Goal: Task Accomplishment & Management: Manage account settings

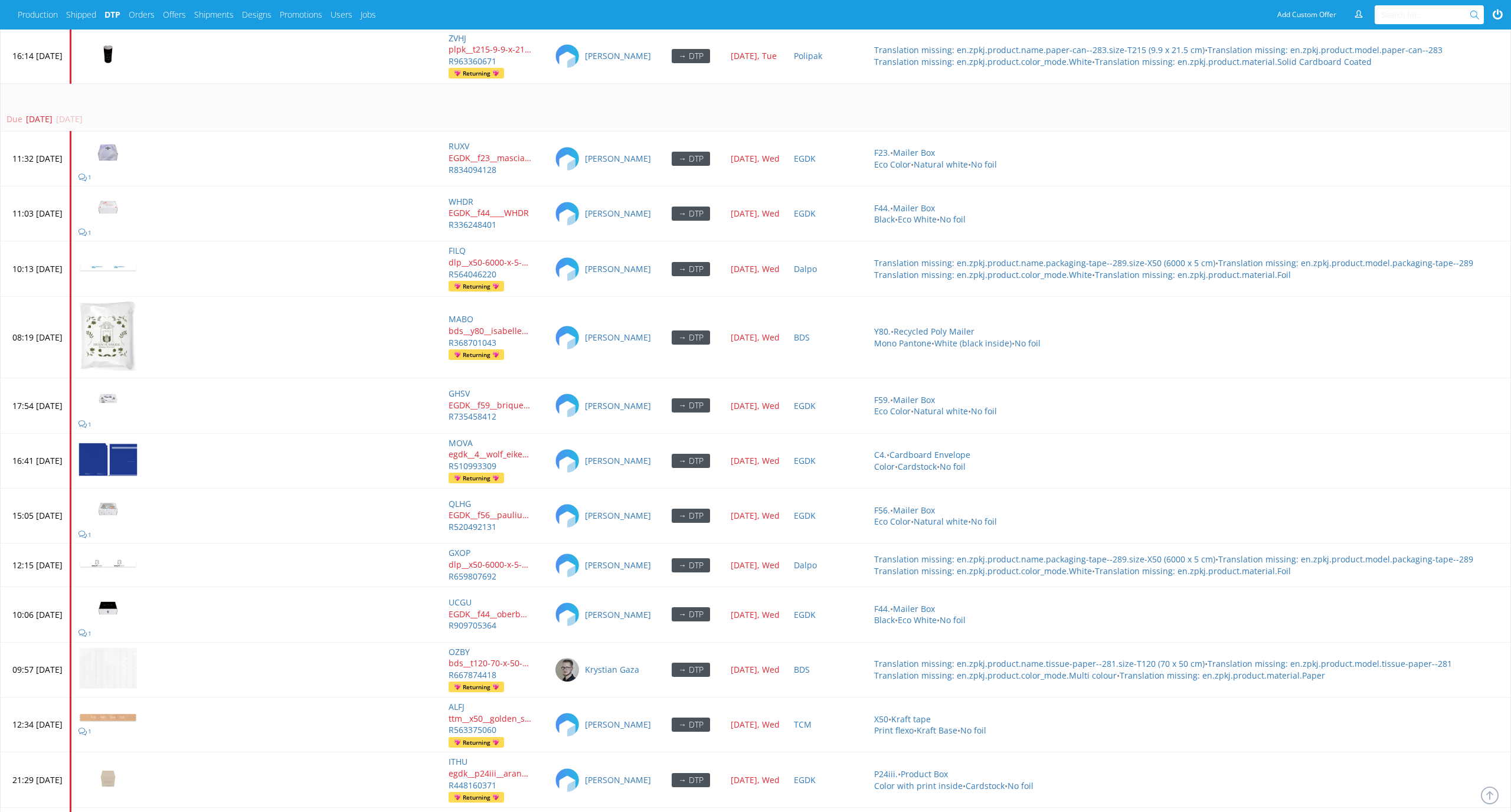
scroll to position [5296, 0]
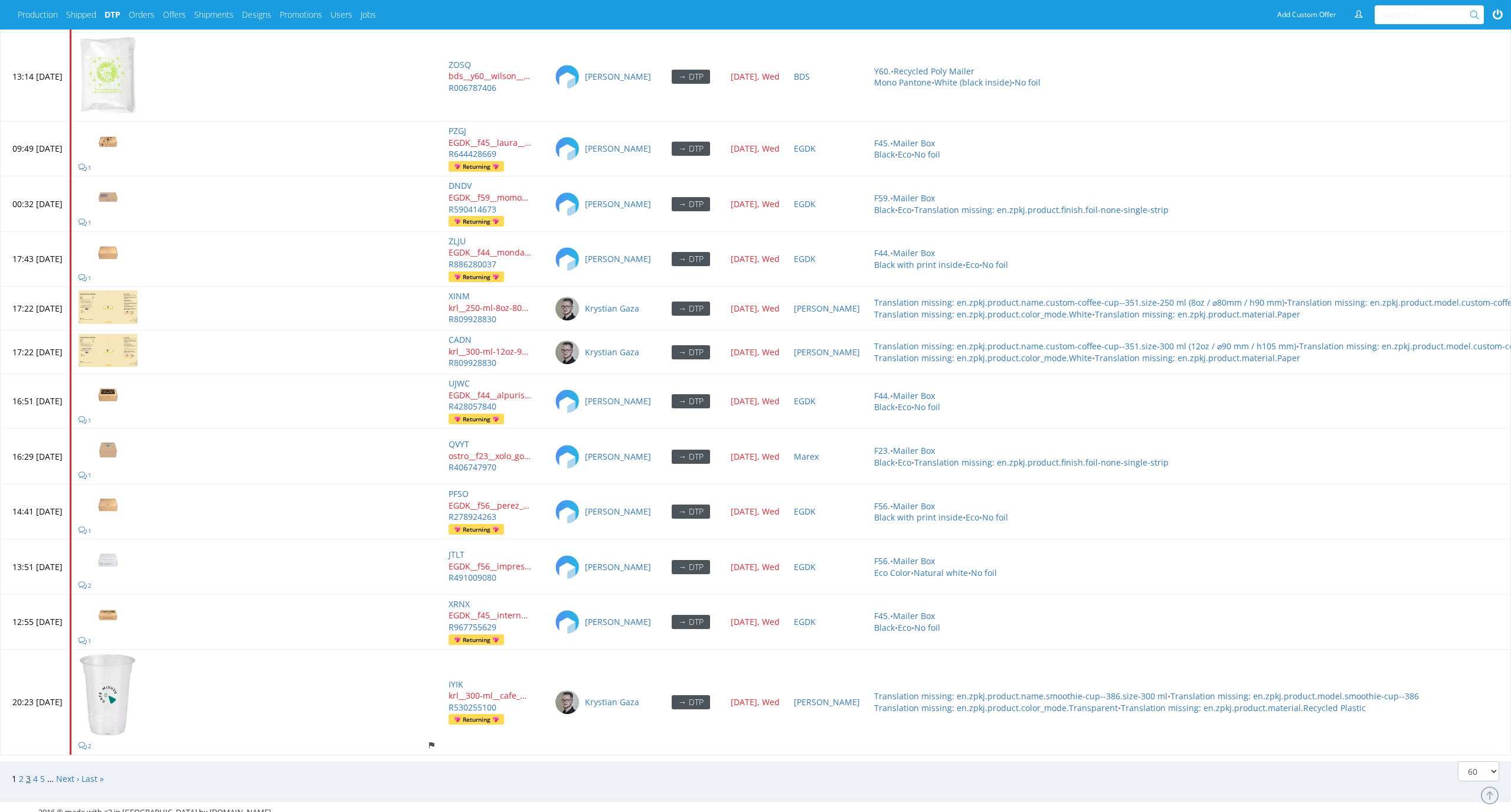
click at [29, 773] on link "3" at bounding box center [28, 778] width 5 height 11
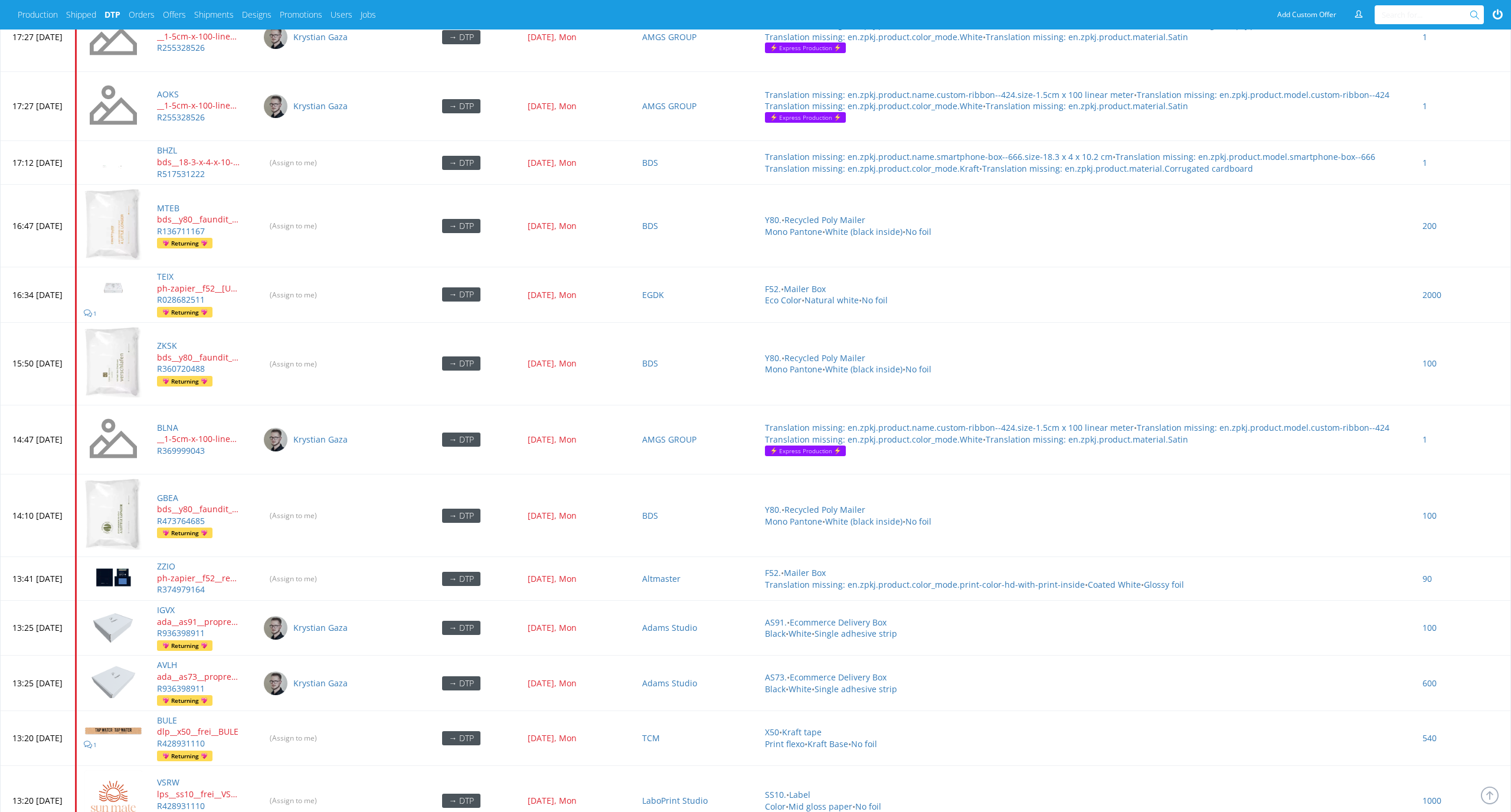
scroll to position [1064, 0]
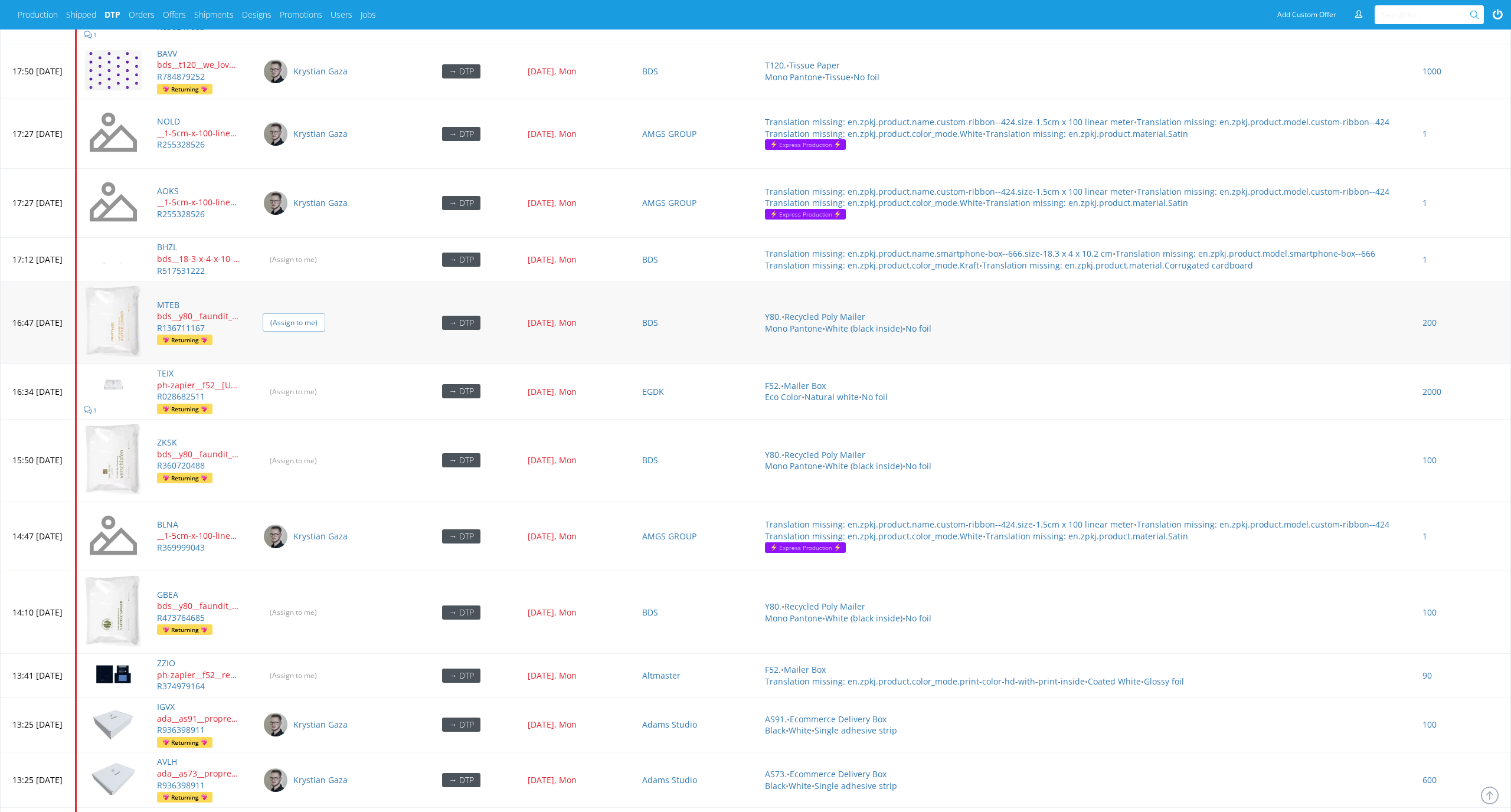
click at [325, 314] on input "(Assign to me)" at bounding box center [294, 322] width 63 height 18
click at [325, 452] on input "(Assign to me)" at bounding box center [294, 460] width 63 height 18
click at [325, 603] on input "(Assign to me)" at bounding box center [294, 612] width 63 height 18
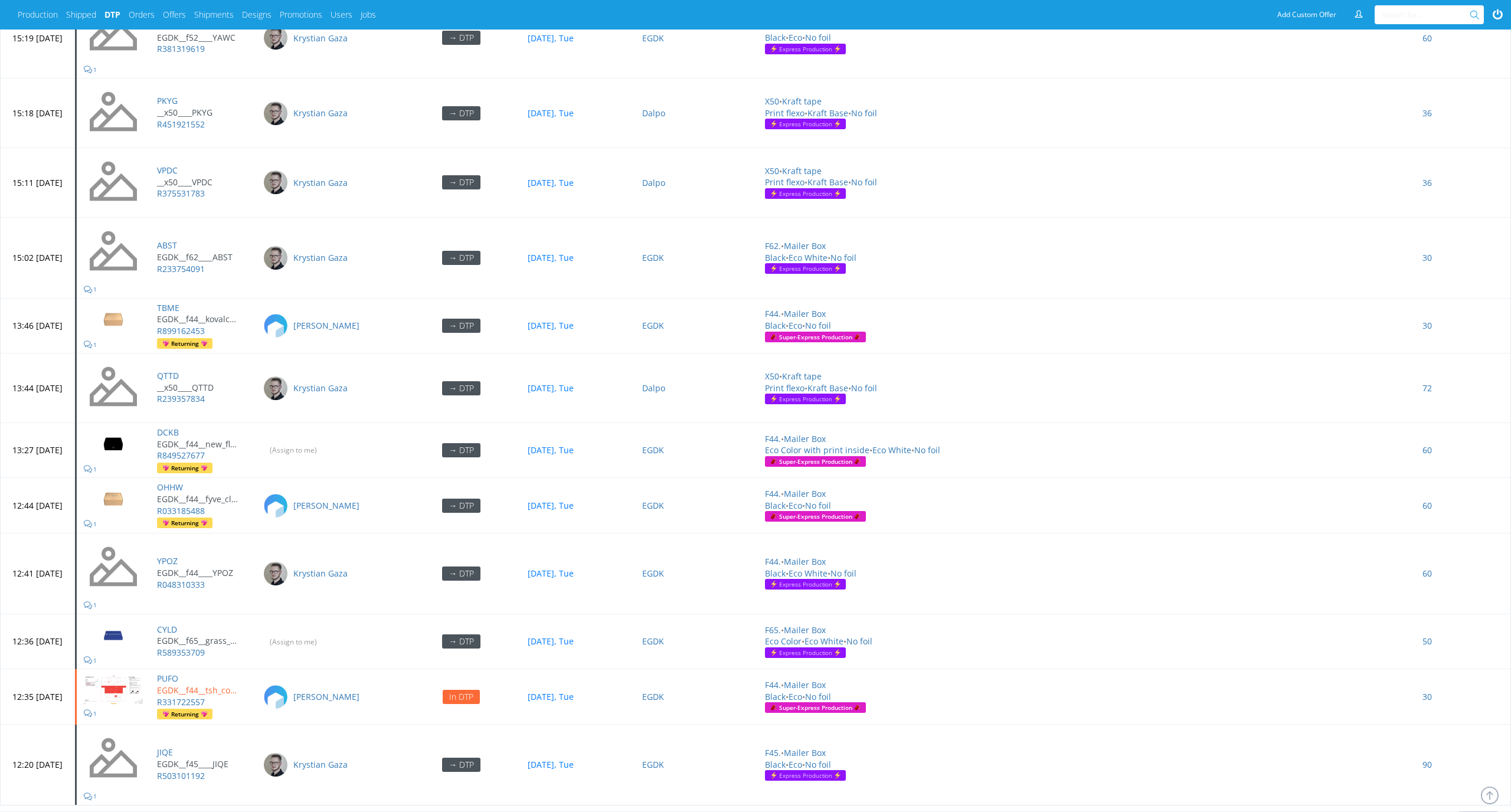
scroll to position [4062, 0]
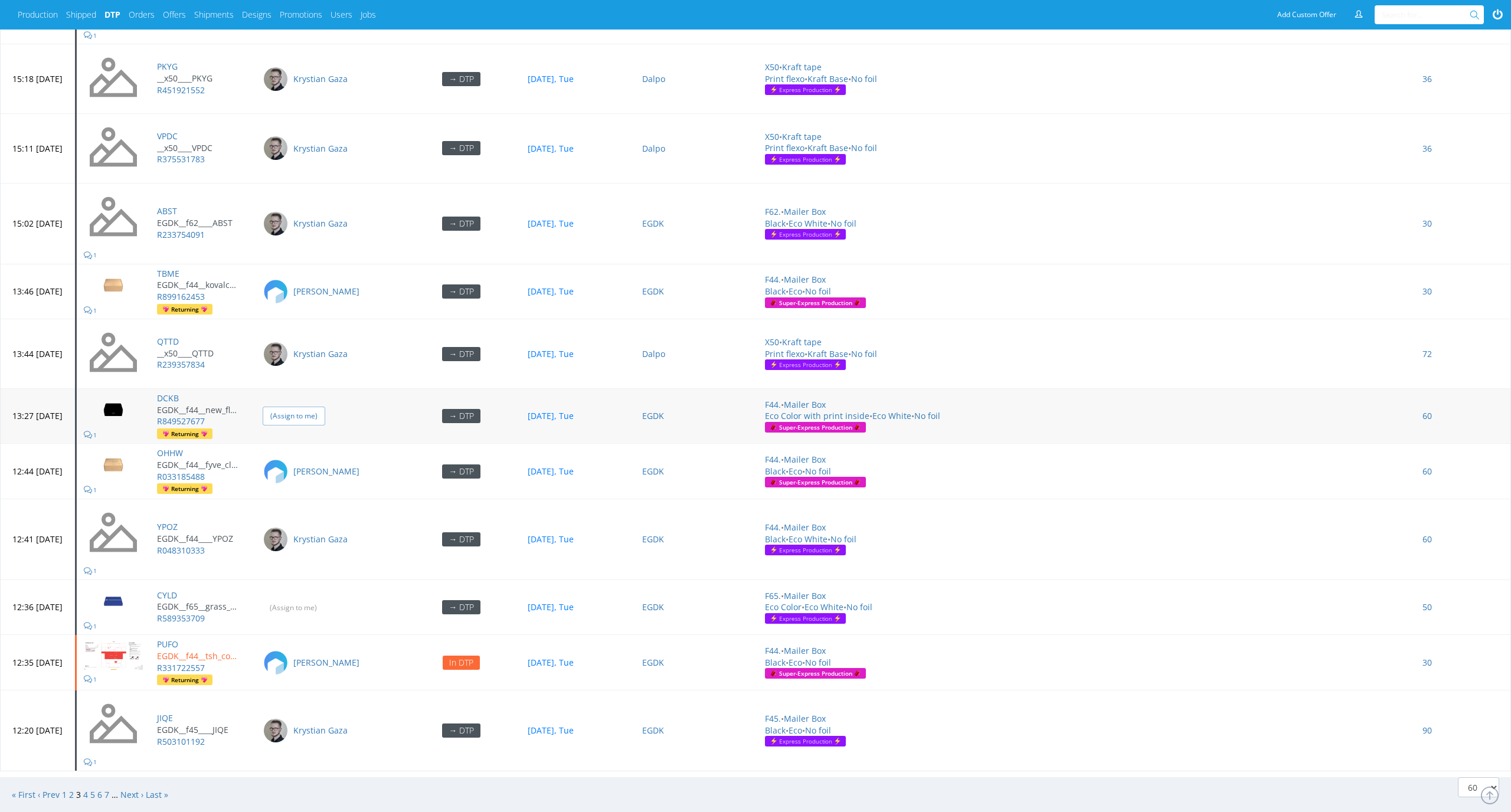
click at [325, 413] on input "(Assign to me)" at bounding box center [294, 416] width 63 height 18
click at [325, 599] on input "(Assign to me)" at bounding box center [294, 607] width 63 height 18
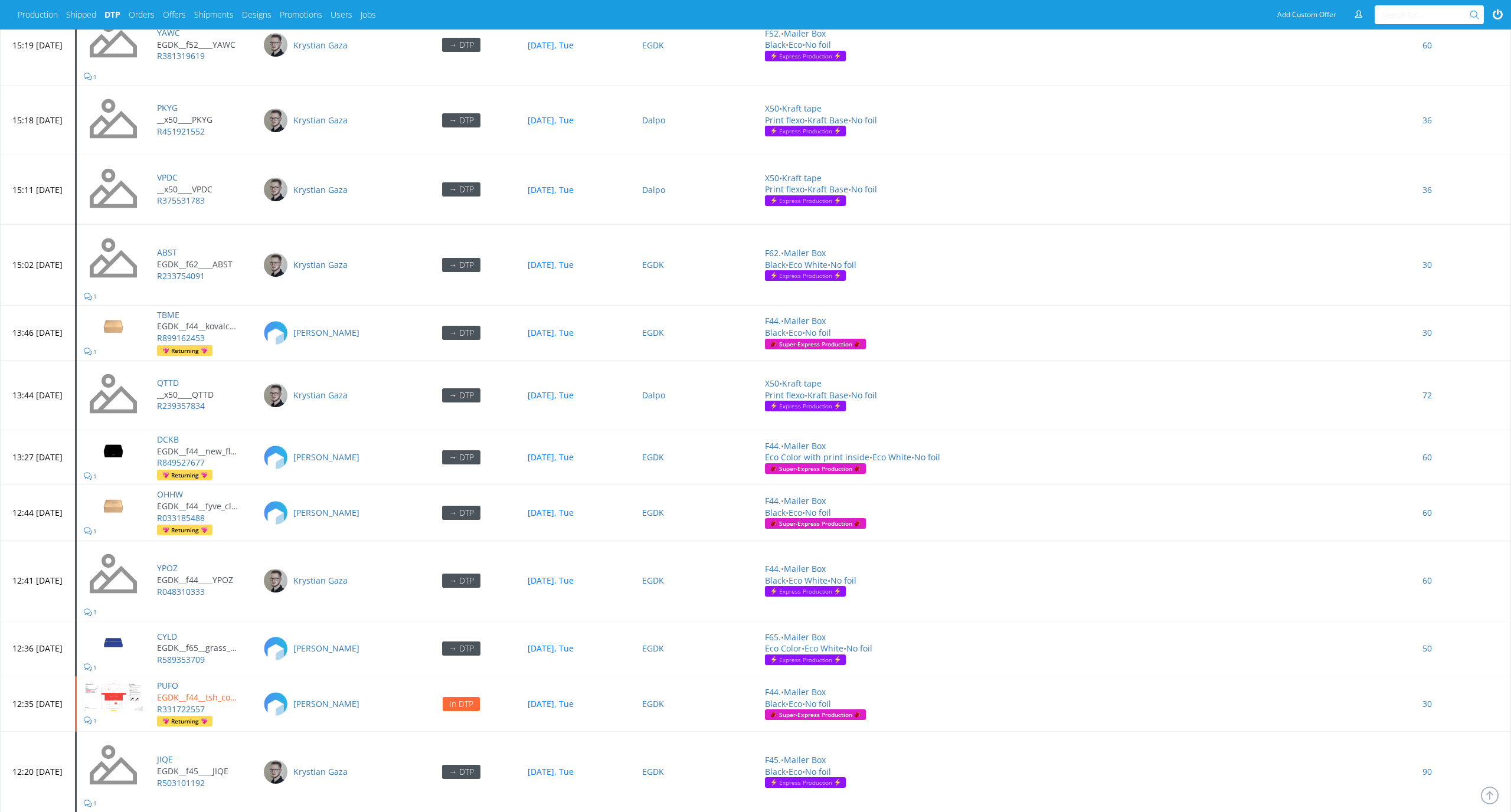
scroll to position [4090, 0]
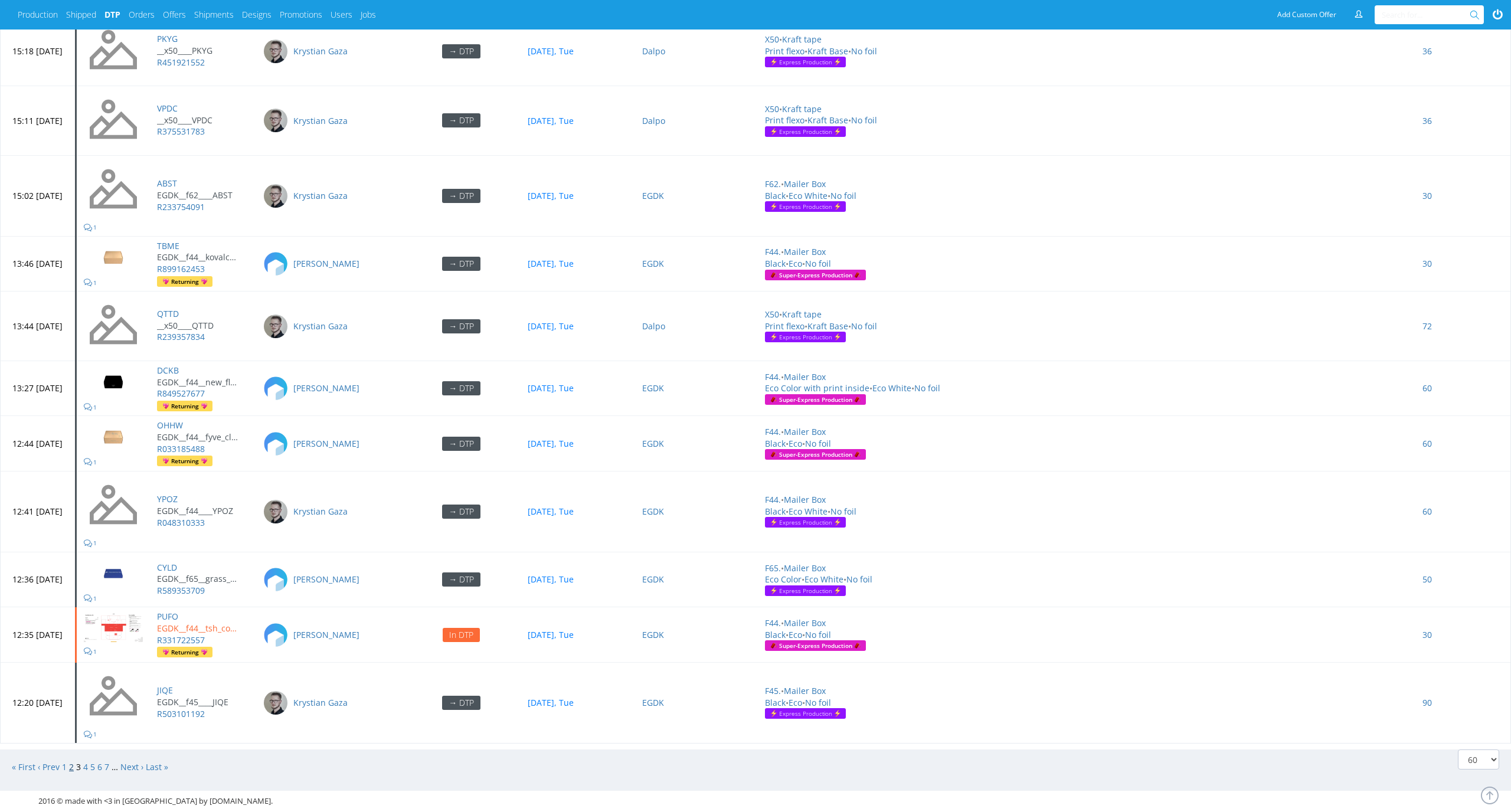
click at [71, 761] on link "2" at bounding box center [71, 766] width 5 height 11
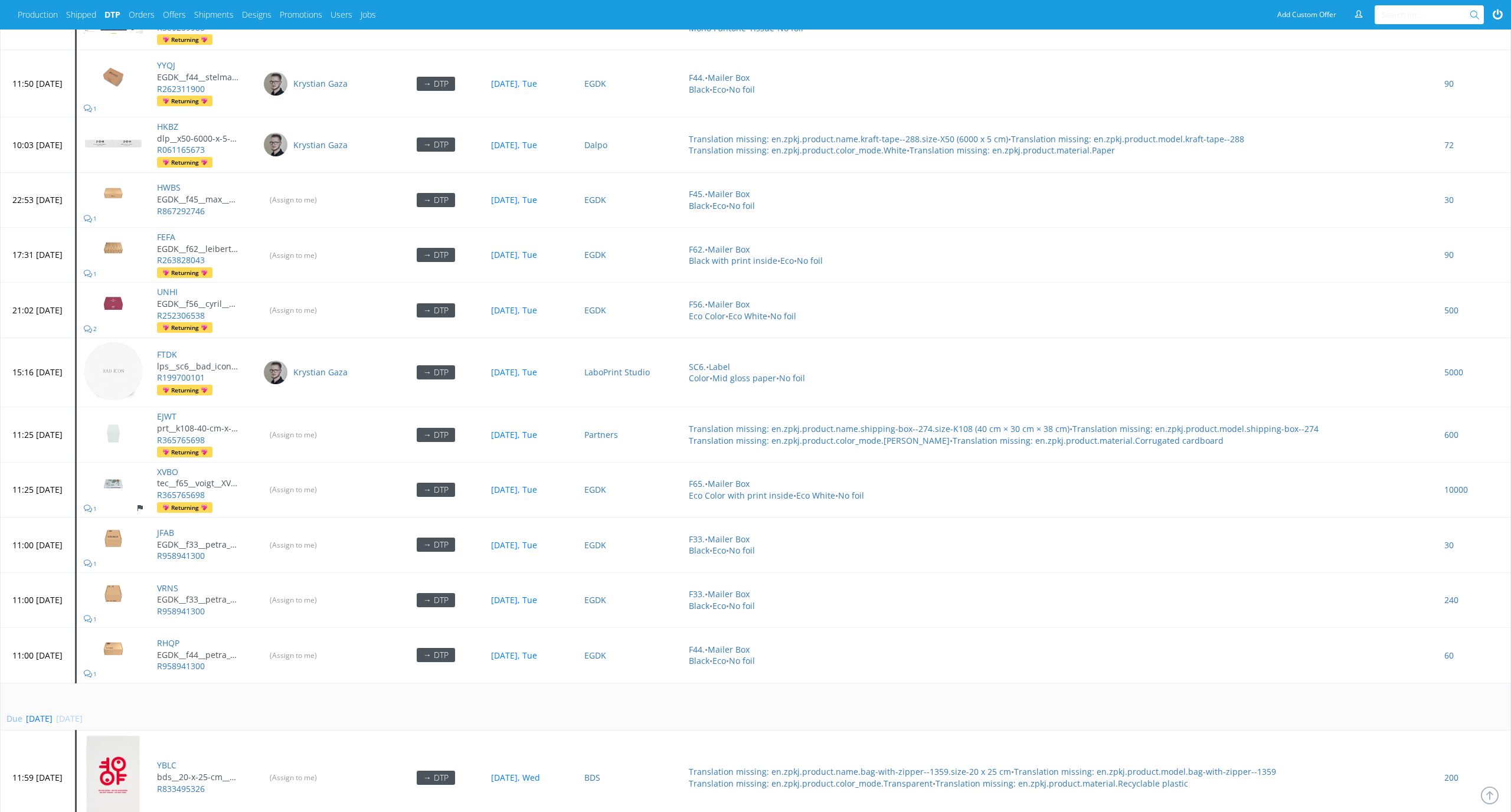
scroll to position [3973, 0]
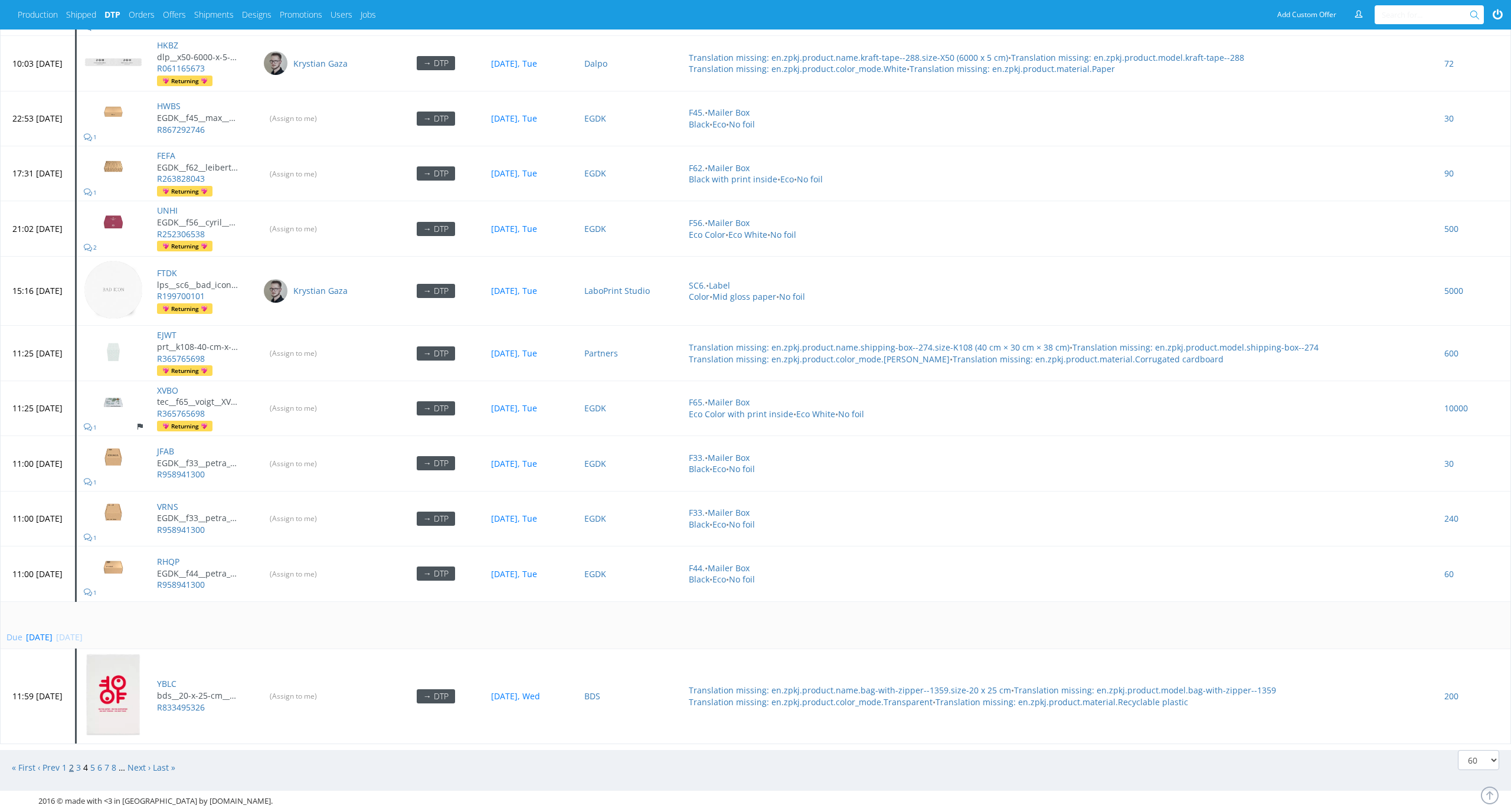
click at [73, 762] on link "2" at bounding box center [71, 767] width 5 height 11
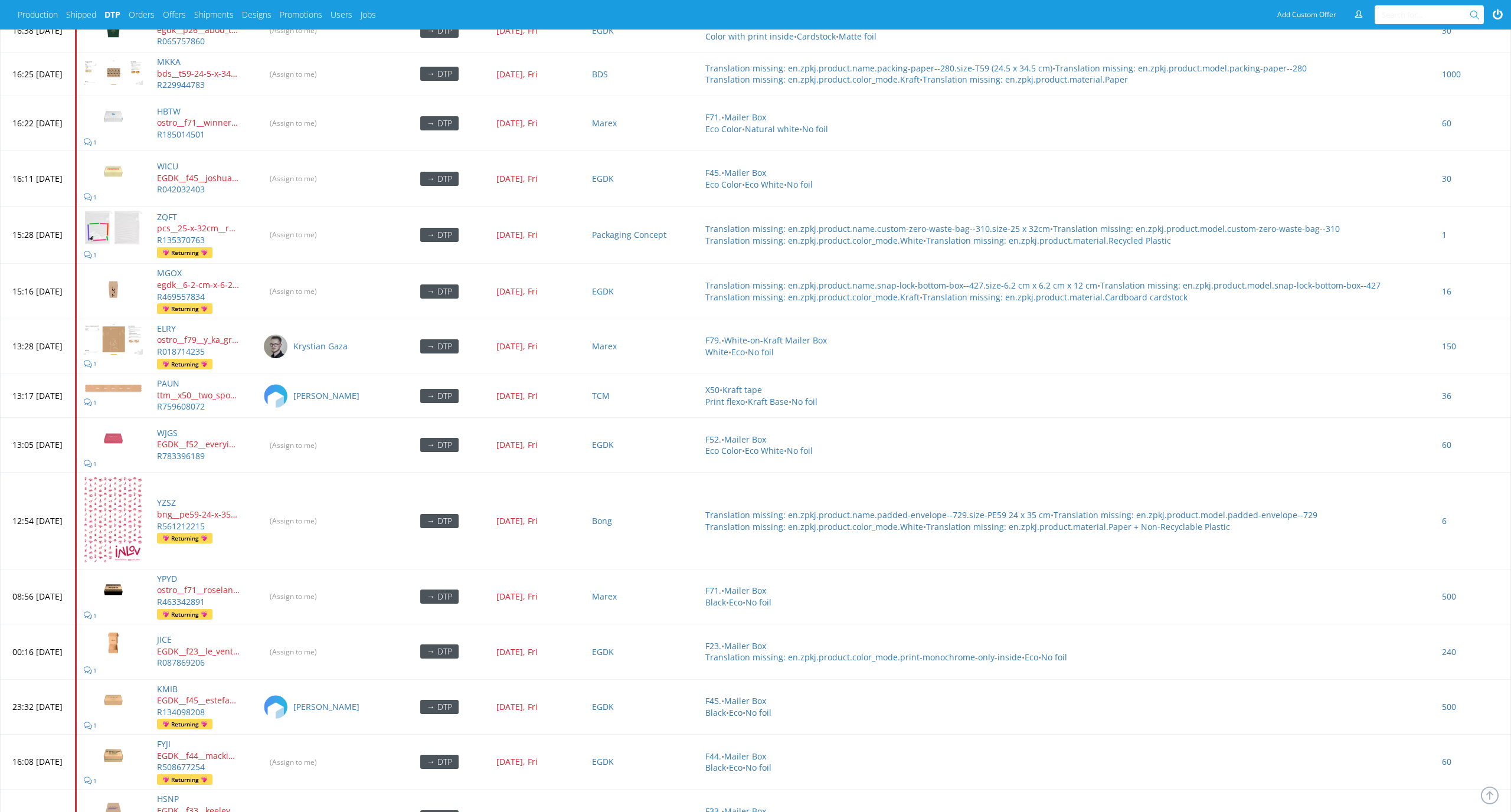
scroll to position [3738, 0]
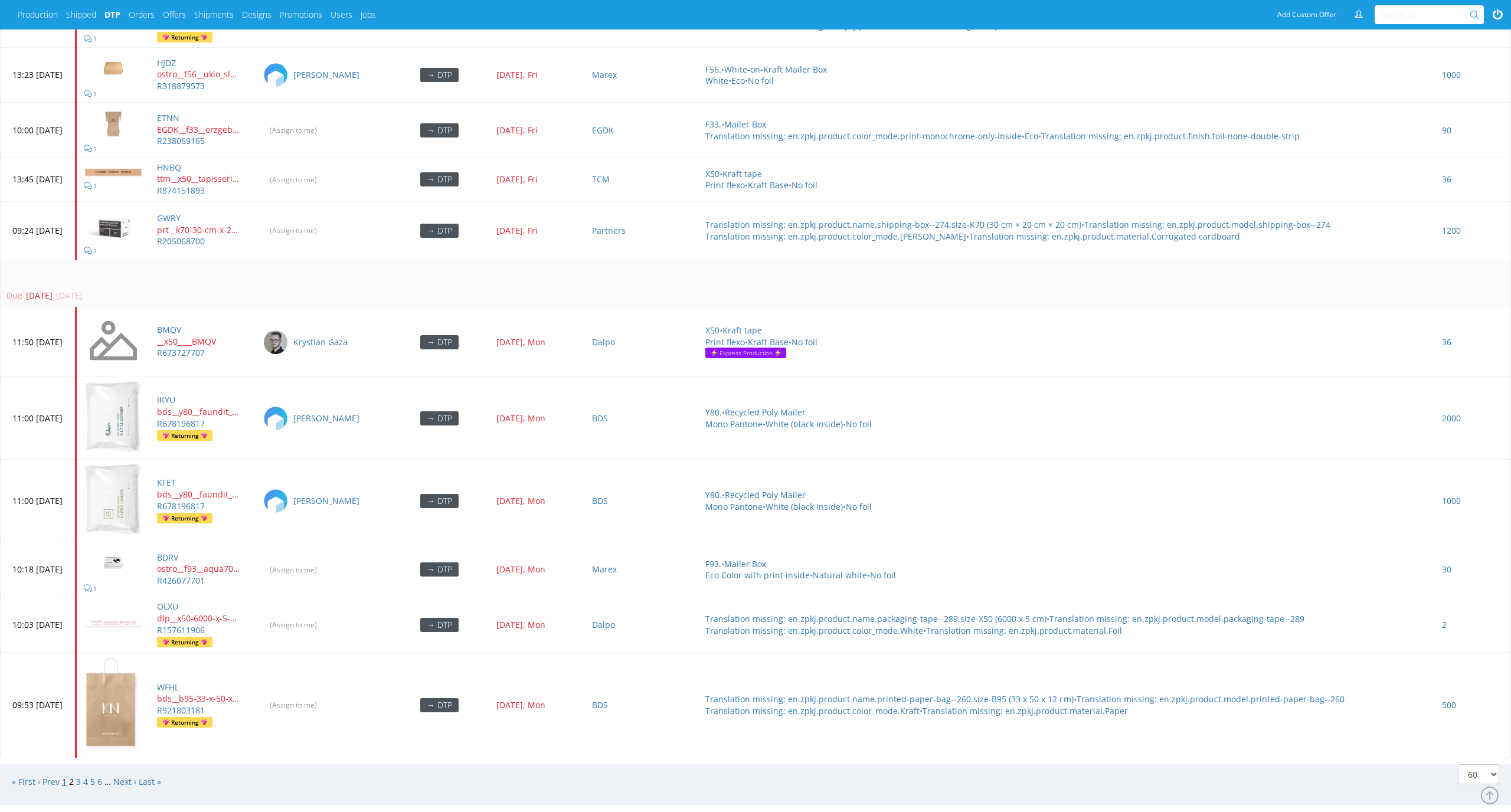
click at [65, 776] on link "1" at bounding box center [64, 781] width 5 height 11
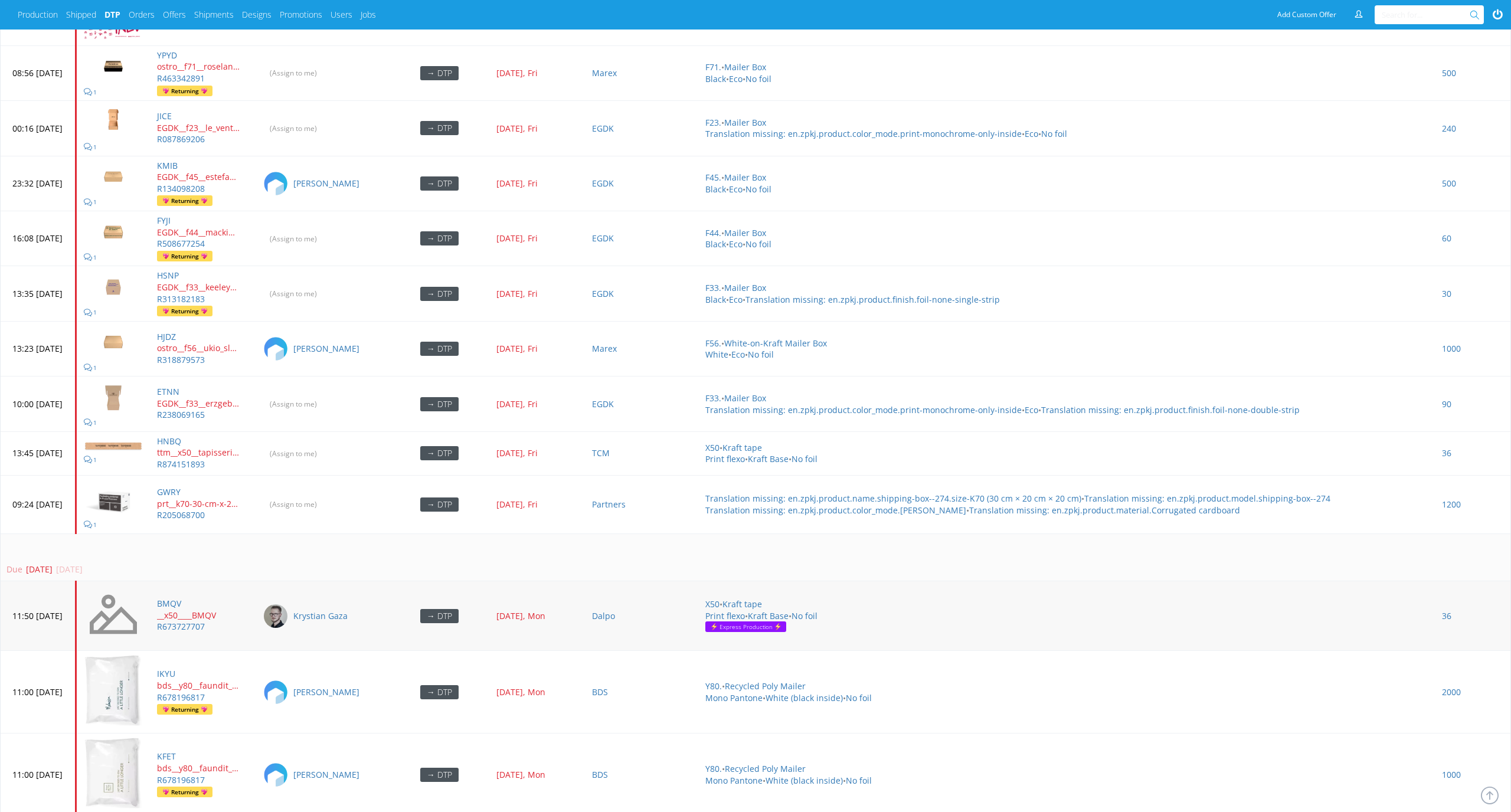
scroll to position [3368, 0]
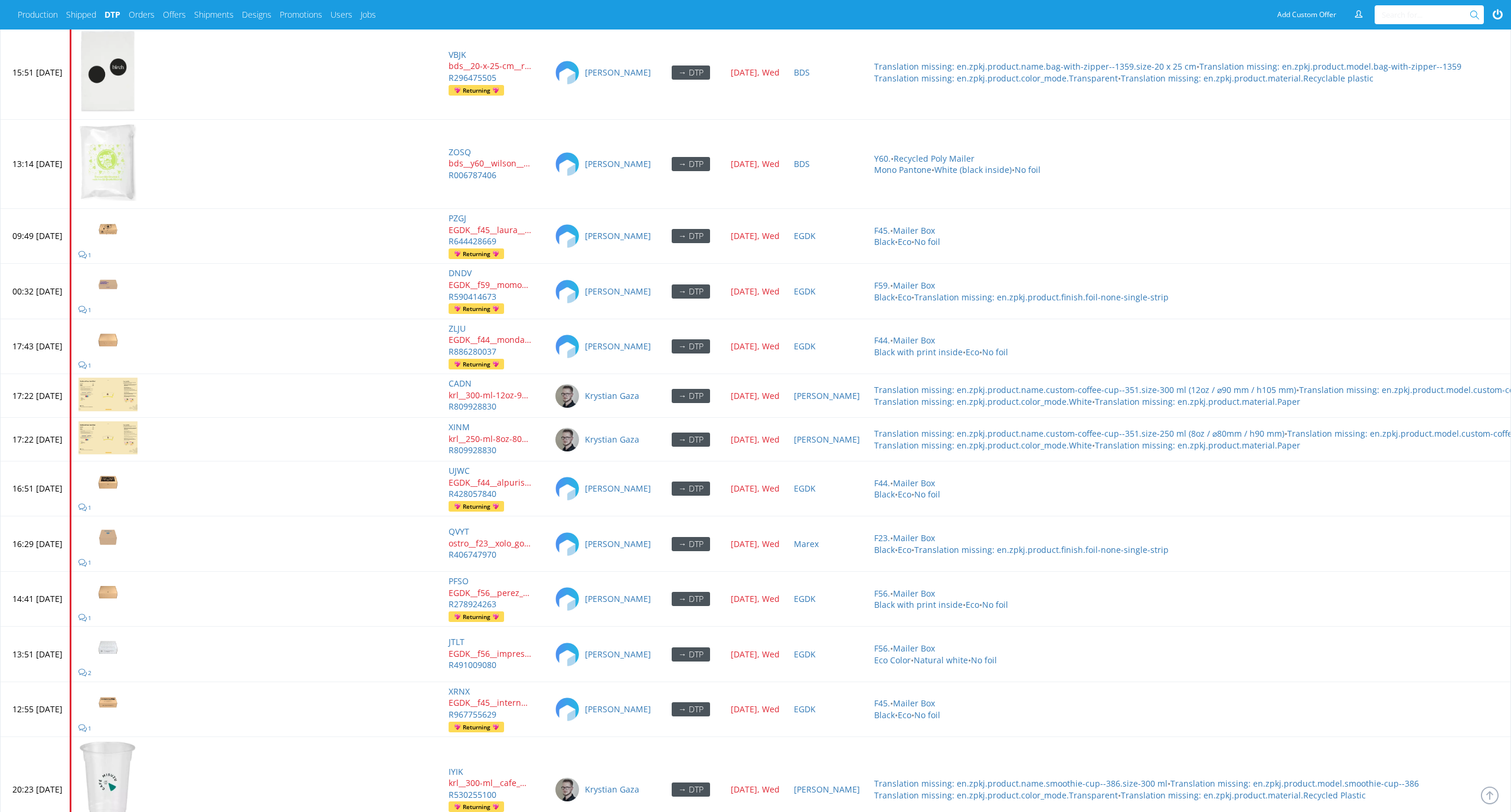
scroll to position [5296, 0]
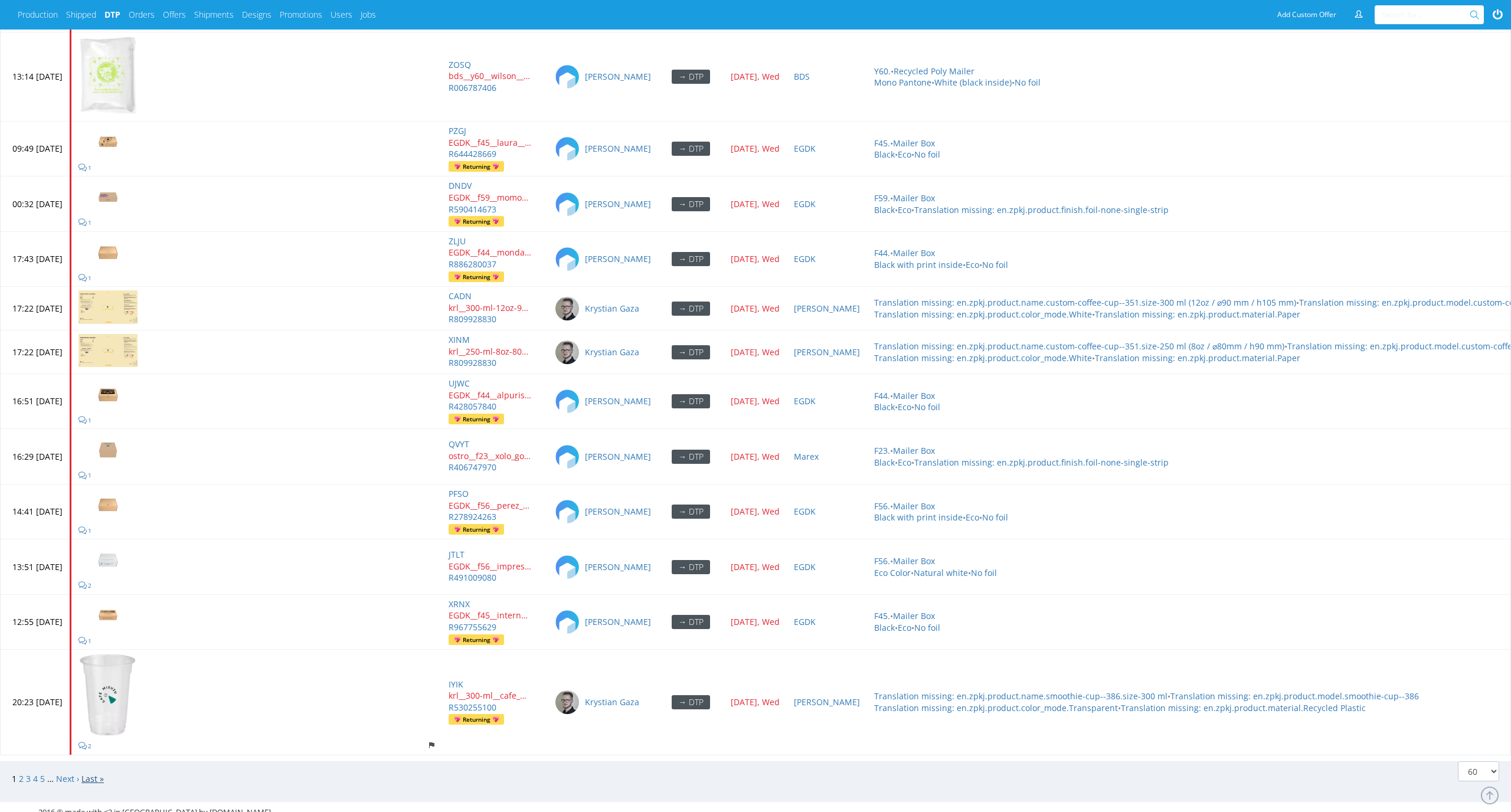
click at [98, 773] on link "Last »" at bounding box center [93, 778] width 22 height 11
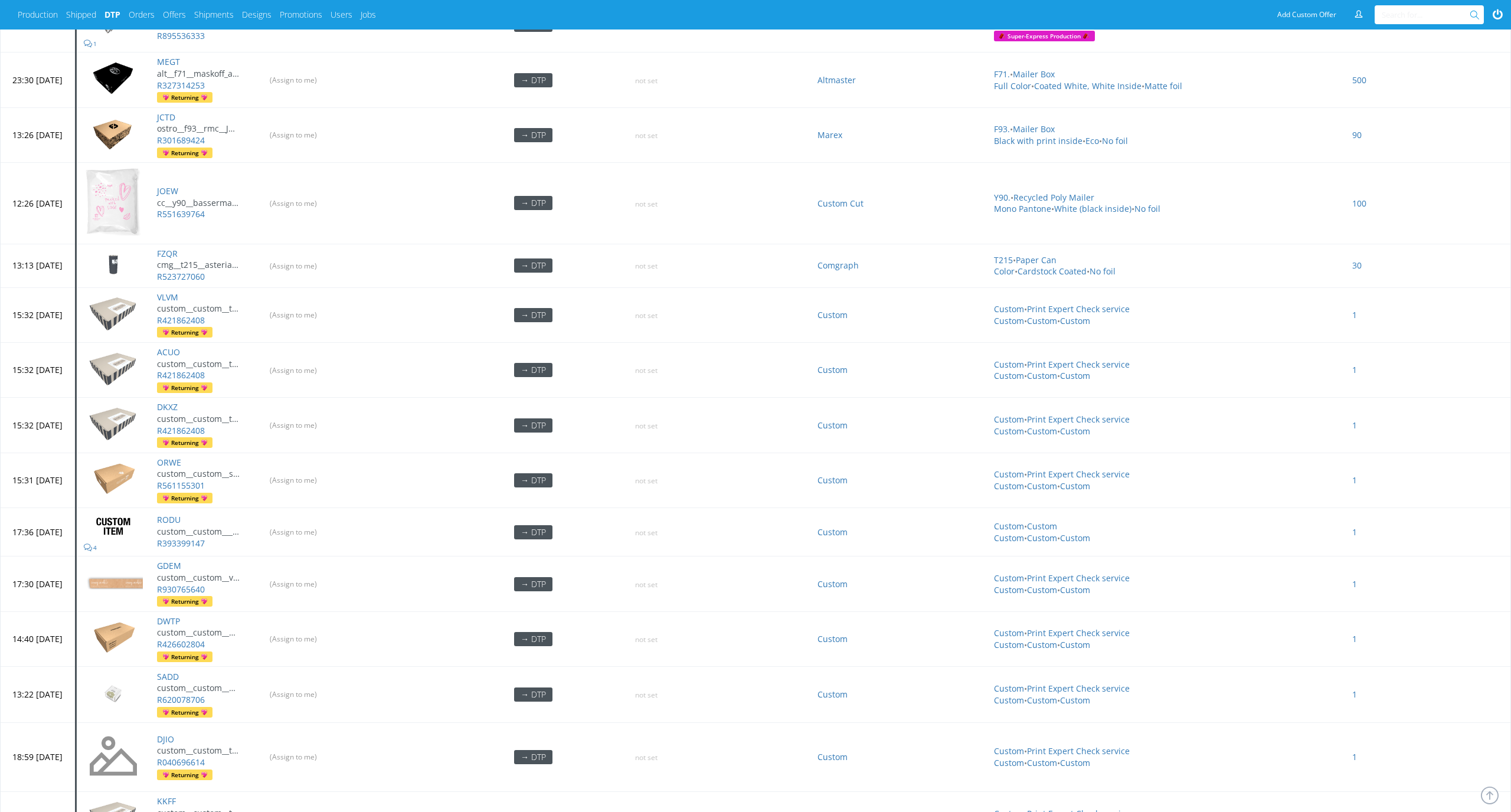
scroll to position [1315, 0]
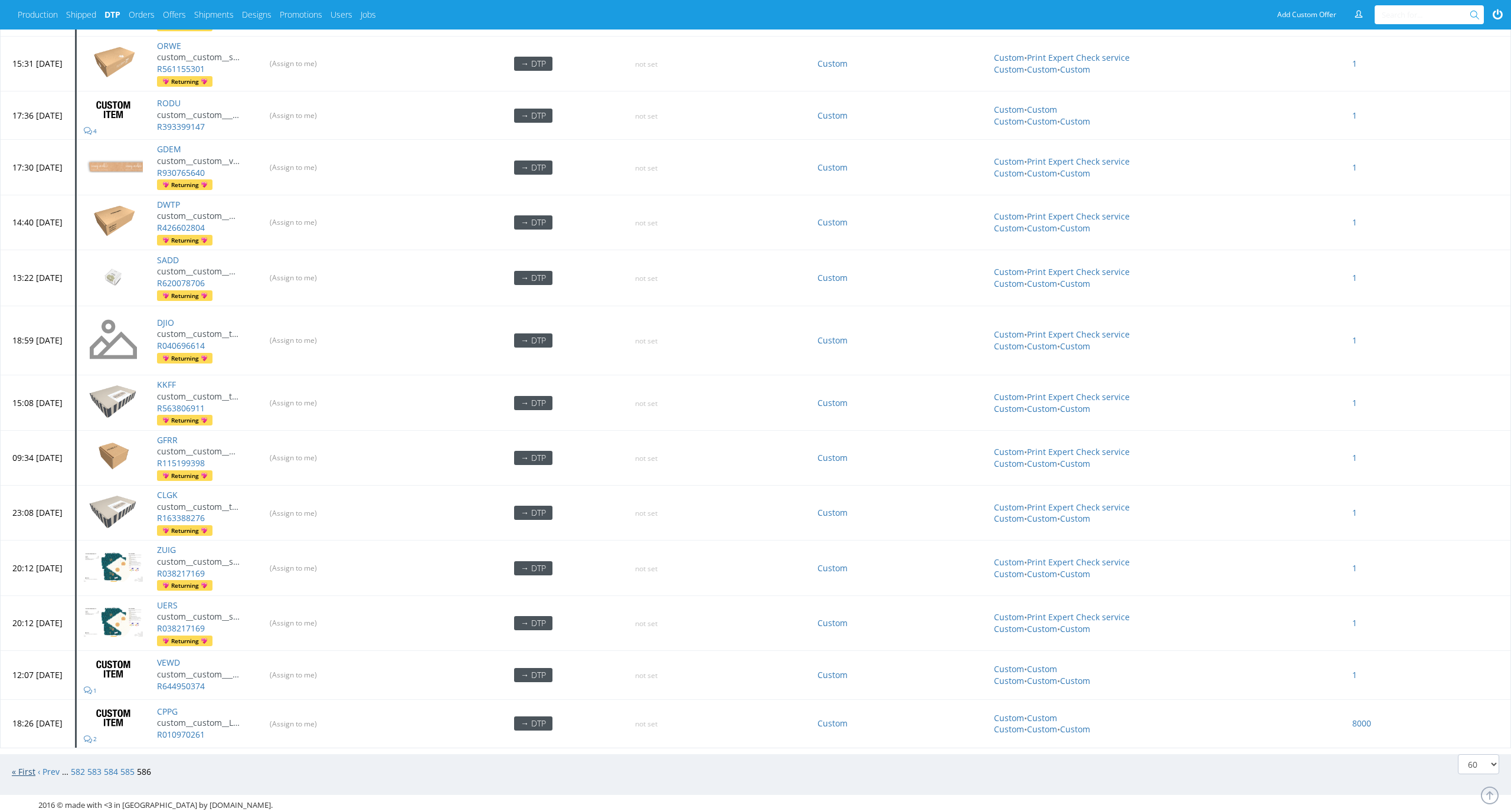
click at [24, 766] on link "« First" at bounding box center [23, 771] width 24 height 11
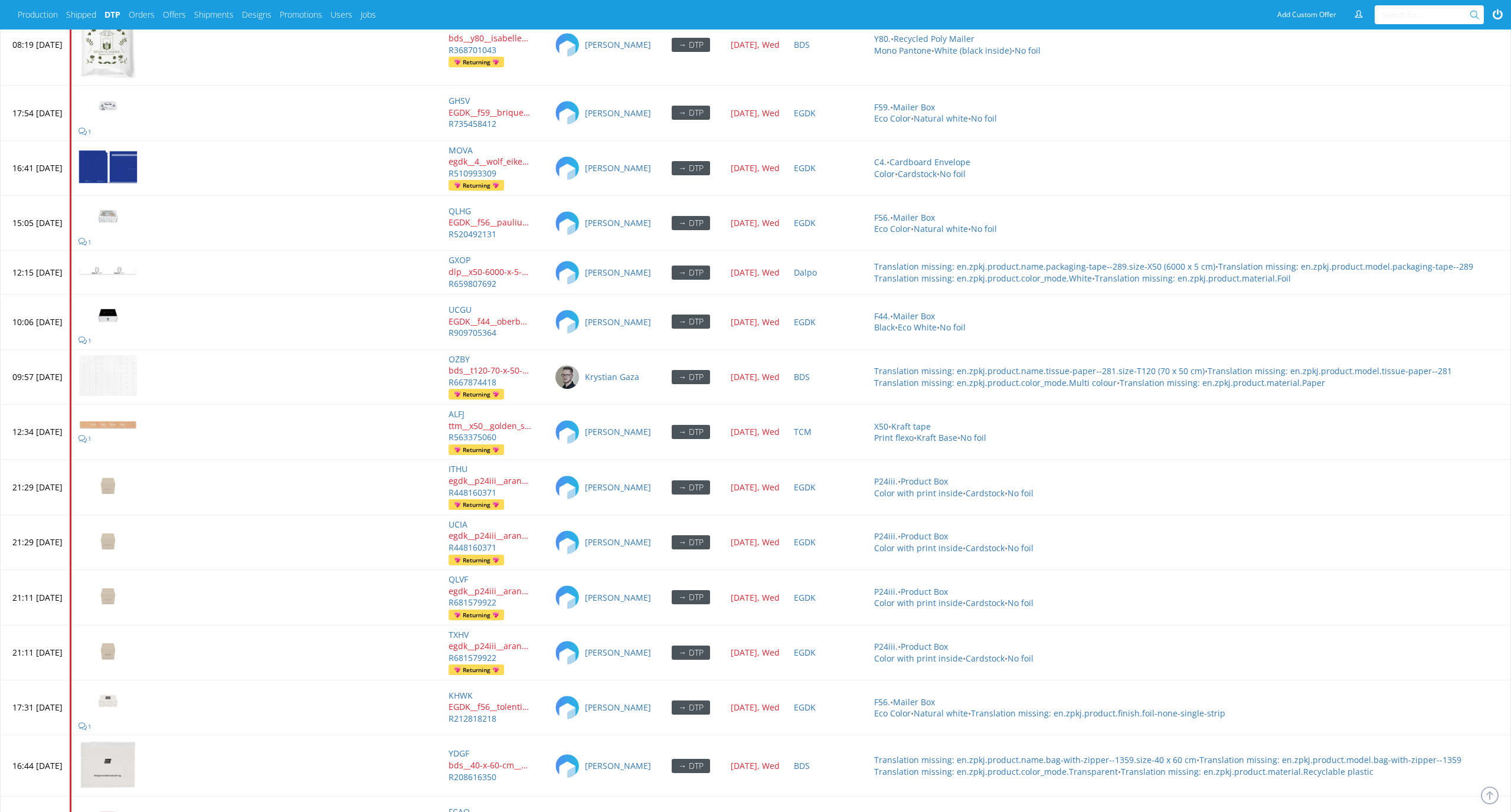
scroll to position [5296, 0]
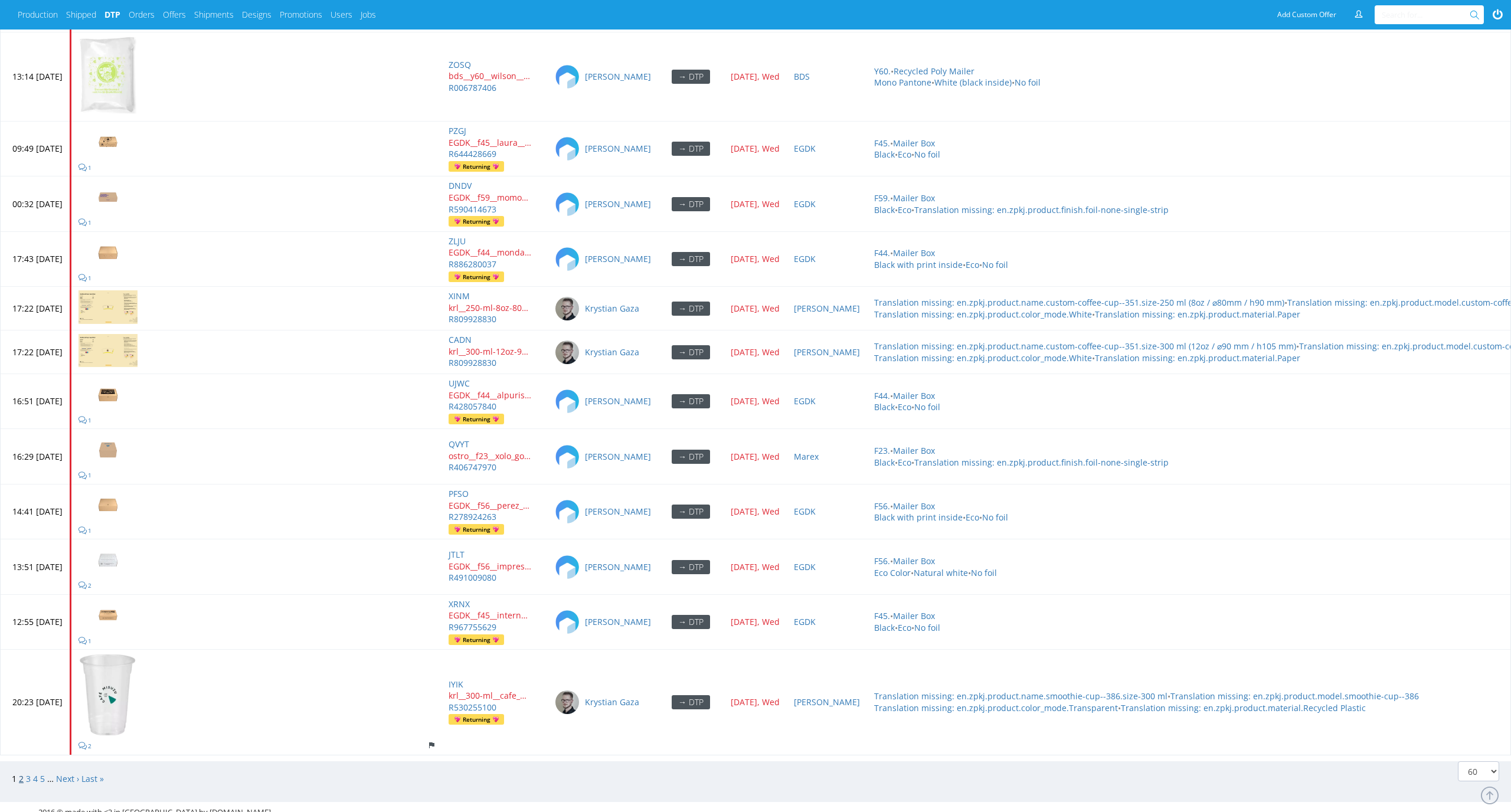
click at [21, 773] on link "2" at bounding box center [21, 778] width 5 height 11
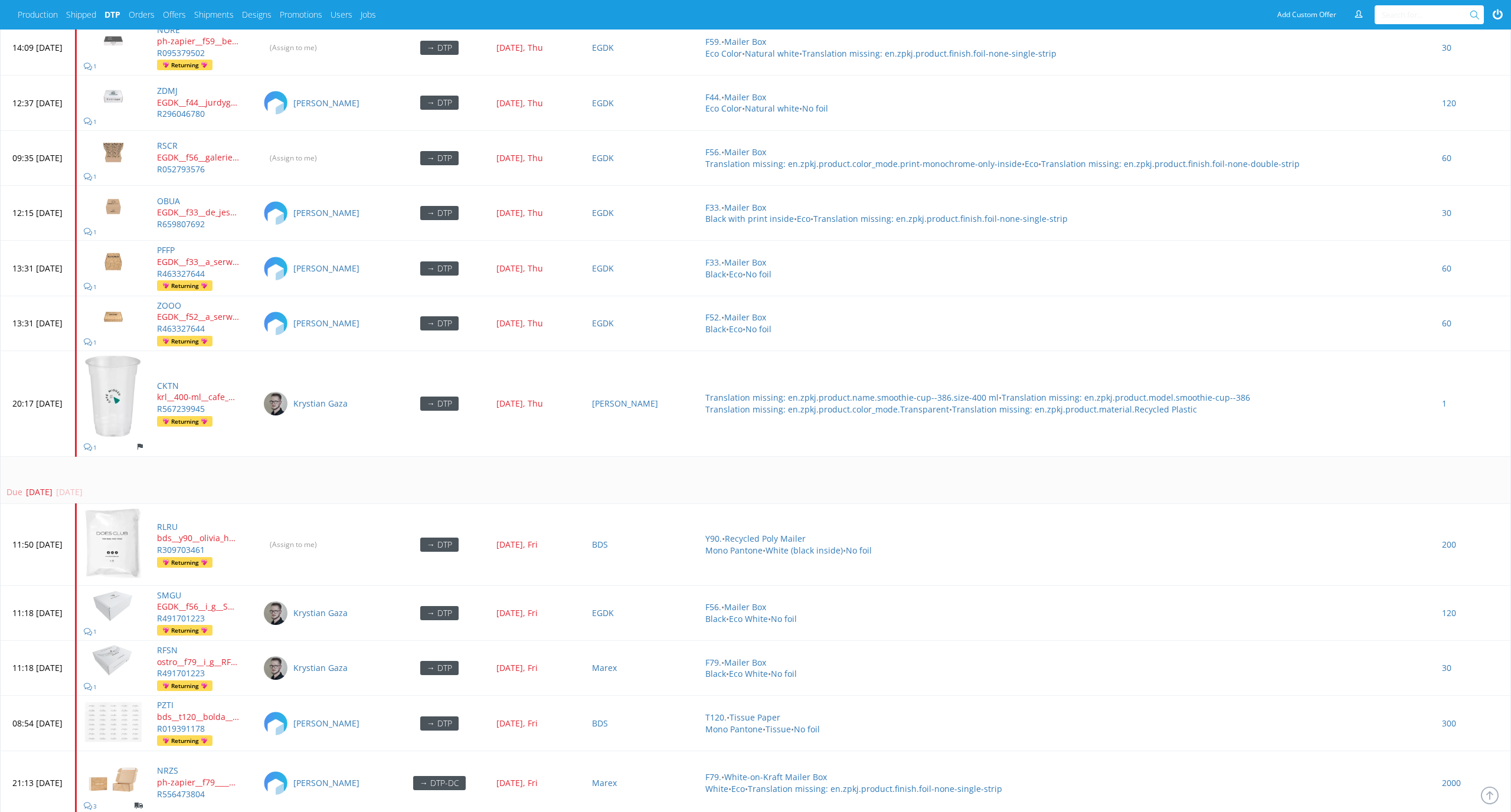
scroll to position [1469, 0]
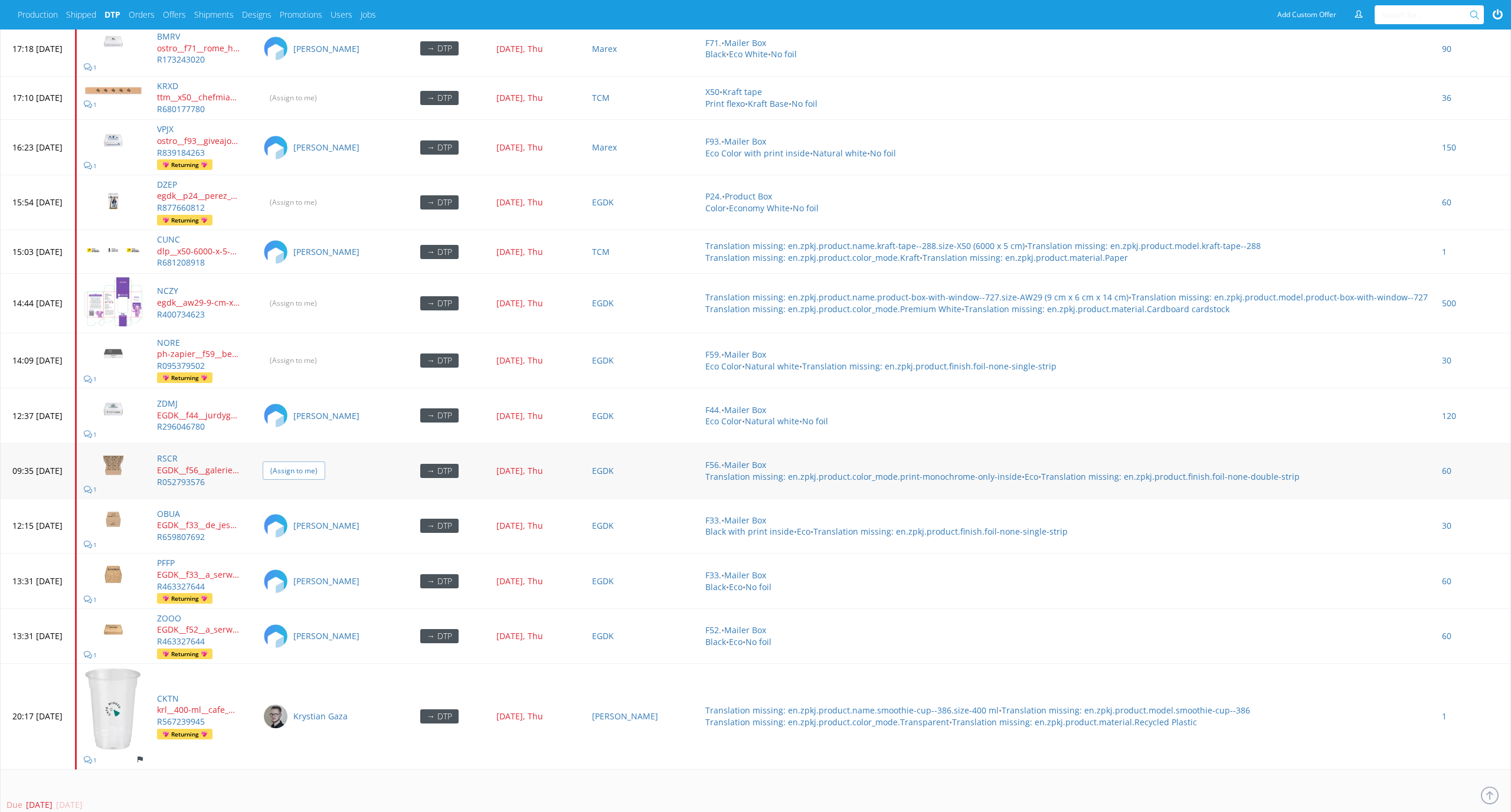
click at [325, 461] on input "(Assign to me)" at bounding box center [294, 470] width 63 height 18
click at [325, 351] on input "(Assign to me)" at bounding box center [294, 360] width 63 height 18
click at [325, 294] on input "(Assign to me)" at bounding box center [294, 303] width 63 height 18
click at [330, 175] on td "(Assign to me)" at bounding box center [322, 202] width 133 height 55
click at [325, 194] on input "(Assign to me)" at bounding box center [294, 202] width 63 height 18
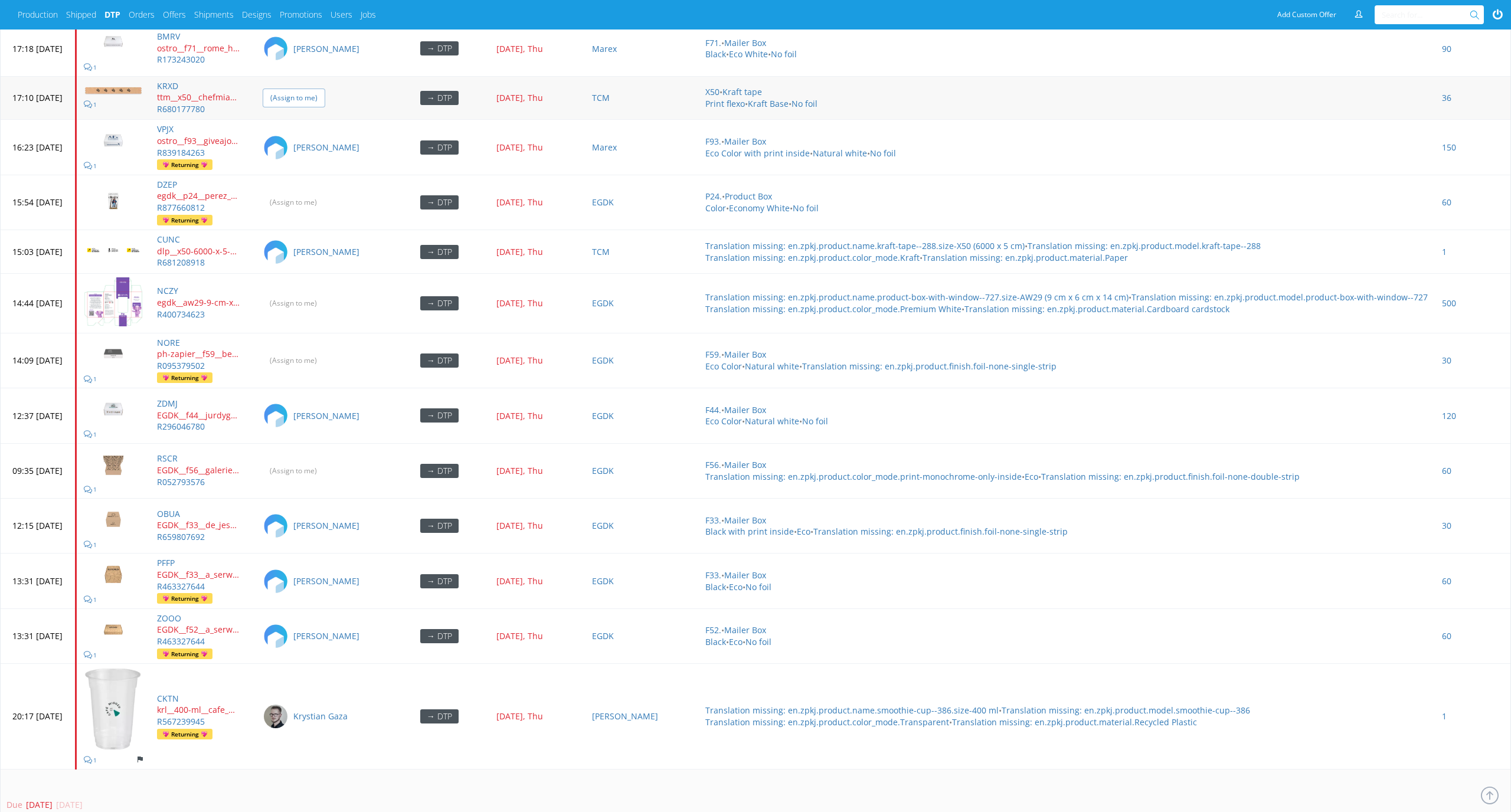
click at [325, 88] on input "(Assign to me)" at bounding box center [294, 97] width 63 height 18
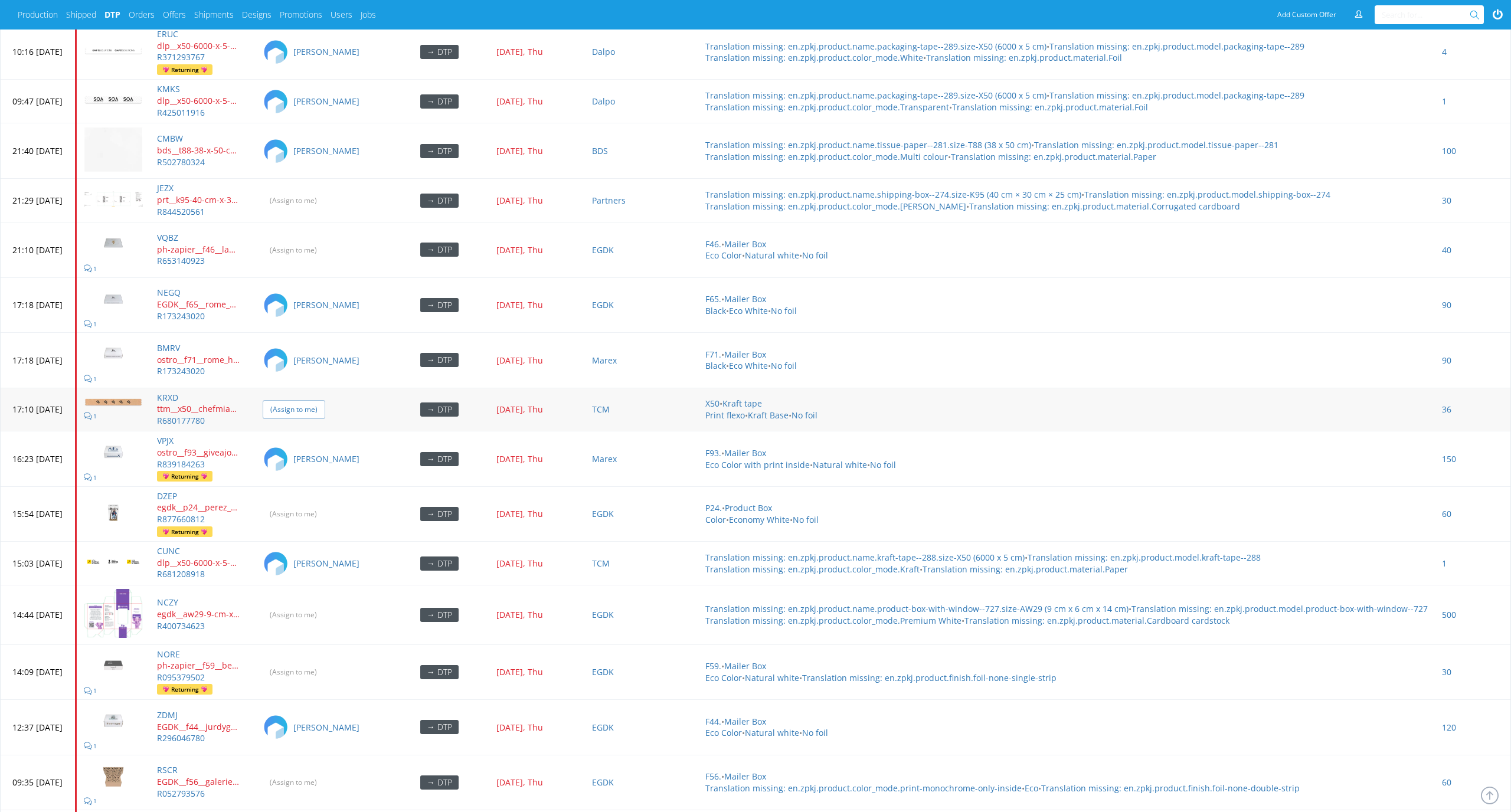
scroll to position [971, 0]
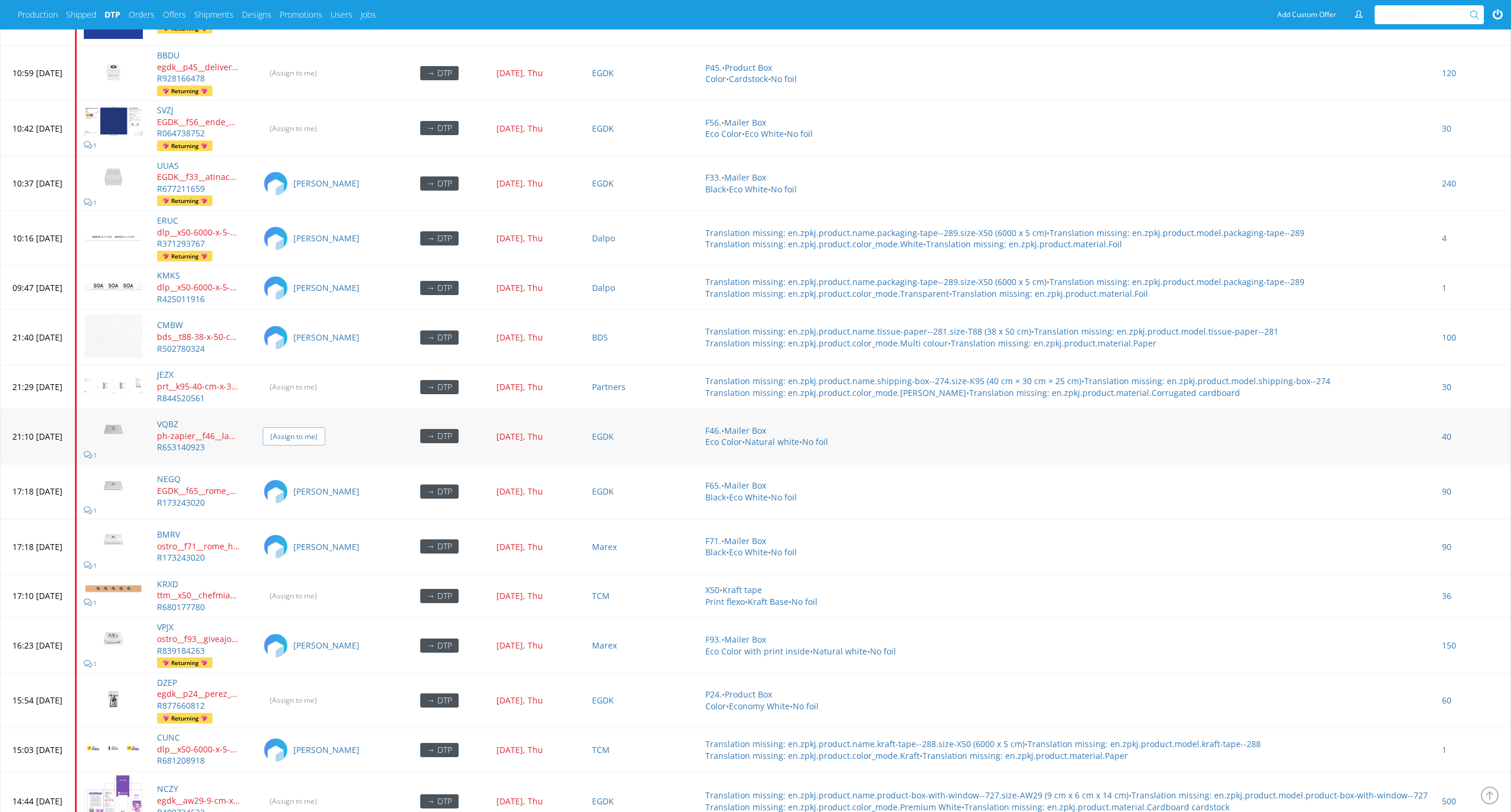
click at [325, 427] on input "(Assign to me)" at bounding box center [294, 436] width 63 height 18
click at [325, 377] on input "(Assign to me)" at bounding box center [294, 386] width 63 height 18
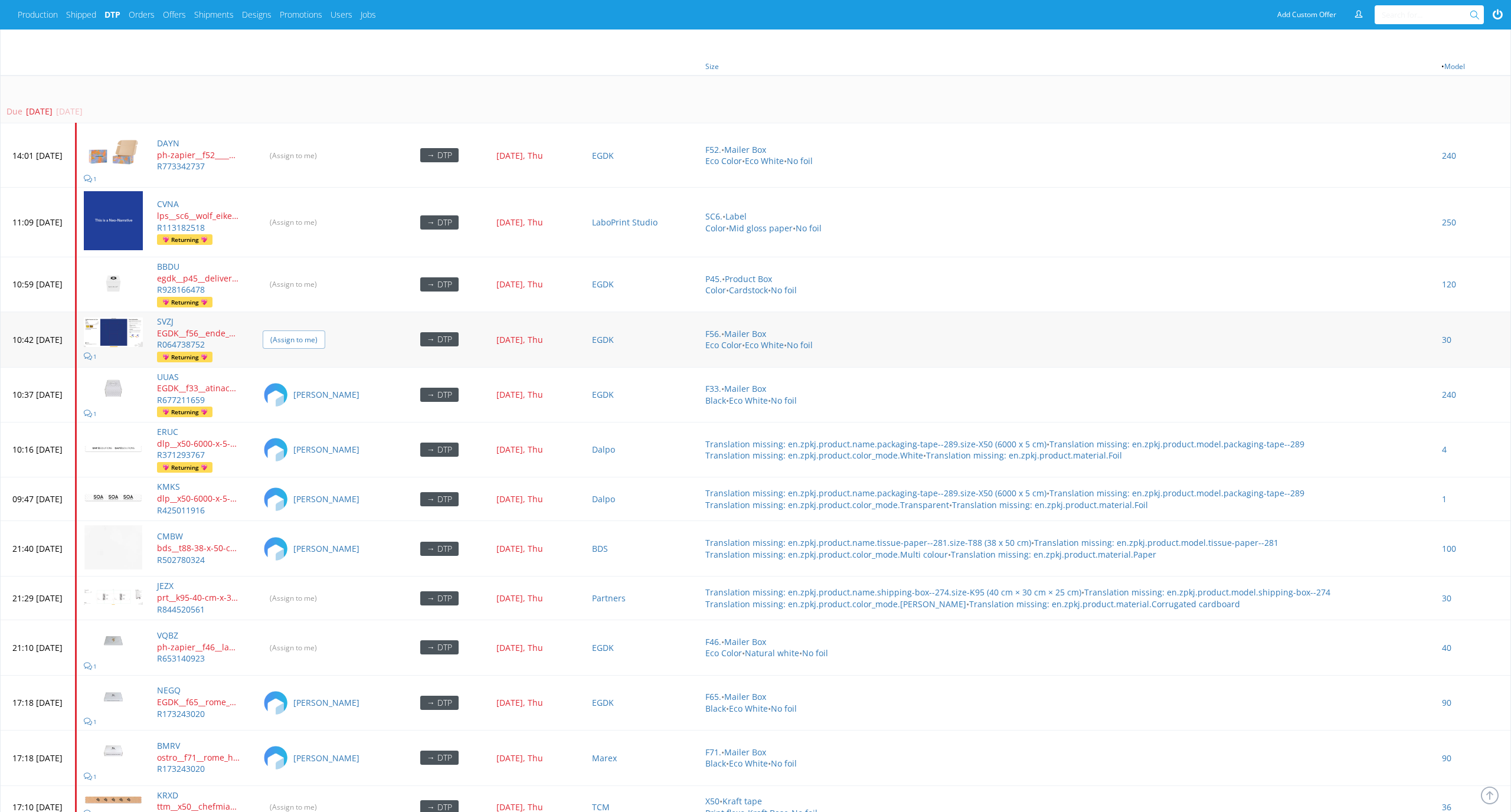
click at [325, 331] on input "(Assign to me)" at bounding box center [294, 339] width 63 height 18
click at [325, 275] on input "(Assign to me)" at bounding box center [294, 284] width 63 height 18
click at [325, 213] on input "(Assign to me)" at bounding box center [294, 222] width 63 height 18
click at [325, 146] on input "(Assign to me)" at bounding box center [294, 155] width 63 height 18
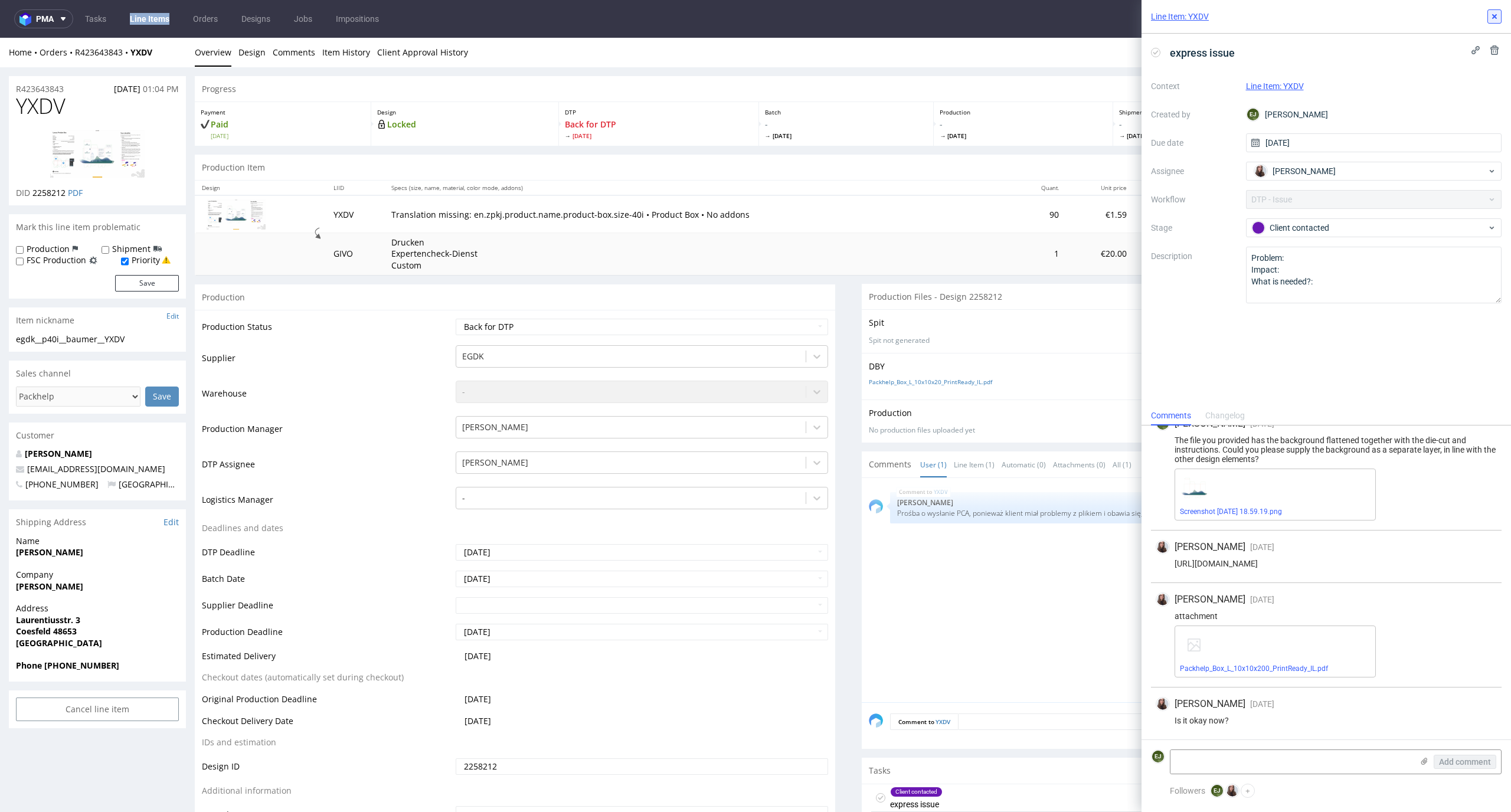
click at [1492, 15] on use at bounding box center [1494, 16] width 5 height 5
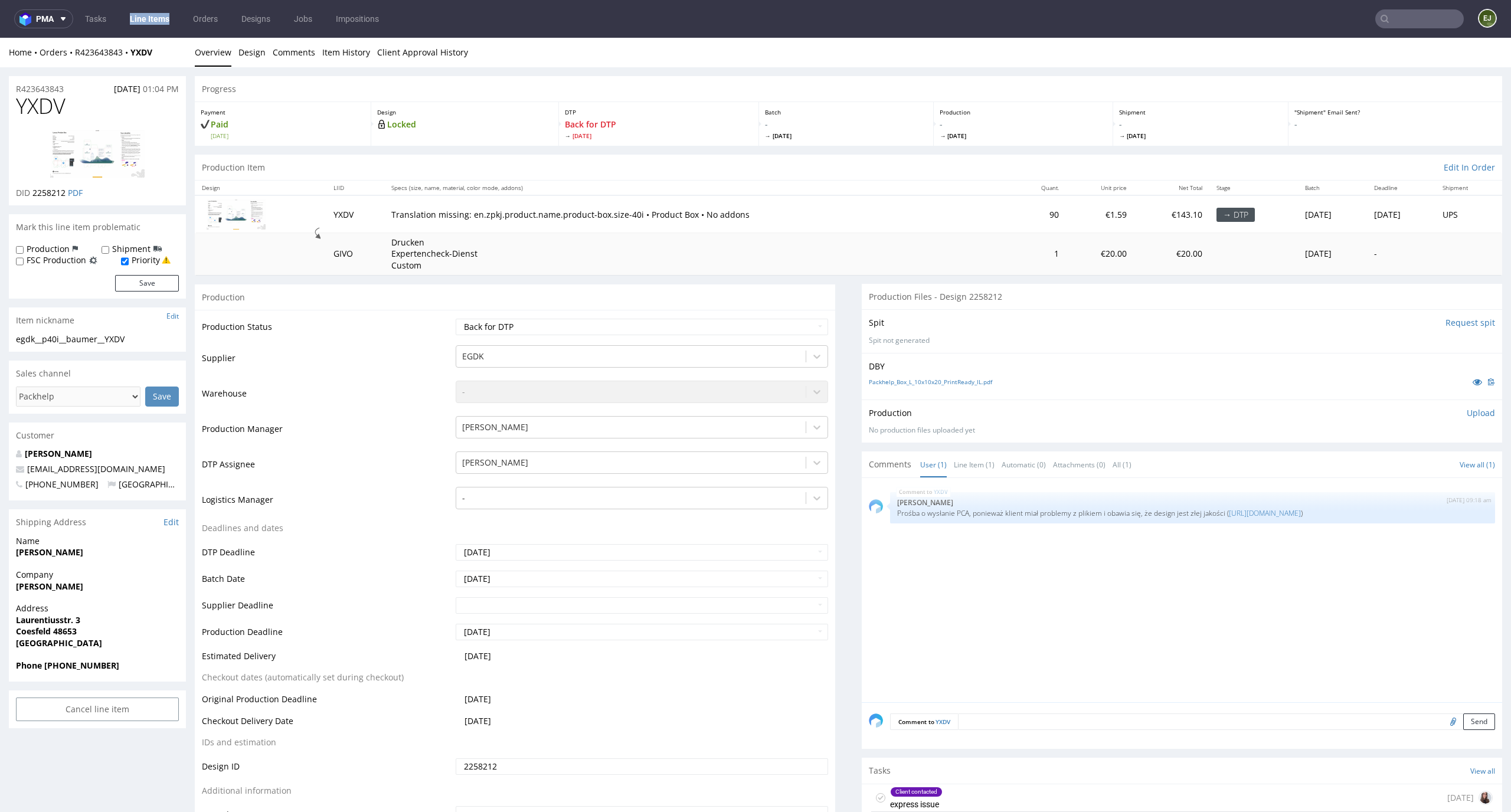
click at [871, 790] on div "Client contacted express issue" at bounding box center [906, 798] width 71 height 27
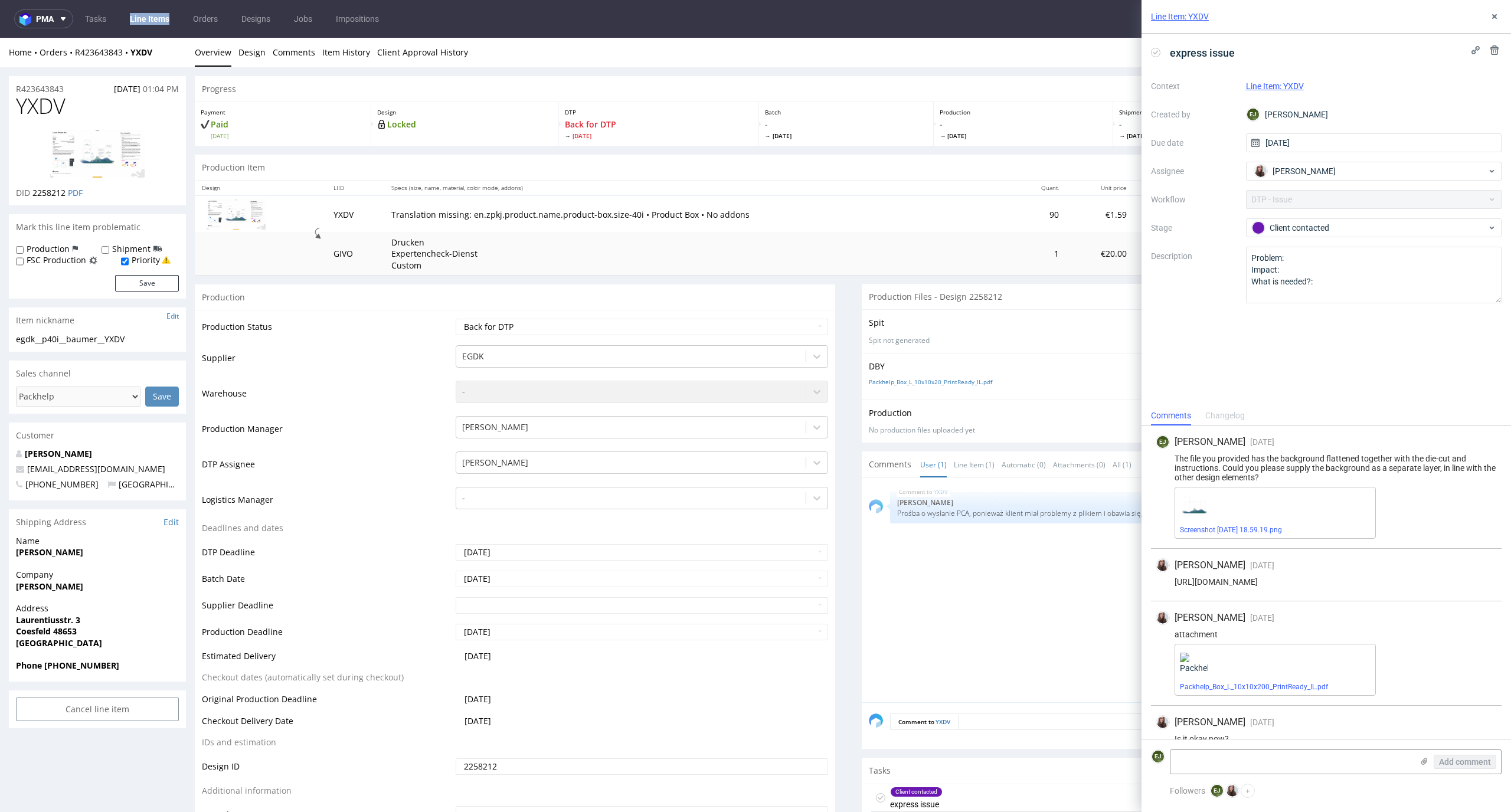
scroll to position [18, 0]
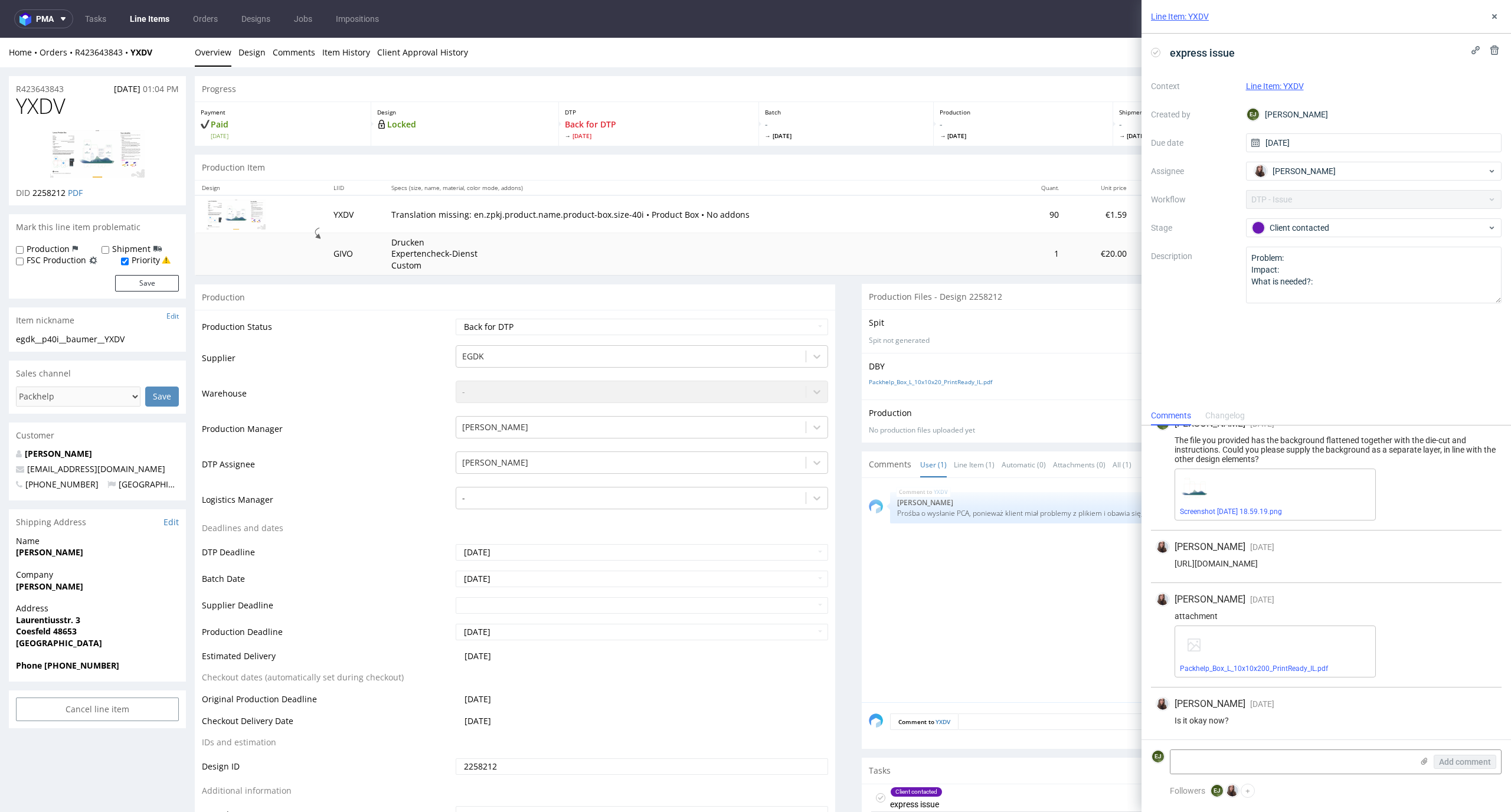
click at [1157, 52] on use at bounding box center [1156, 52] width 5 height 4
click at [1227, 764] on textarea at bounding box center [1291, 762] width 242 height 24
type textarea "tak"
click at [1452, 751] on div "Add comment" at bounding box center [1457, 762] width 88 height 24
click at [1452, 756] on button "Add comment" at bounding box center [1465, 762] width 63 height 14
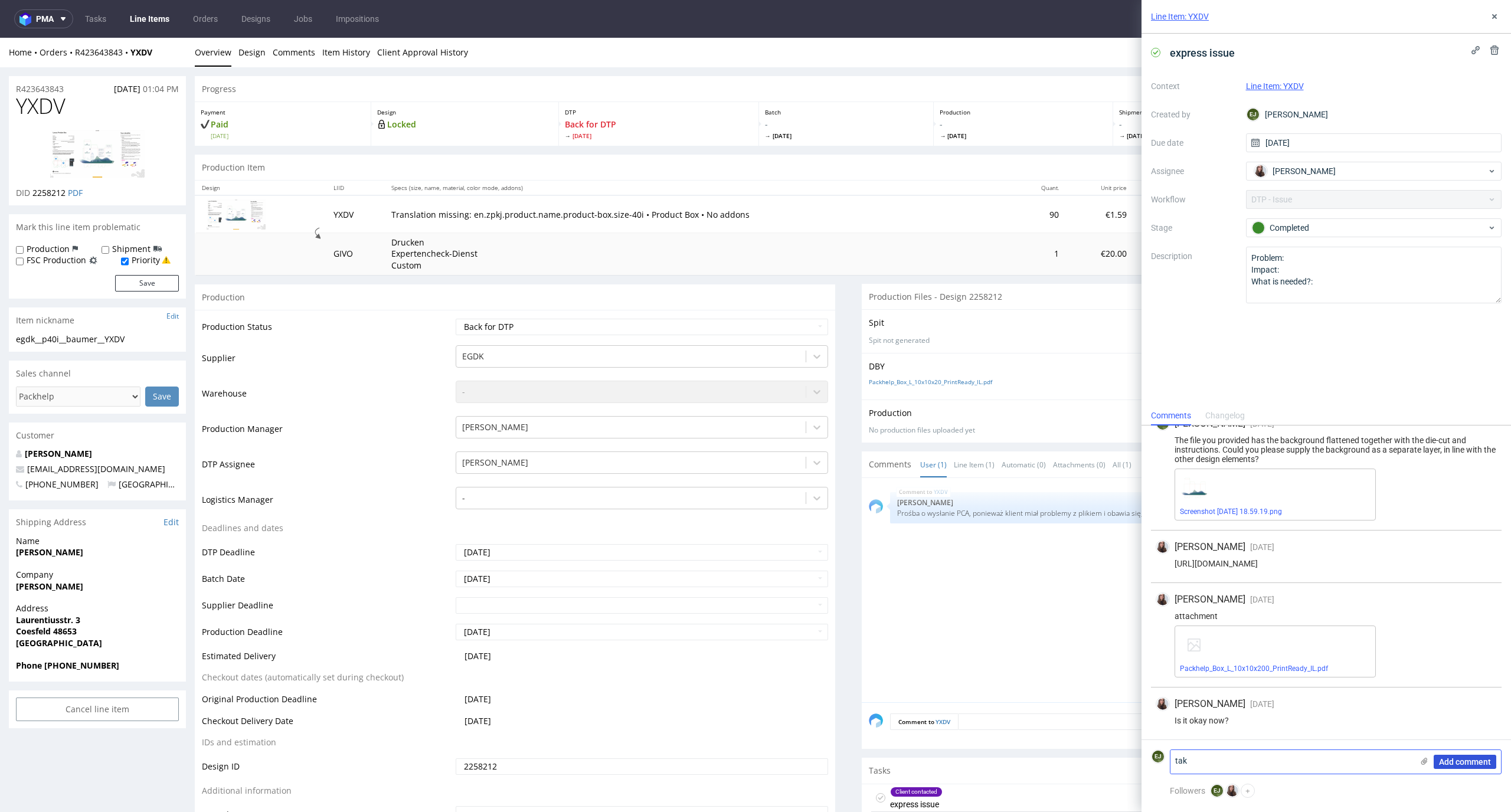
click at [1489, 759] on span "Add comment" at bounding box center [1465, 762] width 52 height 8
click span "Add comment"
click icon
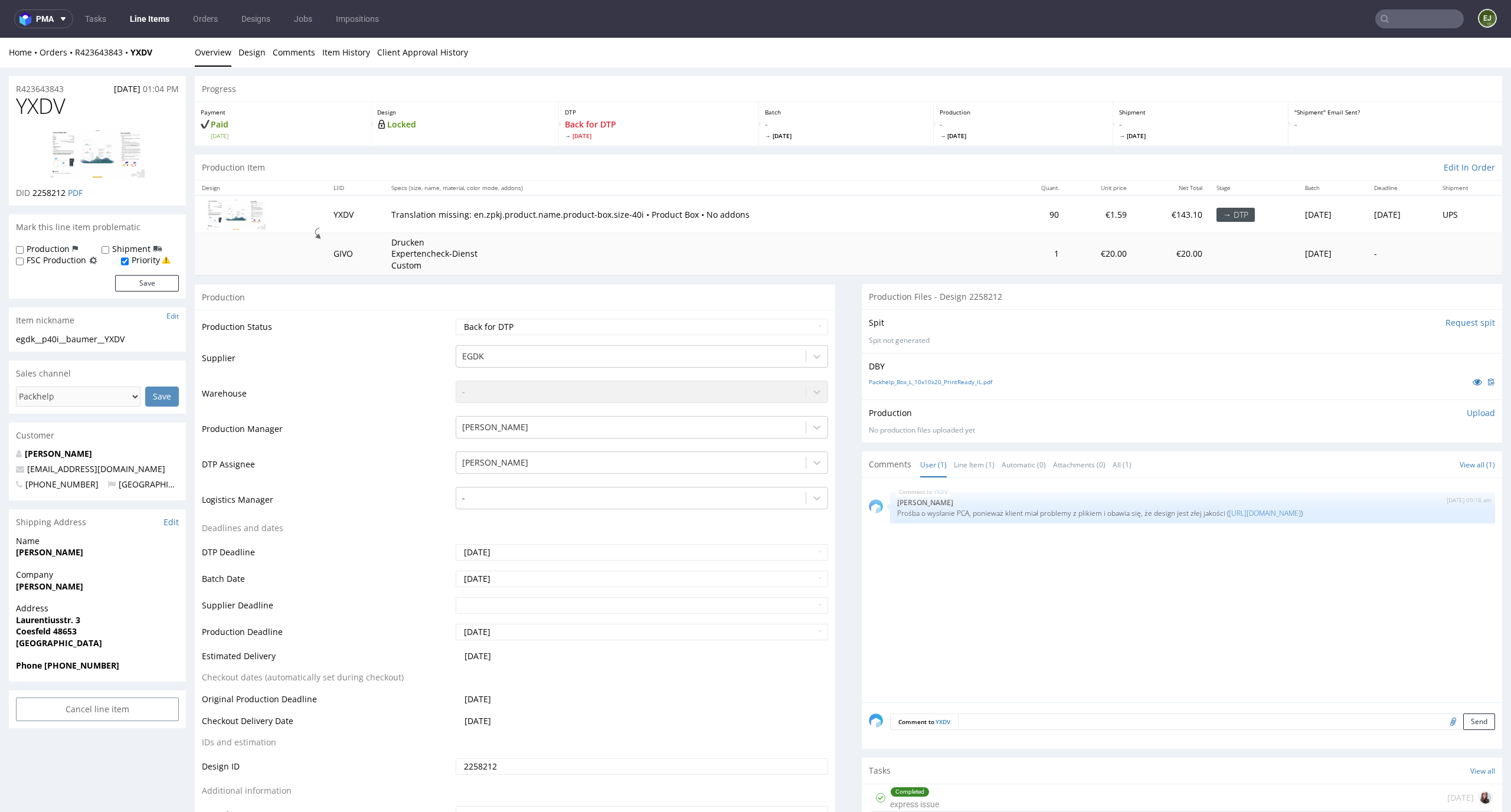
click div "Completed express issue"
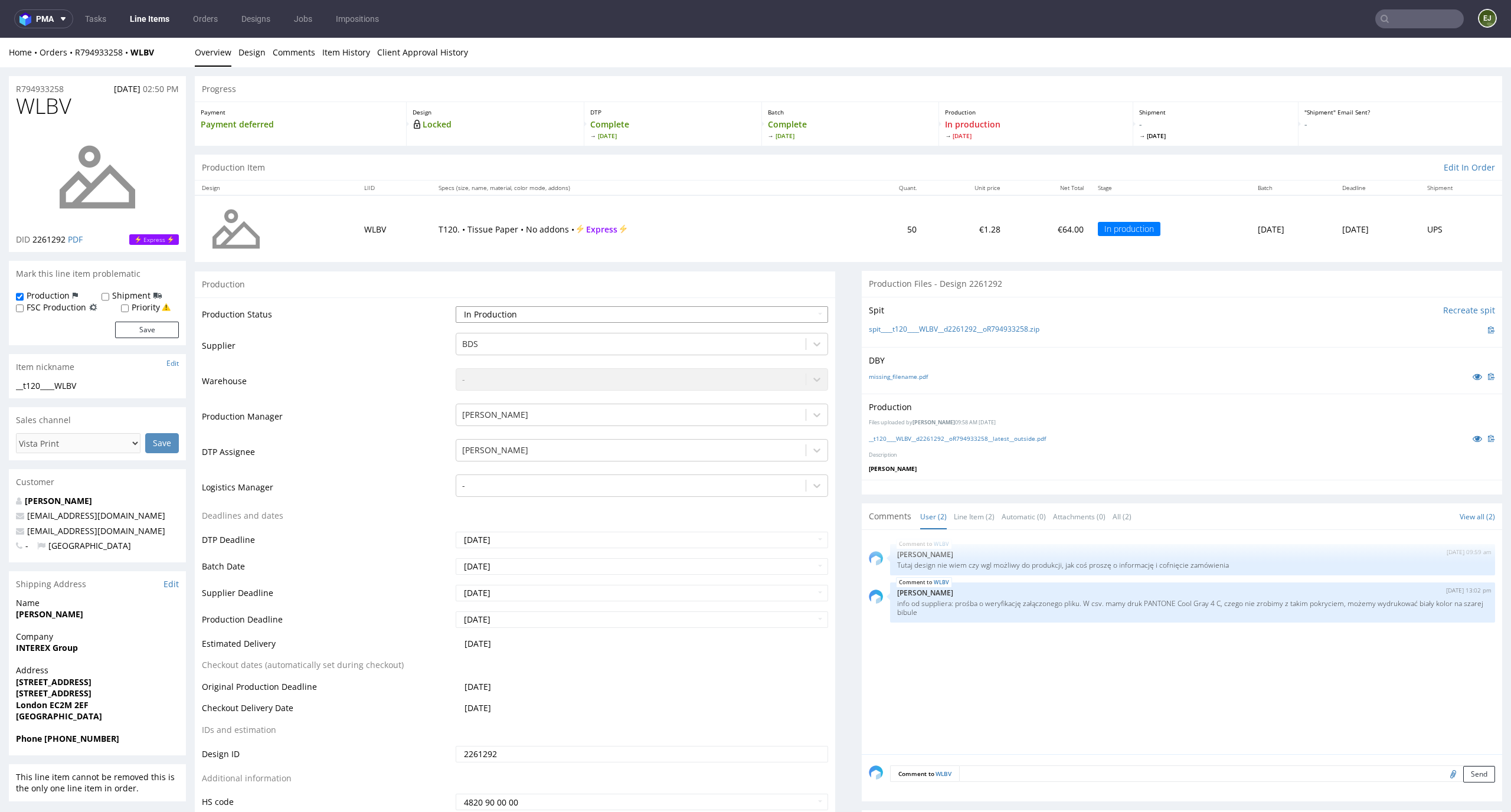
click at [807, 318] on select "Waiting for Artwork Waiting for Diecut Waiting for Mockup Waiting for DTP Waiti…" at bounding box center [642, 314] width 373 height 16
select select "dtp_issue"
click at [456, 306] on select "Waiting for Artwork Waiting for Diecut Waiting for Mockup Waiting for DTP Waiti…" at bounding box center [642, 314] width 373 height 16
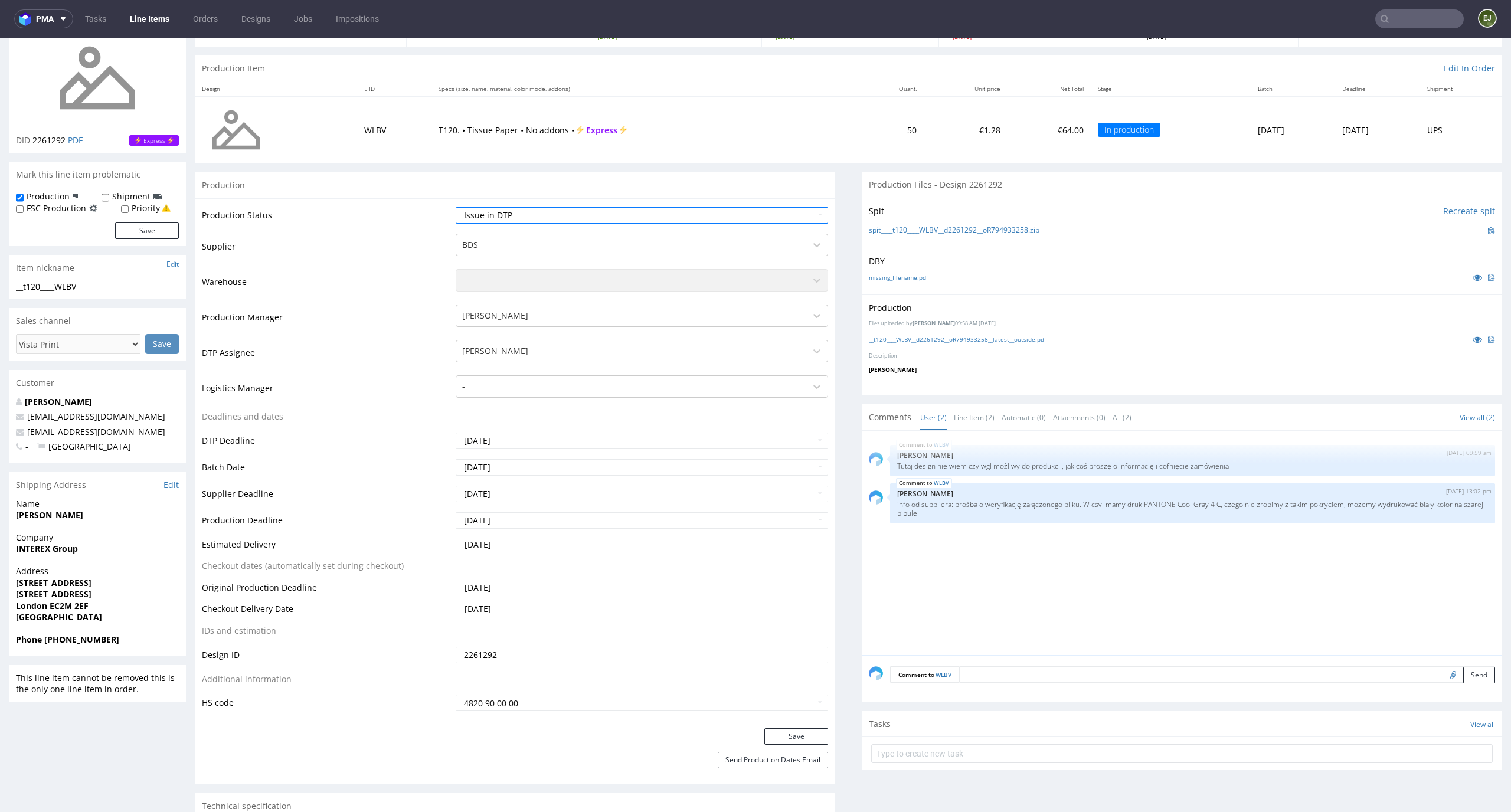
scroll to position [157, 0]
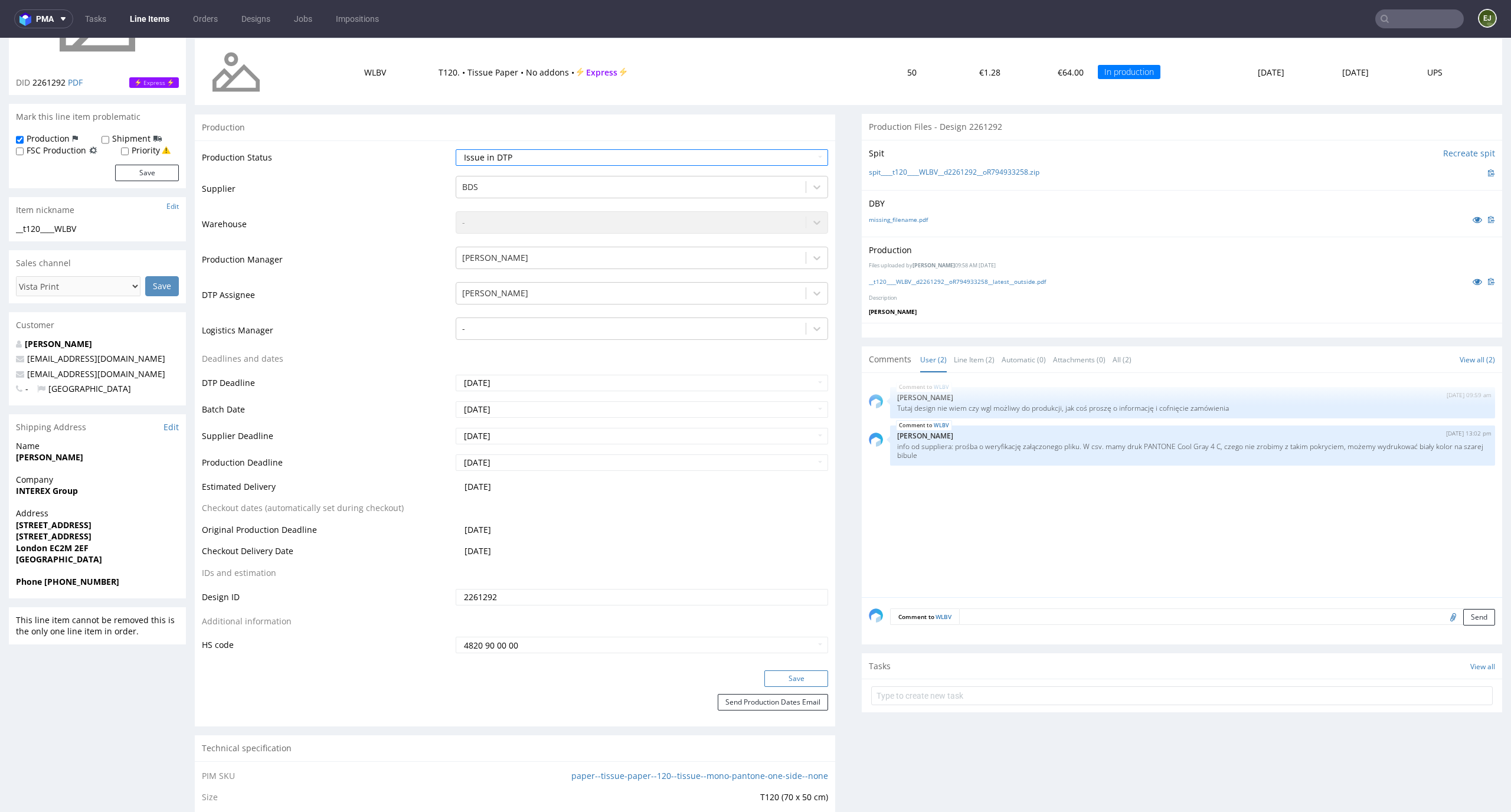
click at [798, 678] on button "Save" at bounding box center [796, 678] width 64 height 16
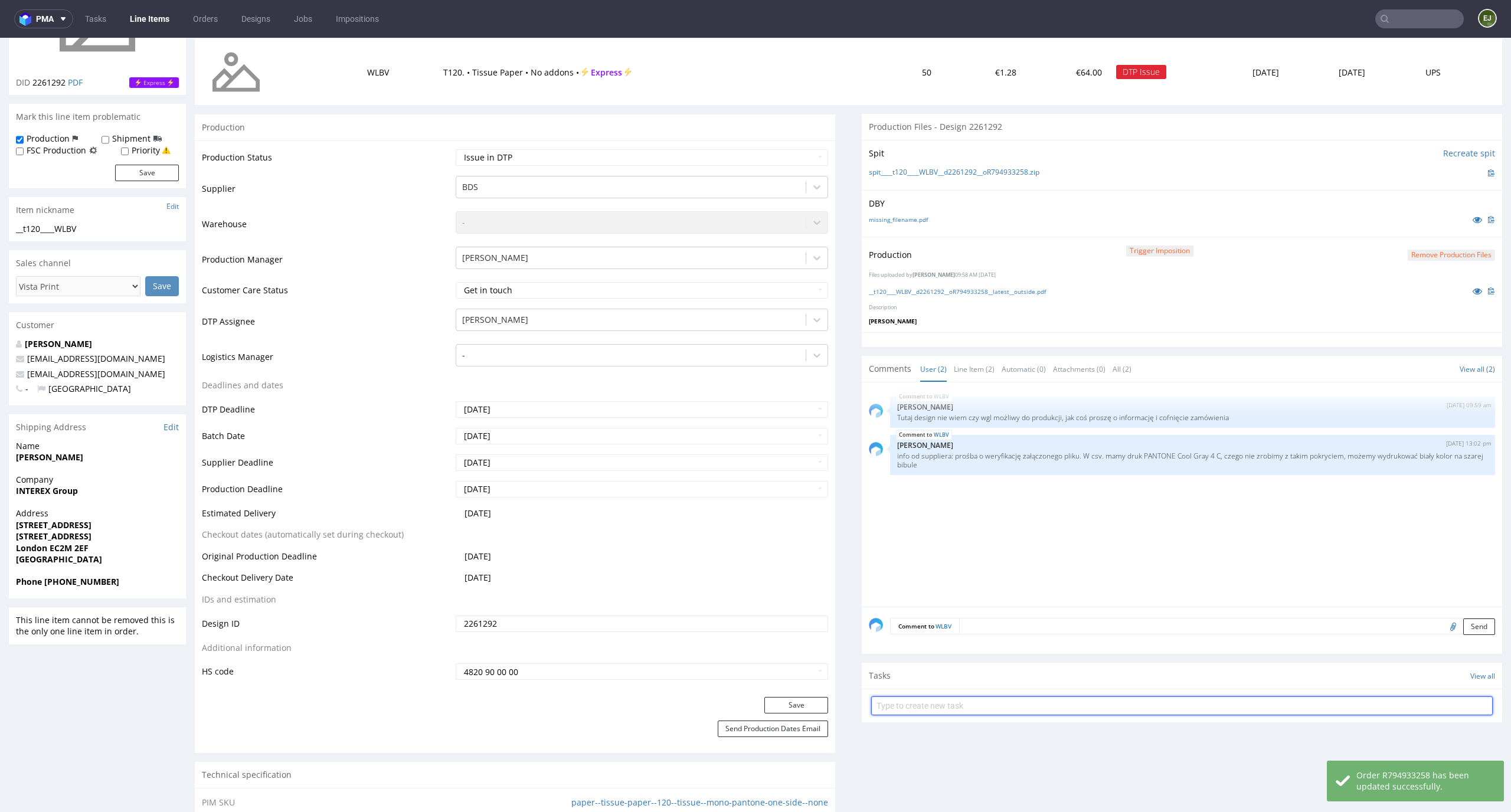
click at [940, 711] on input "text" at bounding box center [1181, 706] width 621 height 19
type input "vista print order to cancel"
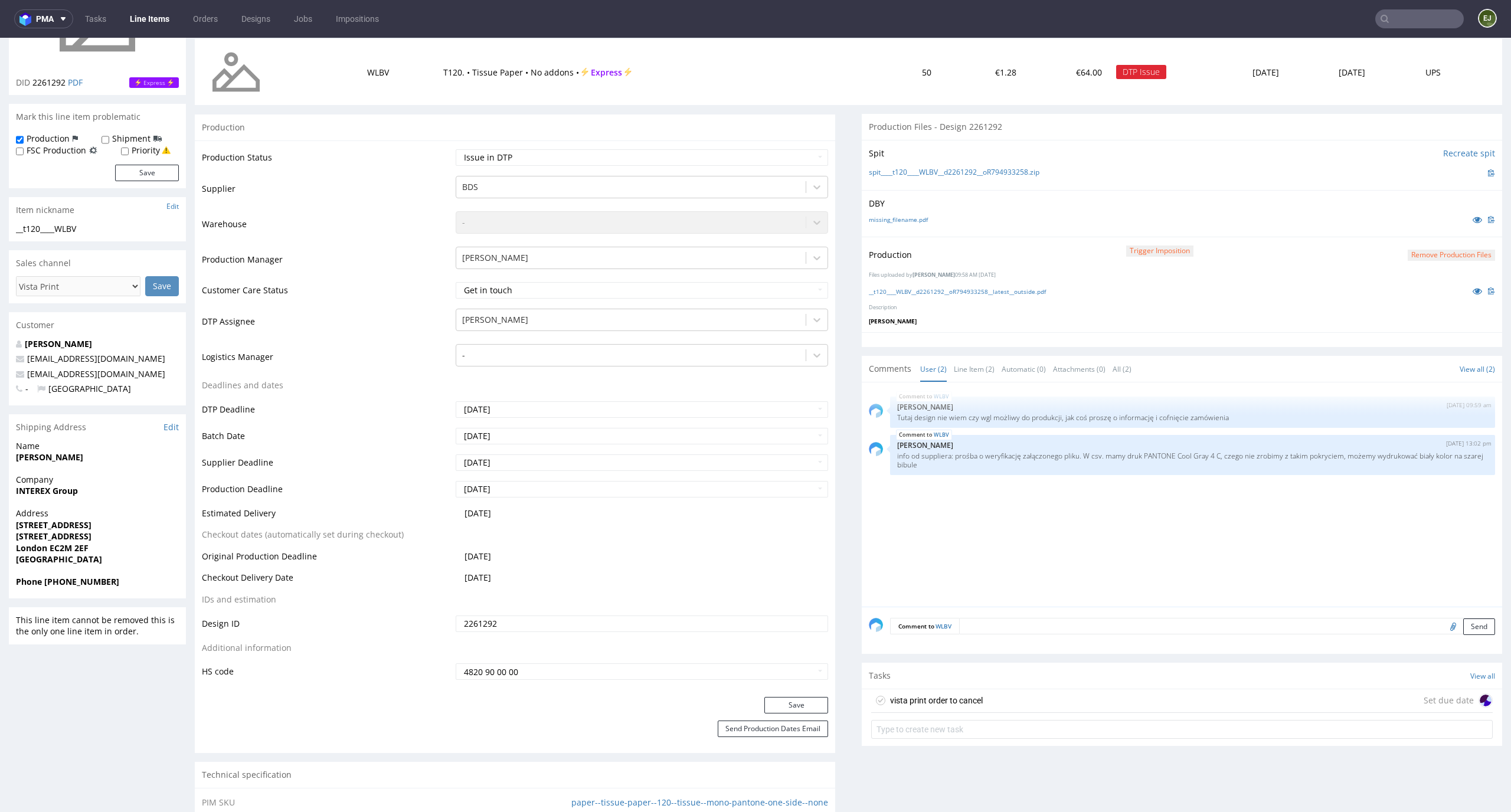
click at [940, 702] on div "vista print order to cancel" at bounding box center [936, 700] width 93 height 14
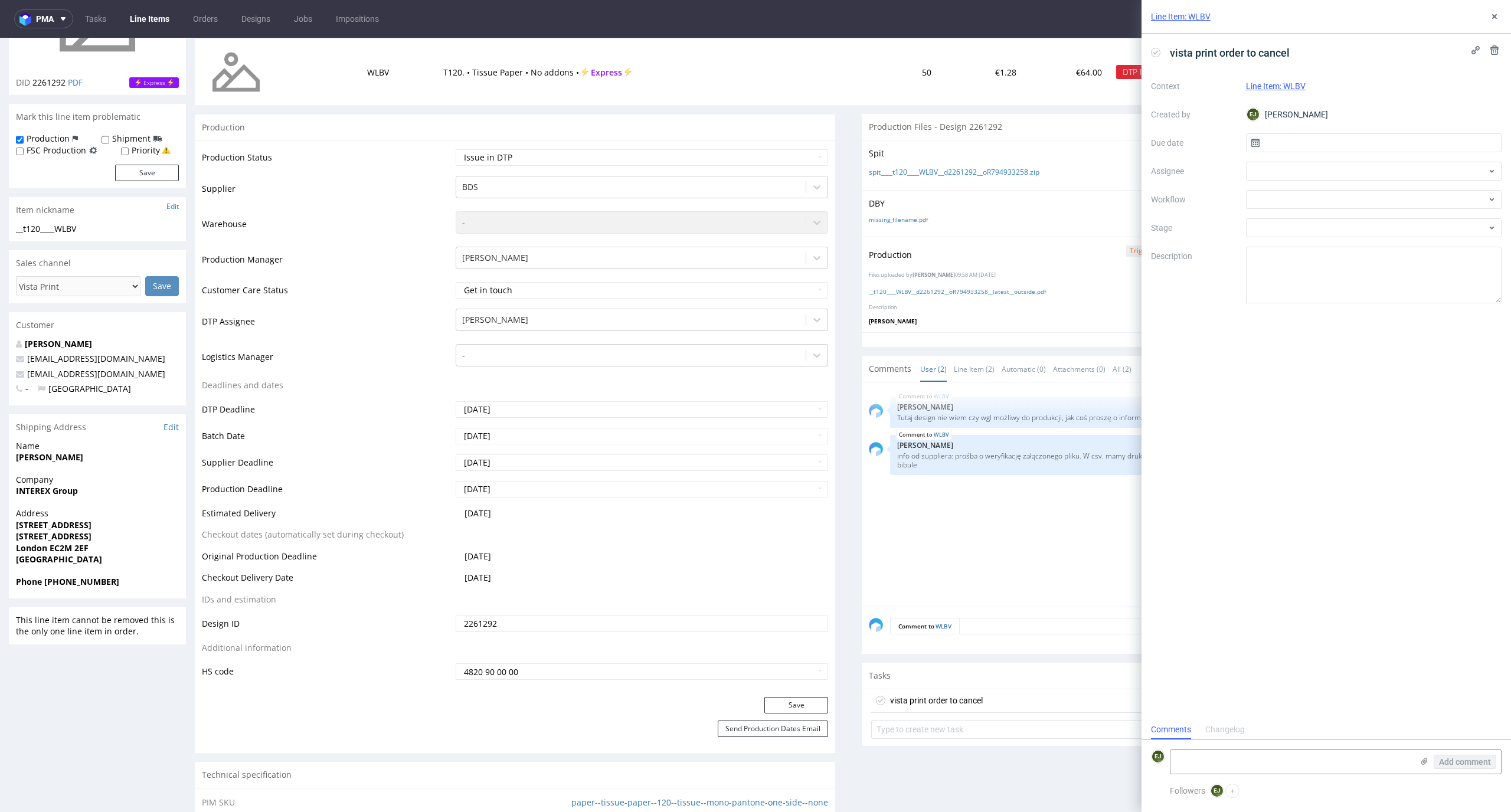
scroll to position [10, 0]
click at [1288, 141] on input "text" at bounding box center [1374, 143] width 256 height 19
click at [1352, 279] on span "23" at bounding box center [1355, 283] width 10 height 12
type input "[DATE]"
click at [1347, 192] on div at bounding box center [1374, 199] width 256 height 19
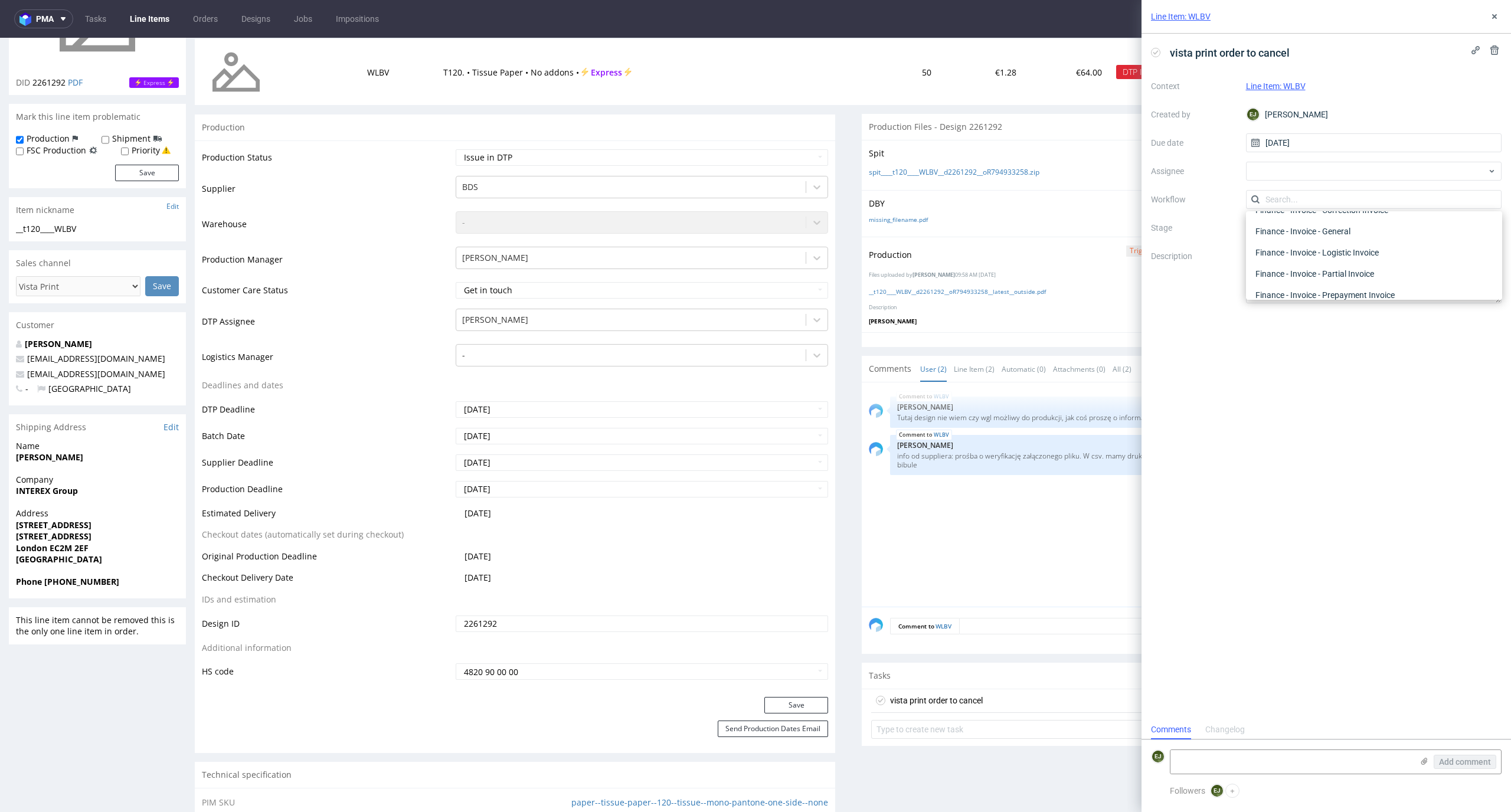
scroll to position [0, 0]
click at [1347, 263] on div "DTP - Issue" at bounding box center [1374, 263] width 247 height 21
click at [1291, 760] on textarea at bounding box center [1291, 762] width 242 height 24
paste textarea "Too much paint coverage"
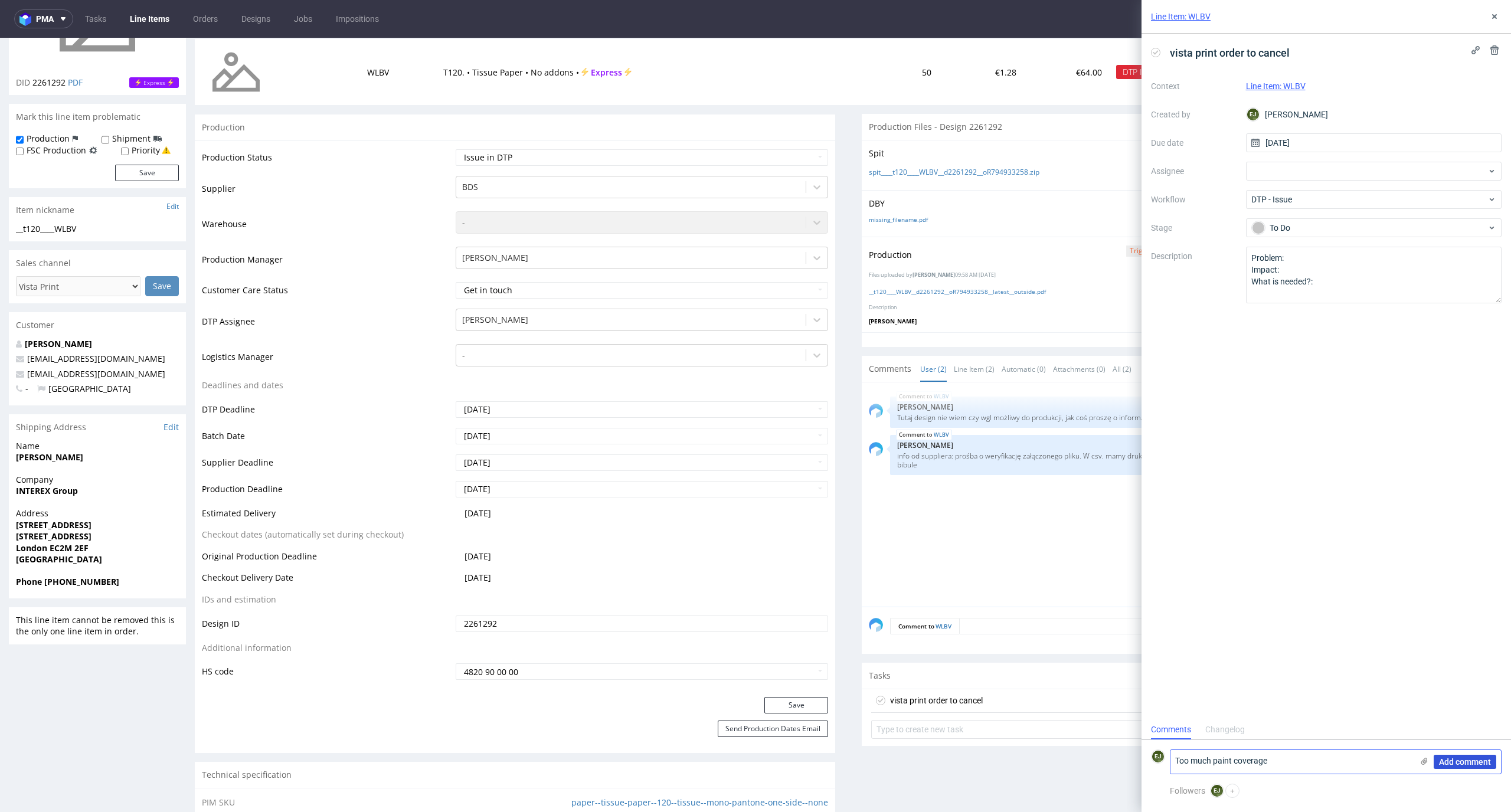
type textarea "Too much paint coverage"
click at [1459, 759] on span "Add comment" at bounding box center [1465, 762] width 52 height 8
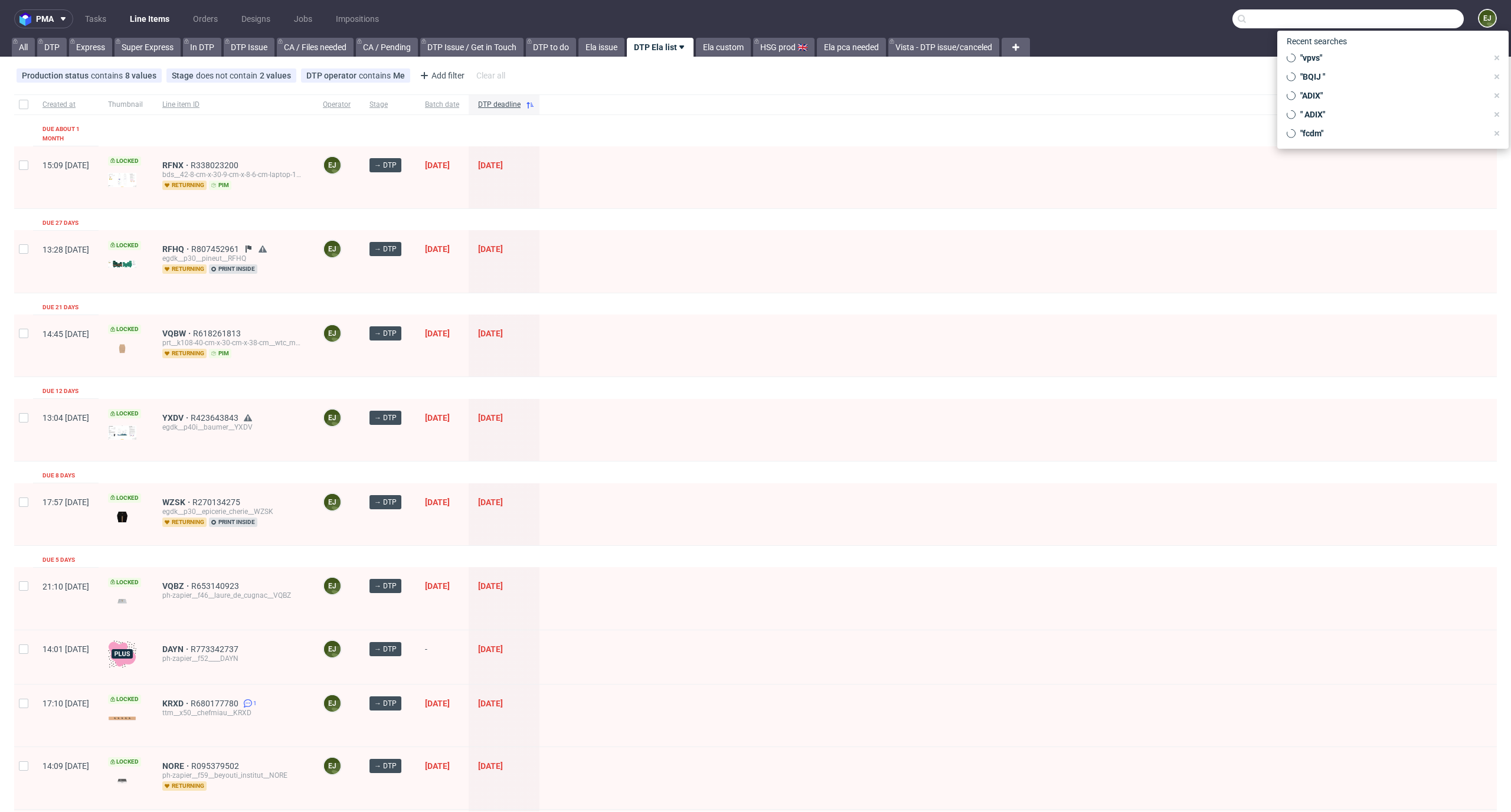
click at [1386, 16] on input "text" at bounding box center [1348, 19] width 231 height 19
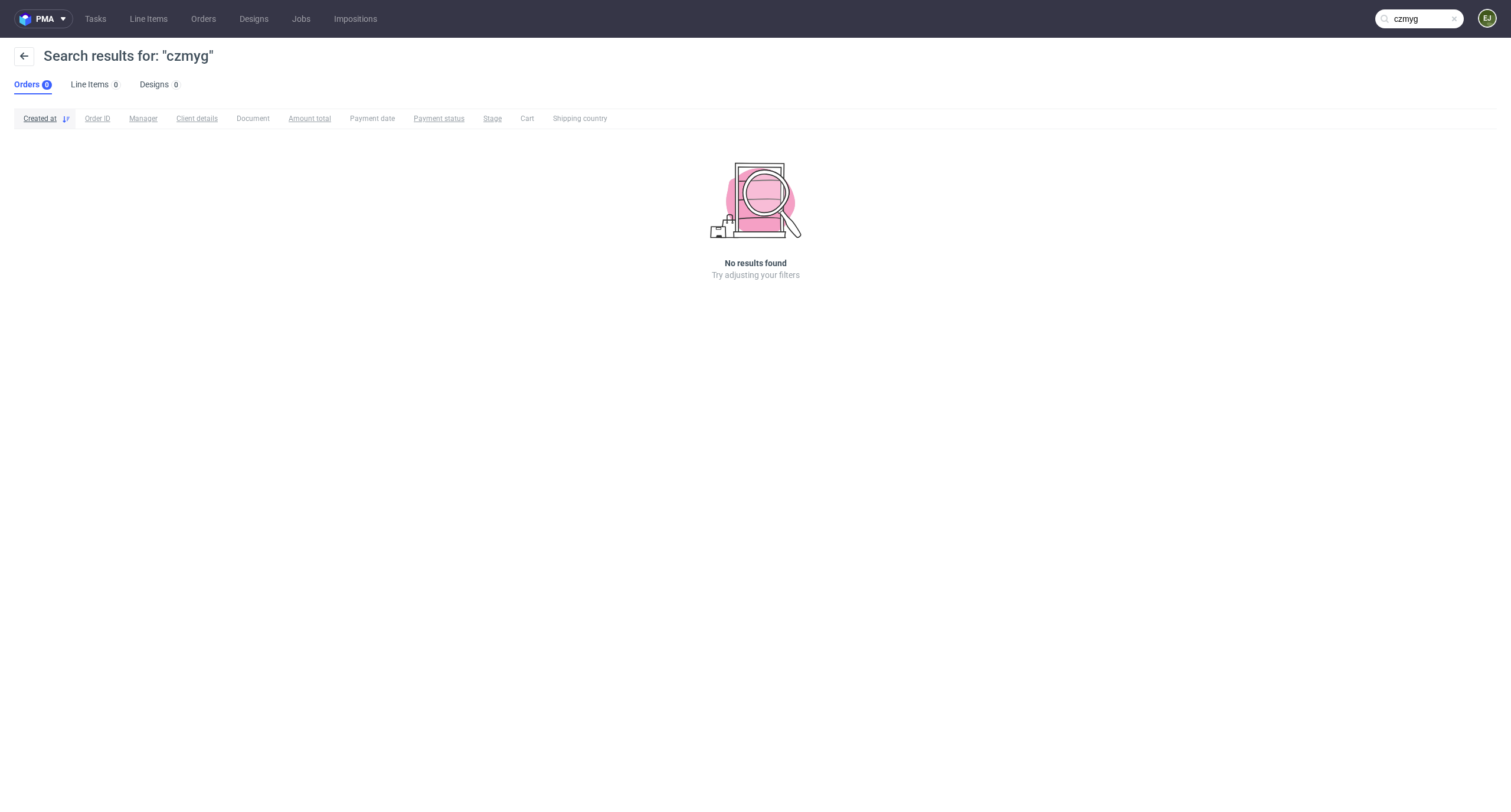
click at [1429, 16] on input "czmyg" at bounding box center [1419, 19] width 88 height 19
type input "czmg"
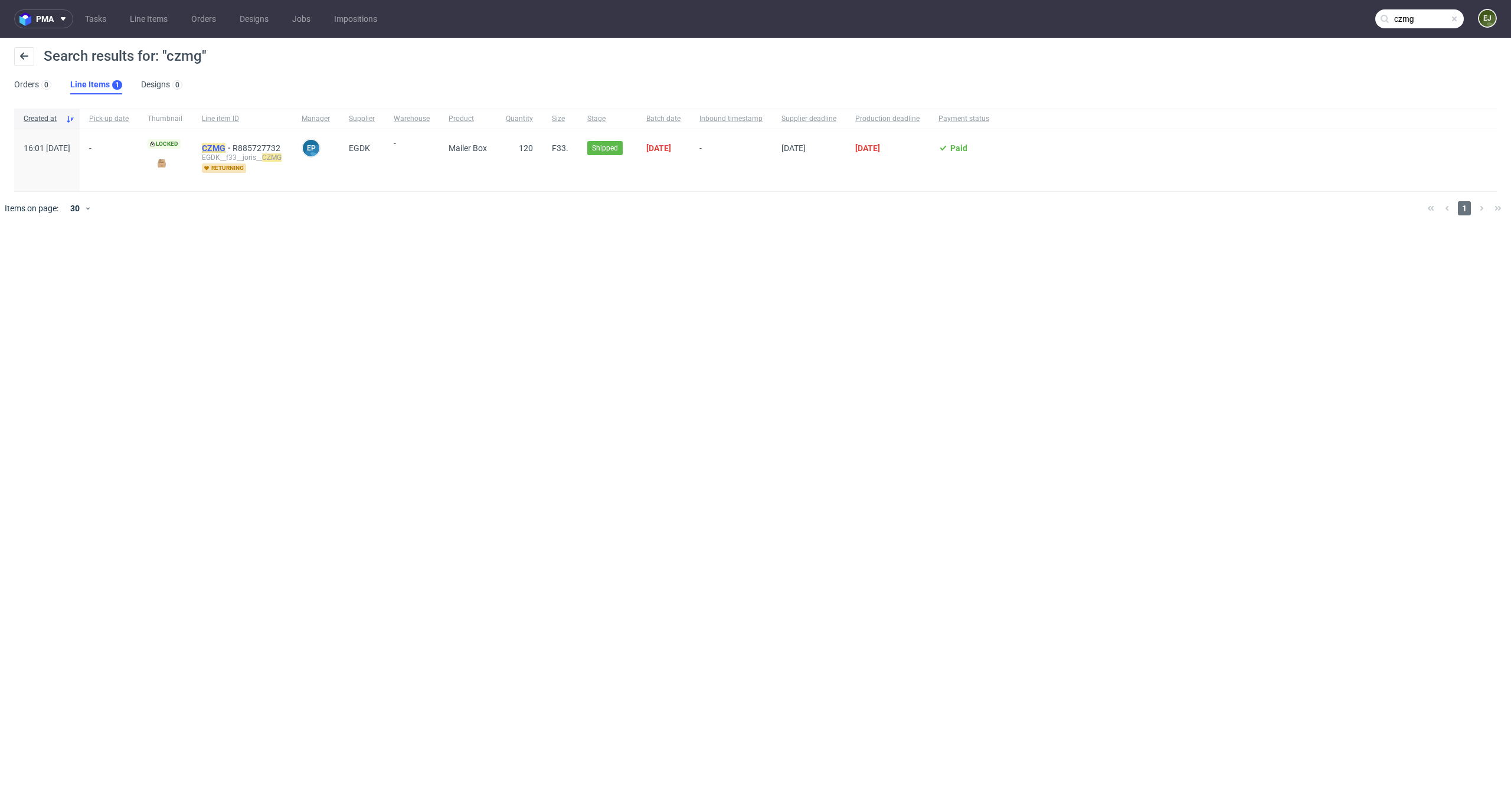
click at [225, 149] on mark "CZMG" at bounding box center [214, 148] width 24 height 10
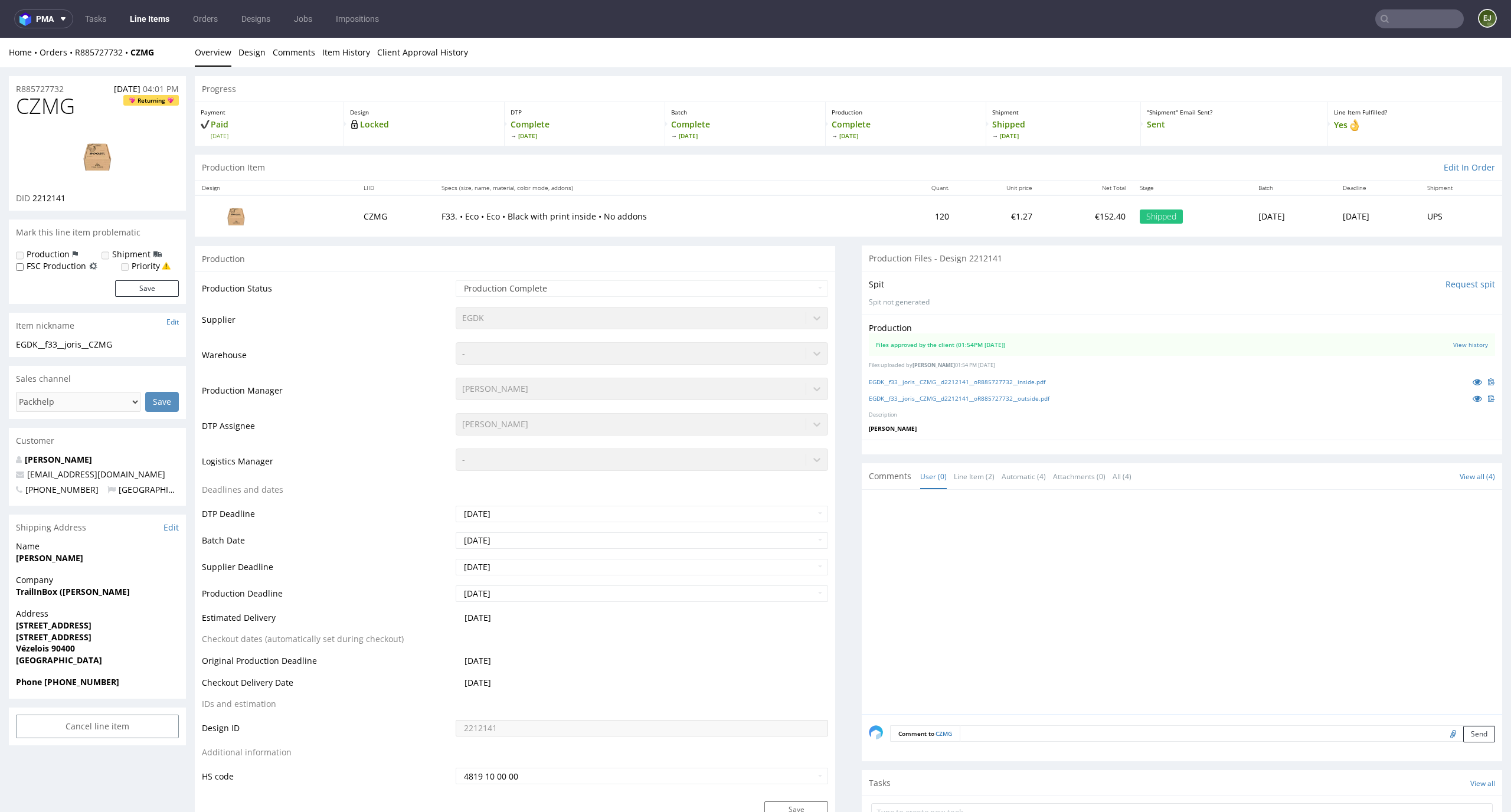
click at [1400, 12] on input "text" at bounding box center [1419, 19] width 88 height 19
type input "yzod"
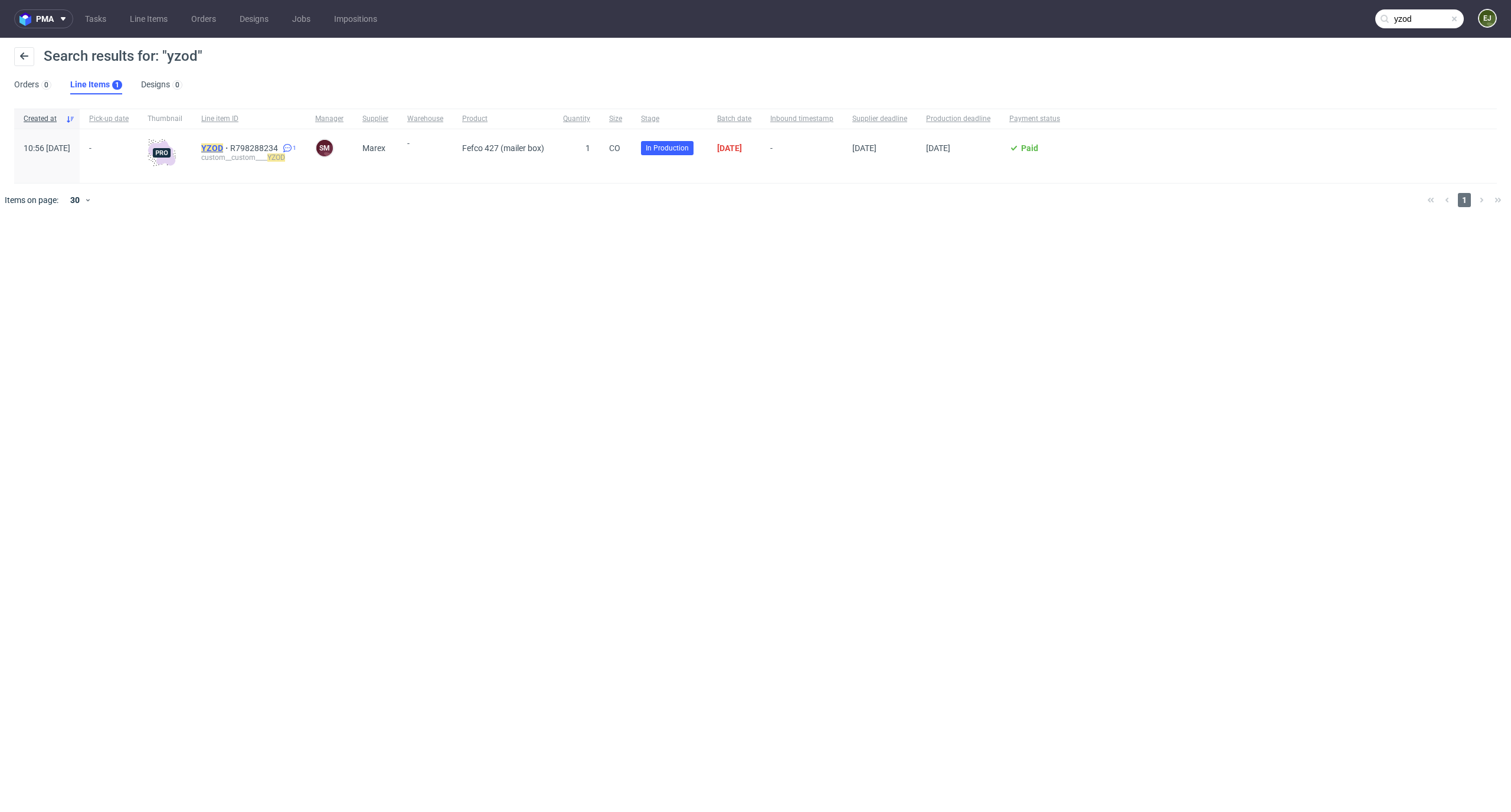
click at [223, 144] on mark "YZOD" at bounding box center [212, 148] width 22 height 10
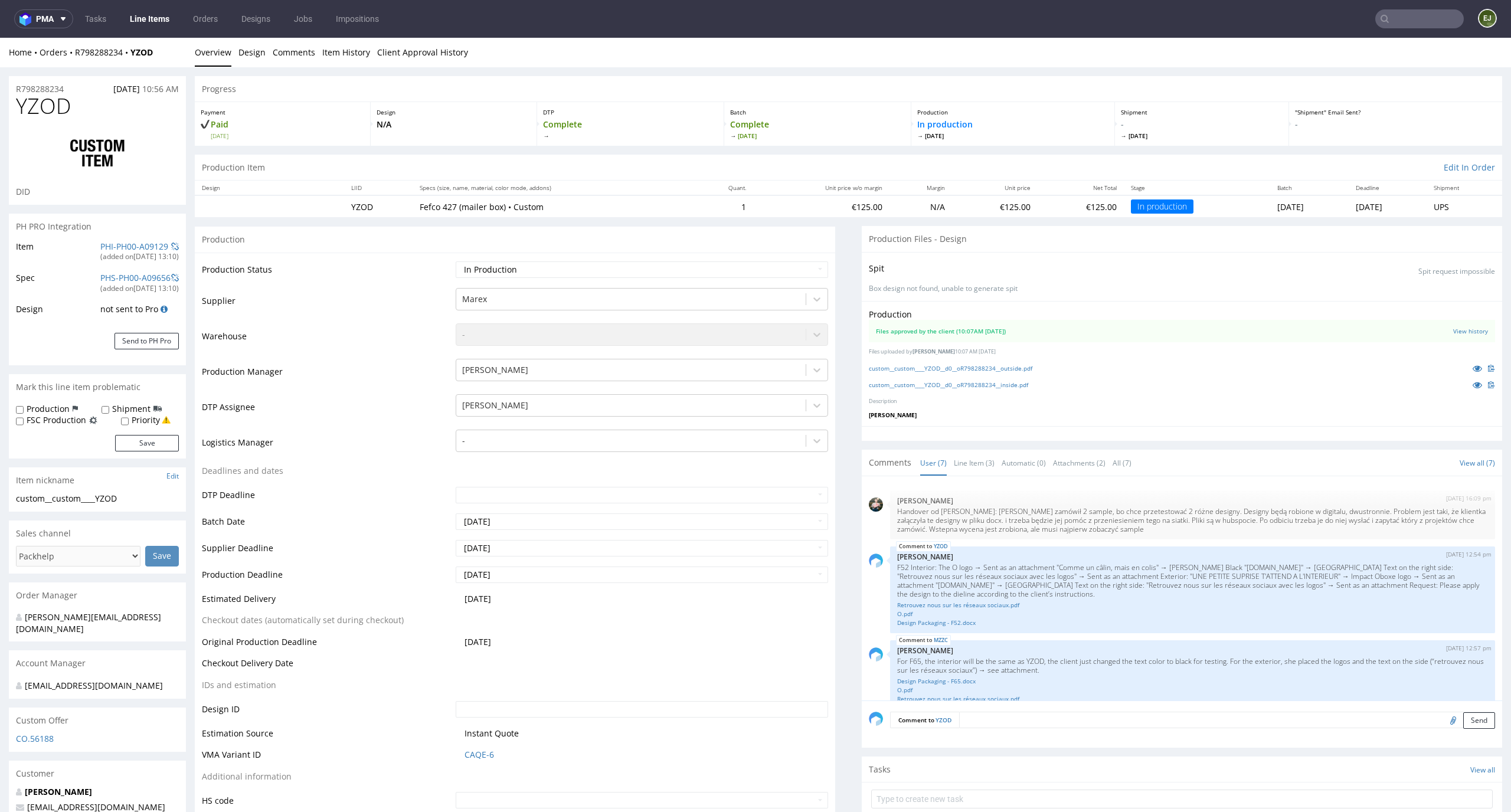
scroll to position [169, 0]
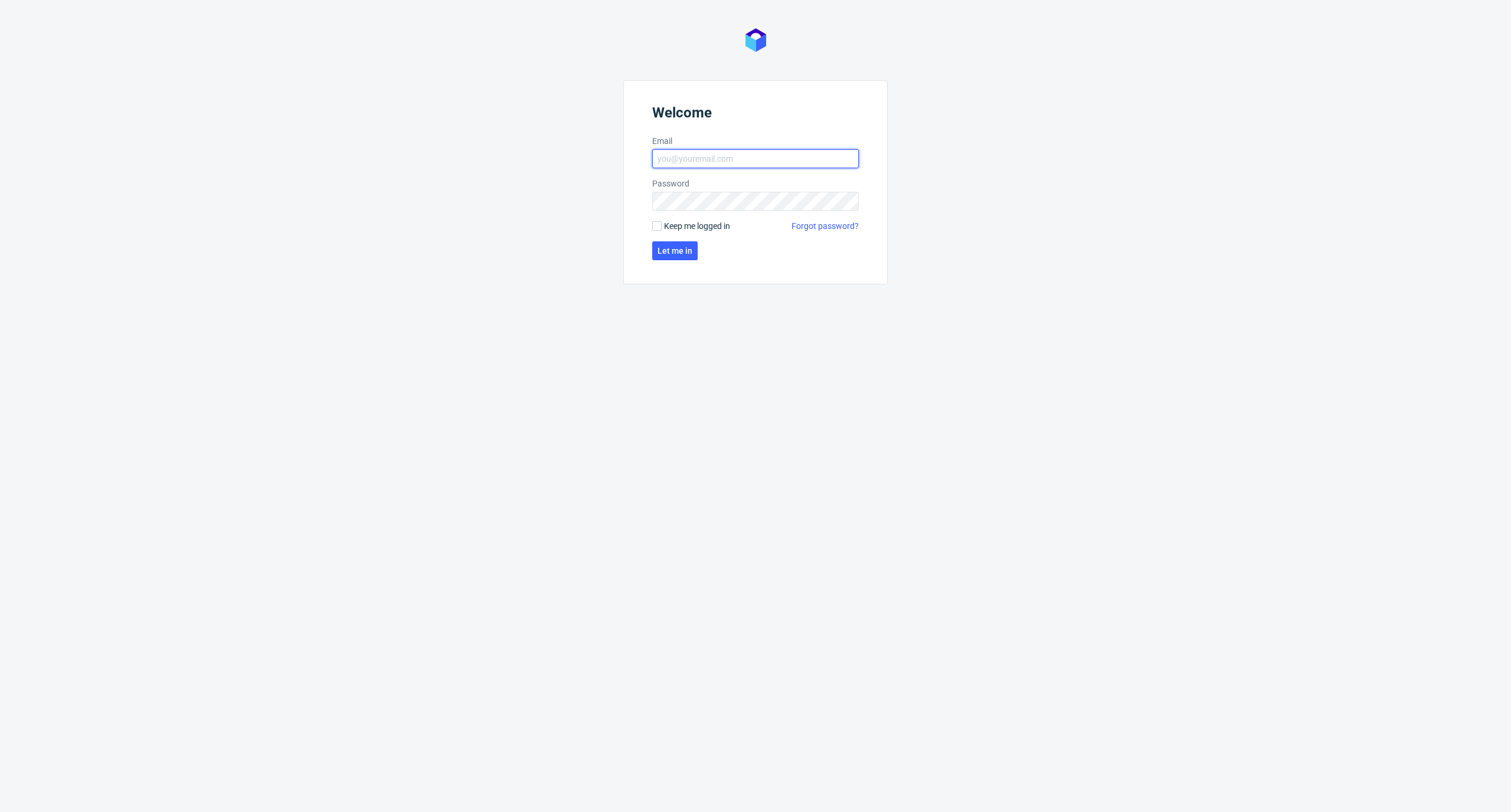
type input "[PERSON_NAME][EMAIL_ADDRESS][PERSON_NAME][DOMAIN_NAME]"
click at [666, 239] on form "Welcome Email [PERSON_NAME][EMAIL_ADDRESS][PERSON_NAME][DOMAIN_NAME] Password K…" at bounding box center [755, 182] width 265 height 204
click at [666, 247] on span "Let me in" at bounding box center [674, 251] width 35 height 8
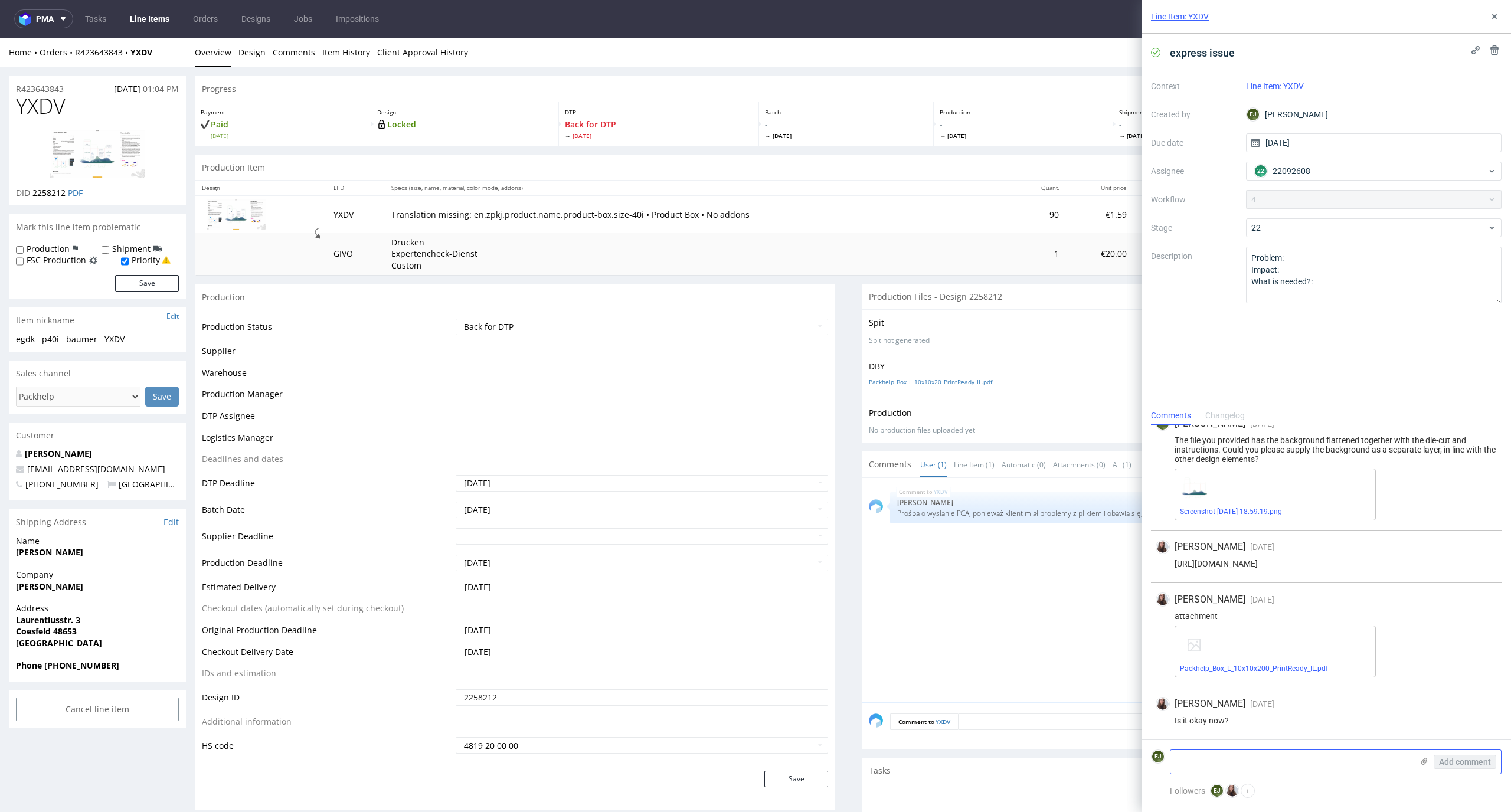
click at [1255, 756] on textarea at bounding box center [1291, 762] width 242 height 24
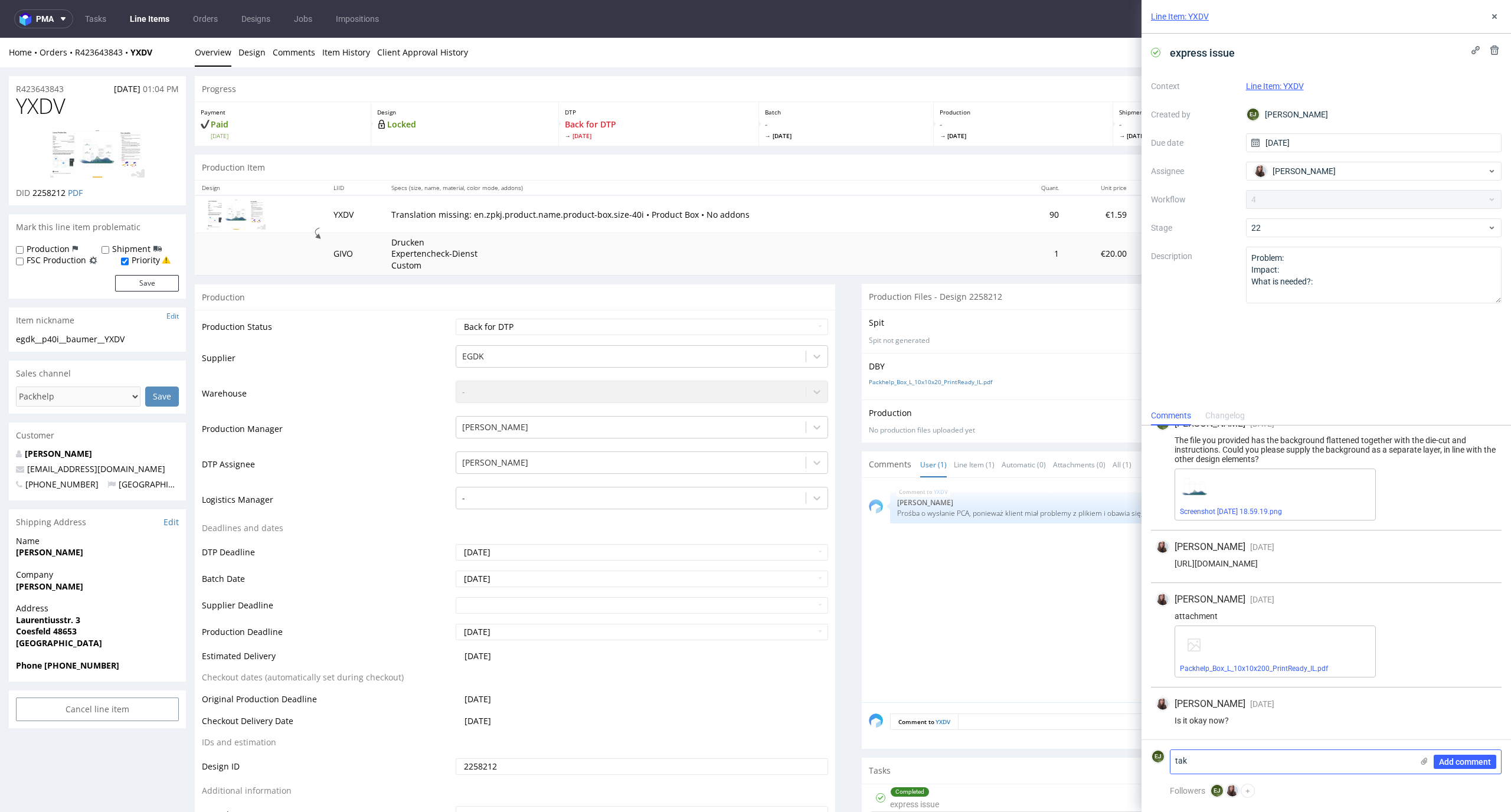
type textarea "tak"
click at [1484, 754] on div "Add comment" at bounding box center [1457, 762] width 88 height 24
click at [1483, 758] on span "Add comment" at bounding box center [1465, 762] width 52 height 8
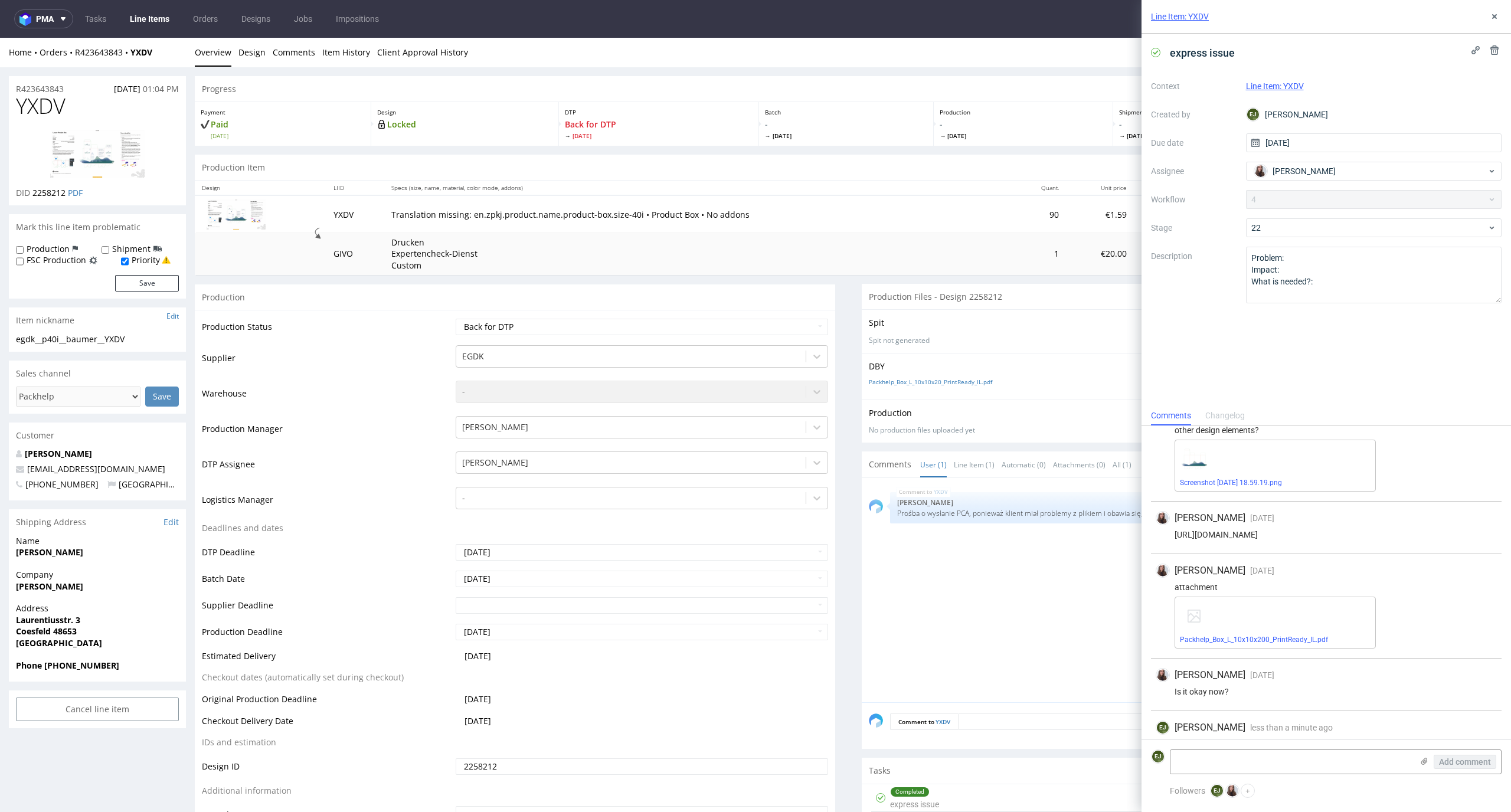
scroll to position [71, 0]
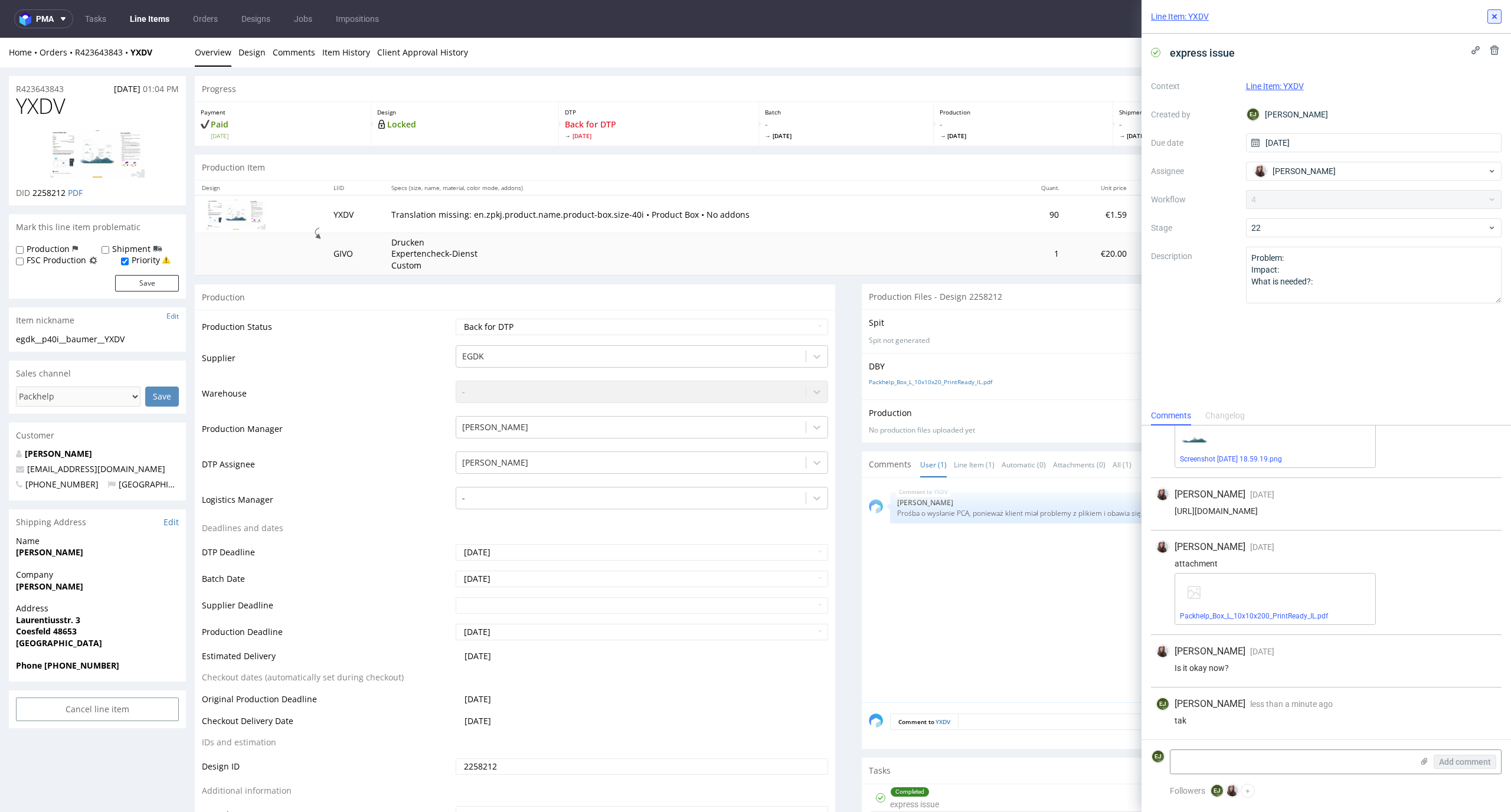
click at [1493, 14] on use at bounding box center [1494, 16] width 5 height 5
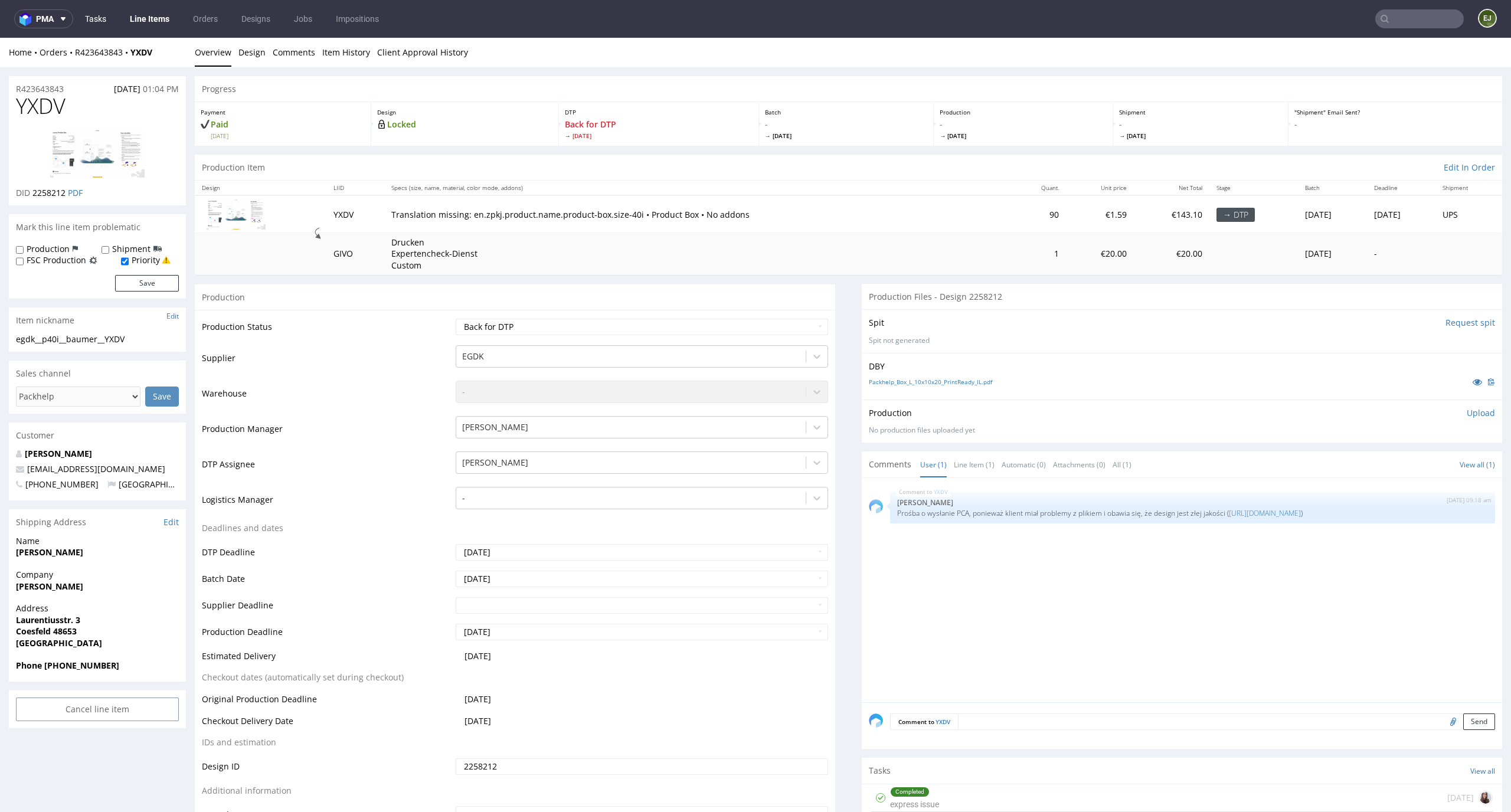
click at [92, 18] on link "Tasks" at bounding box center [96, 19] width 35 height 19
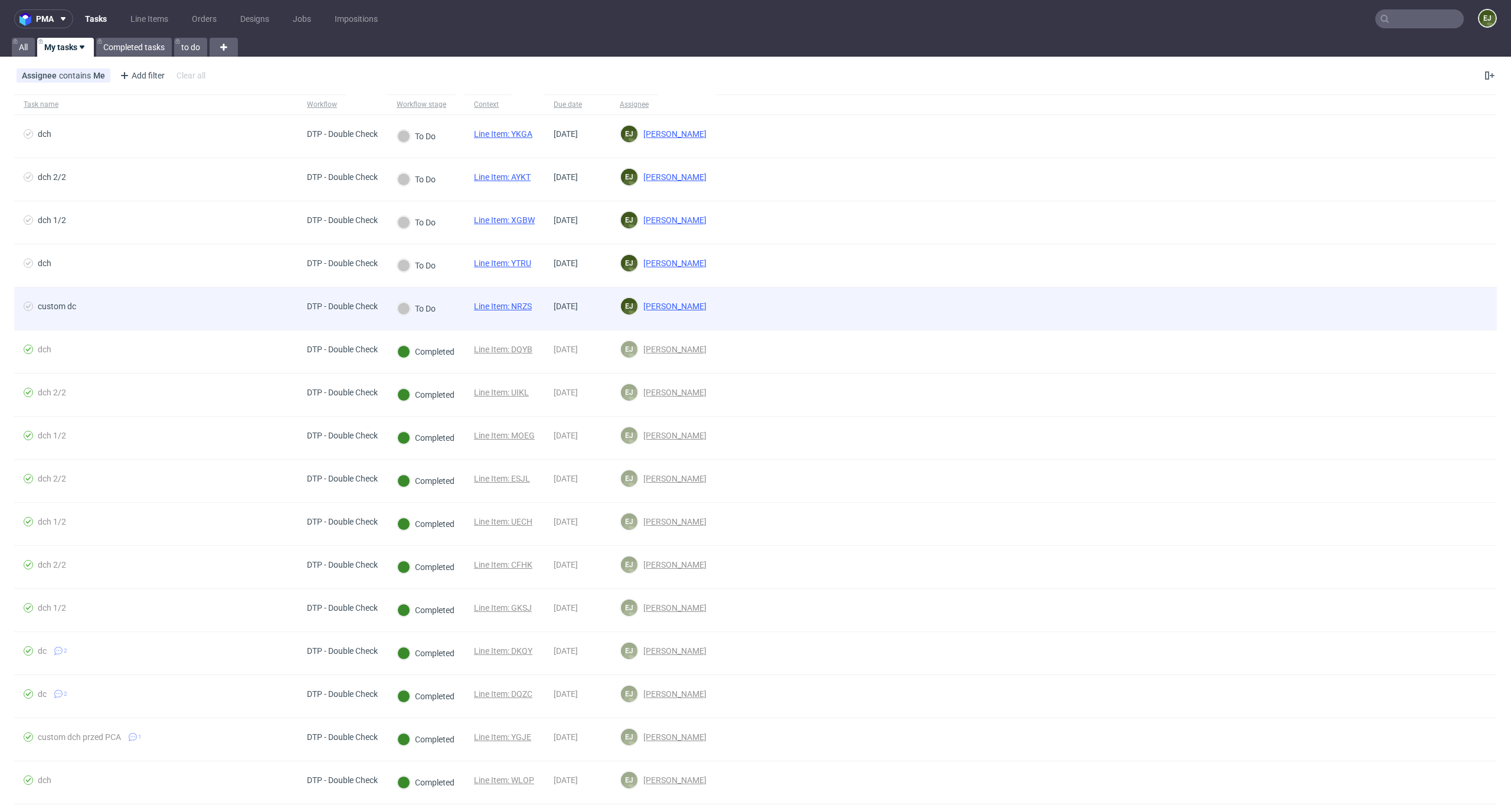
click at [514, 315] on span "Line Item: NRZS" at bounding box center [503, 308] width 58 height 14
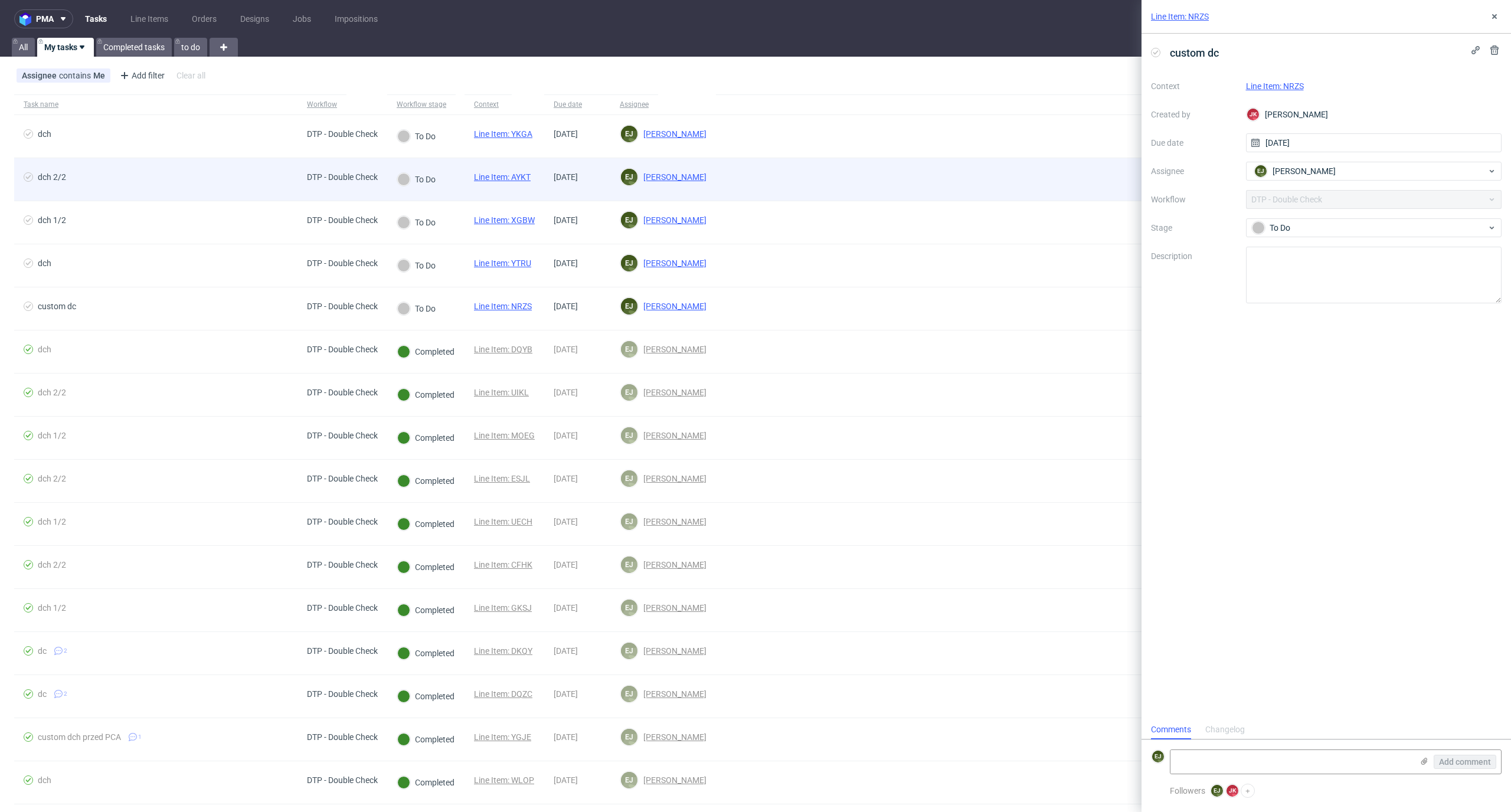
scroll to position [10, 0]
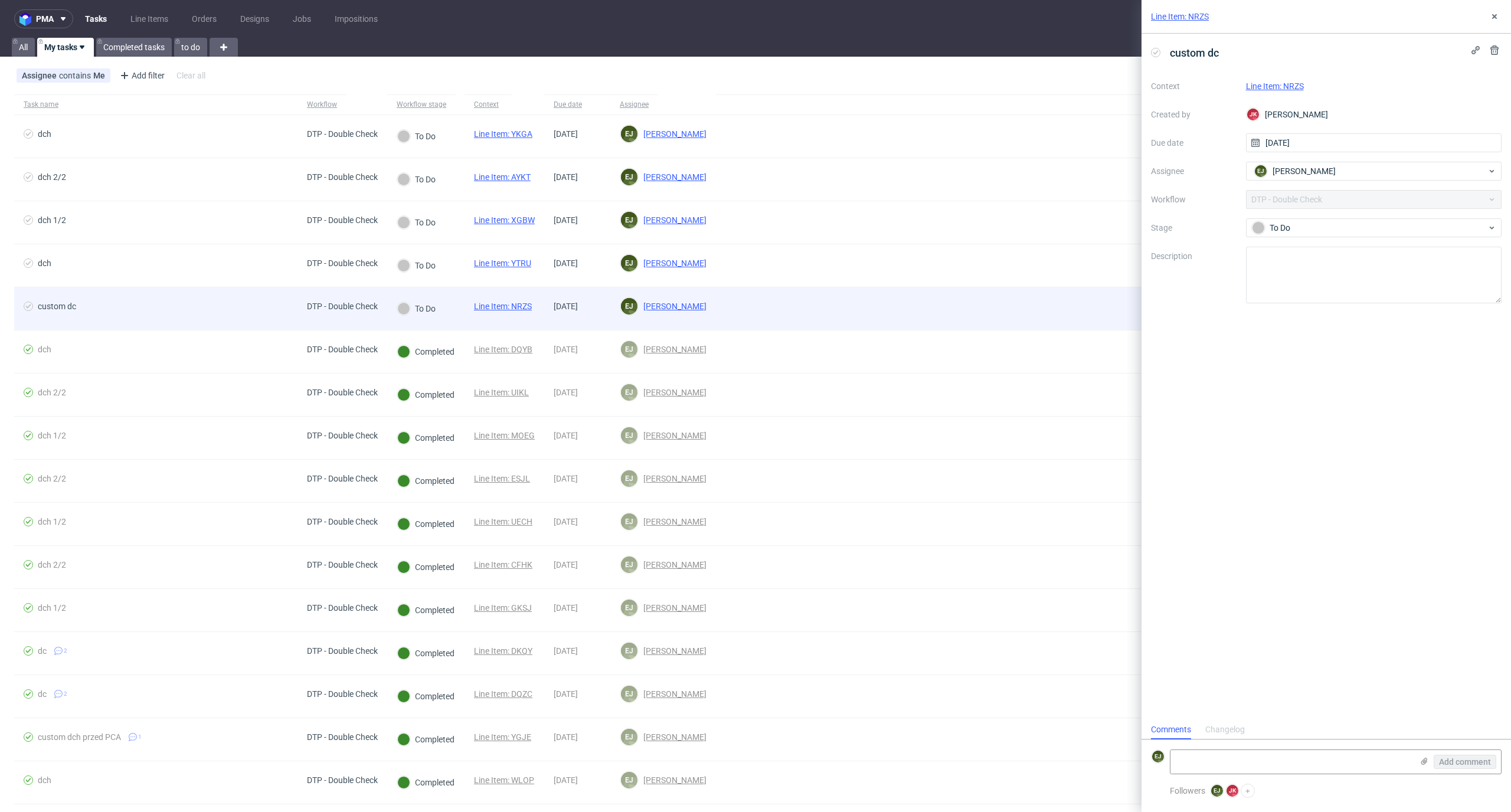
click at [522, 307] on link "Line Item: NRZS" at bounding box center [503, 306] width 58 height 10
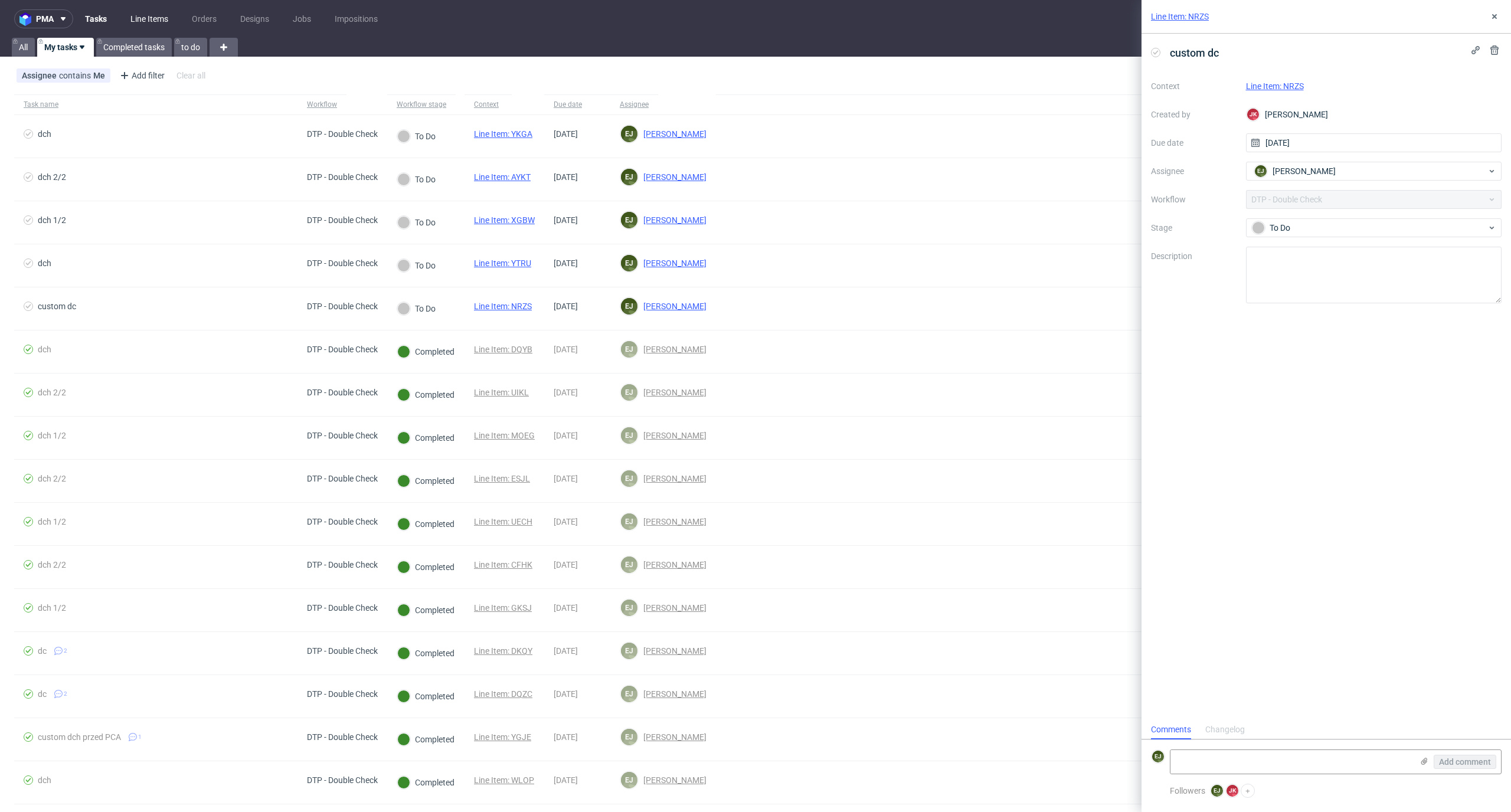
click at [155, 18] on link "Line Items" at bounding box center [149, 19] width 52 height 19
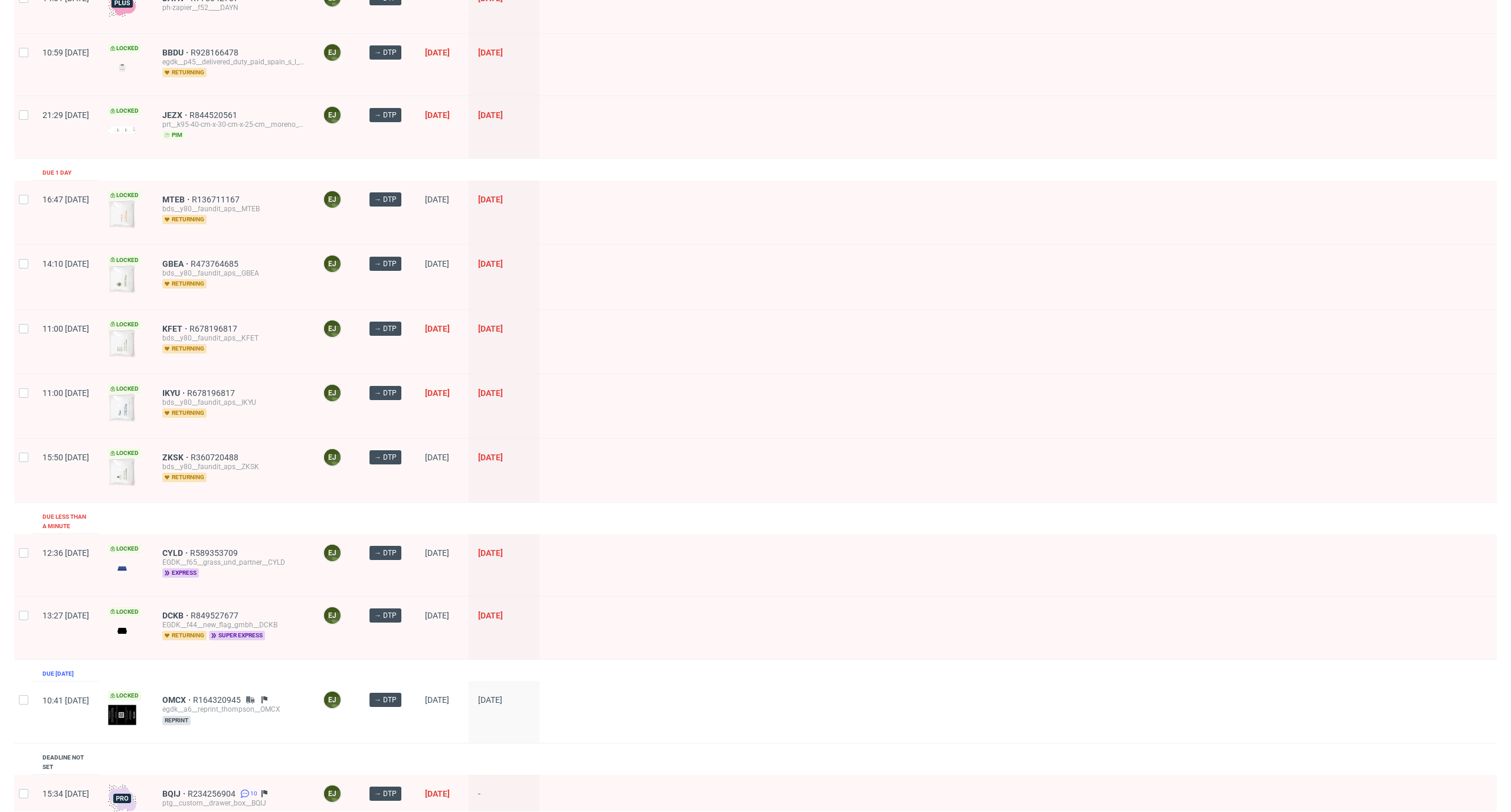
scroll to position [1227, 0]
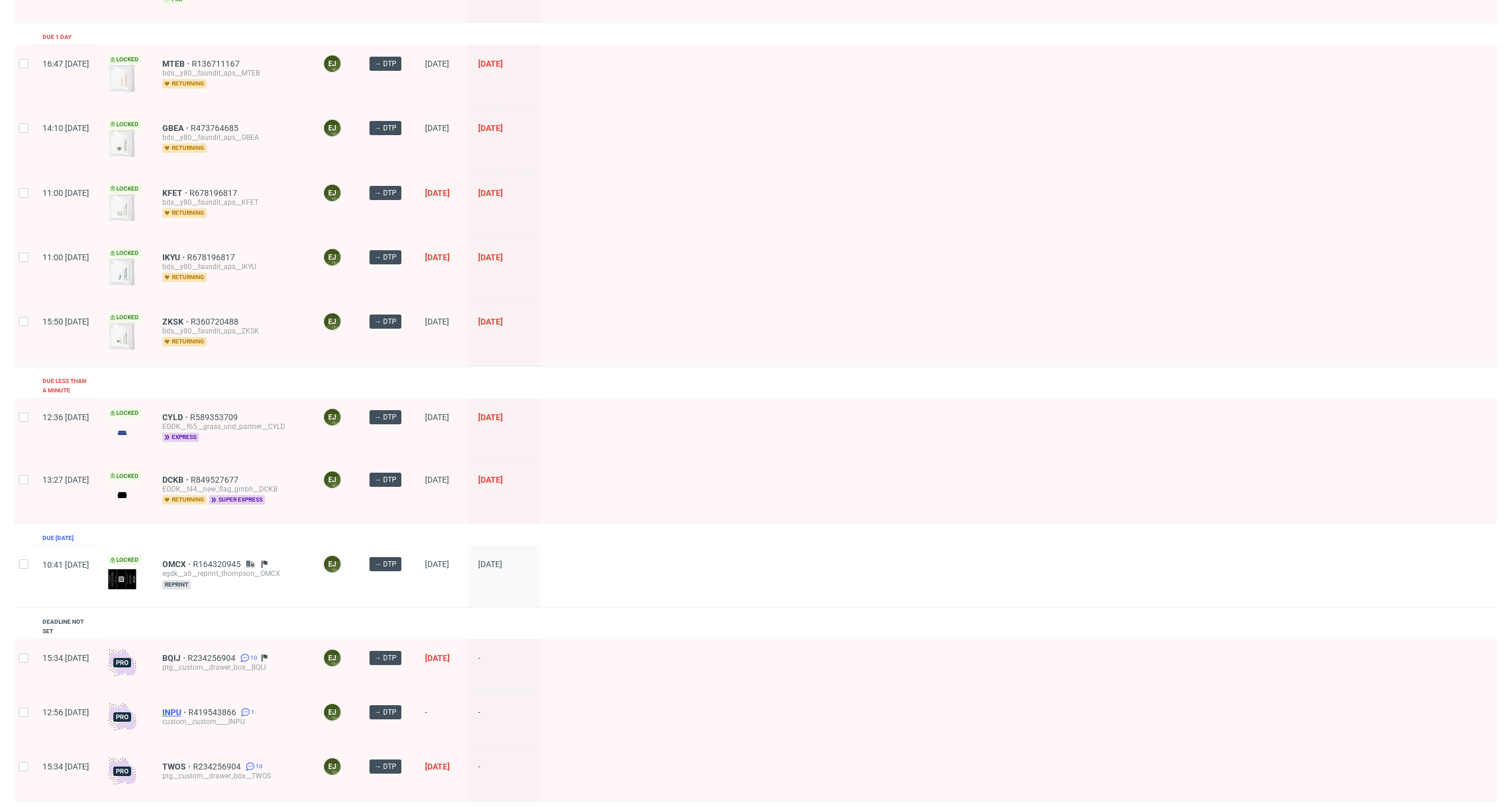
click at [188, 707] on span "INPU" at bounding box center [176, 712] width 26 height 10
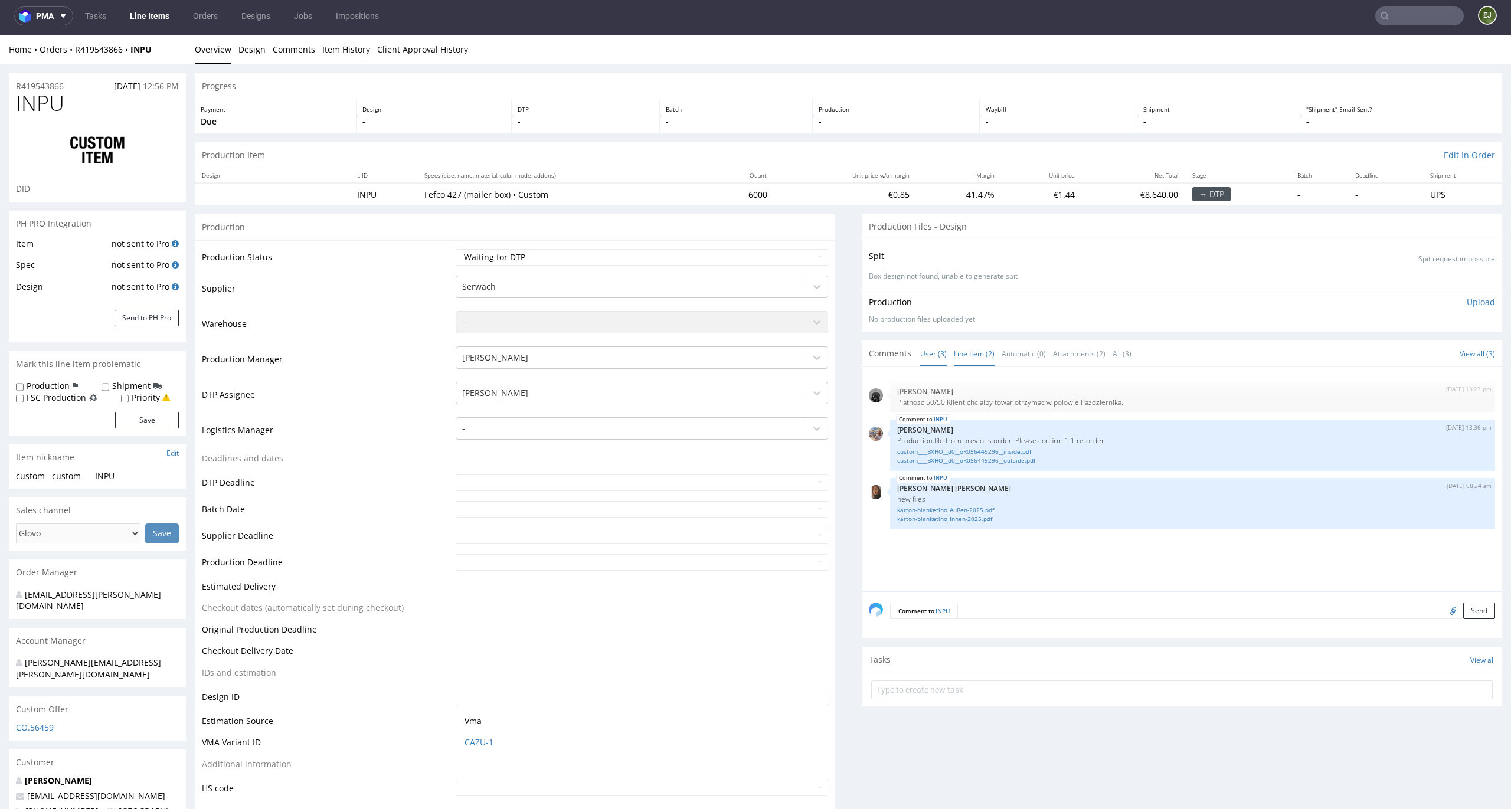
click at [979, 356] on link "Line Item (2)" at bounding box center [974, 353] width 41 height 25
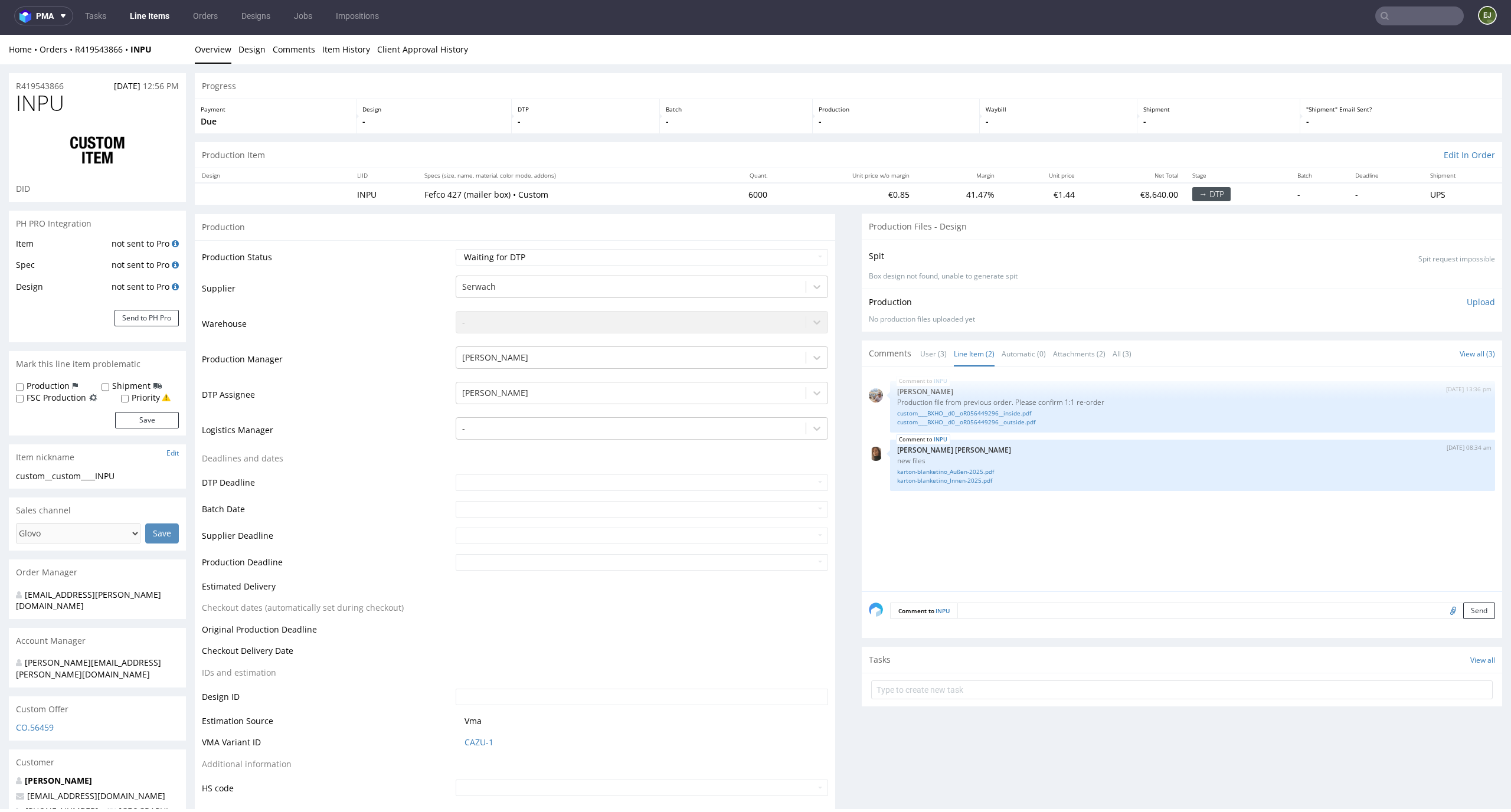
click at [1020, 520] on div "INPU 27th Aug 25 | 13:36 pm Michał Palasek Production file from previous order.…" at bounding box center [1185, 482] width 633 height 217
click at [1025, 411] on link "custom____BXHO__d0__oR056449296__inside.pdf" at bounding box center [1193, 413] width 591 height 9
click at [996, 532] on div "INPU 27th Aug 25 | 13:36 pm Michał Palasek Production file from previous order.…" at bounding box center [1185, 482] width 633 height 217
click at [1415, 24] on input "text" at bounding box center [1419, 16] width 88 height 19
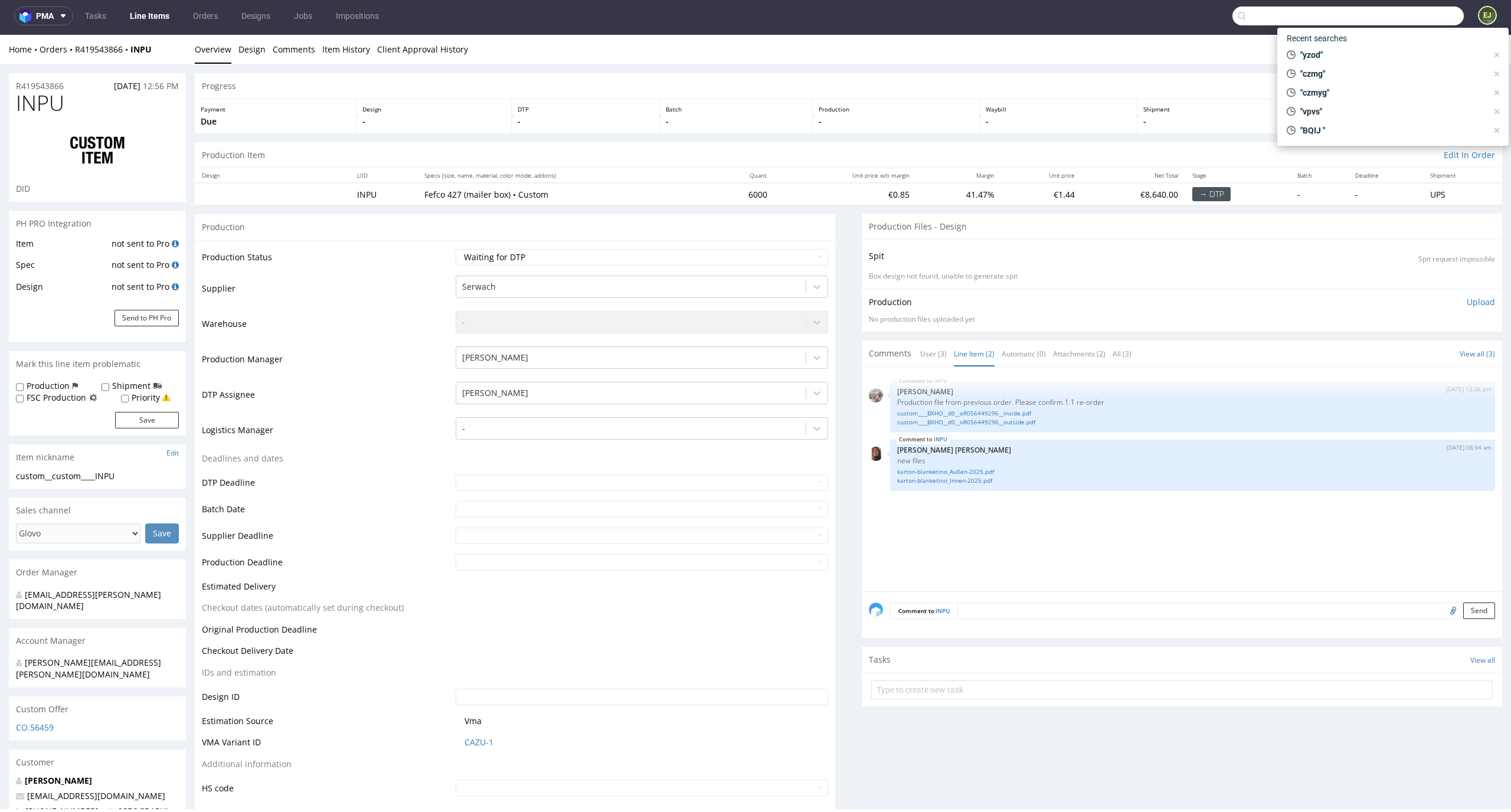
type input "g"
type input "bxho"
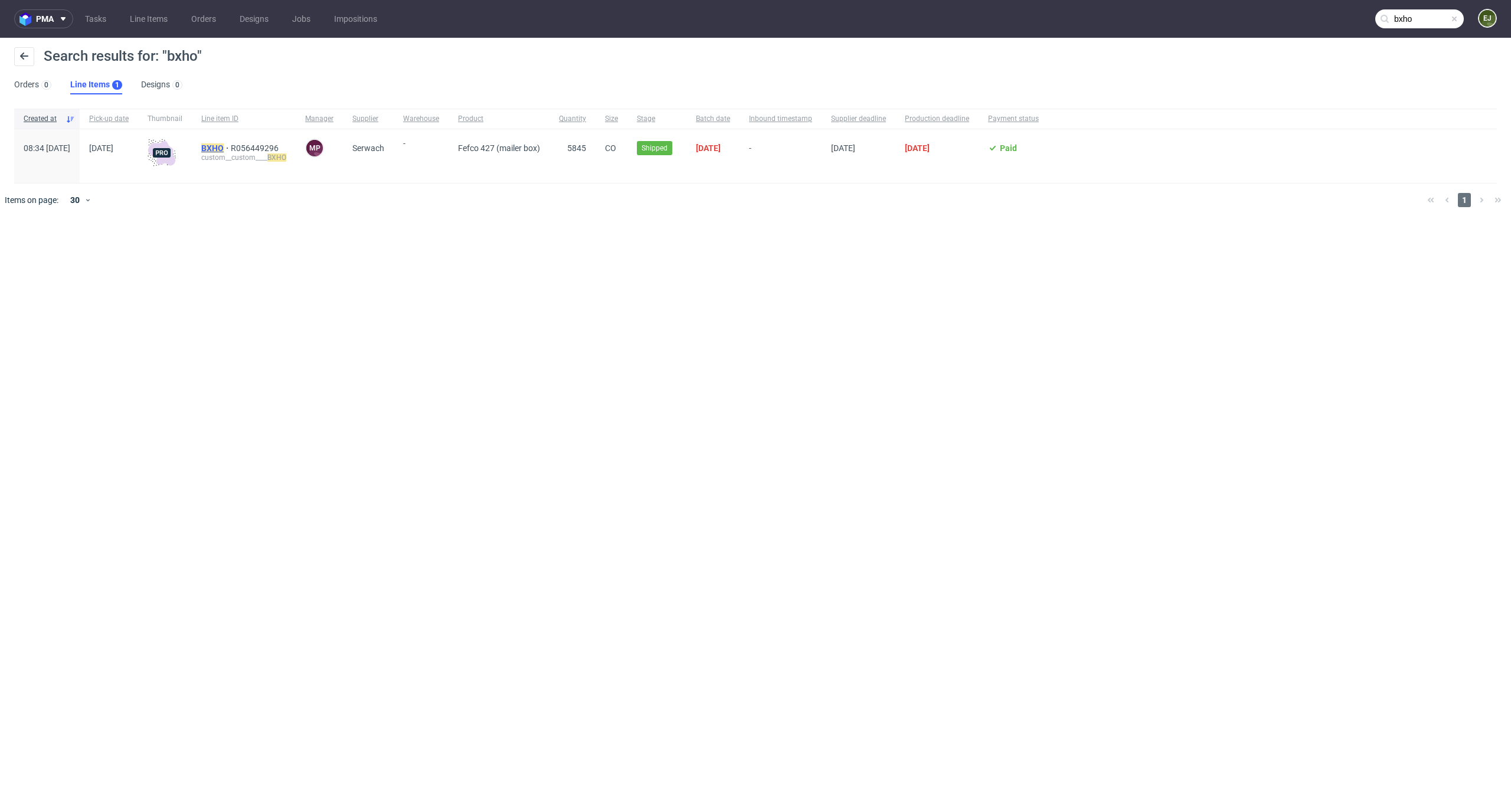
click at [224, 152] on mark "BXHO" at bounding box center [212, 148] width 22 height 10
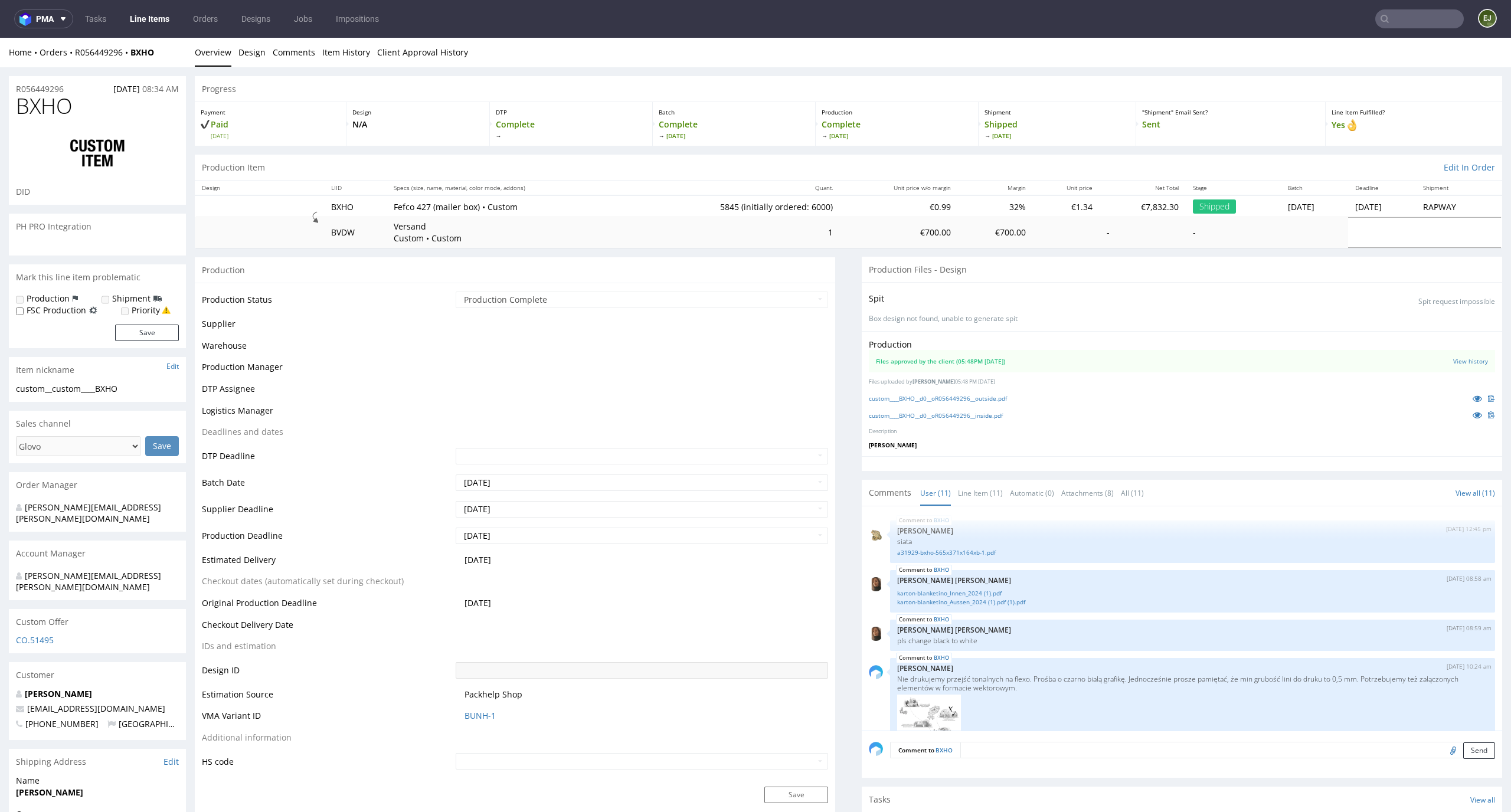
scroll to position [981, 0]
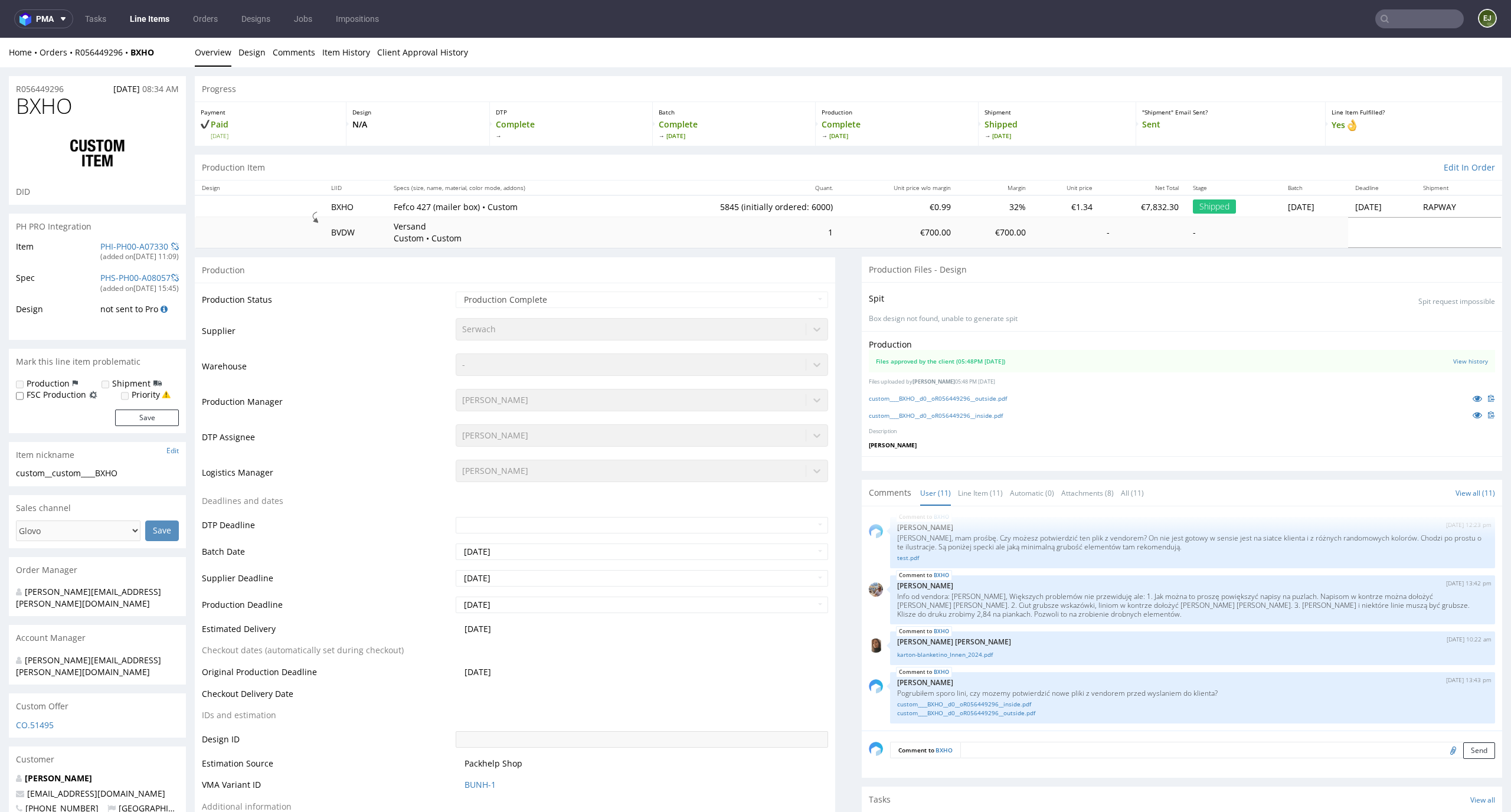
select select "in_progress"
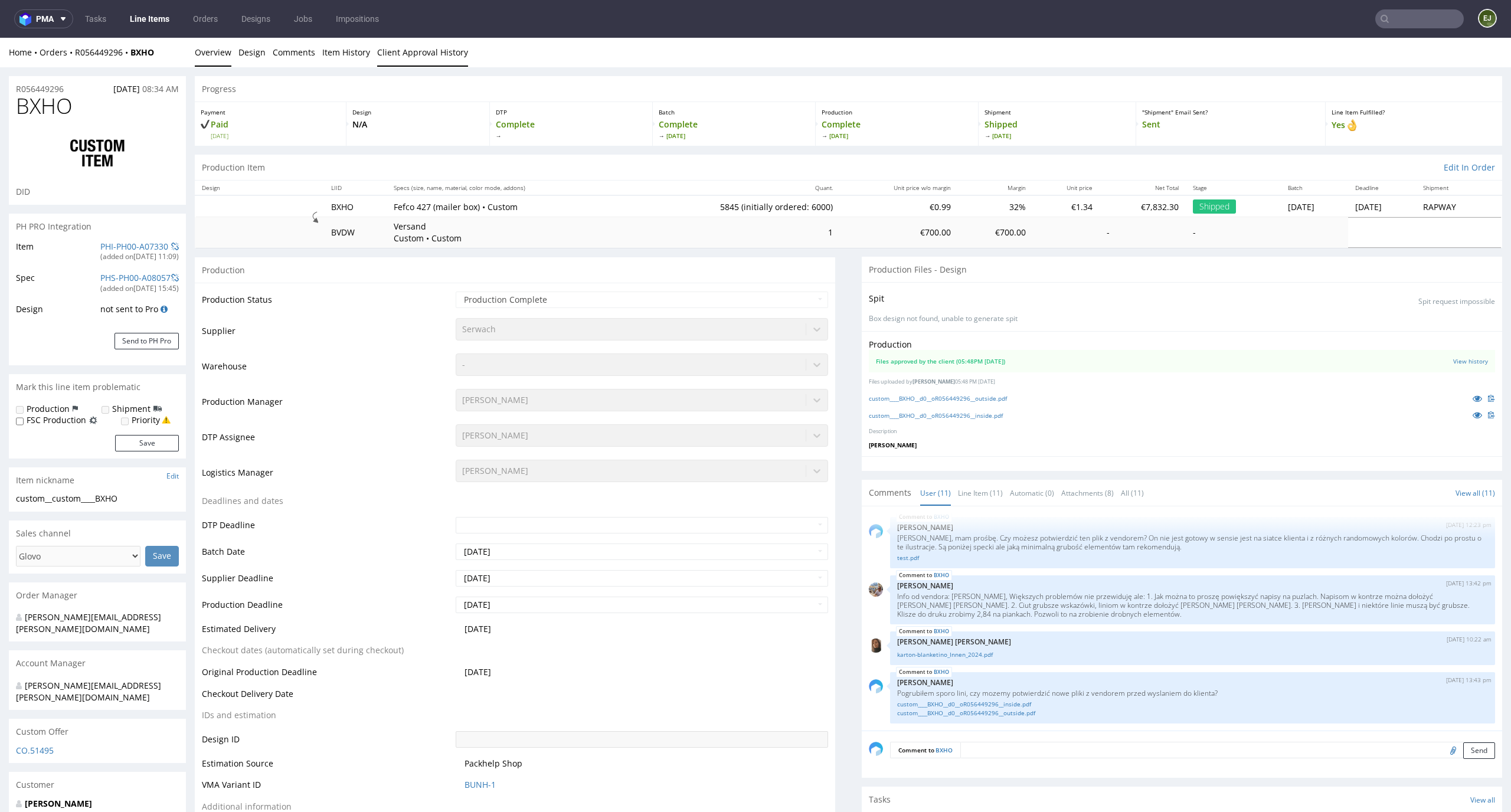
click at [442, 43] on link "Client Approval History" at bounding box center [422, 52] width 91 height 29
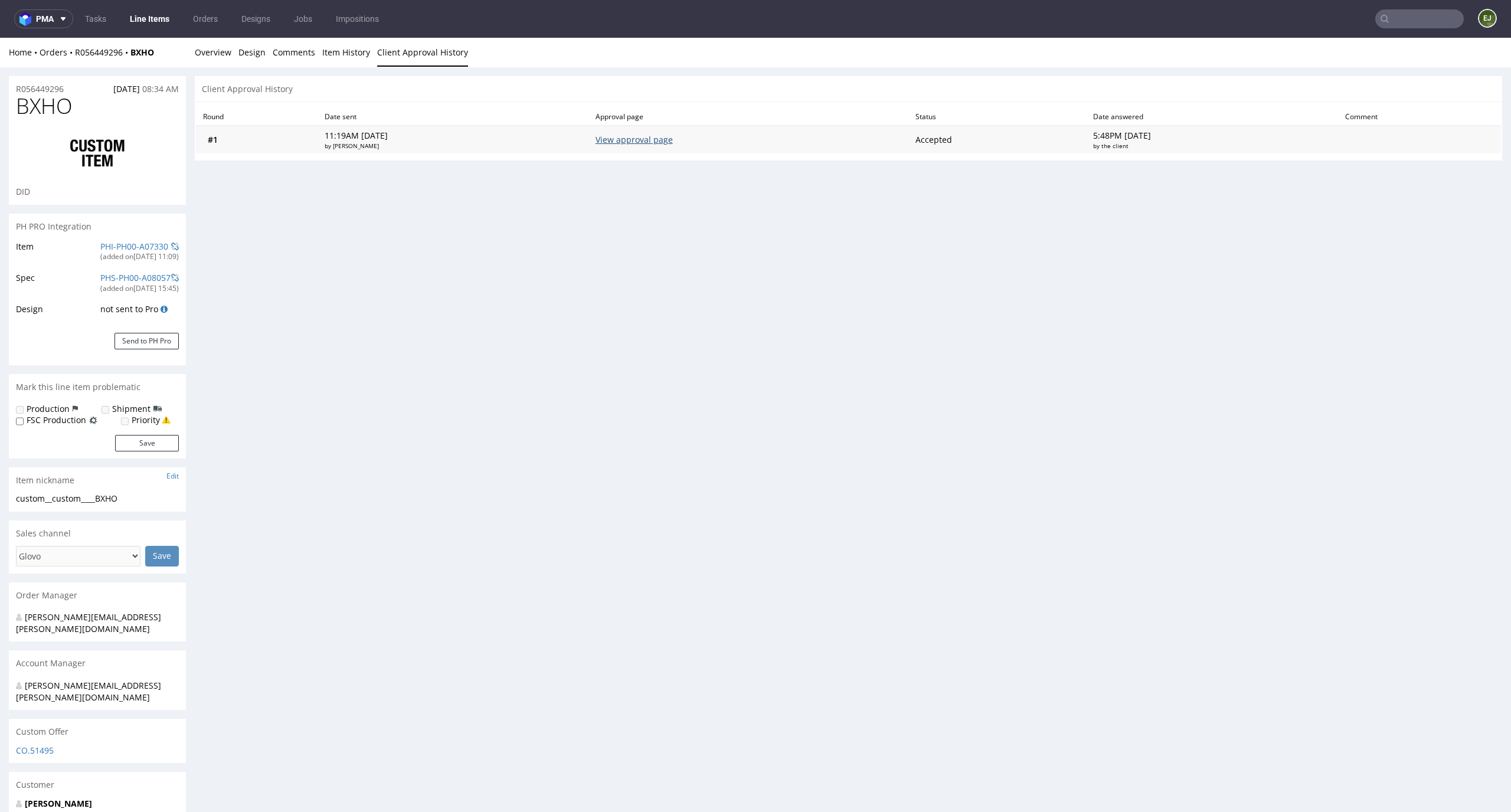
click at [671, 139] on link "View approval page" at bounding box center [634, 139] width 78 height 11
click at [210, 50] on link "Overview" at bounding box center [213, 52] width 37 height 29
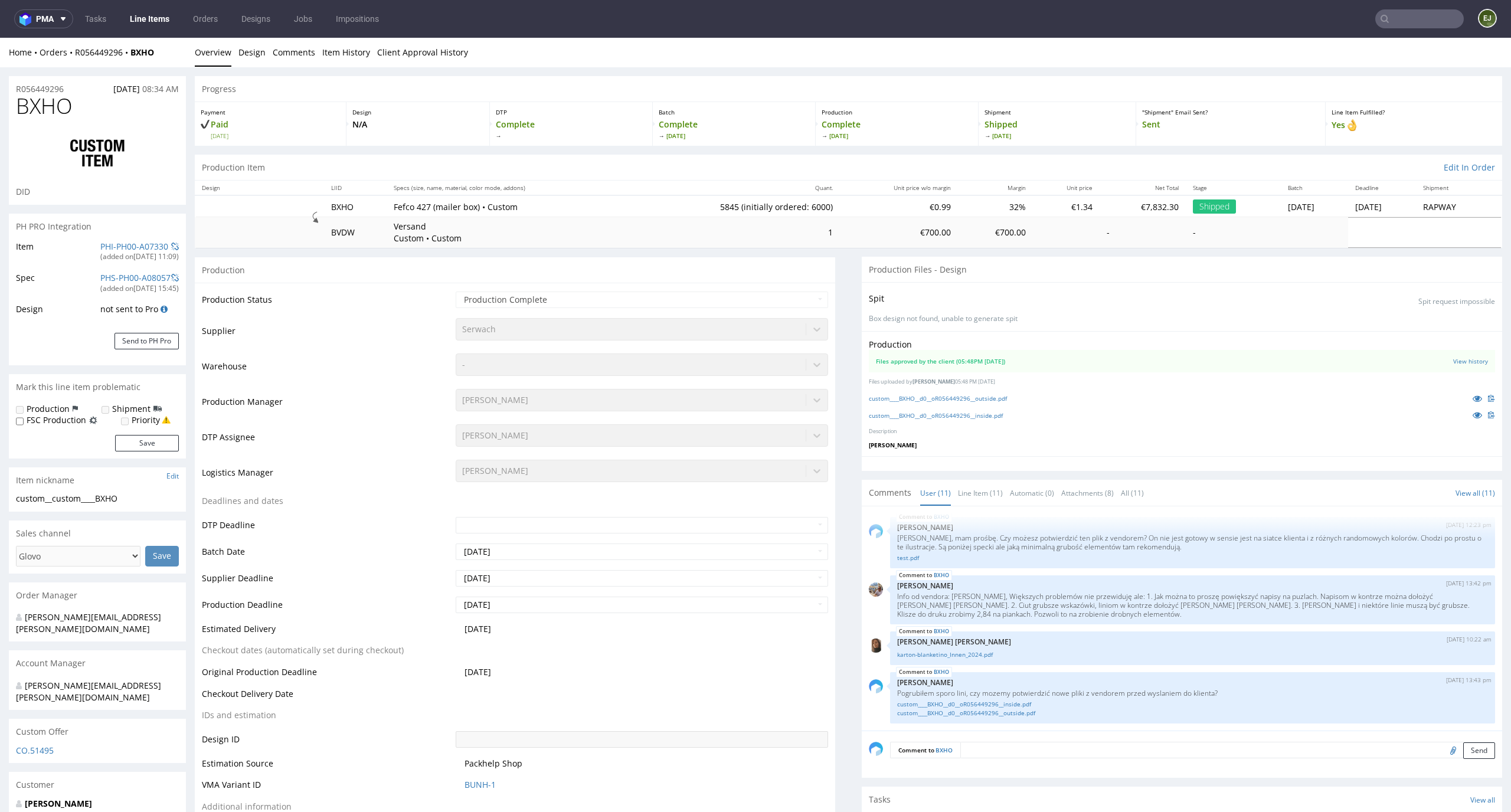
type input "bxho"
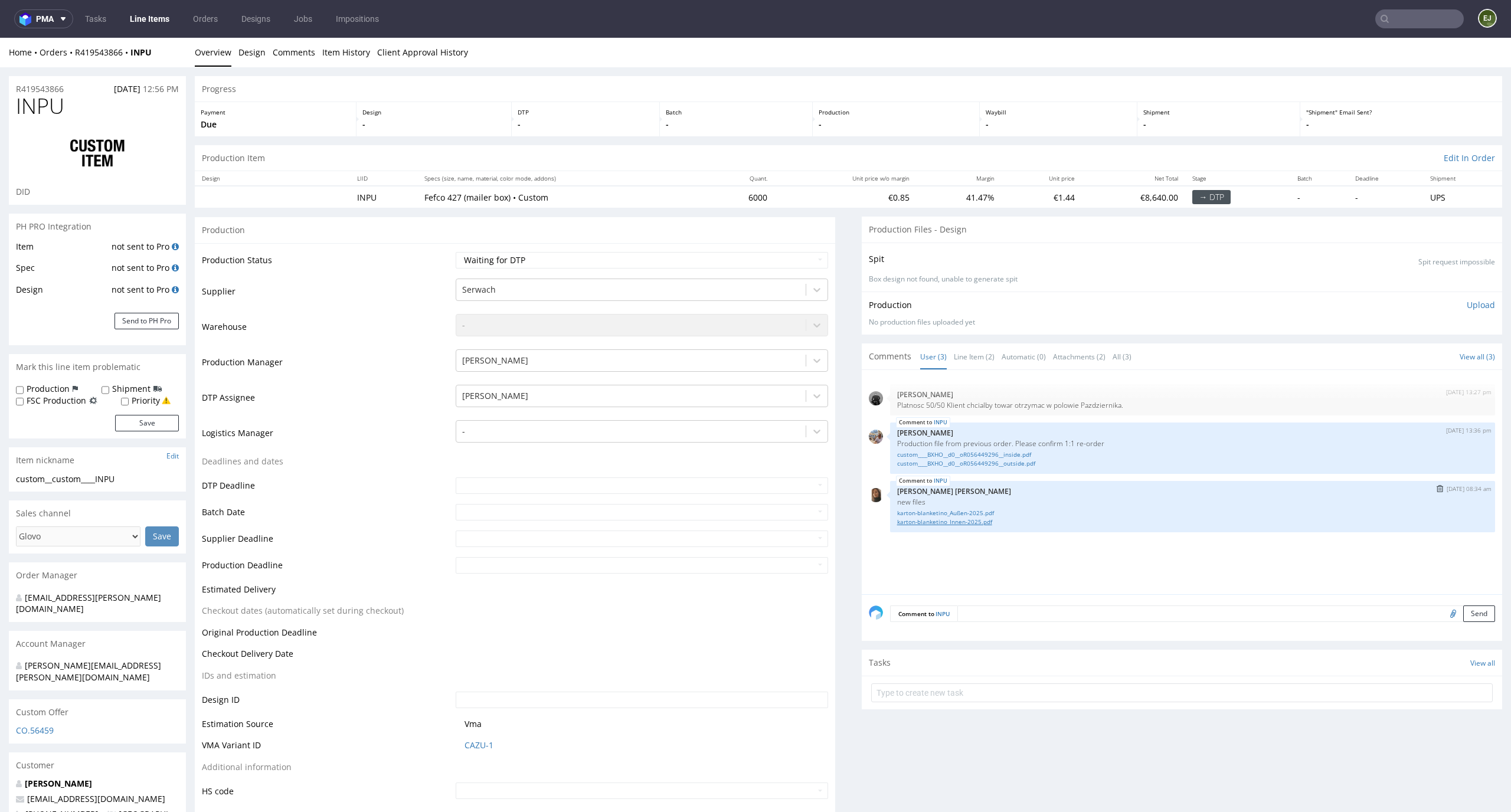
click at [955, 523] on link "karton-blanketino_Innen-2025.pdf" at bounding box center [1193, 522] width 591 height 9
drag, startPoint x: 126, startPoint y: 479, endPoint x: 11, endPoint y: 479, distance: 115.0
click at [11, 479] on div "custom__custom____INPU custom__custom ____INPU Update" at bounding box center [97, 483] width 177 height 19
copy div "custom__custom____INPU"
drag, startPoint x: 75, startPoint y: 91, endPoint x: 0, endPoint y: 88, distance: 75.1
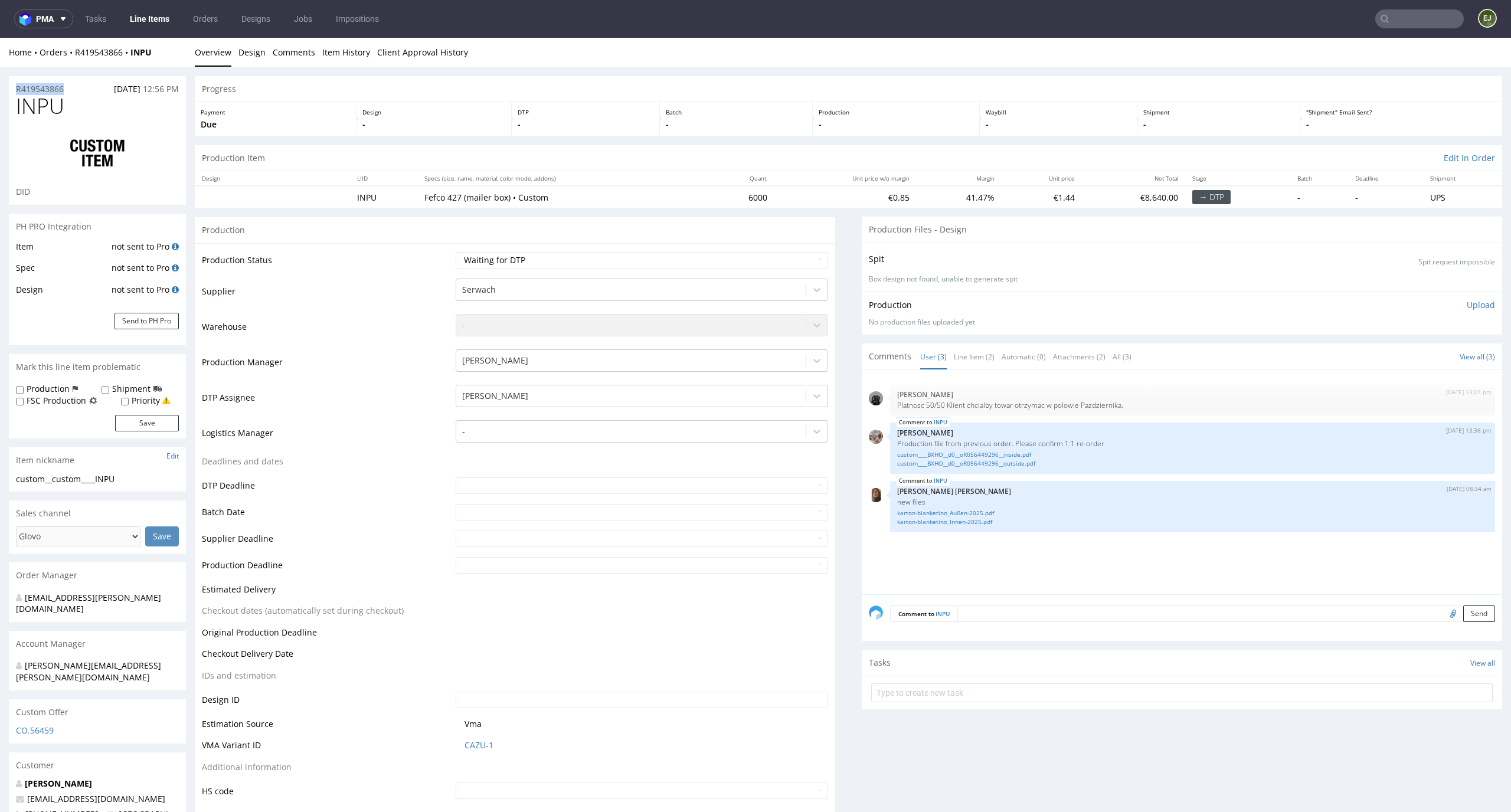
copy p "R419543866"
click at [1015, 461] on link "custom____BXHO__d0__oR056449296__outside.pdf" at bounding box center [1193, 463] width 591 height 9
click at [969, 566] on div "27th Aug 25 | 13:27 pm Dawid Urbanowicz Platnosc 50/50 Klient chcialby towar ot…" at bounding box center [1185, 485] width 633 height 217
click at [964, 515] on link "karton-blanketino_Außen-2025.pdf" at bounding box center [1193, 513] width 591 height 9
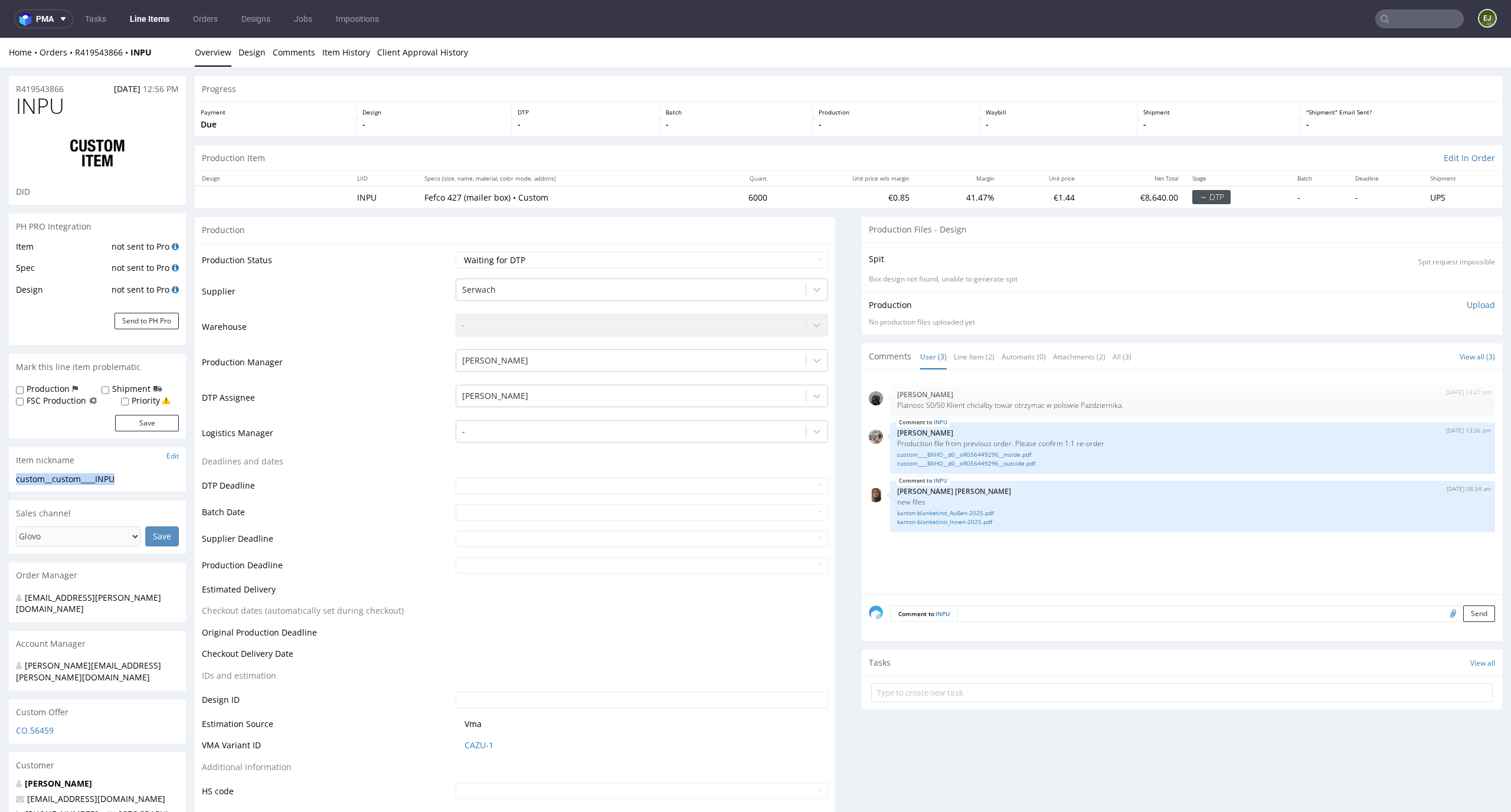
drag, startPoint x: 137, startPoint y: 484, endPoint x: 0, endPoint y: 483, distance: 137.0
copy div "custom__custom____INPU"
drag, startPoint x: 69, startPoint y: 88, endPoint x: 0, endPoint y: 87, distance: 69.0
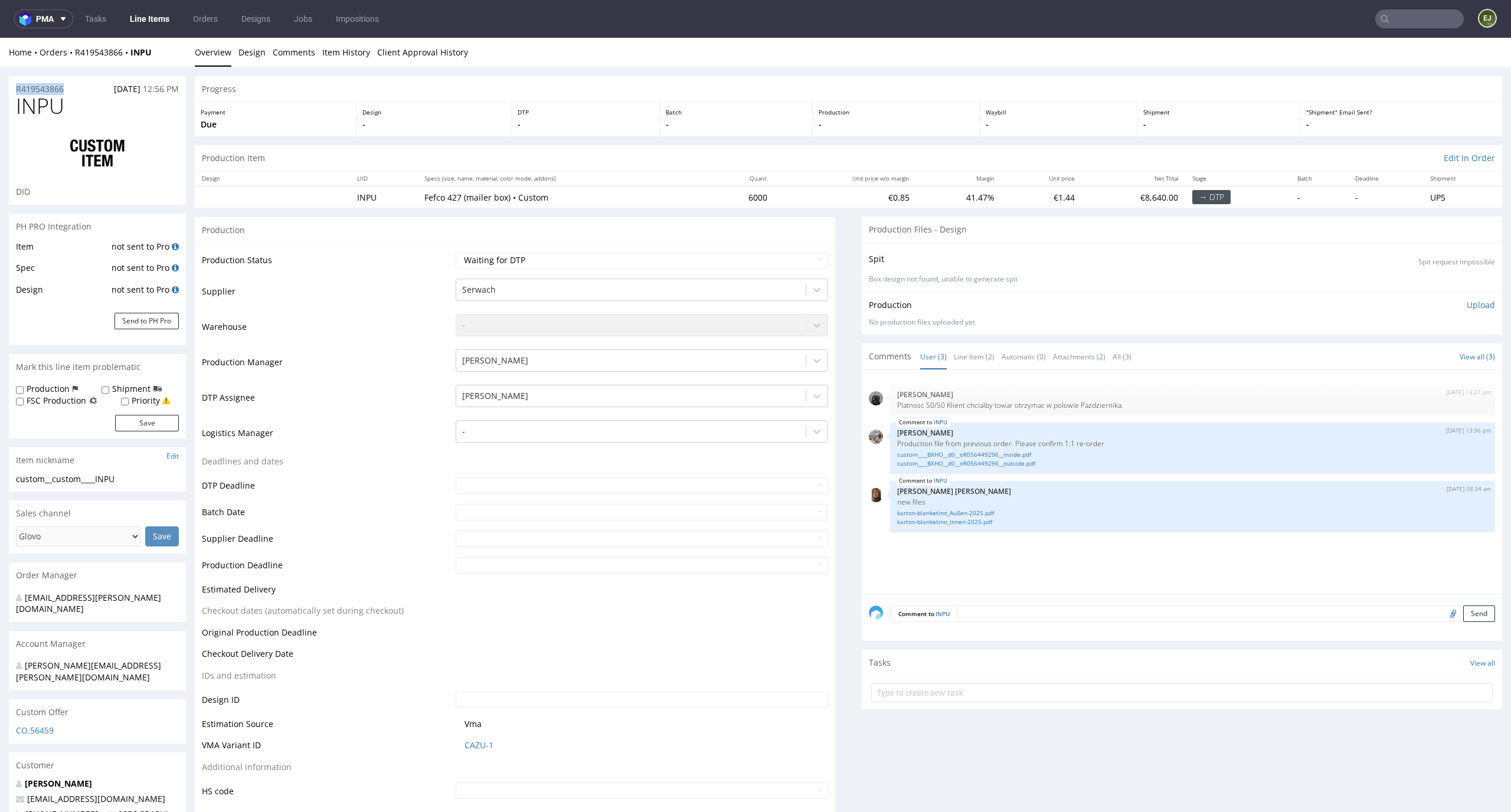
copy p "R419543866"
click at [803, 255] on select "Waiting for Artwork Waiting for Diecut Waiting for Mockup Waiting for DTP Waiti…" at bounding box center [642, 260] width 373 height 16
click at [456, 252] on select "Waiting for Artwork Waiting for Diecut Waiting for Mockup Waiting for DTP Waiti…" at bounding box center [642, 260] width 373 height 16
click at [779, 258] on select "Waiting for Artwork Waiting for Diecut Waiting for Mockup Waiting for DTP Waiti…" at bounding box center [642, 260] width 373 height 16
select select "dtp_ca_needed"
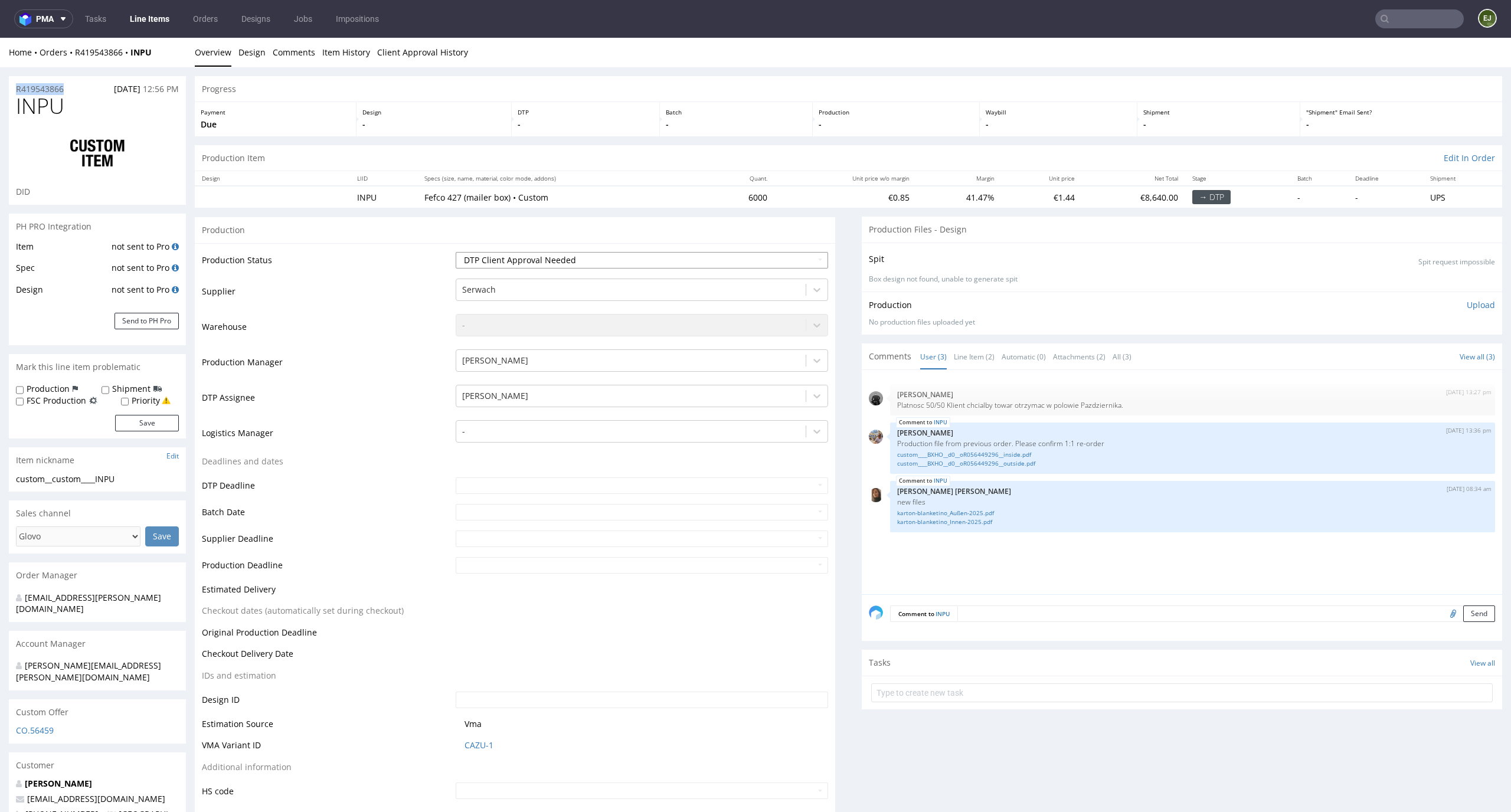
click at [456, 252] on select "Waiting for Artwork Waiting for Diecut Waiting for Mockup Waiting for DTP Waiti…" at bounding box center [642, 260] width 373 height 16
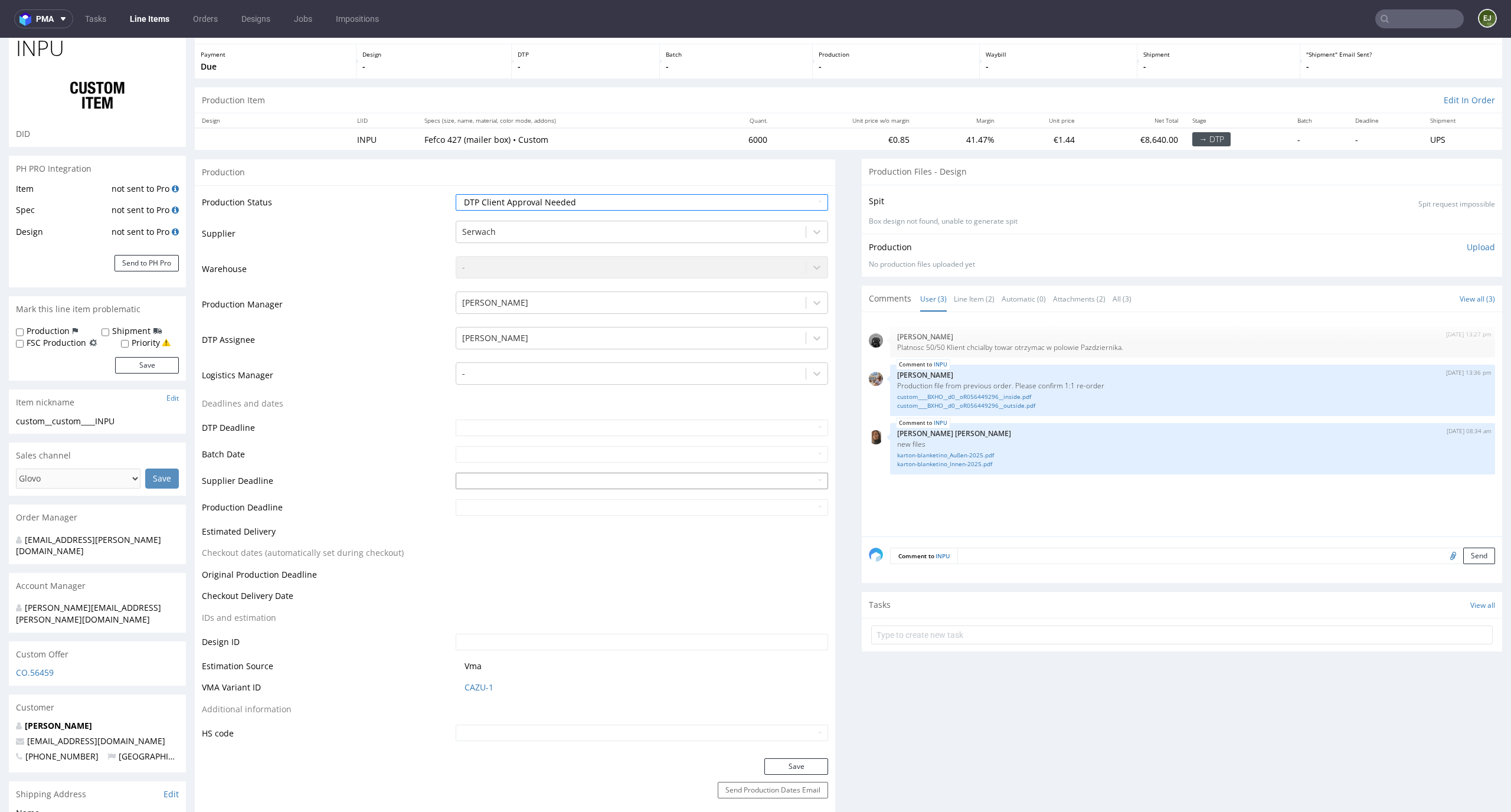
scroll to position [311, 0]
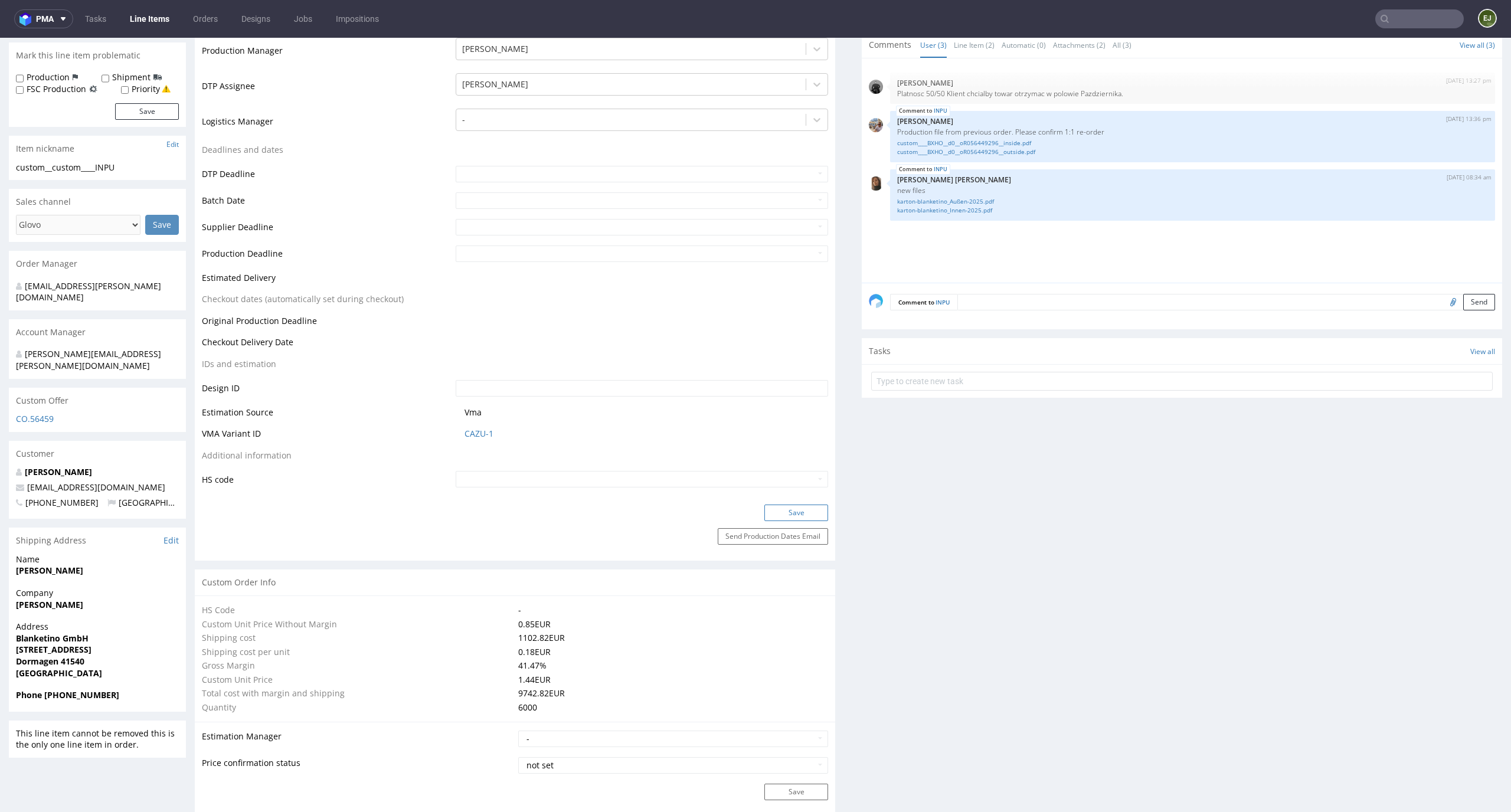
click at [806, 510] on button "Save" at bounding box center [796, 513] width 64 height 16
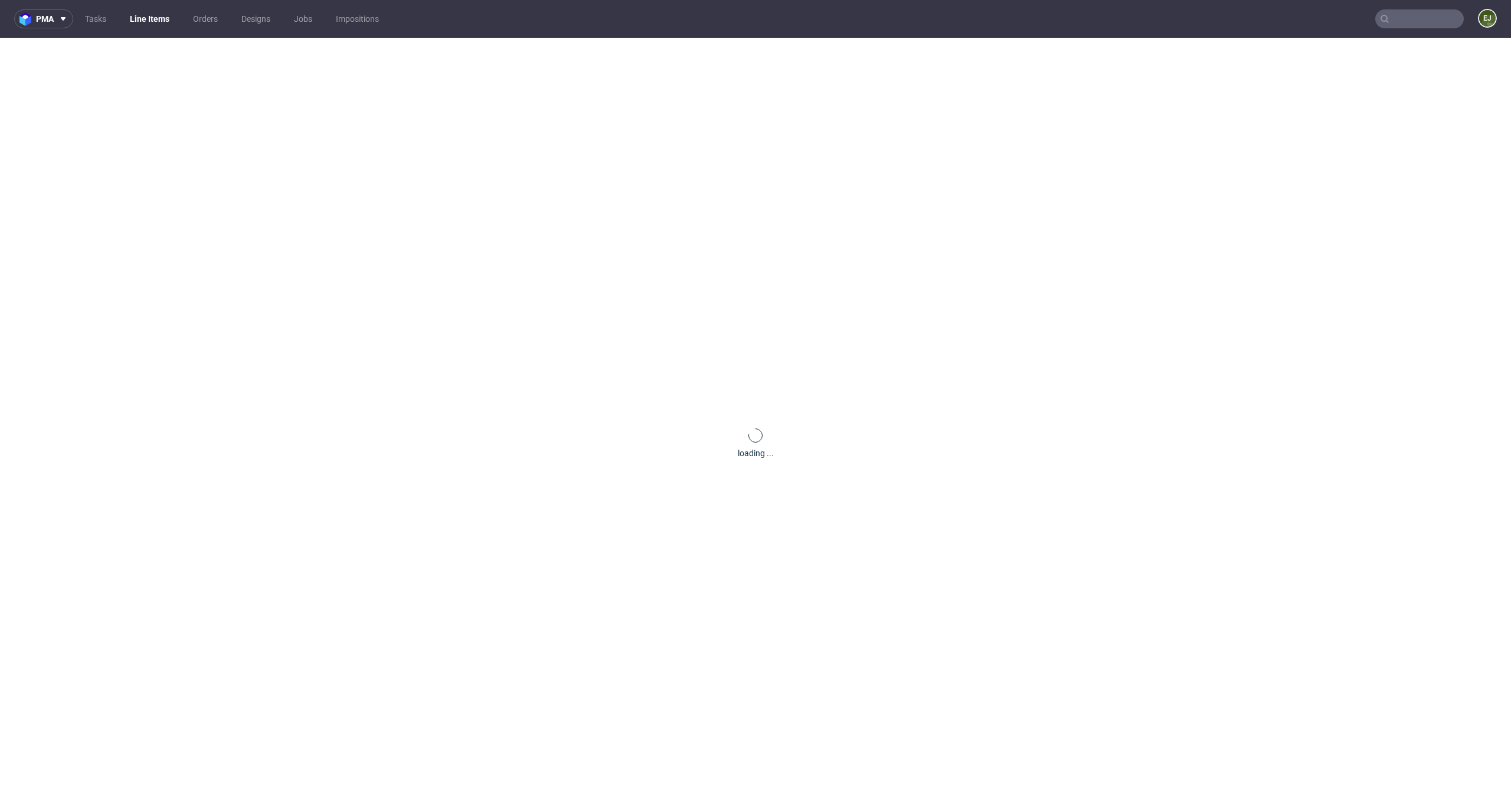
scroll to position [0, 0]
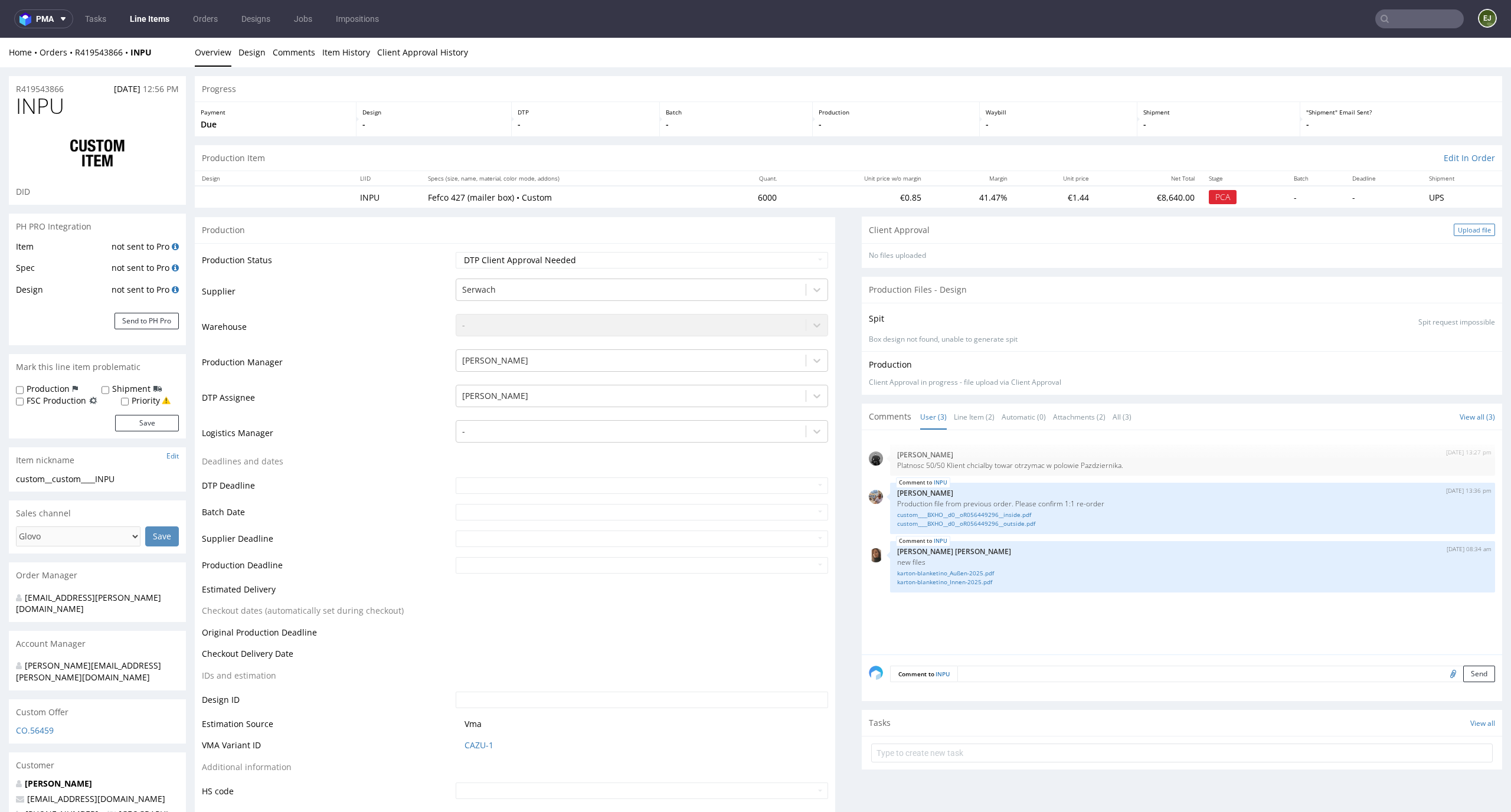
click at [1463, 225] on div "Upload file" at bounding box center [1474, 230] width 41 height 12
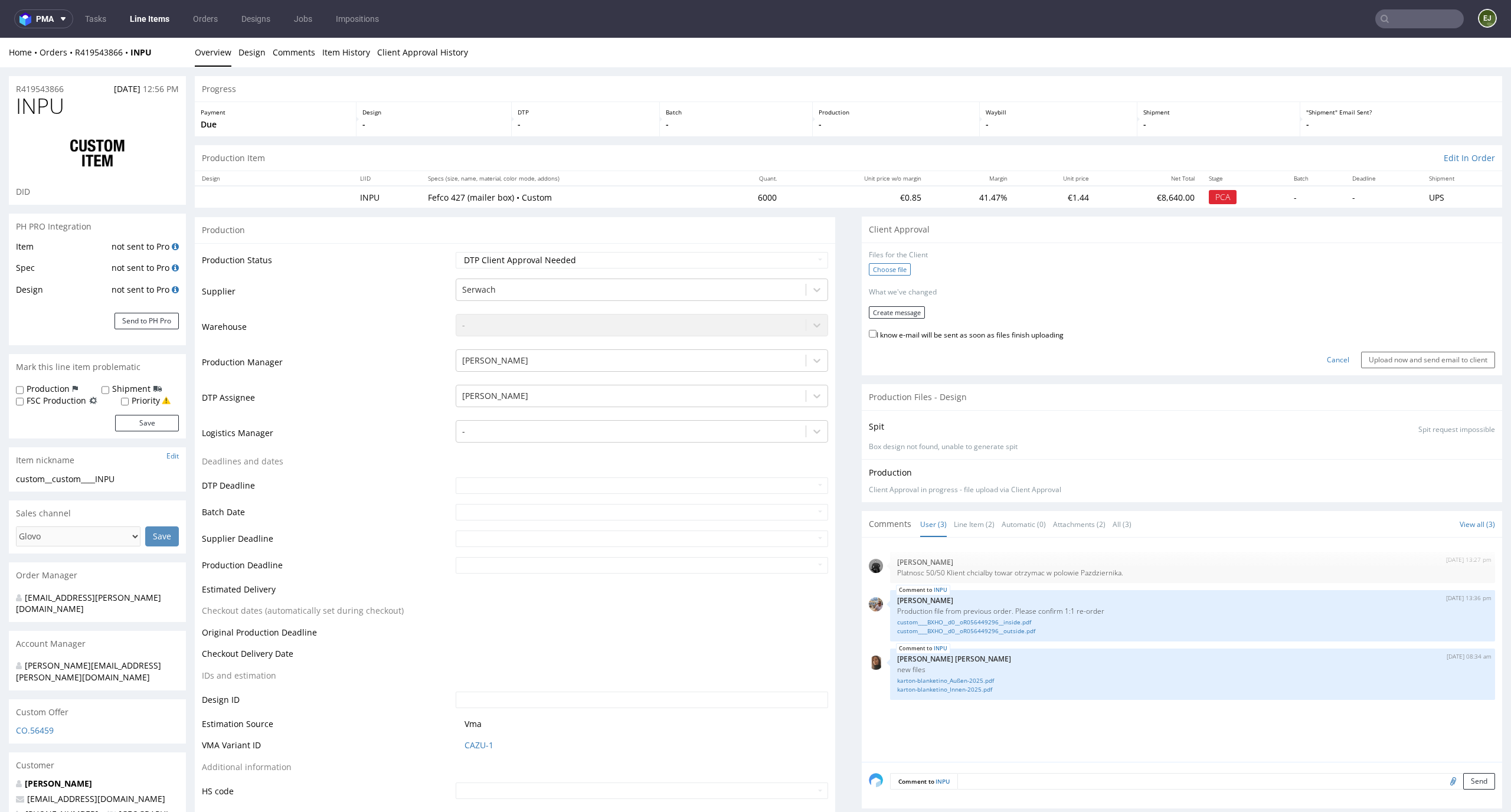
click at [873, 265] on label "Choose file" at bounding box center [890, 269] width 42 height 12
click at [0, 38] on input "Choose file" at bounding box center [0, 38] width 0 height 0
click at [905, 320] on button "Create message" at bounding box center [897, 320] width 56 height 12
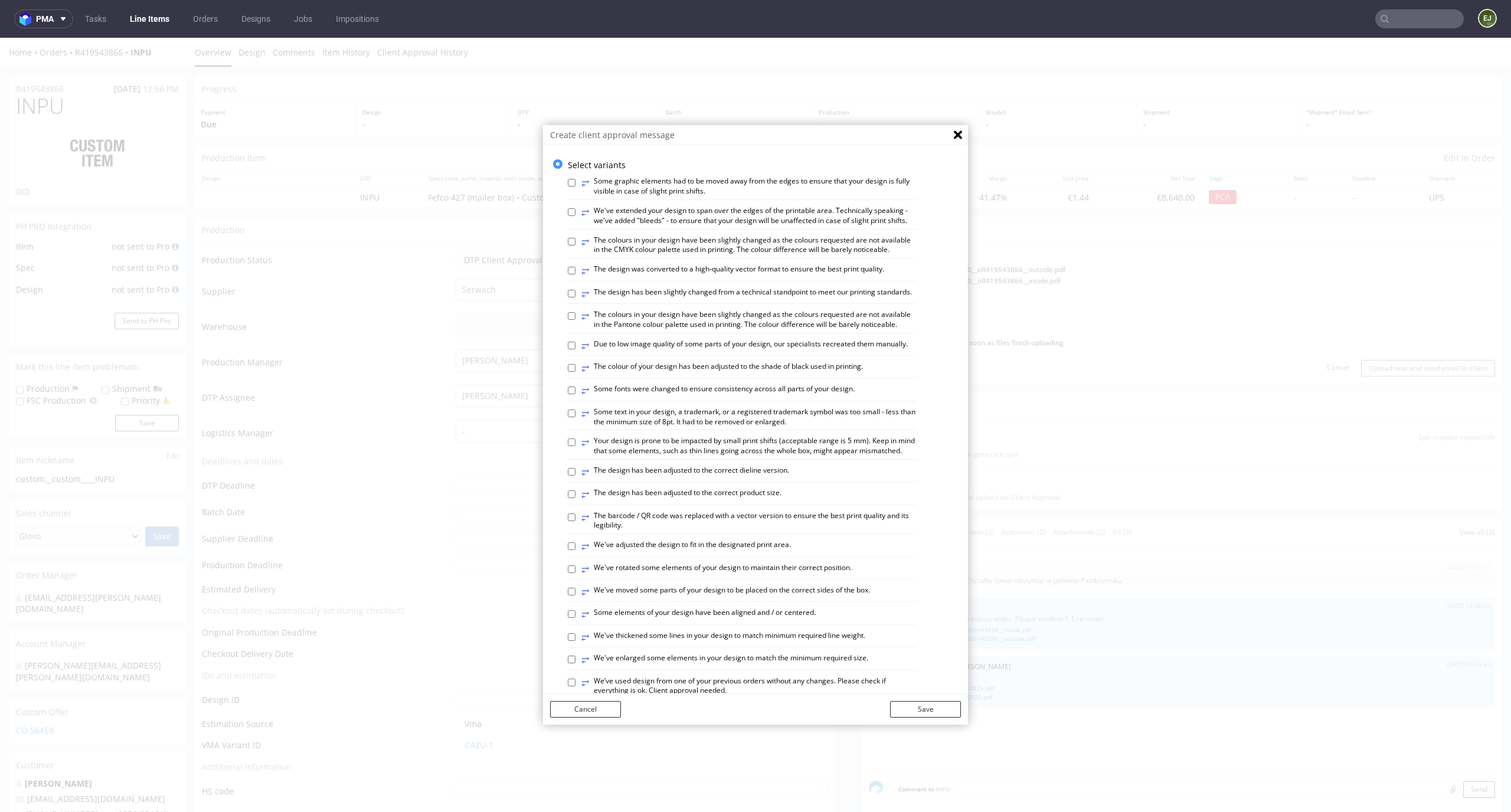
scroll to position [455, 0]
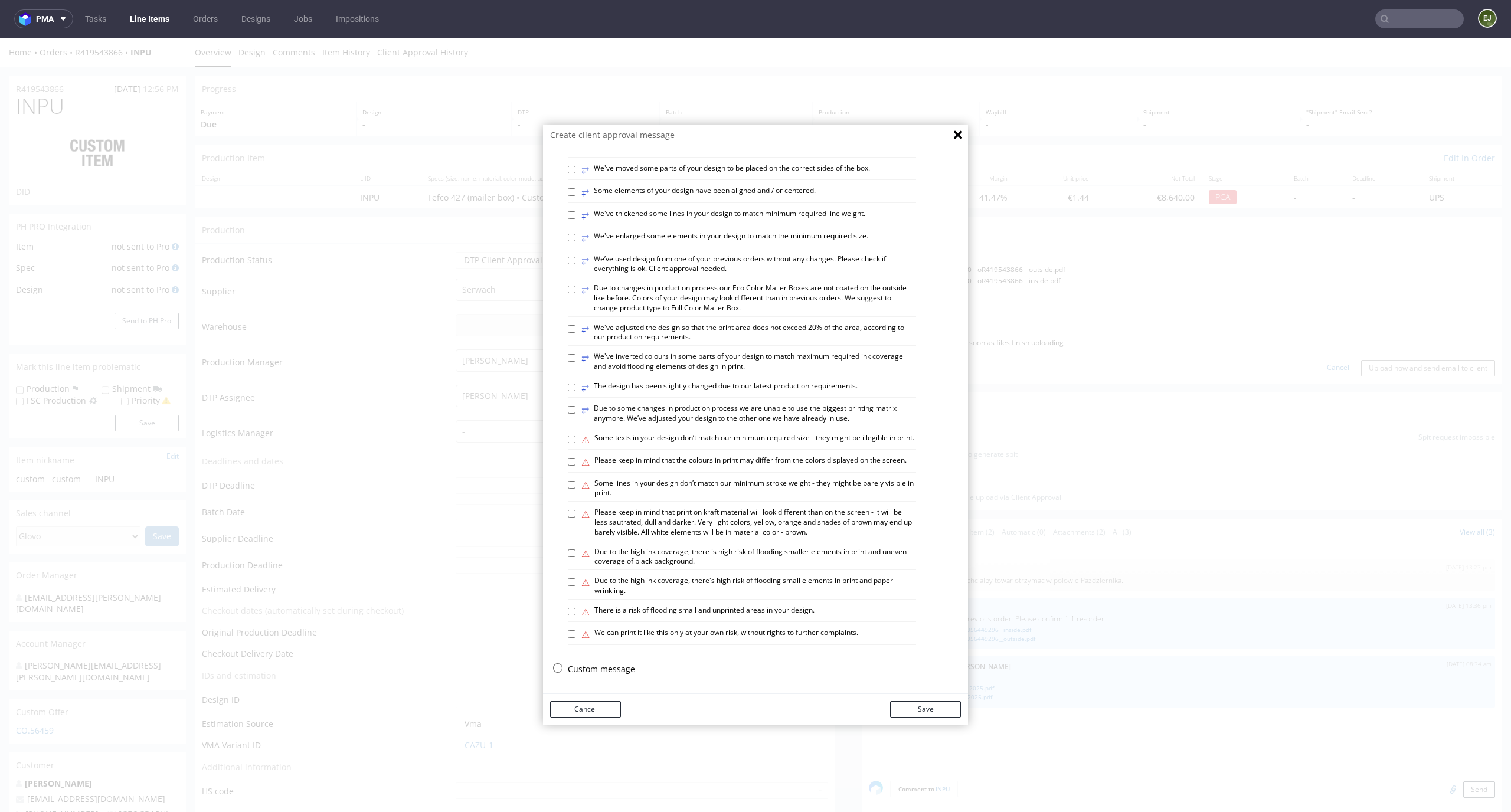
click at [603, 666] on p "Custom message" at bounding box center [765, 669] width 393 height 12
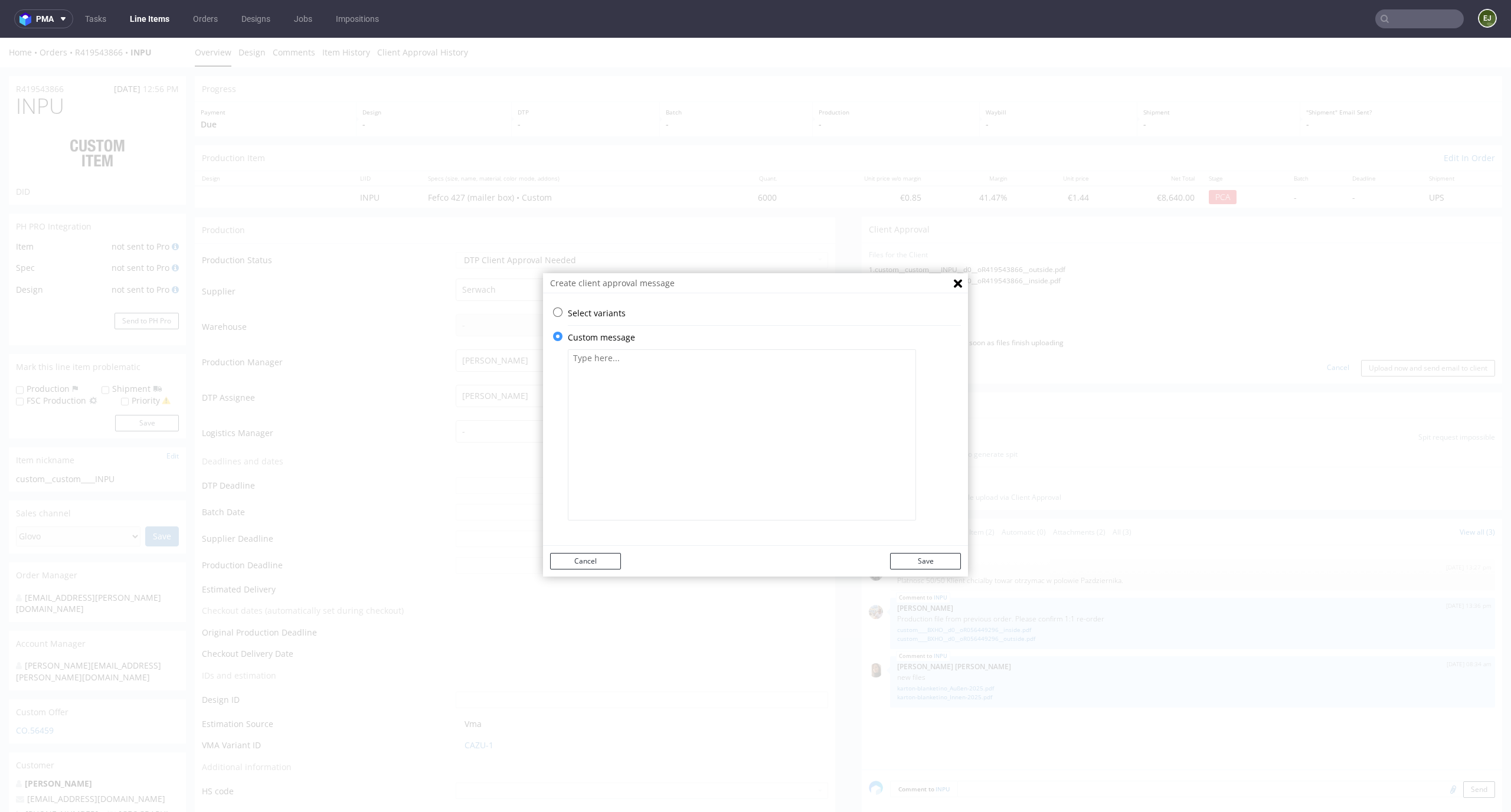
click at [632, 385] on textarea at bounding box center [742, 435] width 348 height 171
paste textarea "We've made changes to the top and bottom of the outside packaging, and the top …"
type textarea "We've made changes to the top and bottom of the outside packaging, and the top …"
click at [924, 558] on button "Save" at bounding box center [925, 561] width 71 height 16
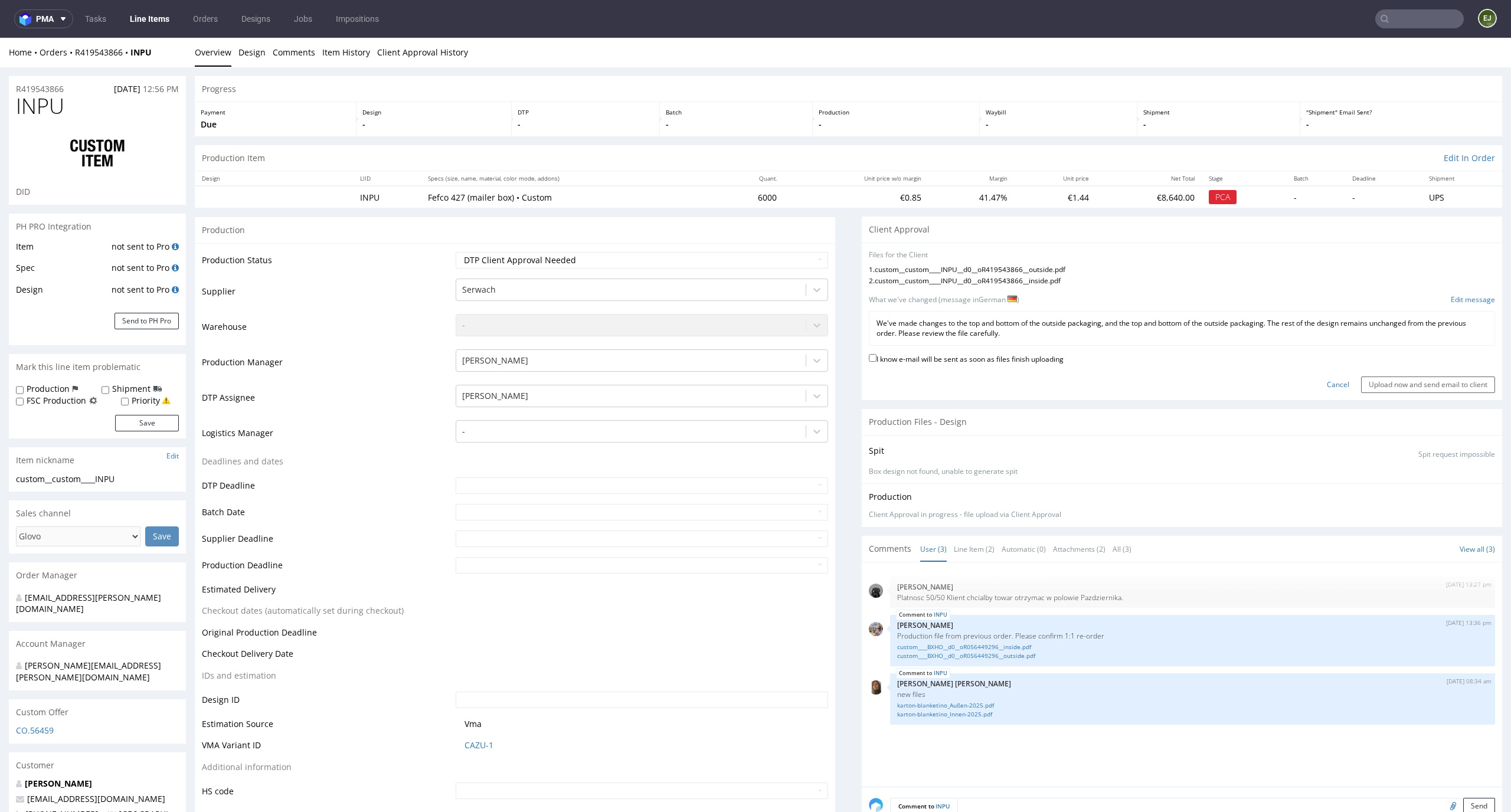
click at [1016, 353] on label "I know e-mail will be sent as soon as files finish uploading" at bounding box center [966, 358] width 195 height 13
click at [876, 354] on input "I know e-mail will be sent as soon as files finish uploading" at bounding box center [872, 357] width 7 height 7
checkbox input "true"
click at [1380, 386] on input "Upload now and send email to client" at bounding box center [1427, 384] width 134 height 16
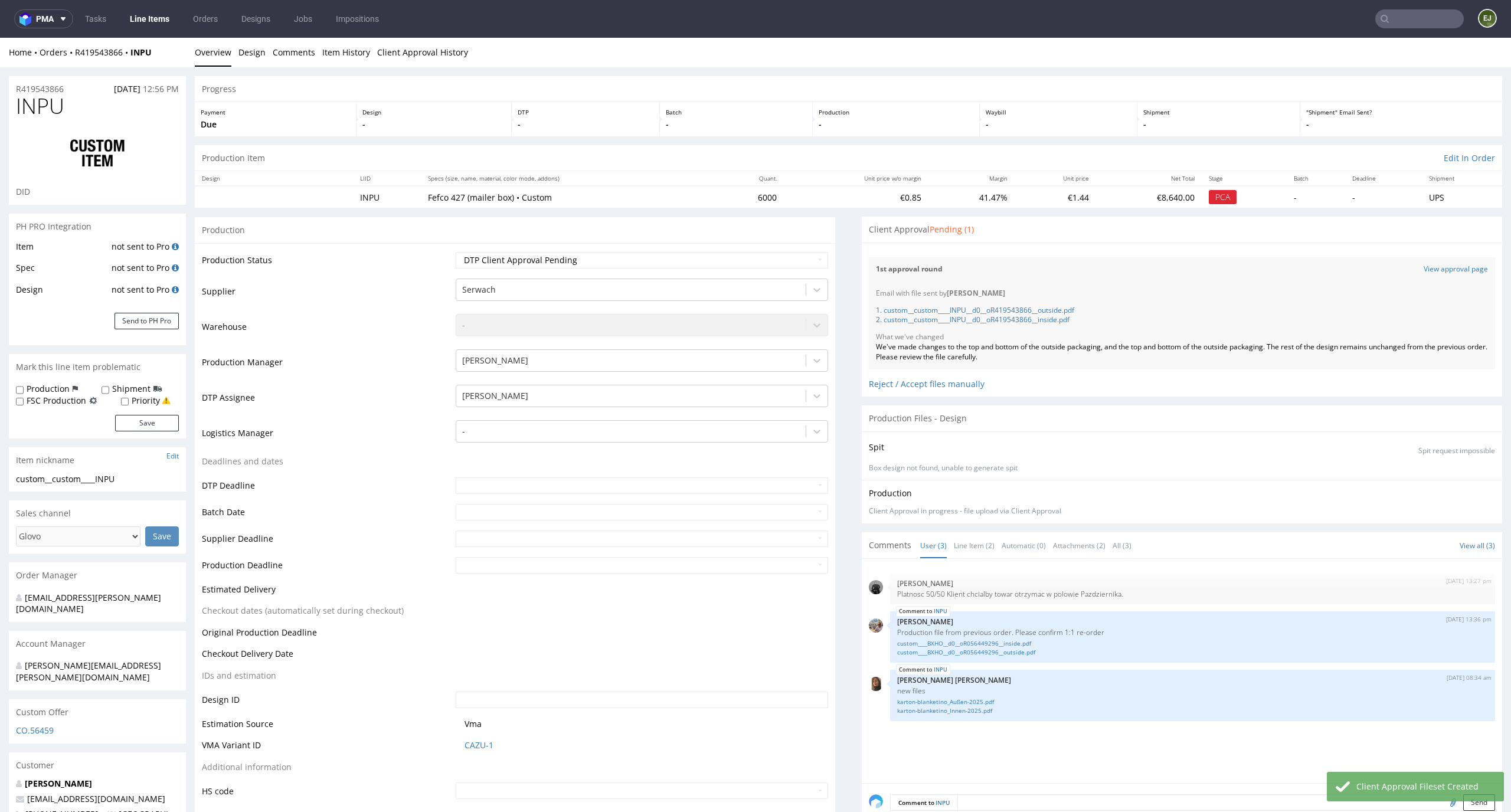
click at [144, 18] on link "Line Items" at bounding box center [149, 19] width 54 height 19
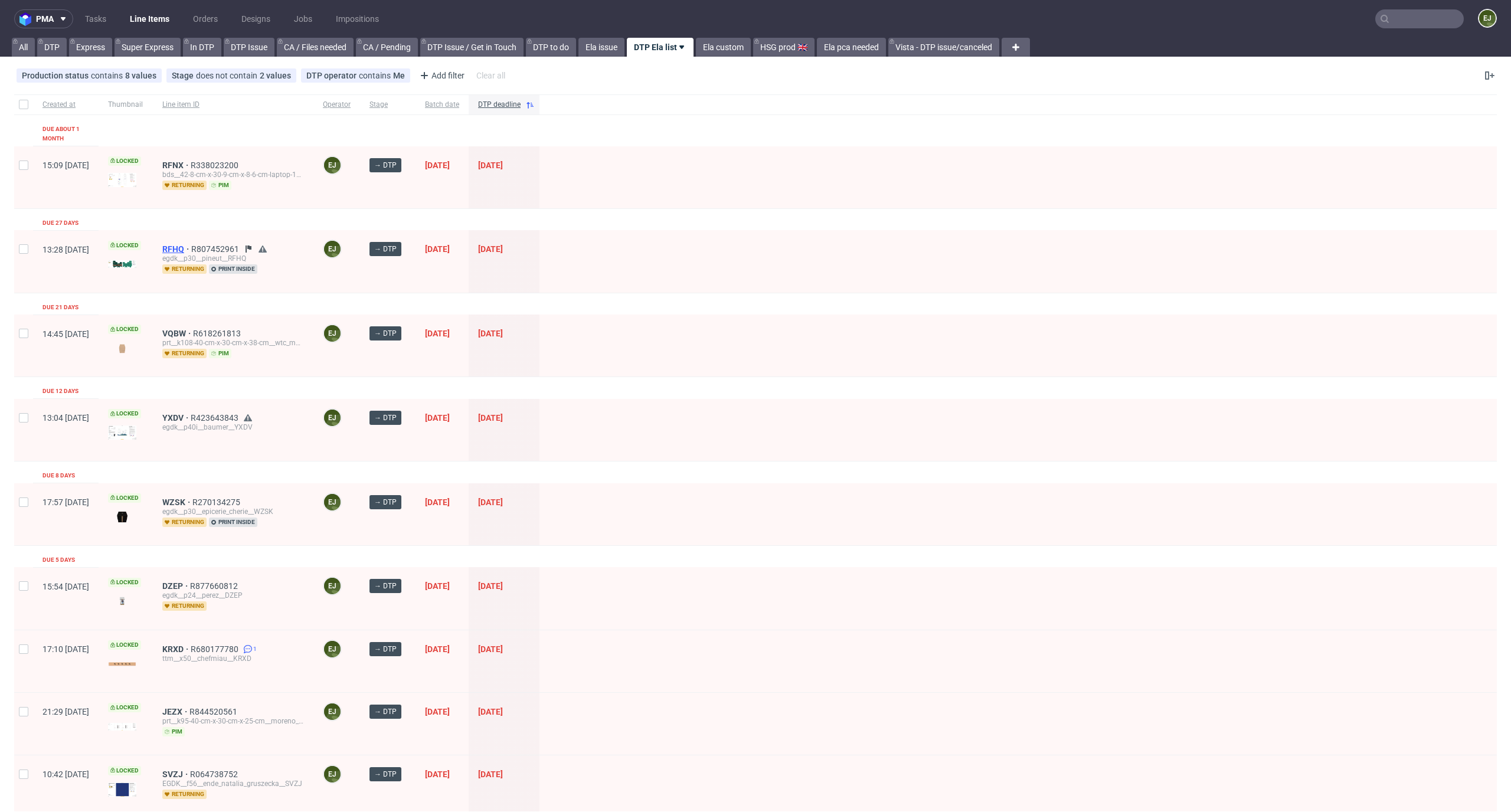
click at [191, 244] on span "RFHQ" at bounding box center [177, 249] width 29 height 10
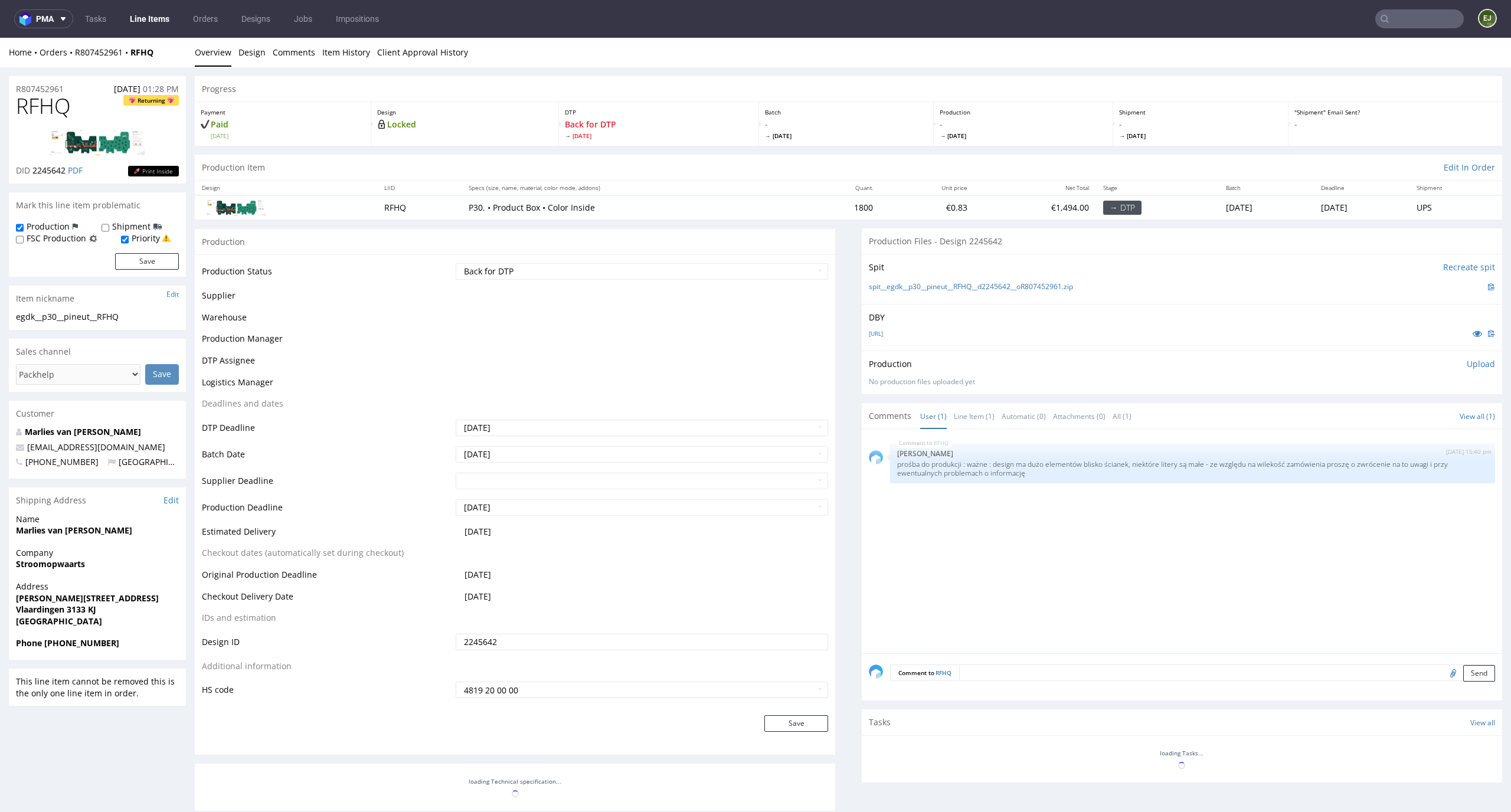
scroll to position [212, 0]
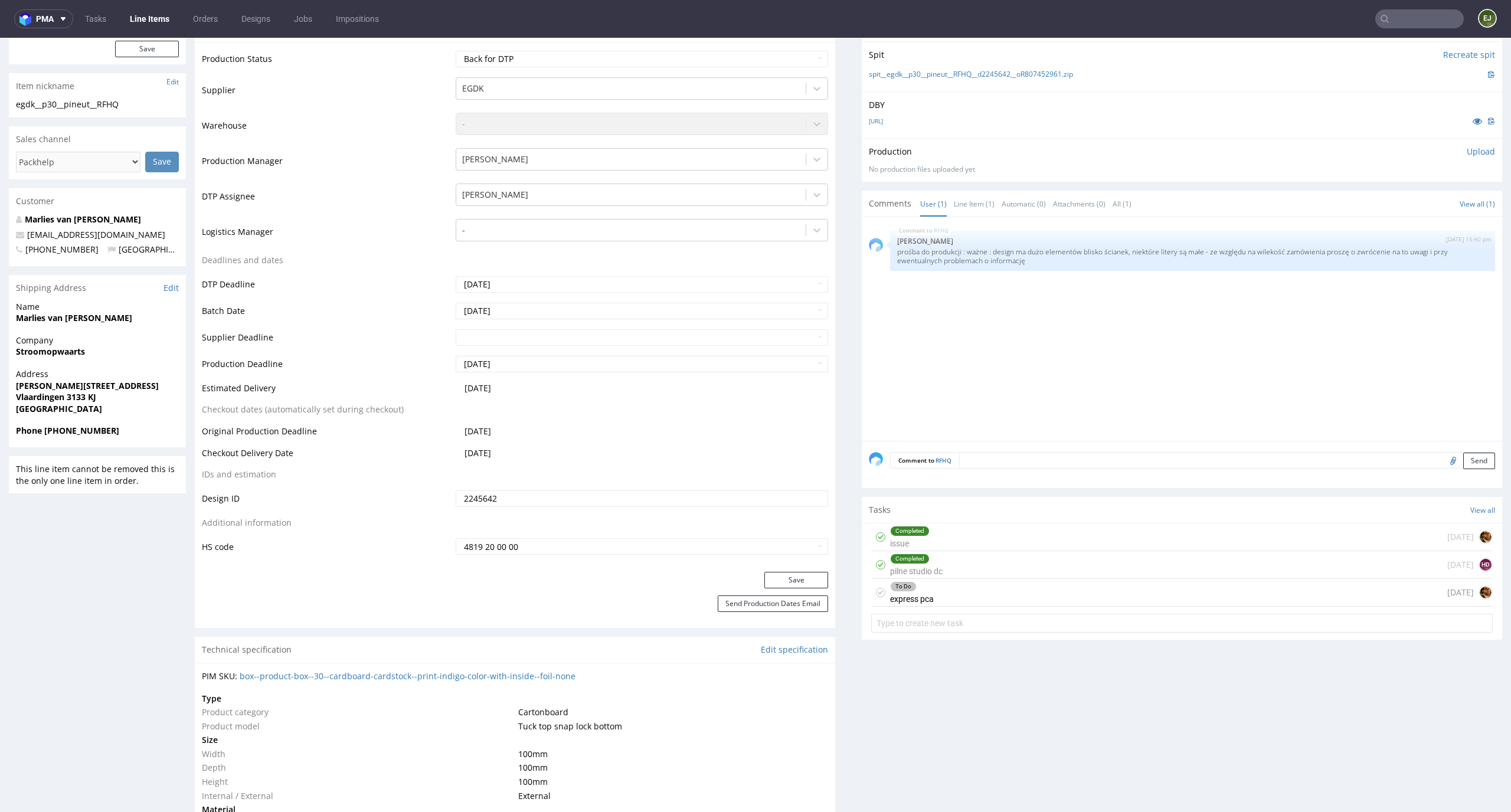
click at [991, 596] on div "To Do express pca 13 days ago" at bounding box center [1181, 592] width 621 height 28
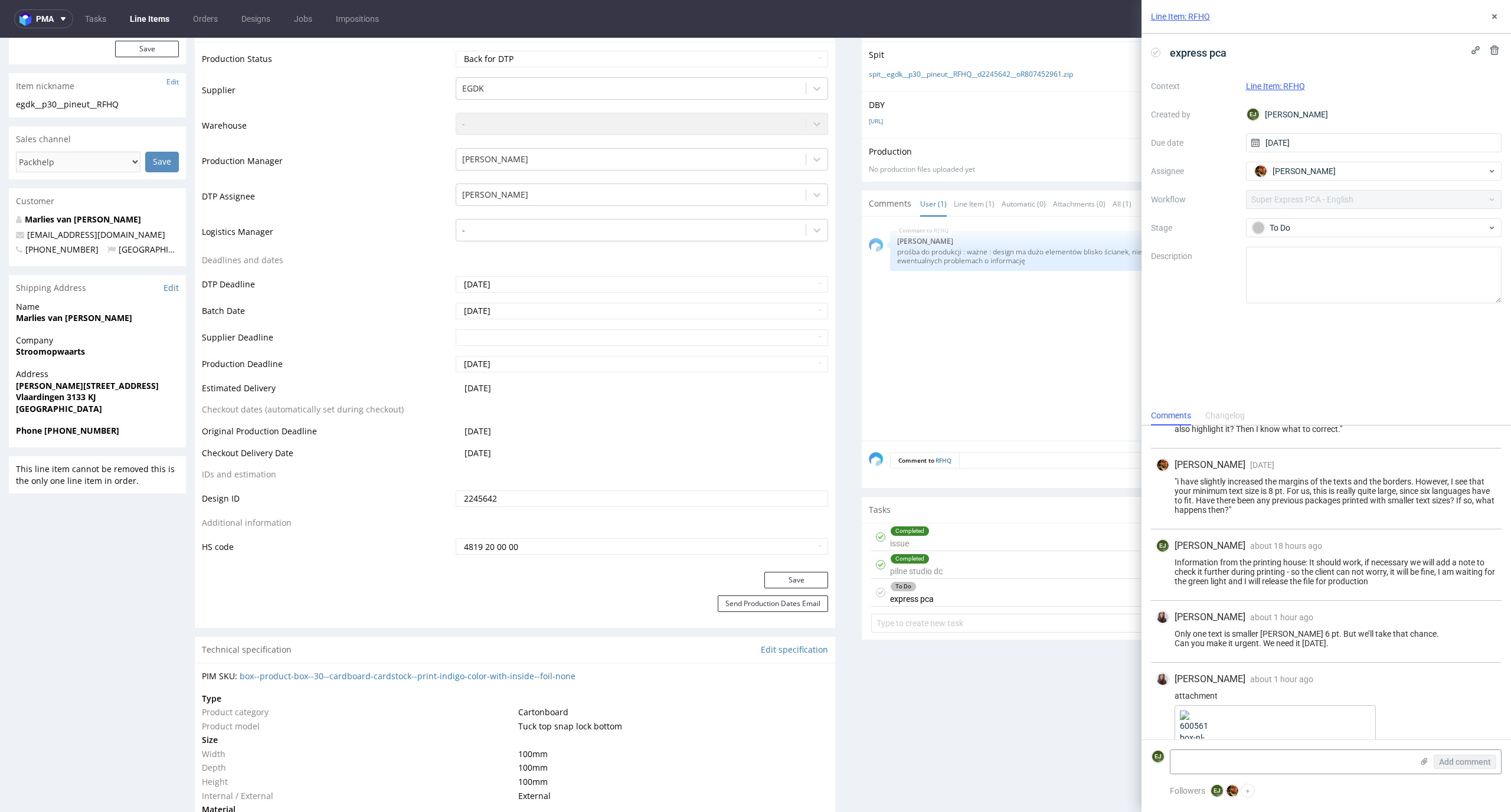
scroll to position [332, 0]
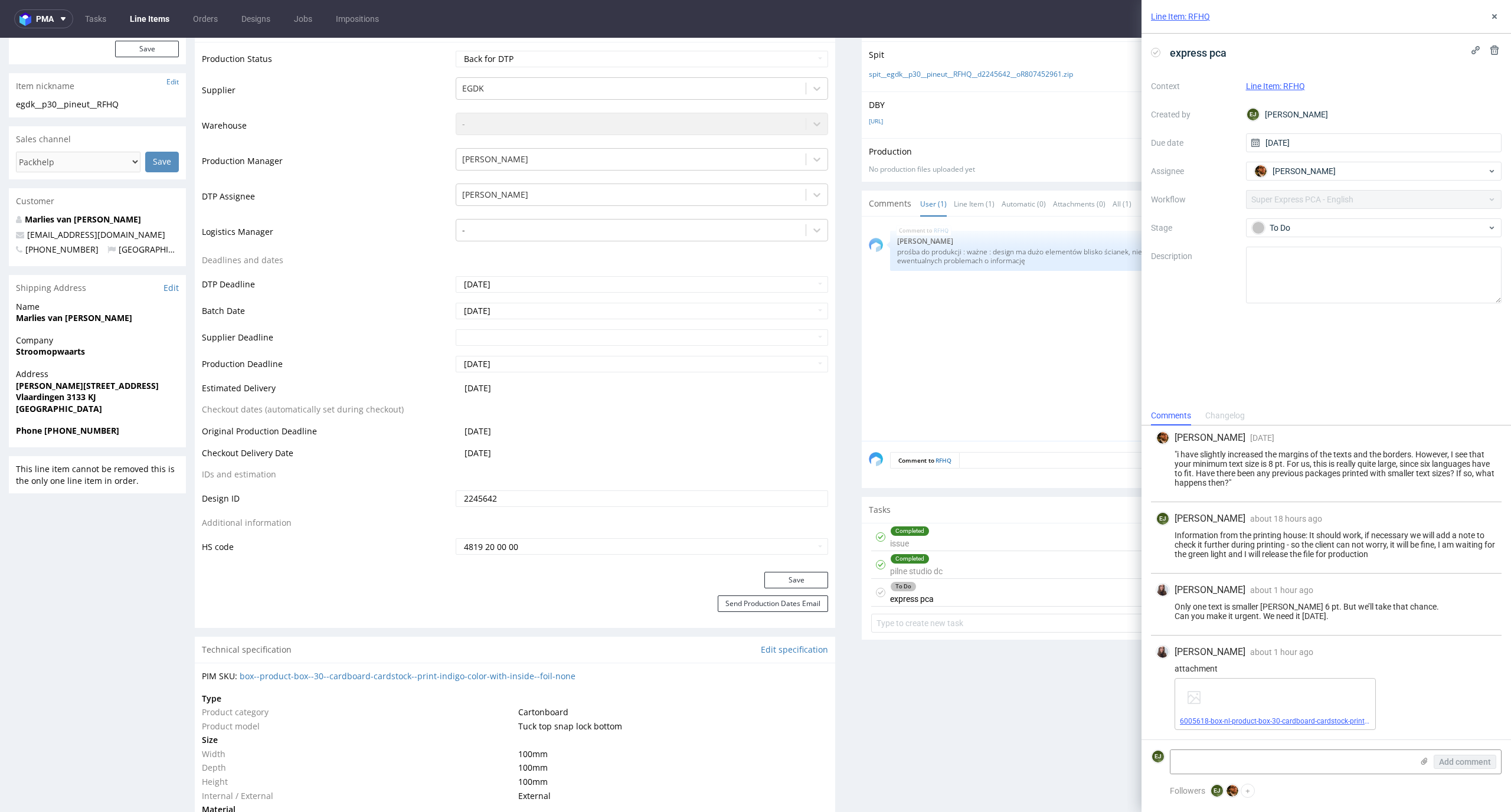
click at [1299, 719] on link "6005618-box-nl-product-box-30-cardboard-cardstock-print-indigo-color-with-insid…" at bounding box center [1355, 721] width 350 height 8
click at [1378, 569] on div "EJ Elżbieta Jelińska about 18 hours ago 22nd Sep 2025, 16:13 Information from t…" at bounding box center [1326, 537] width 350 height 71
click at [1256, 718] on link "6005618-box-nl-product-box-30-cardboard-cardstock-print-indigo-color-with-insid…" at bounding box center [1355, 721] width 350 height 8
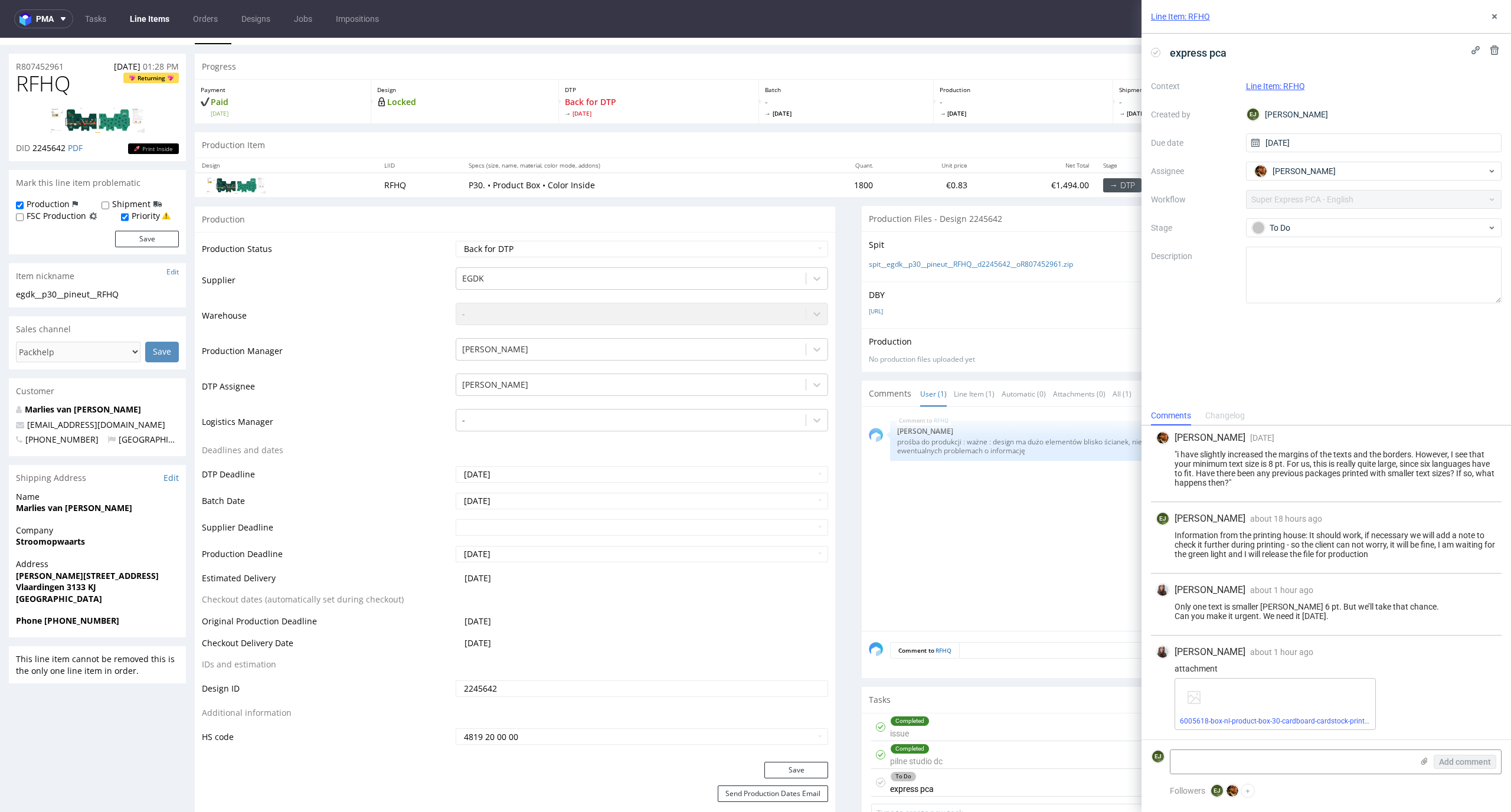
scroll to position [0, 0]
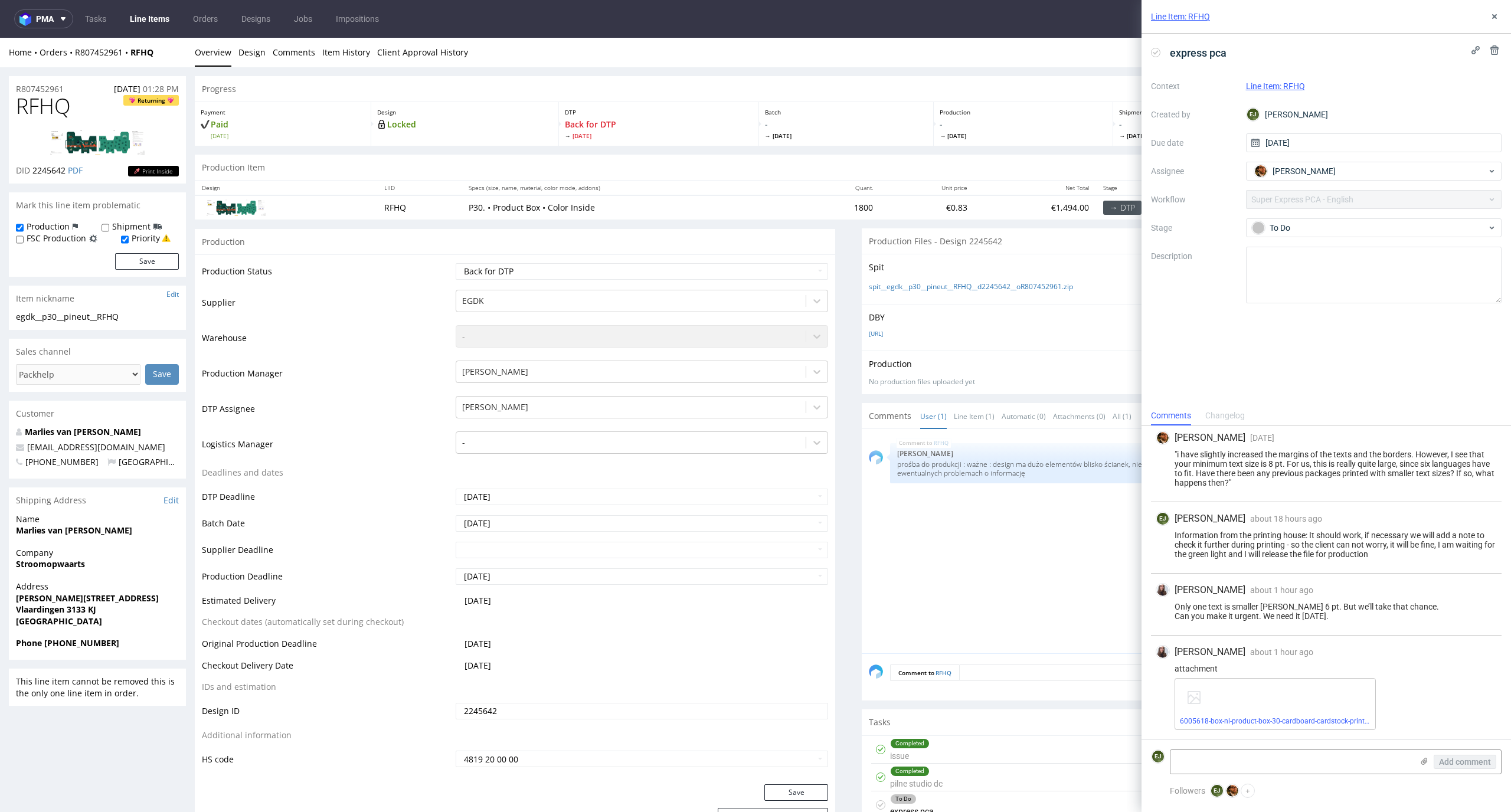
click at [149, 20] on link "Line Items" at bounding box center [149, 19] width 54 height 19
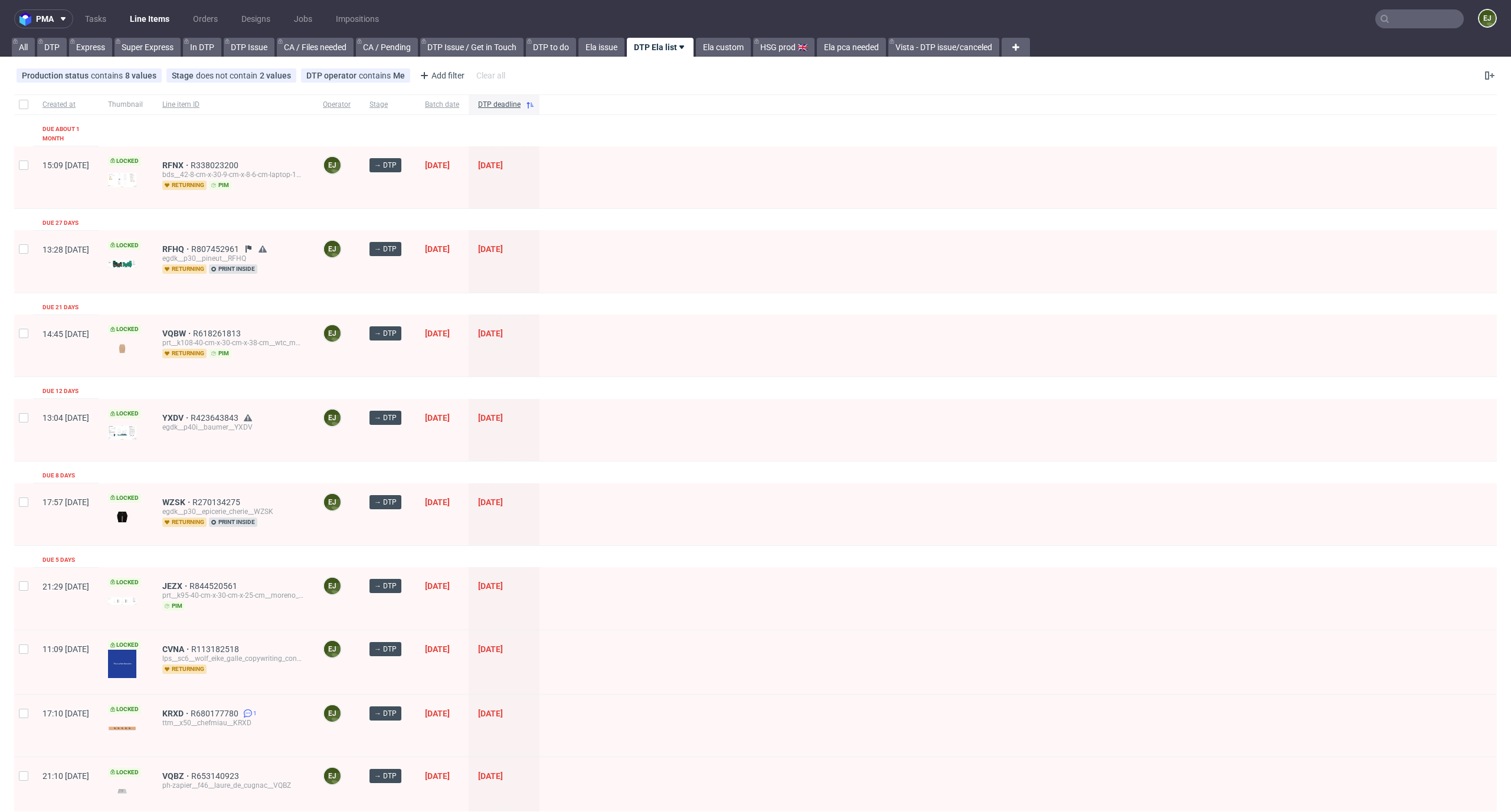
click at [204, 232] on div "RFHQ R807452961 egdk__p30__pineut__RFHQ returning print inside" at bounding box center [233, 260] width 161 height 62
click at [204, 234] on div "RFHQ R807452961 egdk__p30__pineut__RFHQ returning print inside" at bounding box center [233, 260] width 161 height 62
click at [191, 244] on span "RFHQ" at bounding box center [177, 249] width 29 height 10
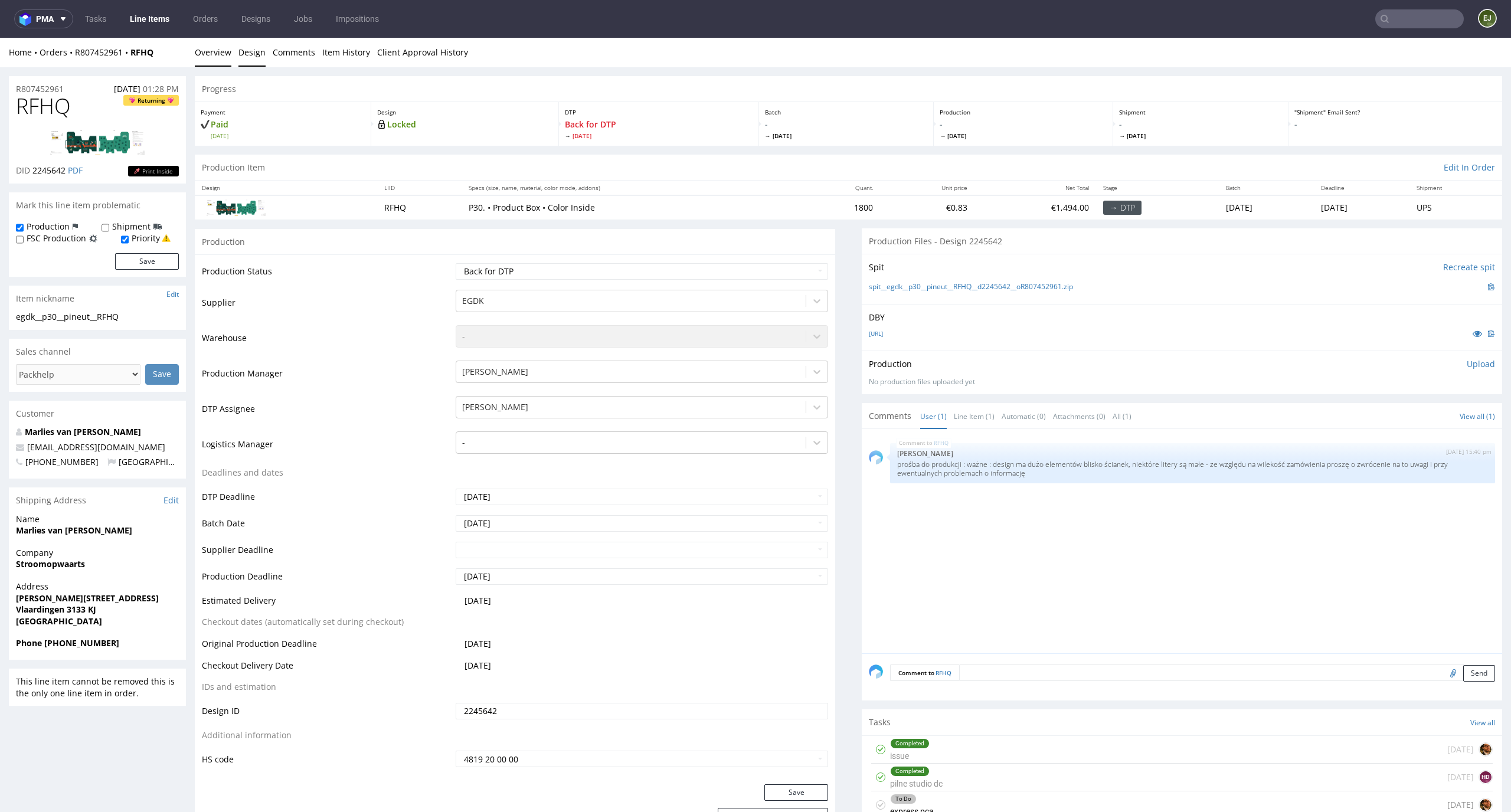
click at [257, 51] on link "Design" at bounding box center [252, 52] width 27 height 29
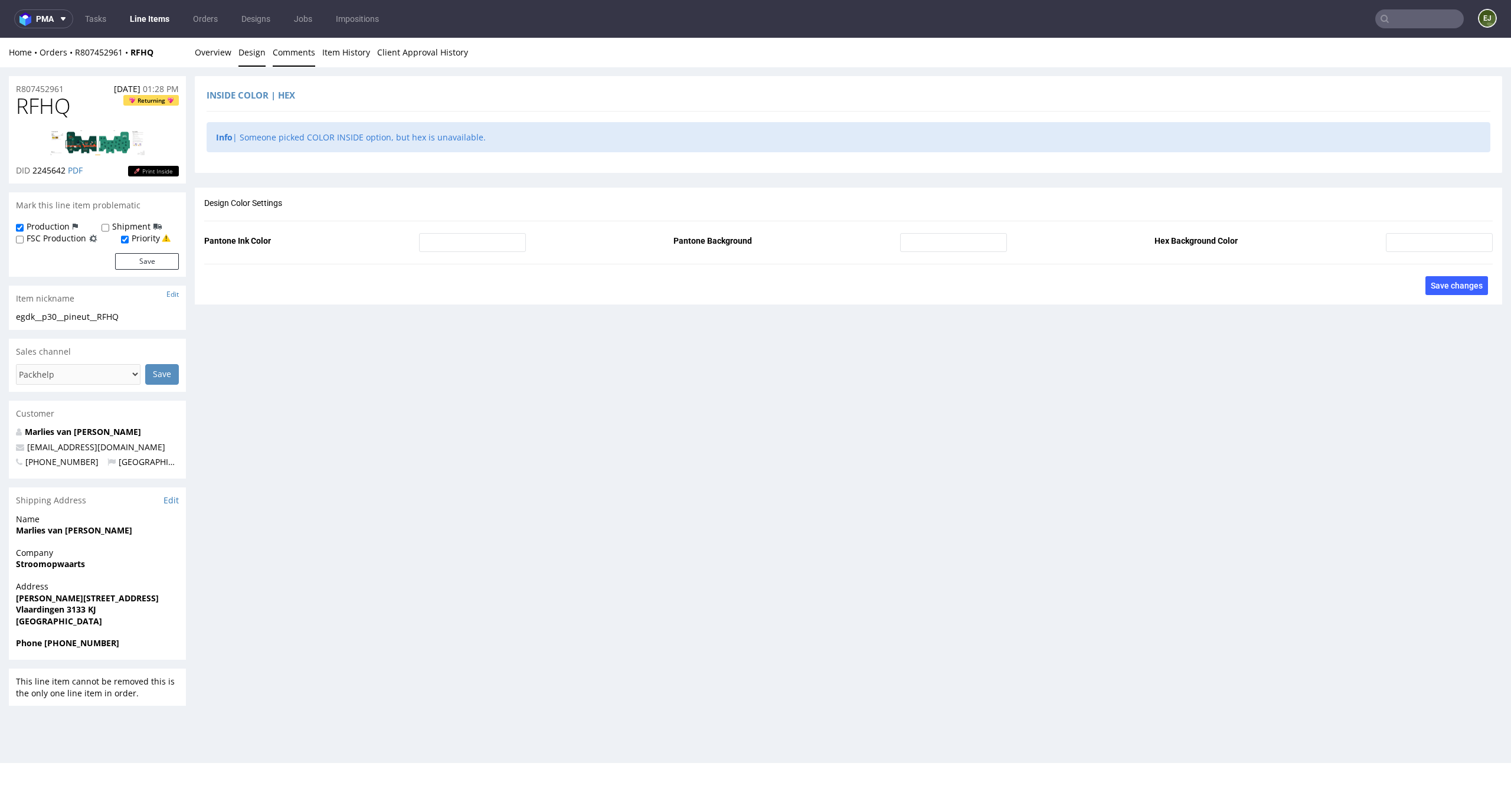
click at [293, 59] on link "Comments" at bounding box center [294, 52] width 42 height 29
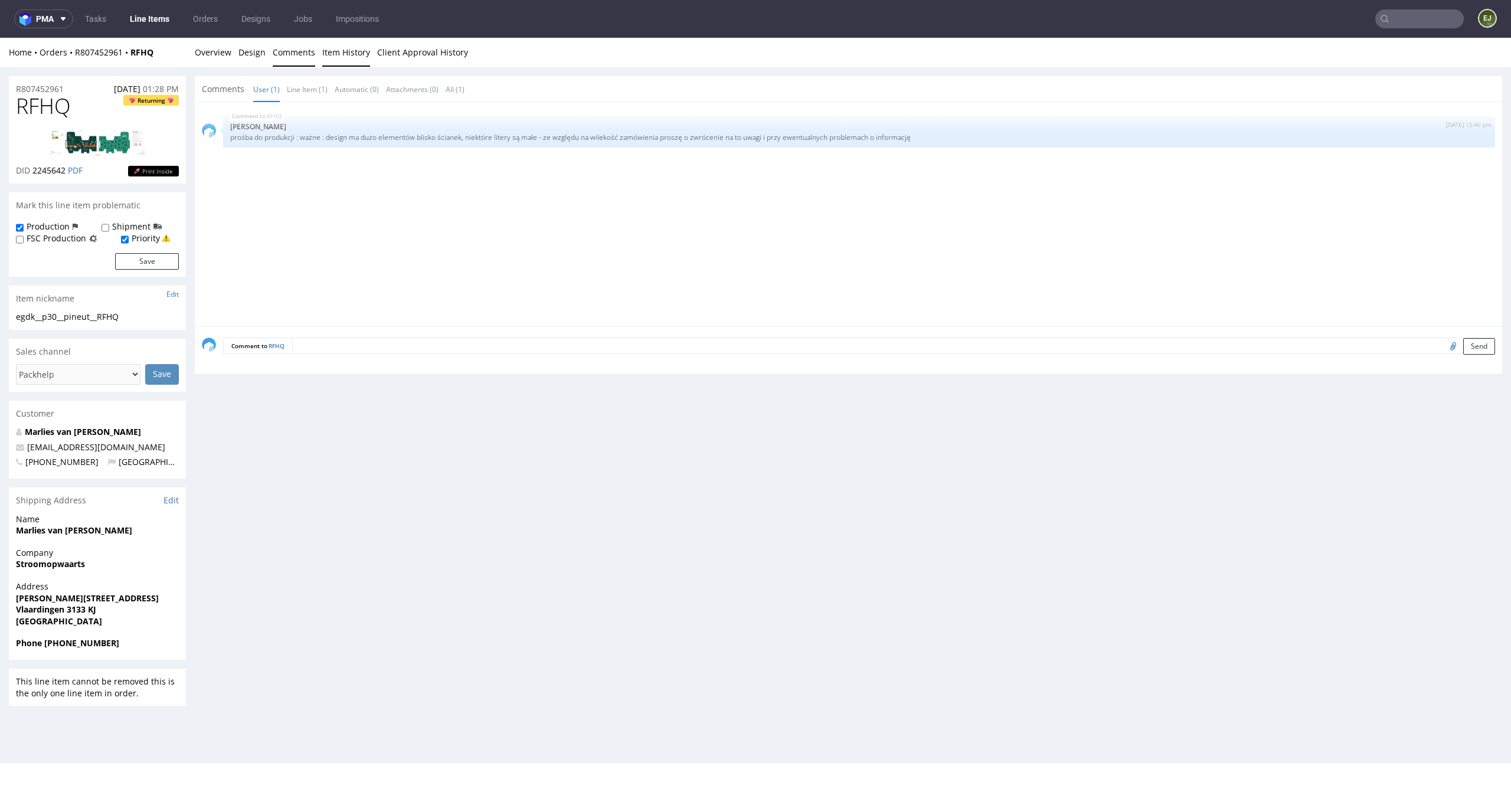
click at [344, 48] on link "Item History" at bounding box center [346, 52] width 48 height 29
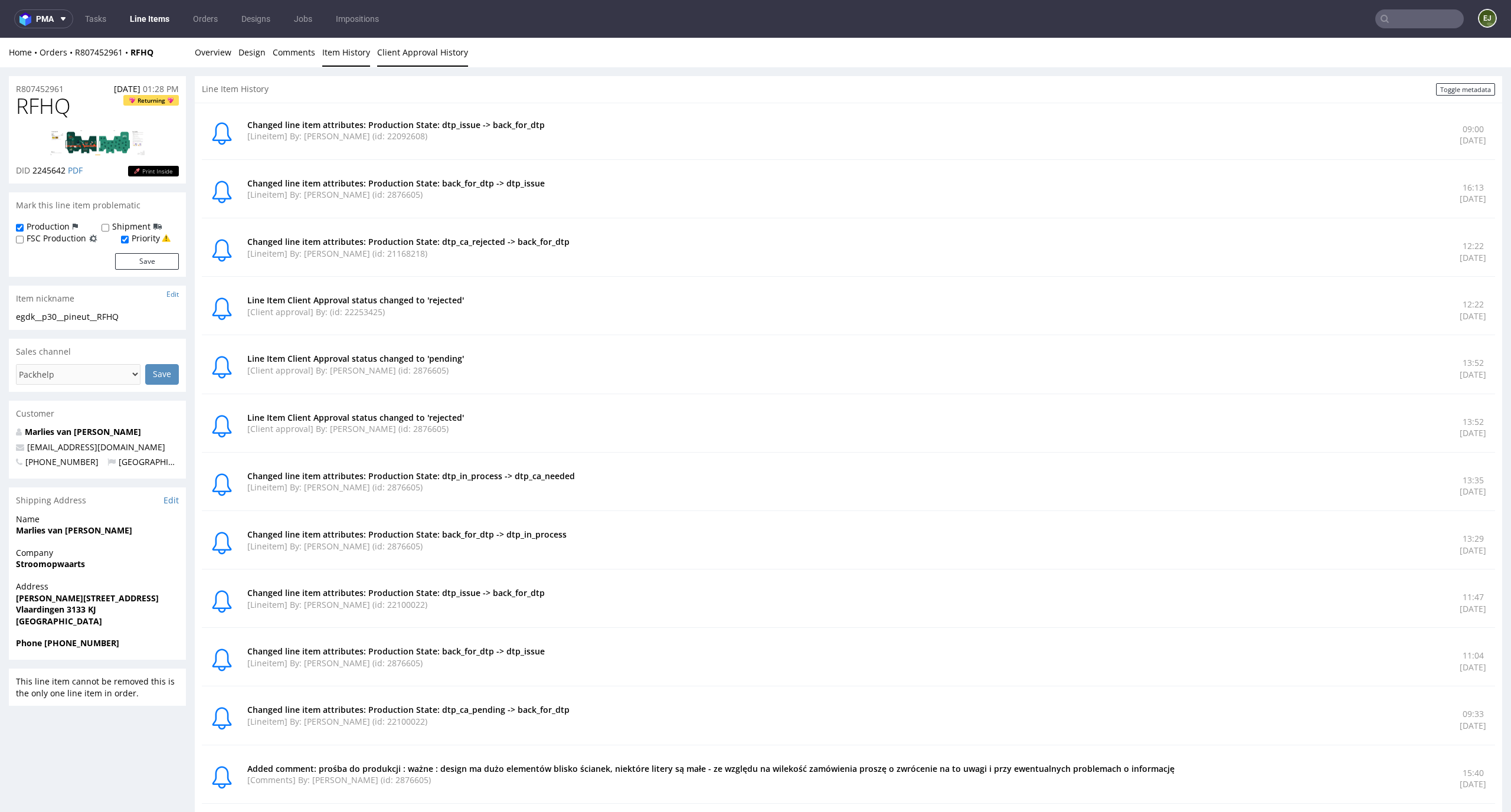
click at [405, 50] on link "Client Approval History" at bounding box center [422, 52] width 91 height 29
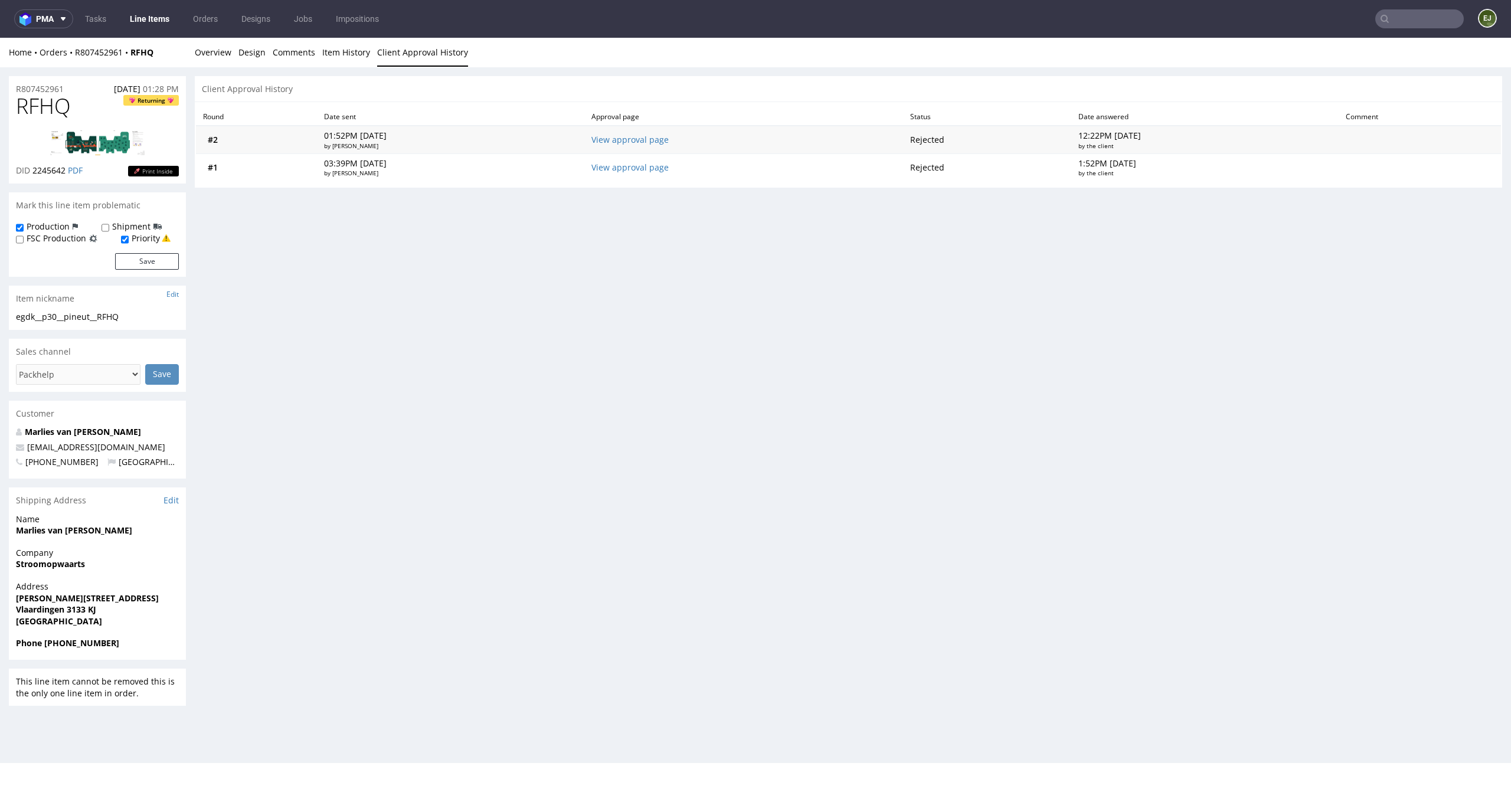
click at [665, 133] on td "View approval page" at bounding box center [744, 139] width 318 height 28
click at [665, 139] on link "View approval page" at bounding box center [630, 139] width 78 height 11
click at [202, 49] on link "Overview" at bounding box center [213, 52] width 37 height 29
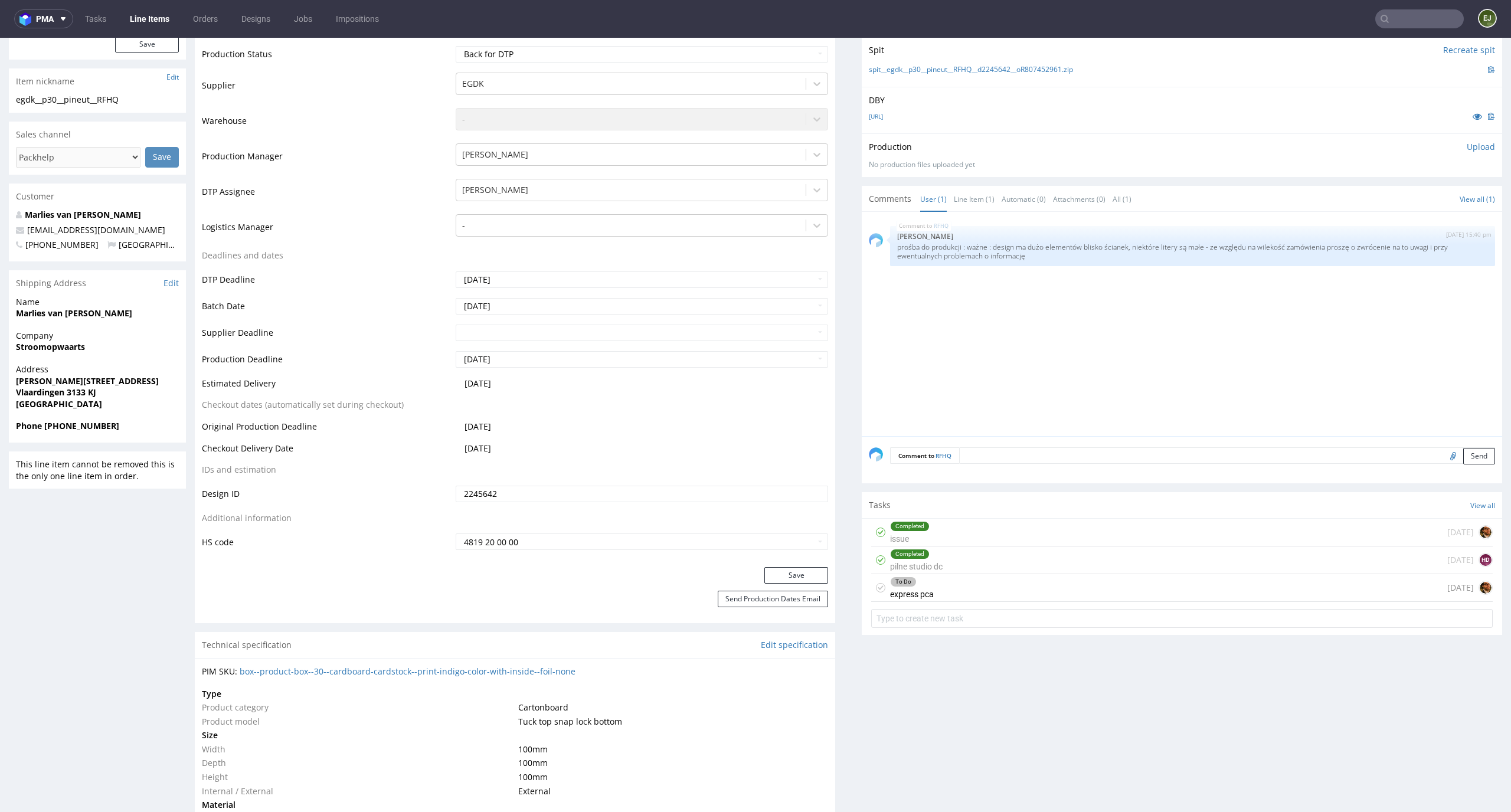
scroll to position [379, 0]
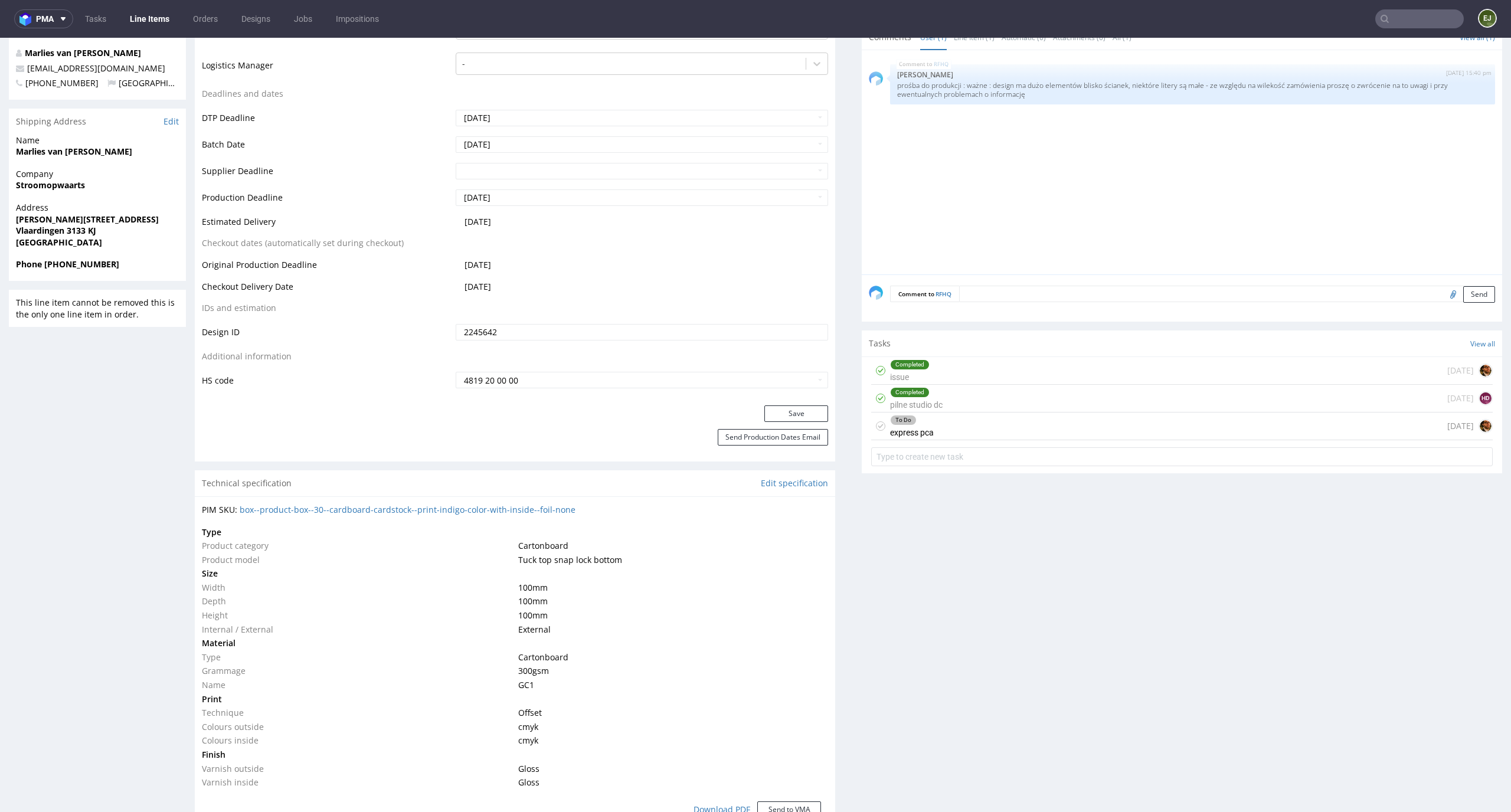
click at [924, 420] on div "To Do express pca 13 days ago" at bounding box center [1181, 426] width 621 height 28
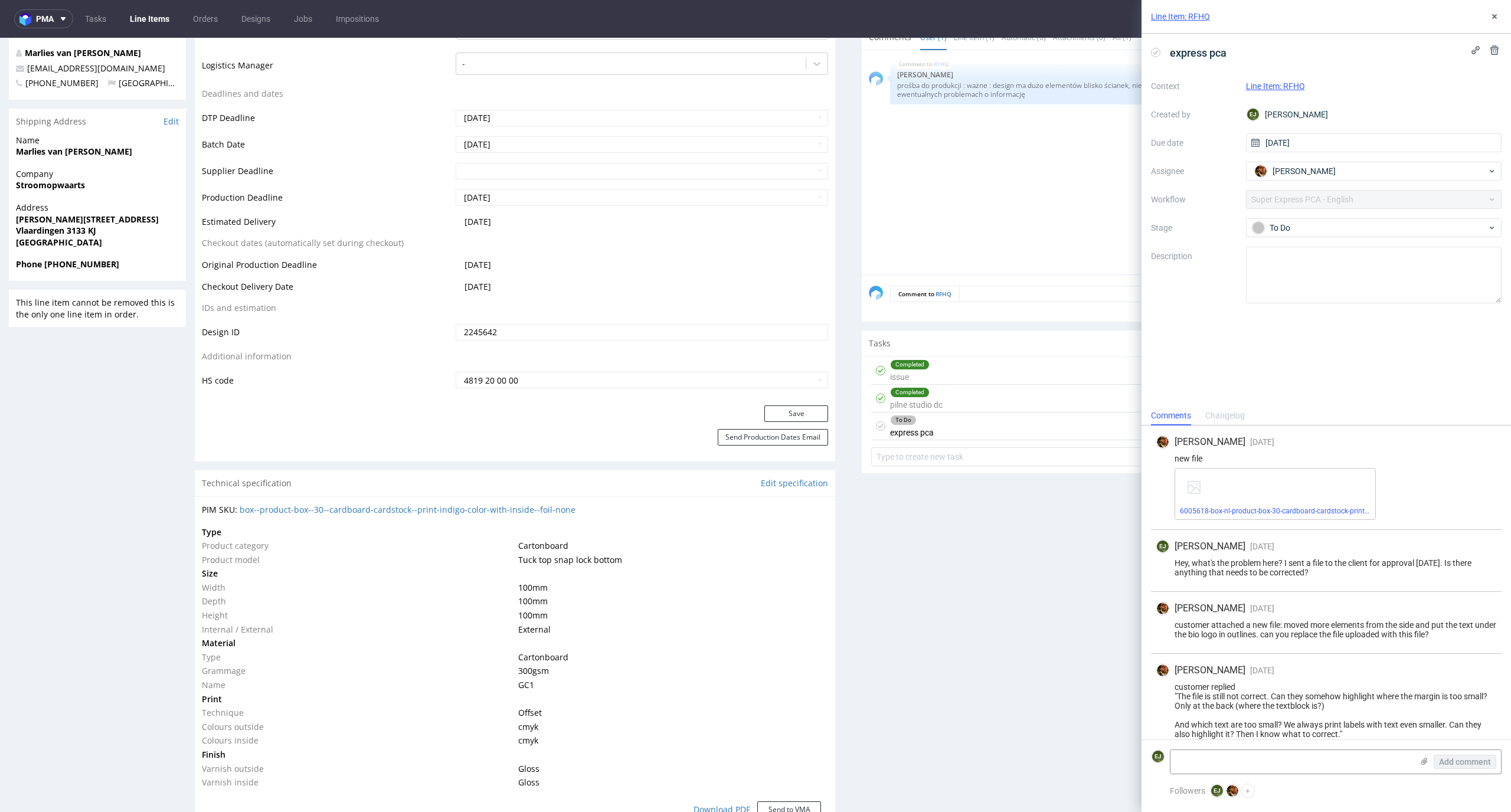
scroll to position [332, 0]
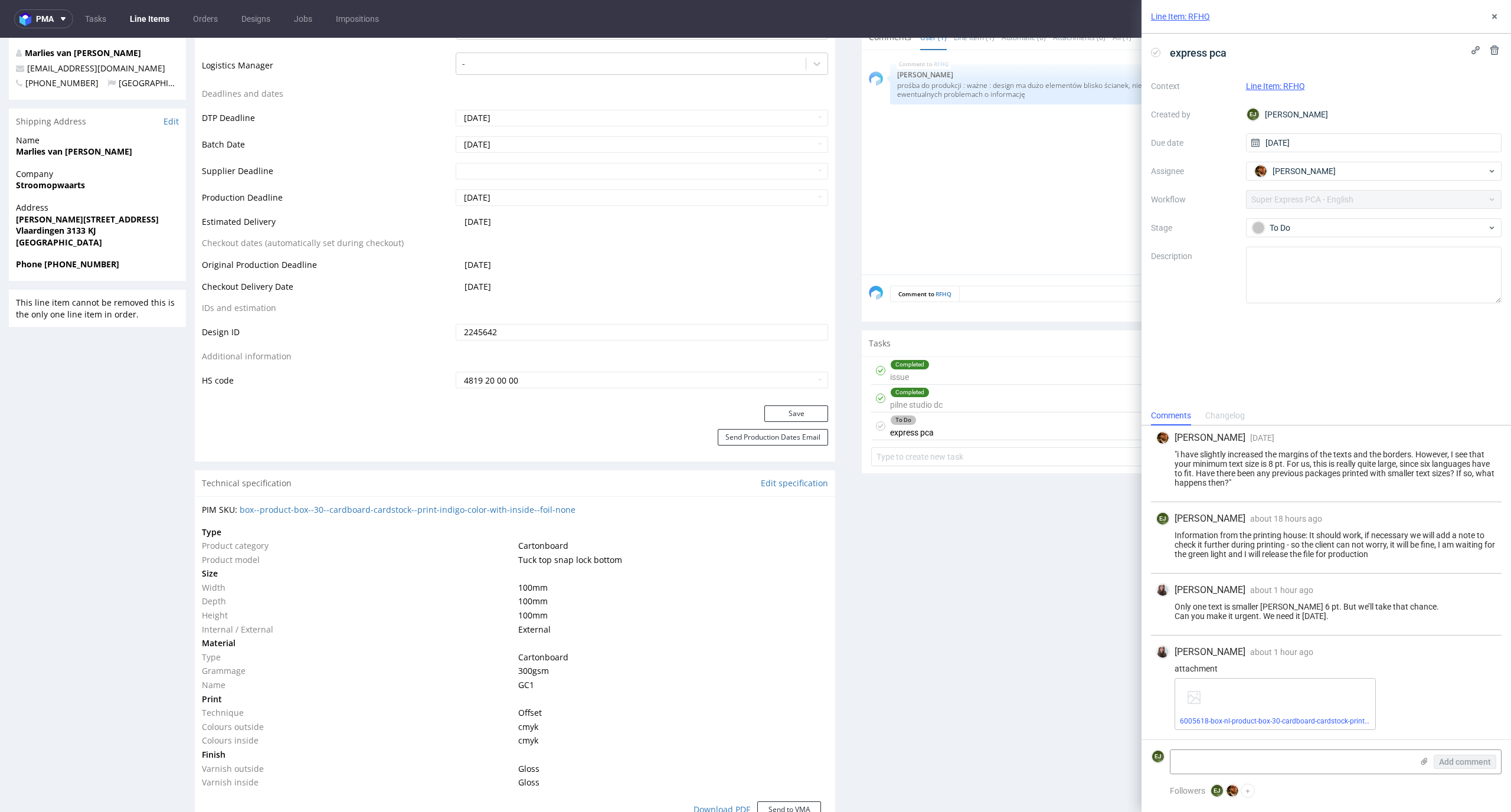
click at [965, 167] on div "RFHQ 10th Sep 25 | 15:40 pm Elżbieta Jelińska prośba do produkcji : ważne : des…" at bounding box center [1185, 165] width 633 height 217
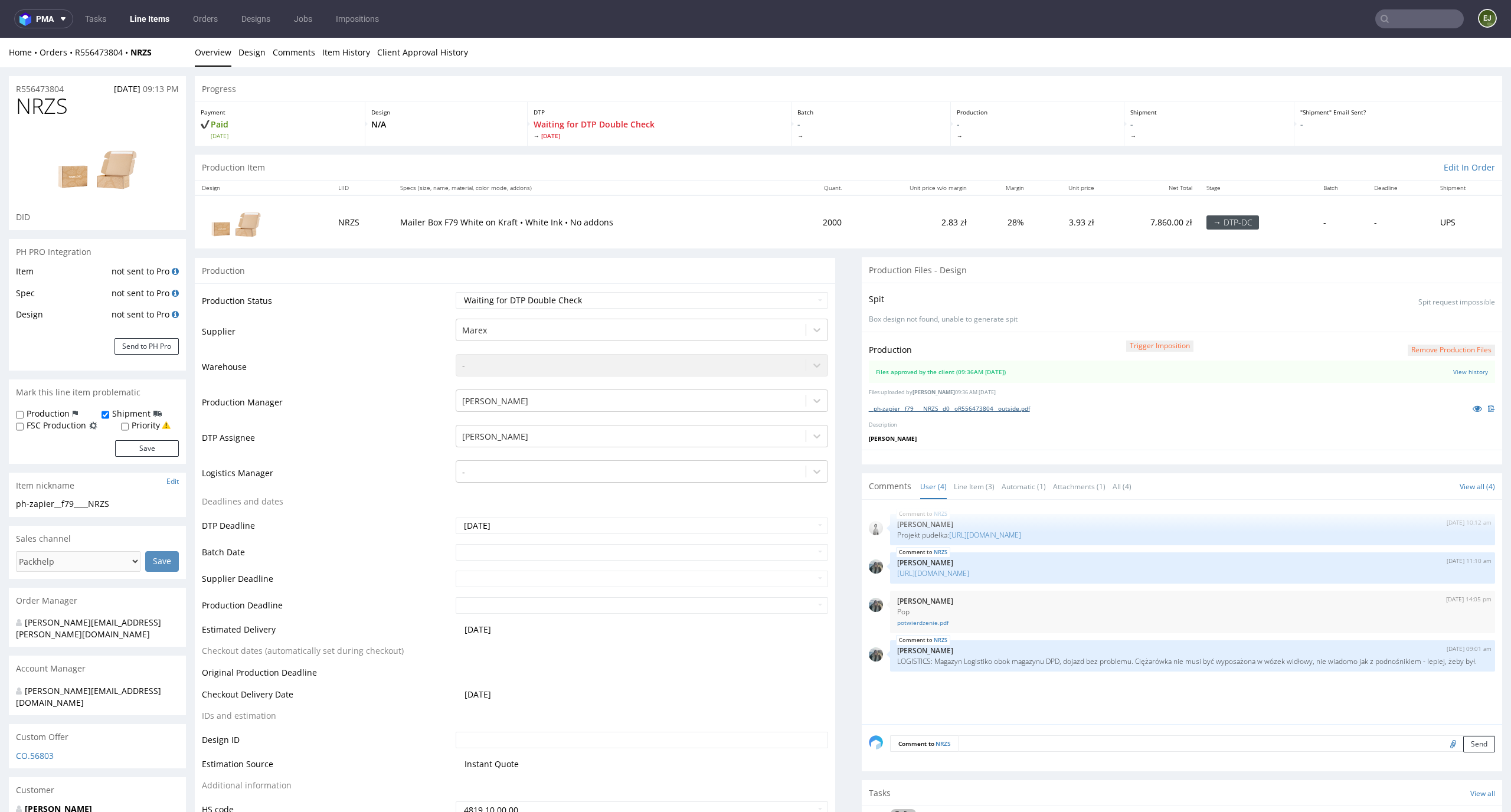
click at [970, 407] on link "__ph-zapier__f79____NRZS__d0__oR556473804__outside.pdf" at bounding box center [949, 408] width 161 height 8
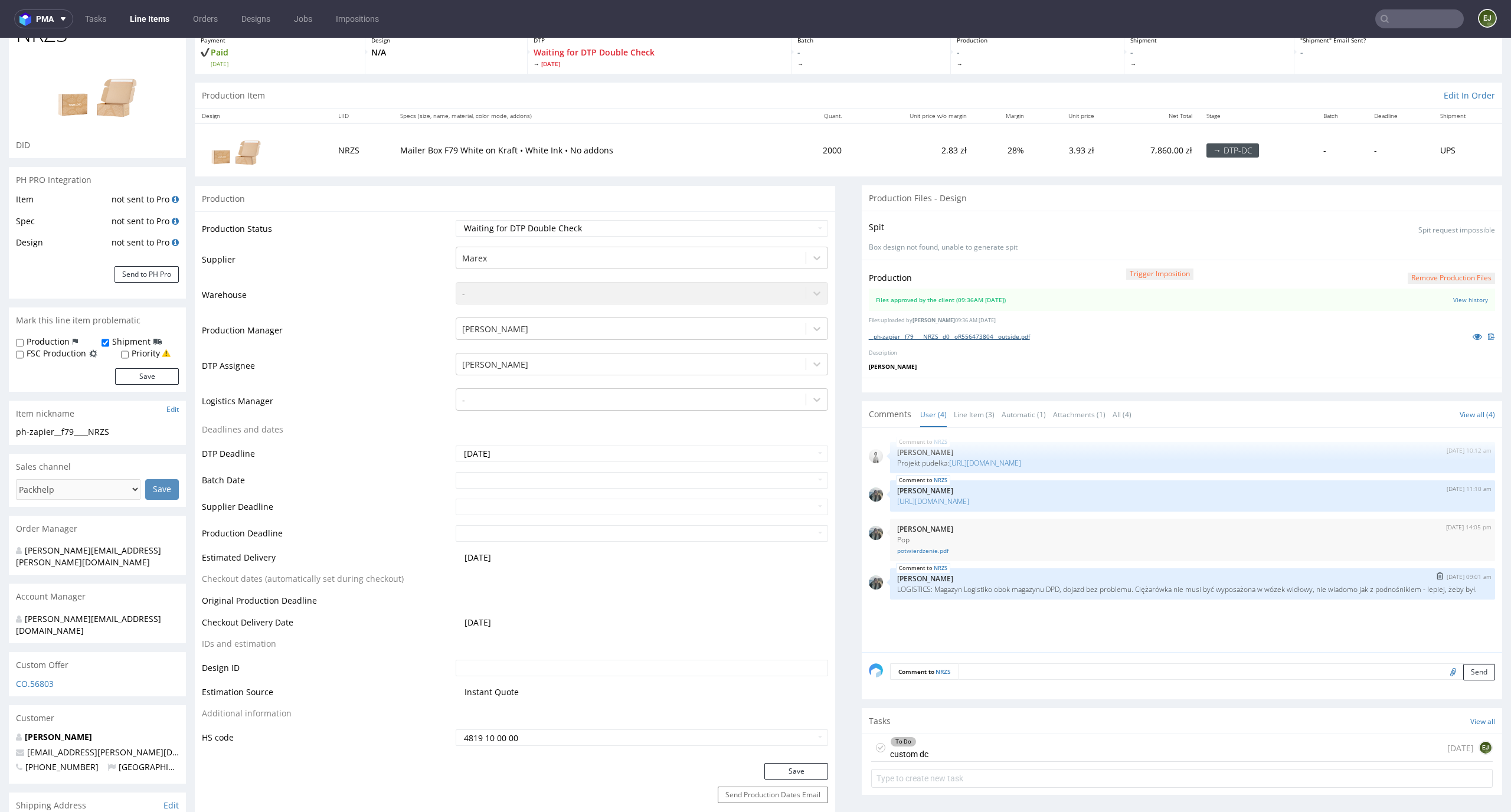
scroll to position [118, 0]
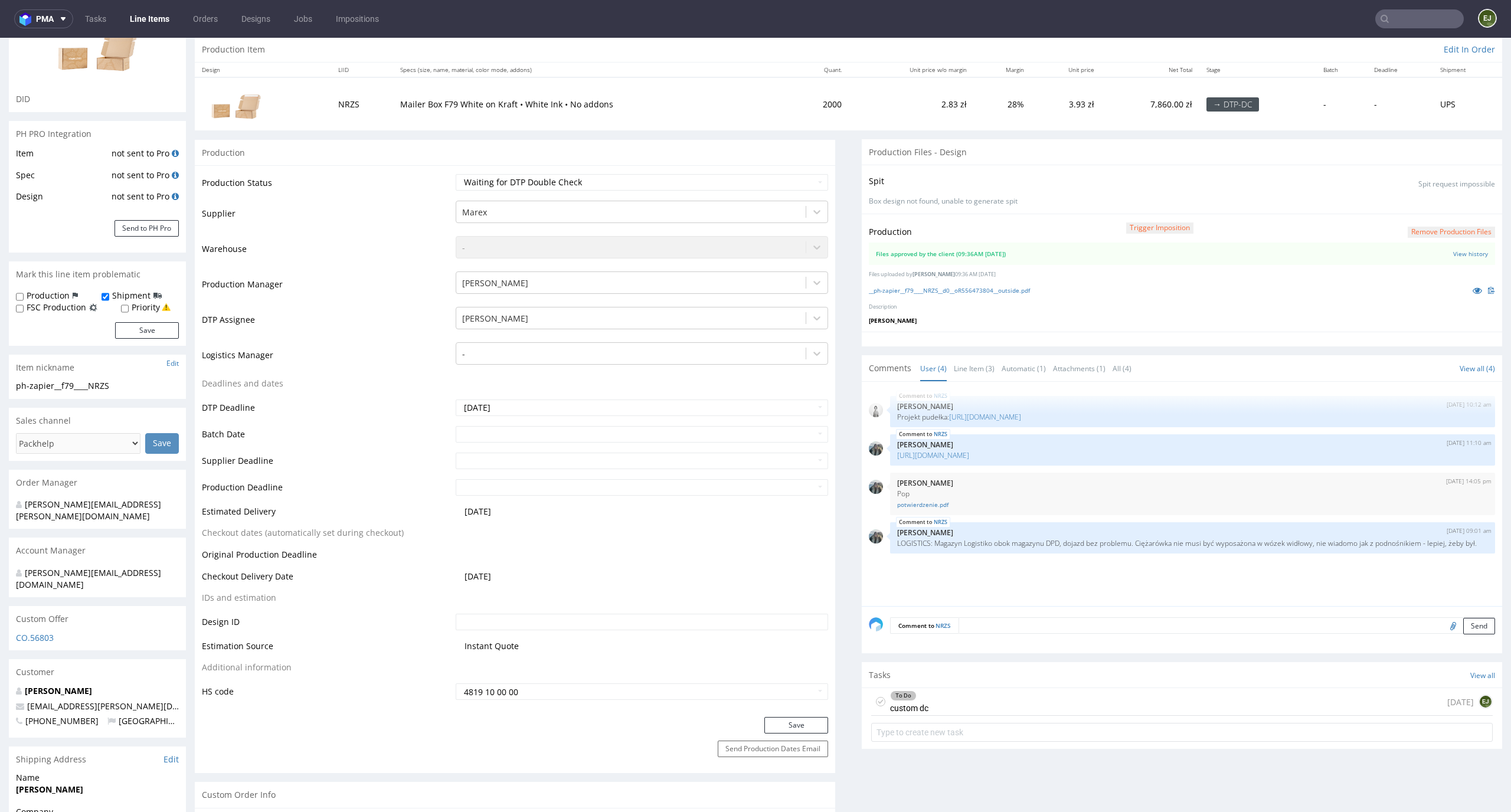
click at [964, 681] on div "Tasks View all" at bounding box center [1182, 675] width 640 height 26
click at [946, 704] on div "To Do custom dc 1 day ago EJ" at bounding box center [1181, 701] width 621 height 28
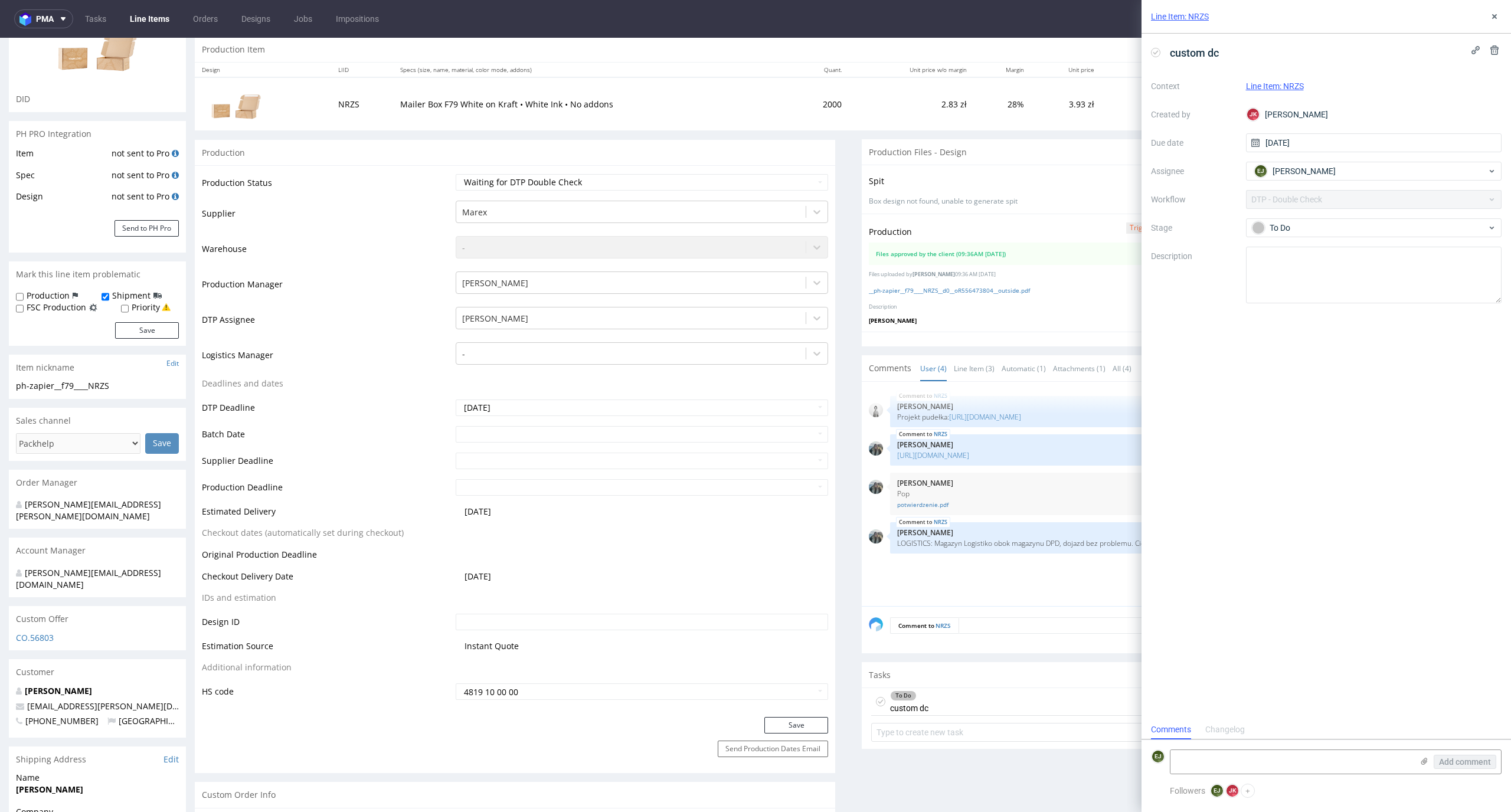
scroll to position [10, 0]
click at [1494, 16] on use at bounding box center [1494, 16] width 5 height 5
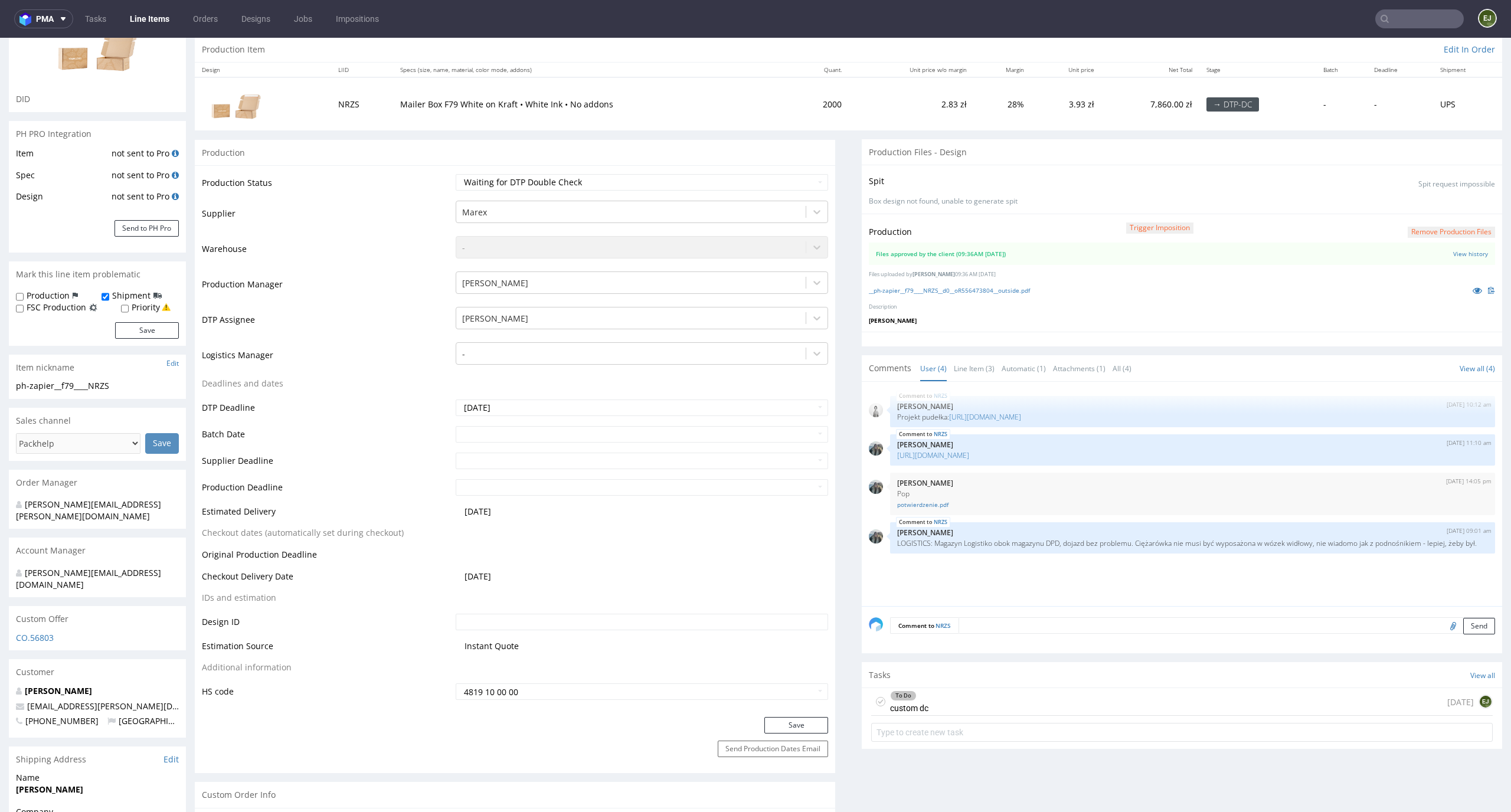
scroll to position [3, 0]
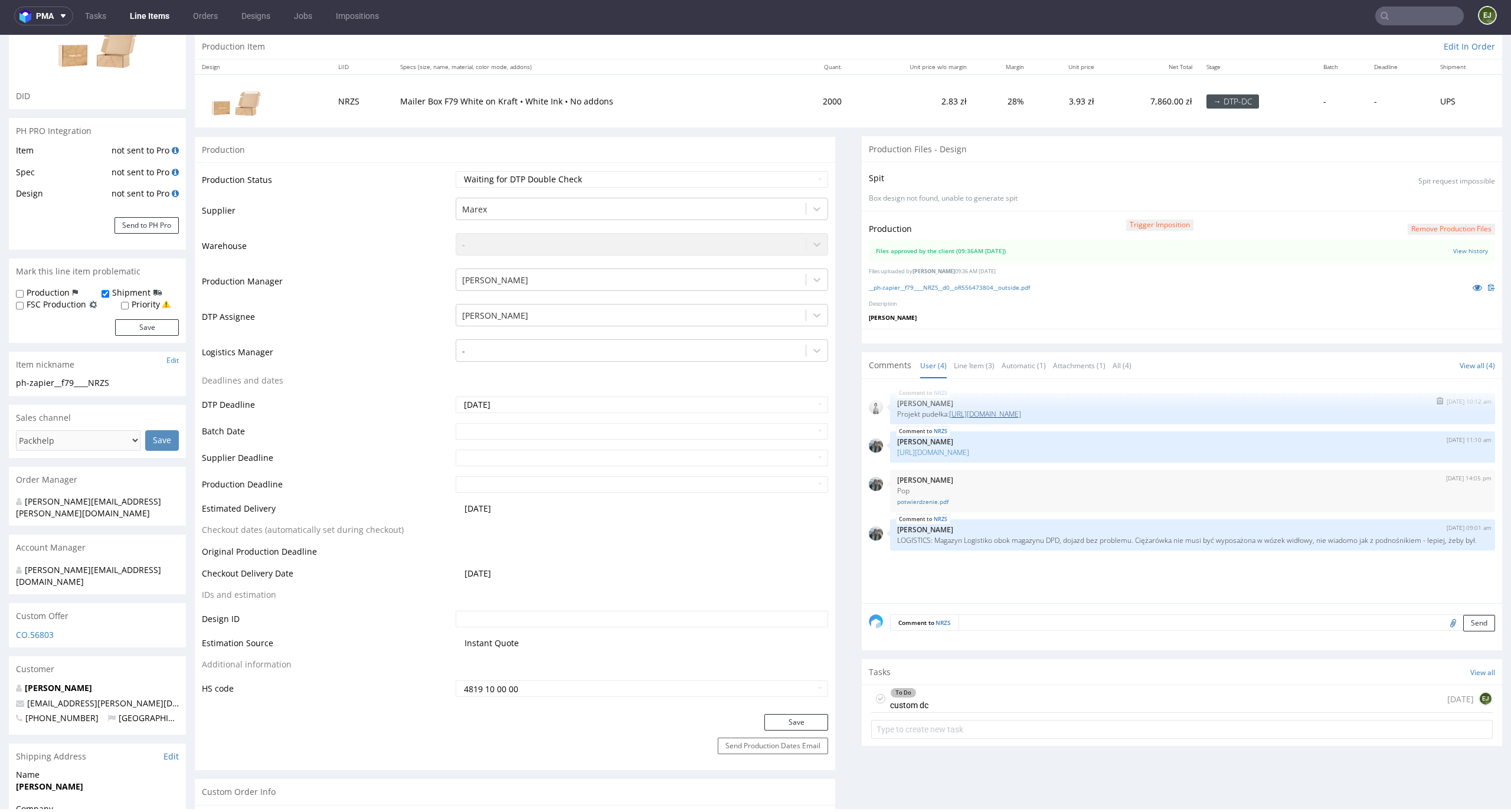
click at [962, 411] on link "[URL][DOMAIN_NAME]" at bounding box center [985, 413] width 72 height 10
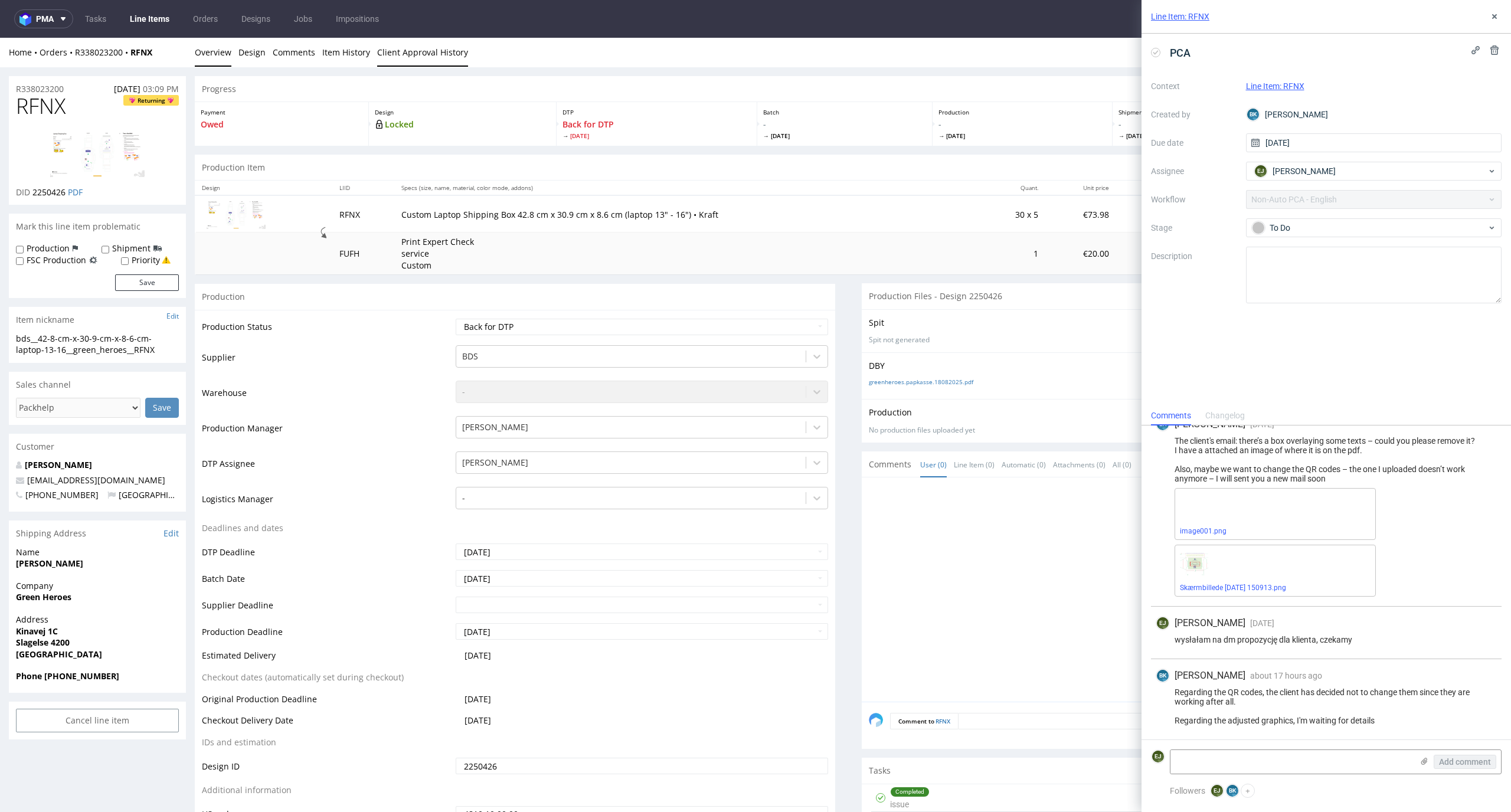
click at [436, 44] on link "Client Approval History" at bounding box center [422, 52] width 91 height 29
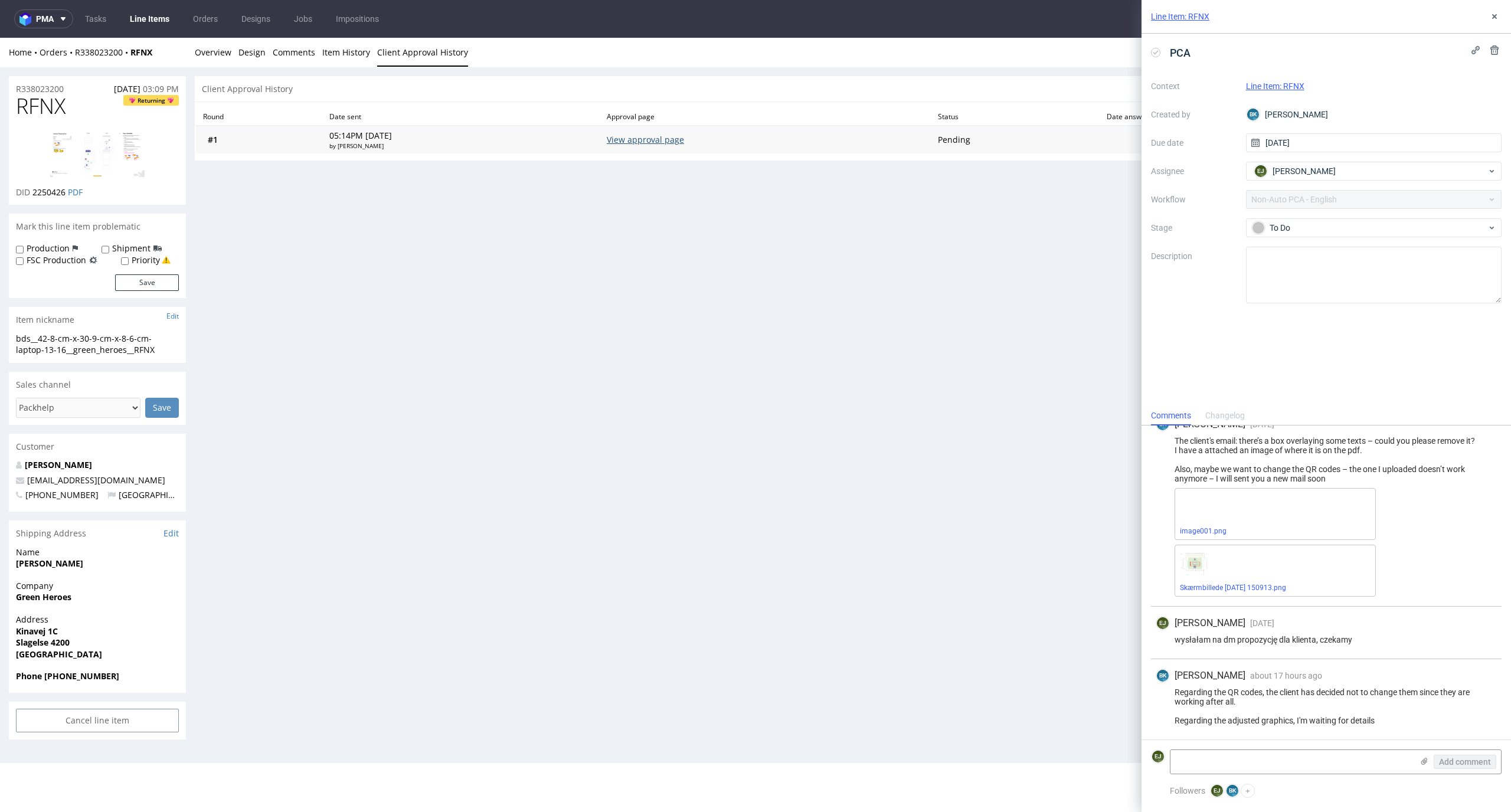
click at [684, 139] on link "View approval page" at bounding box center [646, 139] width 78 height 11
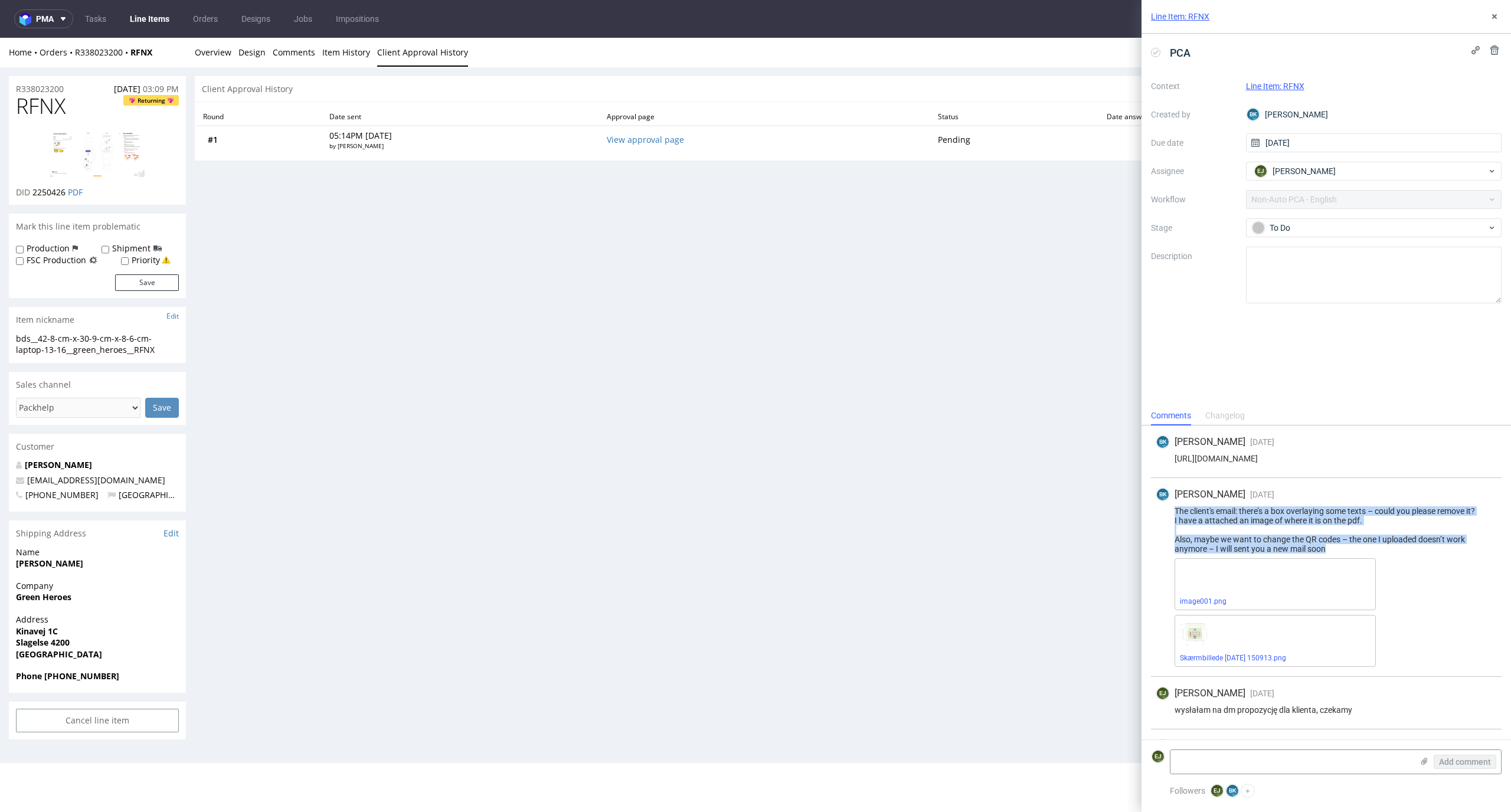
drag, startPoint x: 1341, startPoint y: 551, endPoint x: 1148, endPoint y: 513, distance: 196.7
click at [1148, 513] on div "[PERSON_NAME] Krystian [DATE] [DATE] 10:03 [URL][DOMAIN_NAME] [PERSON_NAME] Kry…" at bounding box center [1326, 617] width 369 height 384
copy div "The client's email: there’s a box overlaying some texts – could you please remo…"
click at [797, 362] on div "Progress Payment Owed Design Locked DTP Back for DTP [DATE] Batch - [DATE] Prod…" at bounding box center [848, 407] width 1307 height 663
click at [1289, 514] on div "The client's email: there’s a box overlaying some texts – could you please remo…" at bounding box center [1326, 529] width 341 height 47
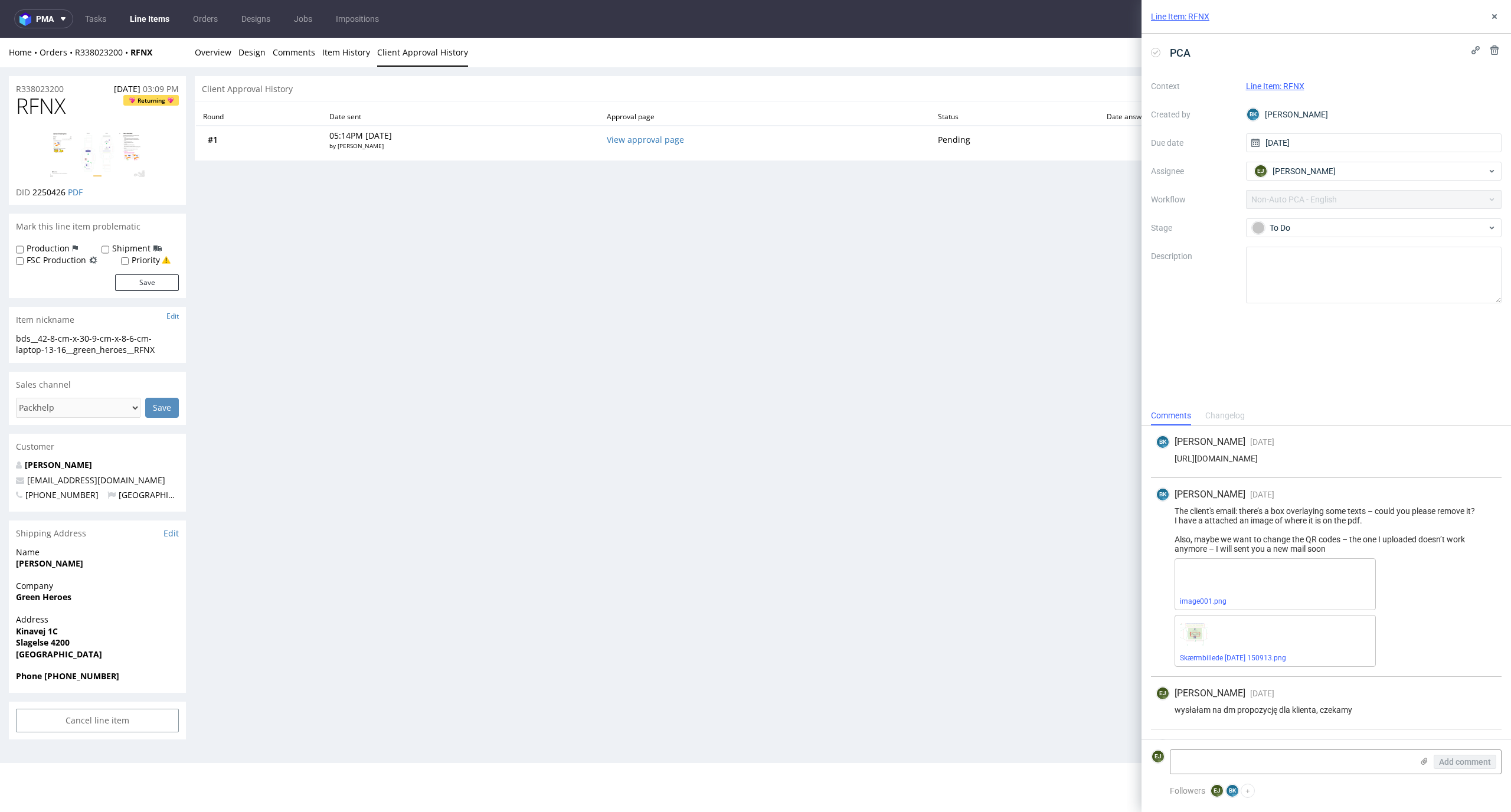
scroll to position [70, 0]
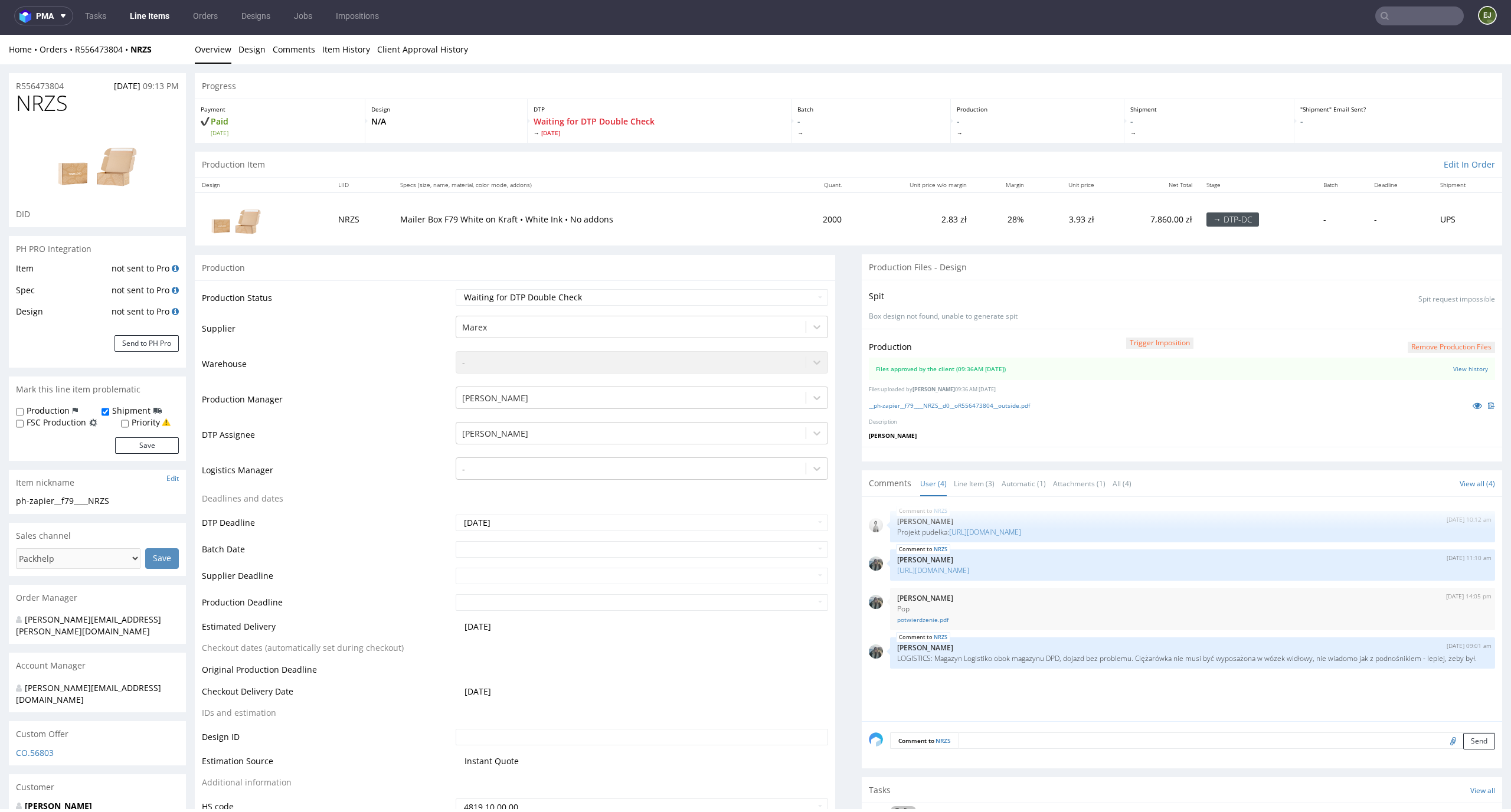
click at [136, 13] on link "Line Items" at bounding box center [149, 16] width 54 height 19
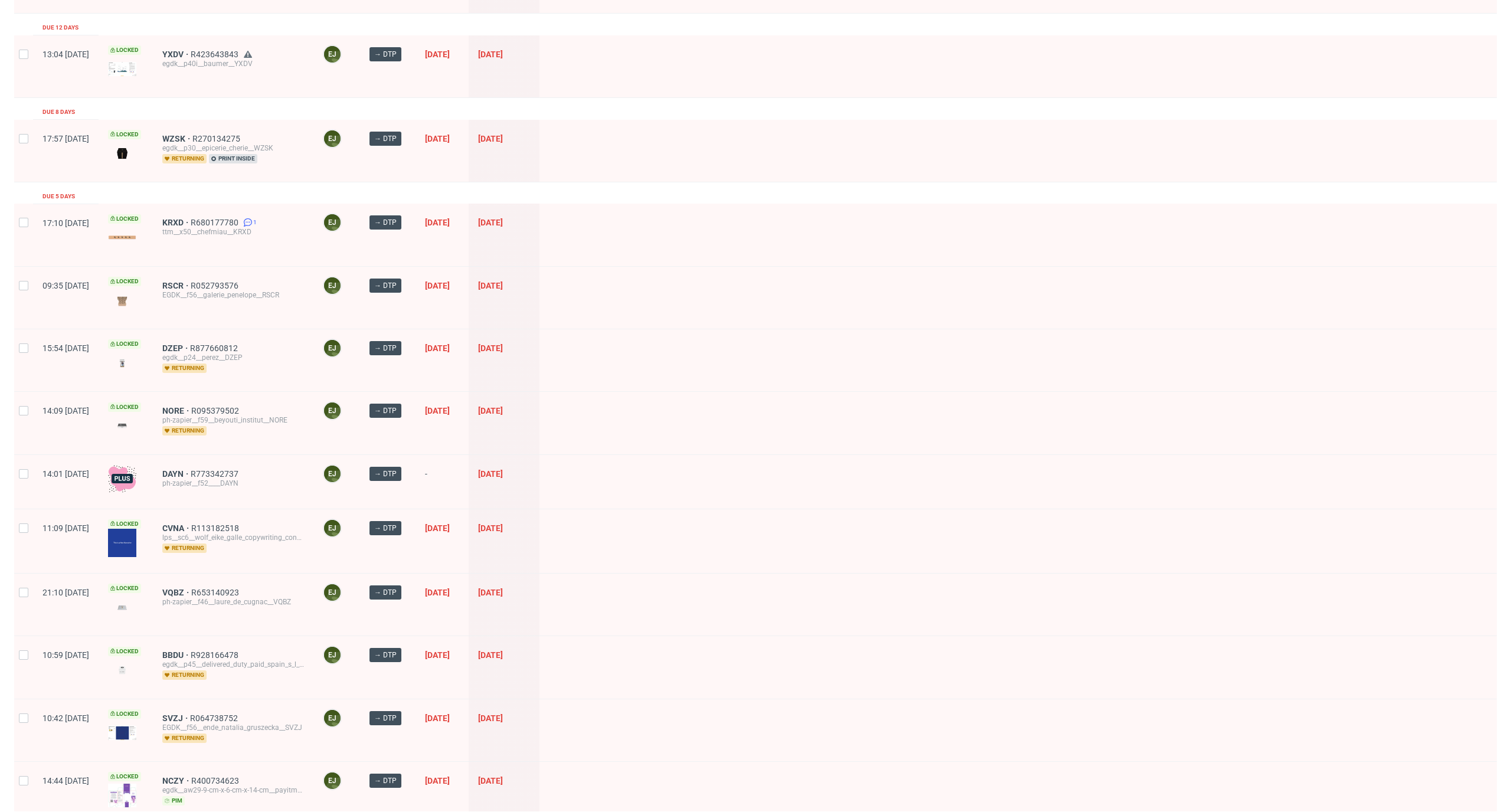
scroll to position [180, 0]
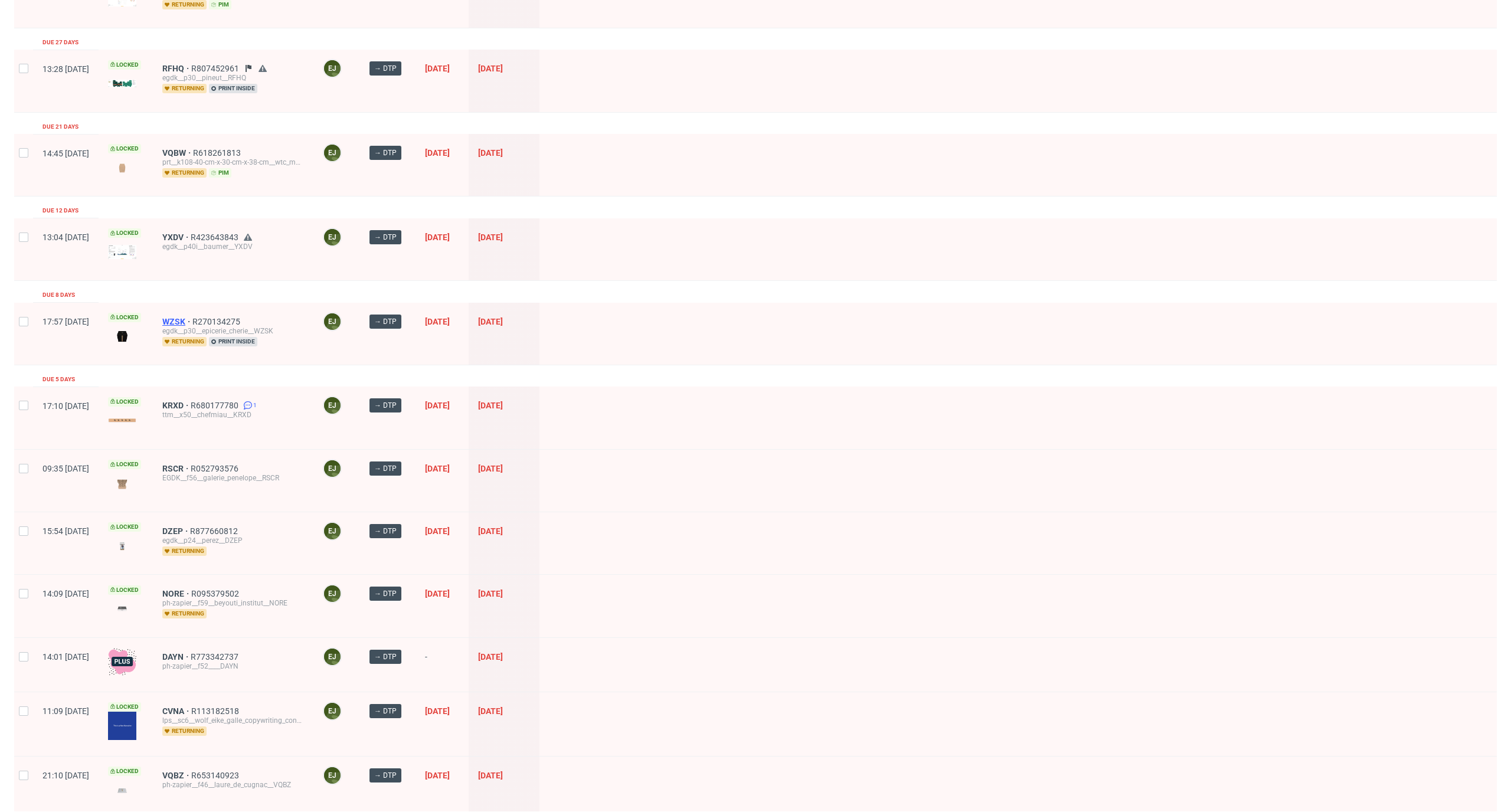
click at [193, 317] on span "WZSK" at bounding box center [178, 322] width 30 height 10
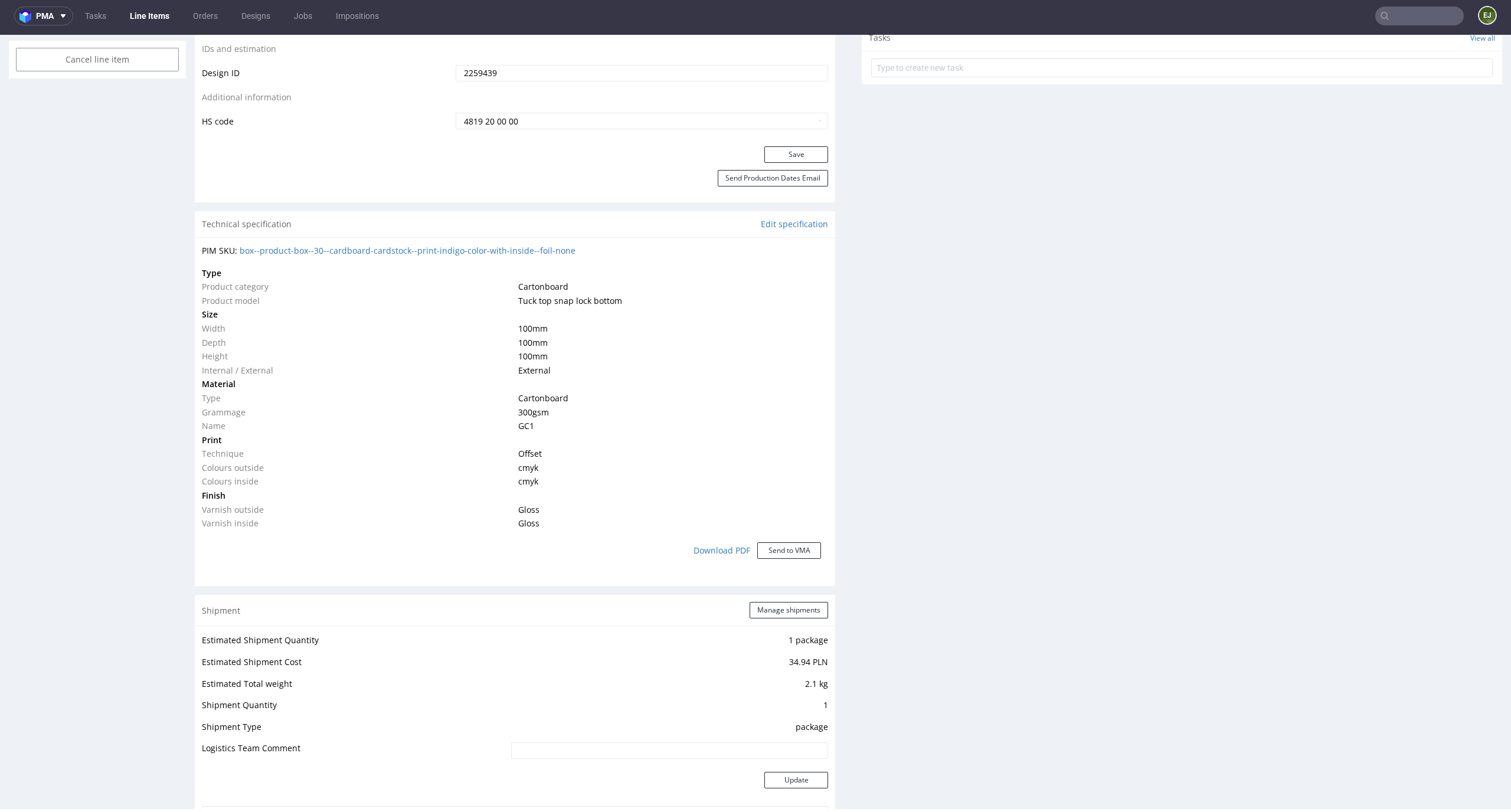
scroll to position [1381, 0]
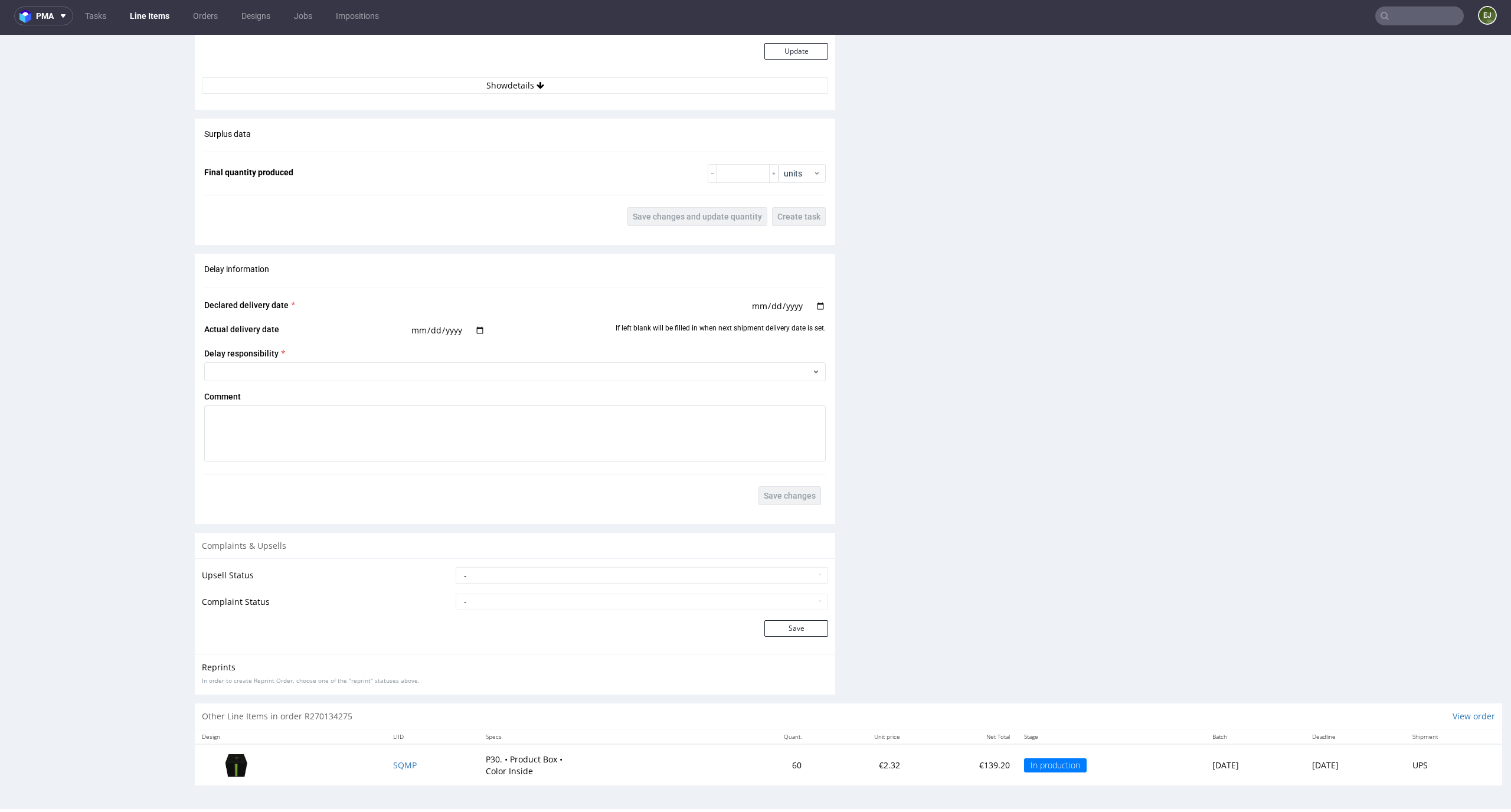
click at [388, 773] on td "SQMP" at bounding box center [432, 764] width 93 height 41
click at [393, 760] on span "SQMP" at bounding box center [405, 764] width 24 height 11
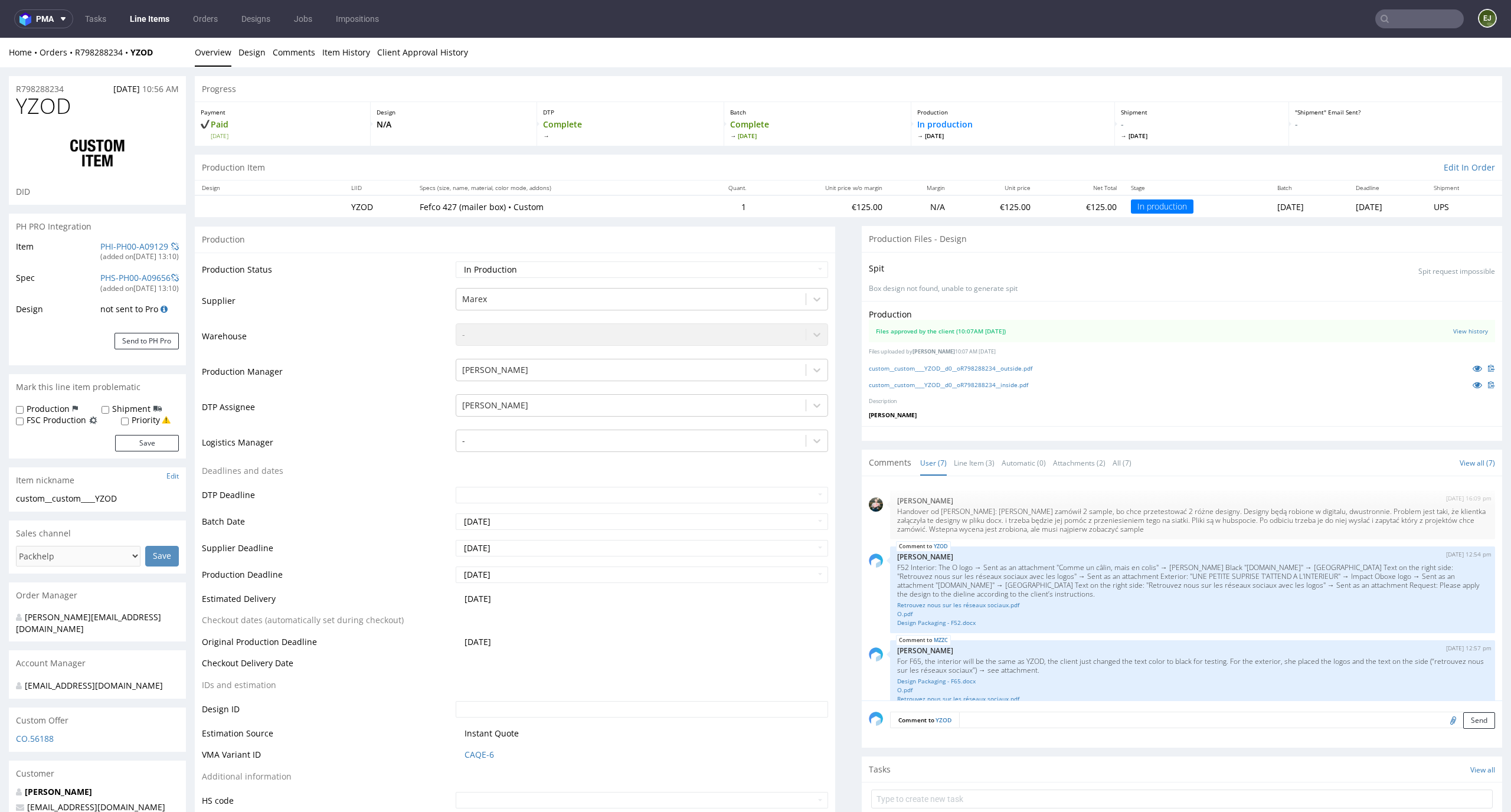
scroll to position [169, 0]
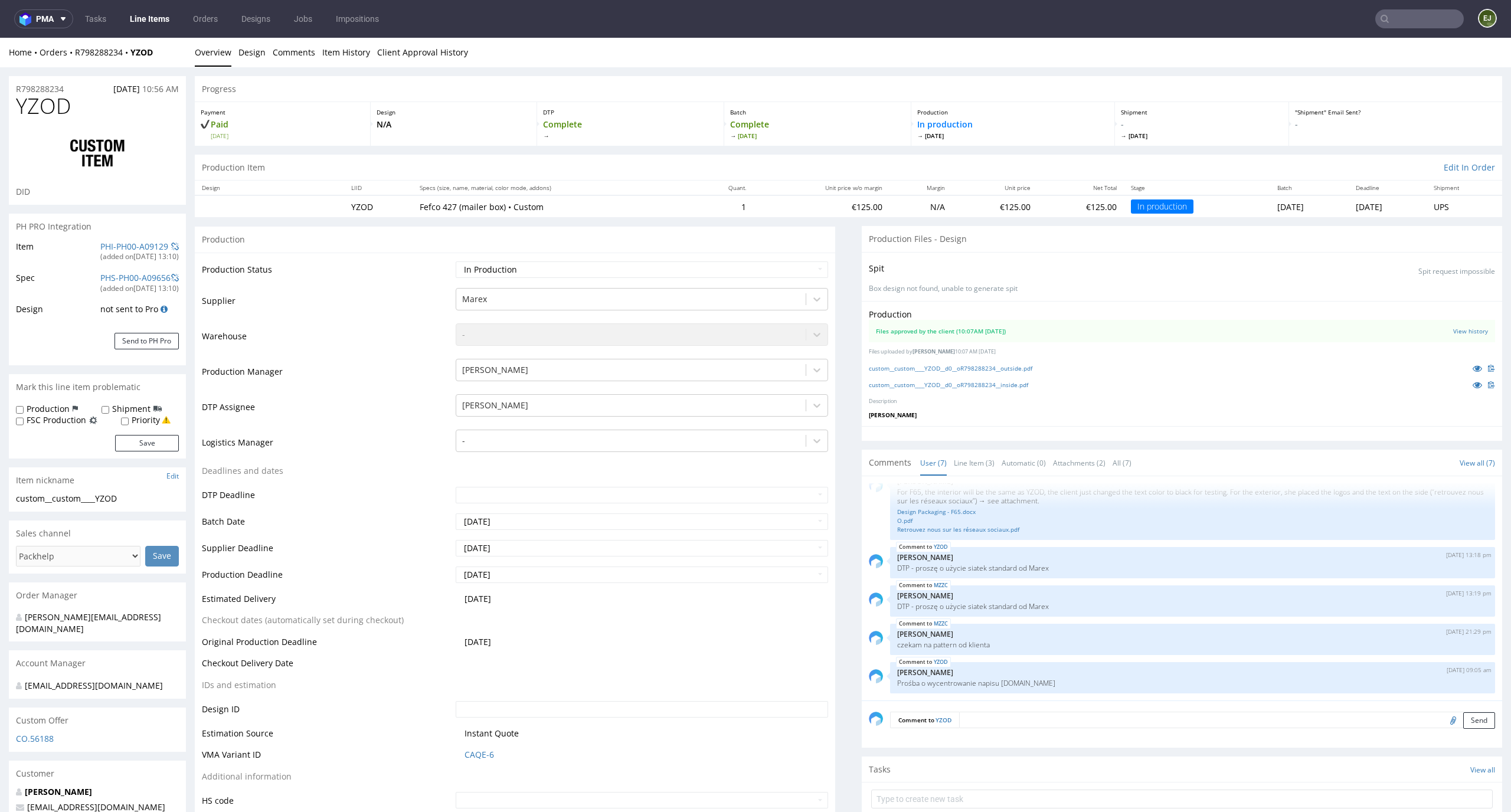
click at [148, 24] on link "Line Items" at bounding box center [149, 19] width 54 height 19
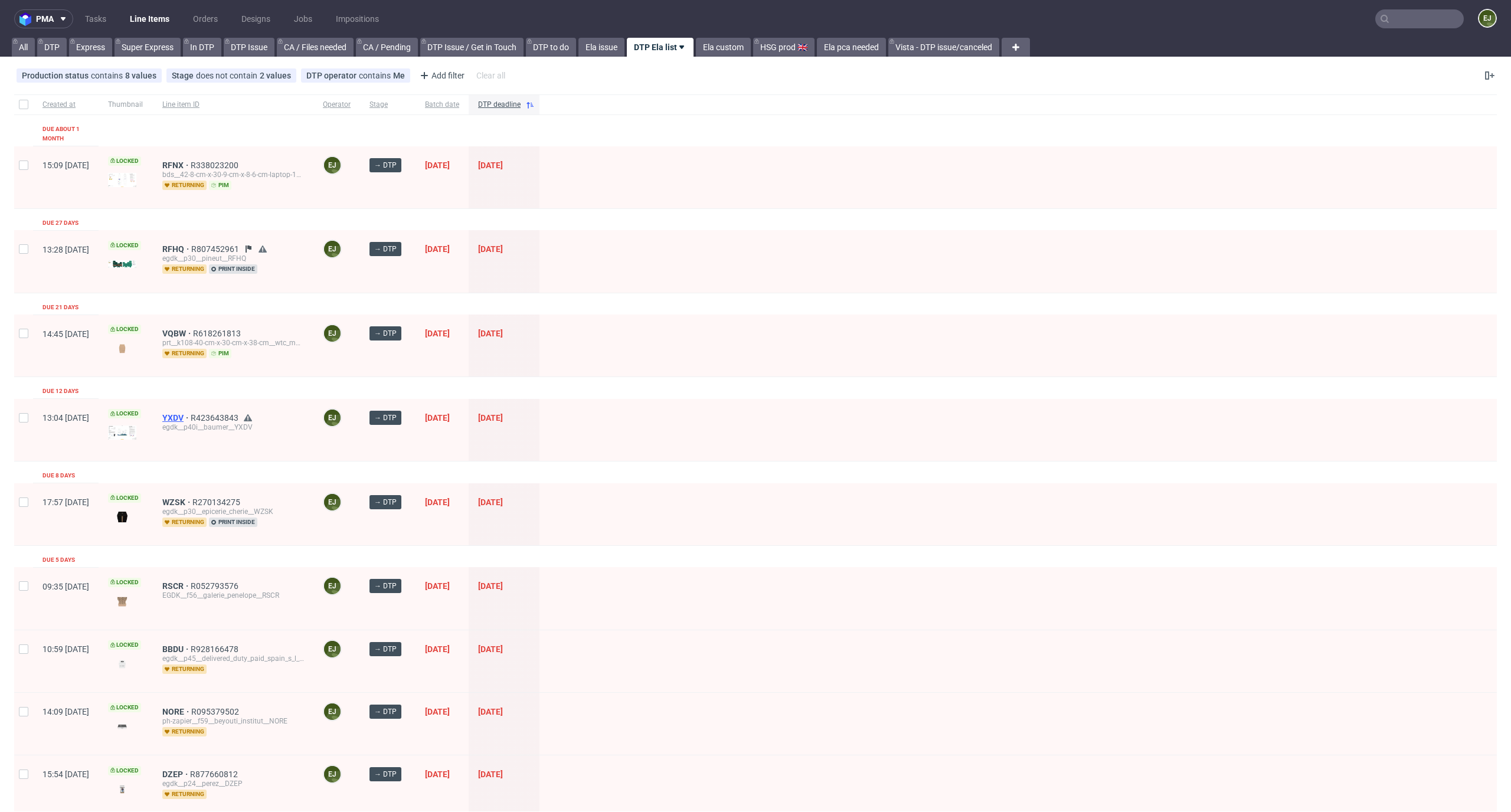
click at [190, 413] on span "YXDV" at bounding box center [177, 418] width 29 height 10
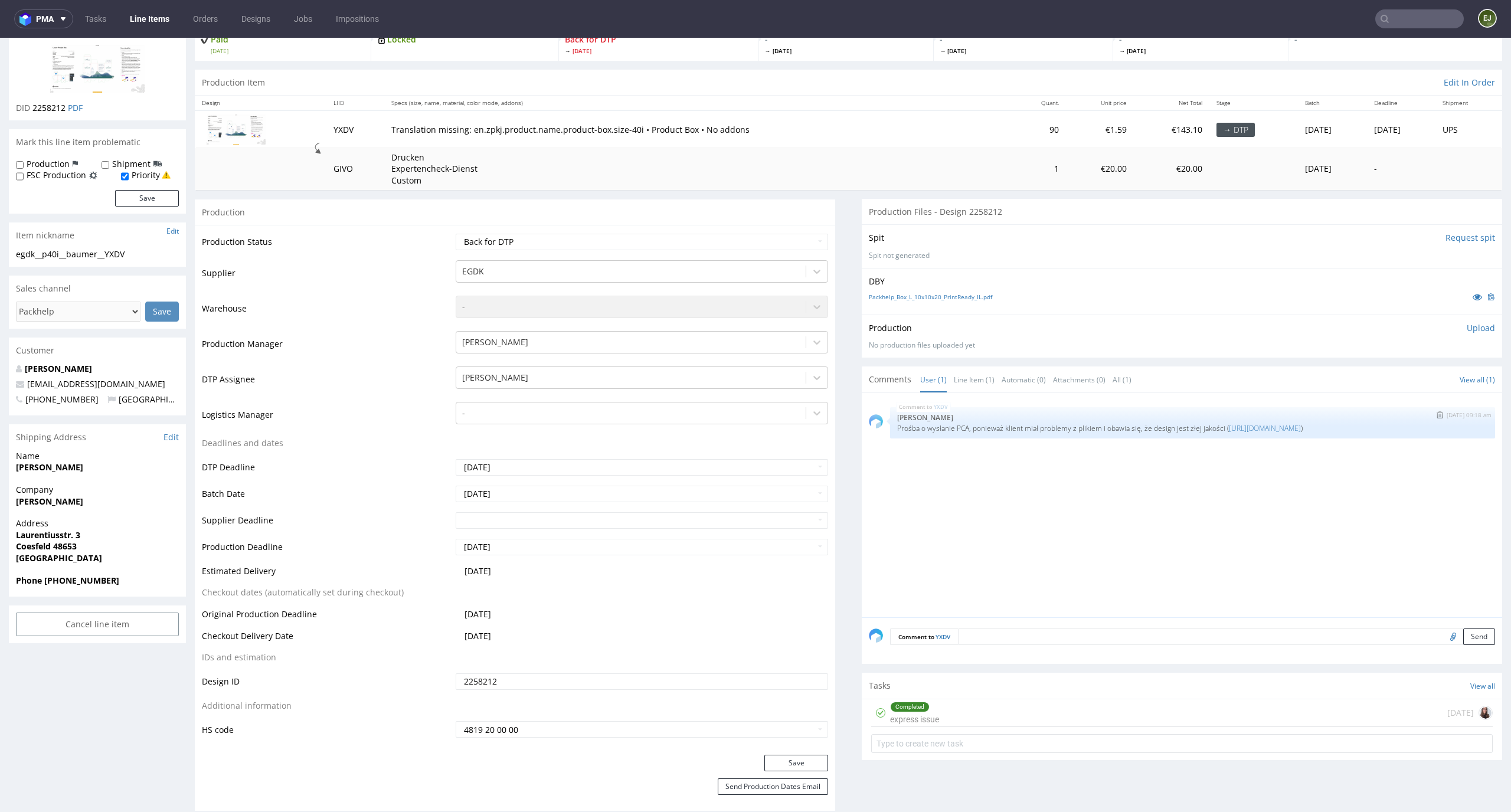
scroll to position [146, 0]
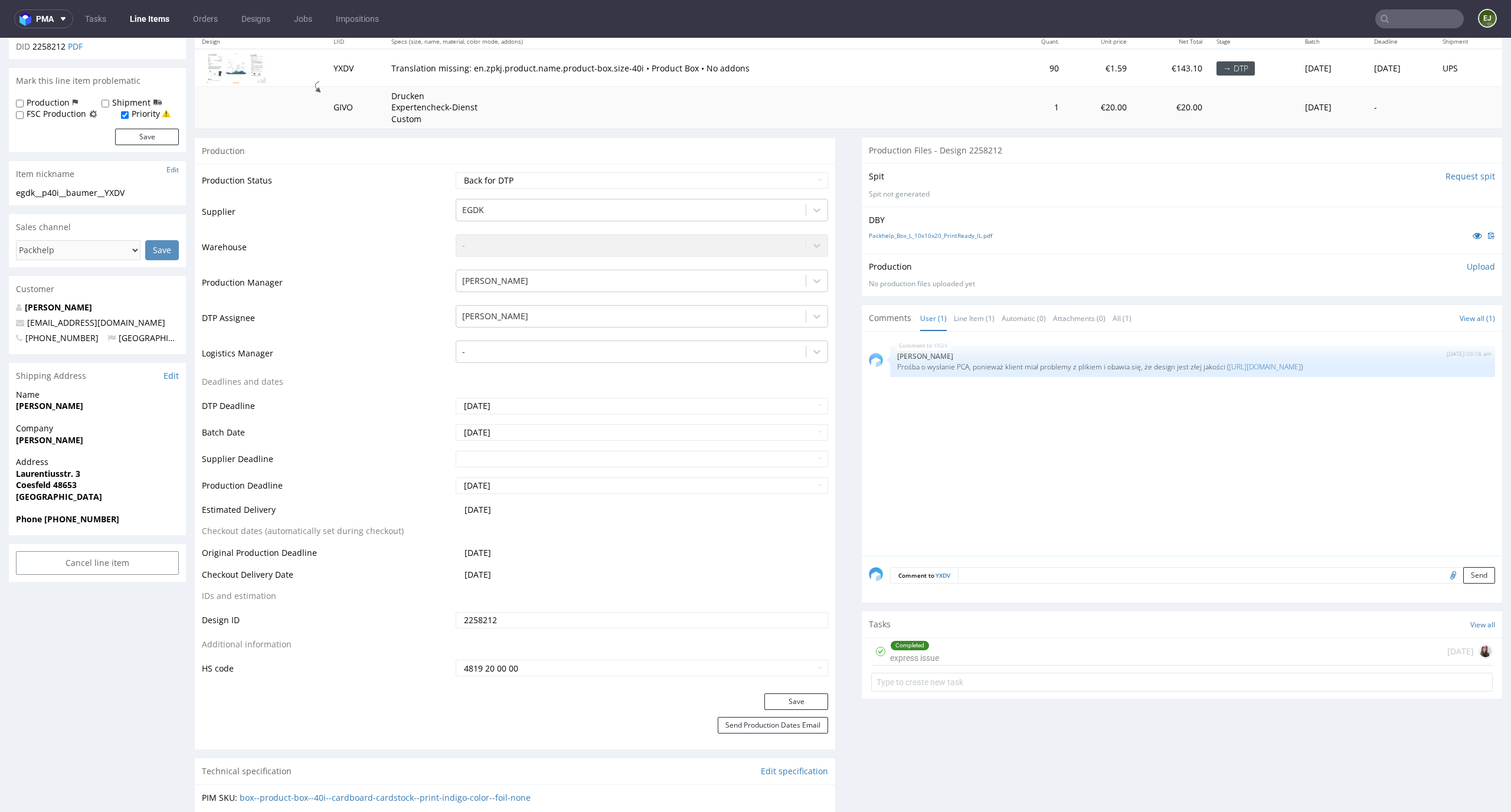
click at [941, 656] on div "Completed express issue [DATE]" at bounding box center [1181, 652] width 621 height 28
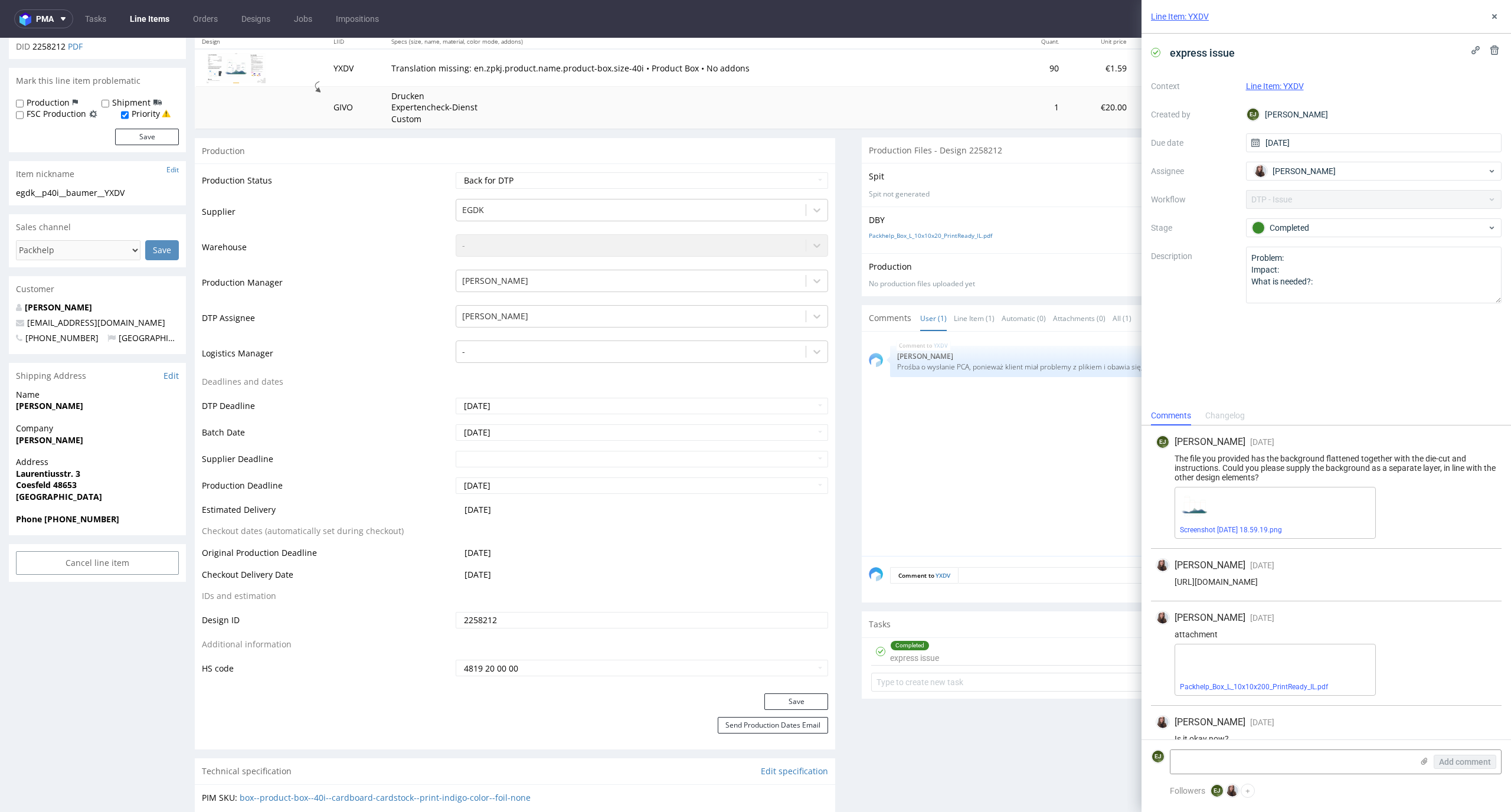
scroll to position [71, 0]
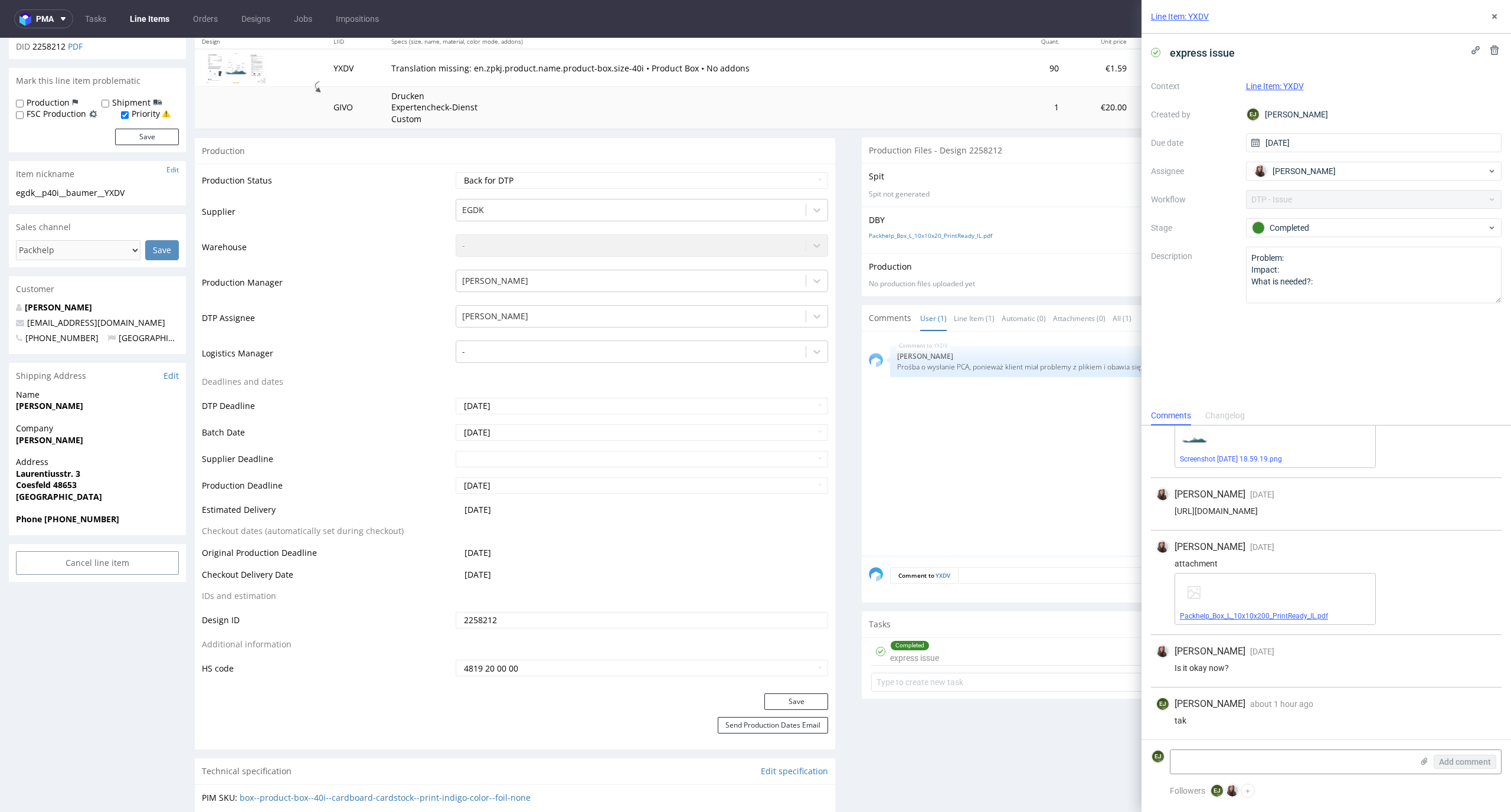
click at [1227, 612] on link "Packhelp_Box_L_10x10x200_PrintReady_IL.pdf" at bounding box center [1254, 616] width 148 height 8
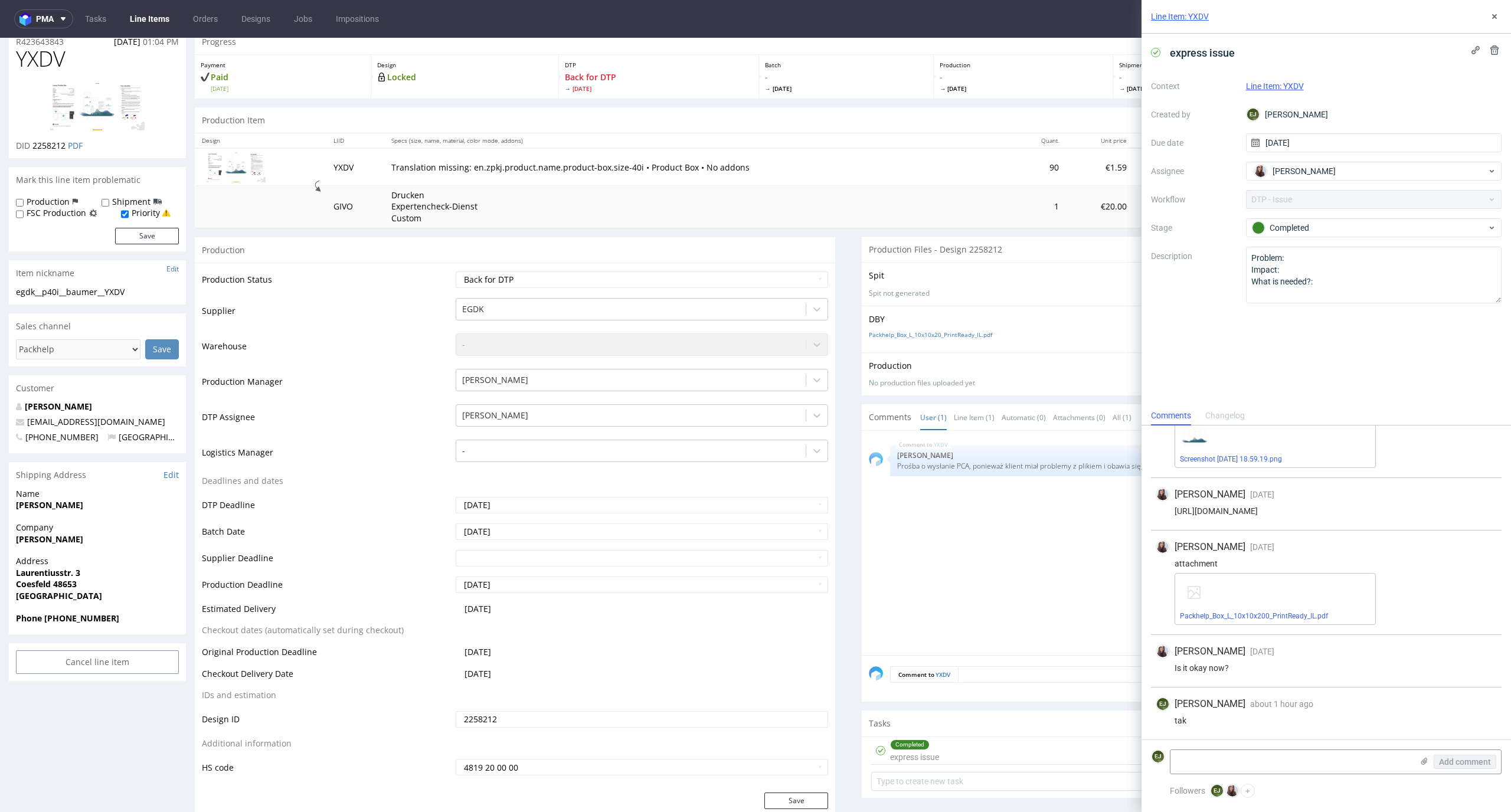
scroll to position [0, 0]
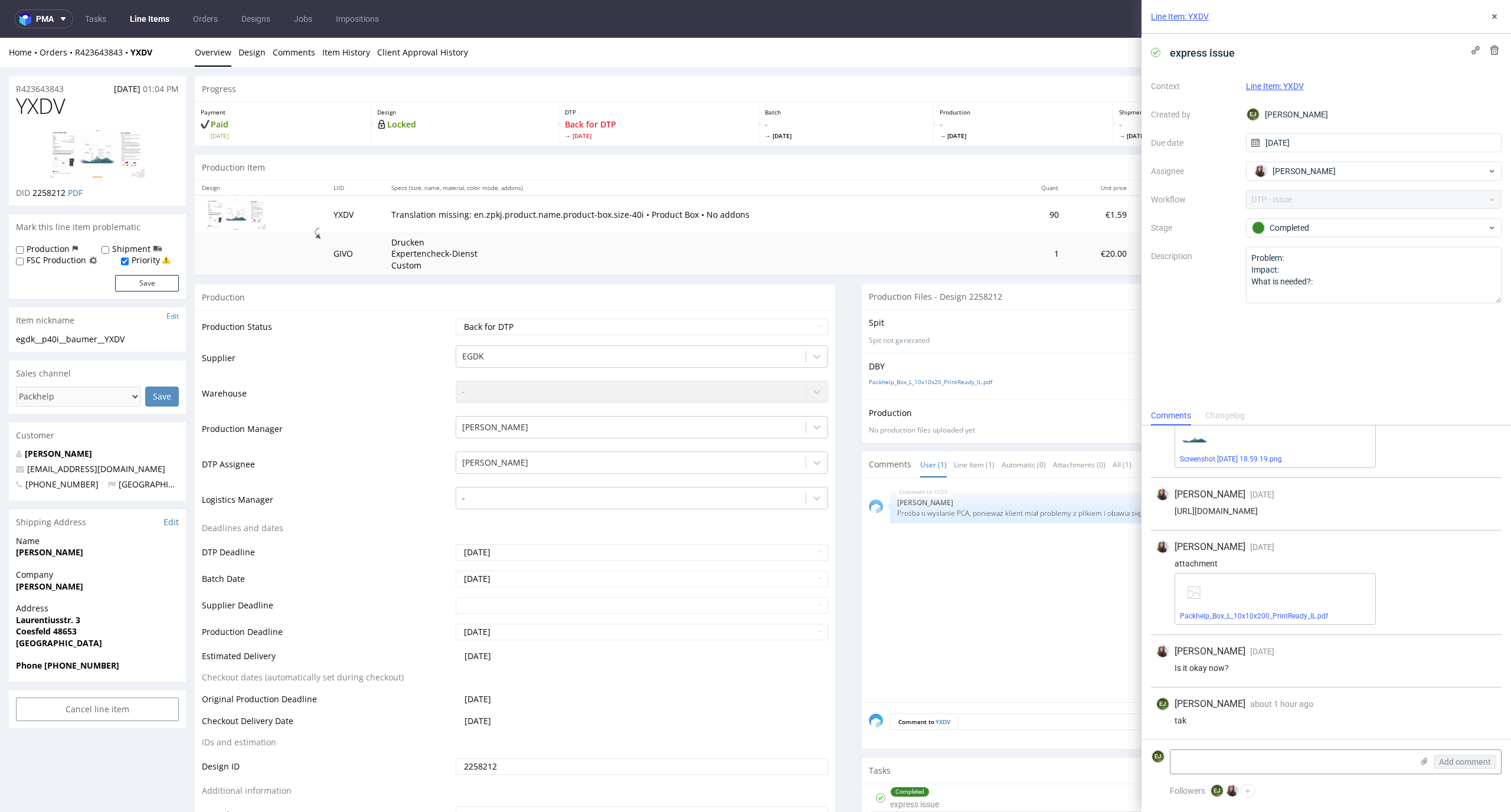
click at [131, 162] on img at bounding box center [97, 154] width 95 height 48
click at [914, 384] on link "Packhelp_Box_L_10x10x20_PrintReady_IL.pdf" at bounding box center [930, 382] width 123 height 8
drag, startPoint x: 137, startPoint y: 343, endPoint x: 0, endPoint y: 340, distance: 137.0
copy div "egdk__p40i__baumer__YXDV"
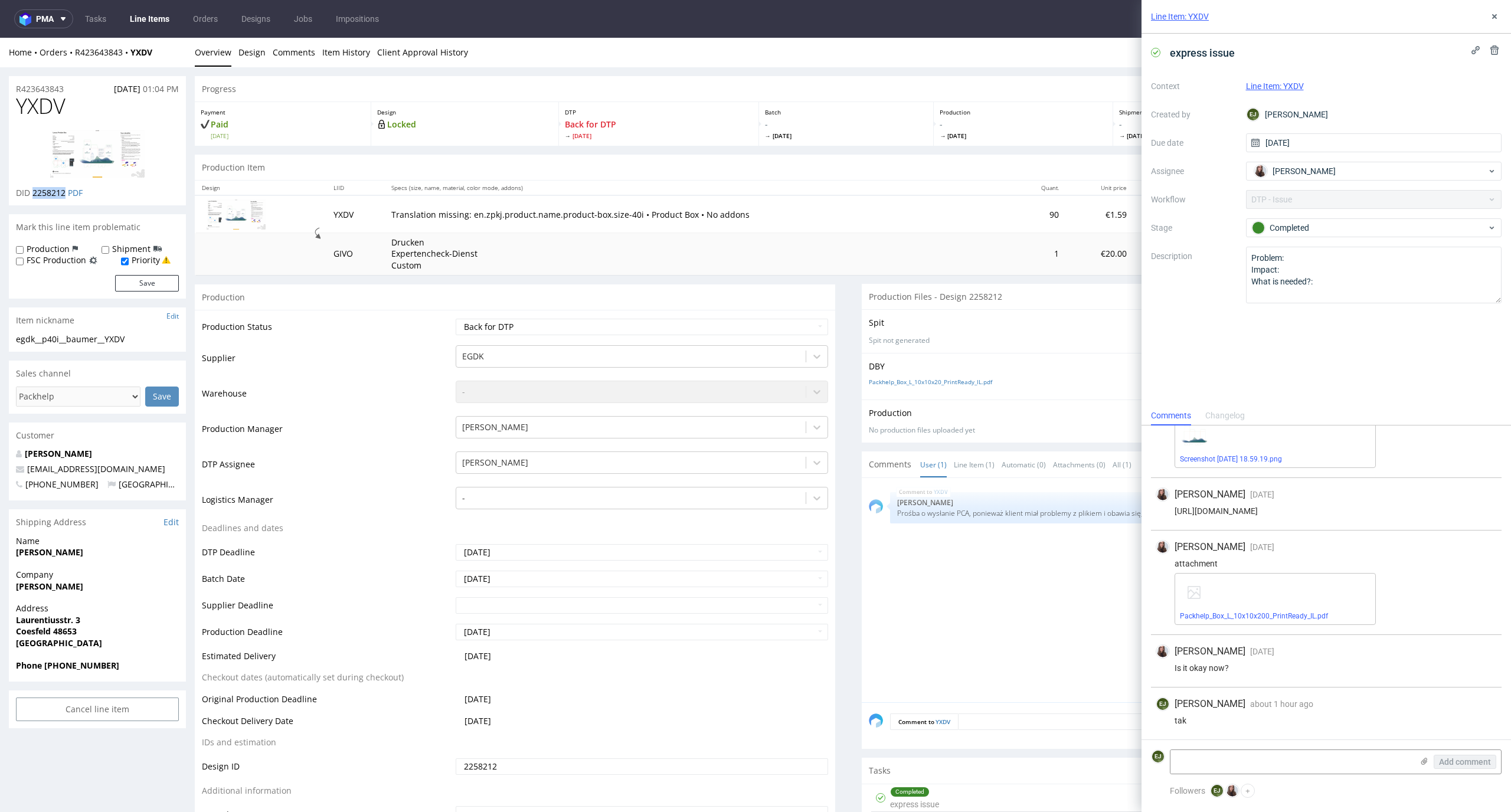
drag, startPoint x: 66, startPoint y: 192, endPoint x: 33, endPoint y: 194, distance: 33.1
click at [33, 194] on p "DID 2258212 PDF" at bounding box center [49, 192] width 67 height 12
copy span "2258212"
click at [701, 328] on select "Waiting for Artwork Waiting for Diecut Waiting for Mockup Waiting for DTP Waiti…" at bounding box center [642, 326] width 373 height 16
click at [456, 318] on select "Waiting for Artwork Waiting for Diecut Waiting for Mockup Waiting for DTP Waiti…" at bounding box center [642, 326] width 373 height 16
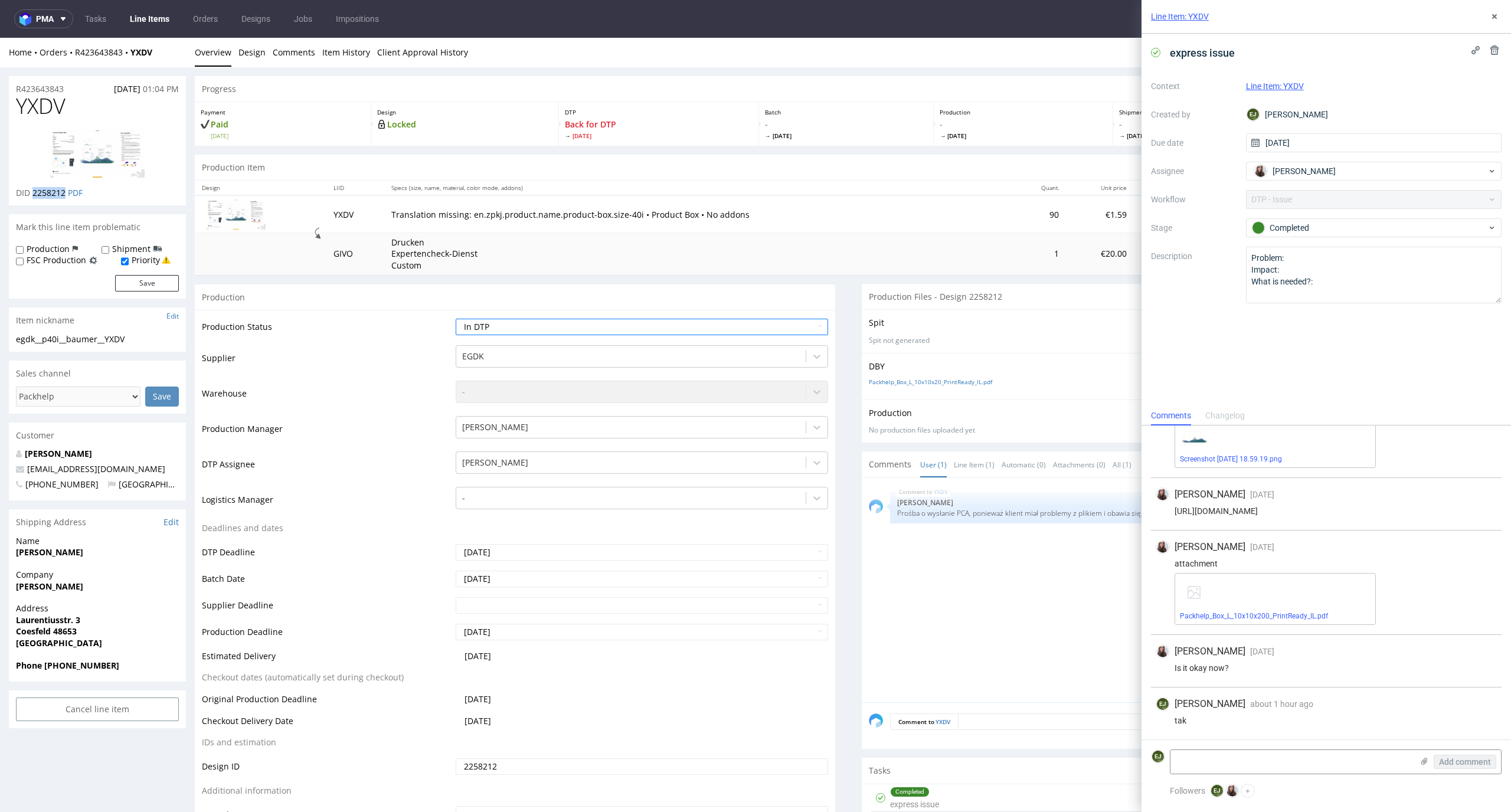
scroll to position [165, 0]
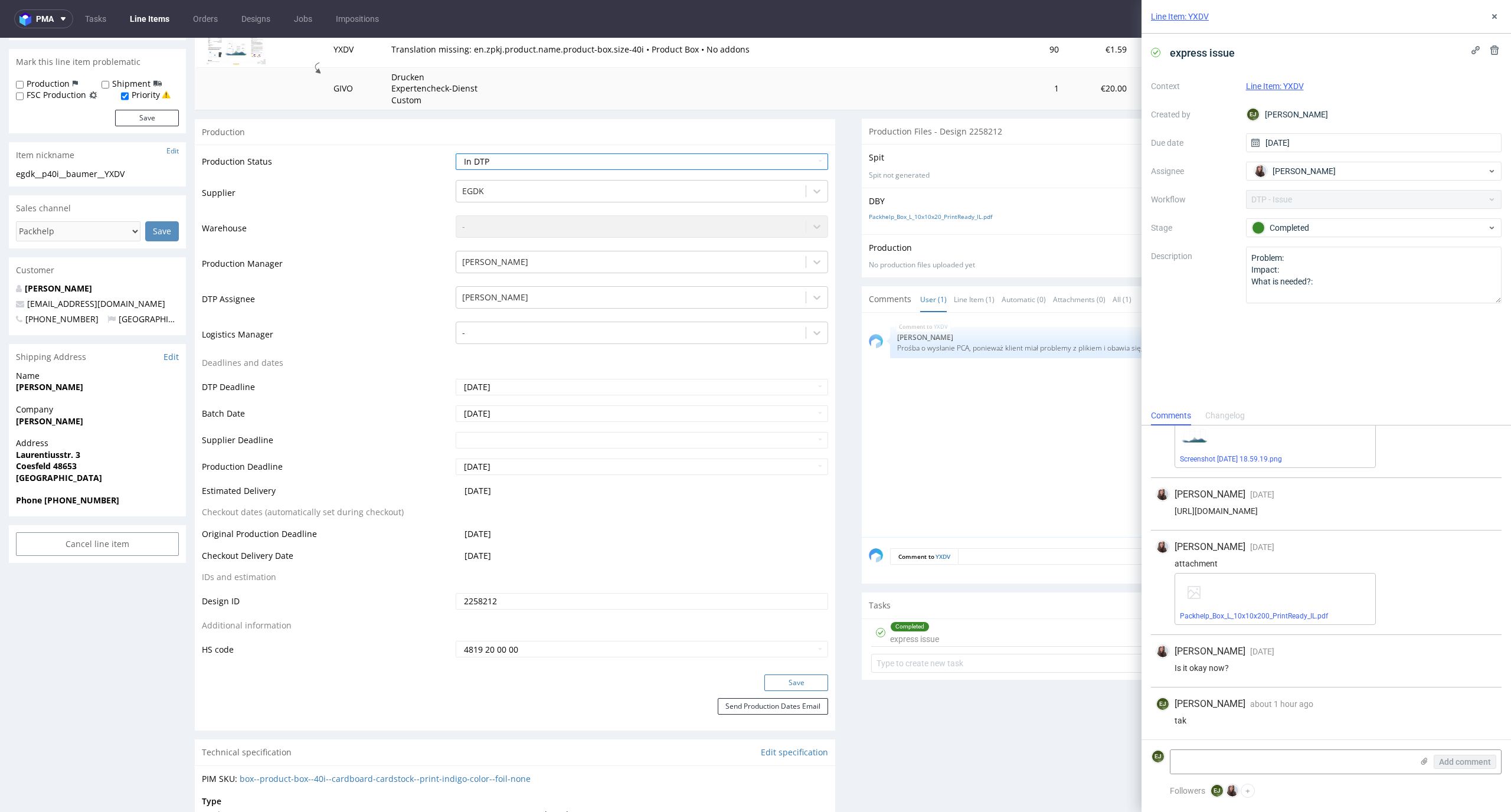
click at [795, 675] on button "Save" at bounding box center [796, 683] width 64 height 16
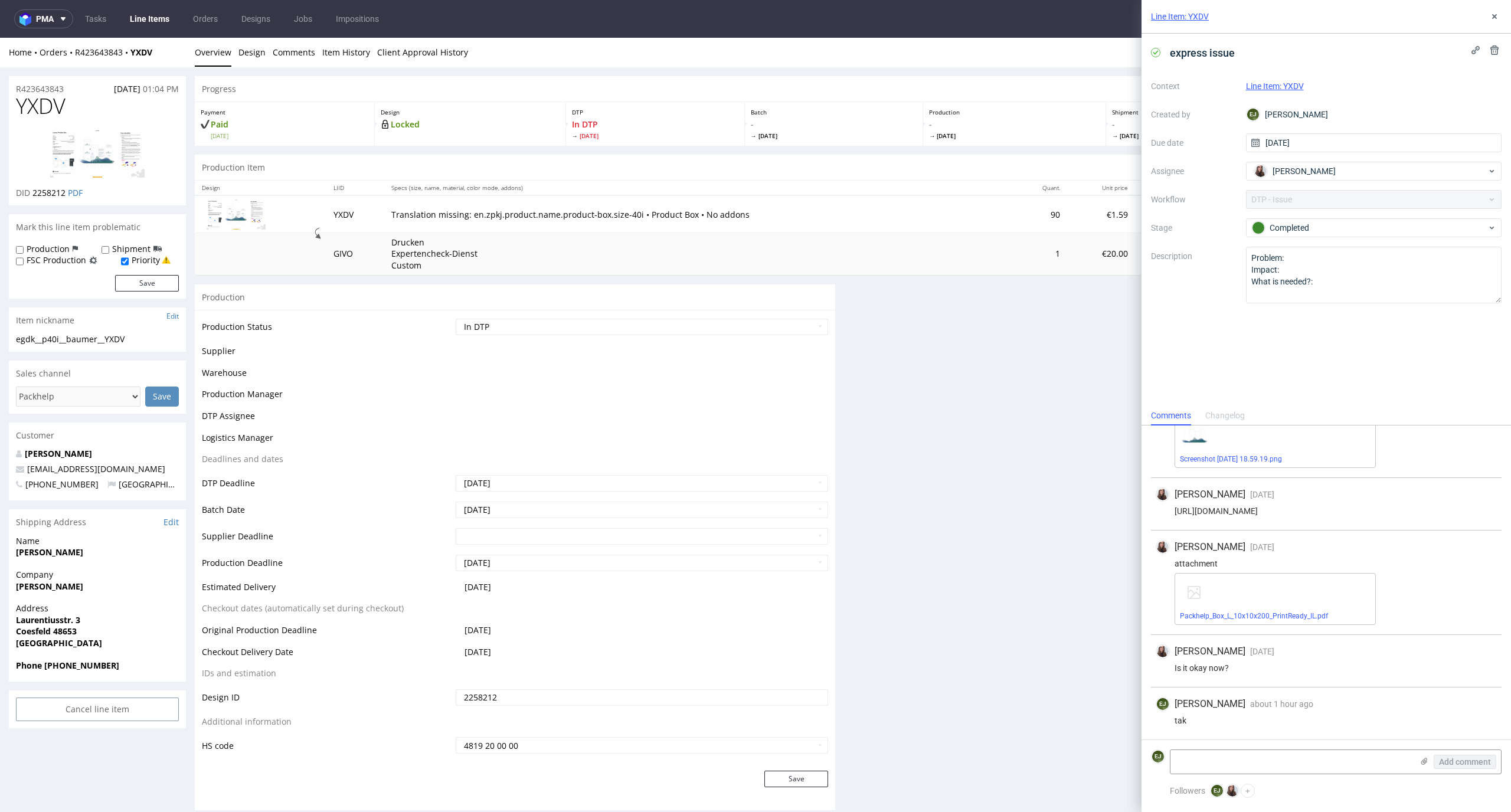
scroll to position [0, 0]
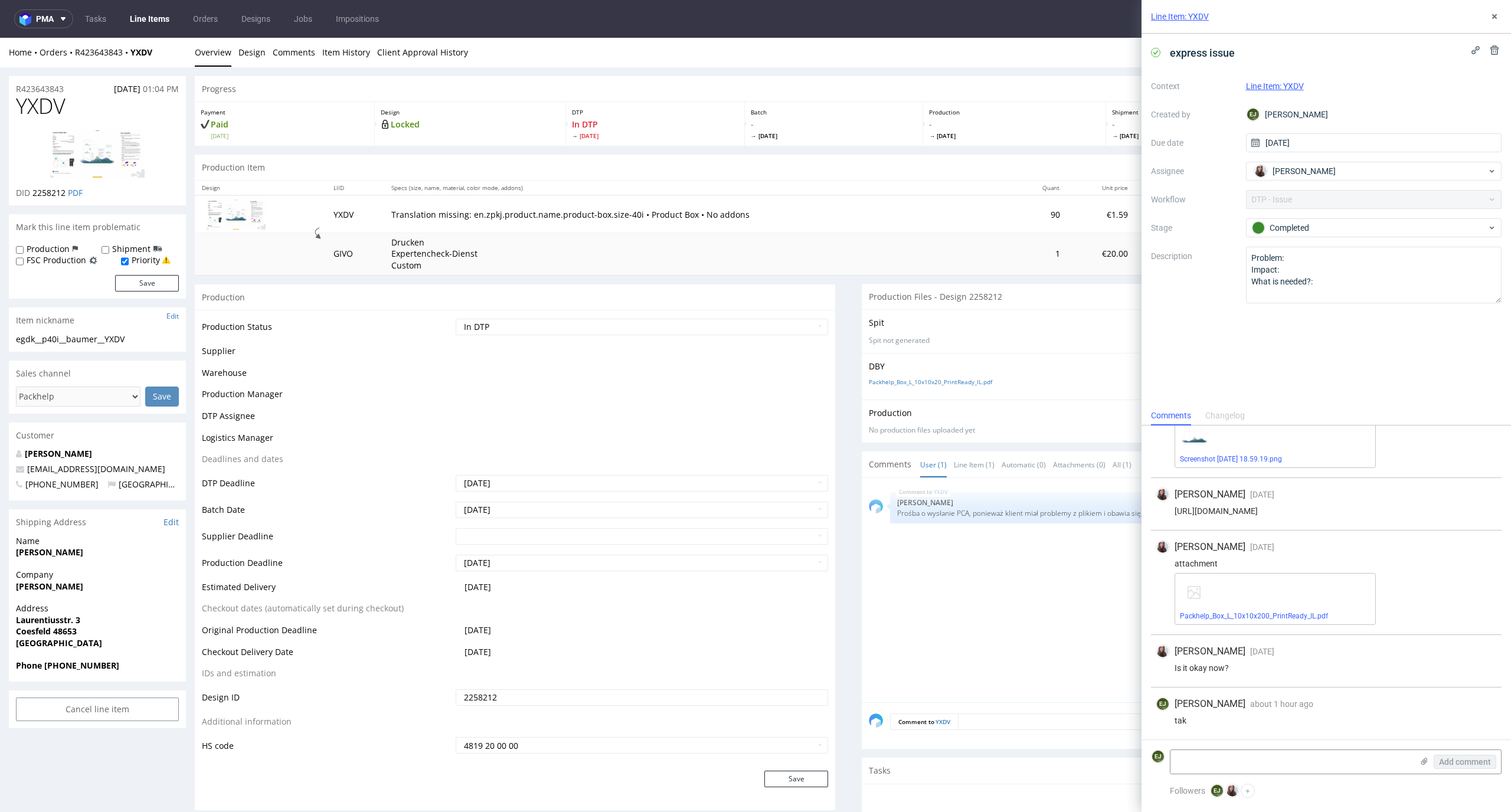
drag, startPoint x: 74, startPoint y: 85, endPoint x: 0, endPoint y: 85, distance: 74.0
click at [0, 85] on div "R423643843 08.09.2025 01:04 PM YXDV DID 2258212 PDF Mark this line item problem…" at bounding box center [755, 680] width 1511 height 1226
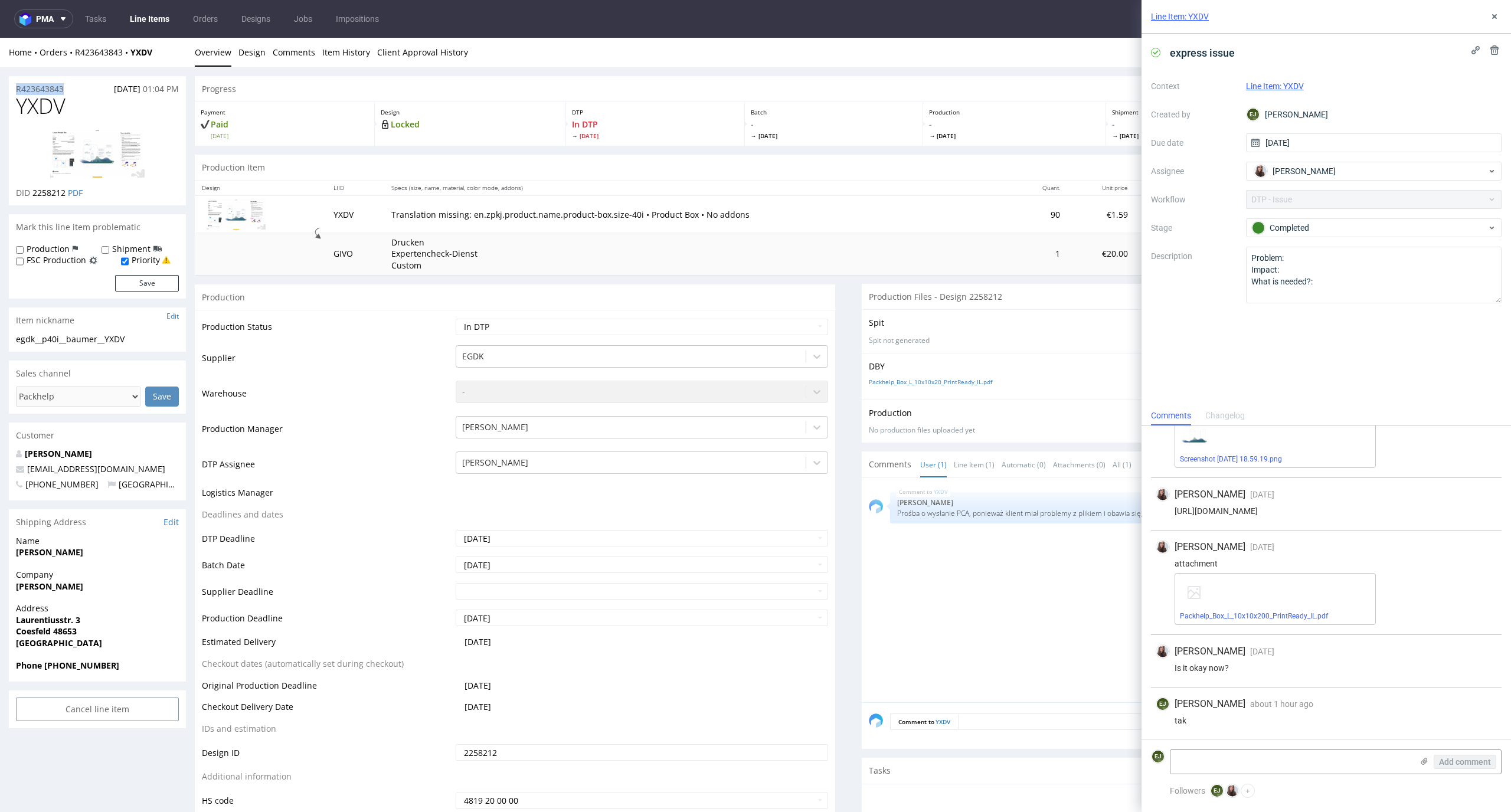
copy p "R423643843"
click at [1494, 7] on div "Line Item: YXDV" at bounding box center [1326, 16] width 369 height 33
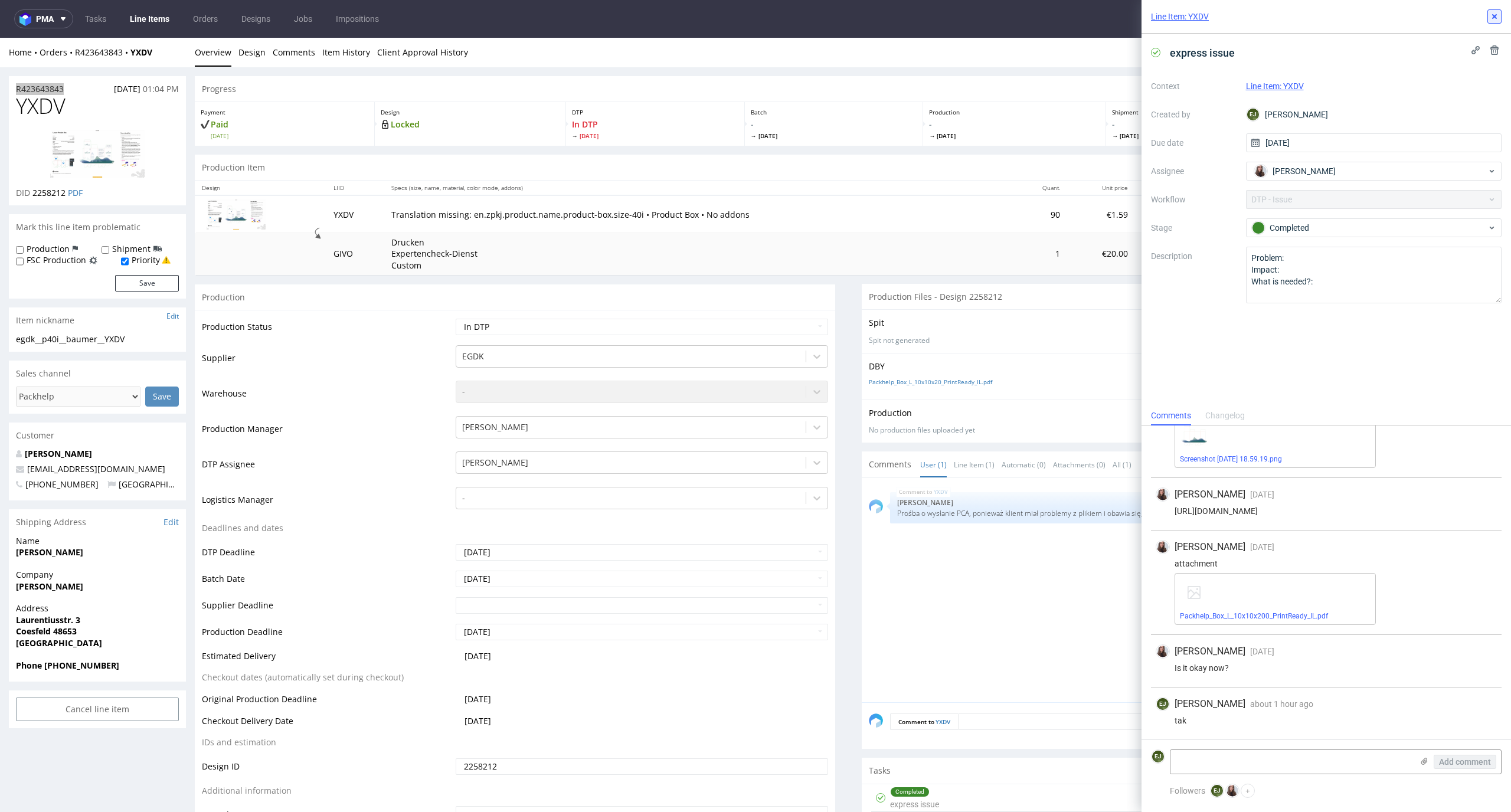
click at [1499, 20] on button at bounding box center [1494, 16] width 14 height 14
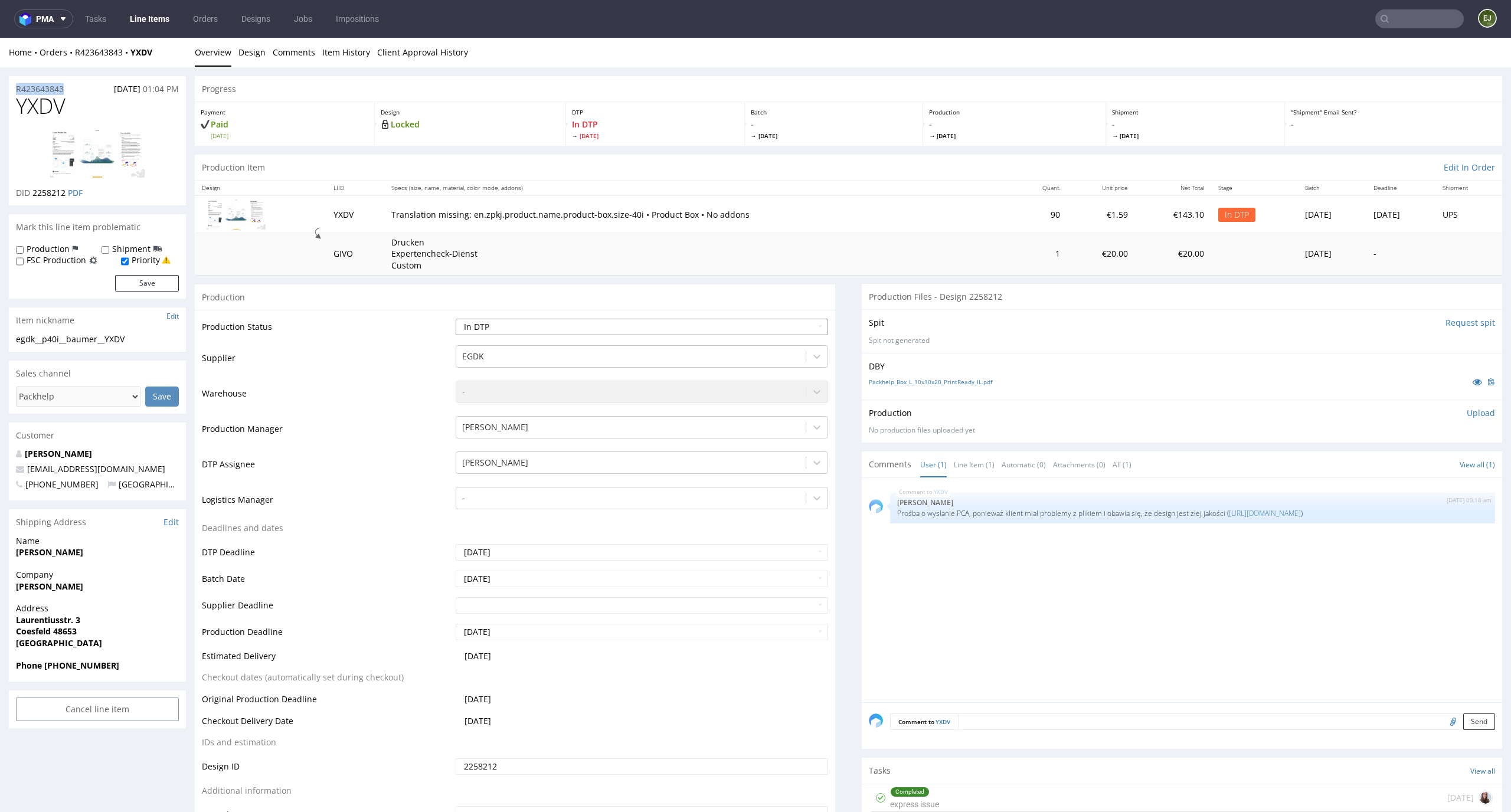
click at [789, 322] on select "Waiting for Artwork Waiting for Diecut Waiting for Mockup Waiting for DTP Waiti…" at bounding box center [642, 326] width 373 height 16
select select "dtp_ca_needed"
click at [456, 318] on select "Waiting for Artwork Waiting for Diecut Waiting for Mockup Waiting for DTP Waiti…" at bounding box center [642, 326] width 373 height 16
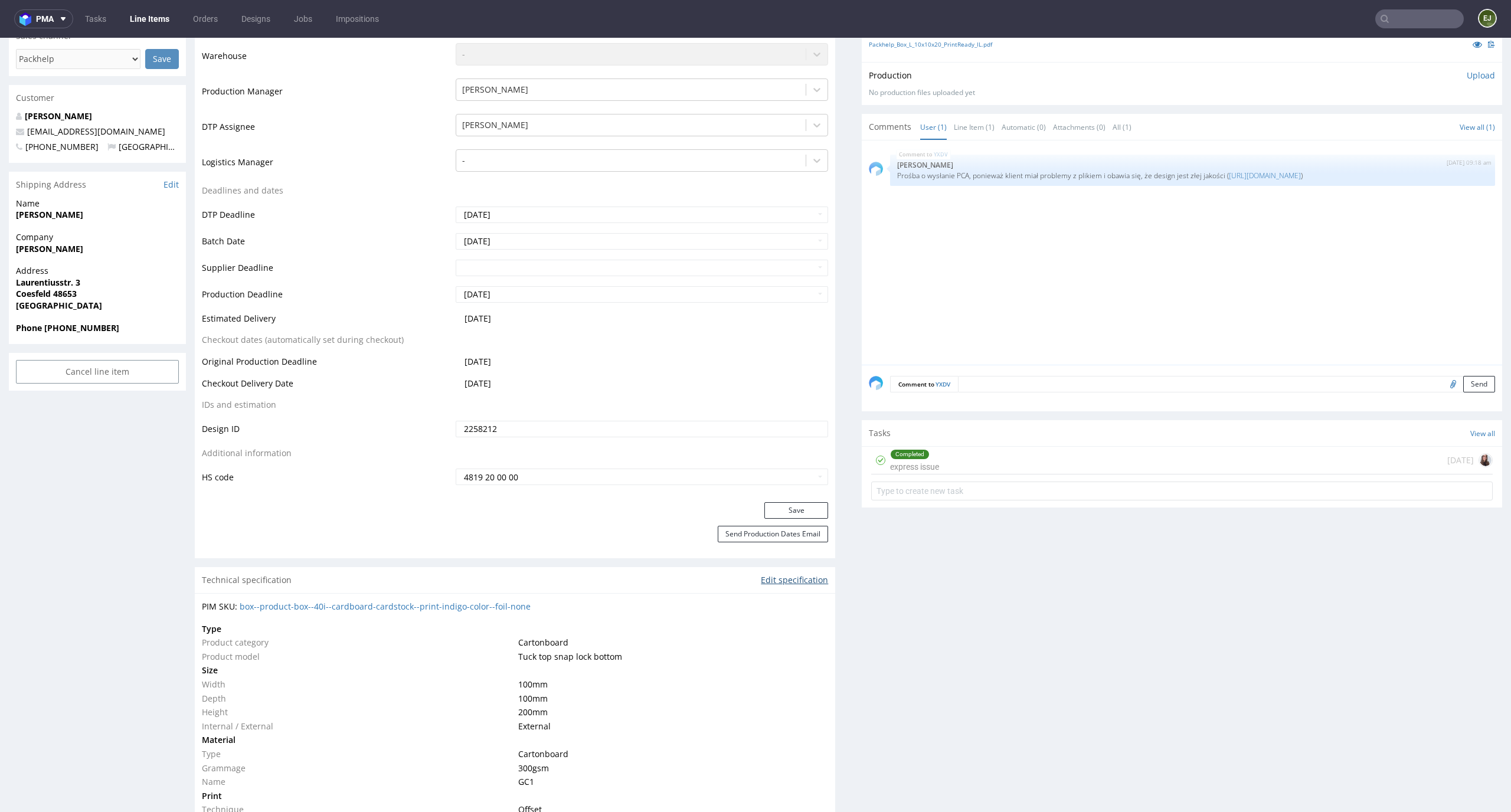
scroll to position [433, 0]
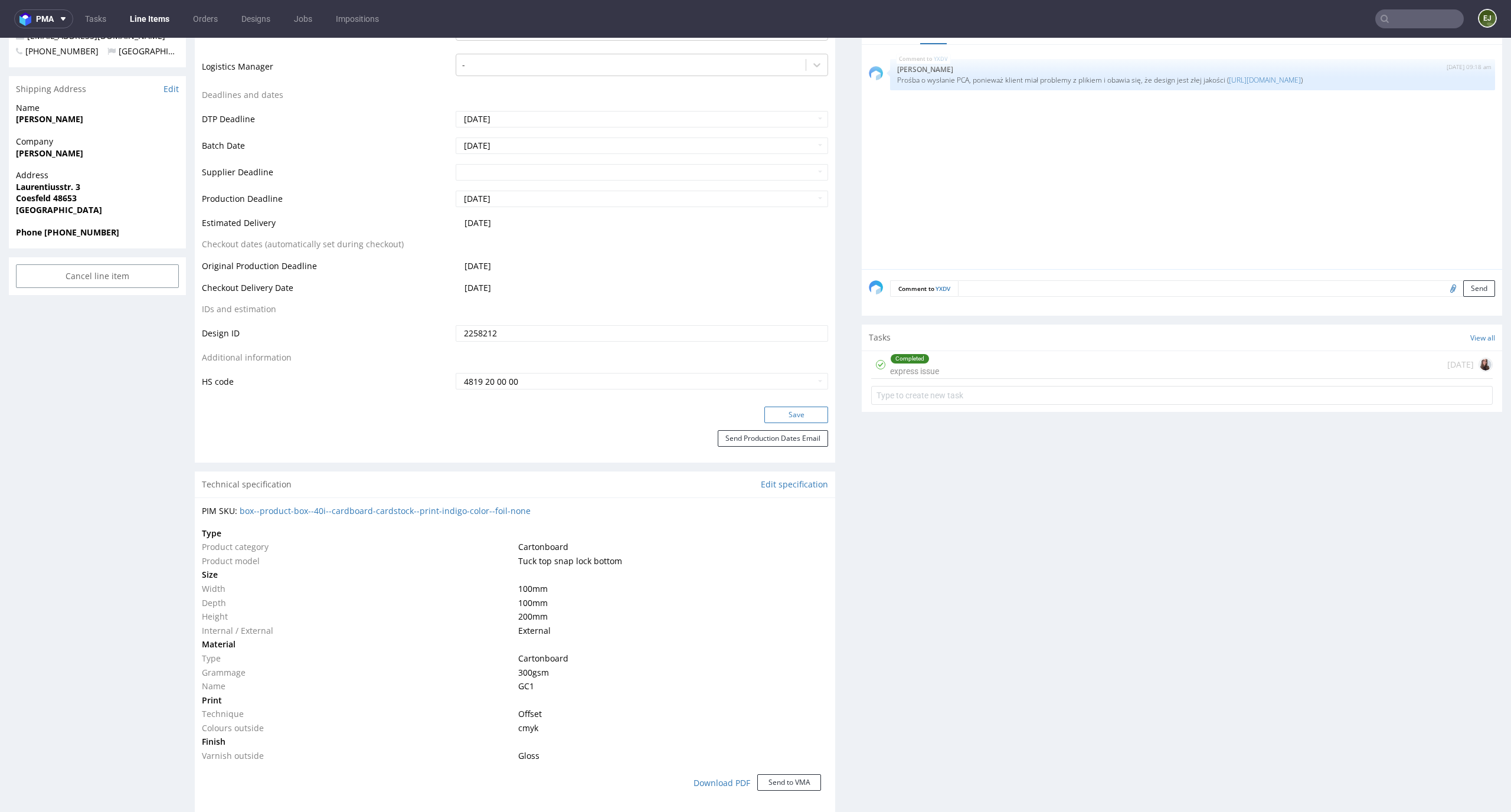
click at [785, 411] on button "Save" at bounding box center [796, 415] width 64 height 16
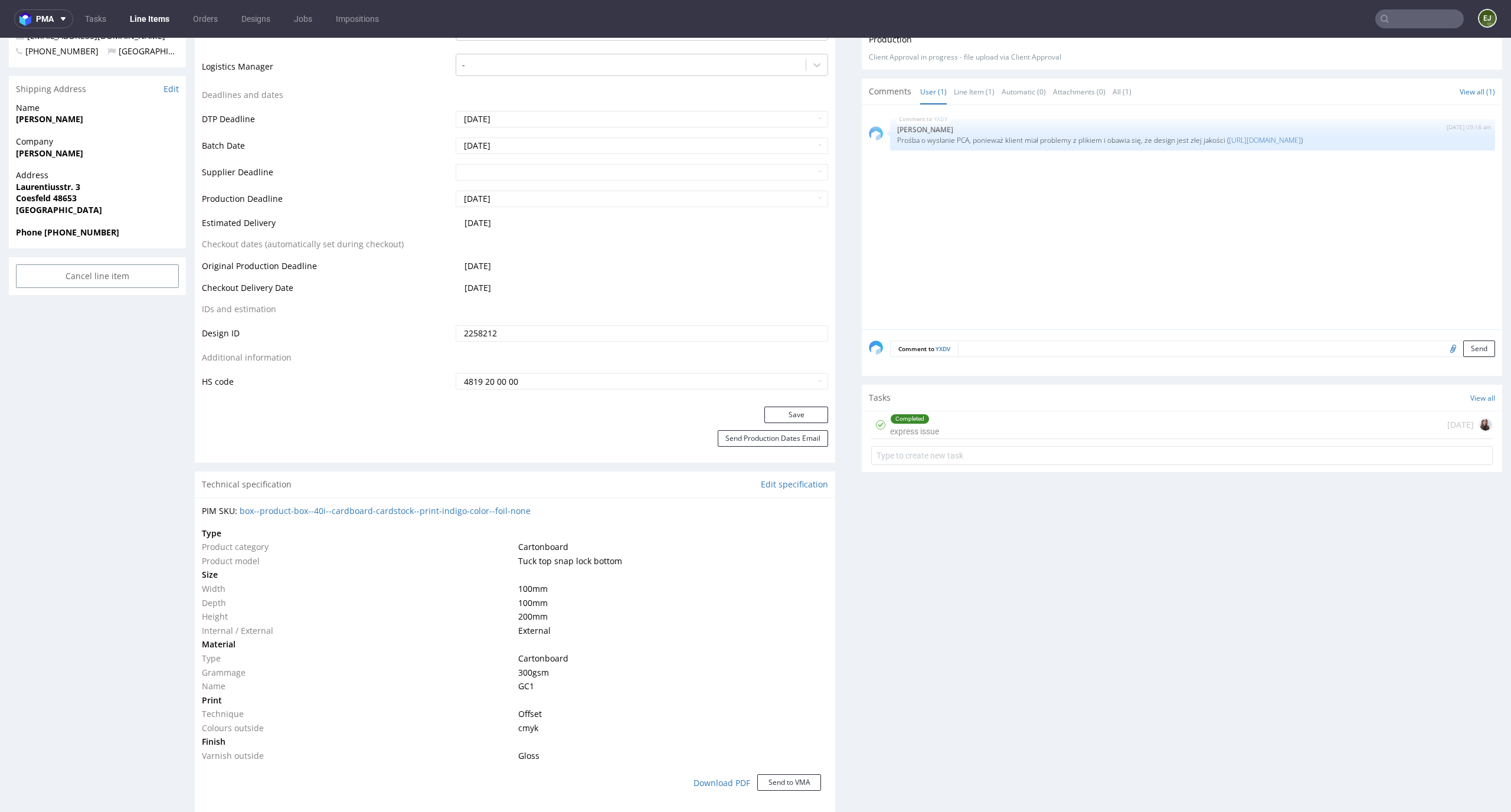
scroll to position [0, 0]
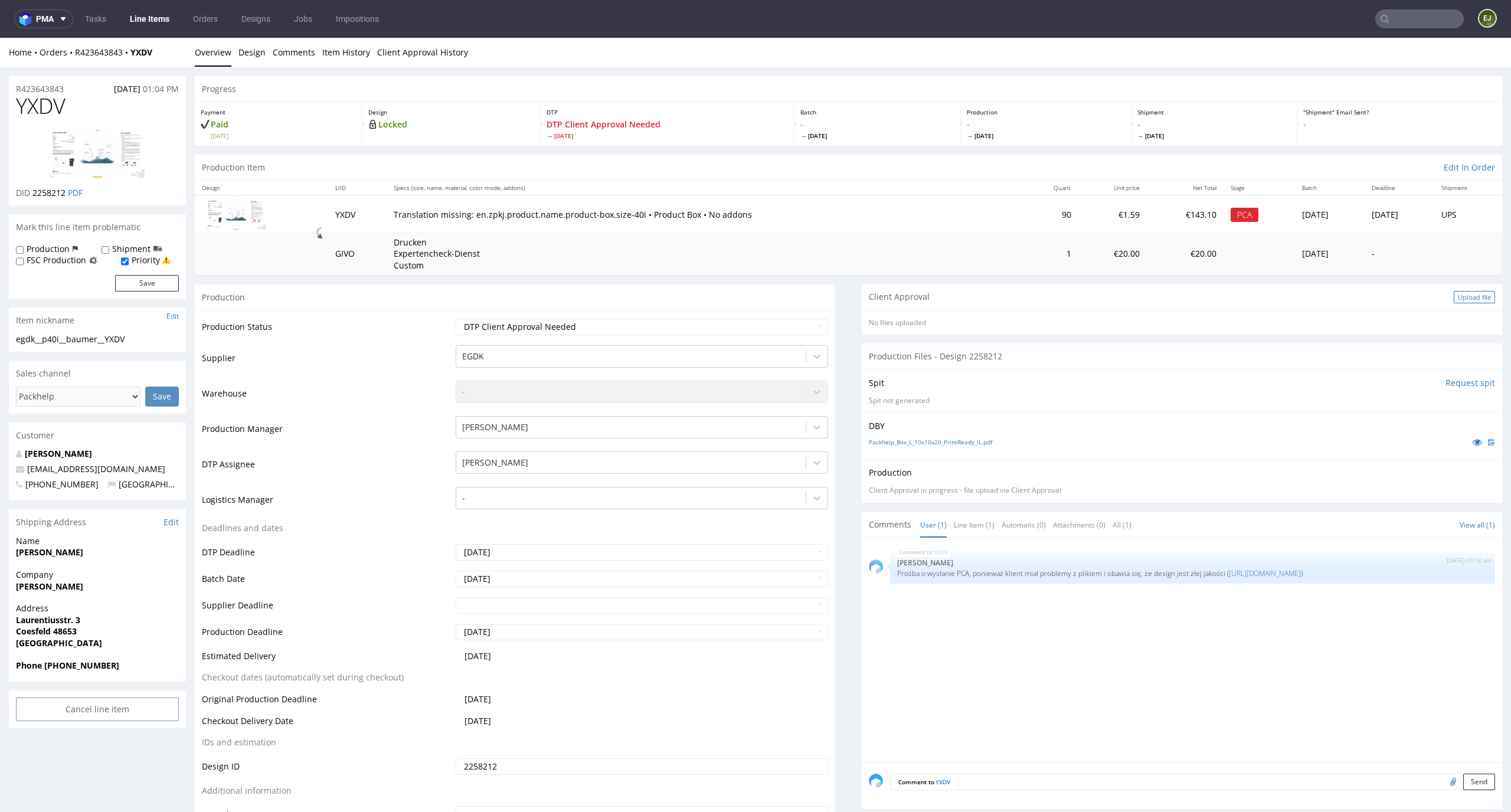
click at [1454, 303] on div "Upload file" at bounding box center [1474, 297] width 41 height 12
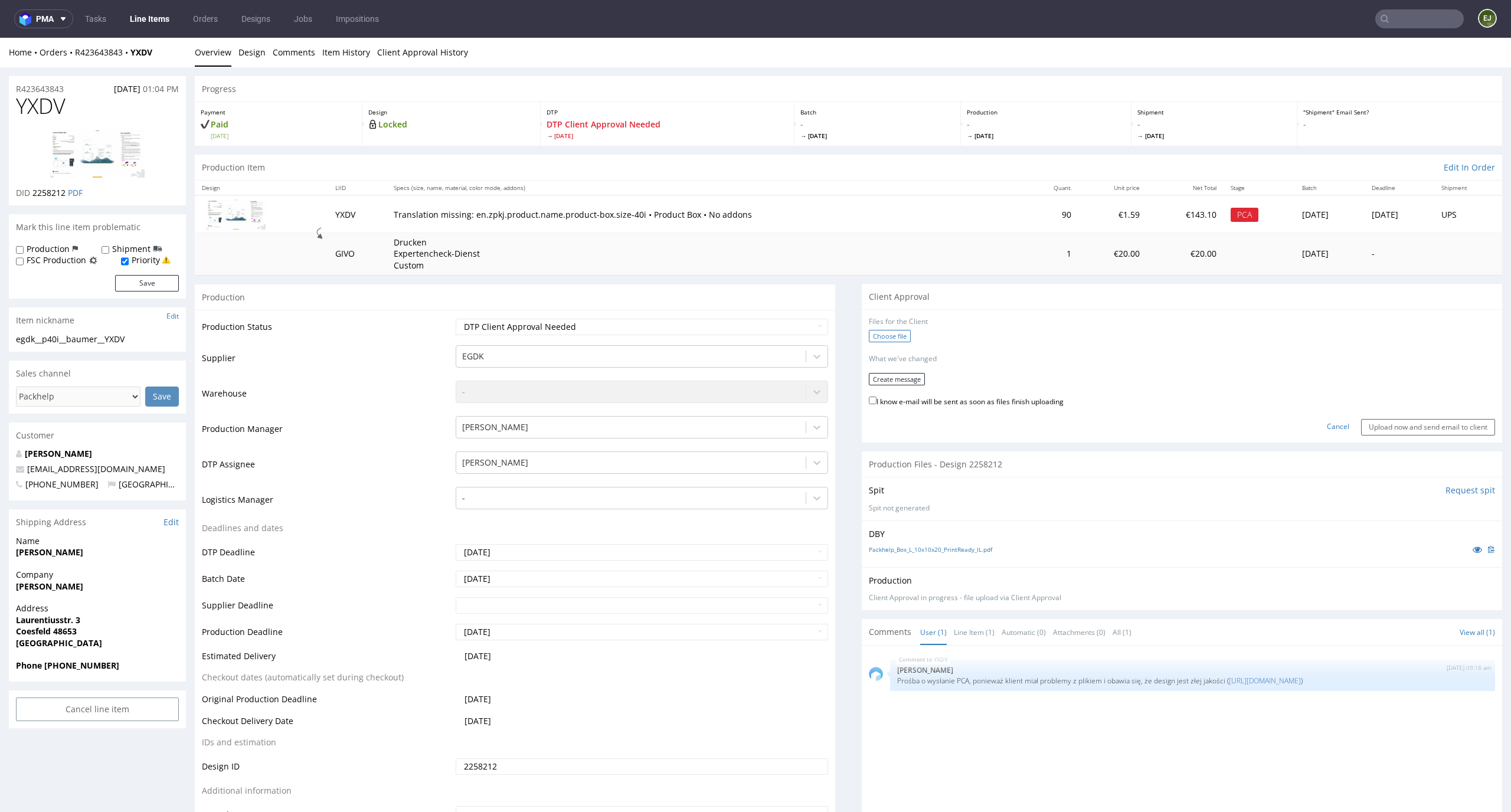
click at [883, 341] on label "Choose file" at bounding box center [890, 336] width 42 height 12
click at [0, 38] on input "Choose file" at bounding box center [0, 38] width 0 height 0
click at [902, 375] on button "Create message" at bounding box center [897, 375] width 56 height 12
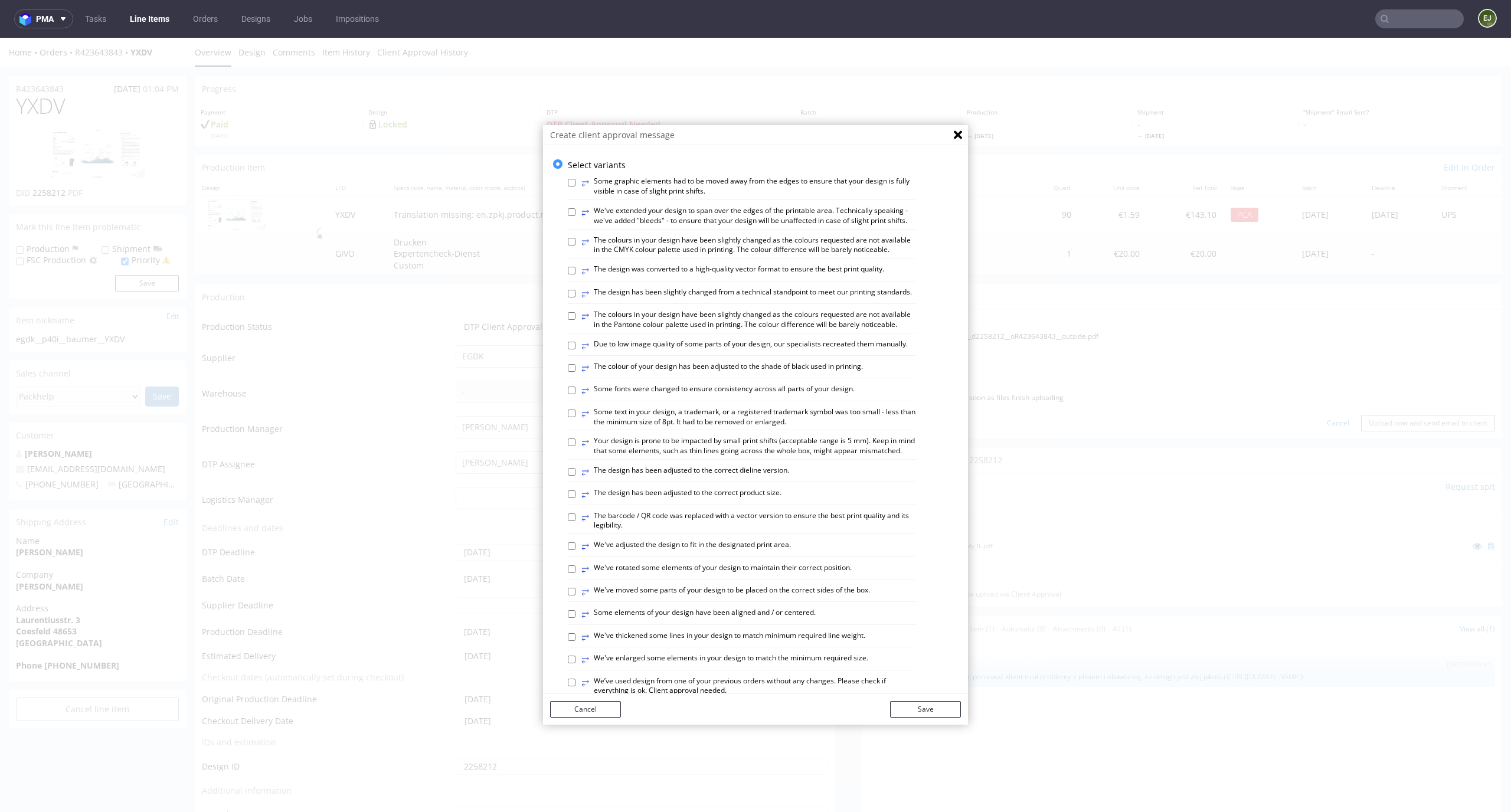
scroll to position [455, 0]
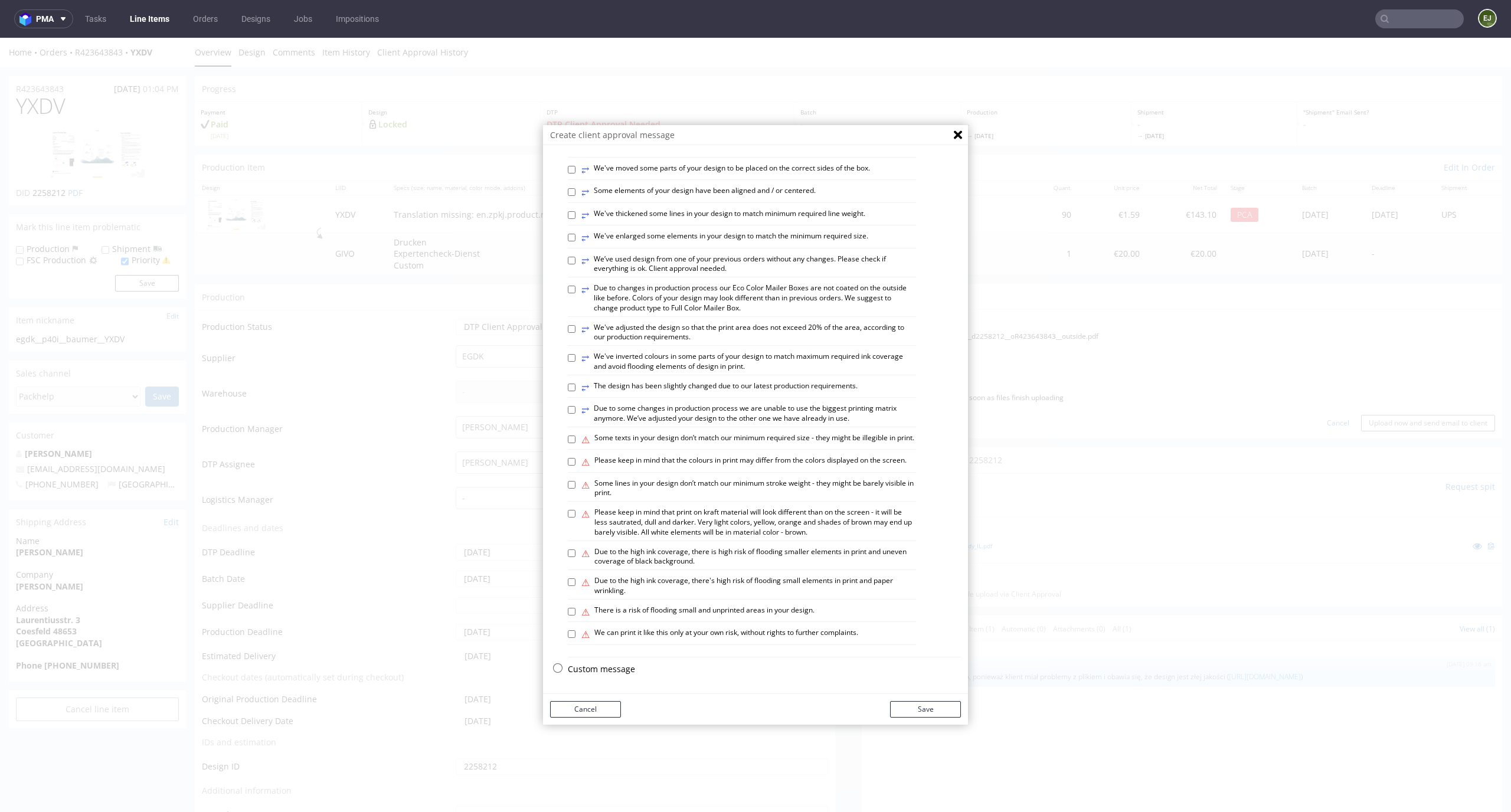
click at [610, 664] on p "Custom message" at bounding box center [765, 669] width 393 height 12
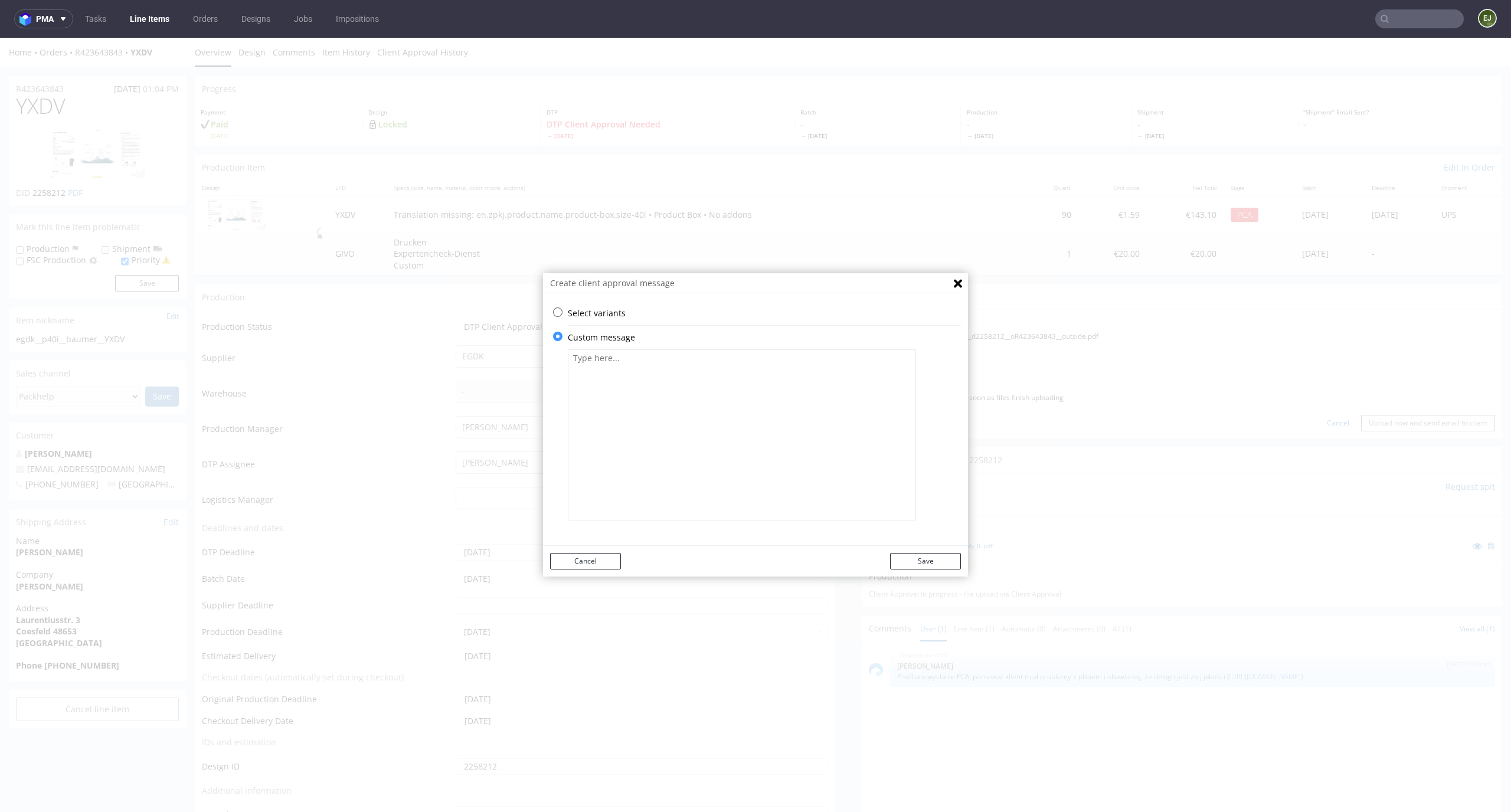
scroll to position [0, 0]
click at [681, 443] on textarea at bounding box center [742, 435] width 348 height 171
paste textarea "Due to necessary adjustments to the design, we have modified the entire layout …"
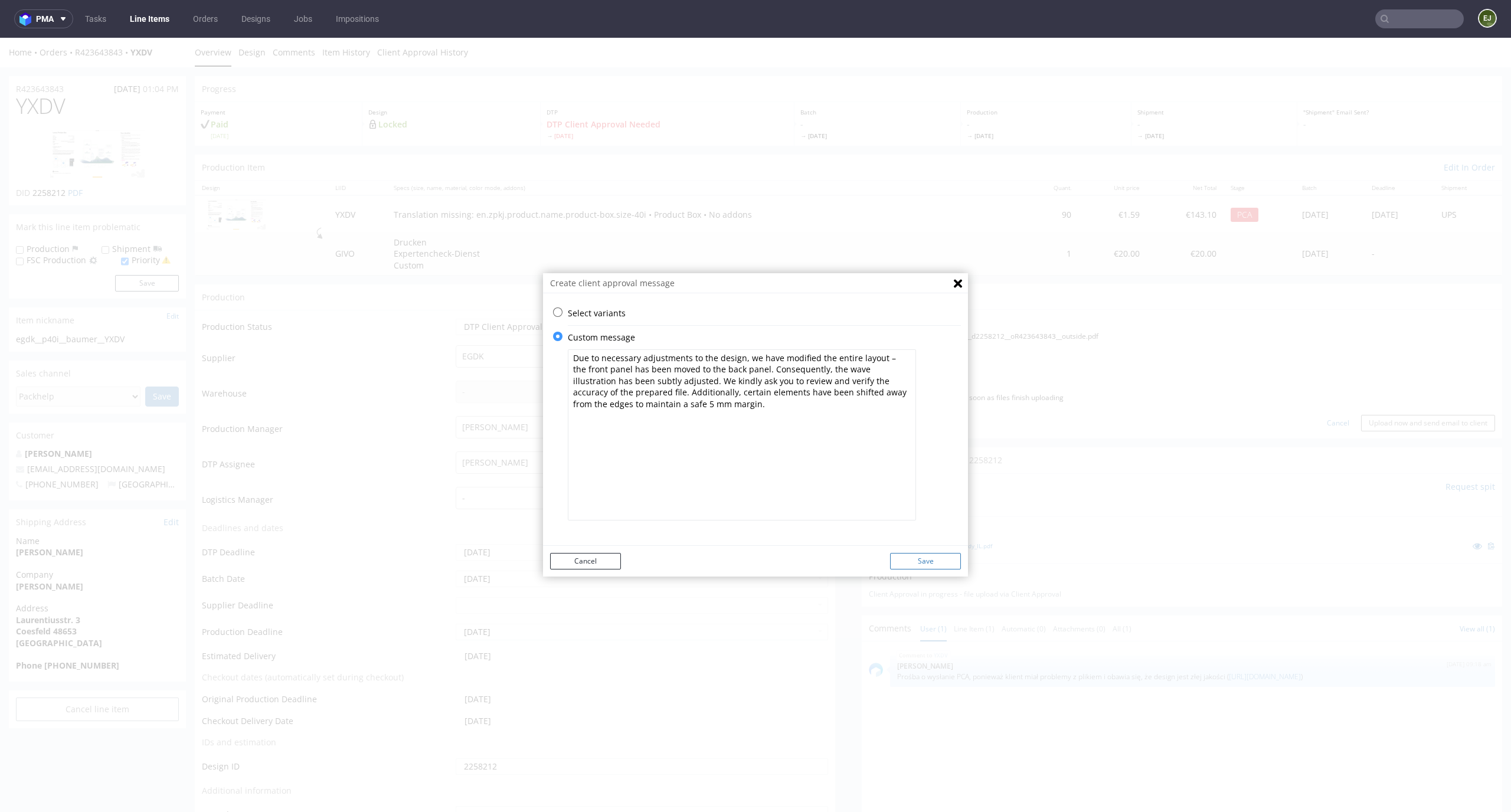
type textarea "Due to necessary adjustments to the design, we have modified the entire layout …"
click at [933, 552] on div "Cancel Save" at bounding box center [755, 560] width 425 height 31
click at [933, 558] on button "Save" at bounding box center [925, 561] width 71 height 16
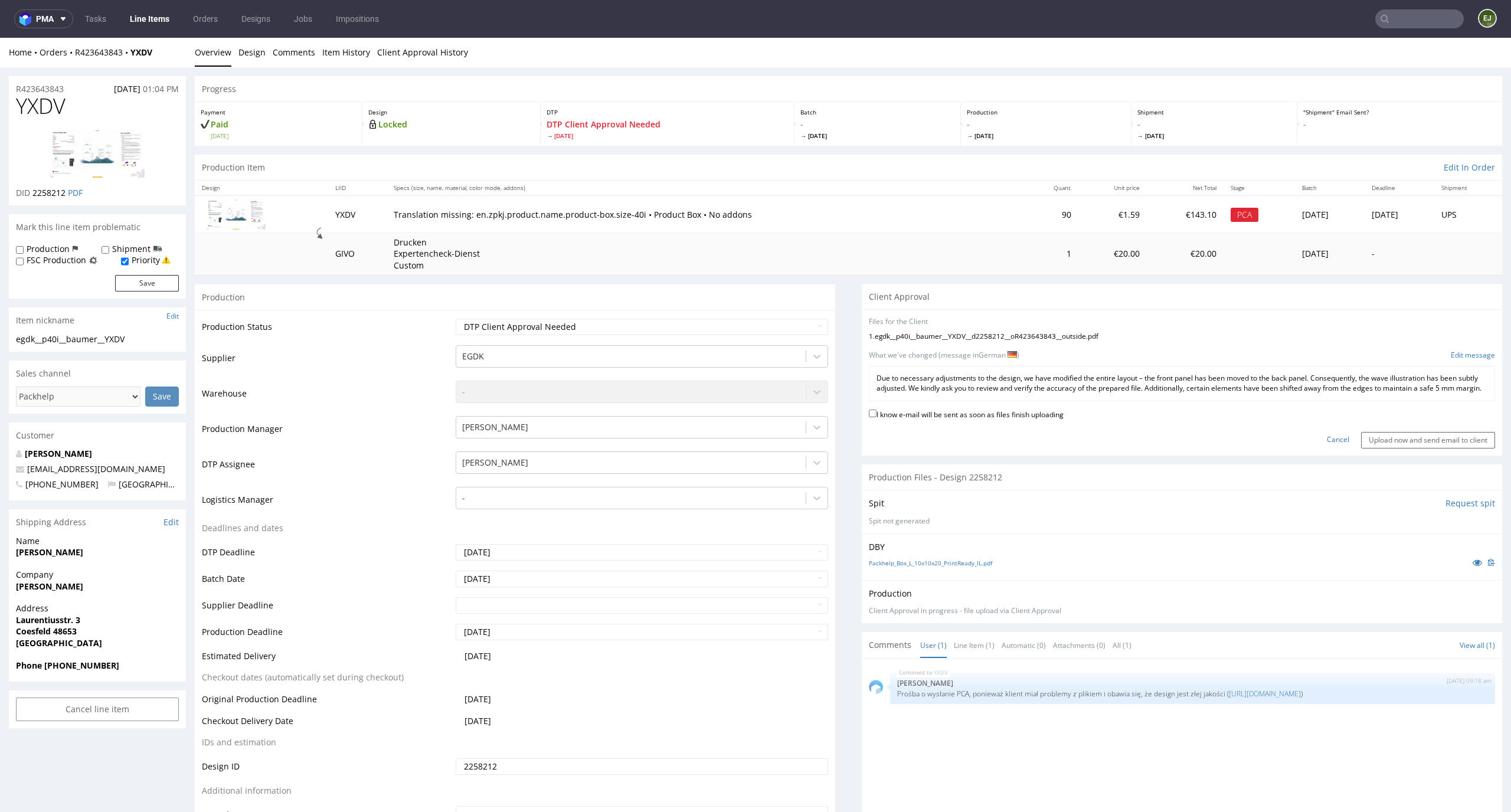
click at [1013, 417] on label "I know e-mail will be sent as soon as files finish uploading" at bounding box center [966, 413] width 195 height 13
click at [876, 417] on input "I know e-mail will be sent as soon as files finish uploading" at bounding box center [872, 413] width 7 height 7
checkbox input "true"
click at [1387, 445] on input "Upload now and send email to client" at bounding box center [1427, 440] width 134 height 16
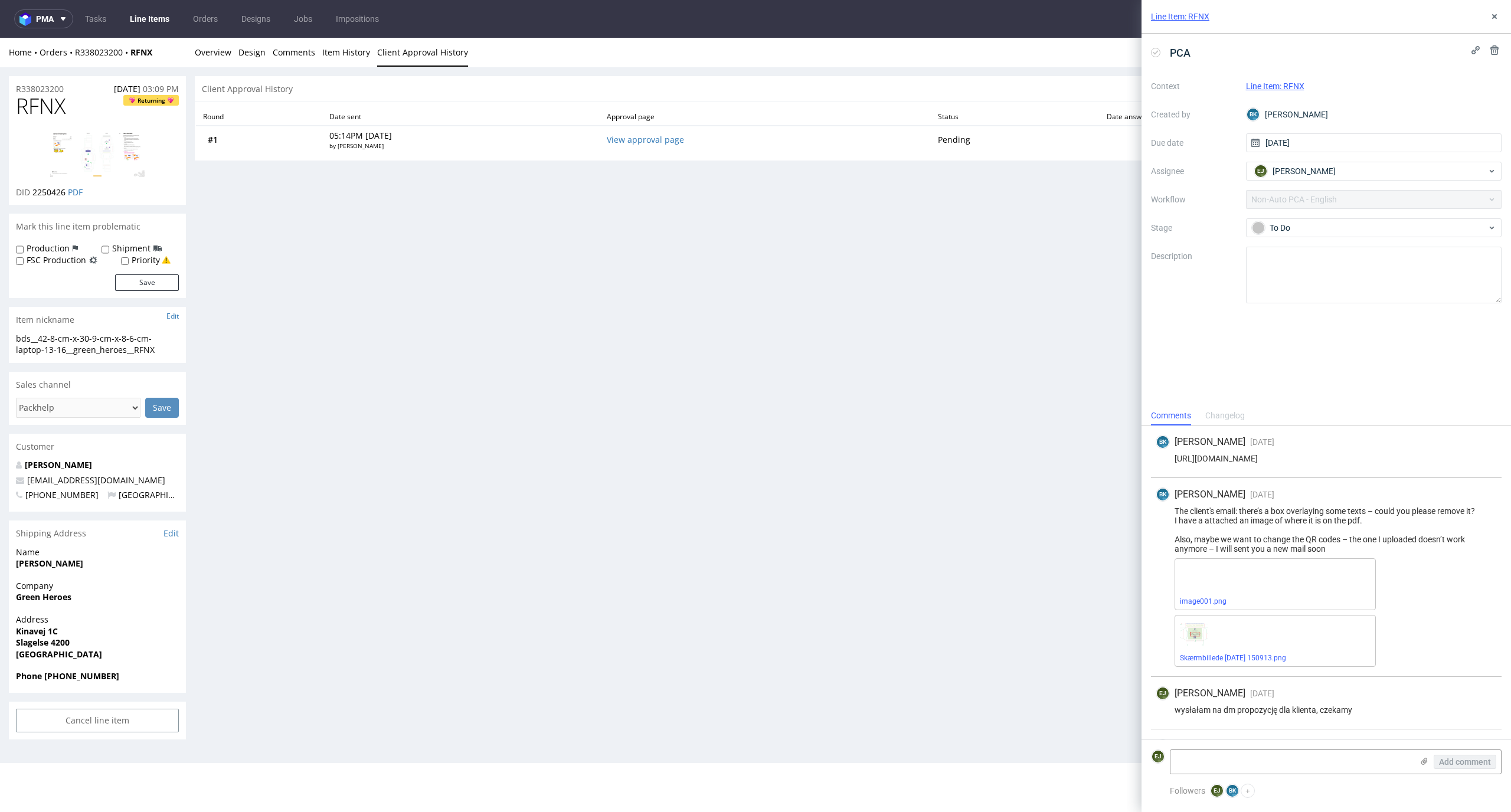
scroll to position [70, 0]
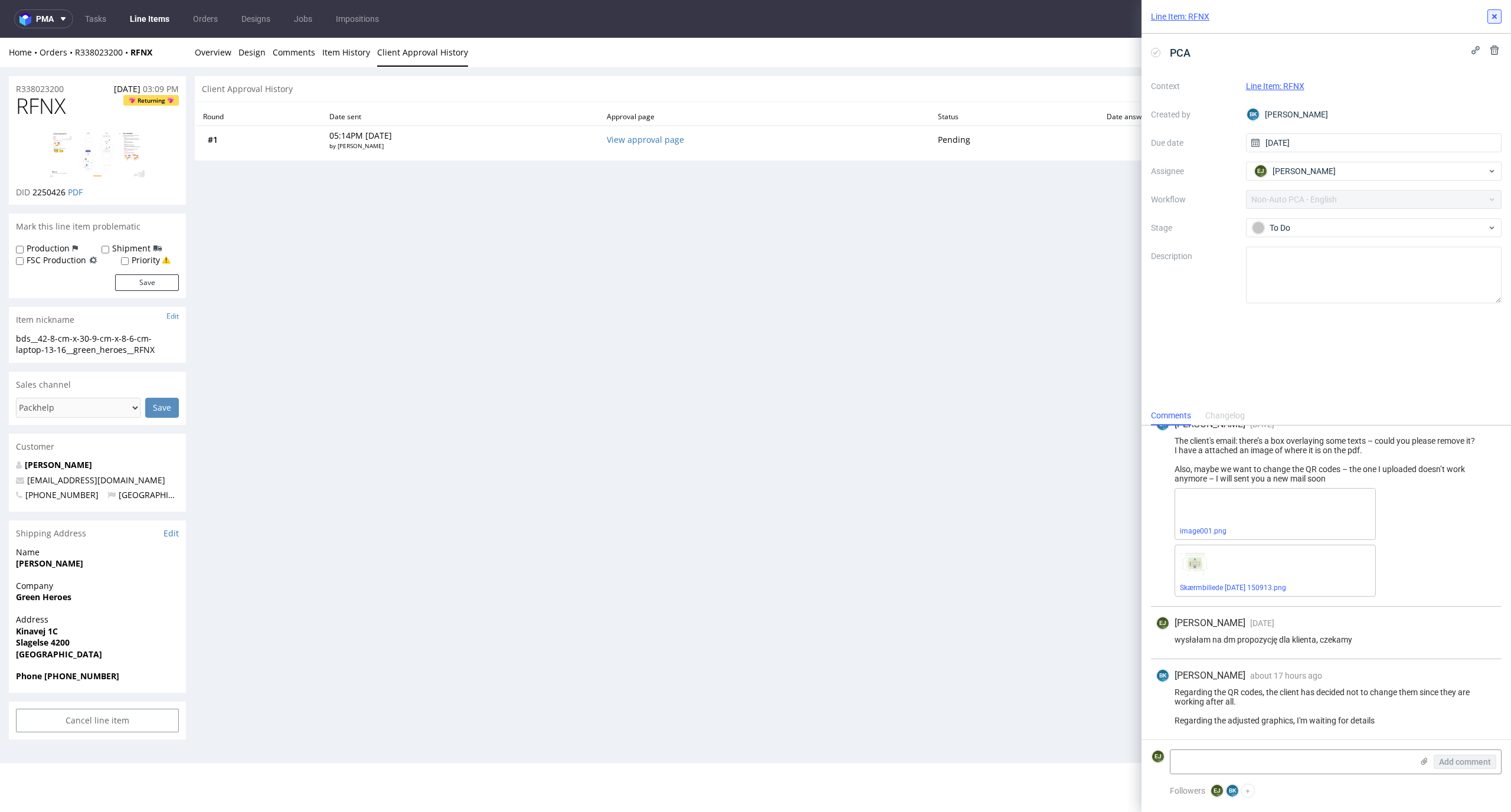
click at [1493, 15] on use at bounding box center [1494, 16] width 5 height 5
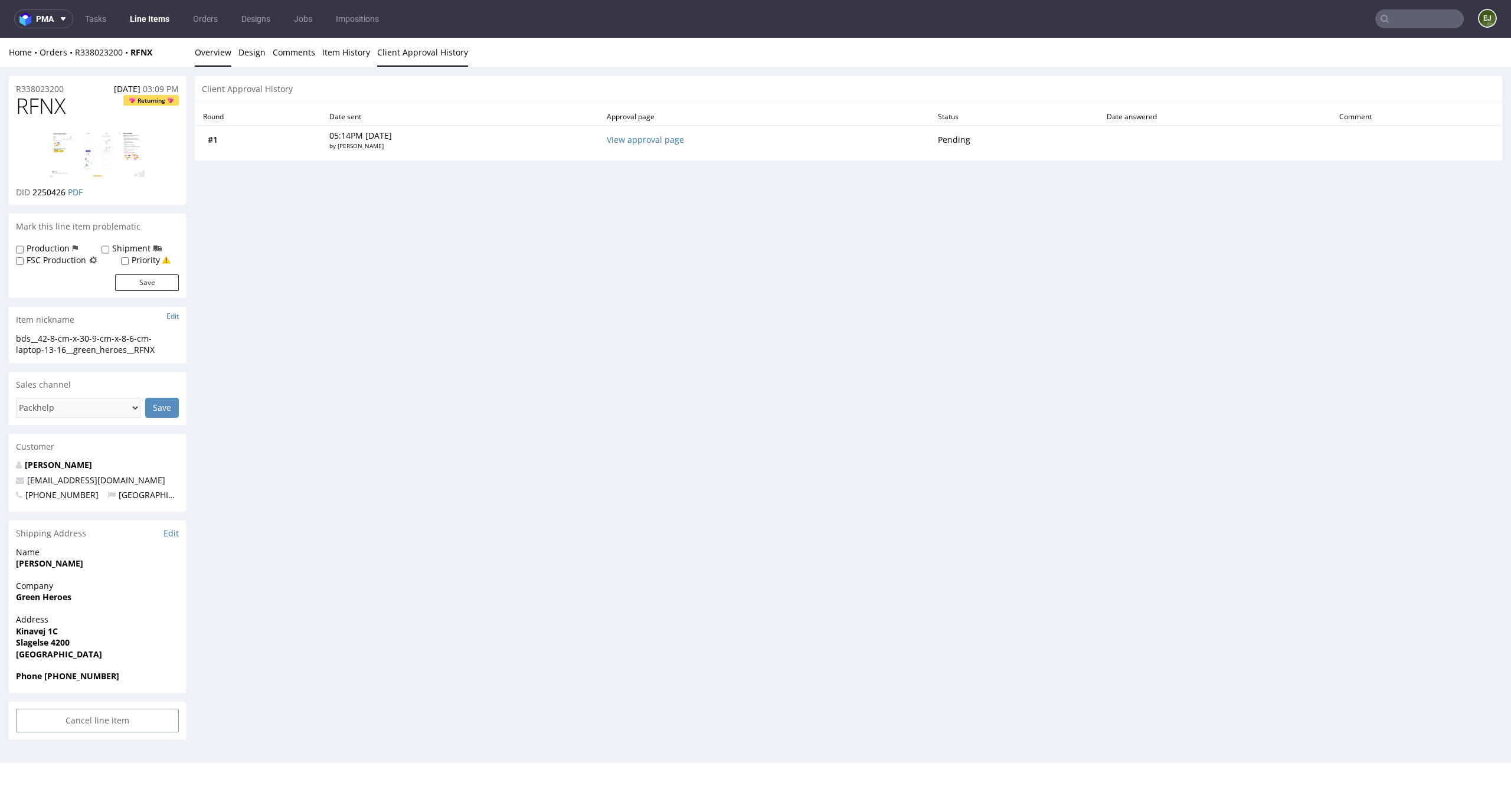
click at [216, 51] on link "Overview" at bounding box center [213, 52] width 37 height 29
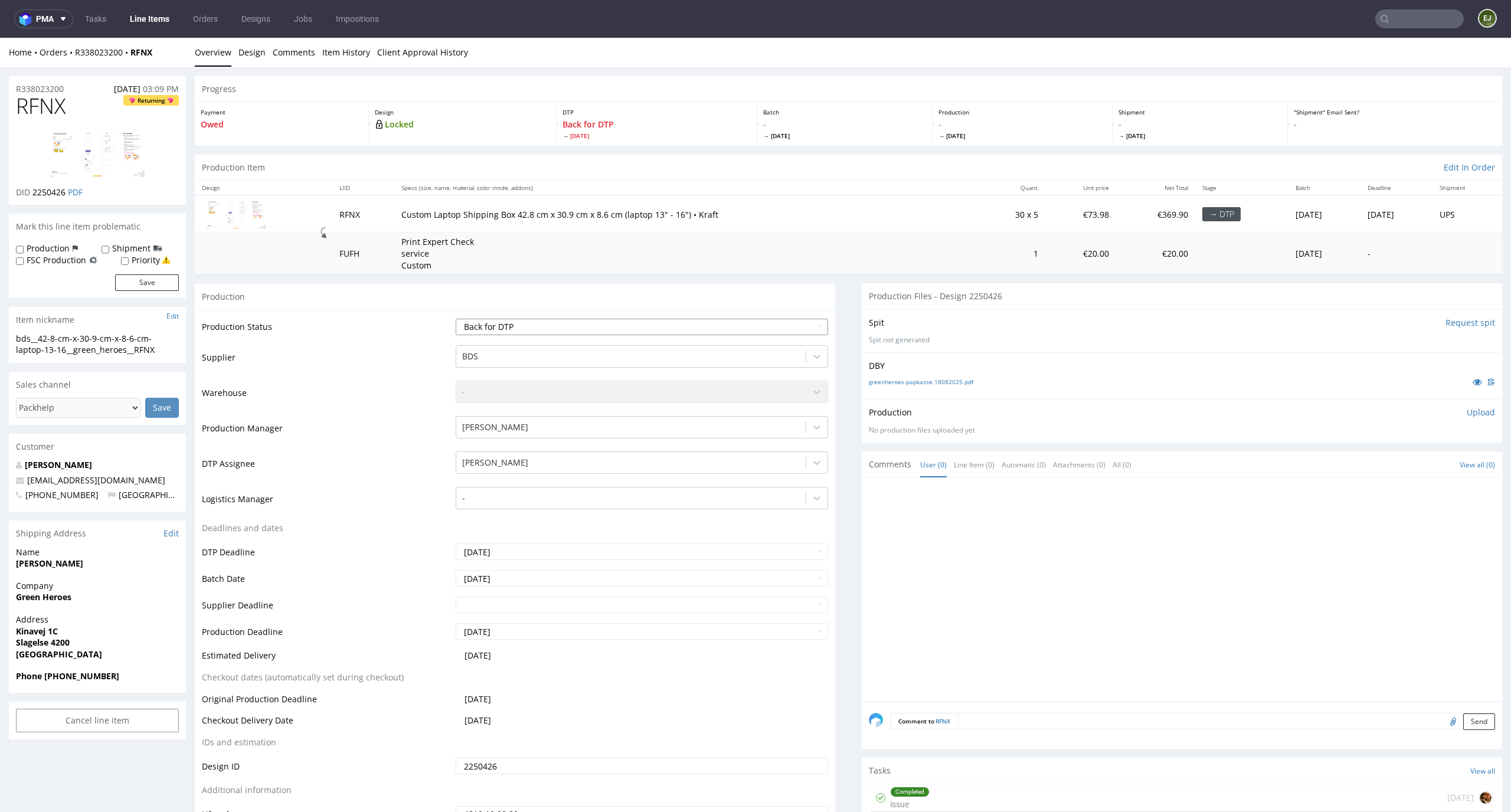
click at [580, 331] on select "Waiting for Artwork Waiting for Diecut Waiting for Mockup Waiting for DTP Waiti…" at bounding box center [642, 326] width 373 height 16
select select "dtp_in_process"
click at [456, 318] on select "Waiting for Artwork Waiting for Diecut Waiting for Mockup Waiting for DTP Waiti…" at bounding box center [642, 326] width 373 height 16
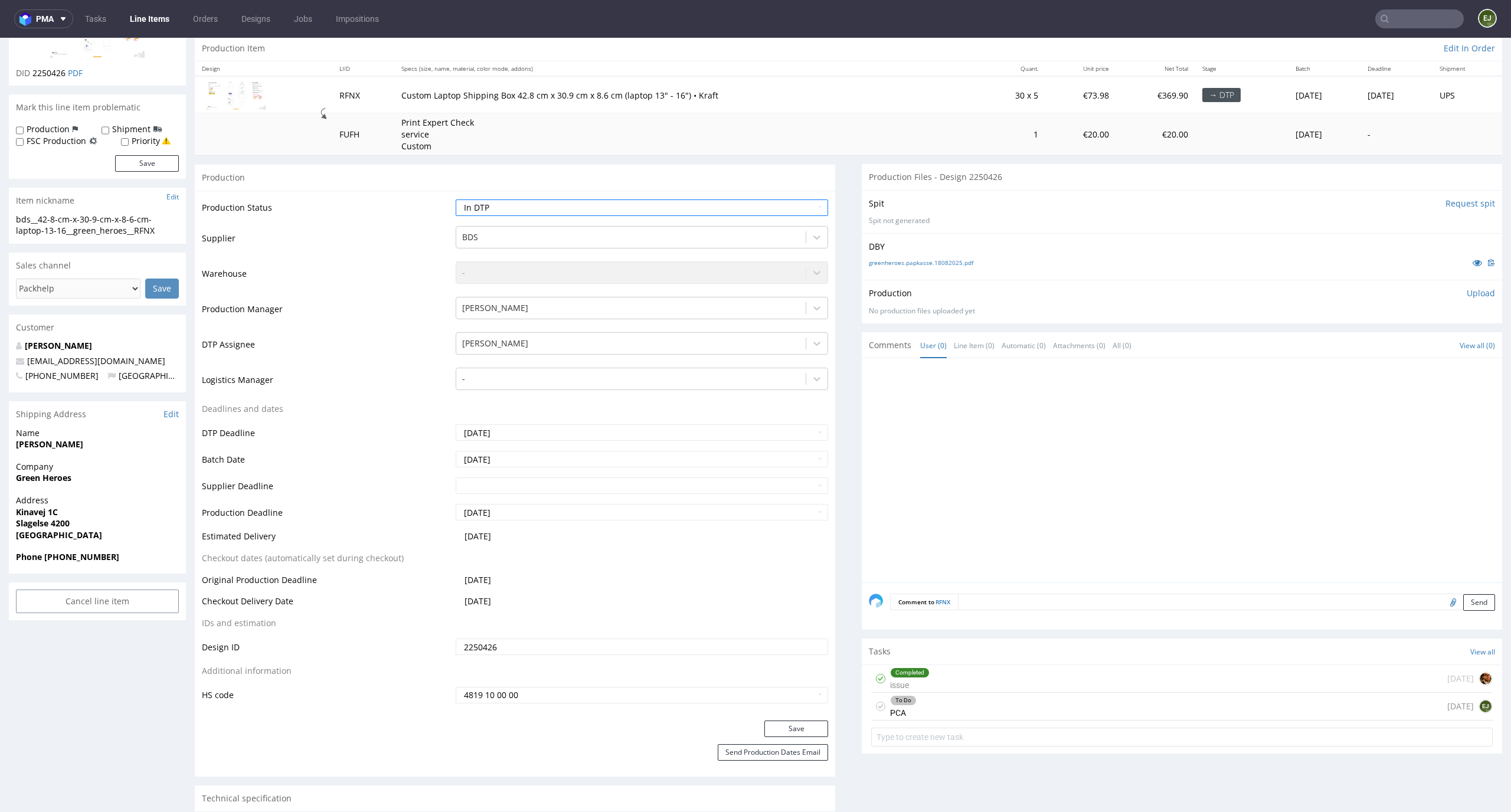
scroll to position [164, 0]
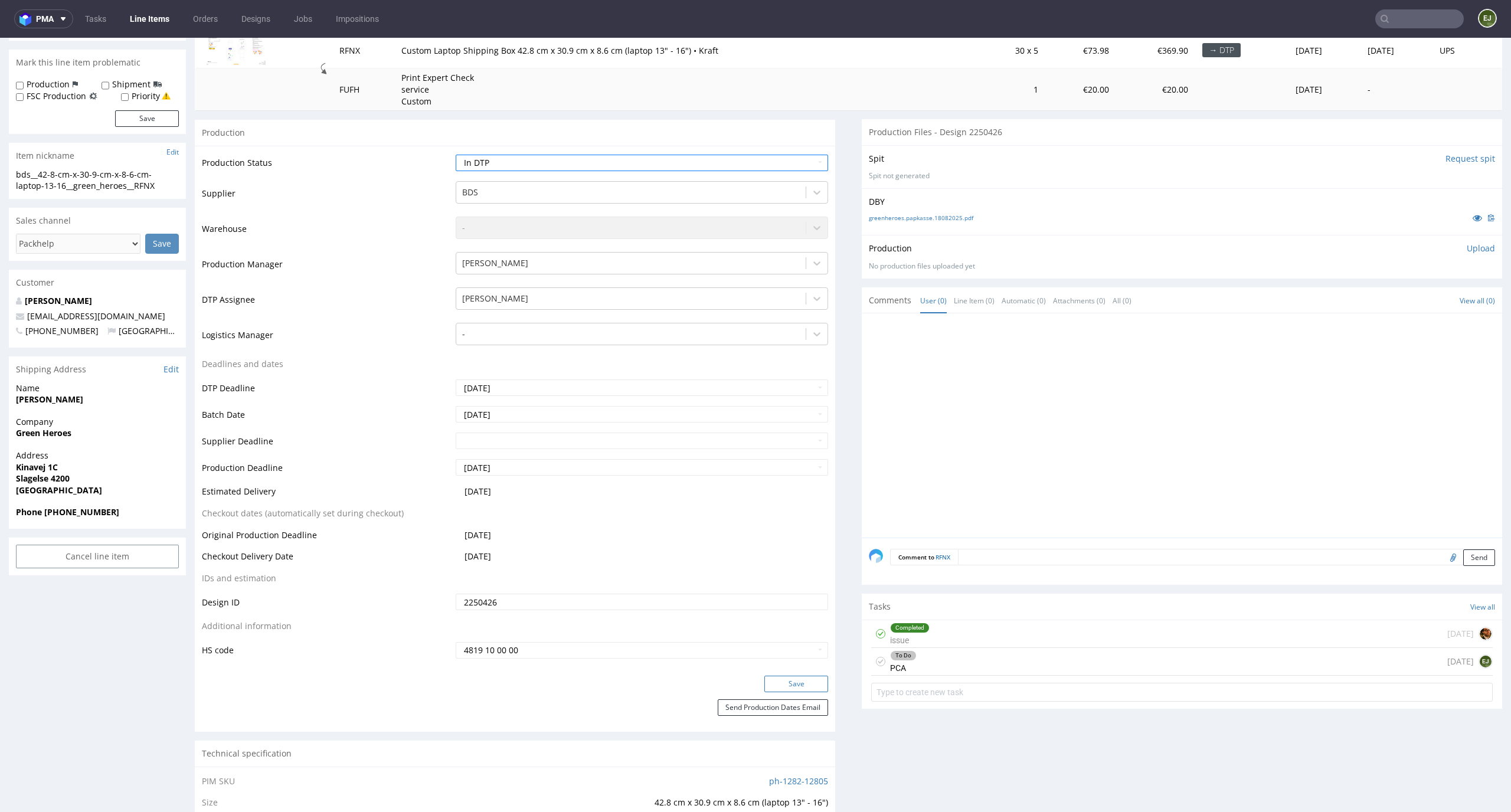
click at [810, 680] on button "Save" at bounding box center [796, 683] width 64 height 16
click at [737, 163] on select "Waiting for Artwork Waiting for Diecut Waiting for Mockup Waiting for DTP Waiti…" at bounding box center [642, 163] width 373 height 16
select select "dtp_ca_needed"
click at [456, 154] on select "Waiting for Artwork Waiting for Diecut Waiting for Mockup Waiting for DTP Waiti…" at bounding box center [642, 163] width 373 height 16
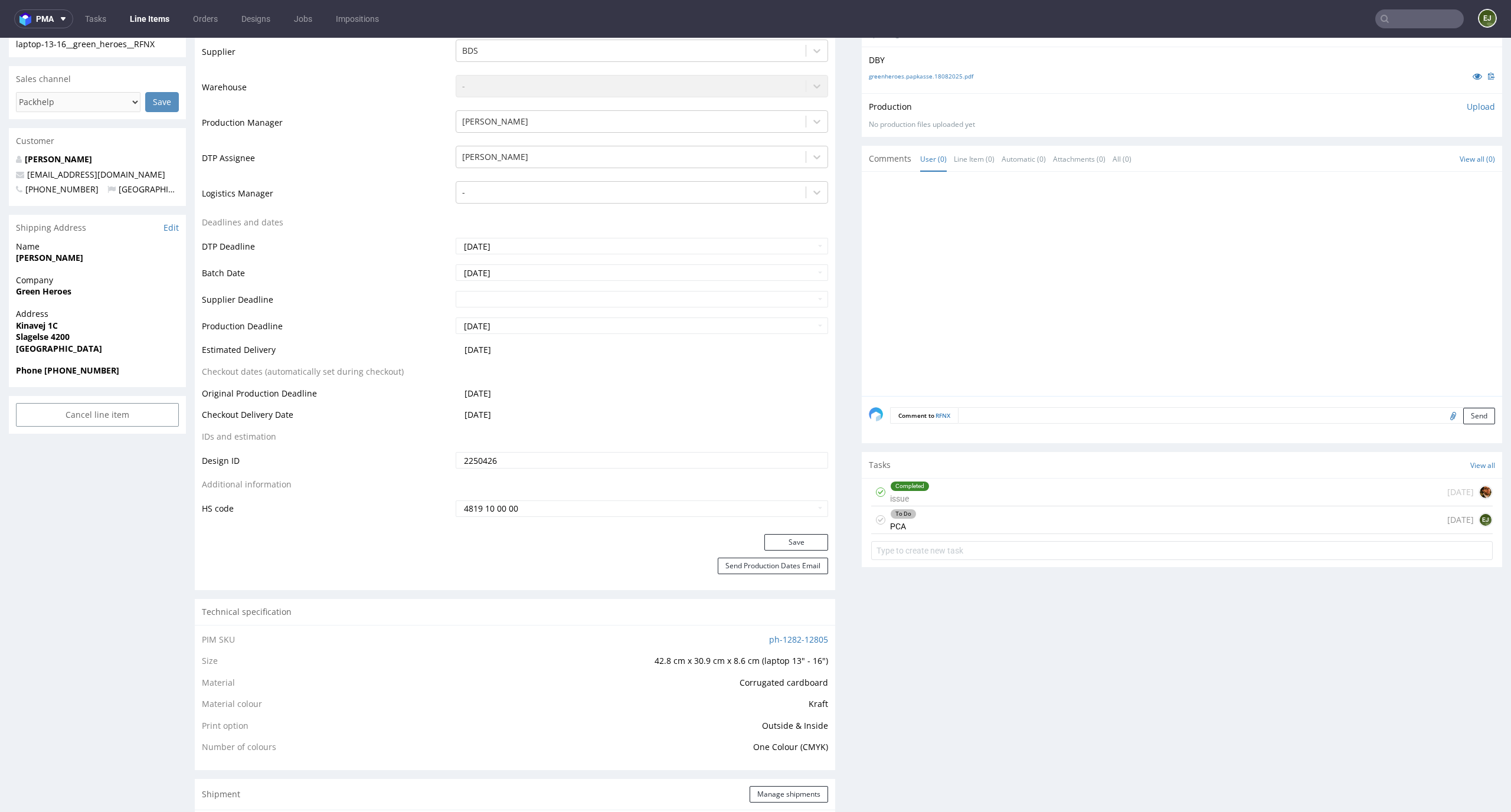
scroll to position [418, 0]
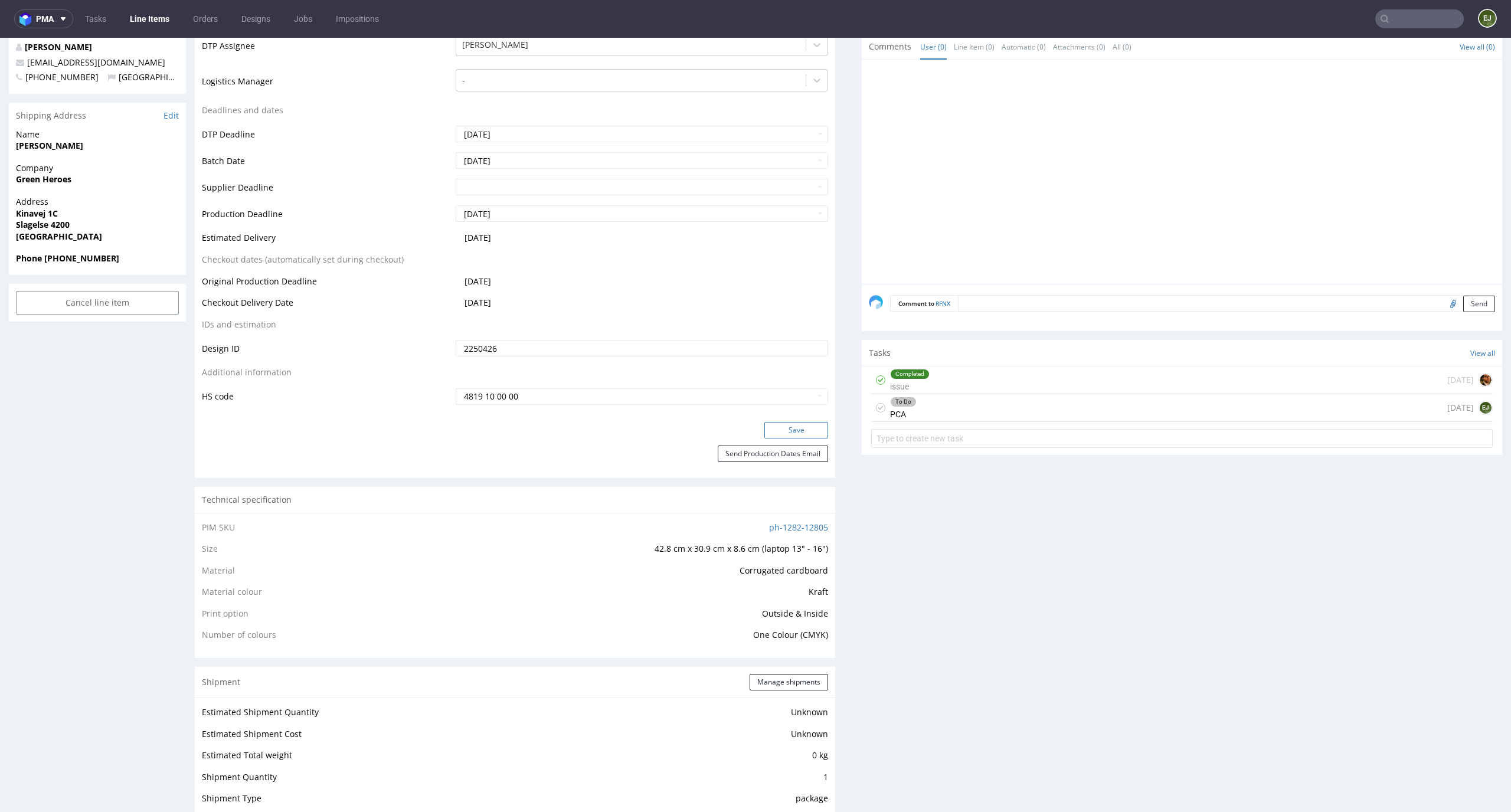
click at [808, 431] on button "Save" at bounding box center [796, 430] width 64 height 16
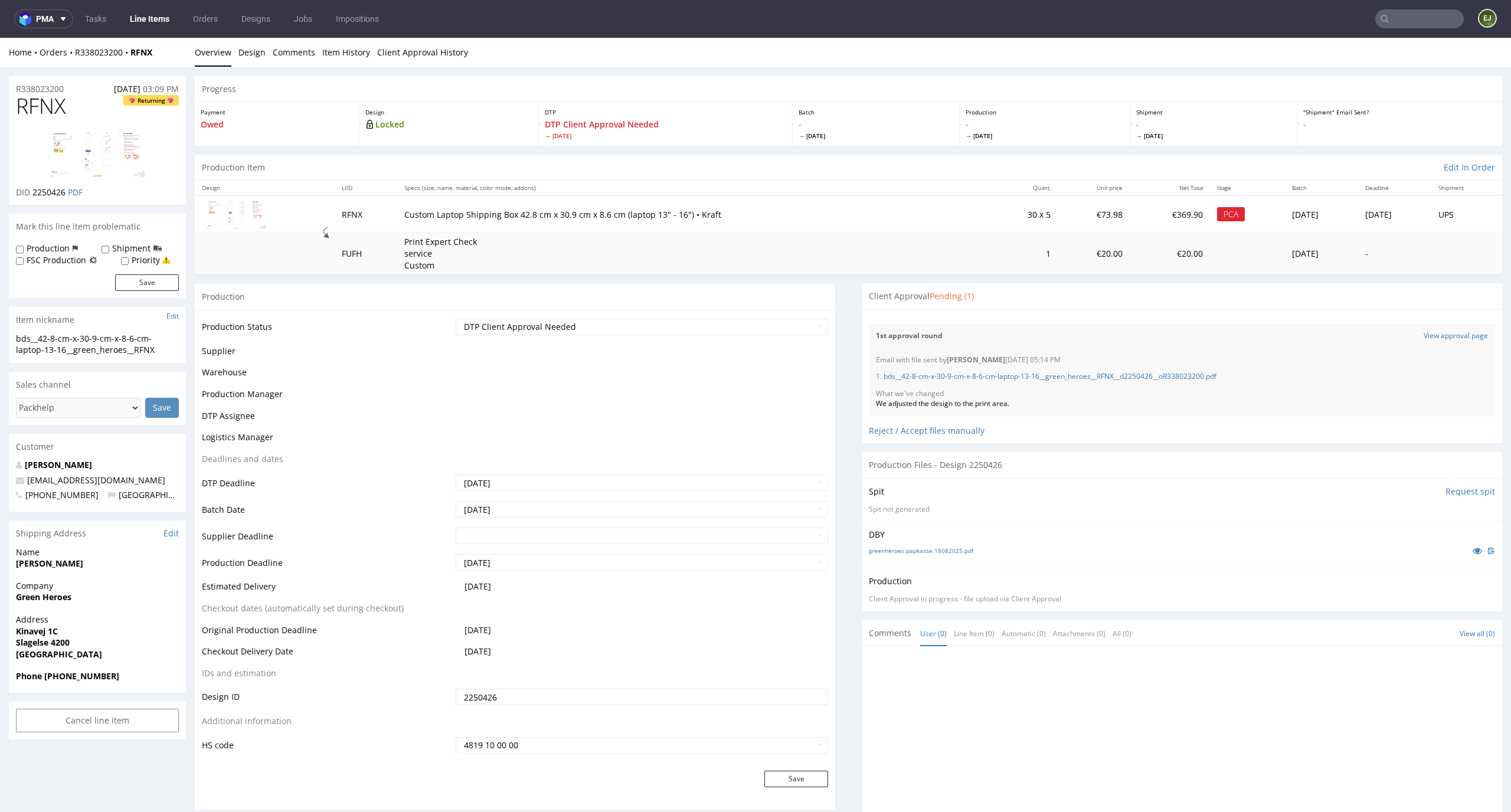
scroll to position [0, 0]
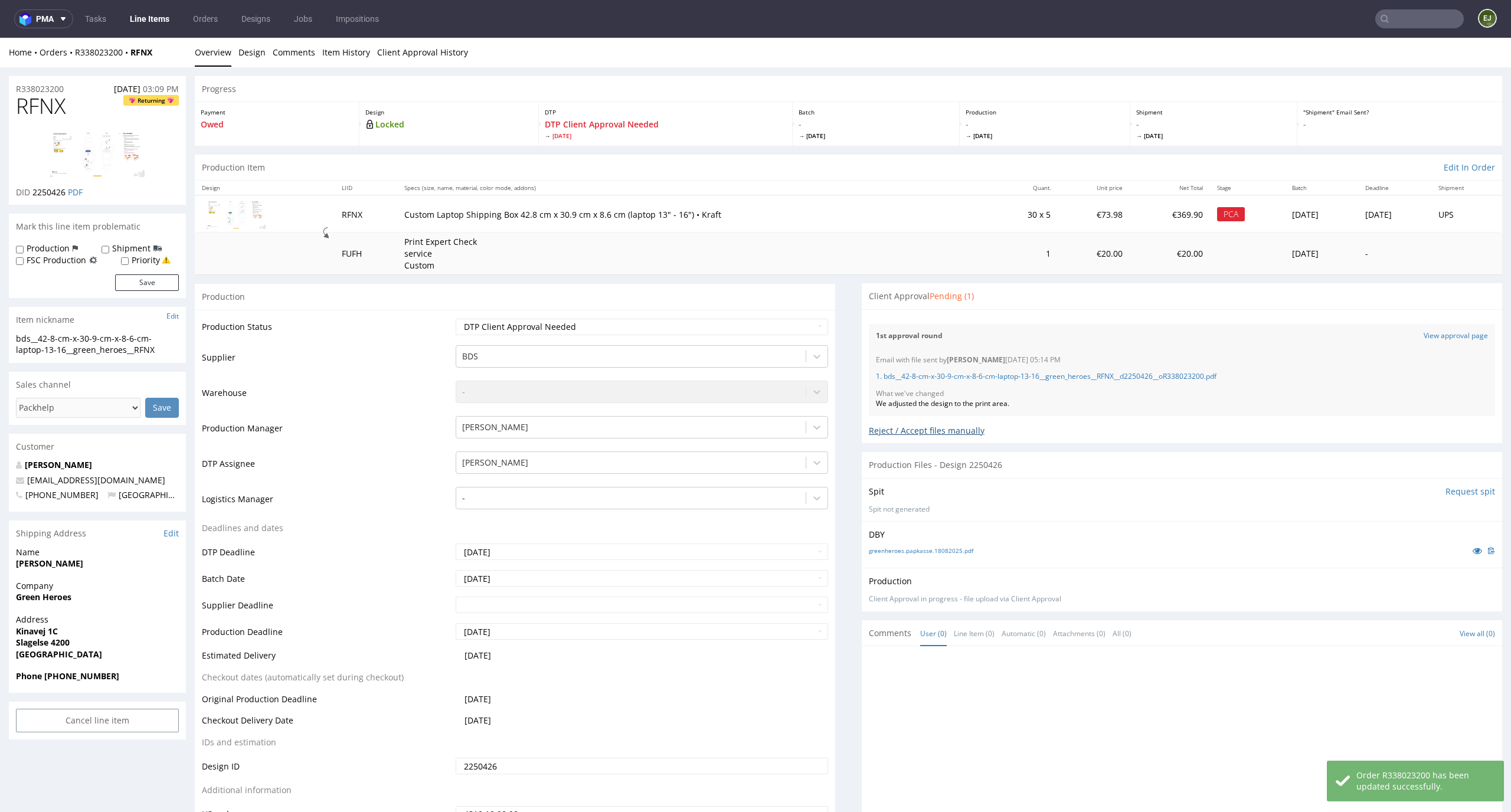
click at [937, 417] on div "Reject / Accept files manually" at bounding box center [1182, 426] width 626 height 20
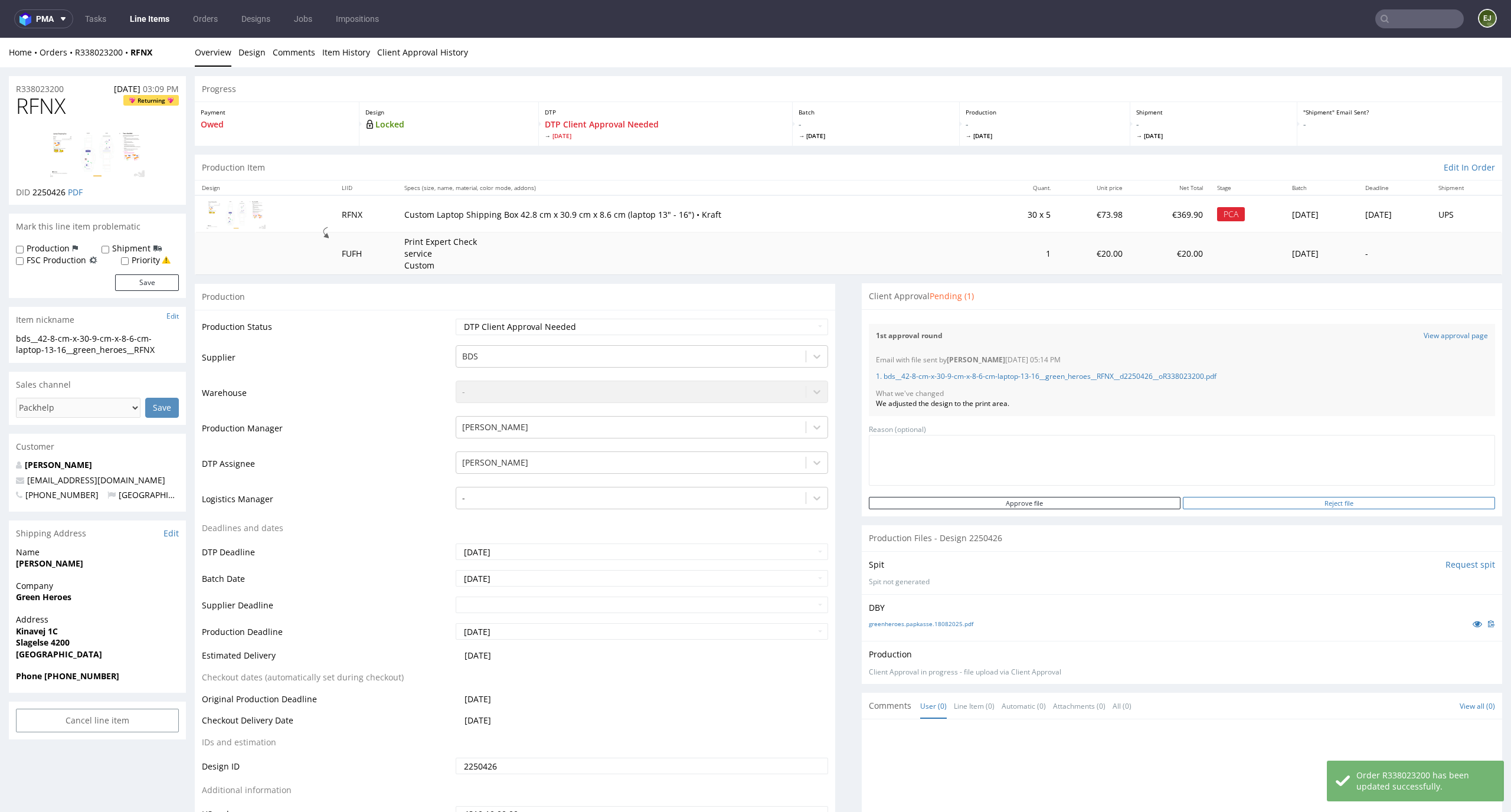
click at [1408, 506] on input "Reject file" at bounding box center [1338, 503] width 312 height 12
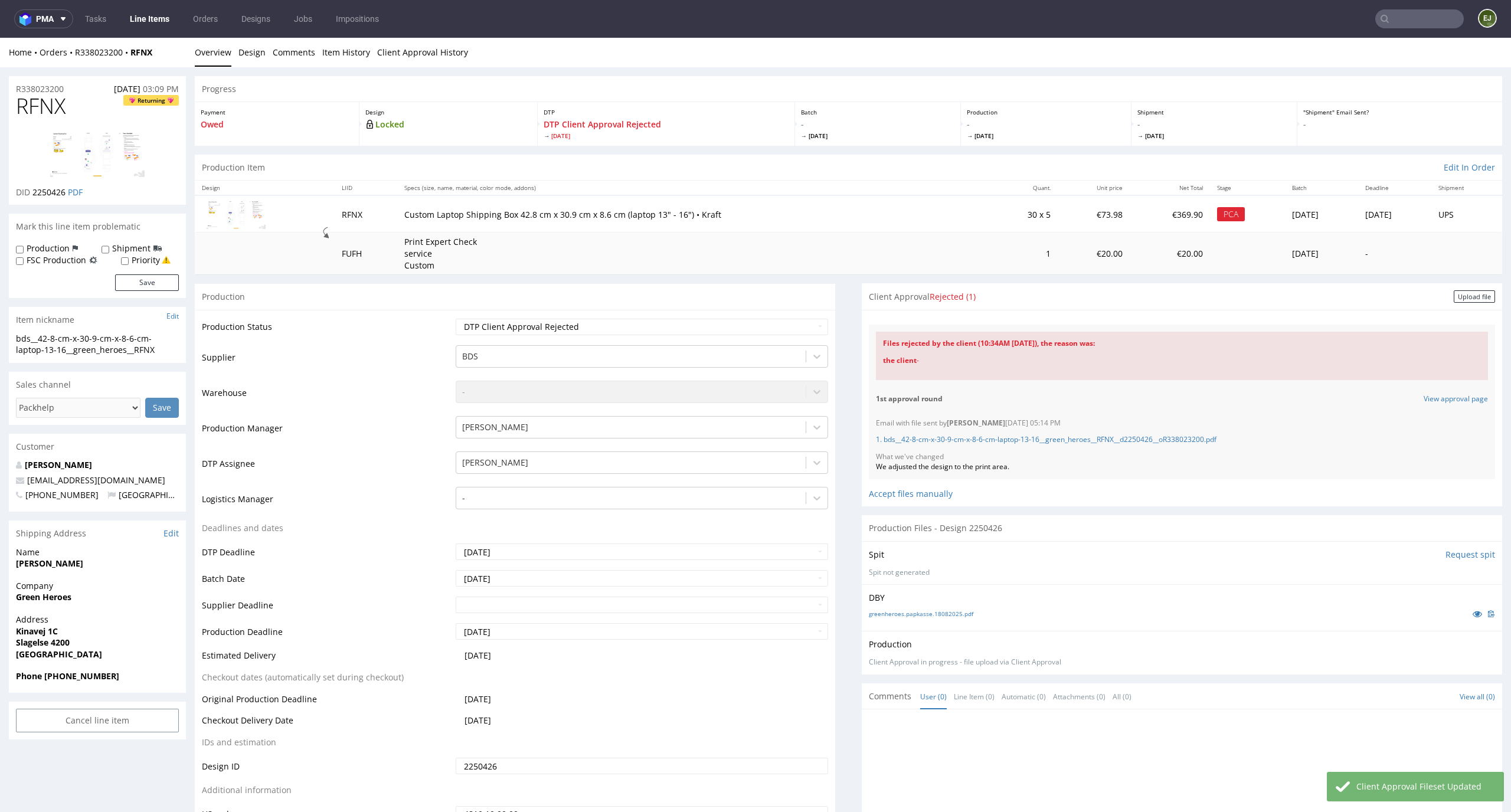
click at [1456, 287] on div "Client Approval Rejected (1) Upload file" at bounding box center [1182, 296] width 640 height 27
click at [1454, 297] on div "Upload file" at bounding box center [1474, 297] width 41 height 12
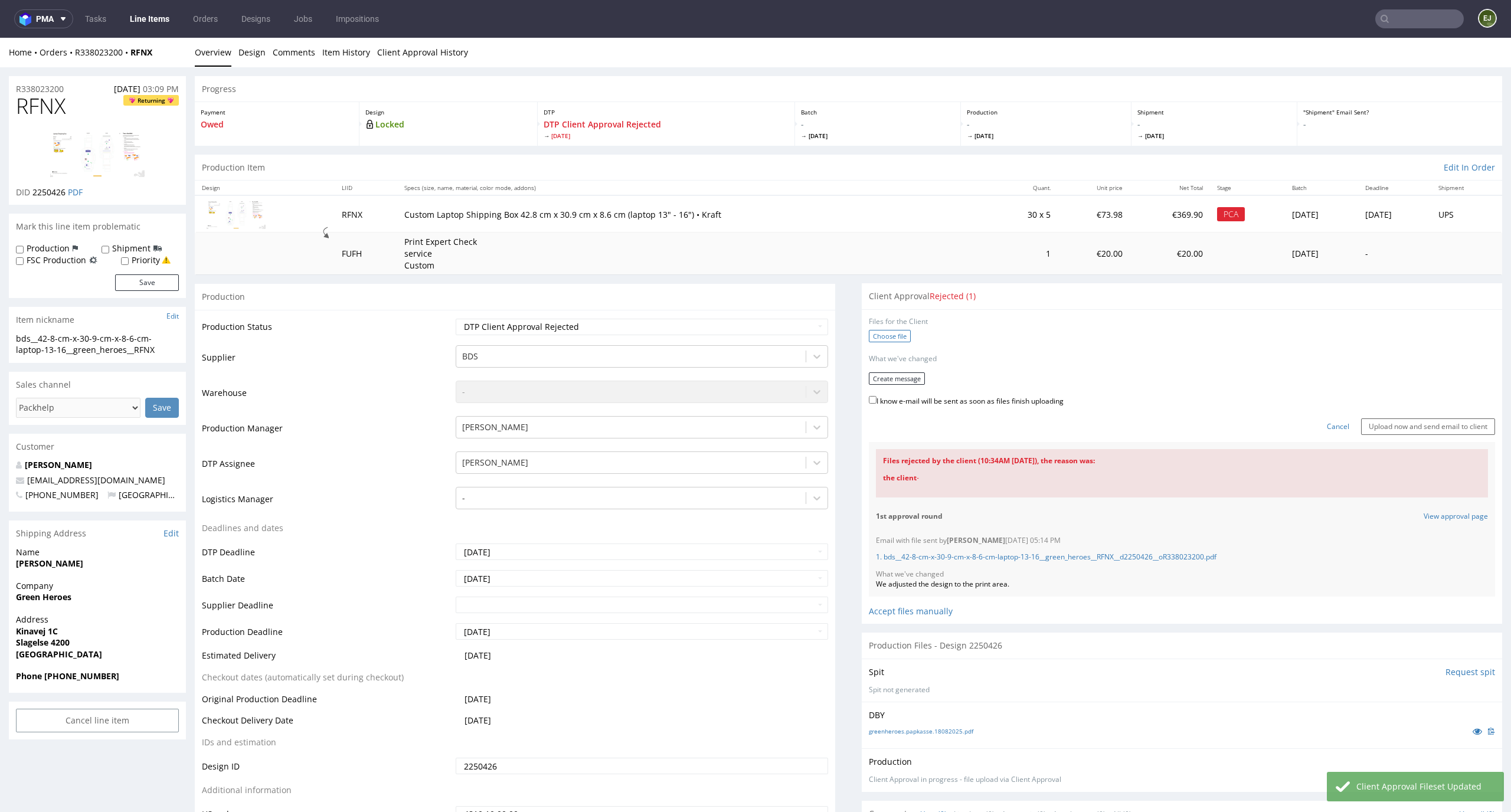
click at [880, 331] on label "Choose file" at bounding box center [890, 336] width 42 height 12
click at [0, 38] on input "Choose file" at bounding box center [0, 38] width 0 height 0
click at [890, 389] on form "Files for the Client 1 . bds__42-8-cm-x-30-9-cm-x-8-6-cm-laptop-13-16__green_he…" at bounding box center [1182, 374] width 626 height 114
click at [897, 376] on button "Create message" at bounding box center [897, 375] width 56 height 12
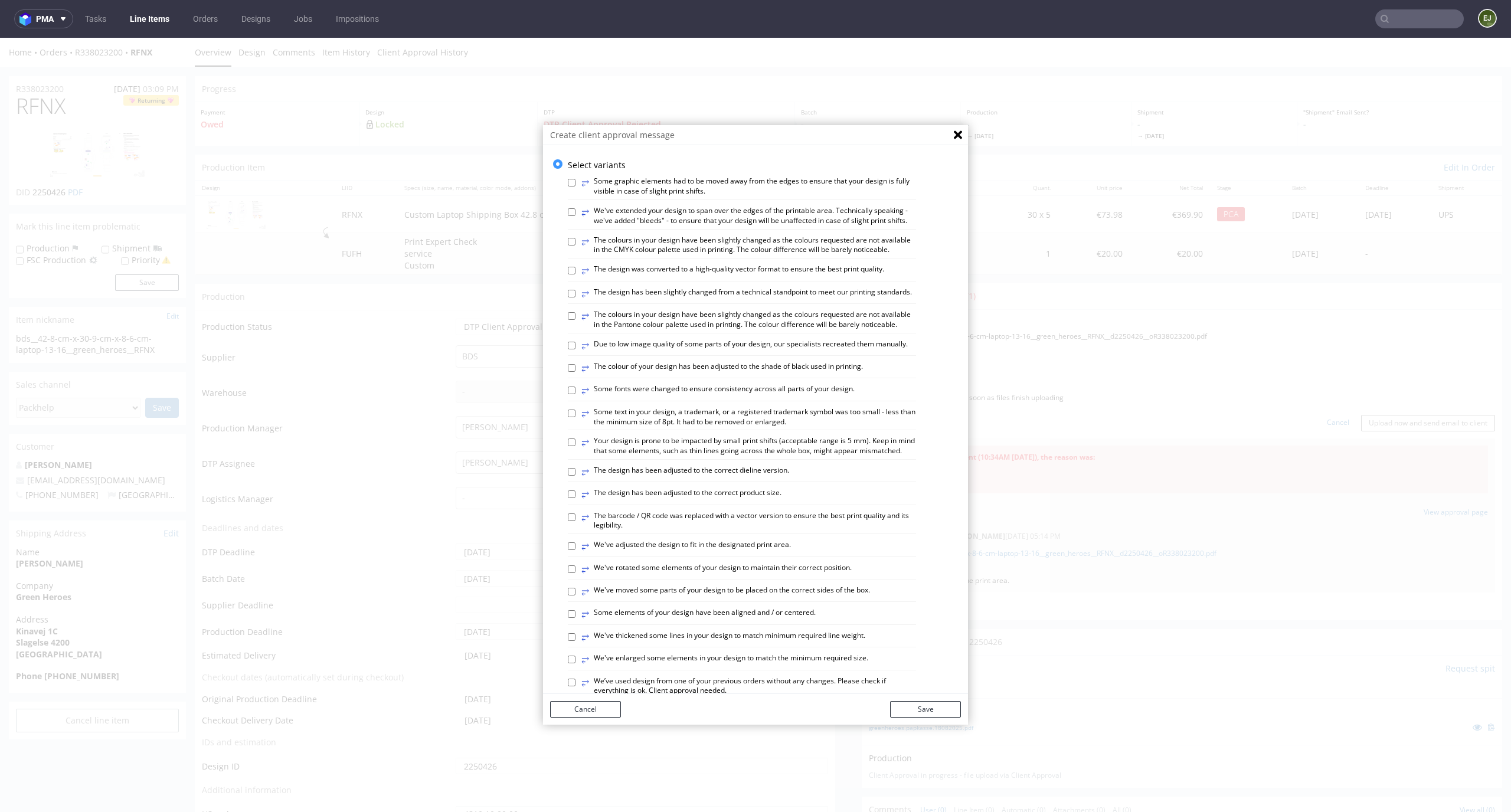
scroll to position [455, 0]
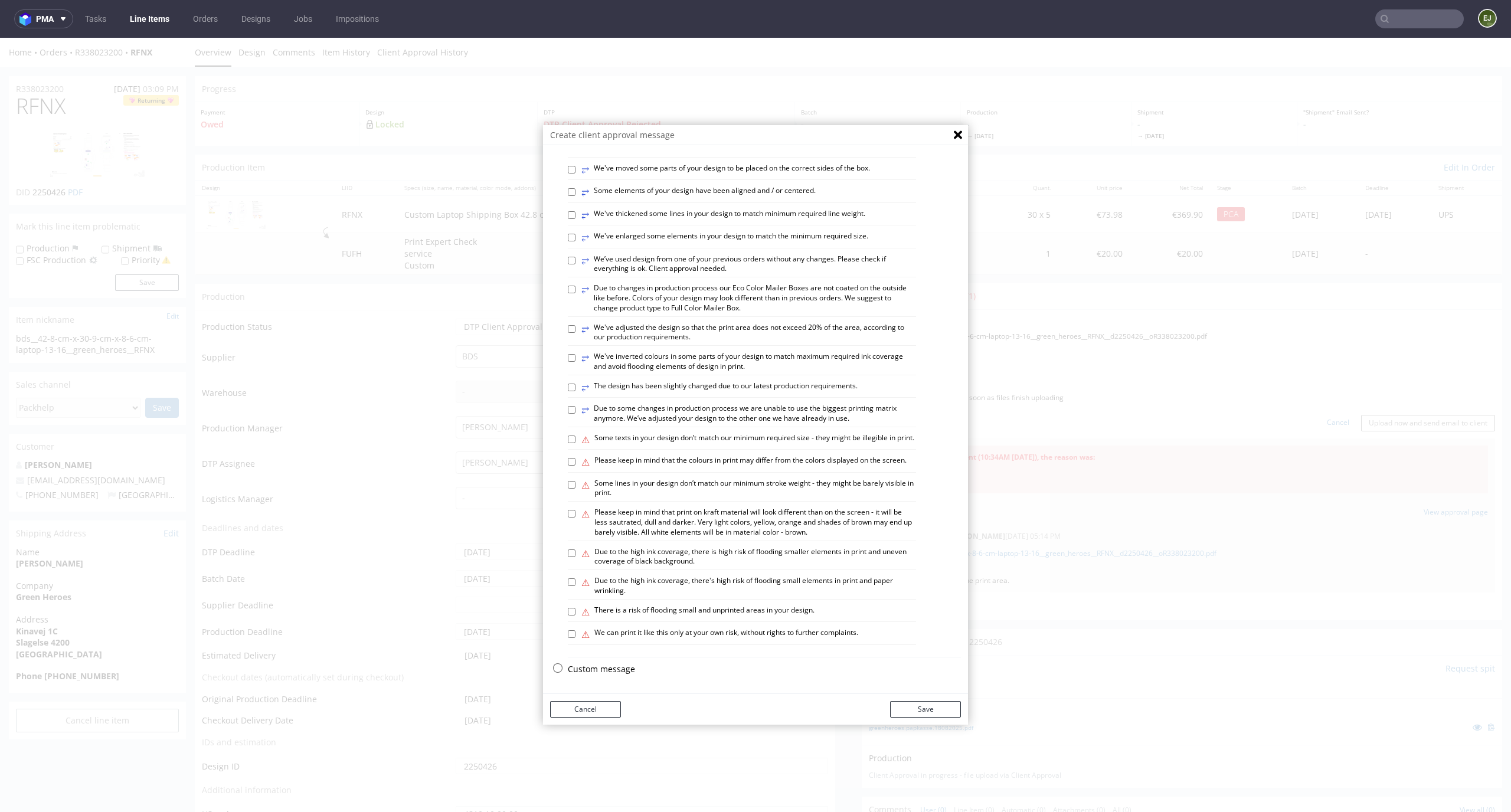
click at [610, 666] on p "Custom message" at bounding box center [765, 669] width 393 height 12
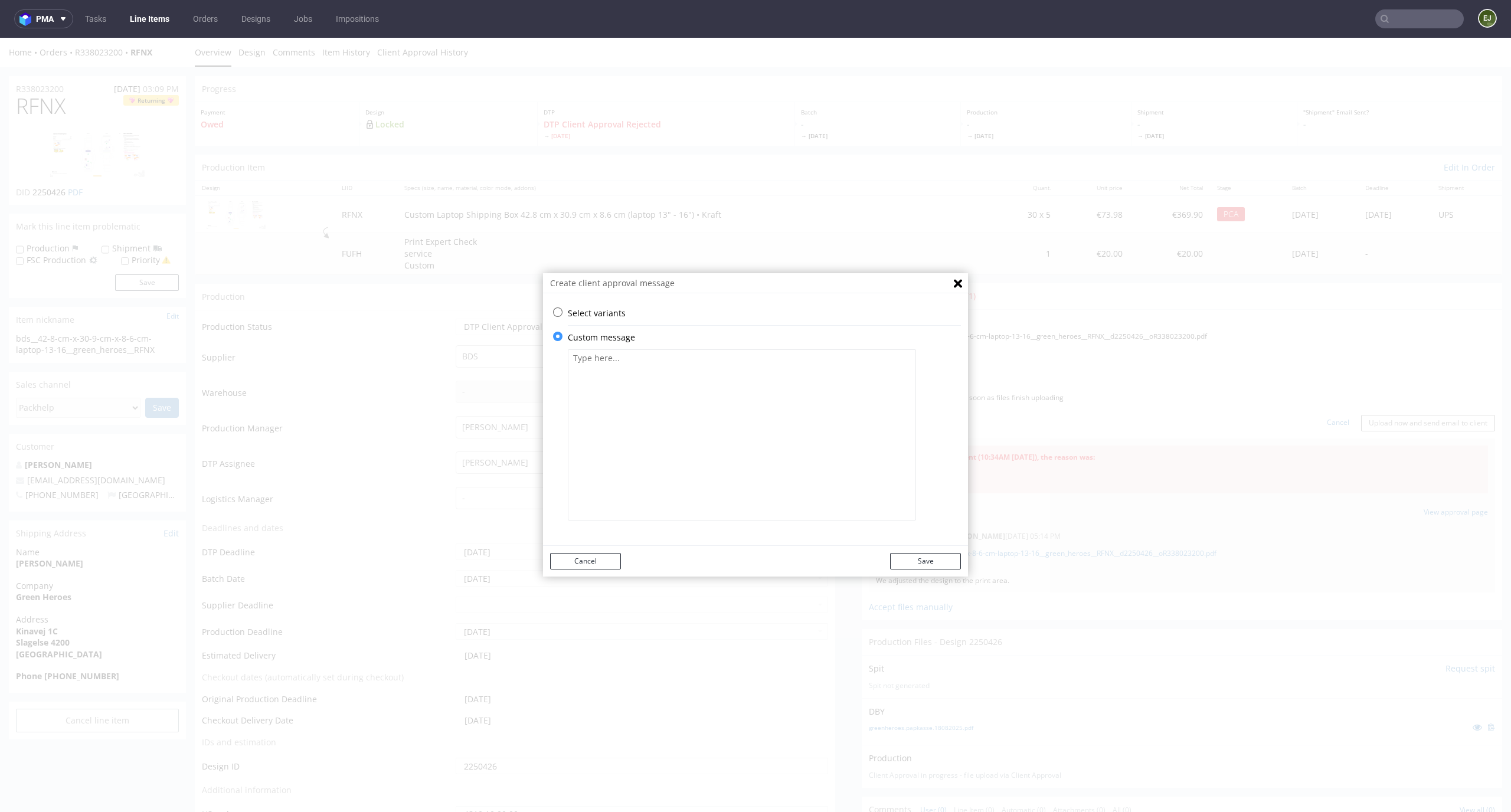
scroll to position [0, 0]
click at [657, 387] on textarea at bounding box center [742, 435] width 348 height 171
paste textarea "We improved the design. We apologise for the mistake."
type textarea "We improved the design. We apologise for the mistake."
click at [914, 563] on button "Save" at bounding box center [925, 561] width 71 height 16
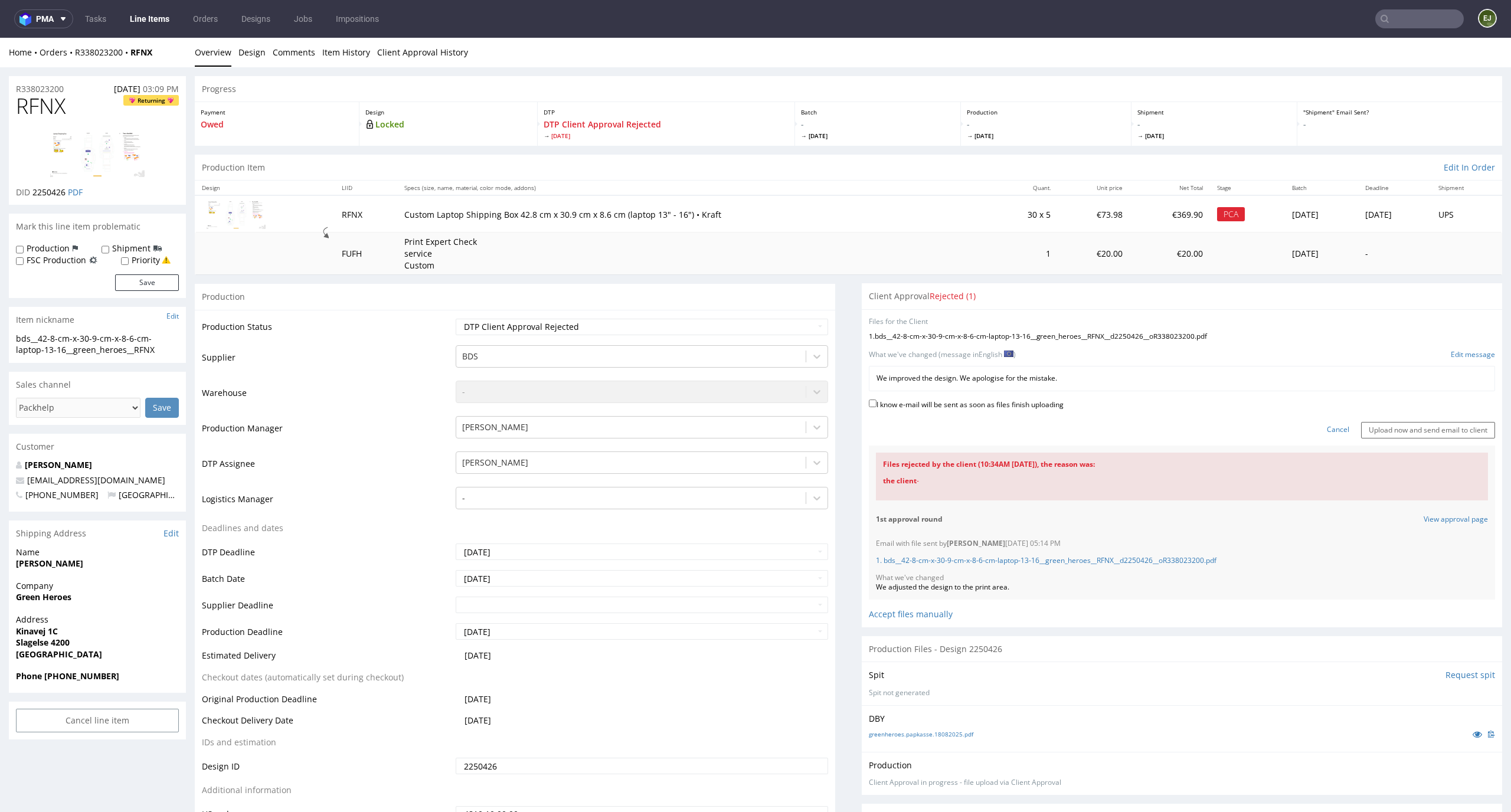
click at [940, 403] on label "I know e-mail will be sent as soon as files finish uploading" at bounding box center [966, 403] width 195 height 13
click at [876, 403] on input "I know e-mail will be sent as soon as files finish uploading" at bounding box center [872, 403] width 7 height 7
checkbox input "true"
click at [1363, 428] on input "Upload now and send email to client" at bounding box center [1427, 430] width 134 height 16
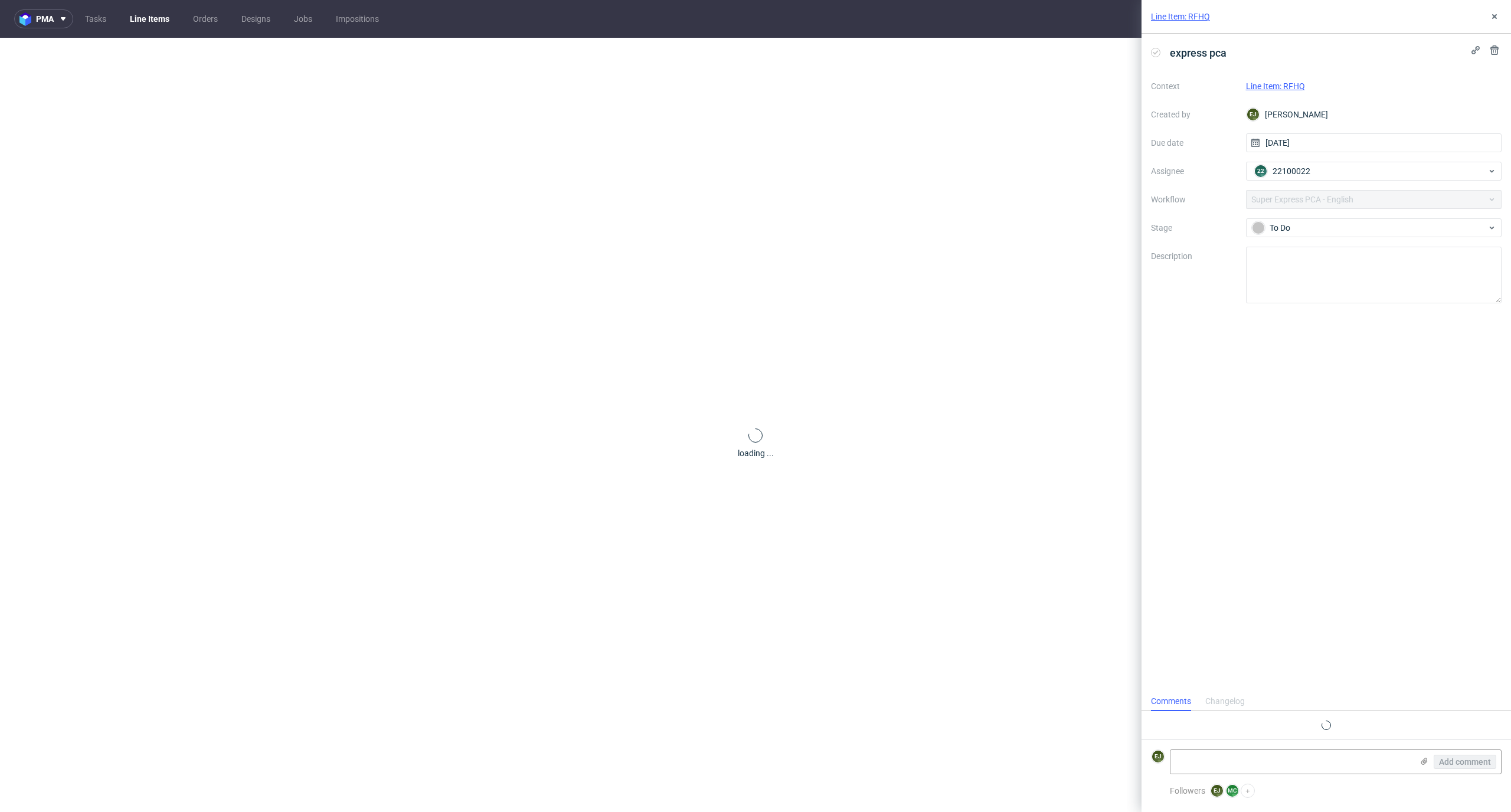
click at [158, 24] on link "Line Items" at bounding box center [149, 19] width 54 height 19
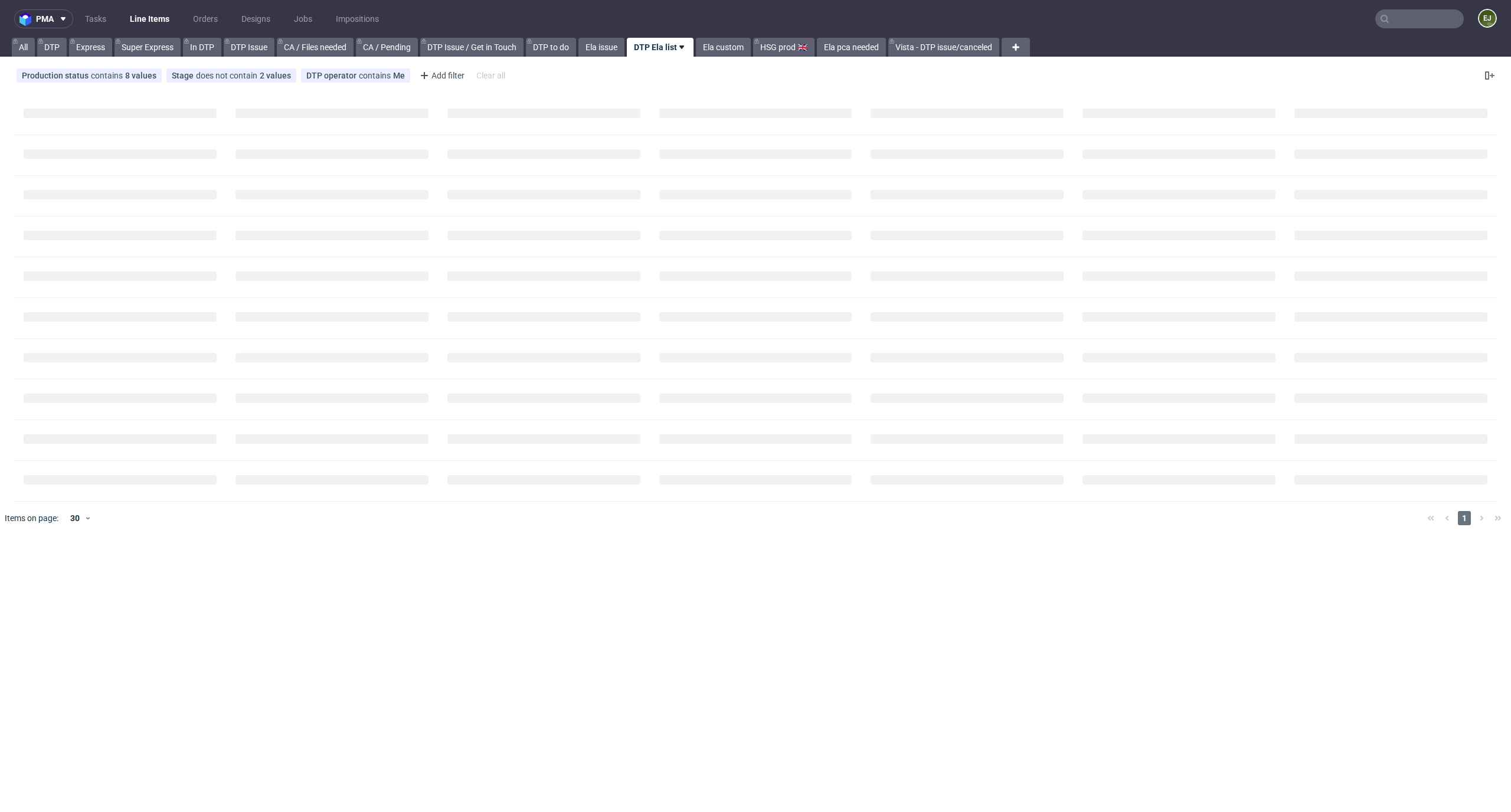
scroll to position [332, 0]
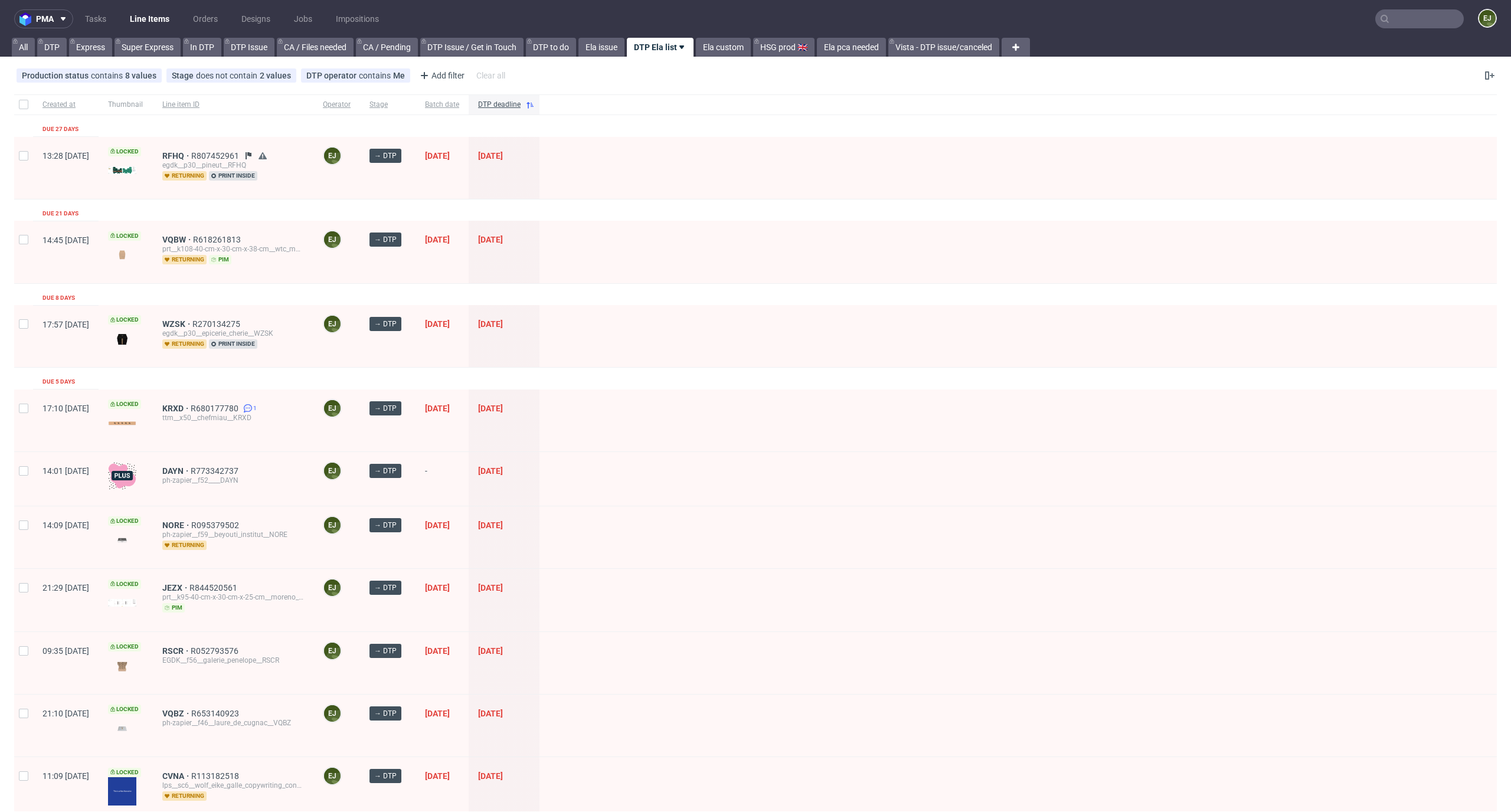
click at [213, 328] on div "egdk__p30__epicerie_cherie__WZSK" at bounding box center [233, 333] width 142 height 10
click at [213, 318] on div "WZSK R270134275 egdk__p30__epicerie_cherie__WZSK returning print inside" at bounding box center [233, 335] width 161 height 62
click at [193, 324] on span "WZSK" at bounding box center [178, 324] width 30 height 10
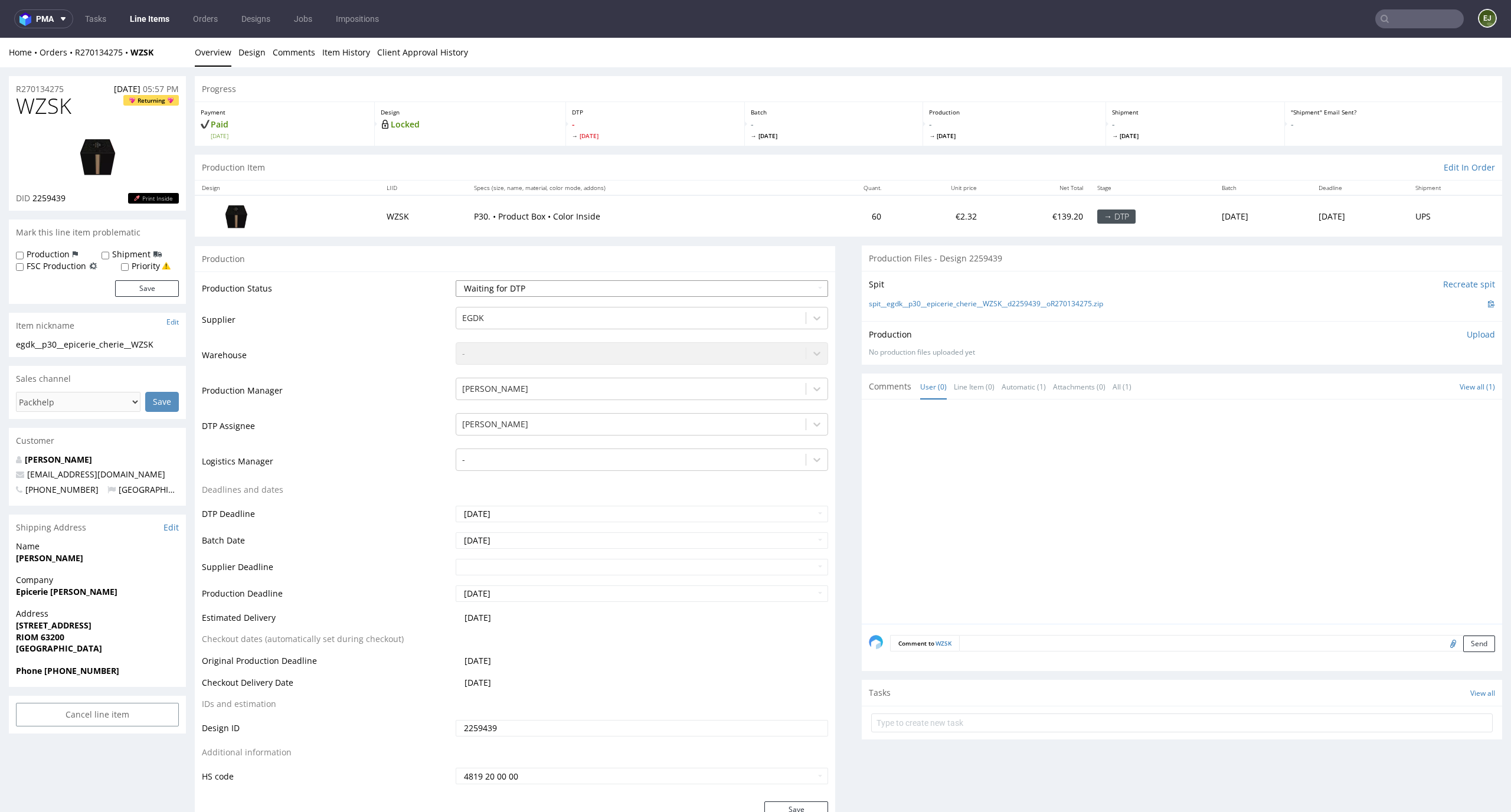
click at [608, 290] on select "Waiting for Artwork Waiting for Diecut Waiting for Mockup Waiting for DTP Waiti…" at bounding box center [642, 288] width 373 height 16
select select "dtp_in_process"
click at [456, 280] on select "Waiting for Artwork Waiting for Diecut Waiting for Mockup Waiting for DTP Waiti…" at bounding box center [642, 288] width 373 height 16
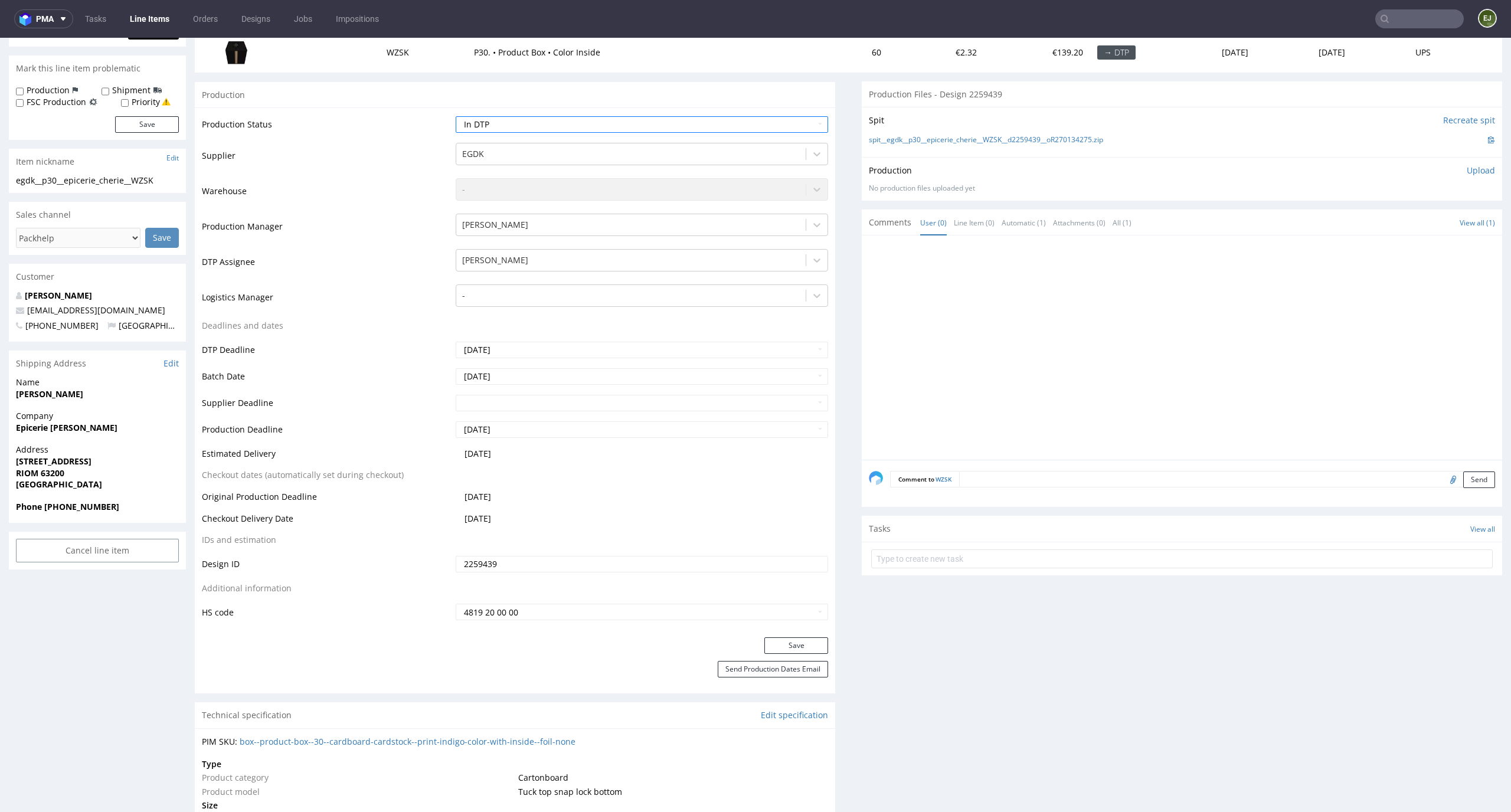
scroll to position [367, 0]
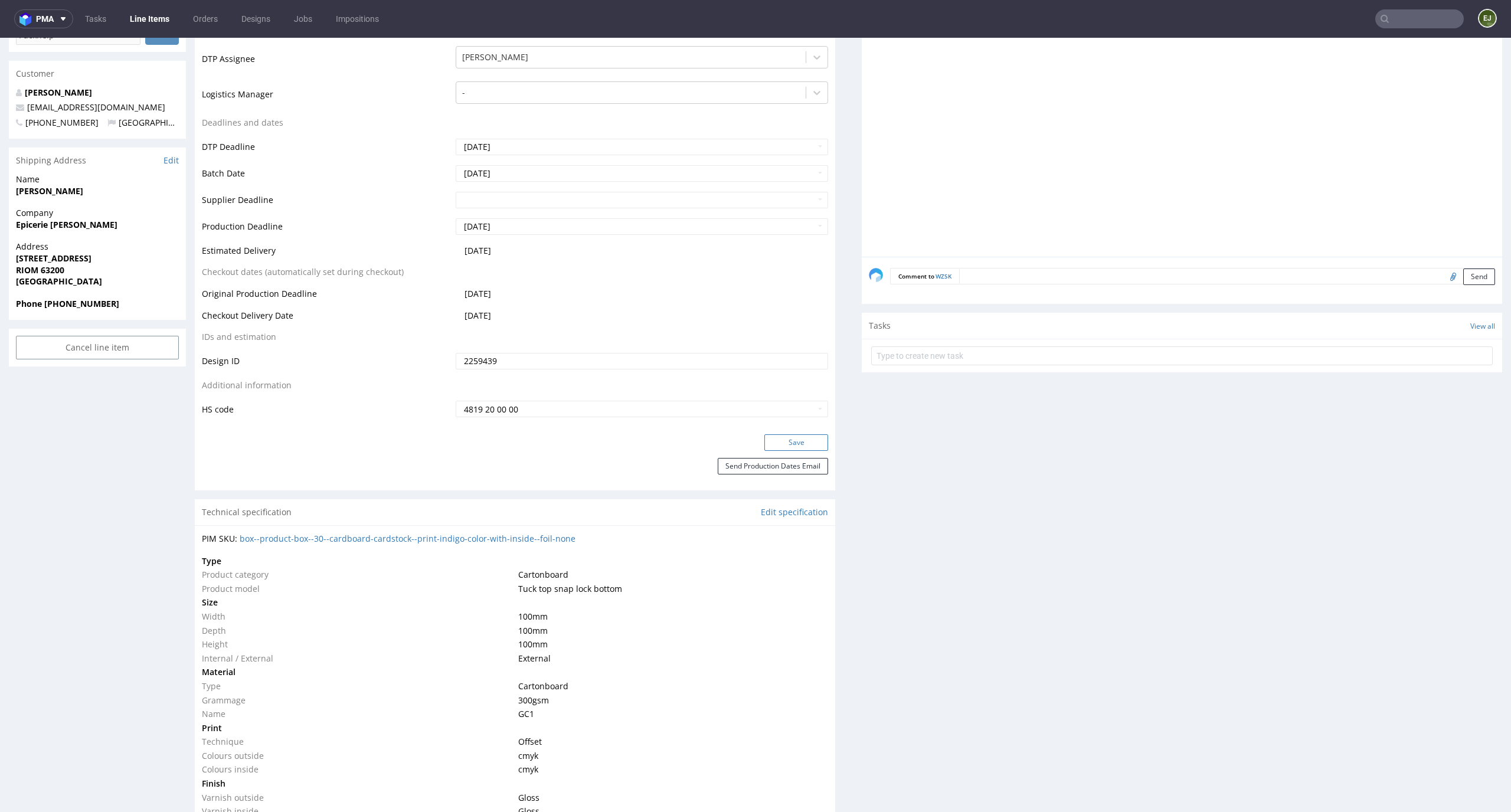
click at [775, 439] on button "Save" at bounding box center [796, 442] width 64 height 16
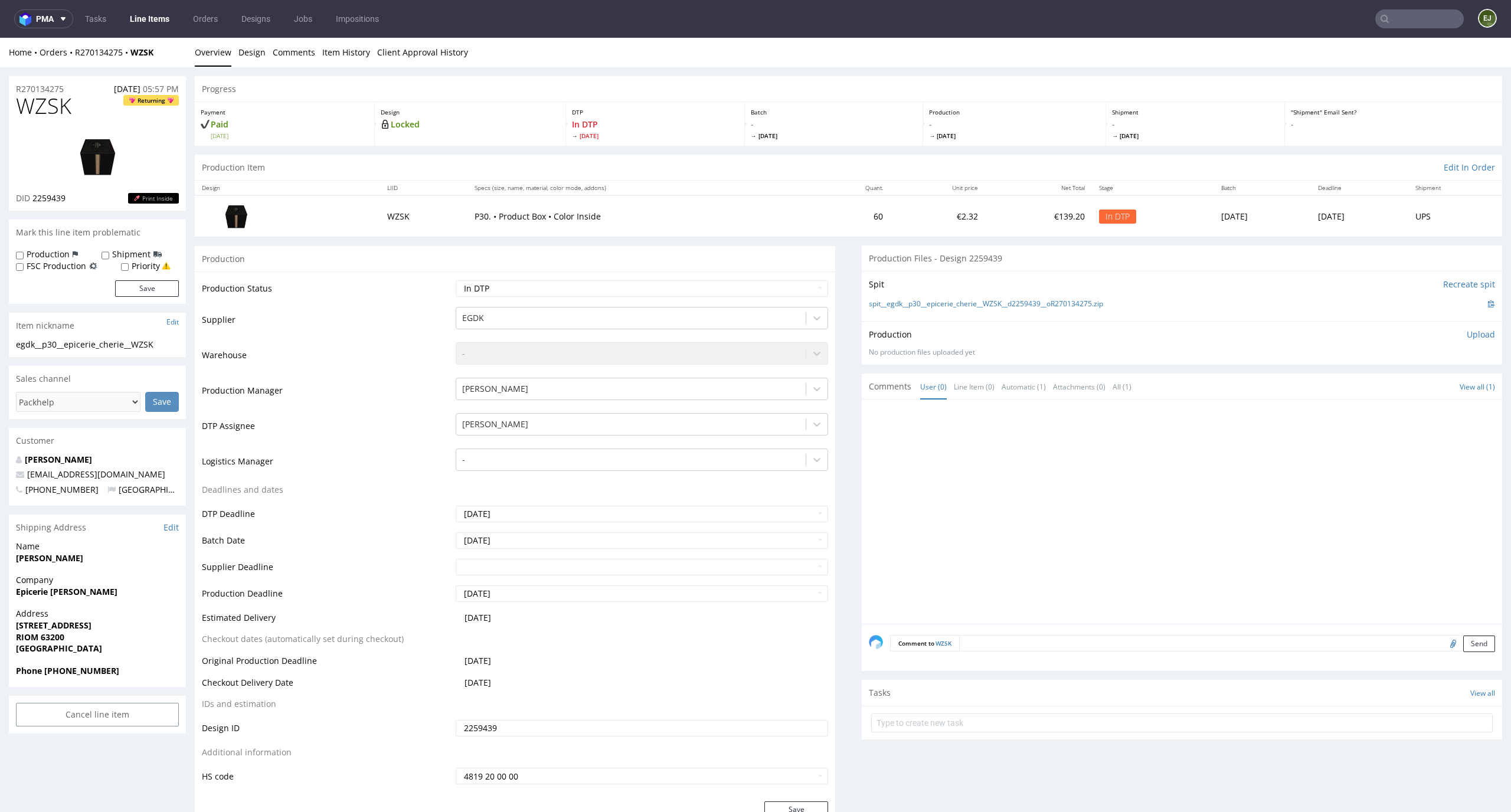
click at [814, 203] on td "60" at bounding box center [851, 216] width 76 height 41
click at [102, 21] on link "Tasks" at bounding box center [96, 19] width 35 height 19
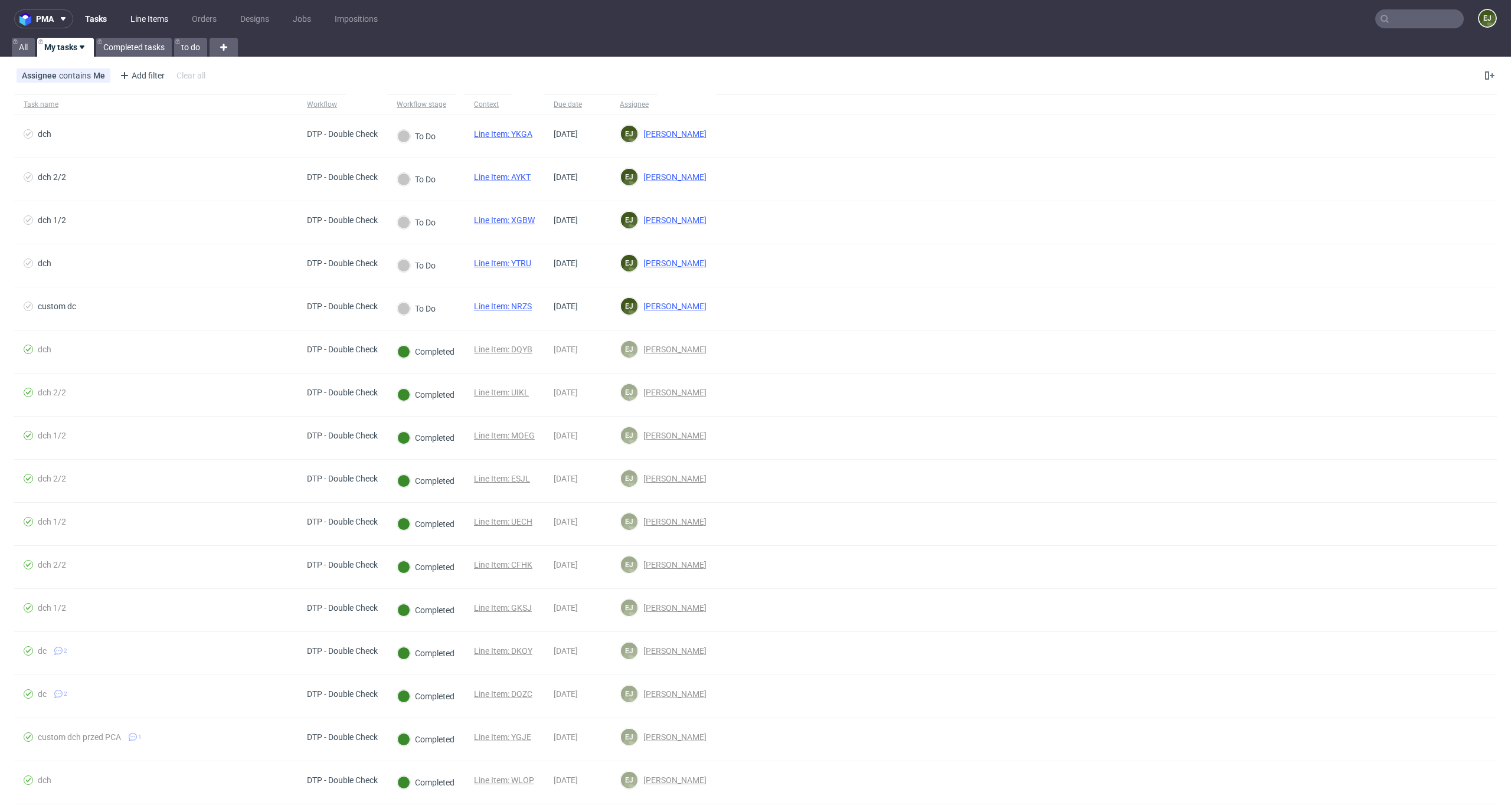
click at [156, 17] on link "Line Items" at bounding box center [149, 19] width 52 height 19
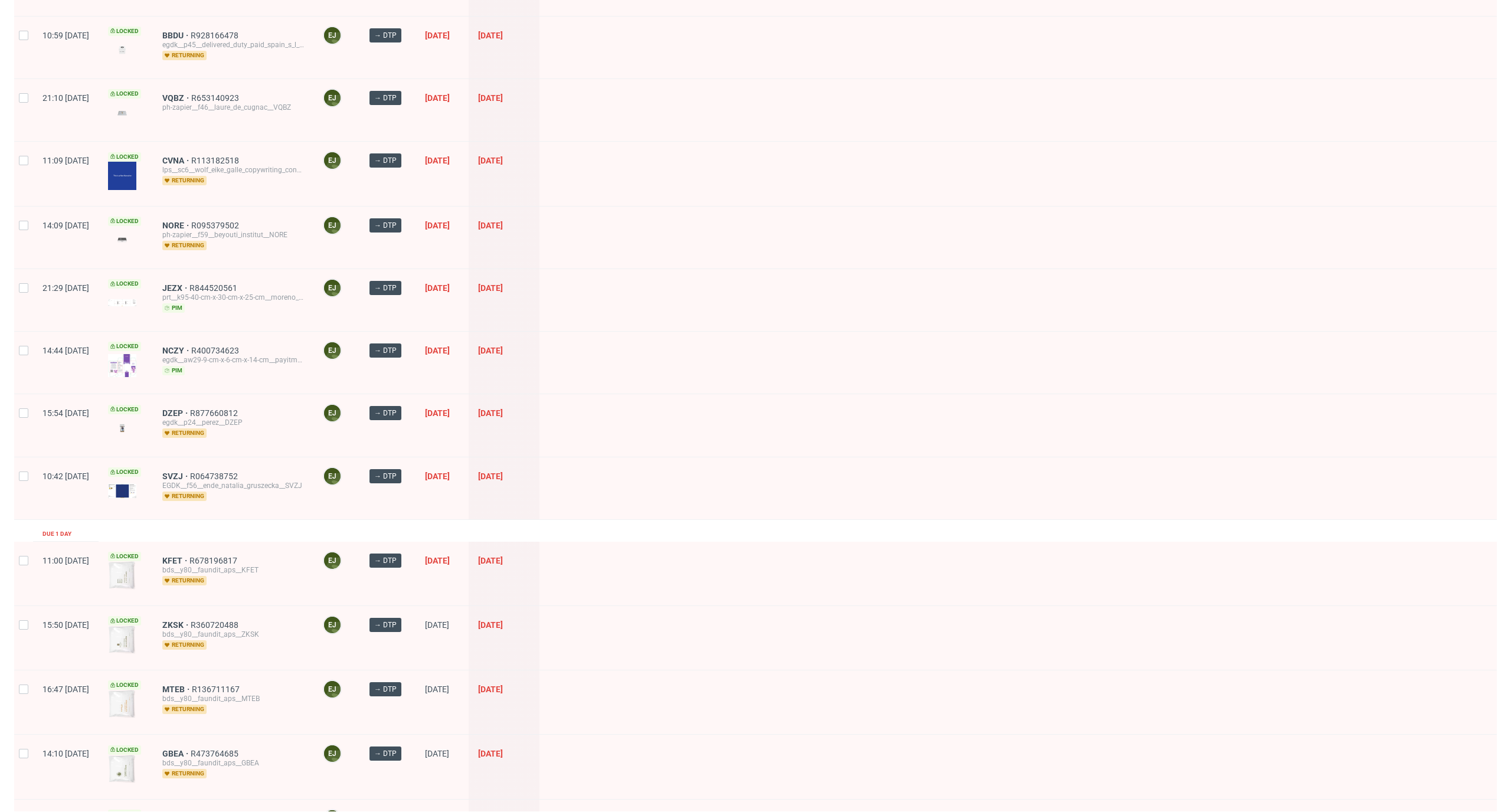
scroll to position [919, 0]
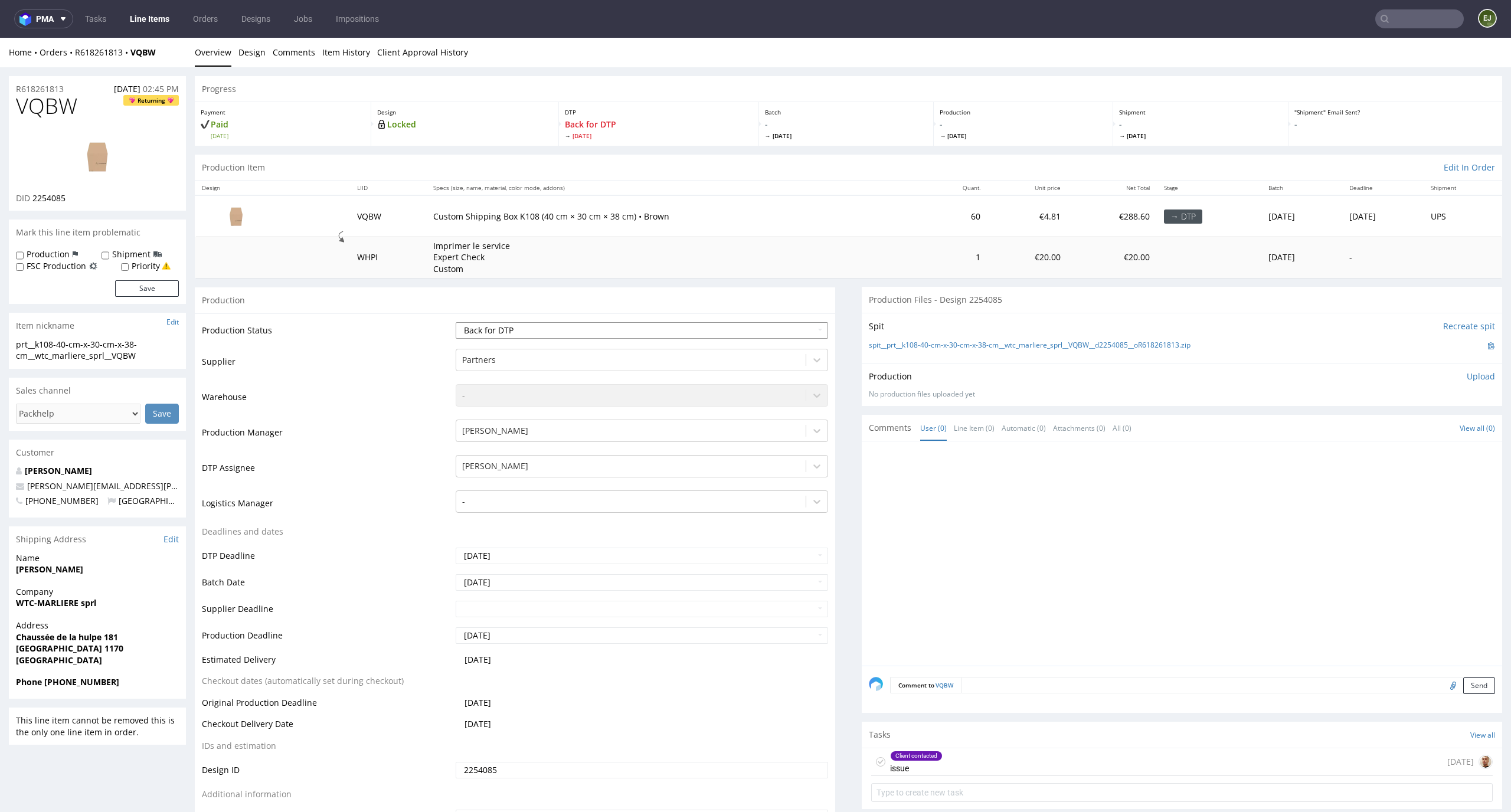
click at [742, 335] on select "Waiting for Artwork Waiting for Diecut Waiting for Mockup Waiting for DTP Waiti…" at bounding box center [642, 331] width 373 height 16
select select "dtp_in_process"
click at [456, 322] on select "Waiting for Artwork Waiting for Diecut Waiting for Mockup Waiting for DTP Waiti…" at bounding box center [642, 331] width 373 height 16
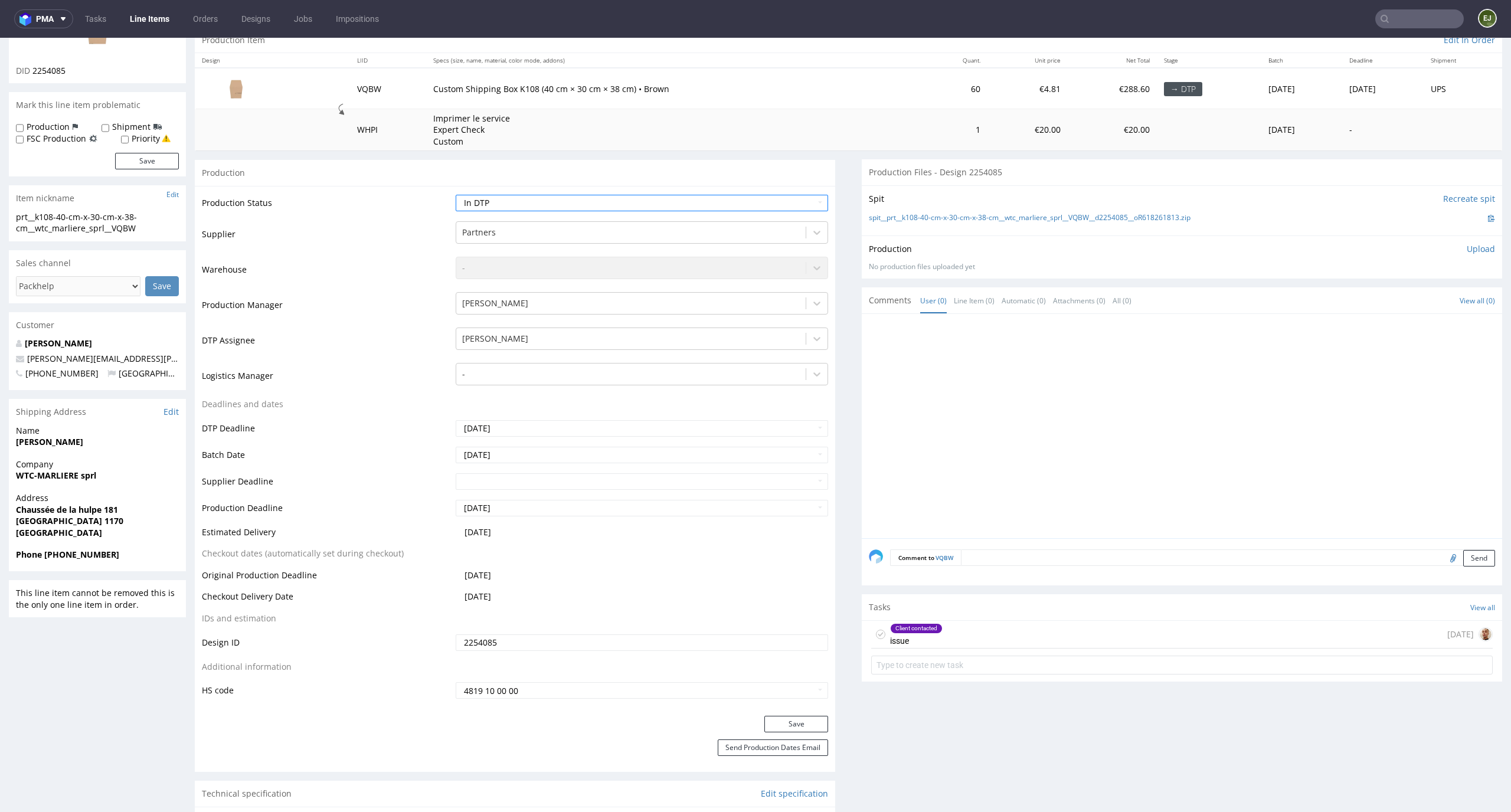
scroll to position [218, 0]
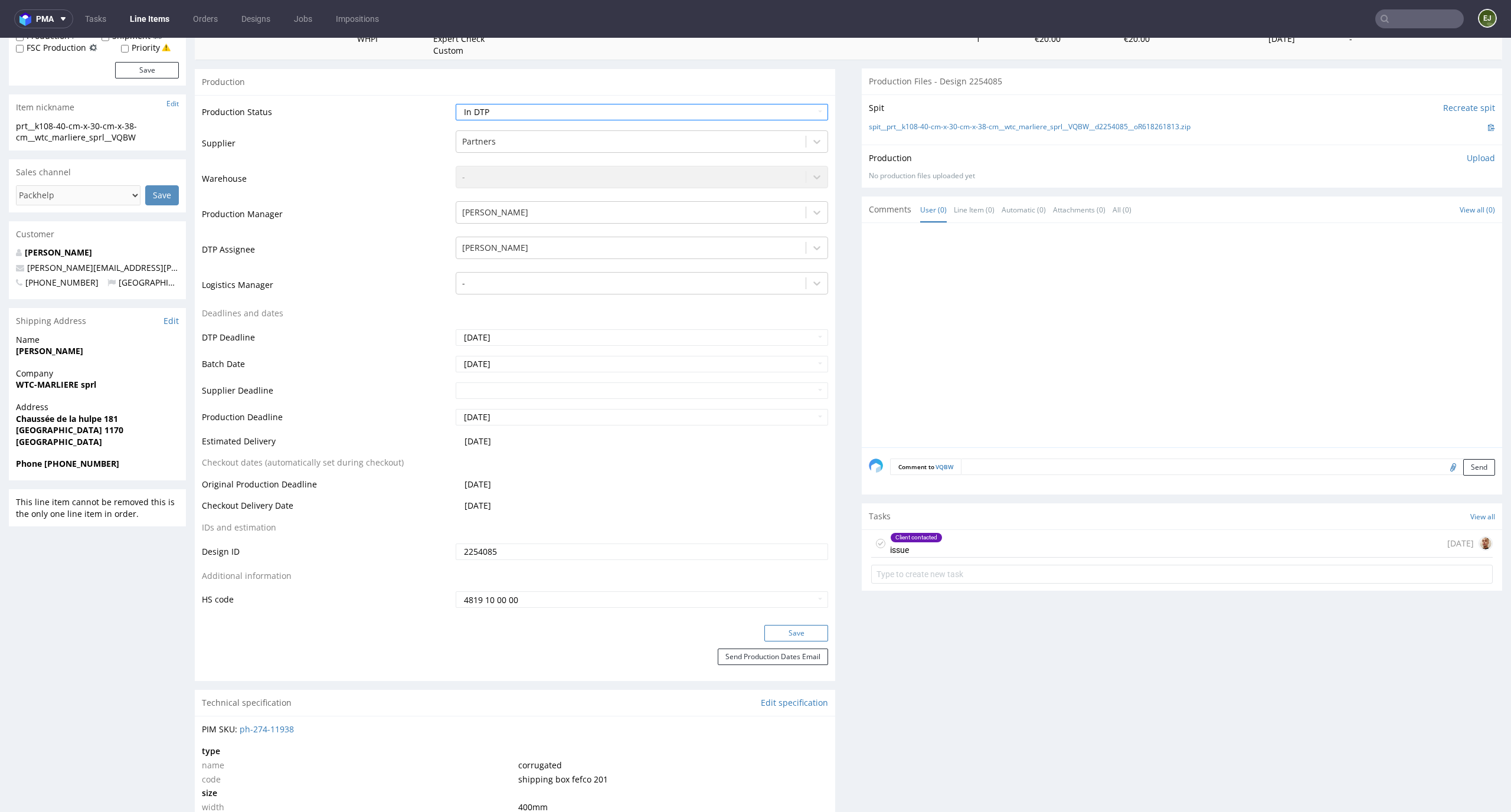
click at [795, 634] on button "Save" at bounding box center [796, 633] width 64 height 16
click at [920, 127] on link "spit__prt__k108-40-cm-x-30-cm-x-38-cm__wtc_marliere_sprl__VQBW__d2254085__oR618…" at bounding box center [1029, 127] width 322 height 10
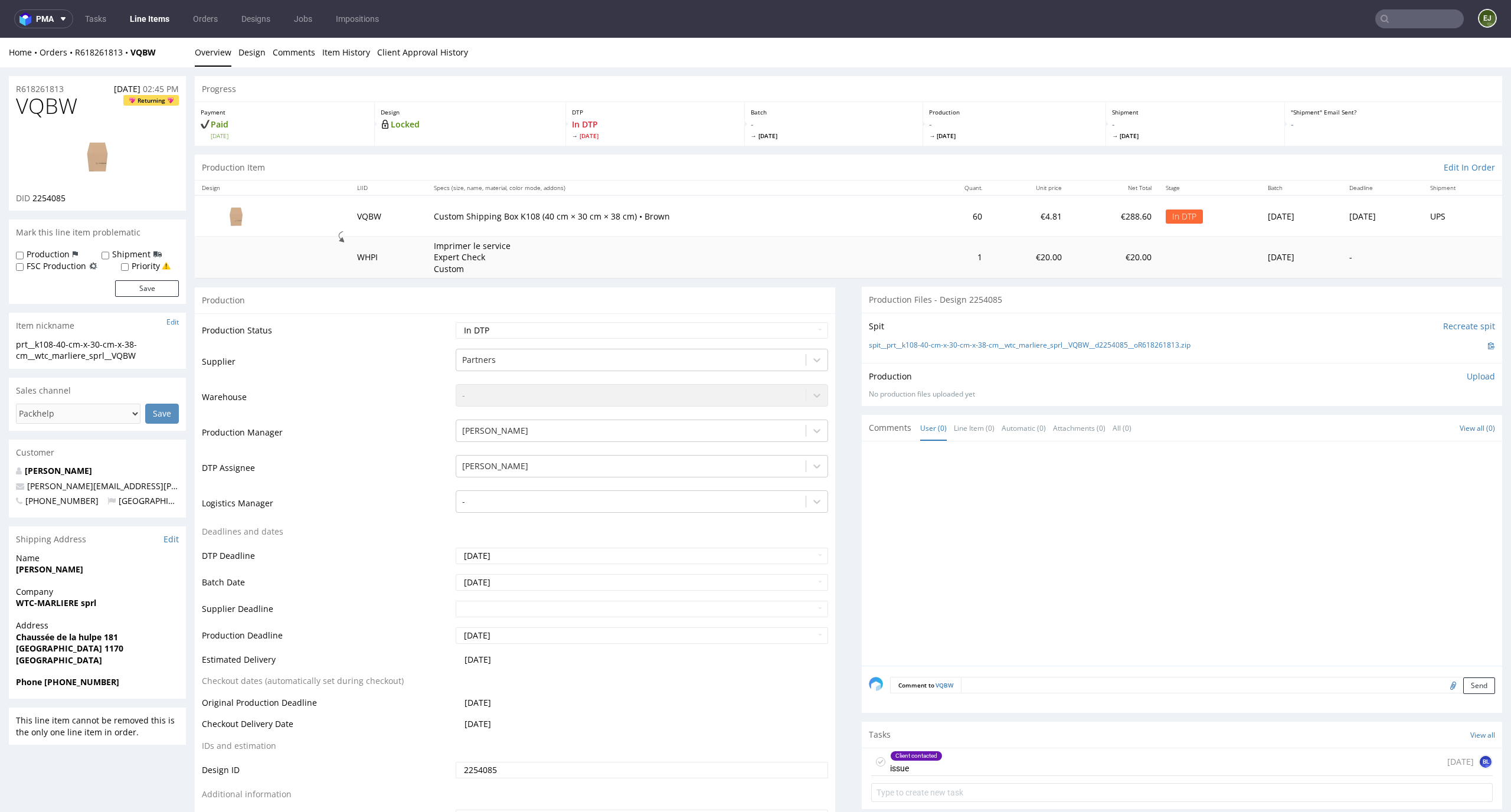
click at [91, 160] on img at bounding box center [97, 156] width 95 height 53
click at [257, 54] on link "Design" at bounding box center [252, 52] width 27 height 29
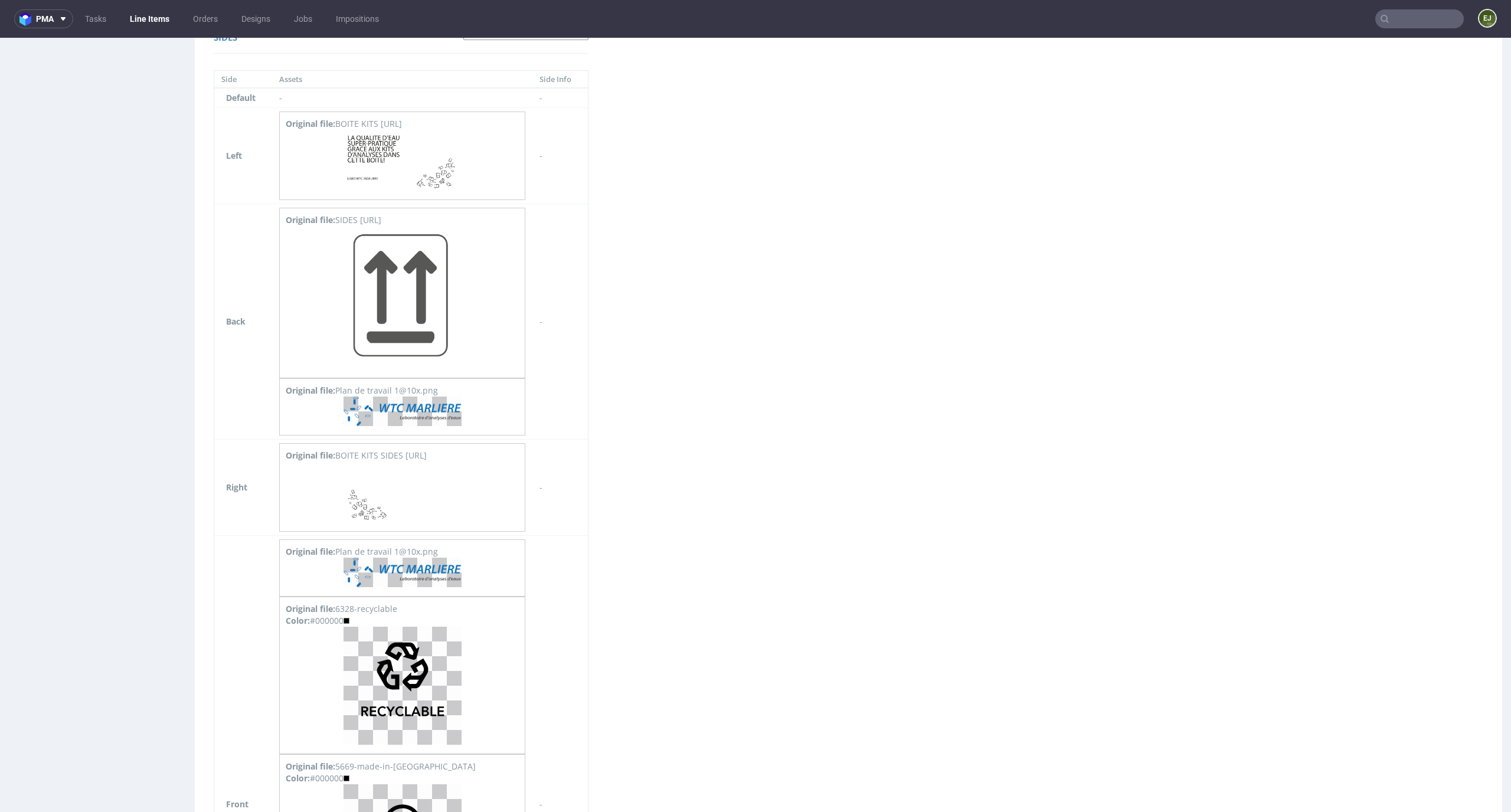
scroll to position [1154, 0]
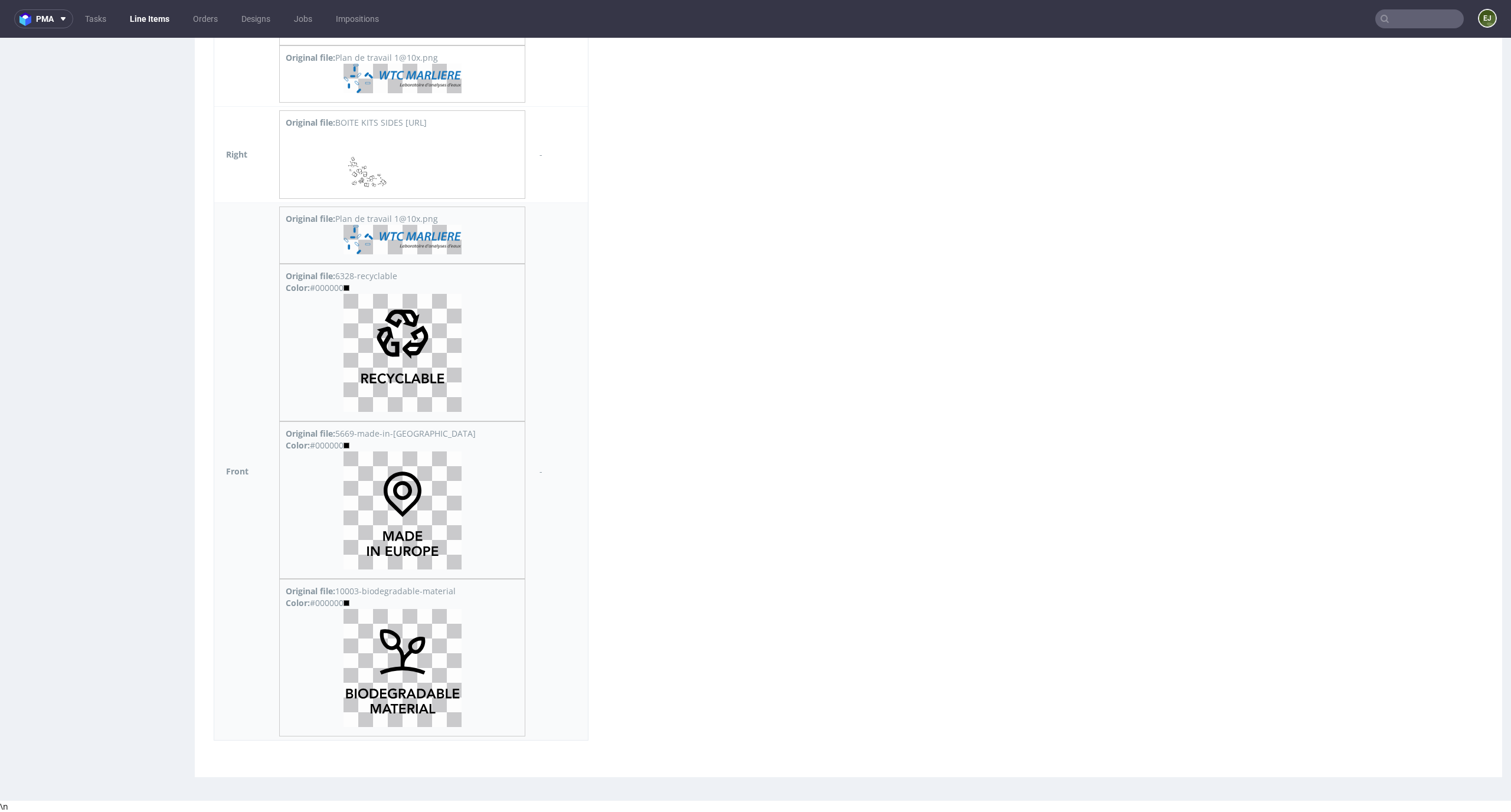
click at [388, 248] on img at bounding box center [402, 239] width 118 height 29
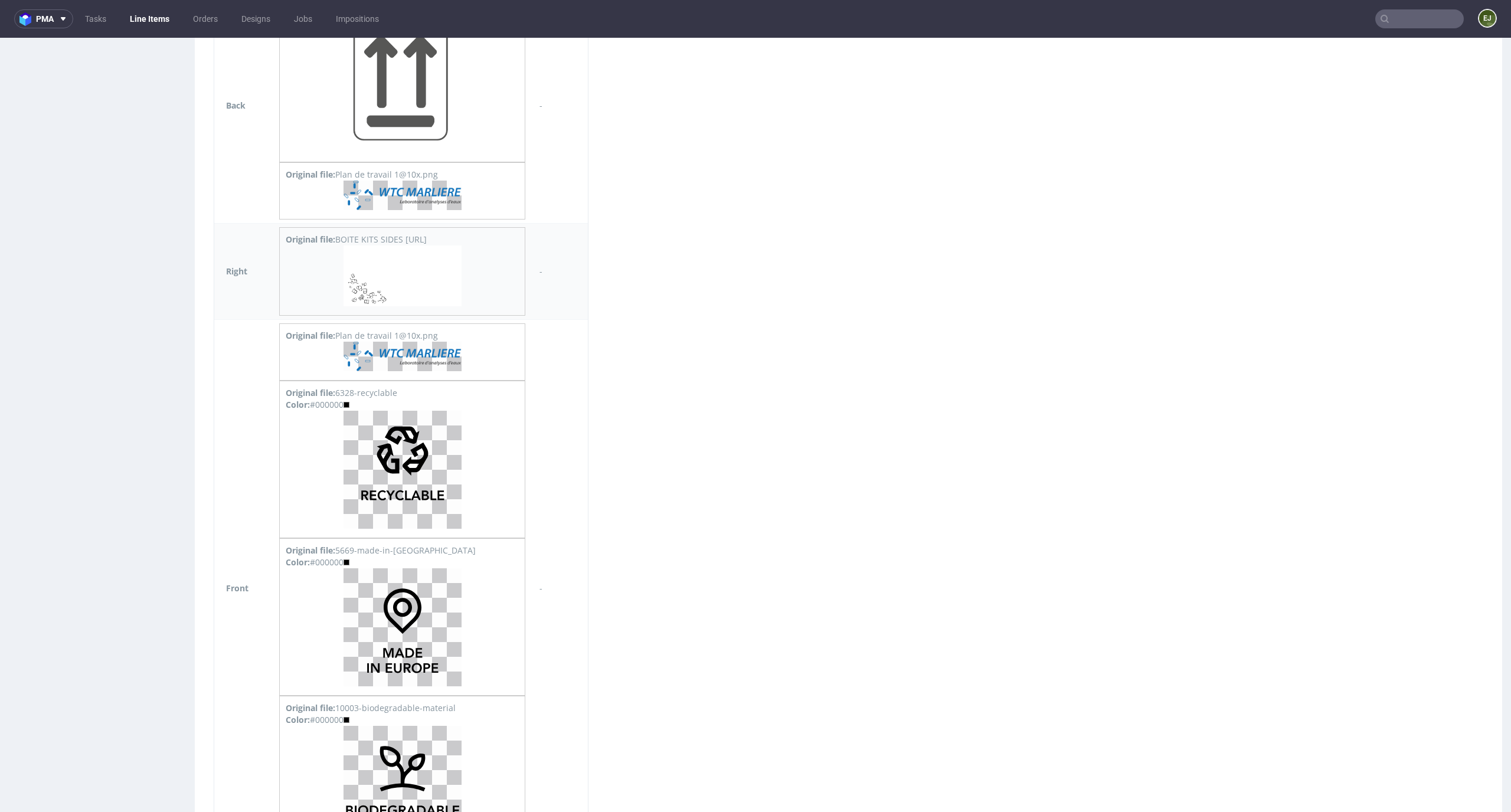
scroll to position [950, 0]
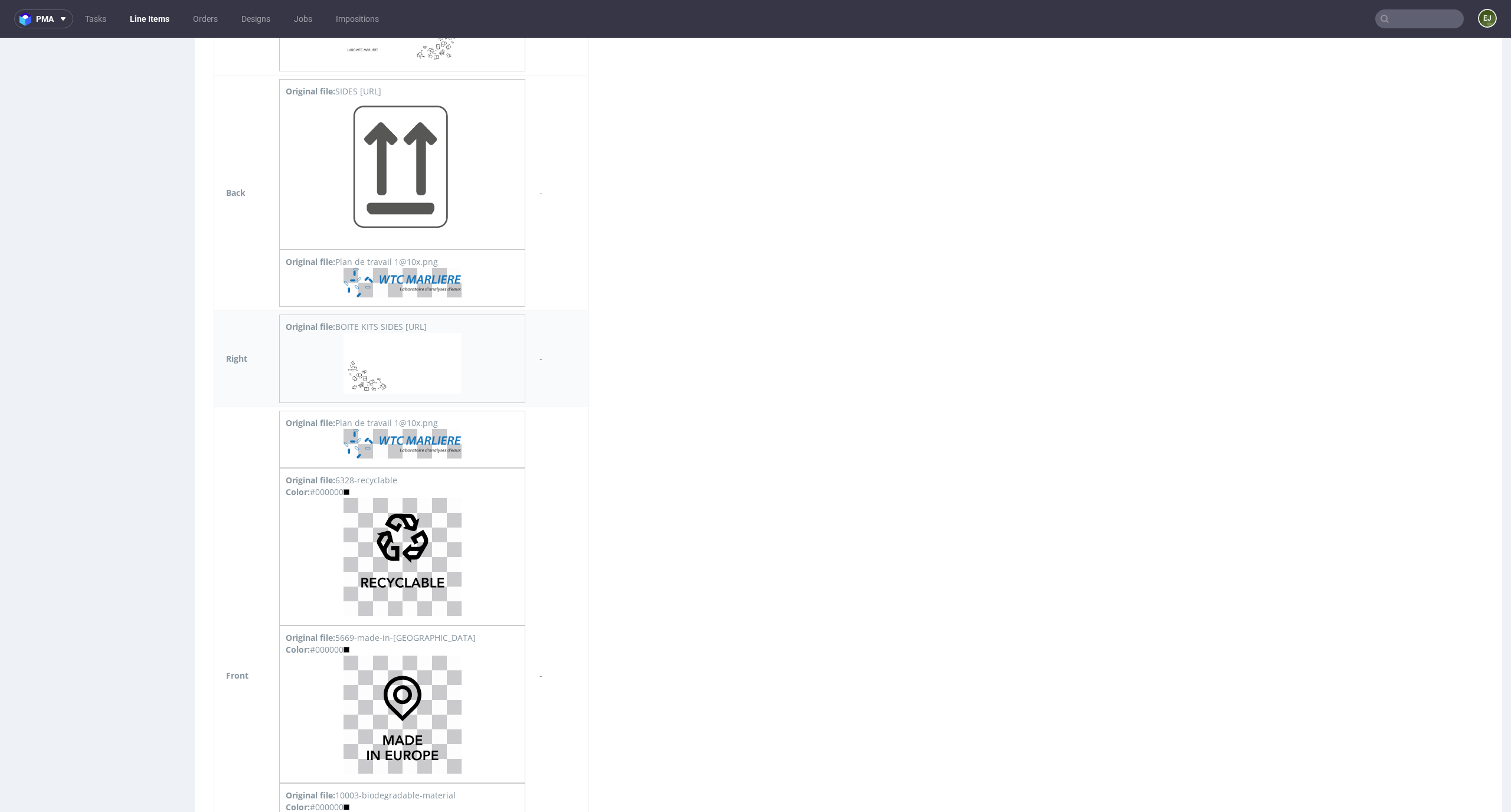
click at [395, 360] on img at bounding box center [402, 362] width 118 height 61
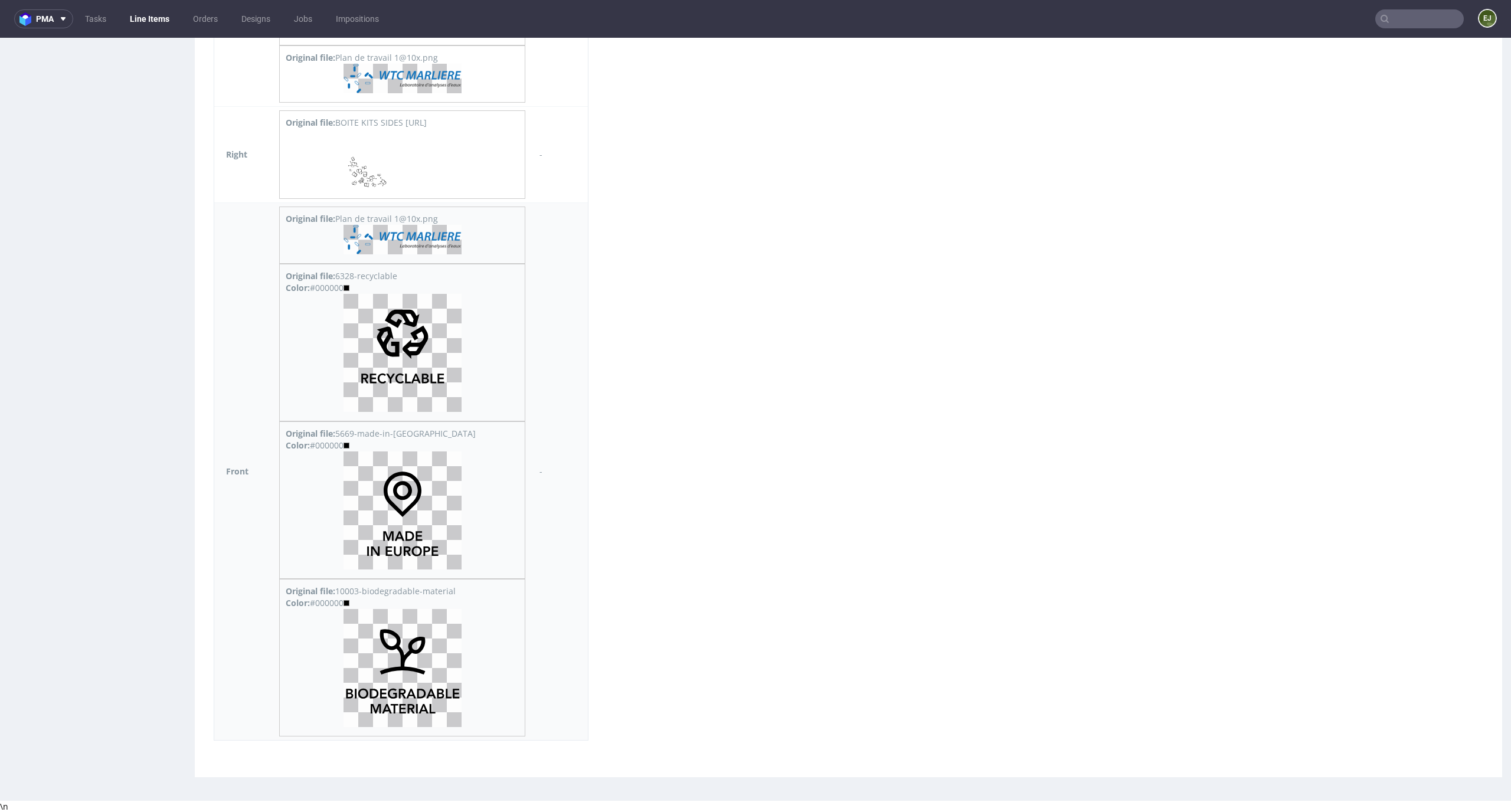
scroll to position [892, 0]
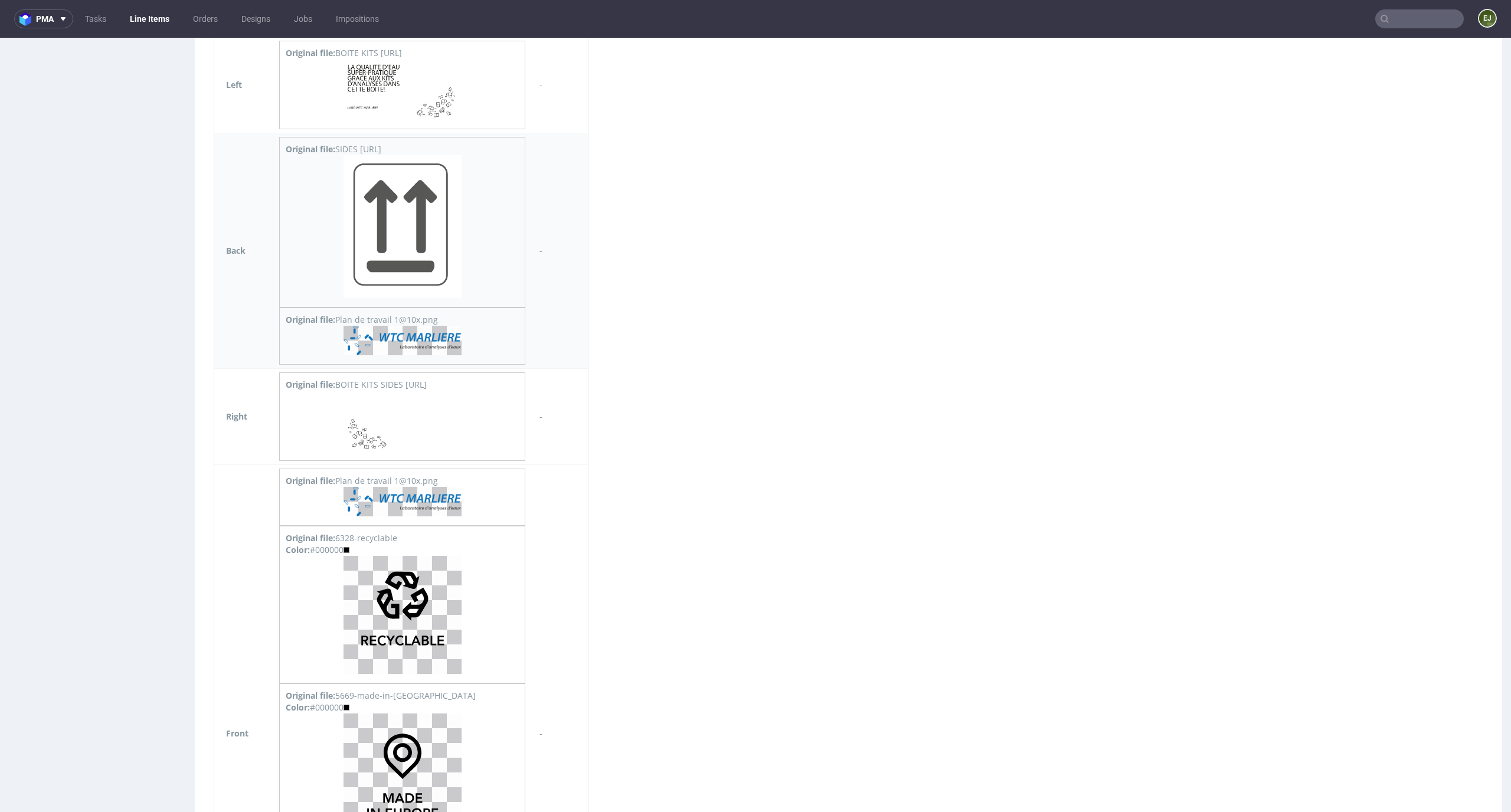
click at [427, 260] on img at bounding box center [402, 226] width 118 height 143
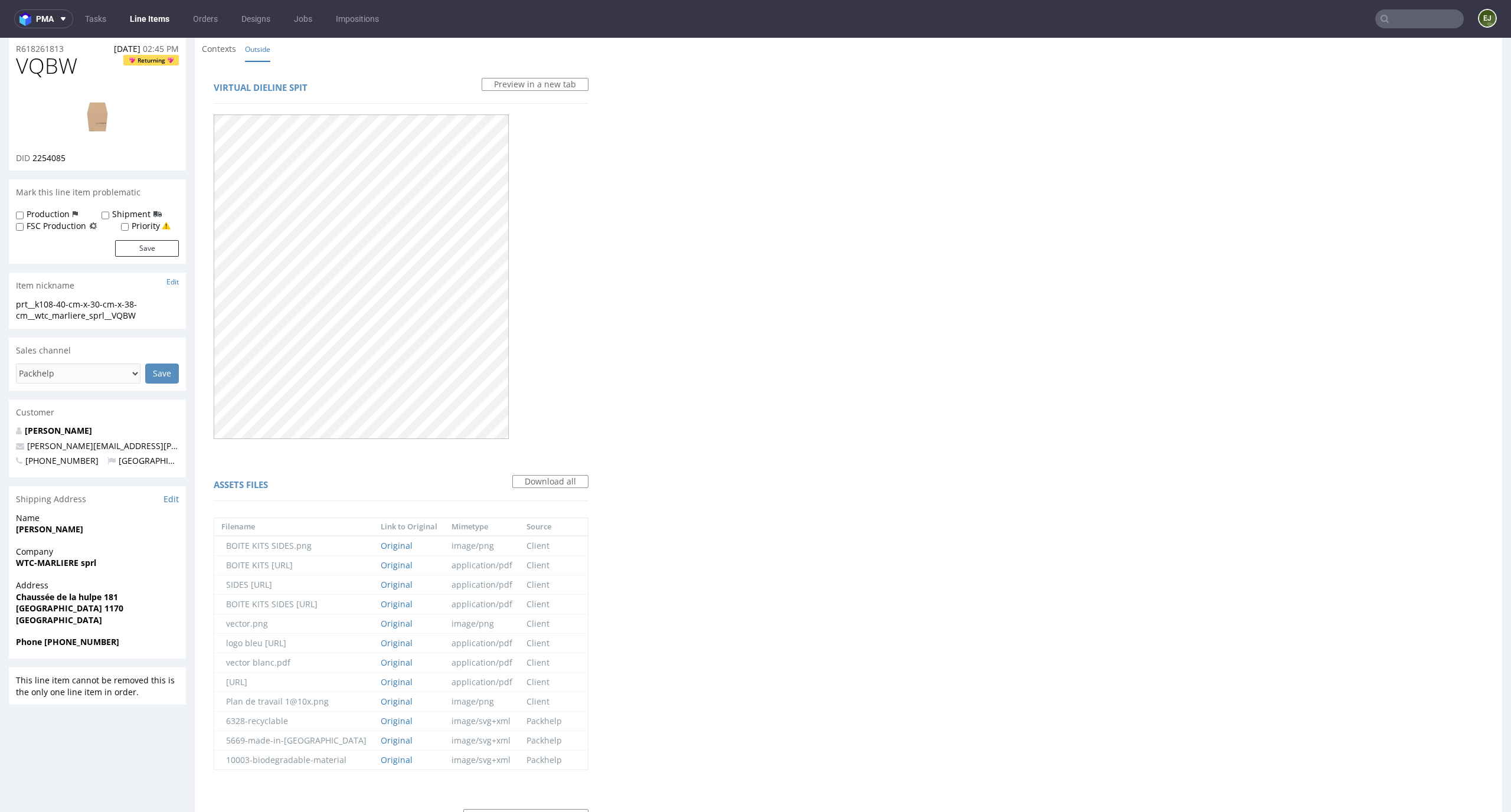
scroll to position [0, 0]
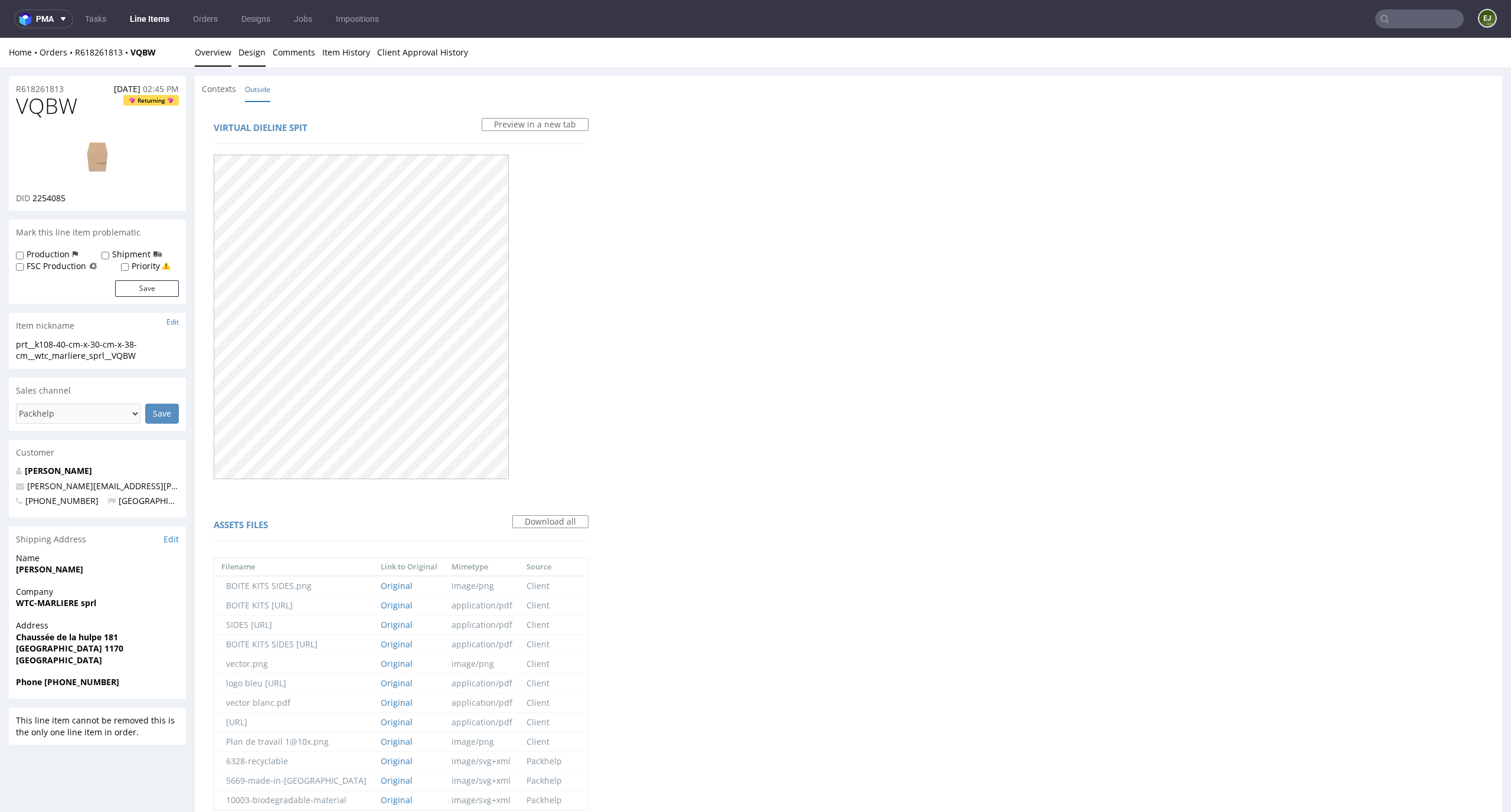
click at [219, 53] on link "Overview" at bounding box center [213, 52] width 37 height 29
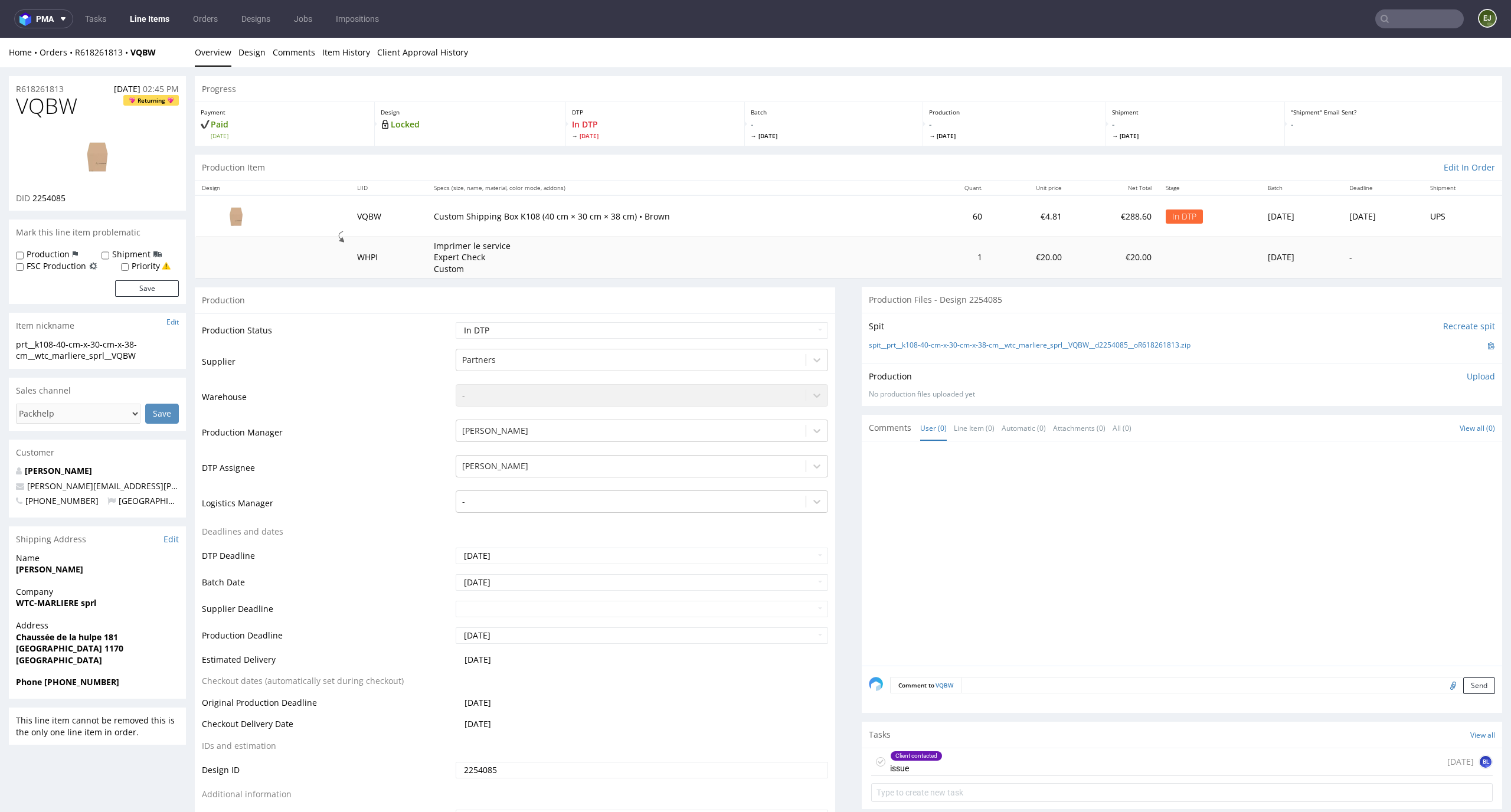
scroll to position [372, 0]
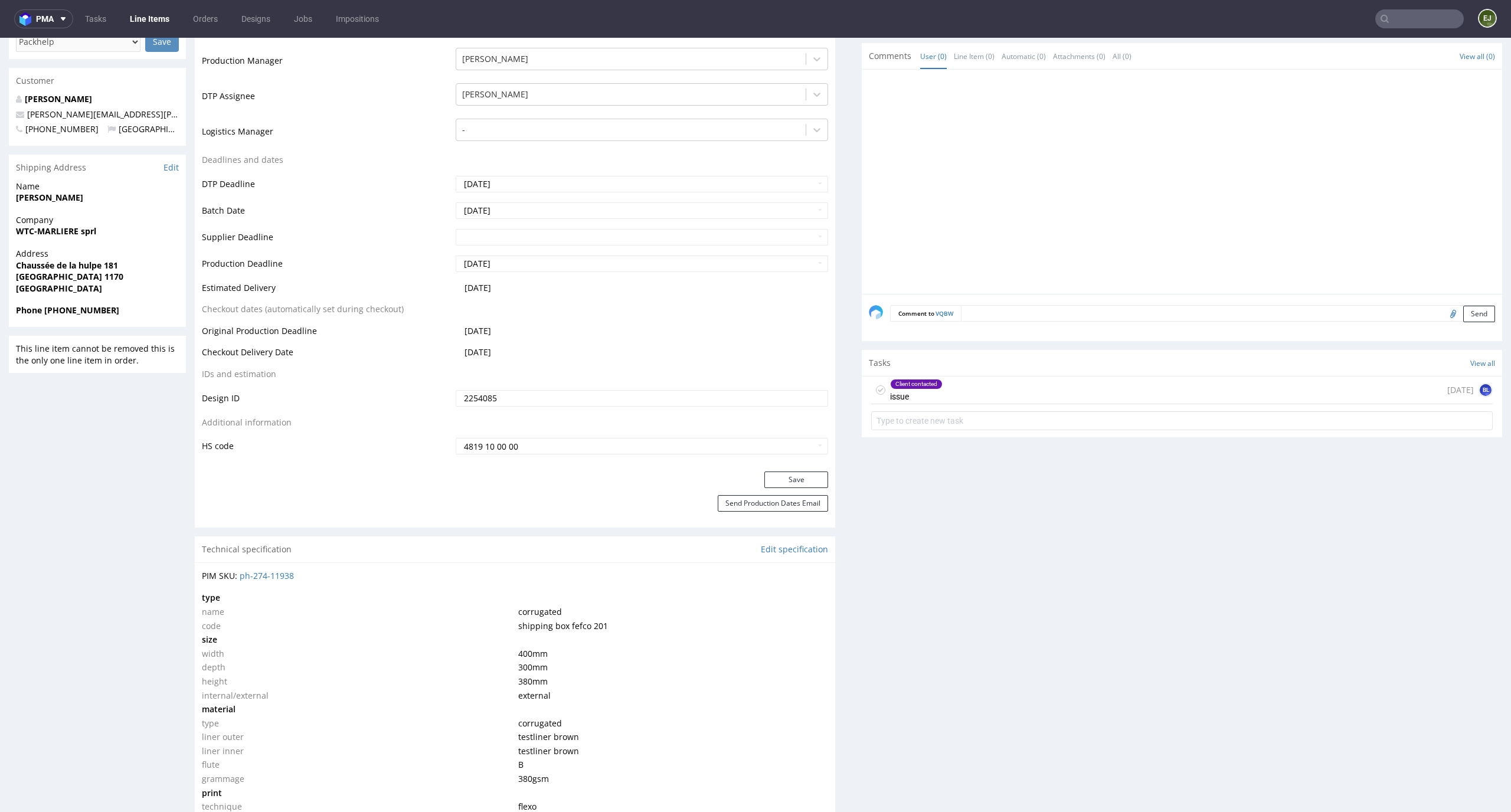
click at [937, 408] on form at bounding box center [1181, 421] width 621 height 29
click at [954, 399] on div "Client contacted issue 21 days ago BL" at bounding box center [1181, 390] width 621 height 28
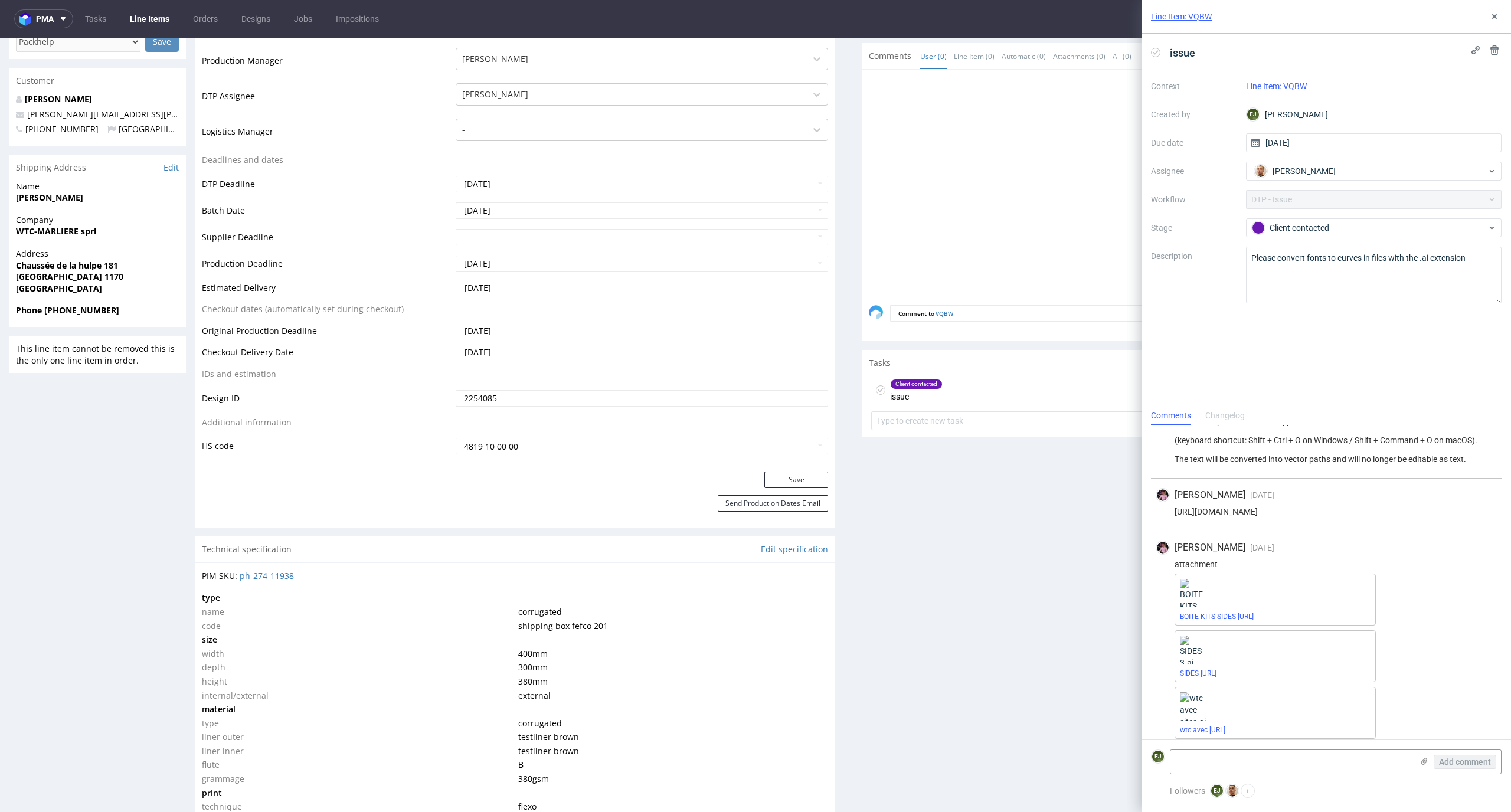
scroll to position [236, 0]
click at [1210, 605] on link "BOITE KITS SIDES 2.ai" at bounding box center [1216, 607] width 73 height 8
click at [1200, 664] on link "SIDES 3.ai" at bounding box center [1198, 664] width 37 height 8
click at [1200, 722] on link "wtc avec sites.ai" at bounding box center [1202, 721] width 46 height 8
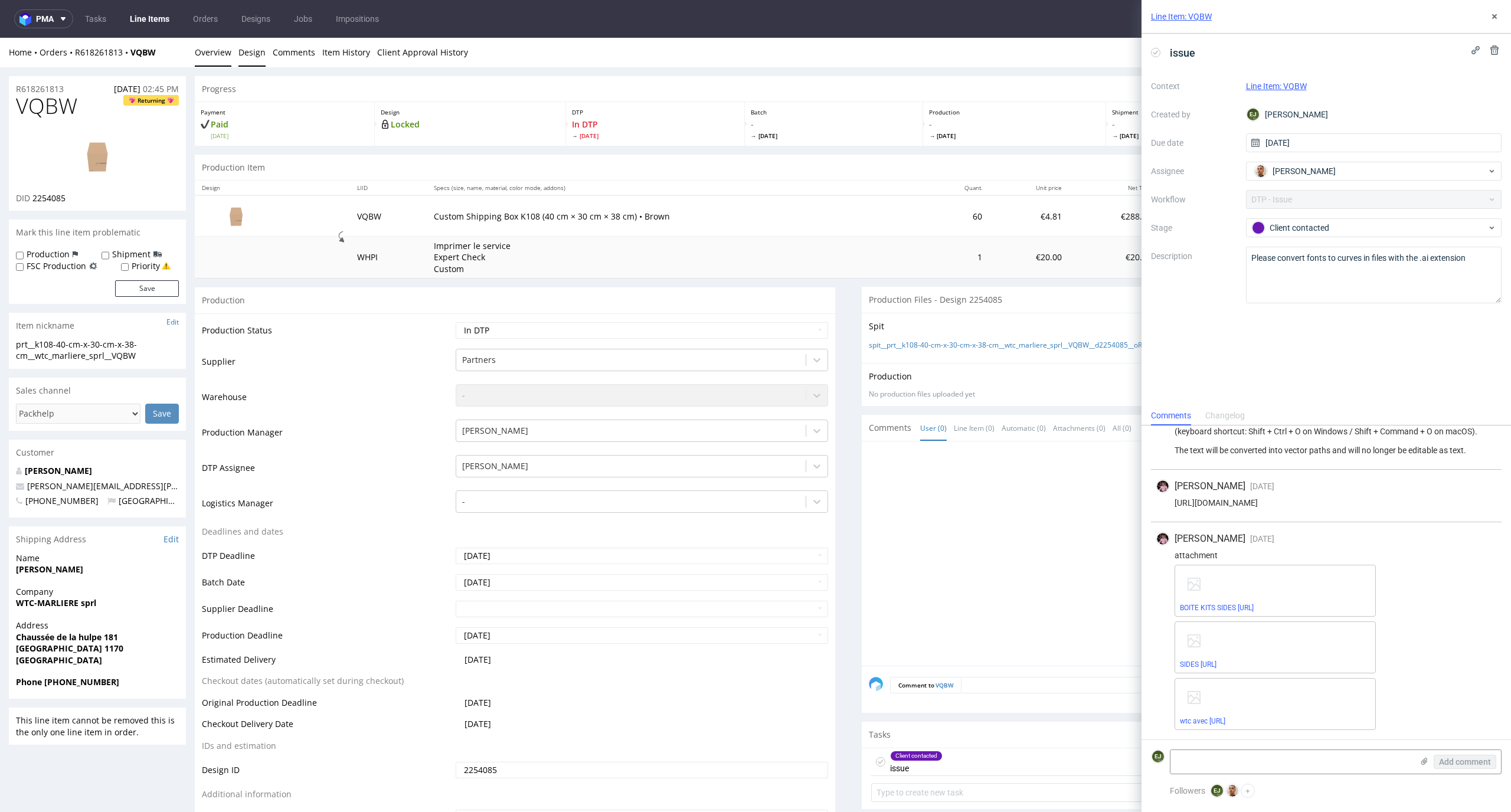
click at [256, 52] on link "Design" at bounding box center [252, 52] width 27 height 29
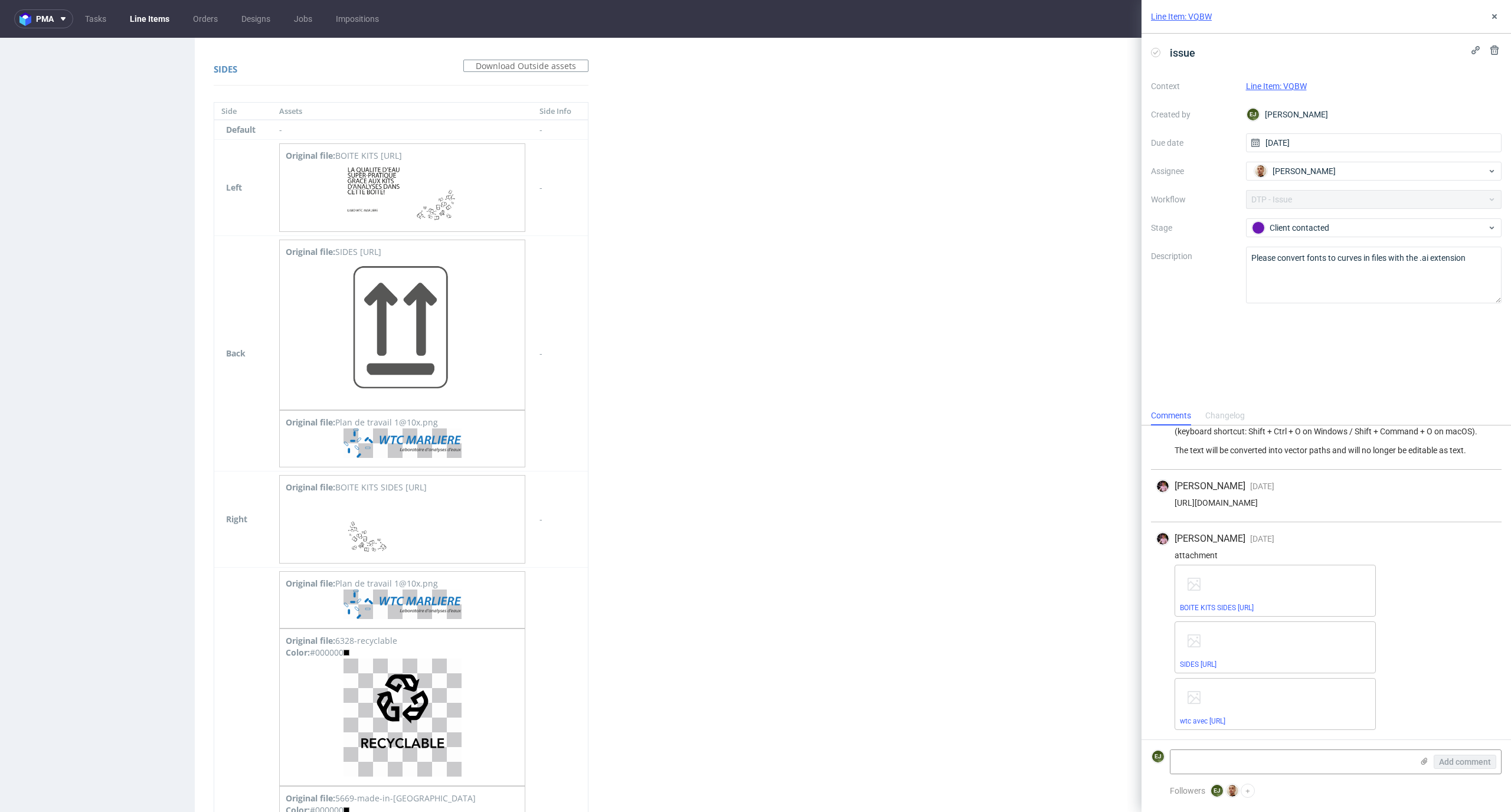
scroll to position [748, 0]
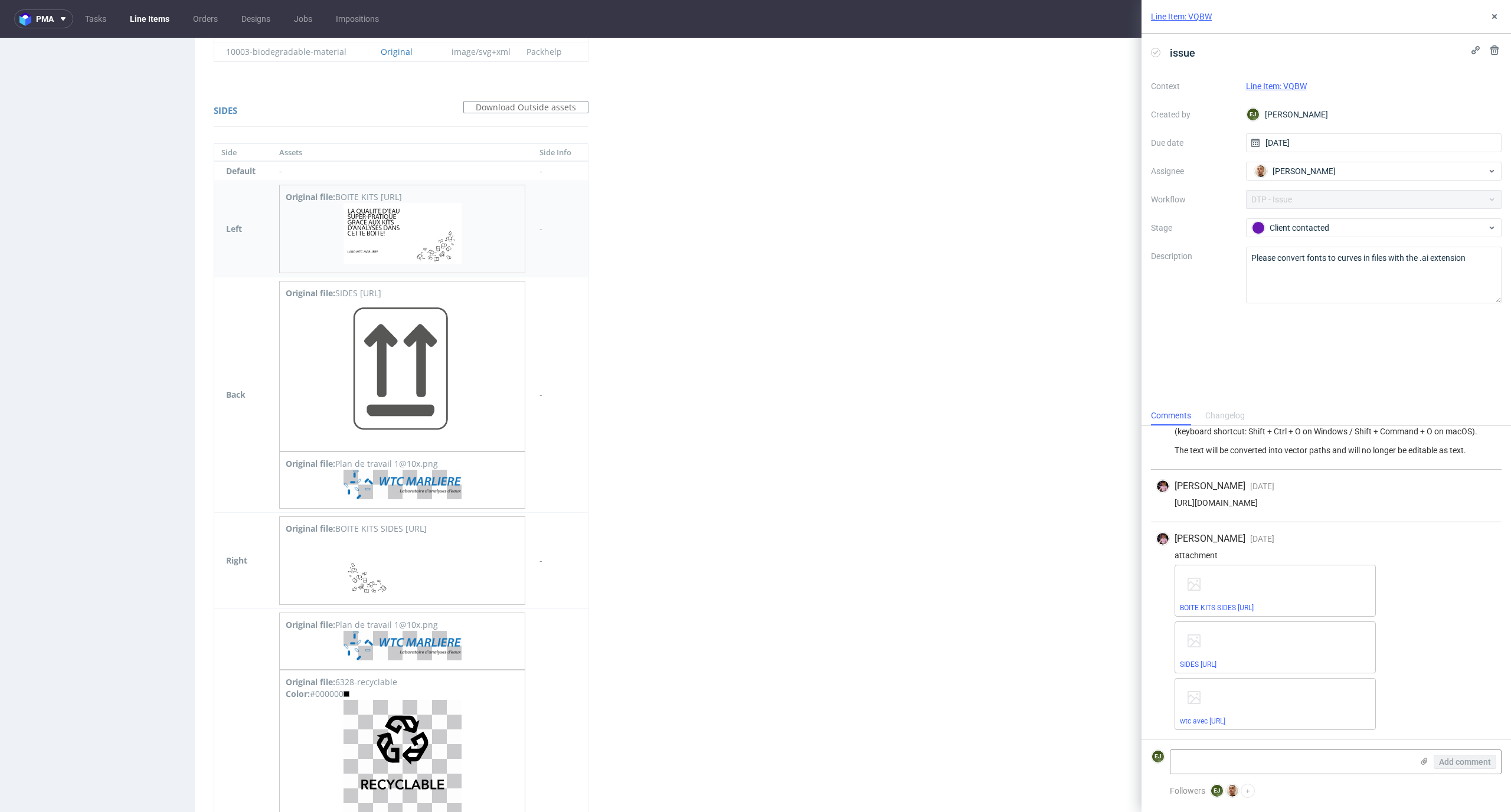
click at [386, 269] on div "Original file: BOITE KITS SIDES.ai" at bounding box center [402, 229] width 246 height 88
click at [398, 235] on img at bounding box center [402, 233] width 118 height 61
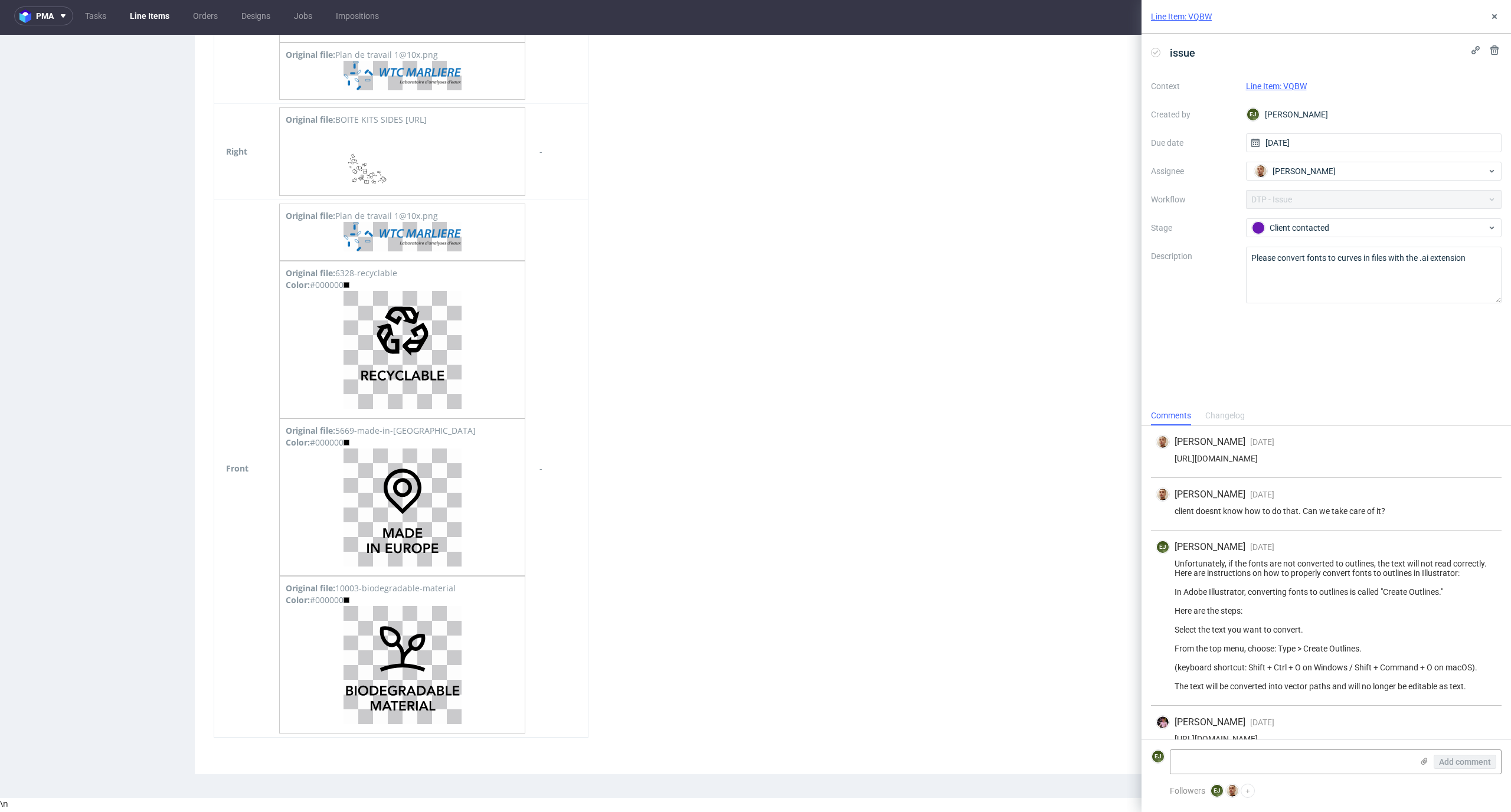
scroll to position [0, 0]
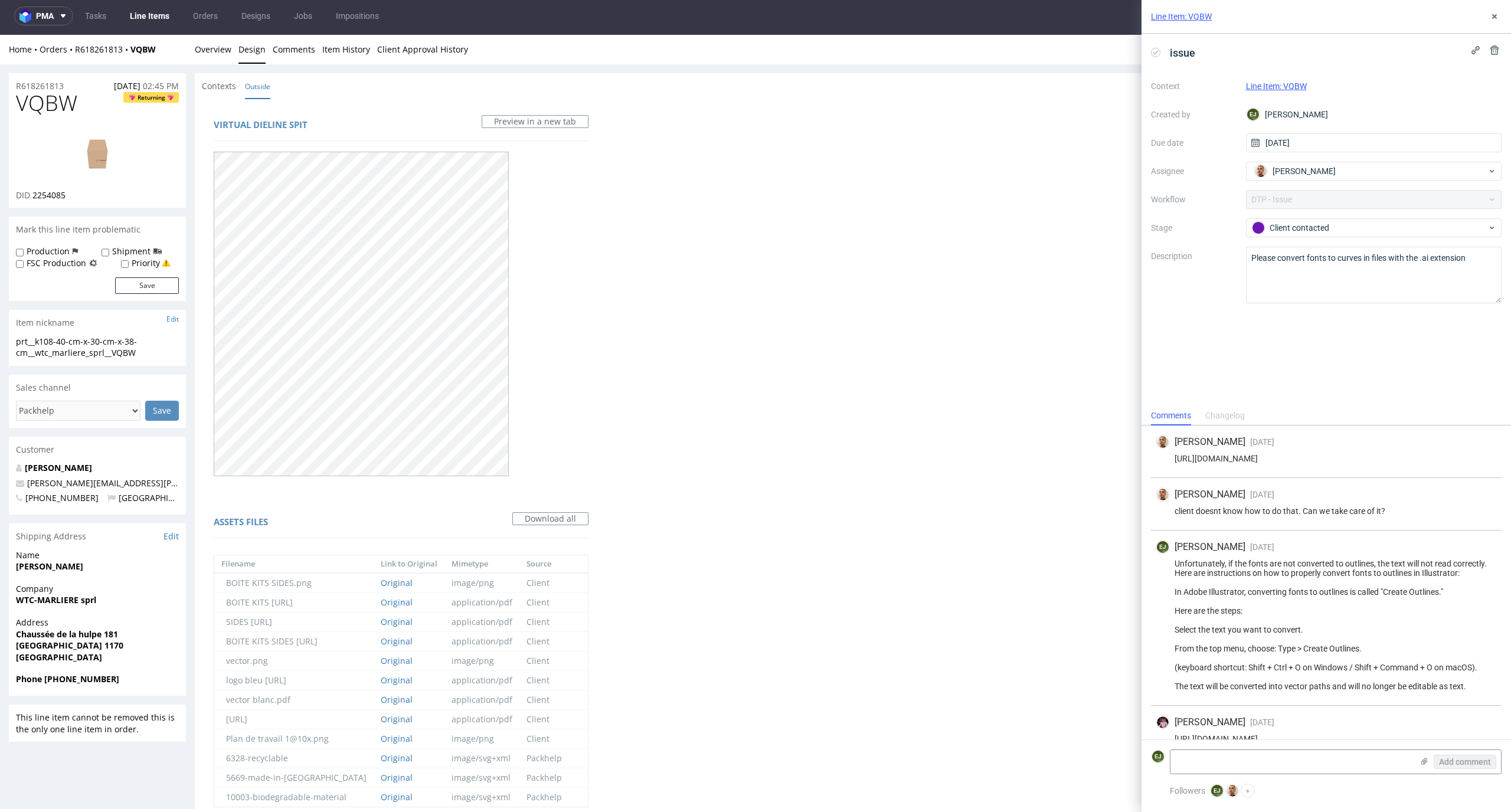
click at [1156, 50] on icon at bounding box center [1156, 52] width 10 height 10
click at [1495, 17] on use at bounding box center [1494, 16] width 5 height 5
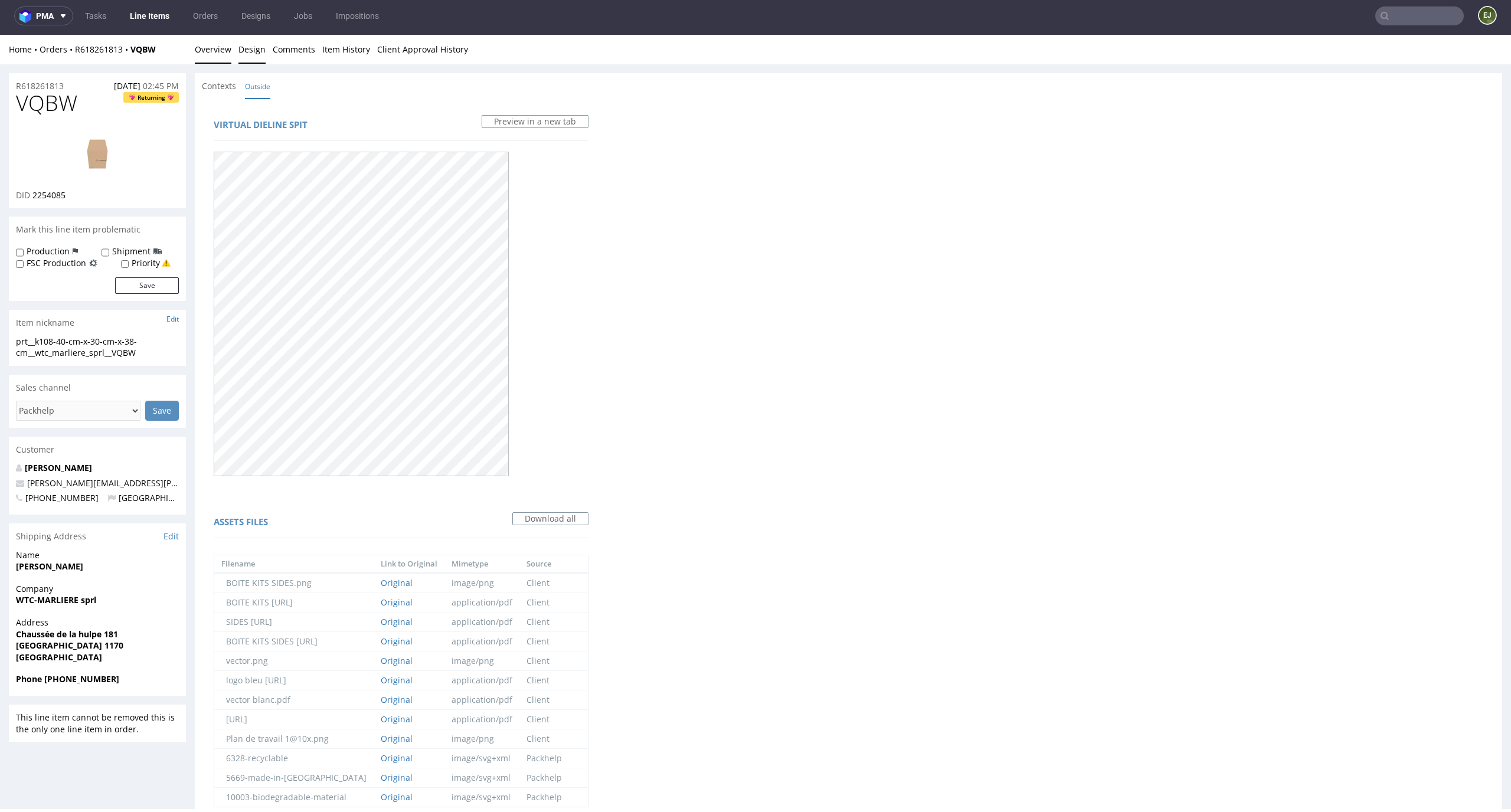
click at [221, 52] on link "Overview" at bounding box center [213, 49] width 37 height 29
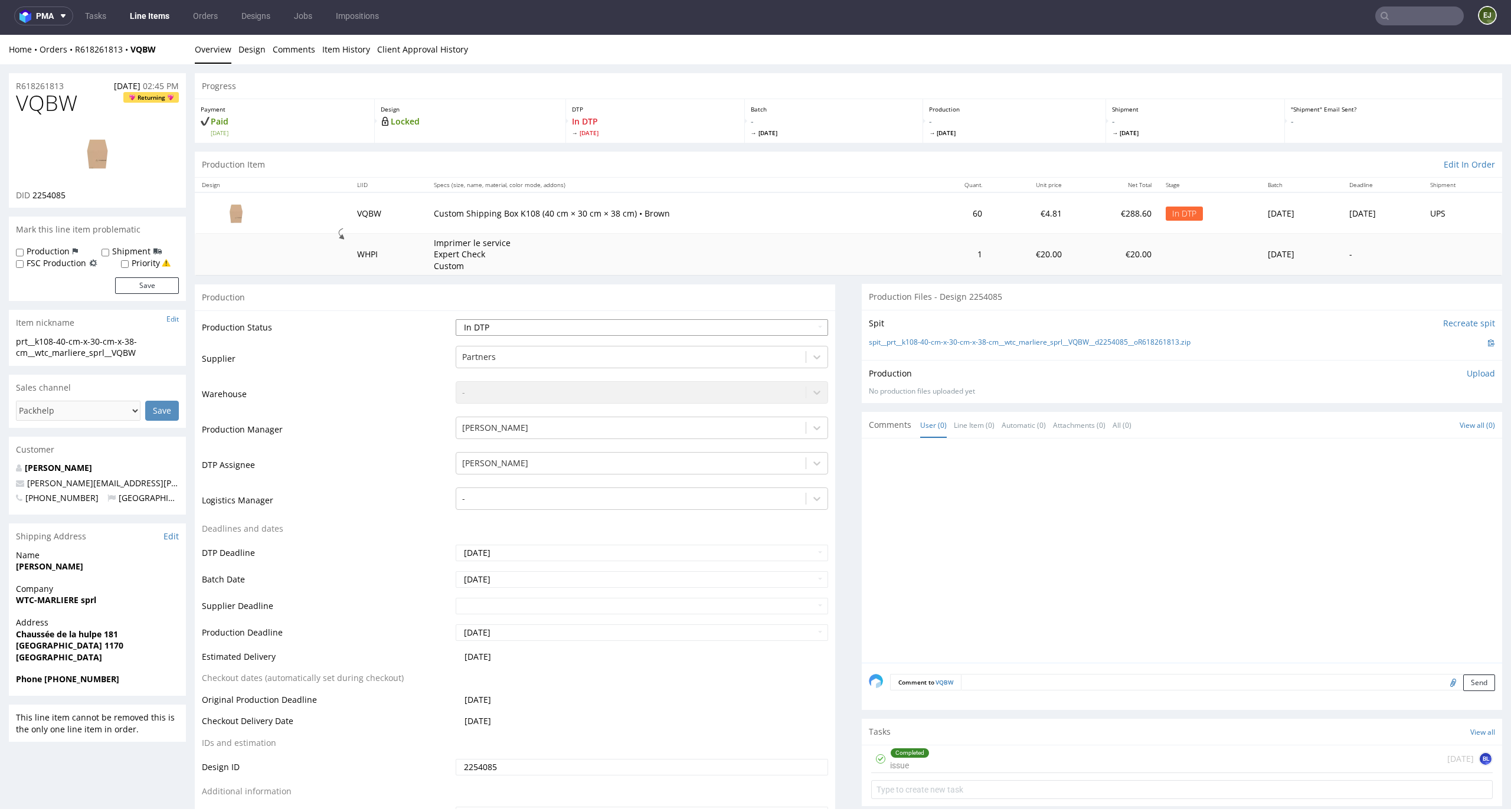
click at [782, 330] on select "Waiting for Artwork Waiting for Diecut Waiting for Mockup Waiting for DTP Waiti…" at bounding box center [642, 327] width 373 height 16
select select "dtp_ca_needed"
click at [456, 319] on select "Waiting for Artwork Waiting for Diecut Waiting for Mockup Waiting for DTP Waiti…" at bounding box center [642, 327] width 373 height 16
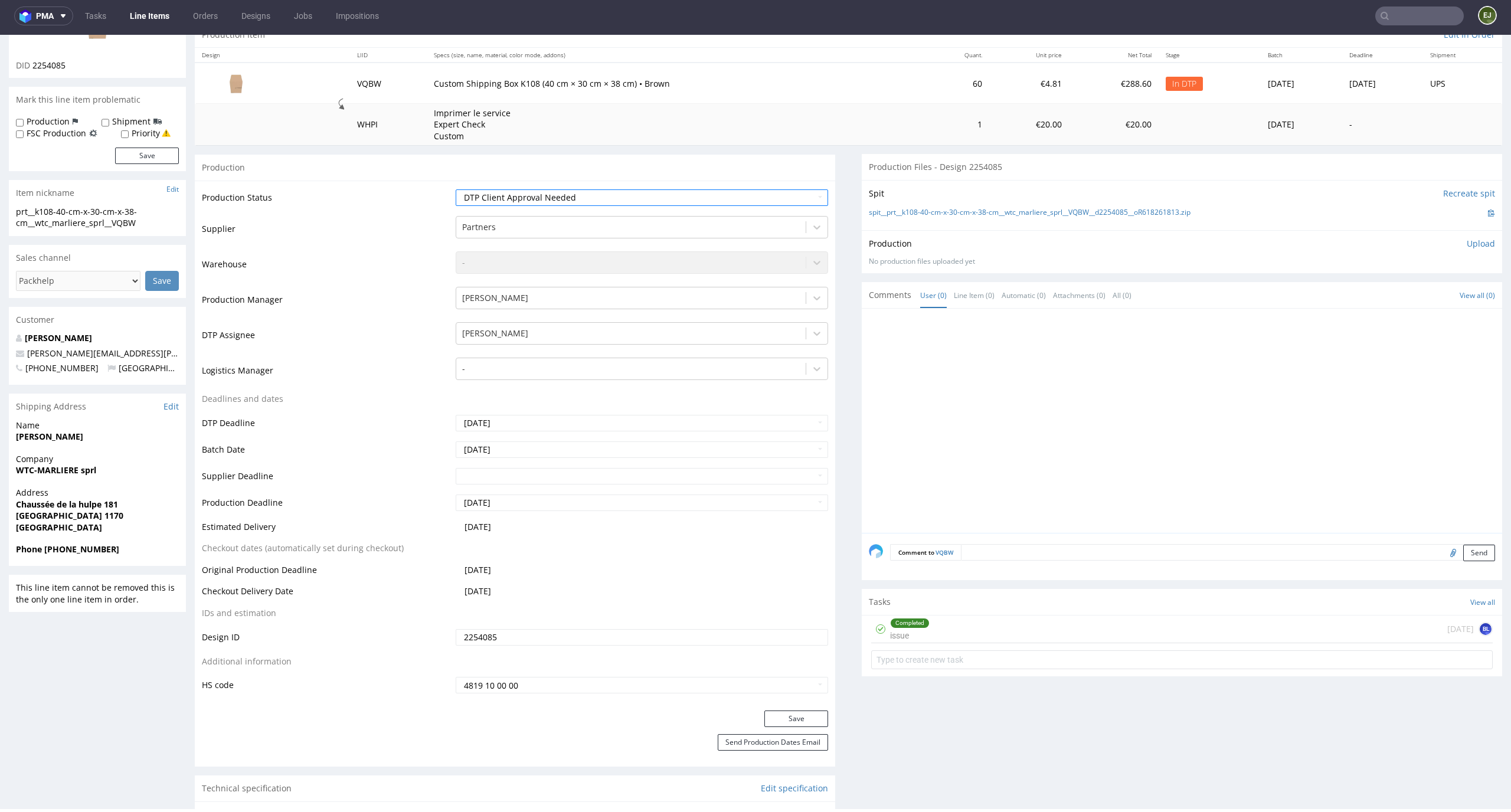
scroll to position [205, 0]
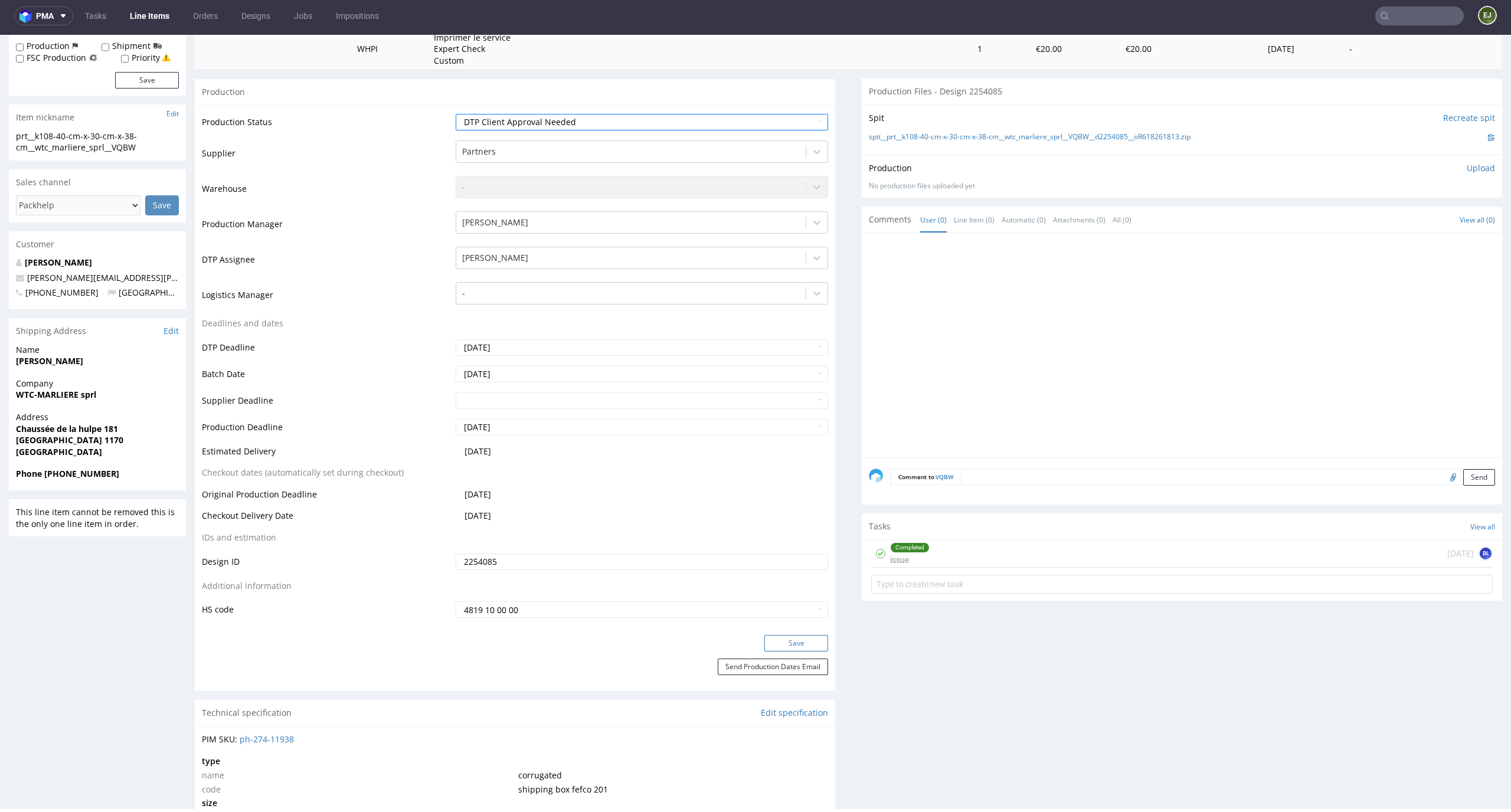
click at [774, 641] on button "Save" at bounding box center [796, 643] width 64 height 16
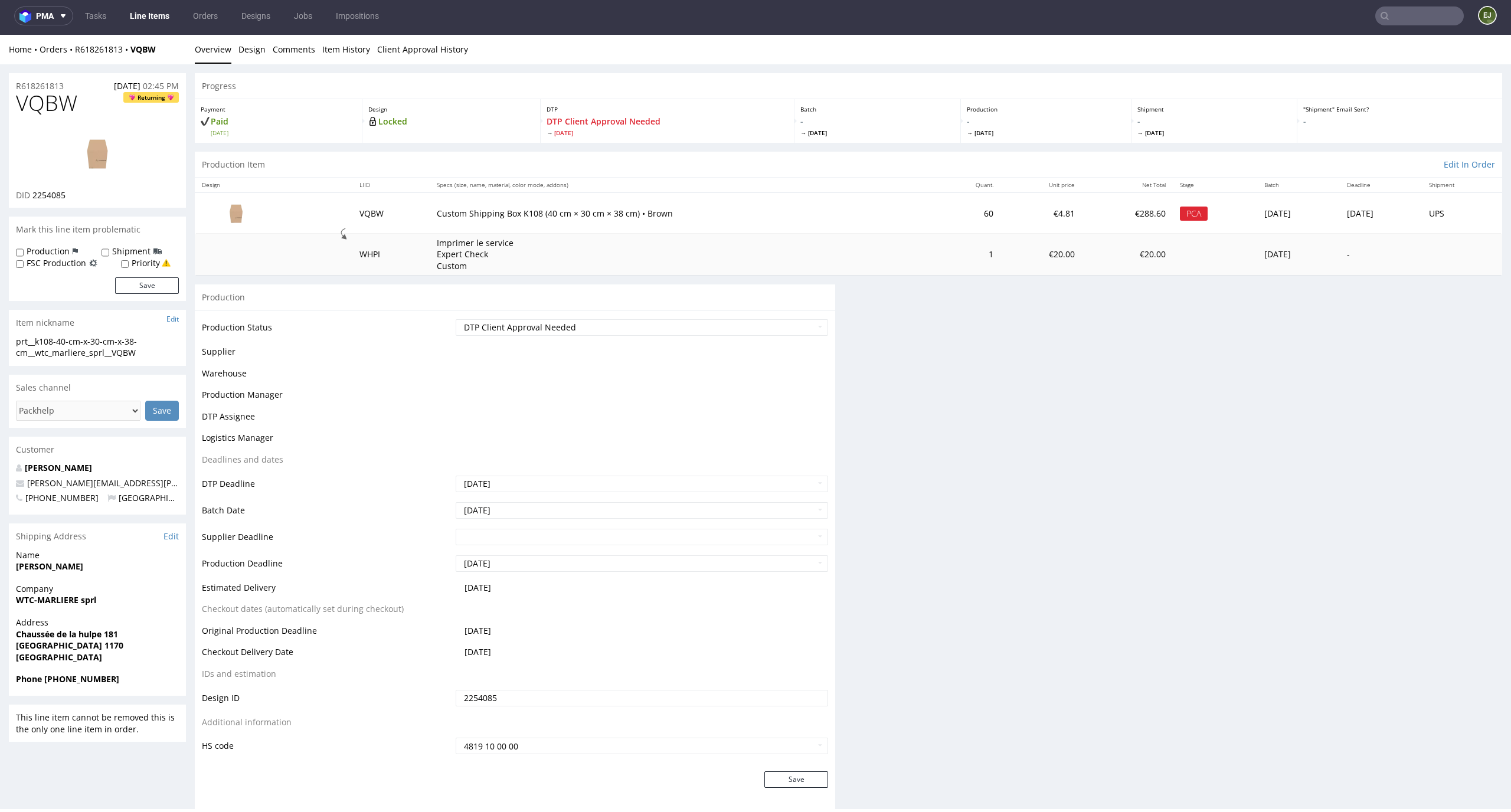
scroll to position [0, 0]
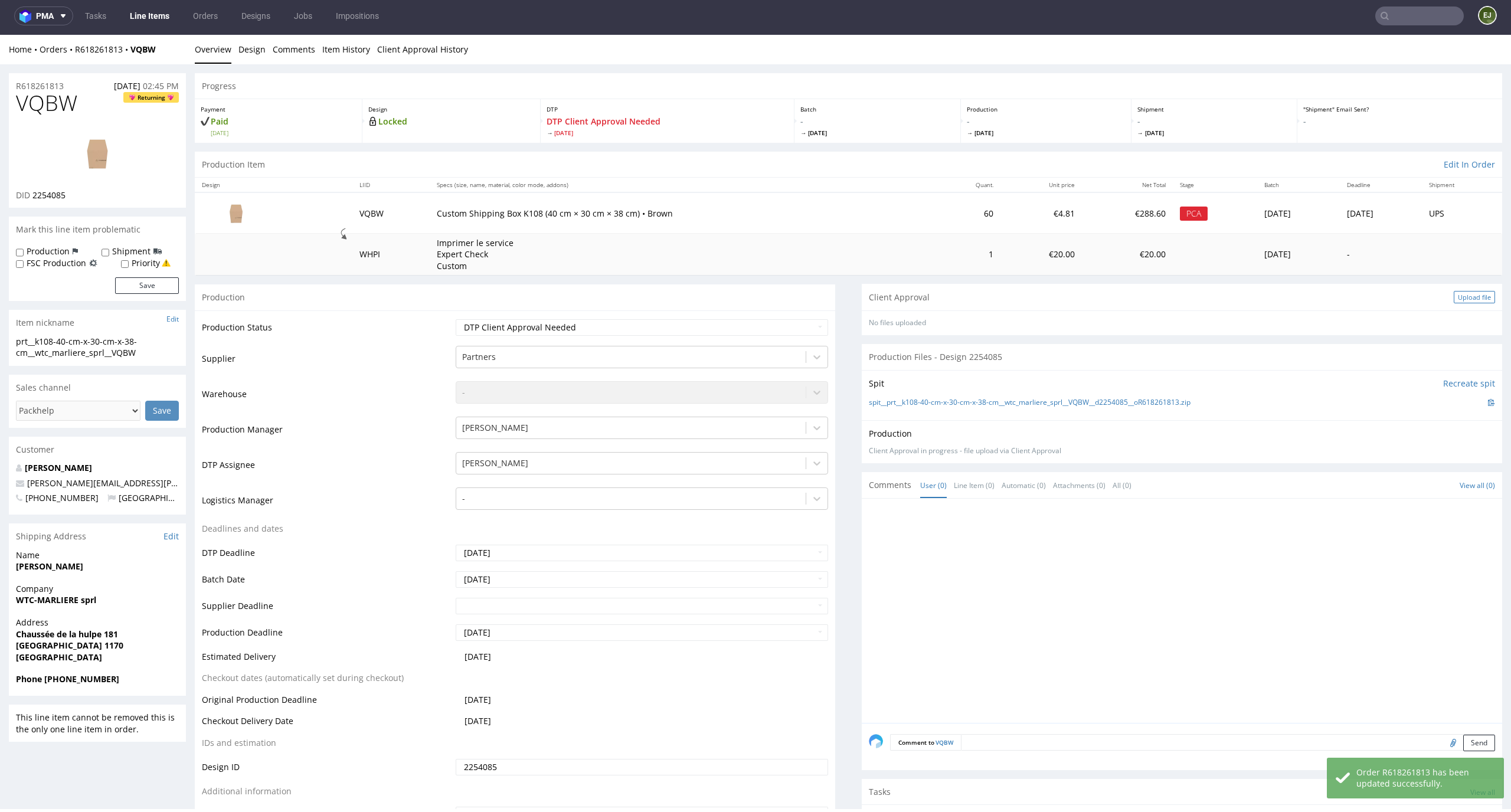
click at [1454, 291] on div "Upload file" at bounding box center [1474, 297] width 41 height 12
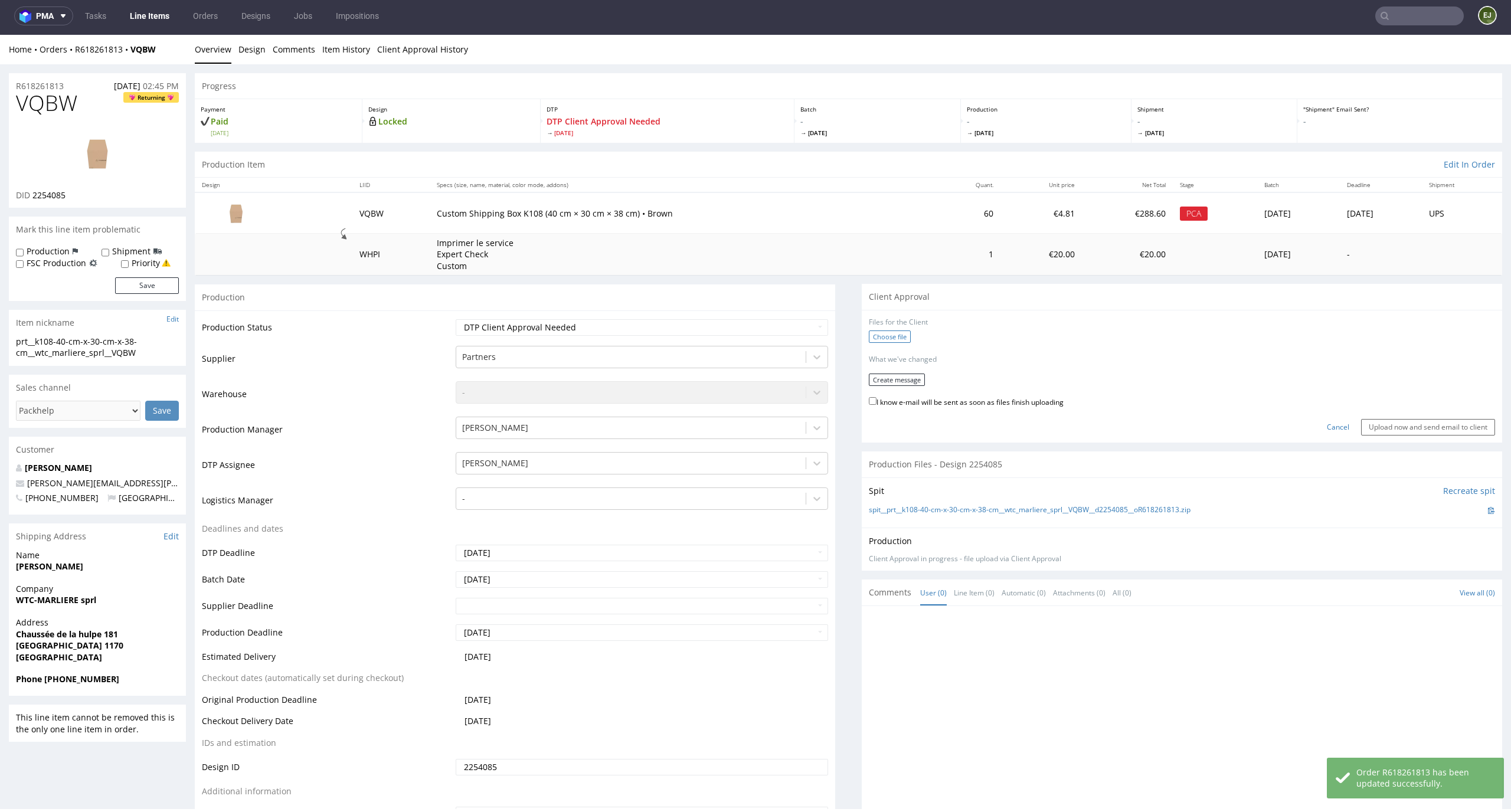
click at [876, 342] on label "Choose file" at bounding box center [890, 337] width 42 height 12
click at [0, 35] on input "Choose file" at bounding box center [0, 35] width 0 height 0
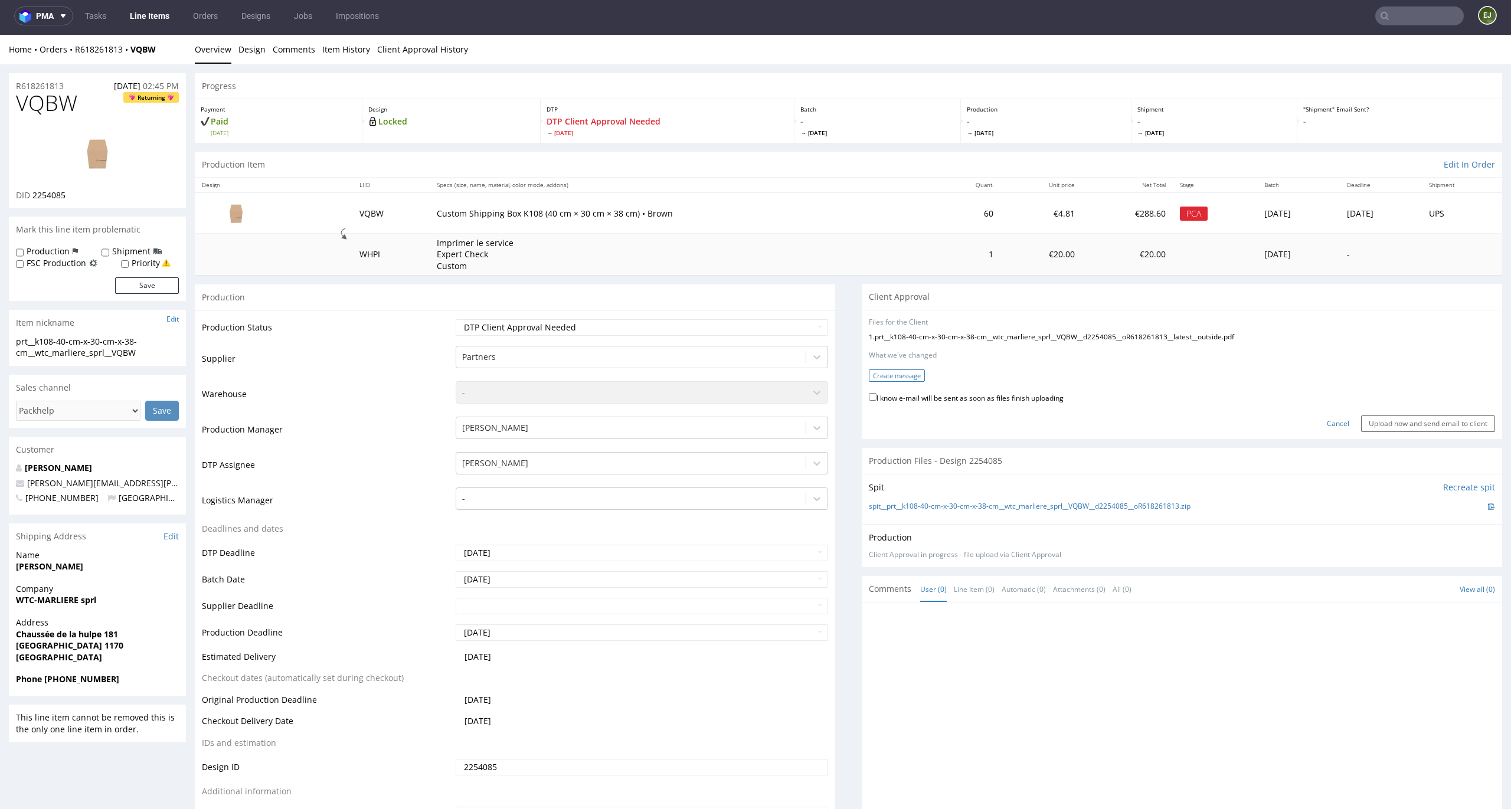
click at [883, 373] on button "Create message" at bounding box center [897, 375] width 56 height 12
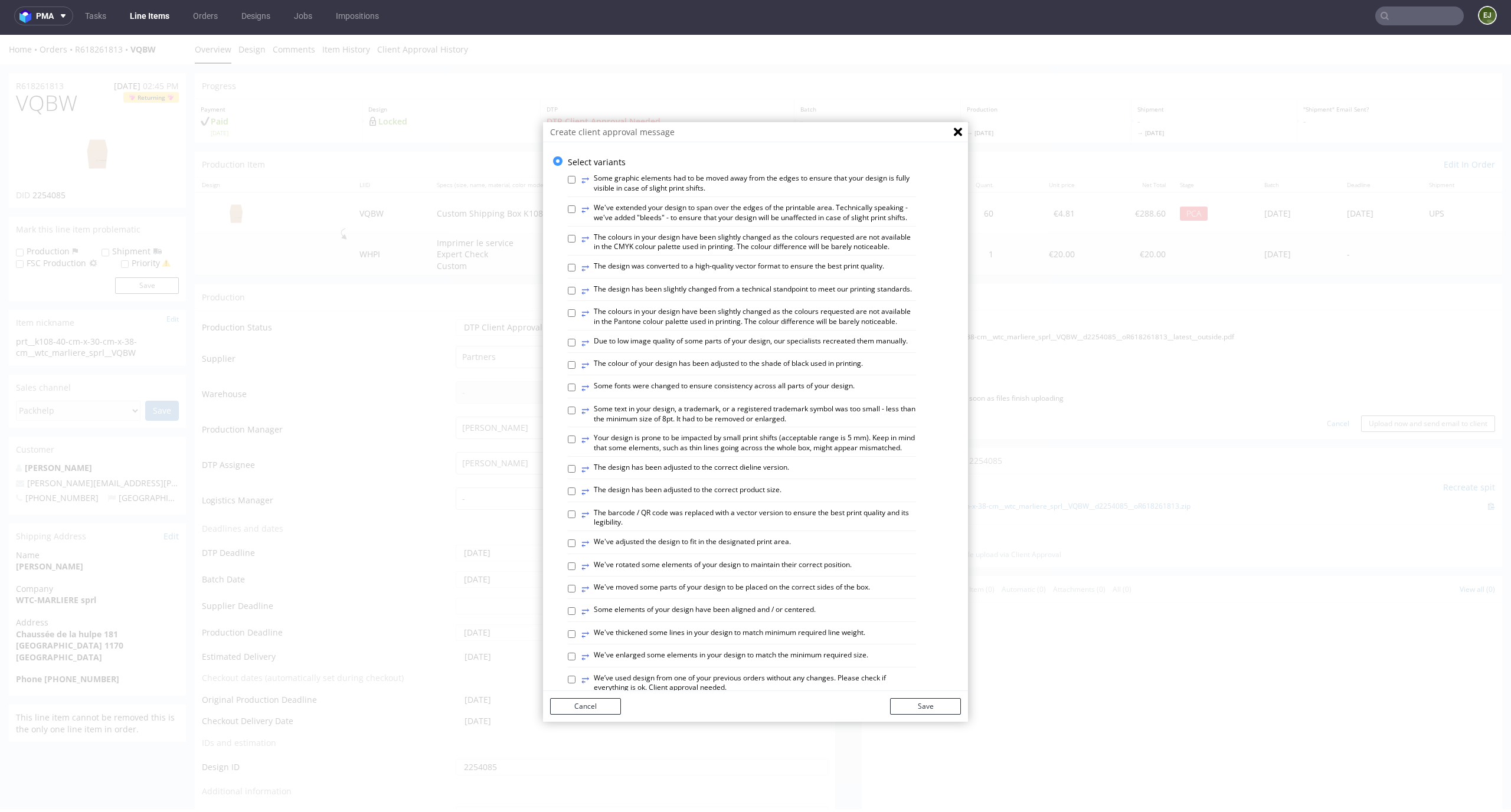
scroll to position [455, 0]
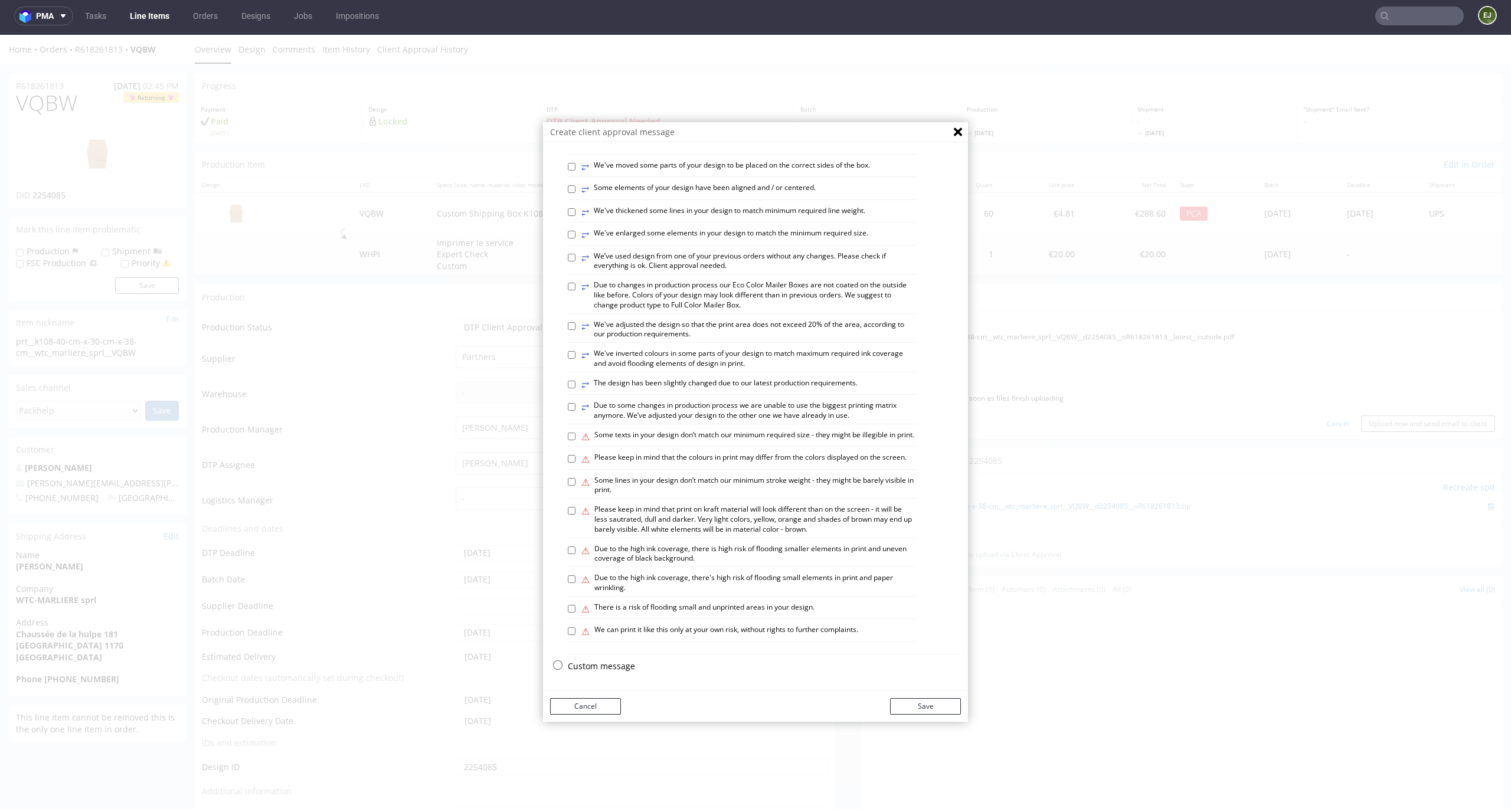
click at [612, 663] on p "Custom message" at bounding box center [765, 666] width 393 height 12
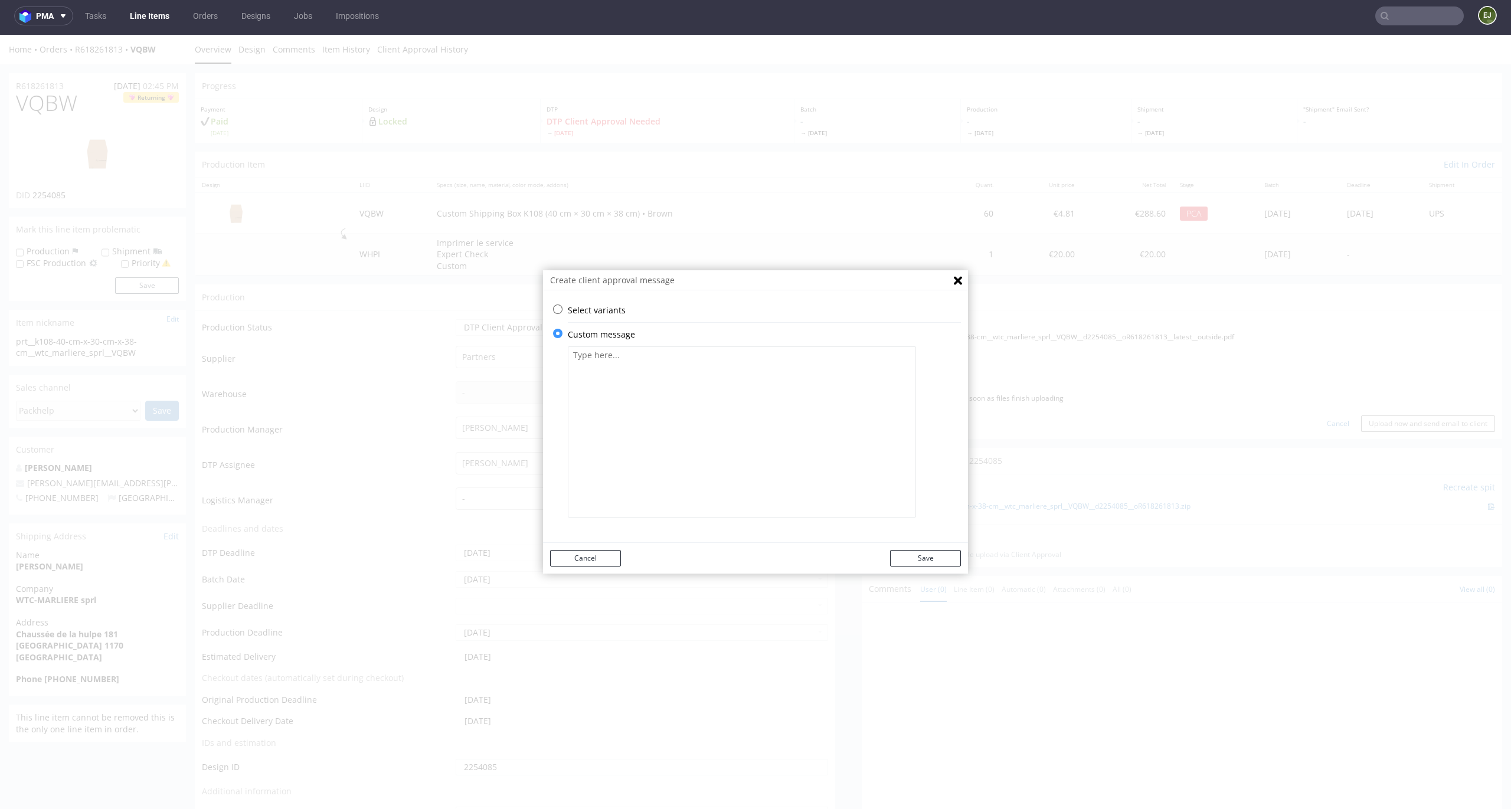
scroll to position [0, 0]
click at [625, 453] on textarea at bounding box center [742, 432] width 348 height 171
paste textarea "Please verify whether the left panel has been prepared correctly, as there was …"
type textarea "Please verify whether the left panel has been prepared correctly, as there was …"
click at [928, 552] on button "Save" at bounding box center [925, 558] width 71 height 16
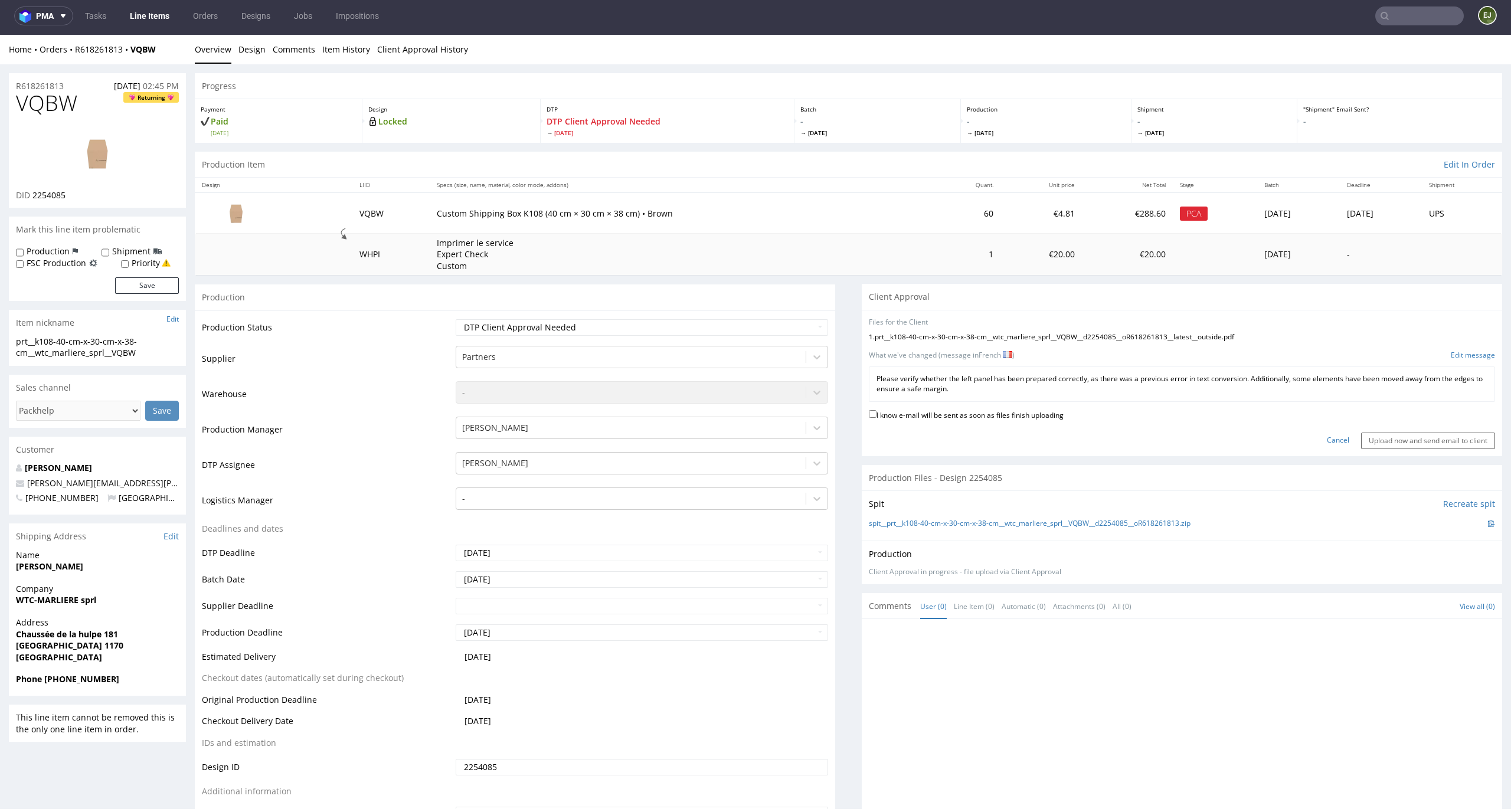
click at [982, 420] on div "I know e-mail will be sent as soon as files finish uploading" at bounding box center [1182, 415] width 626 height 16
click at [997, 419] on label "I know e-mail will be sent as soon as files finish uploading" at bounding box center [966, 413] width 195 height 13
click at [876, 418] on input "I know e-mail will be sent as soon as files finish uploading" at bounding box center [872, 413] width 7 height 7
checkbox input "true"
click at [1441, 442] on input "Upload now and send email to client" at bounding box center [1427, 441] width 134 height 16
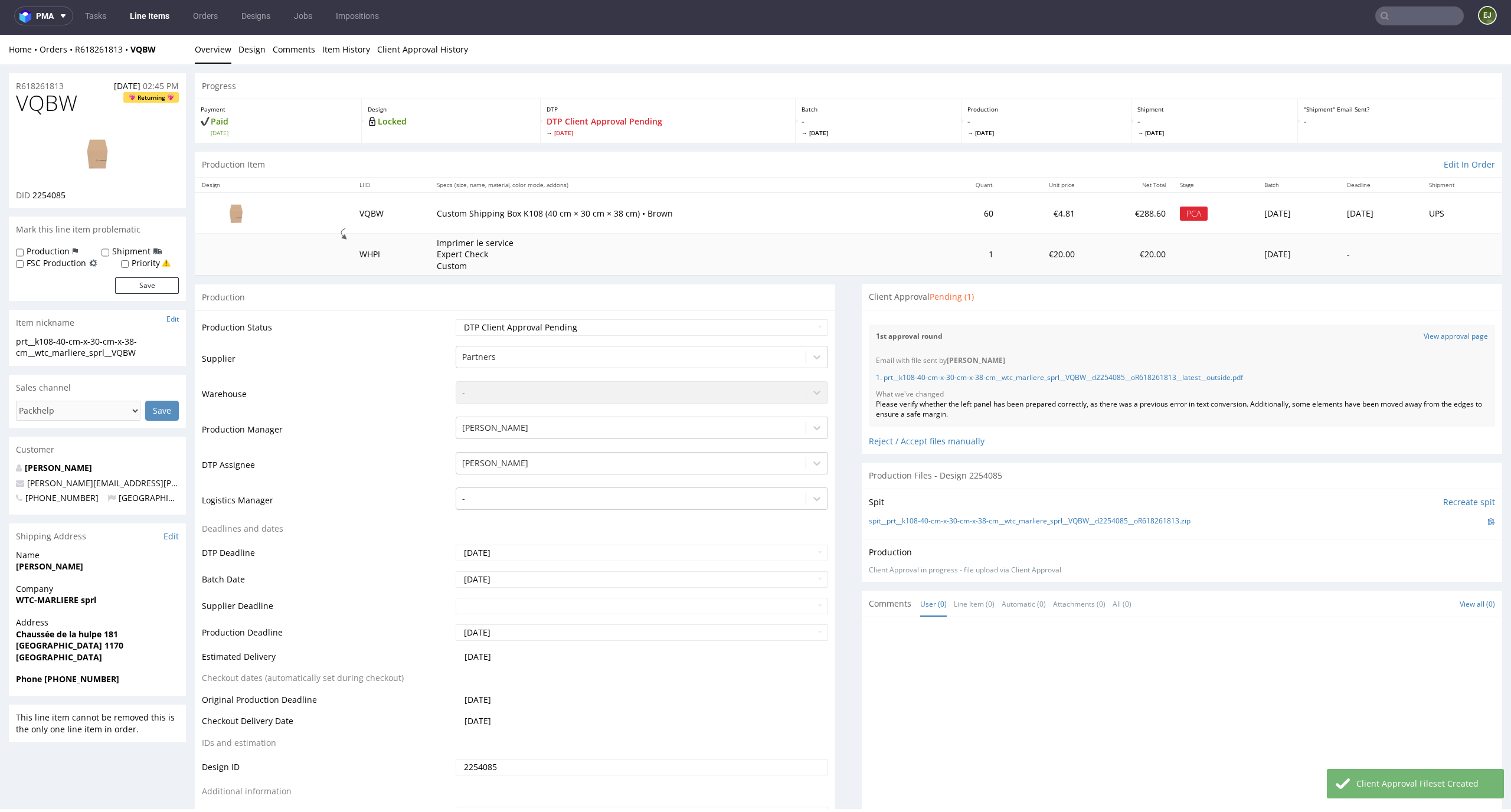
click at [146, 265] on label "Priority" at bounding box center [146, 263] width 29 height 12
click at [129, 265] on input "Priority" at bounding box center [124, 265] width 7 height 10
checkbox input "true"
click at [150, 290] on button "Save" at bounding box center [147, 286] width 64 height 16
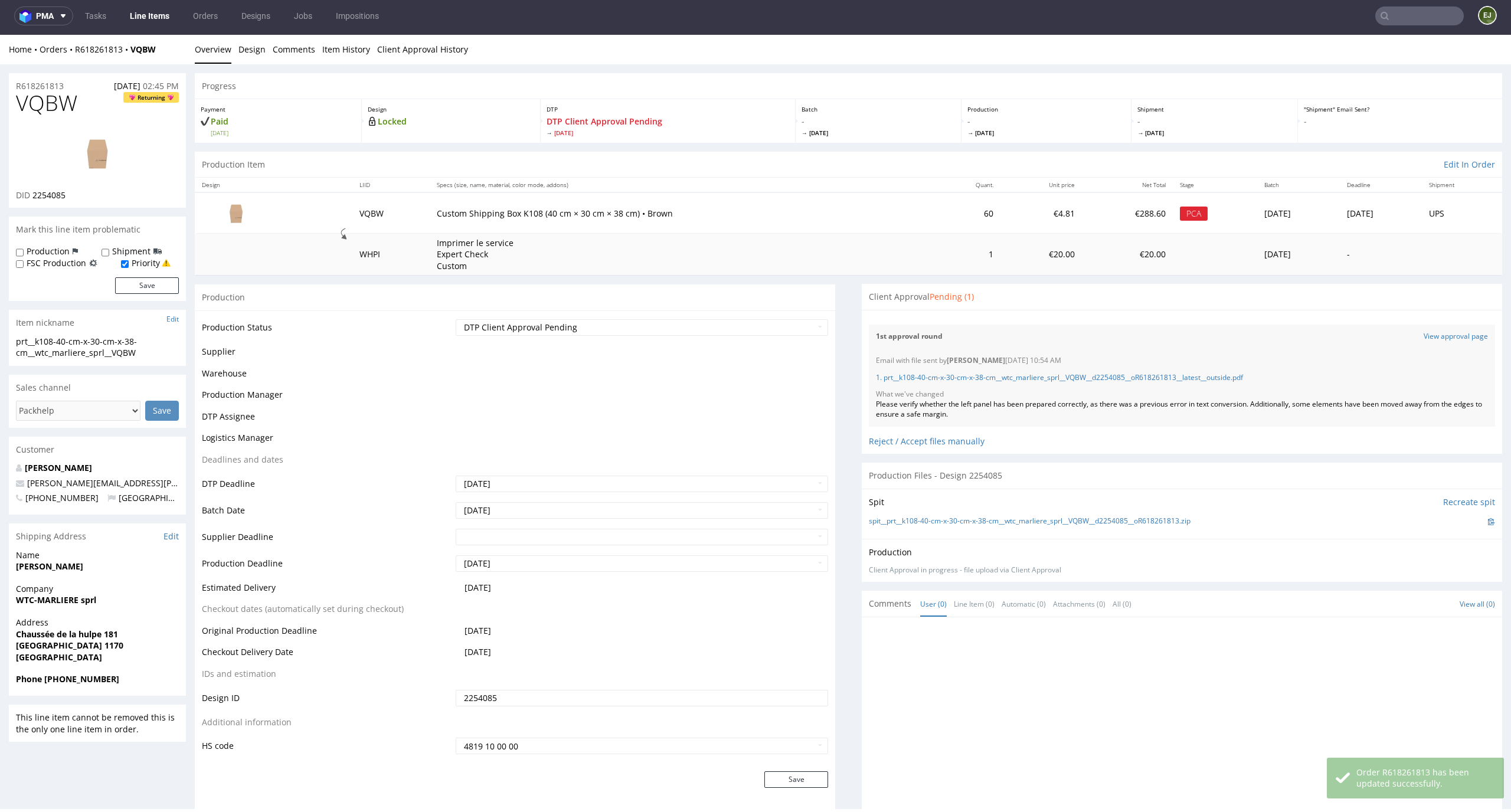
scroll to position [475, 0]
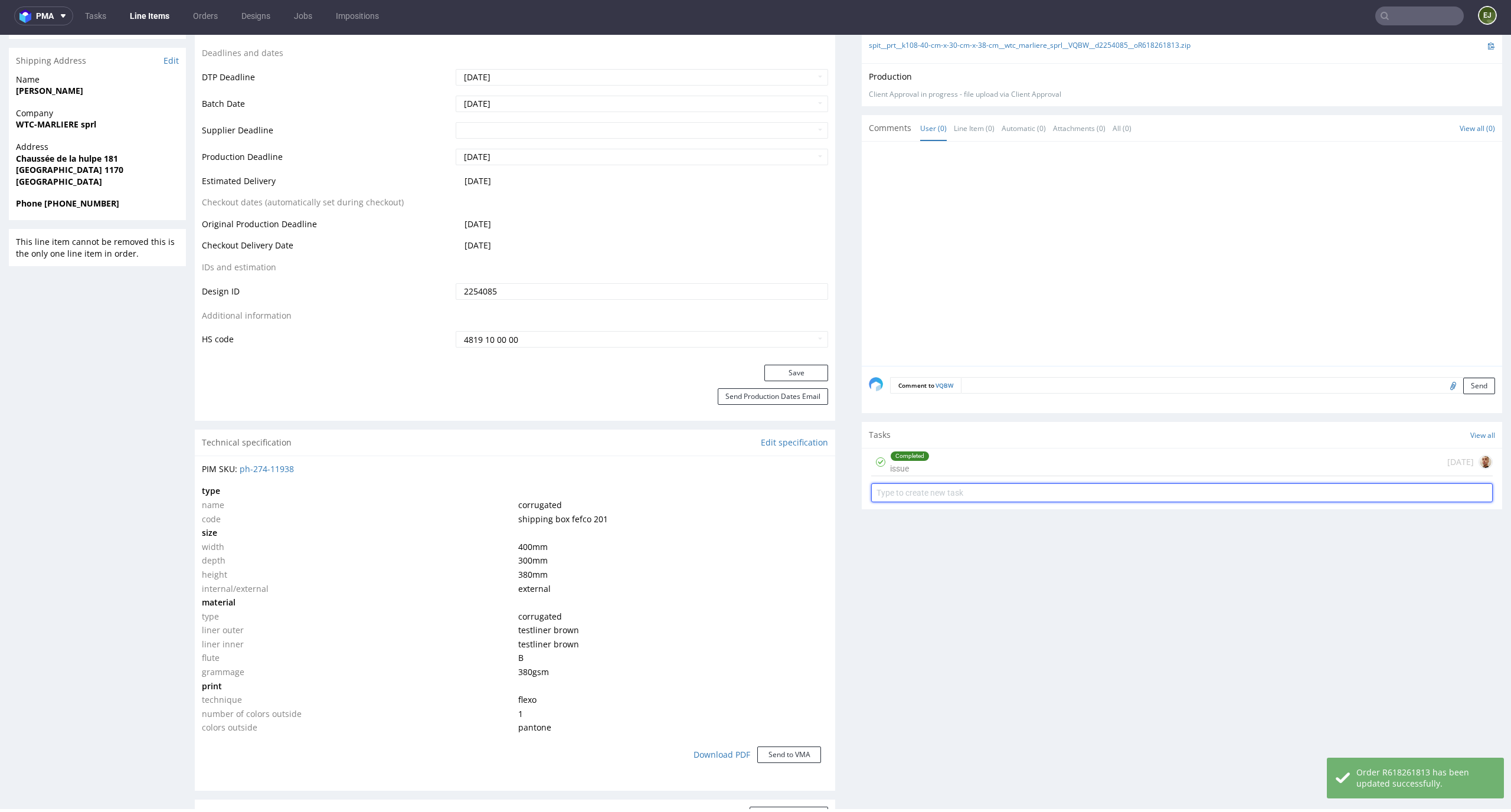
click at [936, 490] on input "text" at bounding box center [1181, 492] width 621 height 19
type input "express pca"
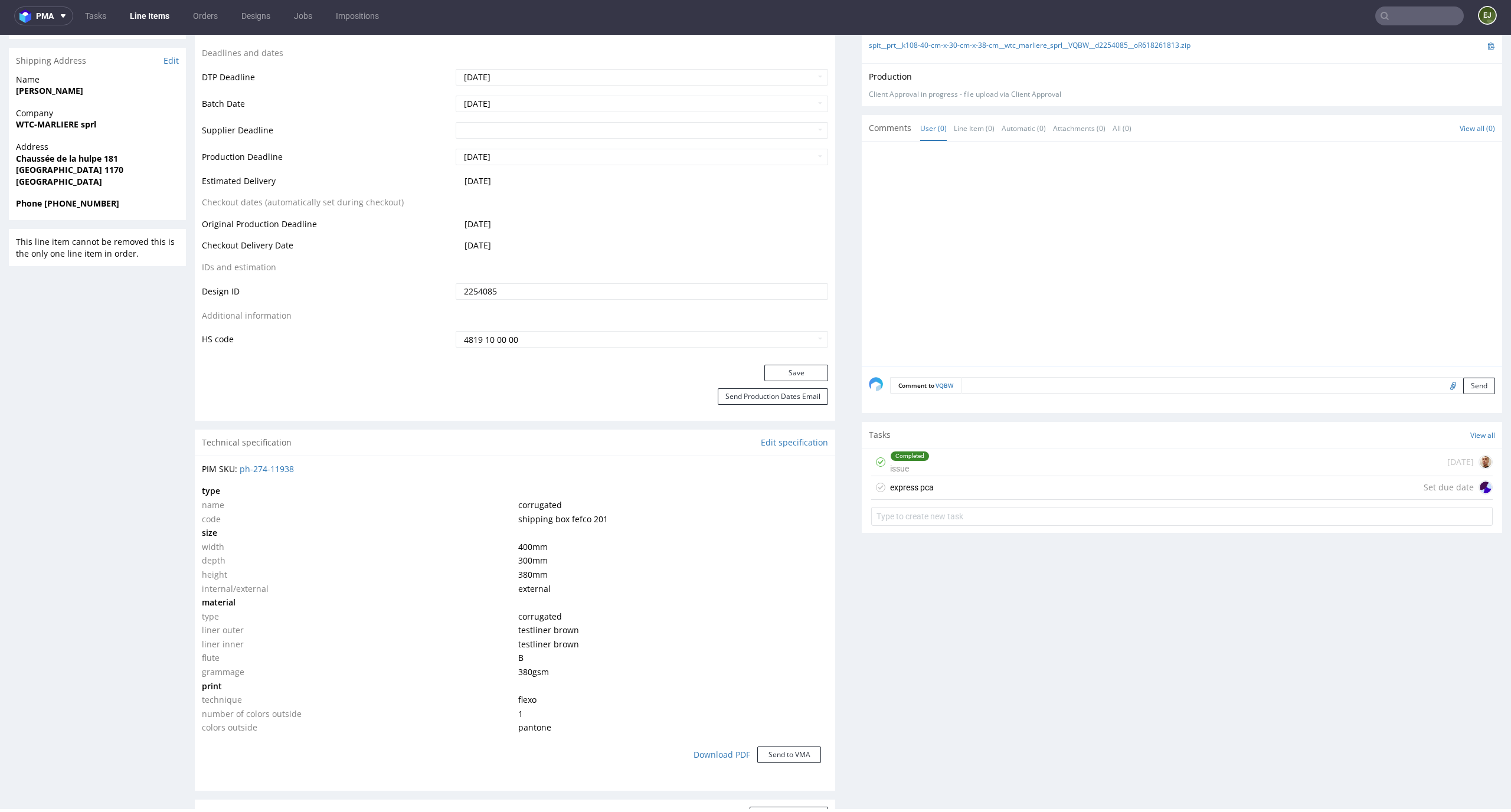
click at [946, 495] on div "express pca Set due date" at bounding box center [1181, 488] width 621 height 24
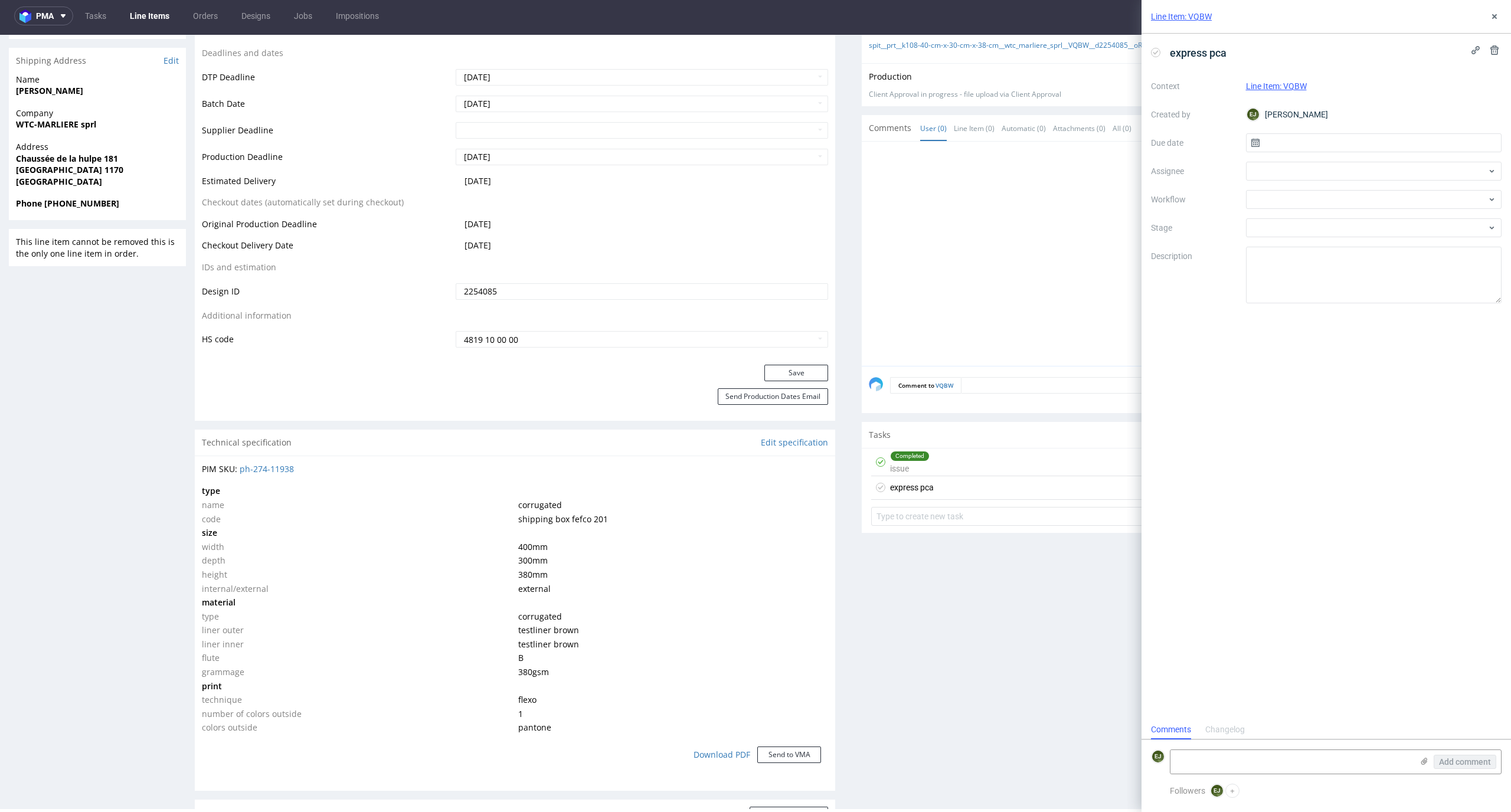
scroll to position [10, 0]
click at [1325, 141] on input "text" at bounding box center [1374, 143] width 256 height 19
click at [1348, 284] on button "23" at bounding box center [1354, 284] width 18 height 19
type input "[DATE]"
click at [1343, 199] on div at bounding box center [1374, 199] width 256 height 19
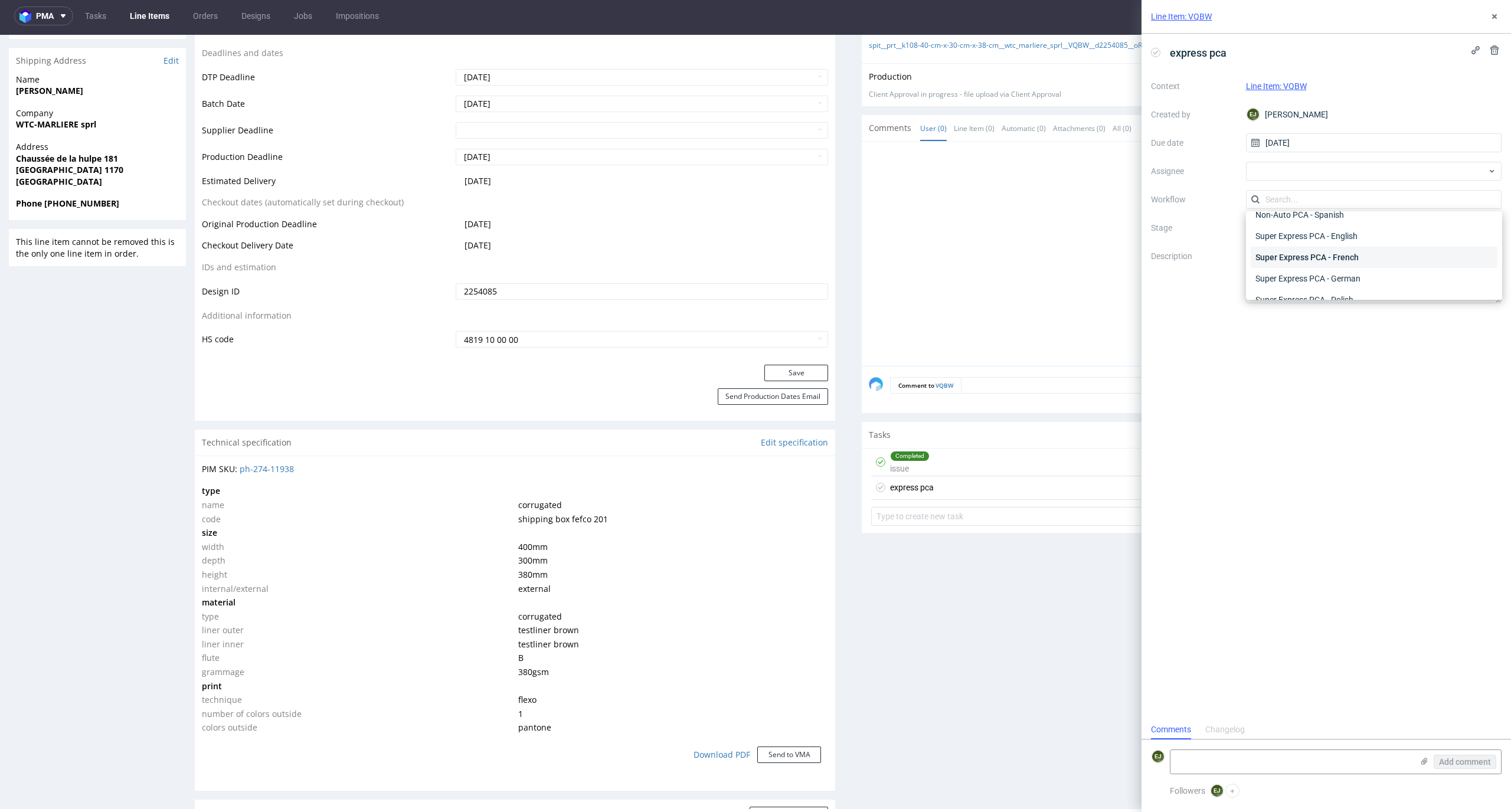
scroll to position [626, 0]
click at [1372, 240] on div "Super Express PCA - English" at bounding box center [1374, 240] width 247 height 21
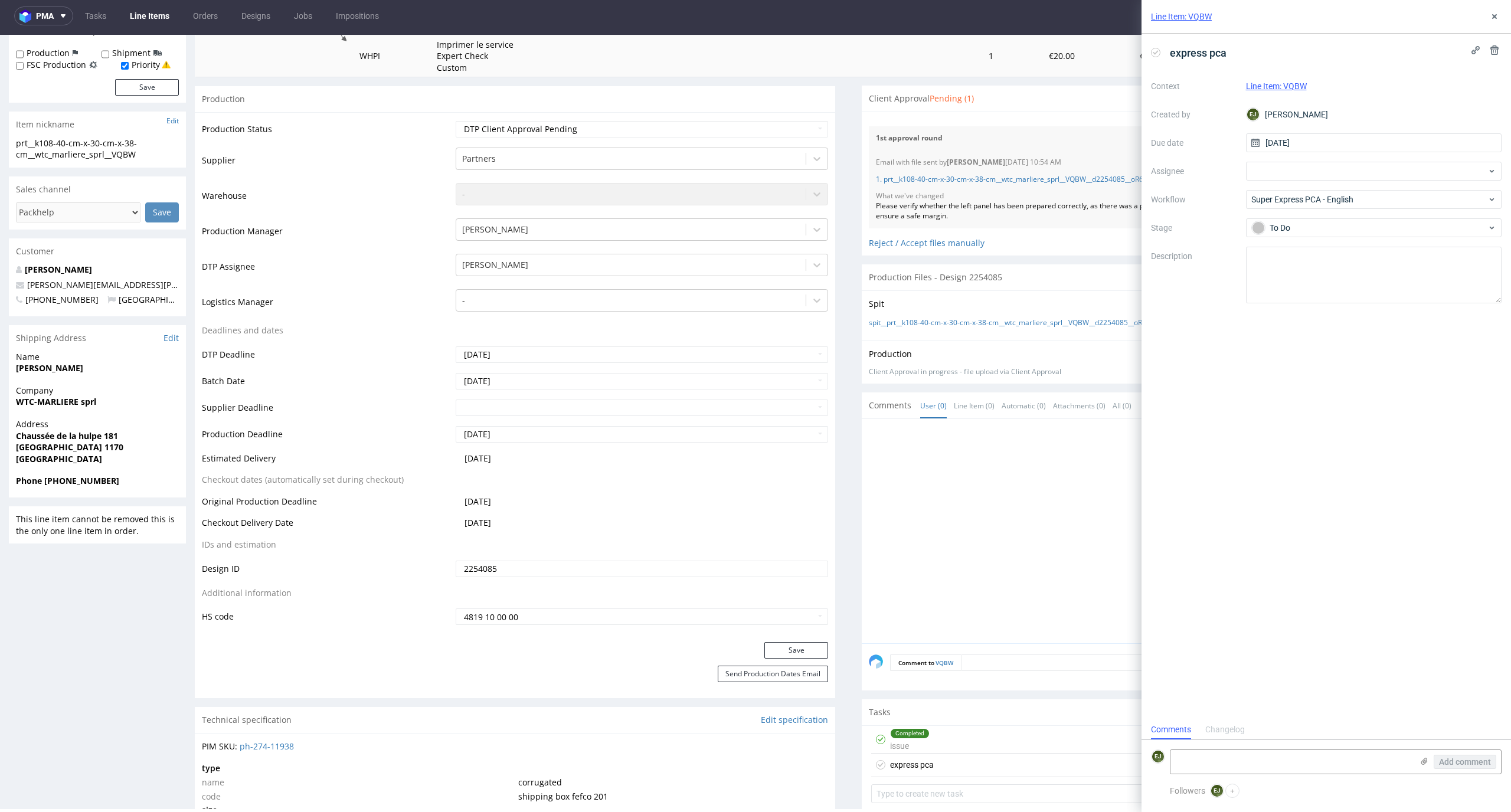
scroll to position [0, 0]
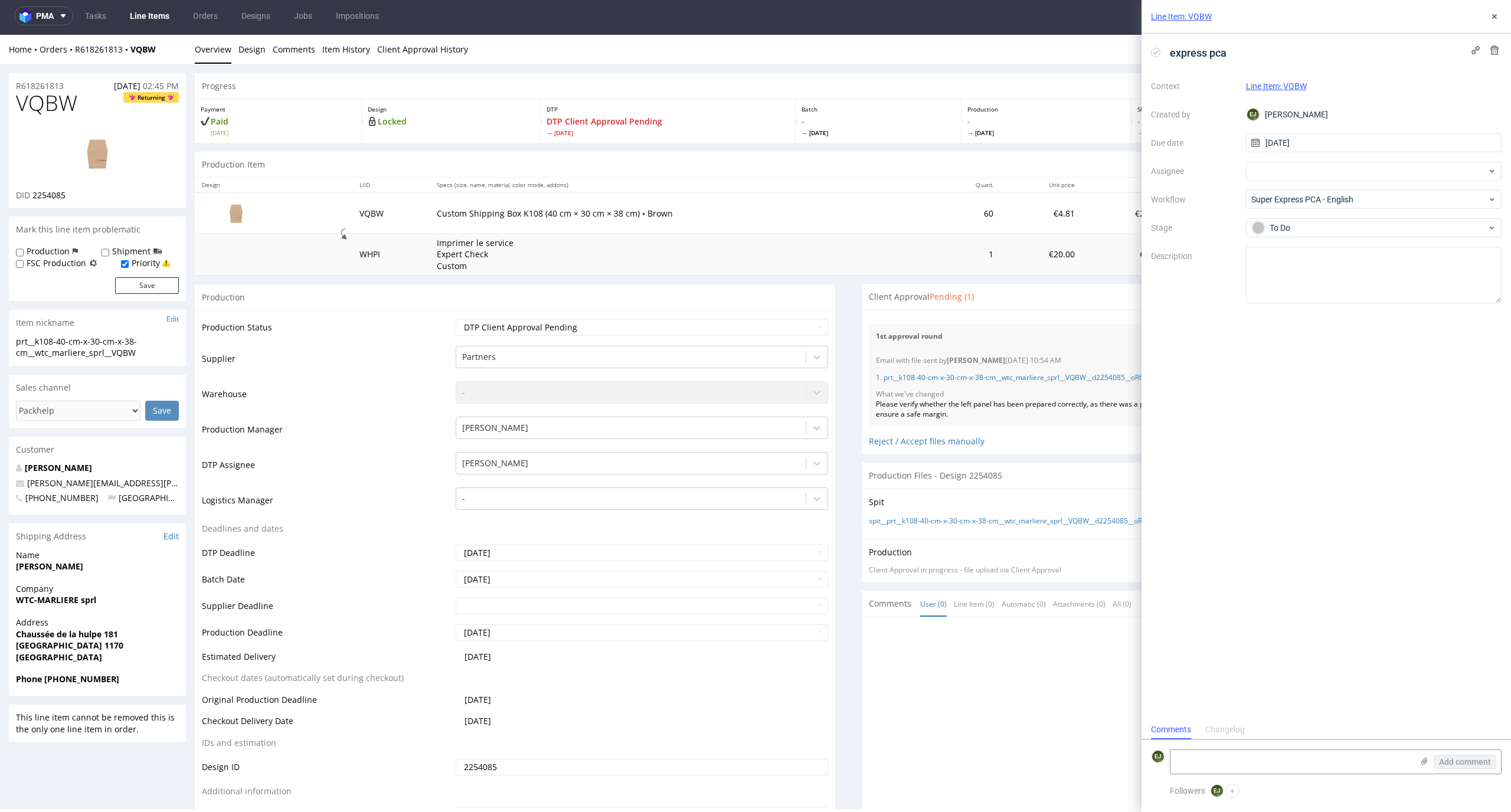
click at [150, 19] on link "Line Items" at bounding box center [149, 16] width 54 height 19
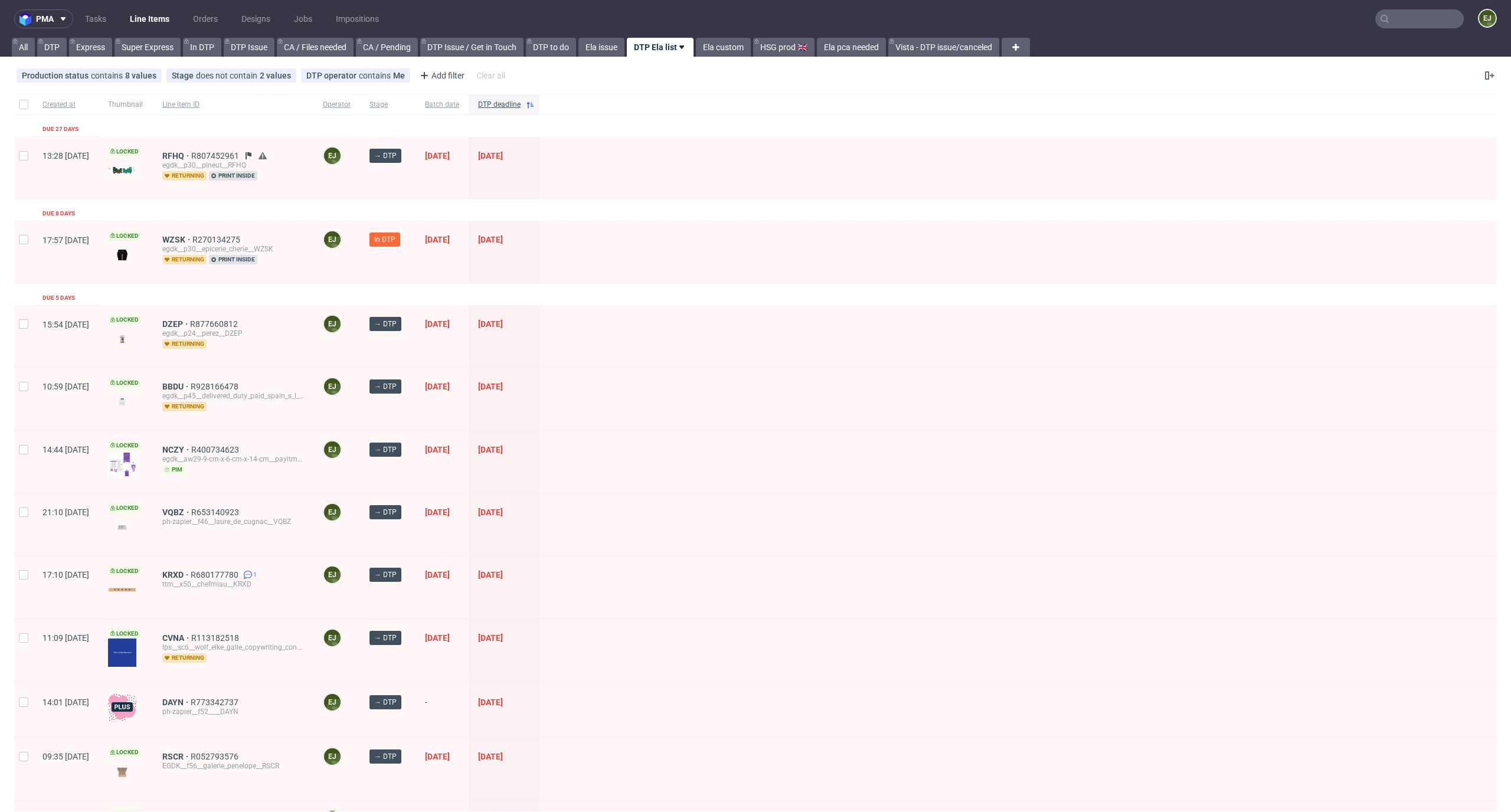
scroll to position [919, 0]
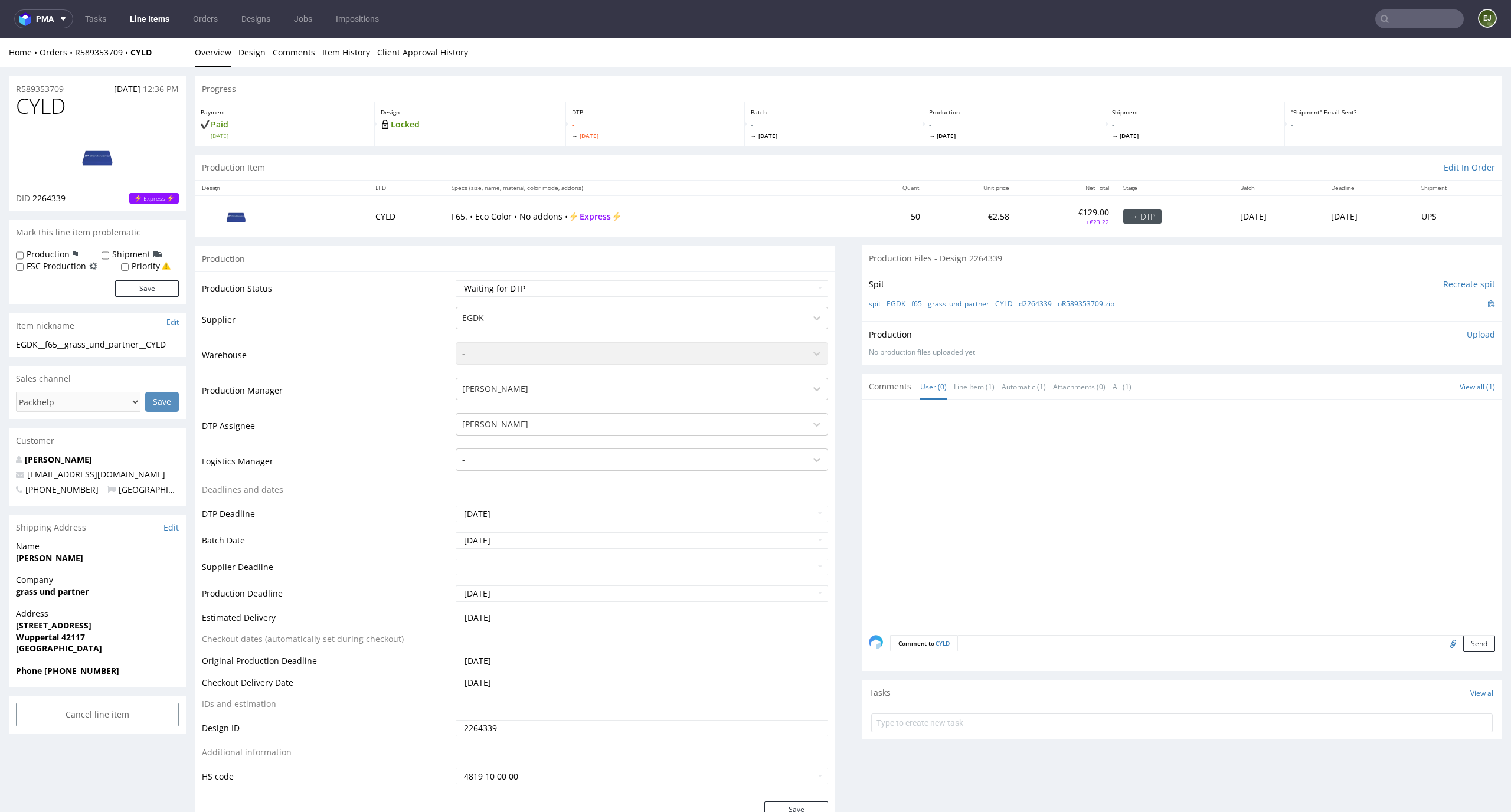
click at [933, 309] on div "spit__EGDK__f65__grass_und_partner__CYLD__d2264339__oR589353709.zip" at bounding box center [1182, 303] width 626 height 13
click at [896, 308] on link "spit__EGDK__f65__grass_und_partner__CYLD__d2264339__oR589353709.zip" at bounding box center [991, 304] width 246 height 10
click at [252, 48] on link "Design" at bounding box center [252, 52] width 27 height 29
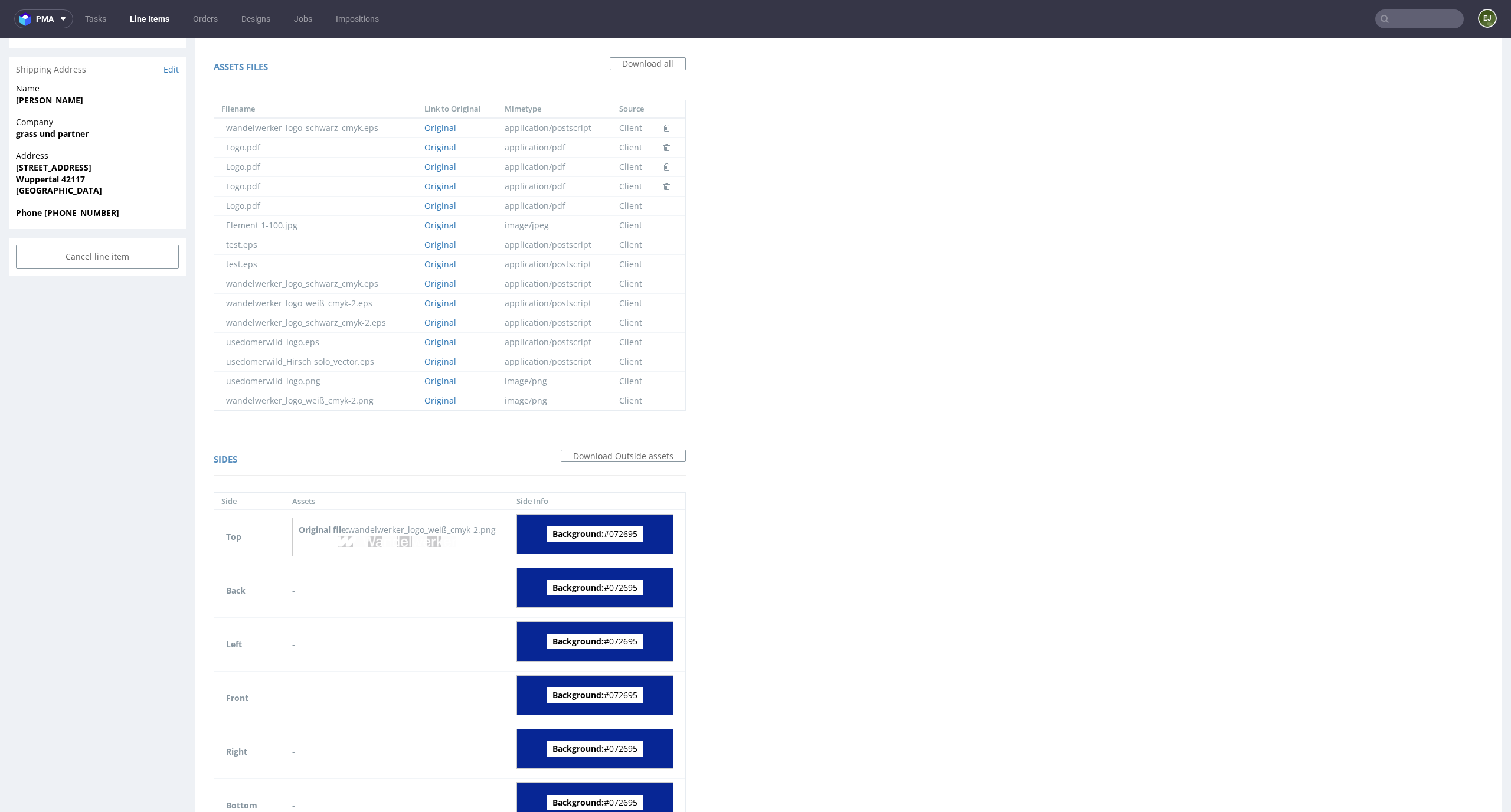
scroll to position [592, 0]
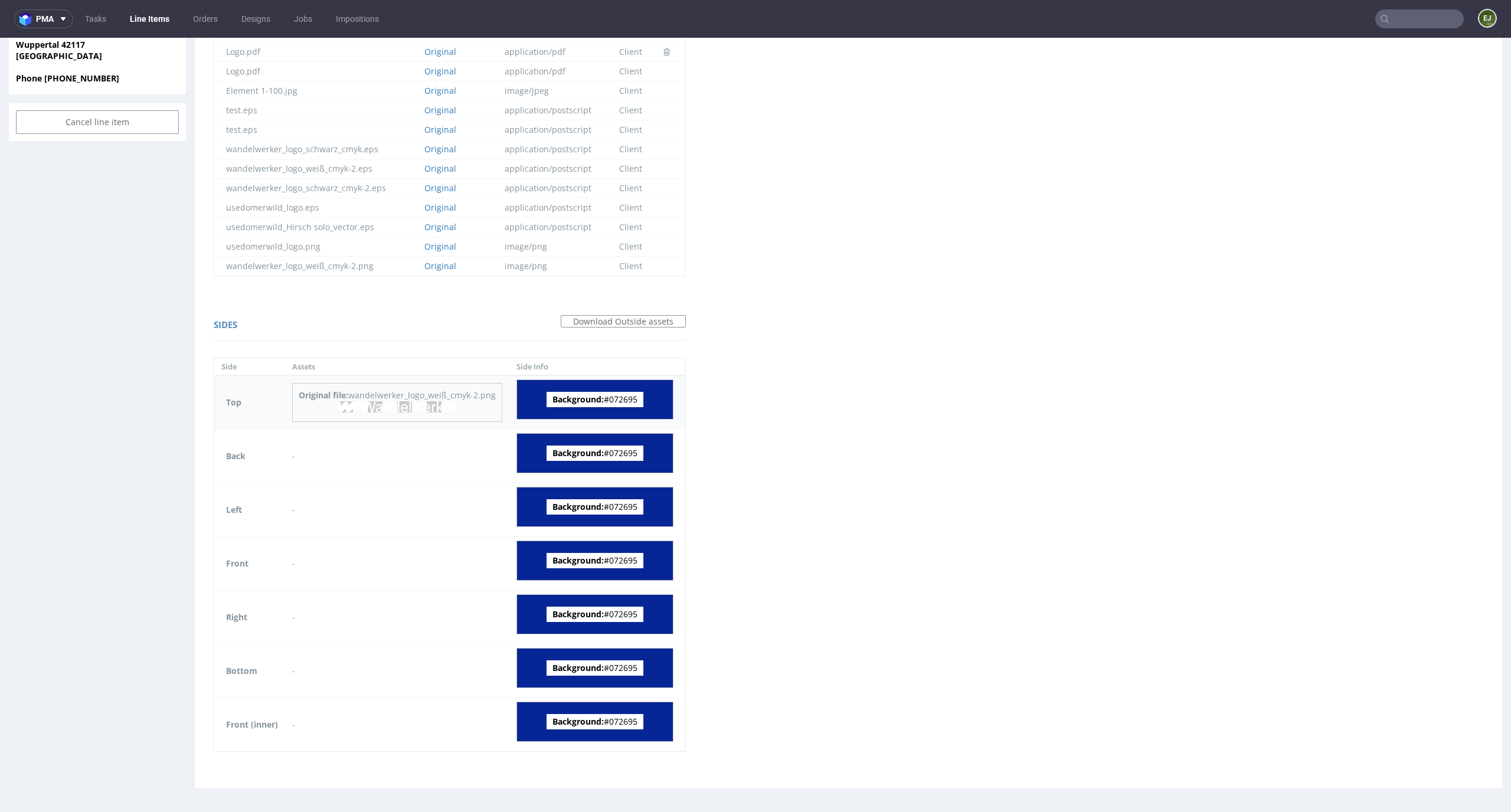
drag, startPoint x: 648, startPoint y: 399, endPoint x: 613, endPoint y: 399, distance: 35.0
click at [613, 399] on div "Background: #072695" at bounding box center [595, 399] width 157 height 40
copy span "072695"
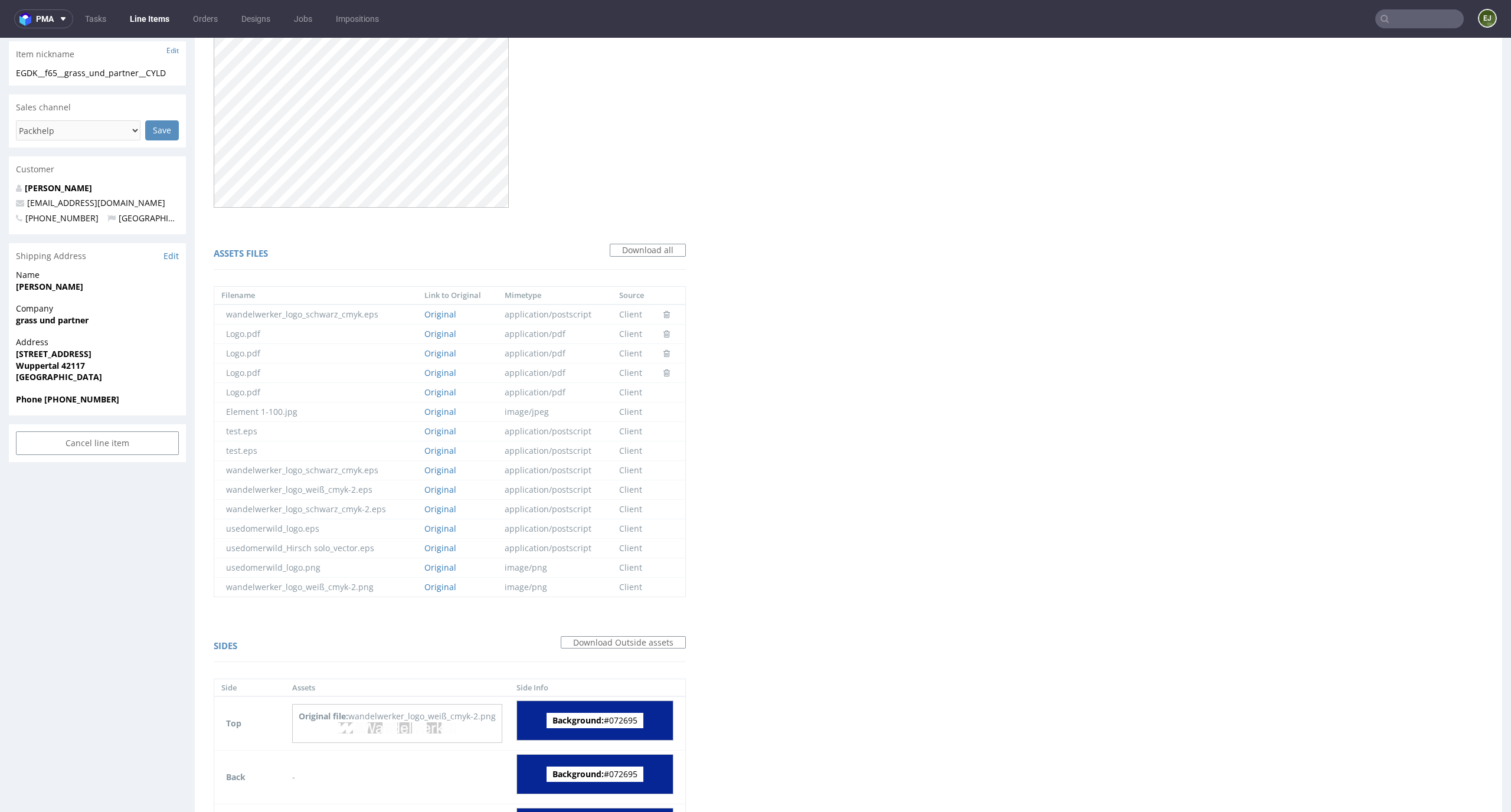
scroll to position [0, 0]
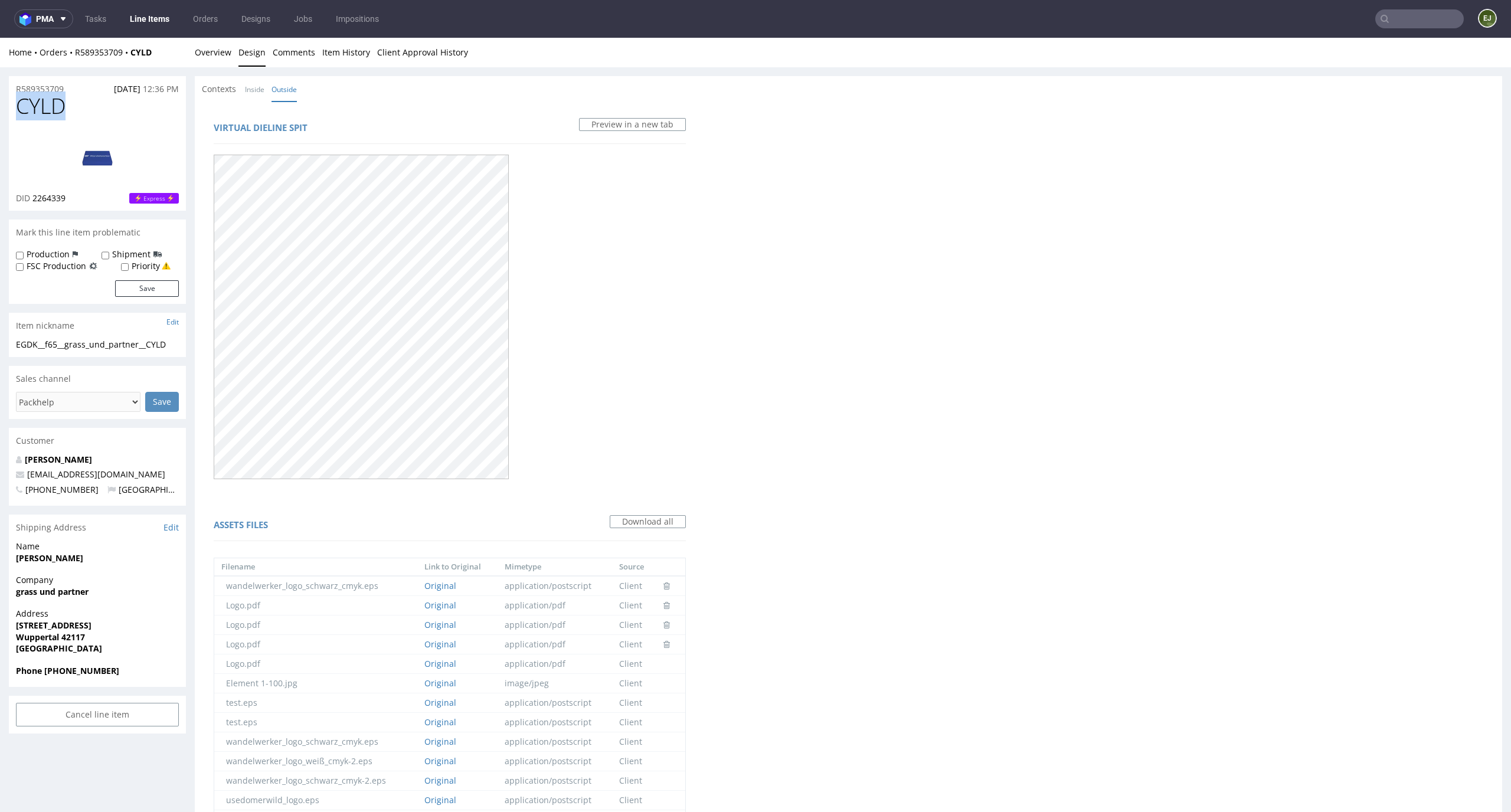
drag, startPoint x: 73, startPoint y: 112, endPoint x: 0, endPoint y: 103, distance: 73.6
click at [0, 103] on div "R589353709 [DATE] 12:36 PM CYLD DID 2264339 Express Mark this line item problem…" at bounding box center [755, 733] width 1511 height 1332
copy span "CYLD"
click at [216, 56] on link "Overview" at bounding box center [213, 52] width 37 height 29
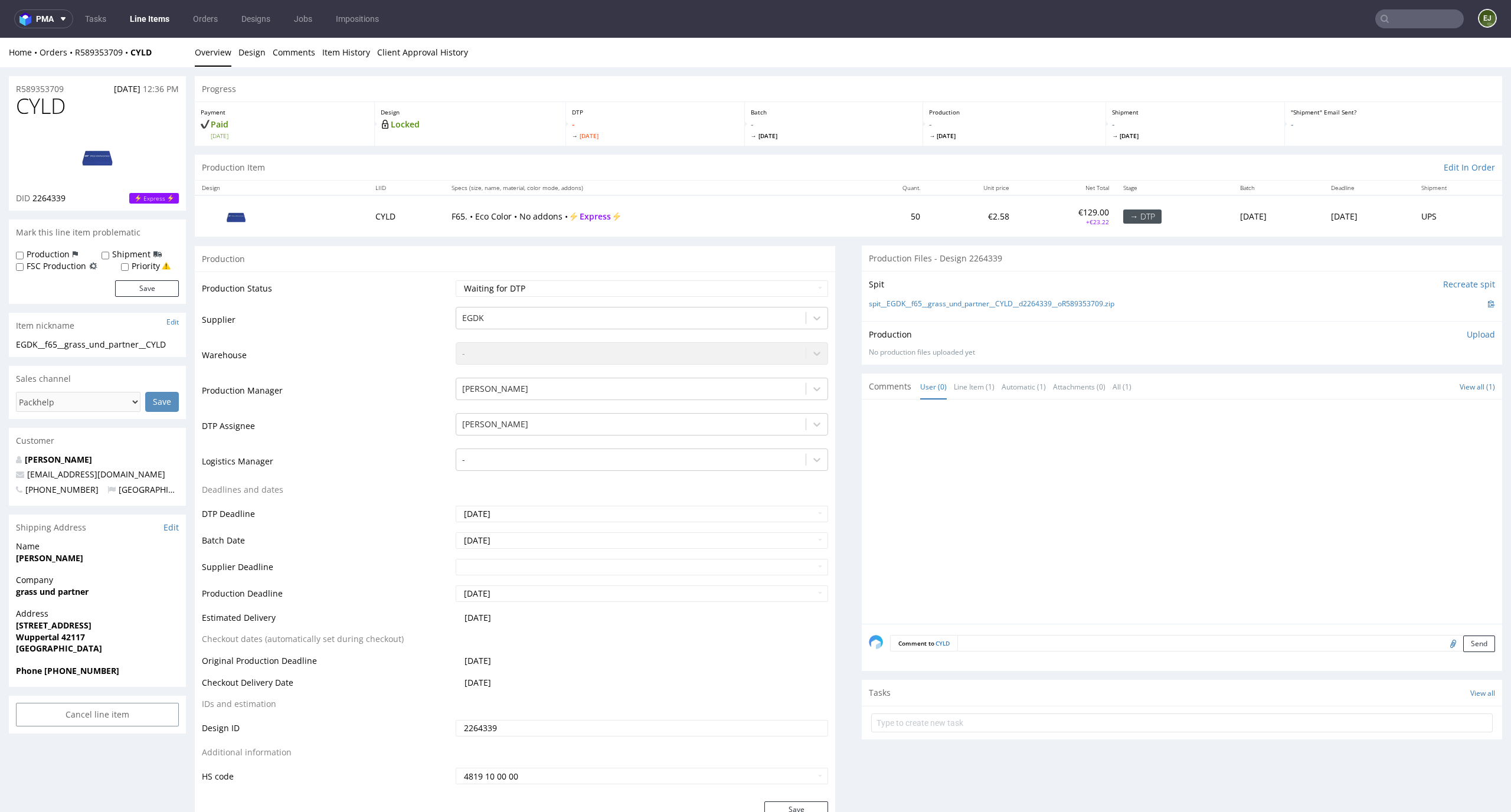
click at [1467, 333] on p "Upload" at bounding box center [1481, 334] width 29 height 12
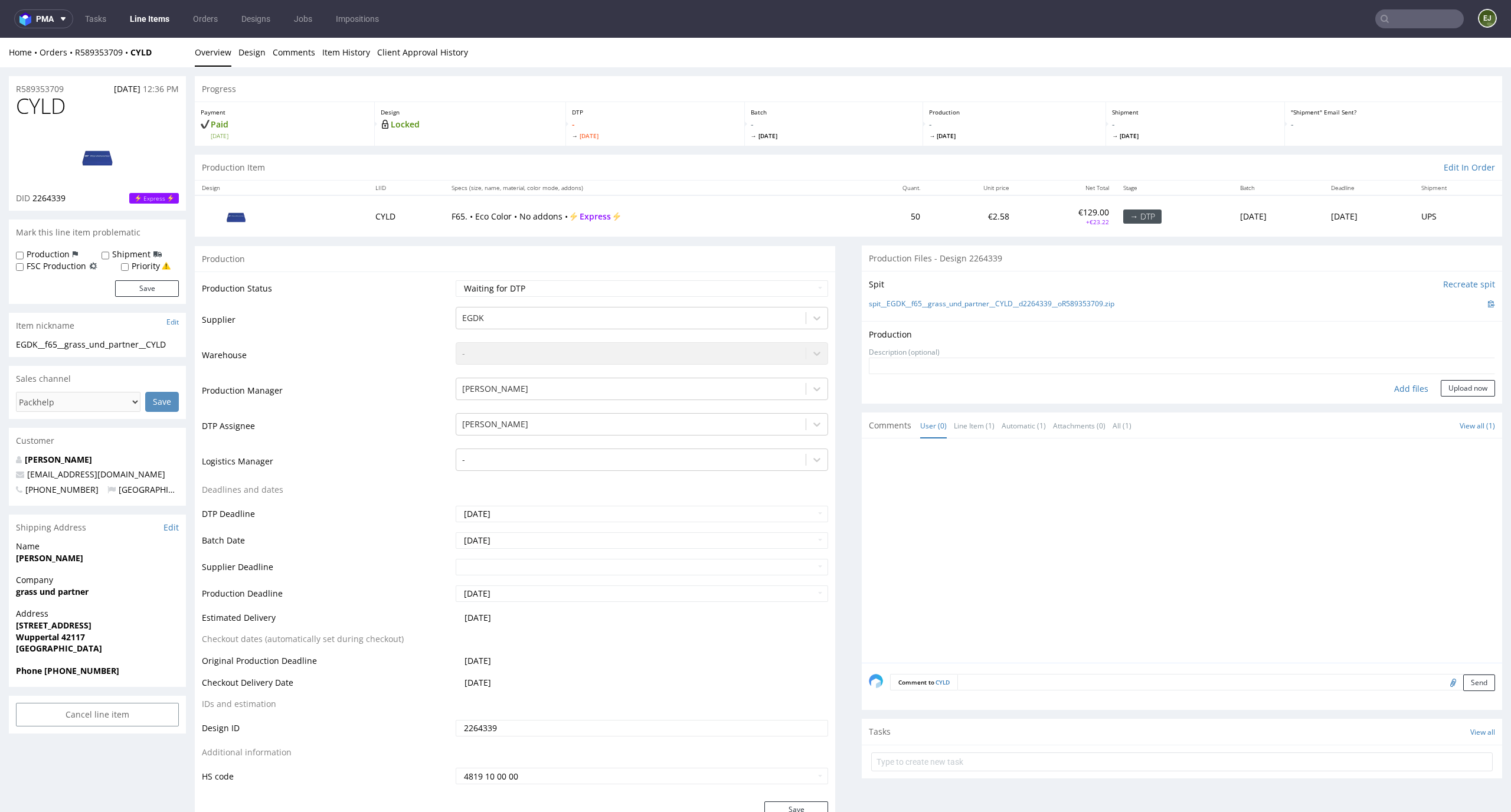
click at [1391, 392] on div "Add files" at bounding box center [1411, 389] width 59 height 18
type input "C:\fakepath\EGDK__f65__grass_und_partner__CYLD__d2264339__oR589353709__latest__…"
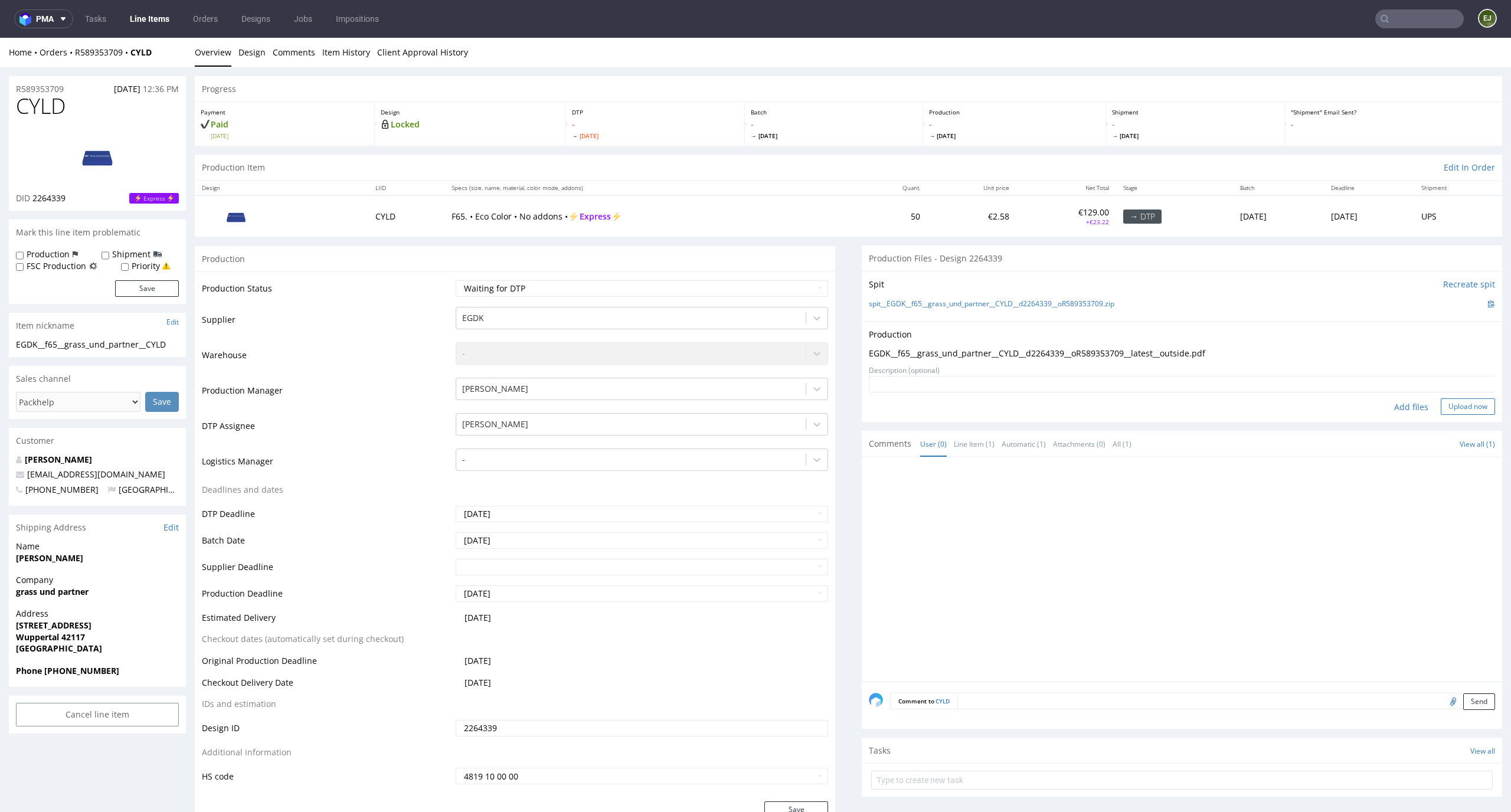
click at [1459, 403] on button "Upload now" at bounding box center [1468, 407] width 54 height 16
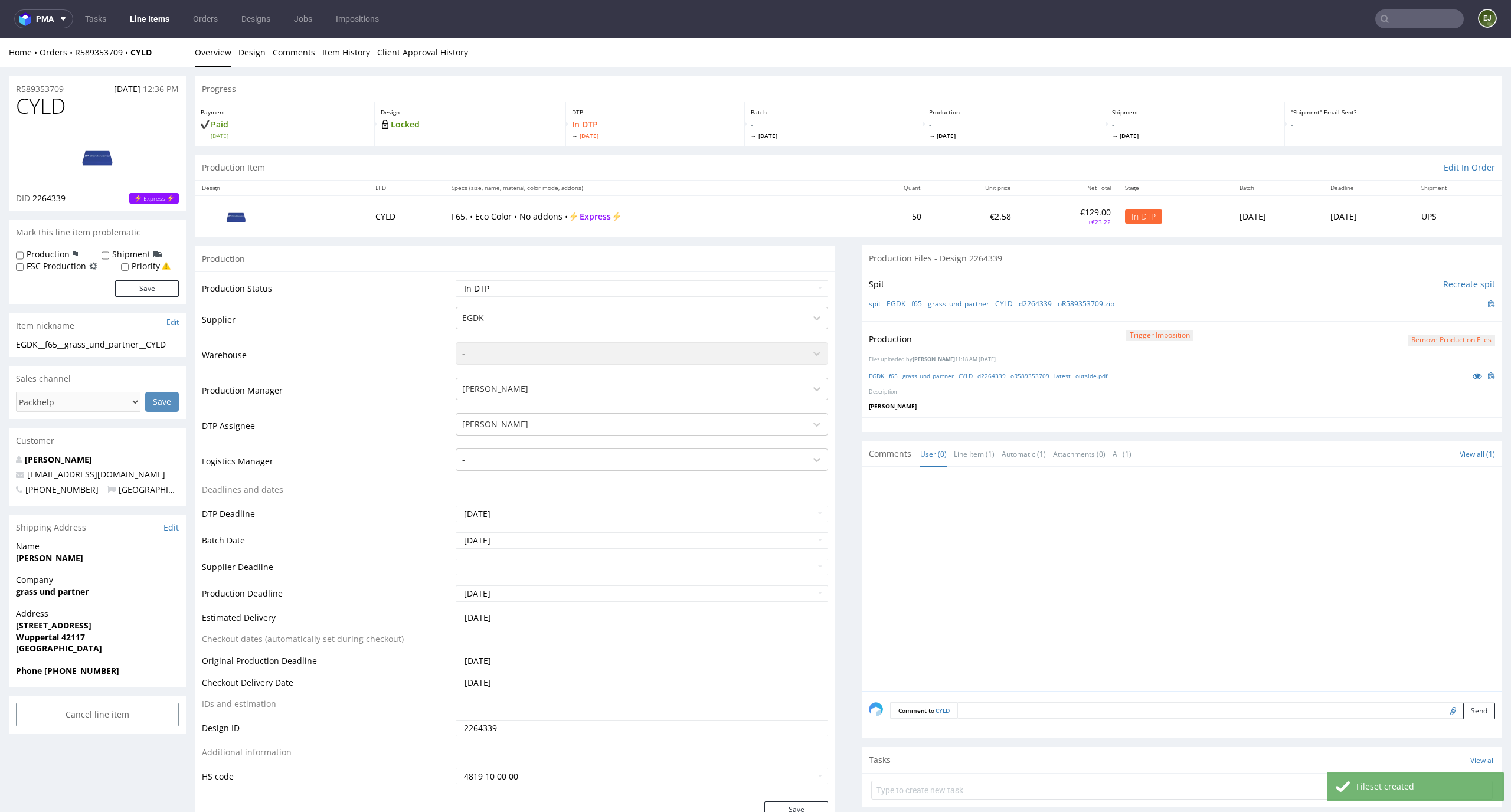
click at [709, 279] on td "Waiting for Artwork Waiting for Diecut Waiting for Mockup Waiting for DTP Waiti…" at bounding box center [640, 292] width 376 height 27
click at [705, 292] on select "Waiting for Artwork Waiting for Diecut Waiting for Mockup Waiting for DTP Waiti…" at bounding box center [642, 288] width 373 height 16
select select "dtp_production_ready"
click at [456, 280] on select "Waiting for Artwork Waiting for Diecut Waiting for Mockup Waiting for DTP Waiti…" at bounding box center [642, 288] width 373 height 16
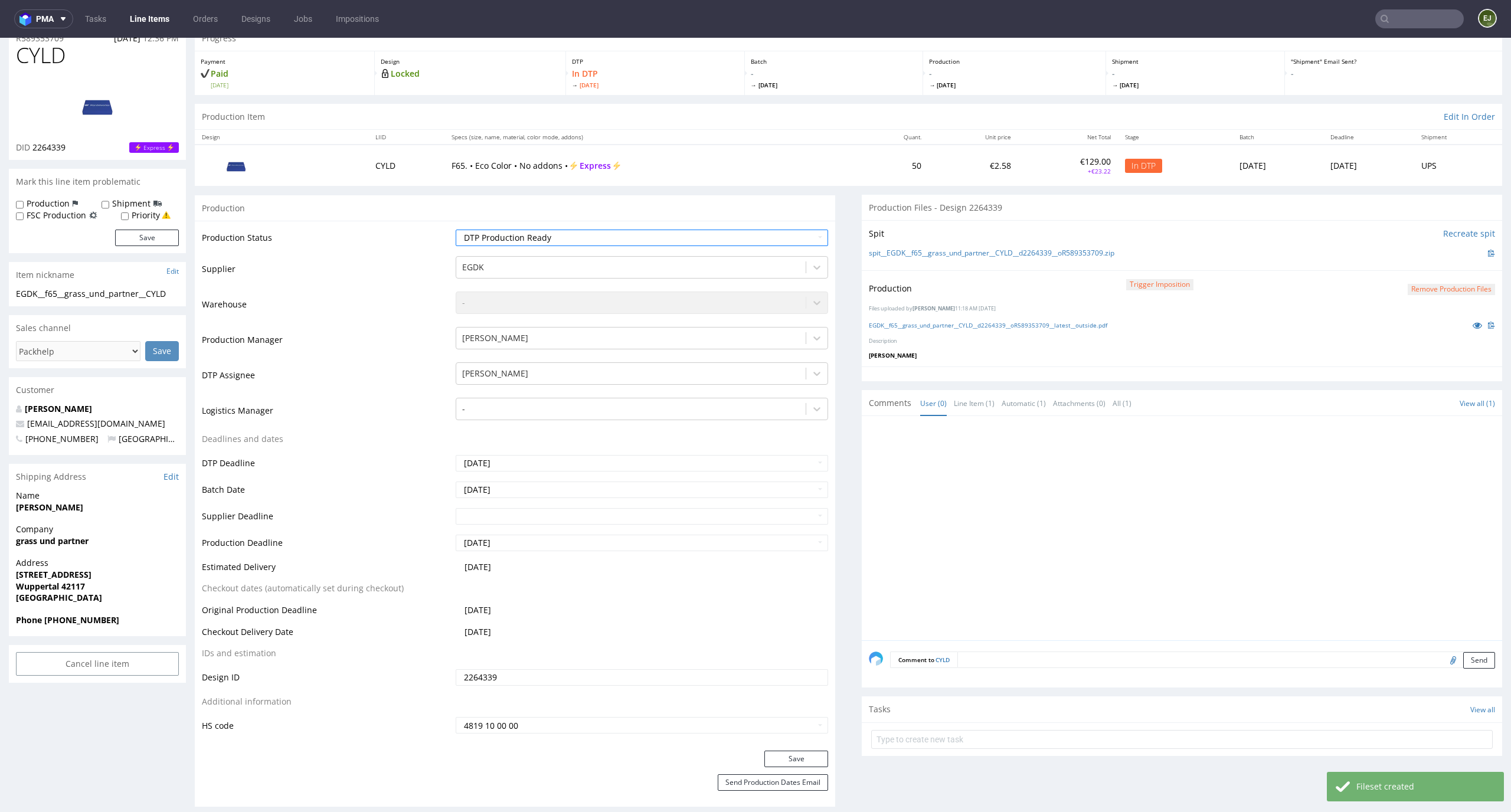
scroll to position [146, 0]
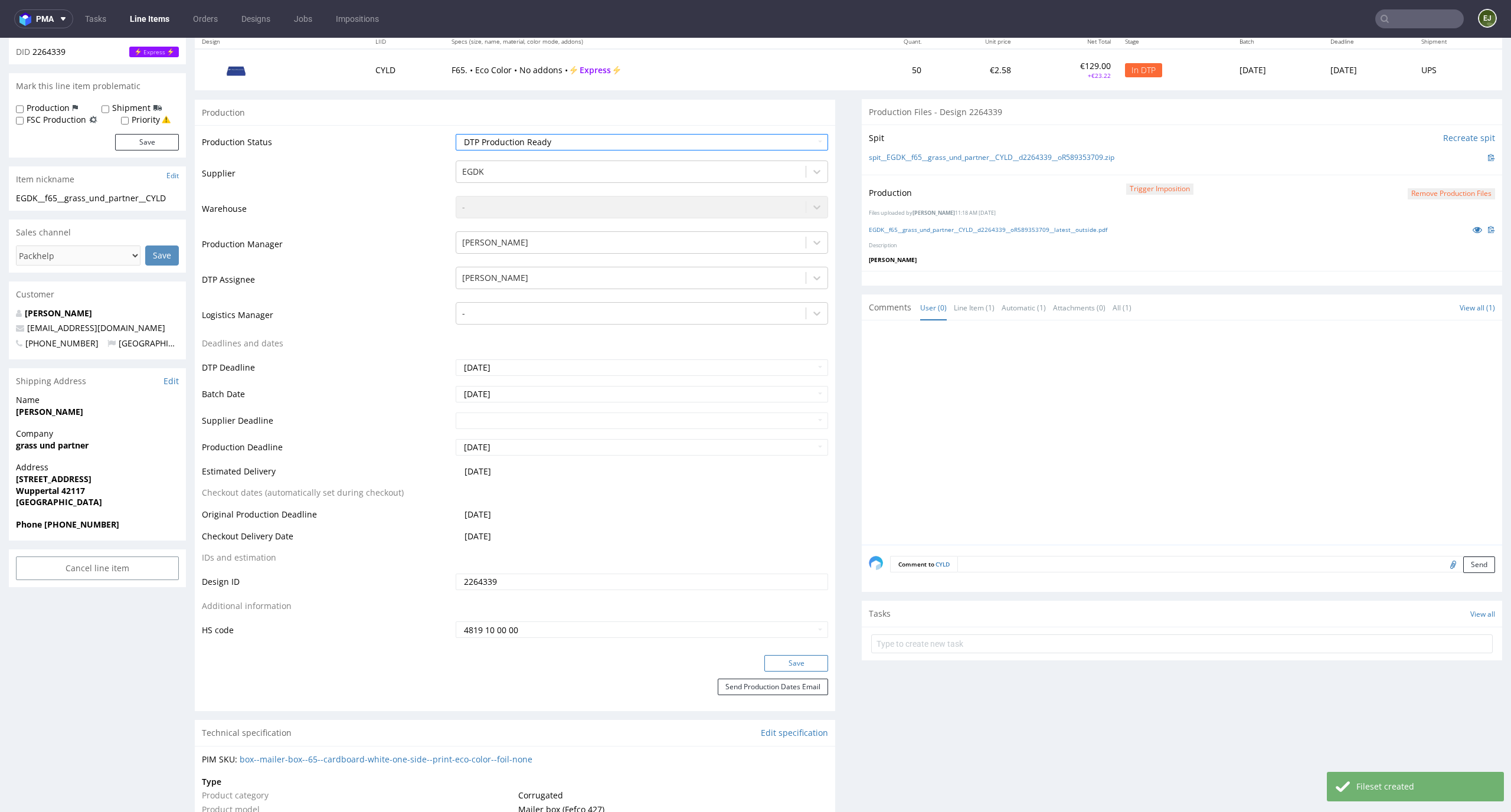
click at [764, 665] on button "Save" at bounding box center [796, 663] width 64 height 16
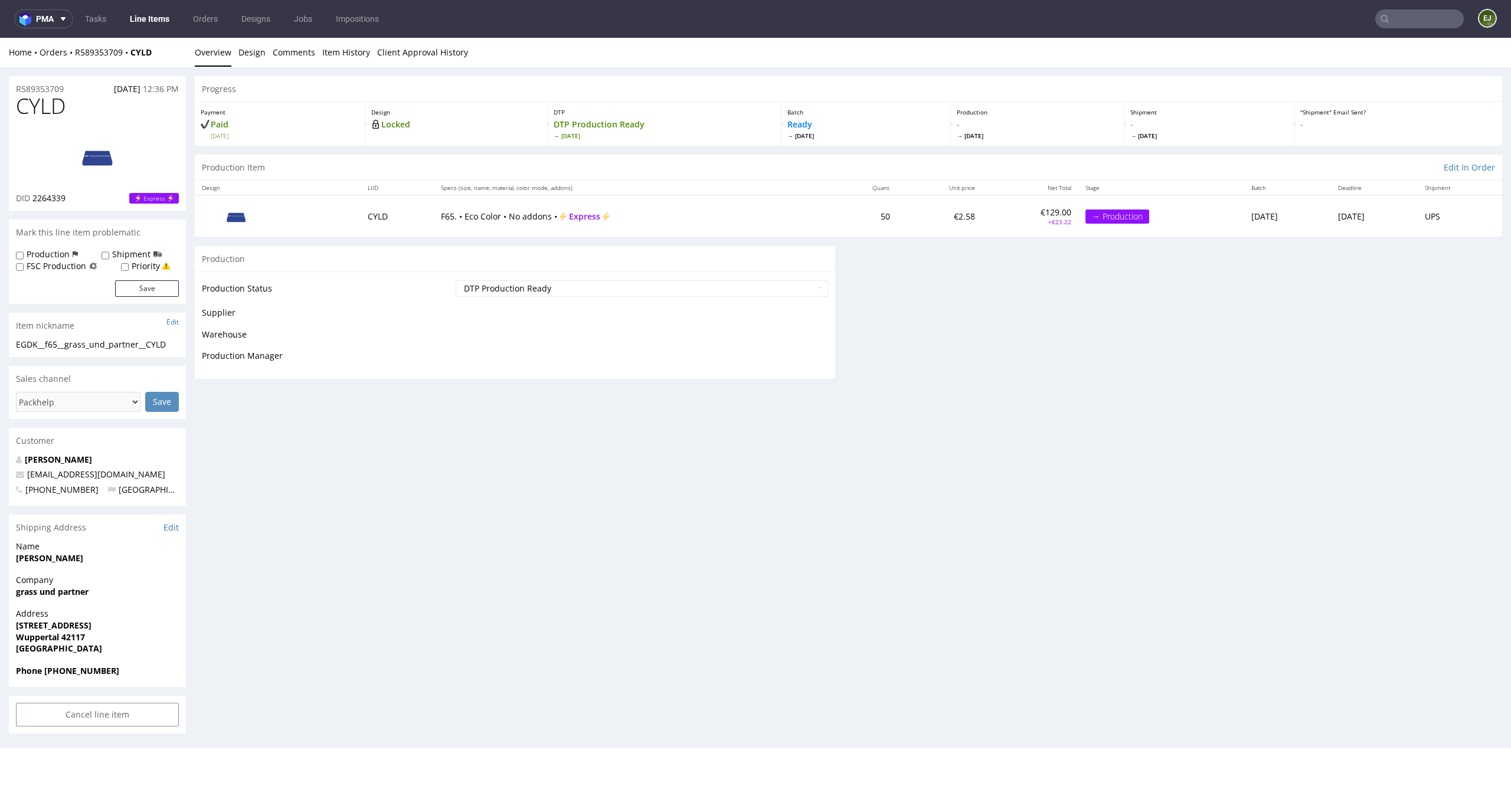
scroll to position [0, 0]
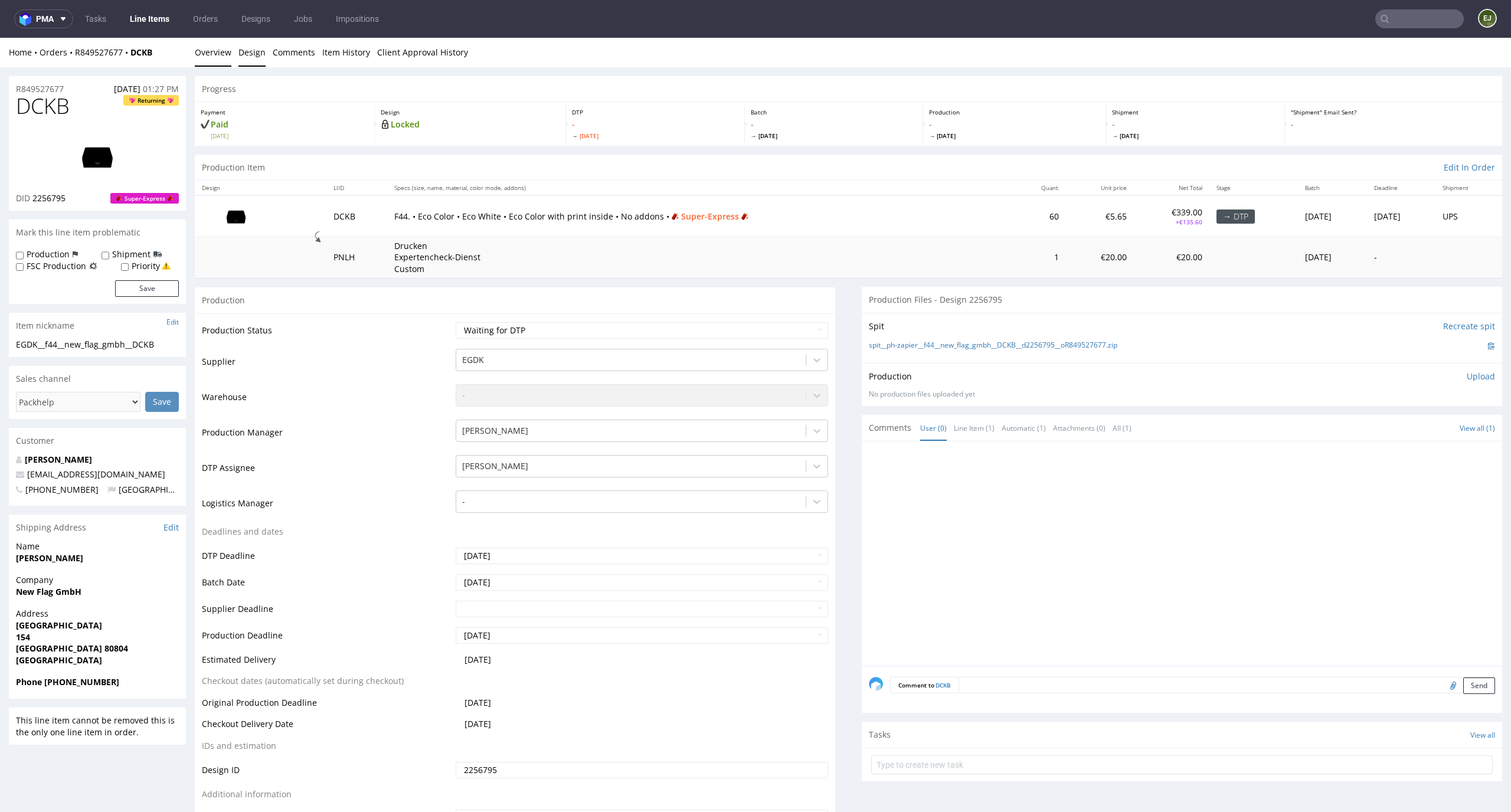
click at [242, 46] on link "Design" at bounding box center [252, 52] width 27 height 29
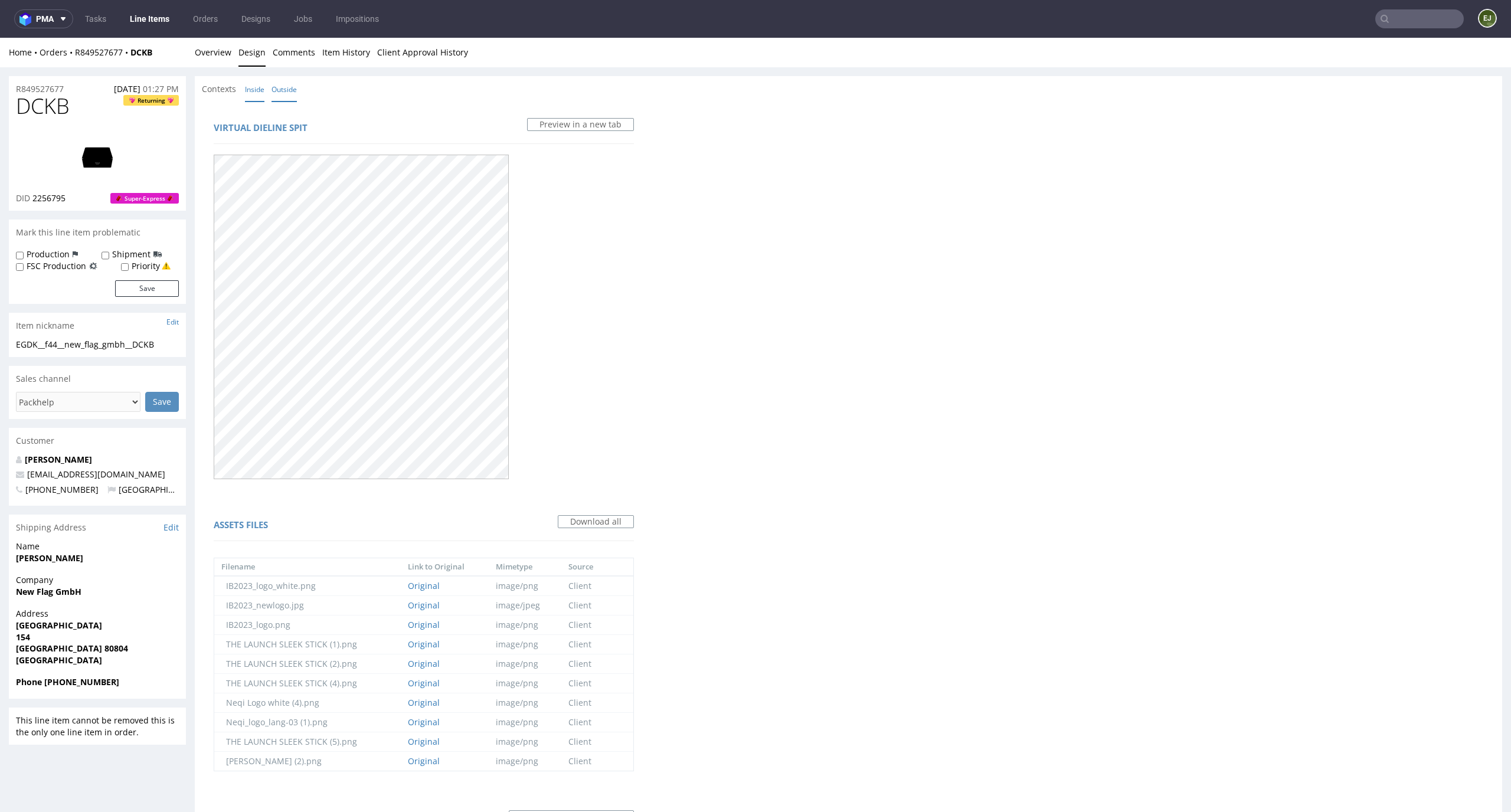
click at [248, 89] on link "Inside" at bounding box center [254, 89] width 20 height 25
click at [212, 56] on link "Overview" at bounding box center [213, 52] width 37 height 29
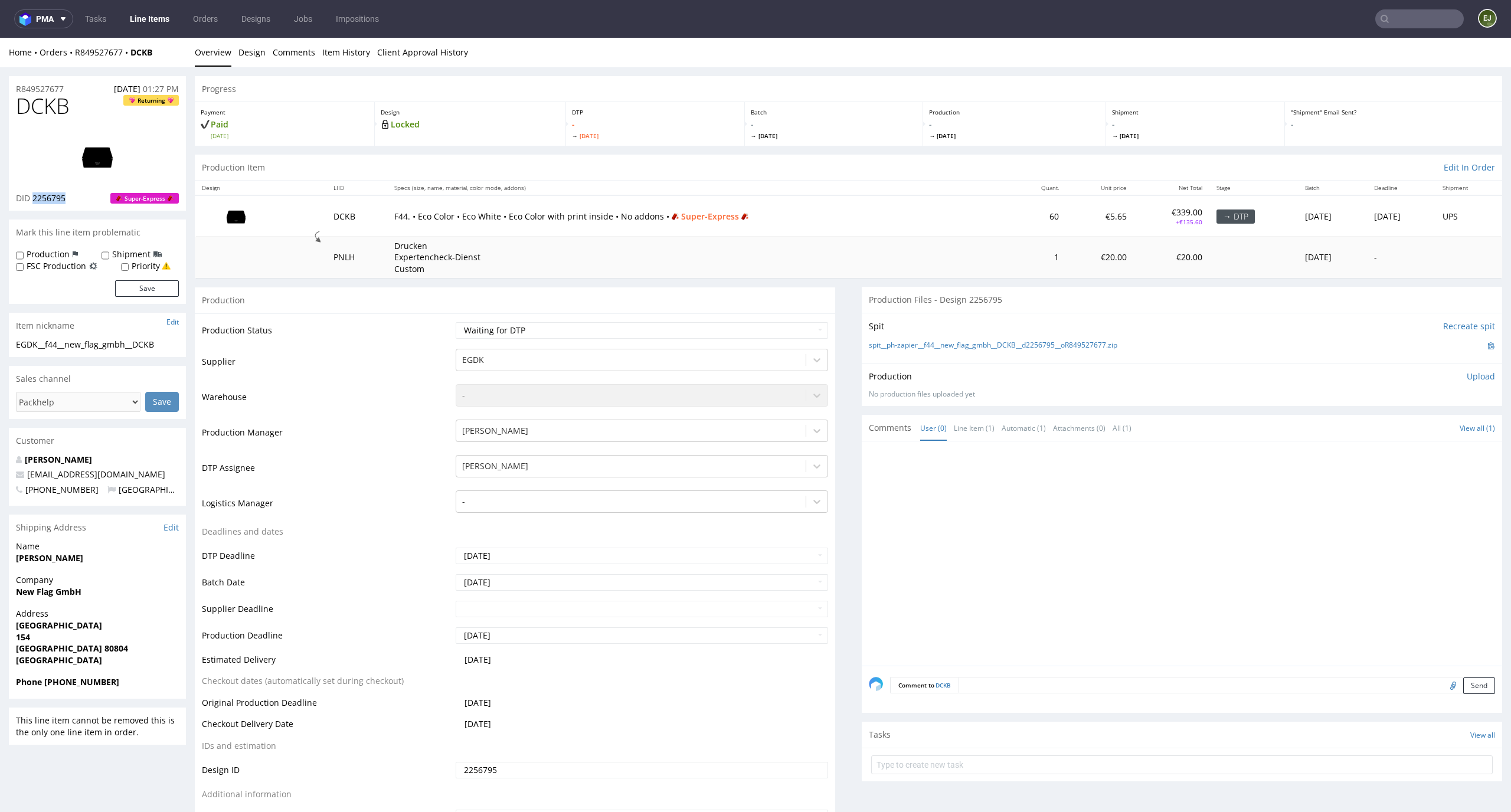
drag, startPoint x: 70, startPoint y: 198, endPoint x: 31, endPoint y: 198, distance: 39.0
click at [31, 198] on div "DID 2256795 Super-Express" at bounding box center [97, 198] width 163 height 12
copy span "2256795"
click at [750, 323] on select "Waiting for Artwork Waiting for Diecut Waiting for Mockup Waiting for DTP Waiti…" at bounding box center [642, 331] width 373 height 16
select select "dtp_in_process"
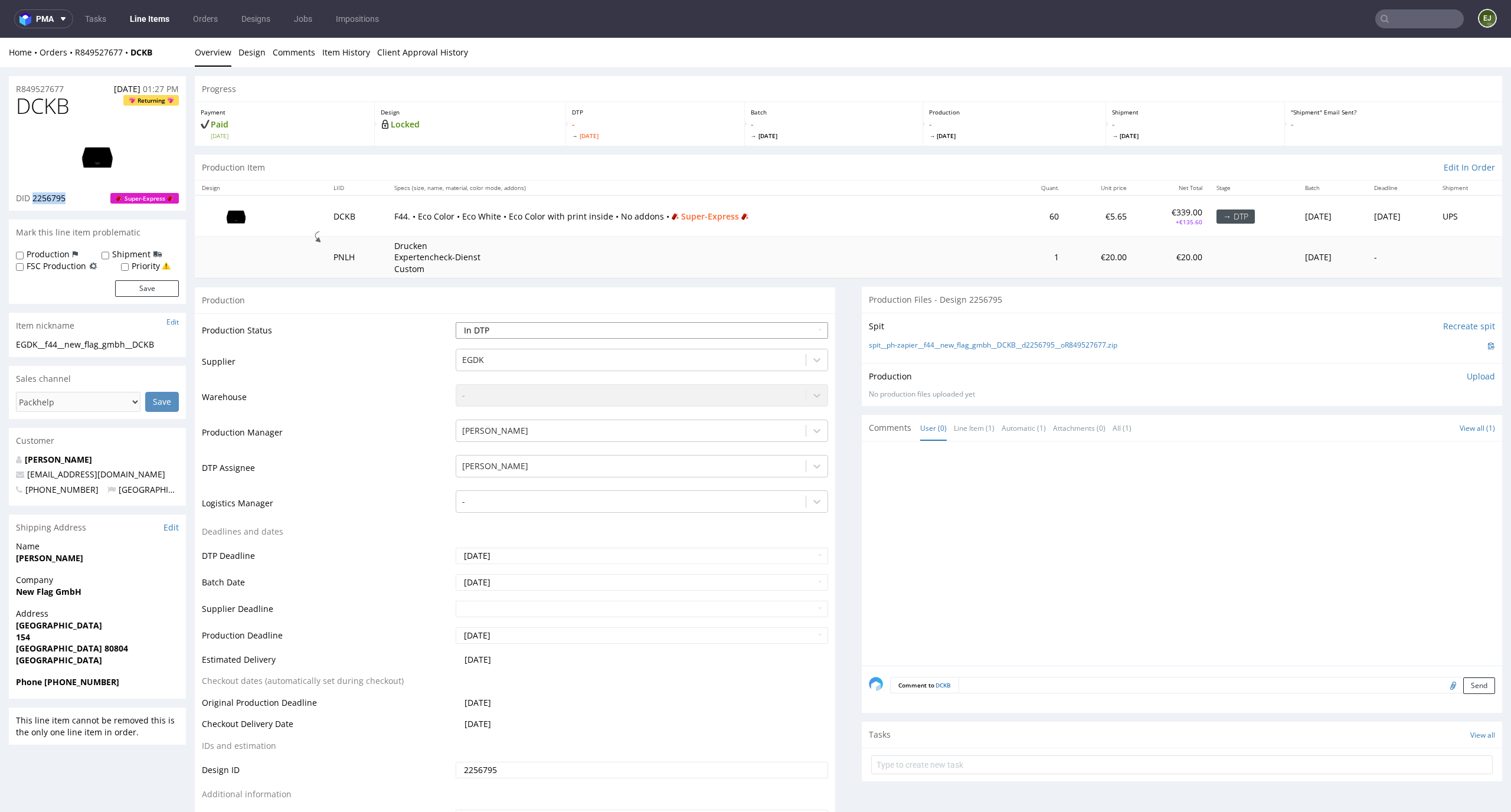
click at [456, 322] on select "Waiting for Artwork Waiting for Diecut Waiting for Mockup Waiting for DTP Waiti…" at bounding box center [642, 331] width 373 height 16
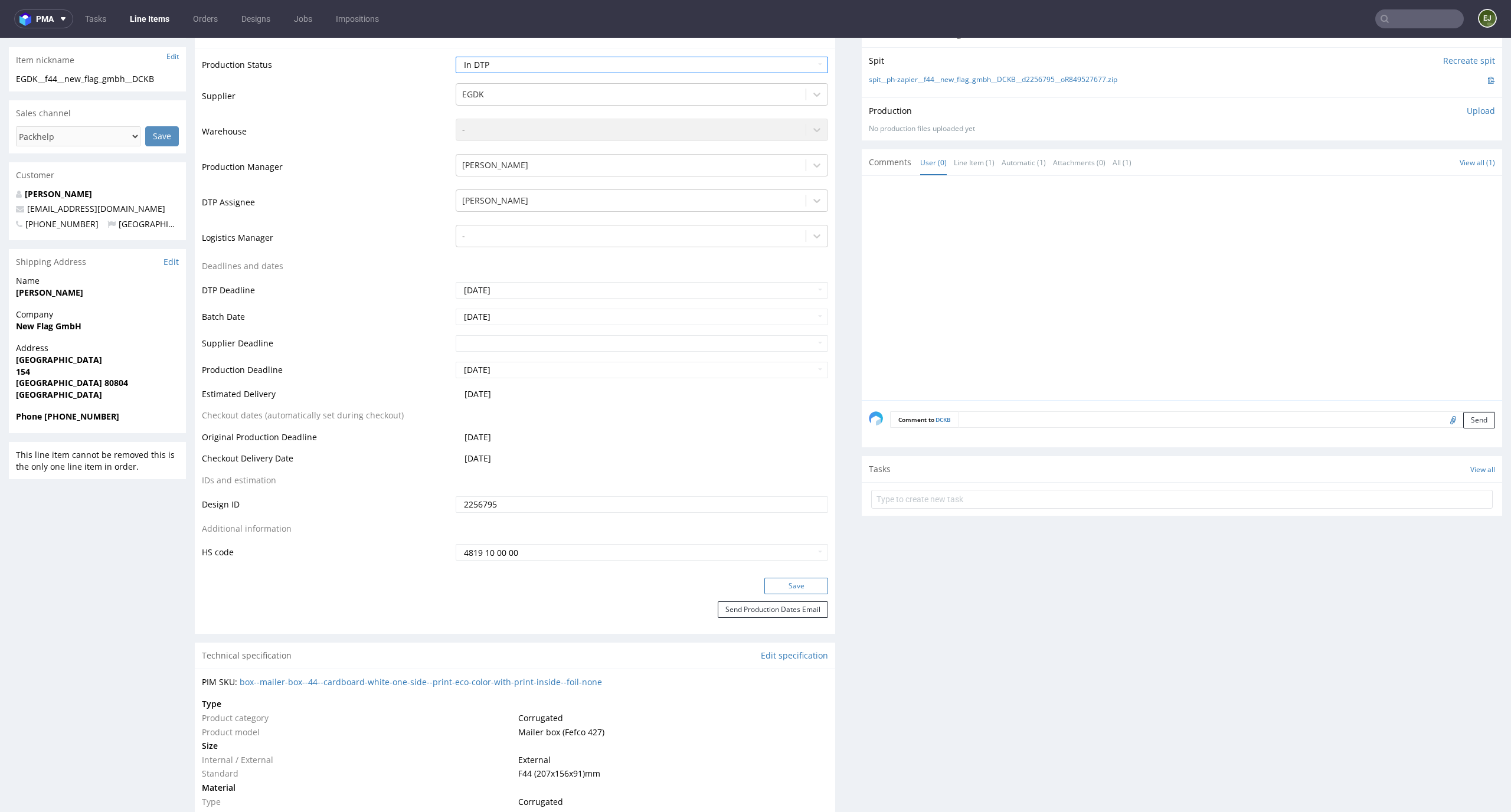
scroll to position [288, 0]
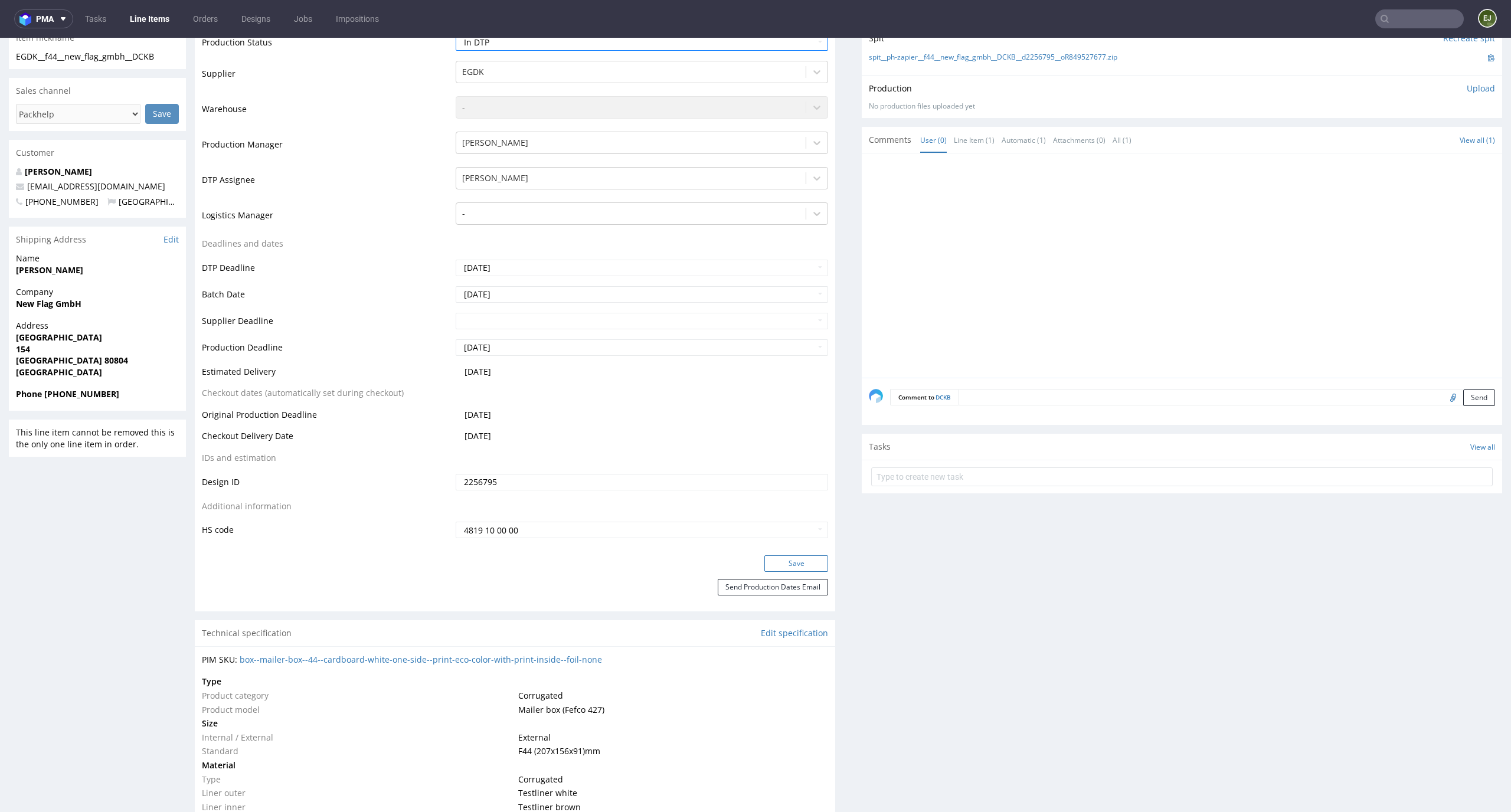
click at [776, 571] on button "Save" at bounding box center [796, 563] width 64 height 16
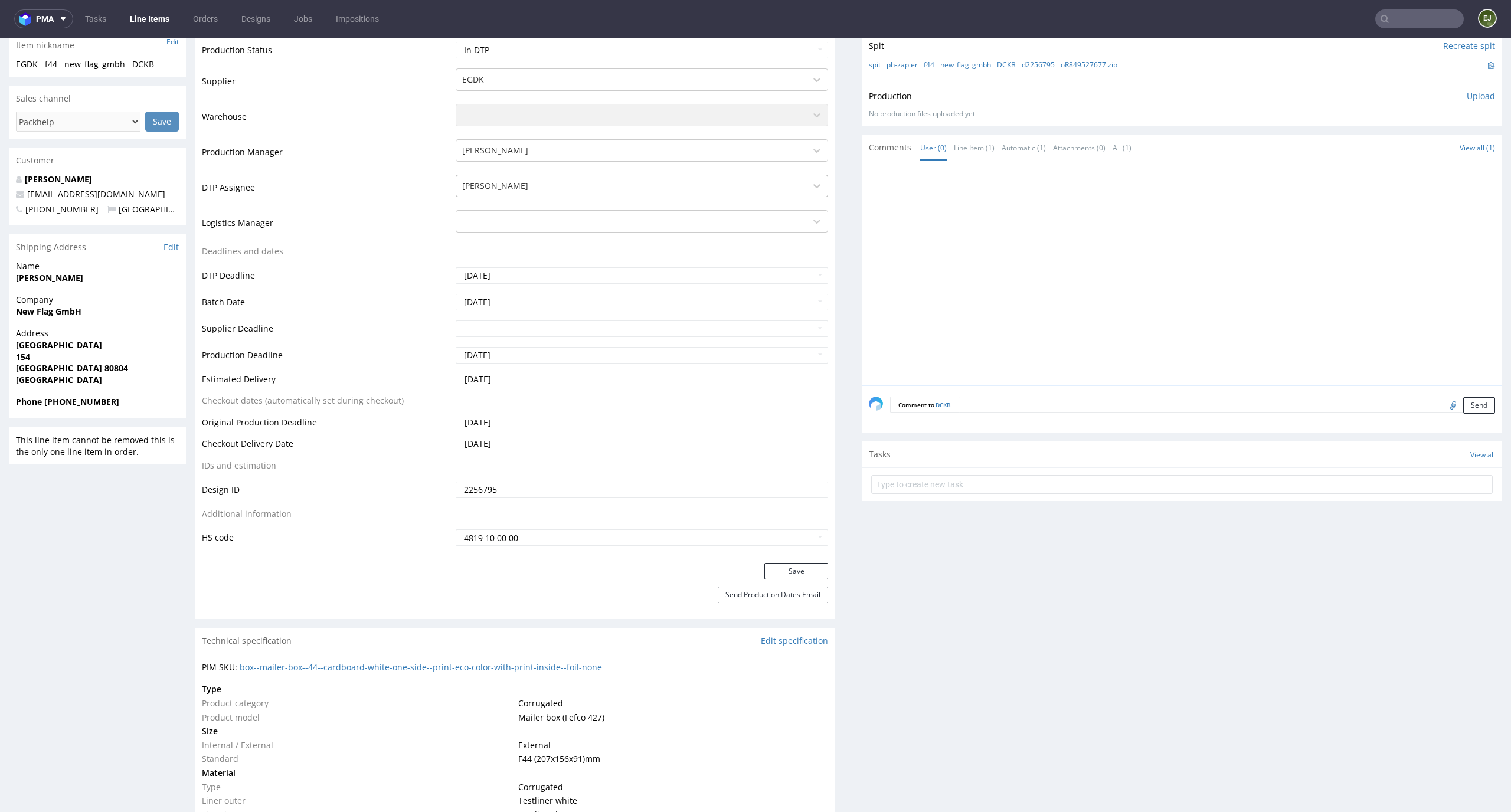
scroll to position [0, 0]
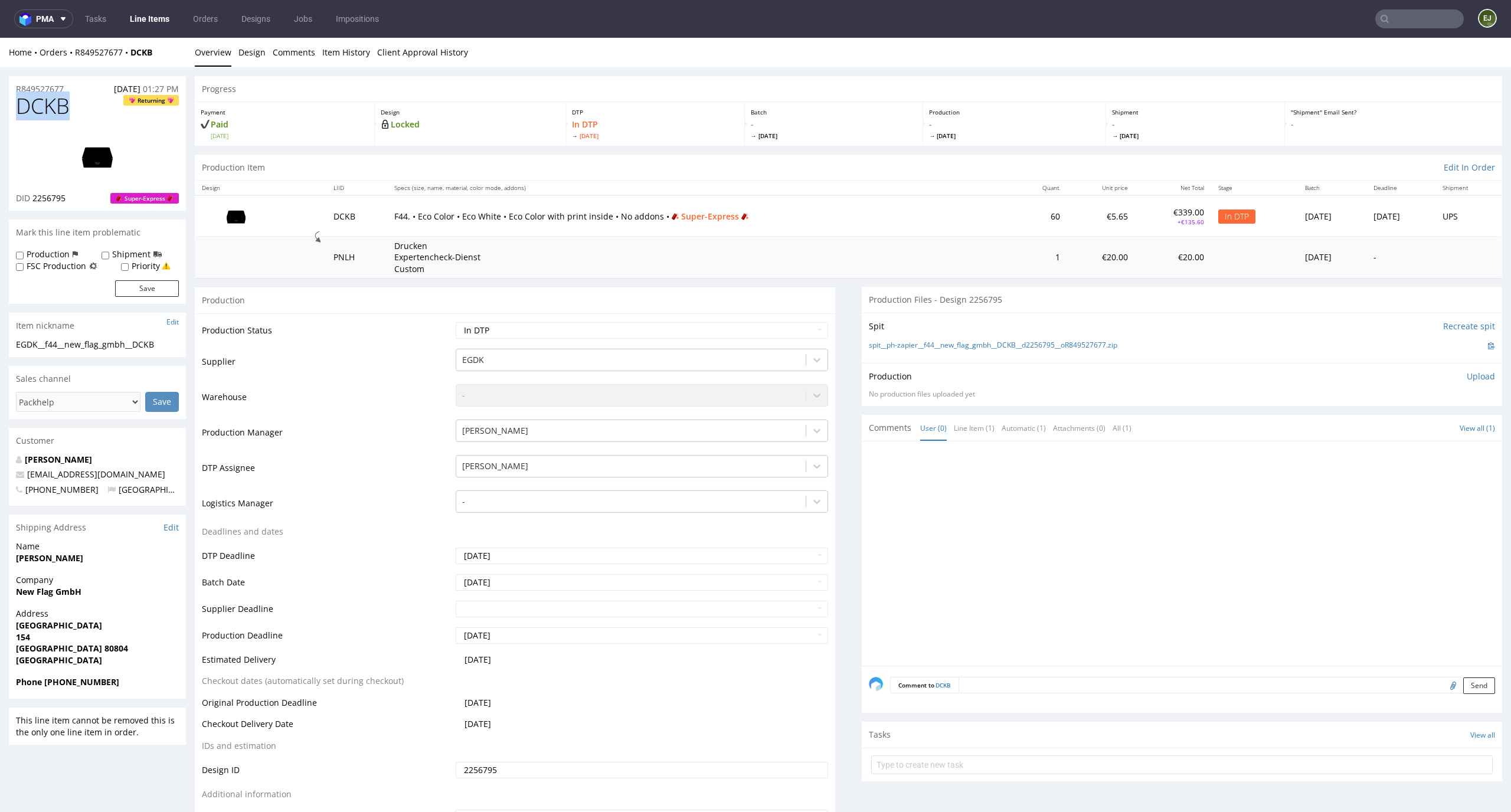
drag, startPoint x: 78, startPoint y: 109, endPoint x: 0, endPoint y: 105, distance: 78.1
copy span "DCKB"
click at [918, 348] on link "spit__ph-zapier__f44__new_flag_gmbh__DCKB__d2256795__oR849527677.zip" at bounding box center [993, 345] width 248 height 10
click at [256, 59] on link "Design" at bounding box center [252, 52] width 27 height 29
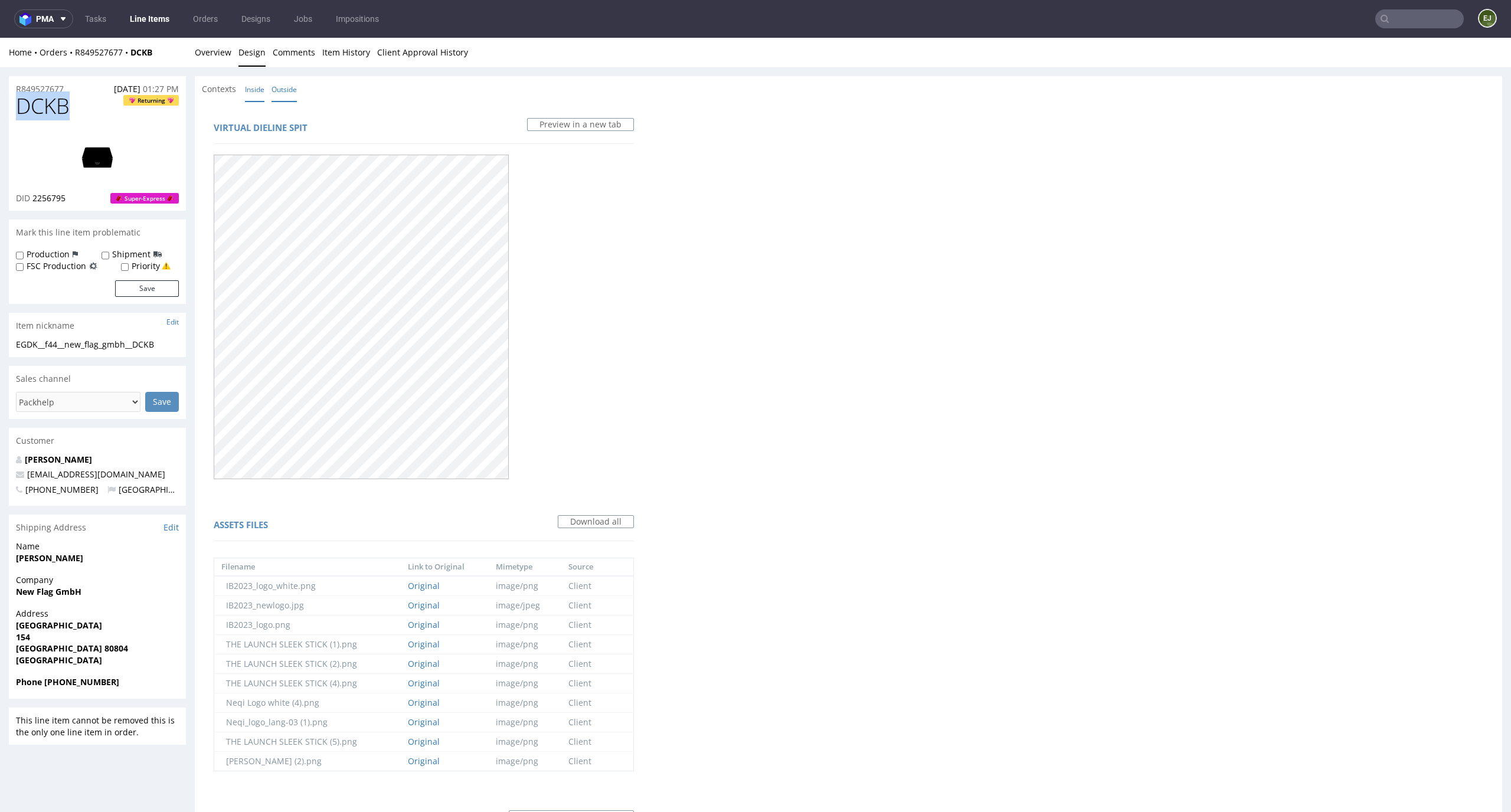
click at [254, 91] on link "Inside" at bounding box center [254, 89] width 20 height 25
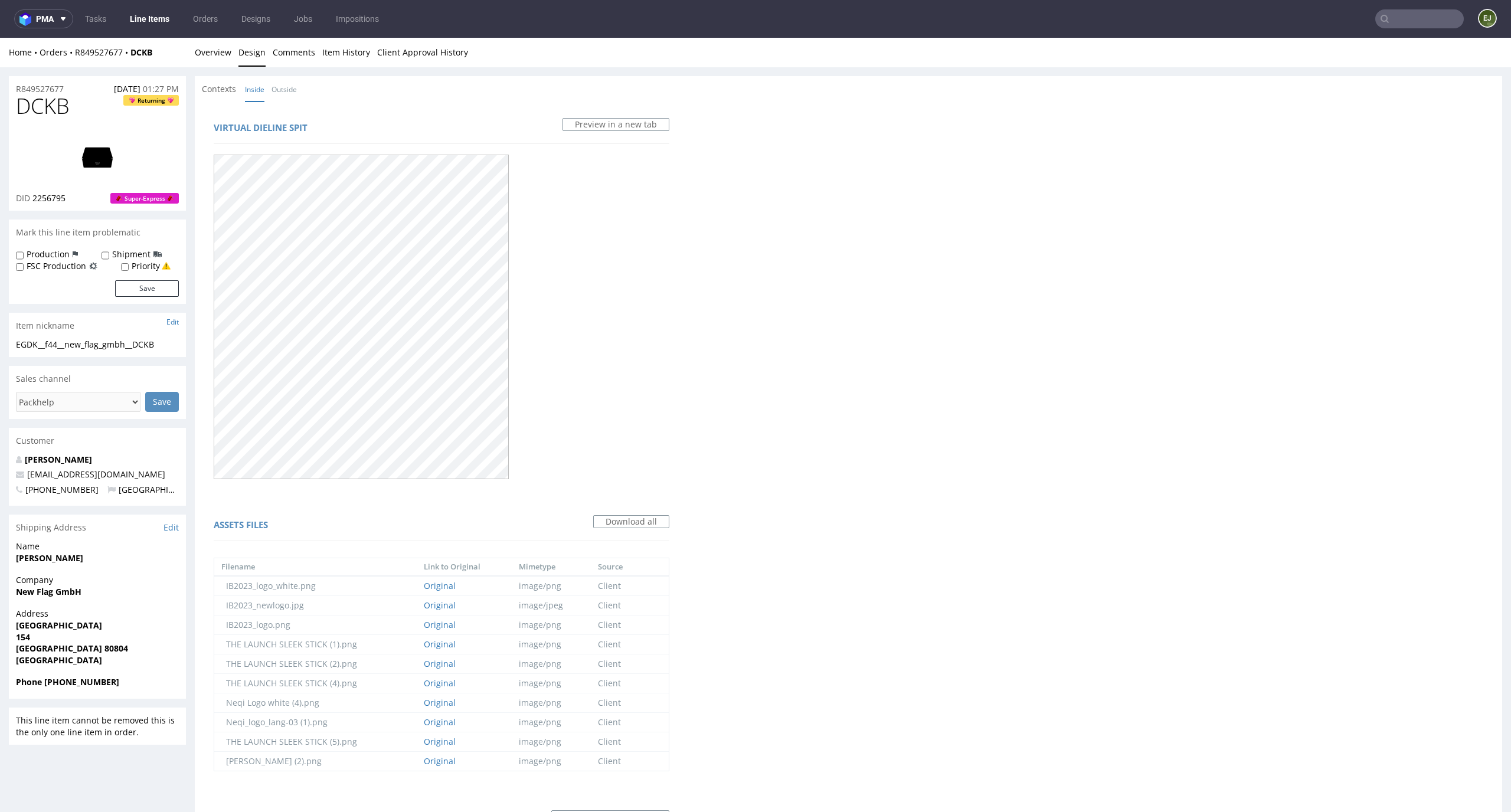
click at [221, 66] on div "Home Orders R849527677 DCKB Overview Design Comments Item History Client Approv…" at bounding box center [755, 52] width 1511 height 29
click at [218, 59] on link "Overview" at bounding box center [213, 52] width 37 height 29
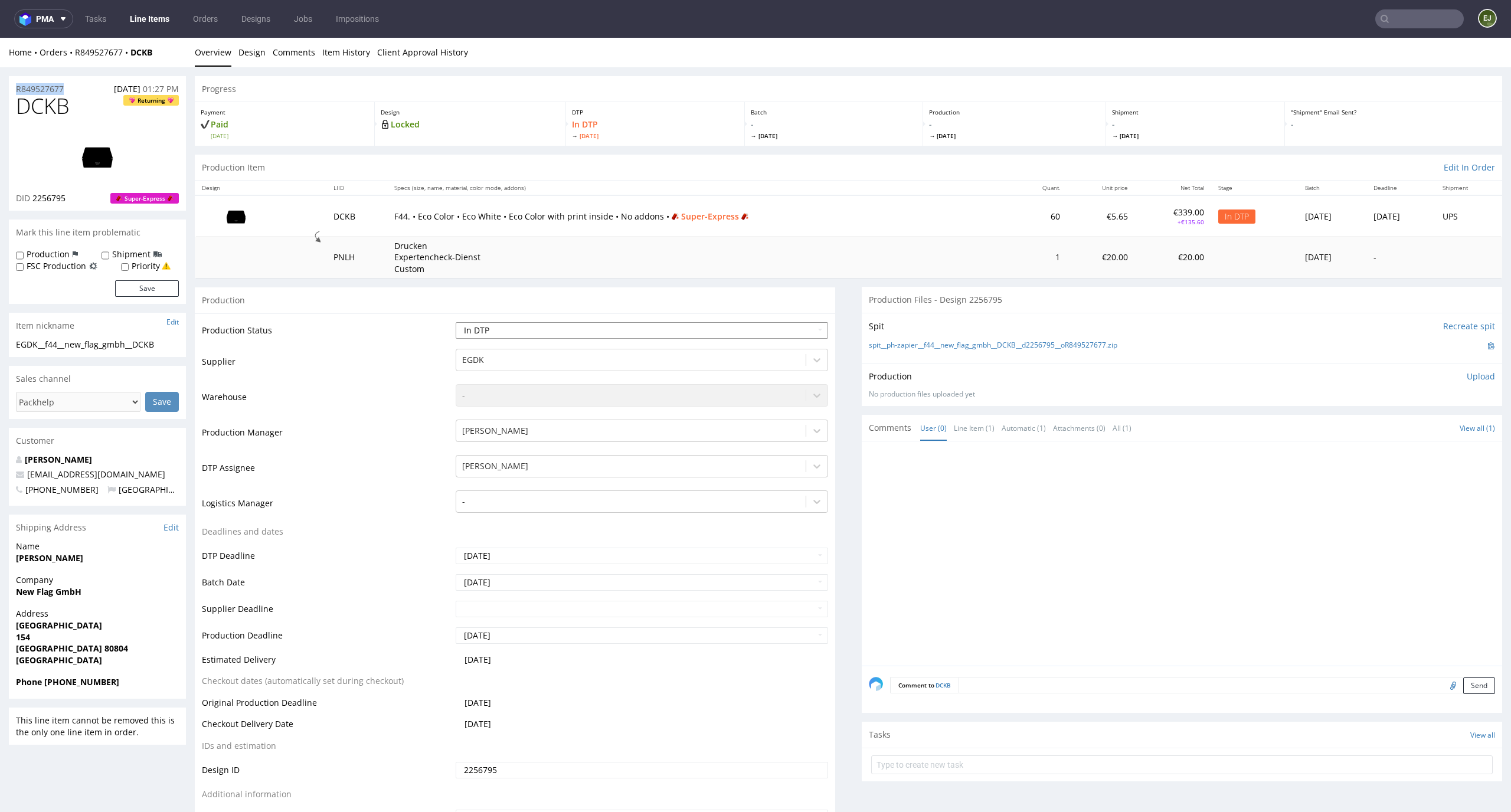
click at [787, 330] on select "Waiting for Artwork Waiting for Diecut Waiting for Mockup Waiting for DTP Waiti…" at bounding box center [642, 331] width 373 height 16
select select "dtp_ca_needed"
click at [456, 322] on select "Waiting for Artwork Waiting for Diecut Waiting for Mockup Waiting for DTP Waiti…" at bounding box center [642, 331] width 373 height 16
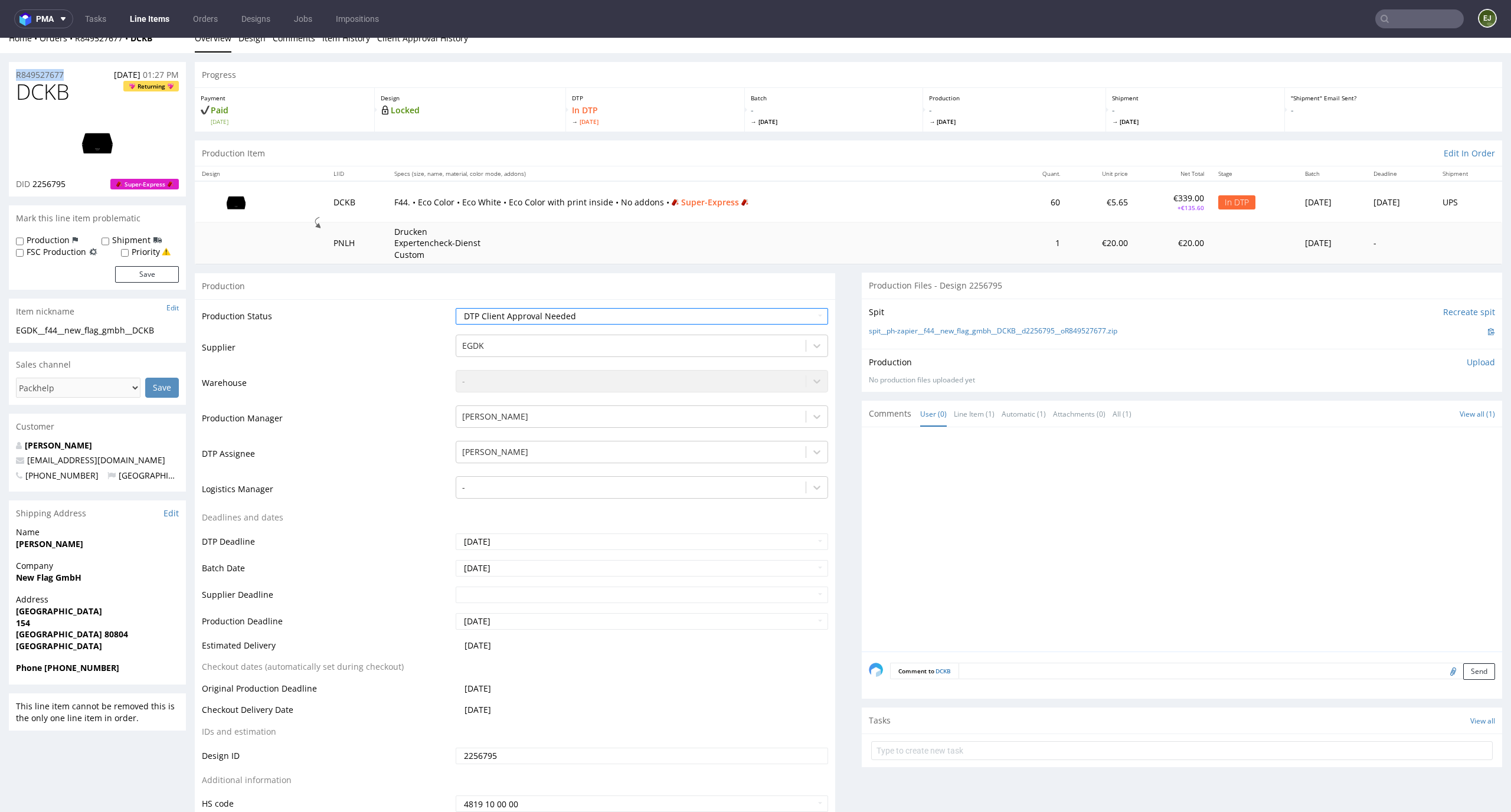
scroll to position [189, 0]
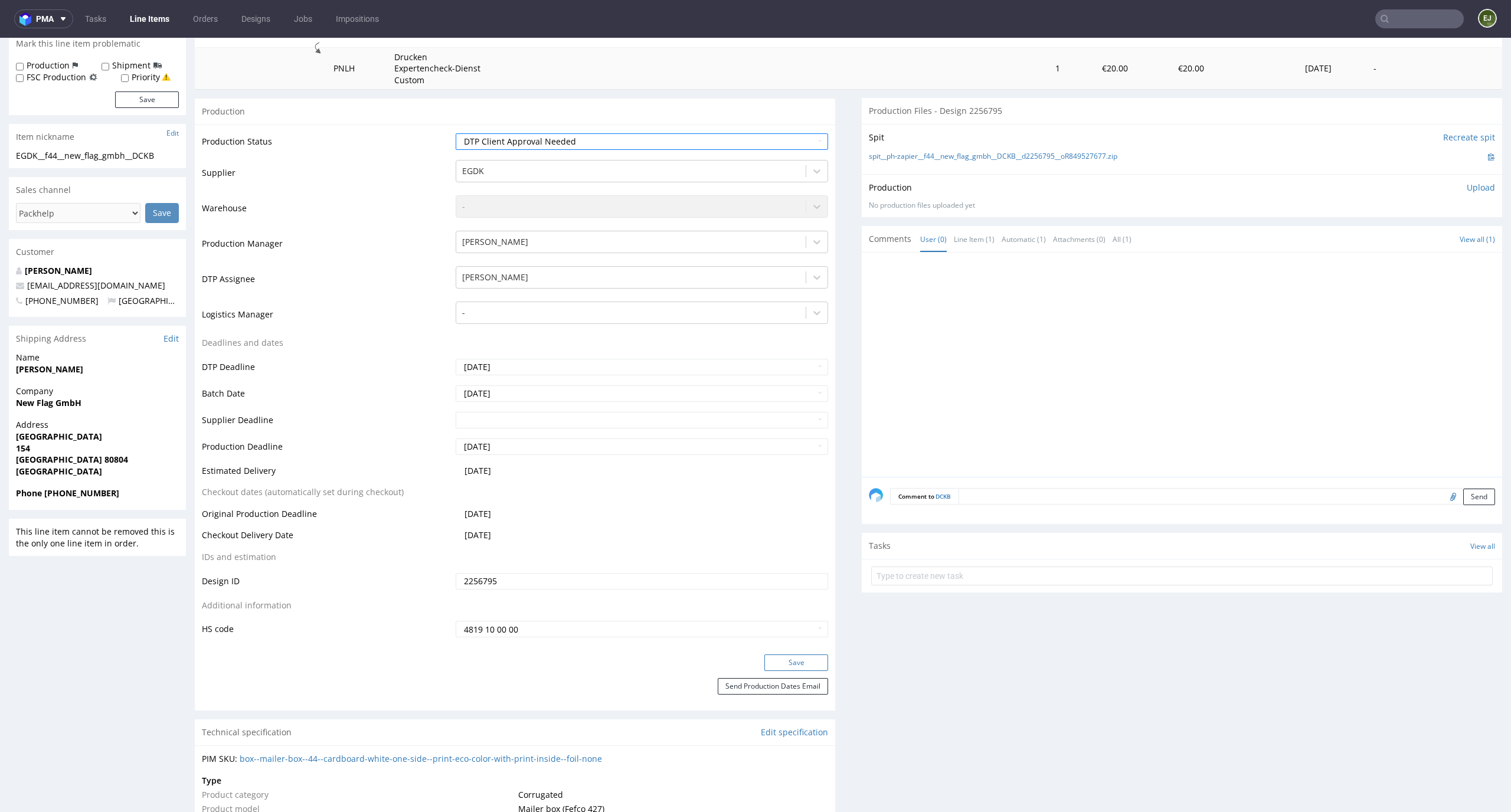
click at [799, 667] on button "Save" at bounding box center [796, 662] width 64 height 16
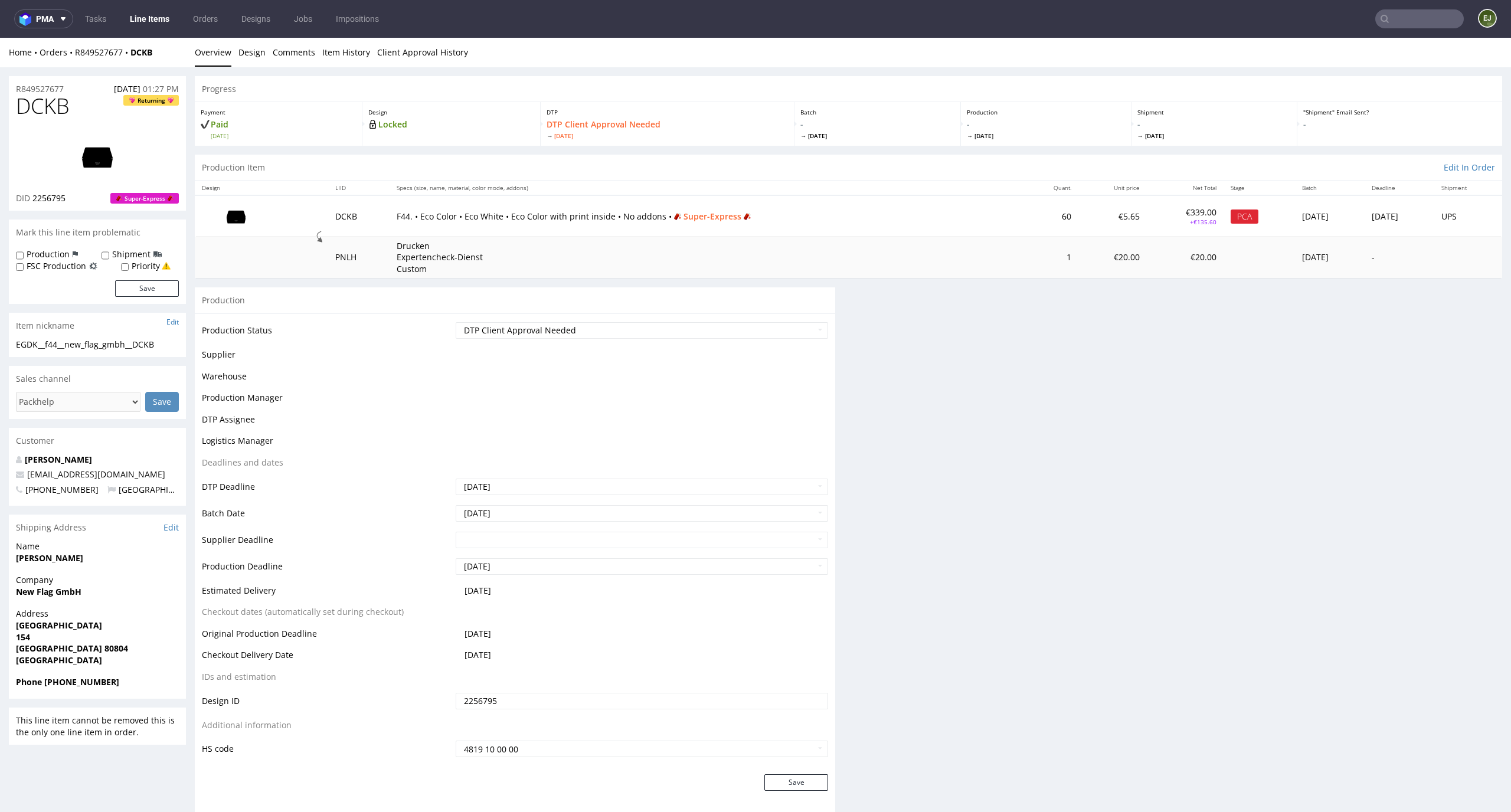
scroll to position [181, 0]
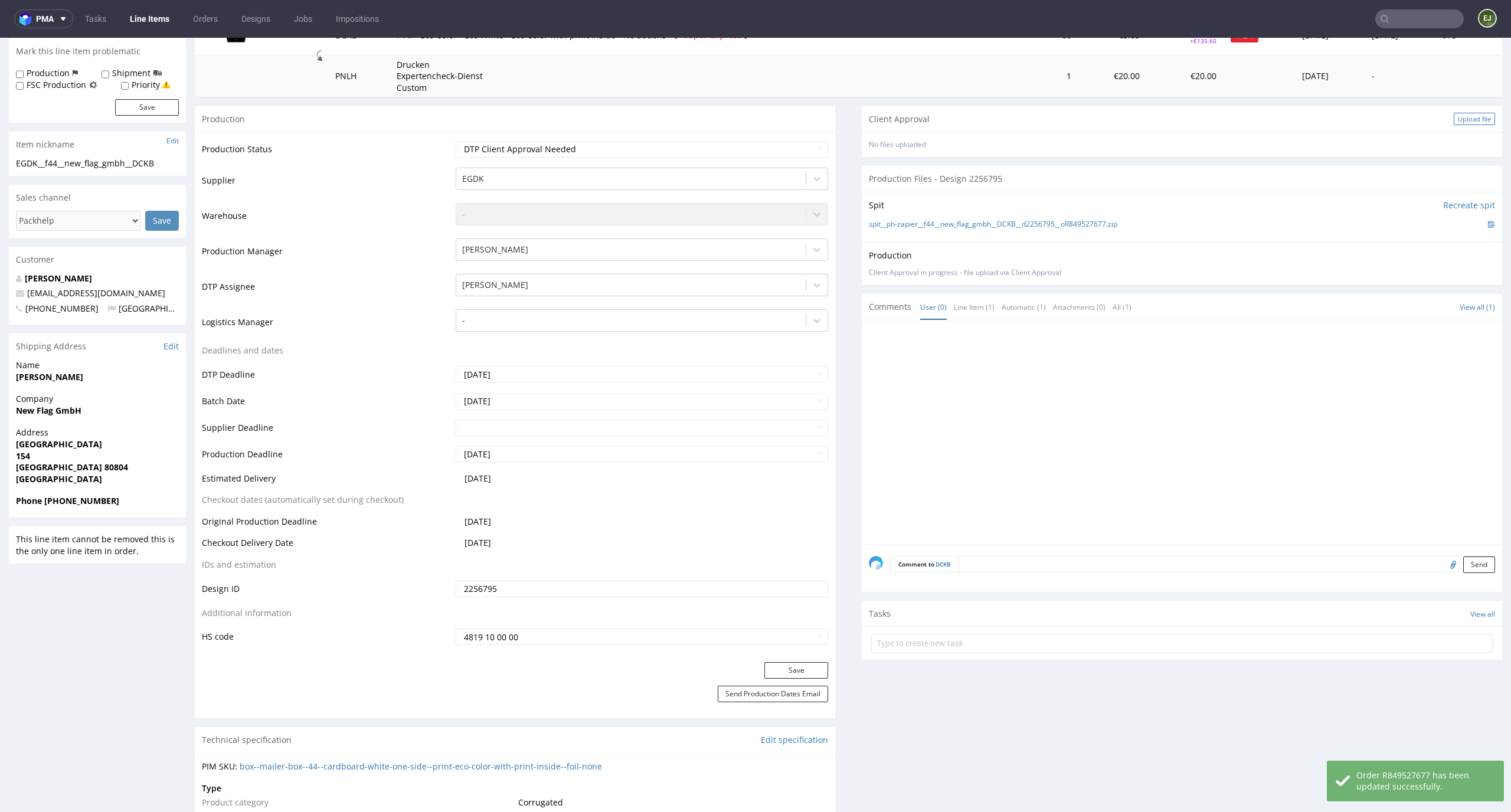
click at [1457, 117] on div "Upload file" at bounding box center [1474, 119] width 41 height 12
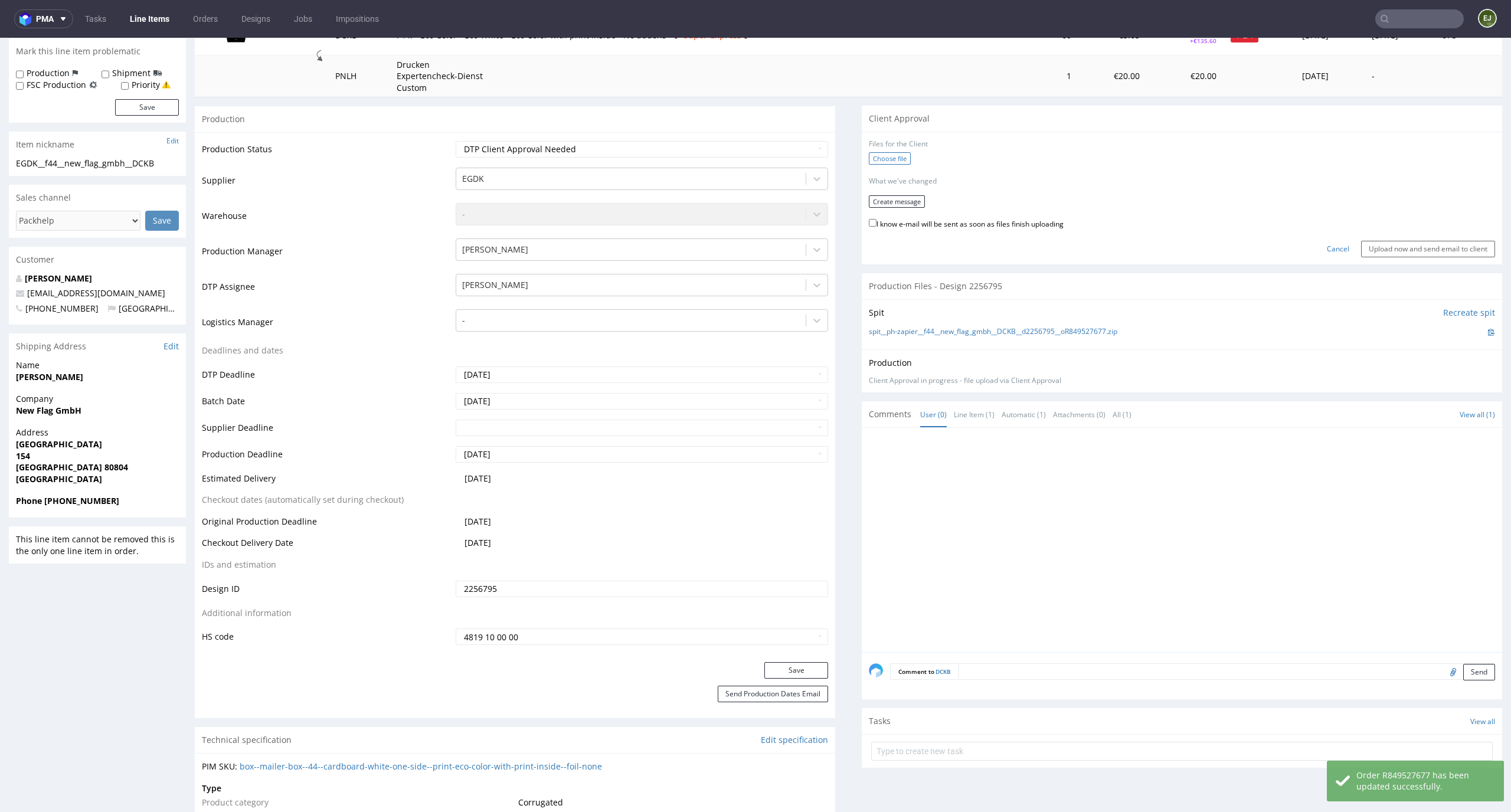
click at [889, 158] on label "Choose file" at bounding box center [890, 158] width 42 height 12
click at [0, 38] on input "Choose file" at bounding box center [0, 38] width 0 height 0
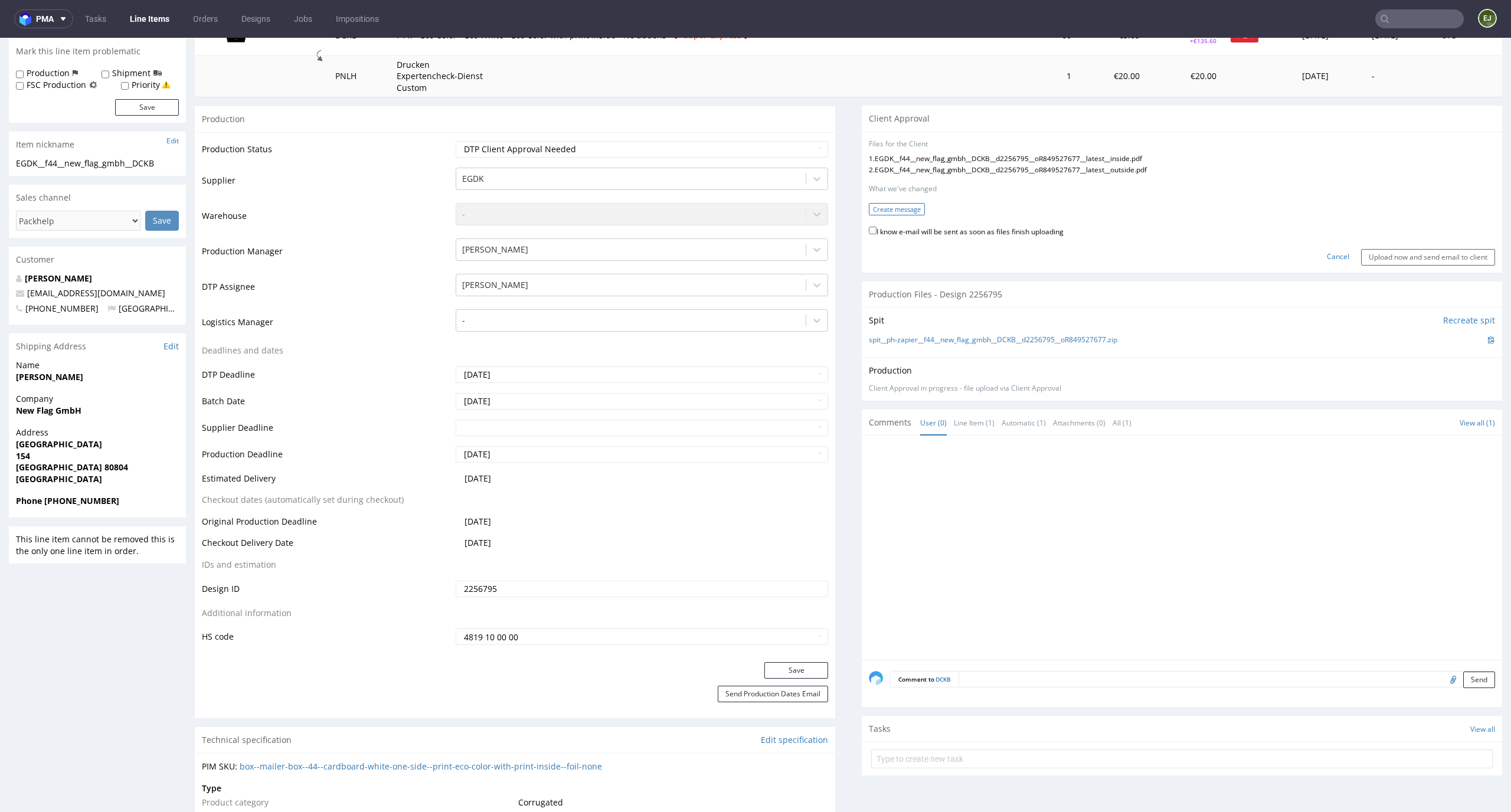
click at [884, 211] on button "Create message" at bounding box center [897, 209] width 56 height 12
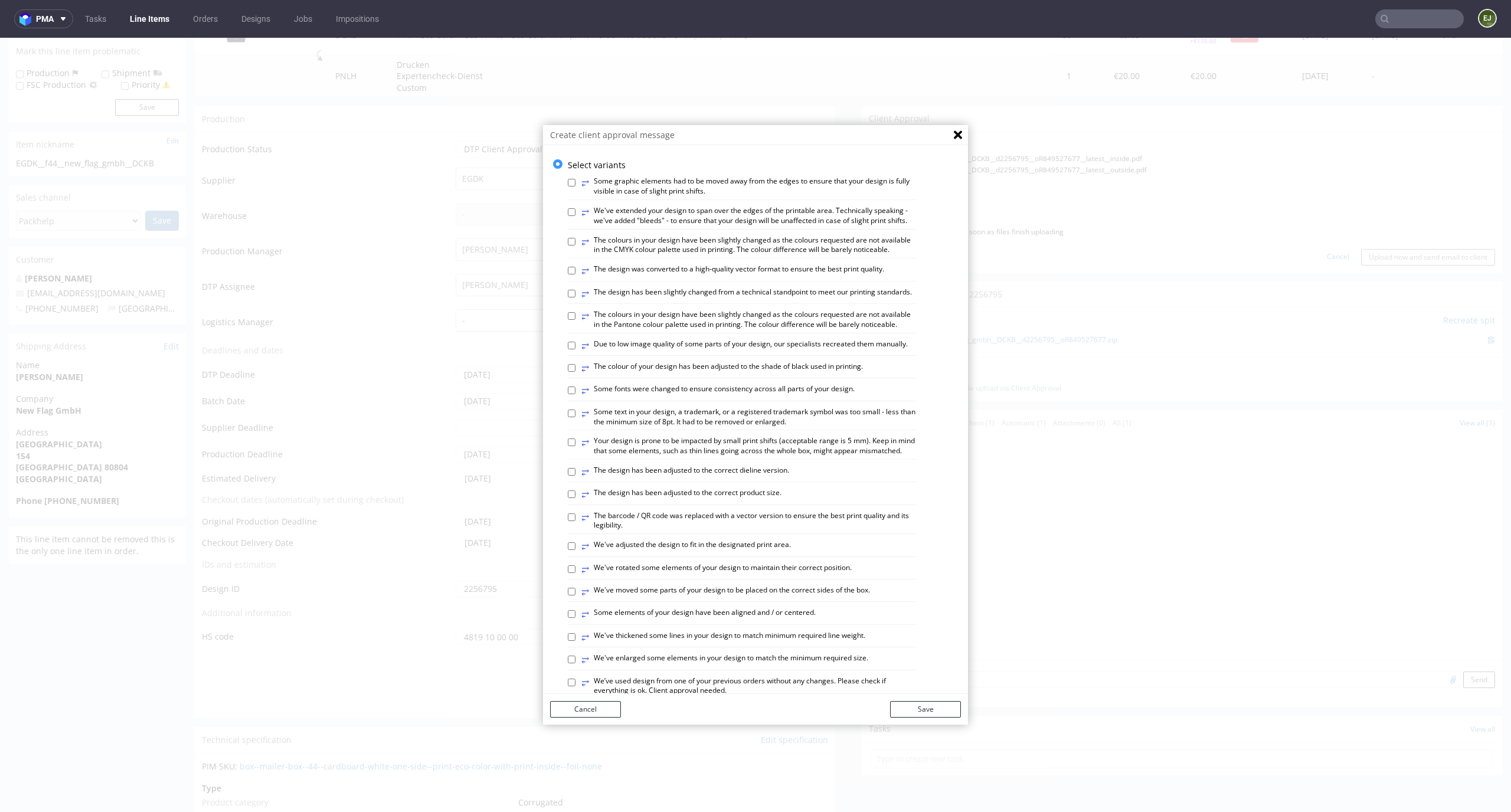
scroll to position [455, 0]
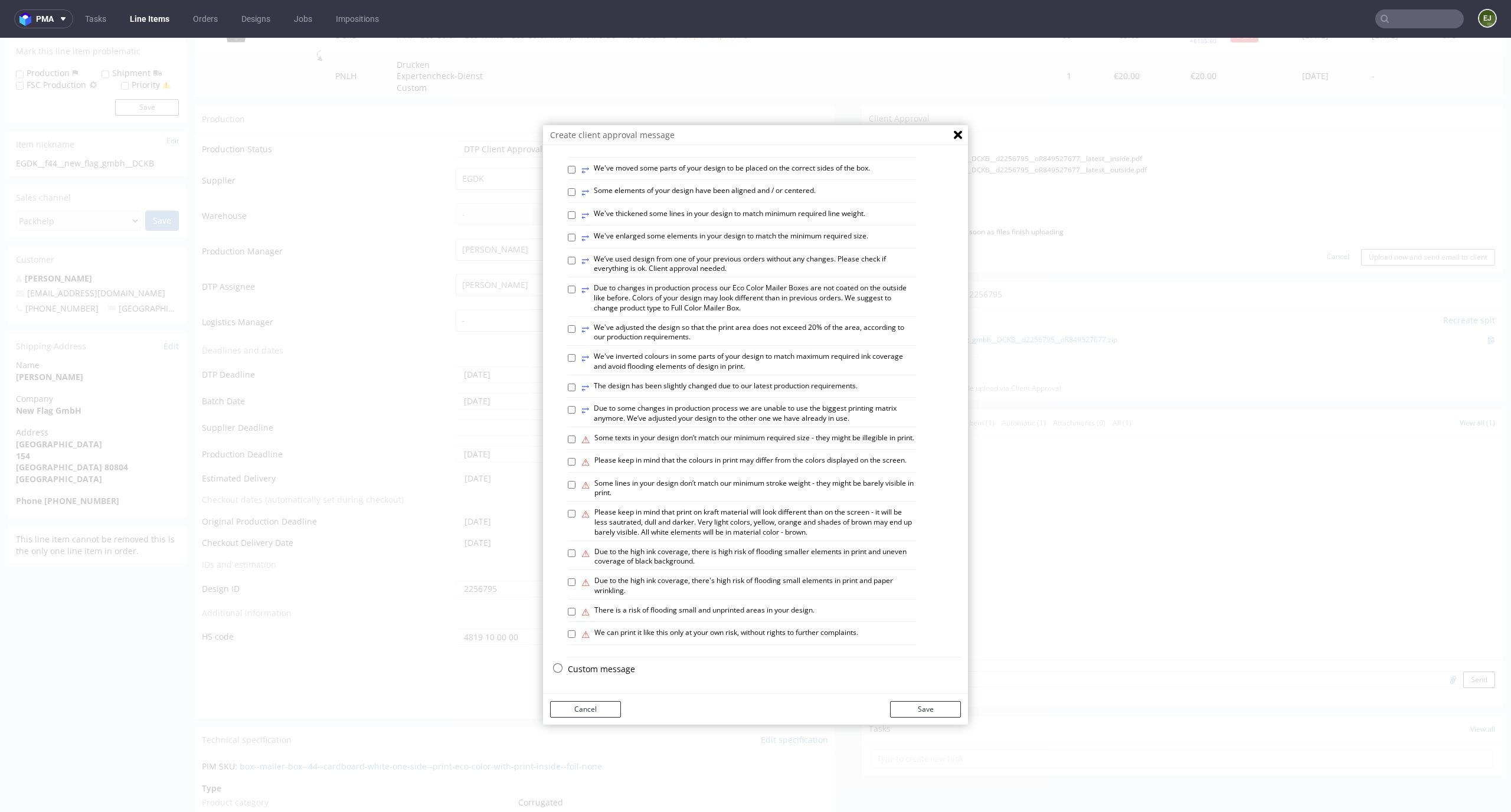
click at [602, 677] on div "Custom message" at bounding box center [765, 672] width 393 height 18
click at [603, 668] on p "Custom message" at bounding box center [765, 669] width 393 height 12
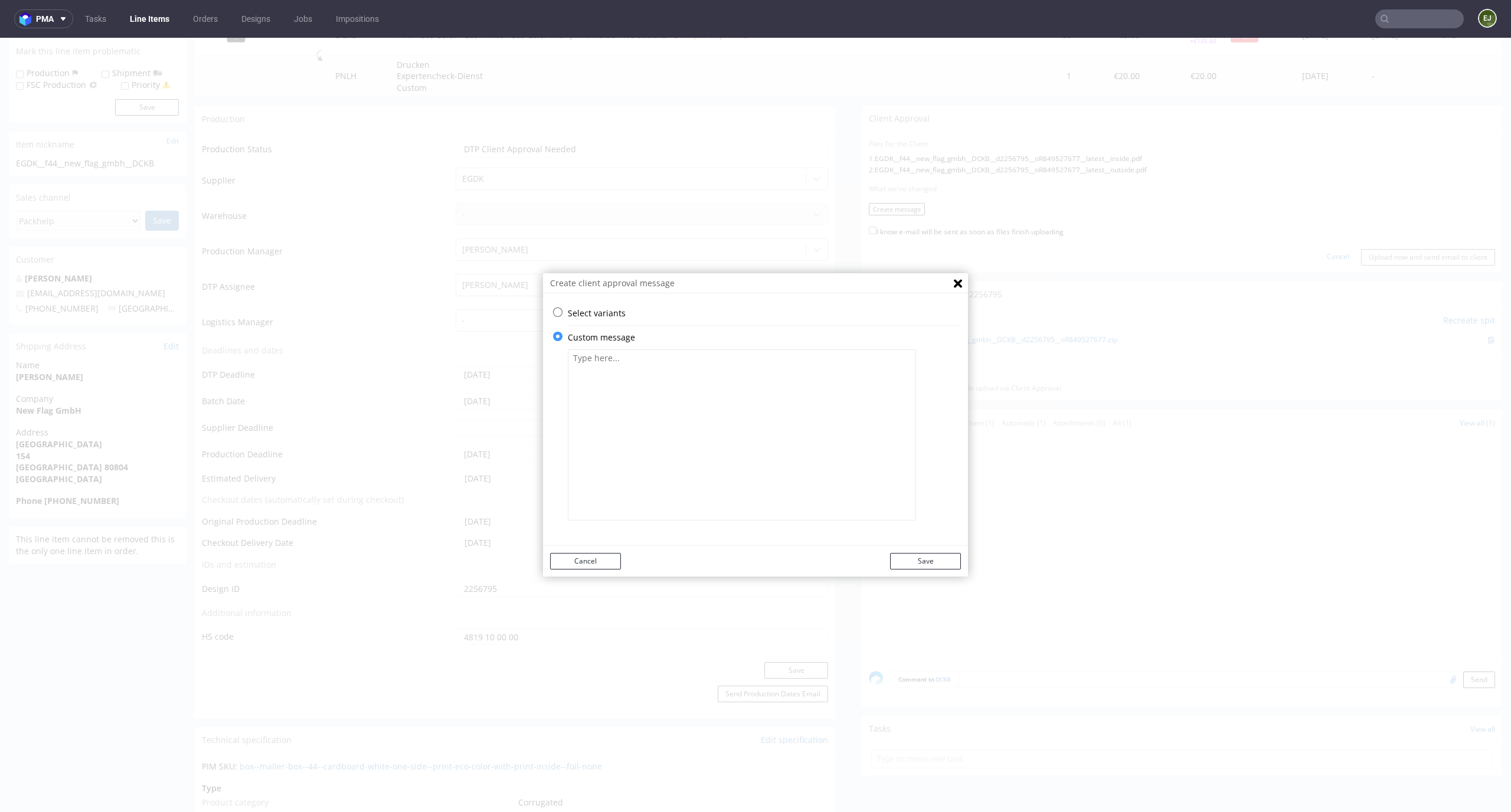
click at [635, 407] on textarea at bounding box center [742, 435] width 348 height 171
paste textarea "We updated the inner section with a black background to ensure a unified"
type textarea "We updated the inner section with a black background to ensure a unified."
click at [940, 568] on button "Save" at bounding box center [925, 561] width 71 height 16
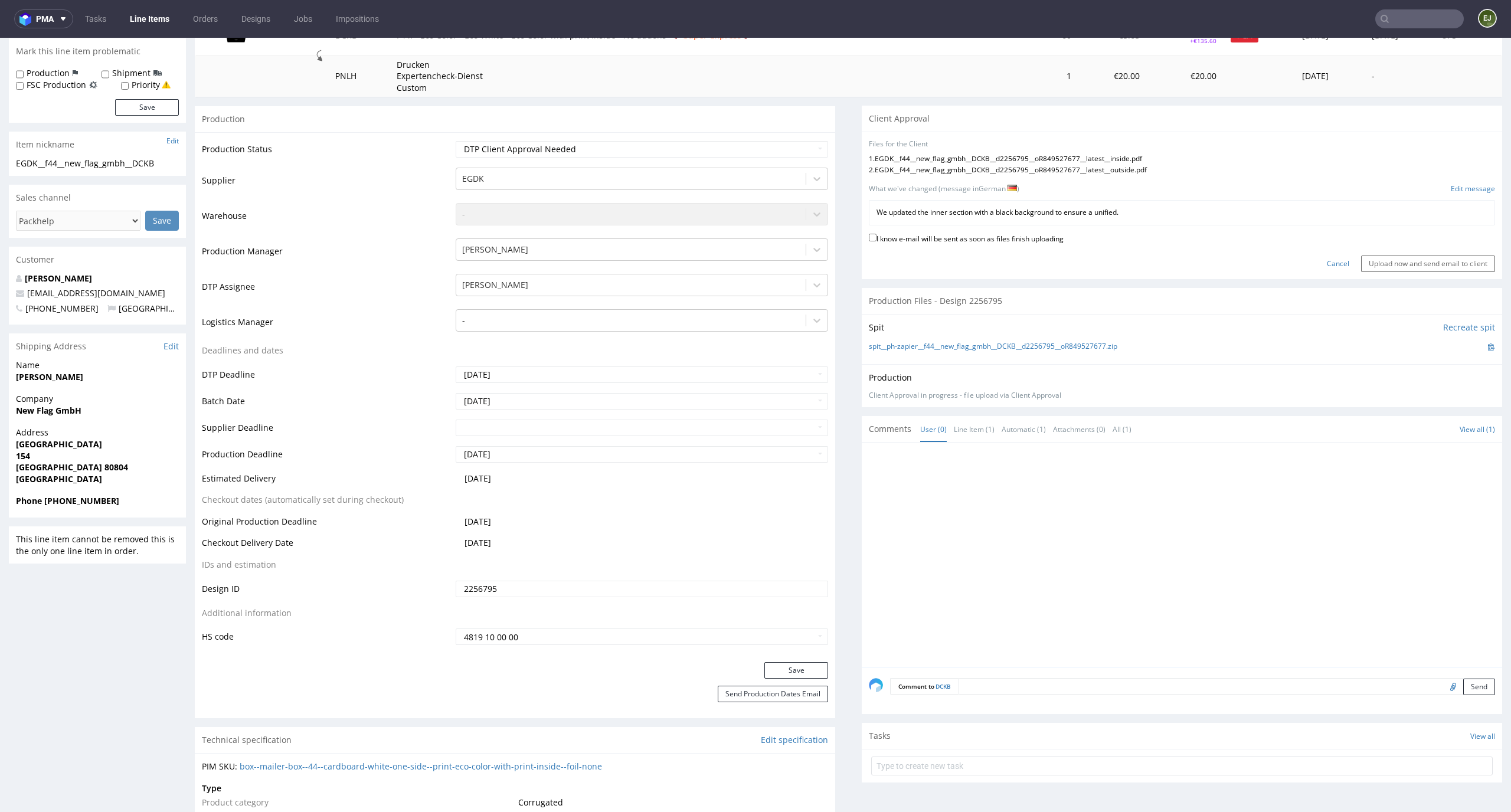
click at [1009, 247] on div "Cancel Upload now and send email to client" at bounding box center [1182, 259] width 626 height 25
click at [1052, 240] on label "I know e-mail will be sent as soon as files finish uploading" at bounding box center [966, 237] width 195 height 13
click at [876, 240] on input "I know e-mail will be sent as soon as files finish uploading" at bounding box center [872, 237] width 7 height 7
checkbox input "true"
click at [1362, 255] on div "Cancel Upload now and send email to client" at bounding box center [1182, 259] width 626 height 25
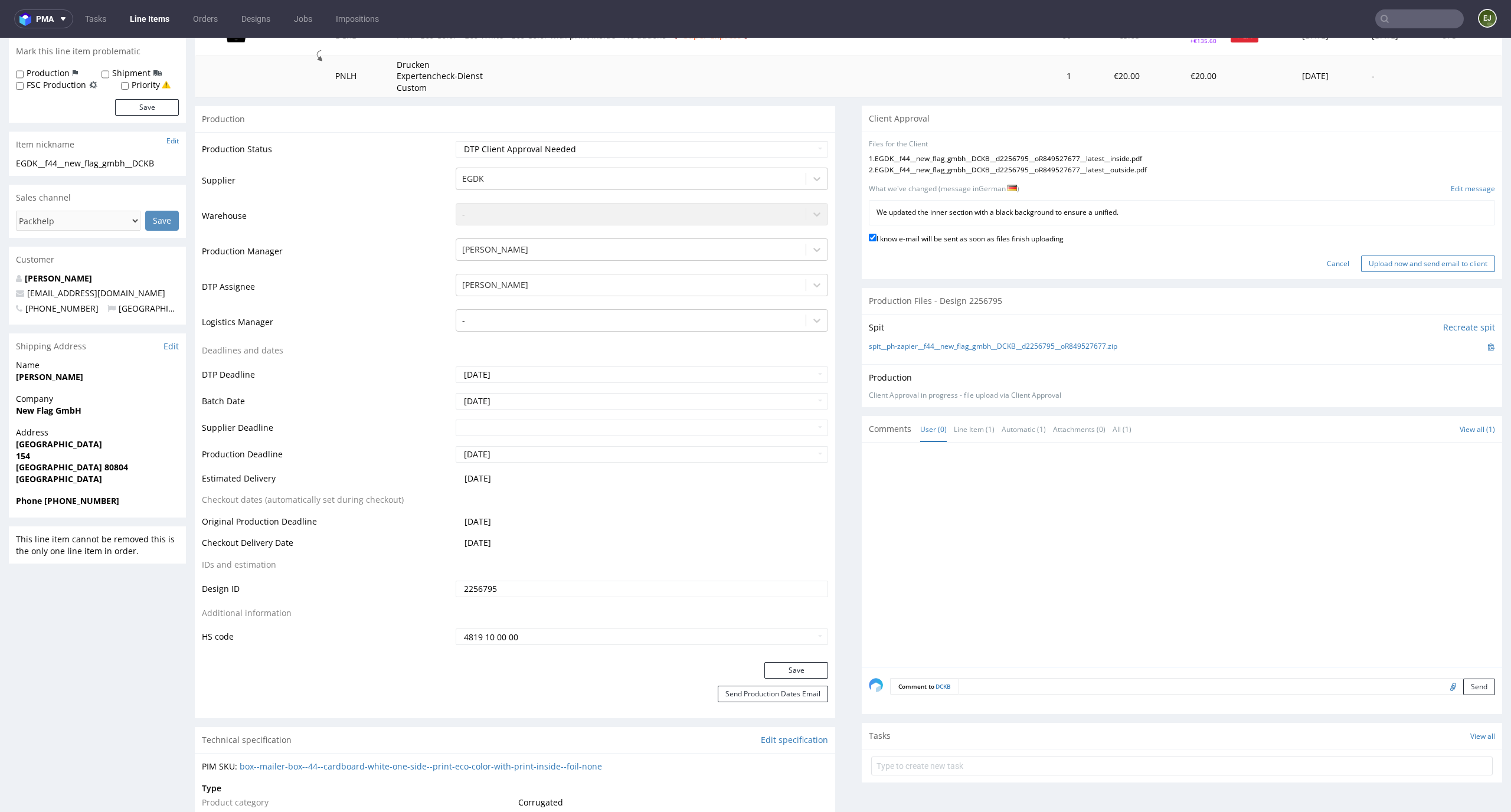
click at [1361, 261] on input "Upload now and send email to client" at bounding box center [1427, 264] width 134 height 16
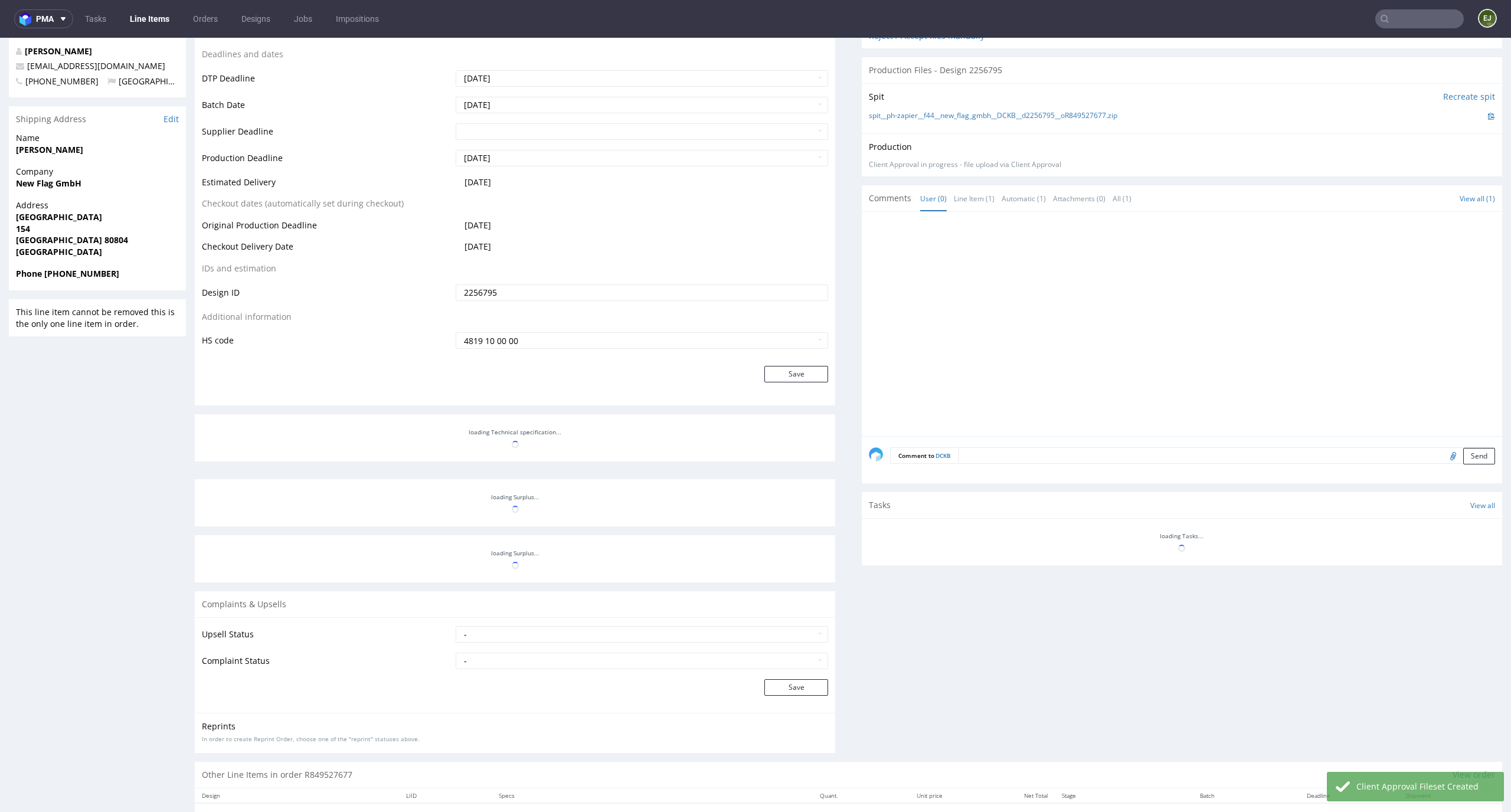
scroll to position [437, 0]
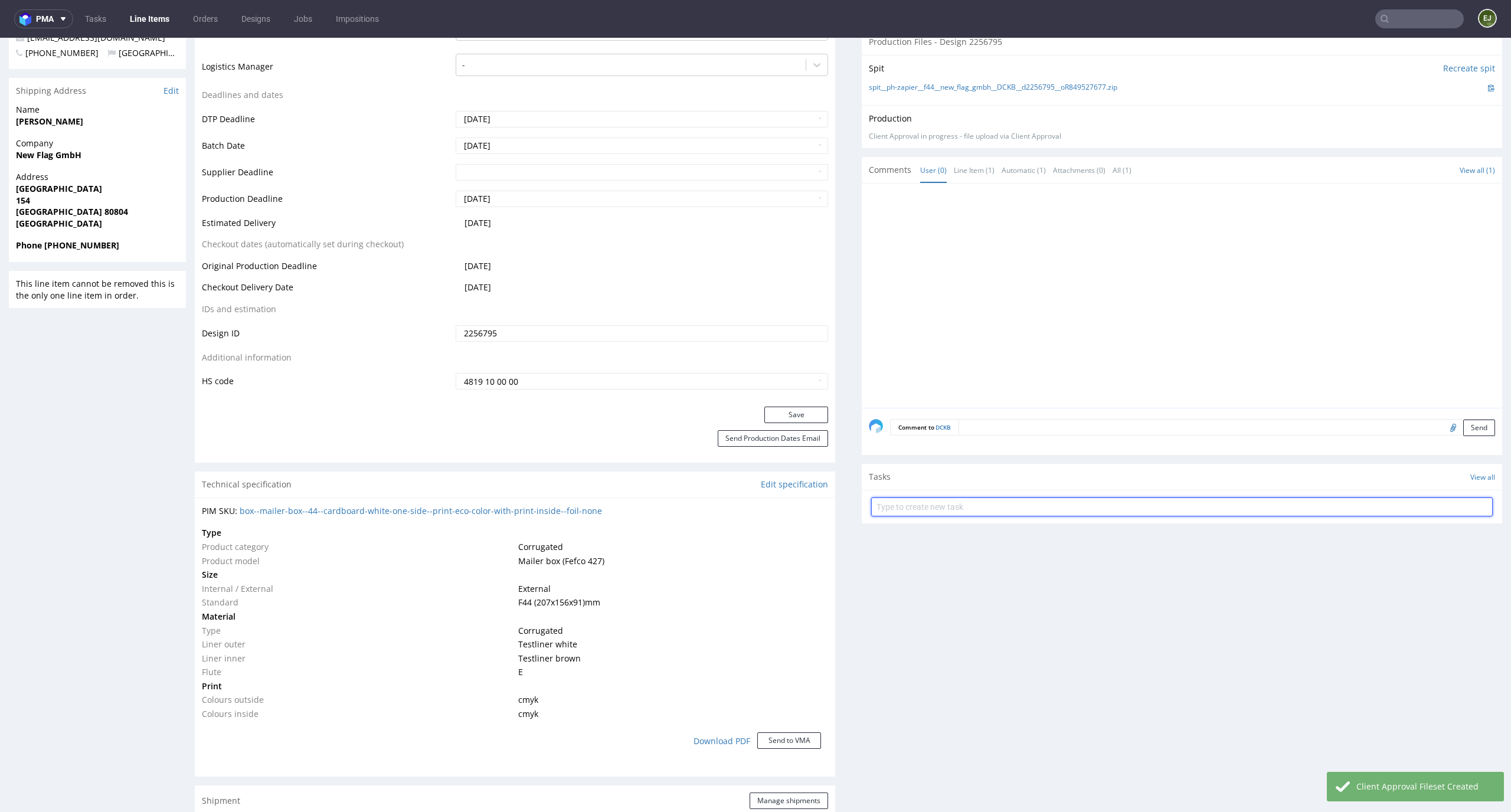
click at [930, 505] on input "text" at bounding box center [1181, 507] width 621 height 19
type input "superexpress pca"
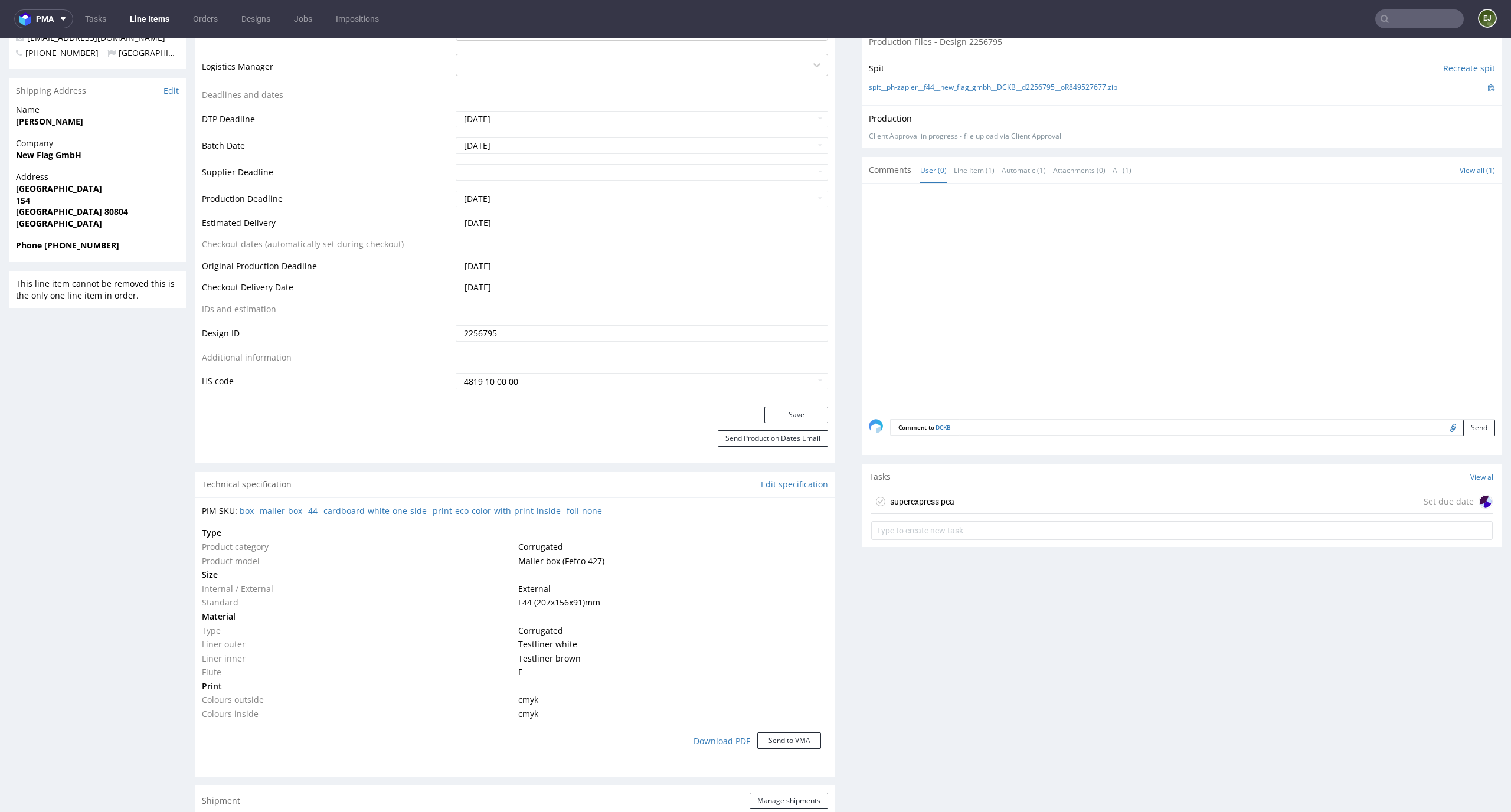
click at [916, 509] on div "superexpress pca" at bounding box center [912, 501] width 83 height 19
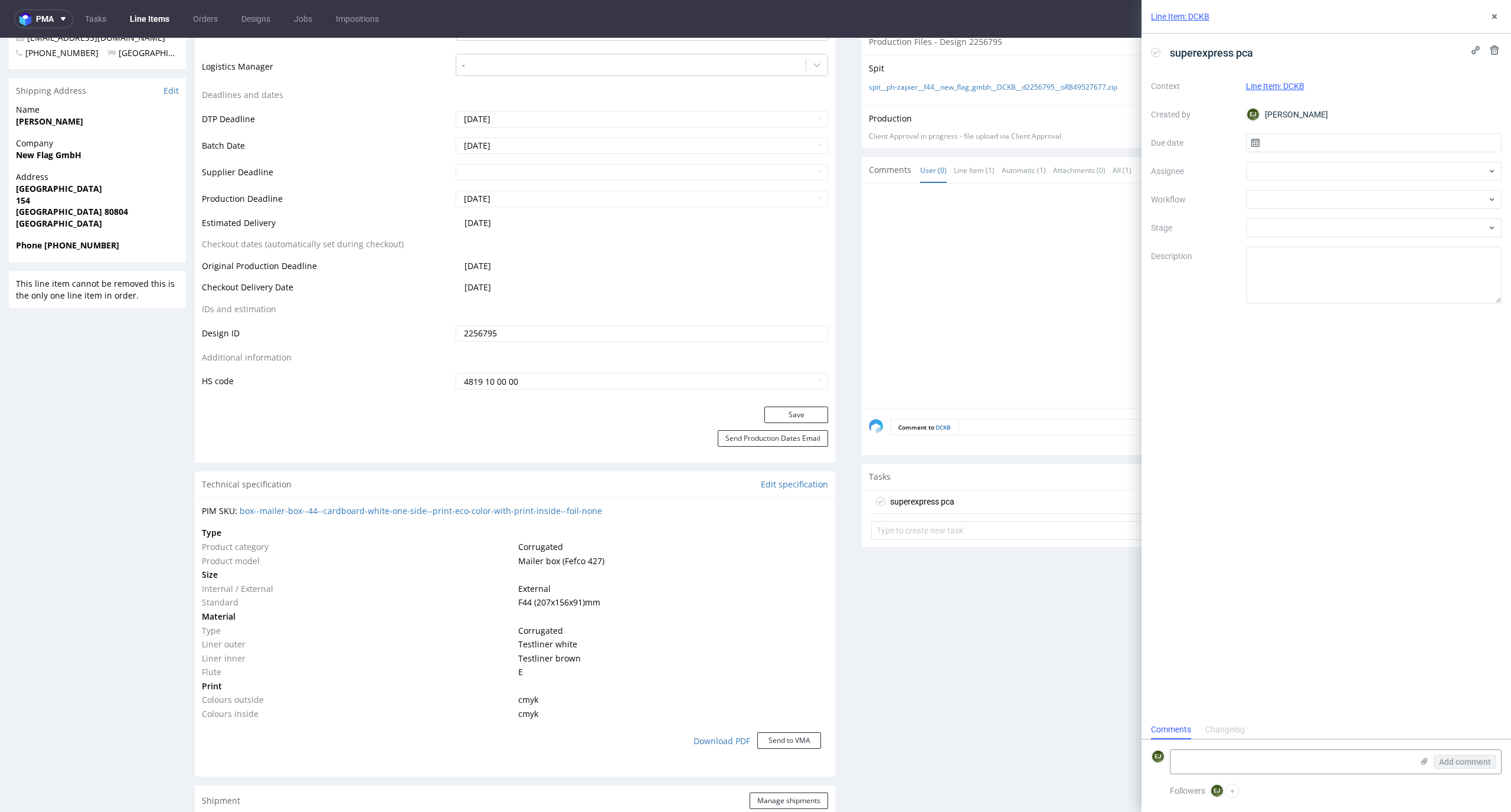
scroll to position [10, 0]
click at [1307, 139] on input "text" at bounding box center [1374, 143] width 256 height 19
click at [1353, 289] on button "23" at bounding box center [1354, 284] width 18 height 19
type input "23/09/2025"
click at [1366, 193] on div at bounding box center [1374, 199] width 256 height 19
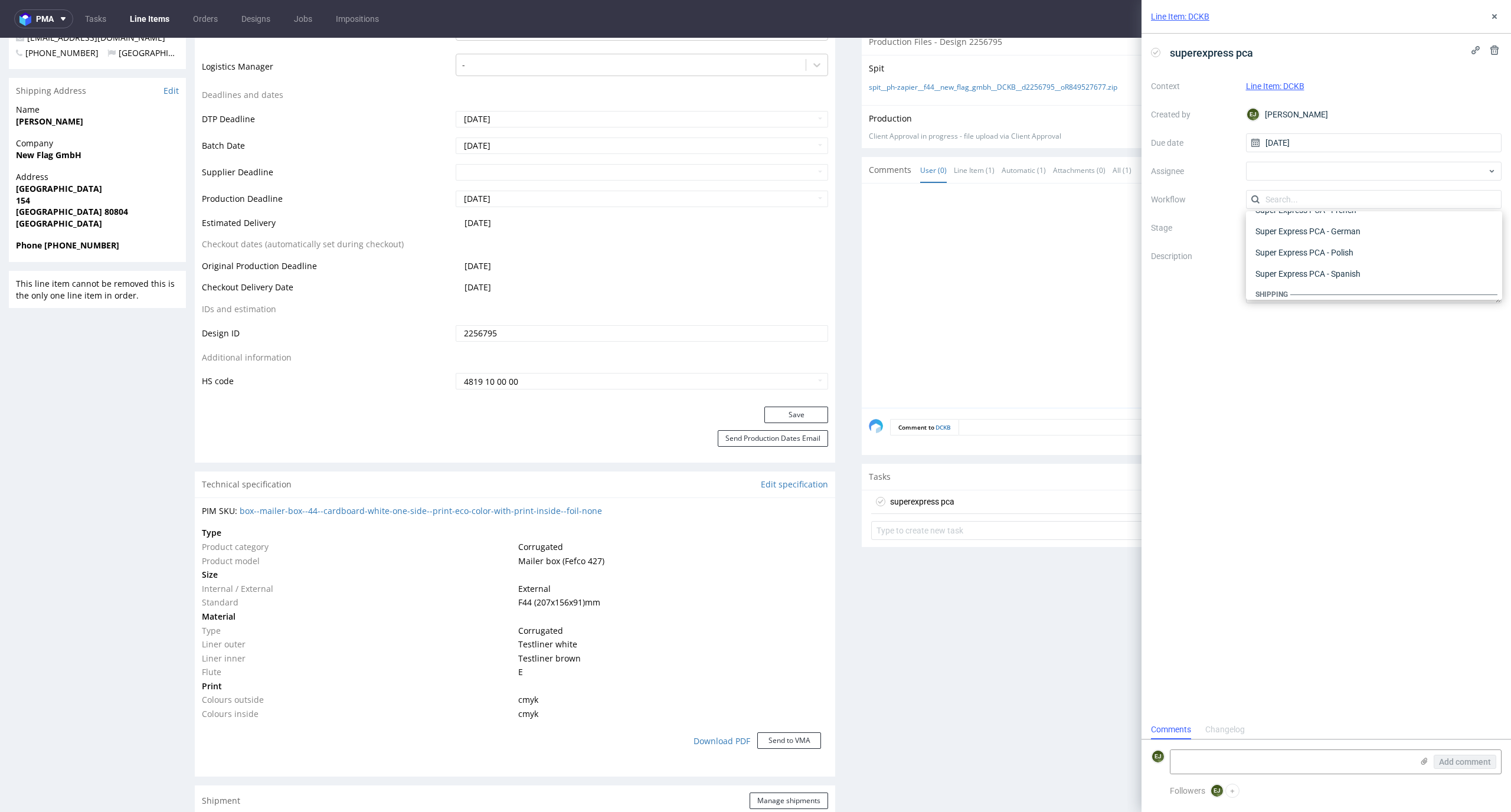
scroll to position [671, 0]
click at [1369, 237] on div "Super Express PCA - German" at bounding box center [1374, 238] width 247 height 21
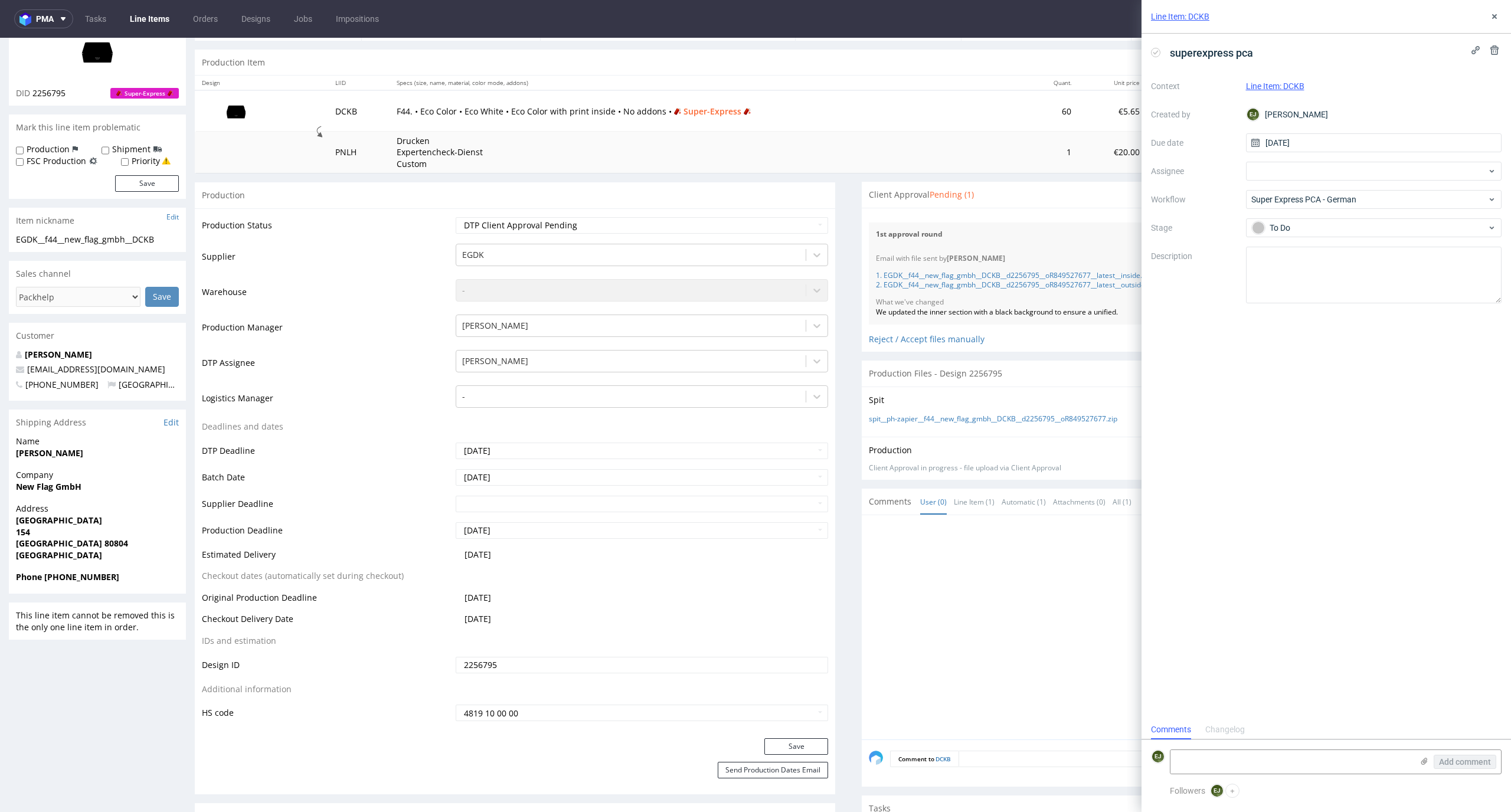
scroll to position [0, 0]
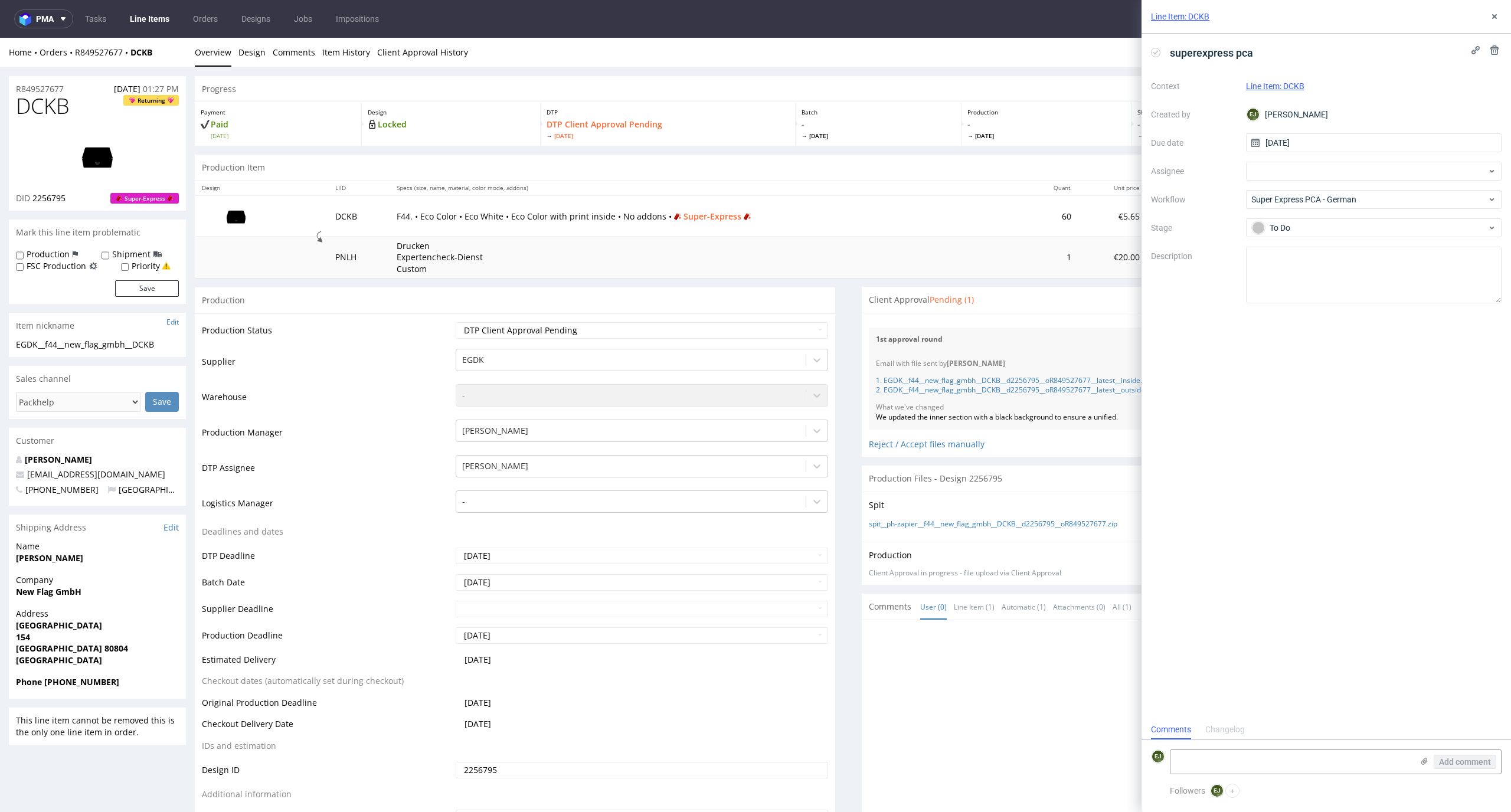
click at [145, 17] on link "Line Items" at bounding box center [149, 19] width 54 height 19
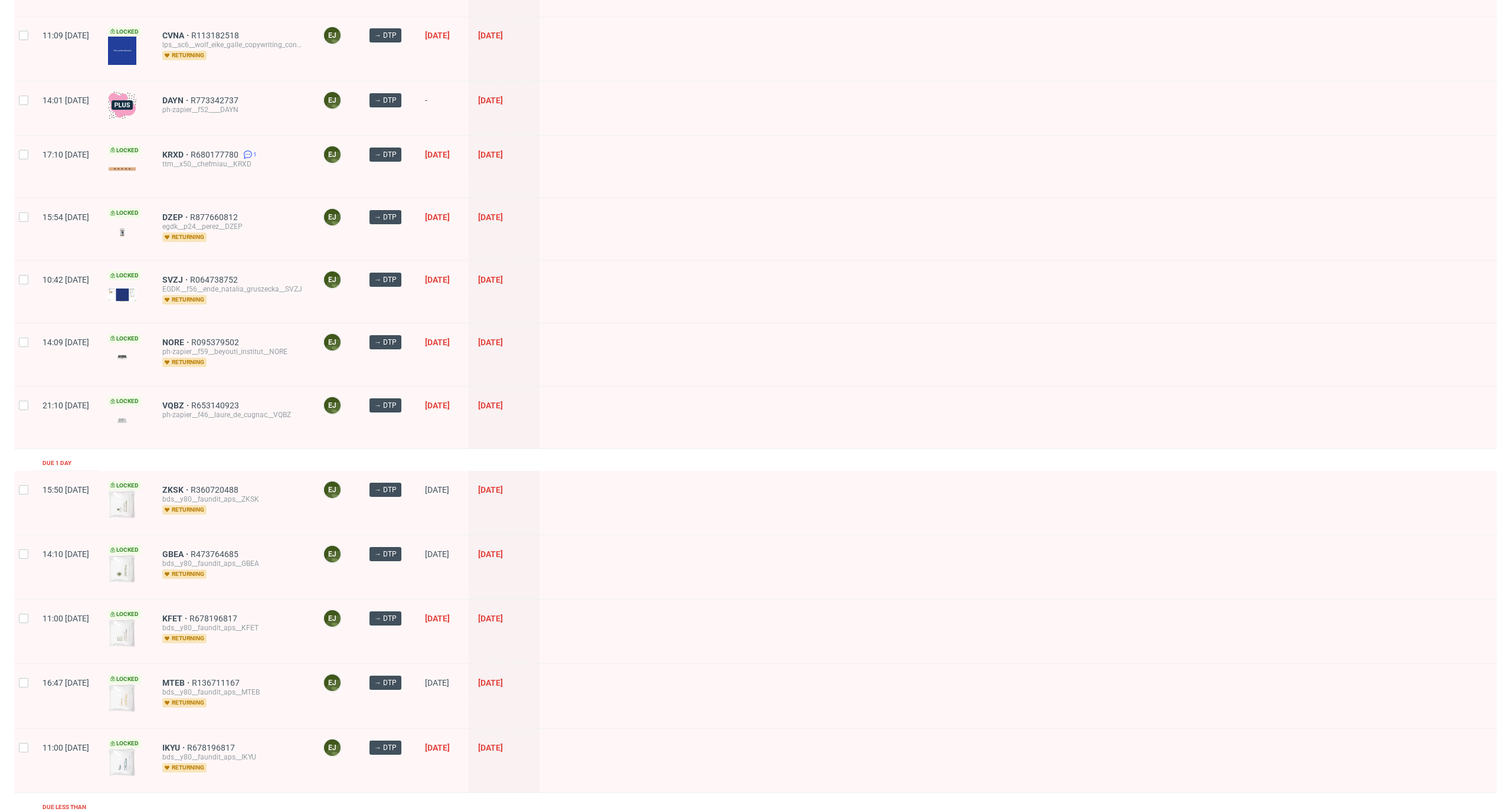
scroll to position [857, 0]
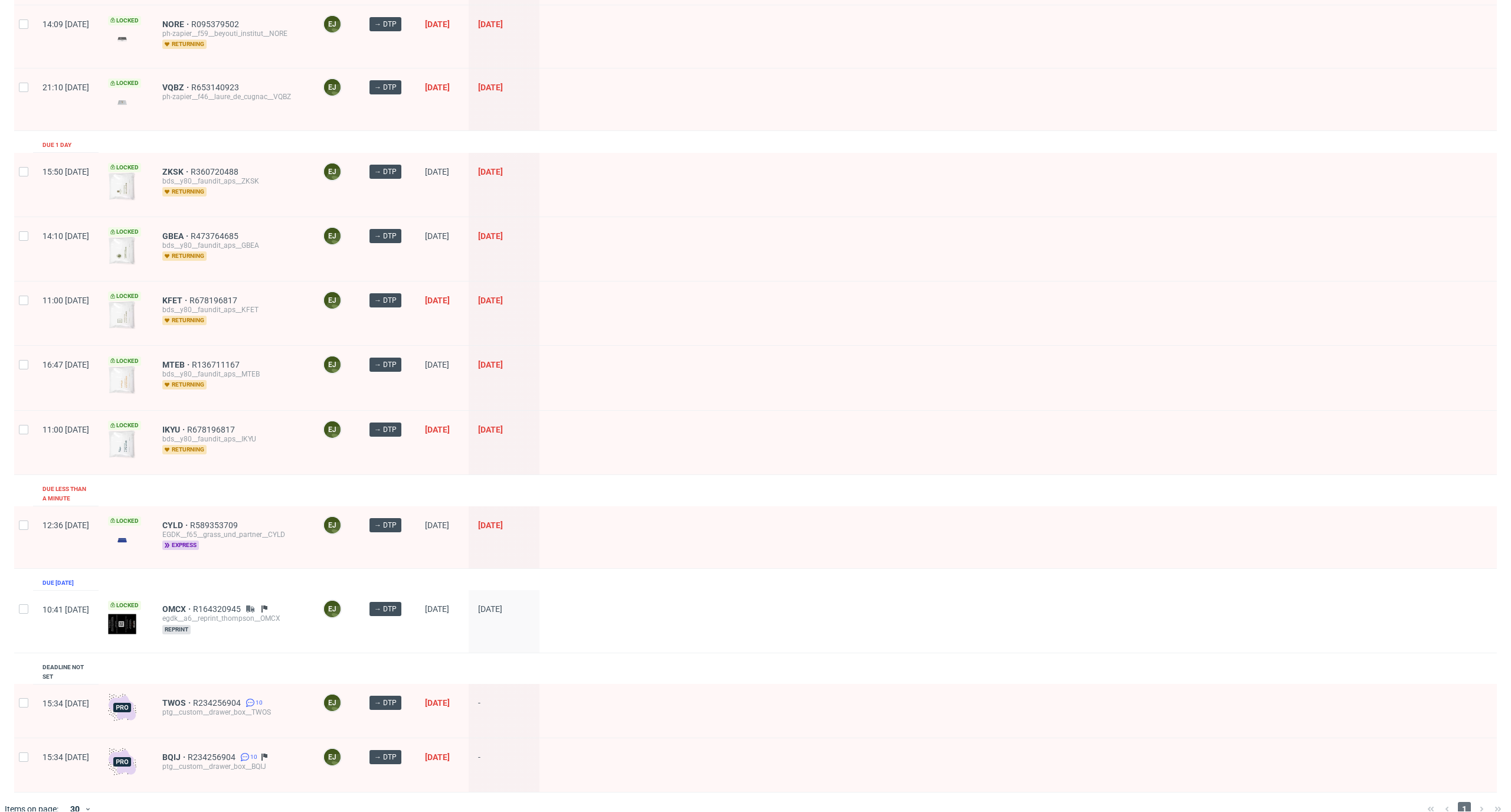
click at [212, 508] on div "CYLD R589353709 EGDK__f65__grass_und_partner__CYLD express" at bounding box center [233, 537] width 161 height 62
click at [190, 520] on span "CYLD" at bounding box center [176, 525] width 28 height 10
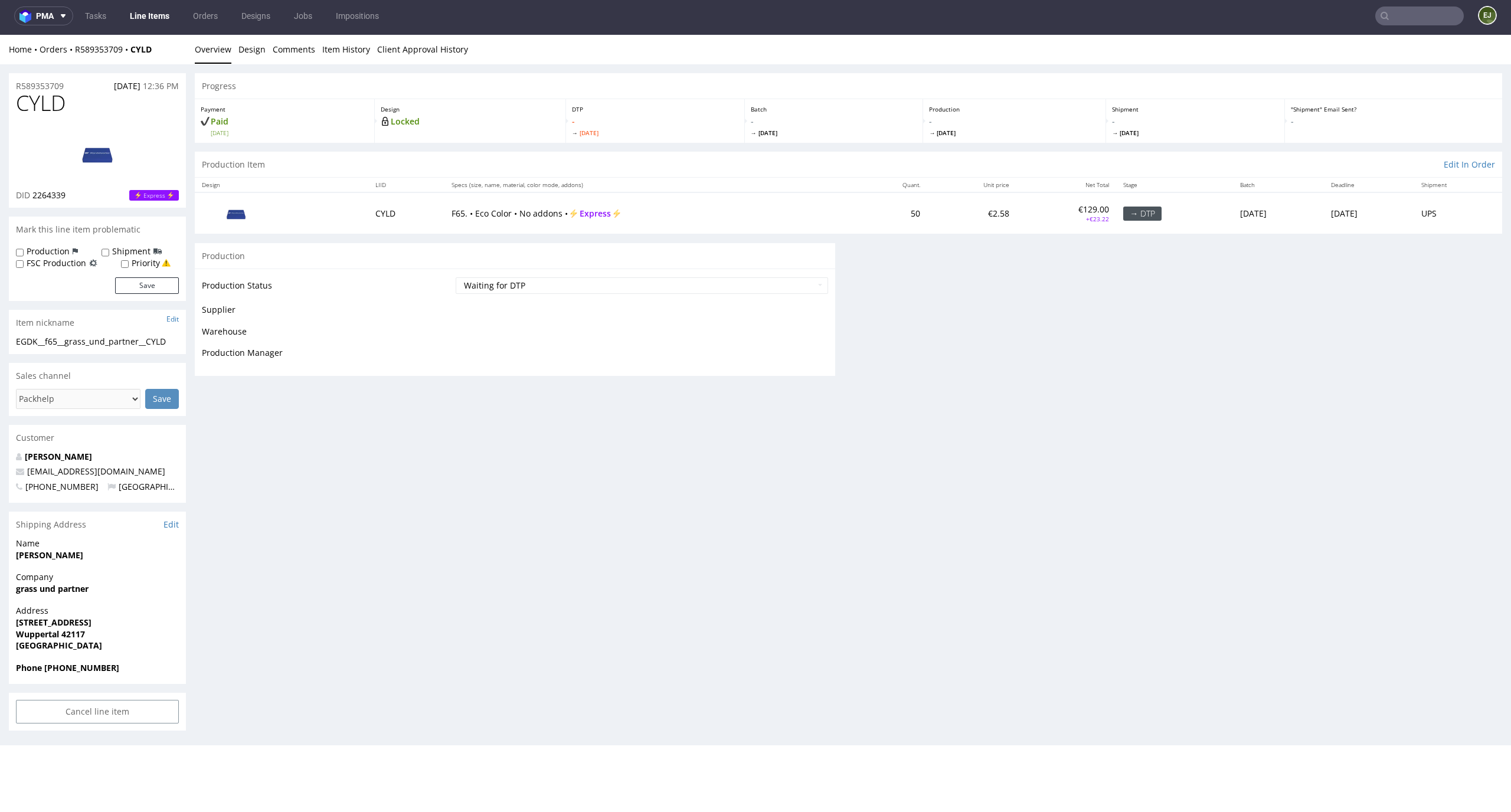
scroll to position [3, 0]
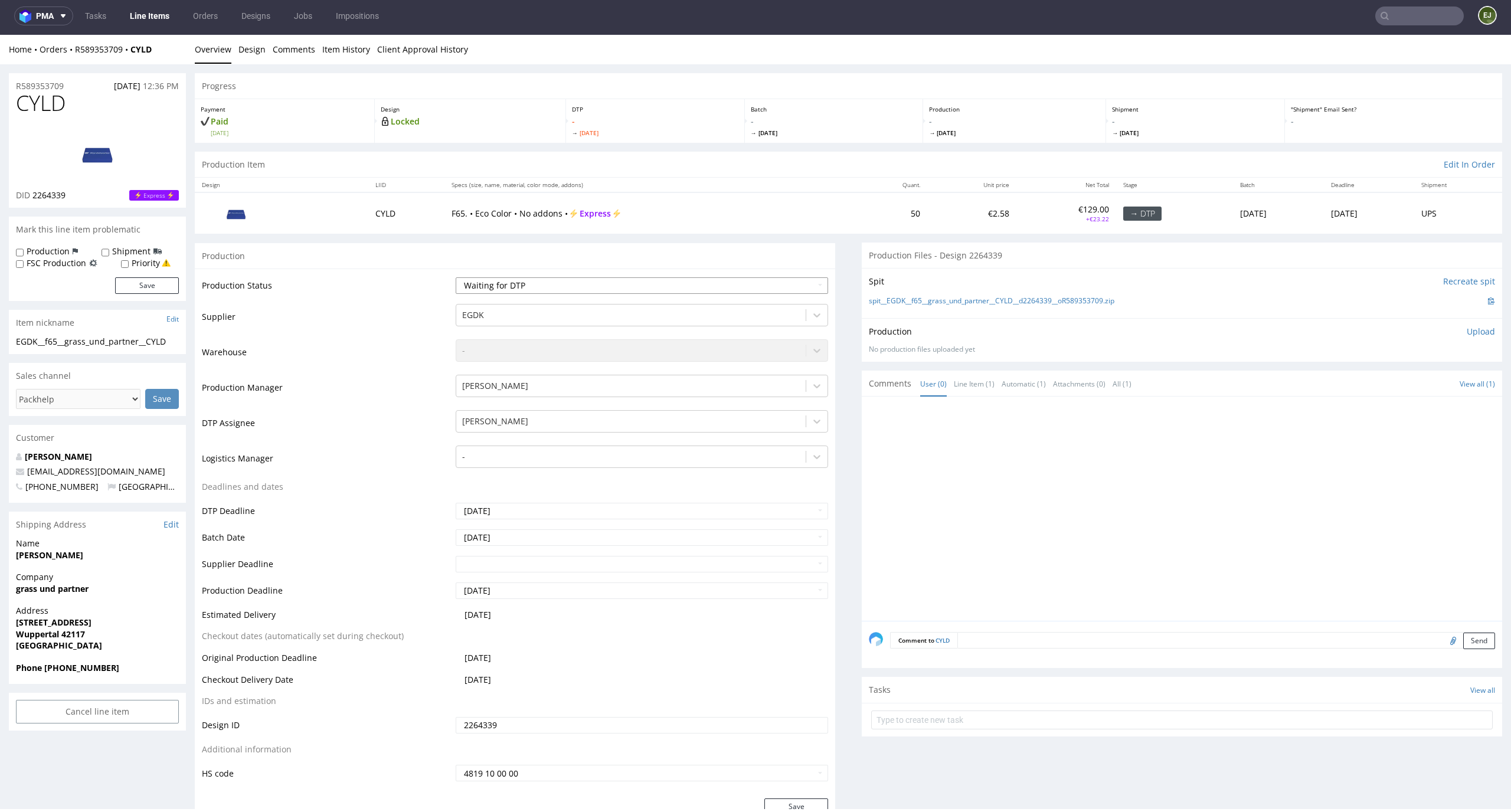
click at [716, 285] on select "Waiting for Artwork Waiting for Diecut Waiting for Mockup Waiting for DTP Waiti…" at bounding box center [642, 286] width 373 height 16
select select "dtp_in_process"
click at [456, 277] on select "Waiting for Artwork Waiting for Diecut Waiting for Mockup Waiting for DTP Waiti…" at bounding box center [642, 286] width 373 height 16
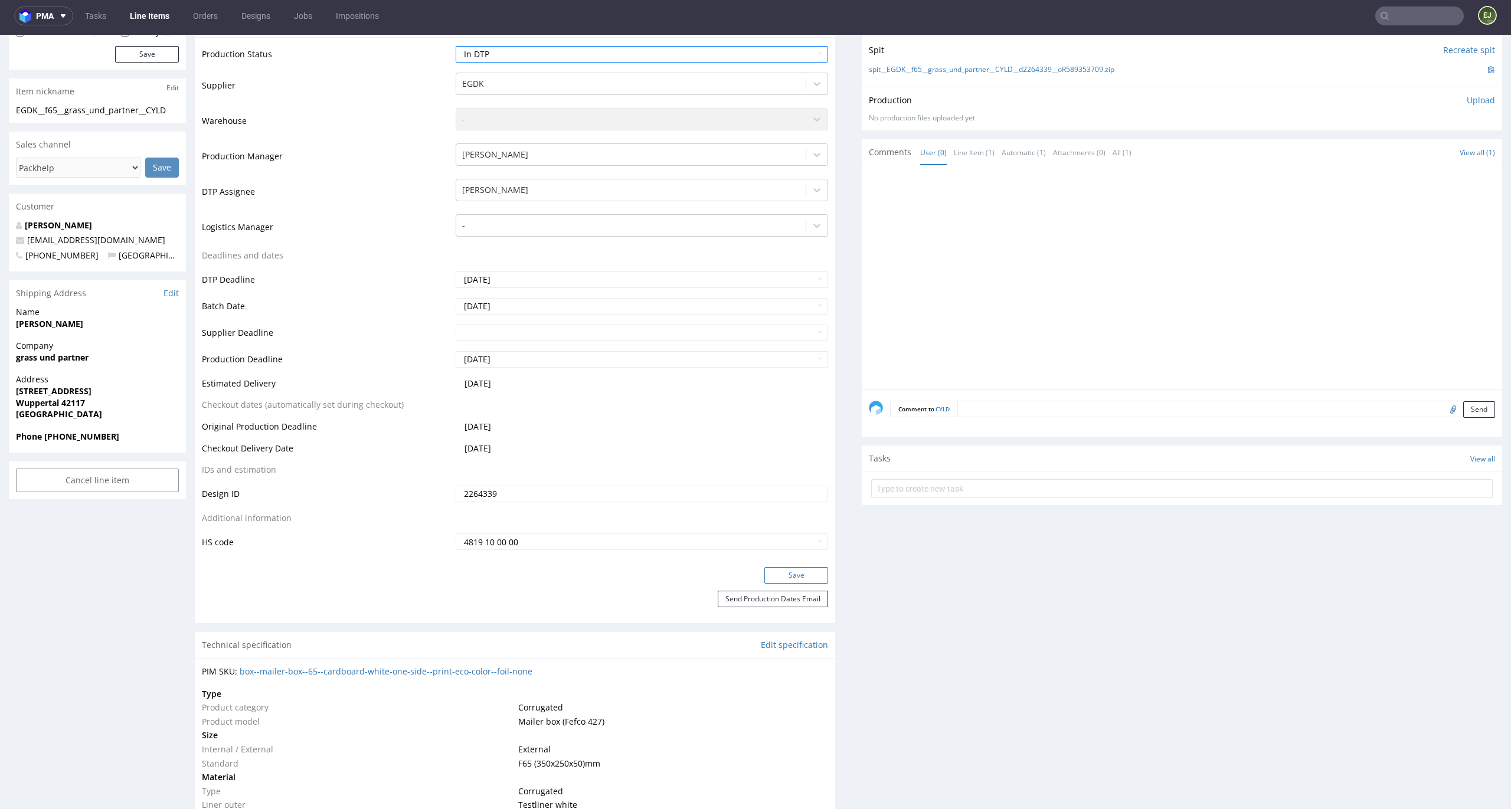
click at [782, 576] on button "Save" at bounding box center [796, 575] width 64 height 16
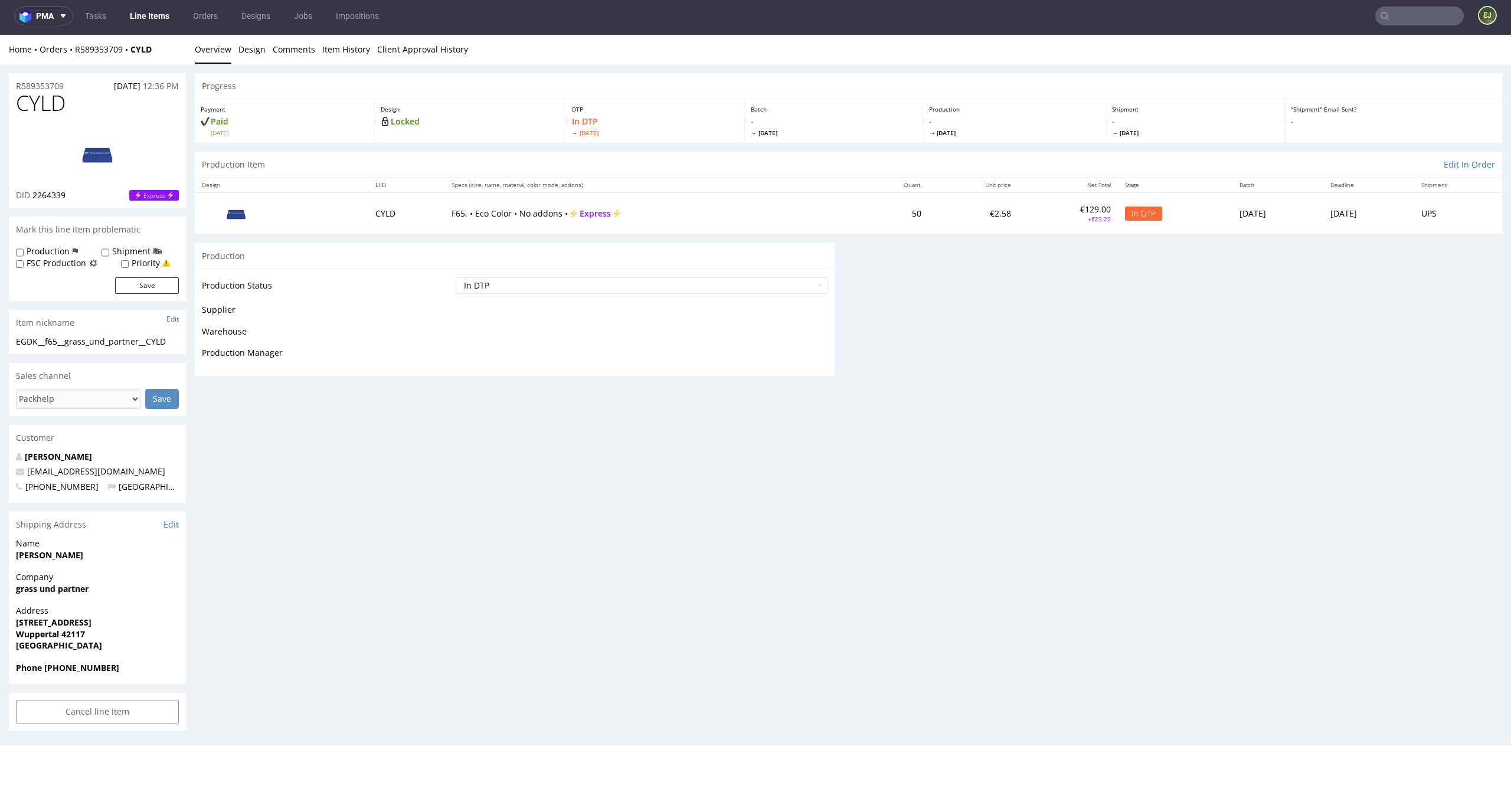
scroll to position [0, 0]
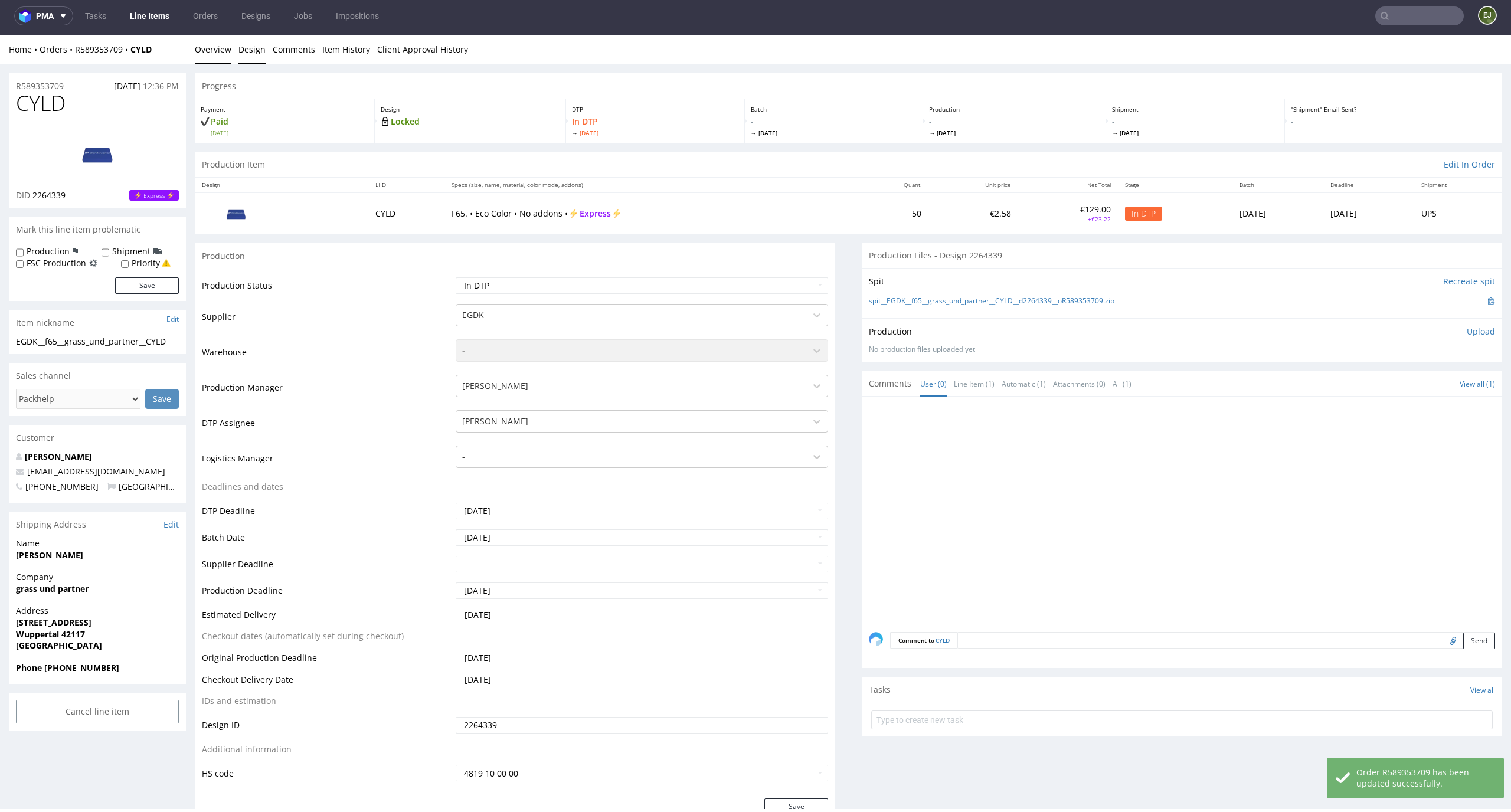
click at [256, 56] on link "Design" at bounding box center [252, 49] width 27 height 29
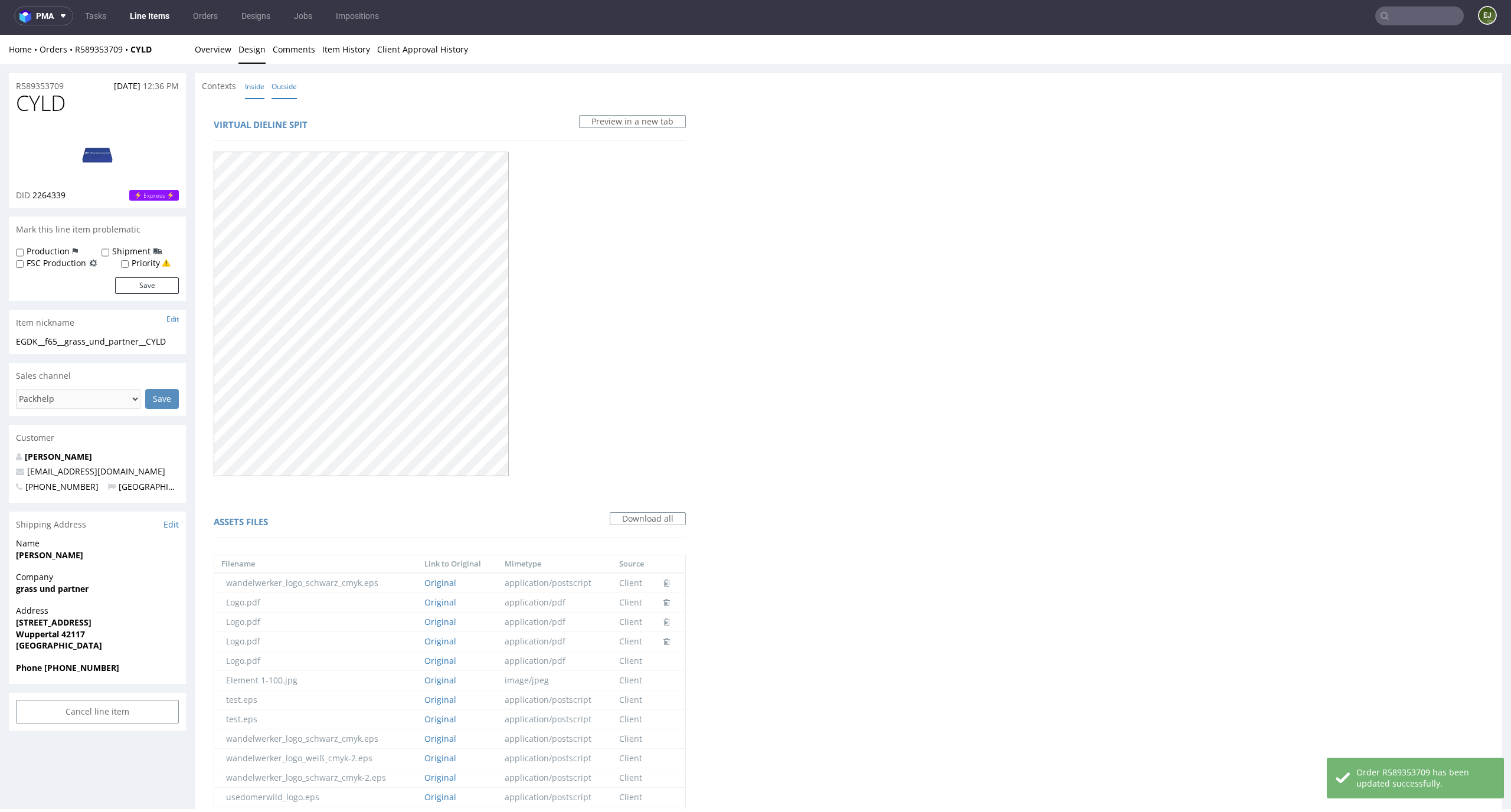
click at [248, 82] on link "Inside" at bounding box center [254, 86] width 20 height 25
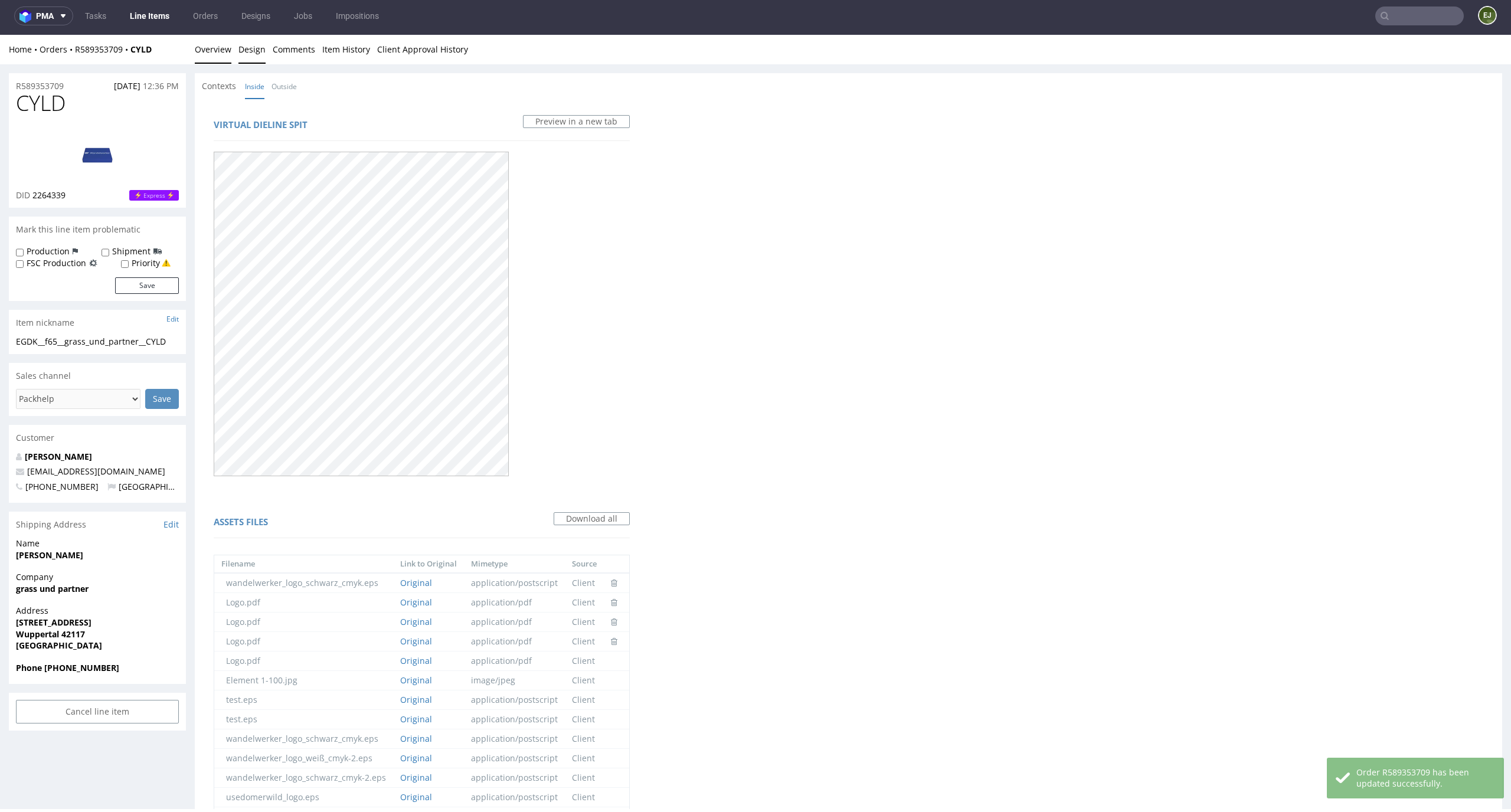
click at [218, 58] on link "Overview" at bounding box center [213, 49] width 37 height 29
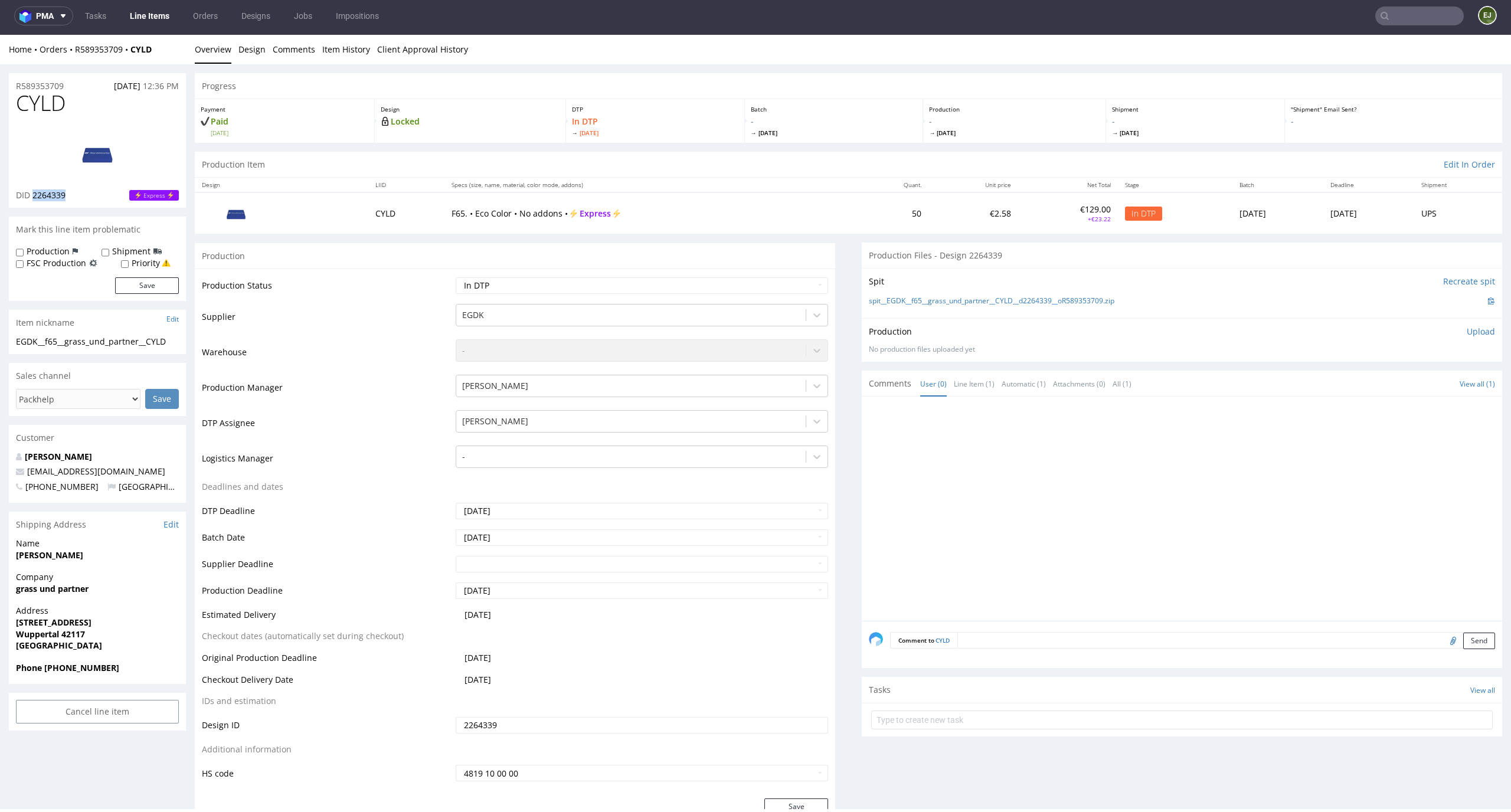
drag, startPoint x: 78, startPoint y: 193, endPoint x: 34, endPoint y: 193, distance: 44.0
click at [34, 193] on div "DID 2264339 Express" at bounding box center [97, 194] width 163 height 12
copy span "2264339"
click at [893, 60] on div "Home Orders R589353709 CYLD Overview Design Comments Item History Client Approv…" at bounding box center [755, 49] width 1511 height 29
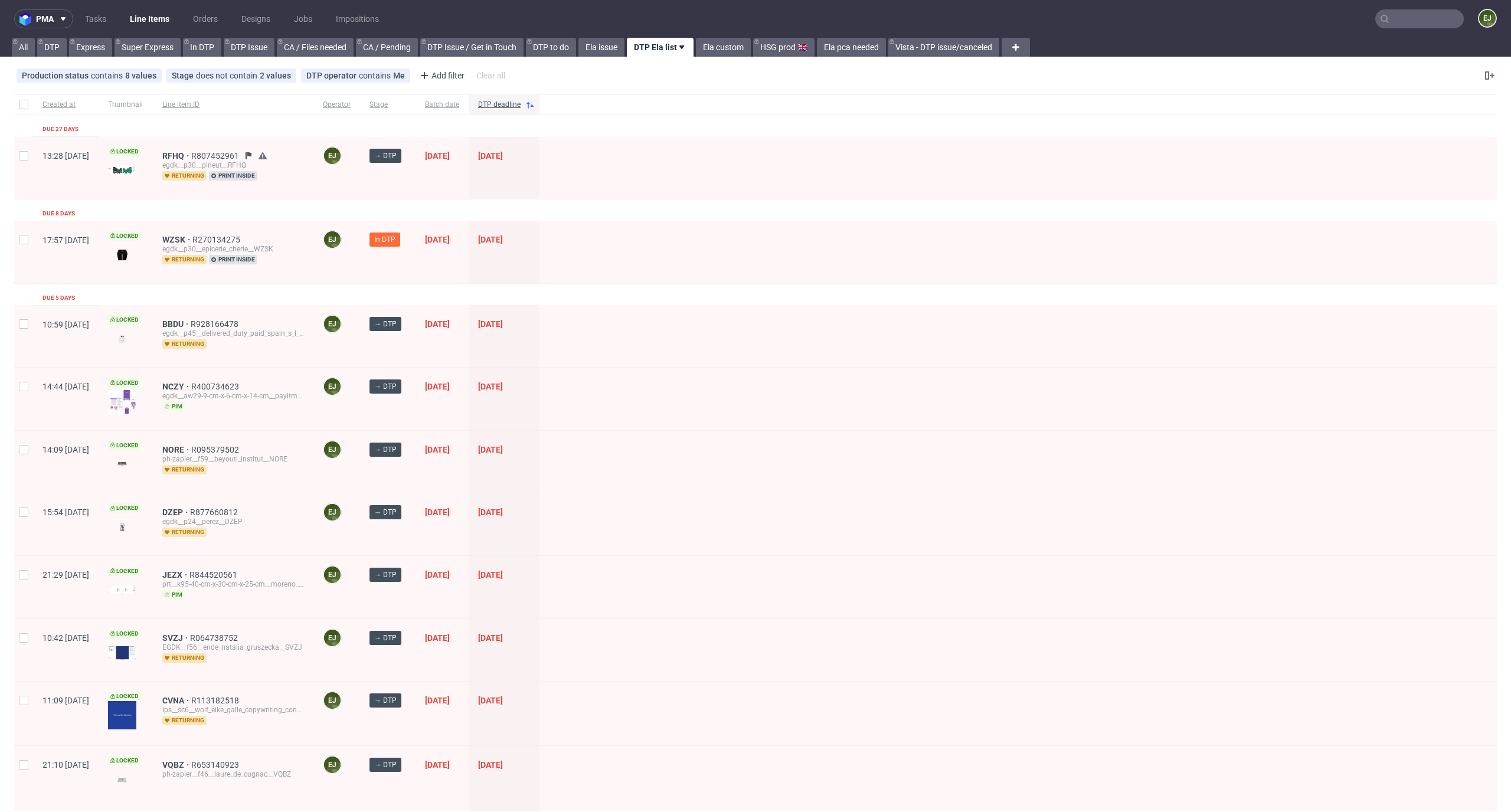
scroll to position [919, 0]
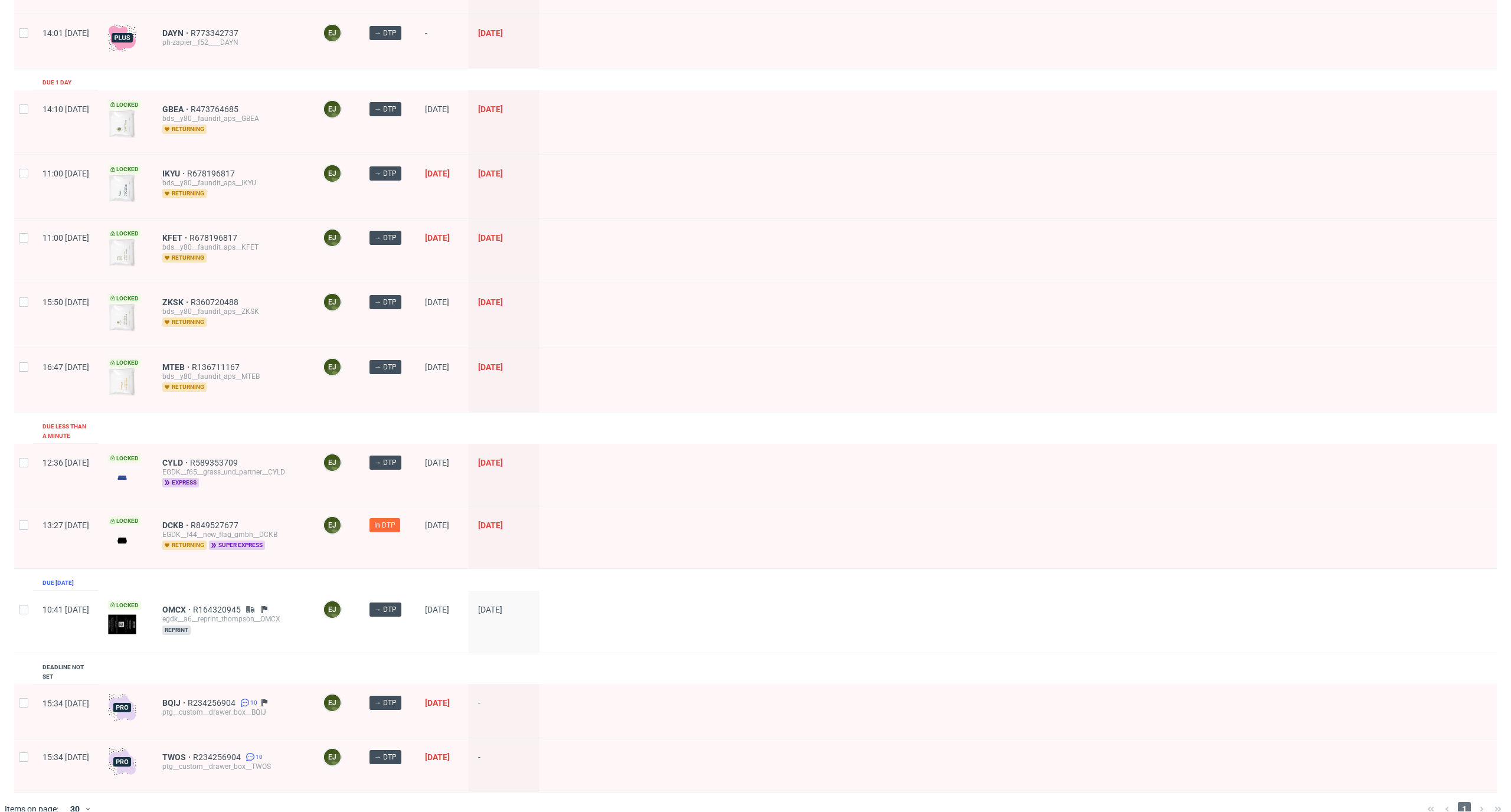
click at [136, 532] on img at bounding box center [122, 539] width 29 height 16
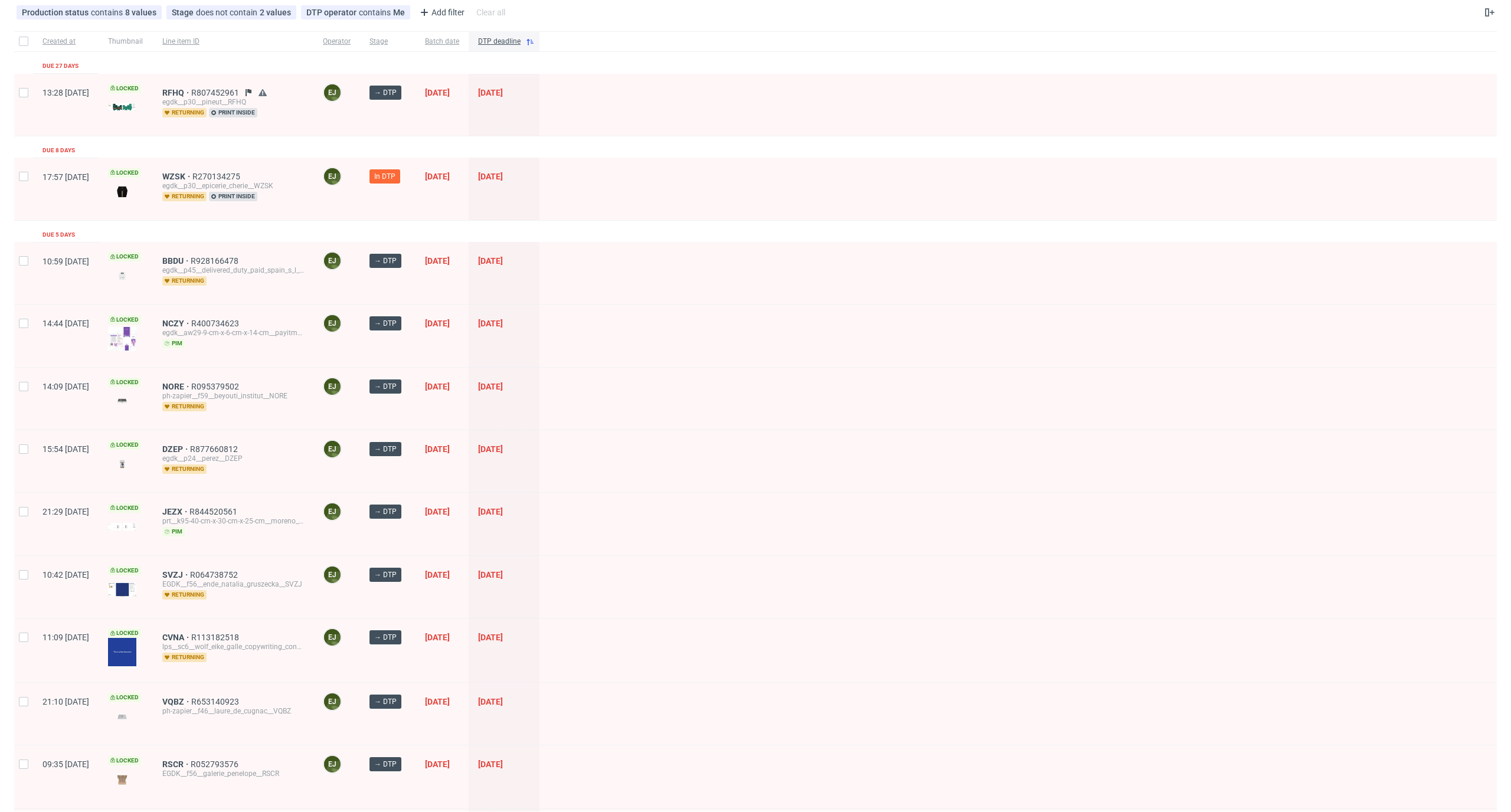
scroll to position [0, 0]
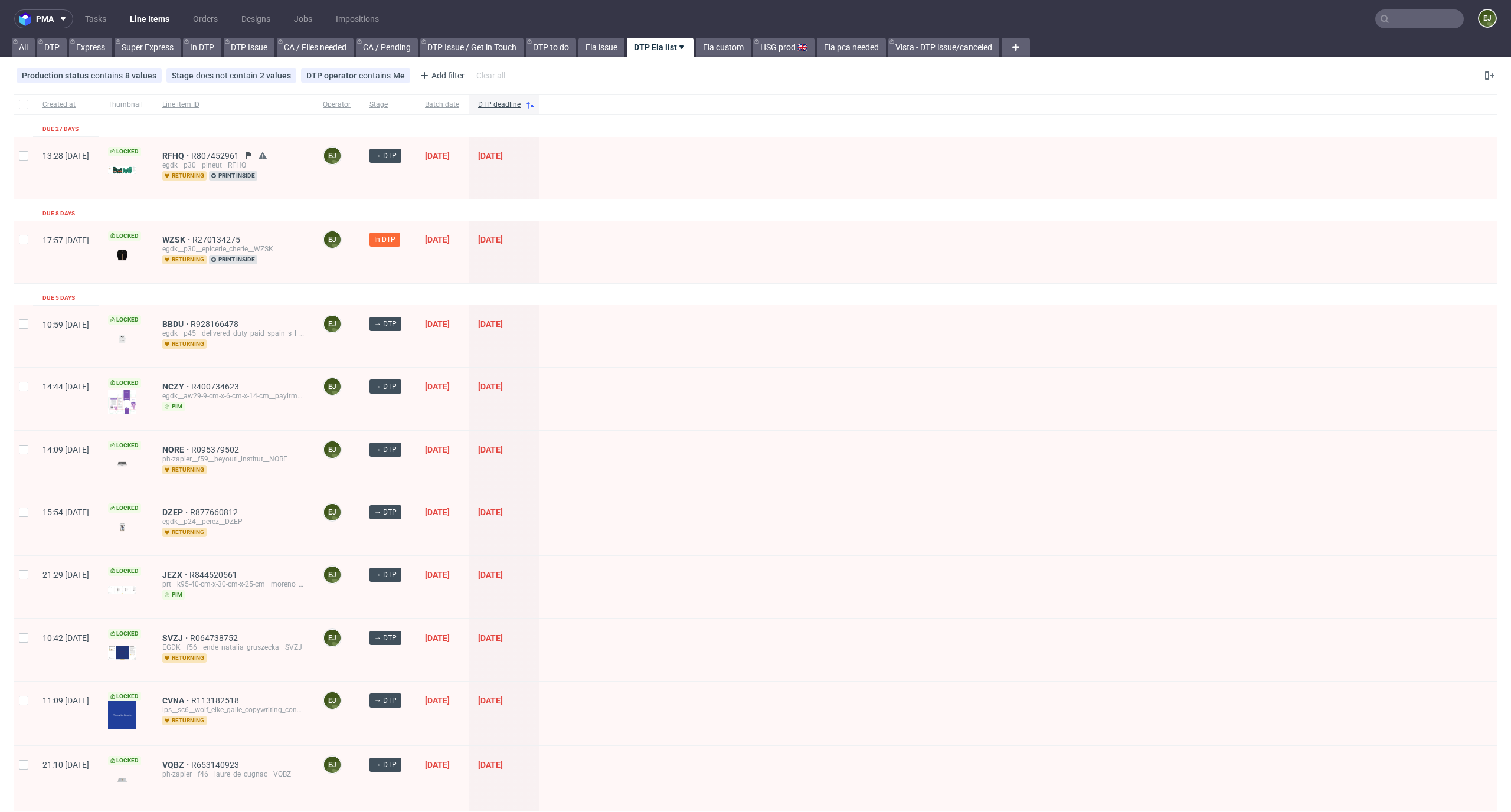
click at [154, 13] on link "Line Items" at bounding box center [149, 19] width 54 height 19
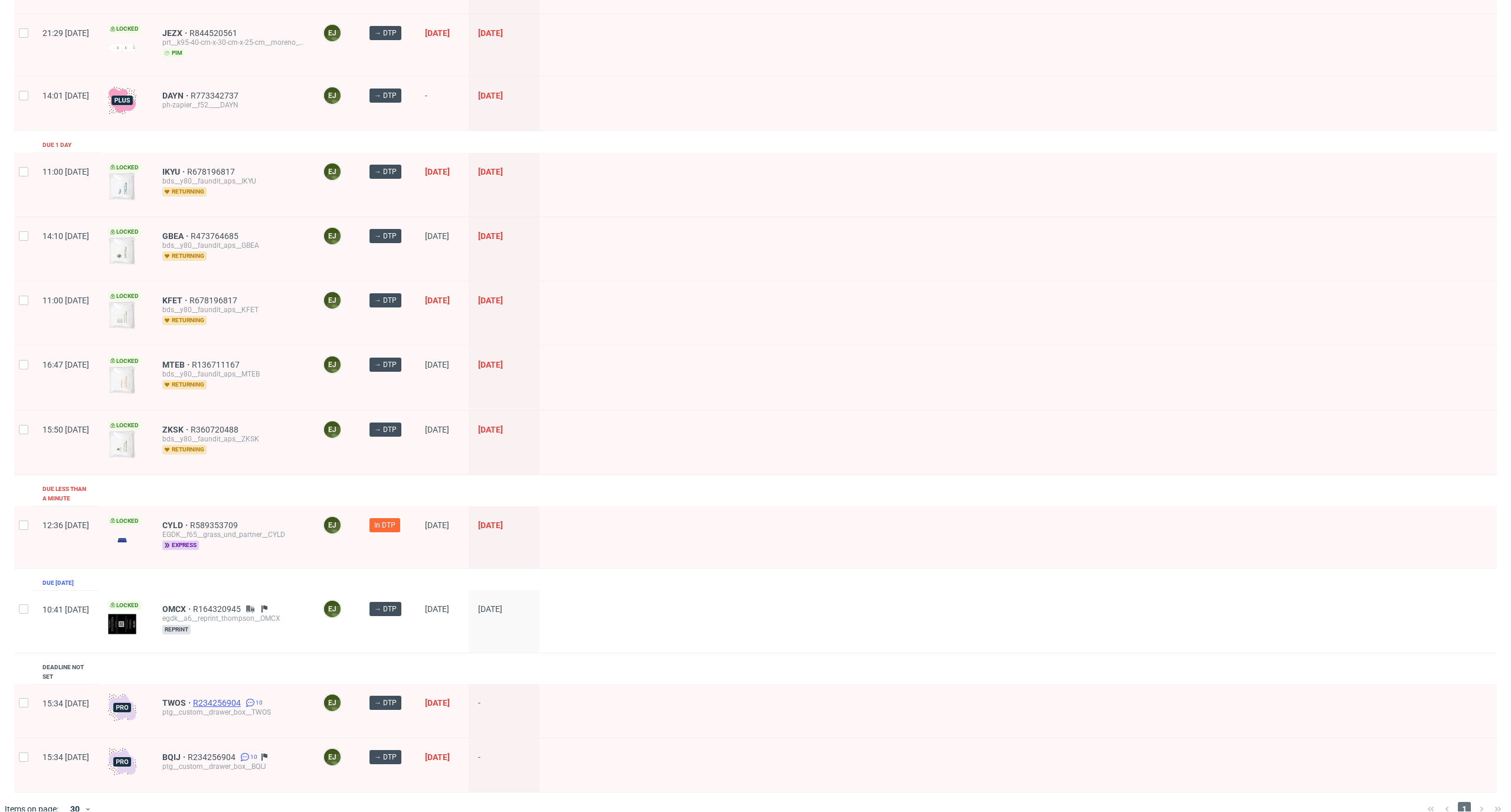
click at [243, 698] on span "R234256904" at bounding box center [218, 703] width 50 height 10
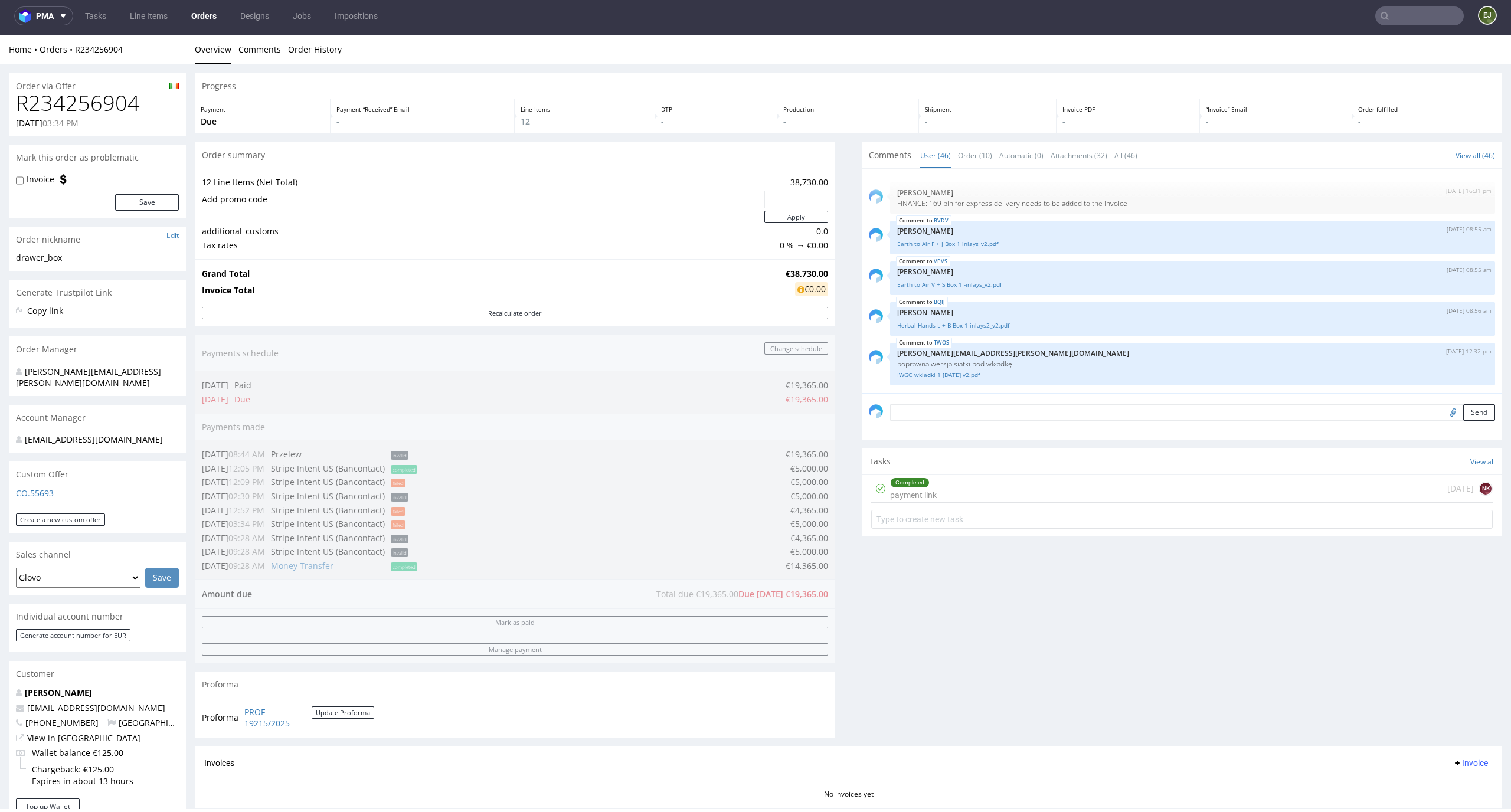
scroll to position [528, 0]
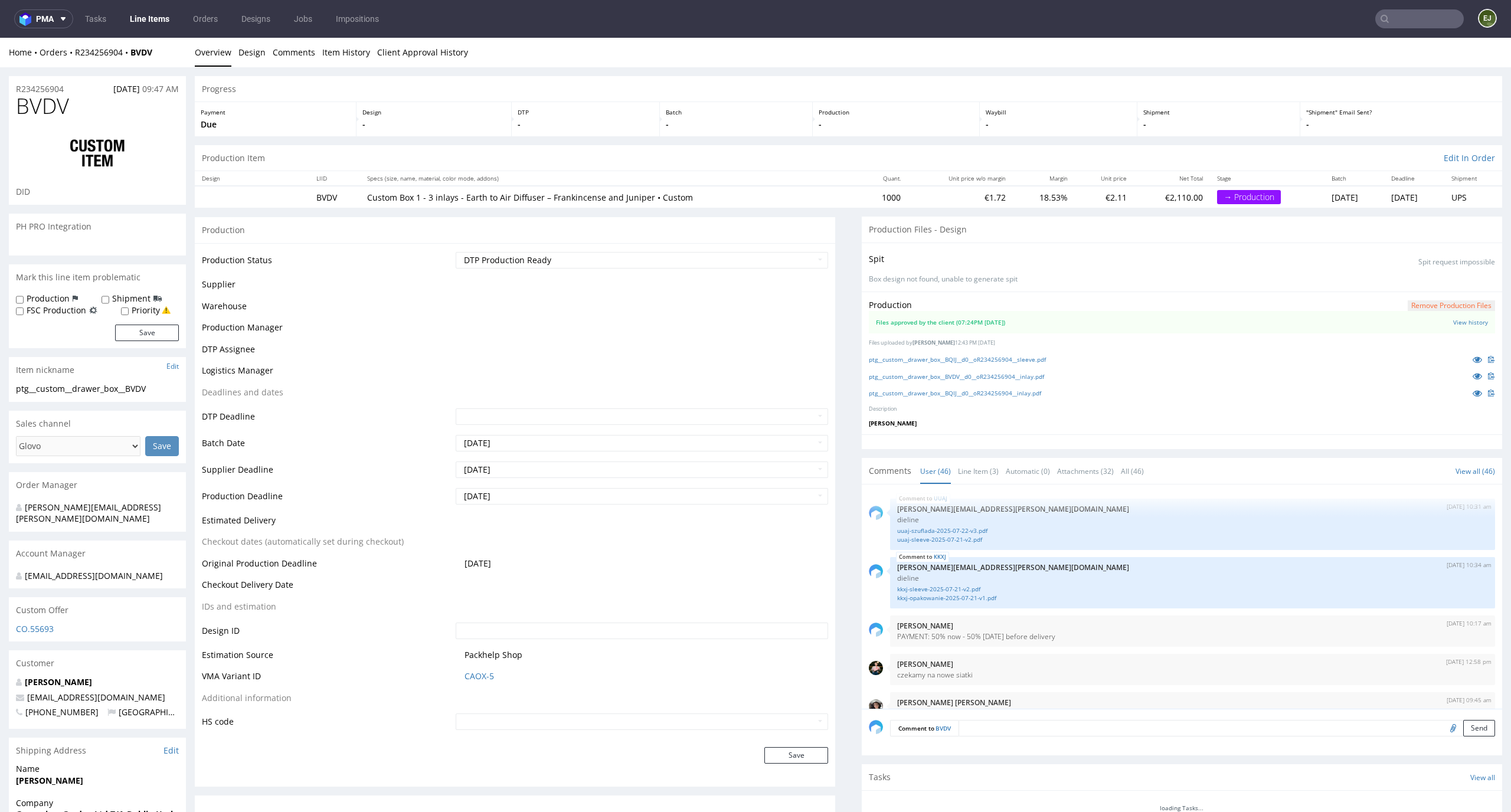
scroll to position [2203, 0]
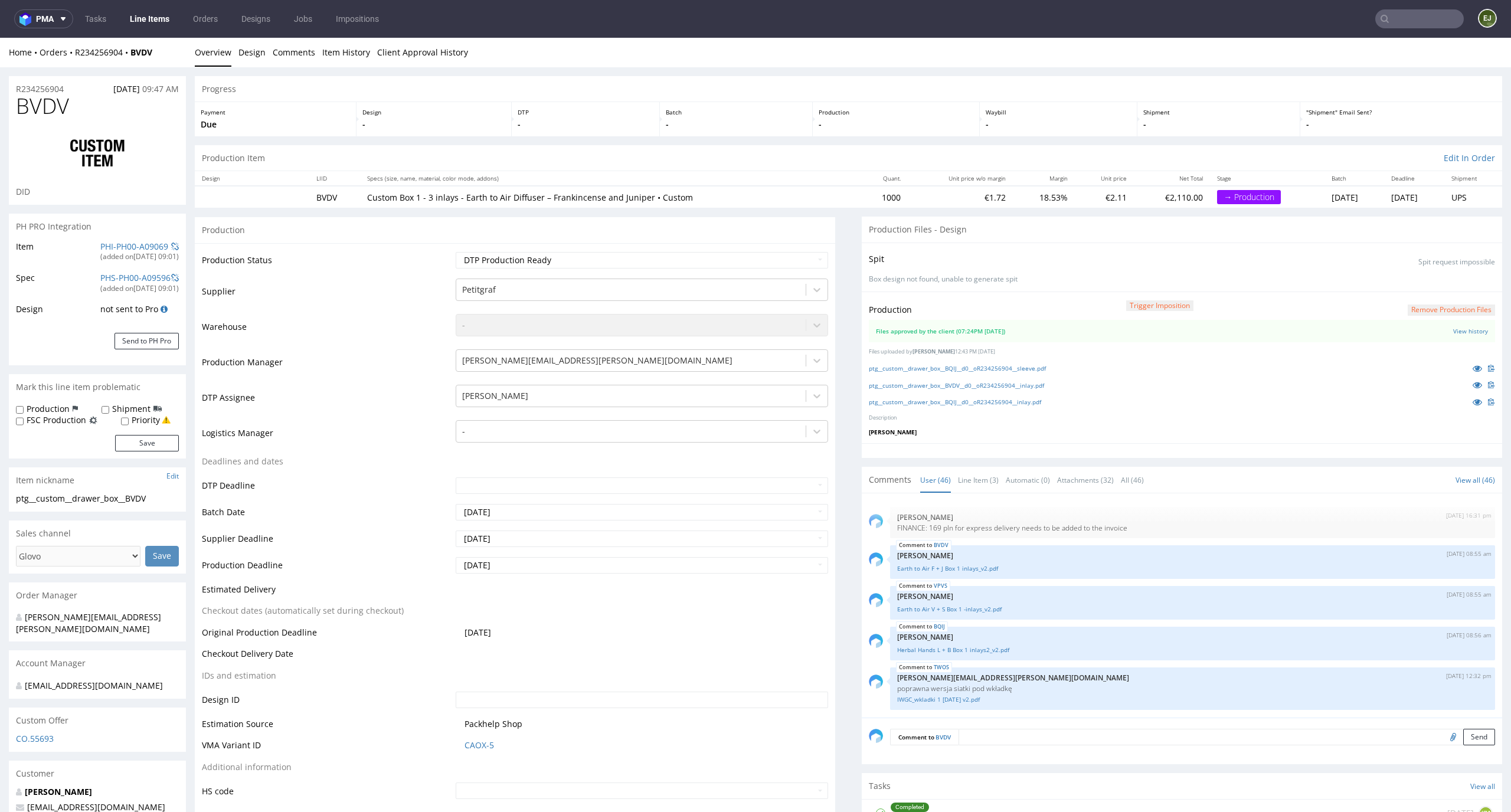
click at [1461, 309] on button "Remove production files" at bounding box center [1451, 310] width 87 height 11
click at [1429, 296] on div "Yes No" at bounding box center [1431, 284] width 98 height 29
click at [1414, 288] on link "Yes" at bounding box center [1412, 283] width 33 height 18
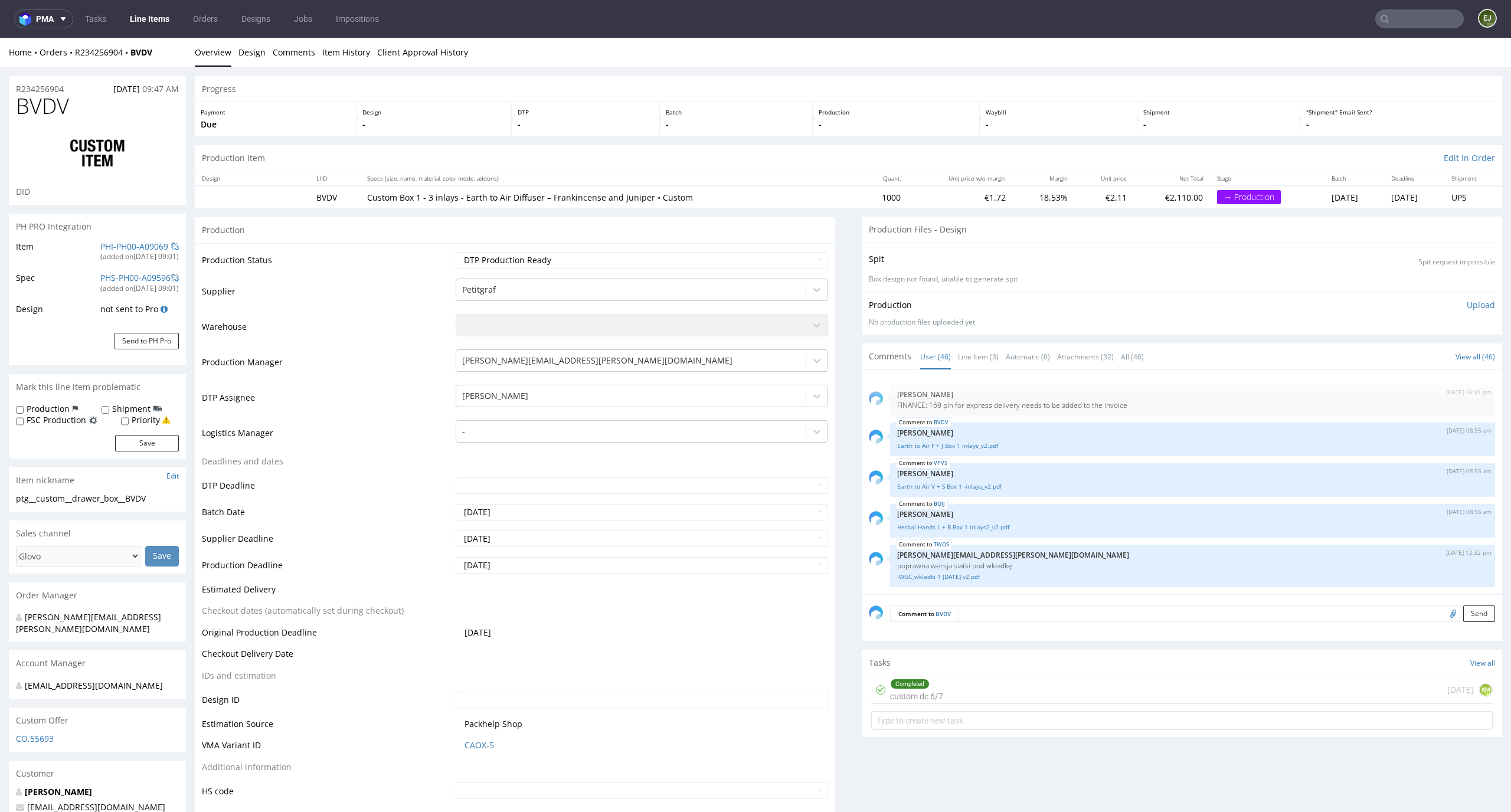
click at [1472, 307] on p "Upload" at bounding box center [1481, 305] width 29 height 12
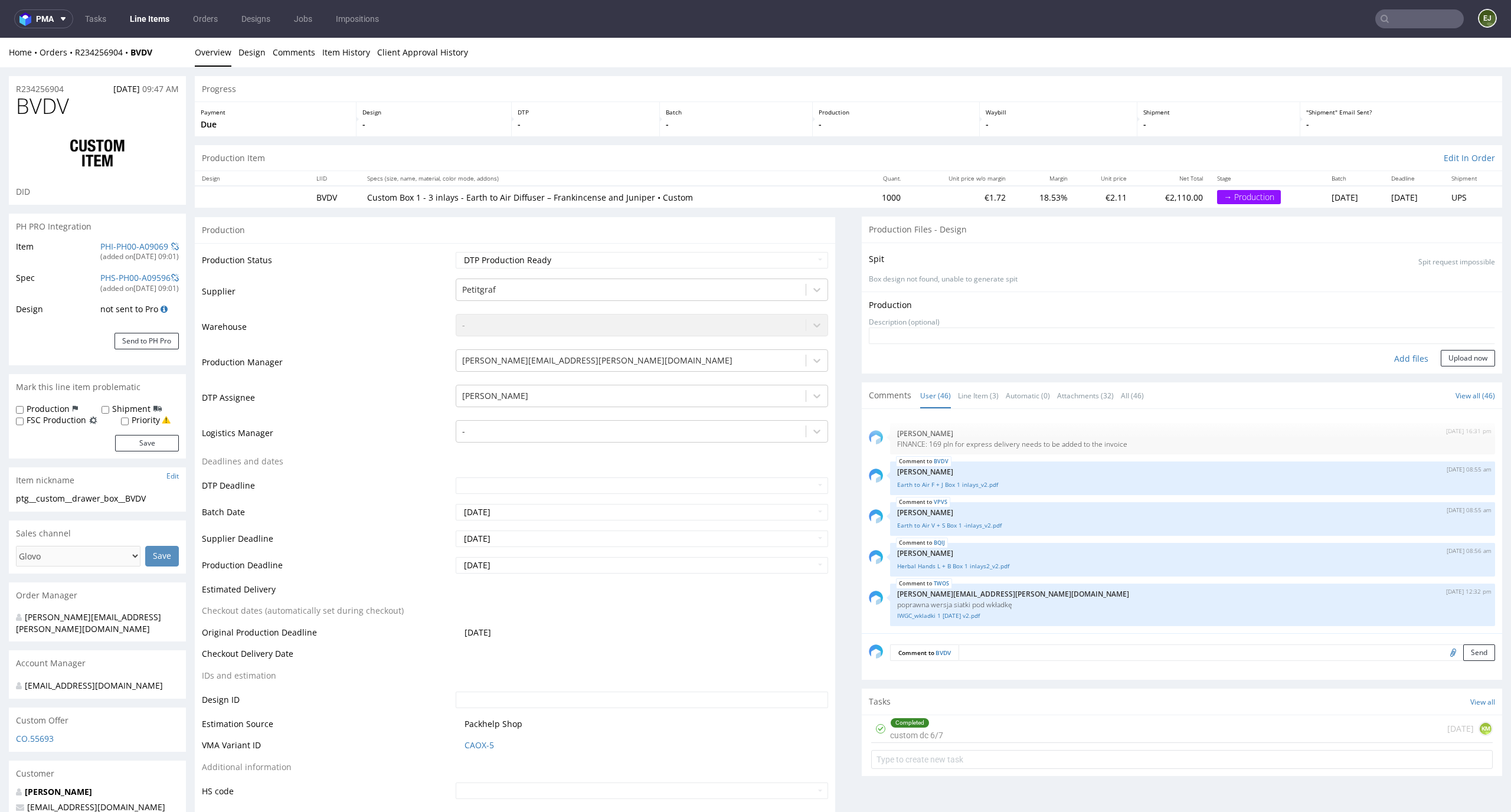
click at [1408, 352] on div "Add files" at bounding box center [1411, 358] width 59 height 18
type input "C:\fakepath\ptg__custom__drawer_box__BVDV__d0__oR234256904__sleeve.pdf"
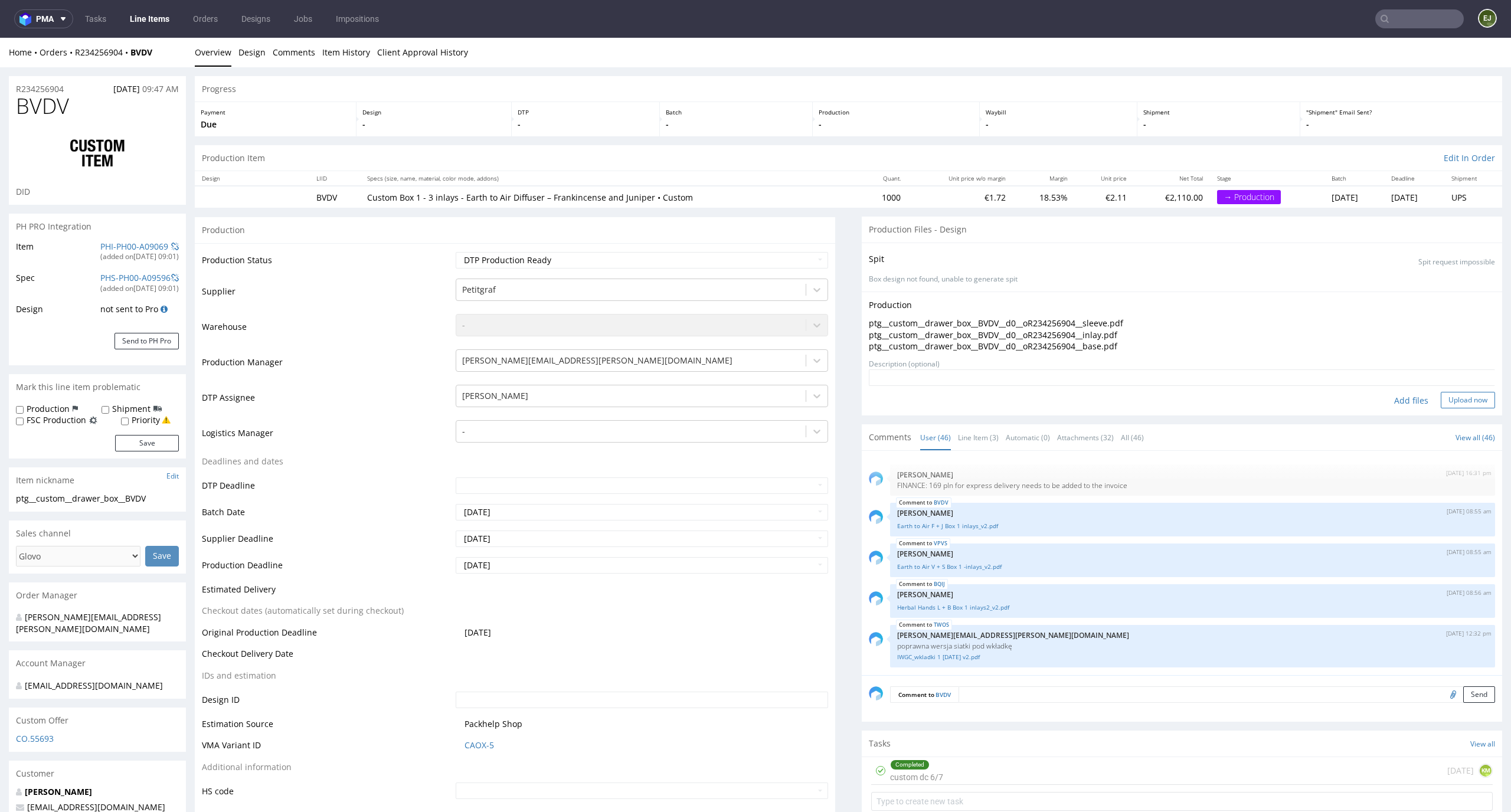
click at [1441, 399] on button "Upload now" at bounding box center [1468, 400] width 54 height 16
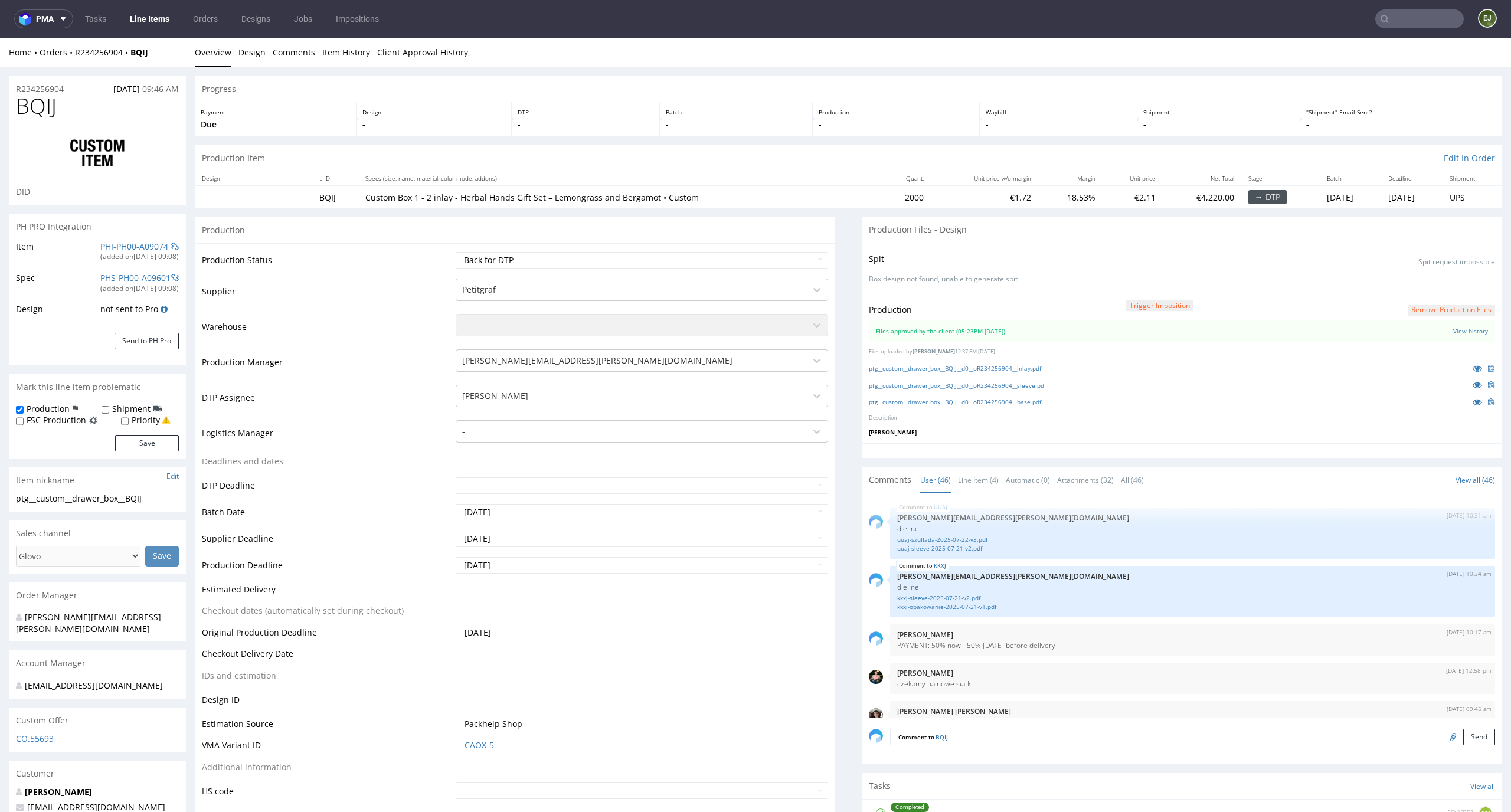
scroll to position [2203, 0]
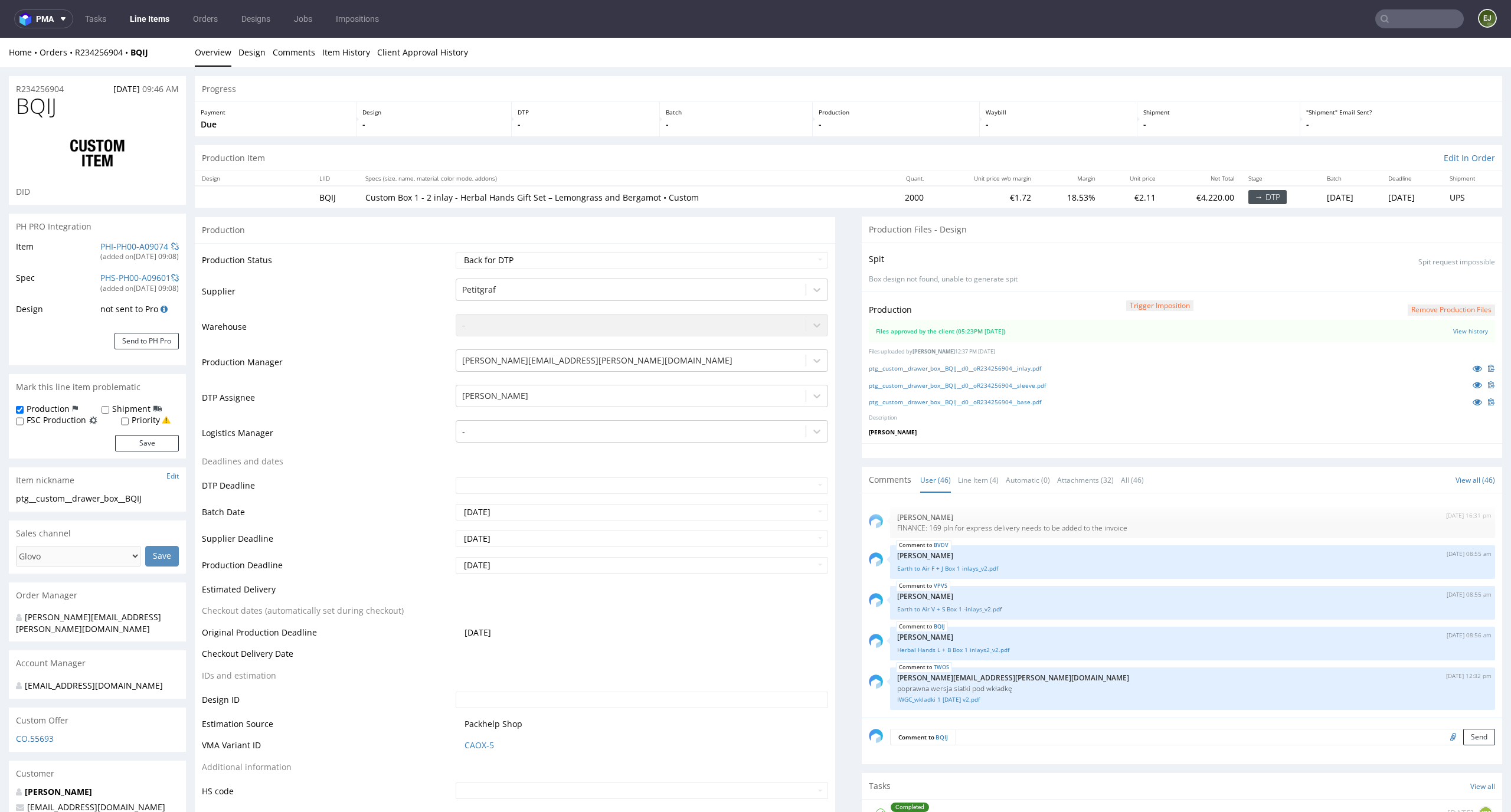
click at [1418, 310] on button "Remove production files" at bounding box center [1451, 310] width 87 height 11
click at [1416, 286] on link "Yes" at bounding box center [1412, 283] width 33 height 18
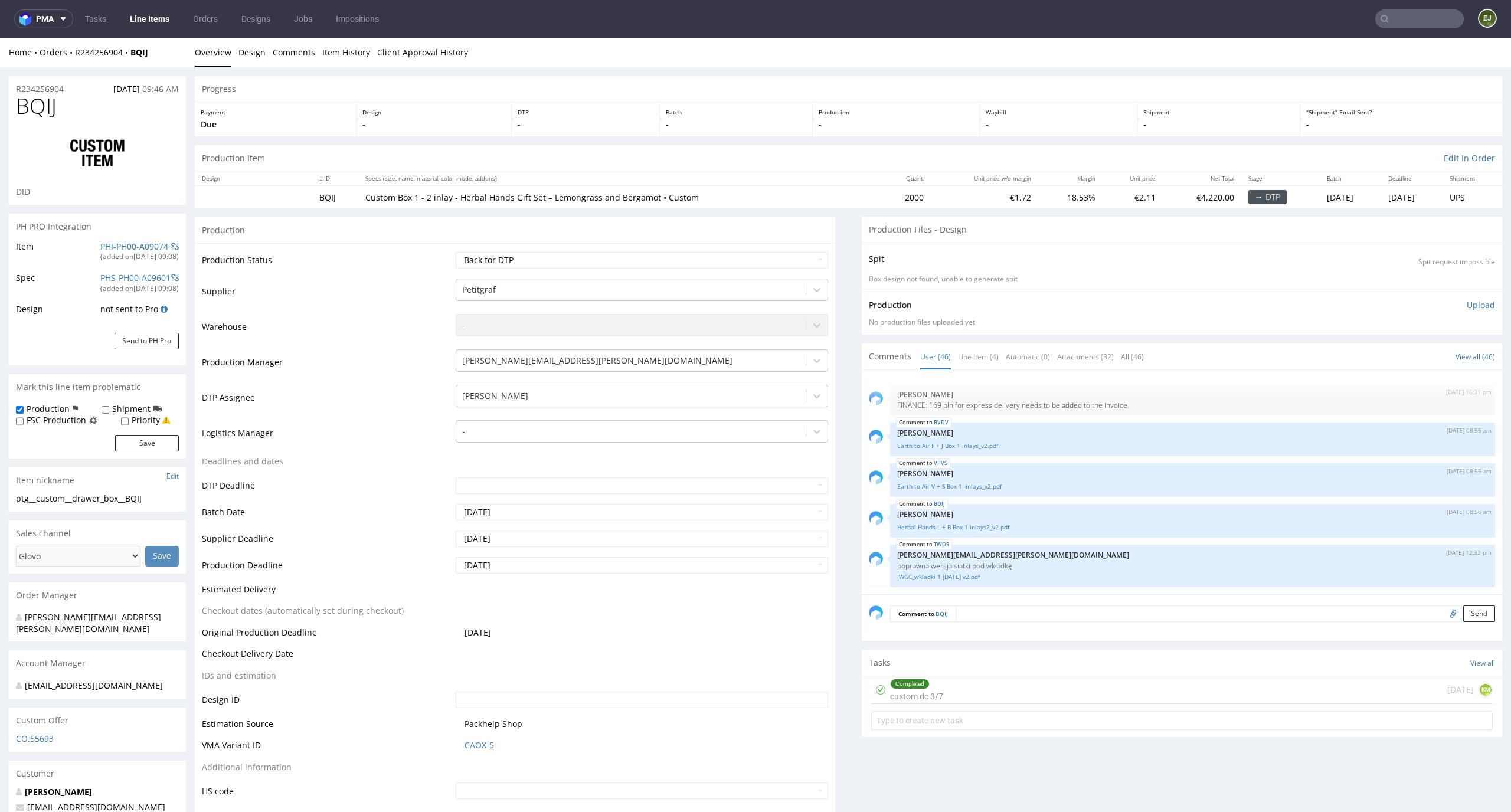
click at [1467, 307] on p "Upload" at bounding box center [1481, 305] width 29 height 12
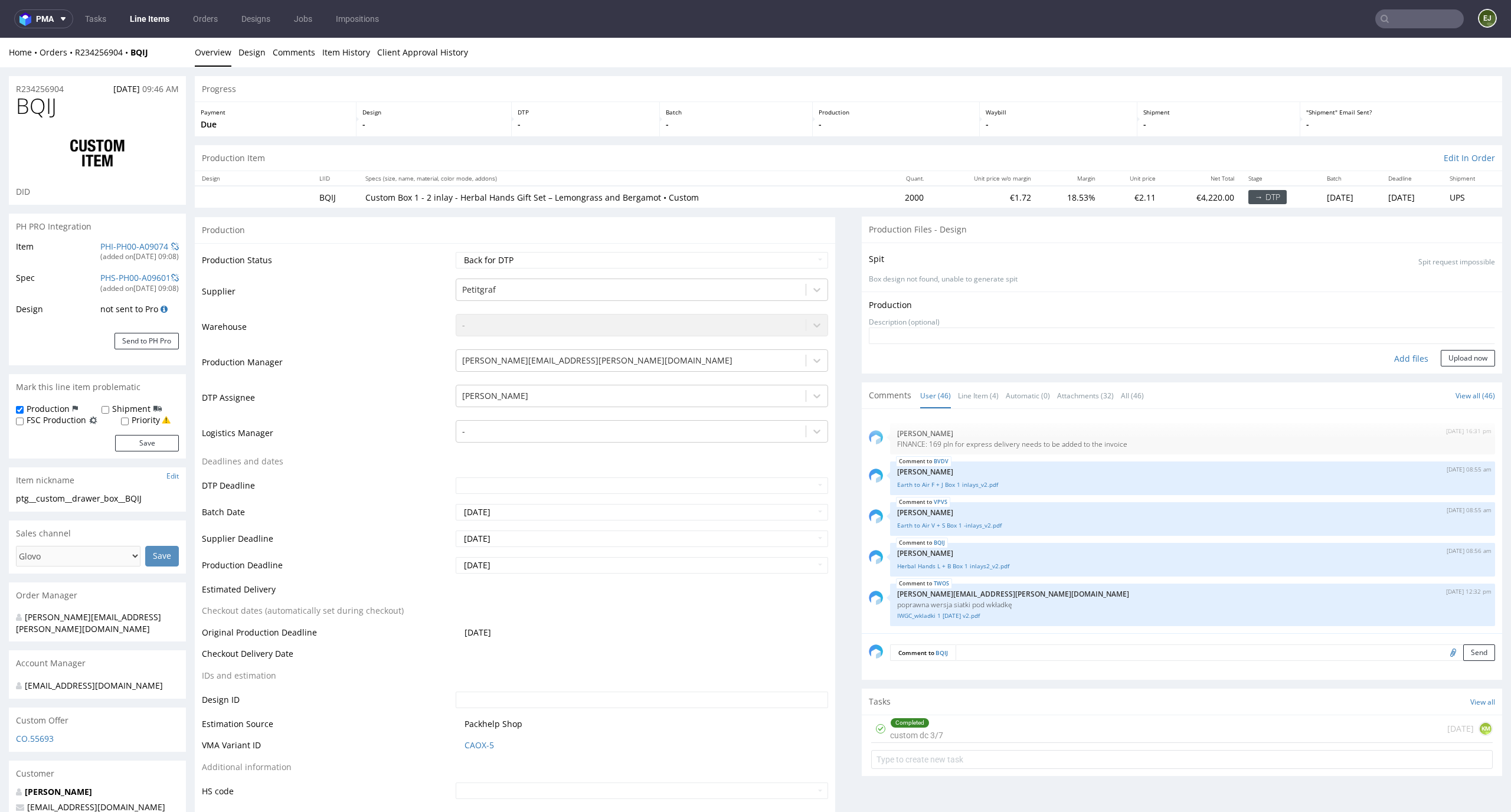
click at [1391, 361] on div "Add files" at bounding box center [1411, 358] width 59 height 18
type input "C:\fakepath\ptg__custom__drawer_box__BQIJ__d0__oR234256904__sleeve.pdf"
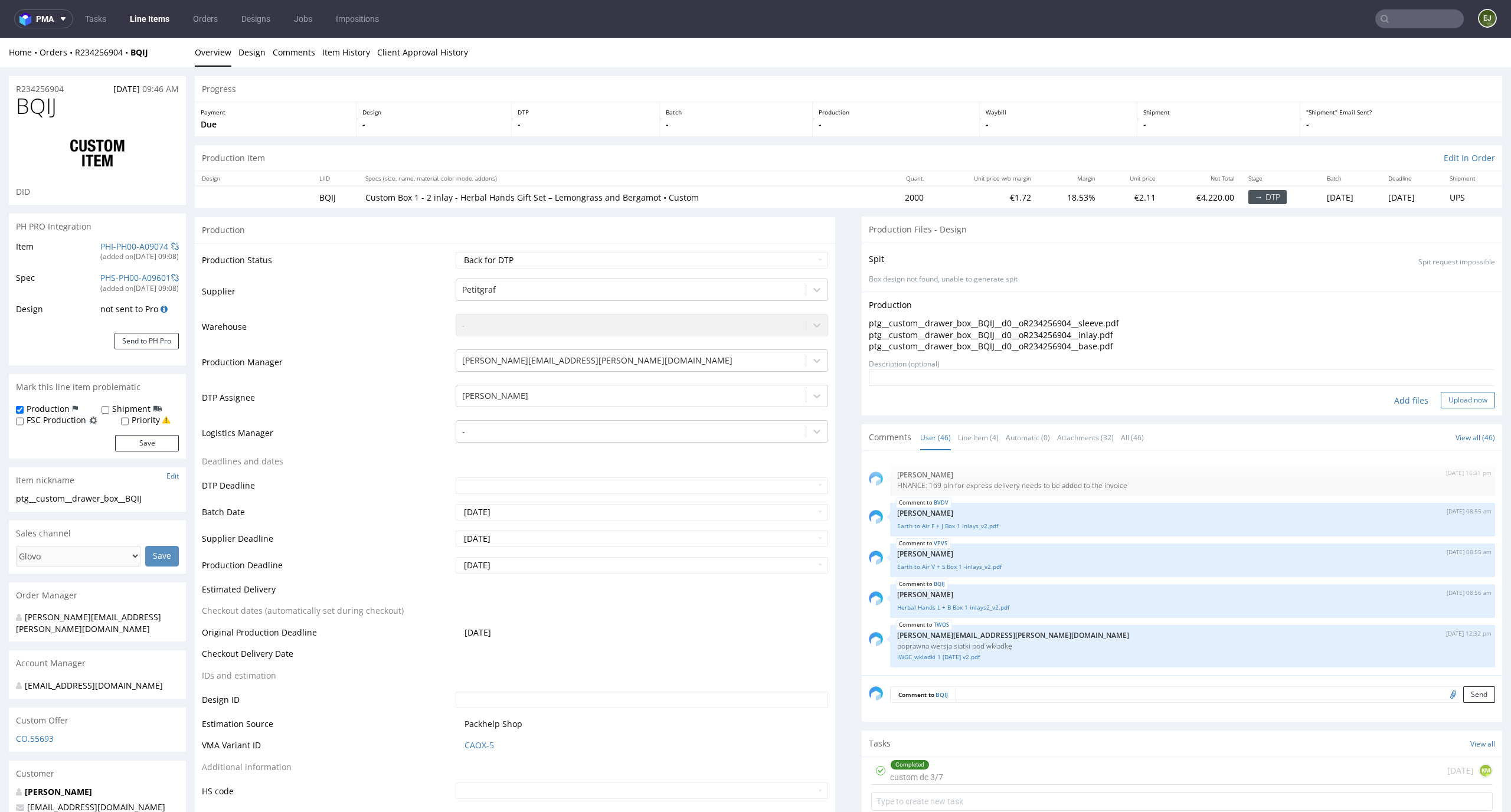
click at [1446, 403] on button "Upload now" at bounding box center [1468, 400] width 54 height 16
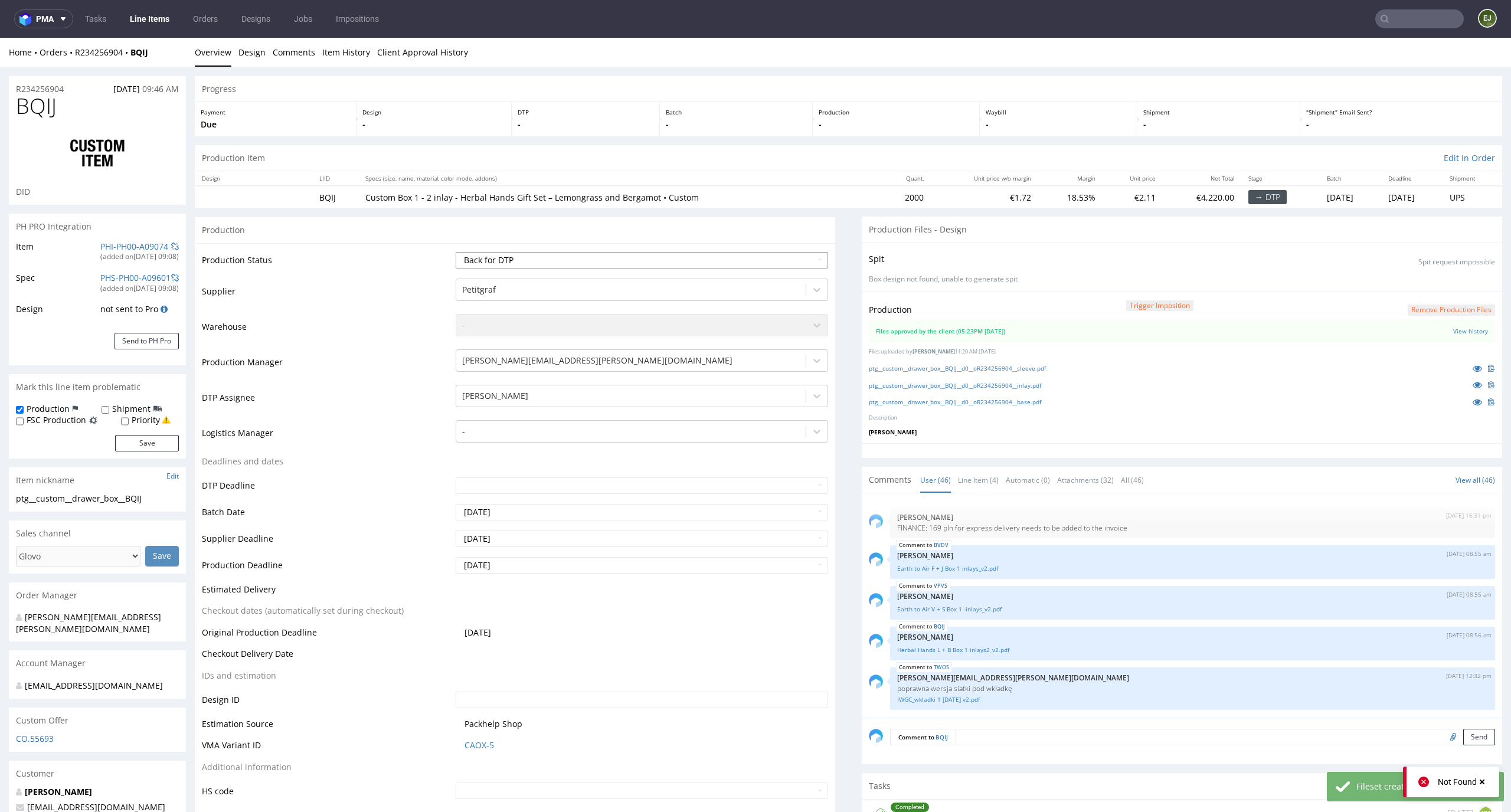
click at [807, 257] on select "Waiting for Artwork Waiting for Diecut Waiting for Mockup Waiting for DTP Waiti…" at bounding box center [642, 260] width 373 height 16
select select "dtp_production_ready"
click at [456, 252] on select "Waiting for Artwork Waiting for Diecut Waiting for Mockup Waiting for DTP Waiti…" at bounding box center [642, 260] width 373 height 16
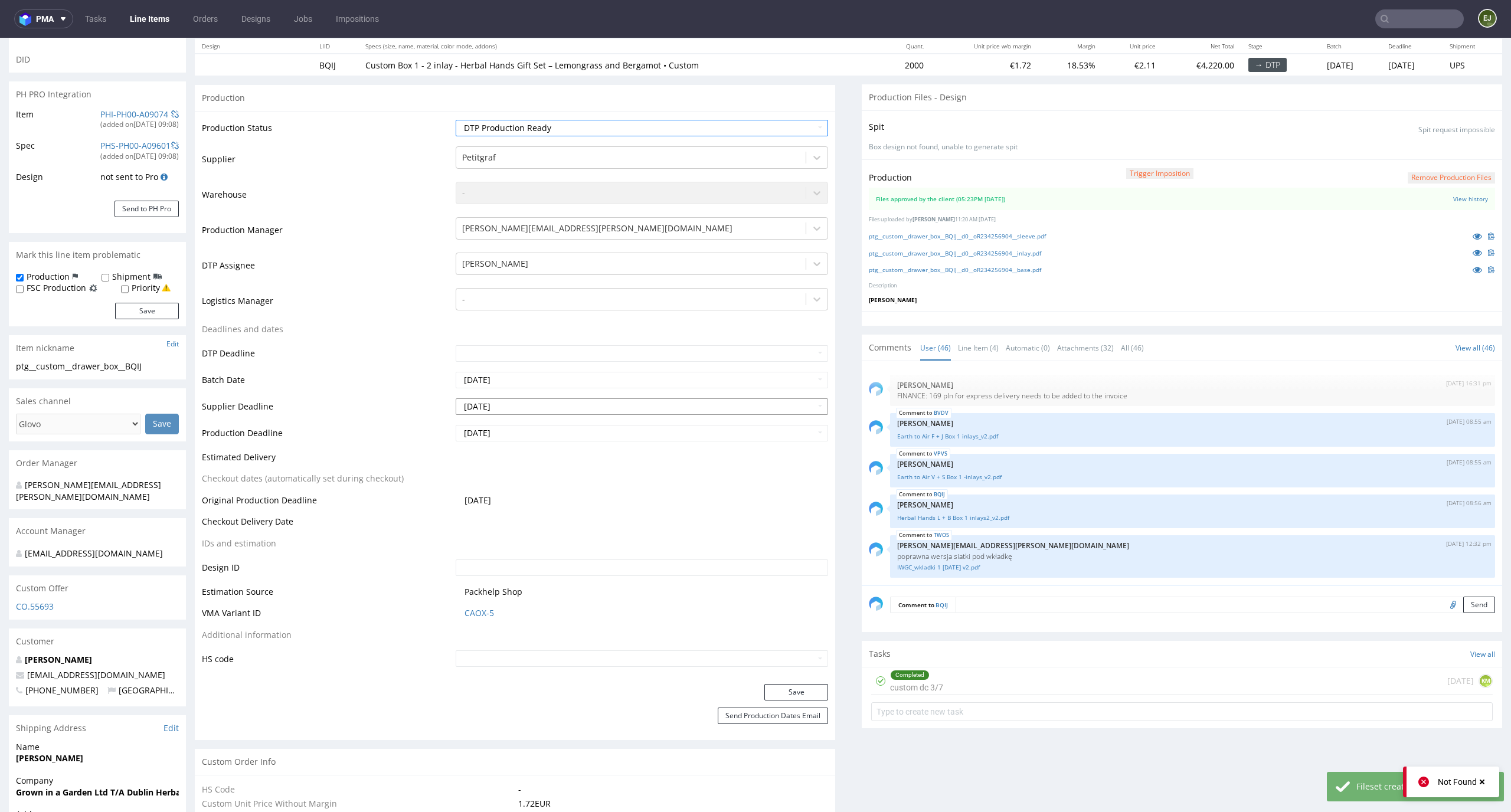
scroll to position [267, 0]
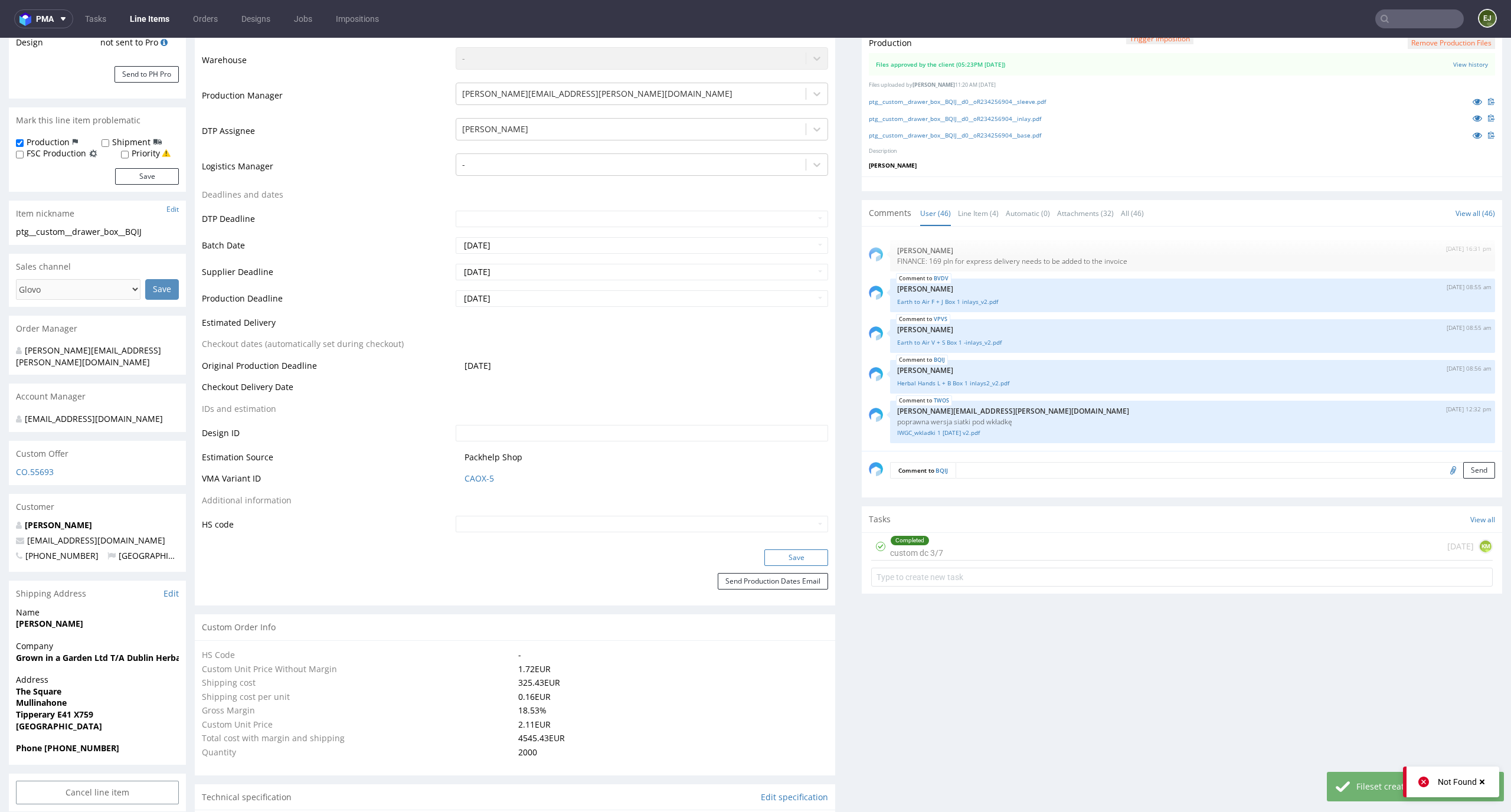
click at [810, 554] on button "Save" at bounding box center [796, 558] width 64 height 16
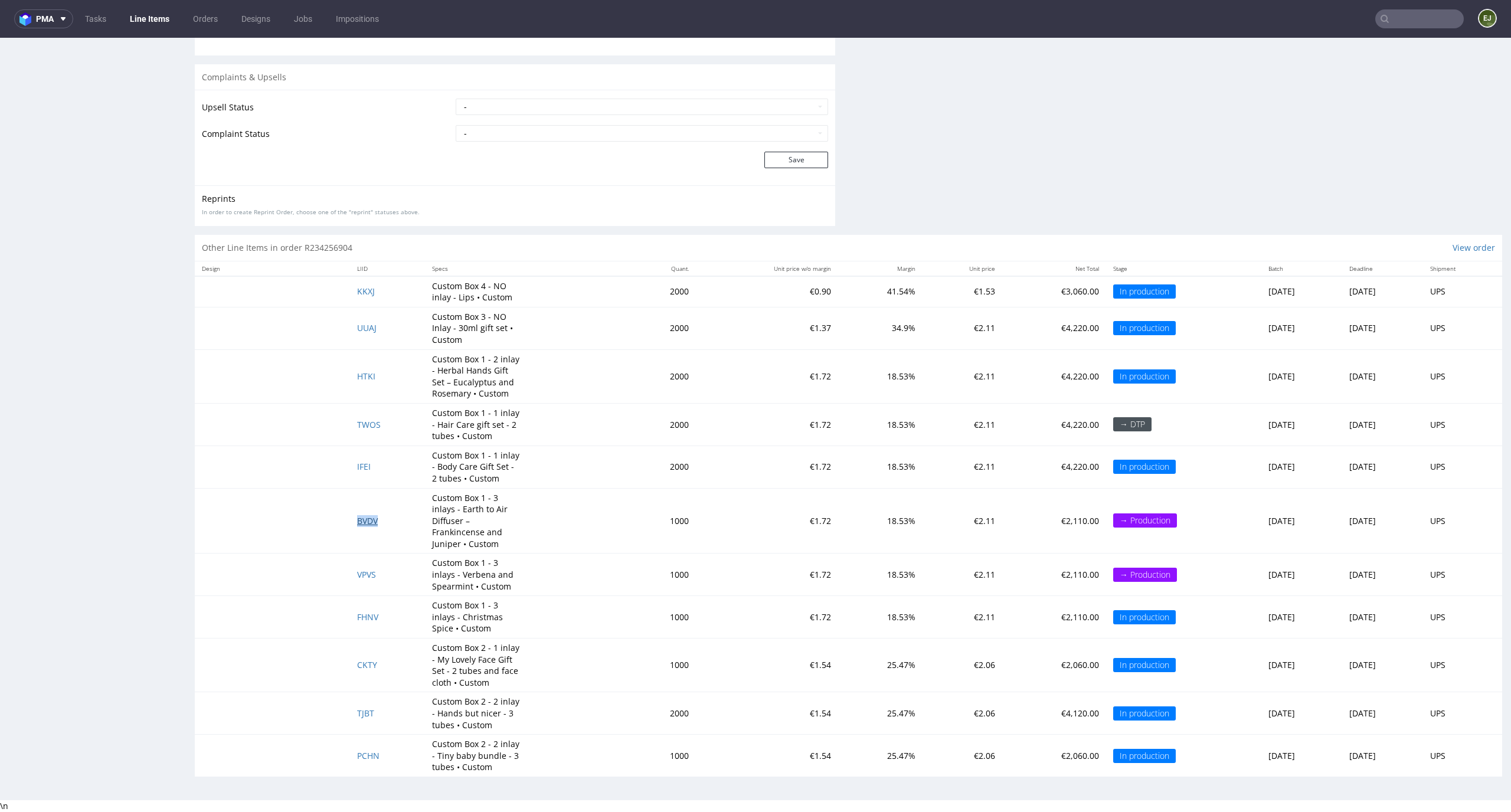
scroll to position [0, 0]
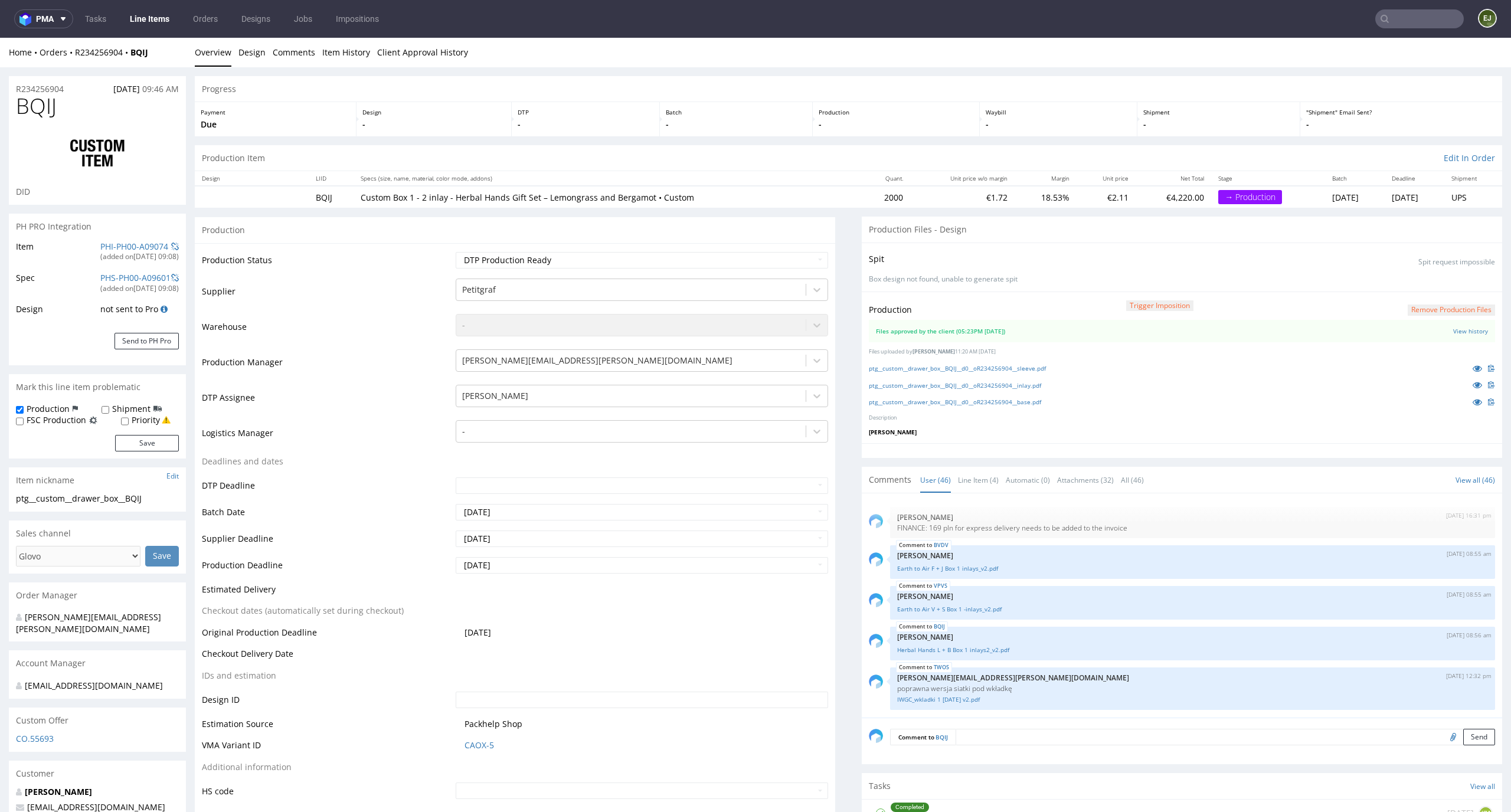
click at [795, 105] on div "Batch -" at bounding box center [736, 119] width 153 height 34
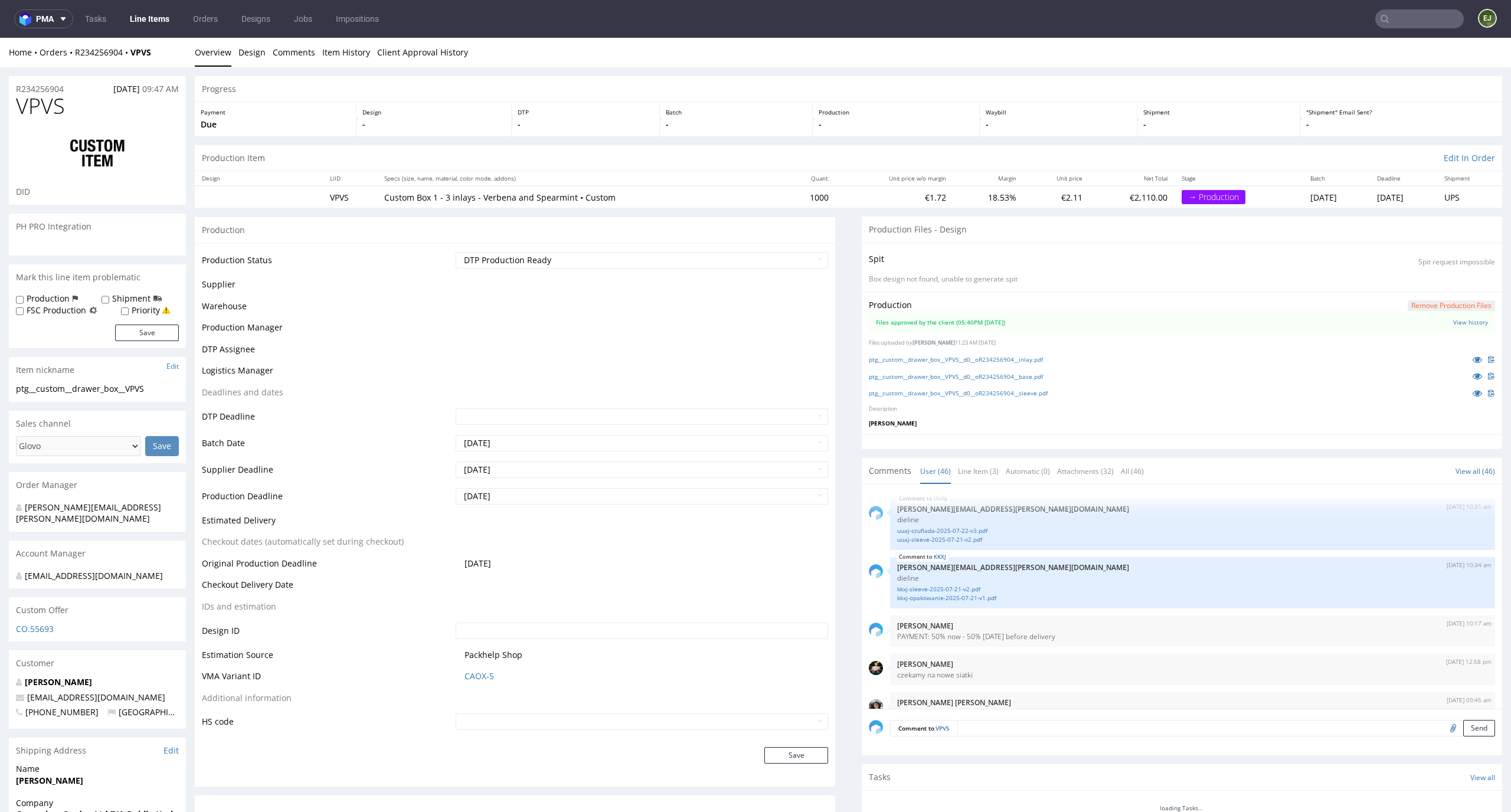
scroll to position [2203, 0]
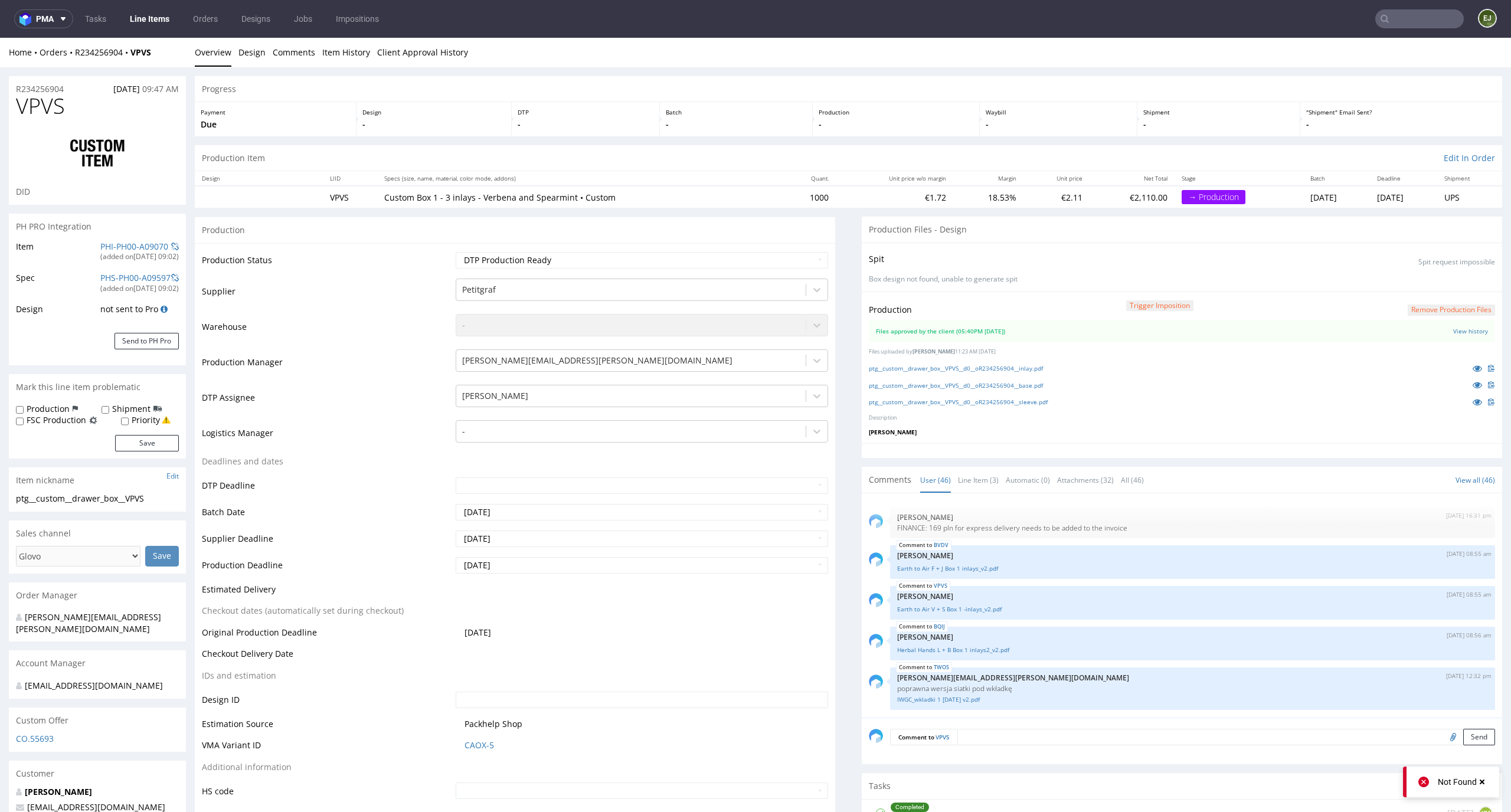
click at [1421, 315] on button "Remove production files" at bounding box center [1451, 310] width 87 height 11
click at [1413, 283] on link "Yes" at bounding box center [1412, 283] width 33 height 18
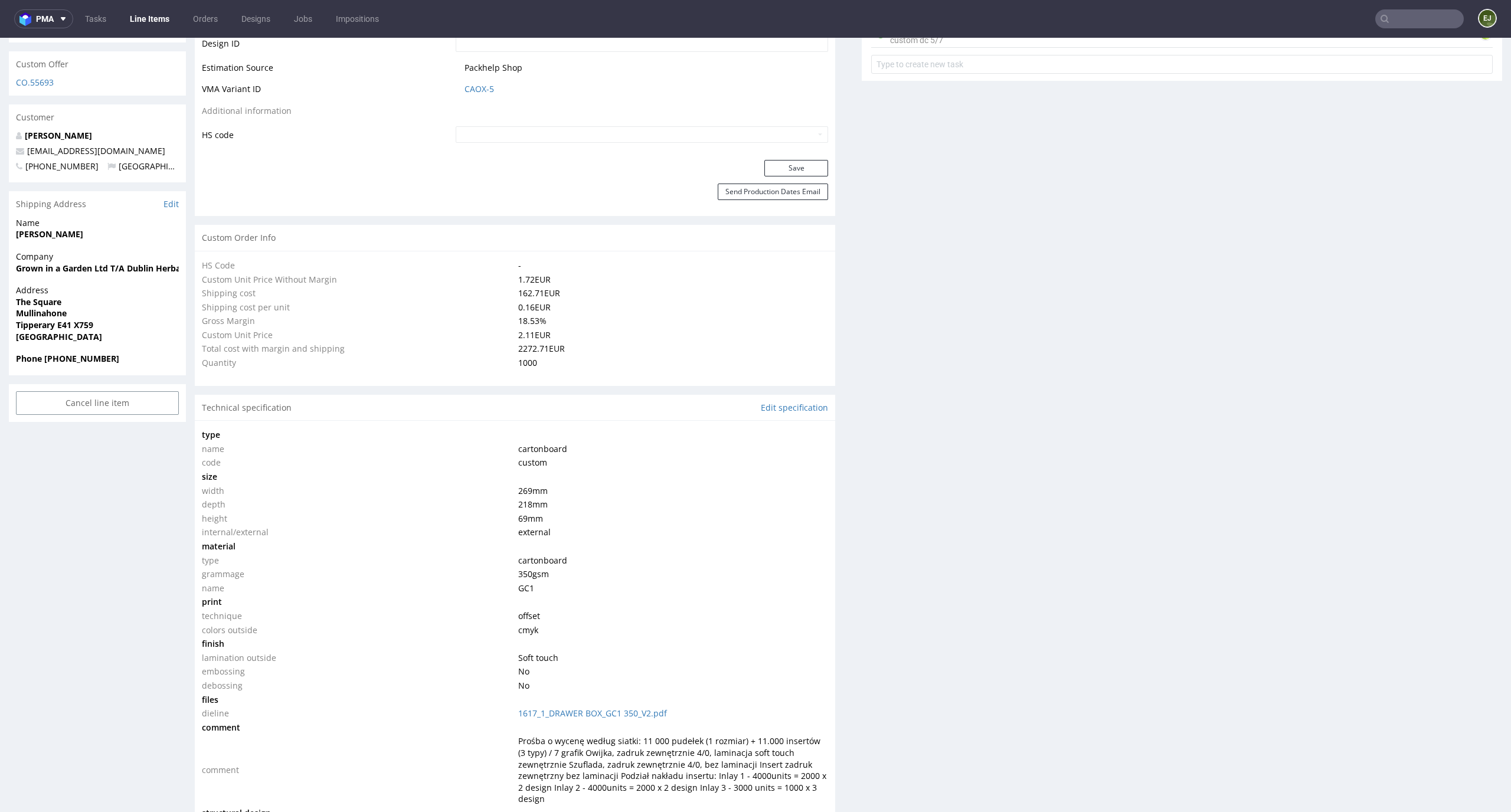
scroll to position [0, 0]
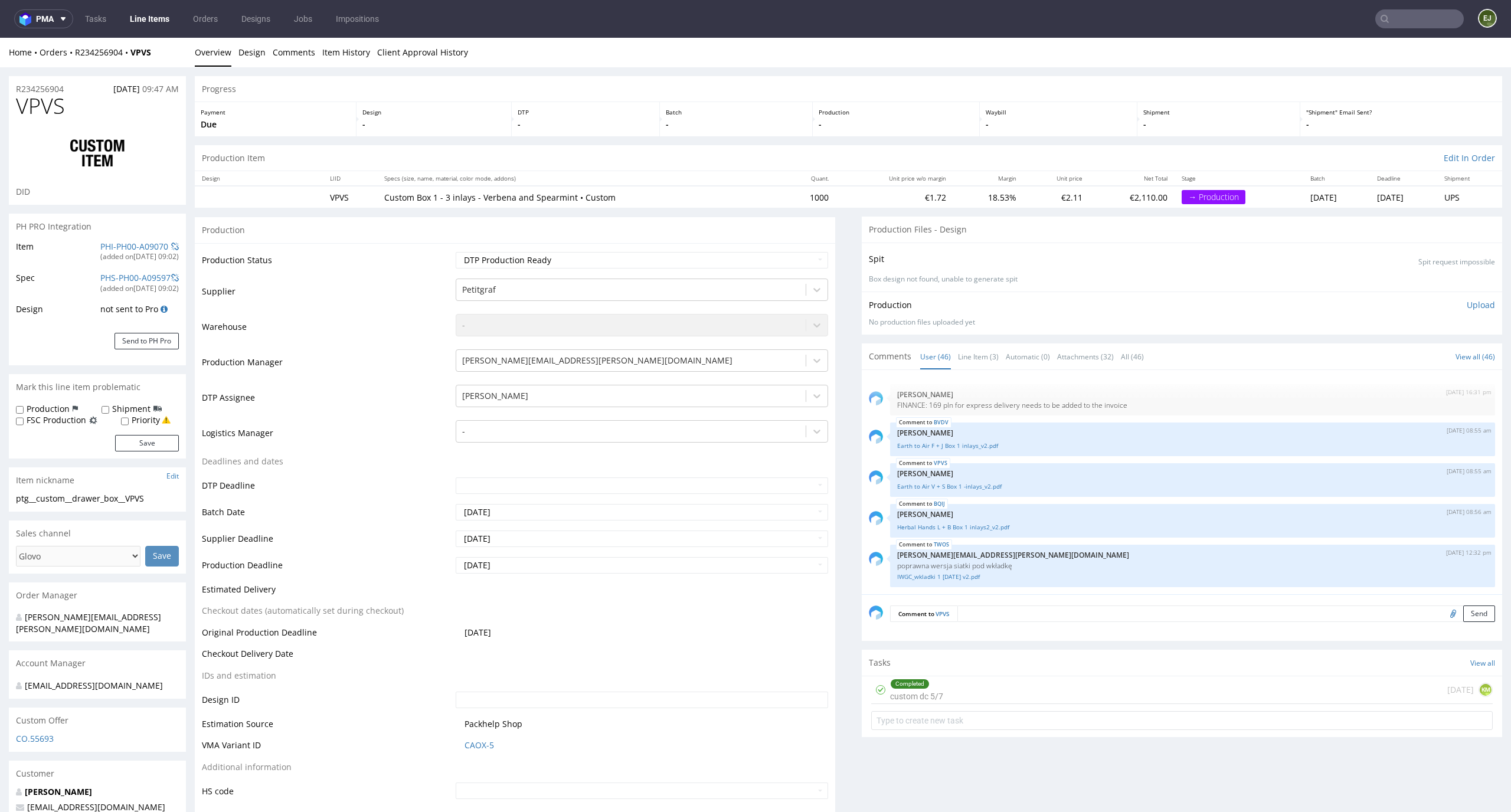
click at [1467, 305] on p "Upload" at bounding box center [1481, 305] width 29 height 12
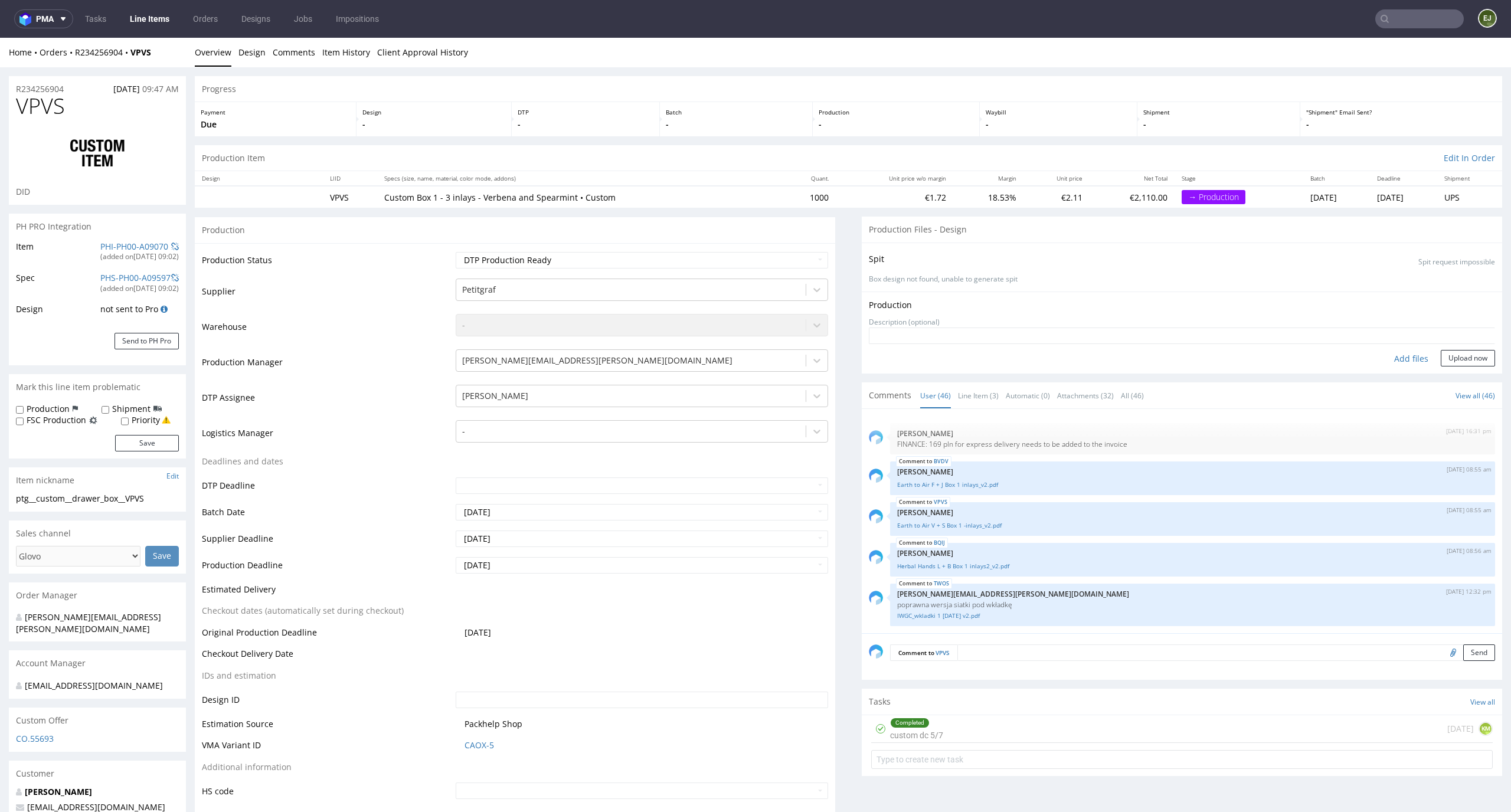
click at [1393, 352] on div "Add files" at bounding box center [1411, 358] width 59 height 18
click at [1404, 358] on div "Add files" at bounding box center [1411, 358] width 59 height 18
type input "C:\fakepath\ptg__custom__drawer_box__VPVS__d0__oR234256904__sleeve.pdf"
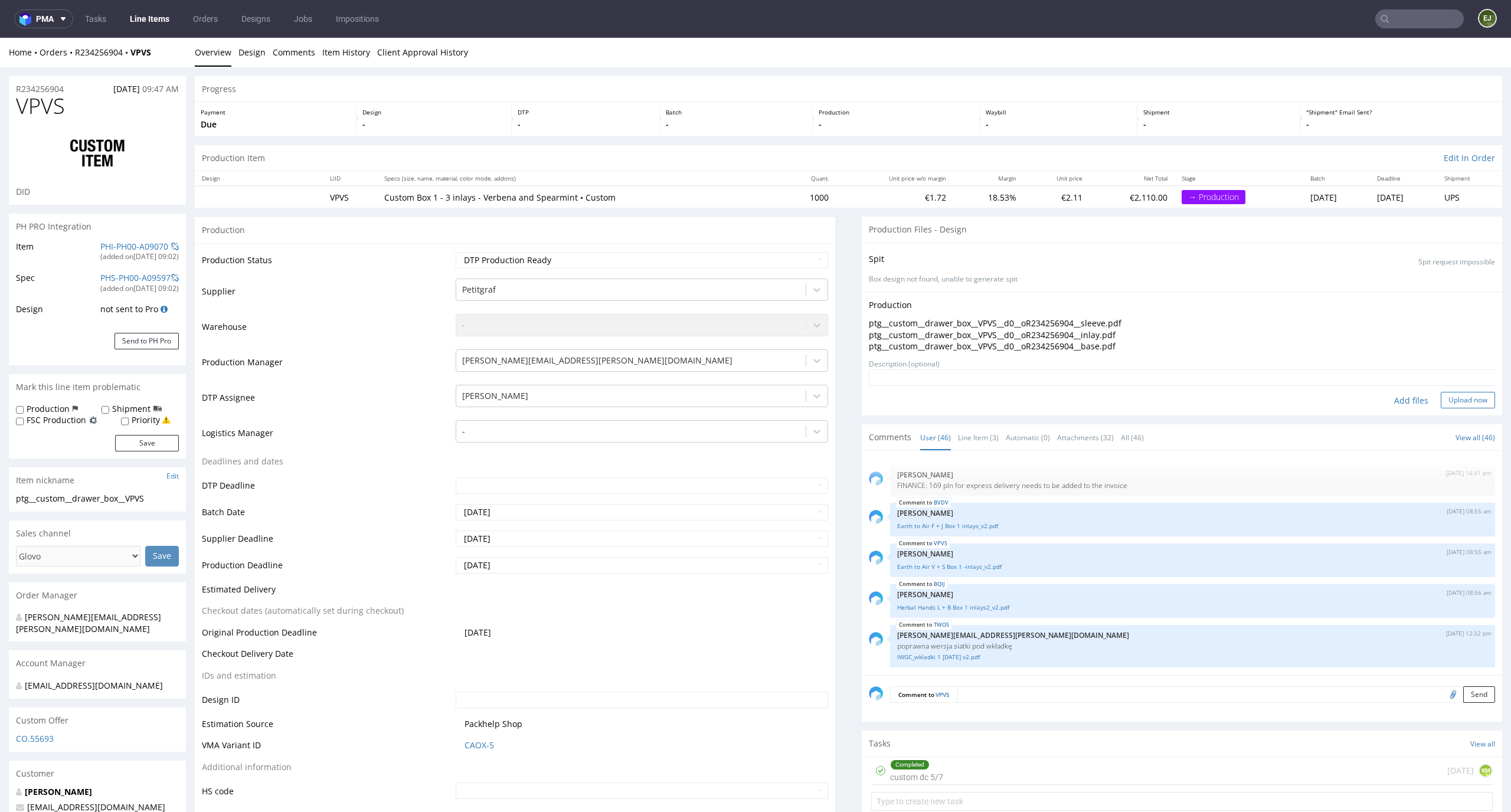
click at [1453, 401] on button "Upload now" at bounding box center [1468, 400] width 54 height 16
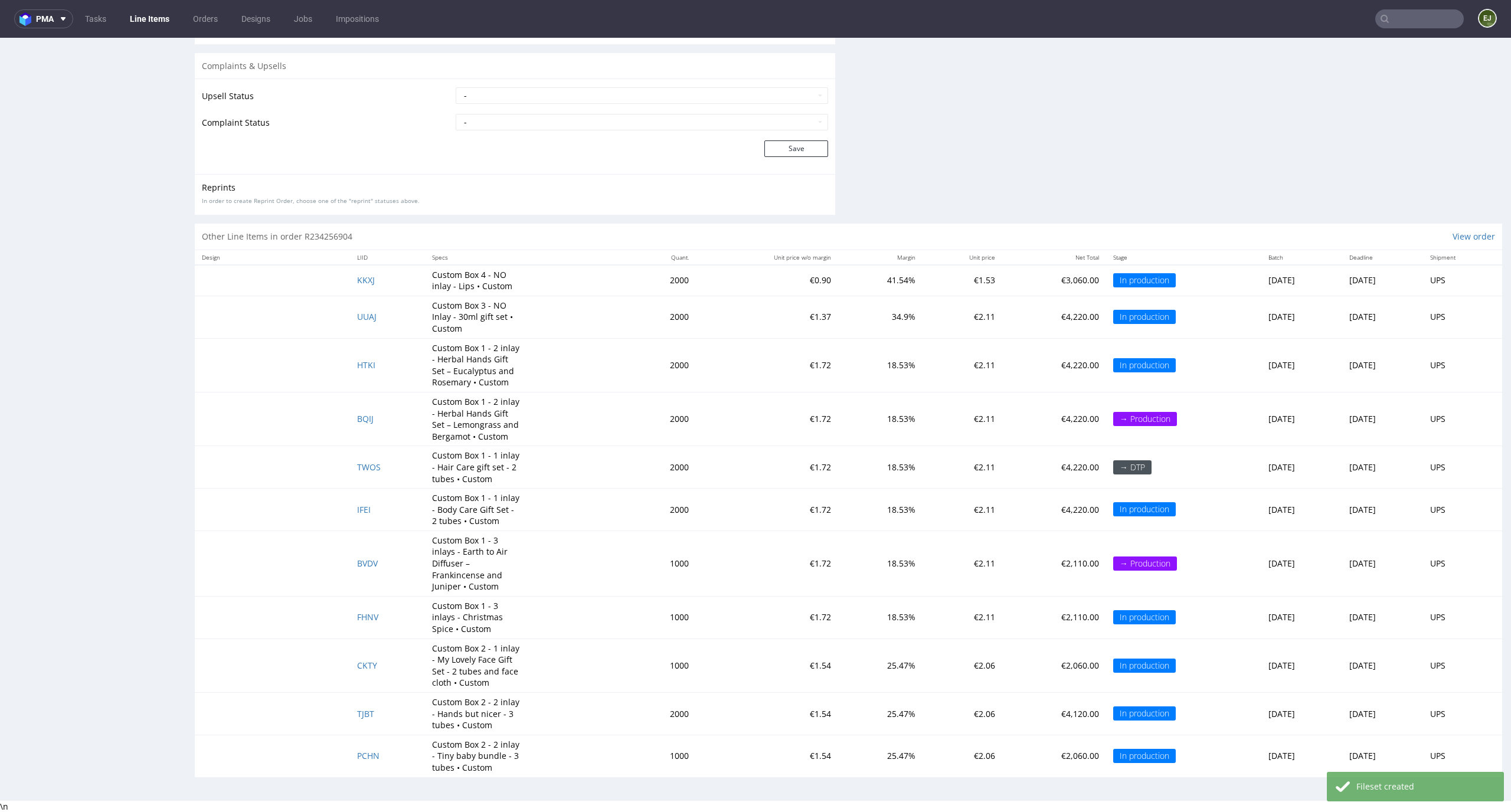
scroll to position [2167, 0]
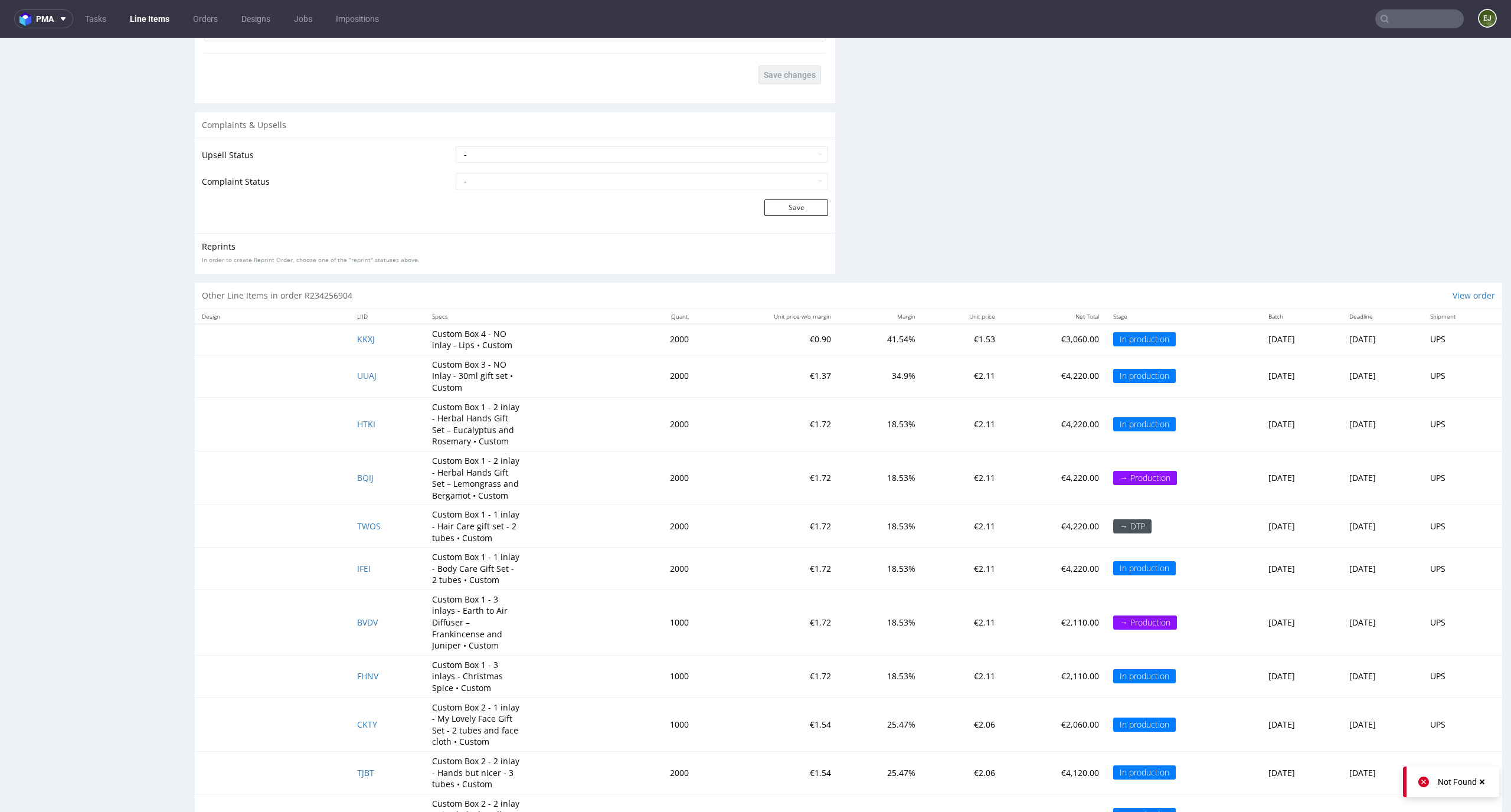
scroll to position [2156, 0]
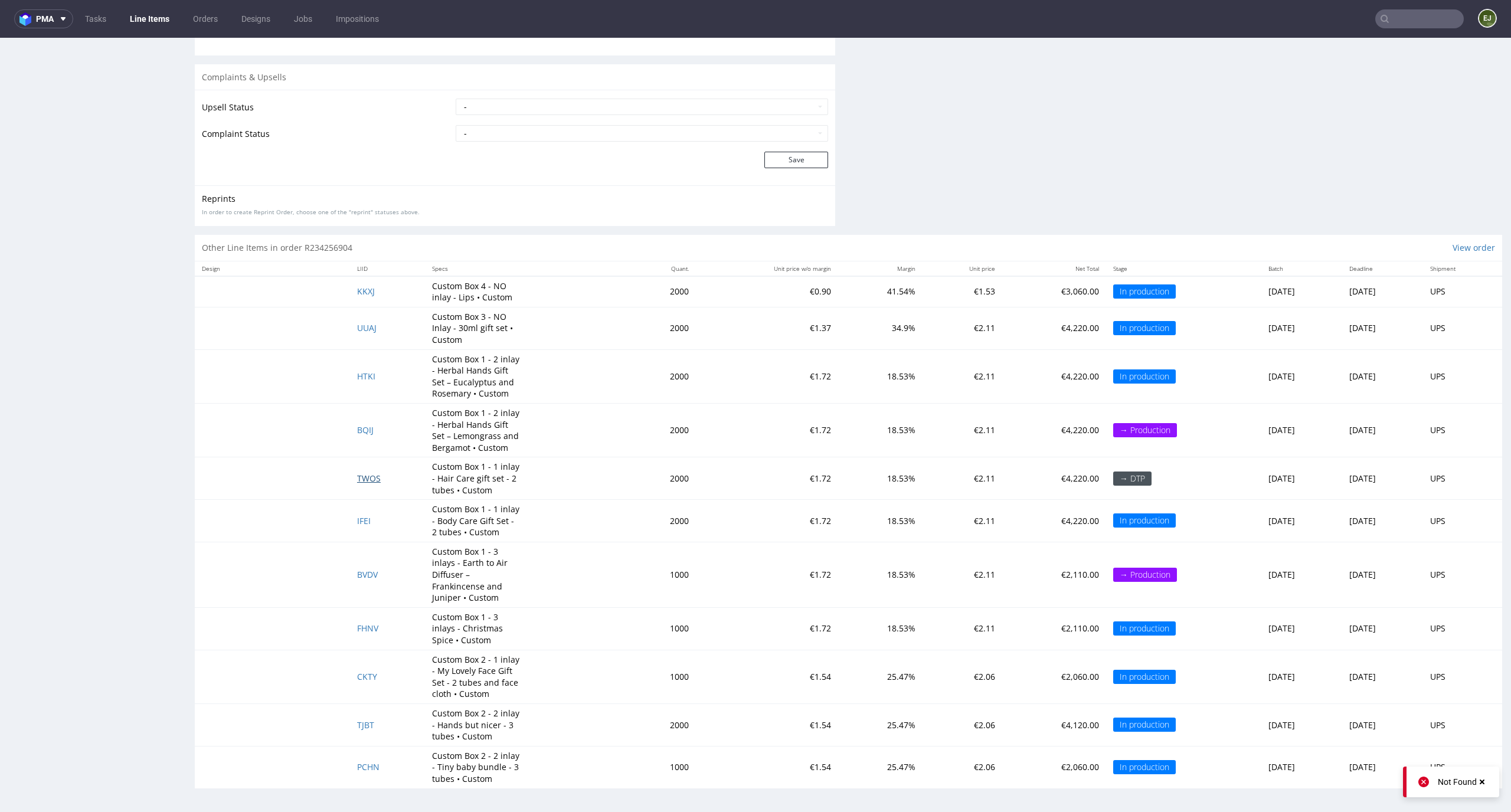
click at [358, 479] on span "TWOS" at bounding box center [369, 478] width 24 height 11
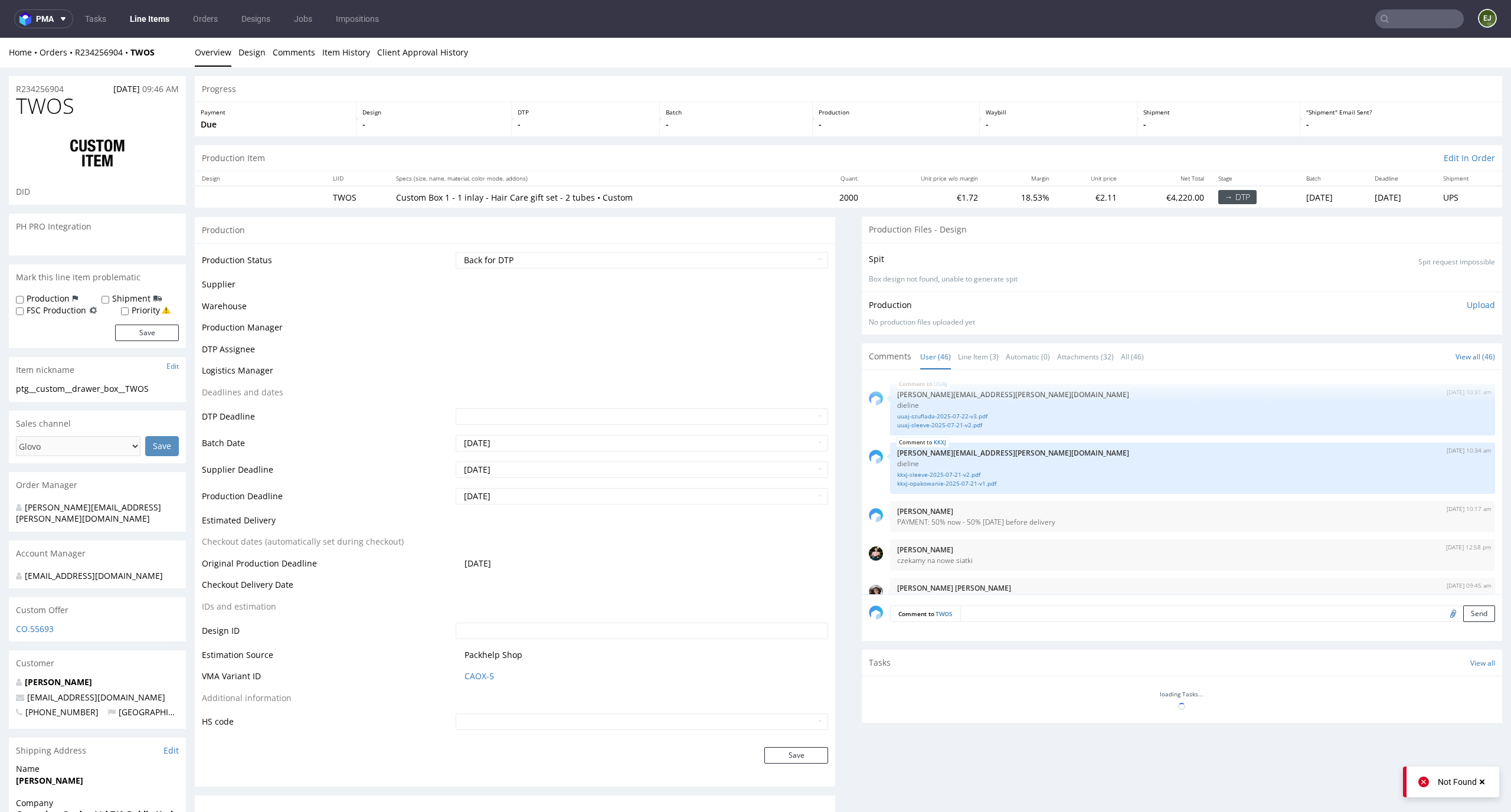
scroll to position [2203, 0]
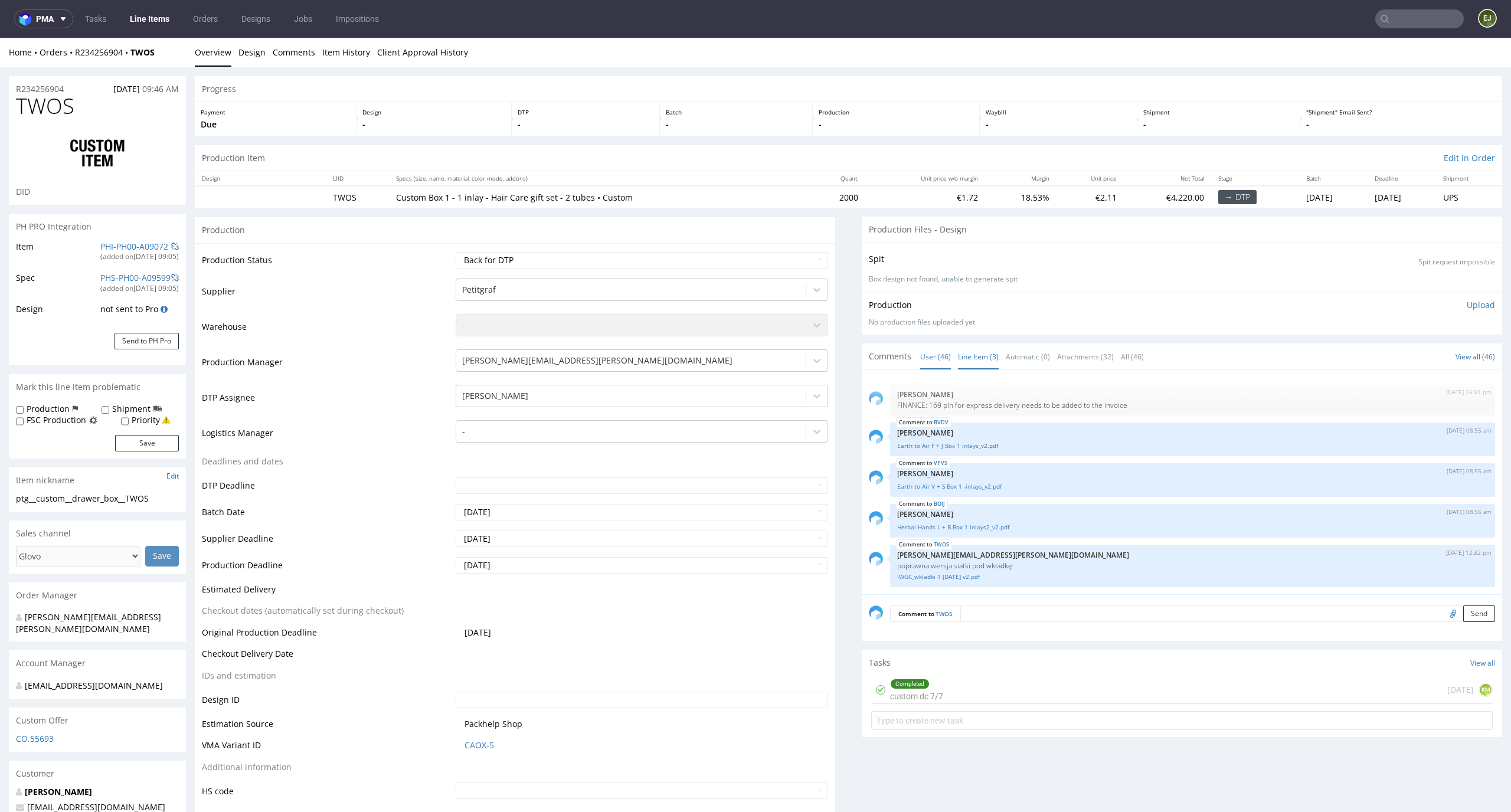
click at [967, 361] on link "Line Item (3)" at bounding box center [978, 356] width 41 height 25
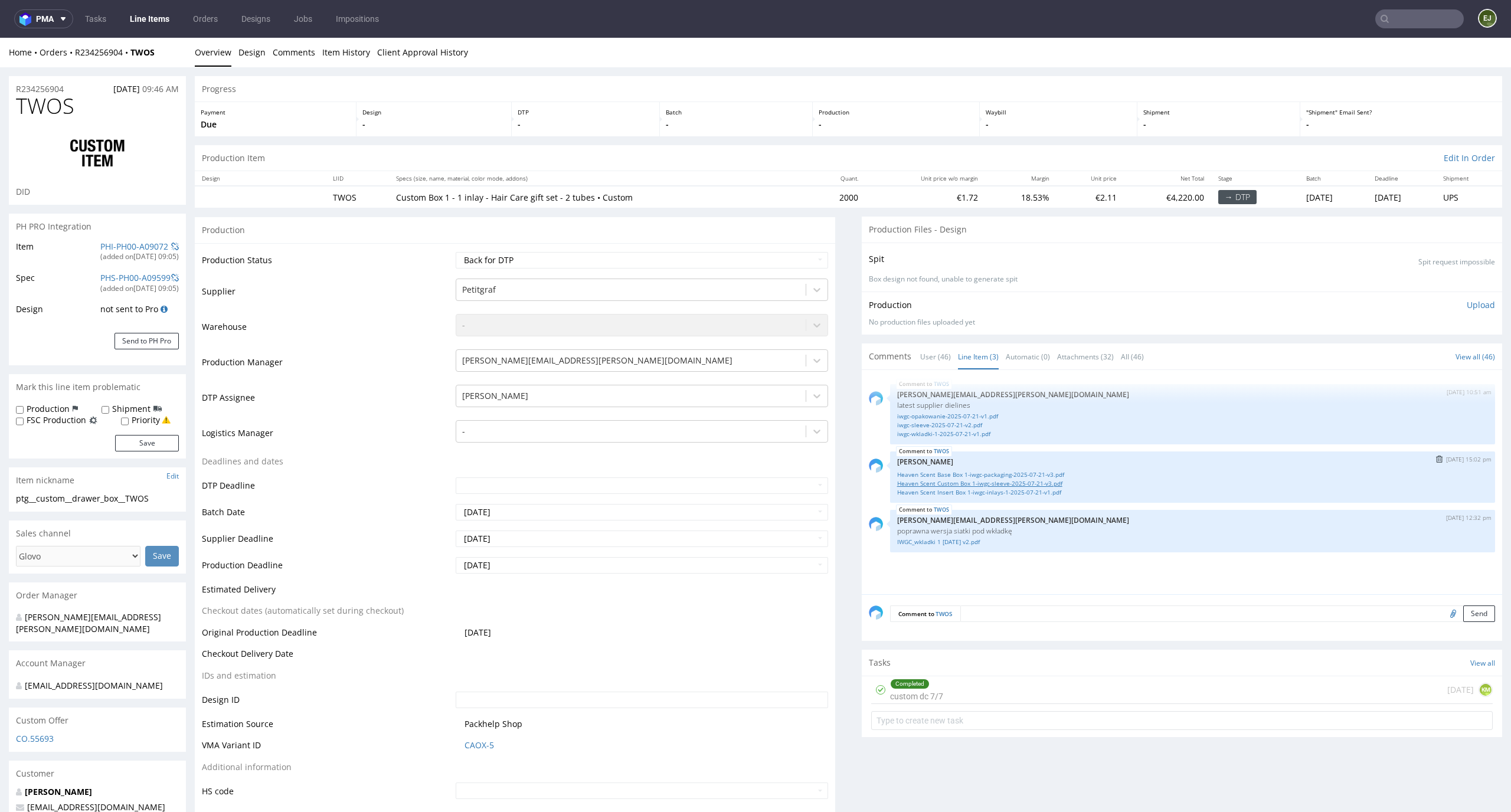
click at [998, 486] on link "Heaven Scent Custom Box 1-iwgc-sleeve-2025-07-21-v3.pdf" at bounding box center [1193, 483] width 591 height 9
click at [1467, 309] on p "Upload" at bounding box center [1481, 305] width 29 height 12
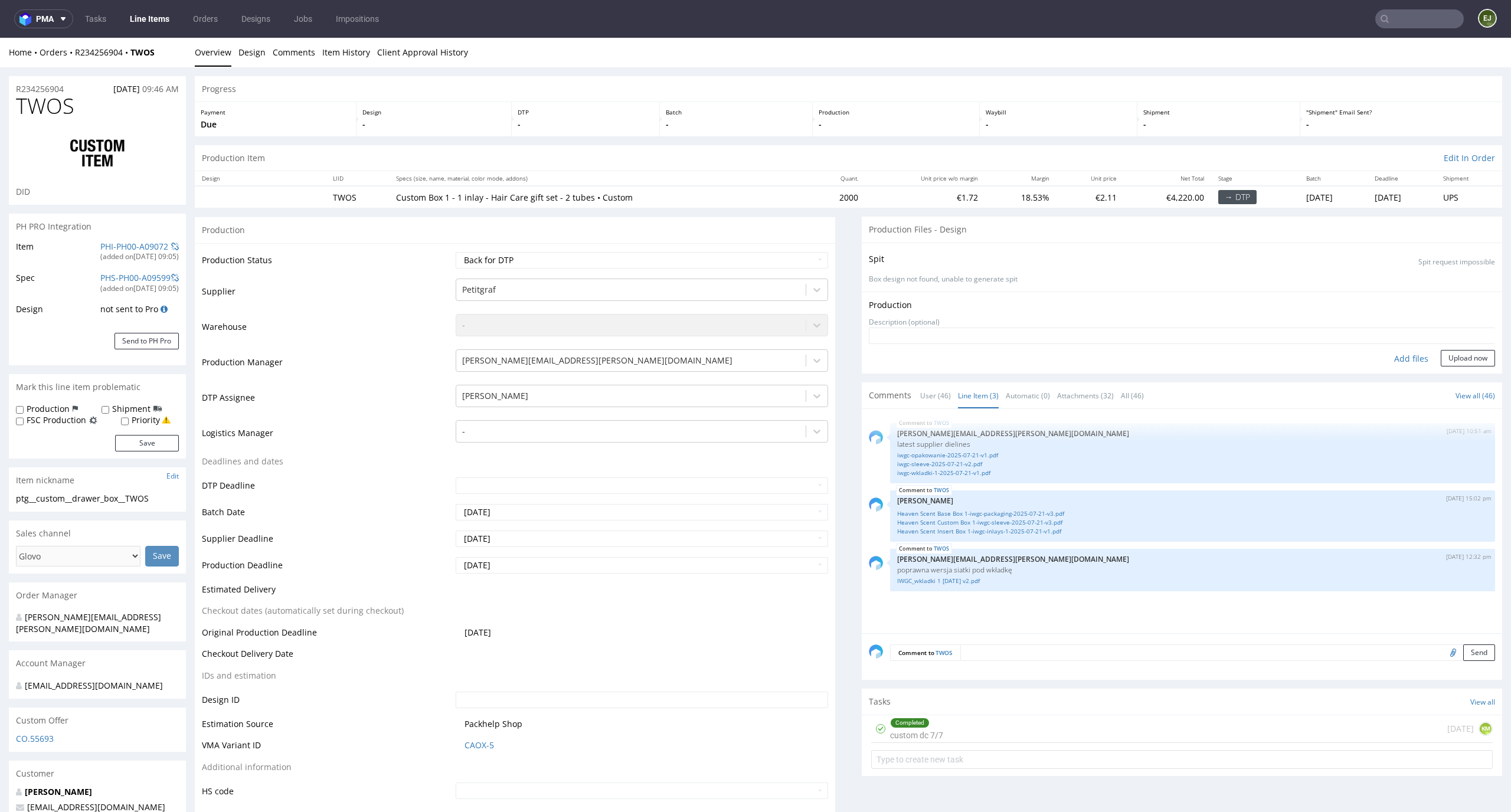
click at [1383, 358] on div "Add files" at bounding box center [1411, 358] width 59 height 18
type input "C:\fakepath\ptg__custom__drawer_box__TWOS__d0__oR234256904__inlay.pdf"
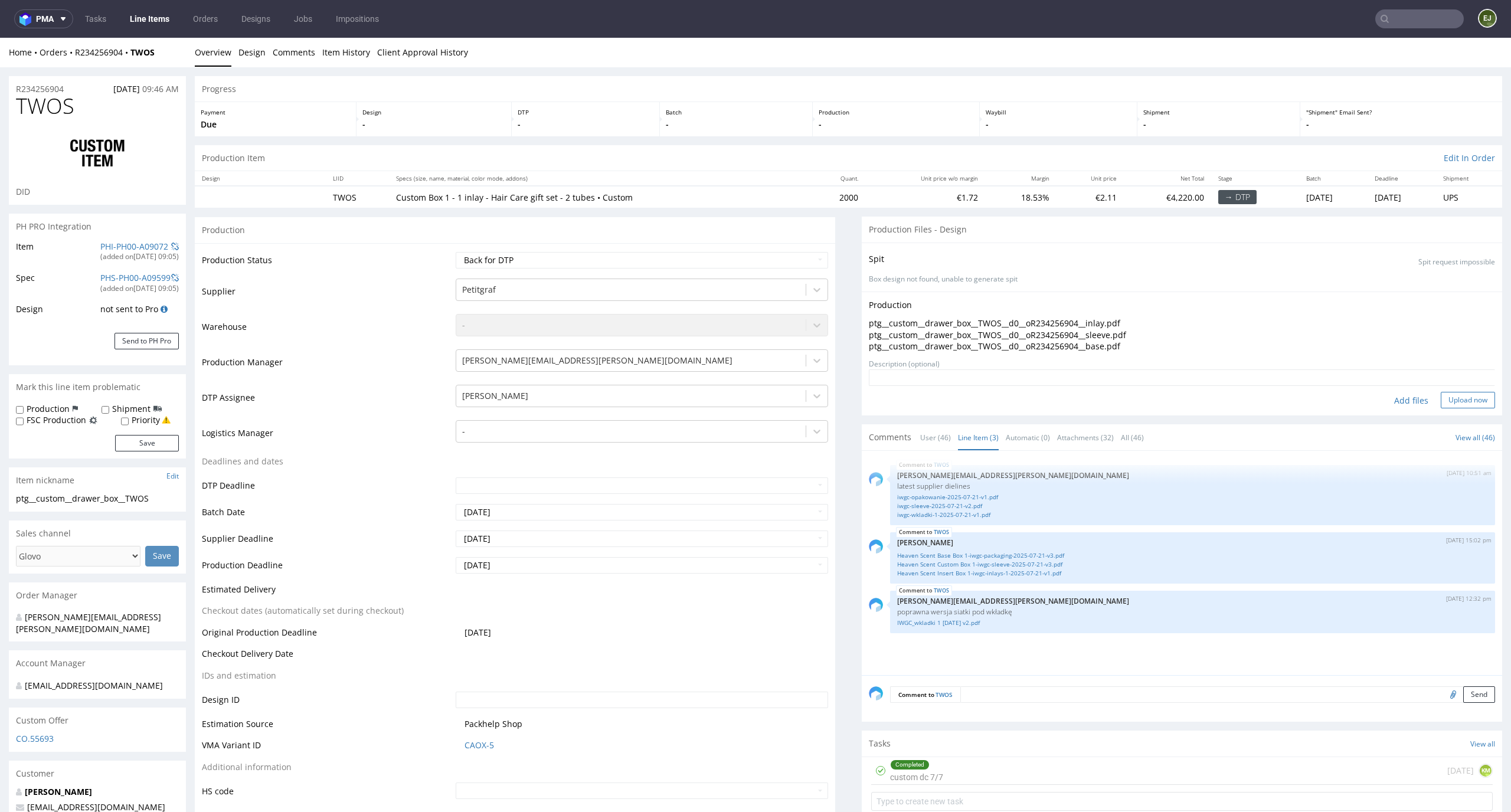
click at [1450, 394] on button "Upload now" at bounding box center [1468, 400] width 54 height 16
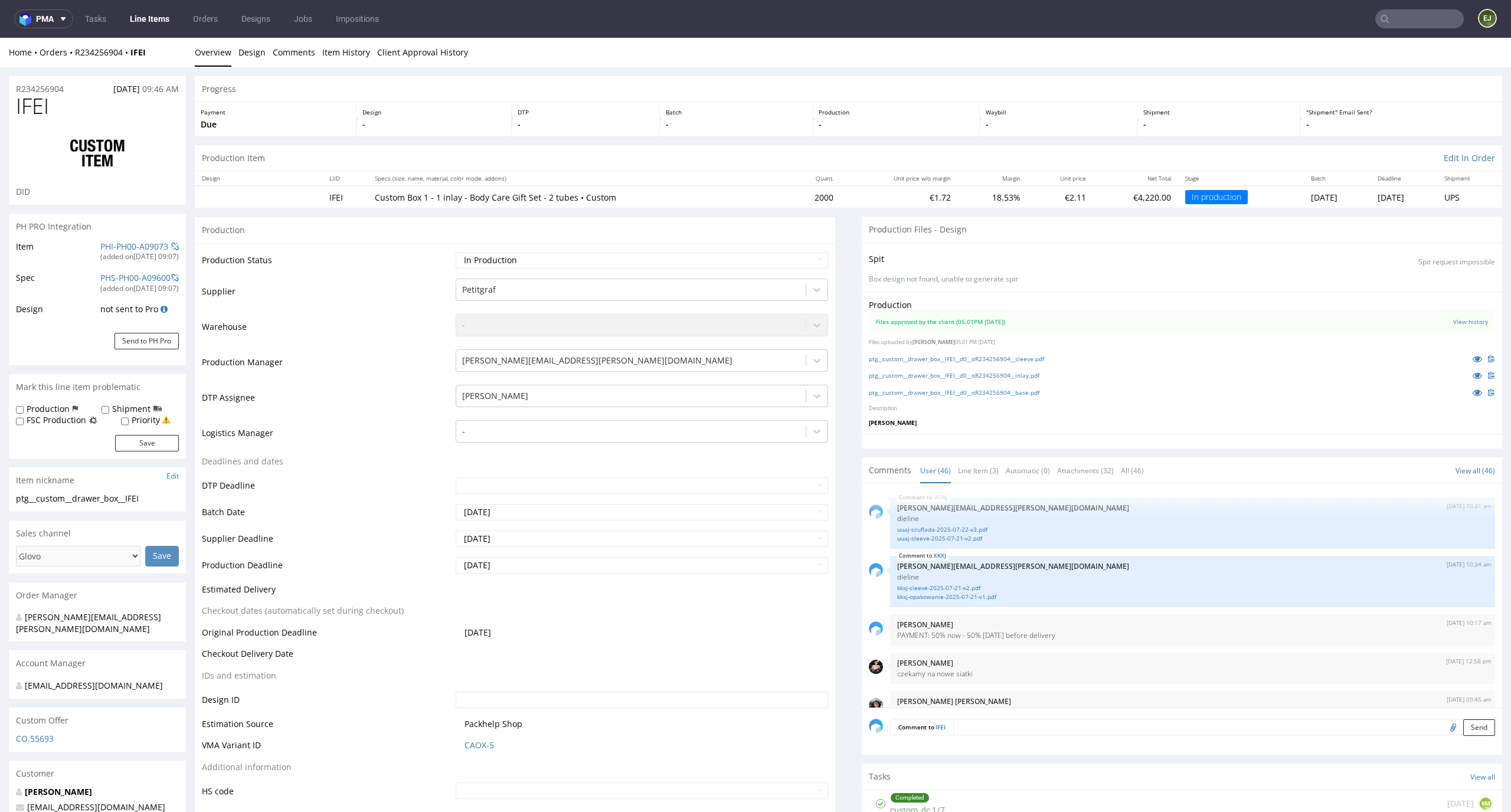
scroll to position [2203, 0]
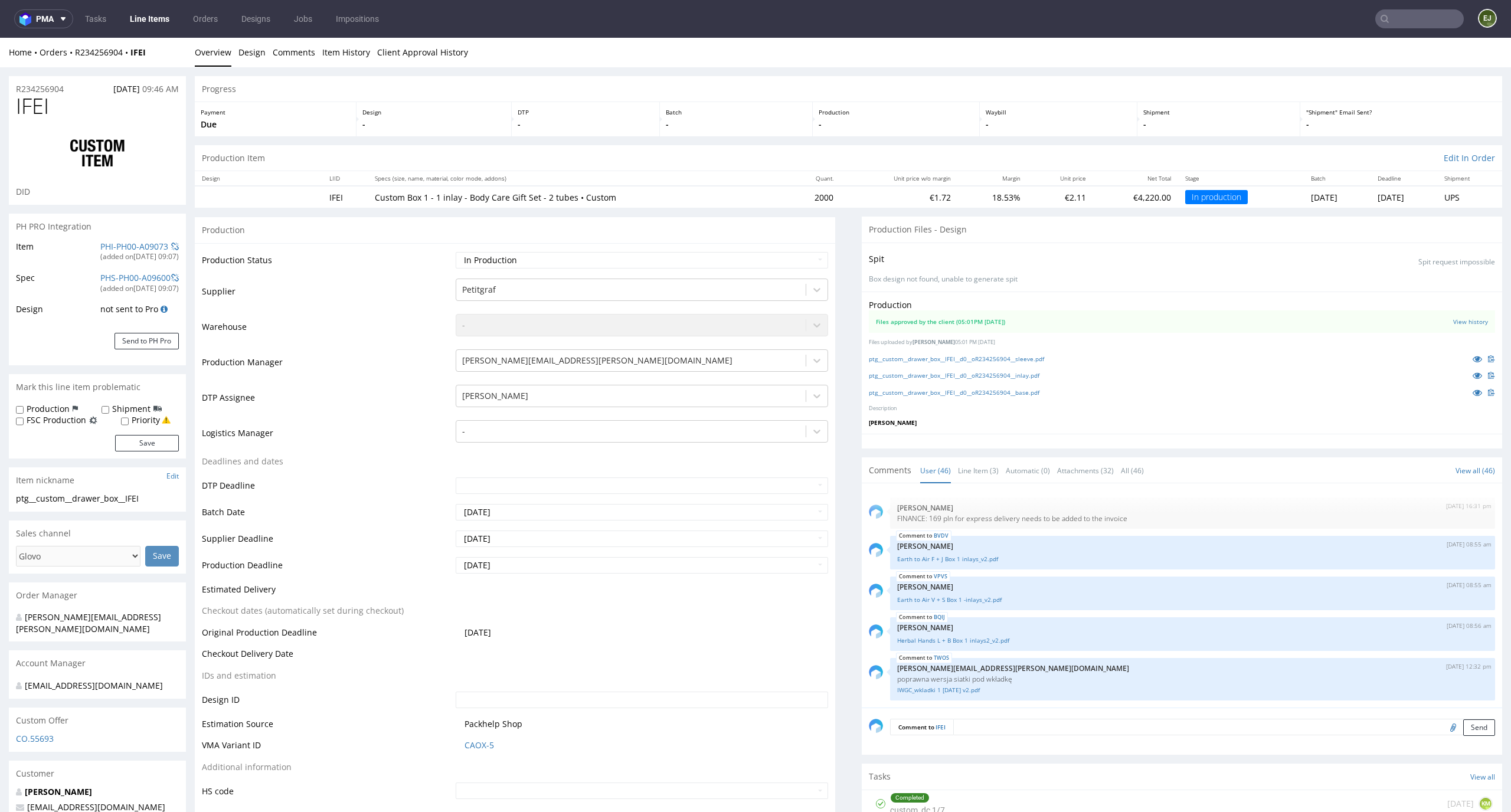
click at [916, 157] on div "Production Item Edit In Order" at bounding box center [848, 158] width 1307 height 26
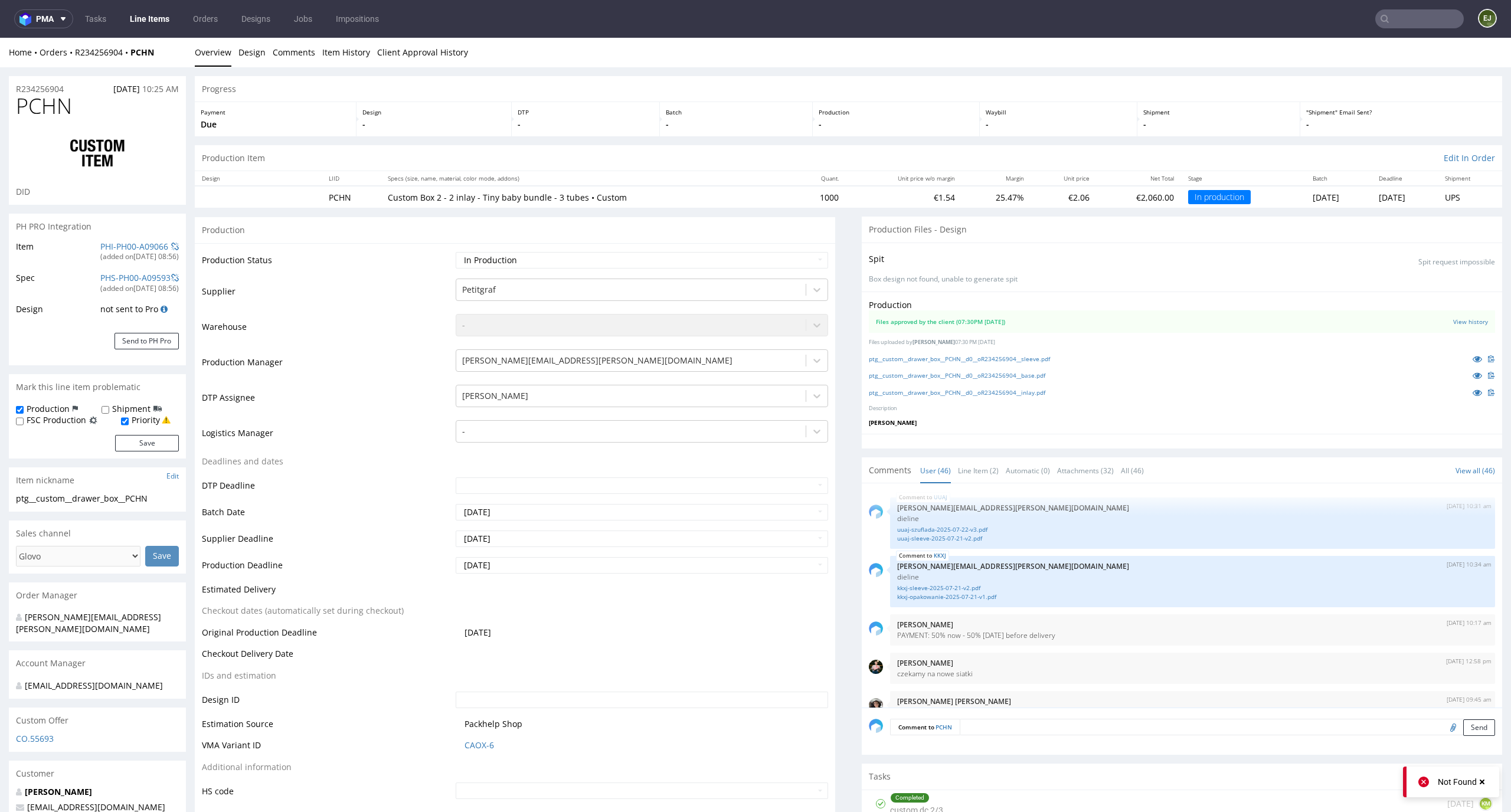
scroll to position [2203, 0]
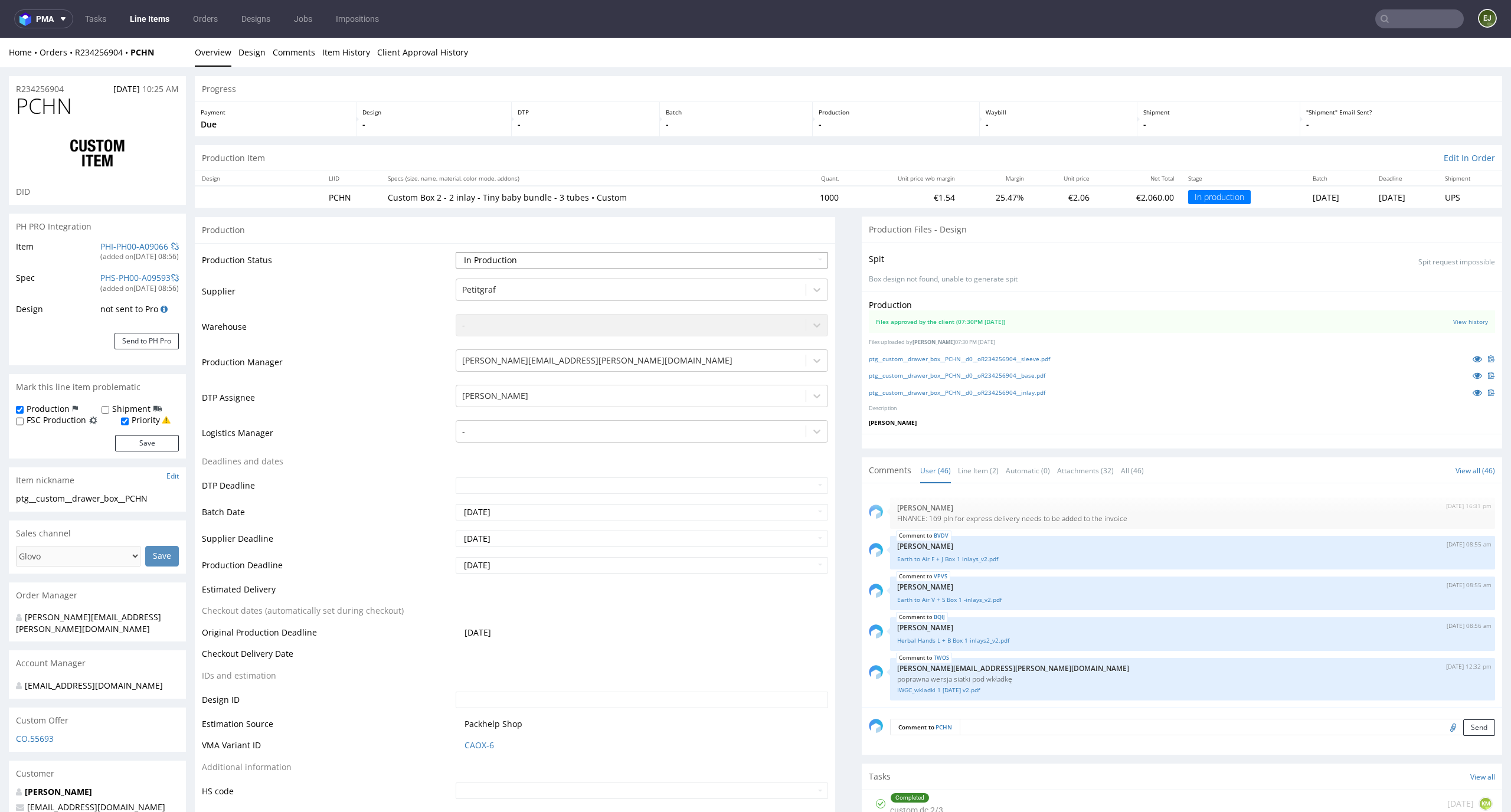
click at [784, 257] on select "Waiting for Artwork Waiting for Diecut Waiting for Mockup Waiting for DTP Waiti…" at bounding box center [642, 260] width 373 height 16
select select "dtp_in_process"
click at [456, 252] on select "Waiting for Artwork Waiting for Diecut Waiting for Mockup Waiting for DTP Waiti…" at bounding box center [642, 260] width 373 height 16
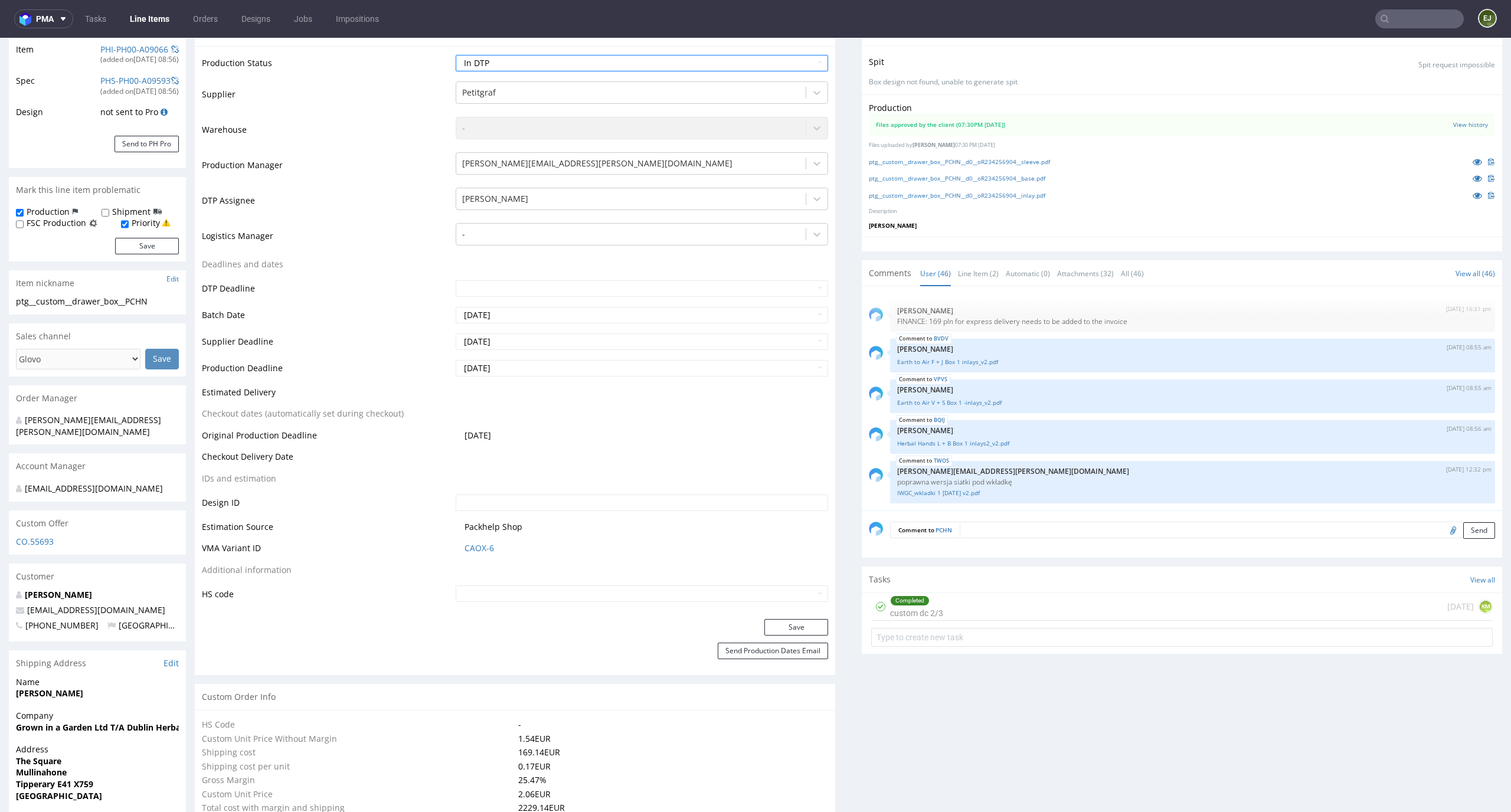
scroll to position [230, 0]
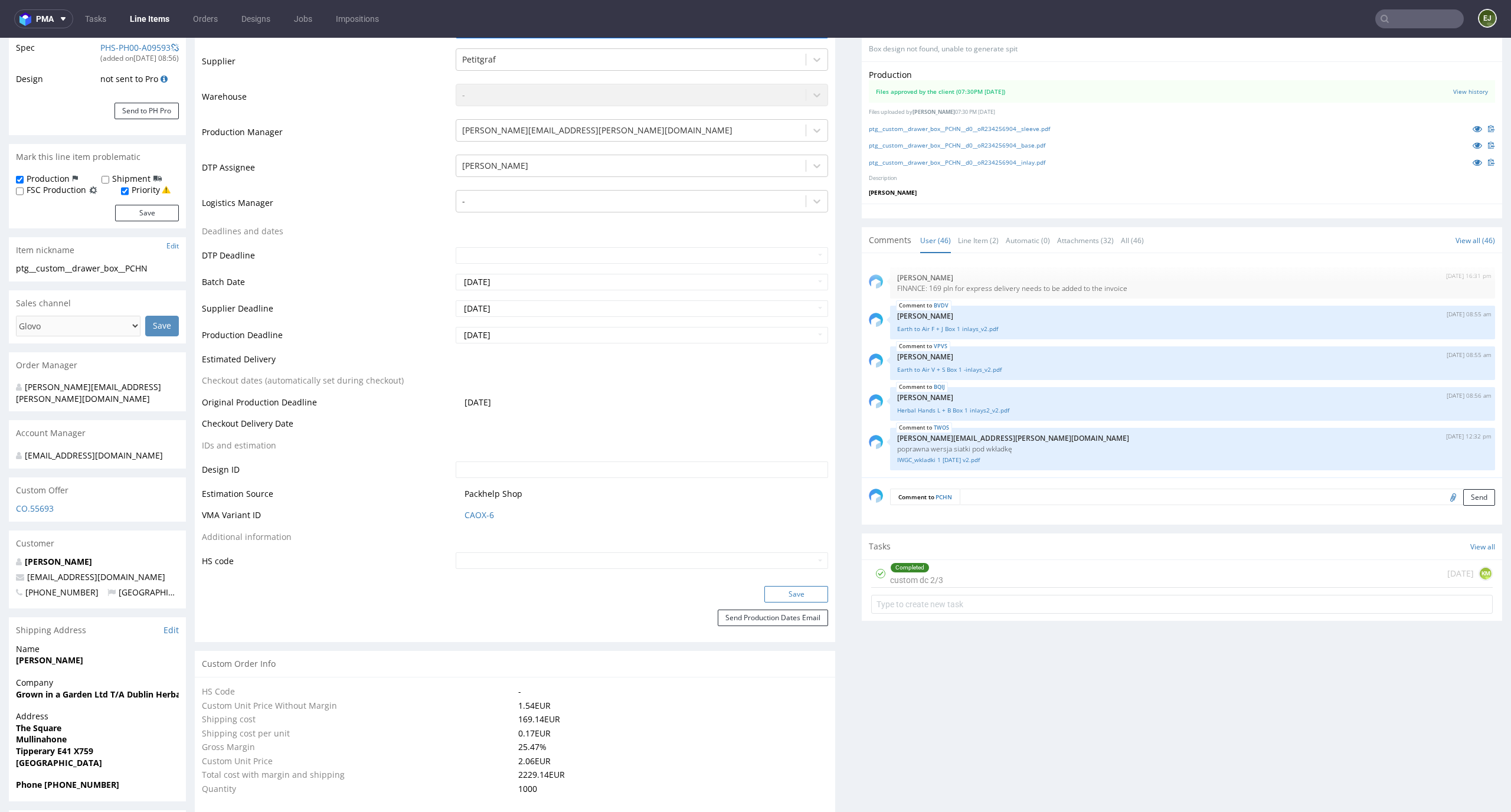
click at [806, 599] on button "Save" at bounding box center [796, 594] width 64 height 16
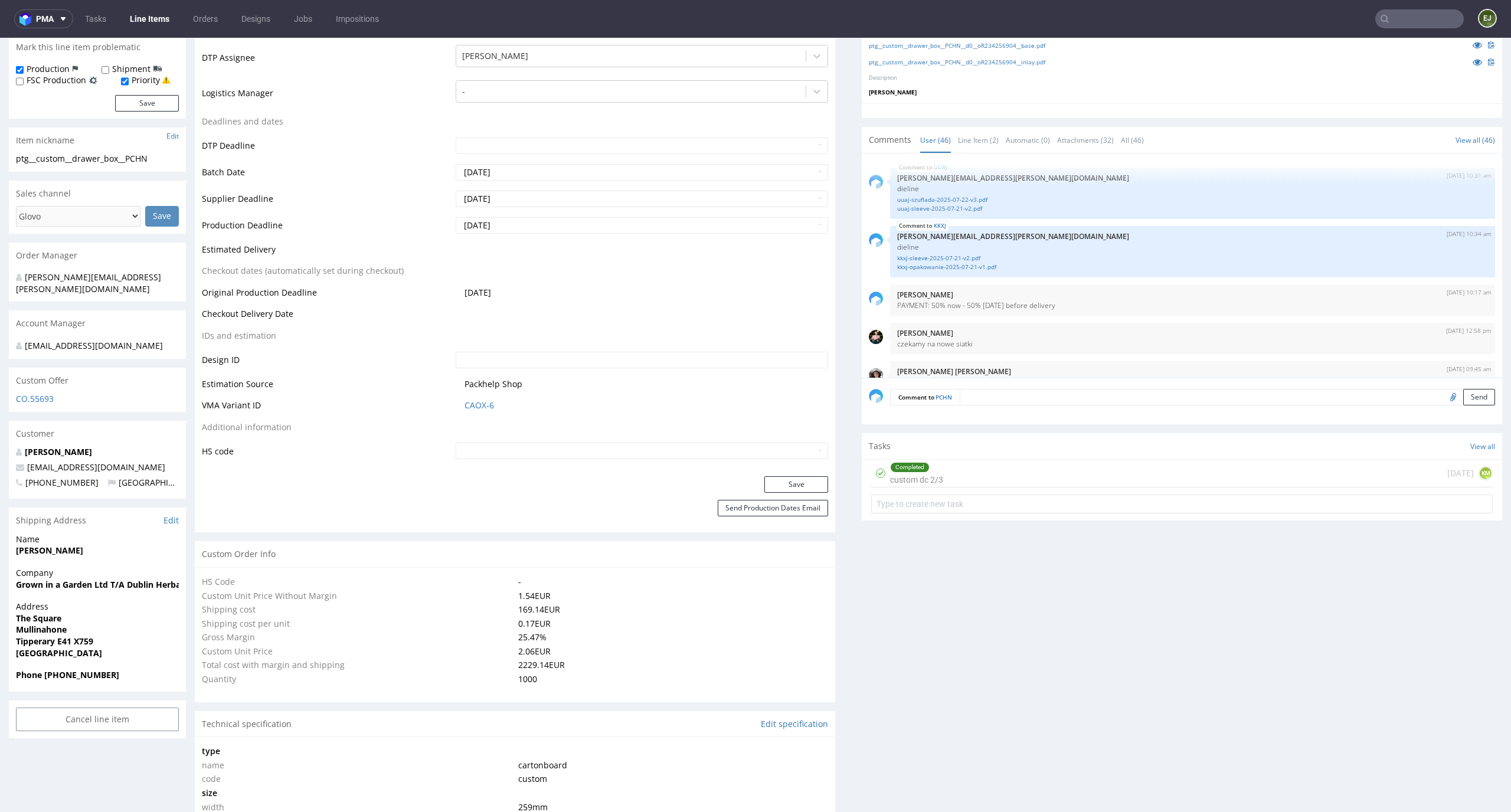
scroll to position [0, 0]
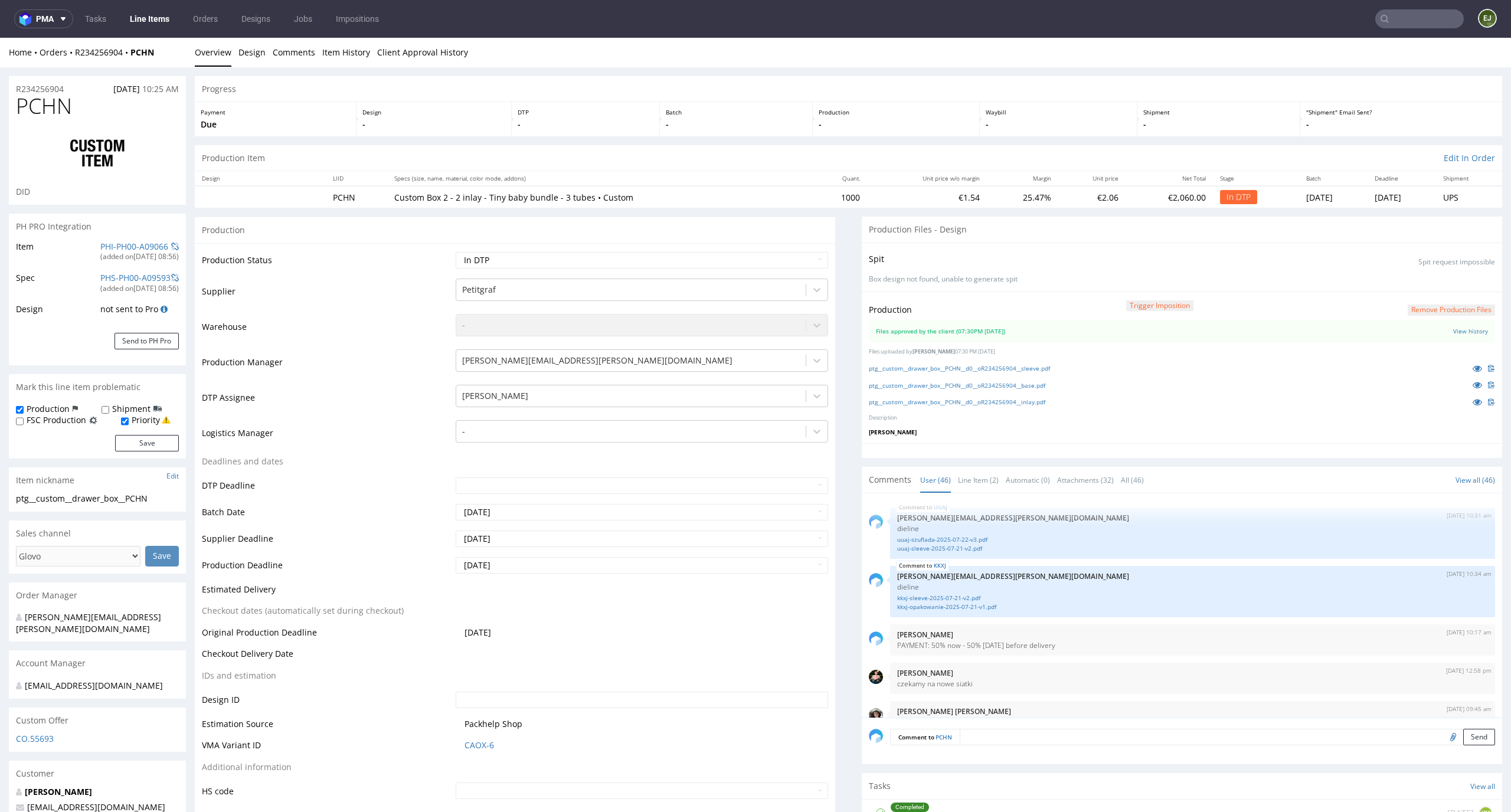
click at [1415, 305] on button "Remove production files" at bounding box center [1451, 310] width 87 height 11
click at [1415, 291] on link "Yes" at bounding box center [1412, 283] width 33 height 18
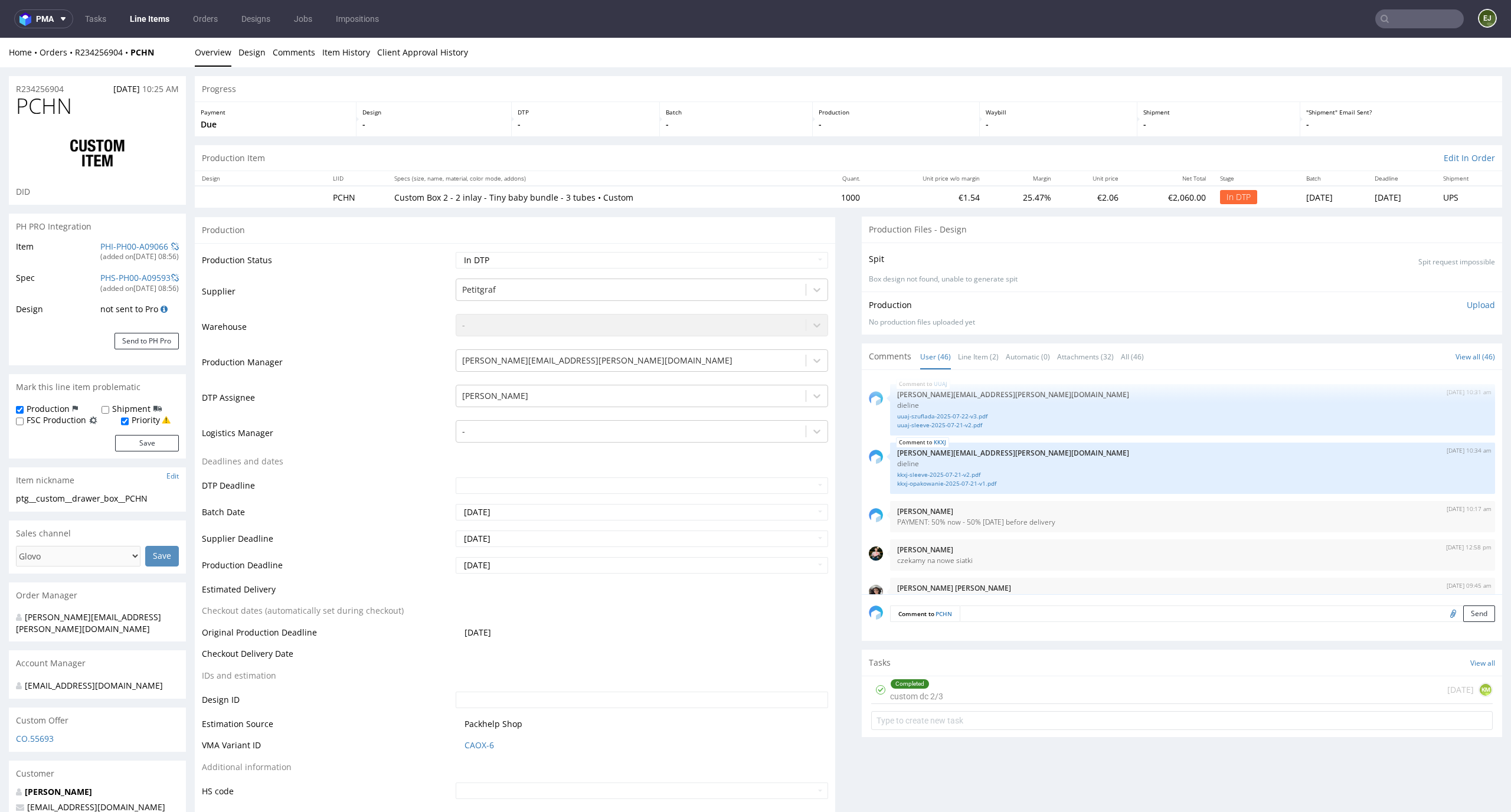
scroll to position [2203, 0]
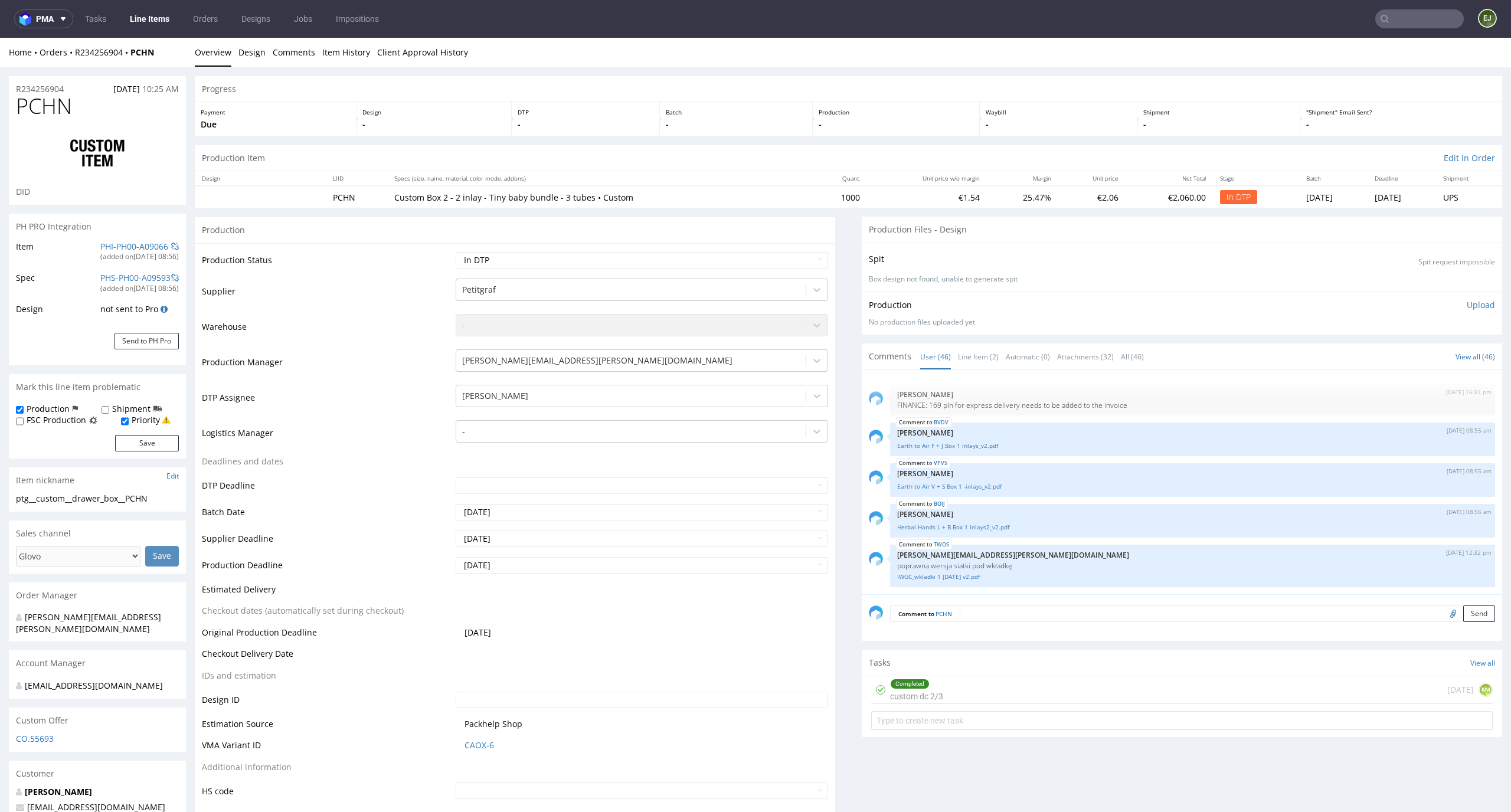
click at [1025, 146] on div "Production Item Edit In Order" at bounding box center [848, 158] width 1307 height 26
click at [1466, 296] on div "Production Upload No production files uploaded yet Description (optional) Add f…" at bounding box center [1182, 313] width 640 height 43
click at [1467, 307] on p "Upload" at bounding box center [1481, 305] width 29 height 12
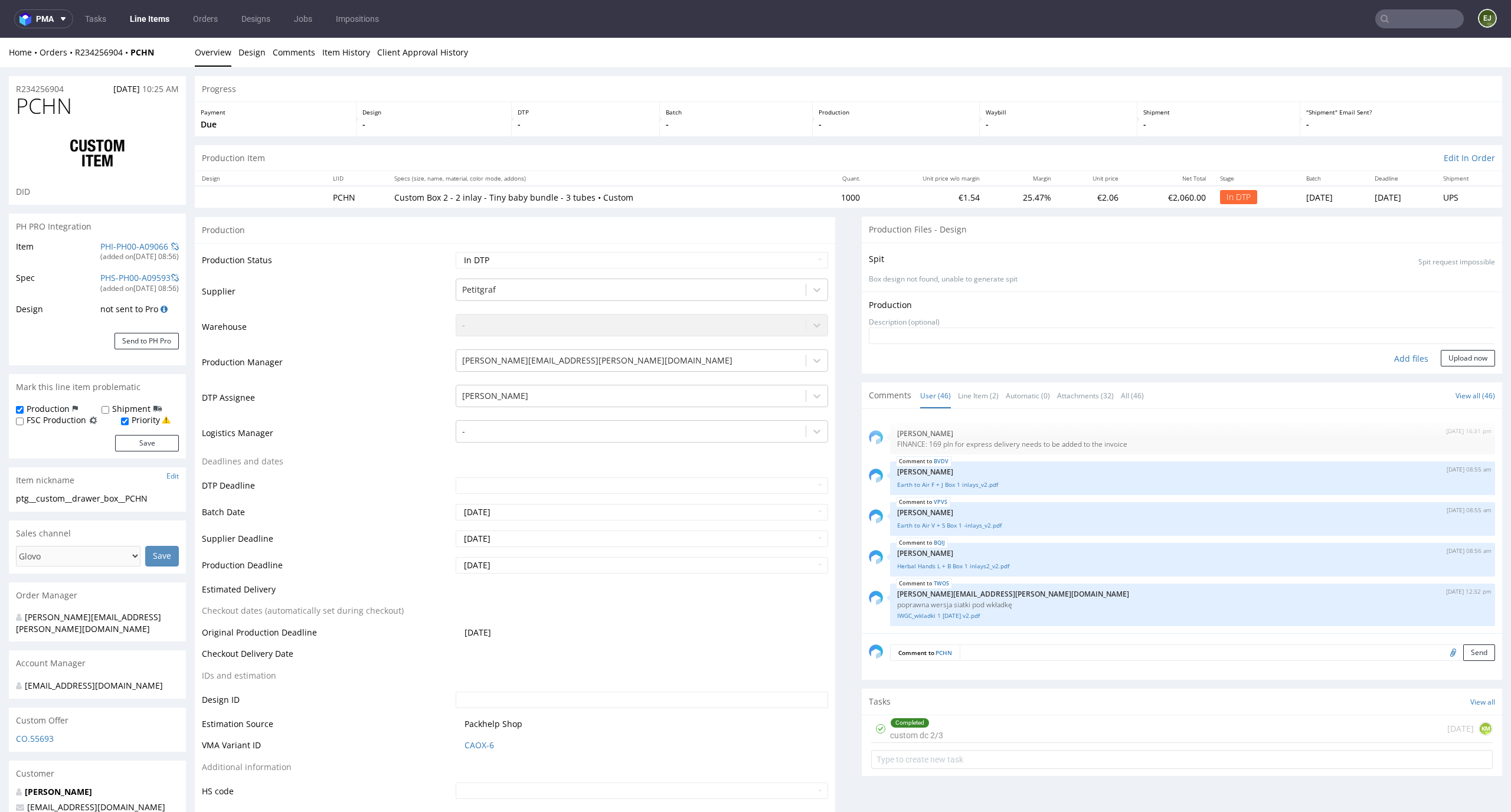
click at [1407, 363] on div "Add files" at bounding box center [1411, 358] width 59 height 18
type input "C:\fakepath\ptg__custom__drawer_box__PCHN__d0__oR234256904__base.pdf"
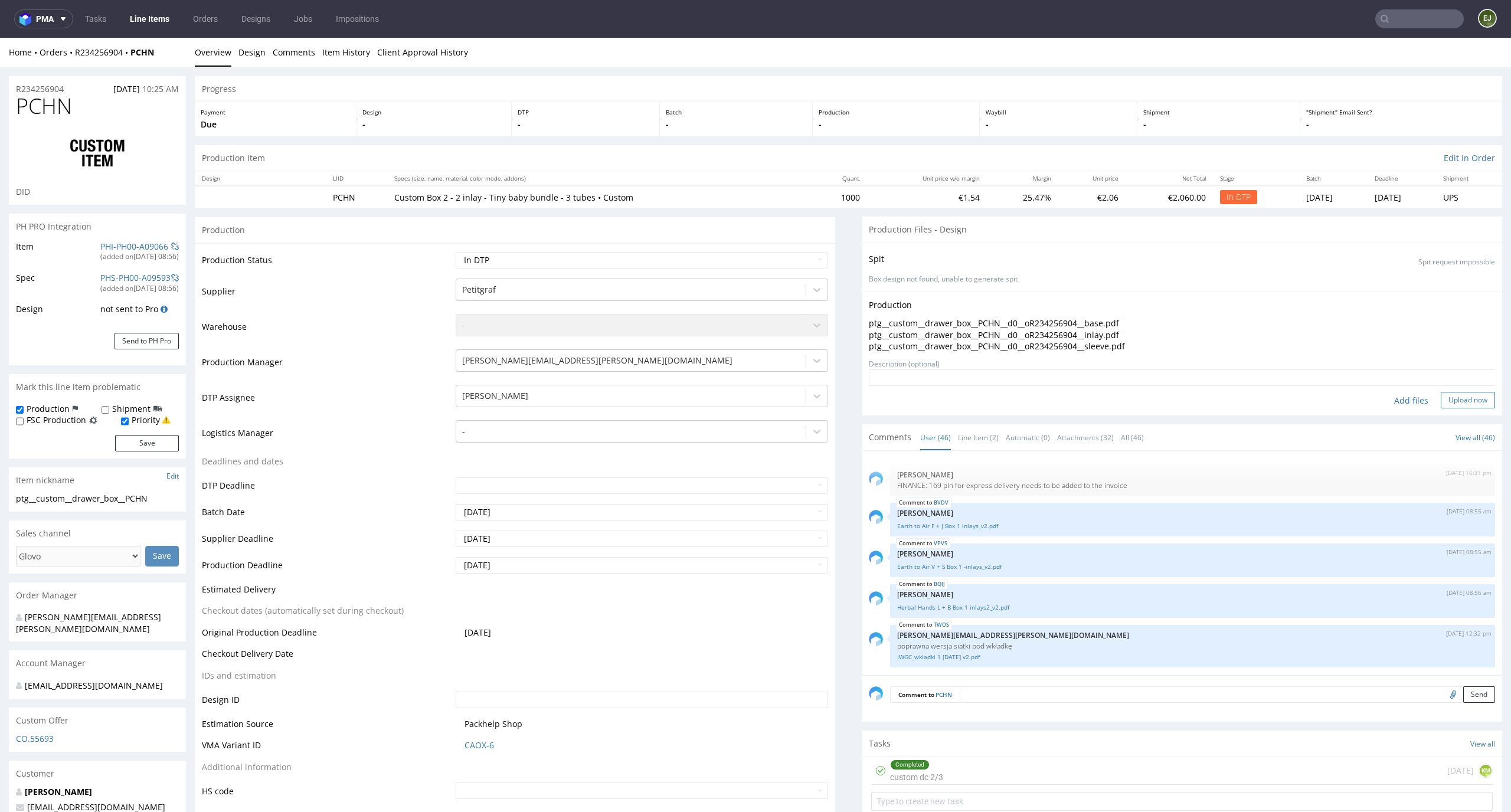
click at [1459, 403] on button "Upload now" at bounding box center [1468, 400] width 54 height 16
click at [973, 432] on link "Line Item (2)" at bounding box center [978, 437] width 41 height 25
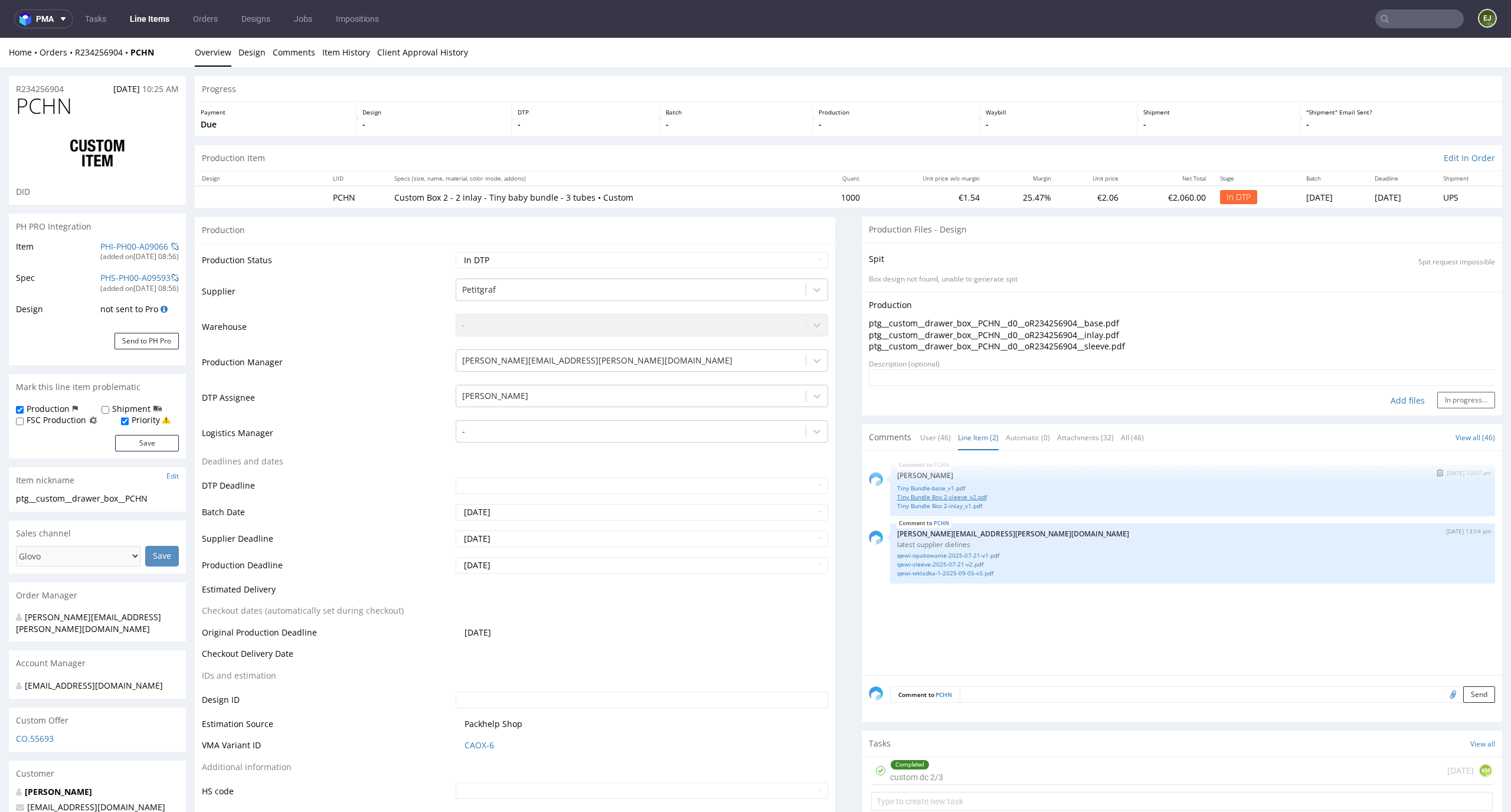
click at [962, 498] on link "Tiny Bundle Box 2-sleeve_v2.pdf" at bounding box center [1193, 496] width 591 height 9
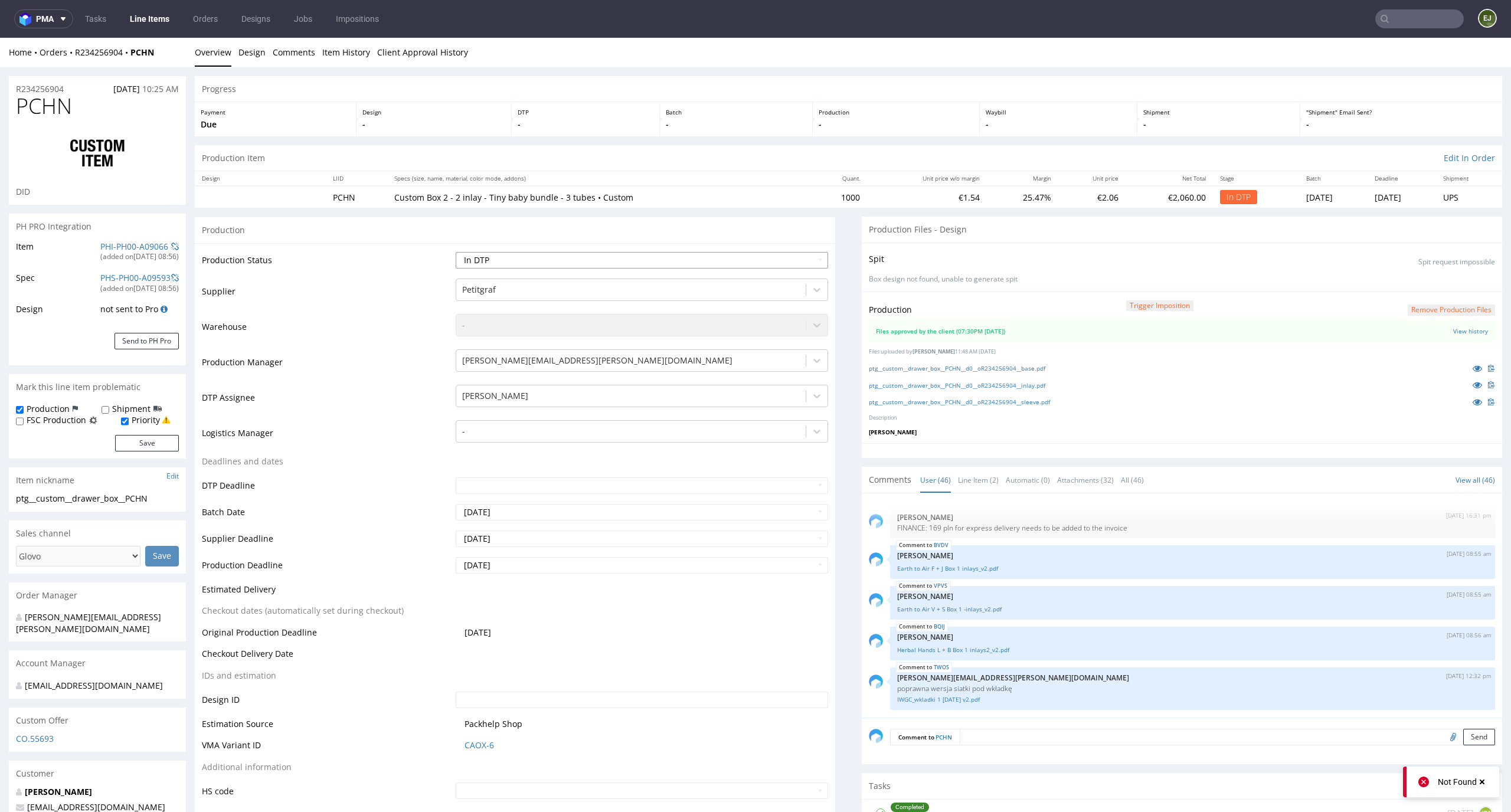
click at [777, 255] on select "Waiting for Artwork Waiting for Diecut Waiting for Mockup Waiting for DTP Waiti…" at bounding box center [642, 260] width 373 height 16
select select "dtp_production_ready"
click at [456, 252] on select "Waiting for Artwork Waiting for Diecut Waiting for Mockup Waiting for DTP Waiti…" at bounding box center [642, 260] width 373 height 16
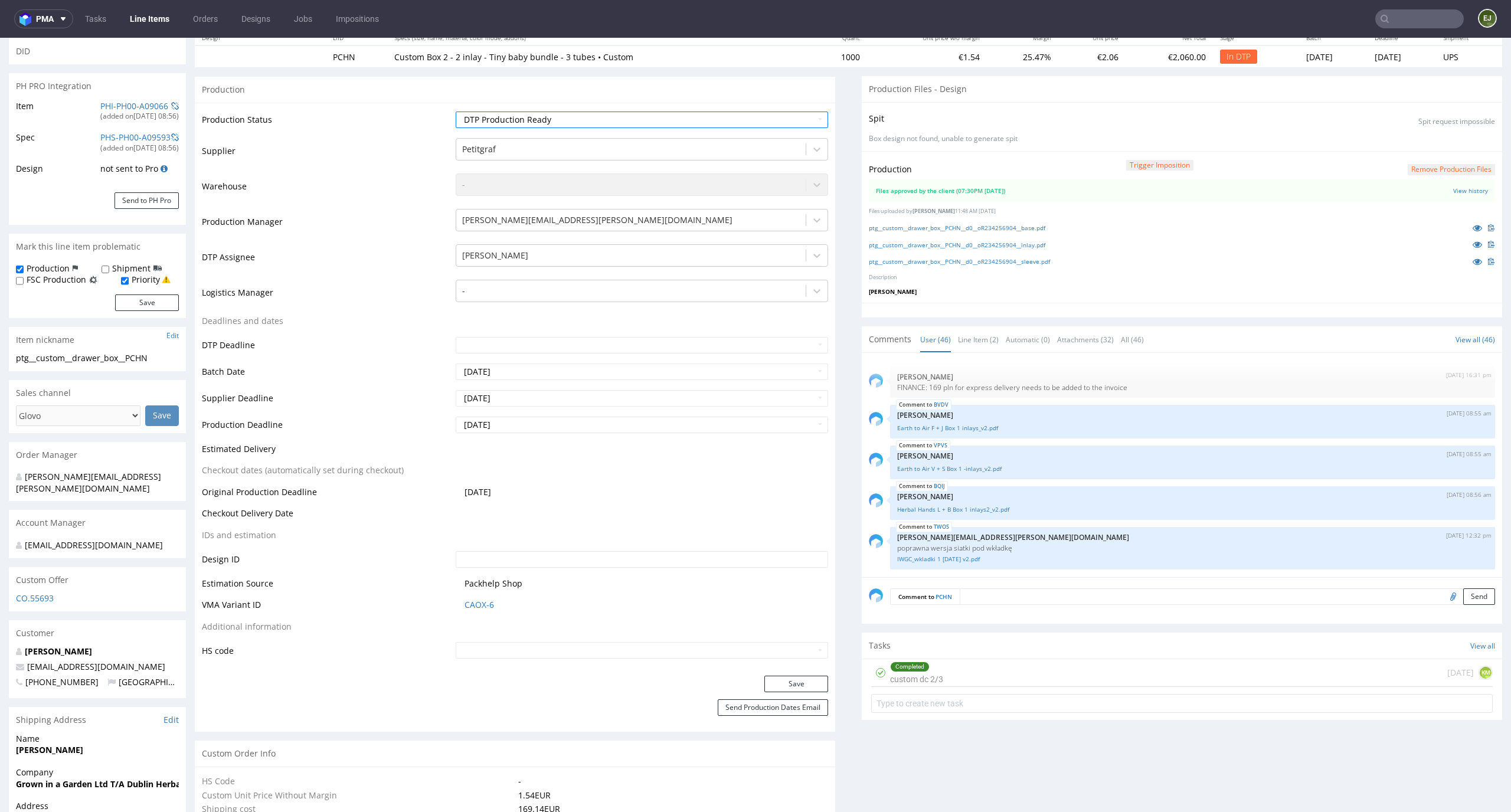
scroll to position [194, 0]
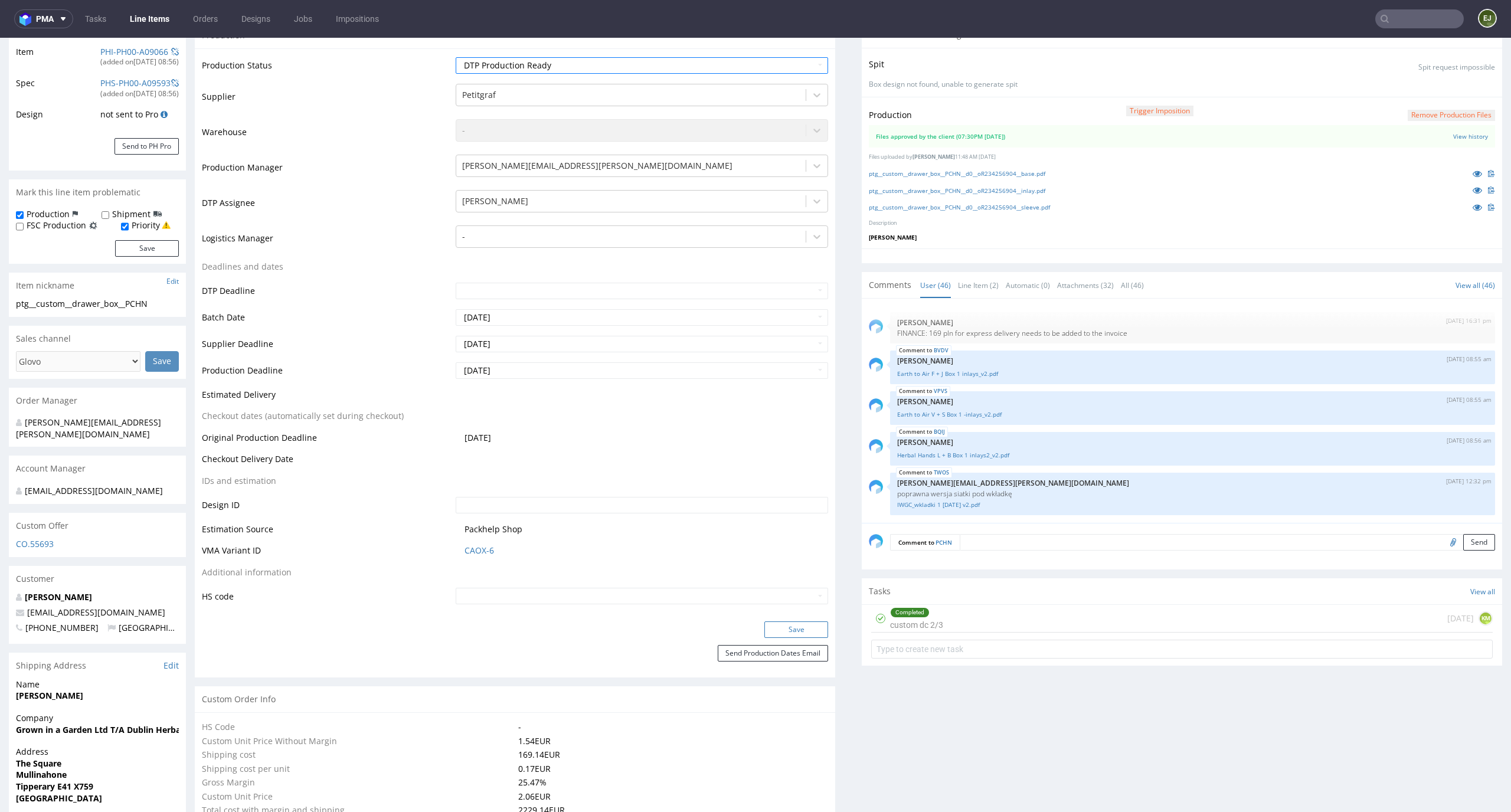
click at [784, 635] on button "Save" at bounding box center [796, 629] width 64 height 16
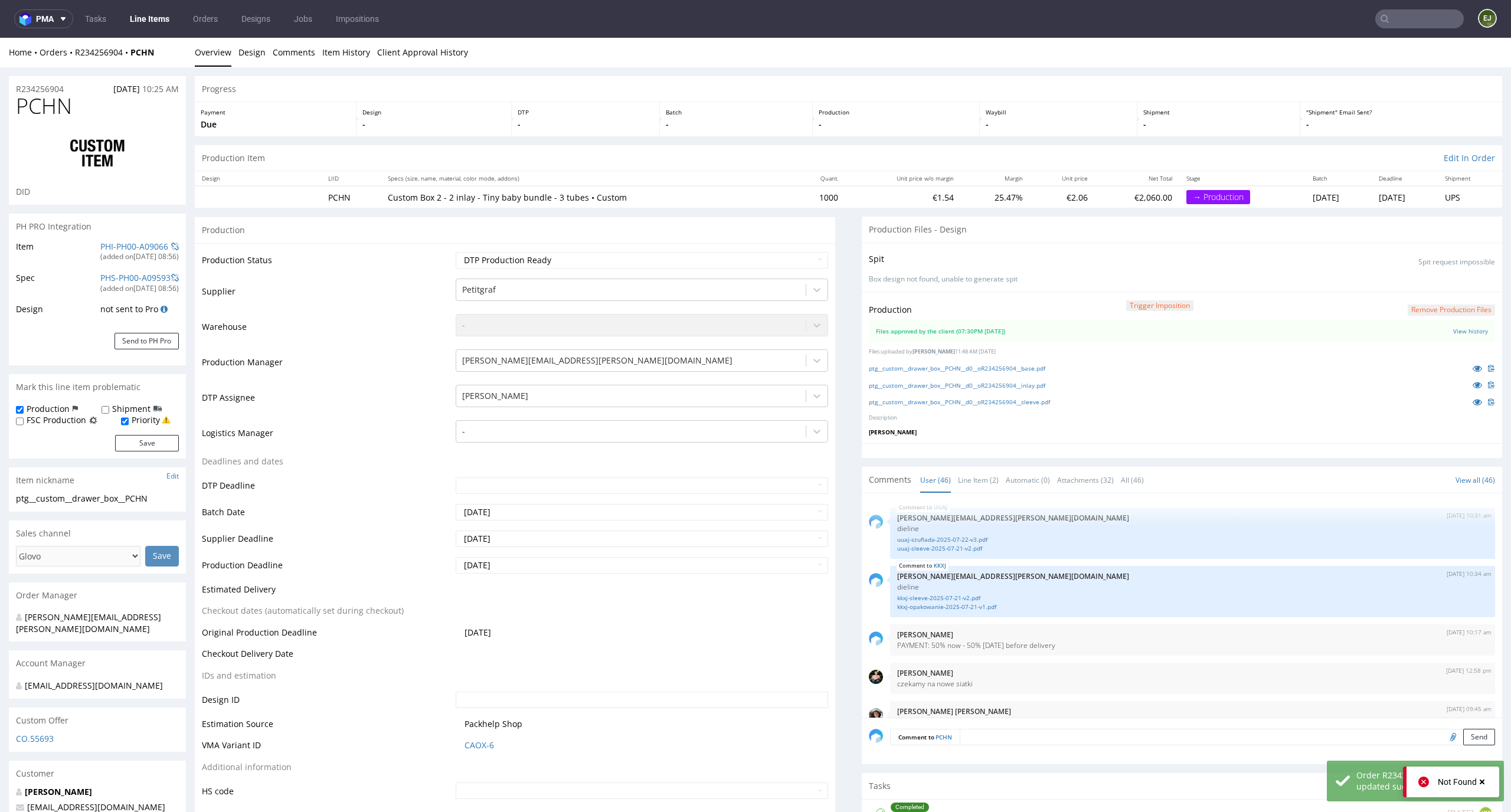
scroll to position [2203, 0]
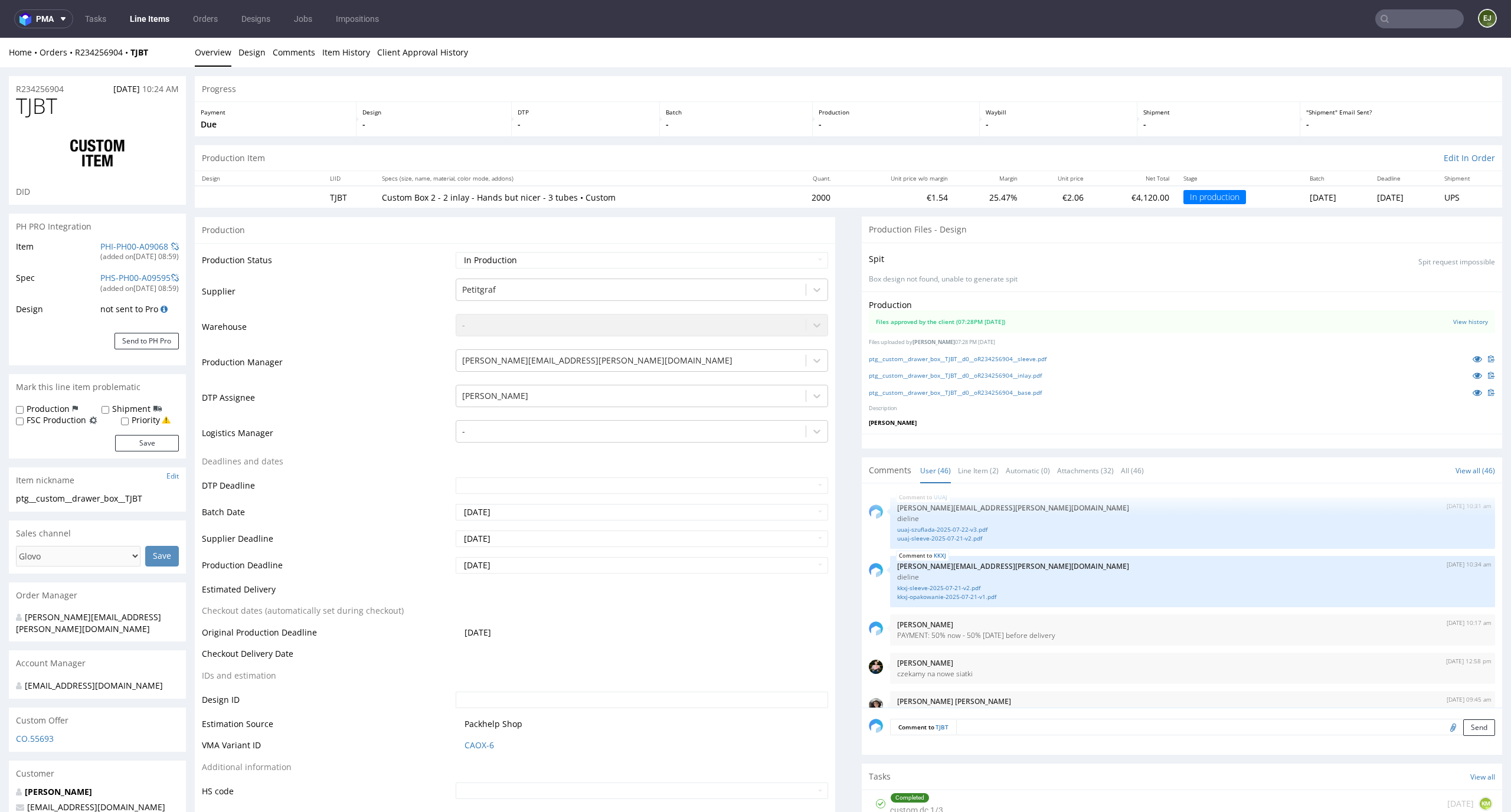
scroll to position [2203, 0]
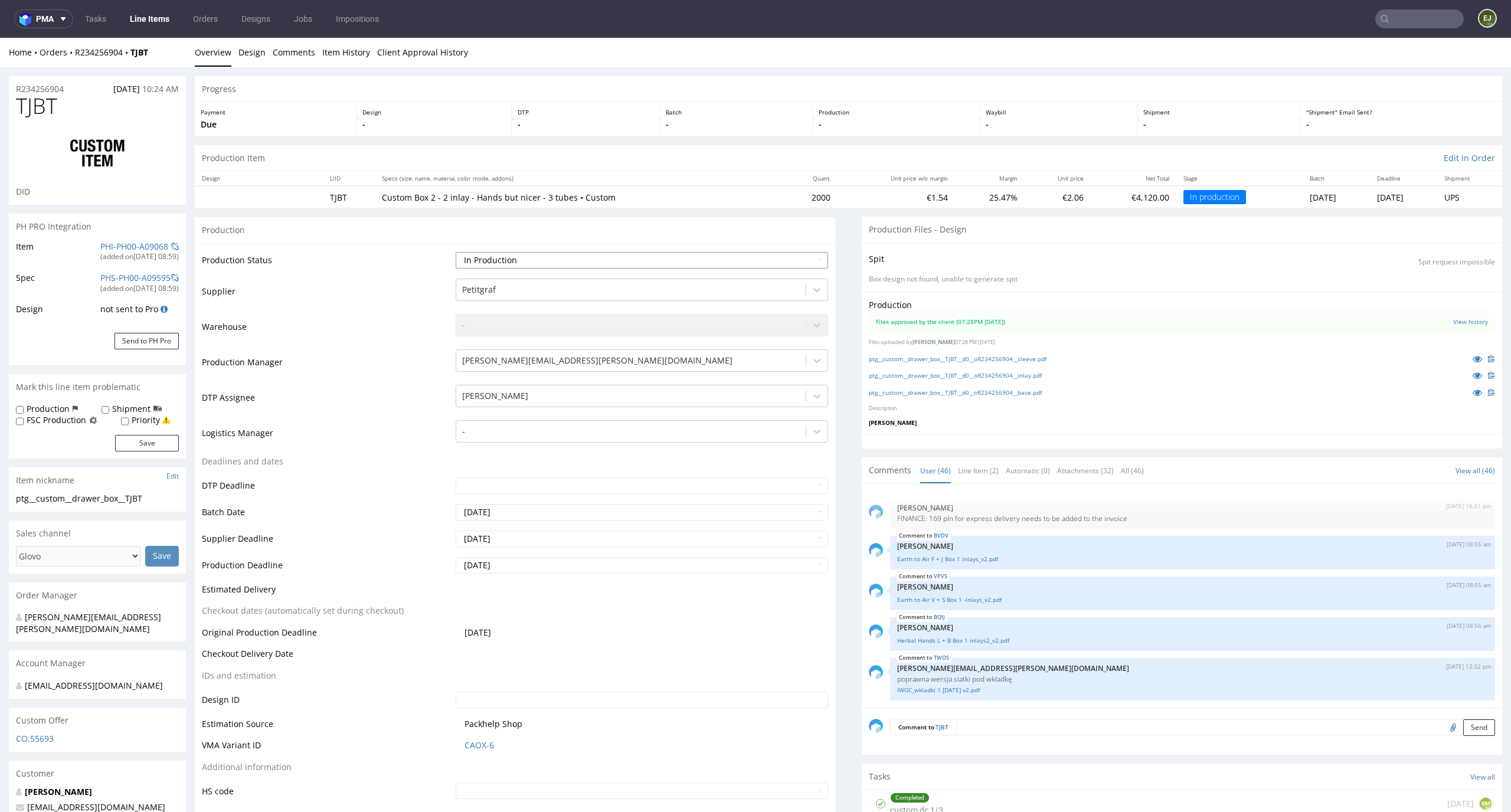
click at [734, 265] on select "Waiting for Artwork Waiting for Diecut Waiting for Mockup Waiting for DTP Waiti…" at bounding box center [642, 260] width 373 height 16
select select "dtp_in_process"
click at [456, 252] on select "Waiting for Artwork Waiting for Diecut Waiting for Mockup Waiting for DTP Waiti…" at bounding box center [642, 260] width 373 height 16
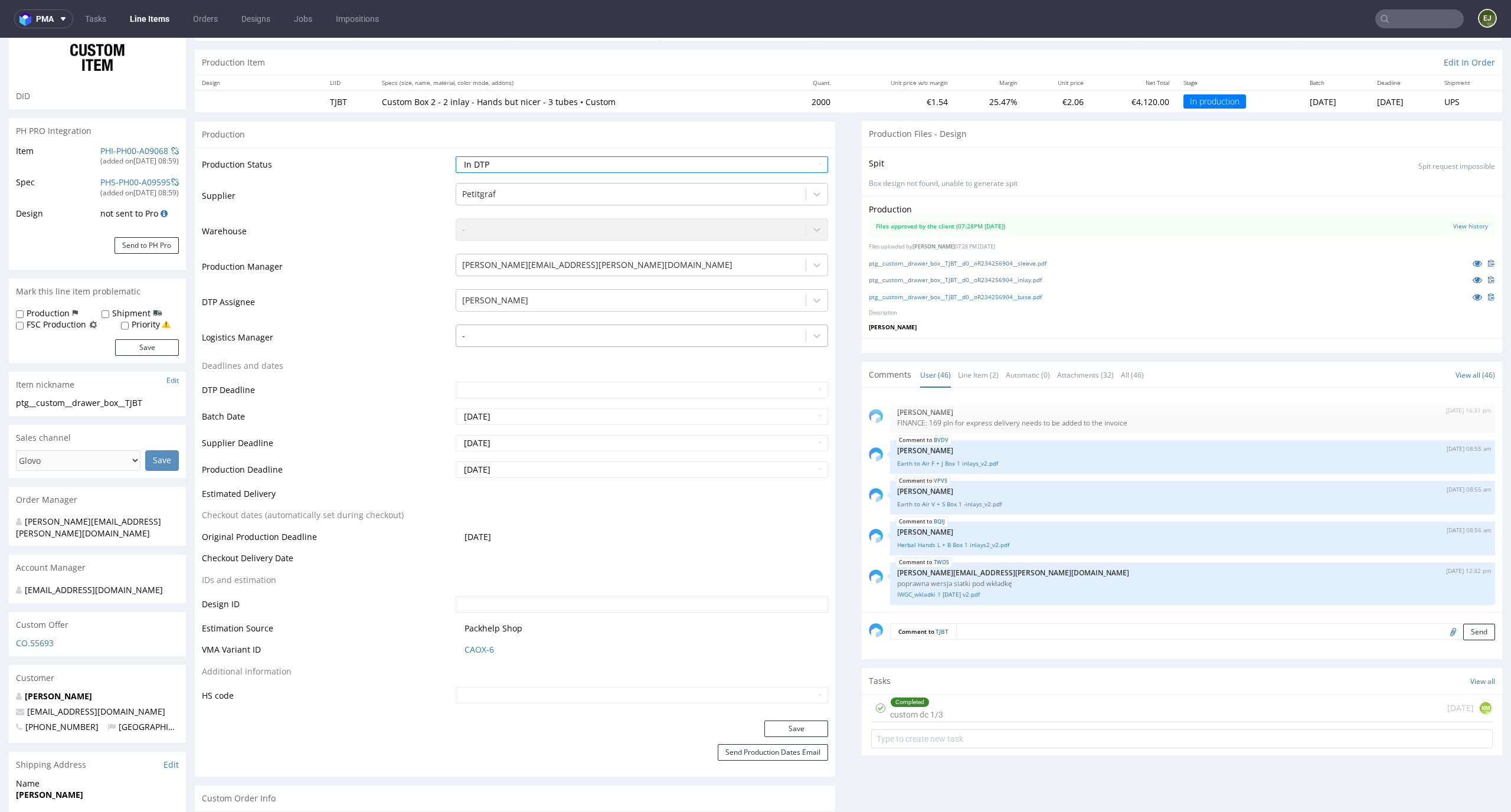
scroll to position [154, 0]
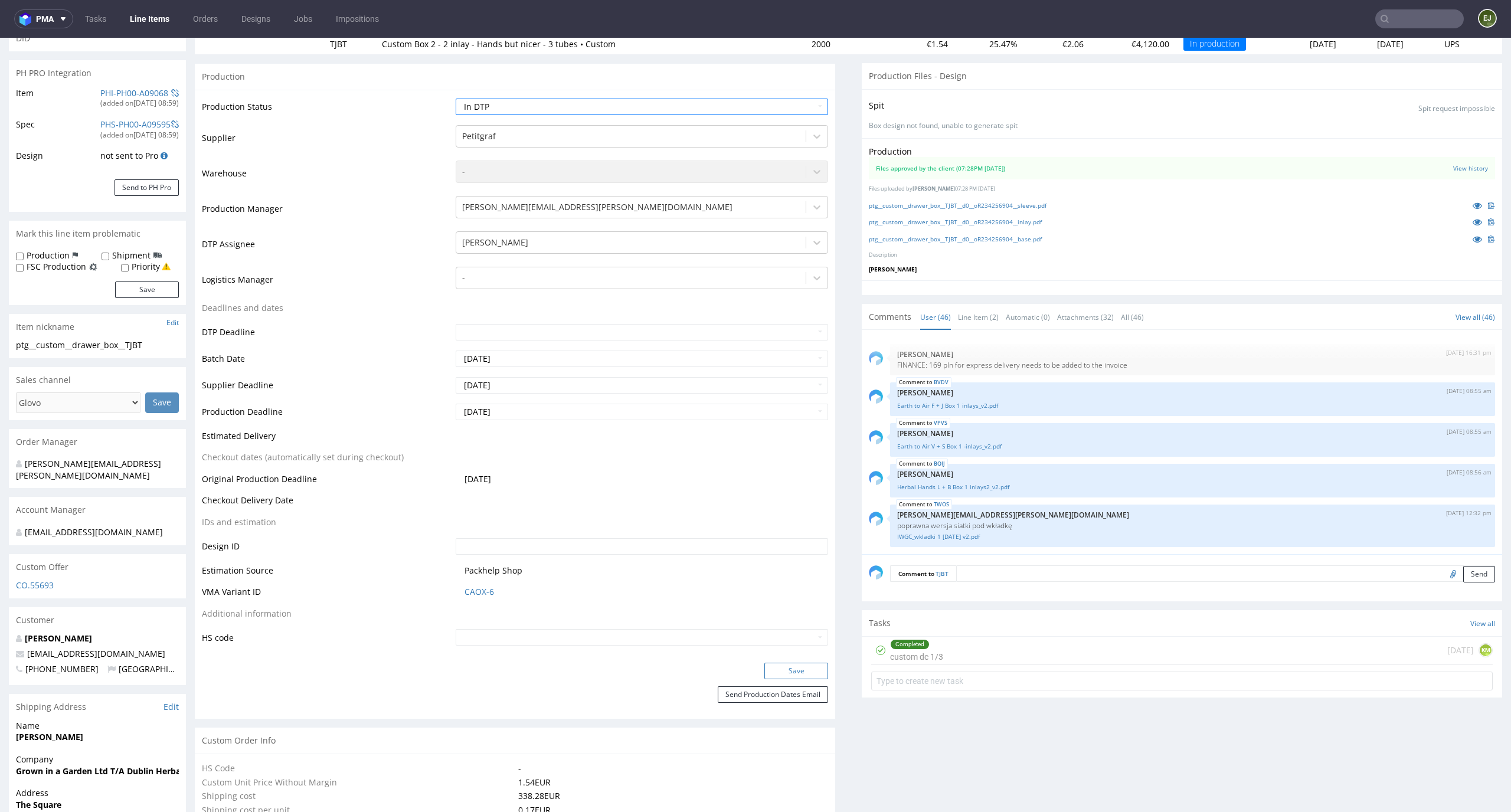
click at [800, 669] on button "Save" at bounding box center [796, 671] width 64 height 16
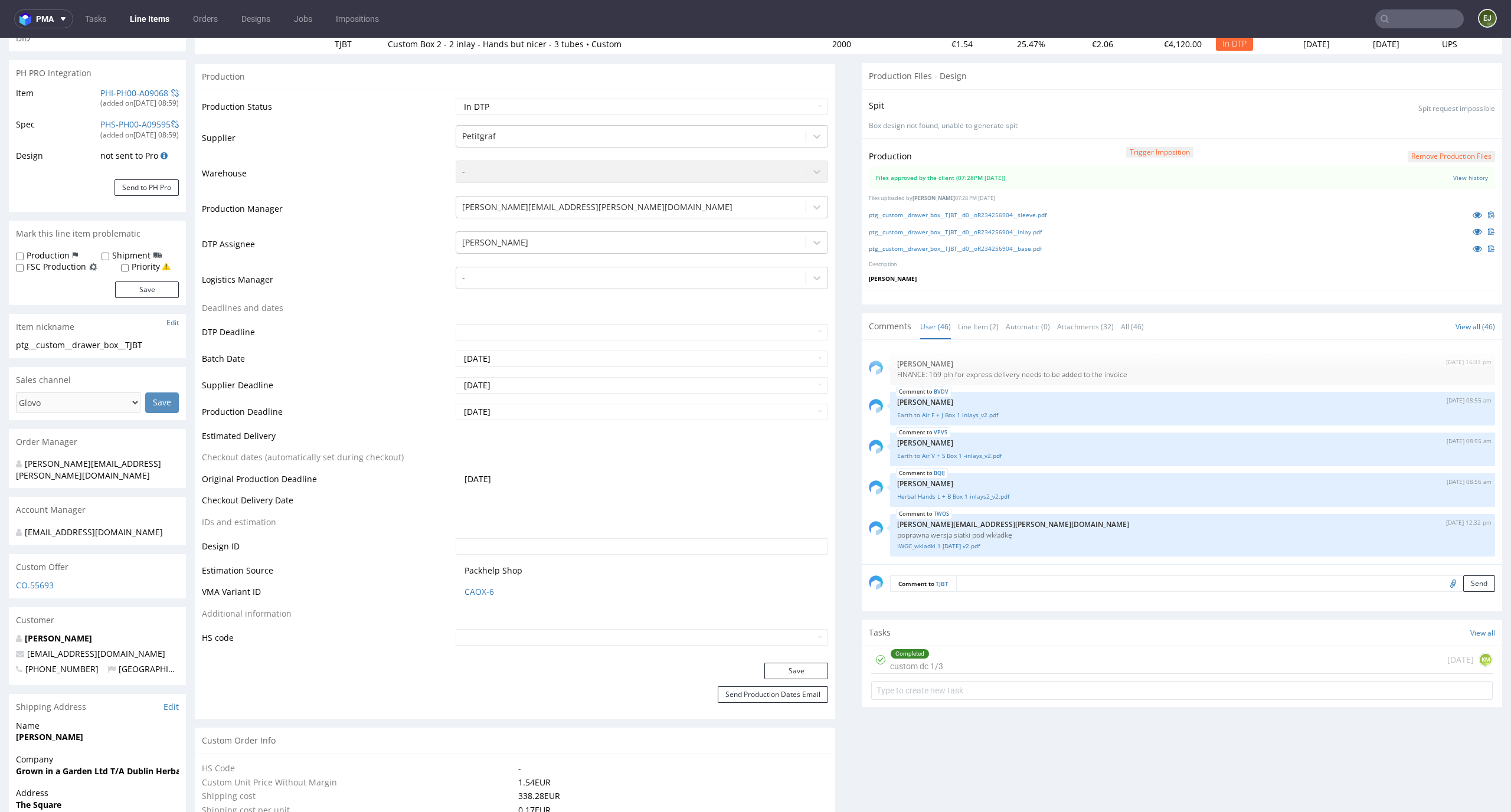
click at [1455, 154] on button "Remove production files" at bounding box center [1451, 156] width 87 height 11
click at [1406, 128] on icon at bounding box center [1406, 129] width 7 height 8
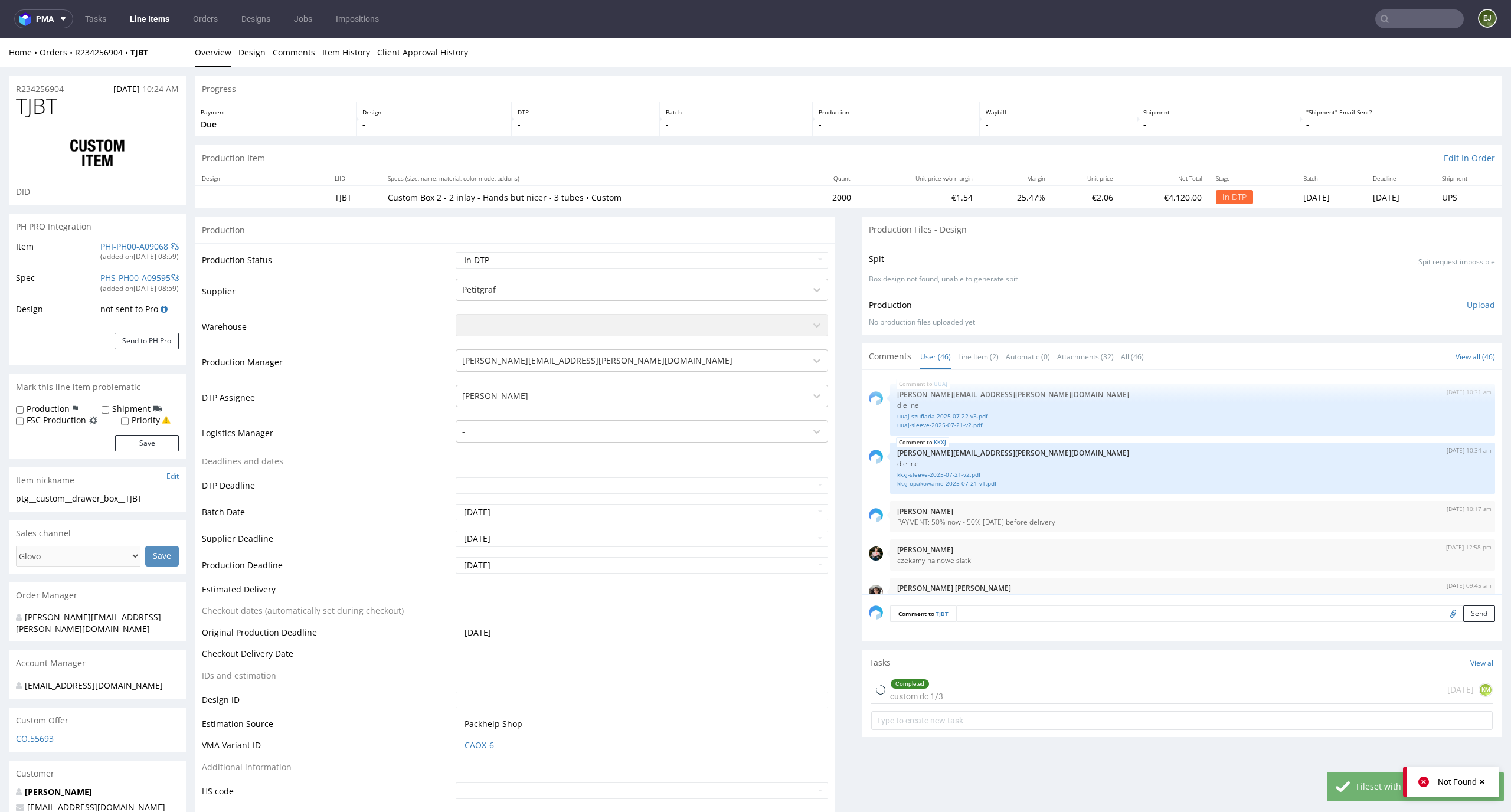
scroll to position [2203, 0]
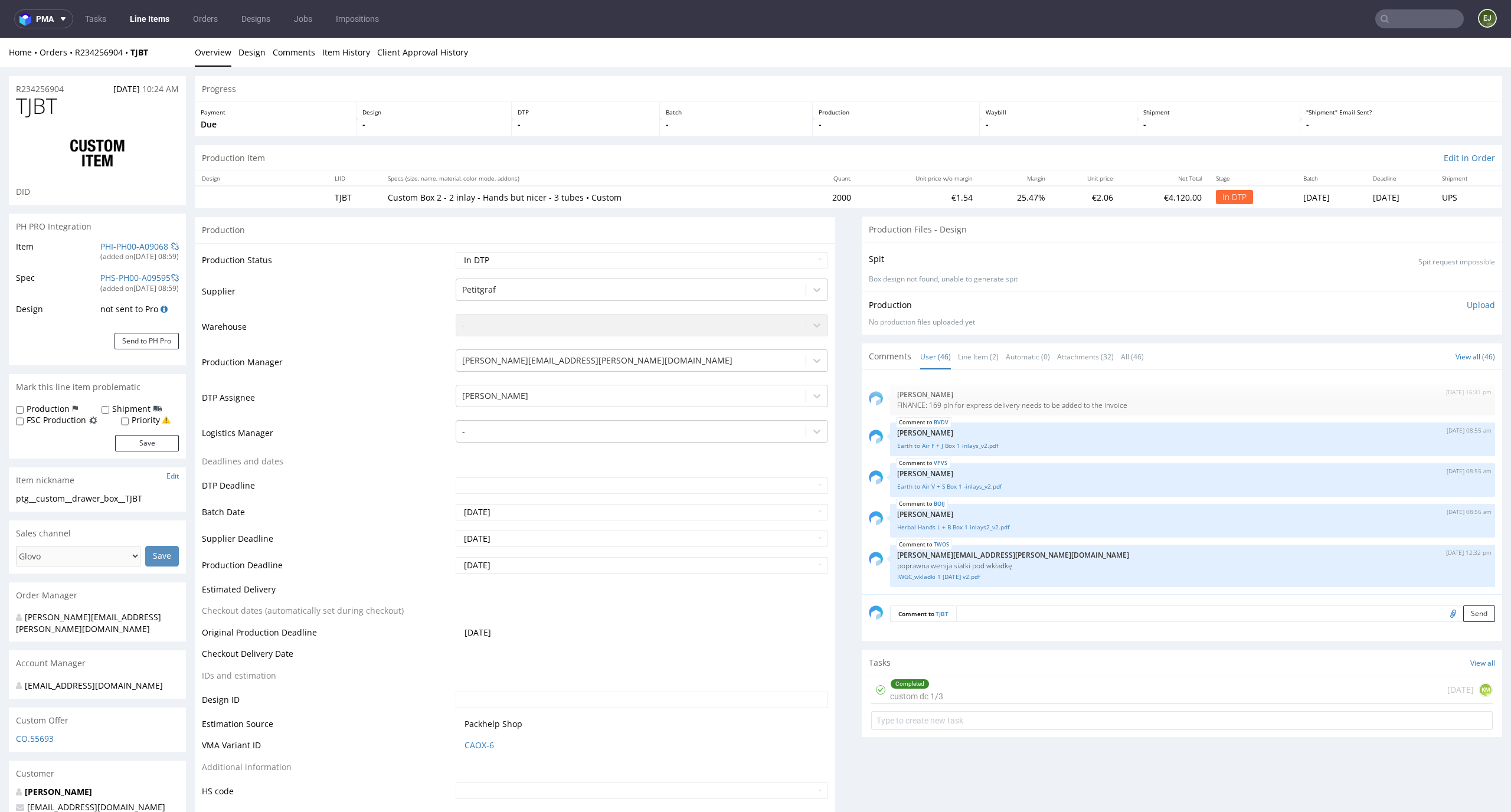
click at [1467, 308] on p "Upload" at bounding box center [1481, 305] width 29 height 12
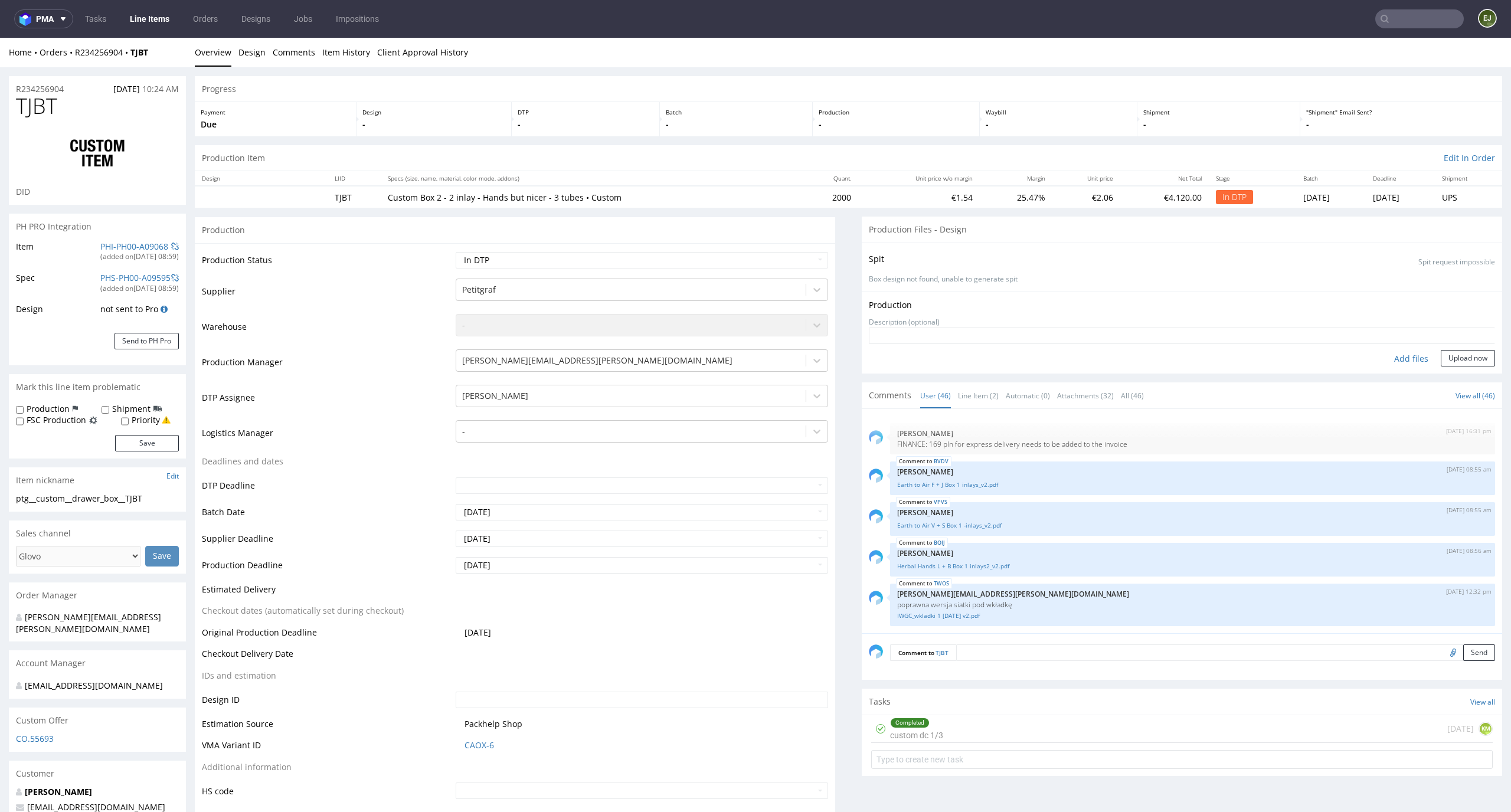
click at [1382, 358] on div "Add files" at bounding box center [1411, 358] width 59 height 18
type input "C:\fakepath\ptg__custom__drawer_box__TJBT__d0__oR234256904__inlay.pdf"
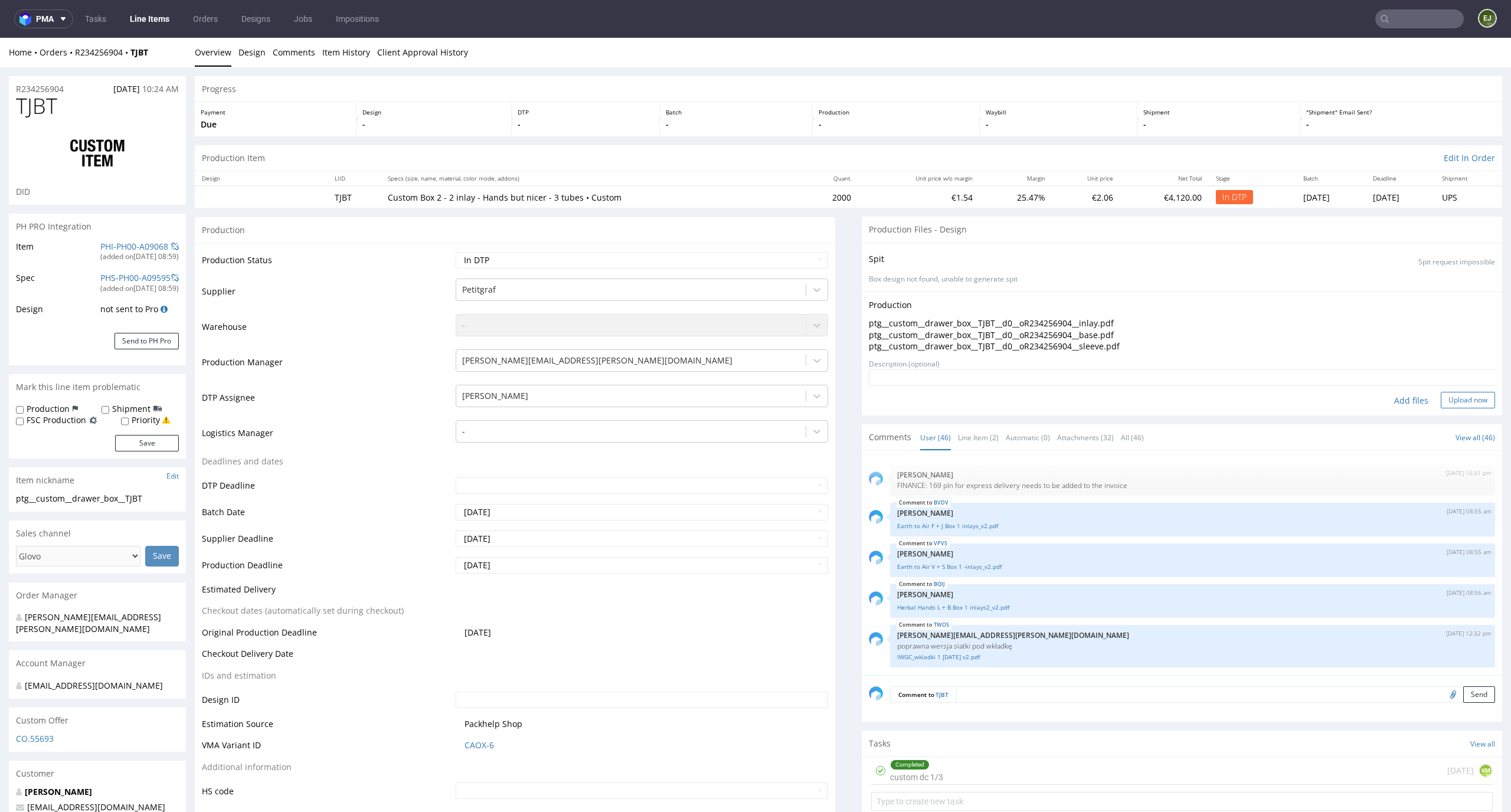
click at [1459, 407] on button "Upload now" at bounding box center [1468, 400] width 54 height 16
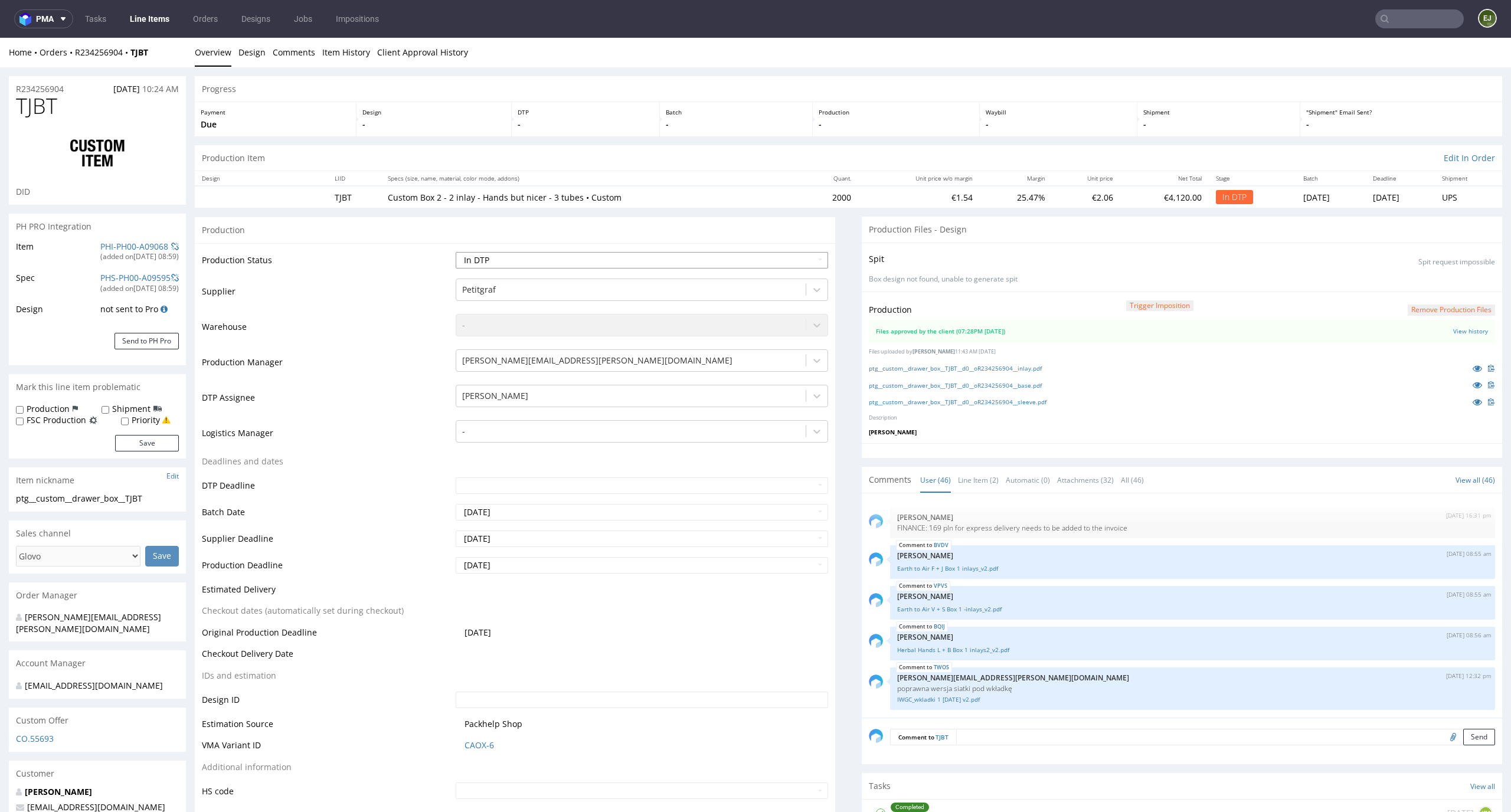
click at [700, 258] on select "Waiting for Artwork Waiting for Diecut Waiting for Mockup Waiting for DTP Waiti…" at bounding box center [642, 260] width 373 height 16
select select "dtp_production_ready"
click at [456, 252] on select "Waiting for Artwork Waiting for Diecut Waiting for Mockup Waiting for DTP Waiti…" at bounding box center [642, 260] width 373 height 16
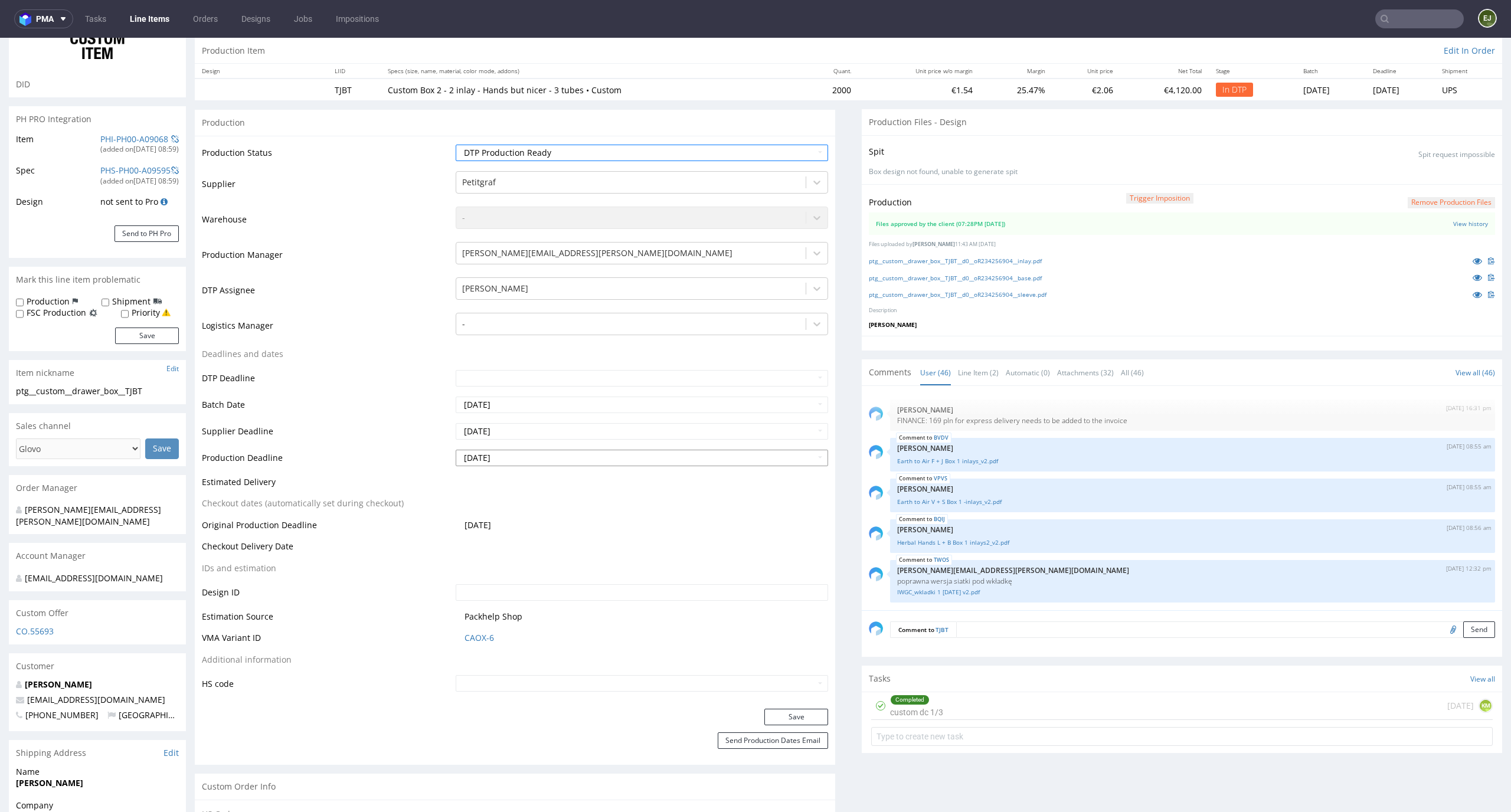
scroll to position [167, 0]
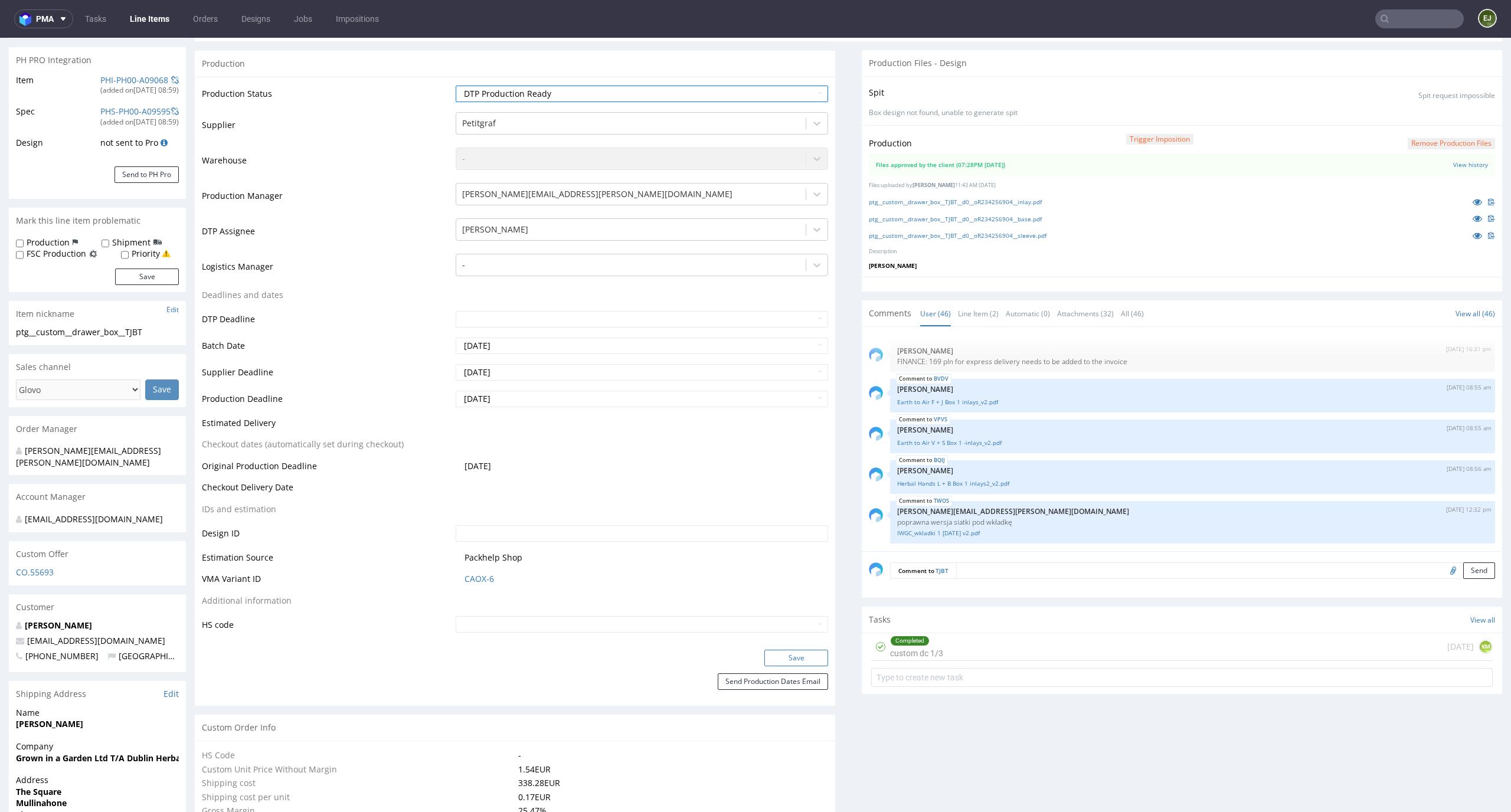
click at [784, 660] on button "Save" at bounding box center [796, 658] width 64 height 16
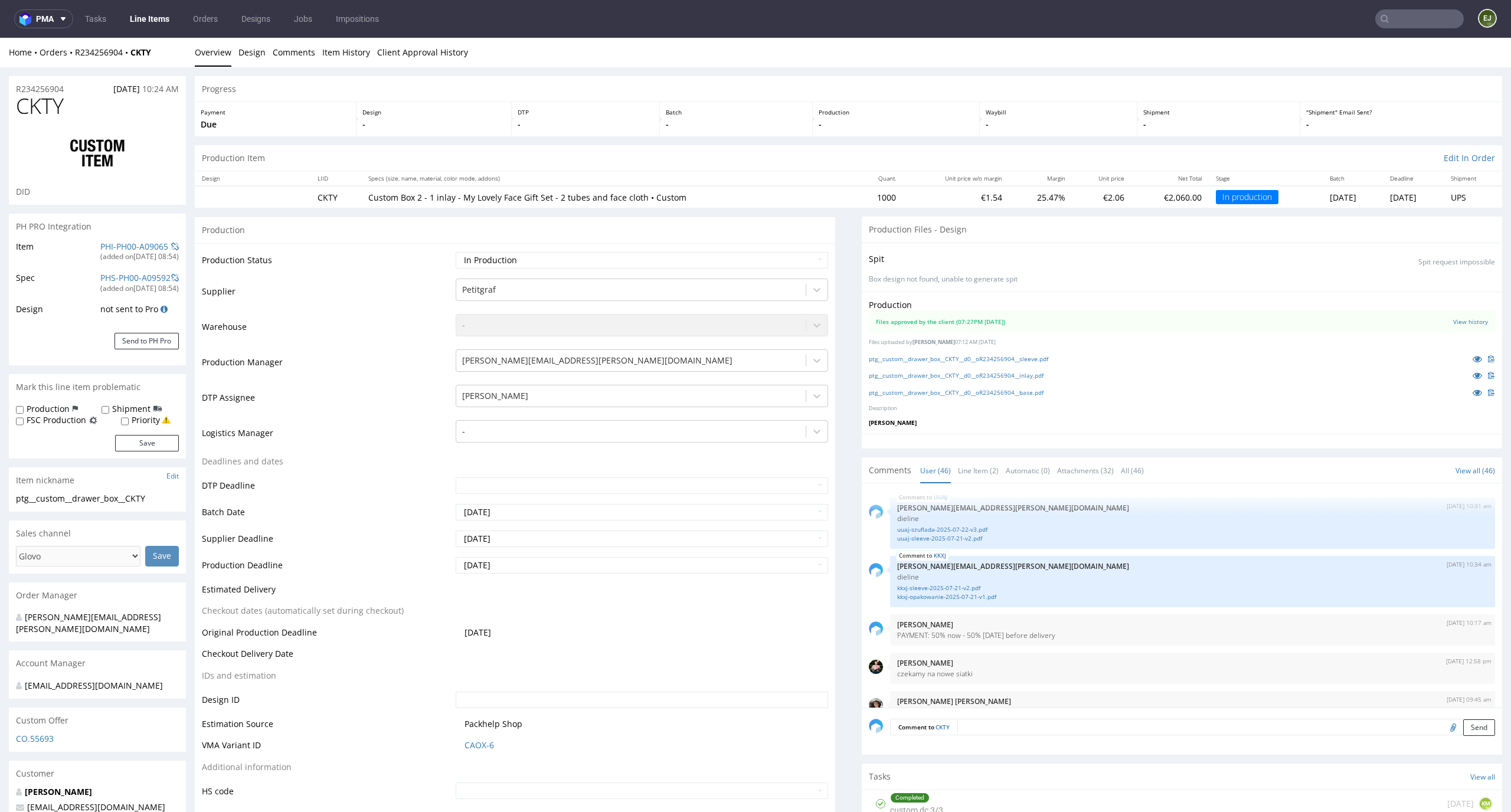
scroll to position [2203, 0]
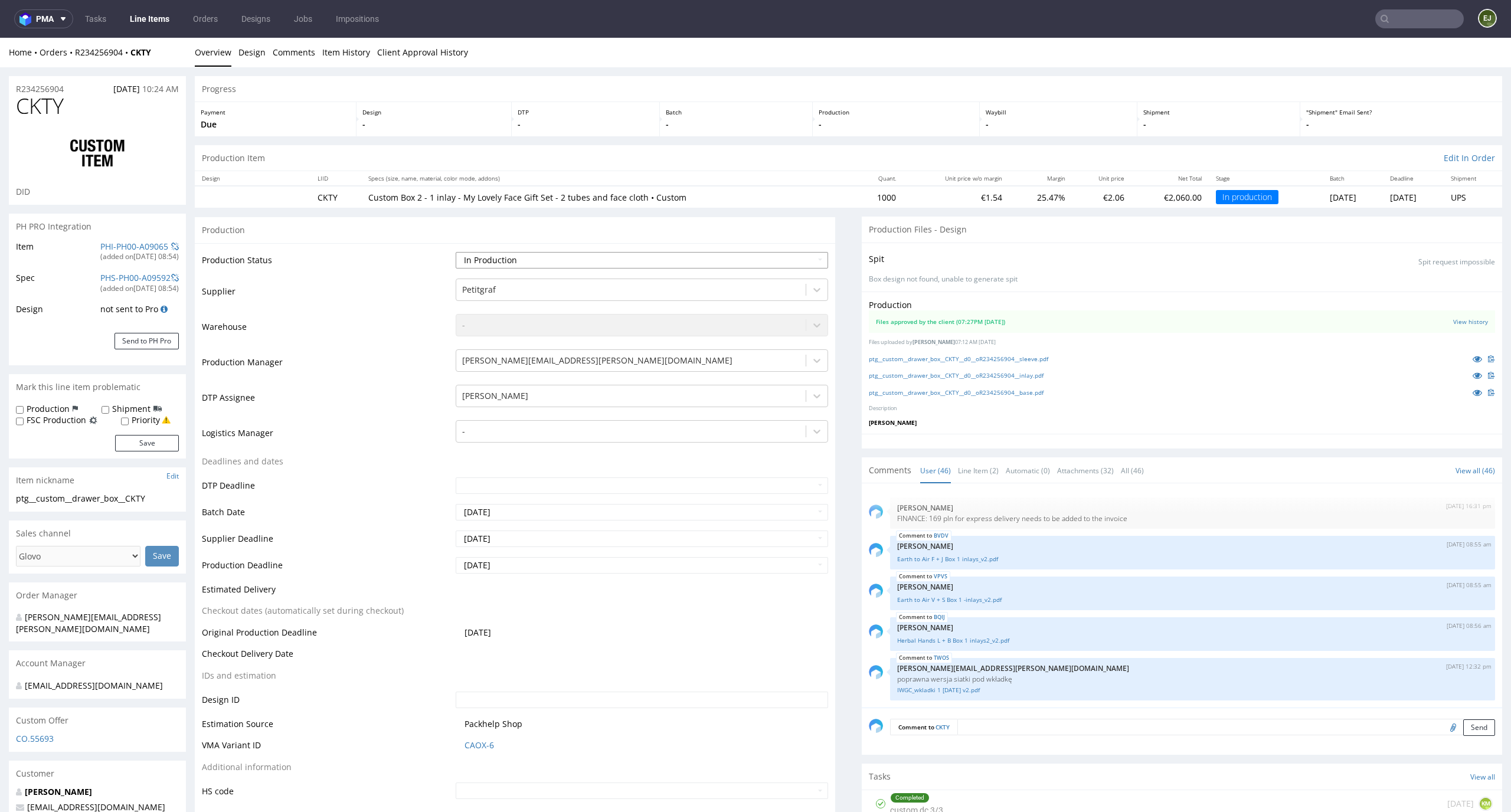
click at [735, 258] on select "Waiting for Artwork Waiting for Diecut Waiting for Mockup Waiting for DTP Waiti…" at bounding box center [642, 260] width 373 height 16
select select "dtp_in_process"
click at [456, 252] on select "Waiting for Artwork Waiting for Diecut Waiting for Mockup Waiting for DTP Waiti…" at bounding box center [642, 260] width 373 height 16
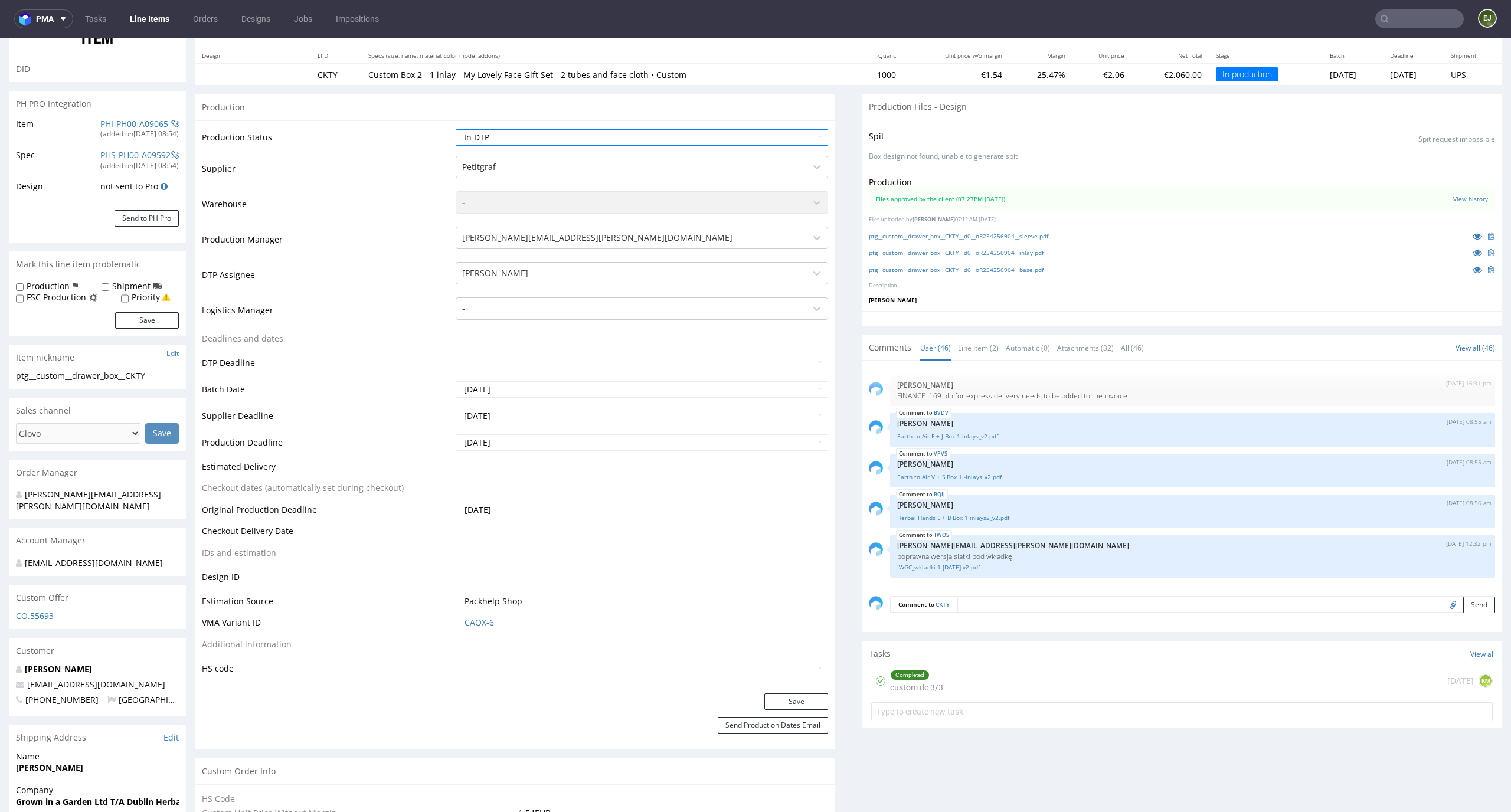
scroll to position [236, 0]
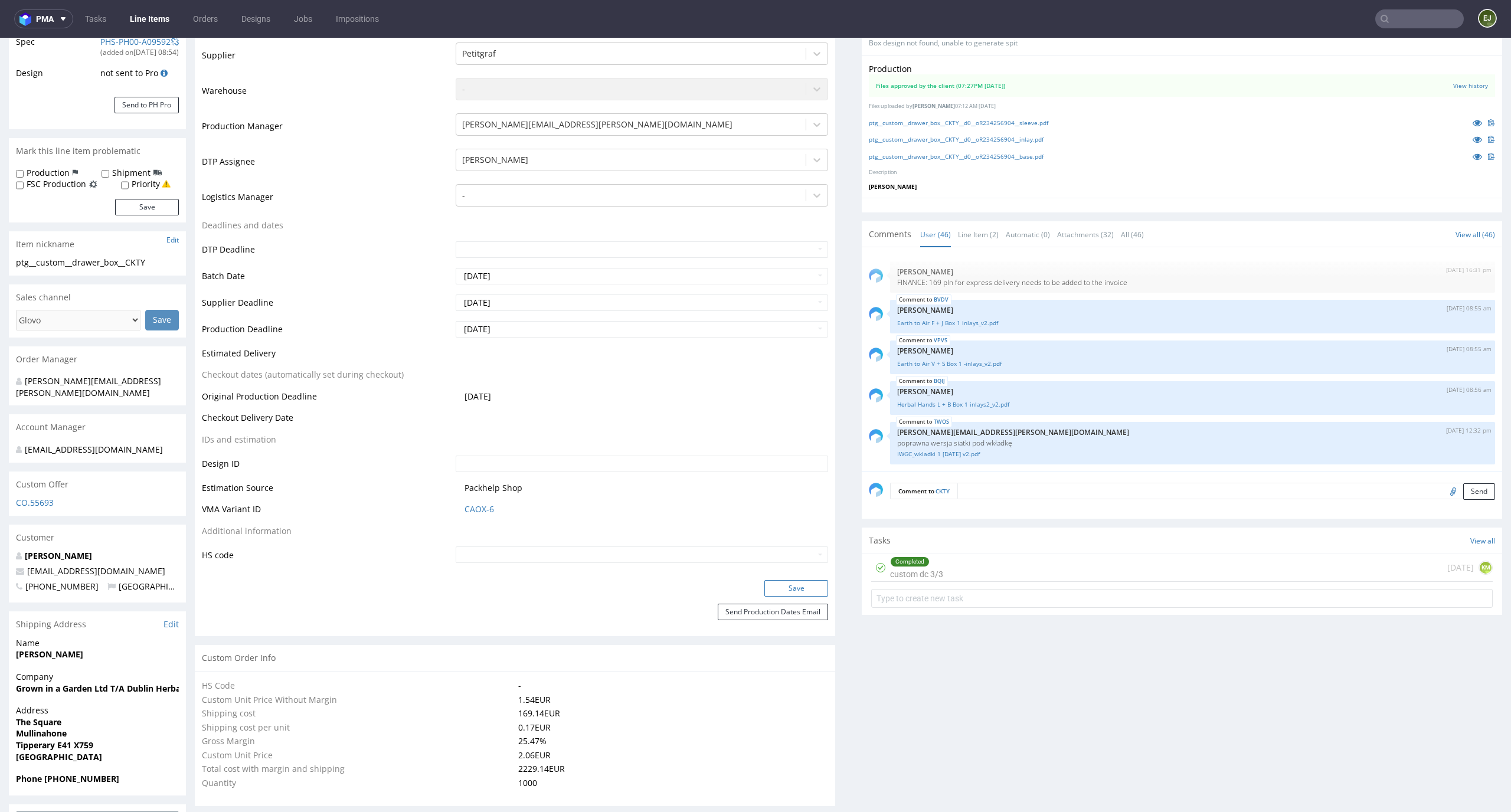
click at [812, 594] on button "Save" at bounding box center [796, 588] width 64 height 16
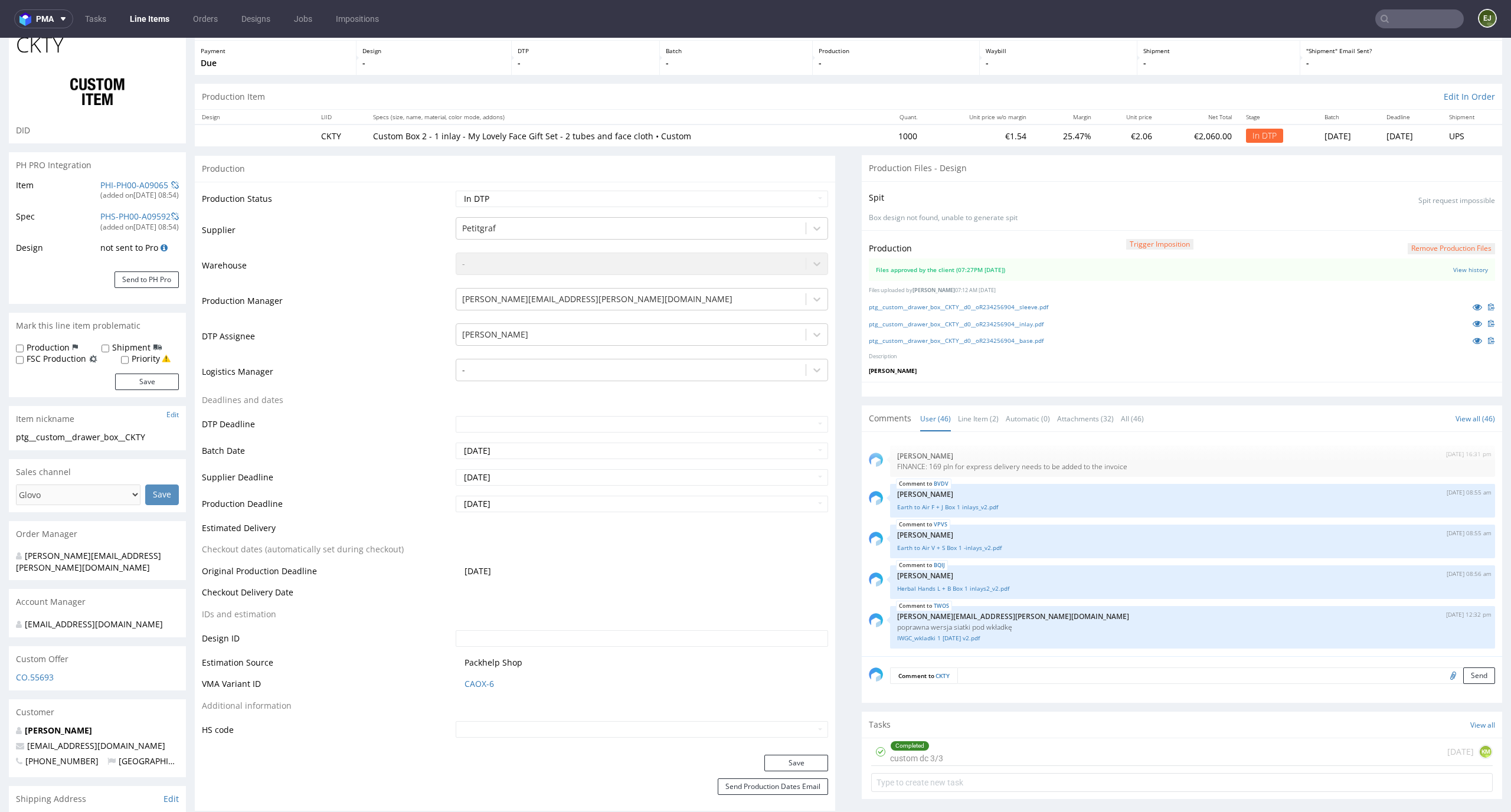
scroll to position [0, 0]
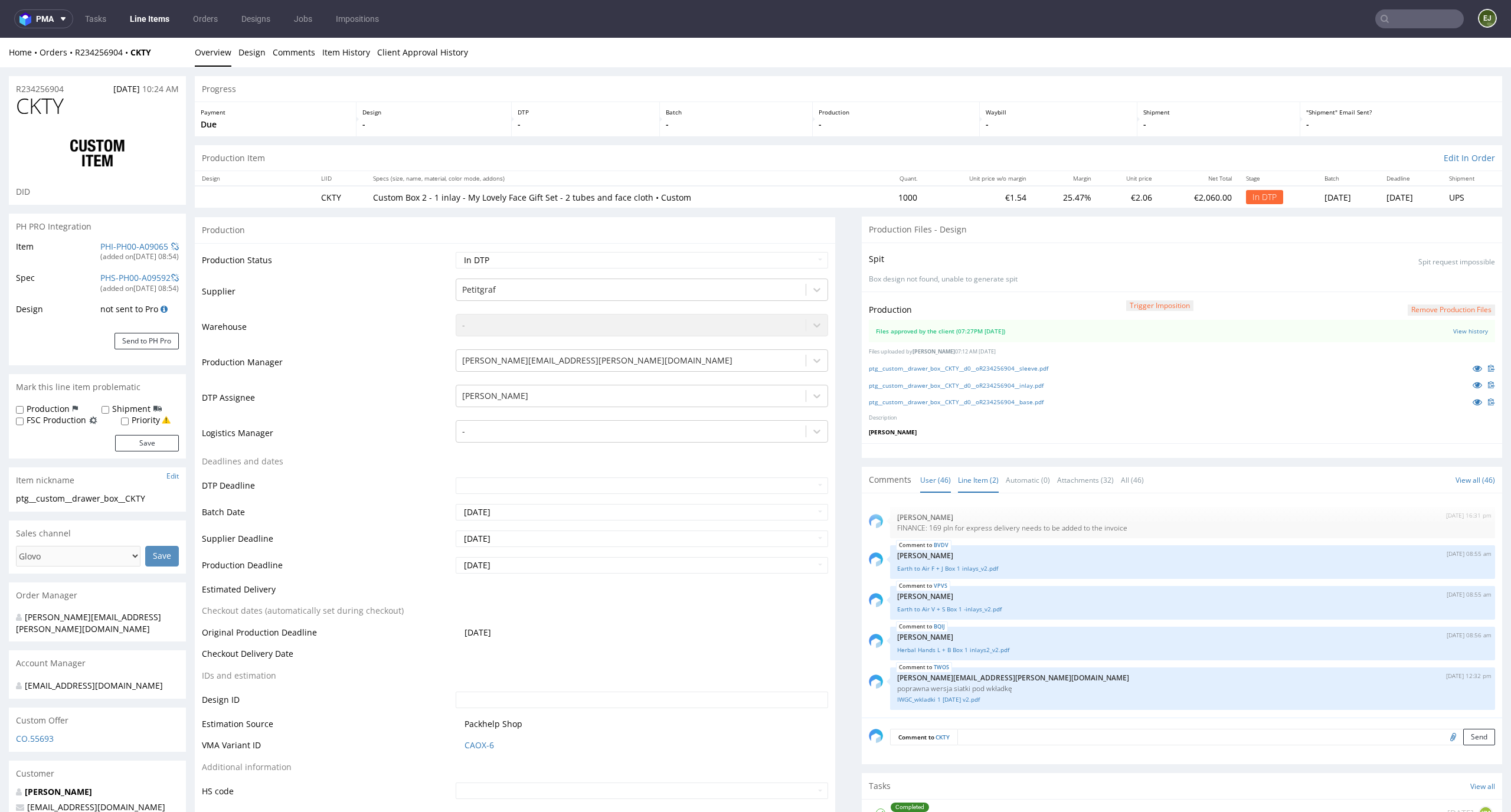
click at [974, 474] on link "Line Item (2)" at bounding box center [978, 479] width 41 height 25
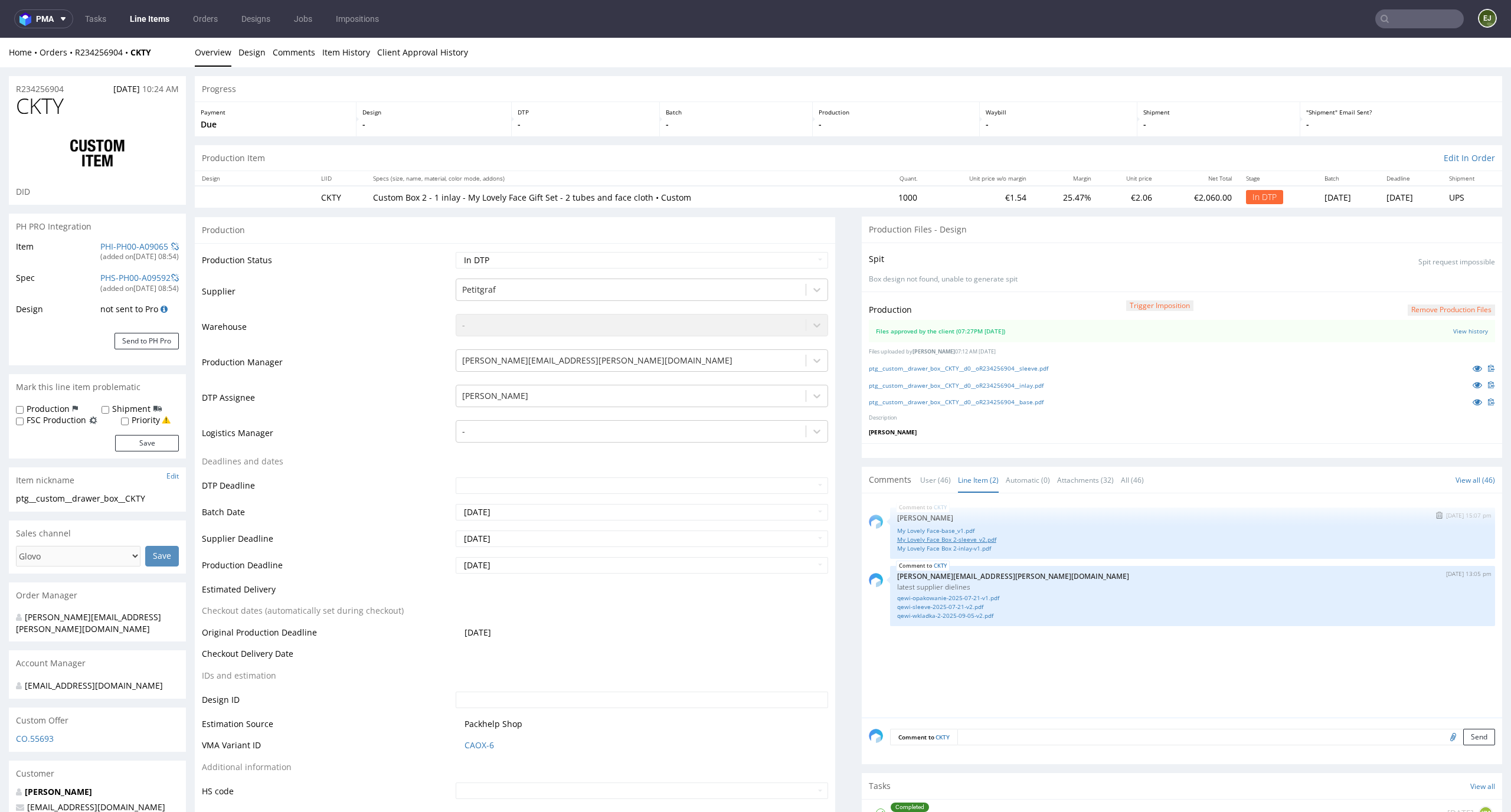
click at [972, 537] on link "My Lovely Face Box 2-sleeve_v2.pdf" at bounding box center [1193, 539] width 591 height 9
click at [1448, 306] on button "Remove production files" at bounding box center [1451, 310] width 87 height 11
click at [1416, 288] on link "Yes" at bounding box center [1412, 283] width 33 height 18
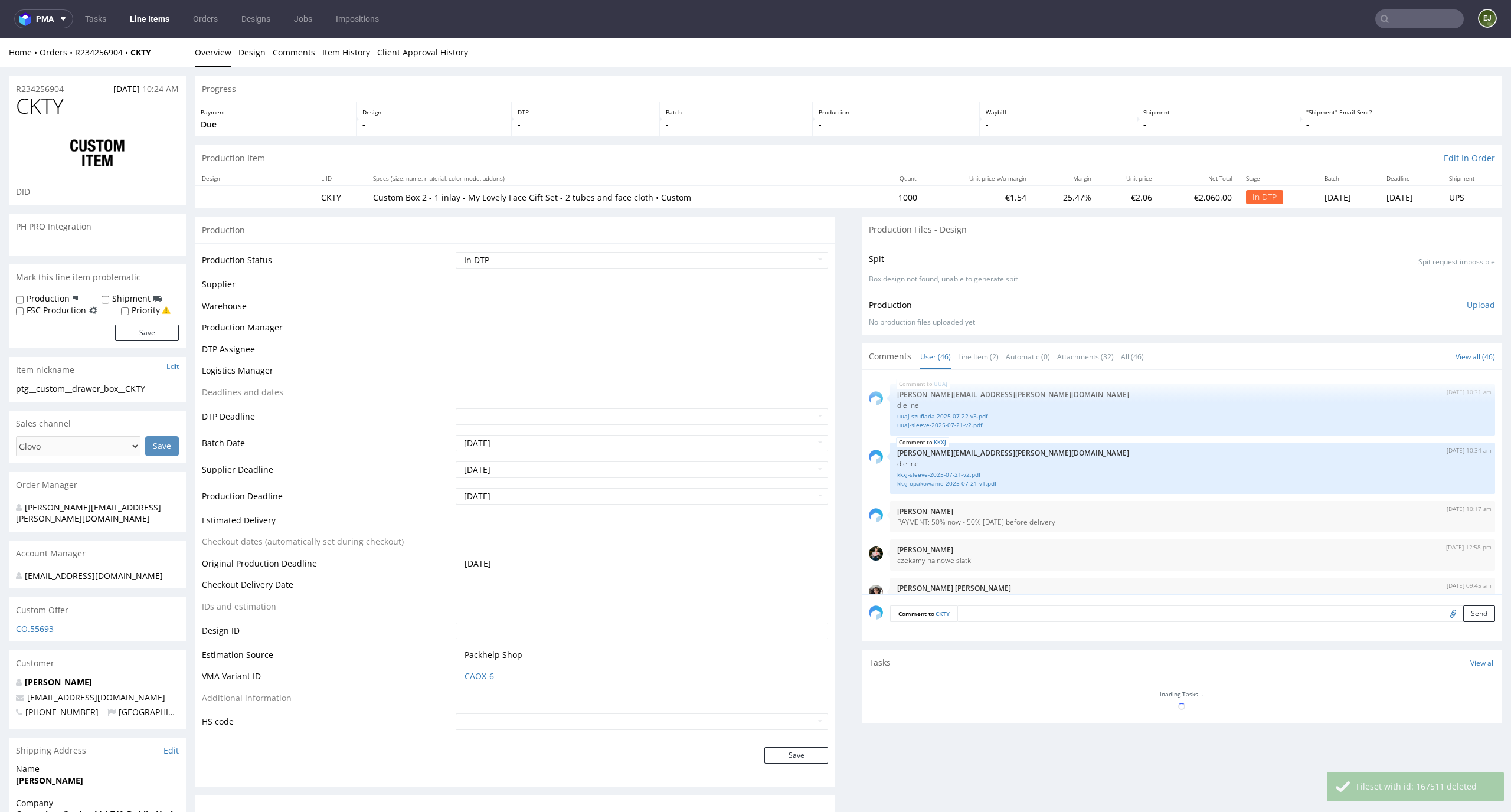
scroll to position [2203, 0]
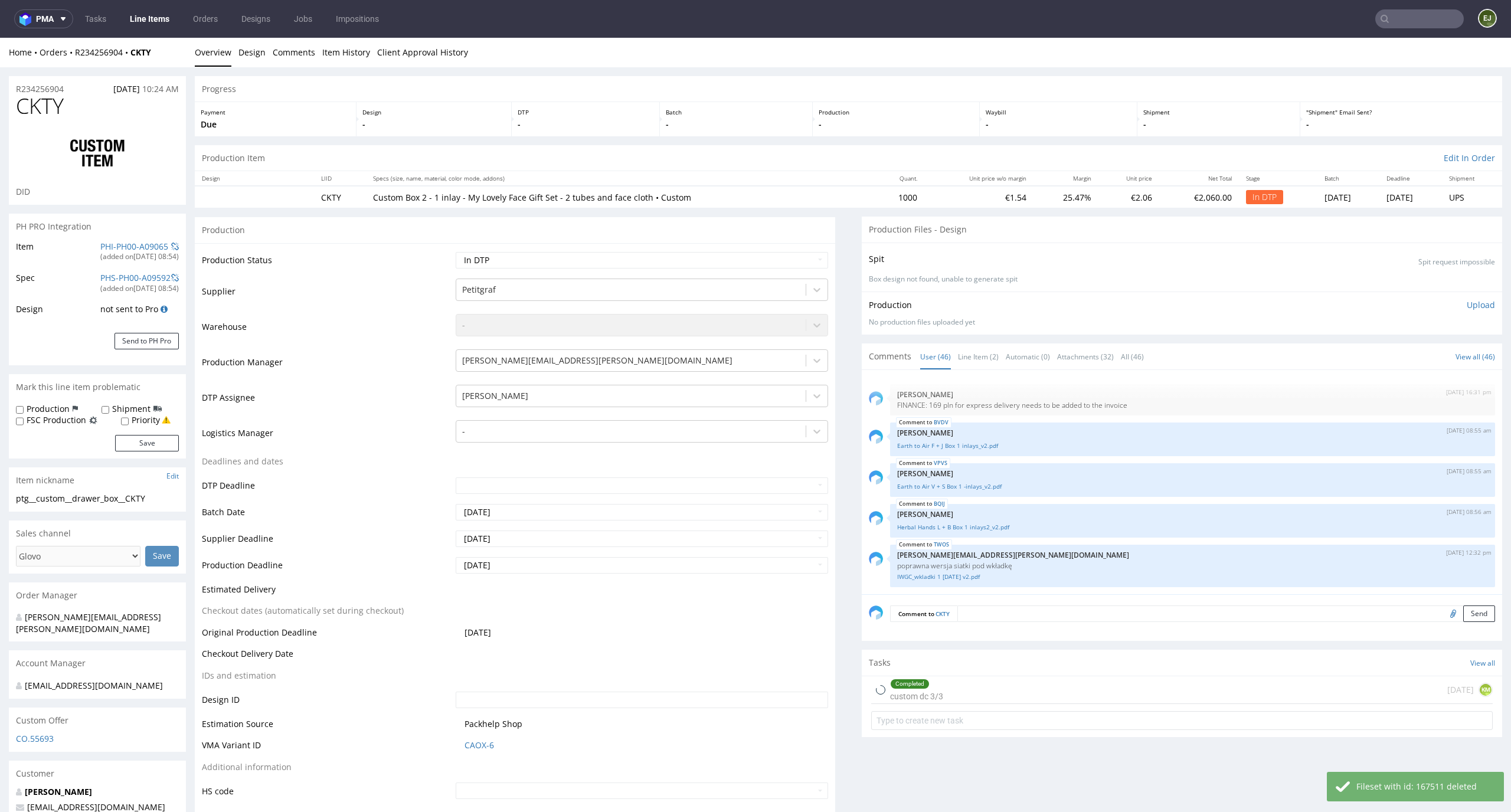
click at [1472, 312] on div "Production Upload No production files uploaded yet Description (optional) Add f…" at bounding box center [1182, 314] width 626 height 29
click at [1471, 309] on p "Upload" at bounding box center [1481, 305] width 29 height 12
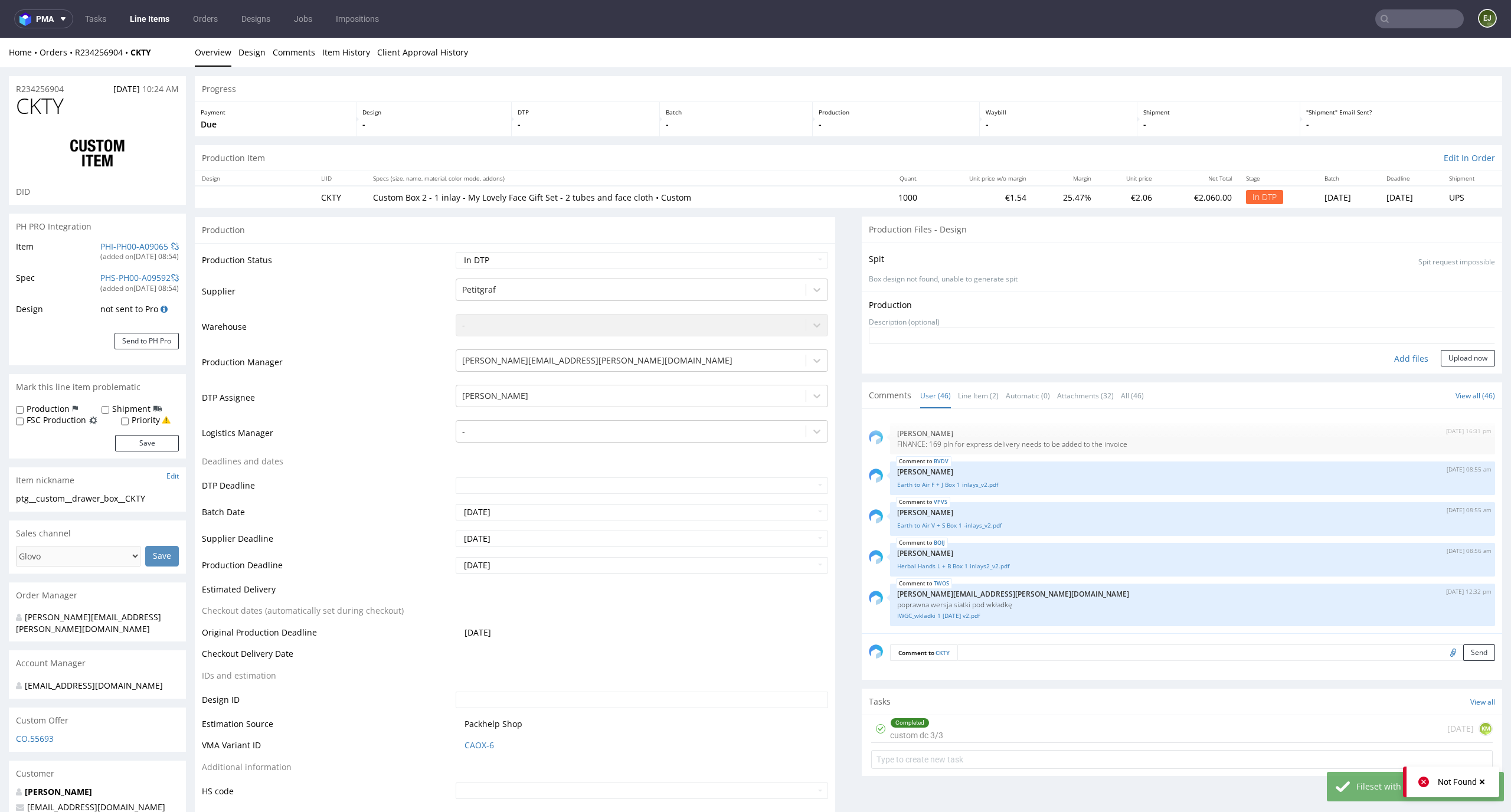
click at [1392, 358] on div "Add files" at bounding box center [1411, 358] width 59 height 18
type input "C:\fakepath\ptg__custom__drawer_box__CKTY__d0__oR234256904__inlay.pdf"
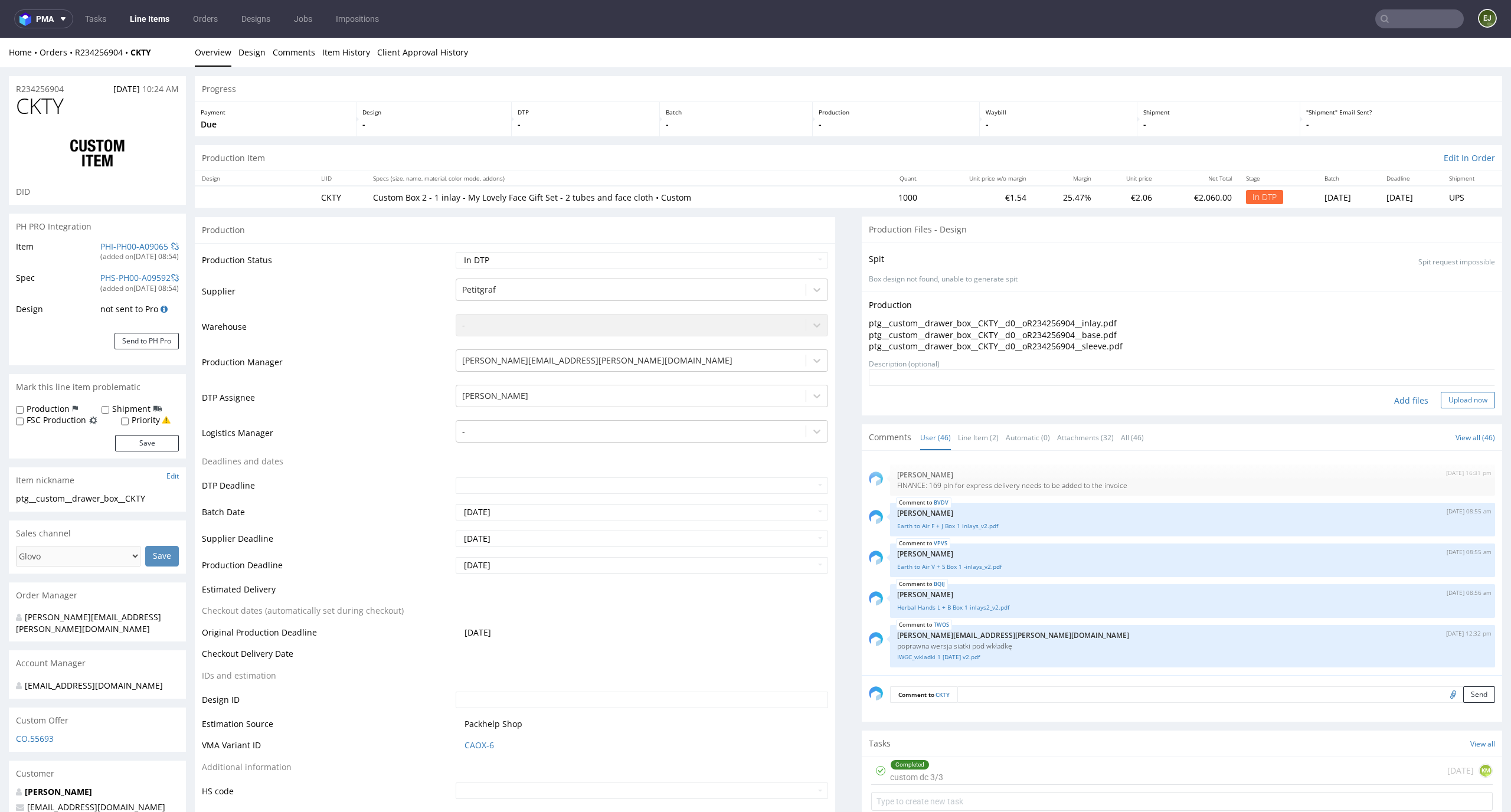
click at [1446, 394] on button "Upload now" at bounding box center [1468, 400] width 54 height 16
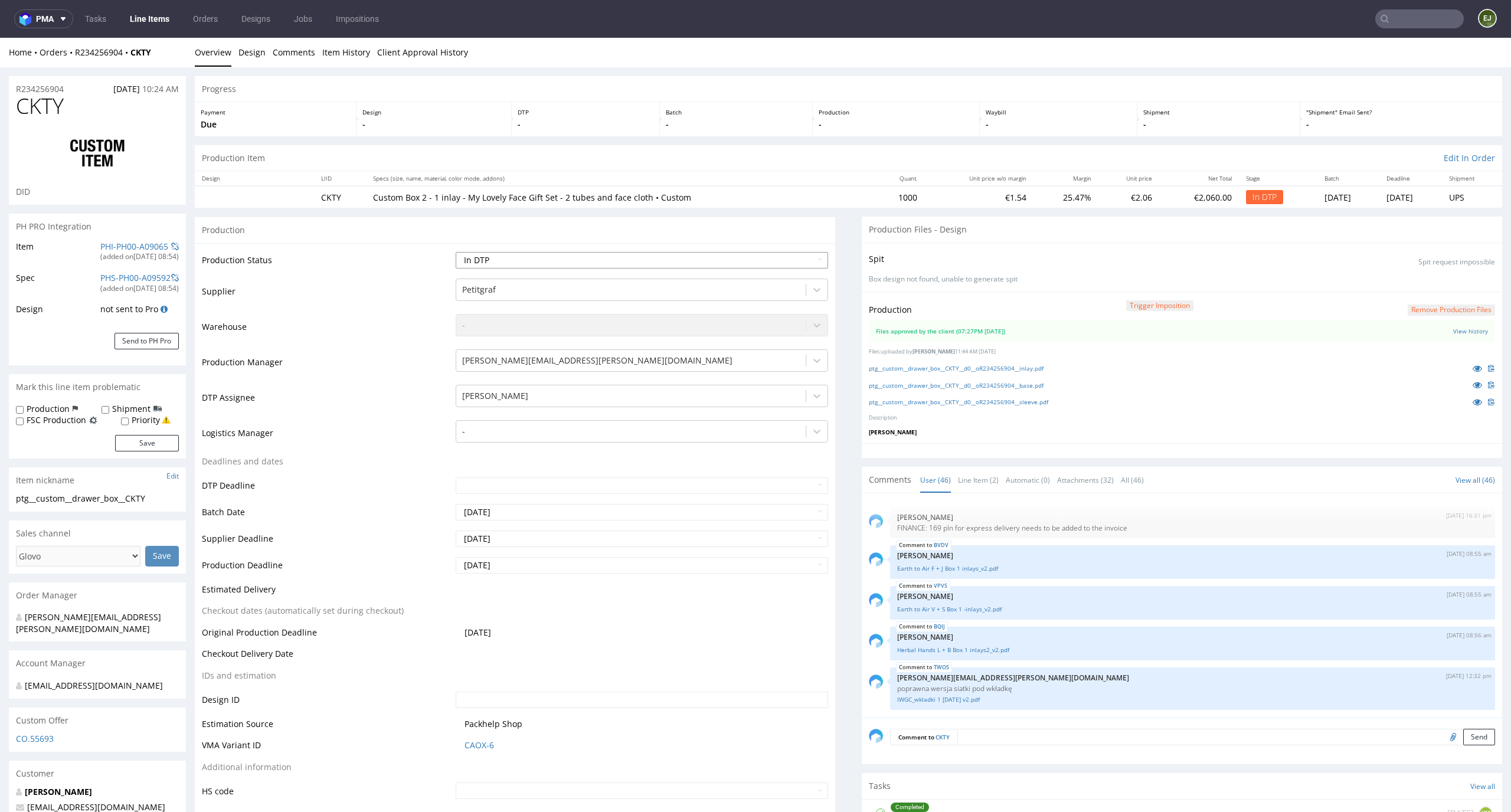
click at [793, 256] on select "Waiting for Artwork Waiting for Diecut Waiting for Mockup Waiting for DTP Waiti…" at bounding box center [642, 260] width 373 height 16
select select "dtp_production_ready"
click at [456, 252] on select "Waiting for Artwork Waiting for Diecut Waiting for Mockup Waiting for DTP Waiti…" at bounding box center [642, 260] width 373 height 16
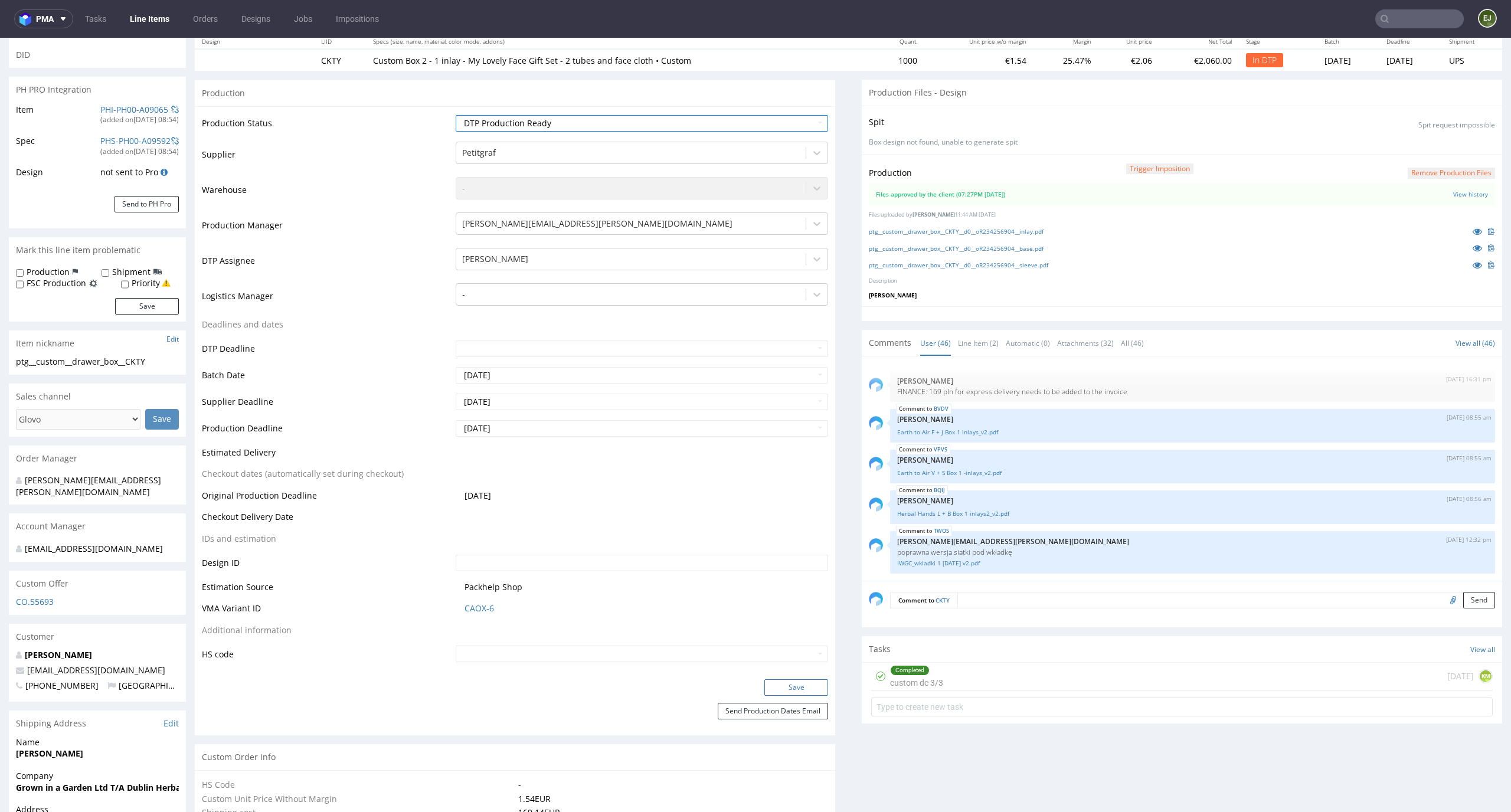
click at [803, 692] on button "Save" at bounding box center [796, 687] width 64 height 16
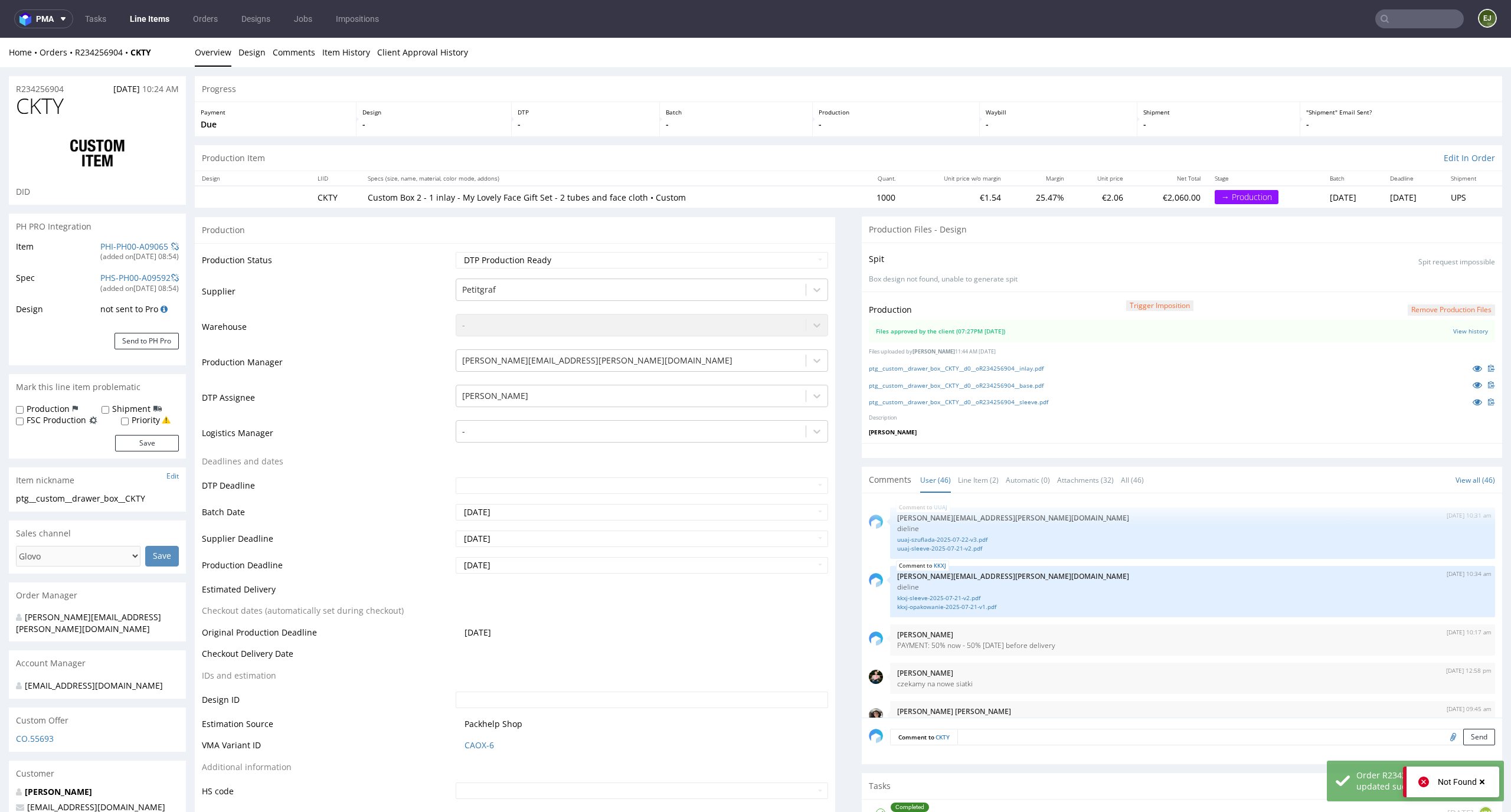
scroll to position [2203, 0]
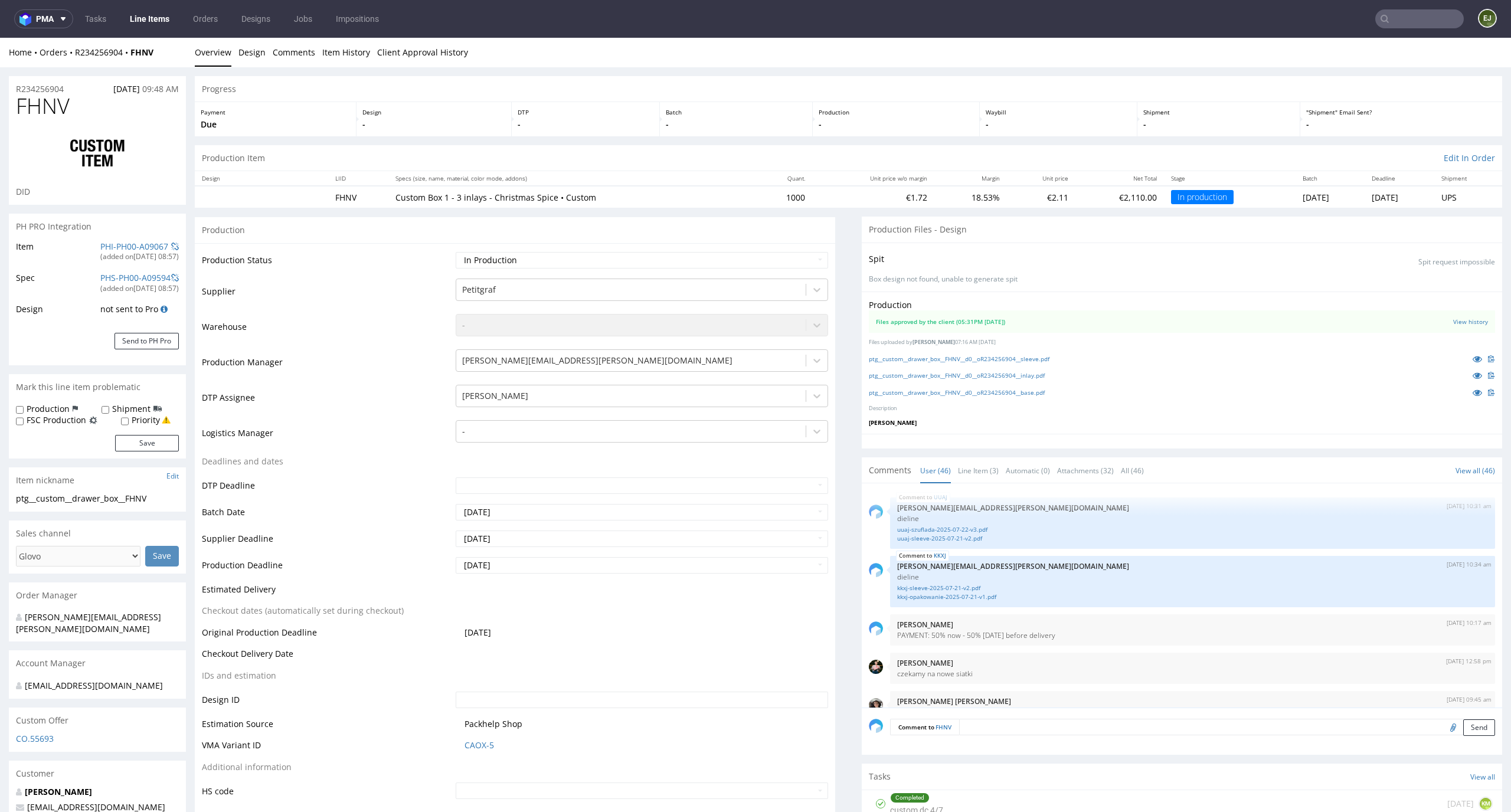
scroll to position [2203, 0]
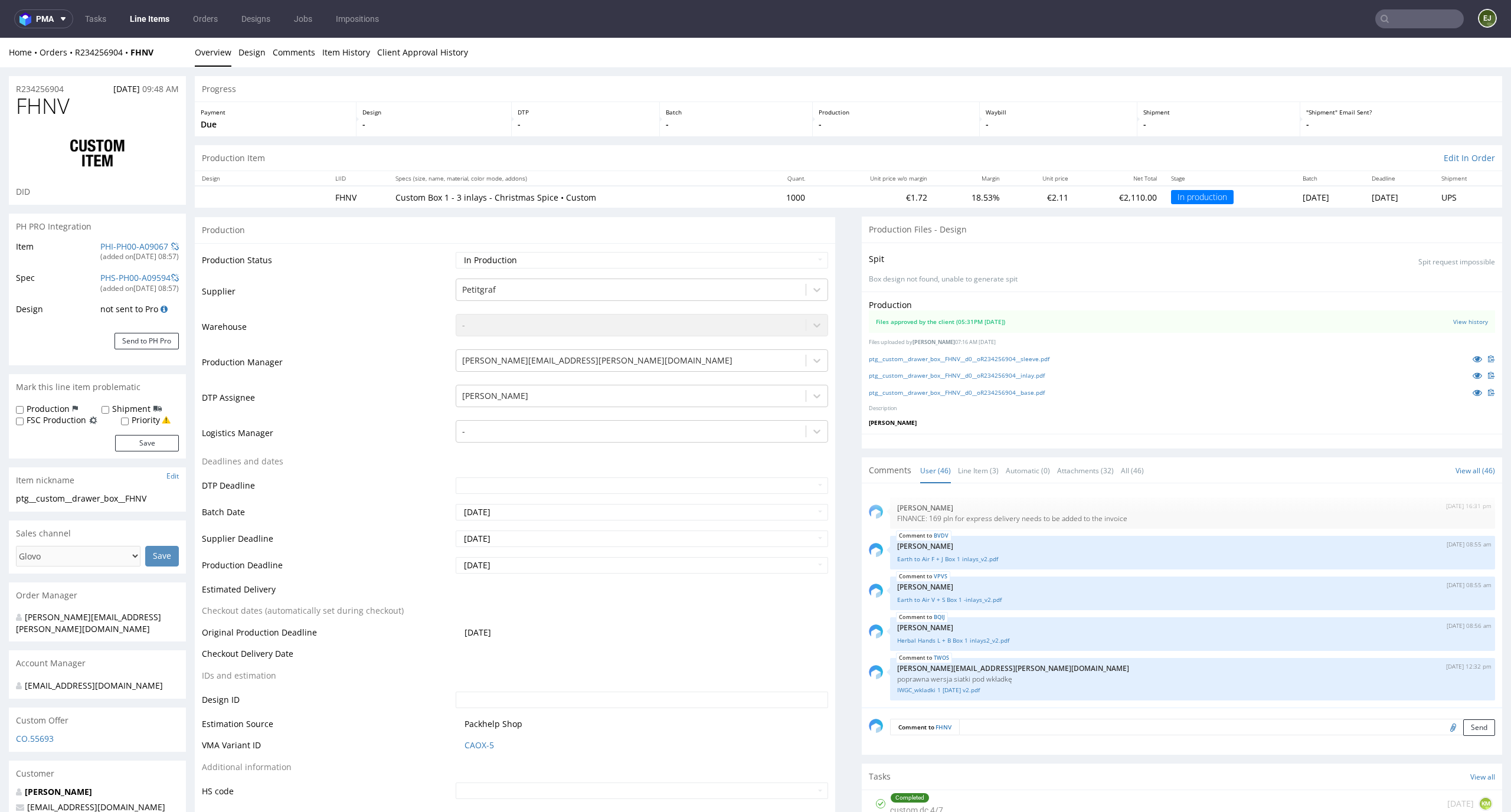
click at [780, 274] on td "Waiting for Artwork Waiting for Diecut Waiting for Mockup Waiting for DTP Waiti…" at bounding box center [640, 264] width 376 height 27
click at [785, 258] on select "Waiting for Artwork Waiting for Diecut Waiting for Mockup Waiting for DTP Waiti…" at bounding box center [642, 260] width 373 height 16
click at [456, 252] on select "Waiting for Artwork Waiting for Diecut Waiting for Mockup Waiting for DTP Waiti…" at bounding box center [642, 260] width 373 height 16
click at [750, 264] on select "Waiting for Artwork Waiting for Diecut Waiting for Mockup Waiting for DTP Waiti…" at bounding box center [642, 260] width 373 height 16
select select "dtp_in_process"
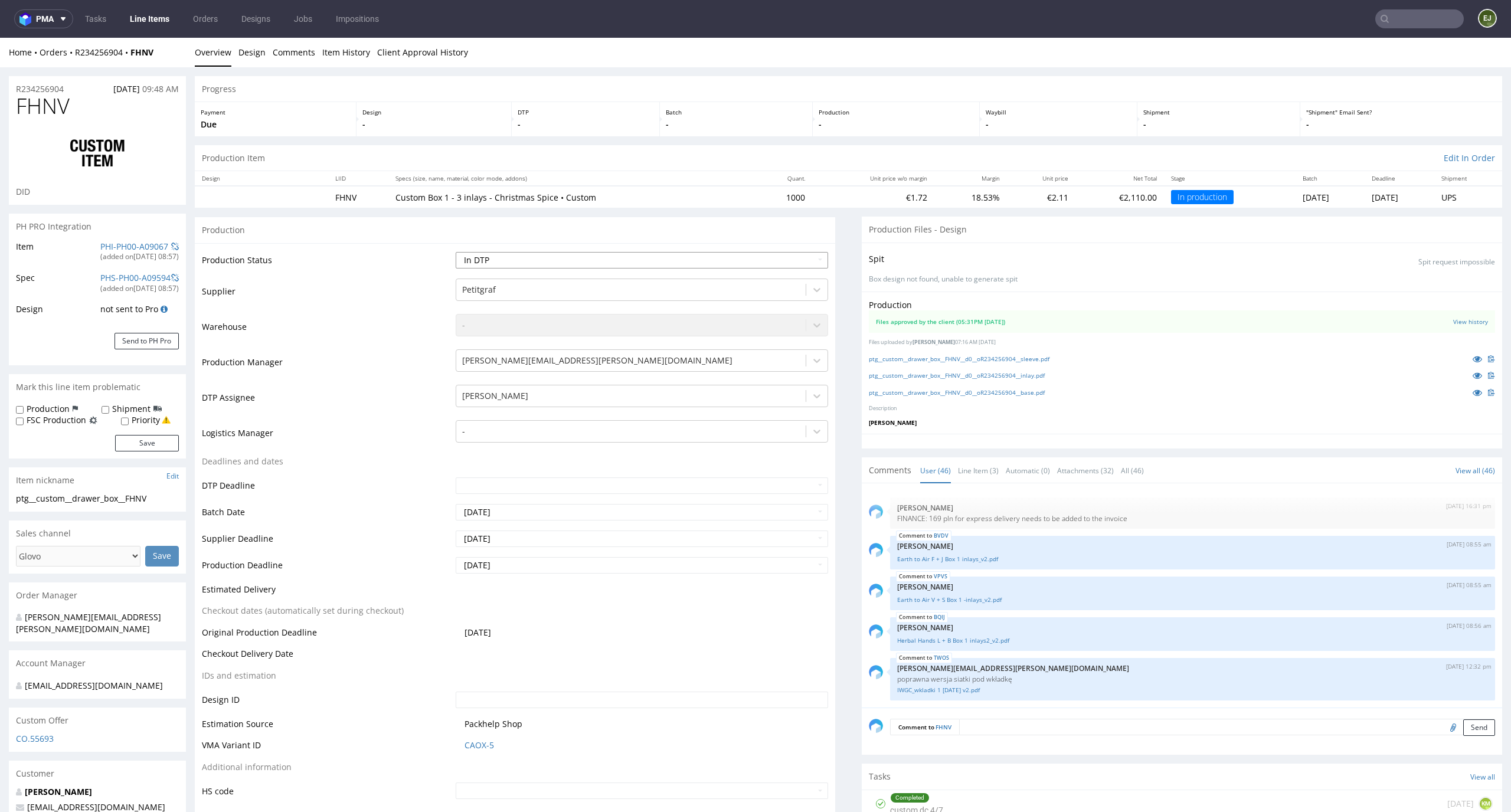
click at [456, 252] on select "Waiting for Artwork Waiting for Diecut Waiting for Mockup Waiting for DTP Waiti…" at bounding box center [642, 260] width 373 height 16
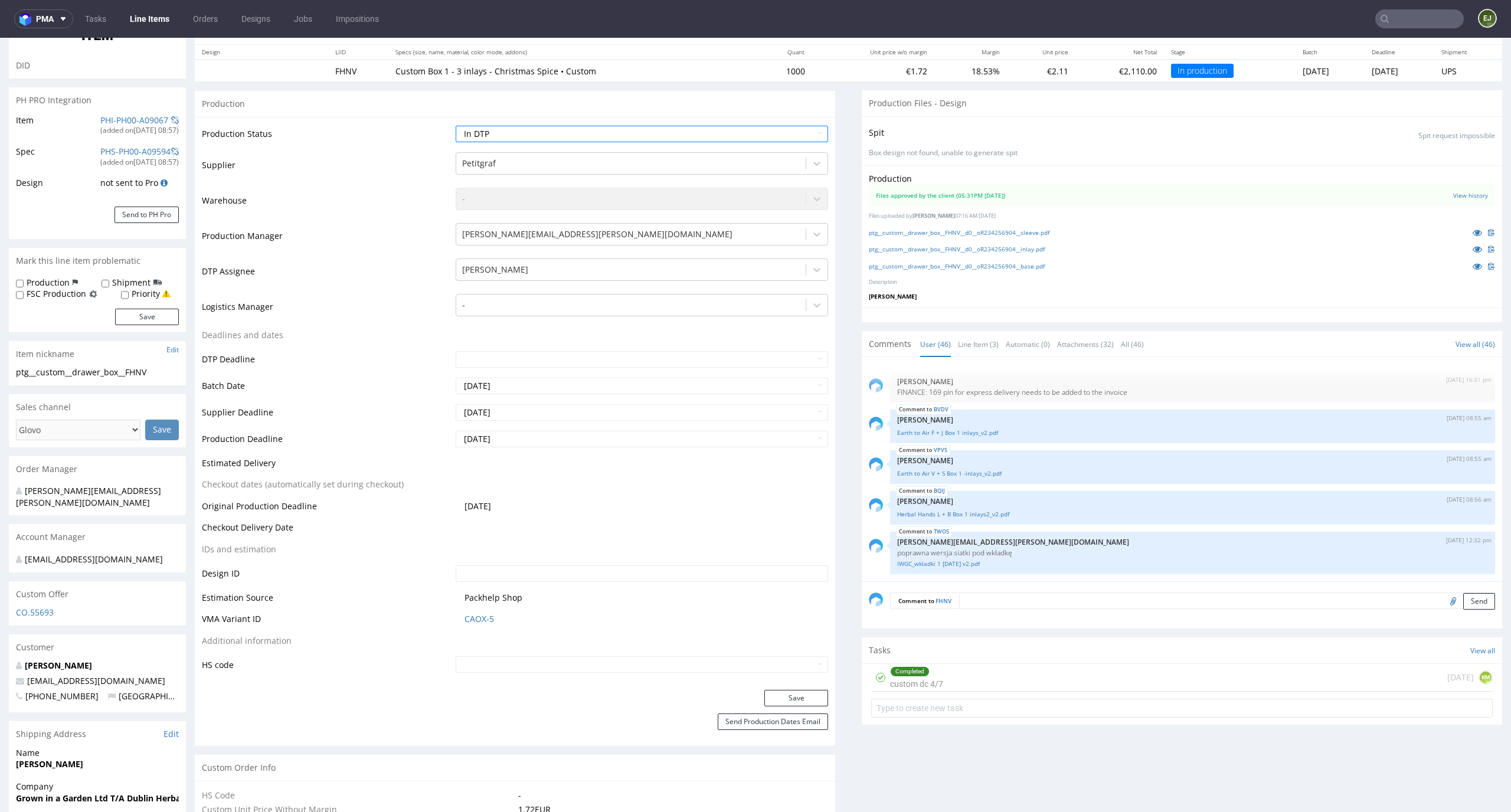
scroll to position [217, 0]
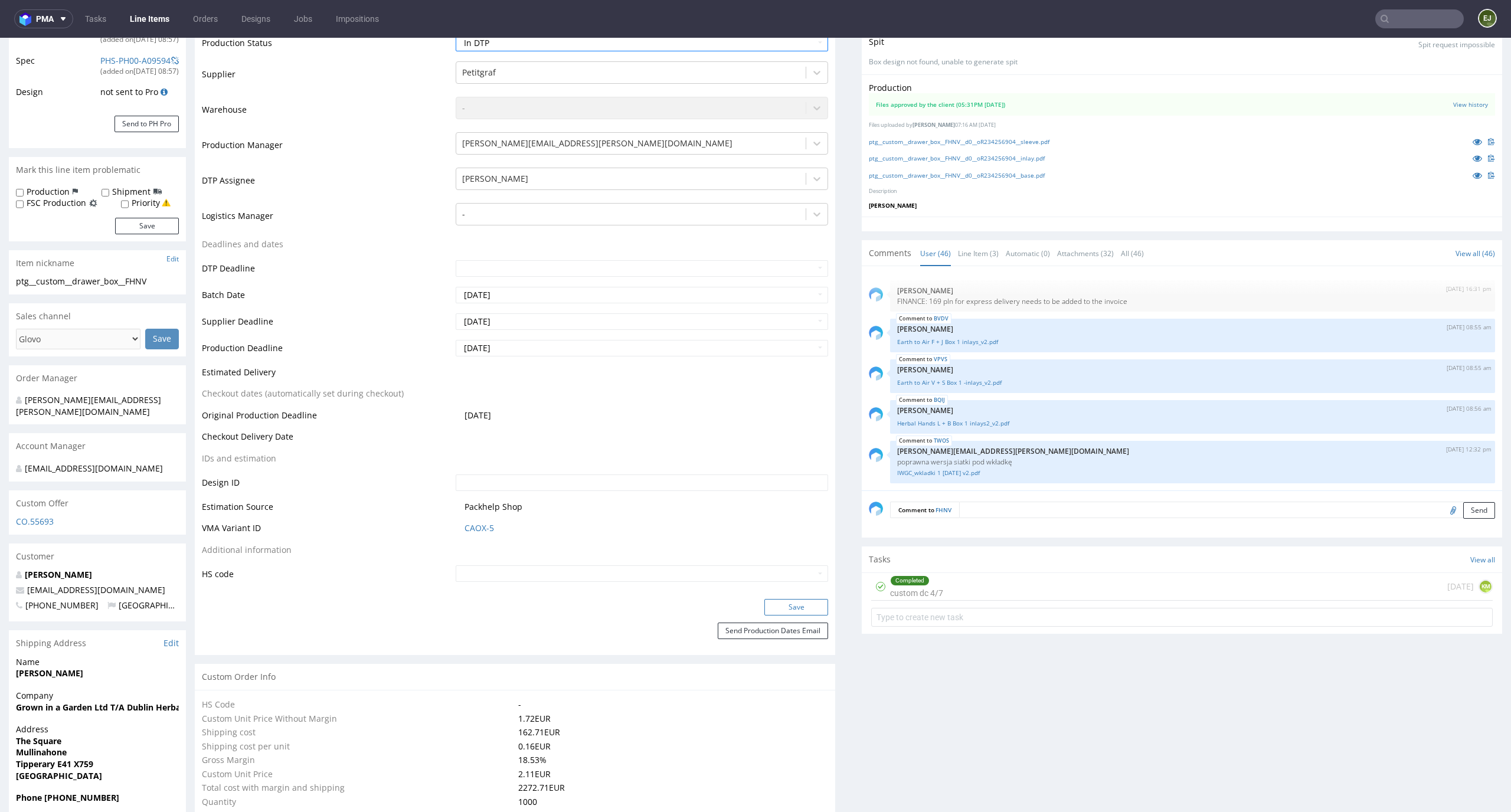
click at [812, 608] on button "Save" at bounding box center [796, 607] width 64 height 16
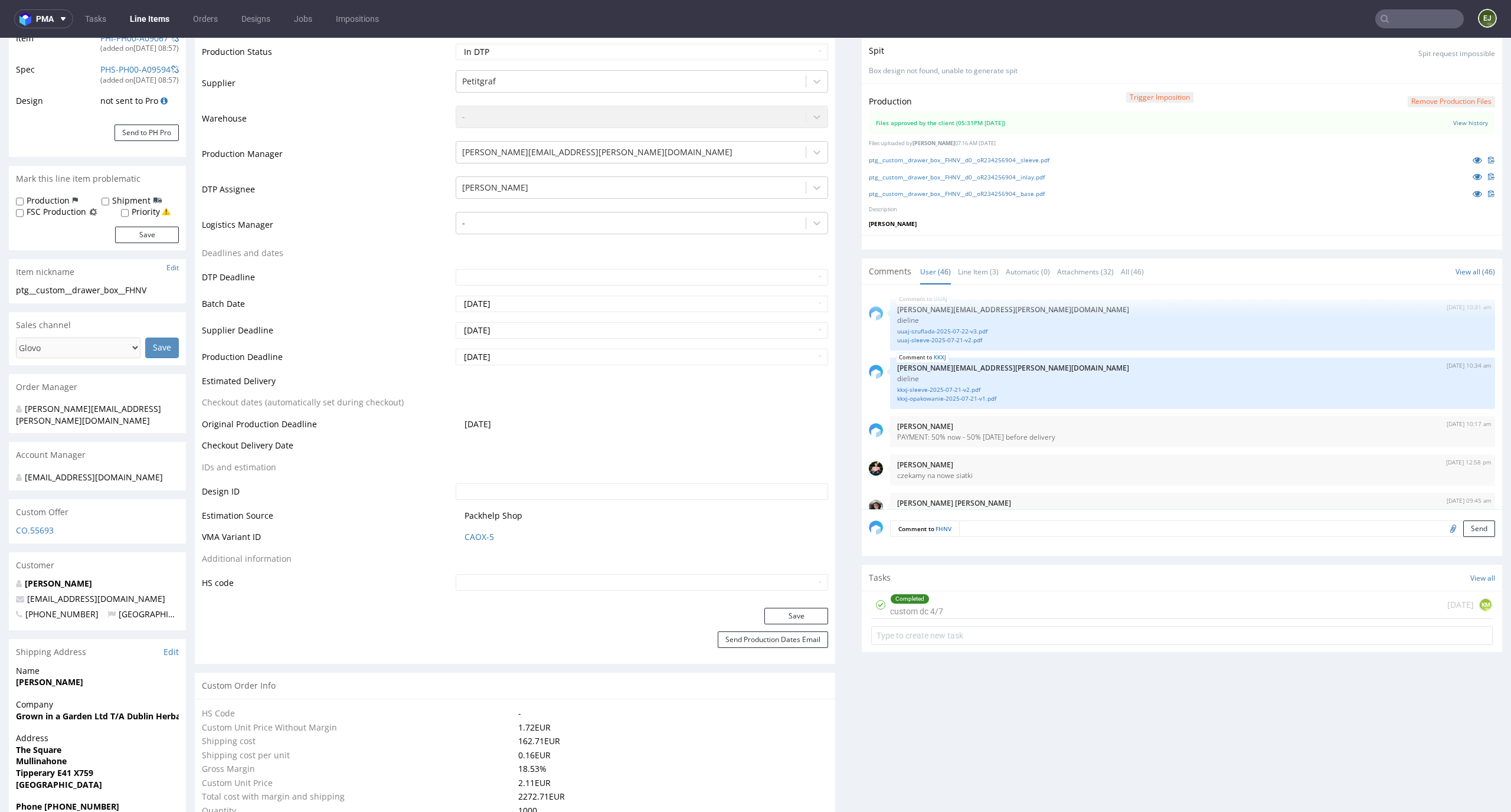
scroll to position [0, 0]
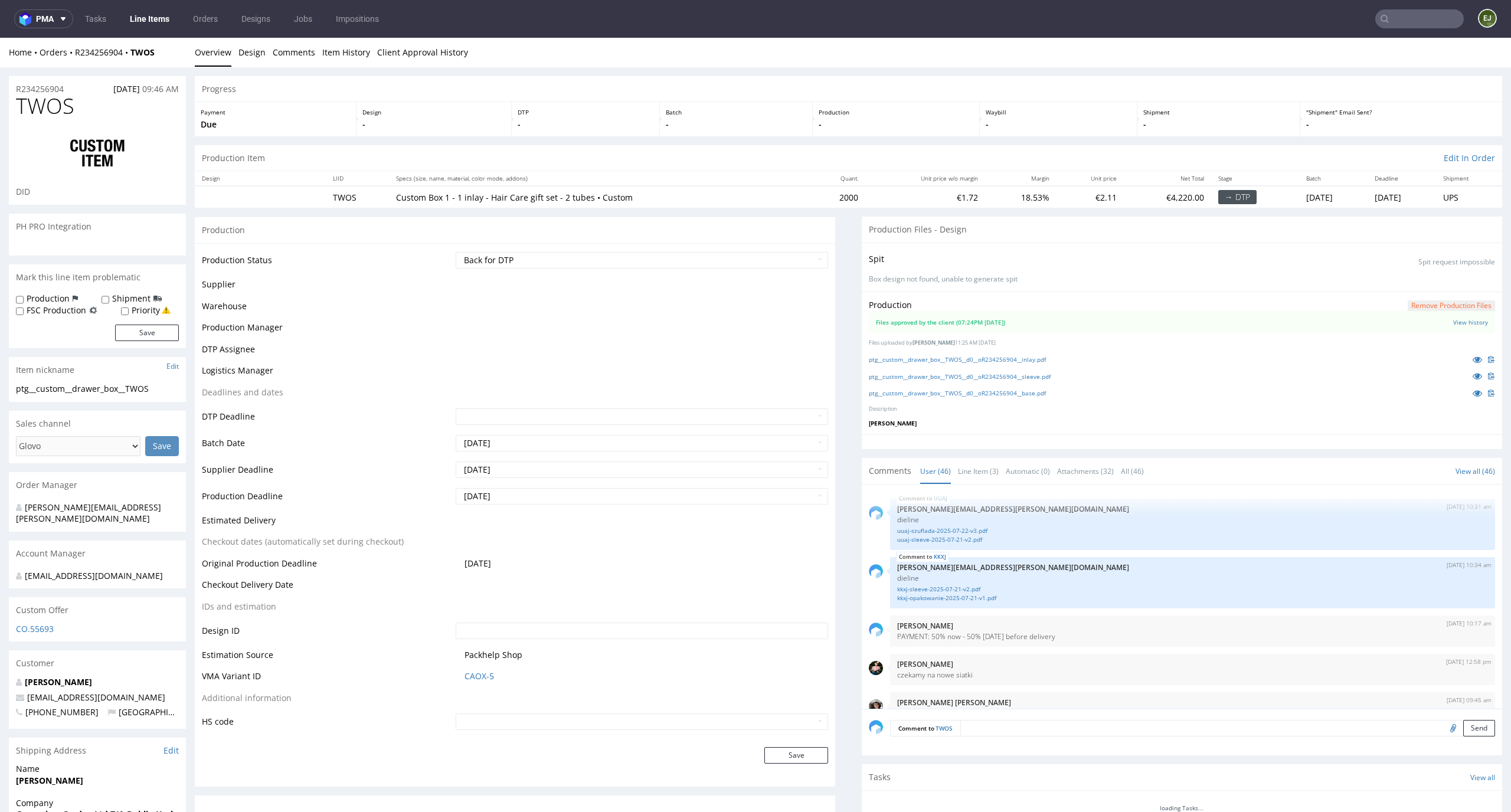
scroll to position [2203, 0]
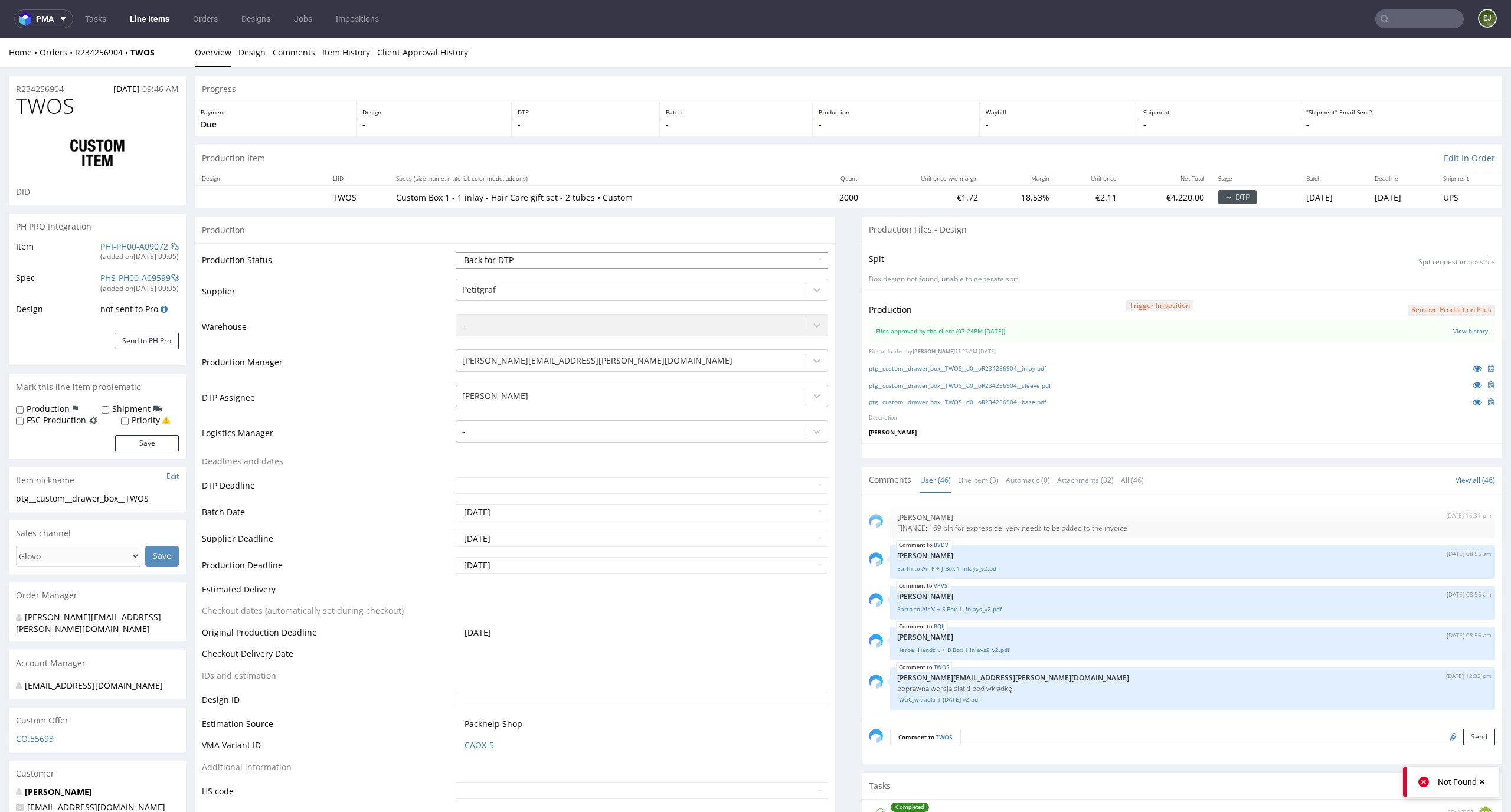
click at [782, 260] on select "Waiting for Artwork Waiting for Diecut Waiting for Mockup Waiting for DTP Waiti…" at bounding box center [642, 260] width 373 height 16
select select "dtp_production_ready"
click at [456, 252] on select "Waiting for Artwork Waiting for Diecut Waiting for Mockup Waiting for DTP Waiti…" at bounding box center [642, 260] width 373 height 16
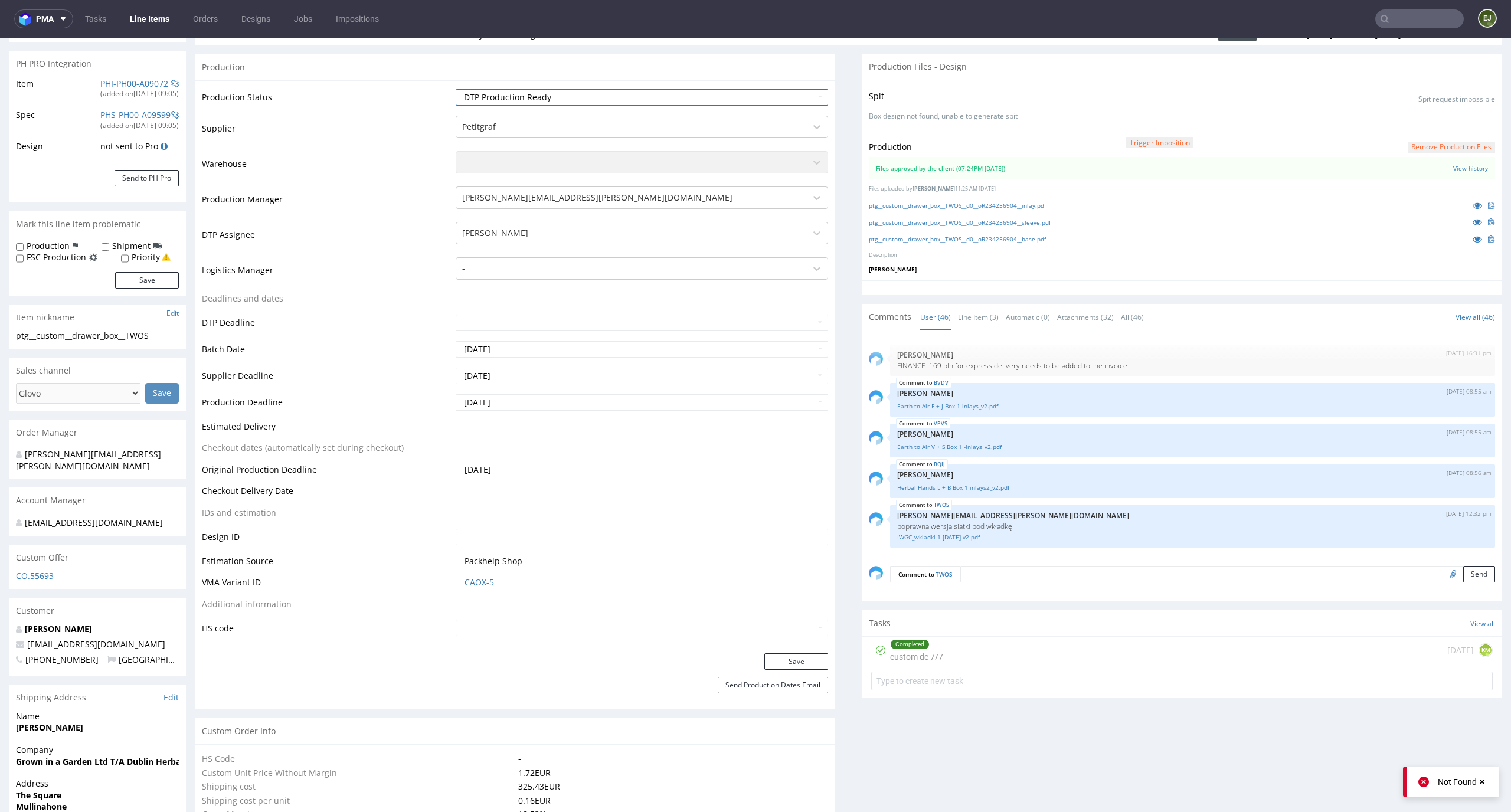
scroll to position [194, 0]
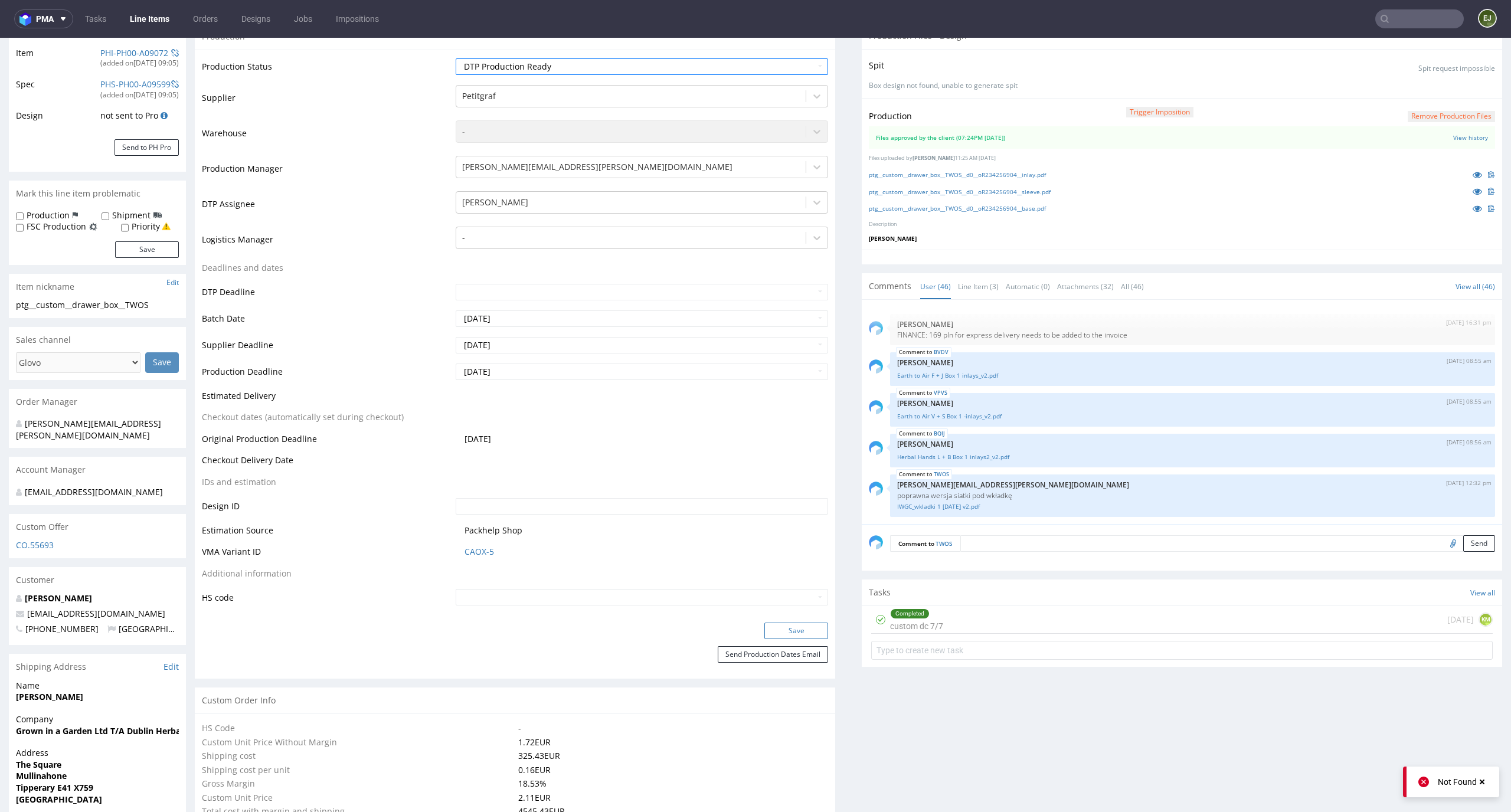
click at [798, 632] on button "Save" at bounding box center [796, 630] width 64 height 16
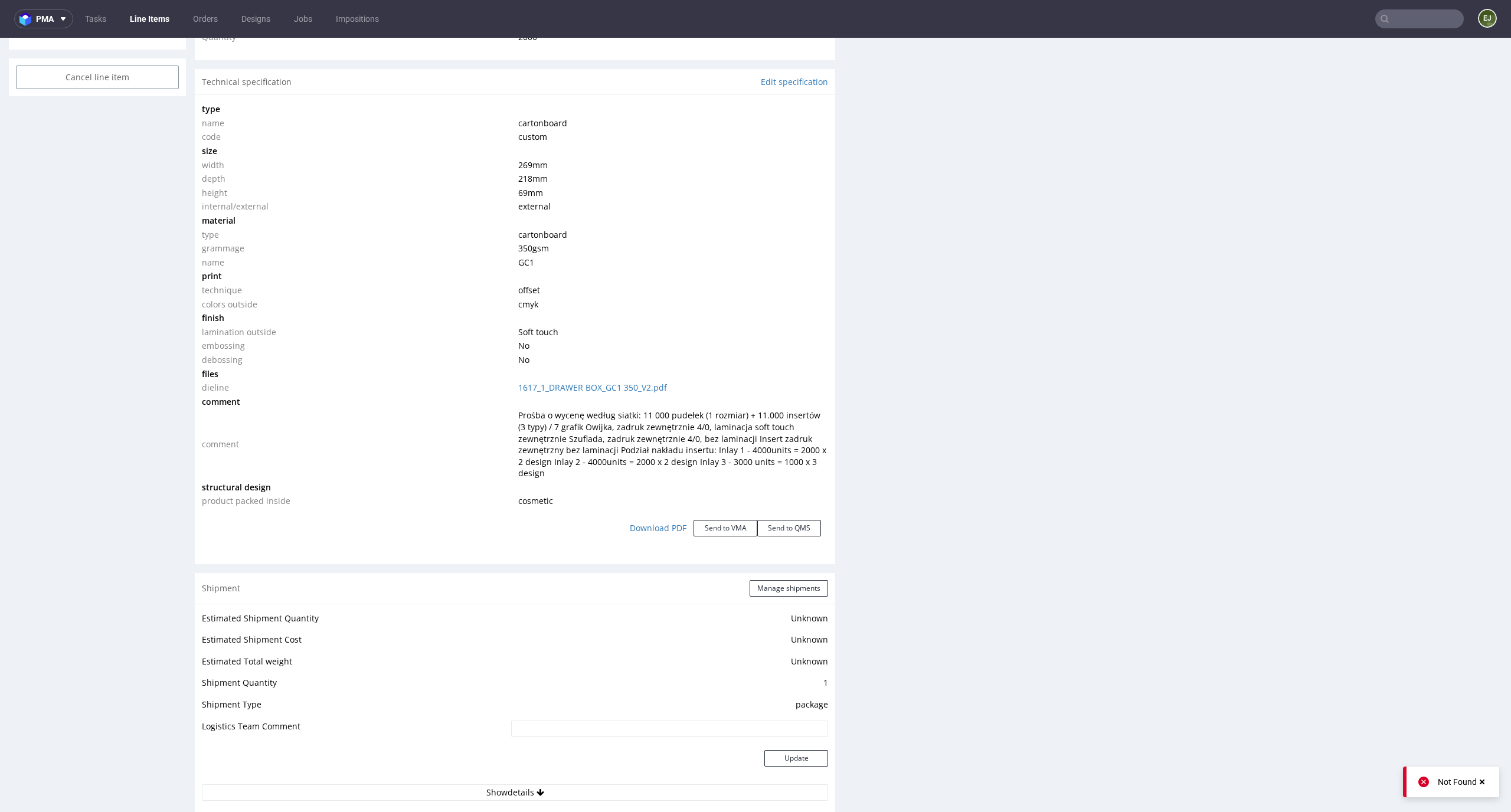
scroll to position [2156, 0]
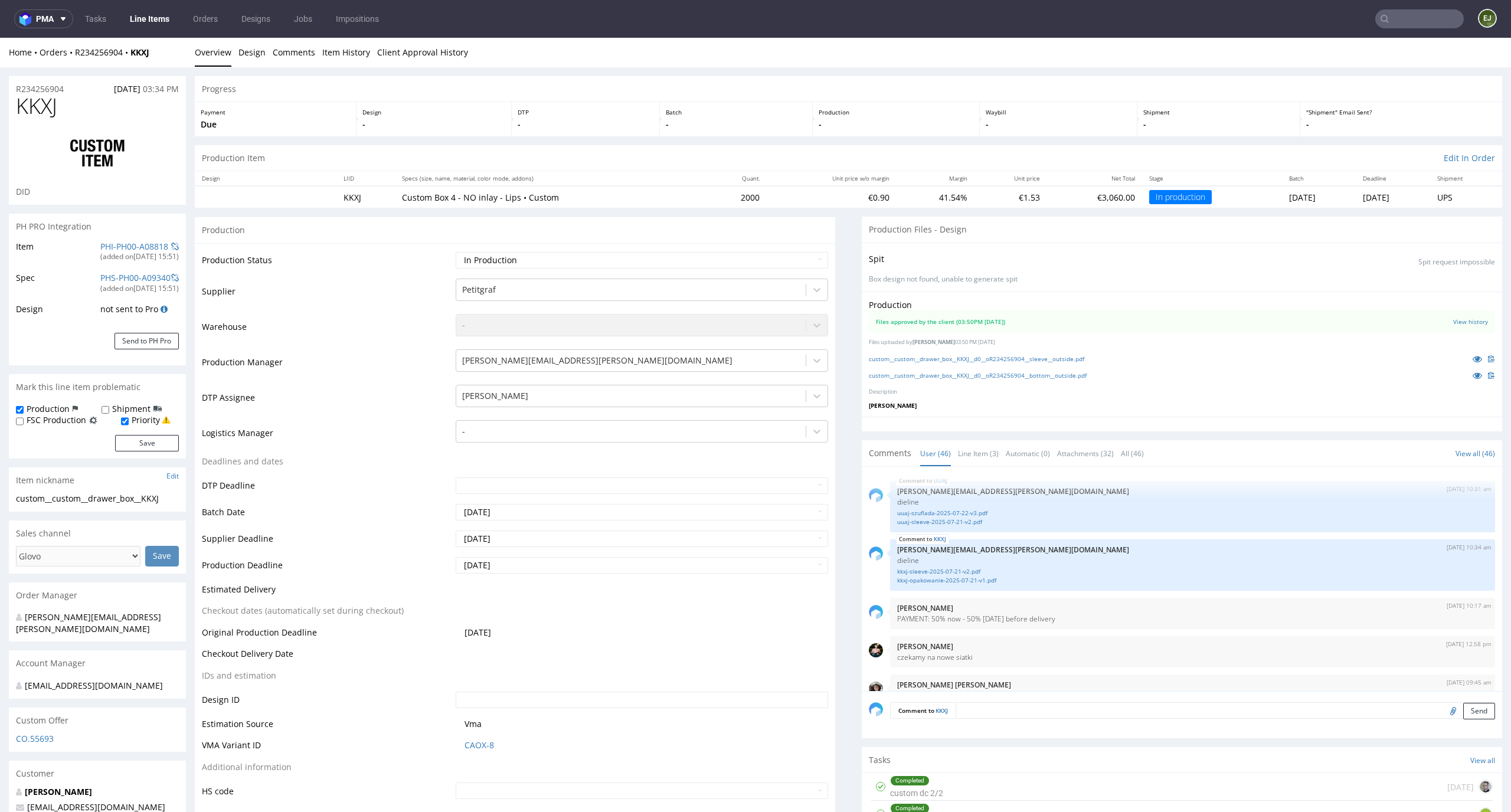
scroll to position [2203, 0]
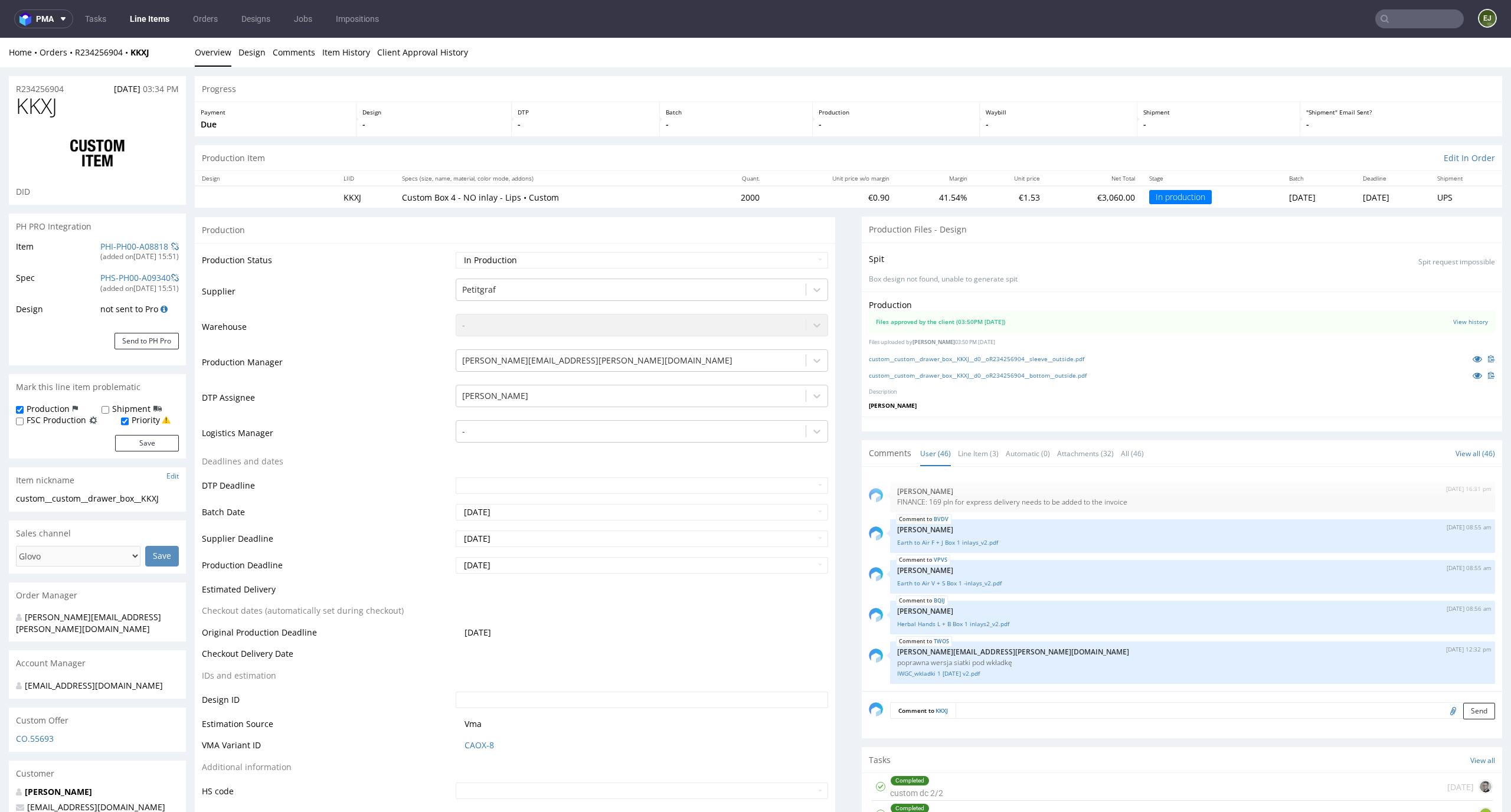
click at [573, 159] on div "Production Item Edit In Order" at bounding box center [848, 158] width 1307 height 26
click at [786, 262] on select "Waiting for Artwork Waiting for Diecut Waiting for Mockup Waiting for DTP Waiti…" at bounding box center [642, 260] width 373 height 16
select select "dtp_in_process"
click at [456, 252] on select "Waiting for Artwork Waiting for Diecut Waiting for Mockup Waiting for DTP Waiti…" at bounding box center [642, 260] width 373 height 16
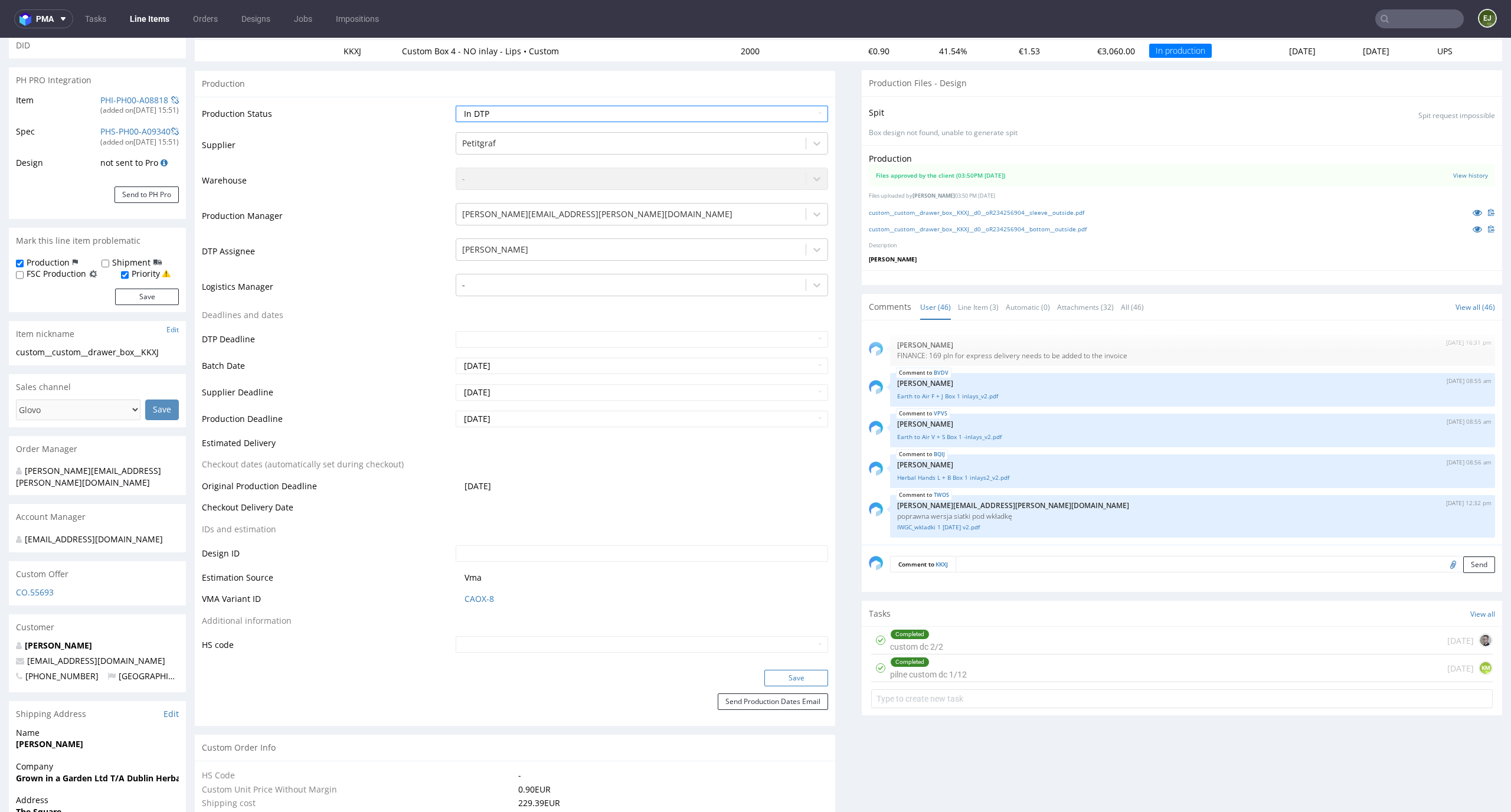
click at [817, 680] on button "Save" at bounding box center [796, 678] width 64 height 16
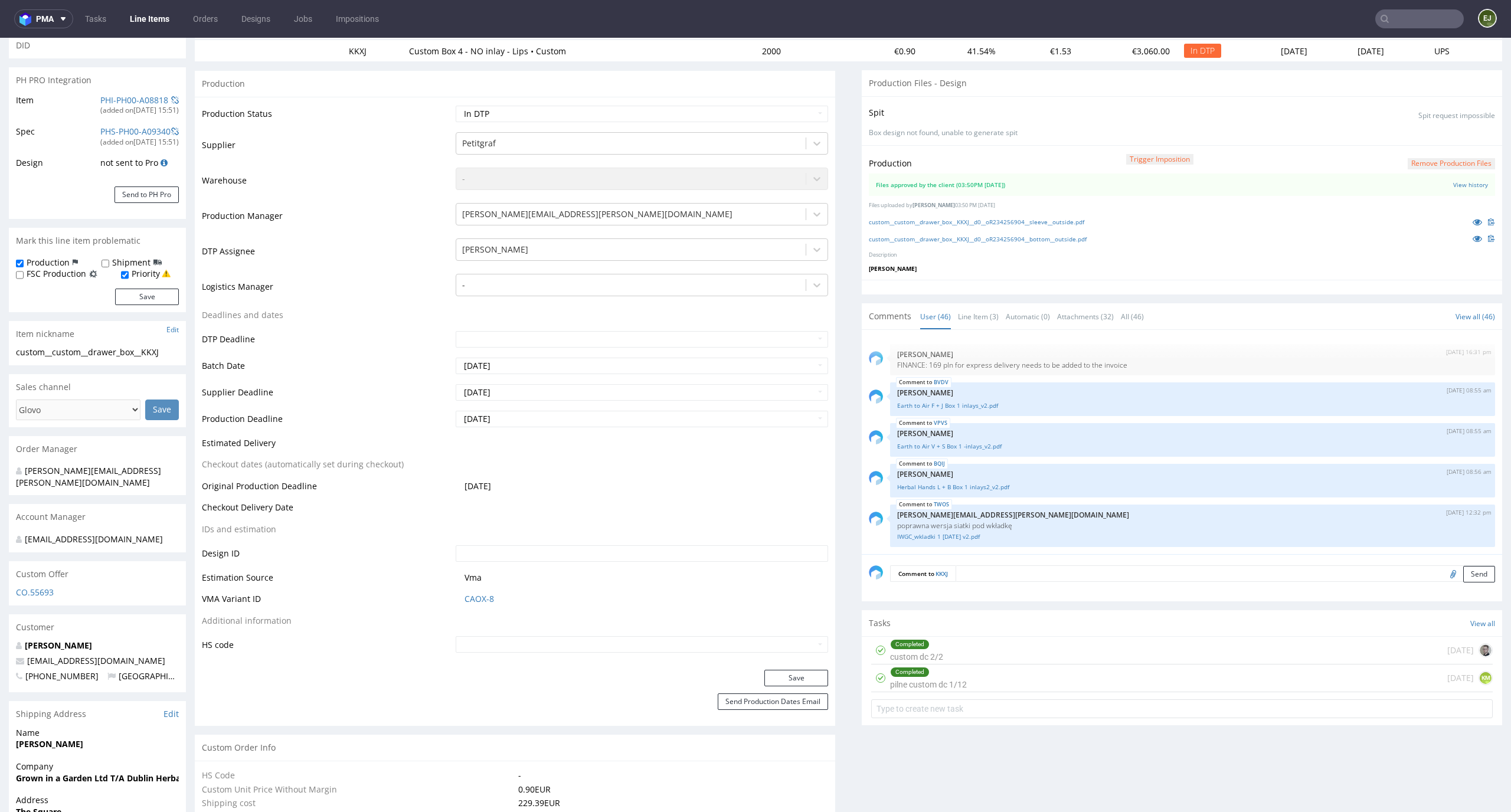
scroll to position [0, 0]
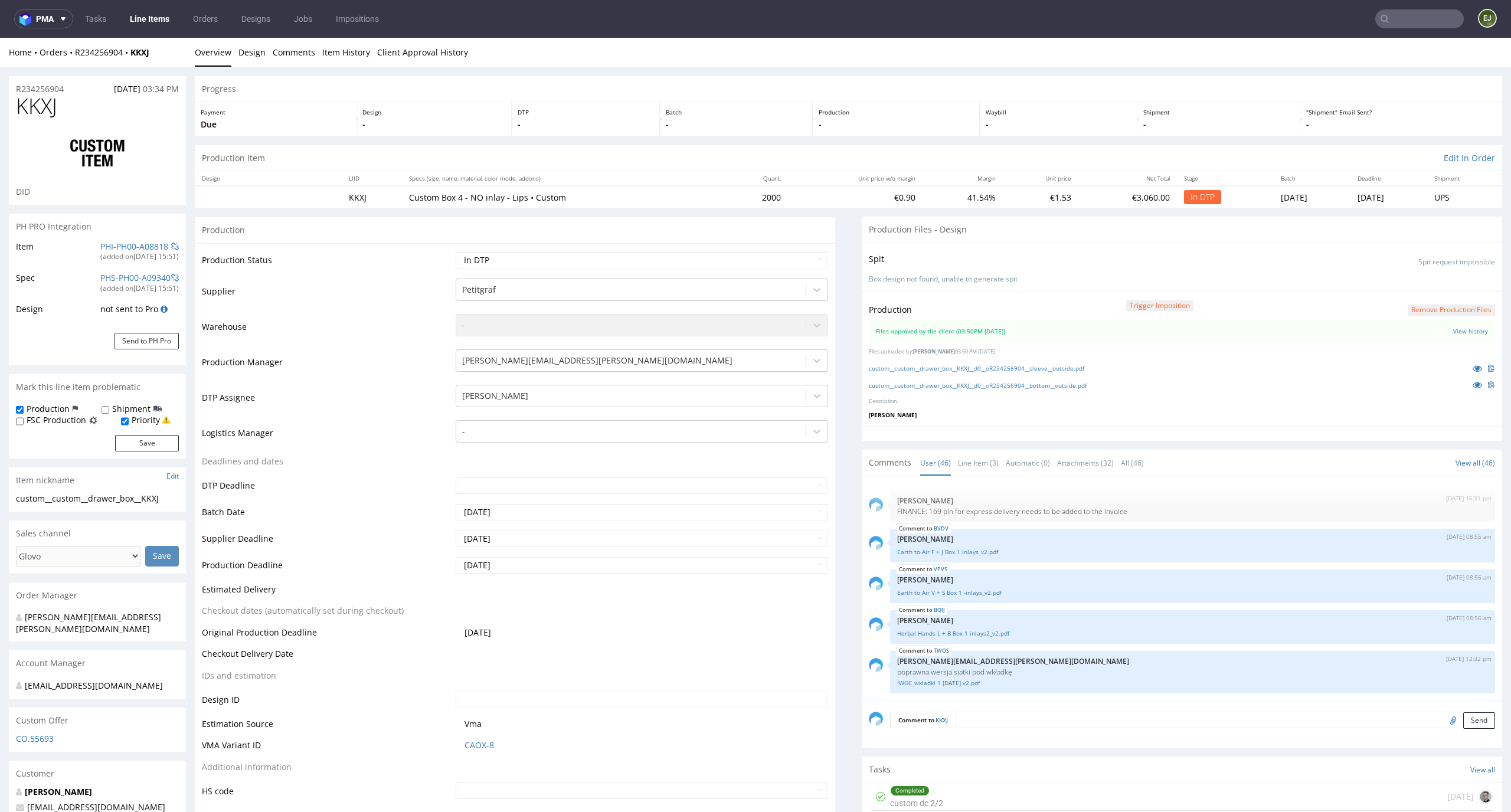
click at [1009, 373] on div "custom__custom__drawer_box__KKXJ__d0__oR234256904__sleeve__outside.pdf" at bounding box center [1182, 368] width 626 height 13
click at [1009, 369] on link "custom__custom__drawer_box__KKXJ__d0__oR234256904__sleeve__outside.pdf" at bounding box center [976, 368] width 216 height 8
click at [1008, 386] on link "custom__custom__drawer_box__KKXJ__d0__oR234256904__bottom__outside.pdf" at bounding box center [978, 385] width 218 height 8
click at [674, 147] on div "Production Item Edit In Order" at bounding box center [848, 158] width 1307 height 26
click at [1425, 313] on button "Remove production files" at bounding box center [1451, 310] width 87 height 11
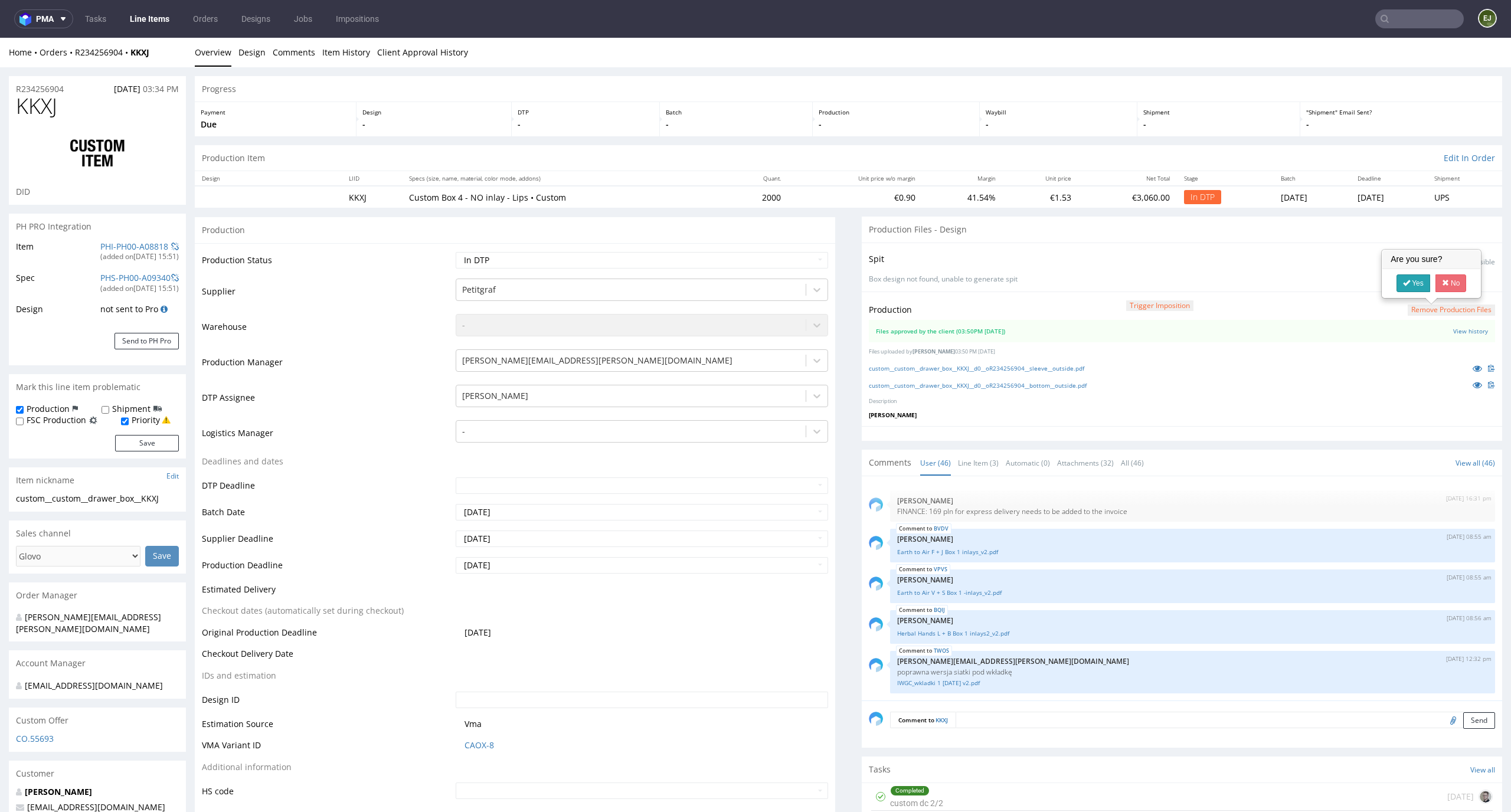
click at [1414, 290] on link "Yes" at bounding box center [1412, 283] width 33 height 18
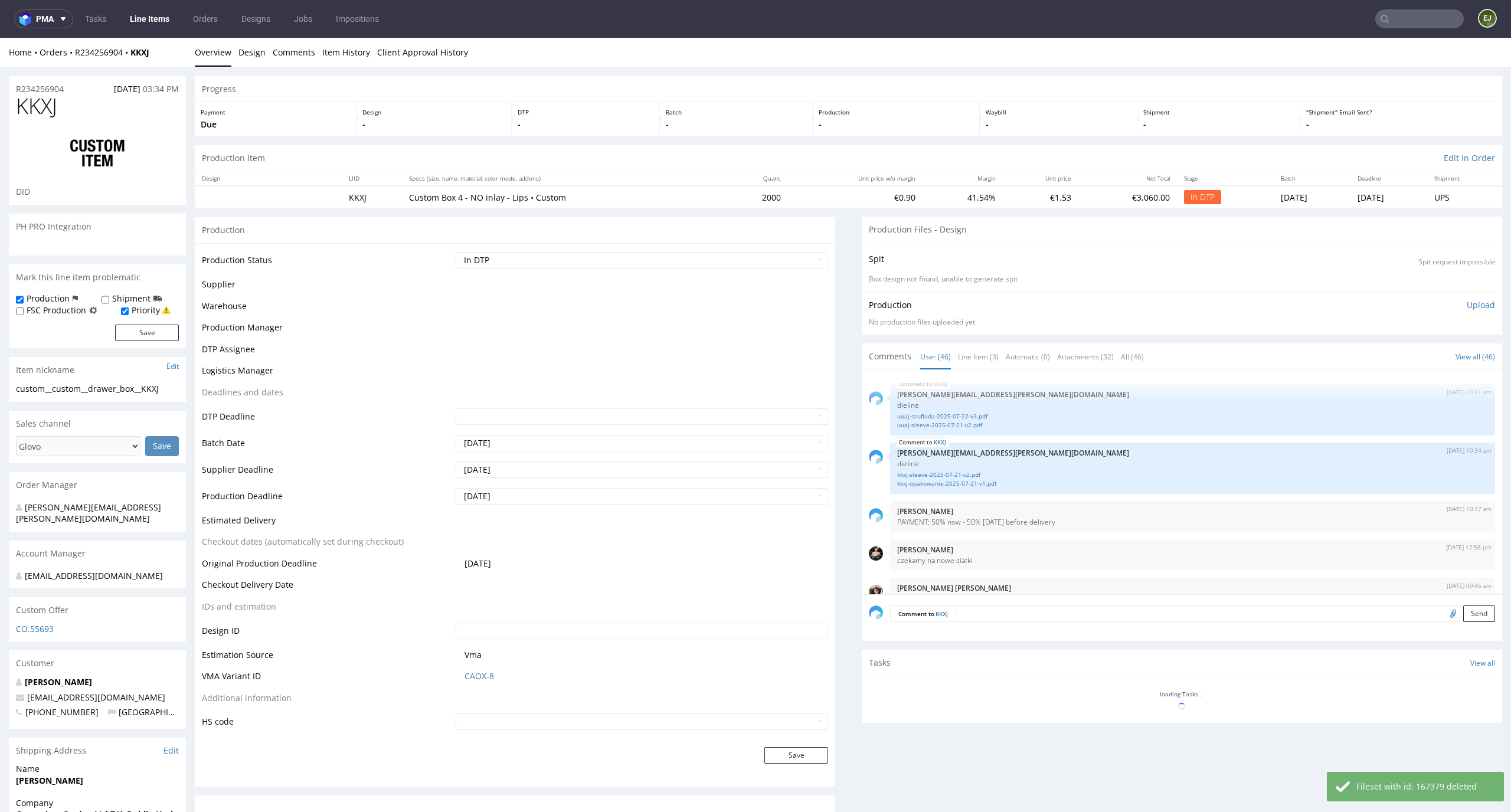
scroll to position [2203, 0]
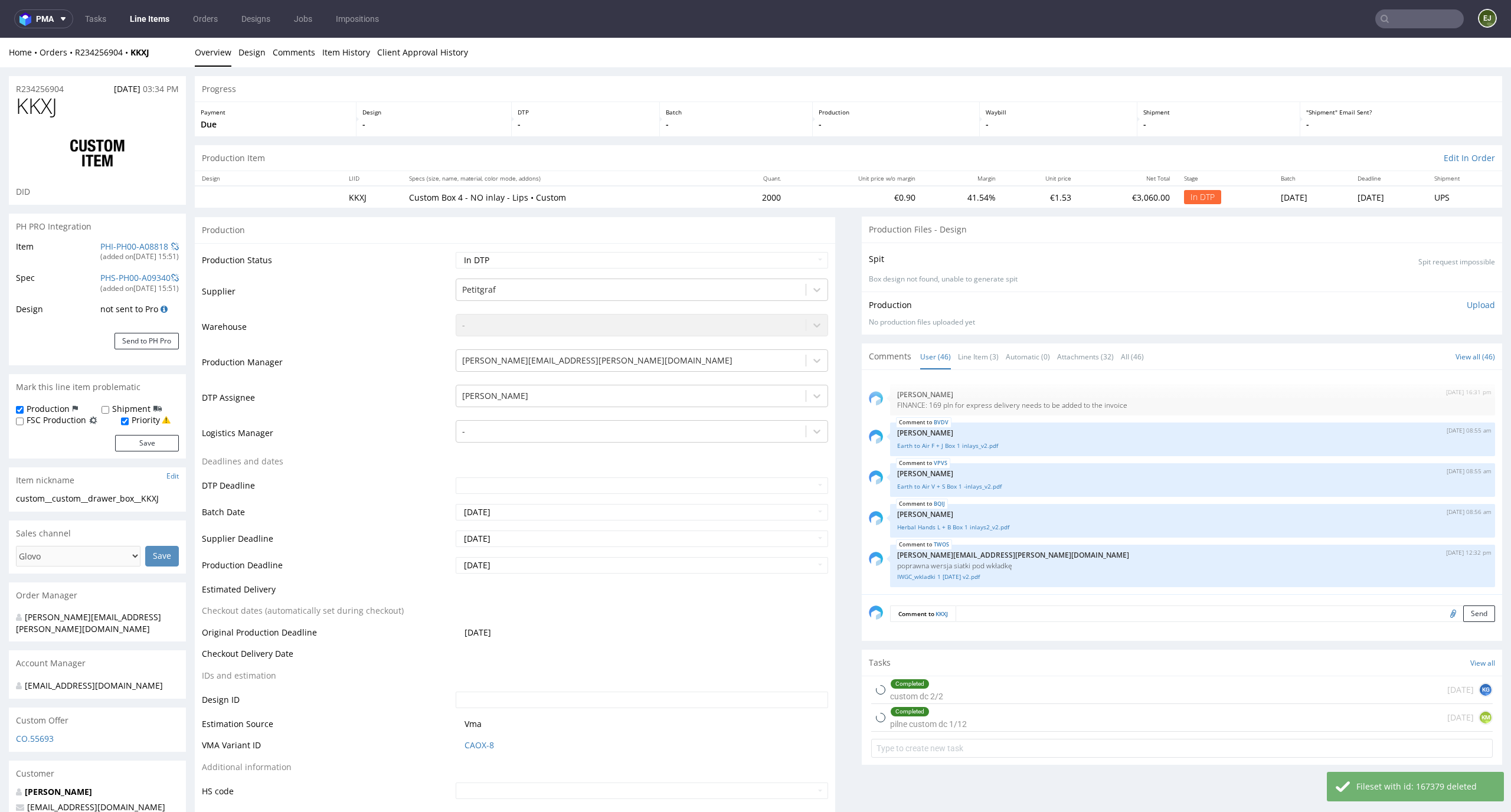
click at [1458, 311] on div "Production Upload No production files uploaded yet Description (optional) Add f…" at bounding box center [1182, 314] width 626 height 29
click at [1467, 305] on p "Upload" at bounding box center [1481, 305] width 29 height 12
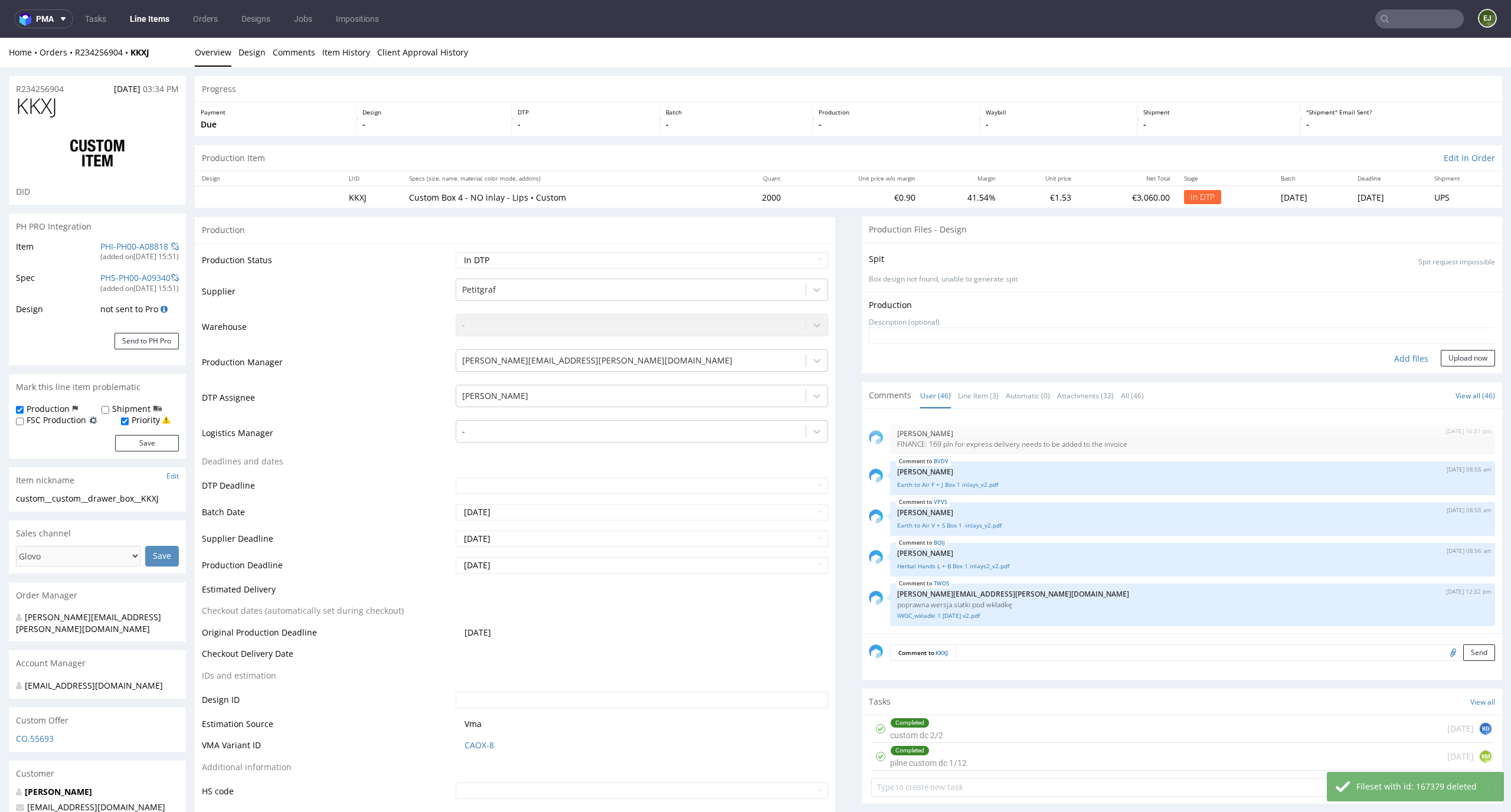
click at [1391, 359] on div "Add files" at bounding box center [1411, 358] width 59 height 18
type input "C:\fakepath\custom__custom__drawer_box__KKXJ__d0__oR234256904__bottom__outside.…"
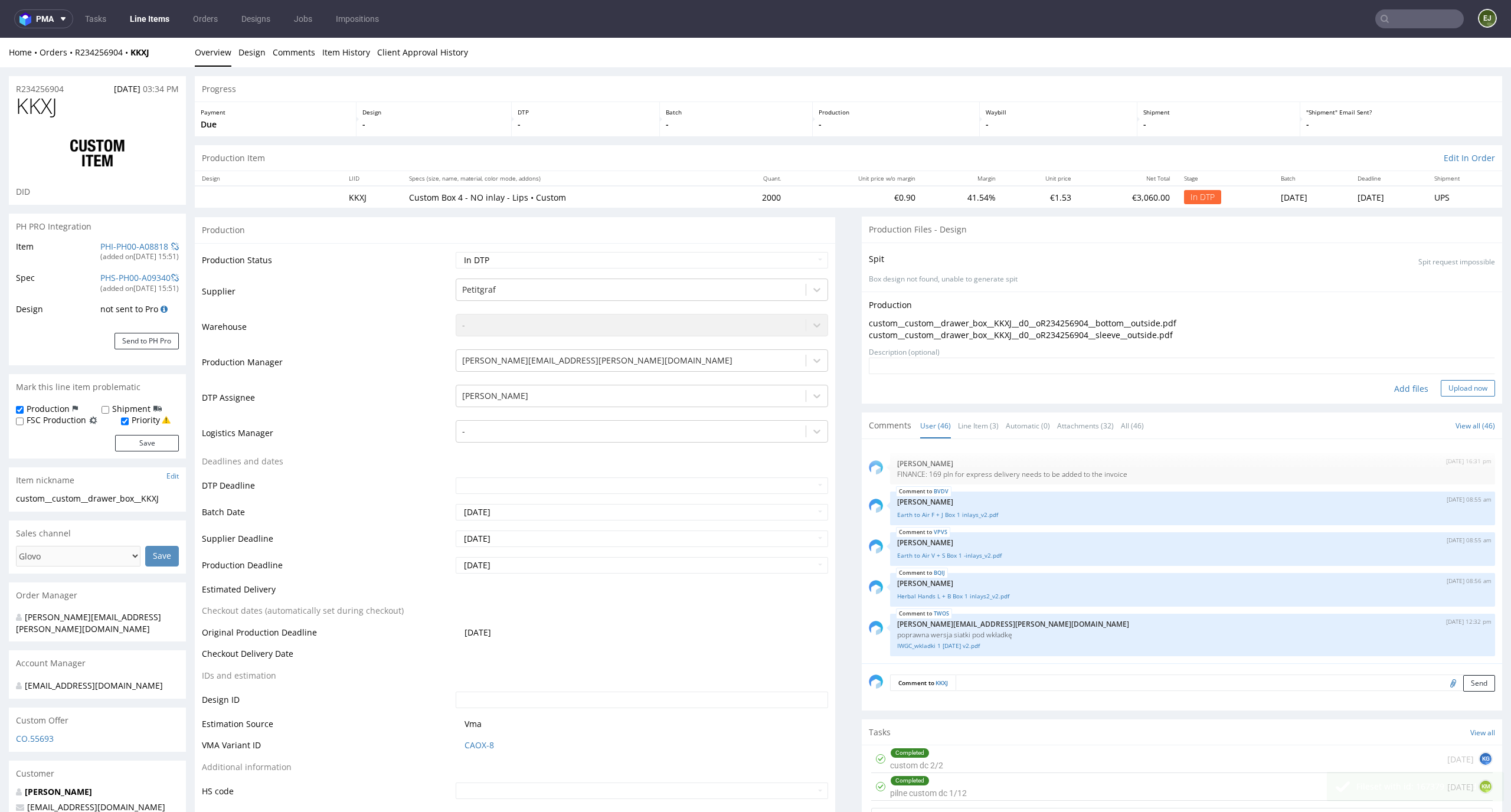
click at [1442, 393] on button "Upload now" at bounding box center [1468, 388] width 54 height 16
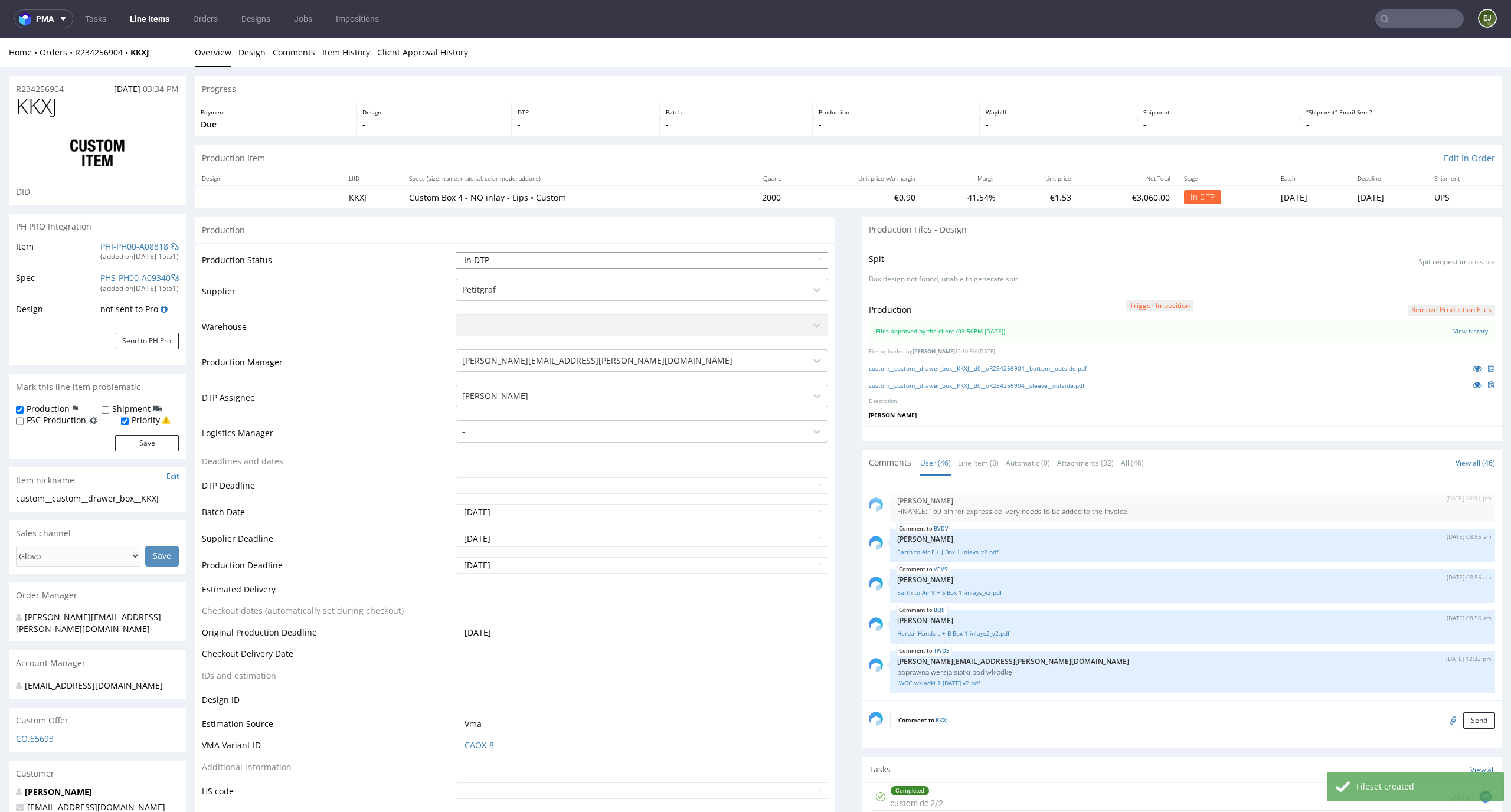
click at [799, 265] on select "Waiting for Artwork Waiting for Diecut Waiting for Mockup Waiting for DTP Waiti…" at bounding box center [642, 260] width 373 height 16
select select "dtp_production_ready"
click at [456, 252] on select "Waiting for Artwork Waiting for Diecut Waiting for Mockup Waiting for DTP Waiti…" at bounding box center [642, 260] width 373 height 16
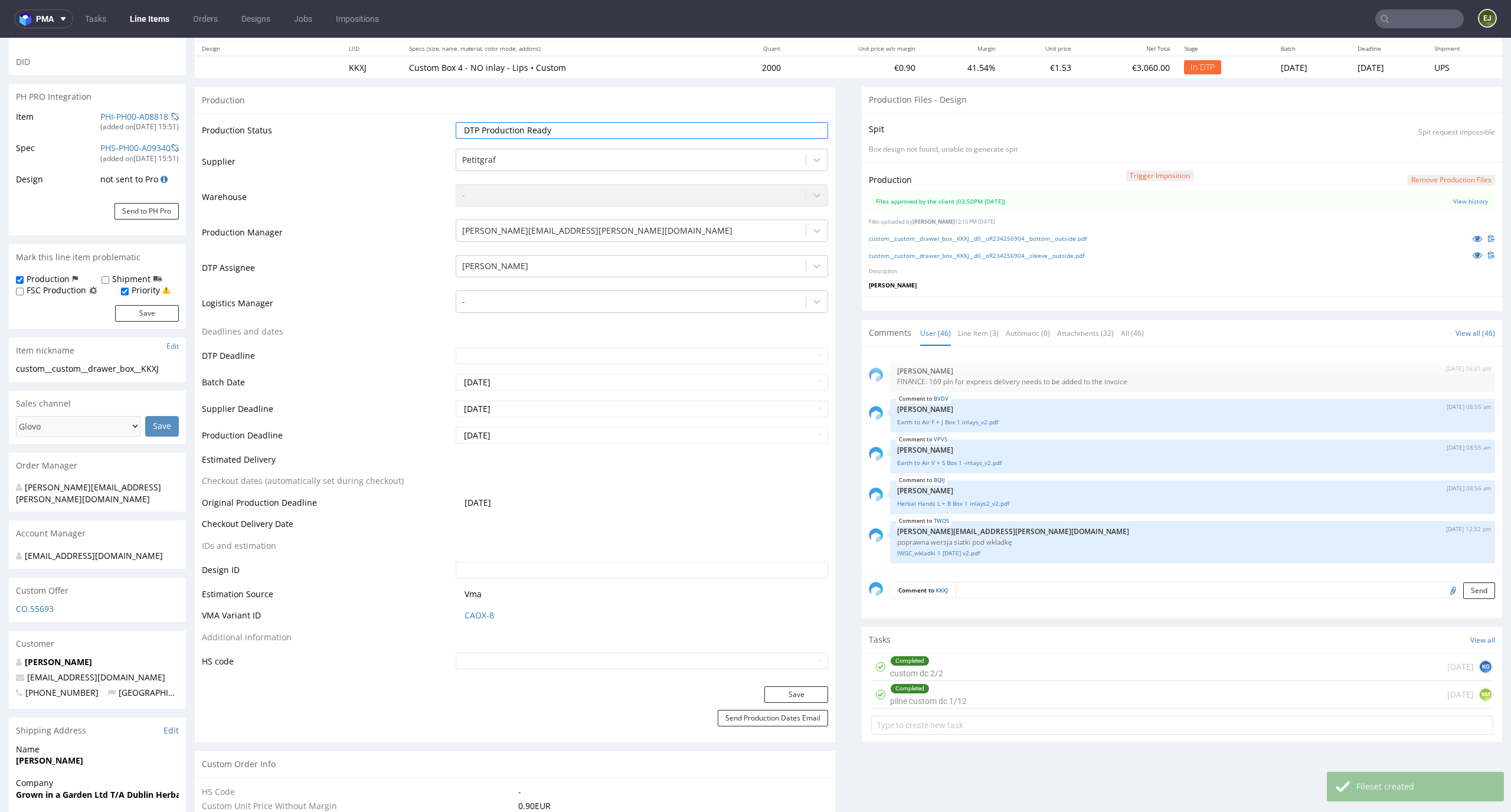
scroll to position [178, 0]
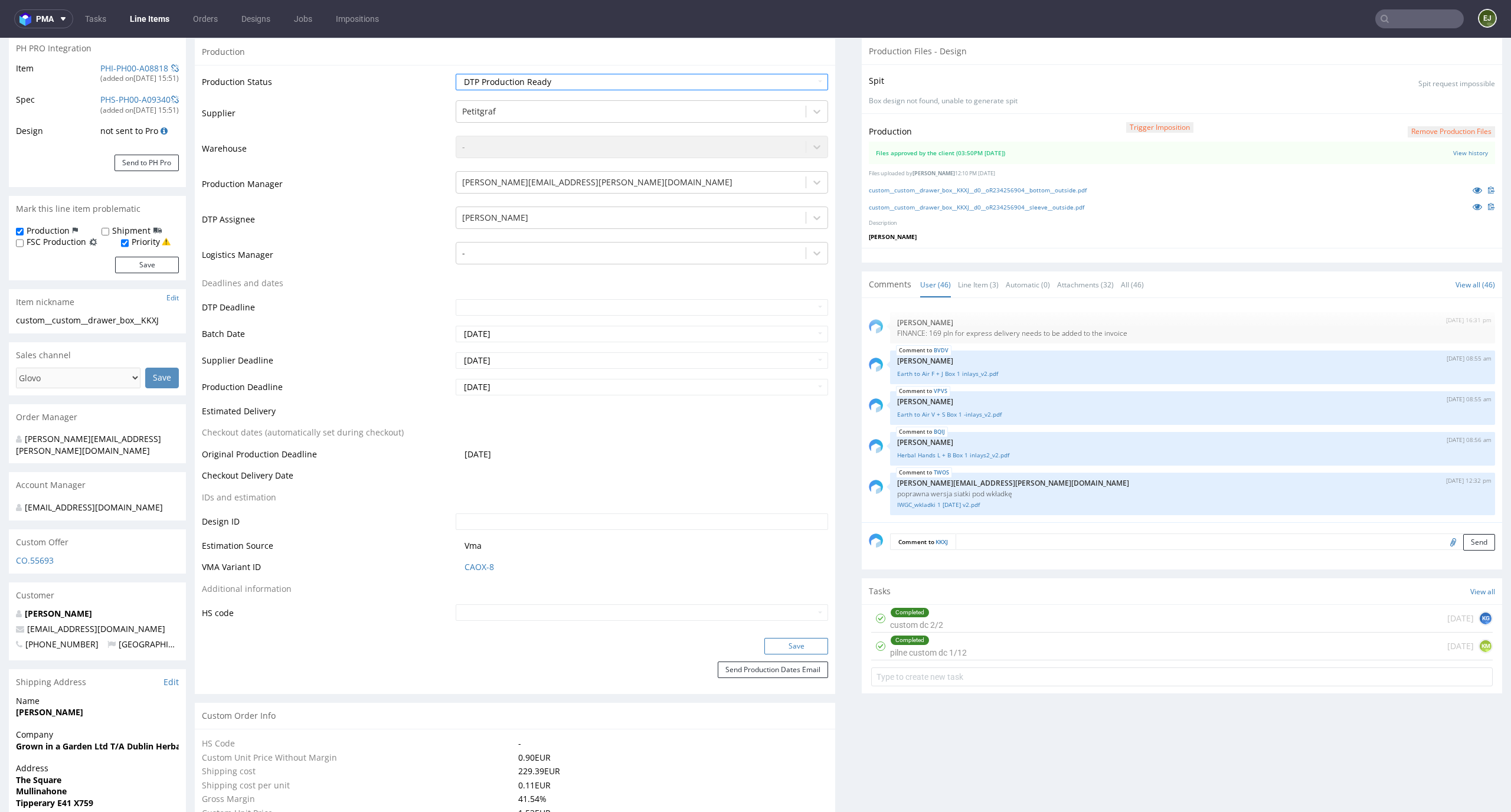
click at [810, 641] on button "Save" at bounding box center [796, 646] width 64 height 16
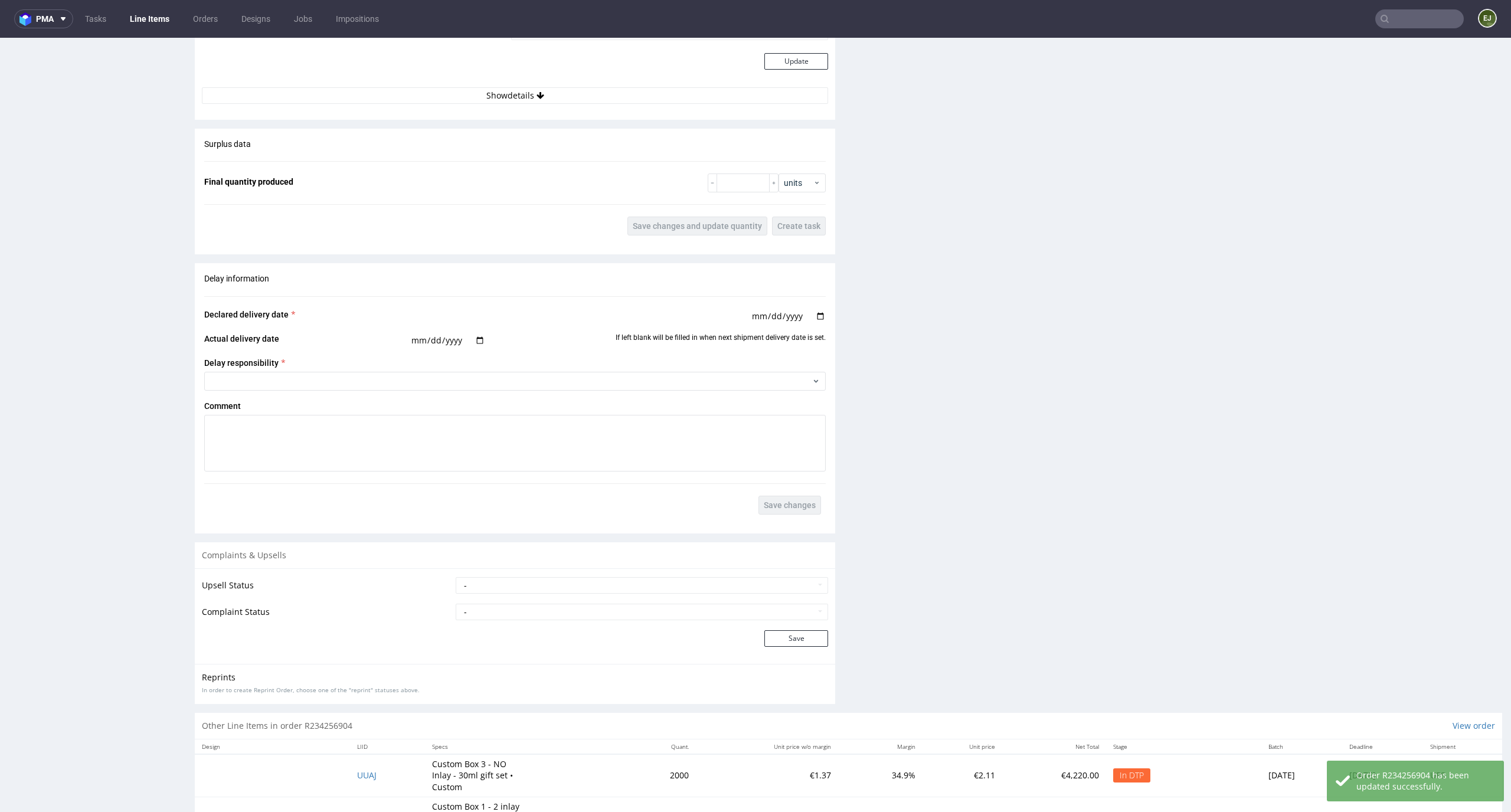
scroll to position [2239, 0]
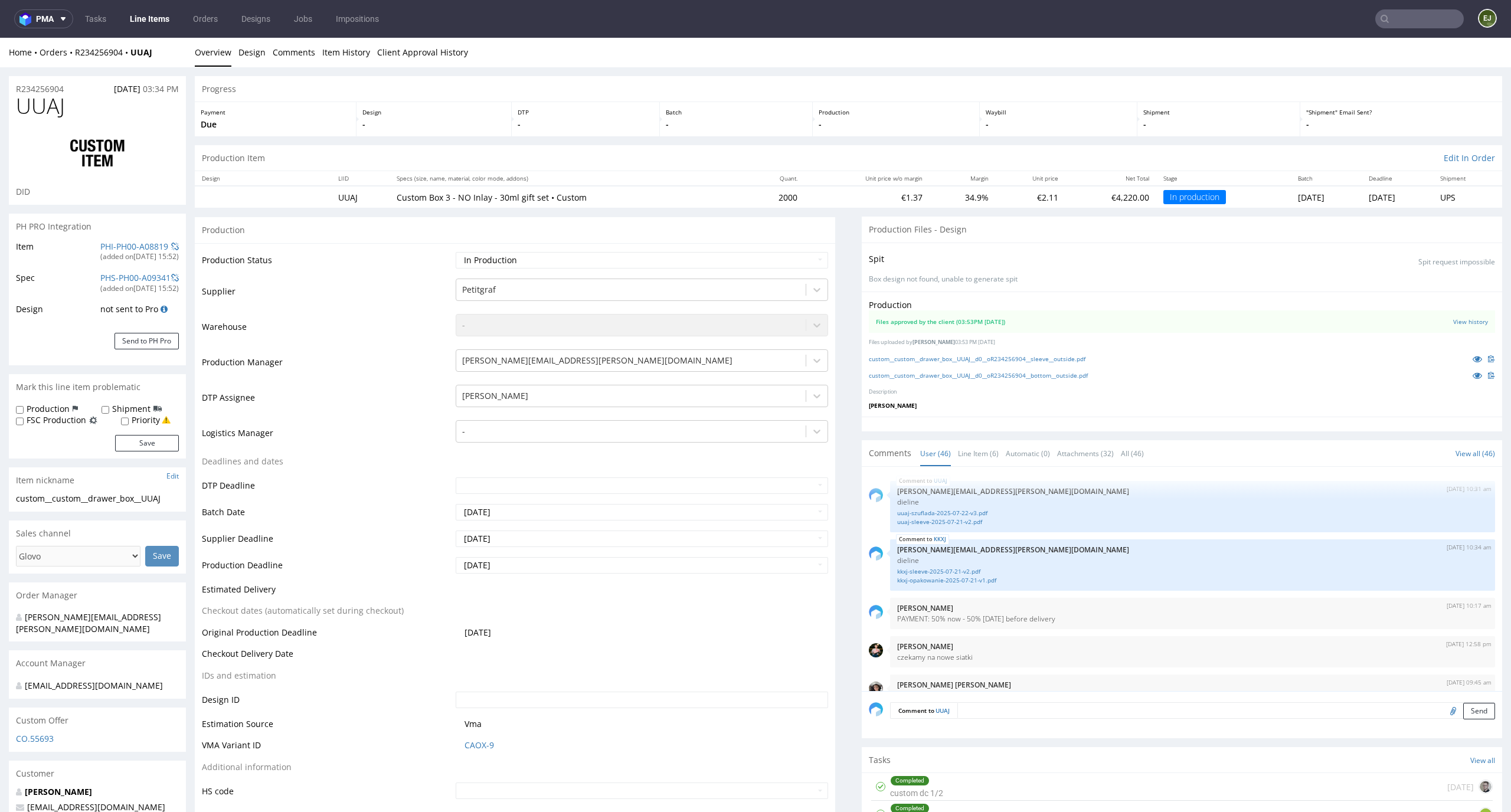
scroll to position [2203, 0]
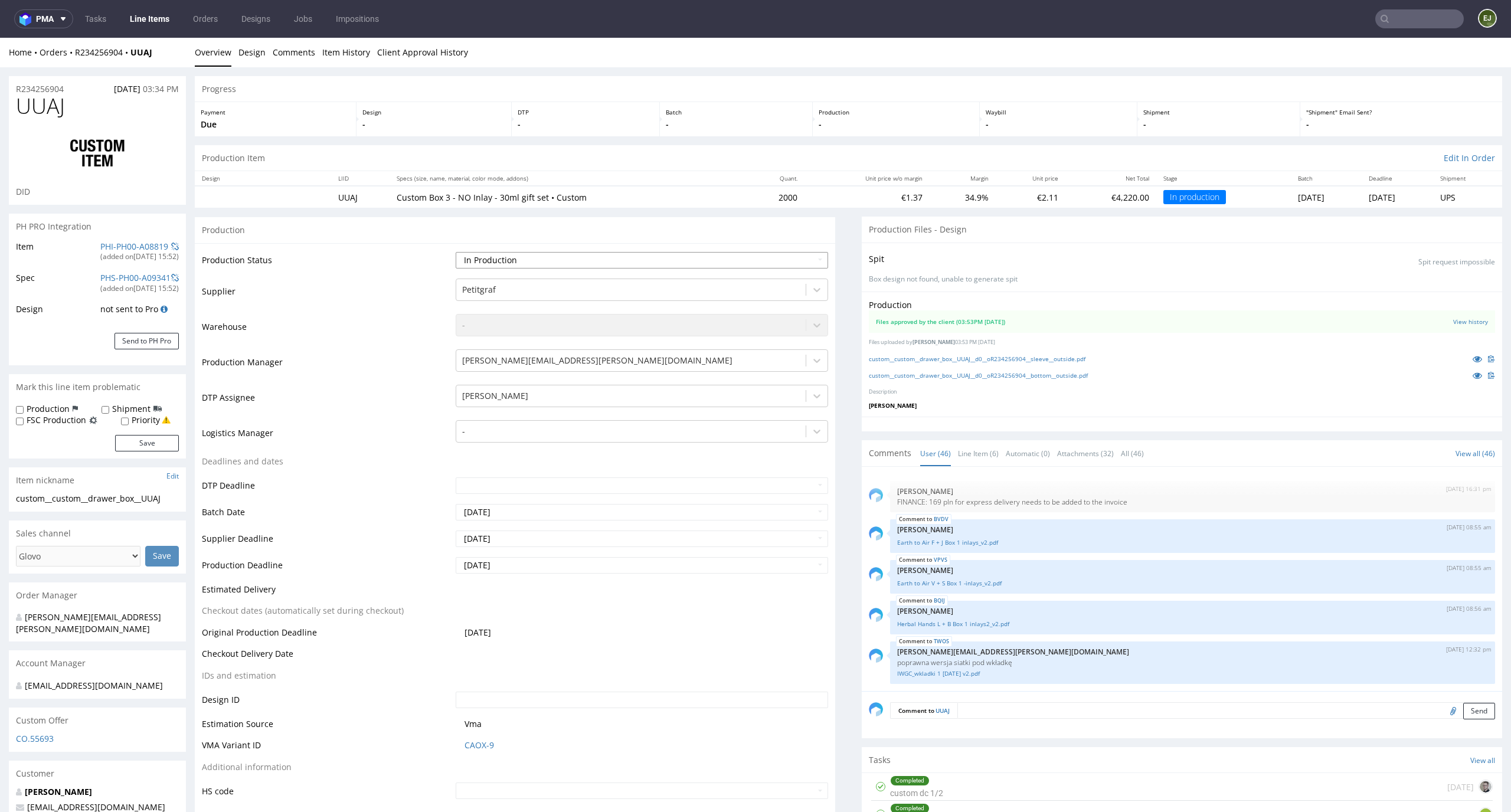
click at [764, 264] on select "Waiting for Artwork Waiting for Diecut Waiting for Mockup Waiting for DTP Waiti…" at bounding box center [642, 260] width 373 height 16
select select "dtp_in_process"
click at [456, 252] on select "Waiting for Artwork Waiting for Diecut Waiting for Mockup Waiting for DTP Waiti…" at bounding box center [642, 260] width 373 height 16
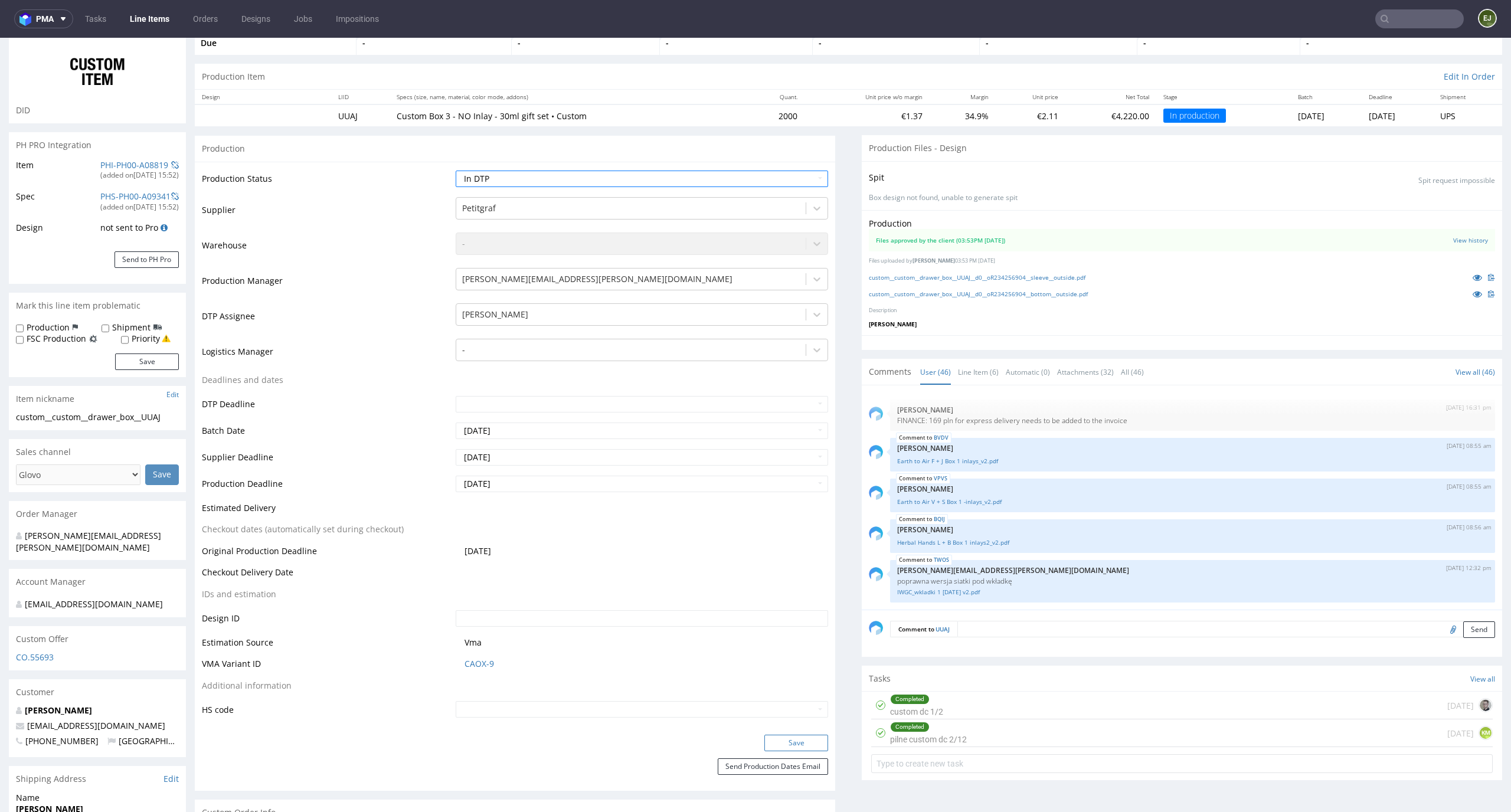
click at [803, 738] on button "Save" at bounding box center [796, 743] width 64 height 16
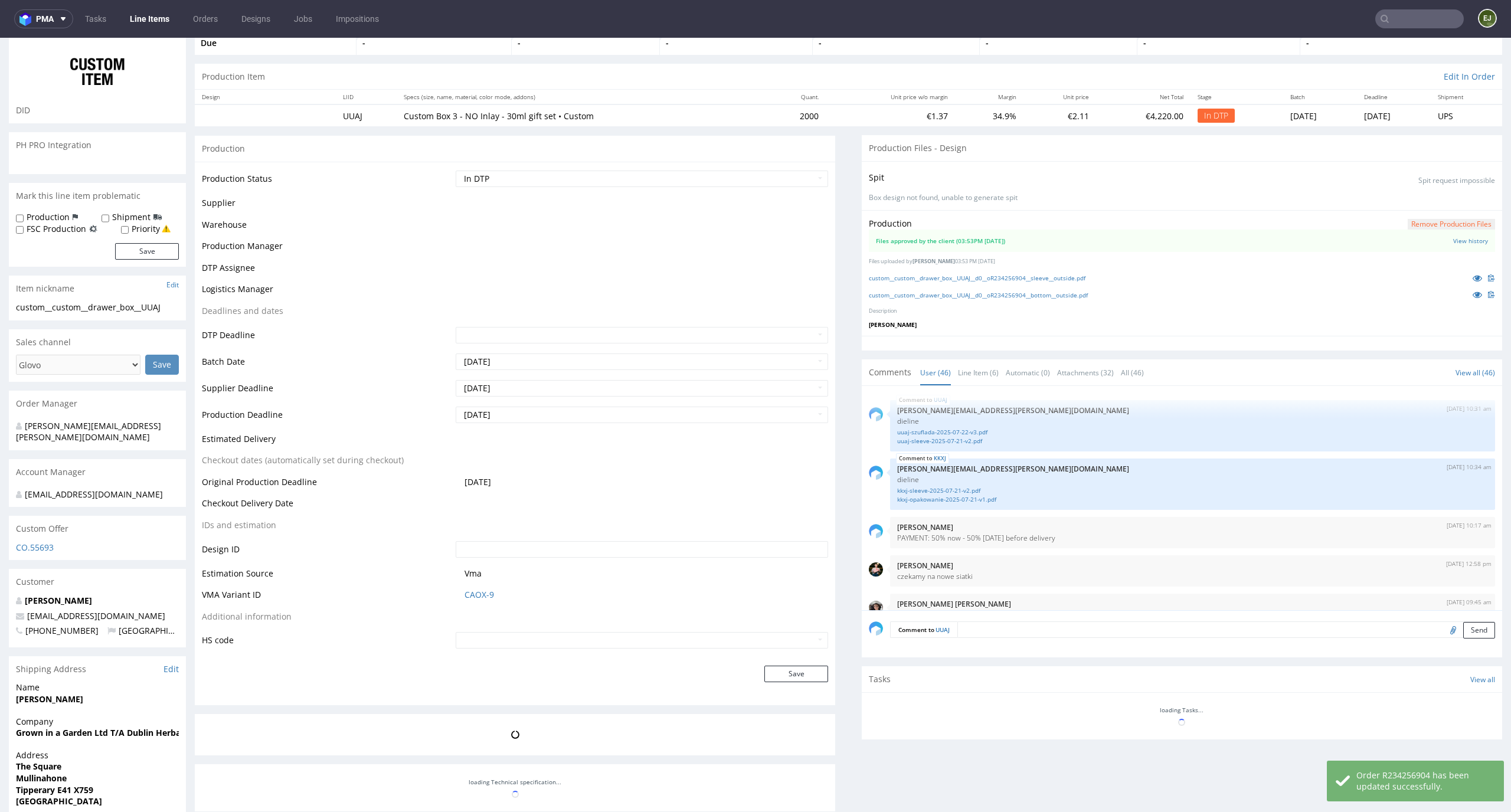
scroll to position [2203, 0]
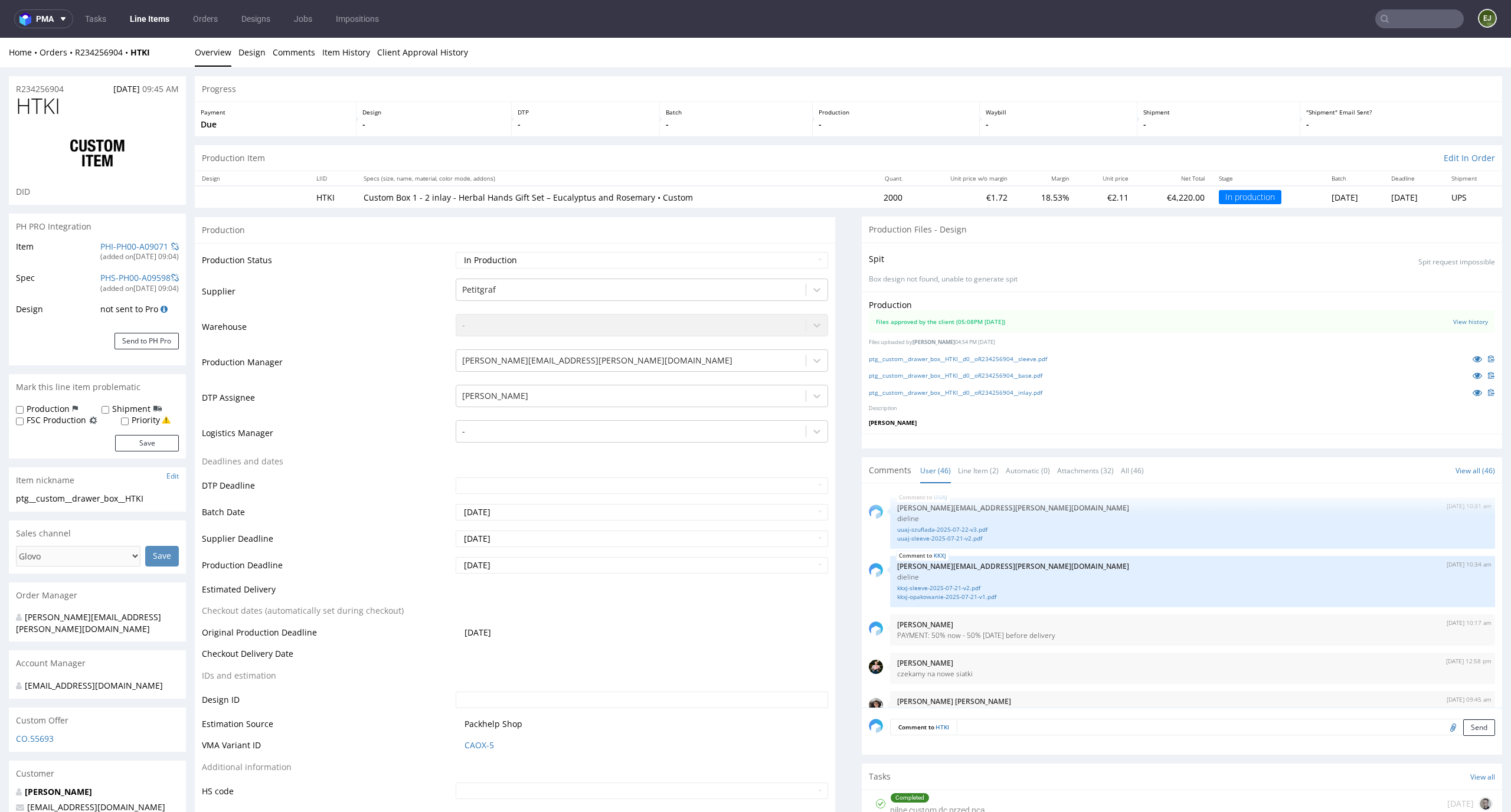
scroll to position [2203, 0]
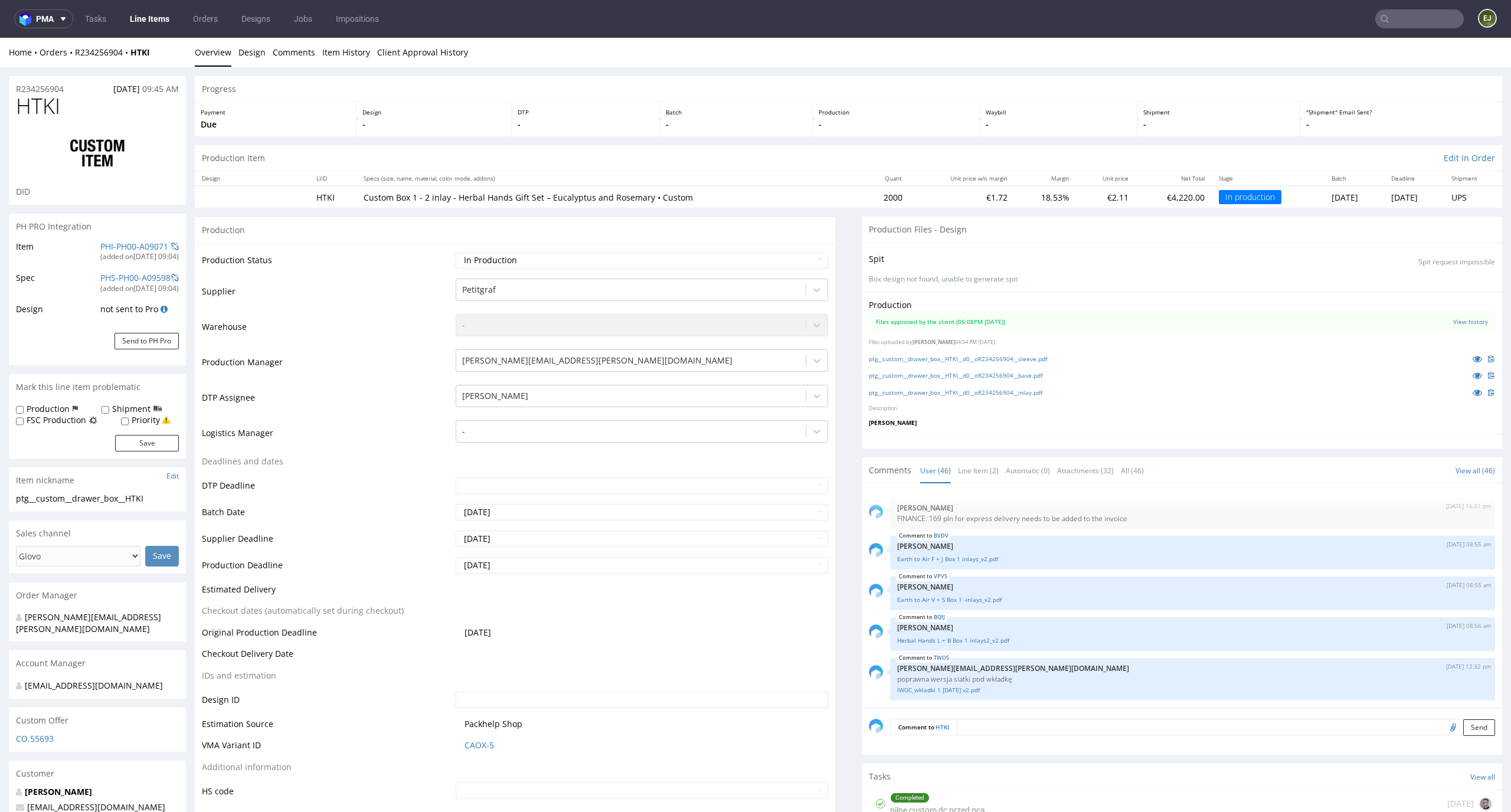
click at [661, 186] on td "Custom Box 1 - 2 inlay - Herbal Hands Gift Set – Eucalyptus and Rosemary • Cust…" at bounding box center [608, 197] width 504 height 22
click at [791, 265] on select "Waiting for Artwork Waiting for Diecut Waiting for Mockup Waiting for DTP Waiti…" at bounding box center [642, 260] width 373 height 16
select select "dtp_in_process"
click at [456, 252] on select "Waiting for Artwork Waiting for Diecut Waiting for Mockup Waiting for DTP Waiti…" at bounding box center [642, 260] width 373 height 16
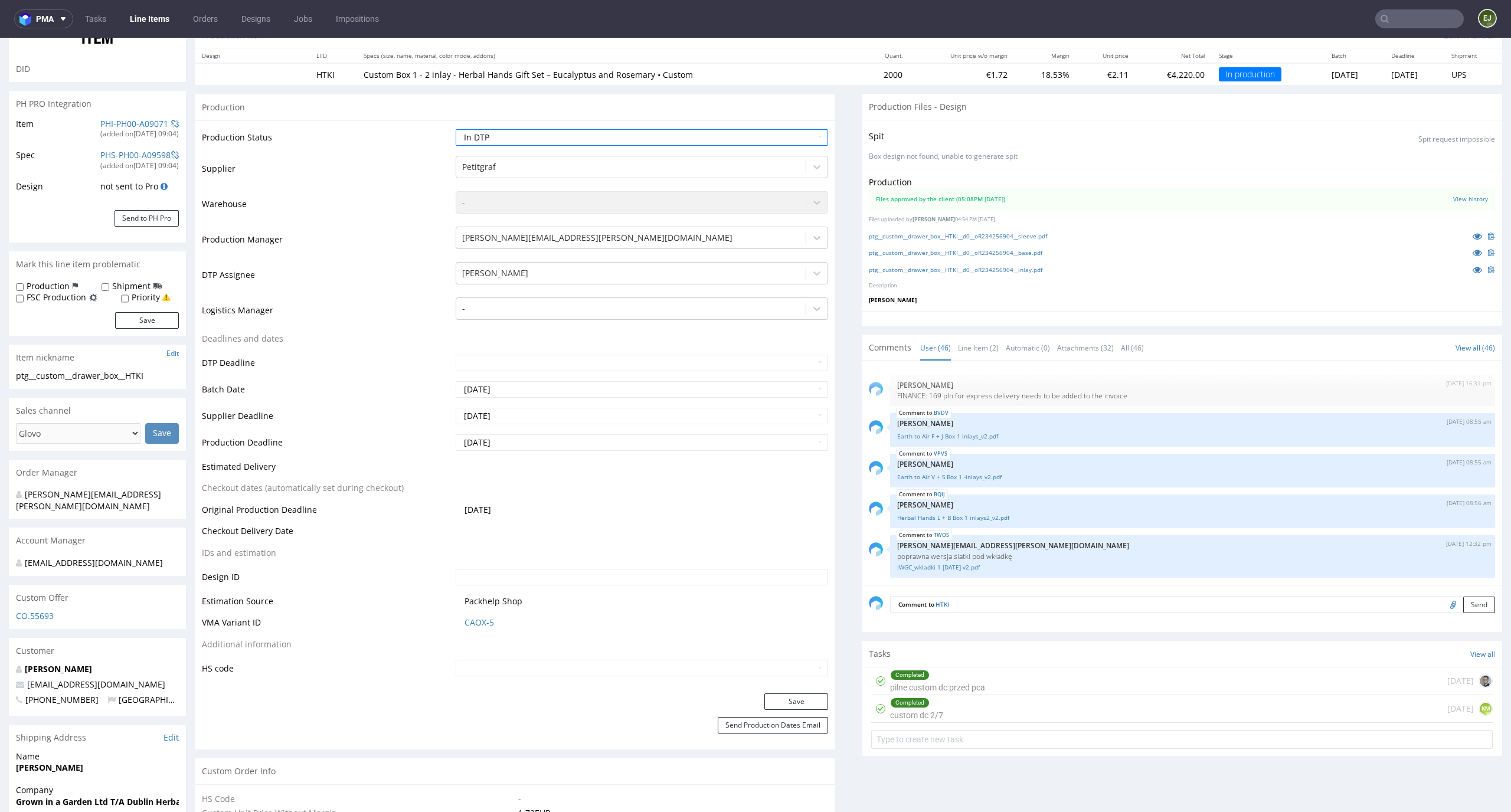
scroll to position [258, 0]
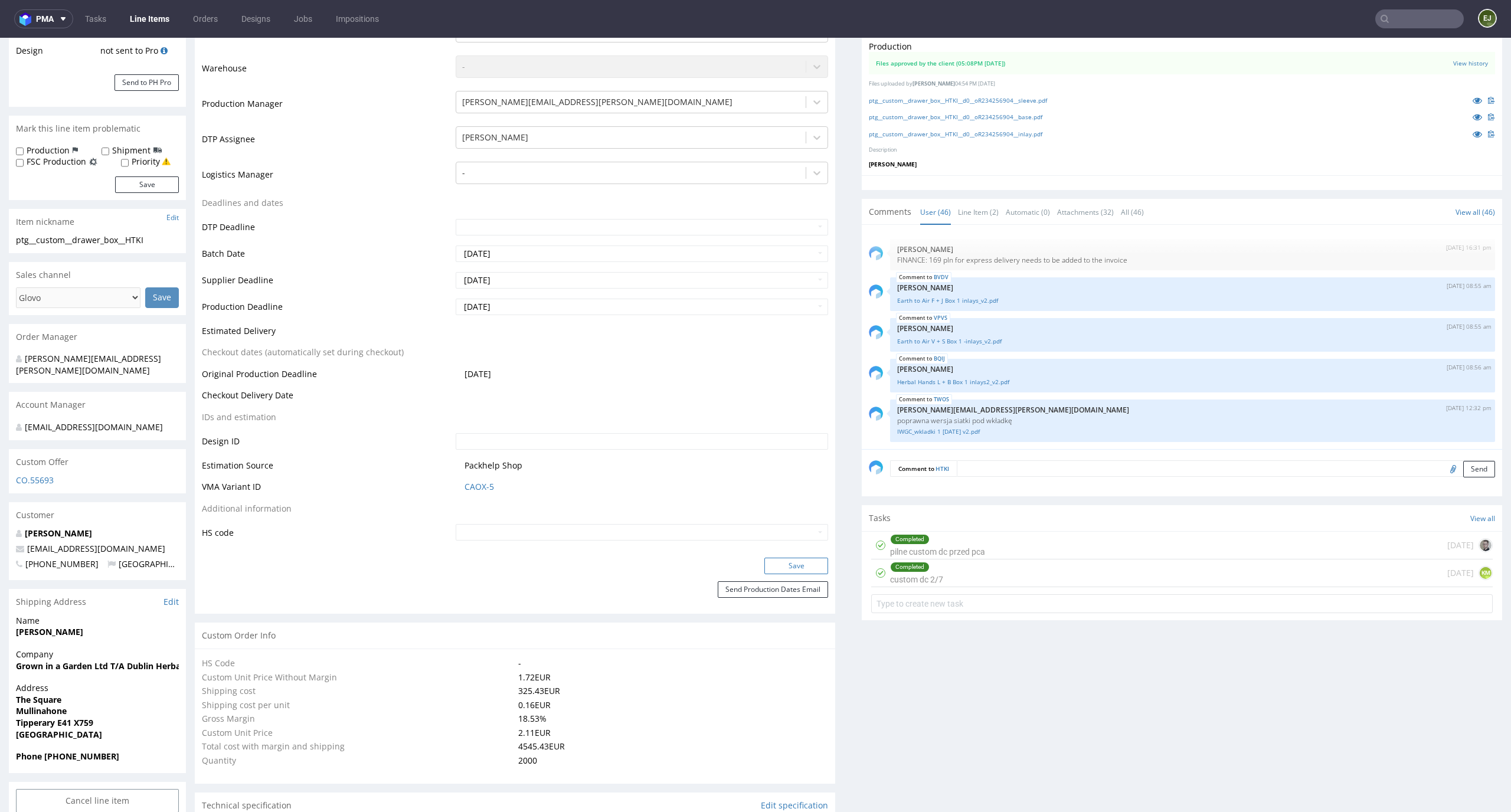
click at [780, 570] on button "Save" at bounding box center [796, 566] width 64 height 16
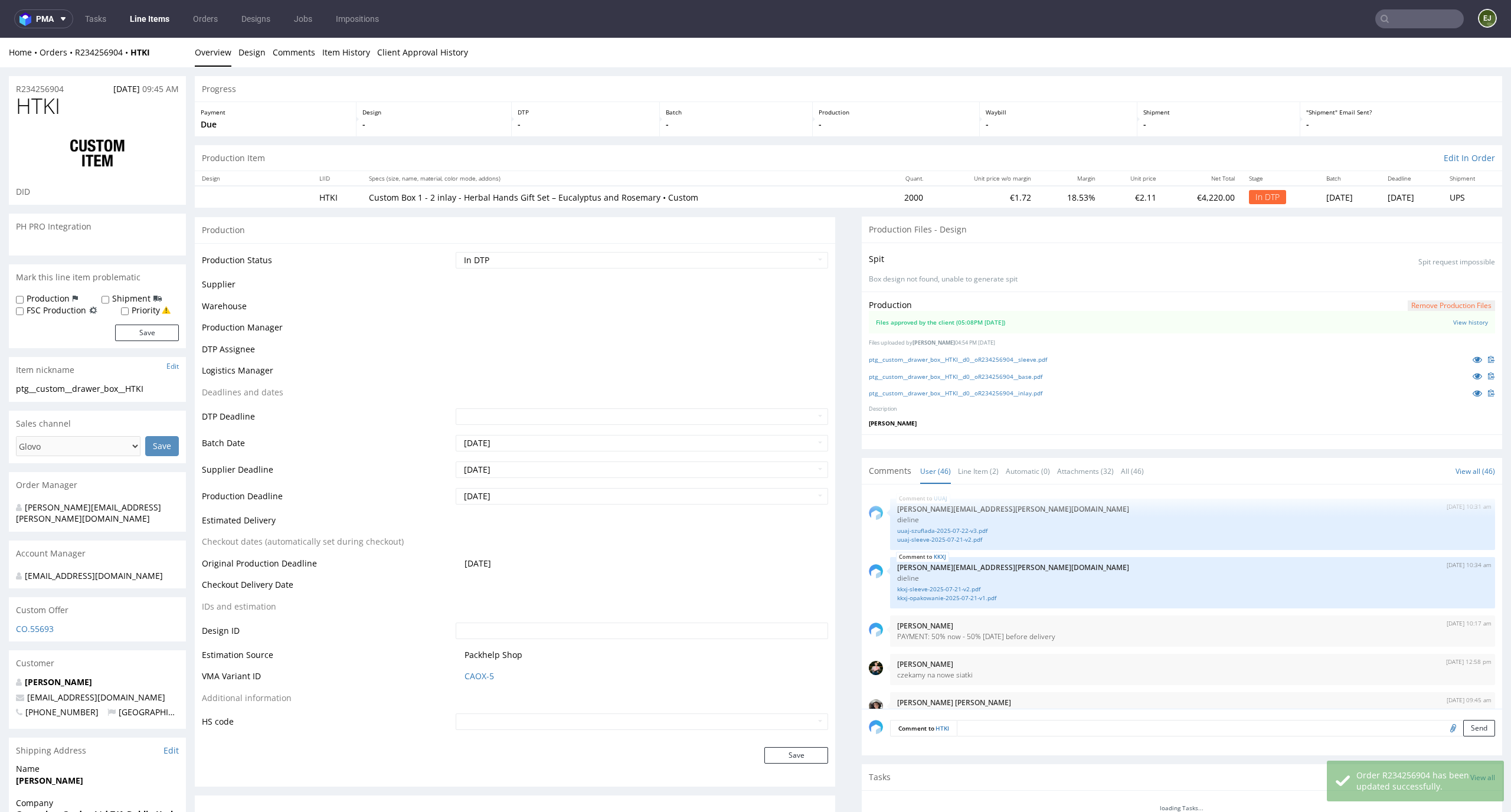
scroll to position [2203, 0]
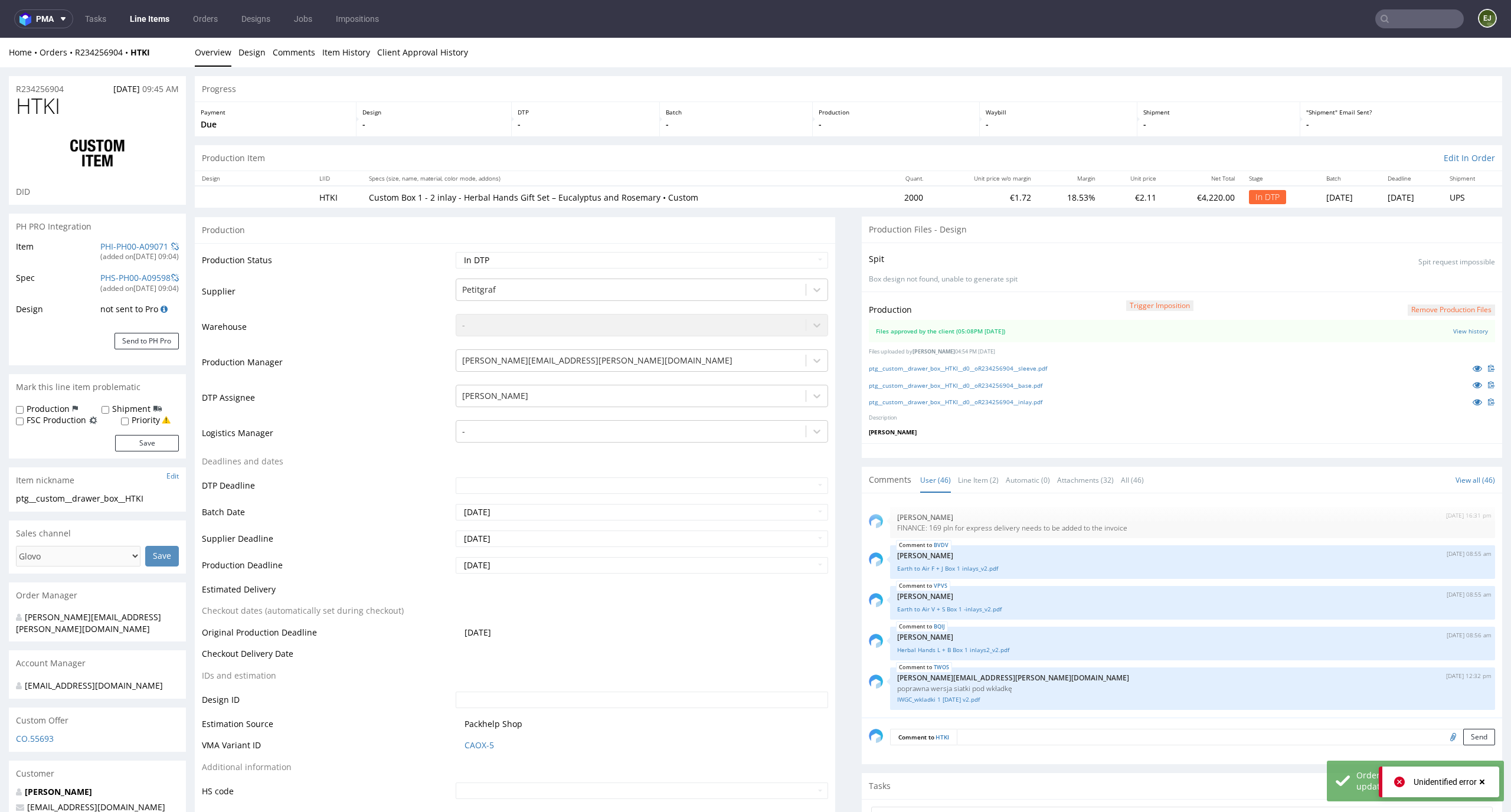
click at [1432, 310] on button "Remove production files" at bounding box center [1451, 310] width 87 height 11
click at [1409, 283] on icon at bounding box center [1406, 282] width 7 height 8
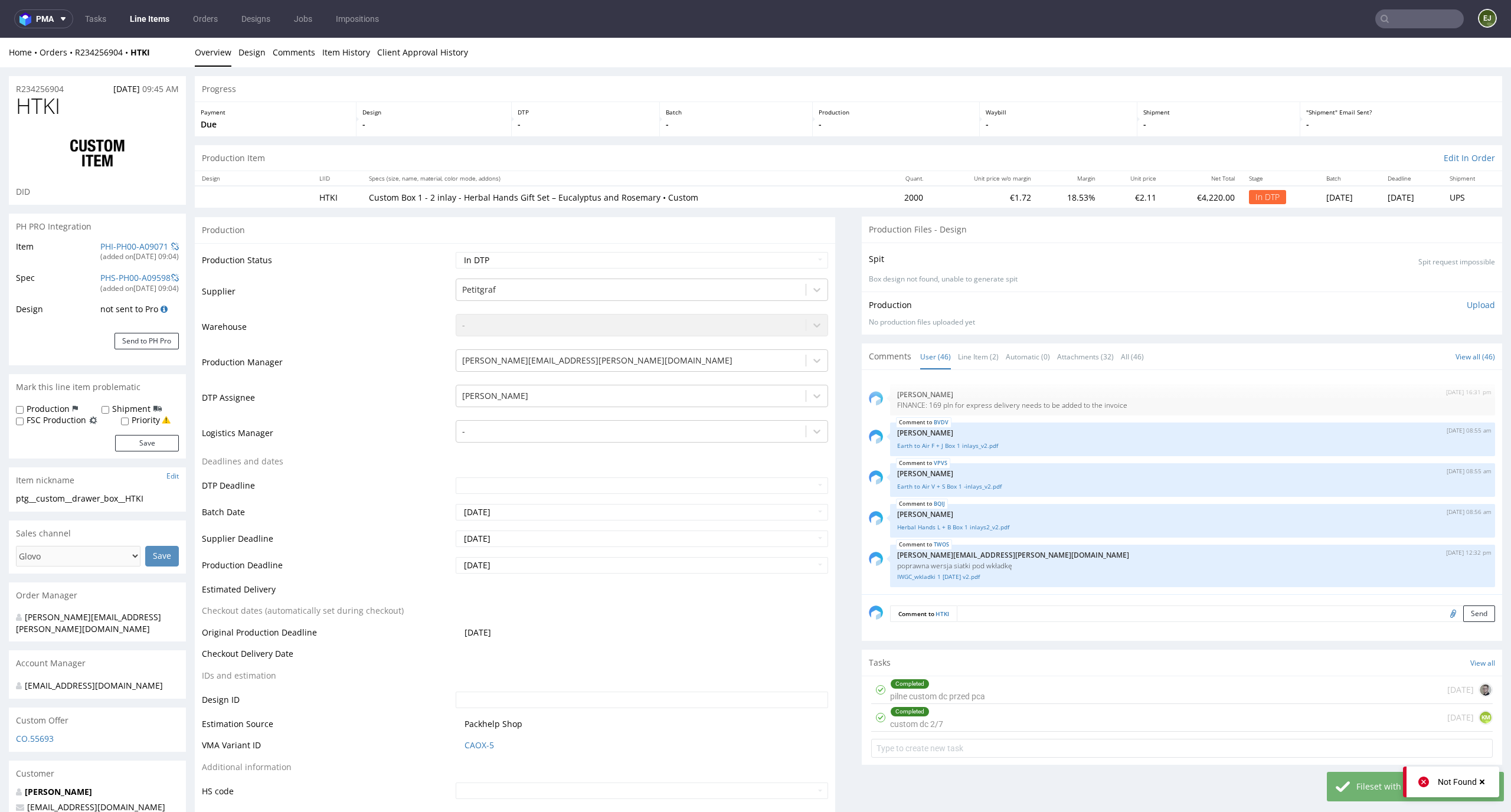
click at [1467, 302] on p "Upload" at bounding box center [1481, 305] width 29 height 12
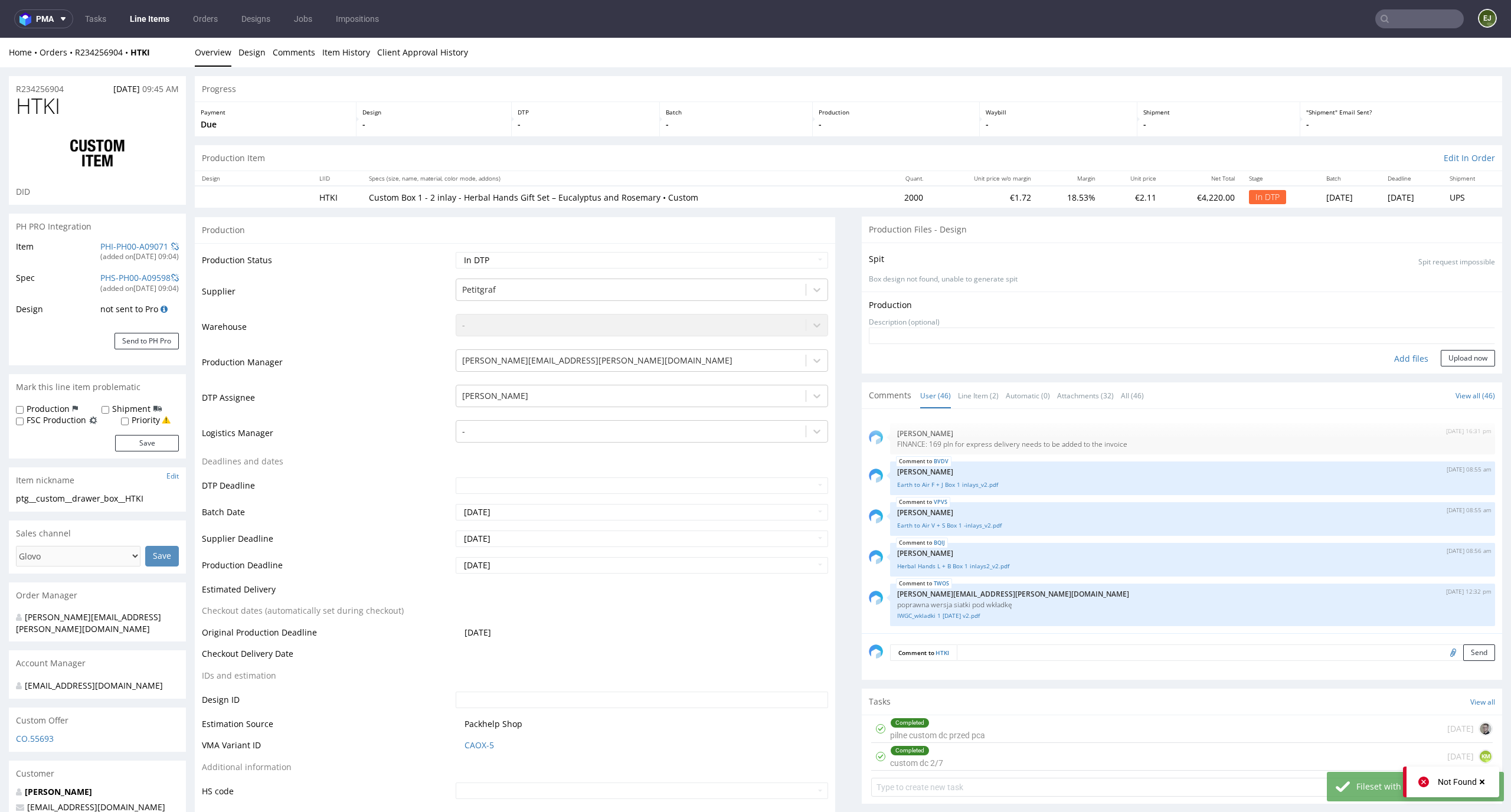
click at [1399, 363] on div "Add files" at bounding box center [1411, 358] width 59 height 18
type input "C:\fakepath\ptg__custom__drawer_box__HTKI__d0__oR234256904__base.pdf"
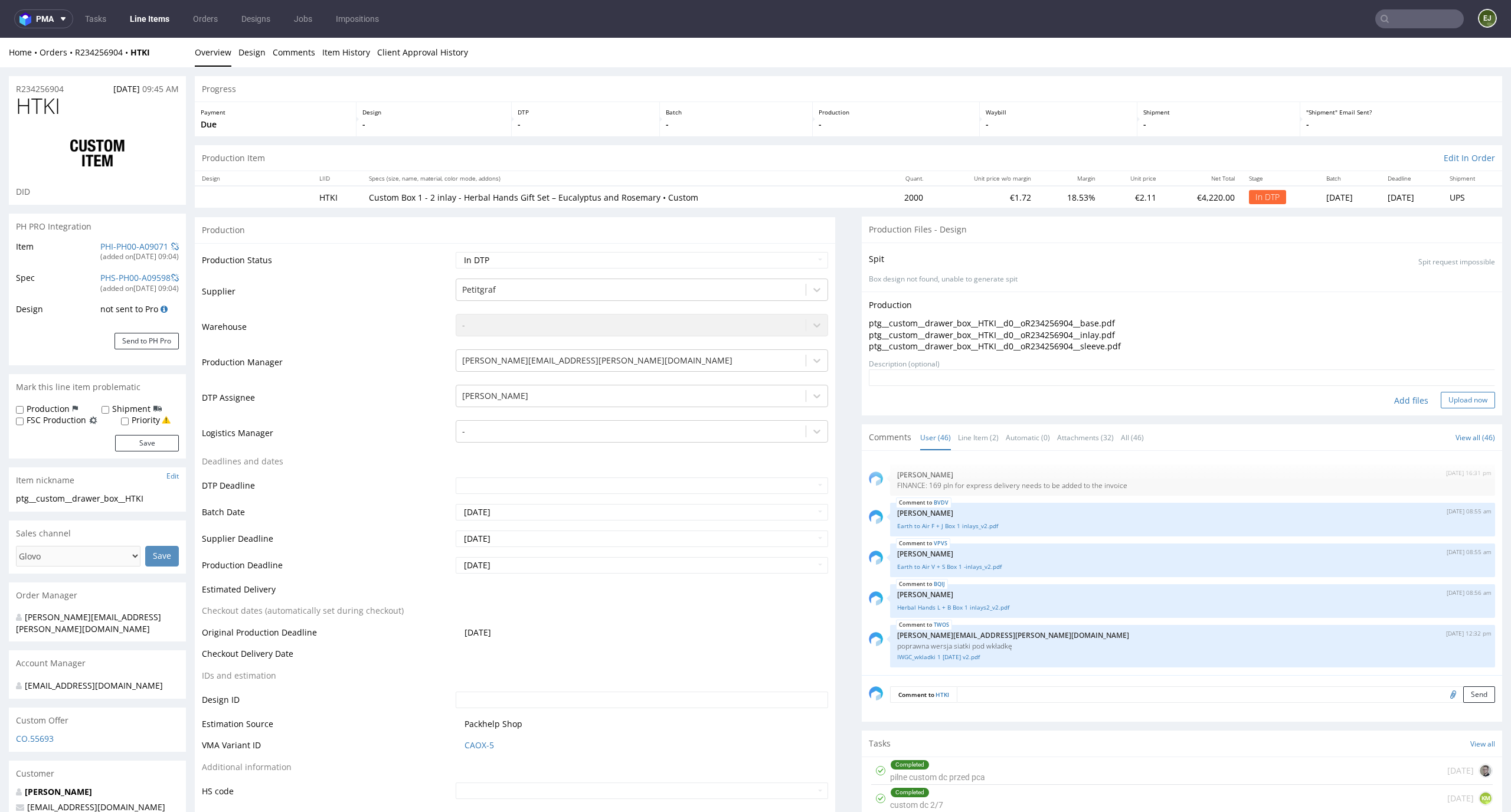
click at [1445, 403] on button "Upload now" at bounding box center [1468, 400] width 54 height 16
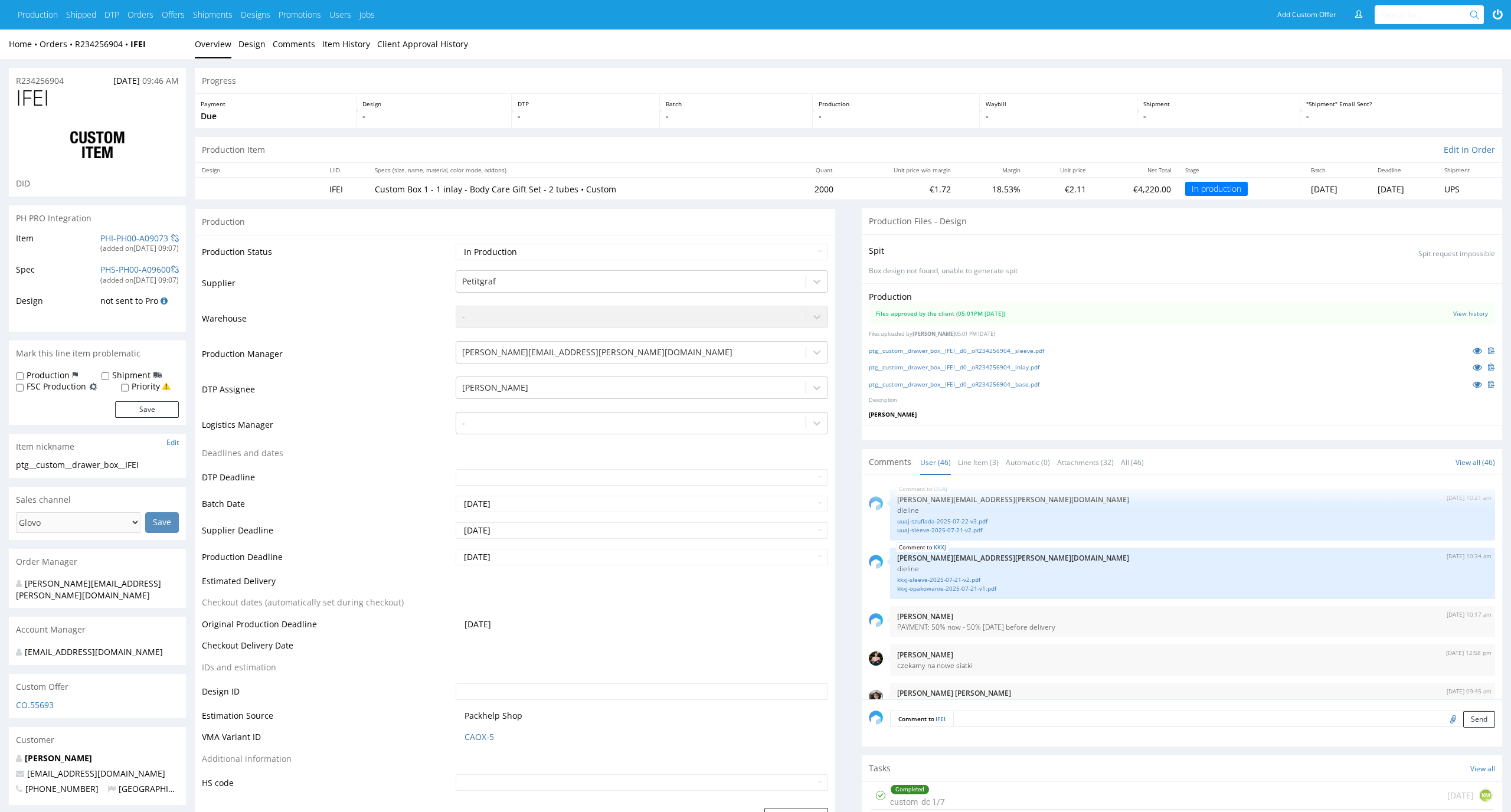
scroll to position [2203, 0]
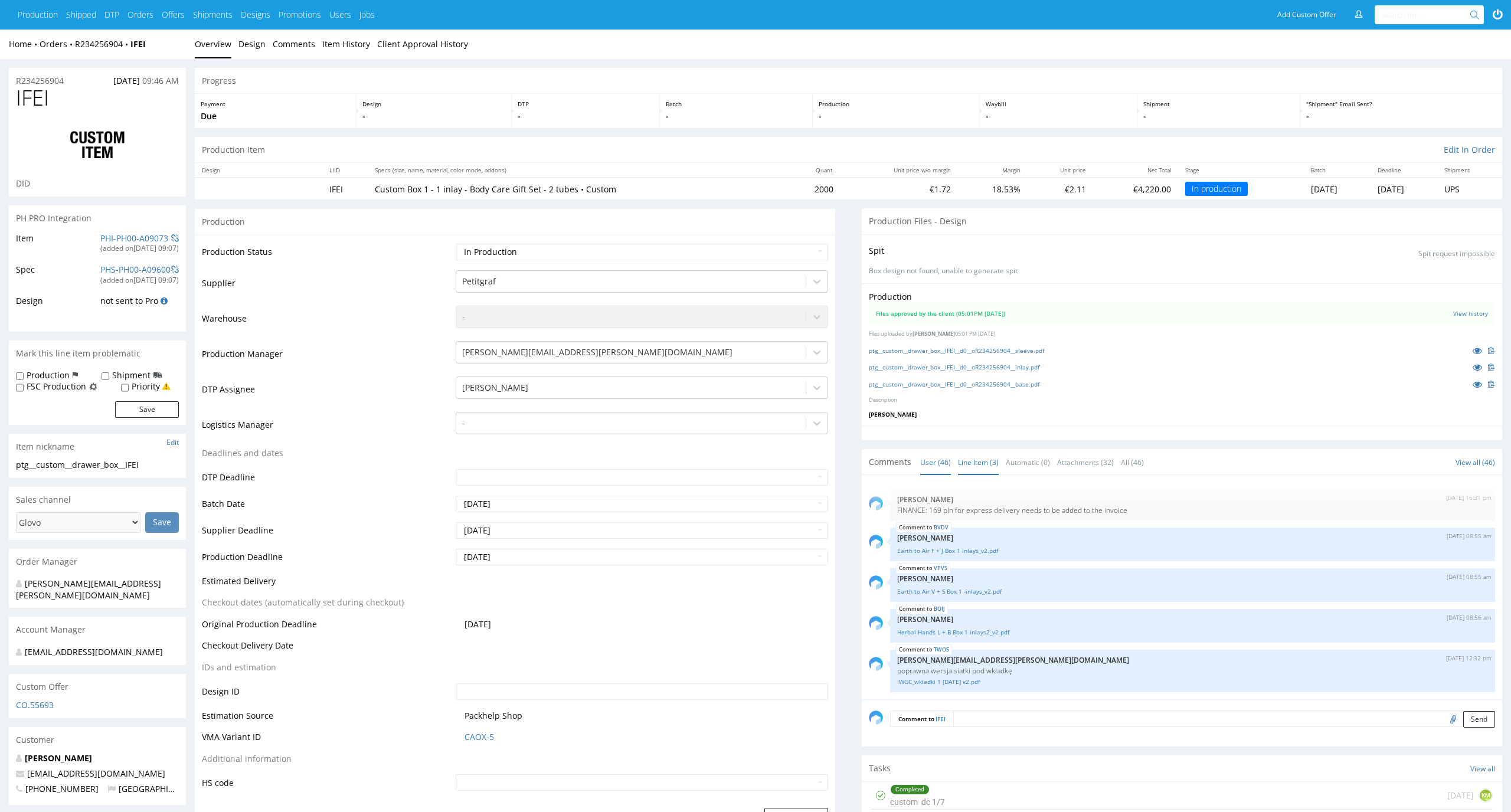
click at [978, 463] on link "Line Item (3)" at bounding box center [978, 462] width 41 height 25
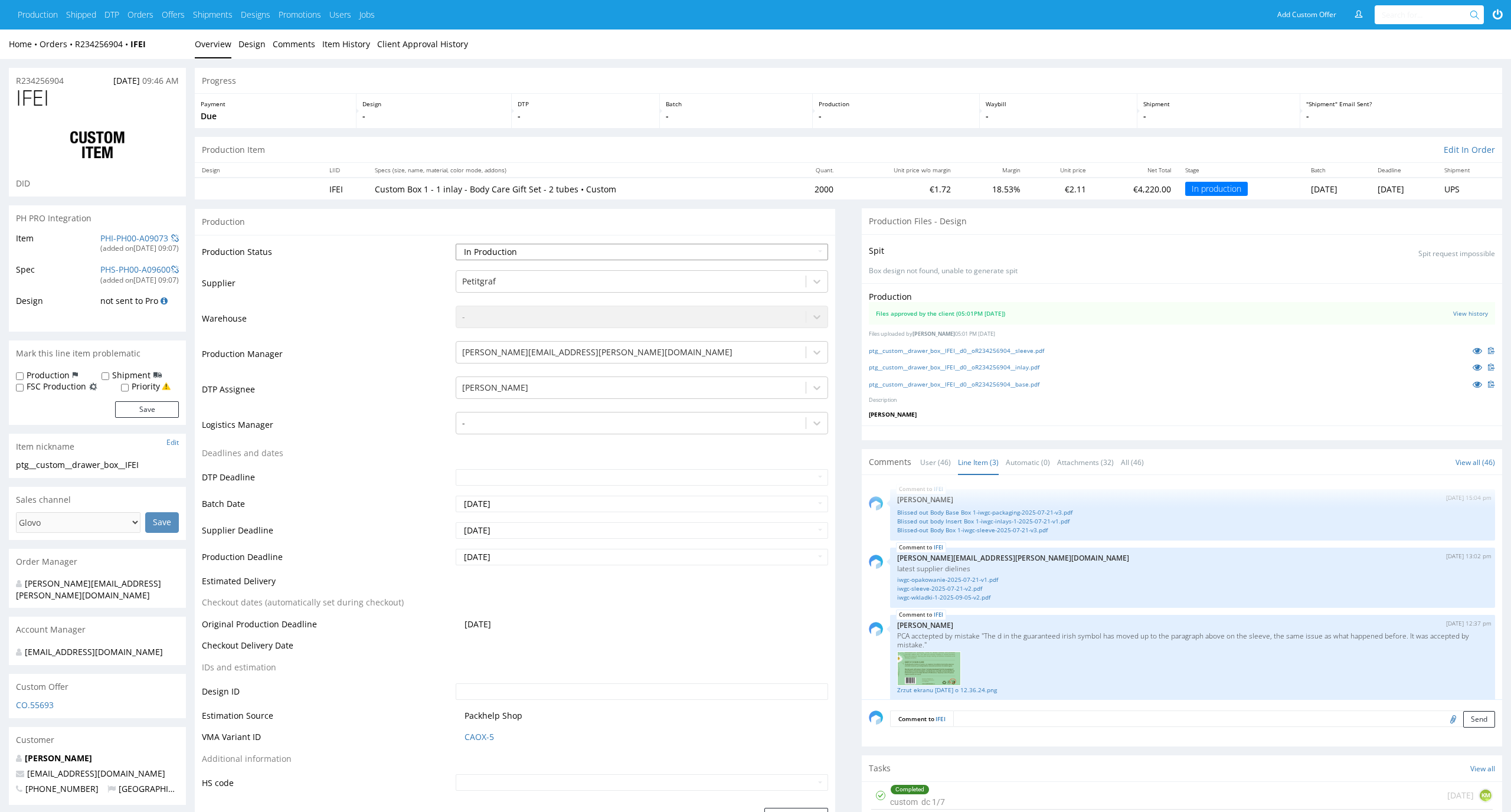
click at [761, 243] on select "Waiting for Artwork Waiting for Diecut Waiting for Mockup Waiting for DTP Waiti…" at bounding box center [642, 252] width 373 height 16
select select "dtp_in_process"
click at [456, 243] on select "Waiting for Artwork Waiting for Diecut Waiting for Mockup Waiting for DTP Waiti…" at bounding box center [642, 252] width 373 height 16
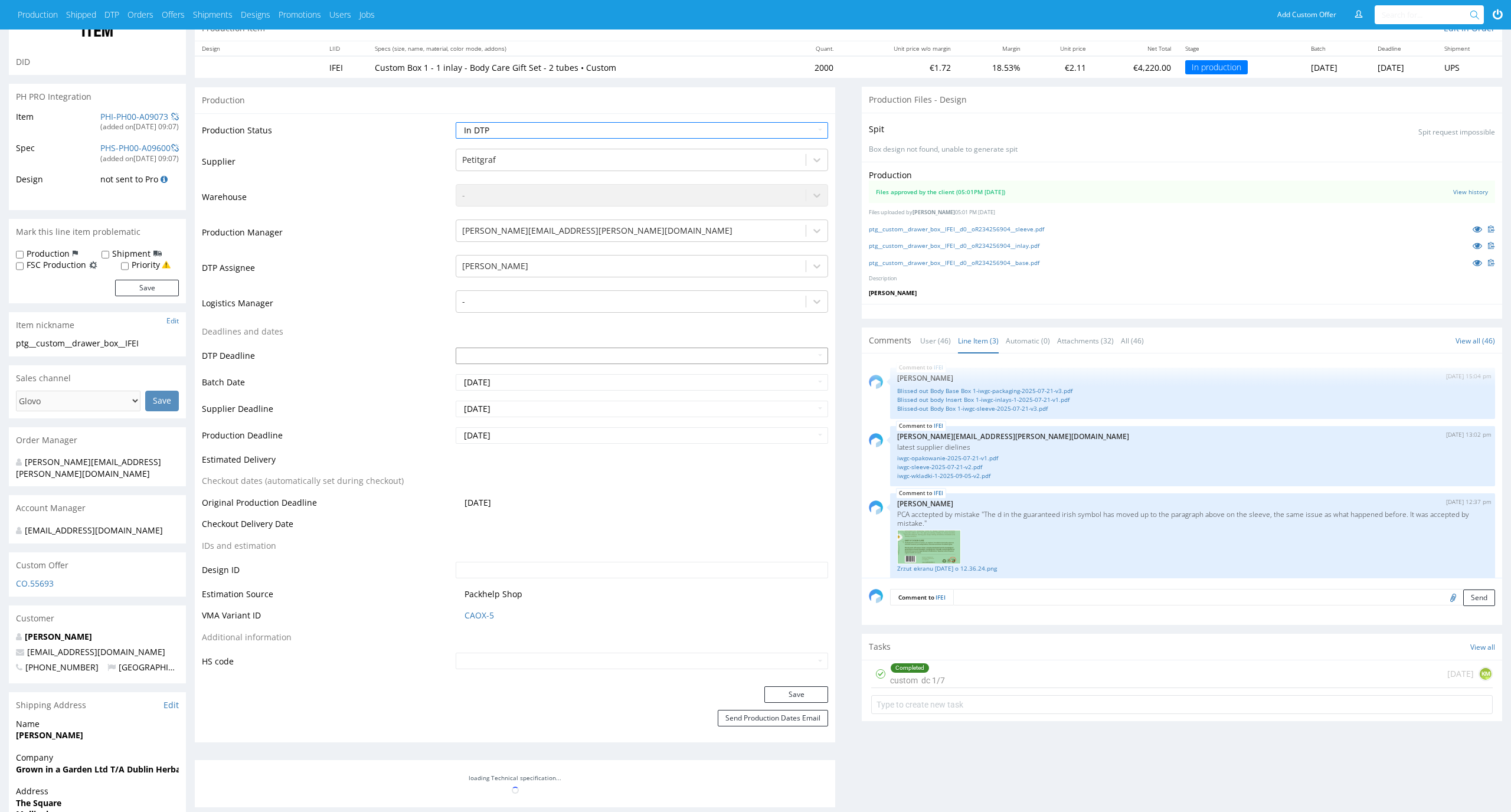
scroll to position [196, 0]
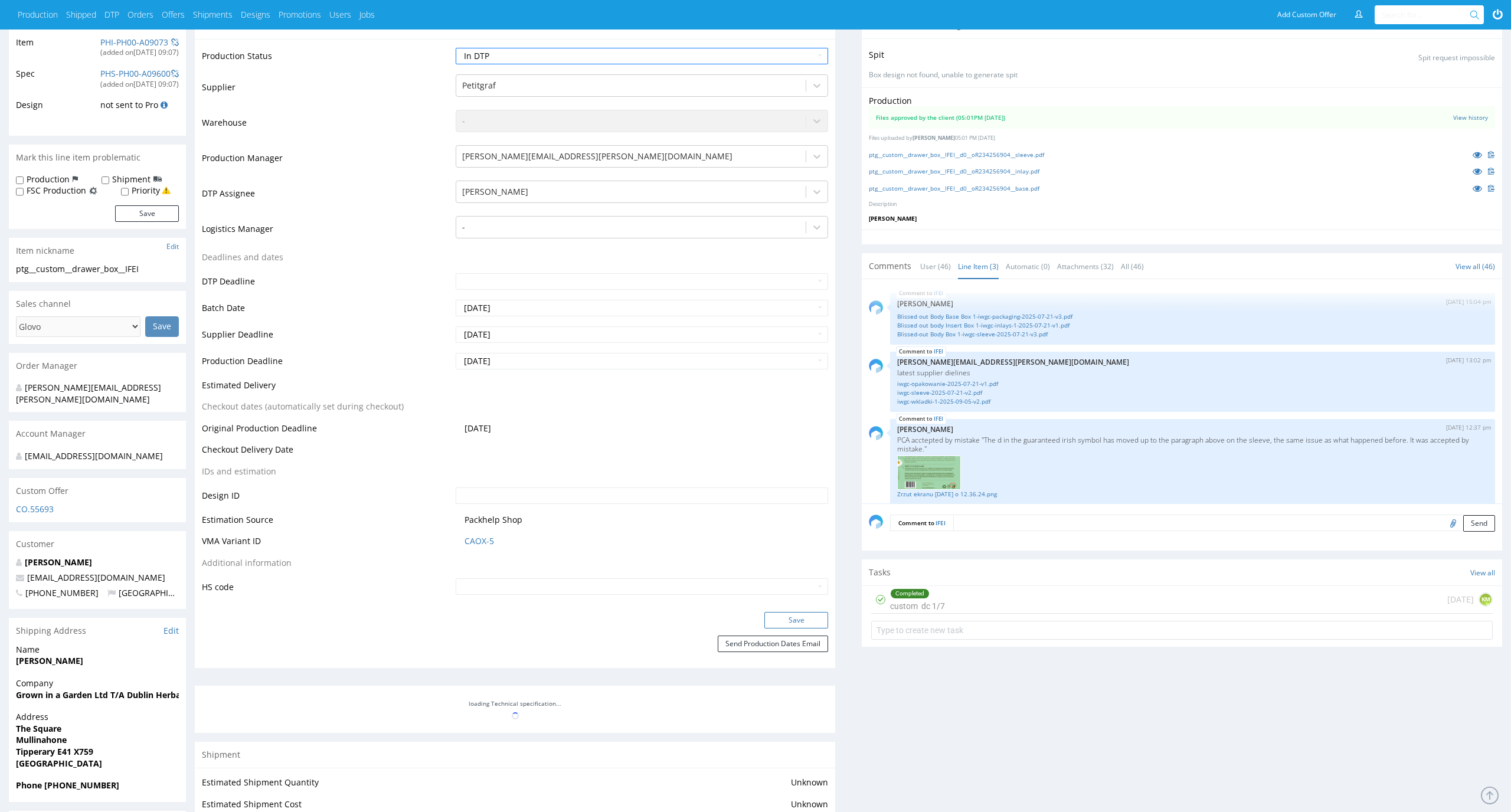
click at [808, 613] on button "Save" at bounding box center [796, 620] width 64 height 16
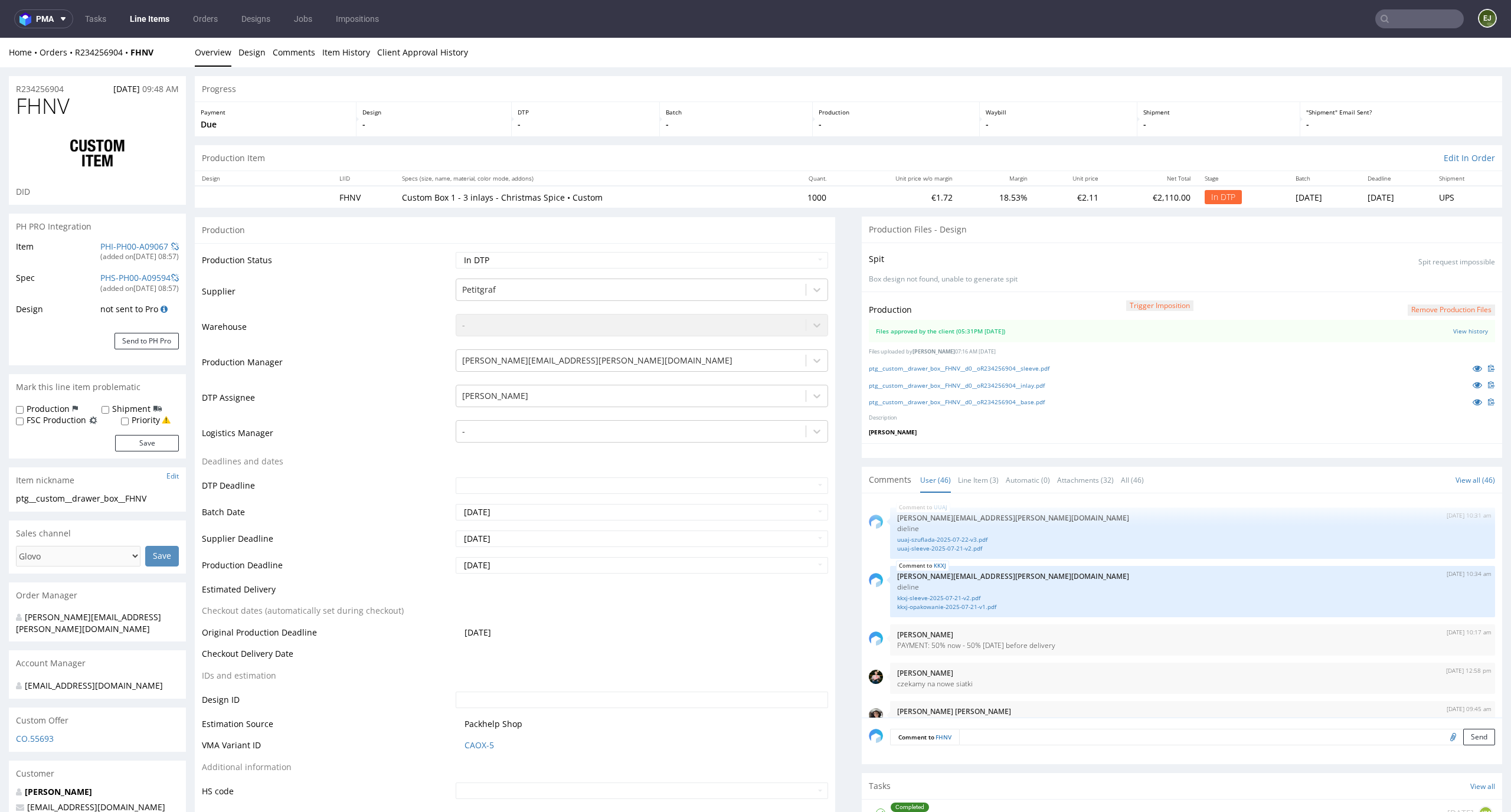
scroll to position [2203, 0]
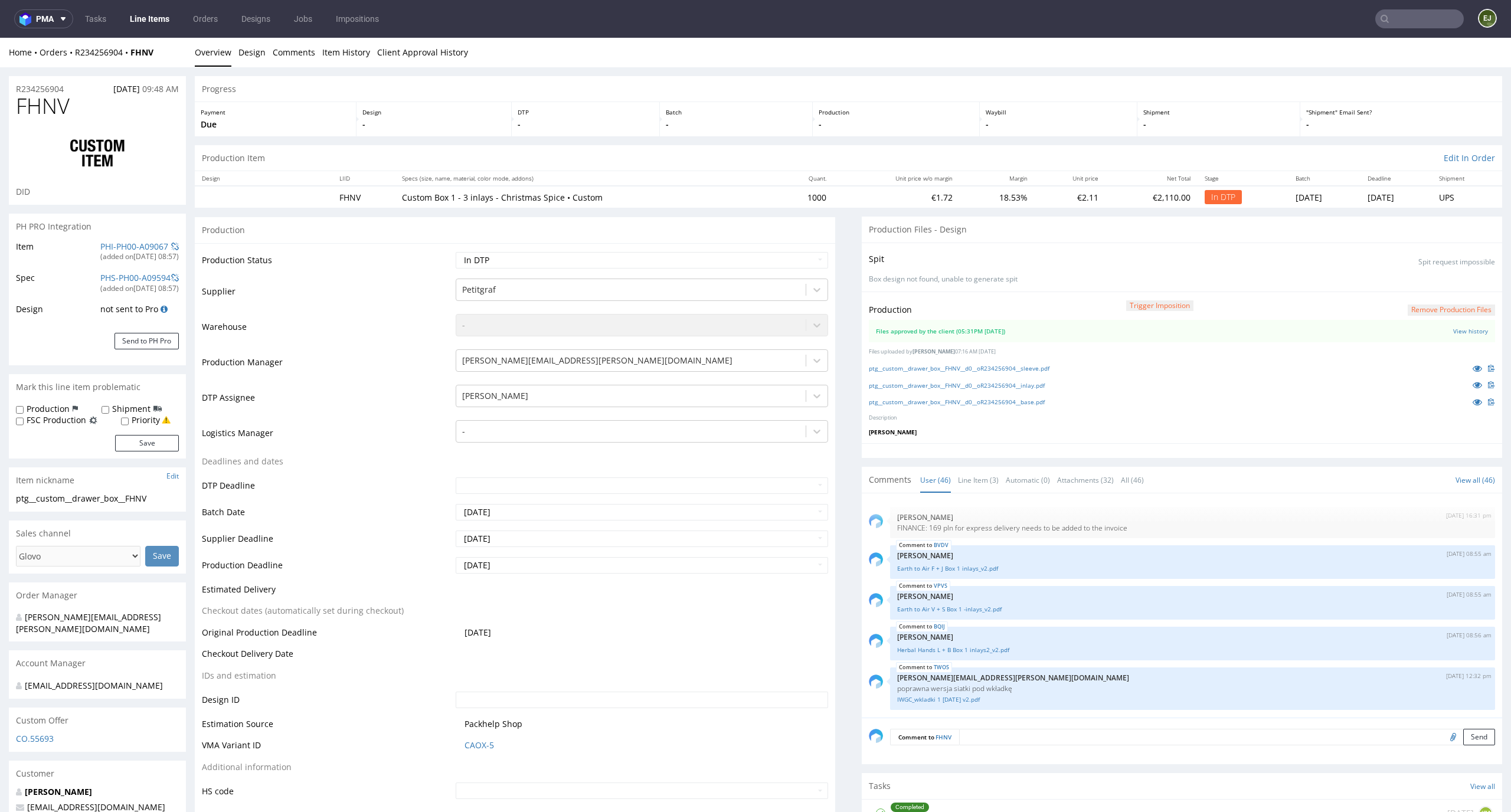
click at [1072, 163] on div "Production Item Edit In Order" at bounding box center [848, 158] width 1307 height 26
click at [998, 367] on link "ptg__custom__drawer_box__FHNV__d0__oR234256904__sleeve.pdf" at bounding box center [959, 368] width 180 height 8
click at [1023, 385] on link "ptg__custom__drawer_box__FHNV__d0__oR234256904__inlay.pdf" at bounding box center [957, 385] width 176 height 8
click at [1018, 399] on link "ptg__custom__drawer_box__FHNV__d0__oR234256904__base.pdf" at bounding box center [957, 402] width 176 height 8
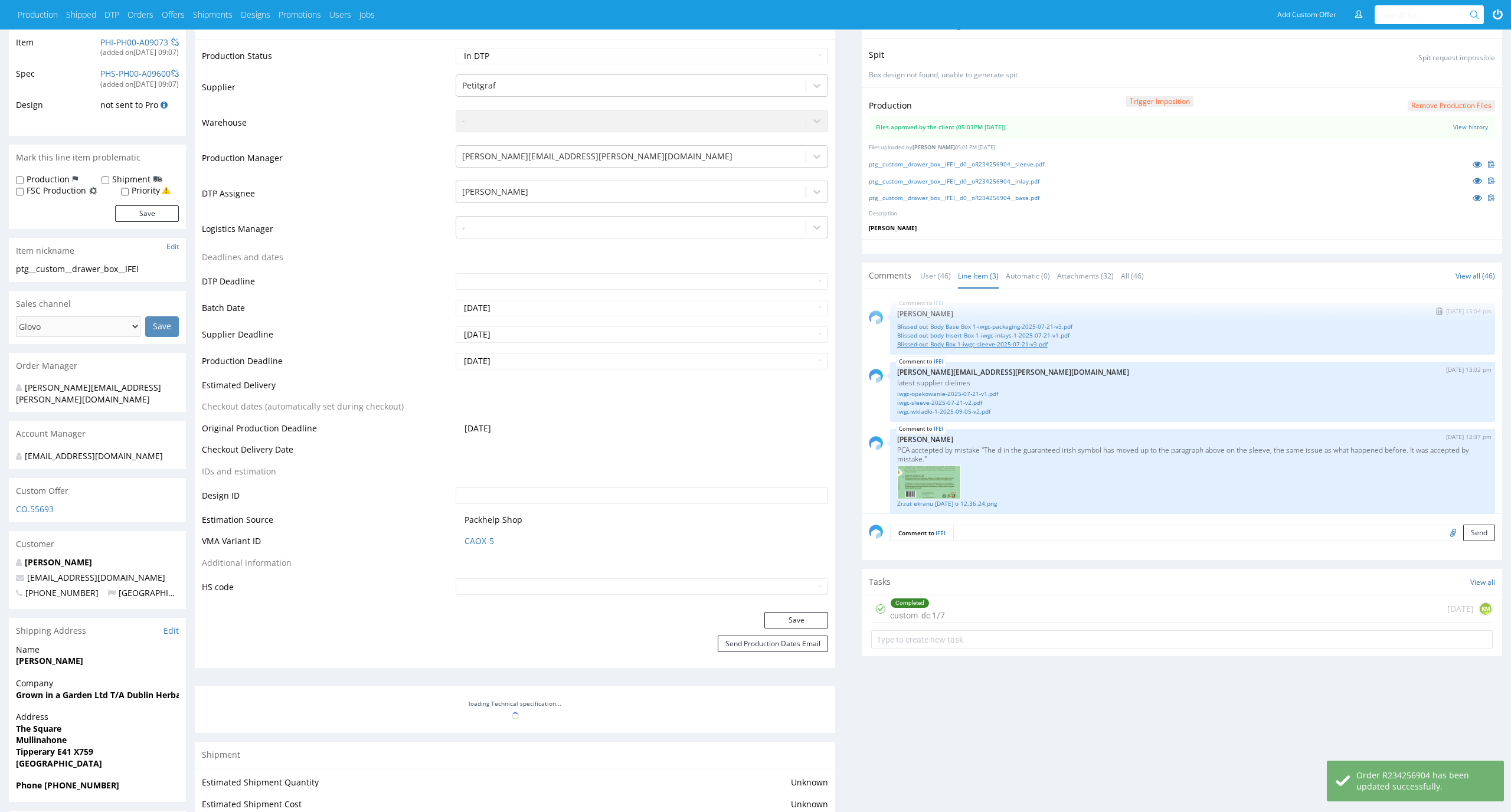
click at [986, 343] on link "Blissed-out Body Box 1-iwgc-sleeve-2025-07-21-v3.pdf" at bounding box center [1193, 344] width 591 height 9
click at [1064, 233] on div "Production Trigger Imposition Remove production files Files approved by the cli…" at bounding box center [1182, 163] width 640 height 152
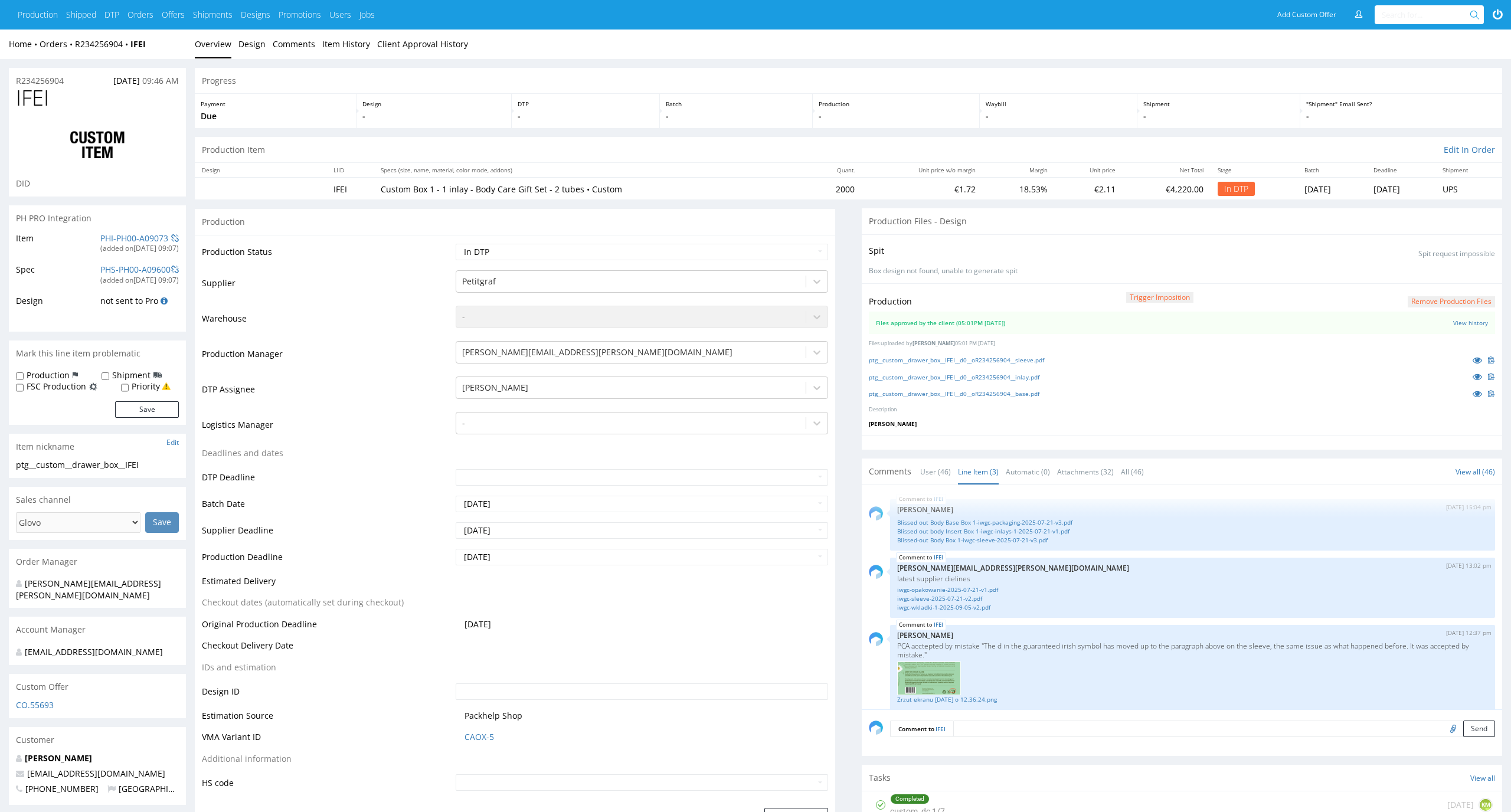
click at [1435, 302] on button "Remove production files" at bounding box center [1451, 301] width 87 height 11
click at [1432, 273] on link "Yes" at bounding box center [1431, 275] width 33 height 18
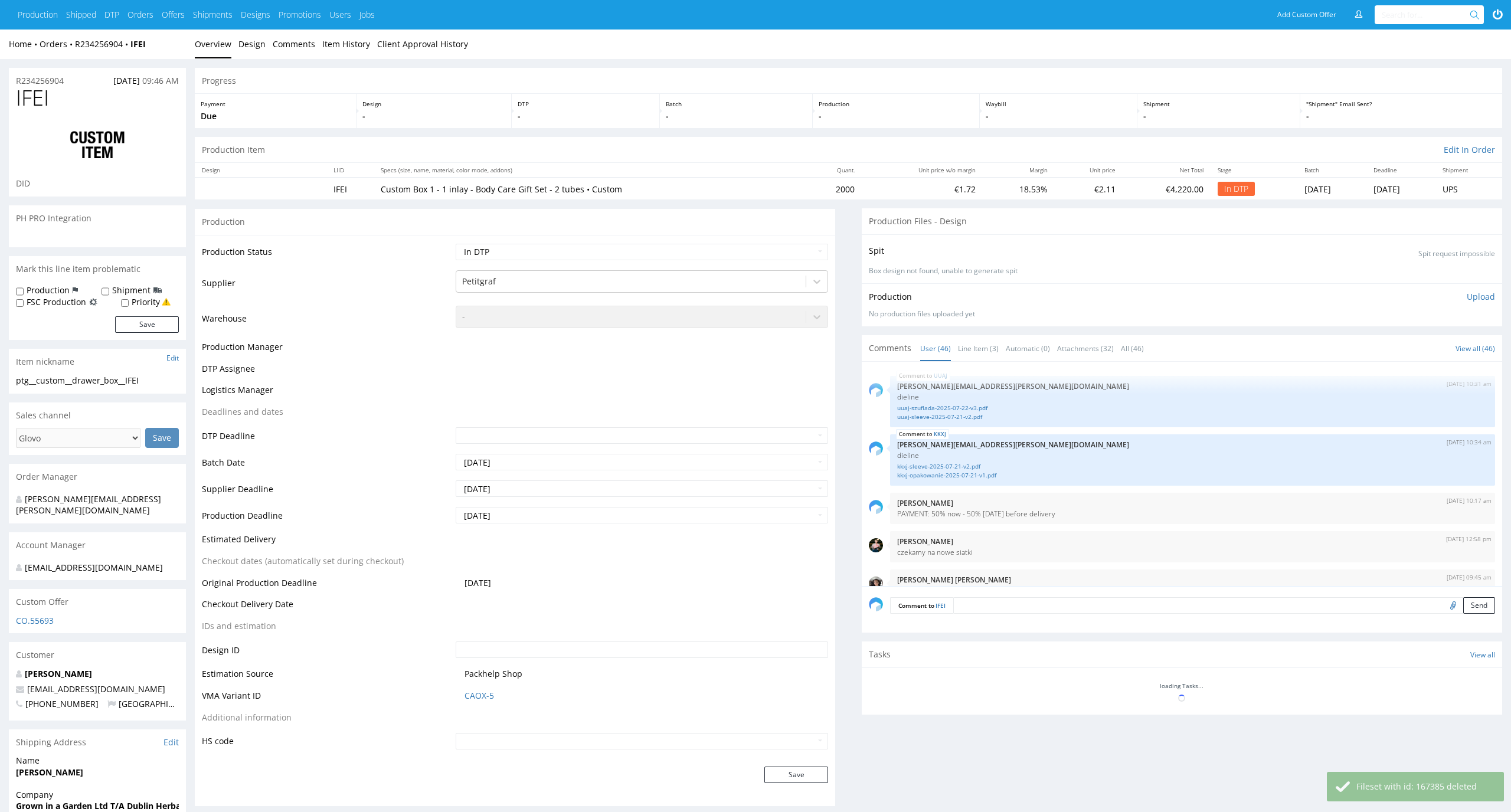
scroll to position [2203, 0]
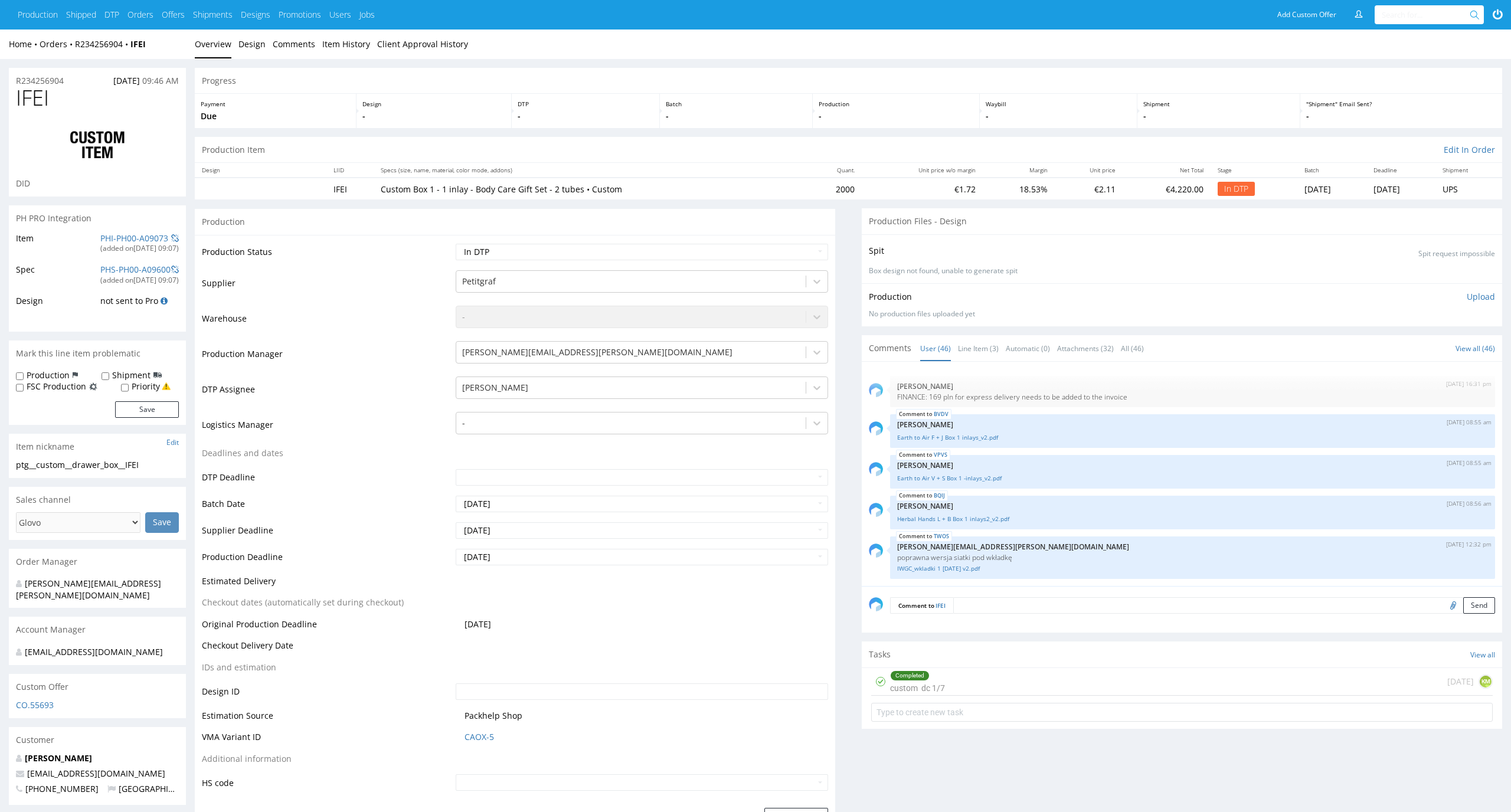
click at [1486, 299] on p "Upload" at bounding box center [1481, 297] width 29 height 12
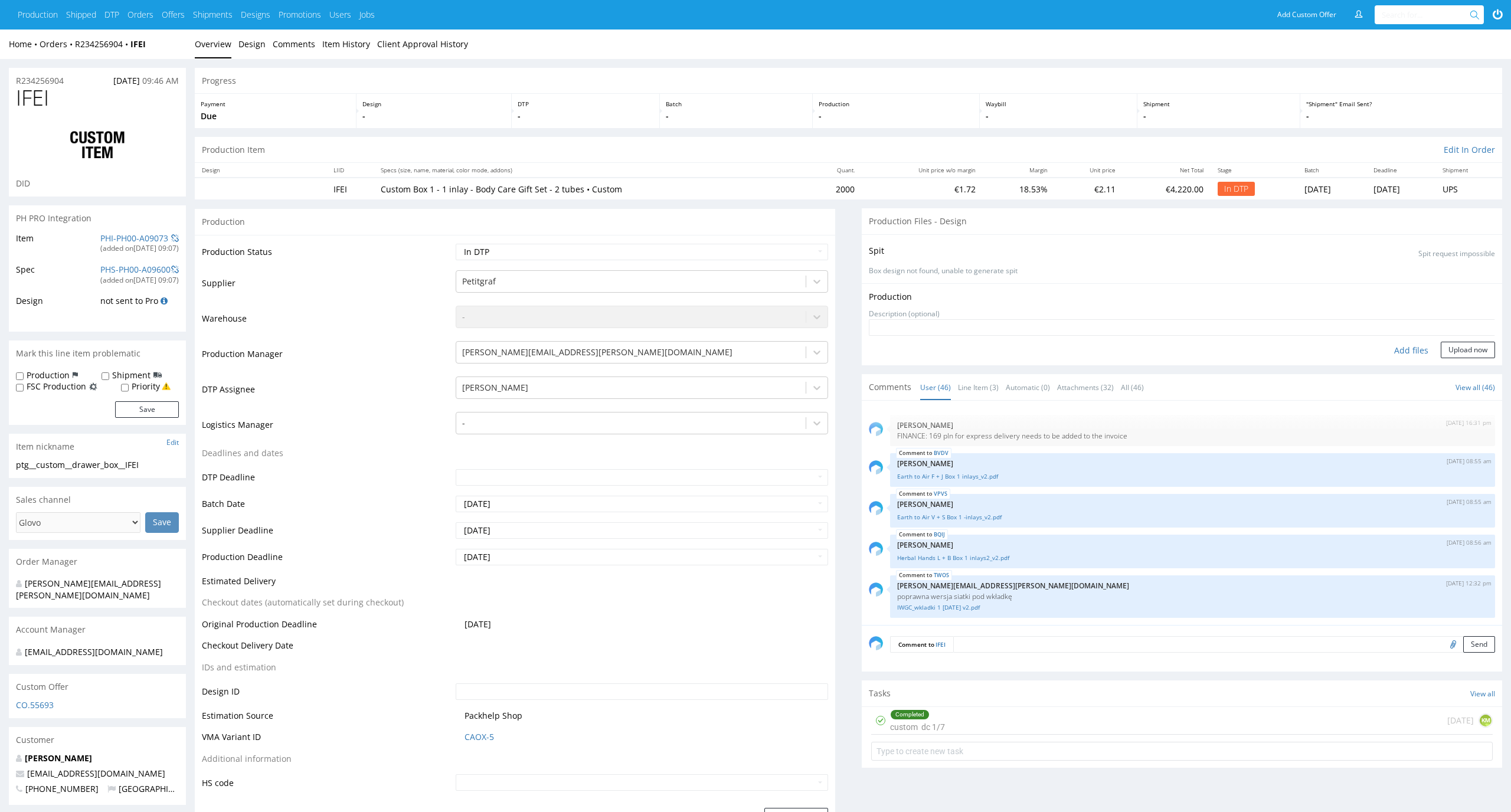
click at [1423, 347] on div "Add files" at bounding box center [1411, 350] width 59 height 18
type input "C:\fakepath\ptg__custom__drawer_box__IFEI__d0__oR234256904__base.pdf"
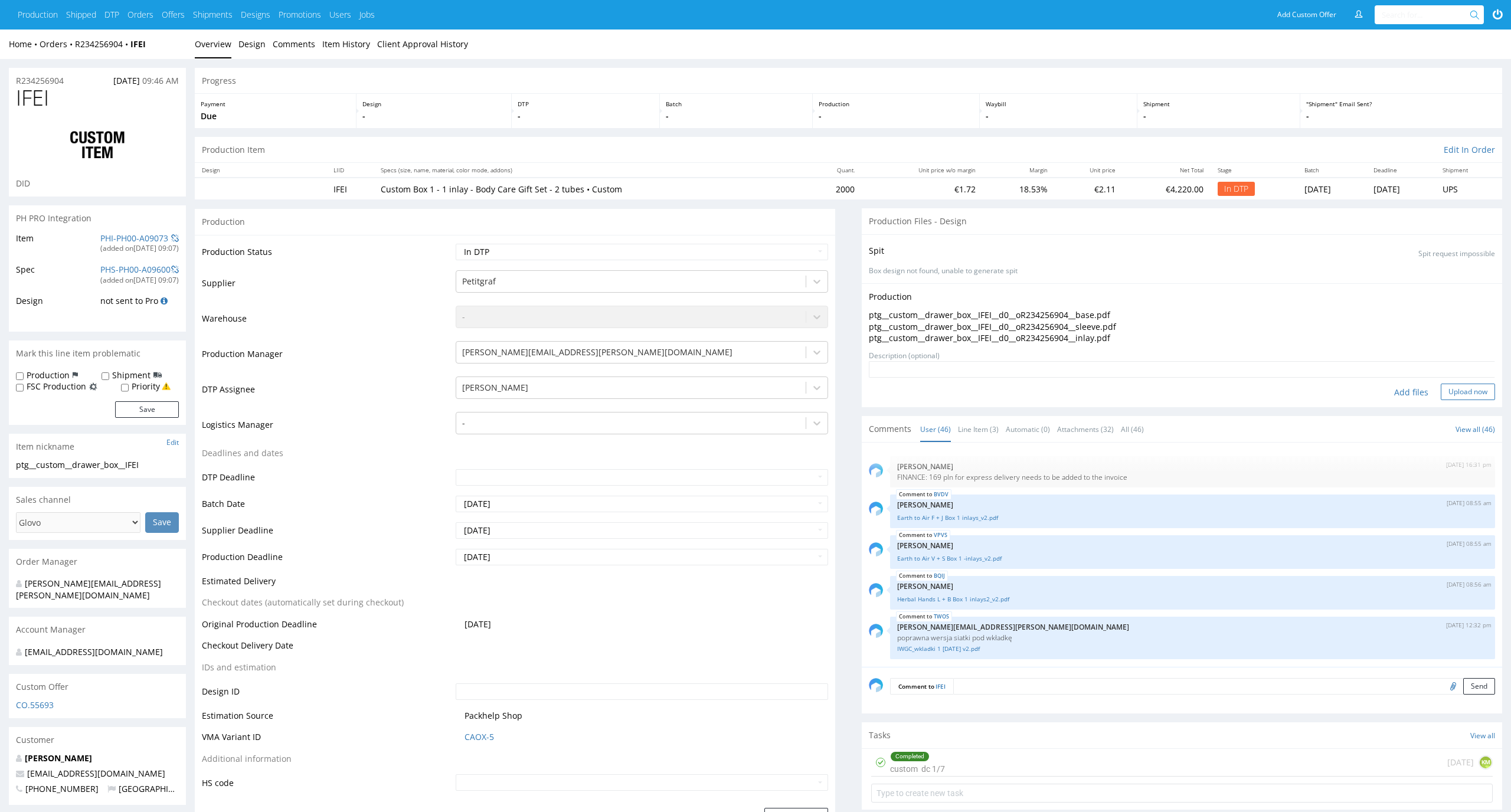
click at [1462, 384] on button "Upload now" at bounding box center [1468, 392] width 54 height 16
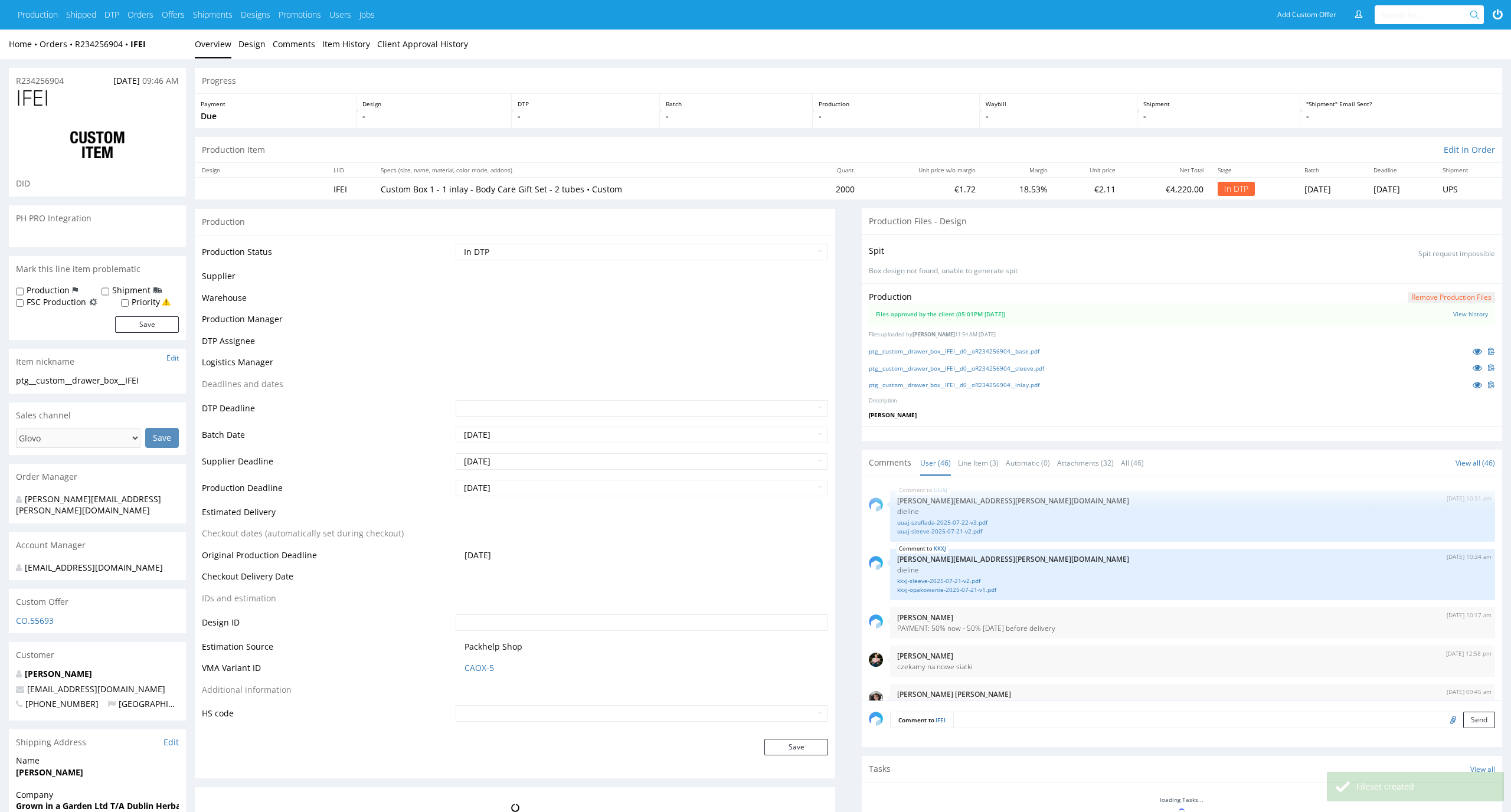
scroll to position [2203, 0]
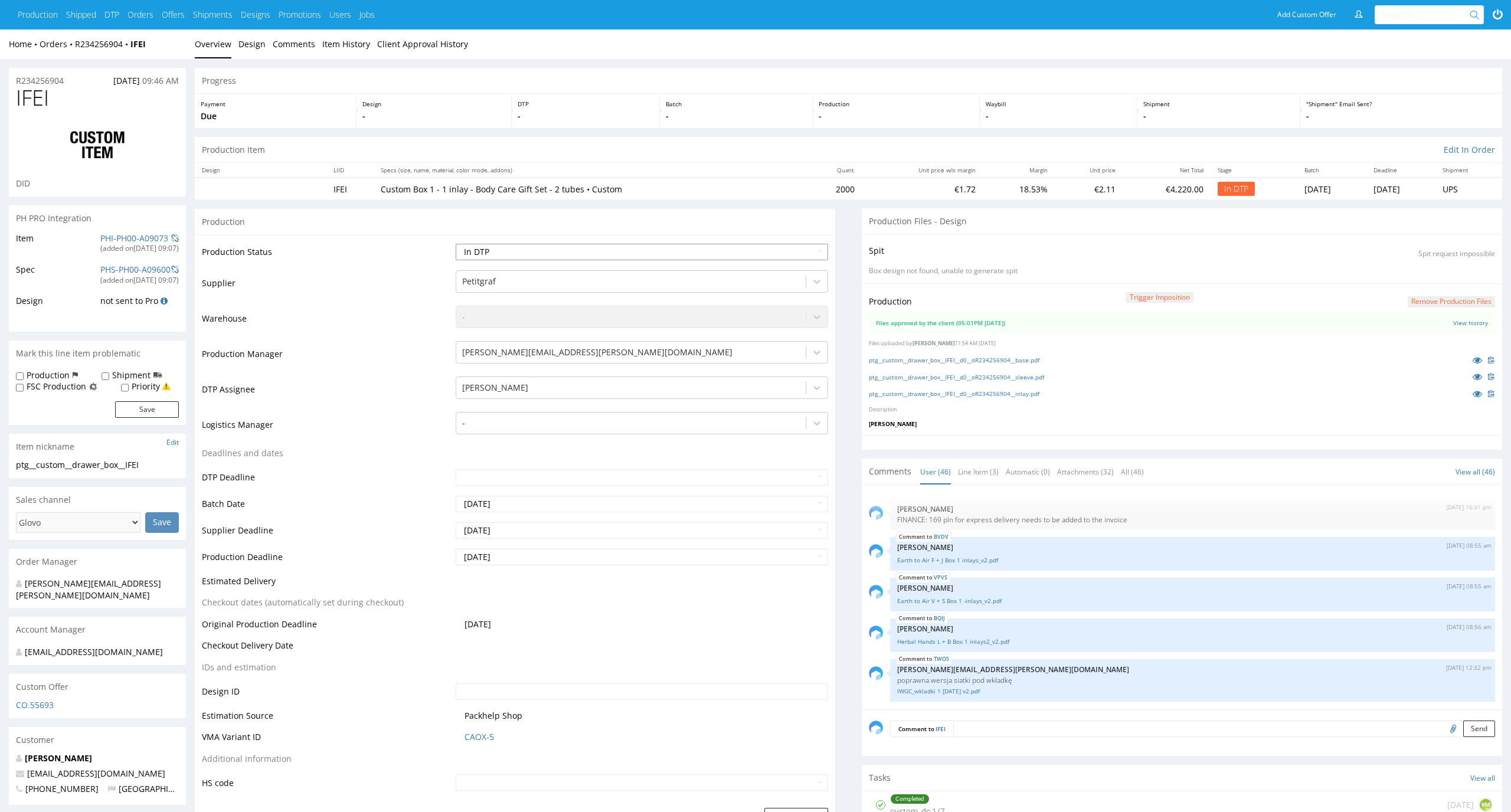
click at [808, 249] on select "Waiting for Artwork Waiting for Diecut Waiting for Mockup Waiting for DTP Waiti…" at bounding box center [642, 252] width 373 height 16
select select "dtp_production_ready"
click at [456, 243] on select "Waiting for Artwork Waiting for Diecut Waiting for Mockup Waiting for DTP Waiti…" at bounding box center [642, 252] width 373 height 16
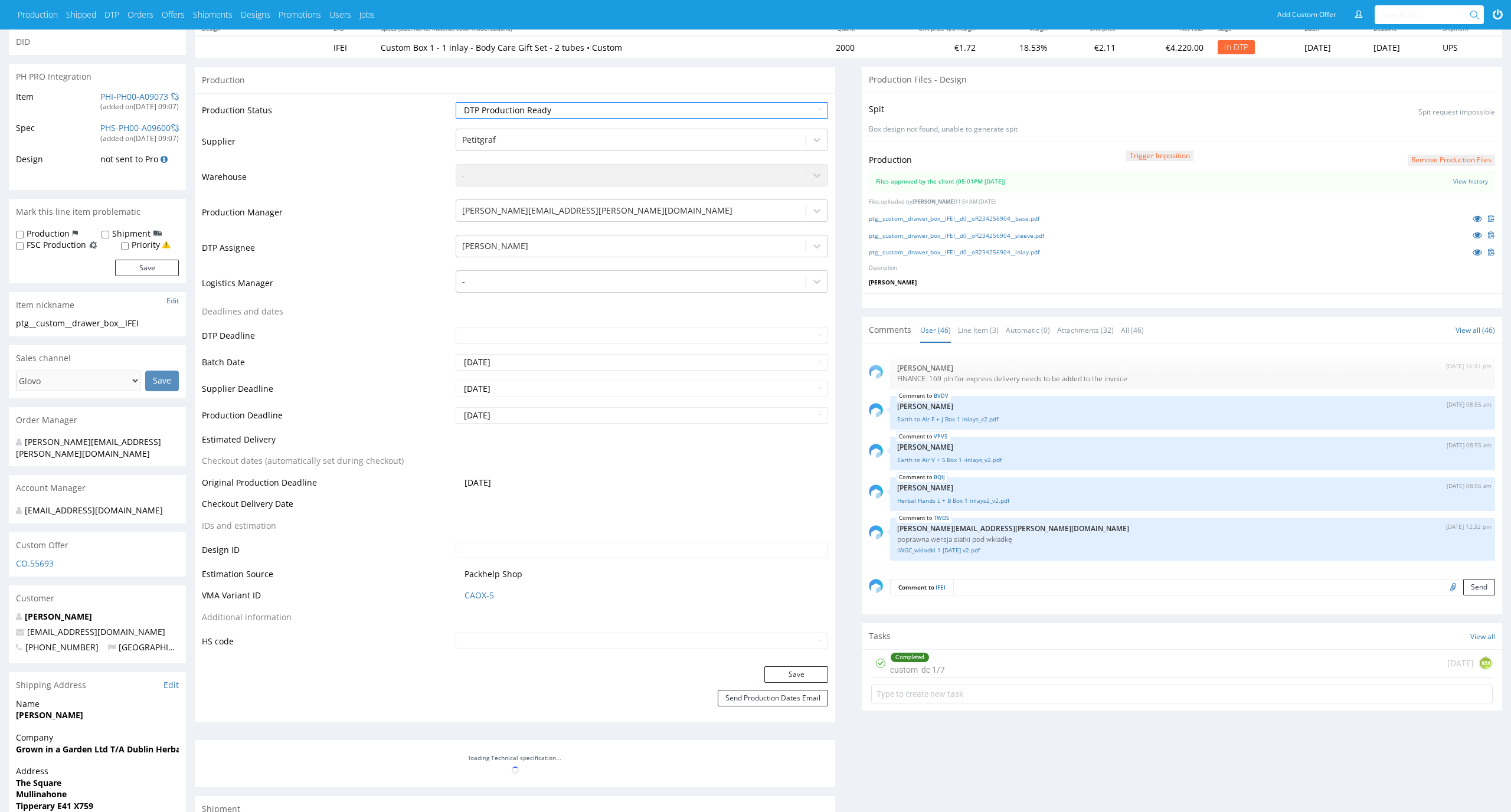
scroll to position [231, 0]
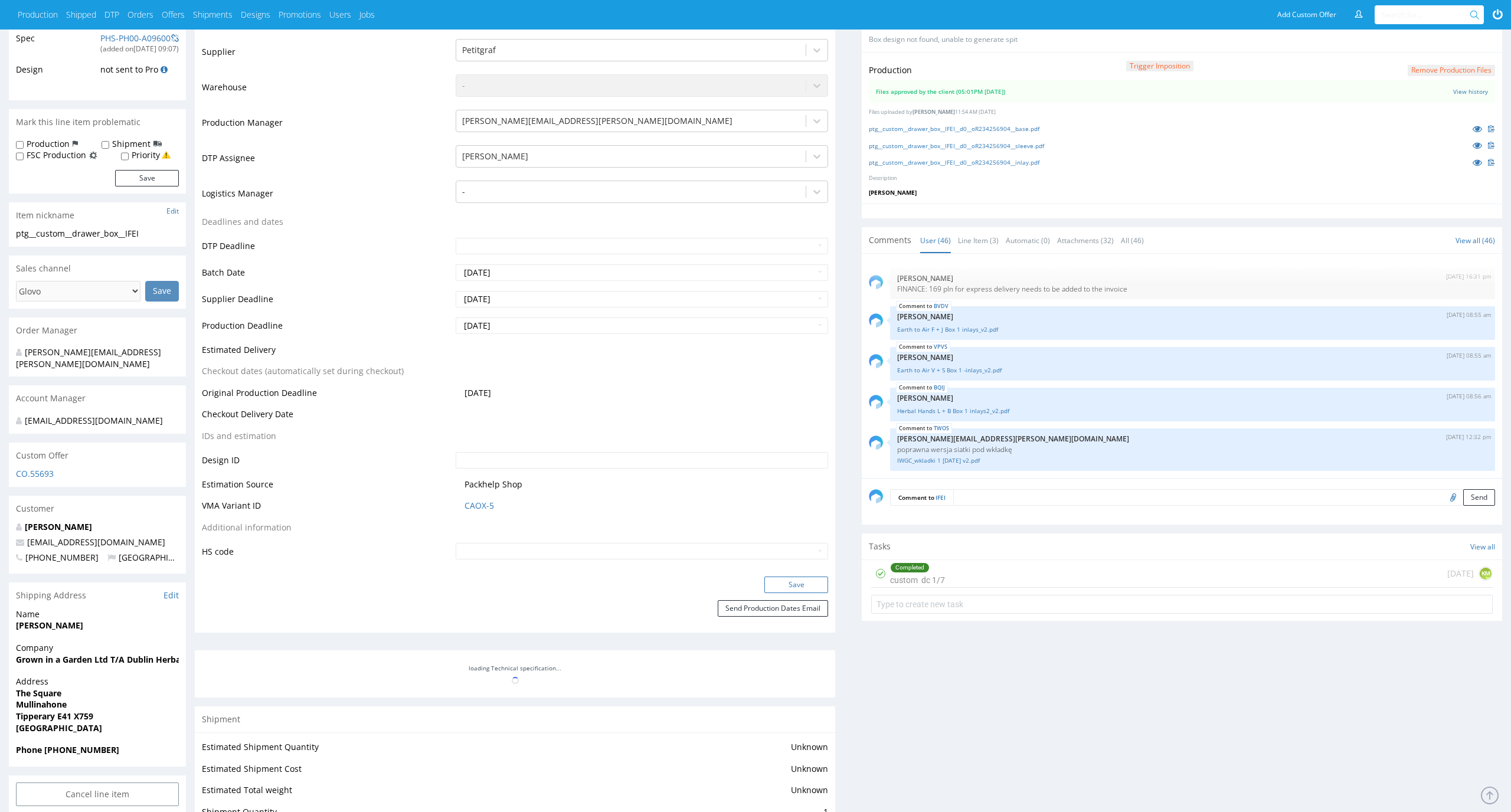
click at [816, 586] on button "Save" at bounding box center [796, 585] width 64 height 16
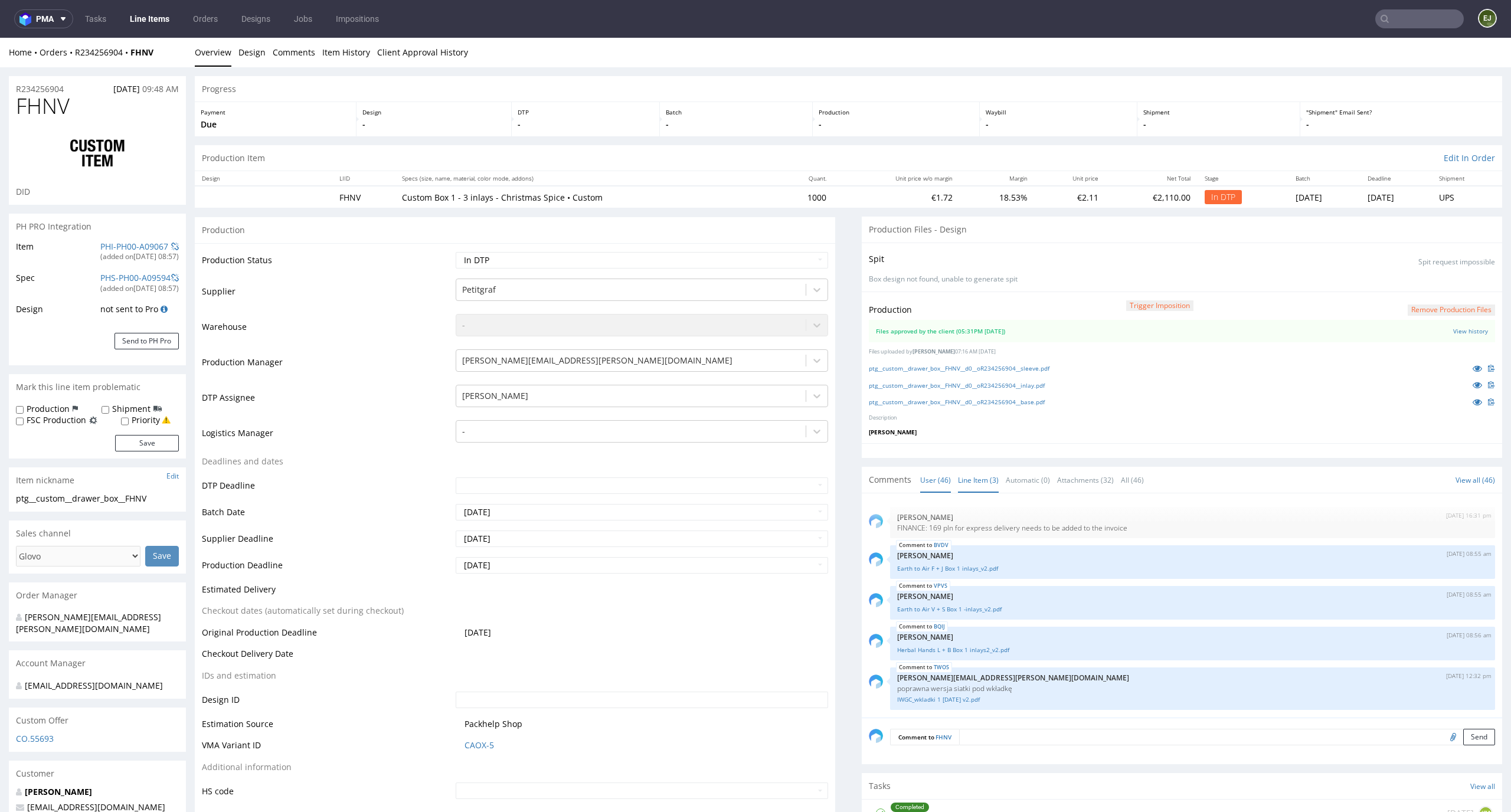
click at [974, 483] on link "Line Item (3)" at bounding box center [978, 479] width 41 height 25
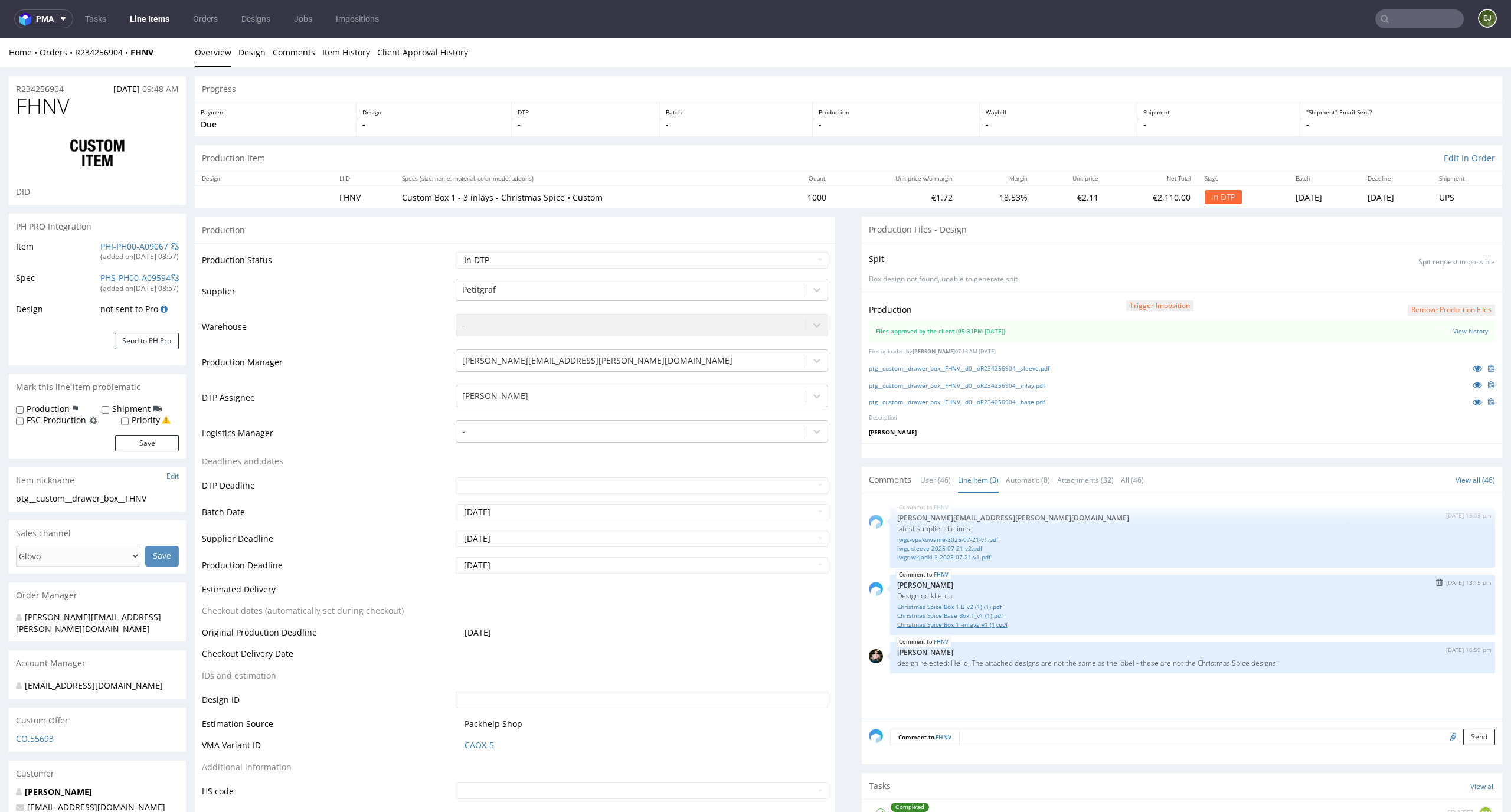
click at [973, 624] on link "Christmas Spice Box 1 -inlays_v1 (1).pdf" at bounding box center [1193, 624] width 591 height 9
click at [1023, 609] on link "Christmas Spice Box 1 B_v2 (1) (1).pdf" at bounding box center [1193, 607] width 591 height 9
click at [1091, 267] on div "Spit Spit request impossible" at bounding box center [1182, 258] width 626 height 17
click at [1447, 307] on button "Remove production files" at bounding box center [1451, 310] width 87 height 11
click at [1425, 284] on link "Yes" at bounding box center [1412, 283] width 33 height 18
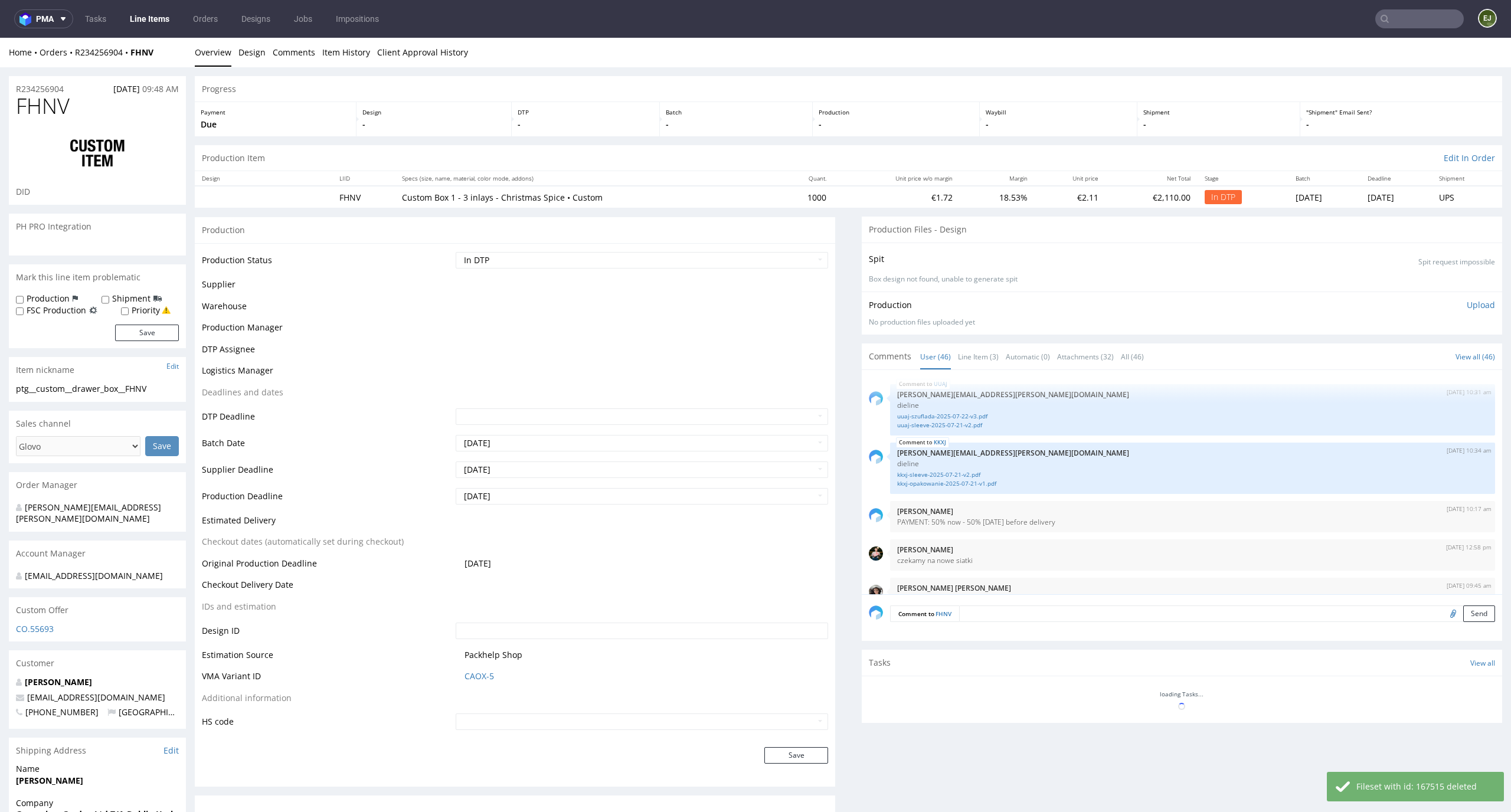
scroll to position [2203, 0]
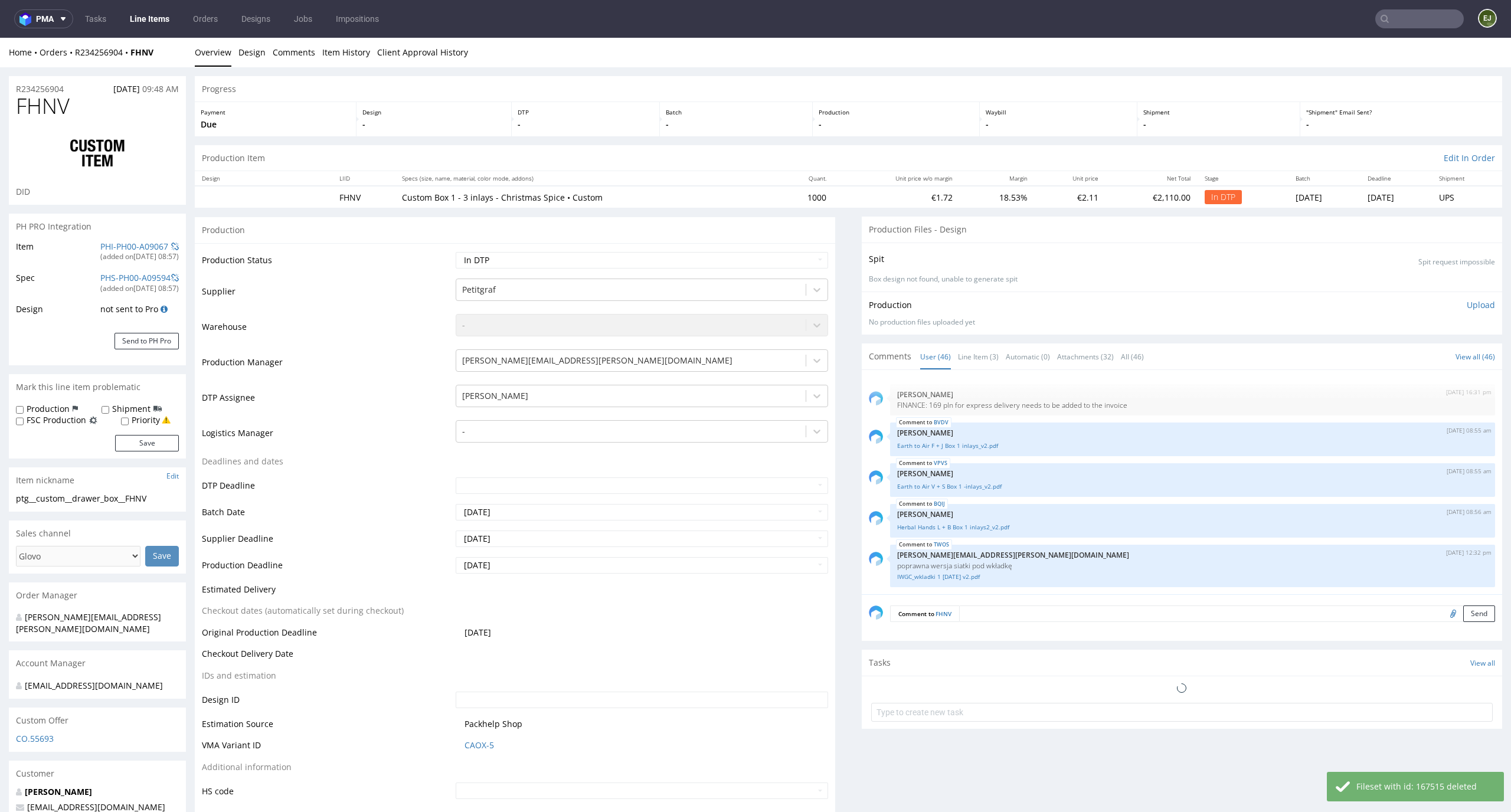
click at [1467, 299] on p "Upload" at bounding box center [1481, 305] width 29 height 12
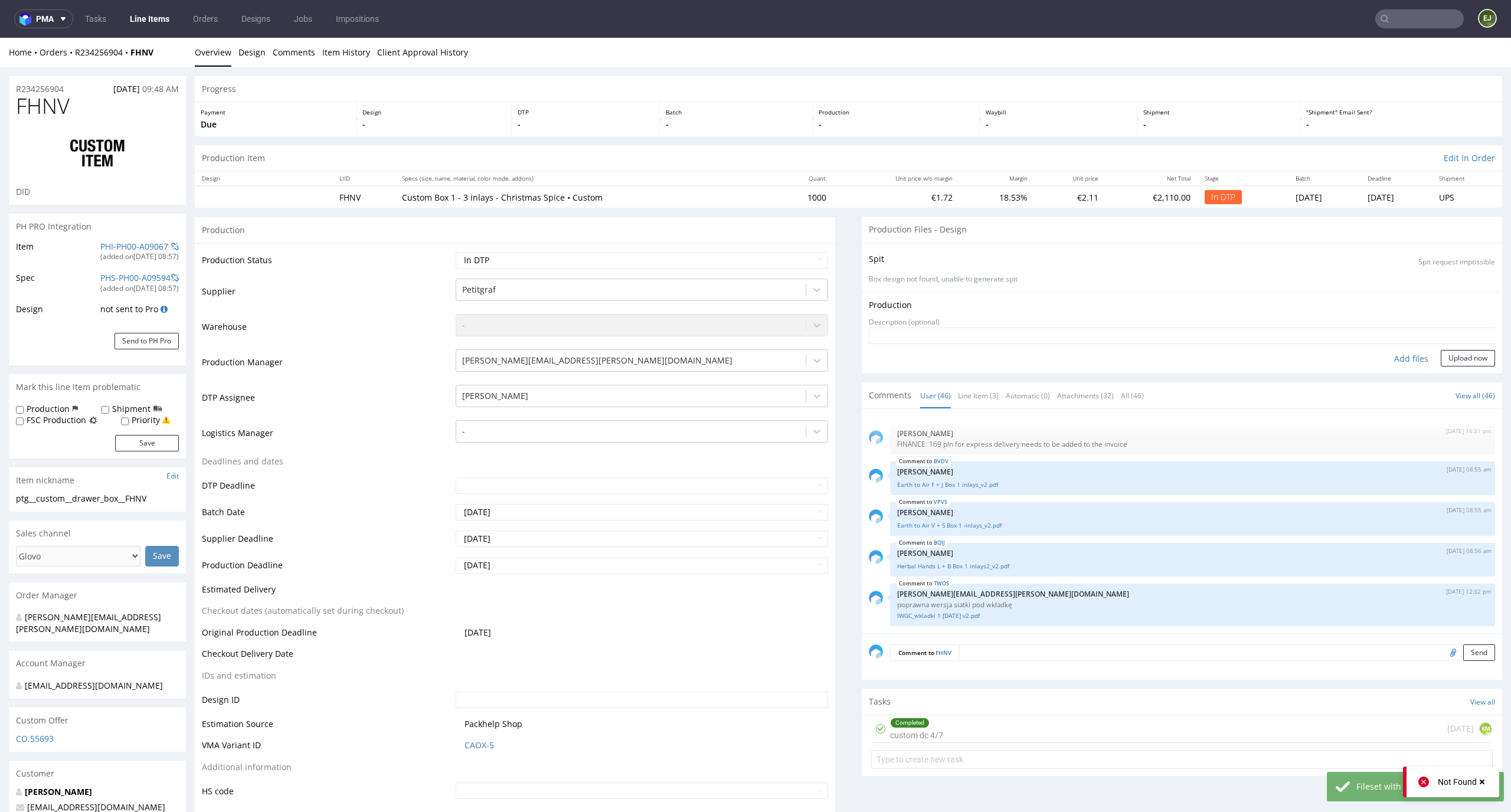
click at [1393, 351] on div "Add files" at bounding box center [1411, 358] width 59 height 18
type input "C:\fakepath\ptg__custom__drawer_box__FHNV__d0__oR234256904__sleeve.pdf"
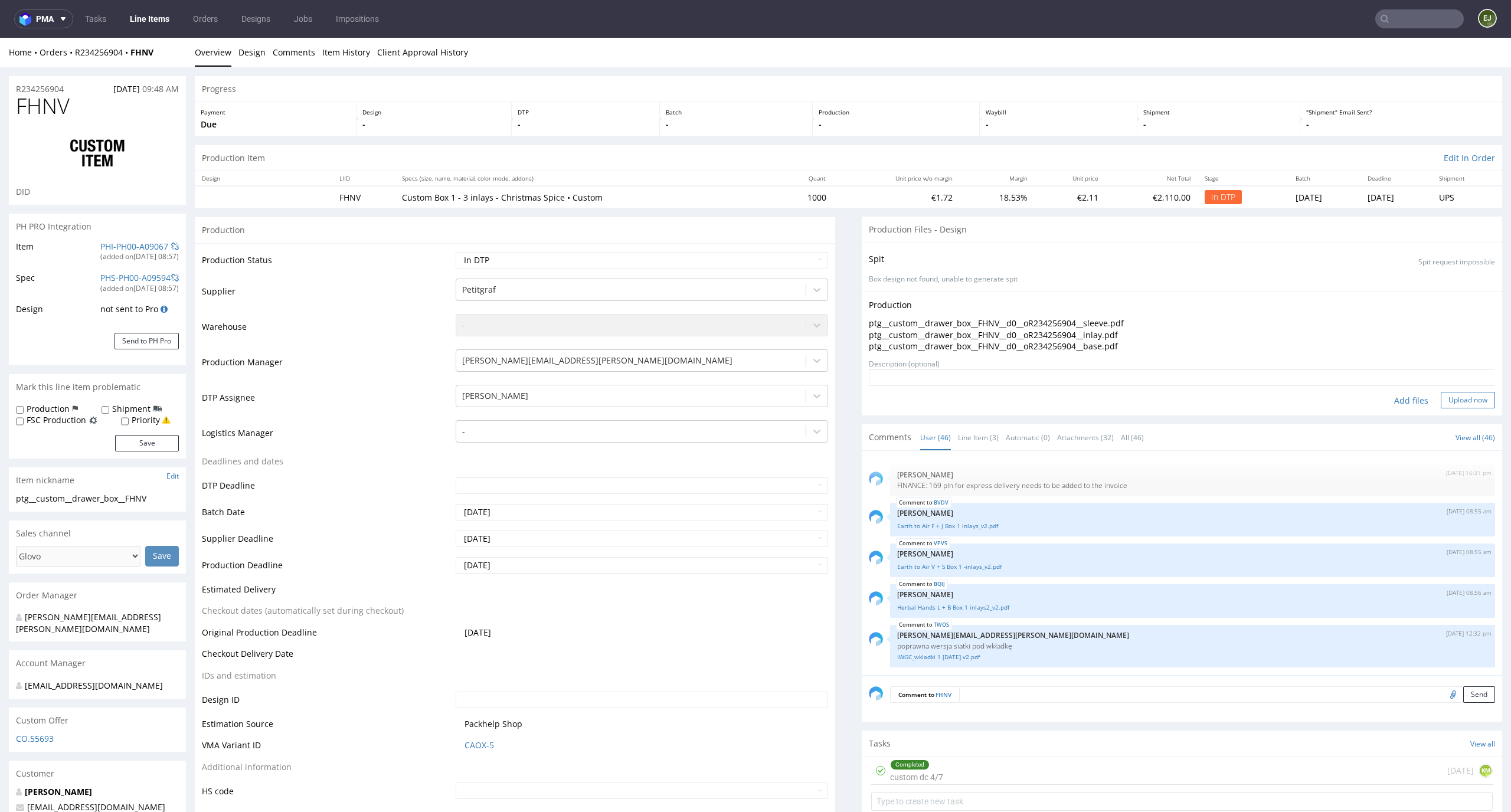
click at [1463, 394] on button "Upload now" at bounding box center [1468, 400] width 54 height 16
click at [958, 436] on link "Line Item (3)" at bounding box center [978, 437] width 41 height 25
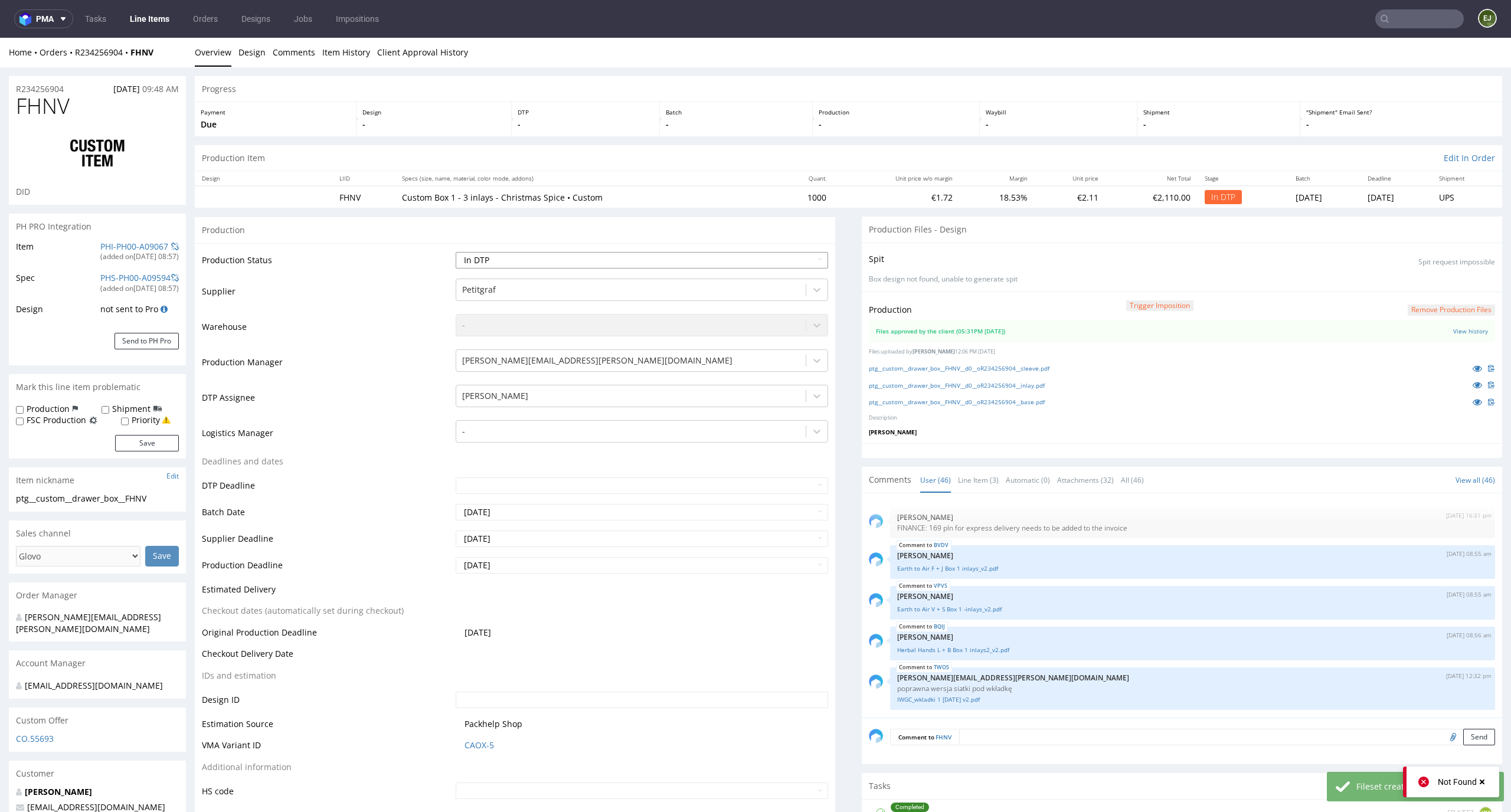
click at [769, 267] on select "Waiting for Artwork Waiting for Diecut Waiting for Mockup Waiting for DTP Waiti…" at bounding box center [642, 260] width 373 height 16
select select "dtp_production_ready"
click at [456, 252] on select "Waiting for Artwork Waiting for Diecut Waiting for Mockup Waiting for DTP Waiti…" at bounding box center [642, 260] width 373 height 16
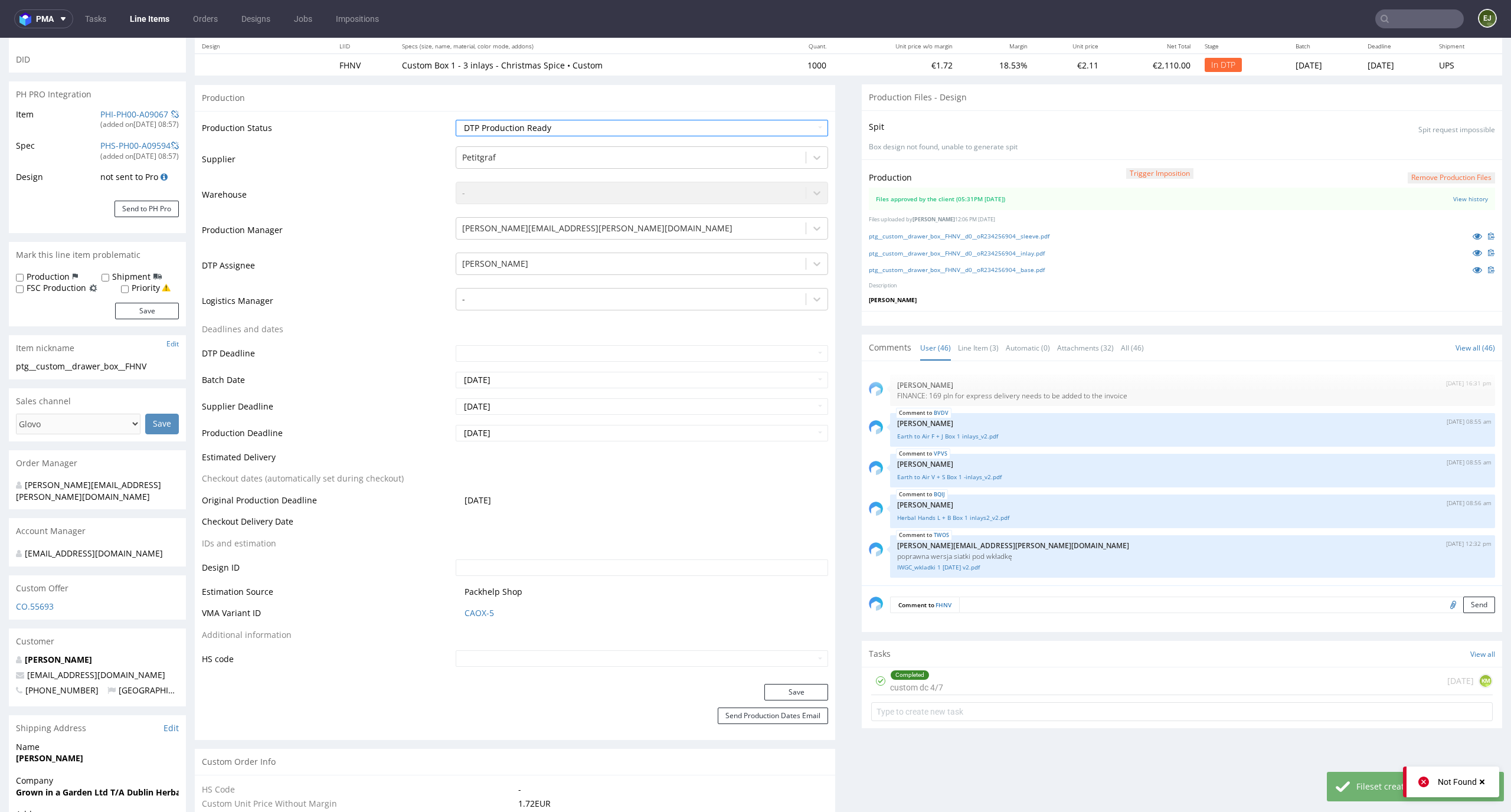
scroll to position [154, 0]
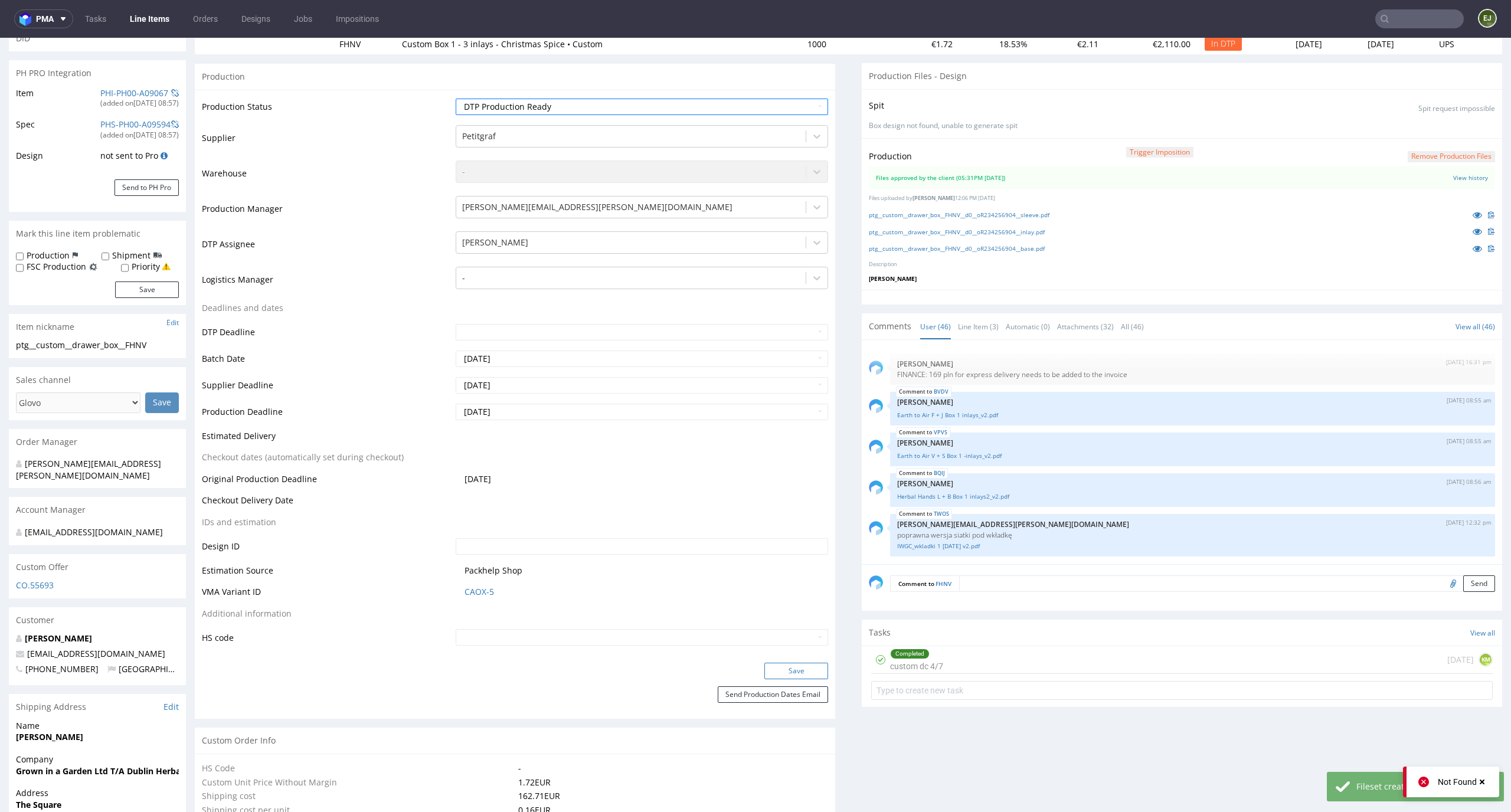
click at [806, 678] on button "Save" at bounding box center [796, 671] width 64 height 16
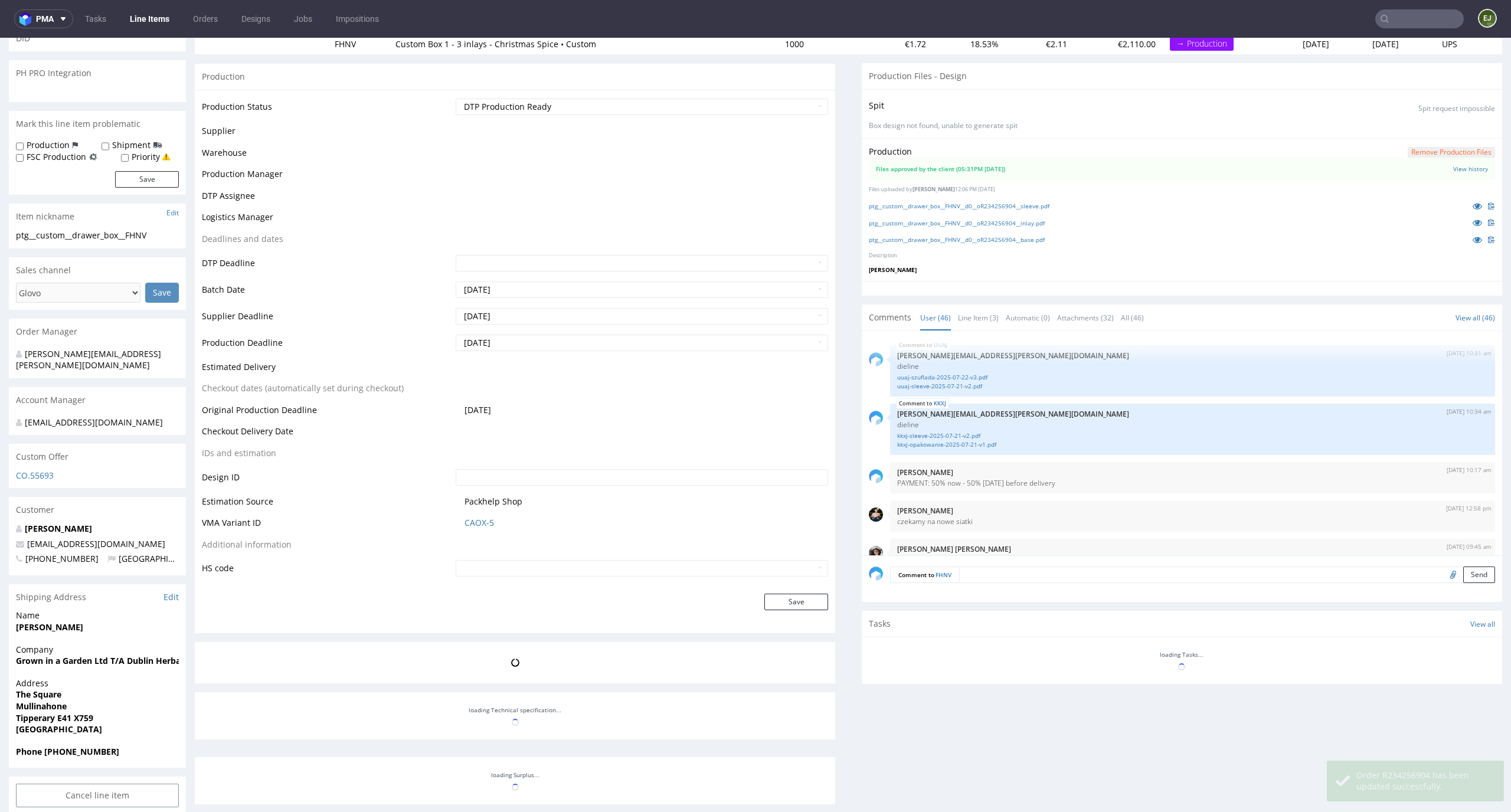
scroll to position [2203, 0]
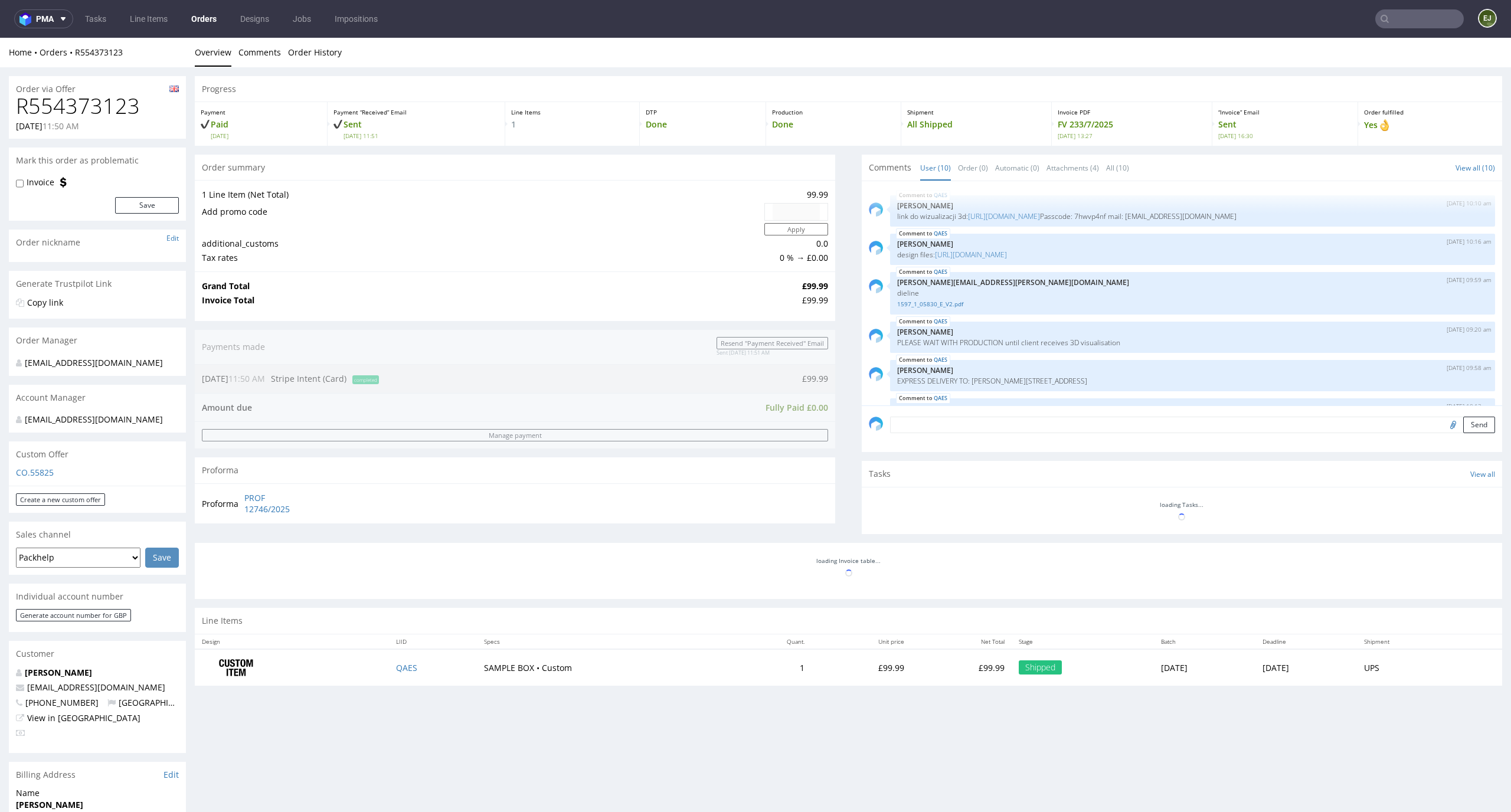
scroll to position [218, 0]
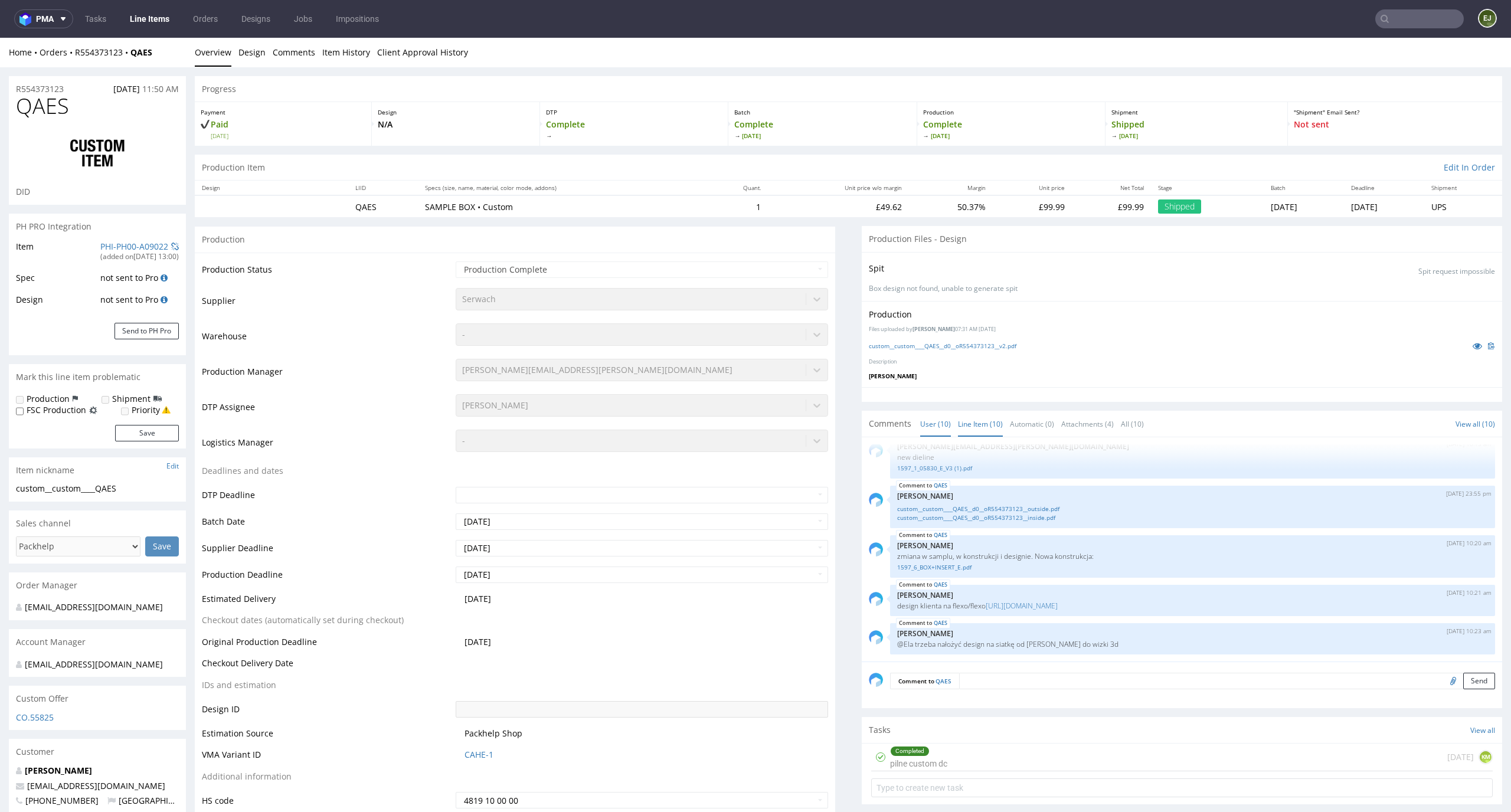
click at [975, 421] on link "Line Item (10)" at bounding box center [980, 424] width 45 height 25
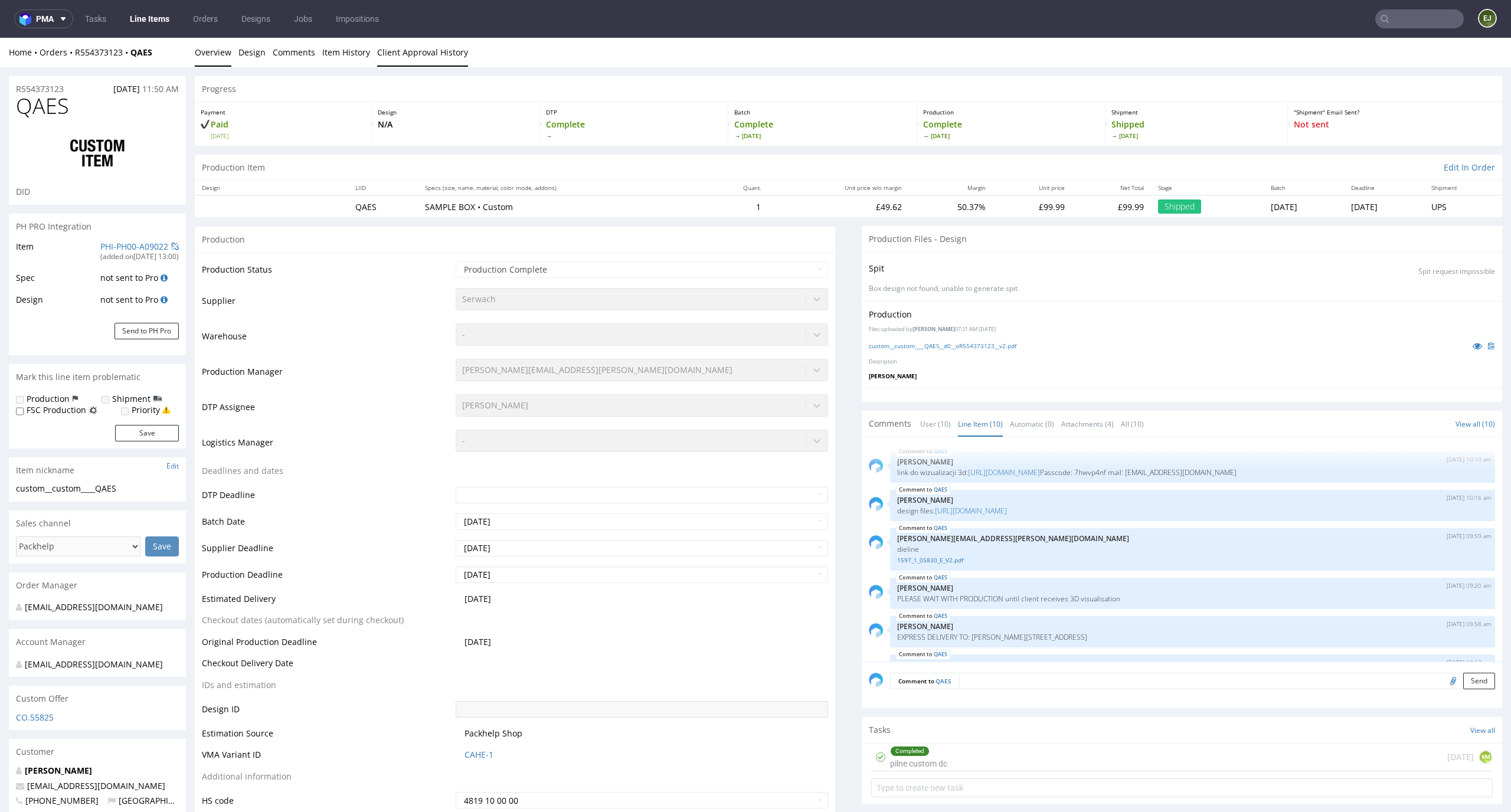
click at [451, 51] on link "Client Approval History" at bounding box center [422, 52] width 91 height 29
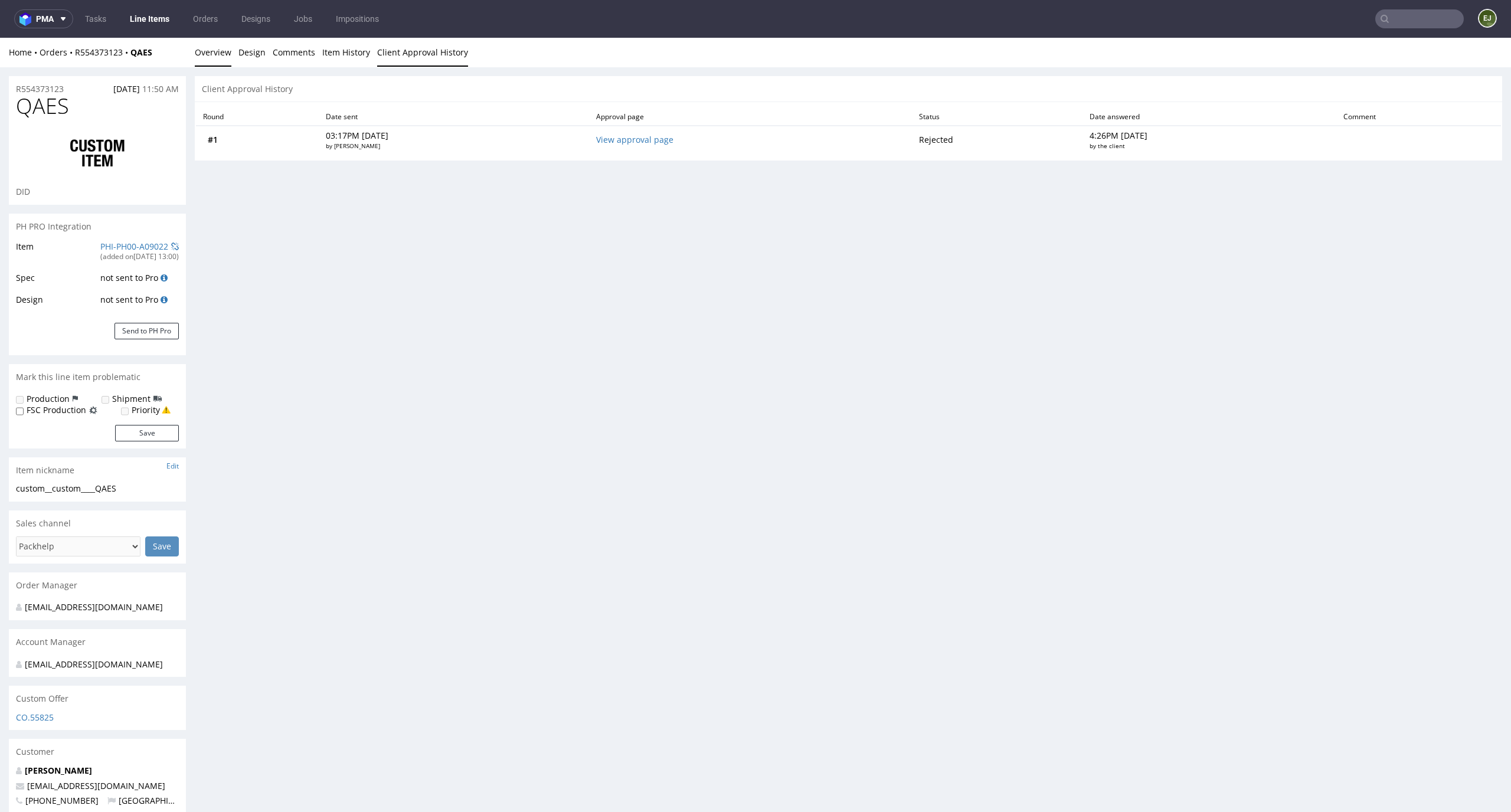
click at [202, 50] on link "Overview" at bounding box center [213, 52] width 37 height 29
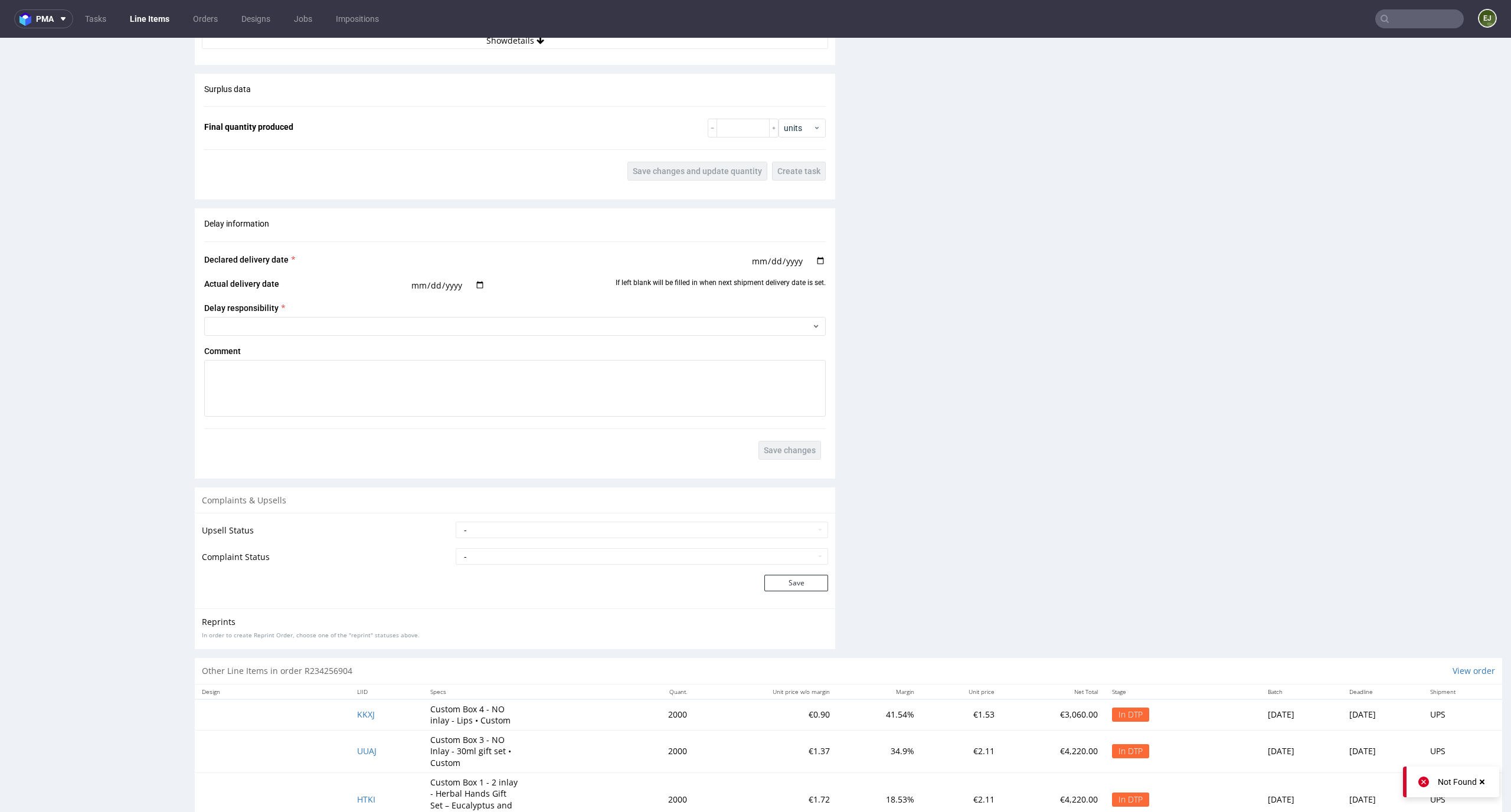
scroll to position [2156, 0]
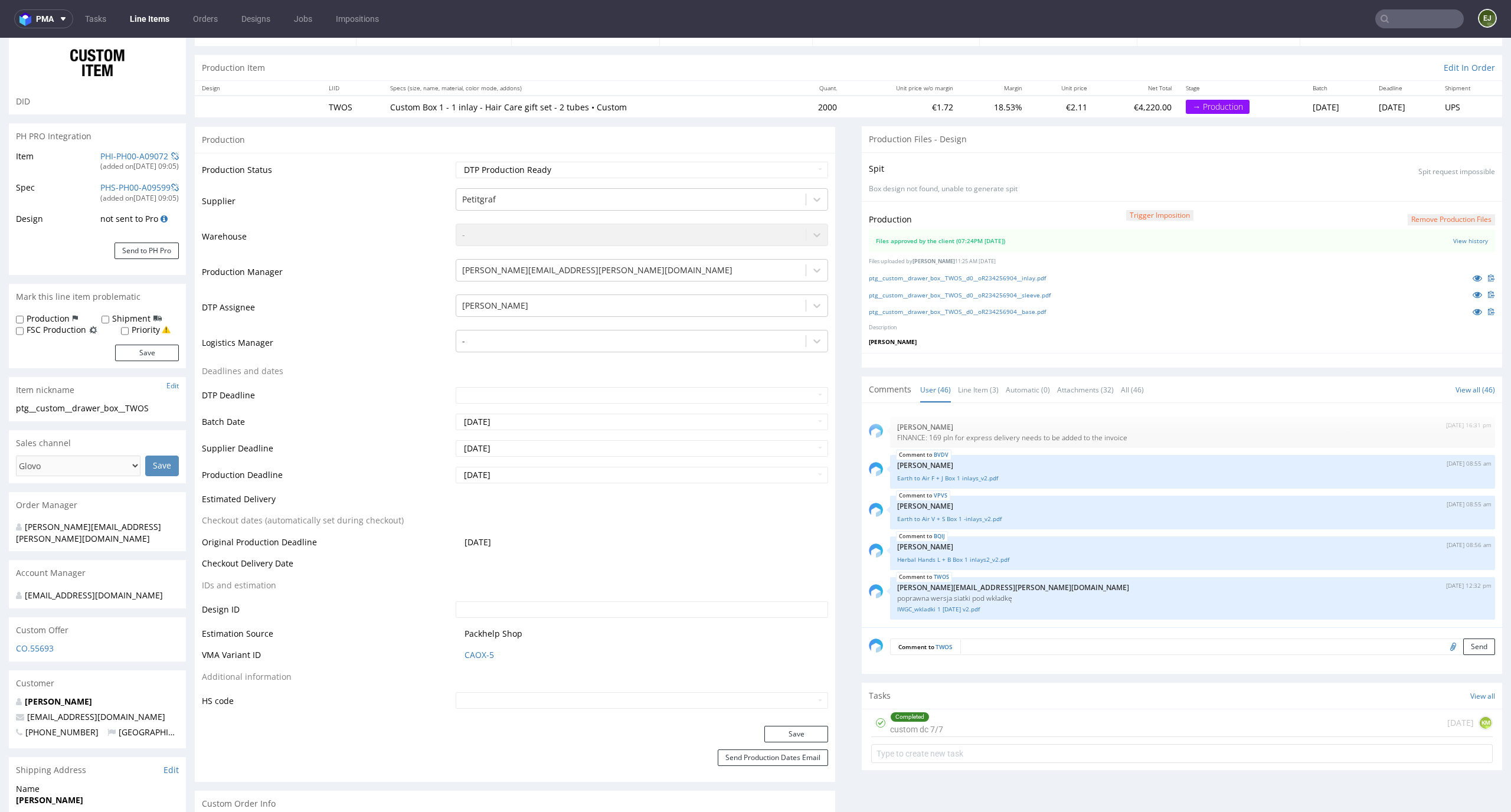
scroll to position [0, 0]
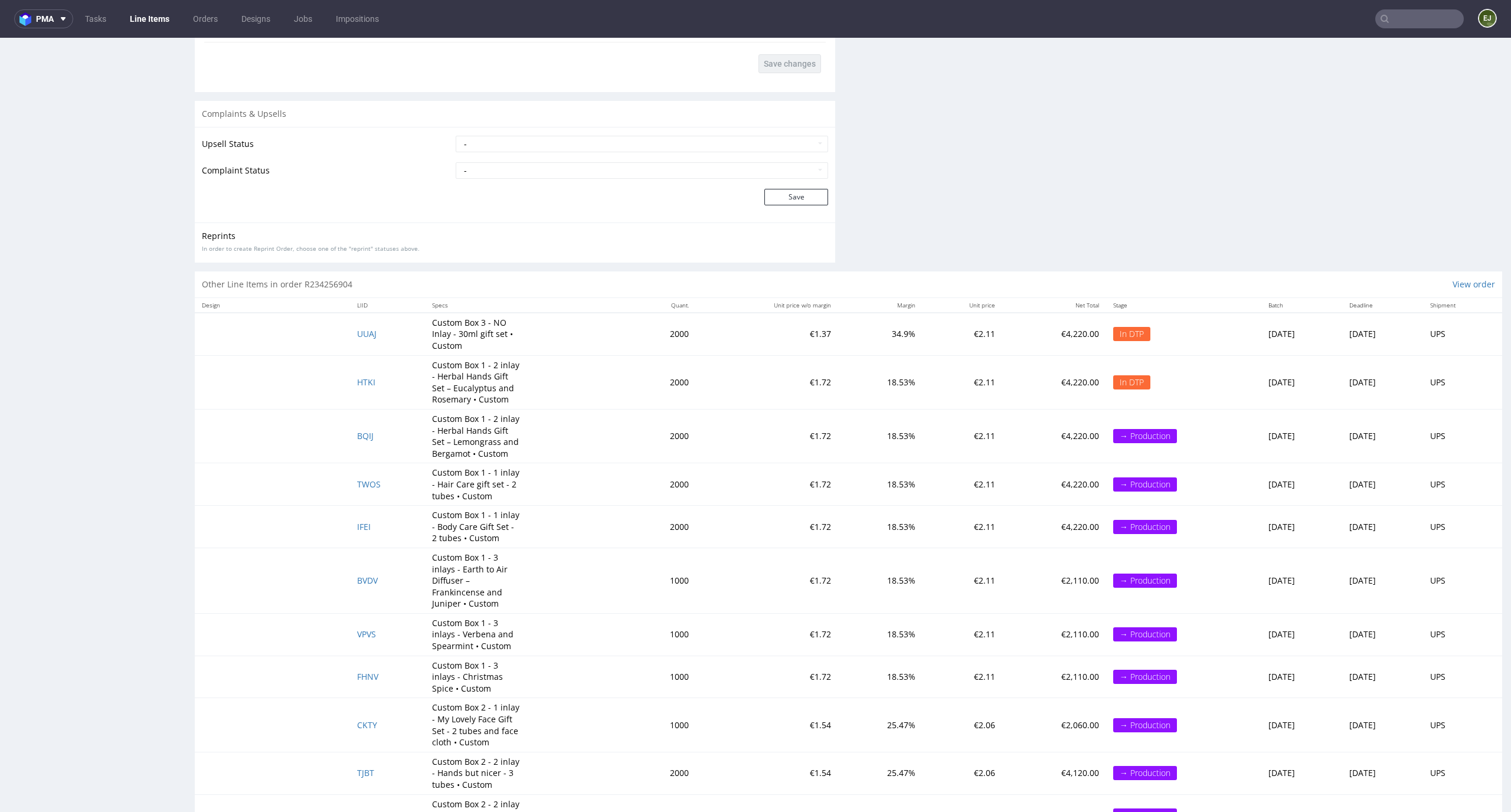
scroll to position [2227, 0]
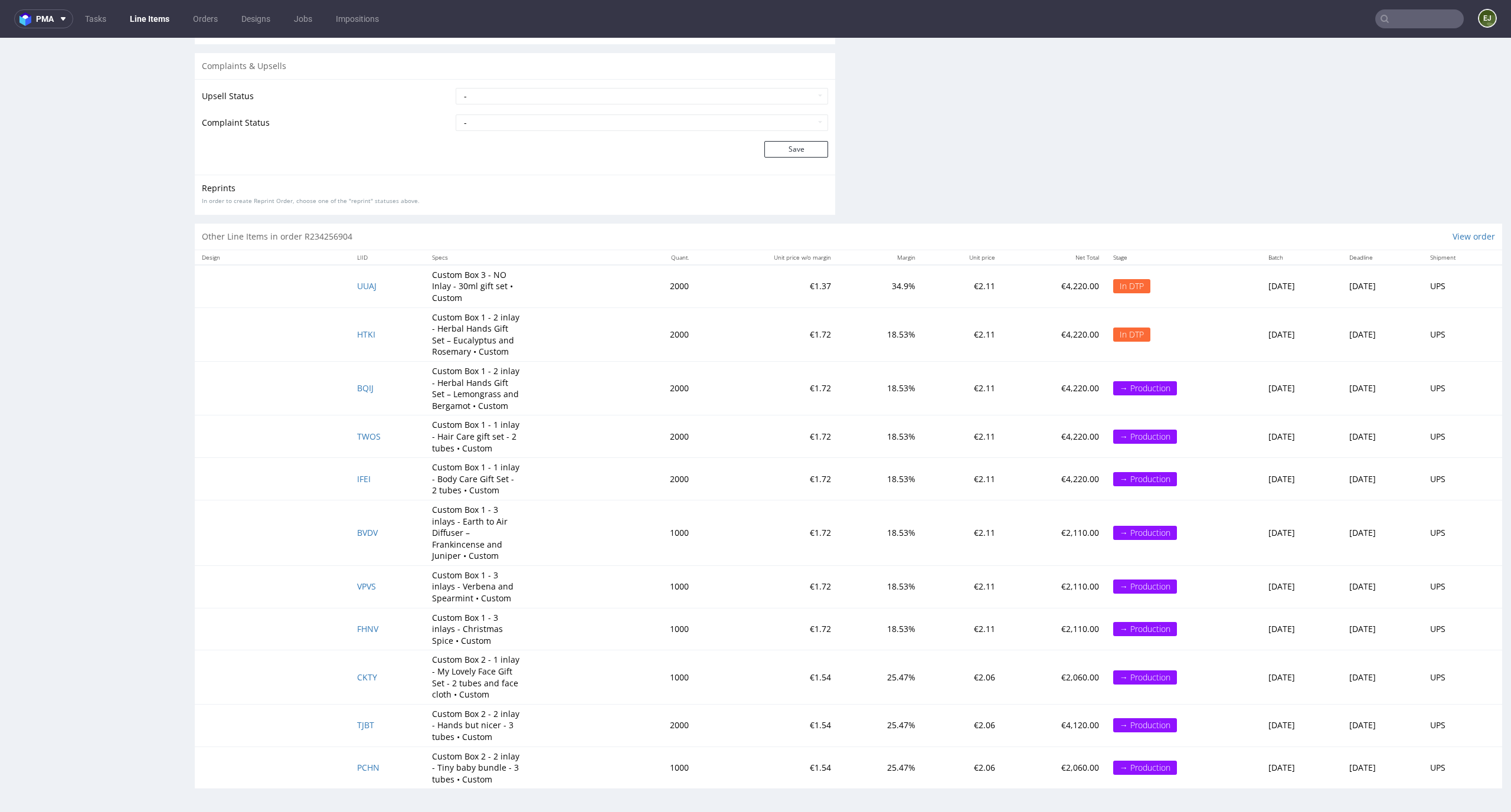
click at [357, 335] on span "HTKI" at bounding box center [366, 334] width 18 height 11
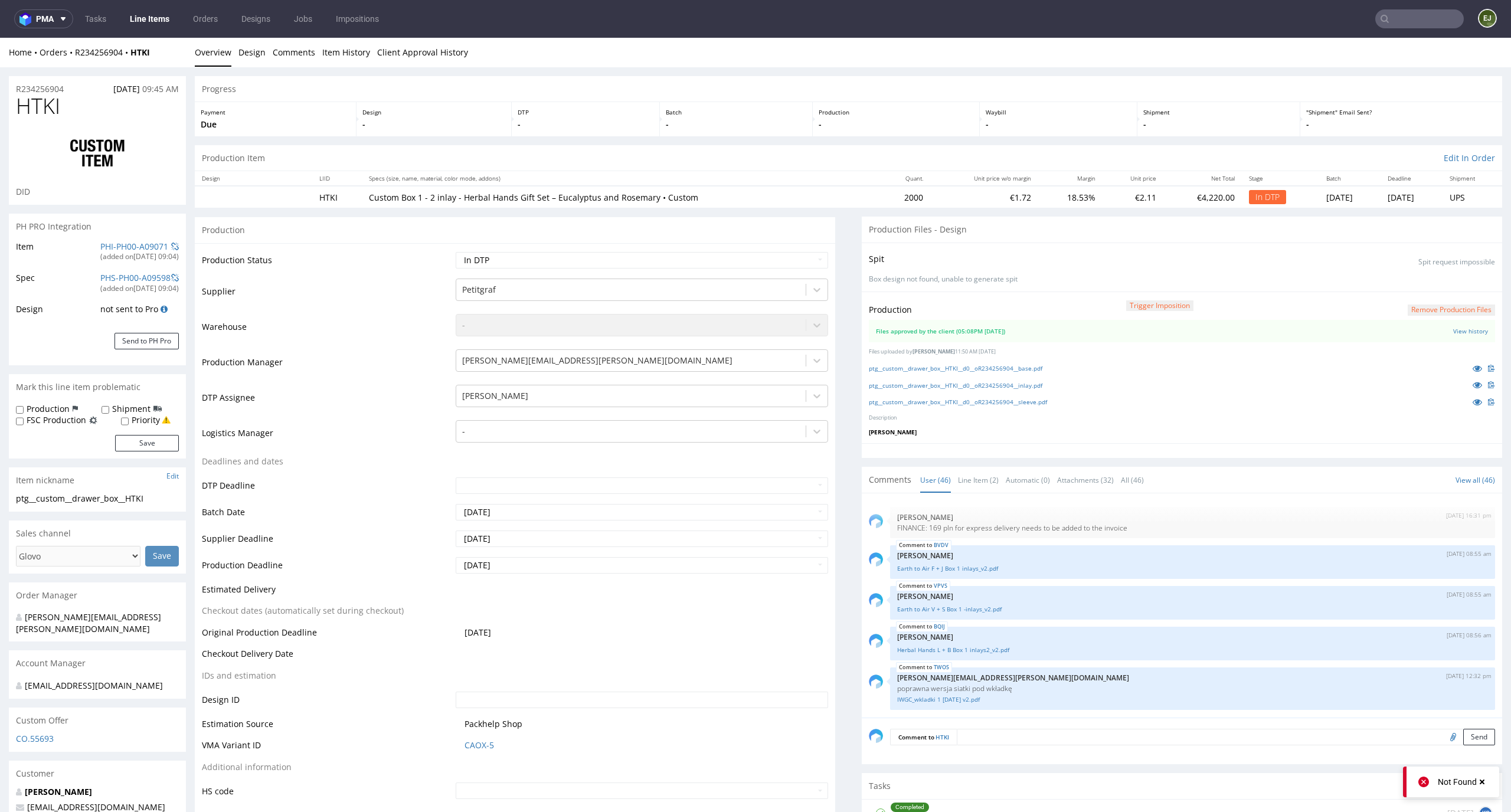
scroll to position [2144, 0]
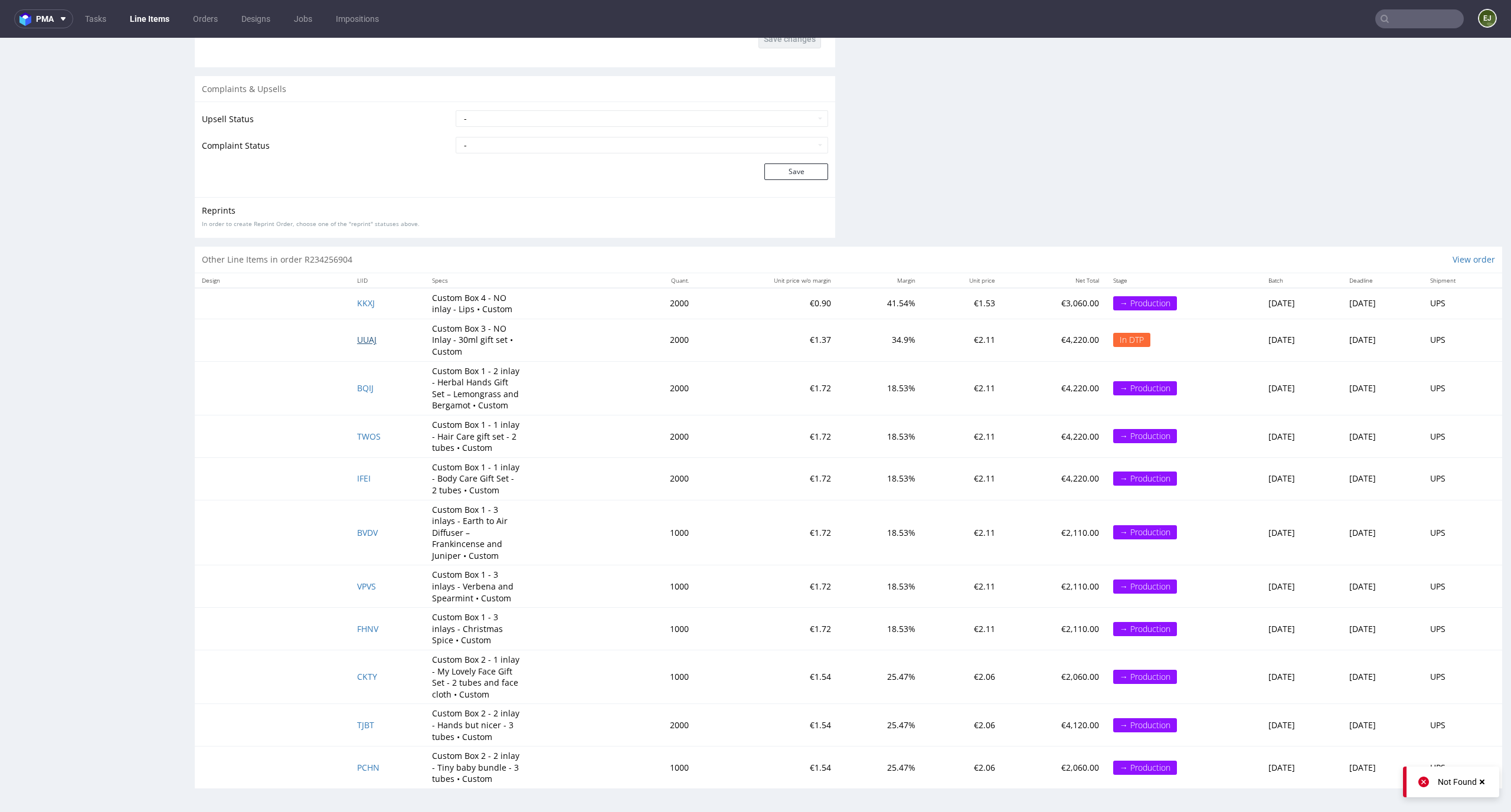
click at [361, 338] on span "UUAJ" at bounding box center [367, 339] width 20 height 11
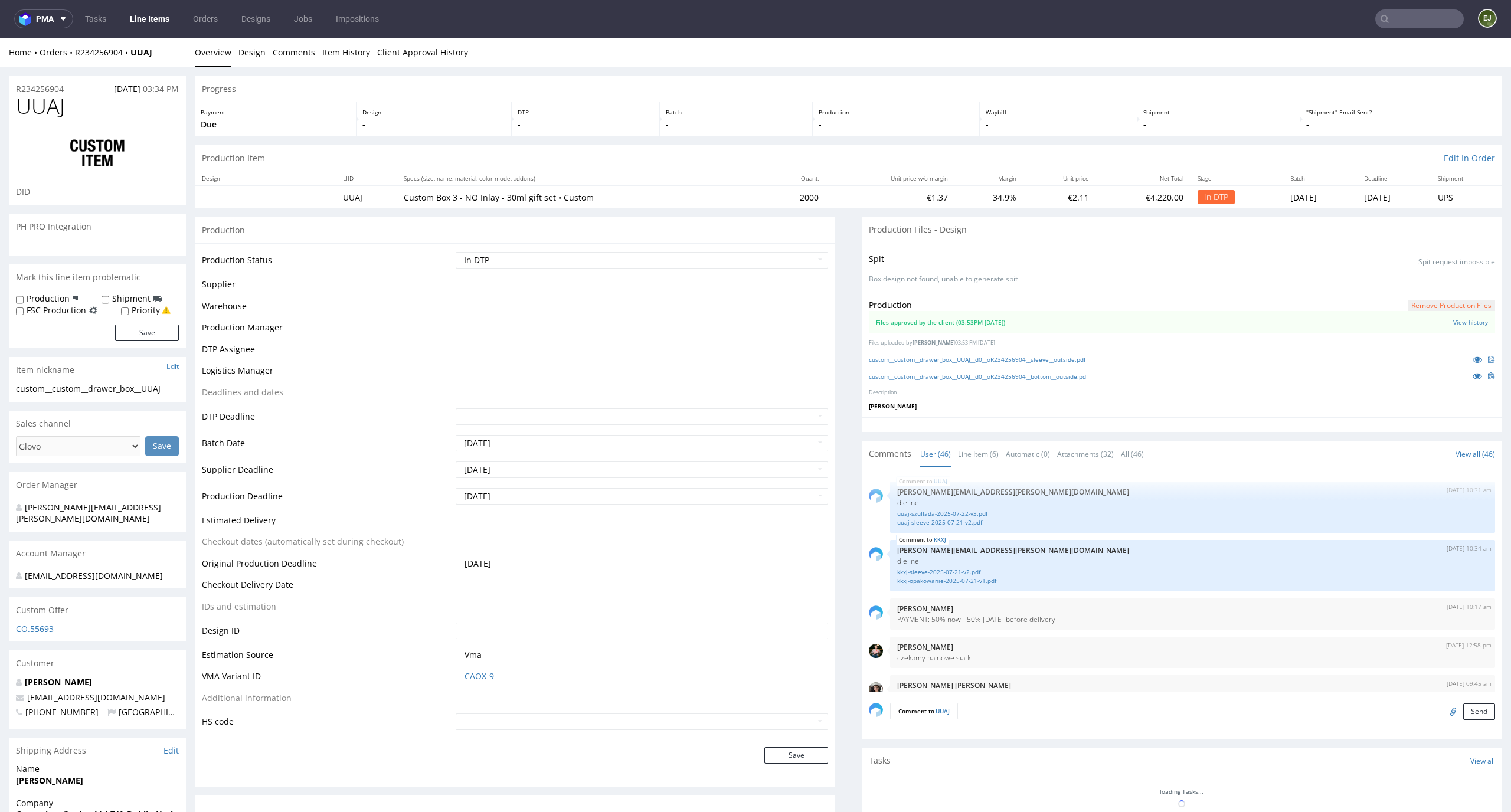
scroll to position [2203, 0]
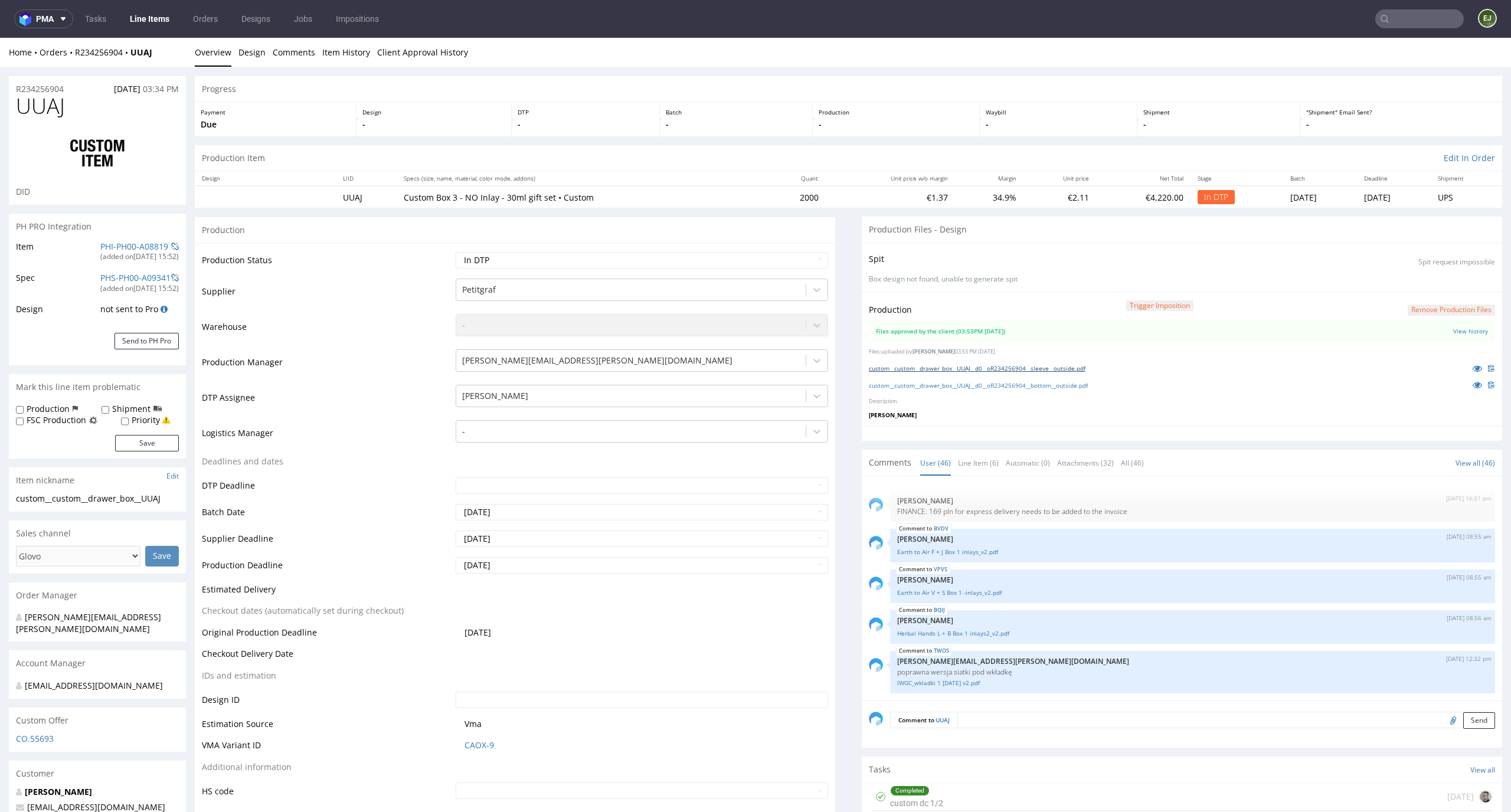
click at [1014, 367] on link "custom__custom__drawer_box__UUAJ__d0__oR234256904__sleeve__outside.pdf" at bounding box center [977, 368] width 216 height 8
click at [1010, 389] on link "custom__custom__drawer_box__UUAJ__d0__oR234256904__bottom__outside.pdf" at bounding box center [978, 385] width 219 height 8
click at [1433, 309] on button "Remove production files" at bounding box center [1451, 310] width 87 height 11
click at [1209, 193] on td "In DTP" at bounding box center [1237, 197] width 93 height 22
click at [1433, 294] on div "Yes No" at bounding box center [1431, 284] width 98 height 29
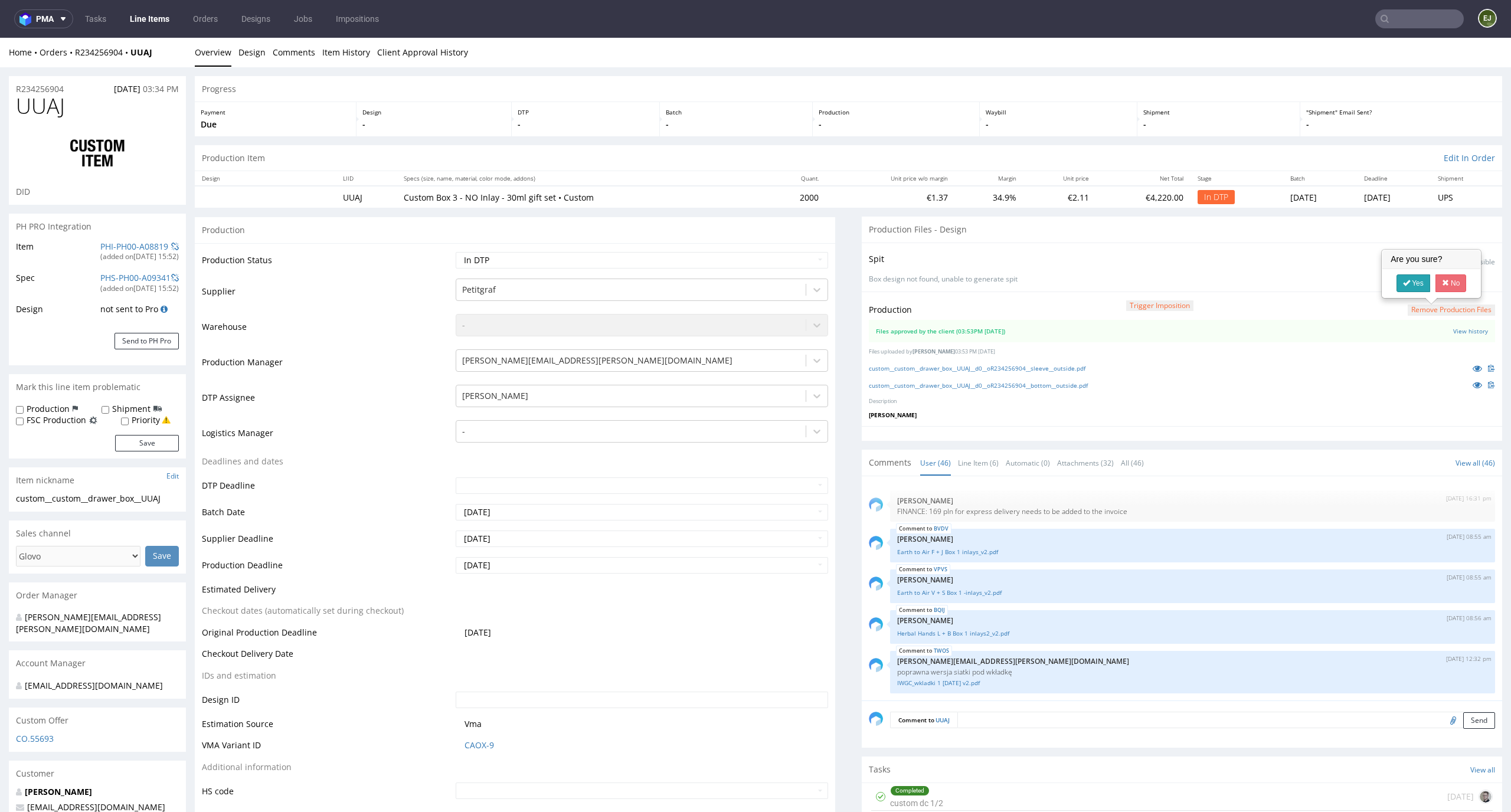
click at [1418, 288] on link "Yes" at bounding box center [1412, 283] width 33 height 18
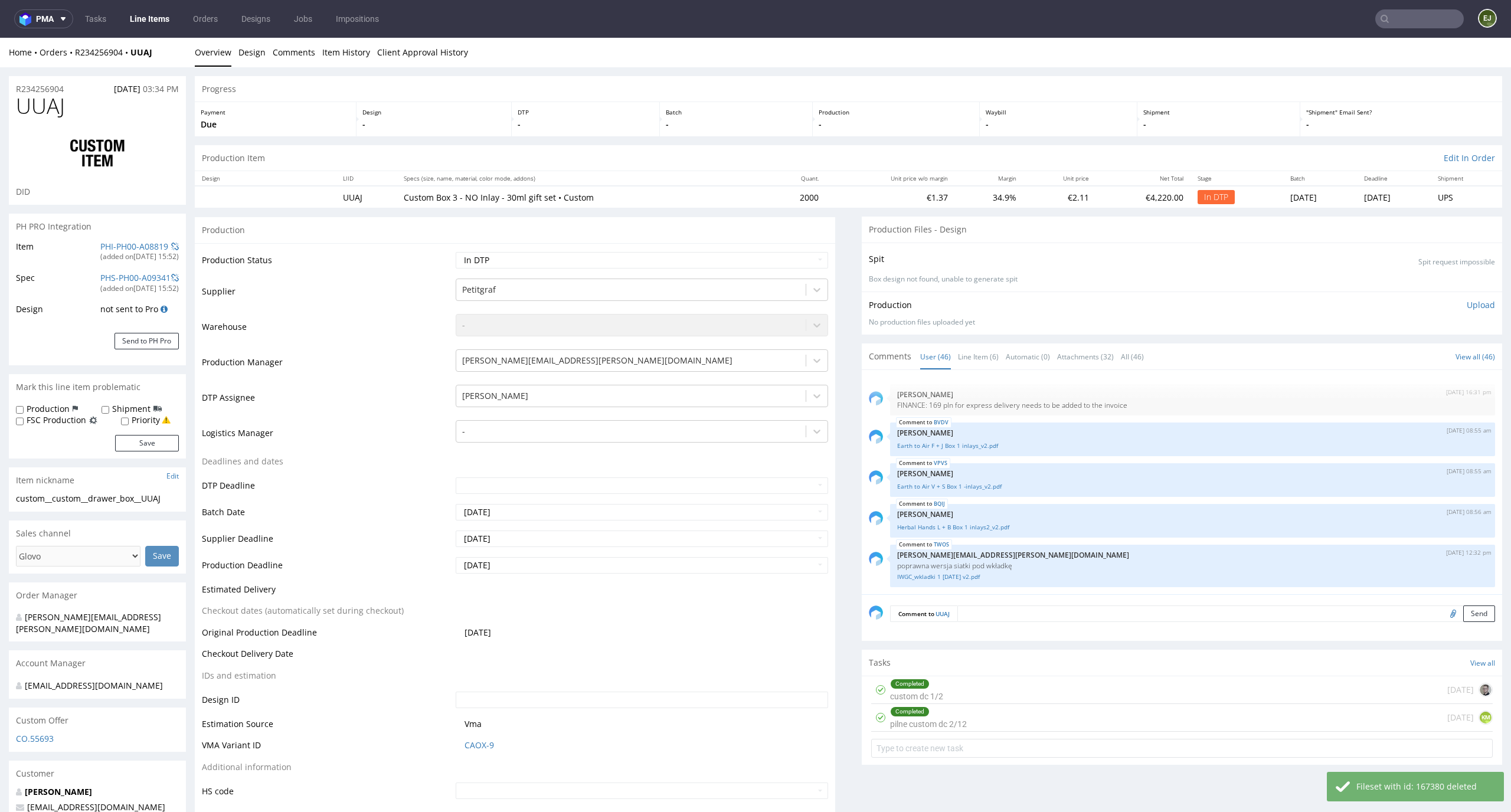
click at [1467, 305] on p "Upload" at bounding box center [1481, 305] width 29 height 12
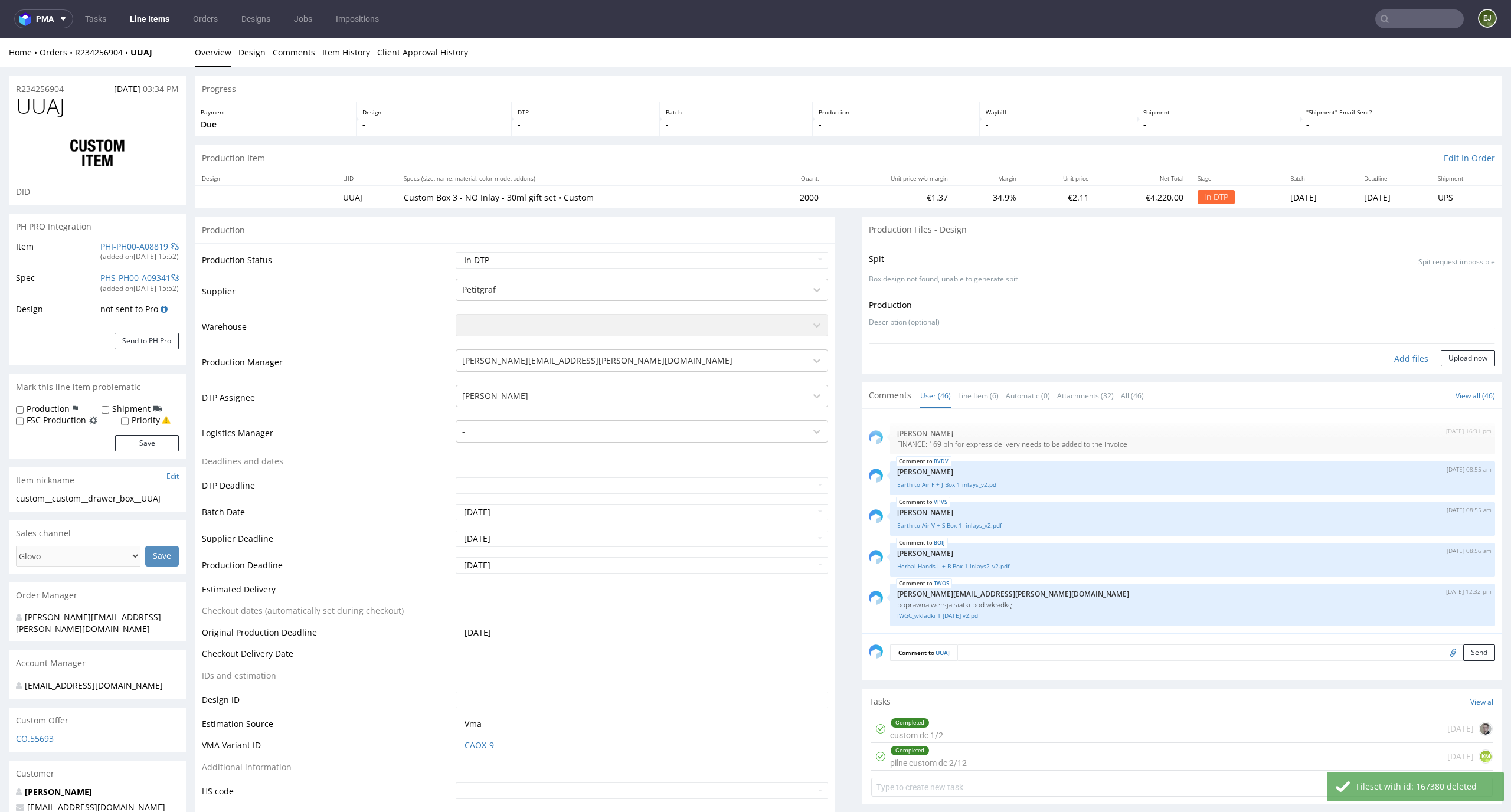
click at [1404, 352] on div "Add files" at bounding box center [1411, 358] width 59 height 18
type input "C:\fakepath\custom__custom__drawer_box__UUAJ__d0__oR234256904__sleeve__outside.…"
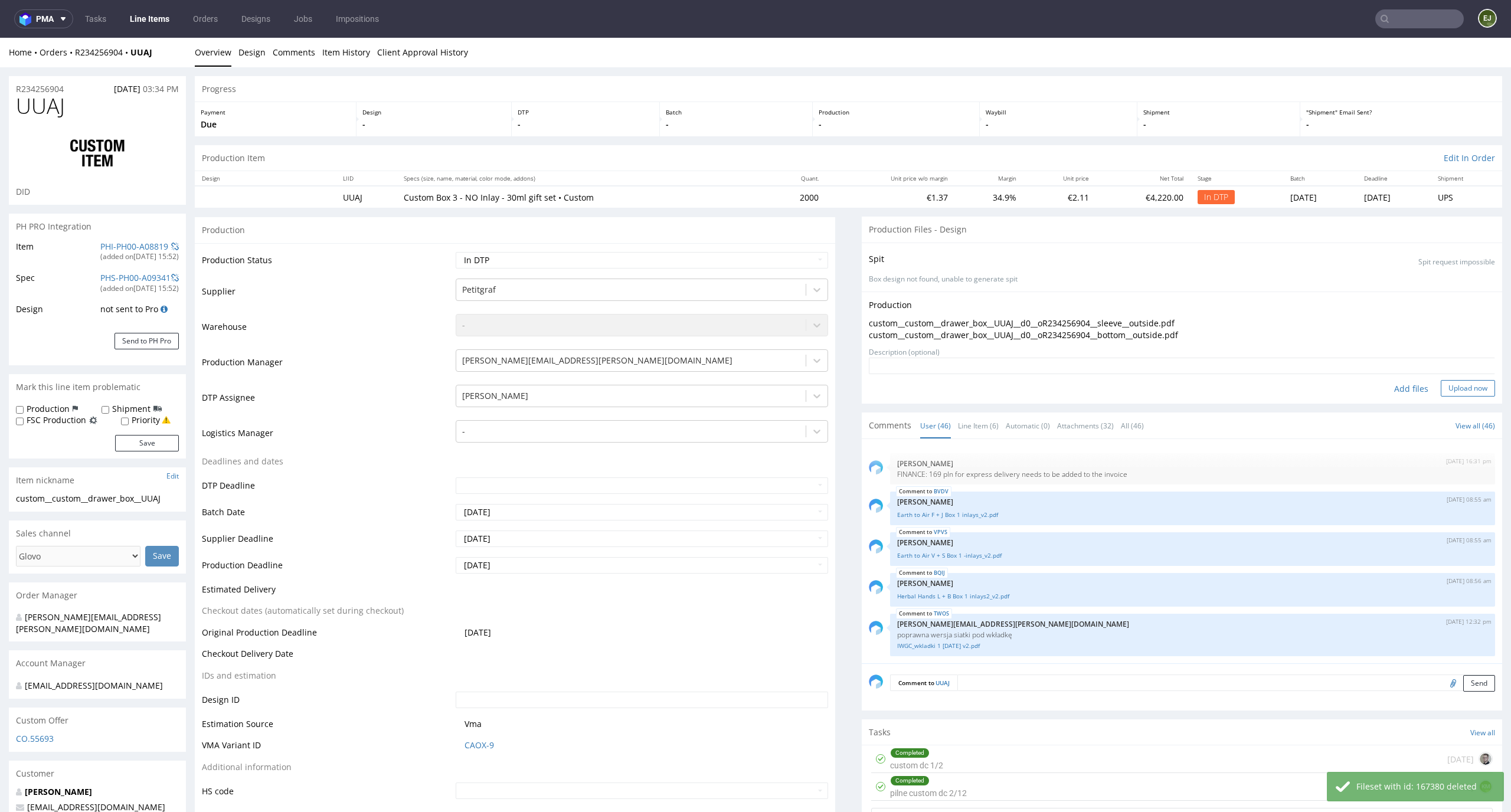
click at [1441, 387] on button "Upload now" at bounding box center [1468, 388] width 54 height 16
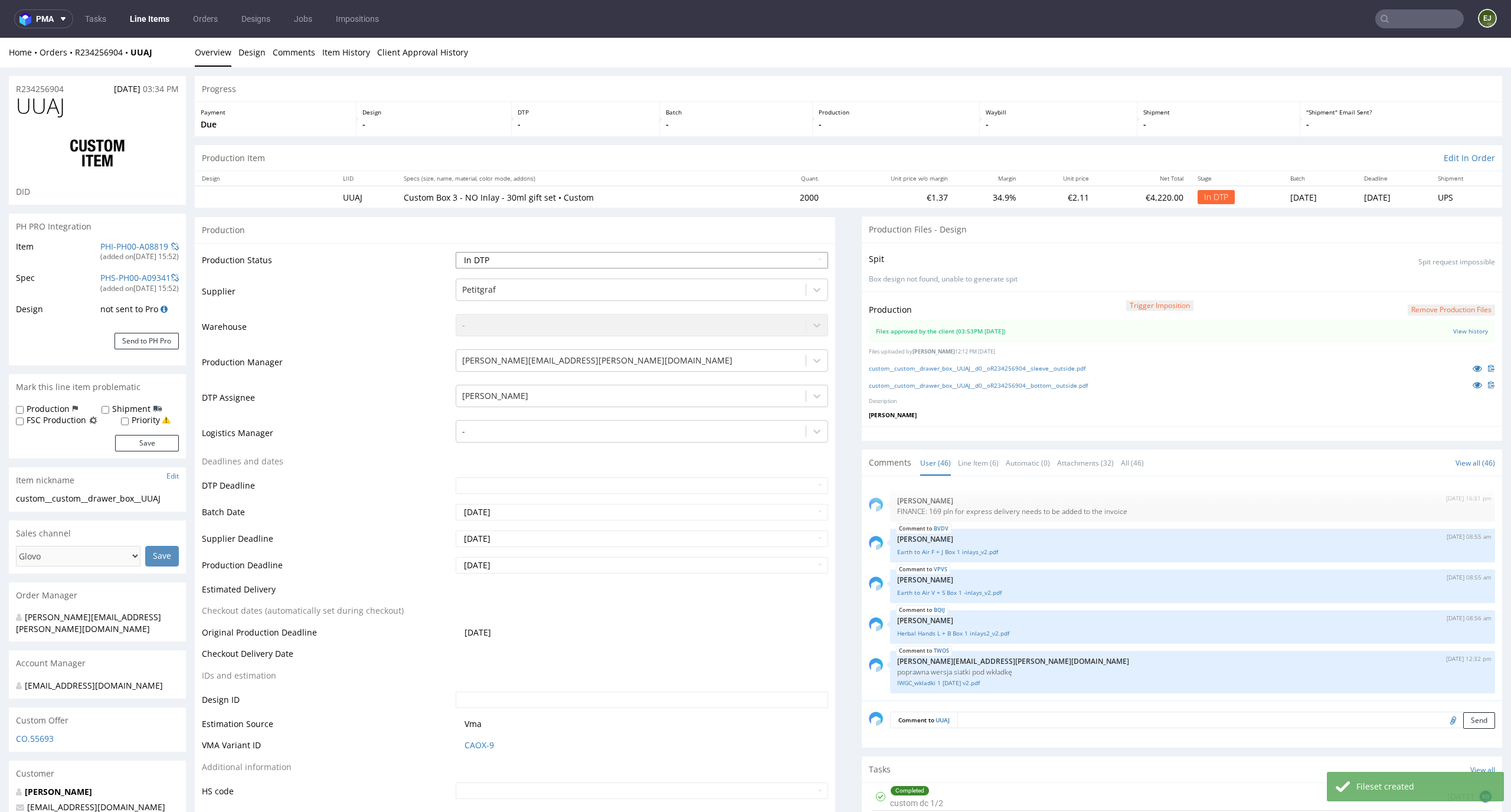
click at [795, 262] on select "Waiting for Artwork Waiting for Diecut Waiting for Mockup Waiting for DTP Waiti…" at bounding box center [642, 260] width 373 height 16
select select "dtp_production_ready"
click at [456, 252] on select "Waiting for Artwork Waiting for Diecut Waiting for Mockup Waiting for DTP Waiti…" at bounding box center [642, 260] width 373 height 16
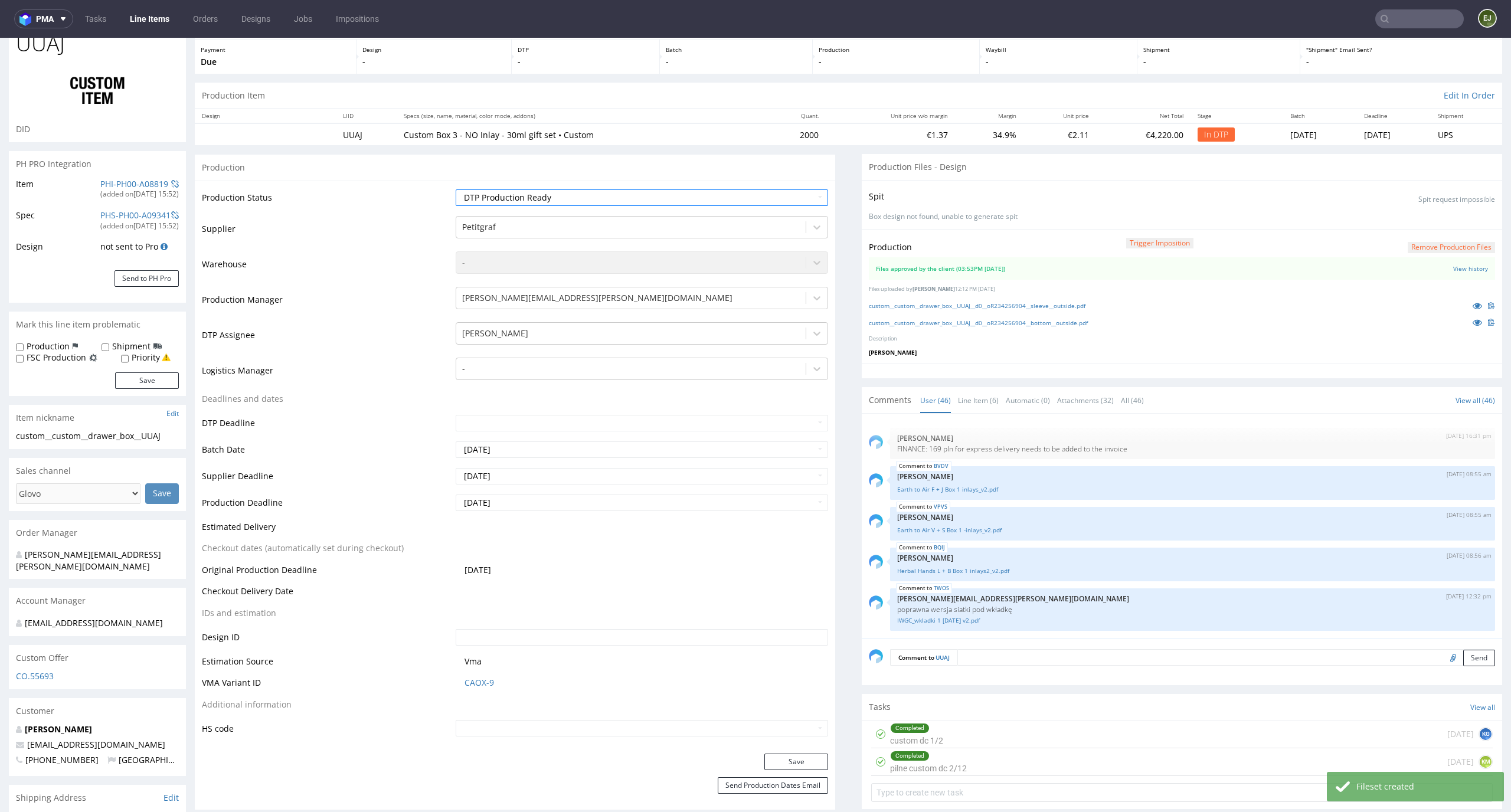
scroll to position [97, 0]
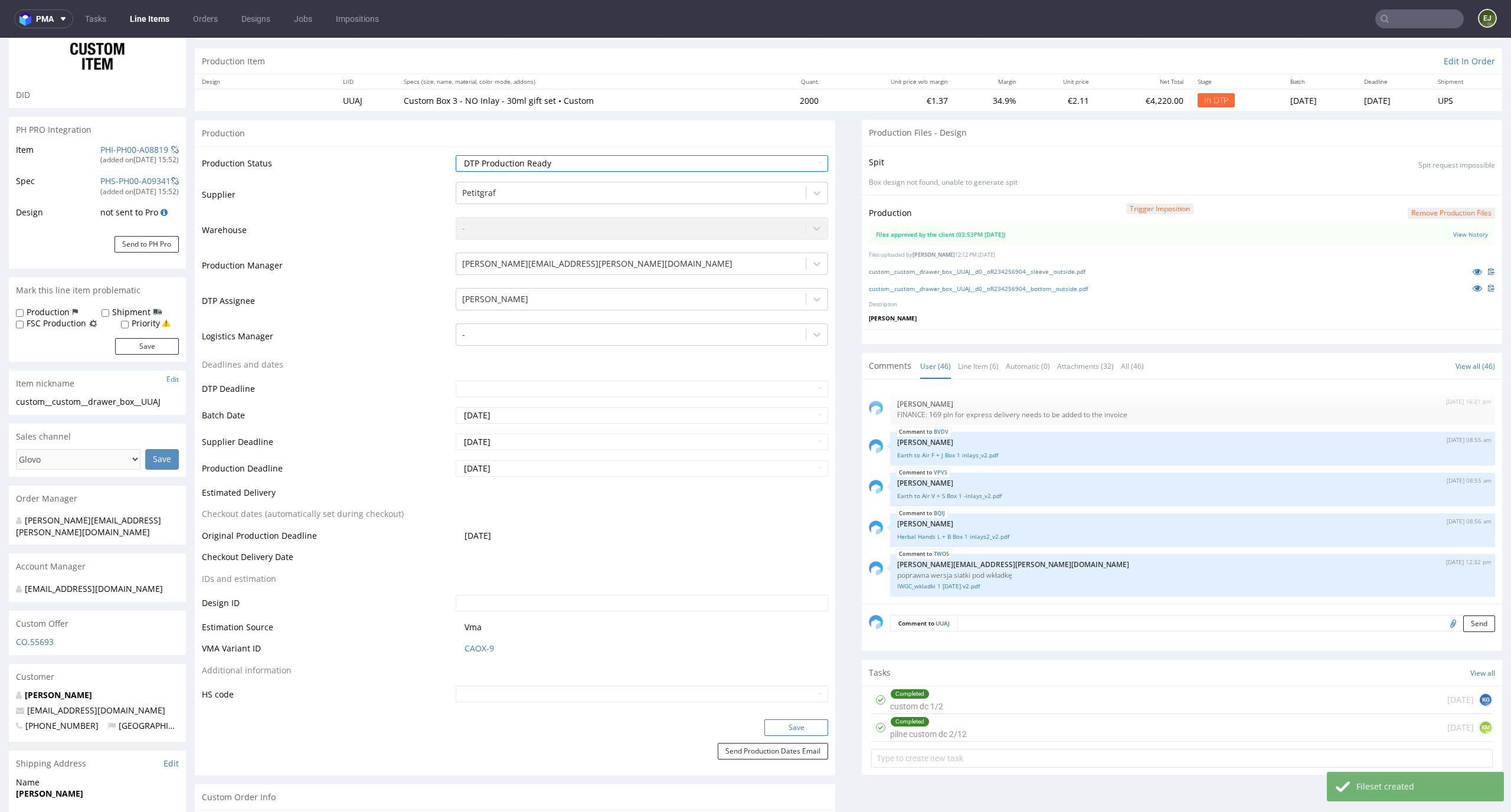
click at [808, 724] on button "Save" at bounding box center [796, 727] width 64 height 16
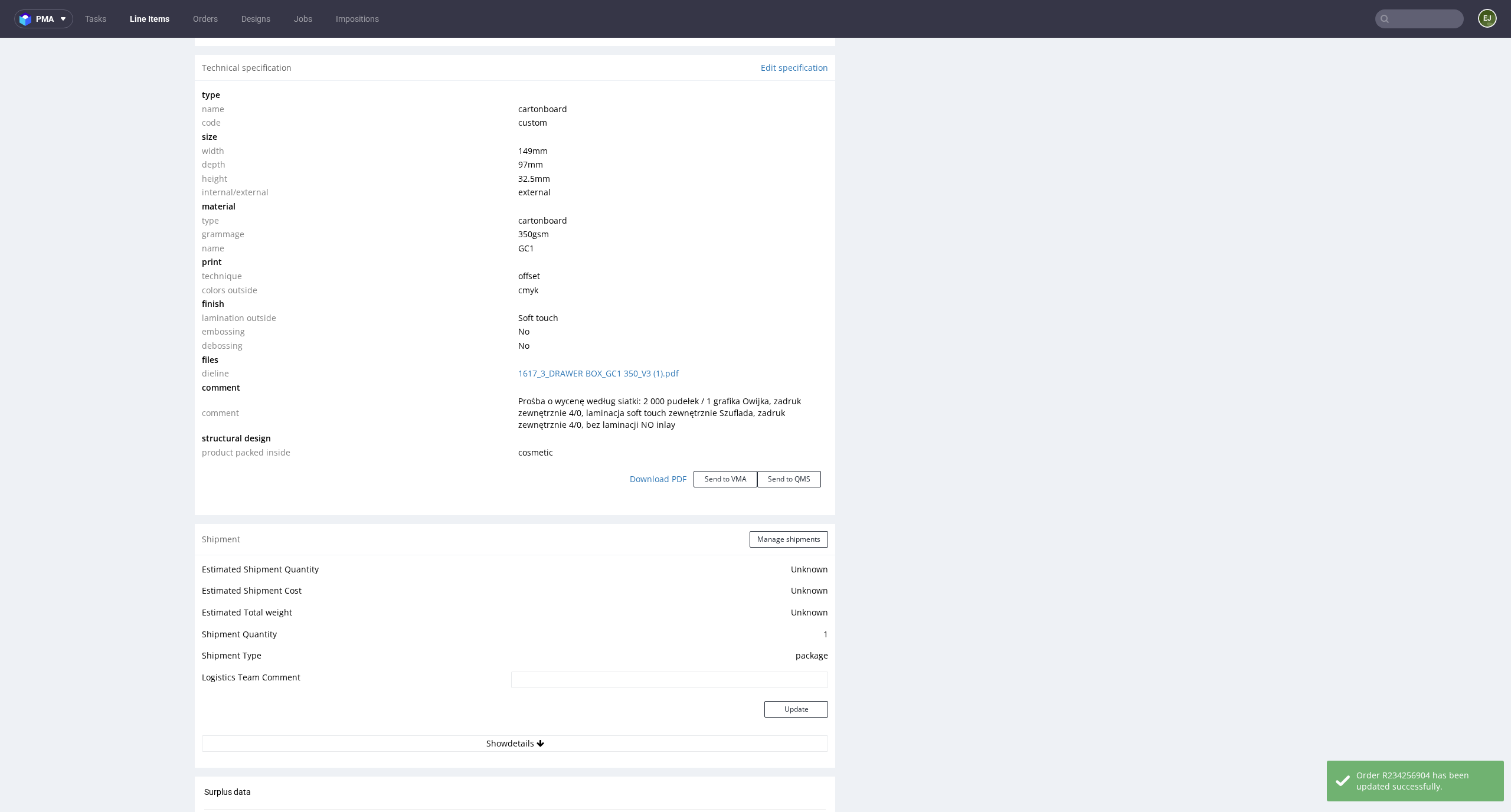
scroll to position [2227, 0]
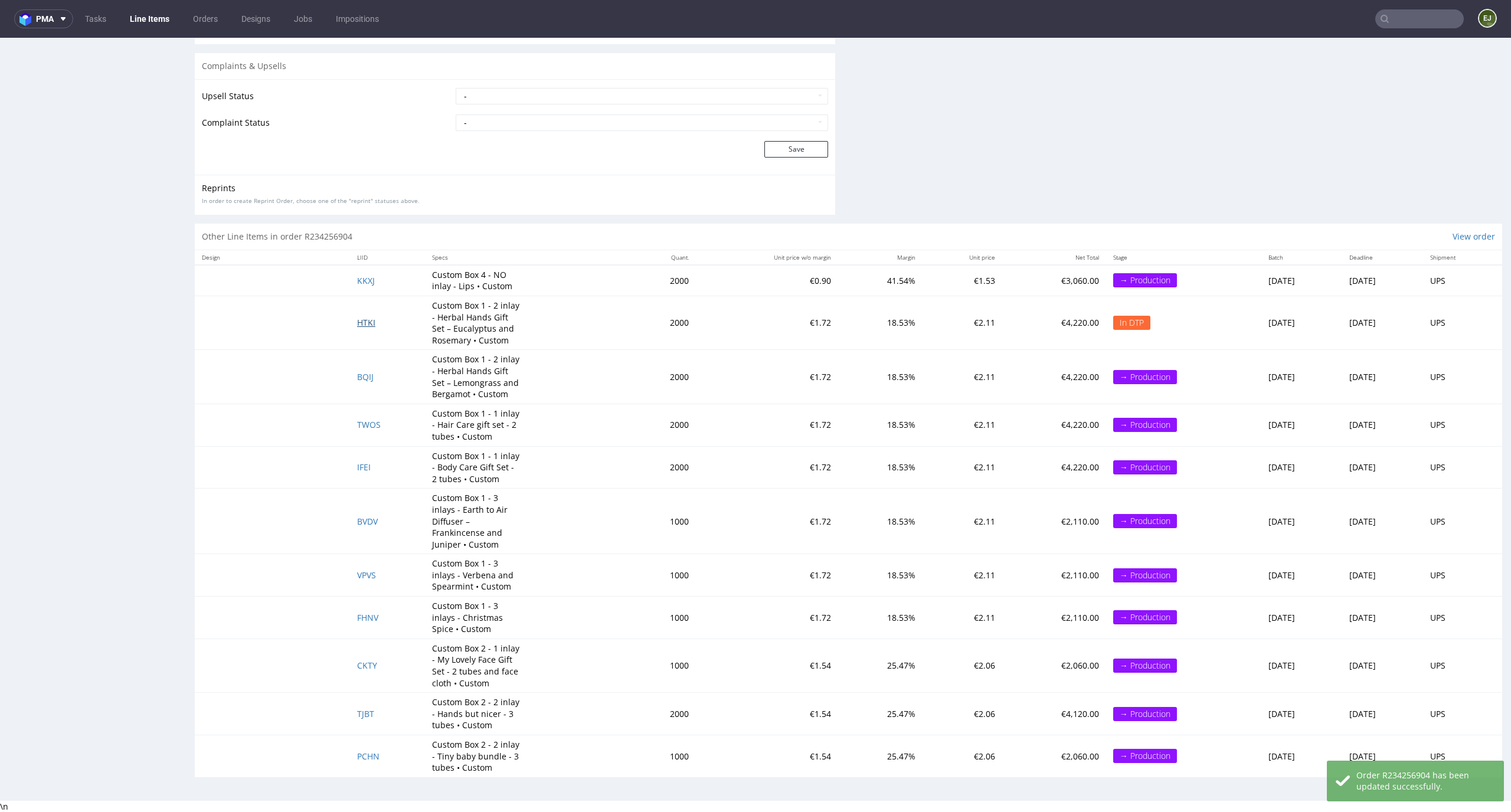
click at [357, 318] on span "HTKI" at bounding box center [366, 322] width 18 height 11
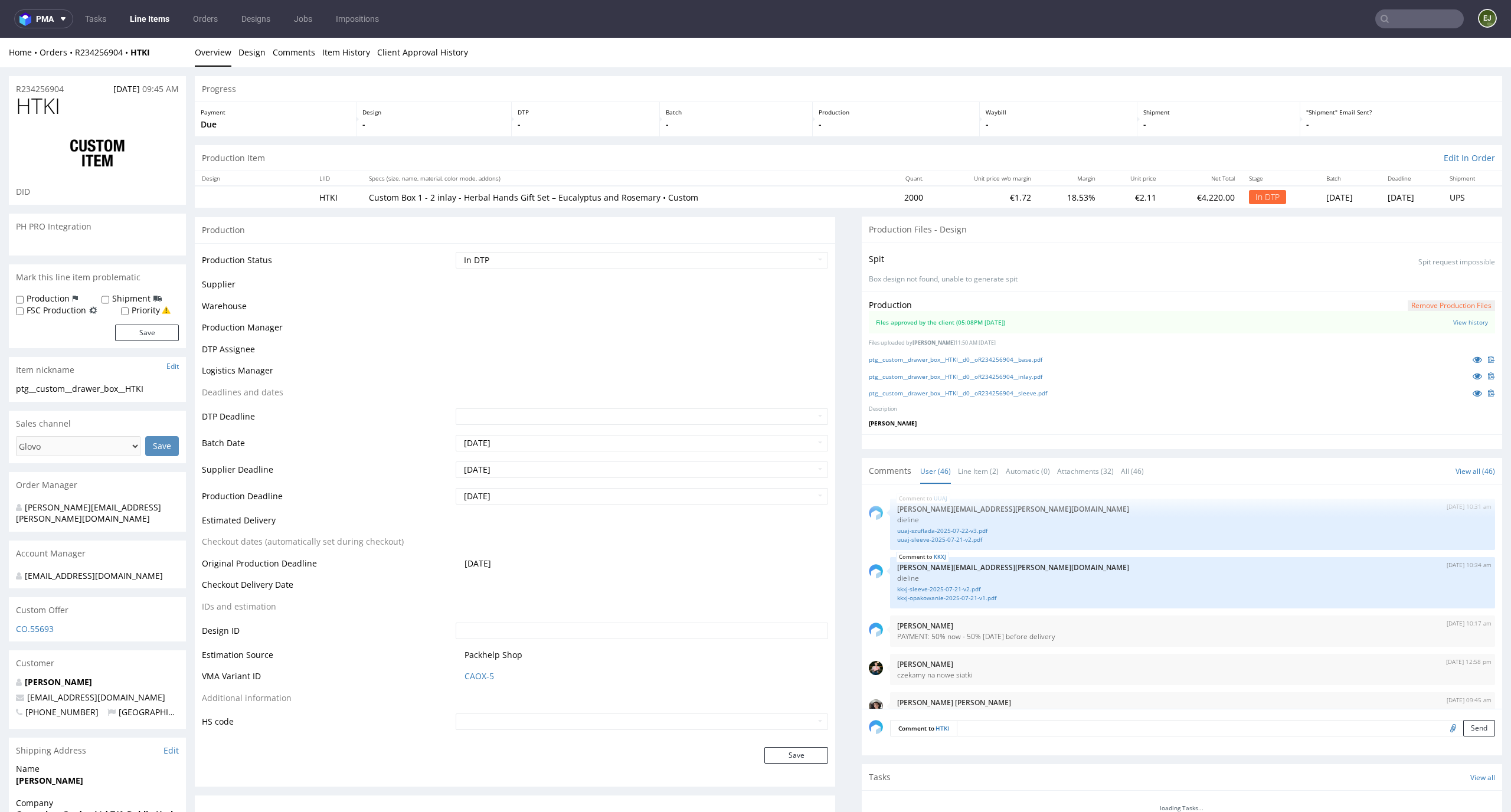
scroll to position [2203, 0]
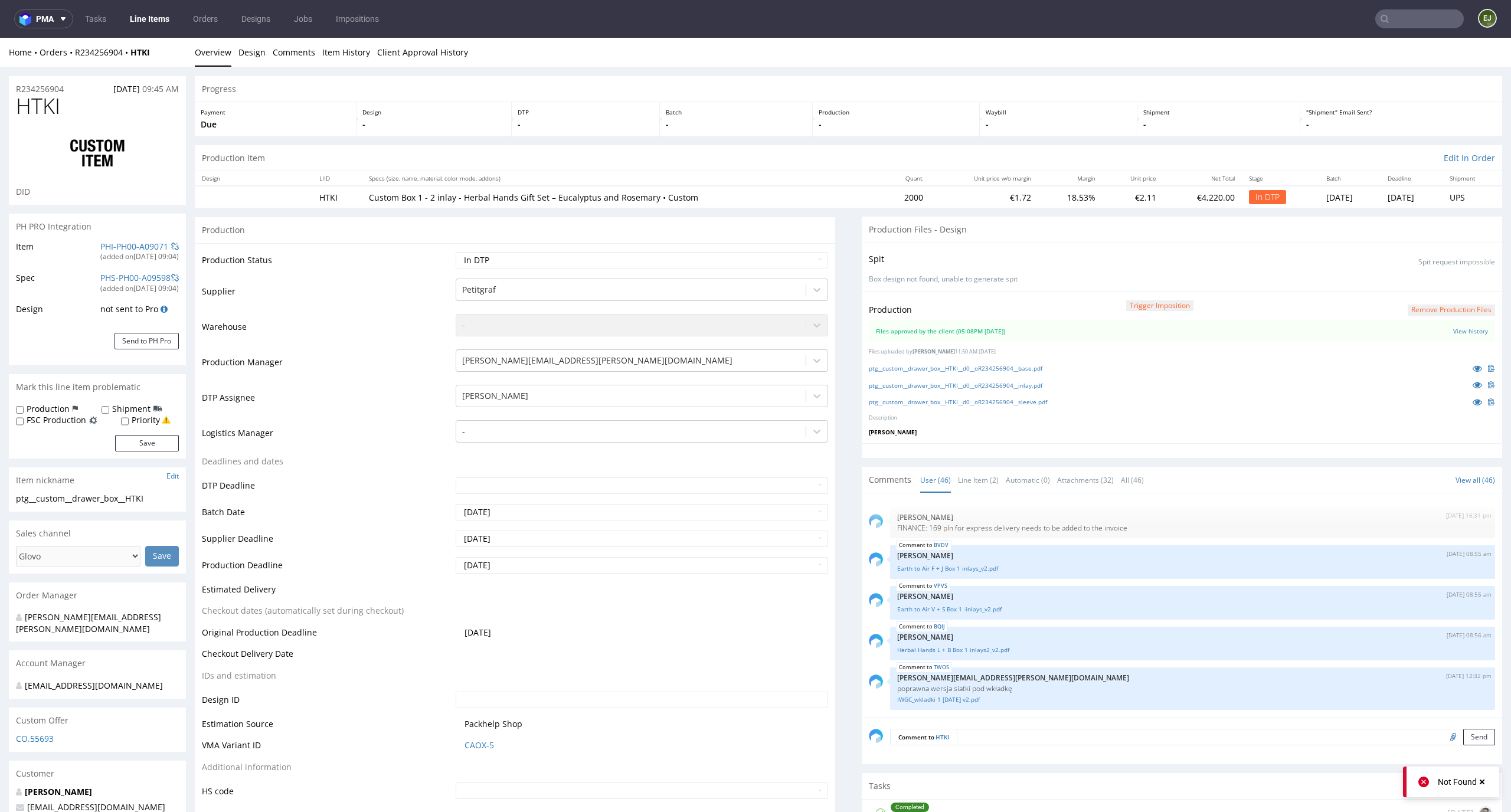
click at [884, 122] on p "-" at bounding box center [896, 124] width 155 height 12
click at [960, 367] on link "ptg__custom__drawer_box__HTKI__d0__oR234256904__base.pdf" at bounding box center [955, 368] width 173 height 8
click at [957, 382] on link "ptg__custom__drawer_box__HTKI__d0__oR234256904__inlay.pdf" at bounding box center [955, 385] width 173 height 8
click at [959, 399] on link "ptg__custom__drawer_box__HTKI__d0__oR234256904__sleeve.pdf" at bounding box center [958, 402] width 178 height 8
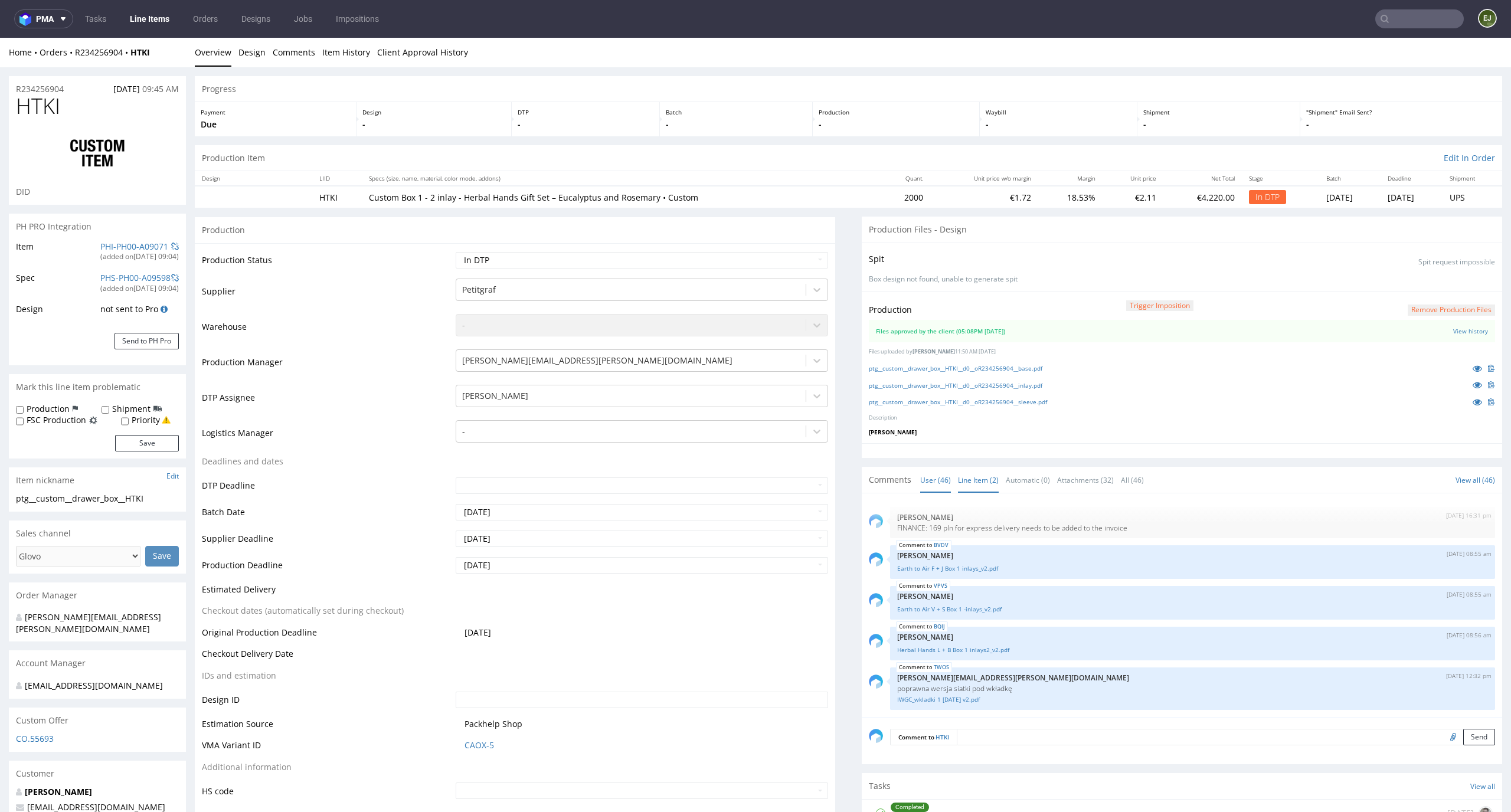
click at [967, 484] on link "Line Item (2)" at bounding box center [978, 479] width 41 height 25
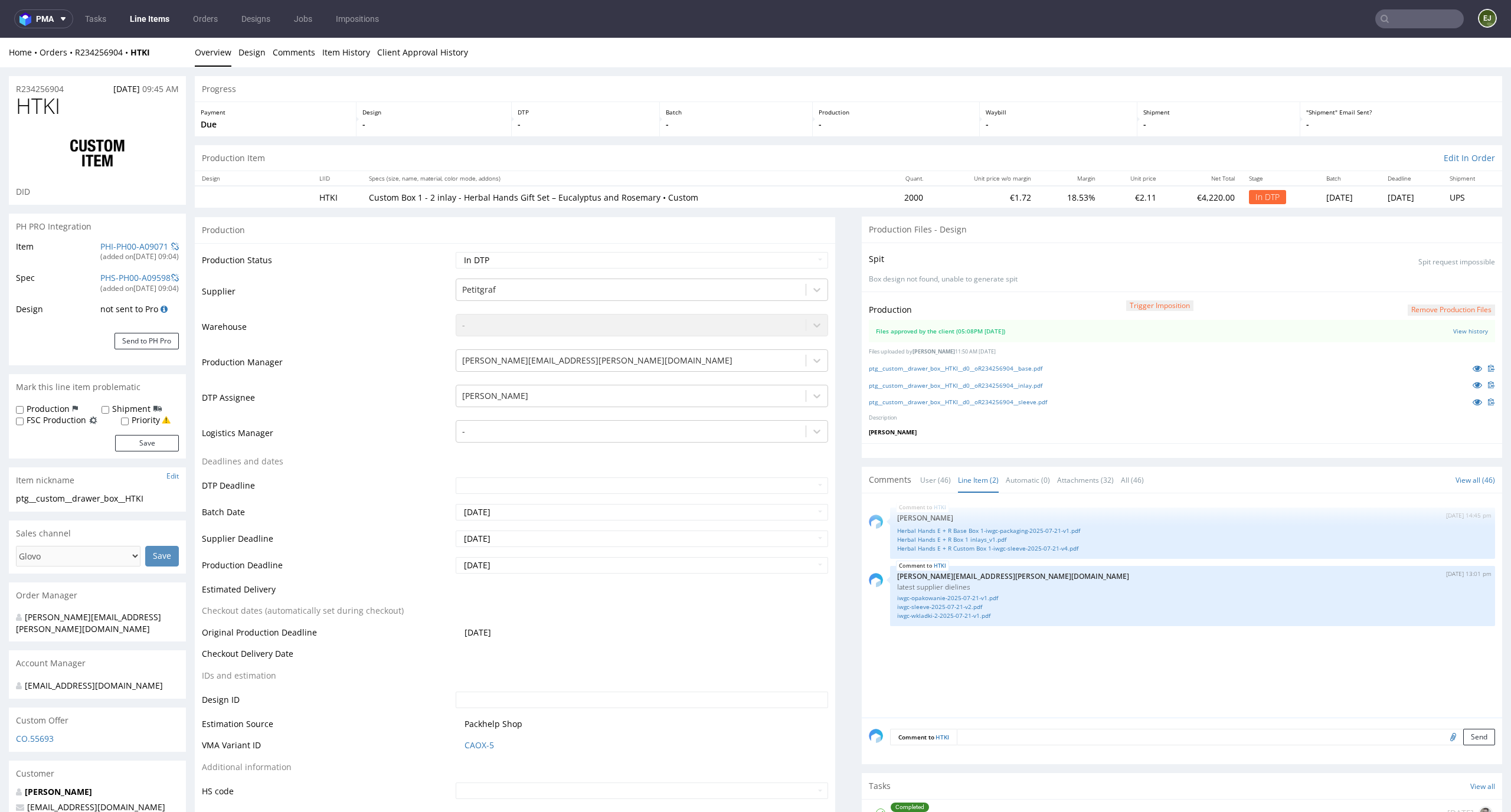
scroll to position [46, 0]
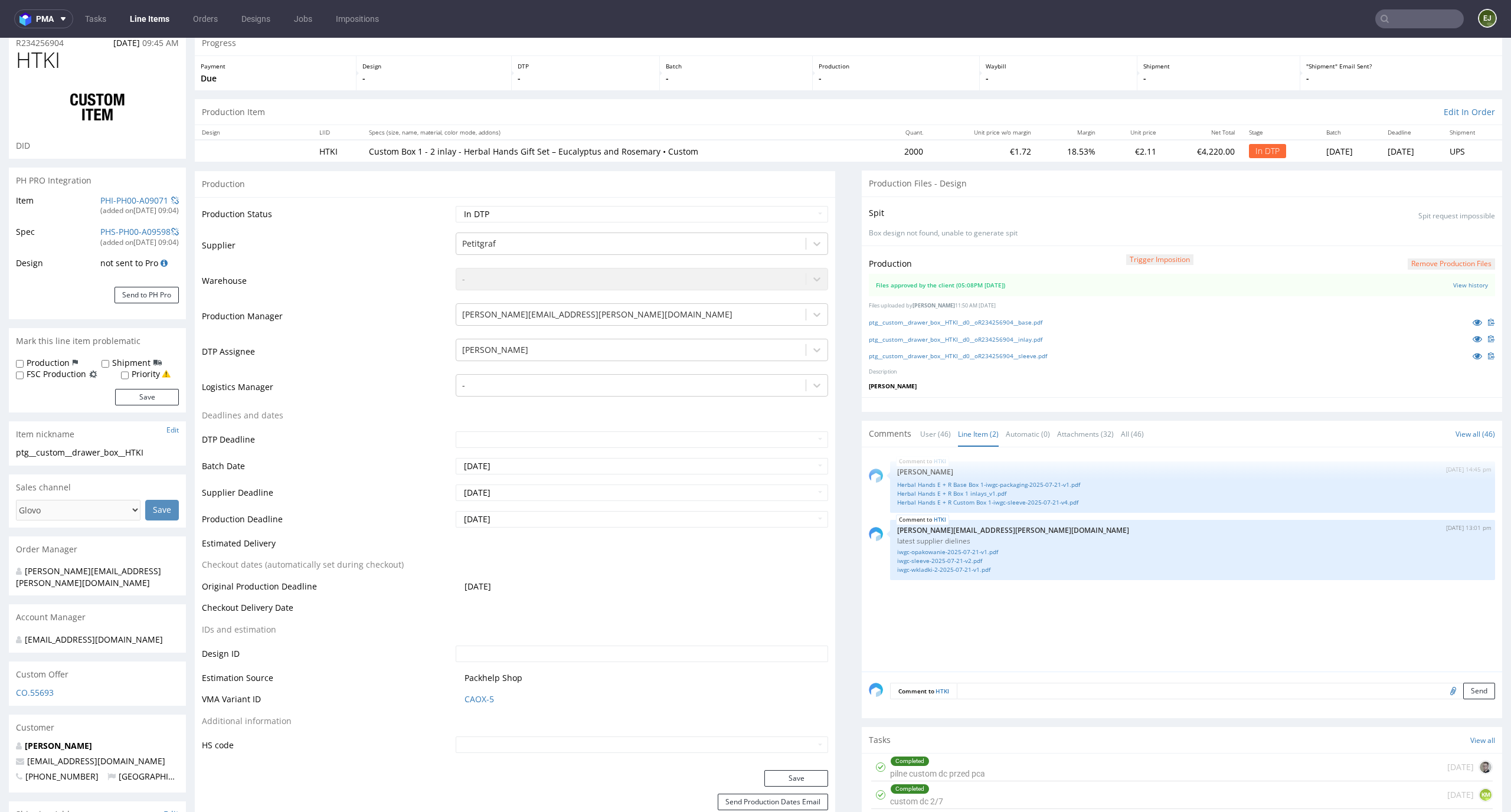
click at [1030, 606] on div "HTKI 4th Sep 25 | 14:45 pm Zuzanna Pawlicka-Sabak Herbal Hands E + R Base Box 1…" at bounding box center [1185, 562] width 633 height 217
click at [936, 558] on link "iwgc-sleeve-2025-07-21-v2.pdf" at bounding box center [1193, 560] width 591 height 9
click at [1085, 653] on div "HTKI 4th Sep 25 | 14:45 pm Zuzanna Pawlicka-Sabak Herbal Hands E + R Base Box 1…" at bounding box center [1185, 562] width 633 height 217
click at [1029, 503] on link "Herbal Hands E + R Custom Box 1-iwgc-sleeve-2025-07-21-v4.pdf" at bounding box center [1193, 502] width 591 height 9
click at [1420, 269] on button "Remove production files" at bounding box center [1451, 264] width 87 height 11
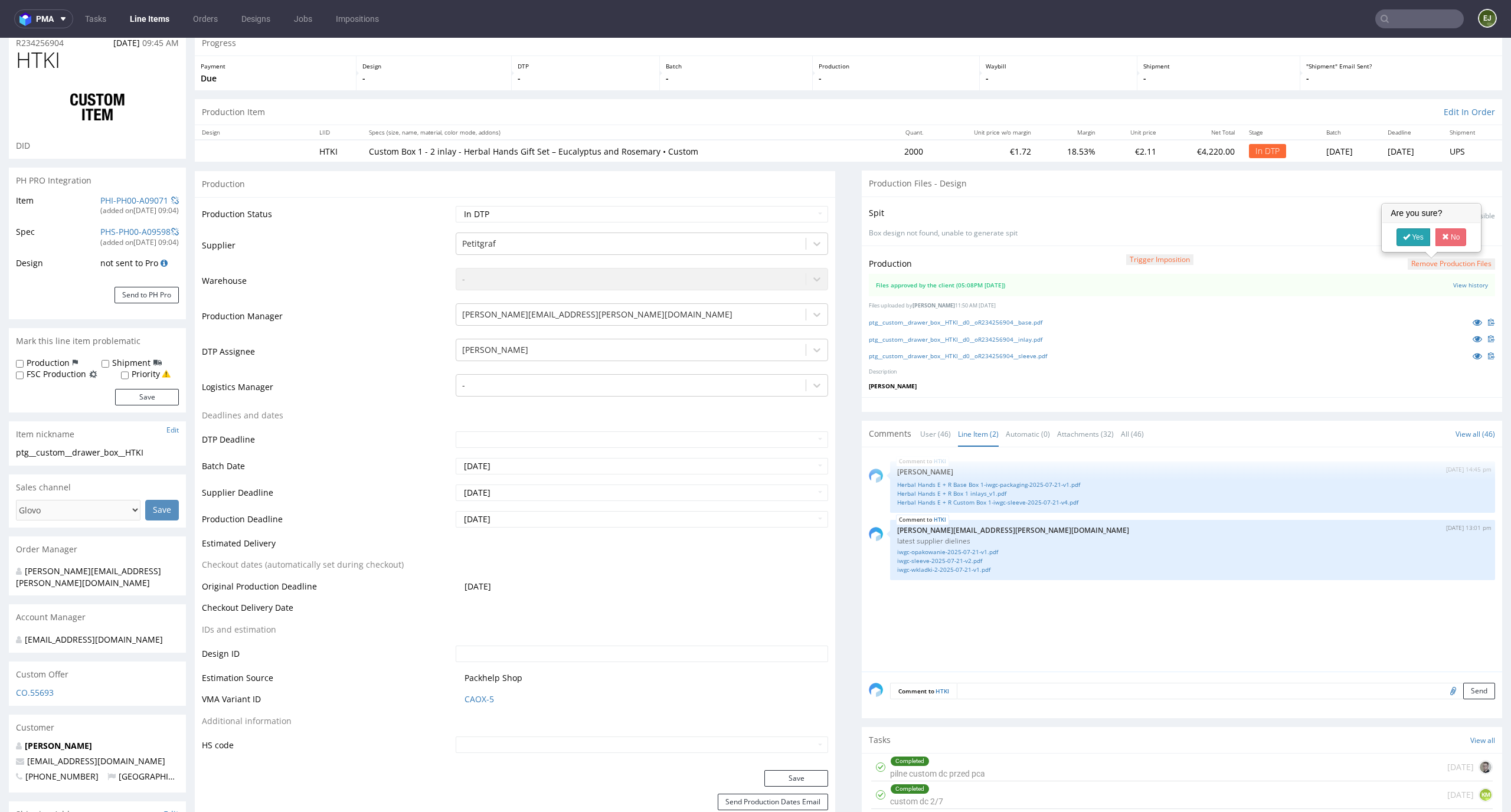
click at [1416, 245] on link "Yes" at bounding box center [1412, 237] width 33 height 18
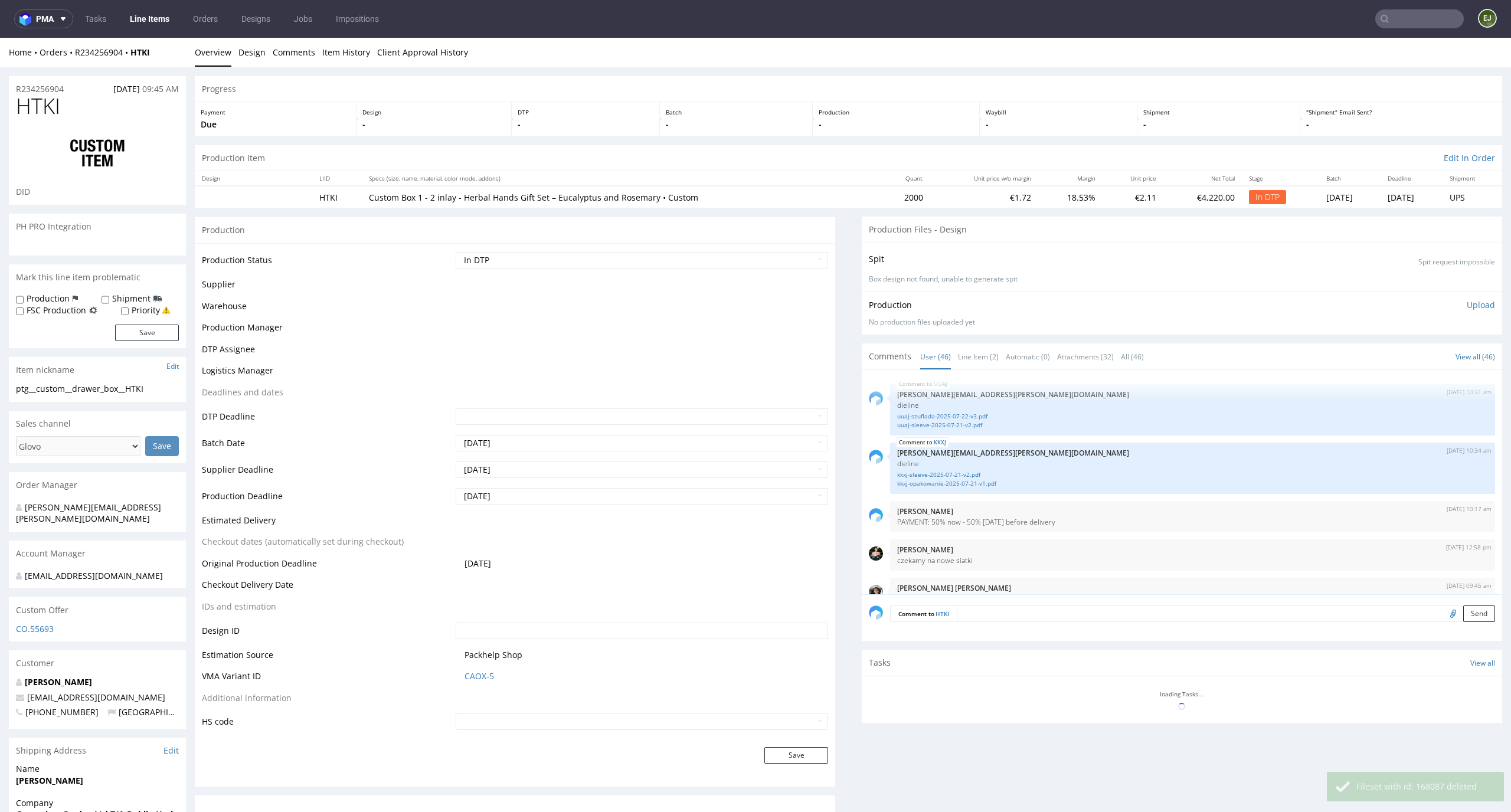
scroll to position [2203, 0]
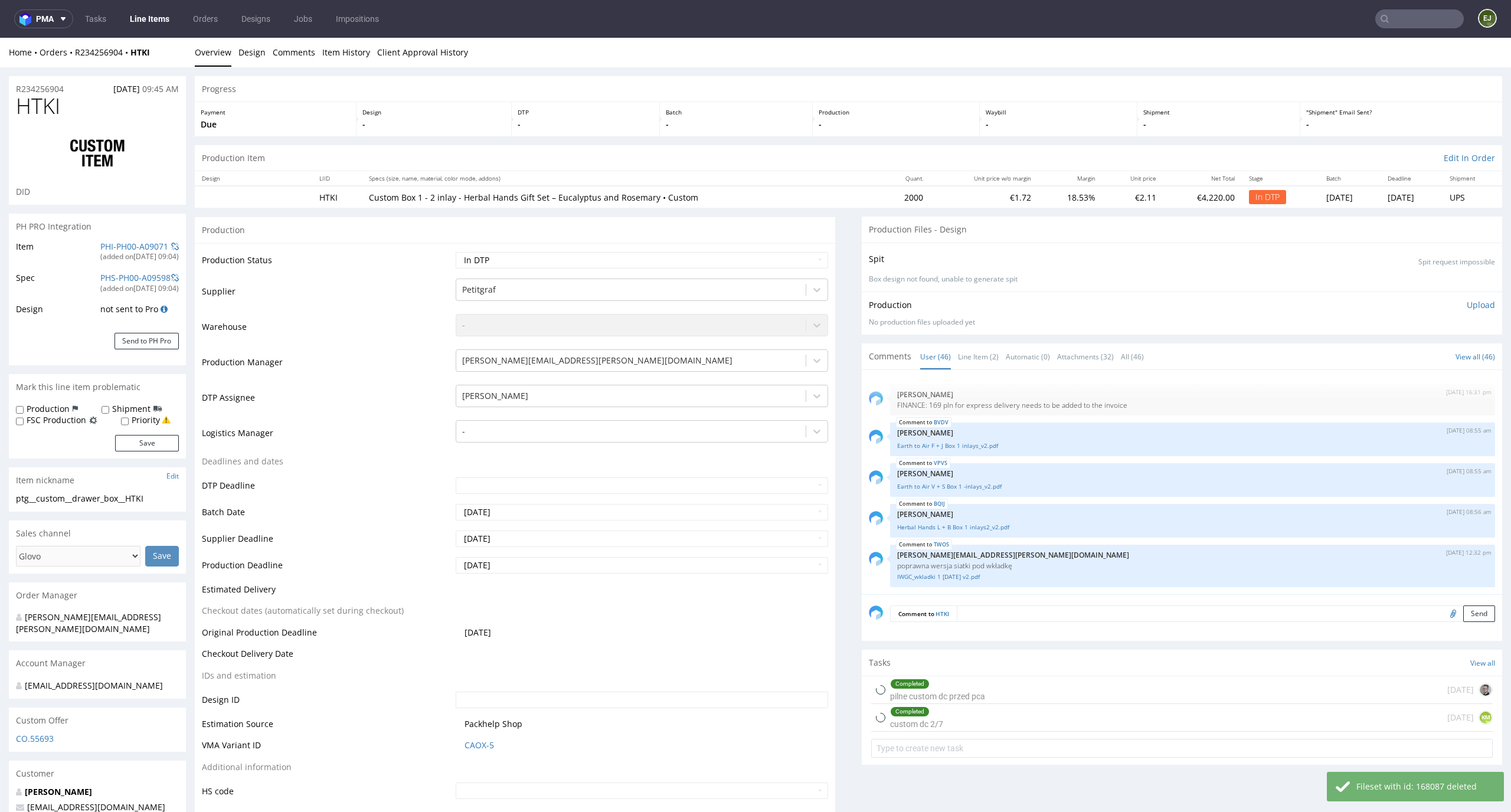
click at [1467, 303] on p "Upload" at bounding box center [1481, 305] width 29 height 12
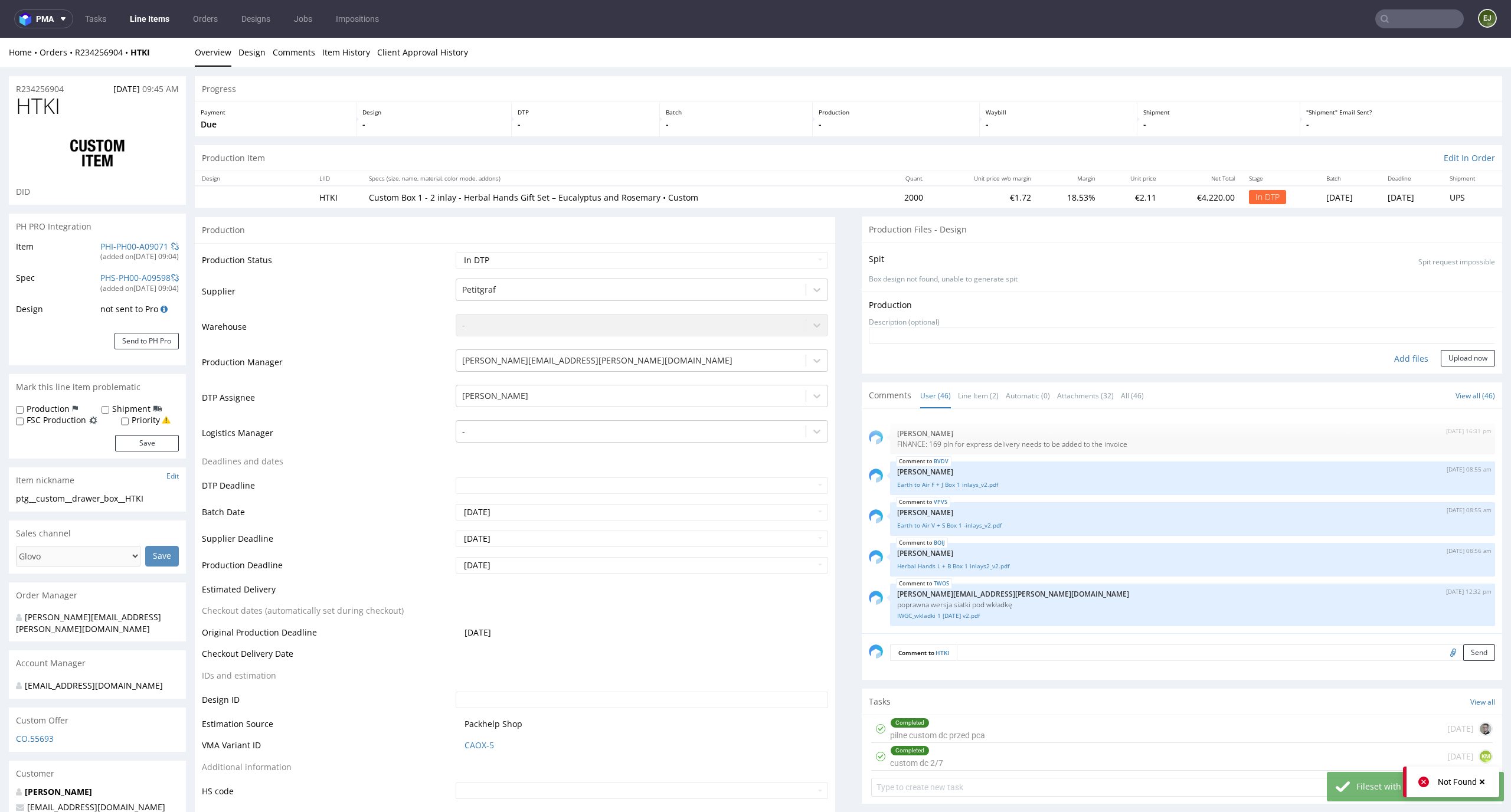
click at [1393, 362] on div "Add files" at bounding box center [1411, 358] width 59 height 18
type input "C:\fakepath\ptg__custom__drawer_box__HTKI__d0__oR234256904__base.pdf"
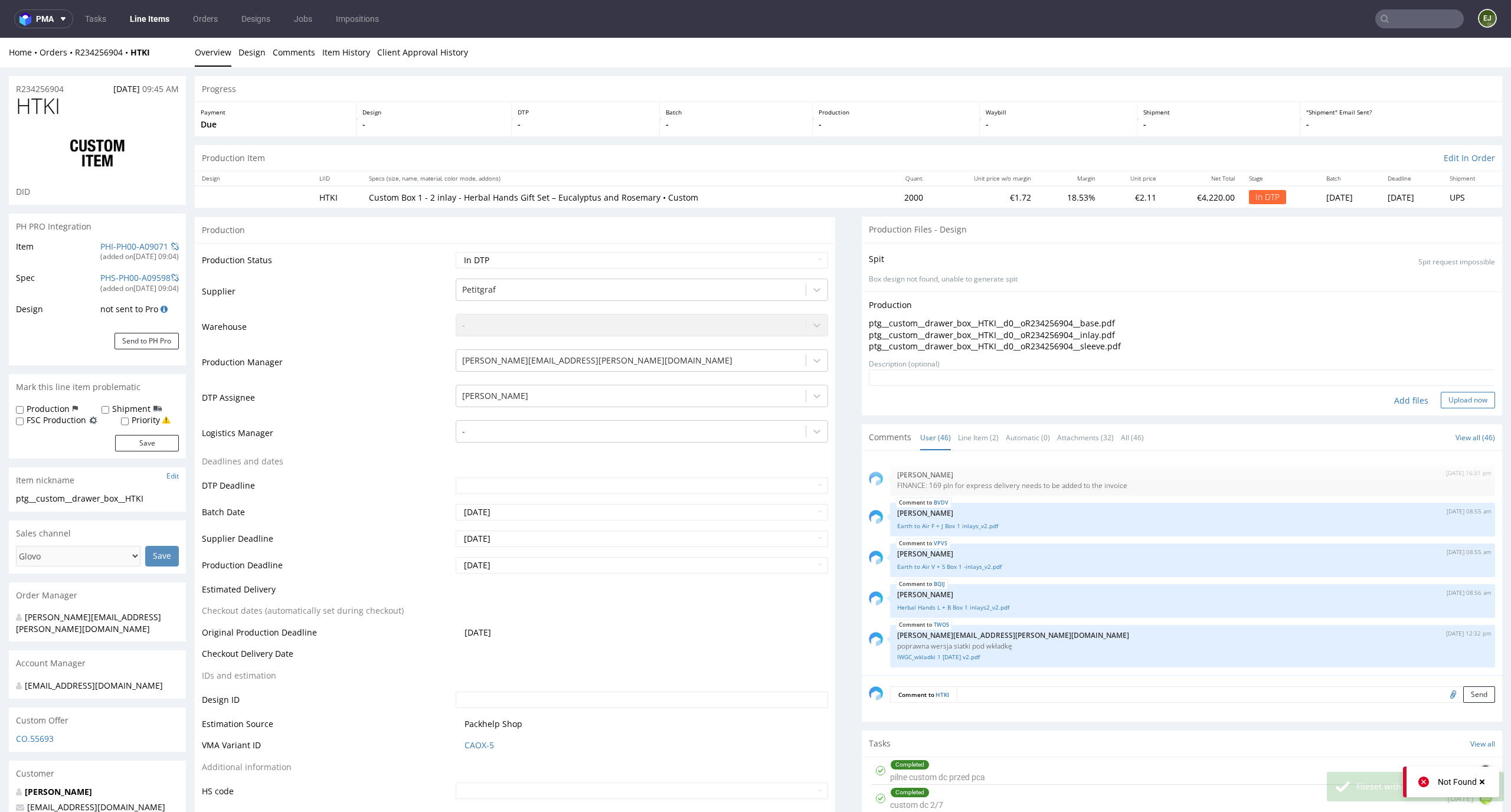
click at [1450, 399] on button "Upload now" at bounding box center [1468, 400] width 54 height 16
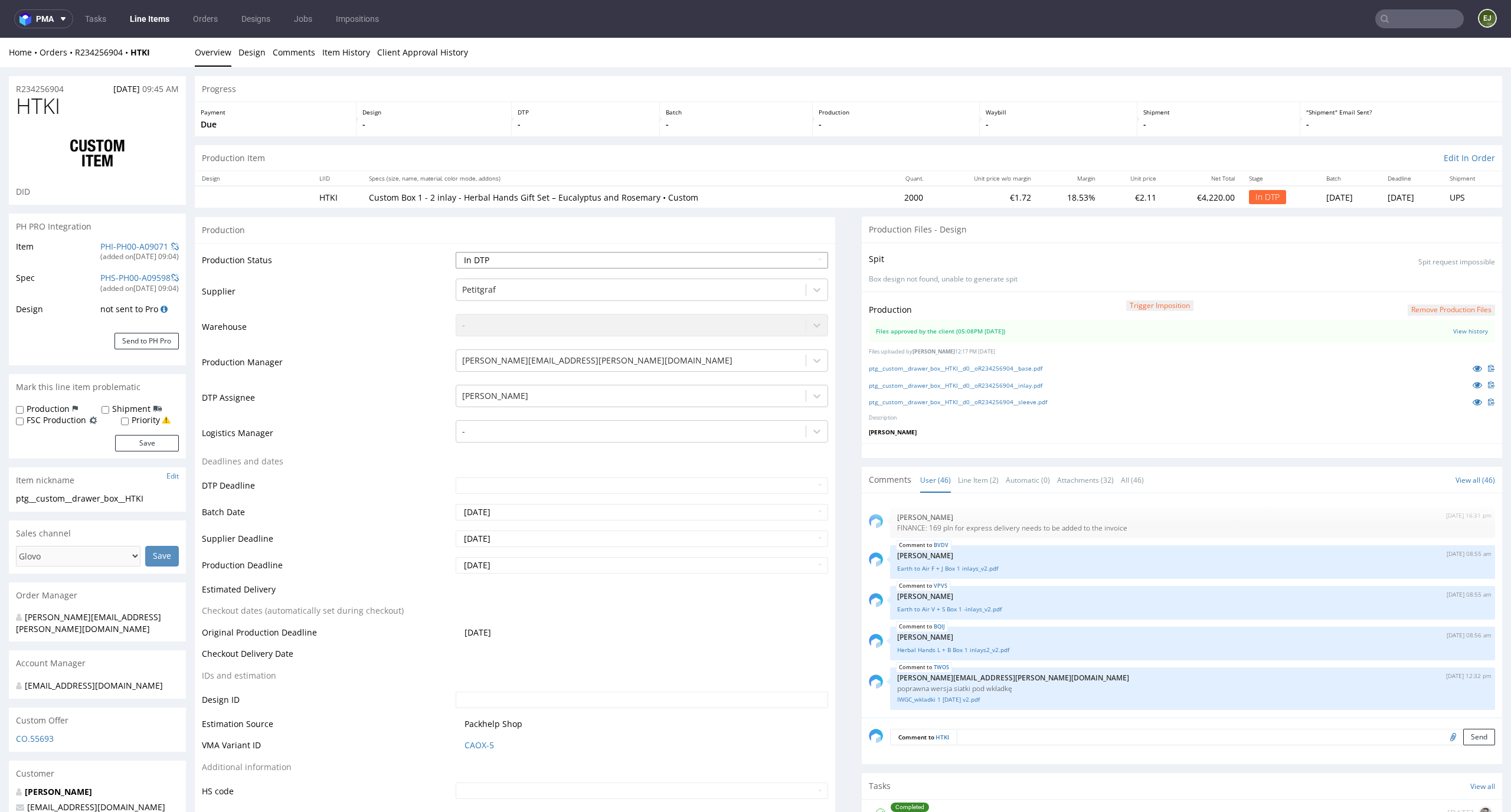
click at [764, 264] on select "Waiting for Artwork Waiting for Diecut Waiting for Mockup Waiting for DTP Waiti…" at bounding box center [642, 260] width 373 height 16
select select "dtp_production_ready"
click at [456, 252] on select "Waiting for Artwork Waiting for Diecut Waiting for Mockup Waiting for DTP Waiti…" at bounding box center [642, 260] width 373 height 16
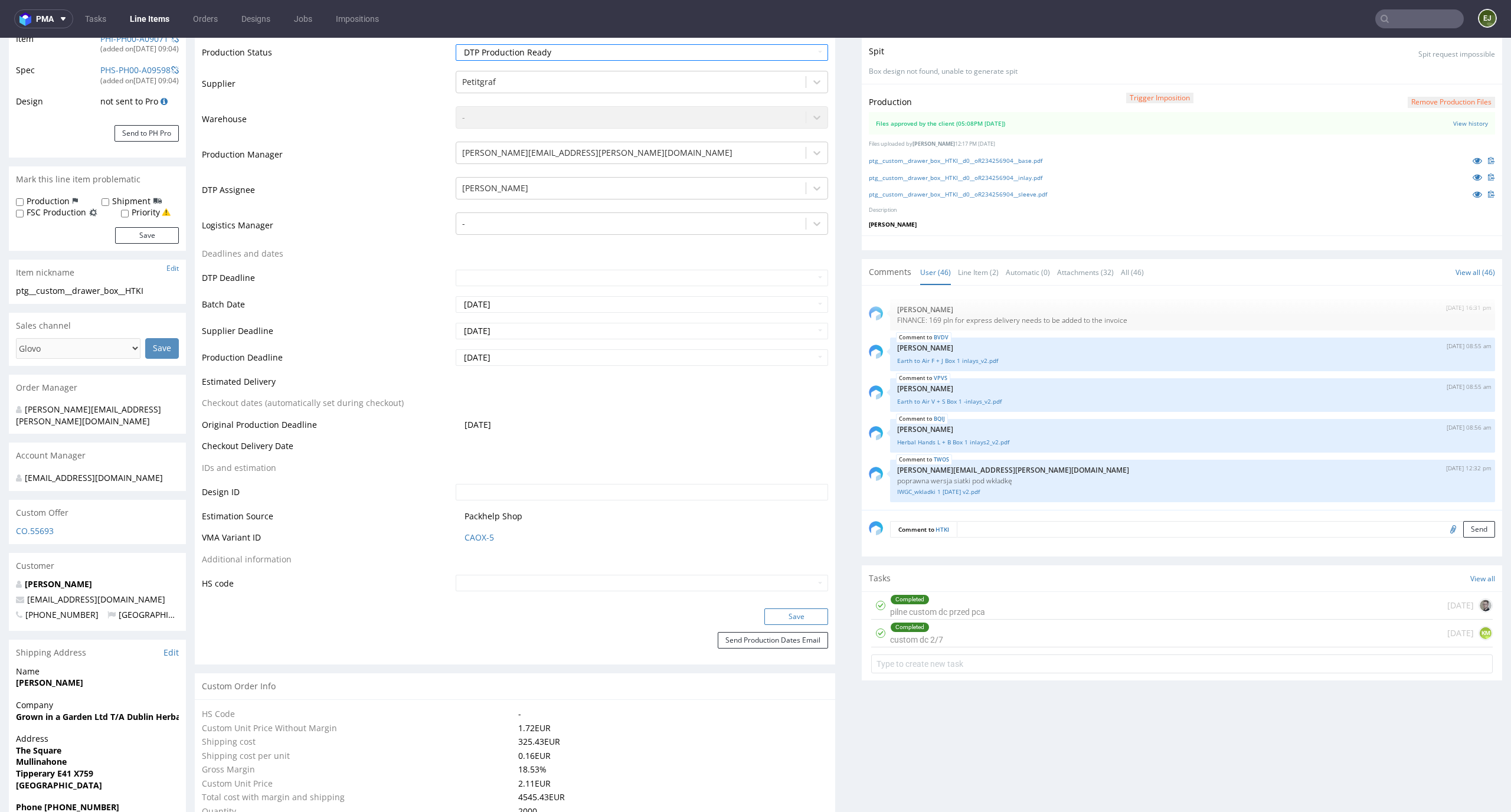
click at [798, 616] on button "Save" at bounding box center [796, 616] width 64 height 16
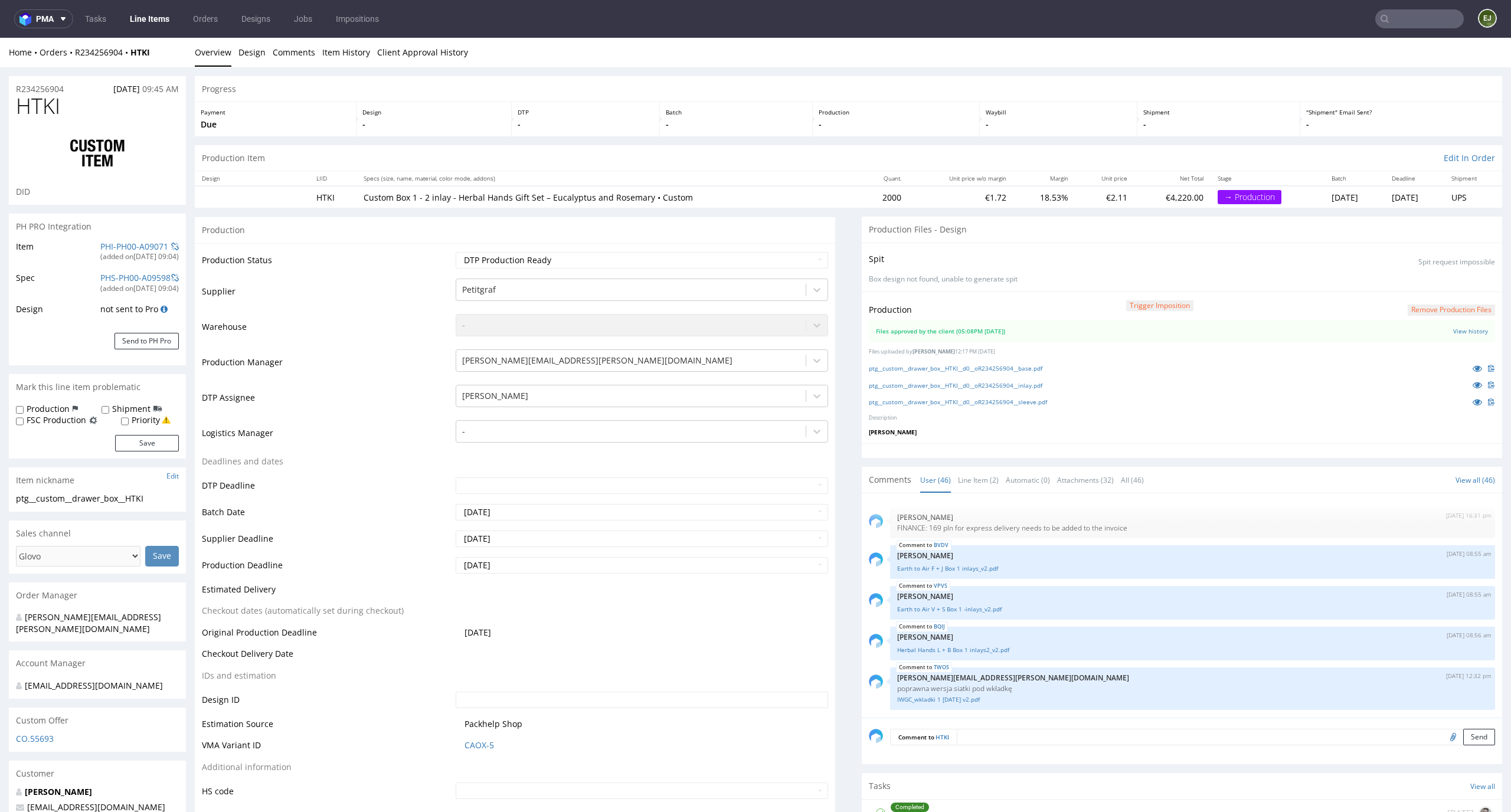
click at [153, 20] on link "Line Items" at bounding box center [149, 19] width 54 height 19
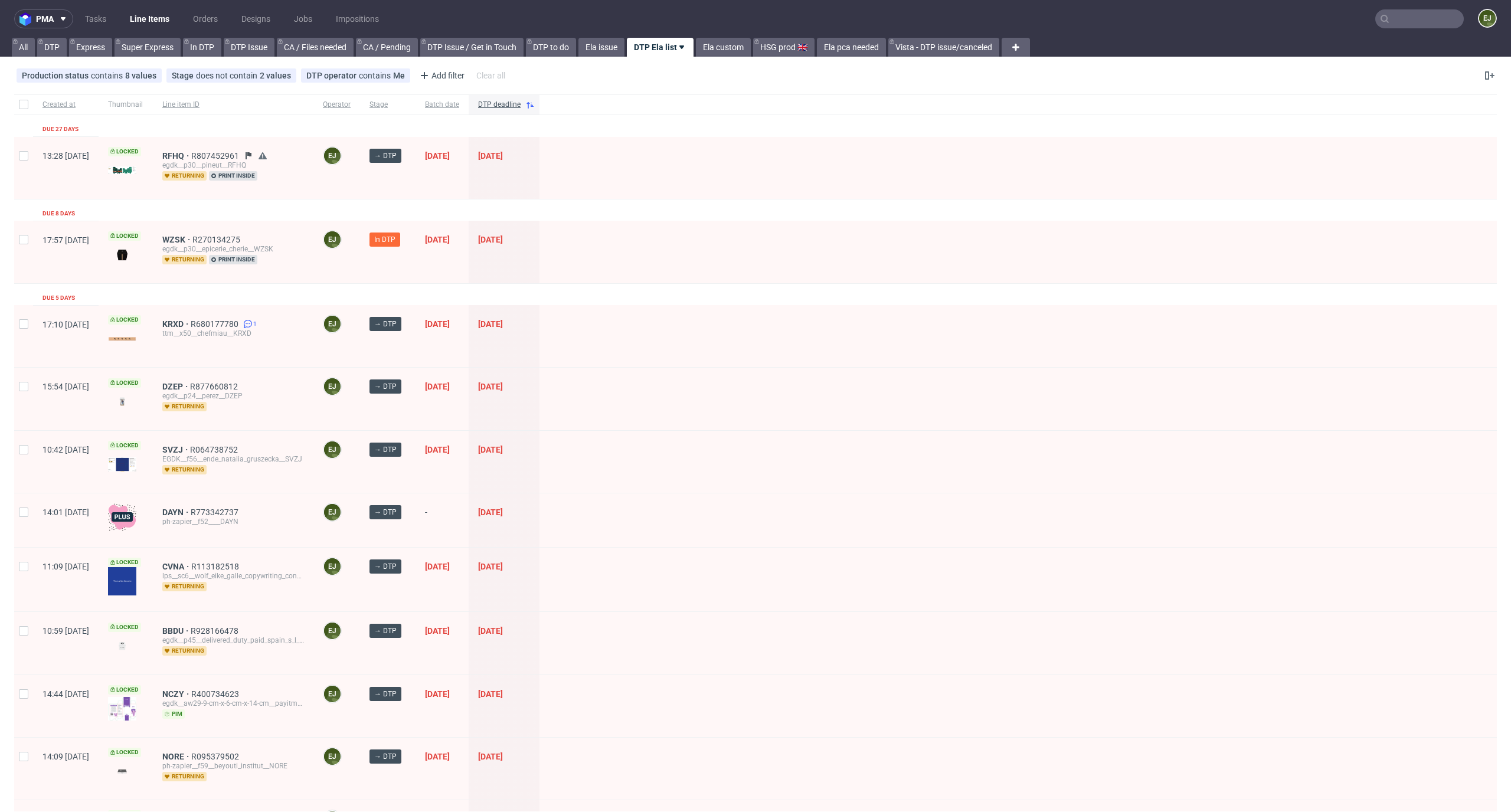
click at [1374, 33] on nav "pma Tasks Line Items Orders Designs Jobs Impositions EJ" at bounding box center [755, 19] width 1511 height 38
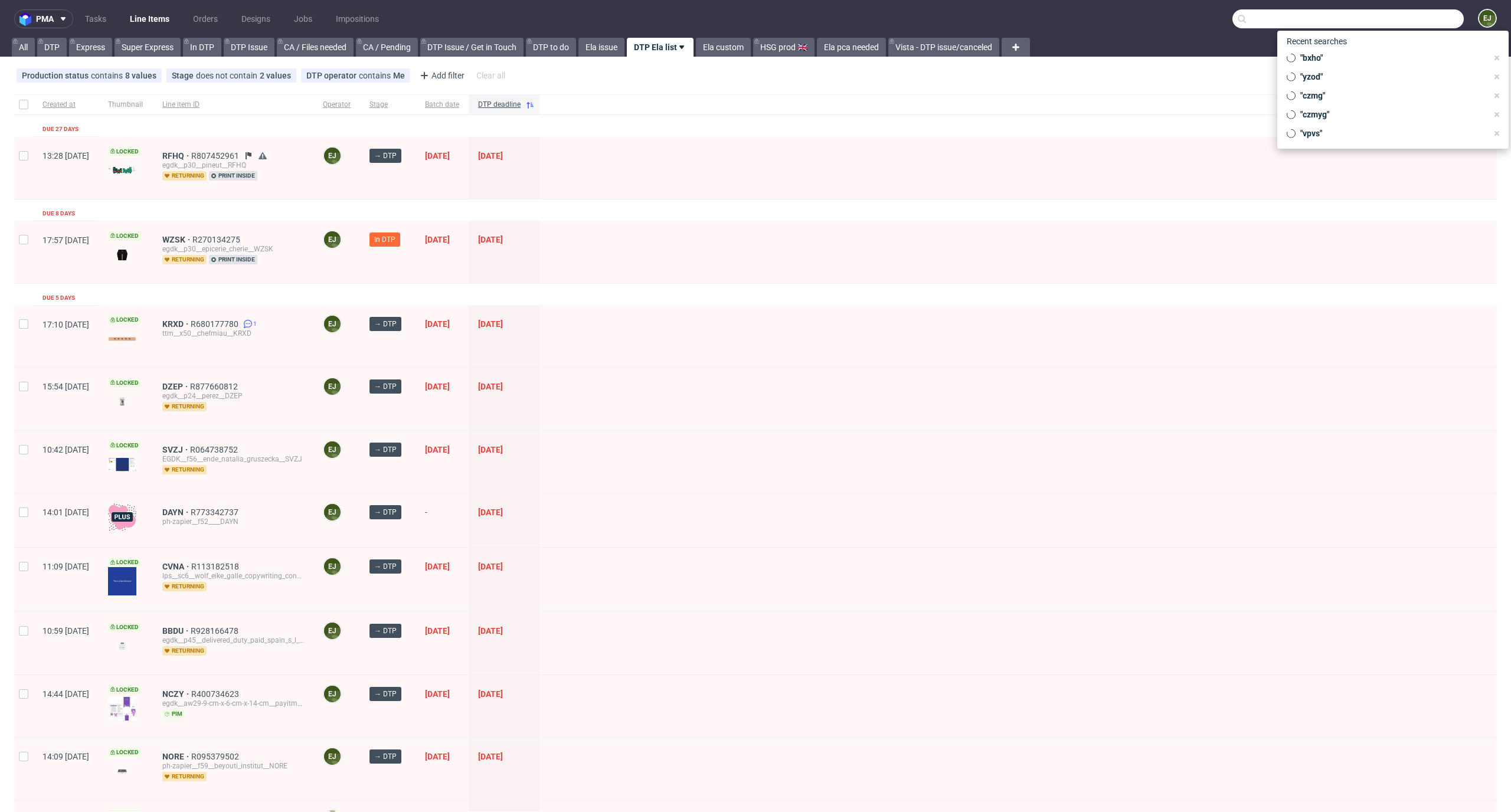
click at [1391, 23] on input "text" at bounding box center [1348, 19] width 231 height 19
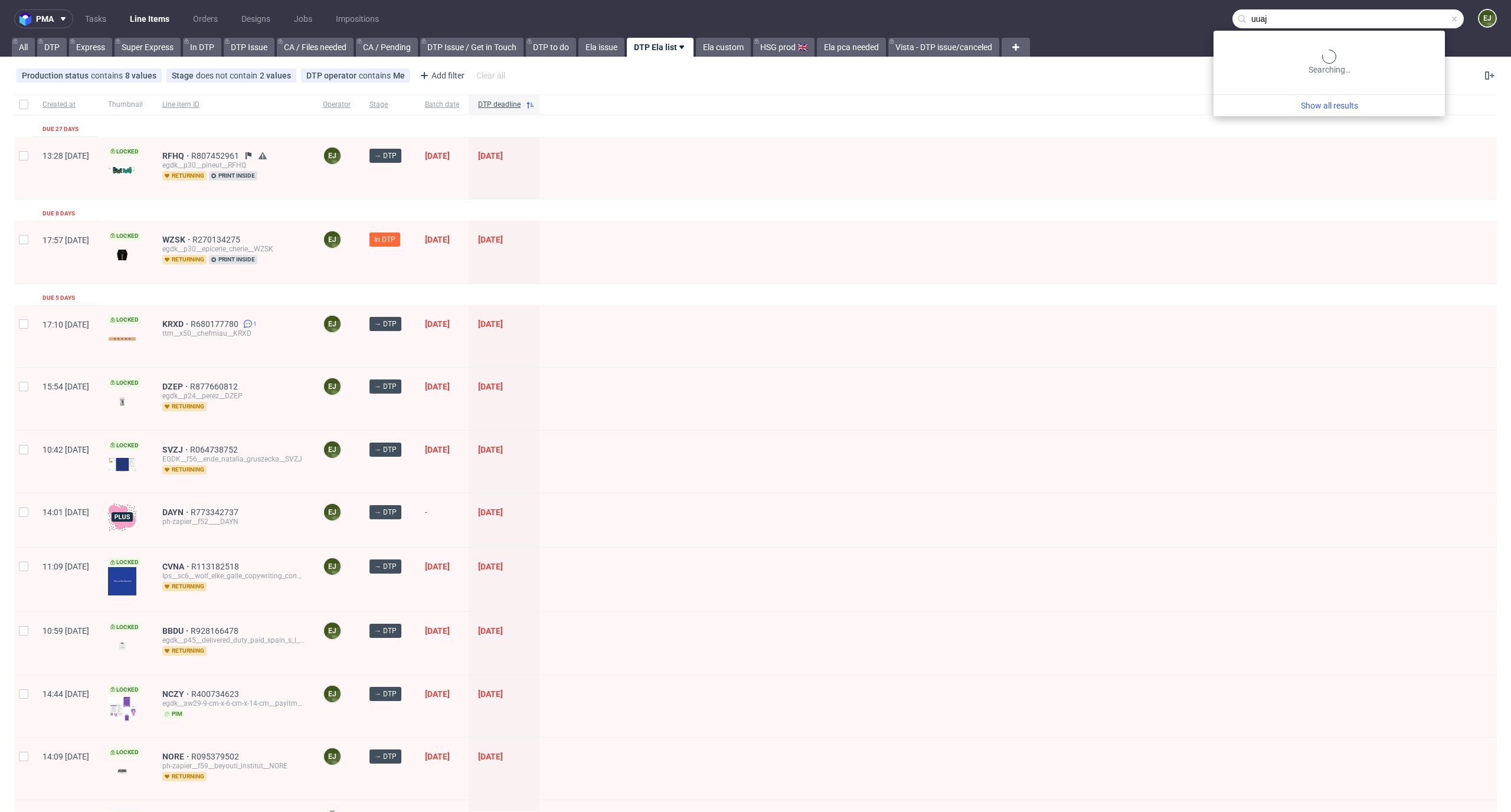
type input "uuaj"
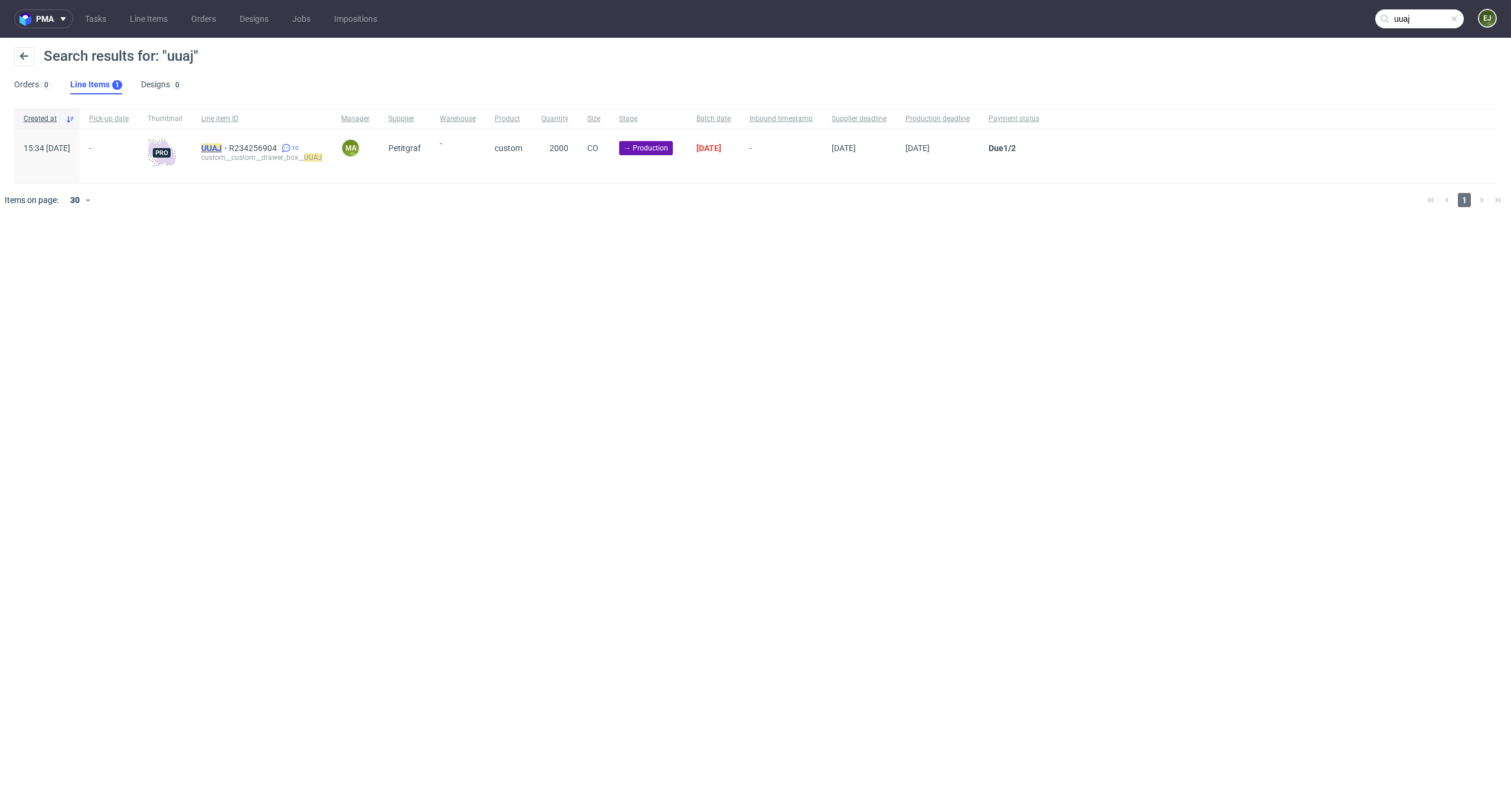
click at [222, 150] on mark "UUAJ" at bounding box center [212, 148] width 20 height 10
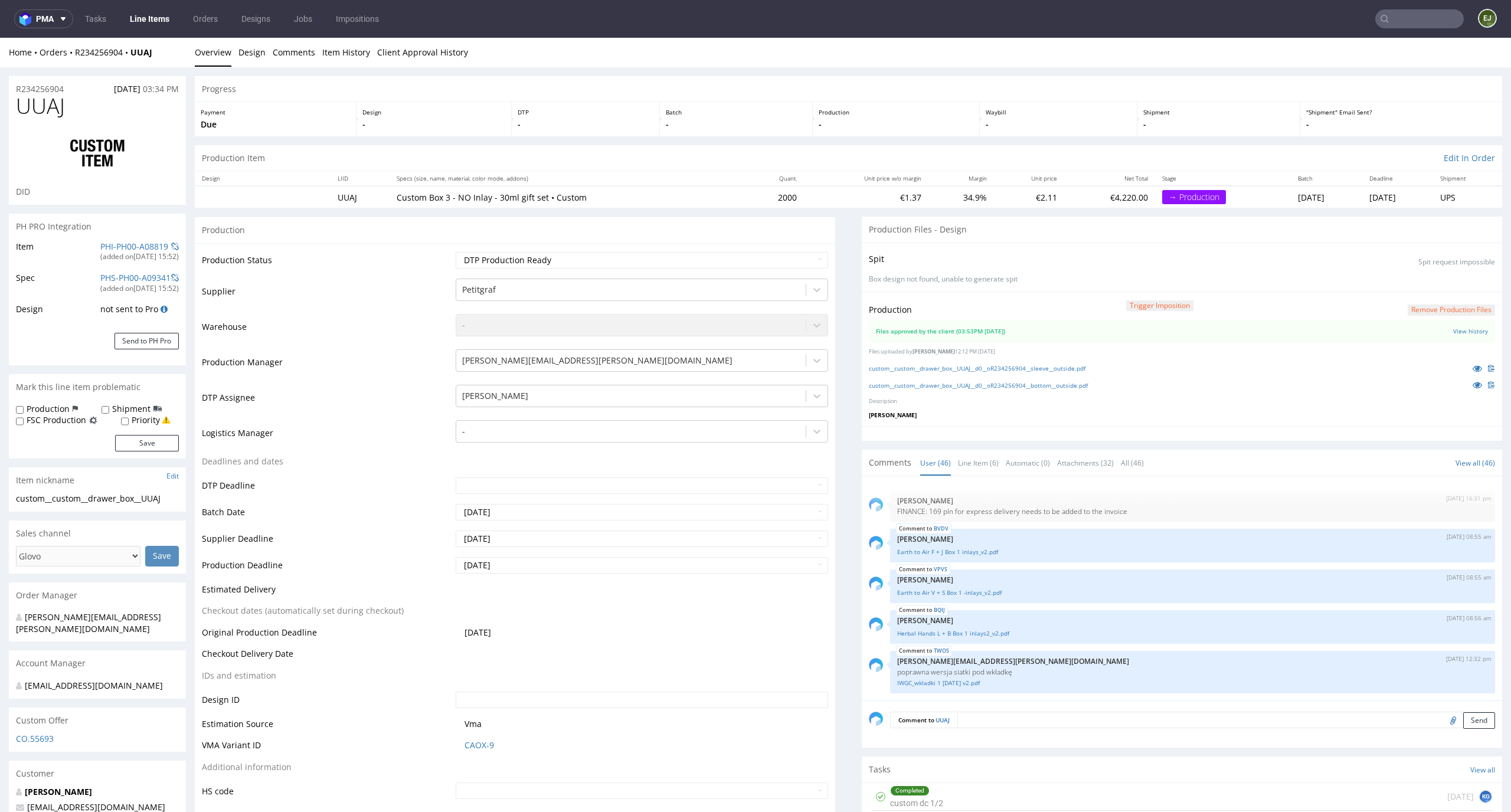
click at [144, 12] on link "Line Items" at bounding box center [149, 19] width 54 height 19
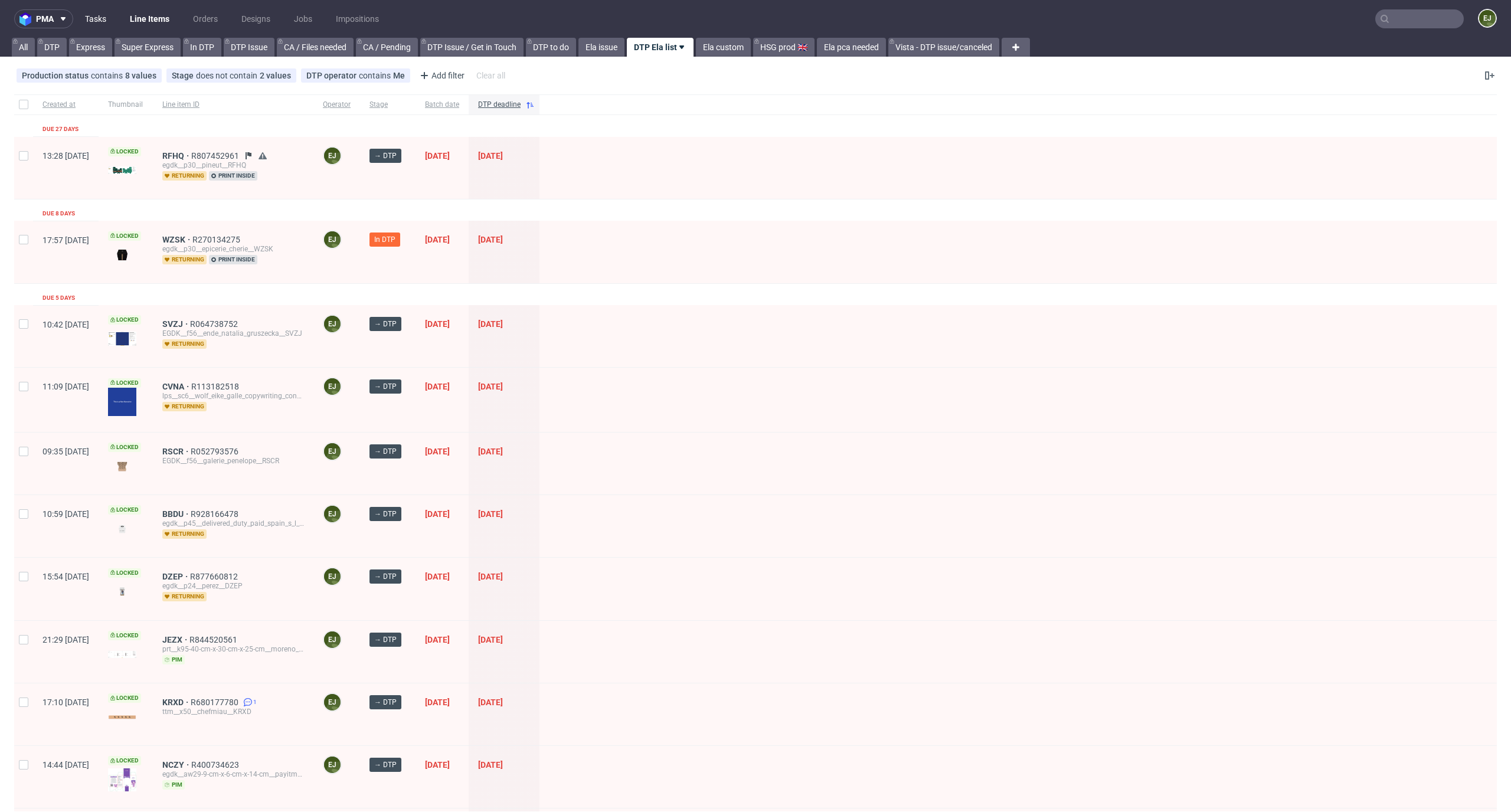
click at [97, 20] on link "Tasks" at bounding box center [96, 19] width 35 height 19
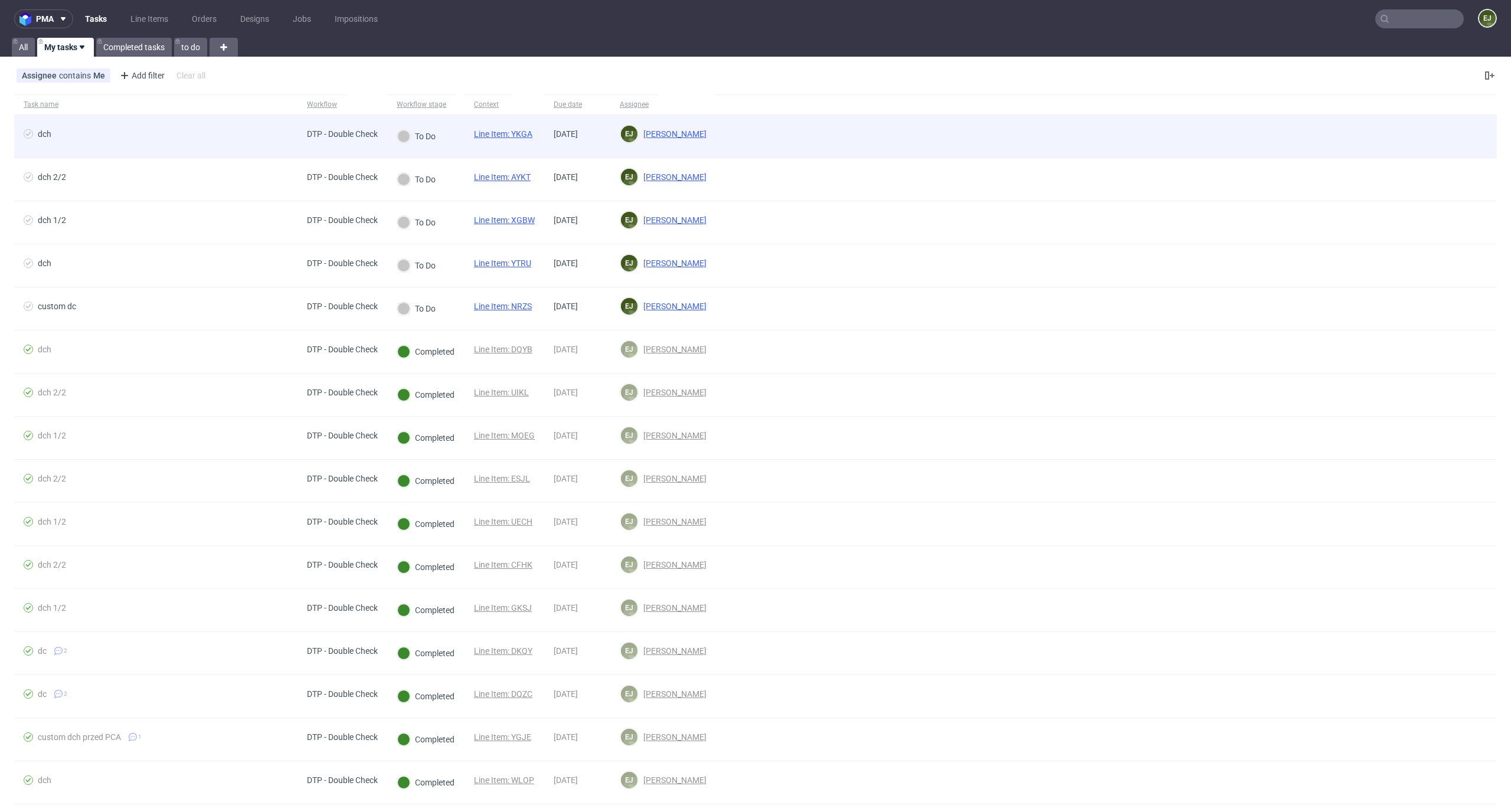
click at [507, 130] on link "Line Item: YKGA" at bounding box center [503, 134] width 59 height 10
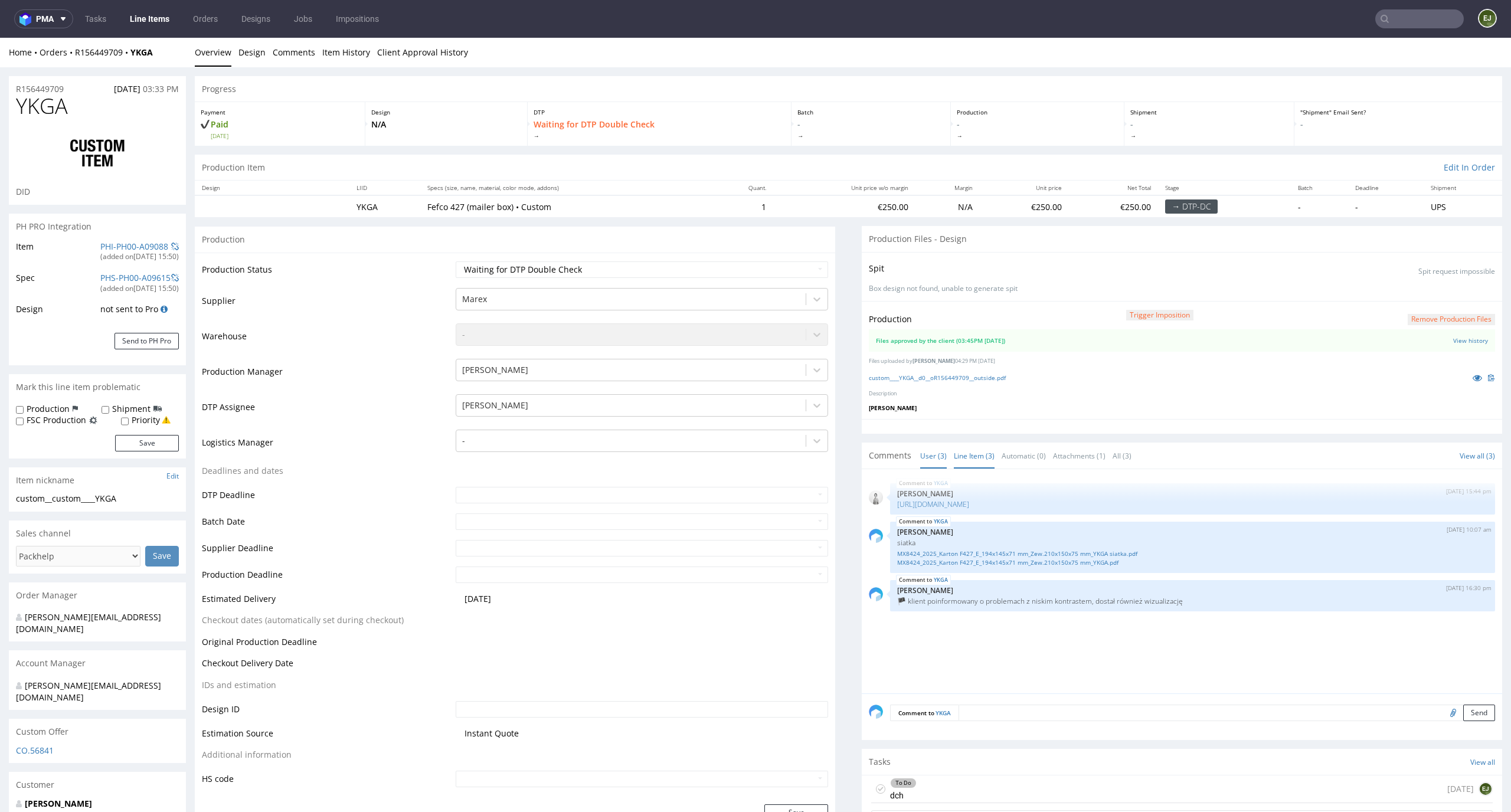
click at [964, 454] on link "Line Item (3)" at bounding box center [974, 455] width 41 height 25
click at [920, 375] on link "custom____YKGA__d0__oR156449709__outside.pdf" at bounding box center [937, 377] width 137 height 8
click at [795, 267] on select "Waiting for Artwork Waiting for Diecut Waiting for Mockup Waiting for DTP Waiti…" at bounding box center [642, 269] width 373 height 16
select select "dtp_production_ready"
click at [456, 261] on select "Waiting for Artwork Waiting for Diecut Waiting for Mockup Waiting for DTP Waiti…" at bounding box center [642, 269] width 373 height 16
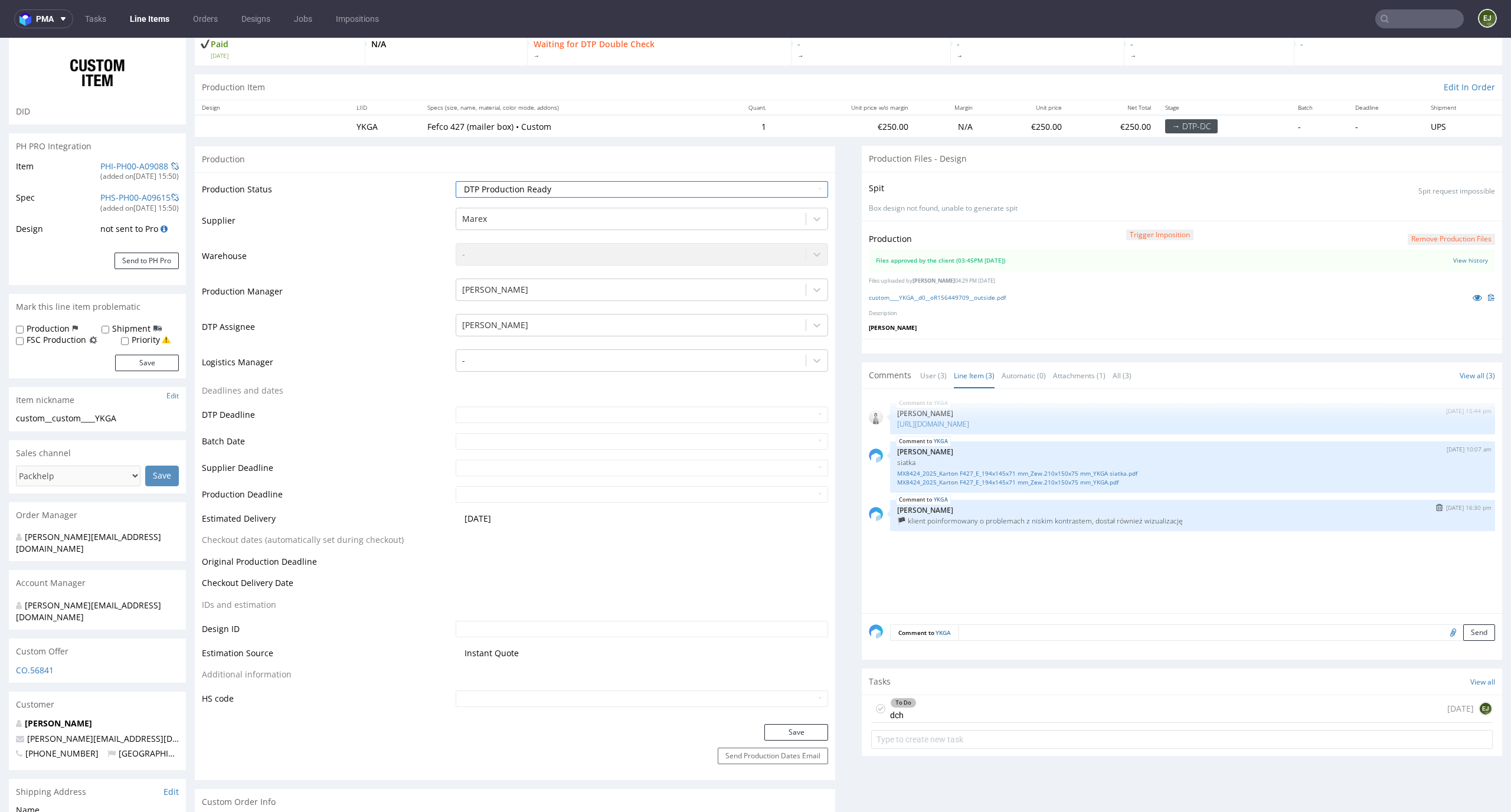
scroll to position [170, 0]
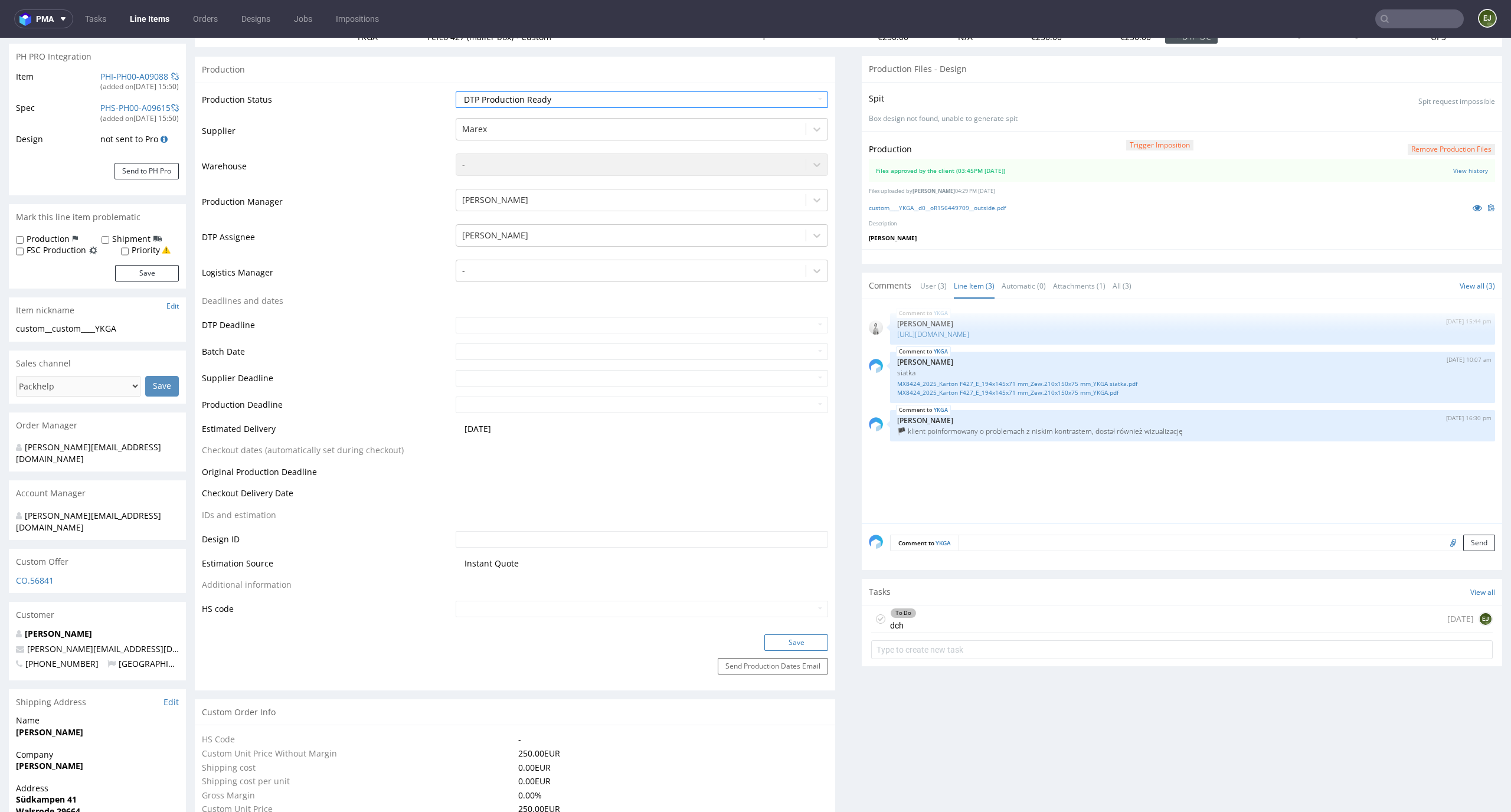
click at [784, 645] on button "Save" at bounding box center [796, 643] width 64 height 16
click at [874, 611] on div "To Do dch" at bounding box center [893, 619] width 46 height 27
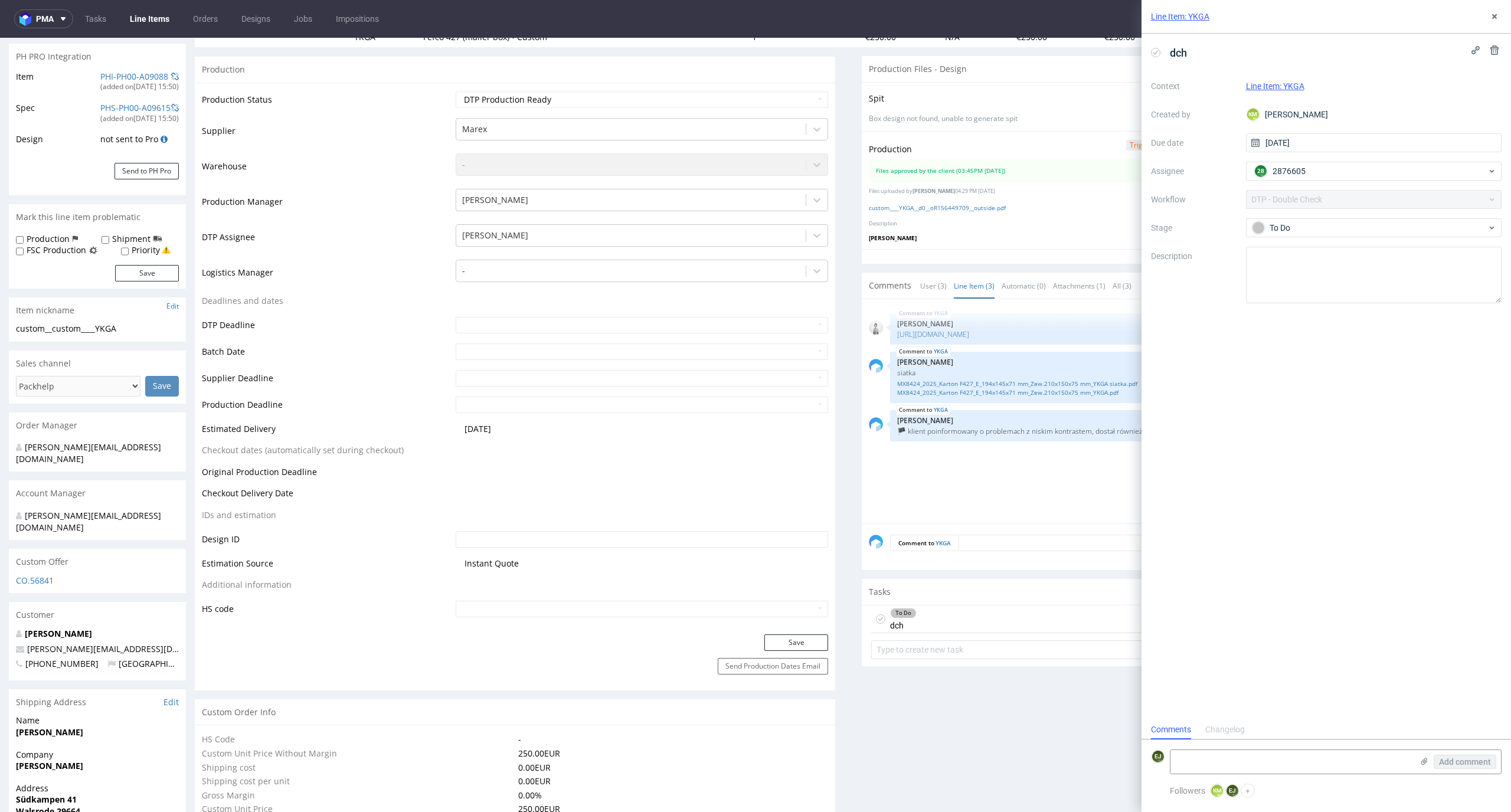
scroll to position [10, 0]
click at [878, 618] on use at bounding box center [880, 619] width 5 height 4
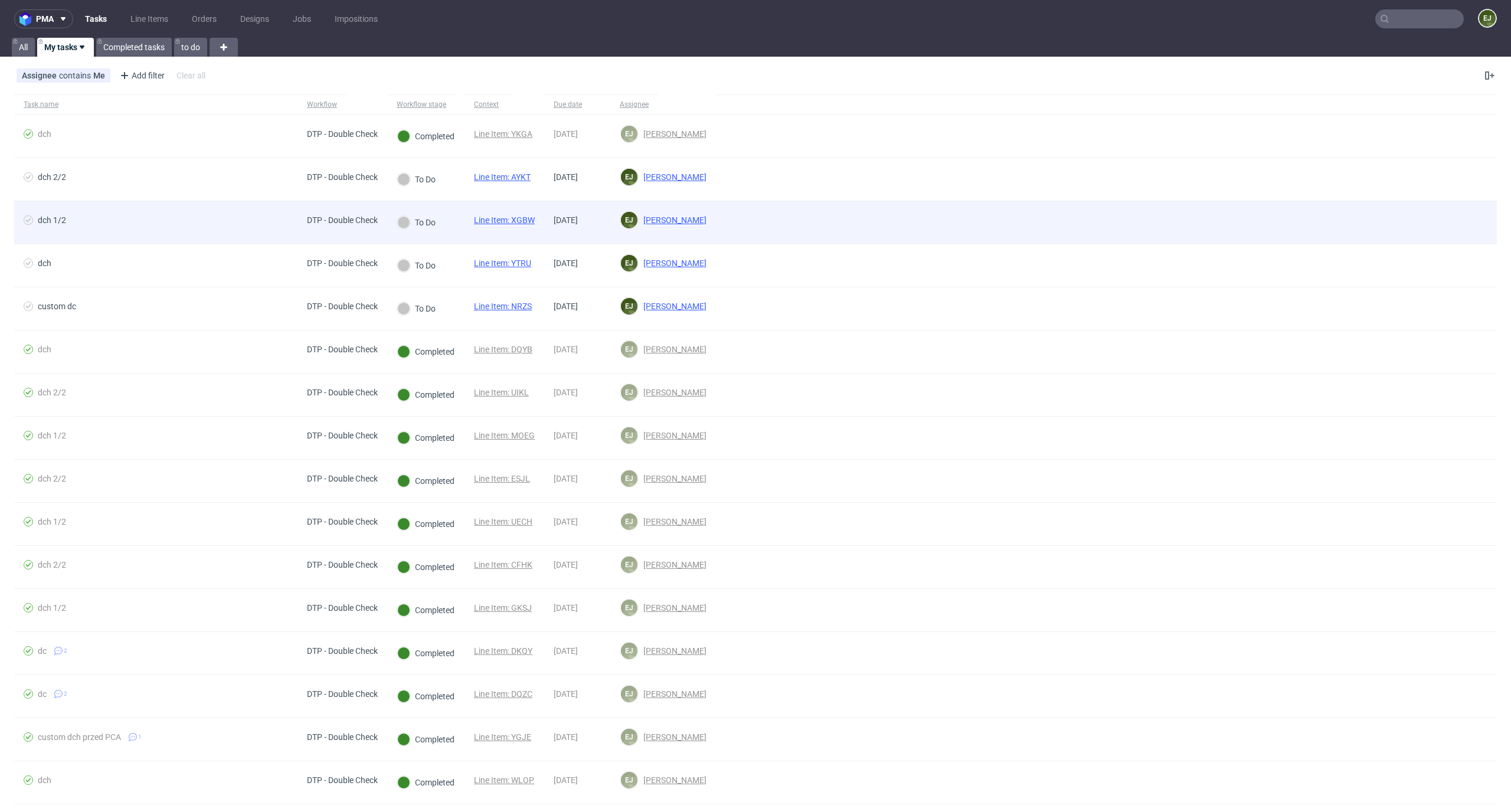
click at [508, 218] on link "Line Item: XGBW" at bounding box center [504, 220] width 61 height 10
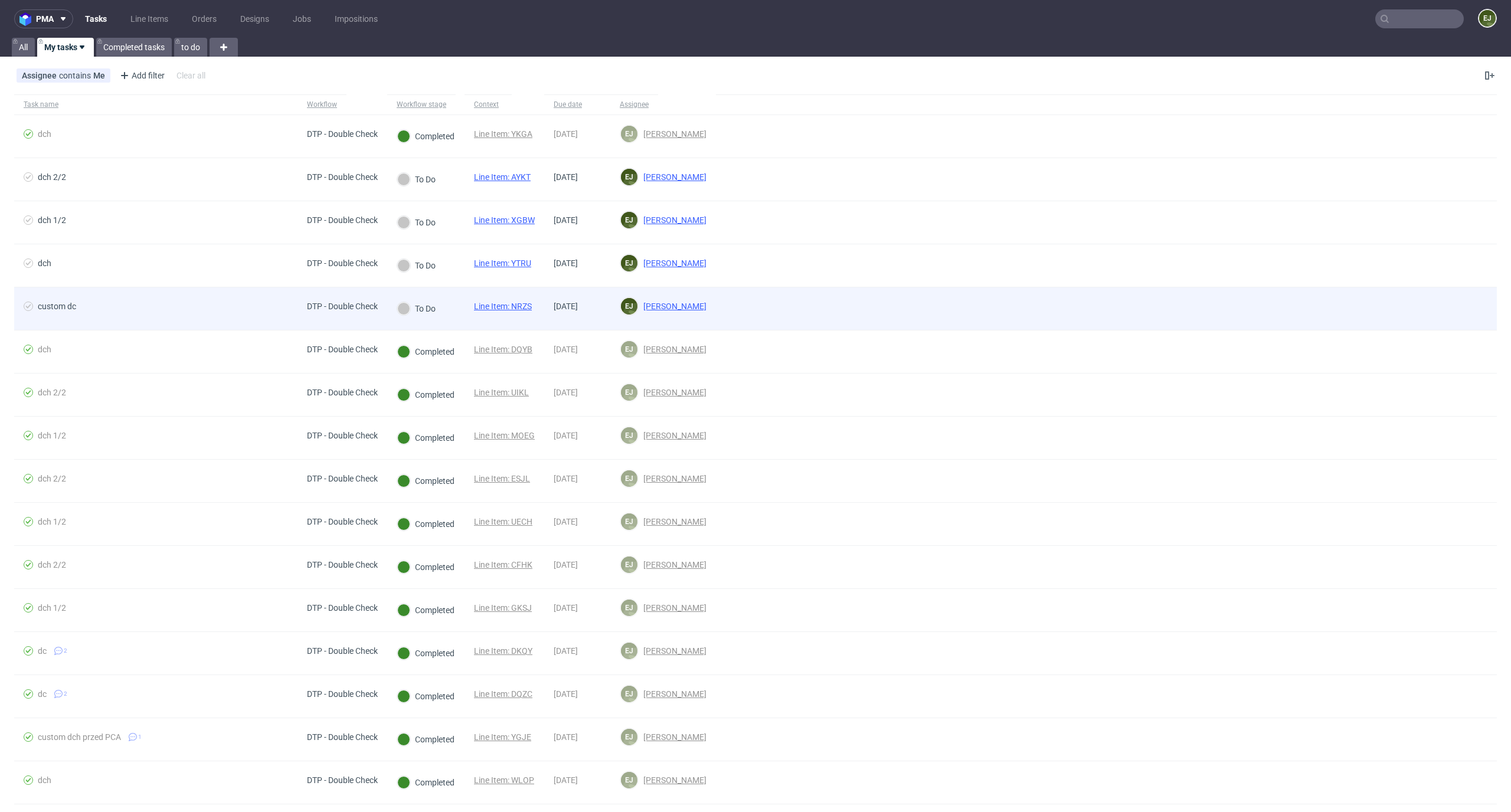
click at [518, 307] on link "Line Item: NRZS" at bounding box center [503, 306] width 58 height 10
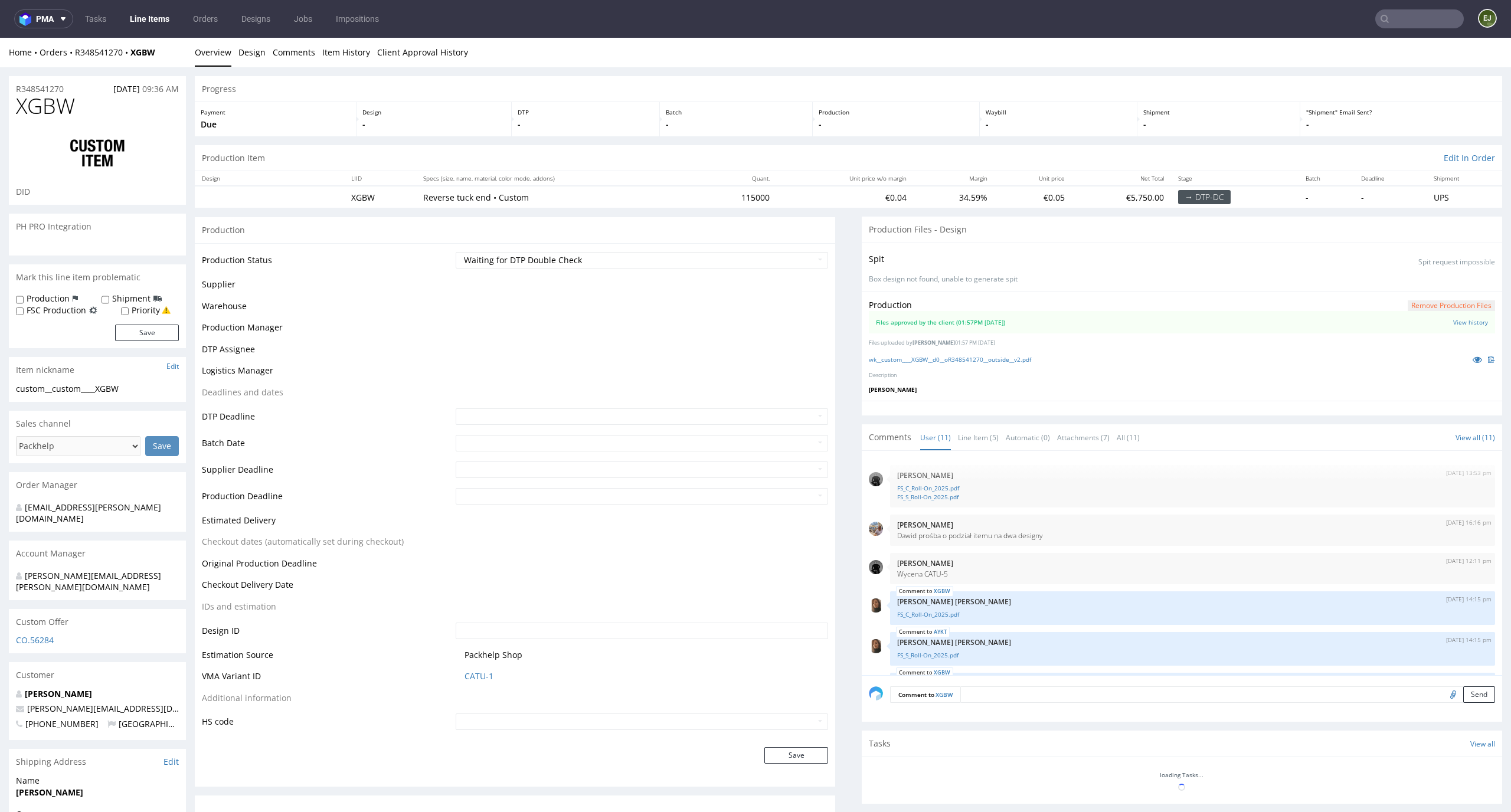
scroll to position [256, 0]
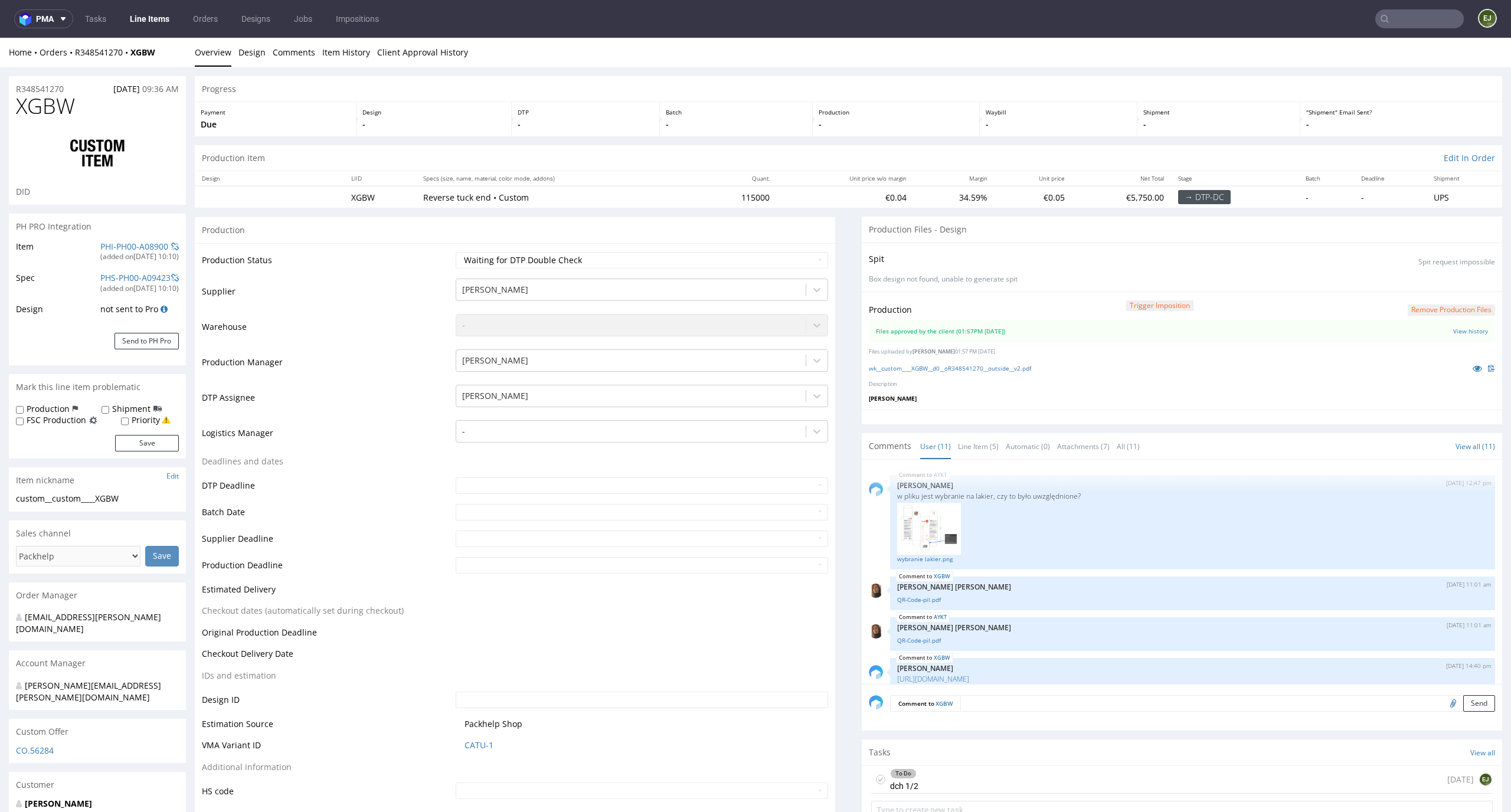
click at [950, 460] on div "[DATE] 13:53 pm [PERSON_NAME] FS_C_Roll-On_2025.pdf FS_S_Roll-On_2025.pdf [DATE…" at bounding box center [1182, 572] width 640 height 224
click at [964, 443] on link "Line Item (5)" at bounding box center [978, 446] width 41 height 25
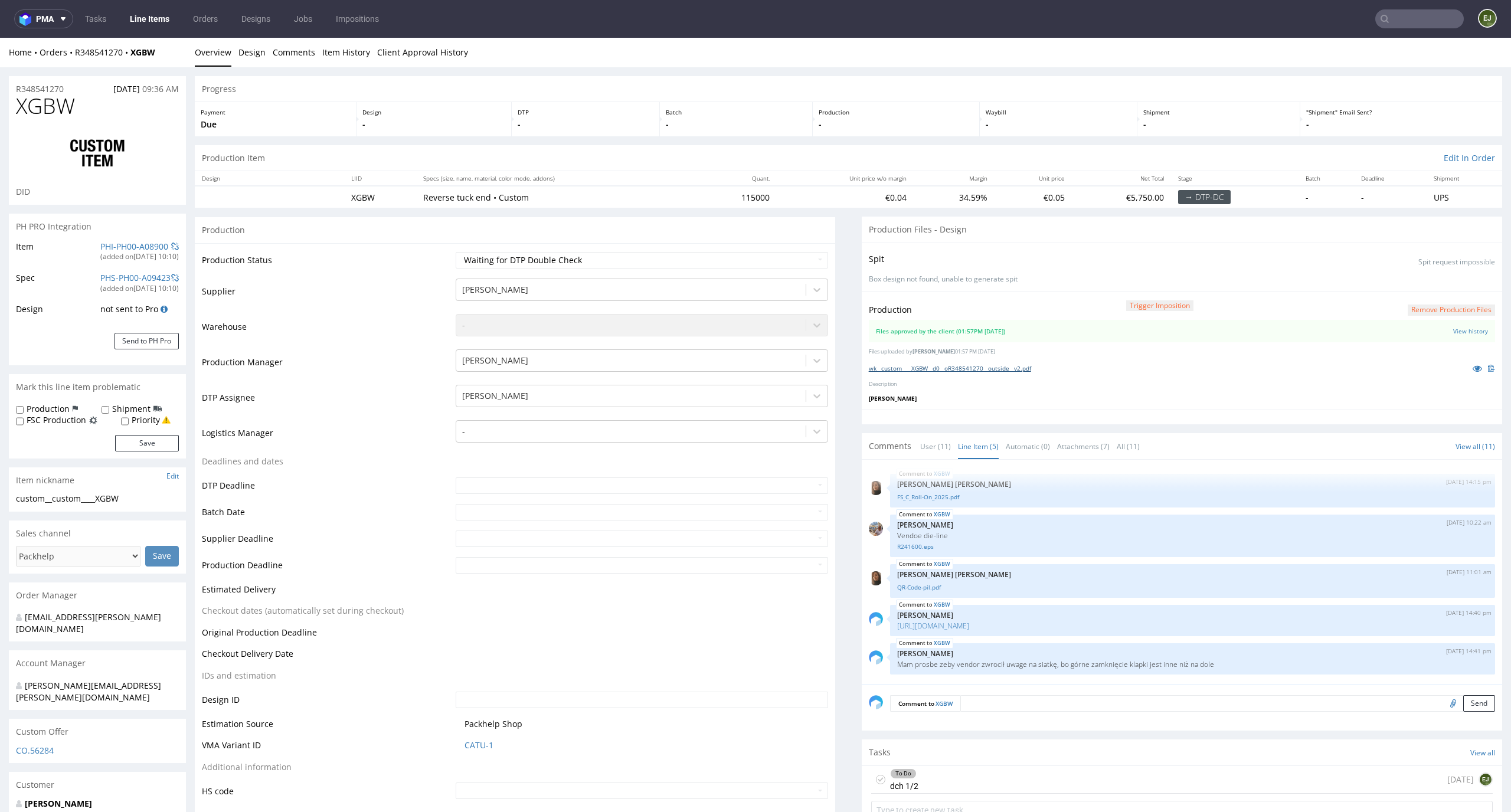
click at [963, 367] on link "wk__custom____XGBW__d0__oR348541270__outside__v2.pdf" at bounding box center [950, 368] width 163 height 8
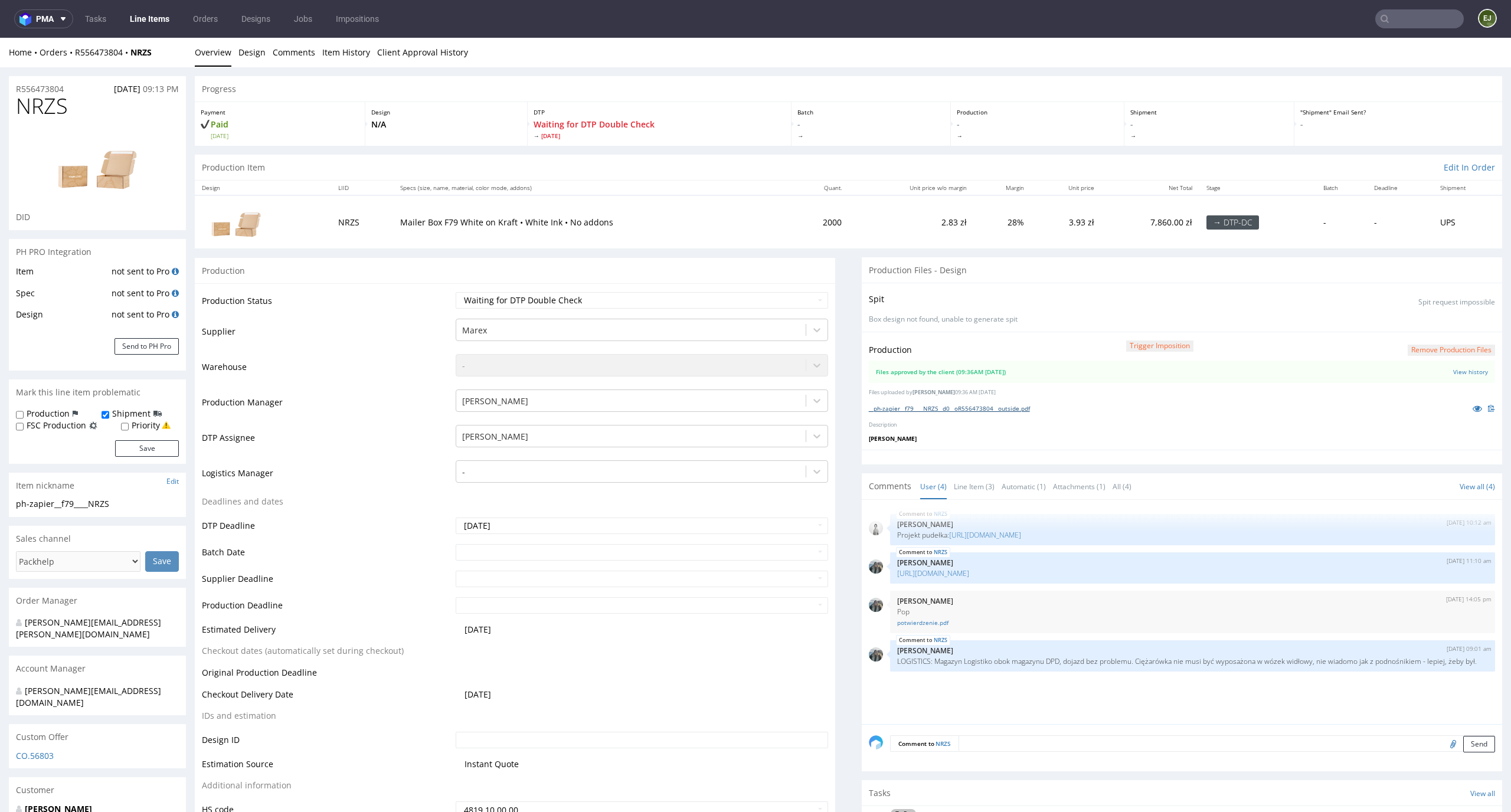
click at [1010, 405] on link "__ph-zapier__f79____NRZS__d0__oR556473804__outside.pdf" at bounding box center [949, 408] width 161 height 8
click at [971, 483] on link "Line Item (3)" at bounding box center [974, 486] width 41 height 25
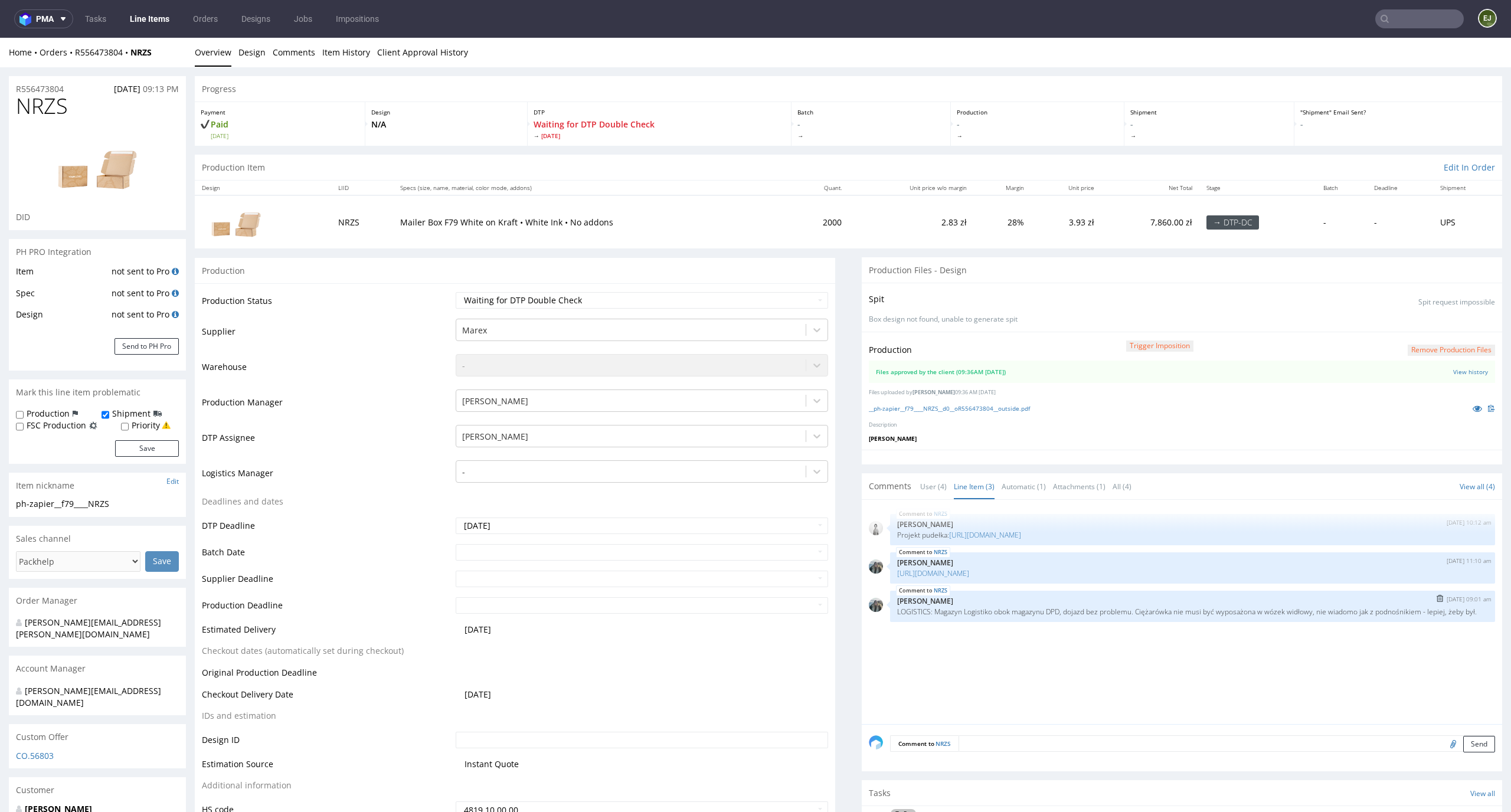
click at [971, 616] on p "LOGISTICS: Magazyn Logistiko obok magazynu DPD, dojazd bez problemu. Ciężarówka…" at bounding box center [1193, 611] width 591 height 9
click at [995, 539] on link "https://zapakuj.to/editor/product/design/2260367" at bounding box center [985, 535] width 72 height 10
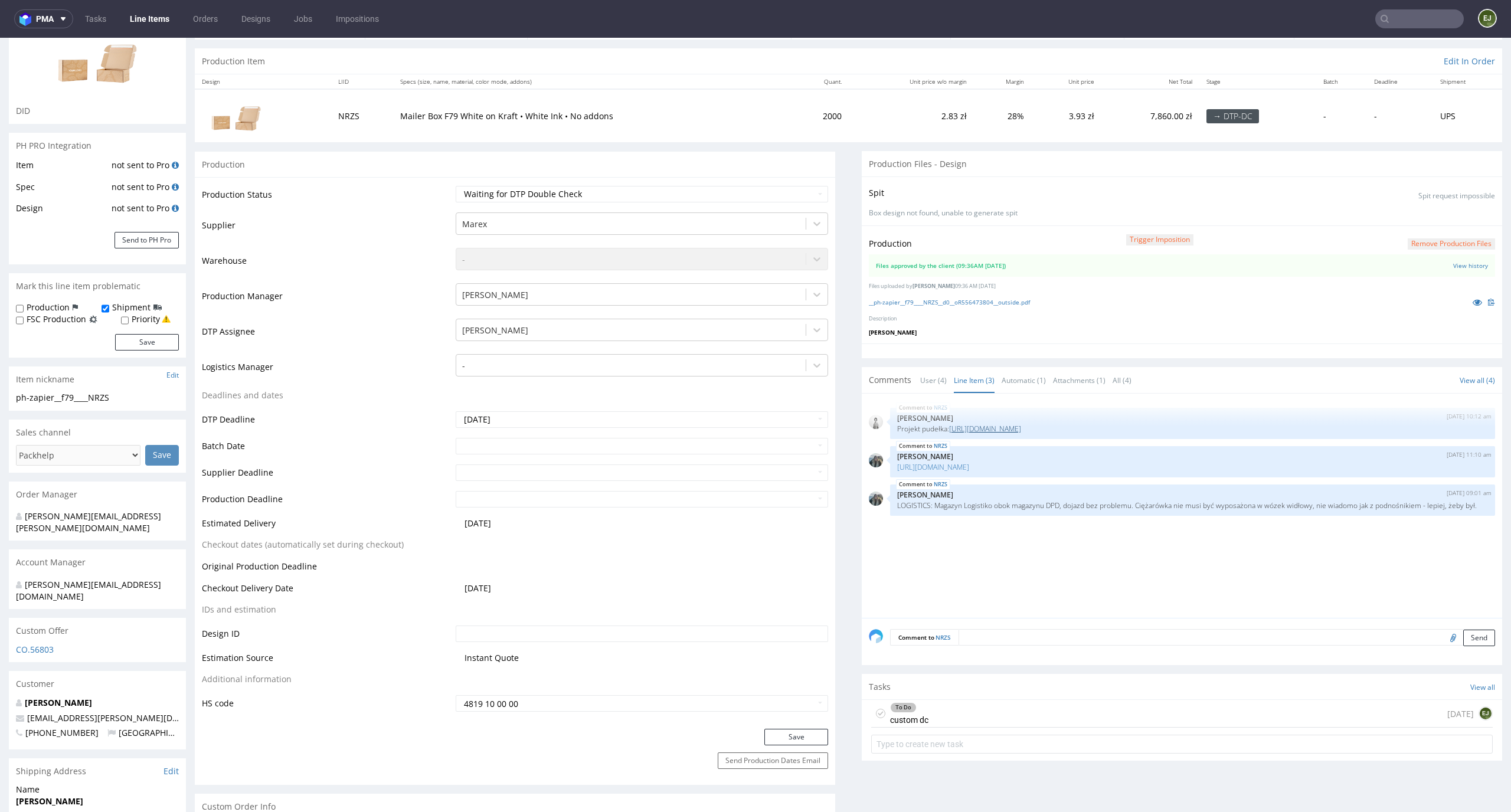
scroll to position [145, 0]
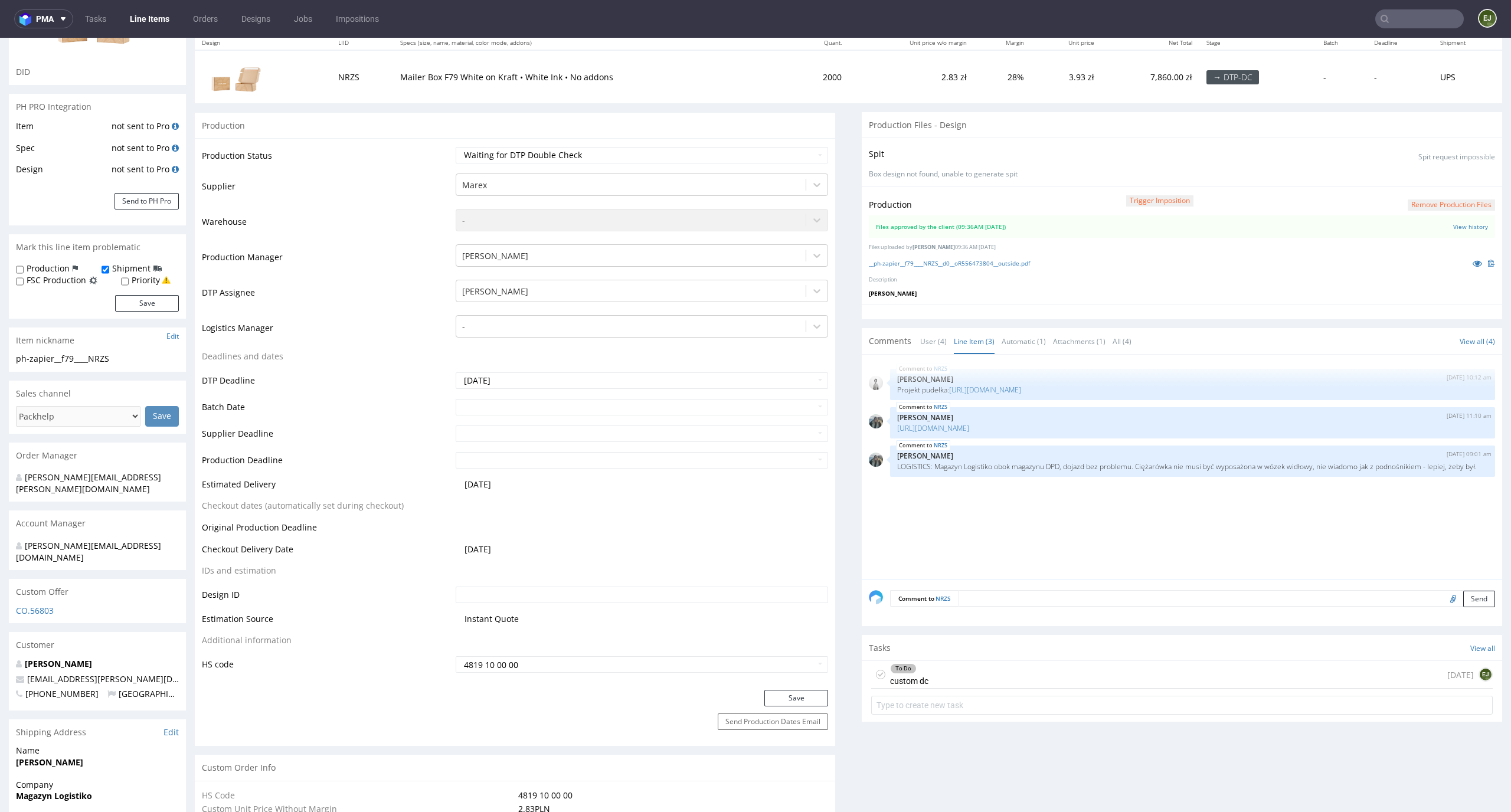
click at [954, 674] on div "To Do custom dc 1 day ago EJ" at bounding box center [1181, 675] width 621 height 28
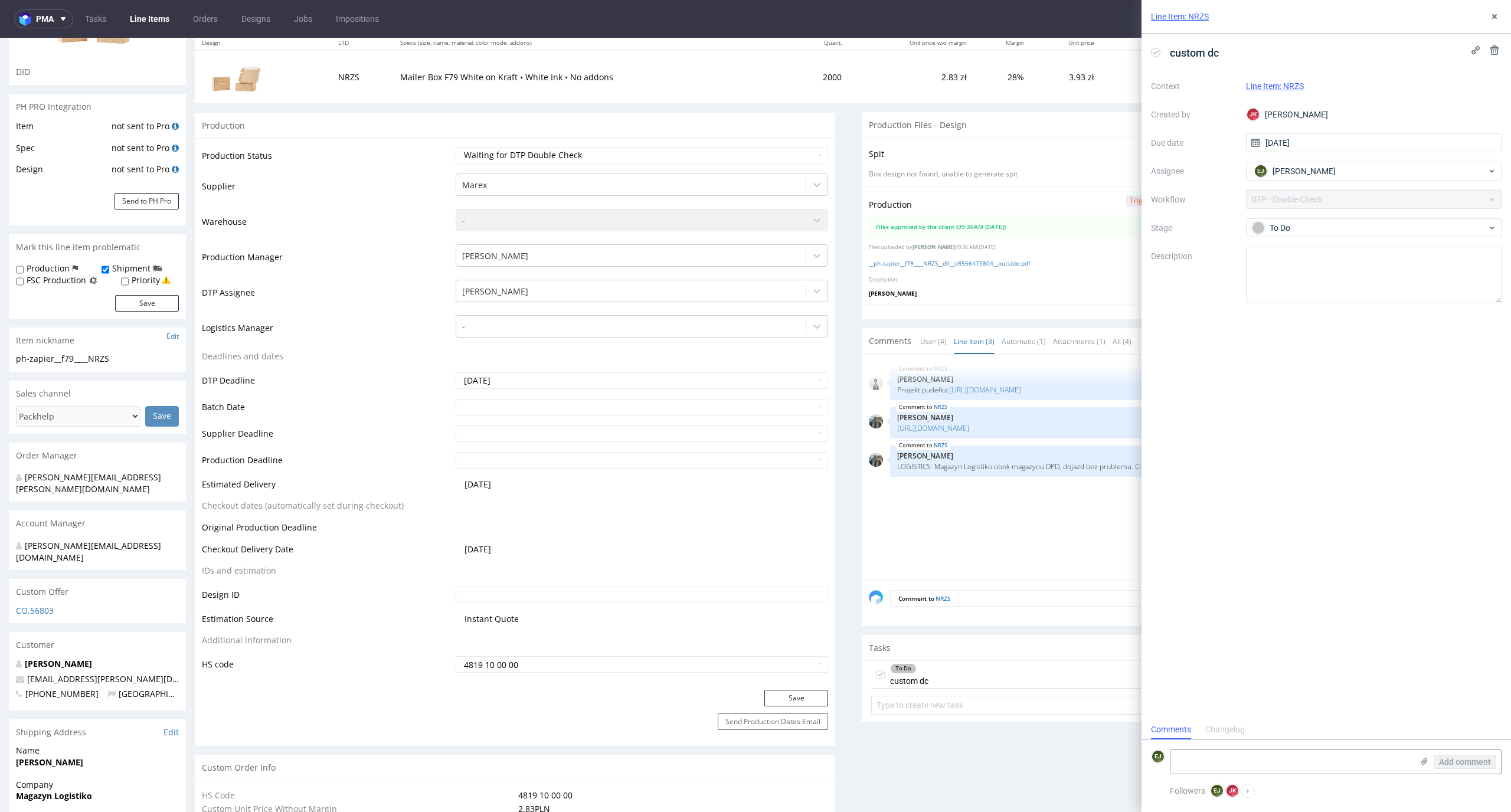
scroll to position [10, 0]
click at [1156, 54] on icon at bounding box center [1156, 52] width 10 height 10
click at [797, 152] on select "Waiting for Artwork Waiting for Diecut Waiting for Mockup Waiting for DTP Waiti…" at bounding box center [642, 155] width 373 height 16
select select "dtp_production_ready"
click at [456, 147] on select "Waiting for Artwork Waiting for Diecut Waiting for Mockup Waiting for DTP Waiti…" at bounding box center [642, 155] width 373 height 16
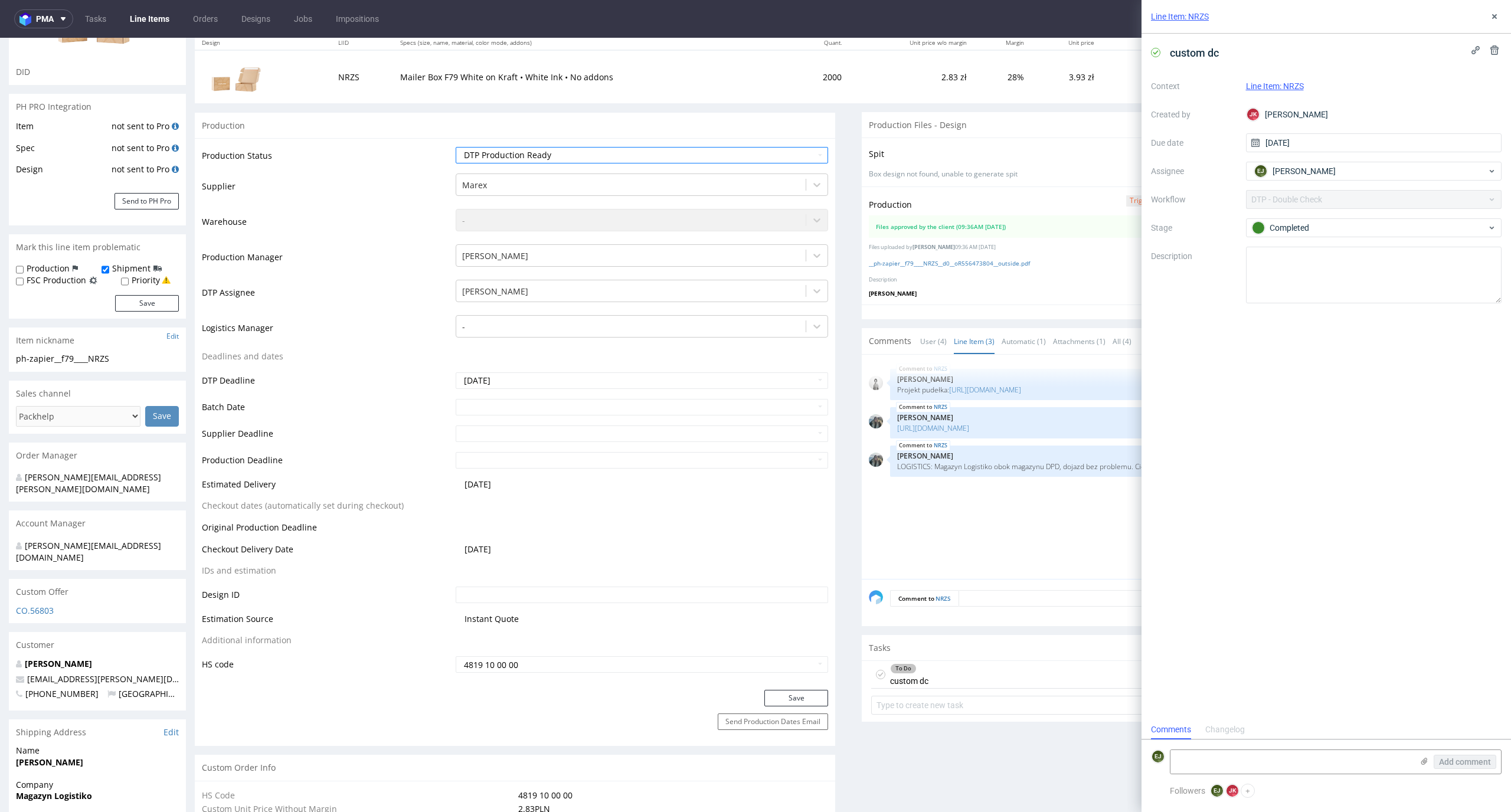
click at [904, 76] on td "2.83 zł" at bounding box center [911, 76] width 125 height 52
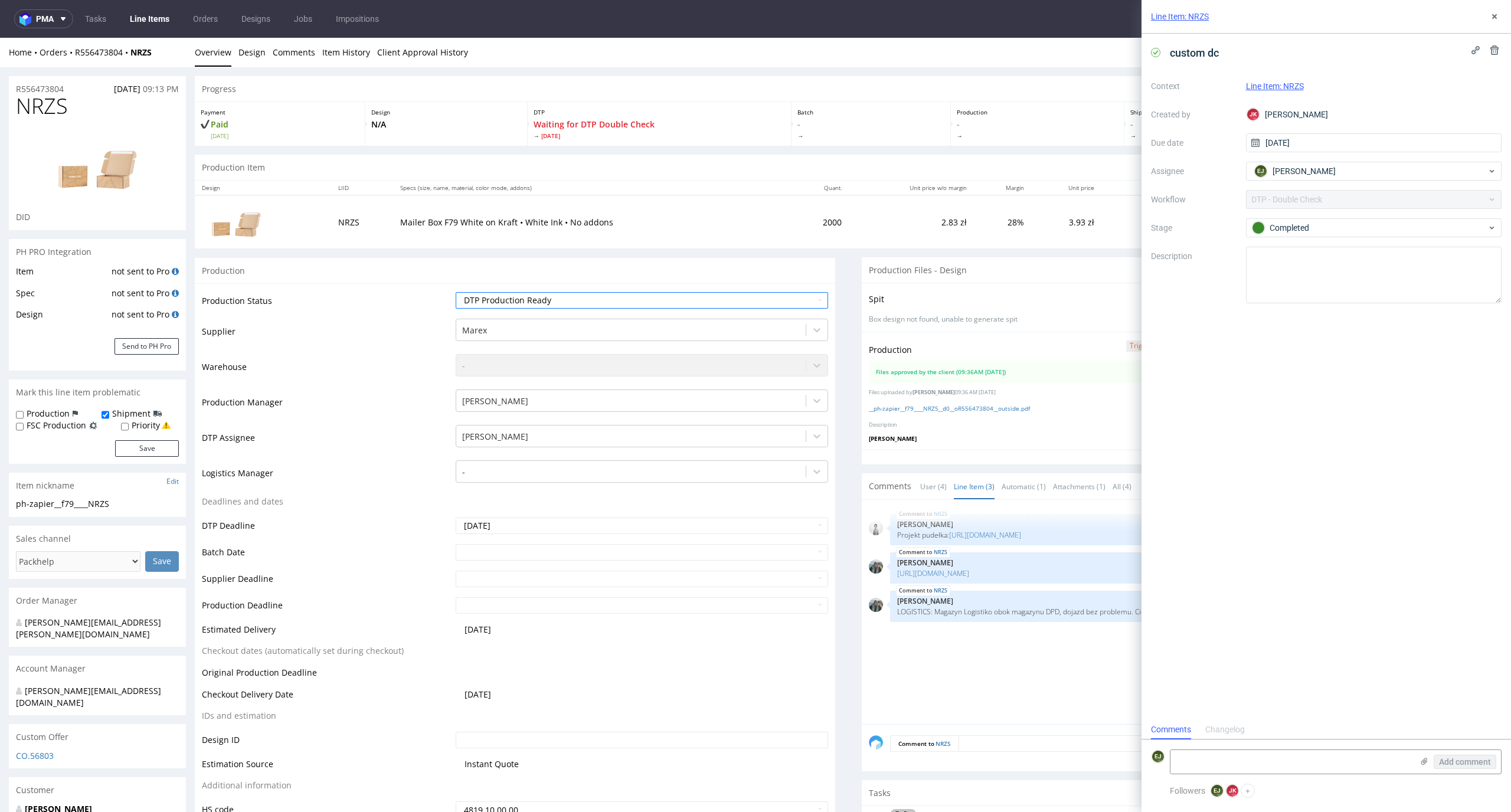
click at [448, 36] on nav "pma Tasks Line Items Orders Designs Jobs Impositions EJ" at bounding box center [755, 19] width 1511 height 38
click at [435, 51] on link "Client Approval History" at bounding box center [422, 52] width 91 height 29
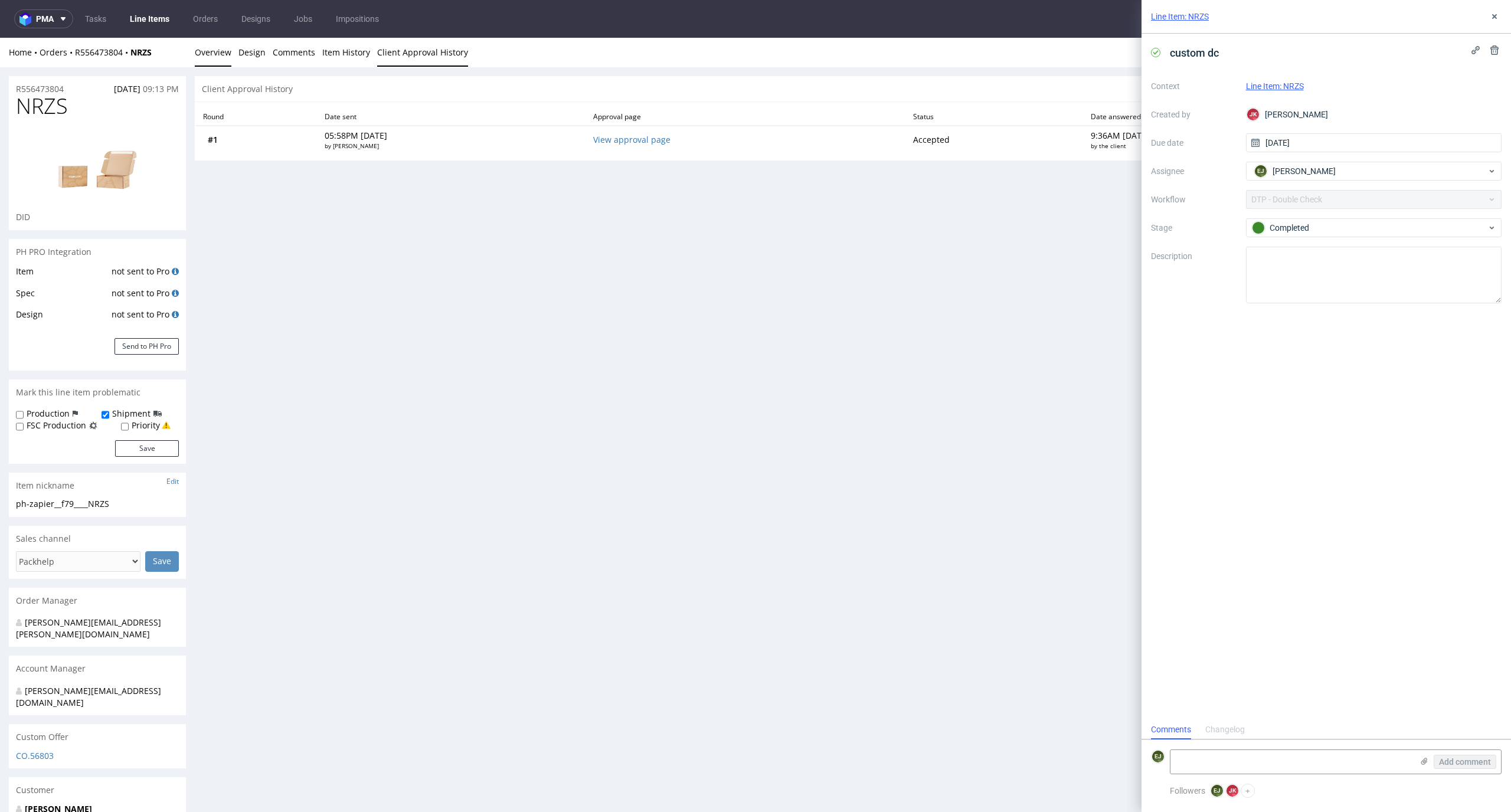
click at [197, 61] on link "Overview" at bounding box center [213, 52] width 37 height 29
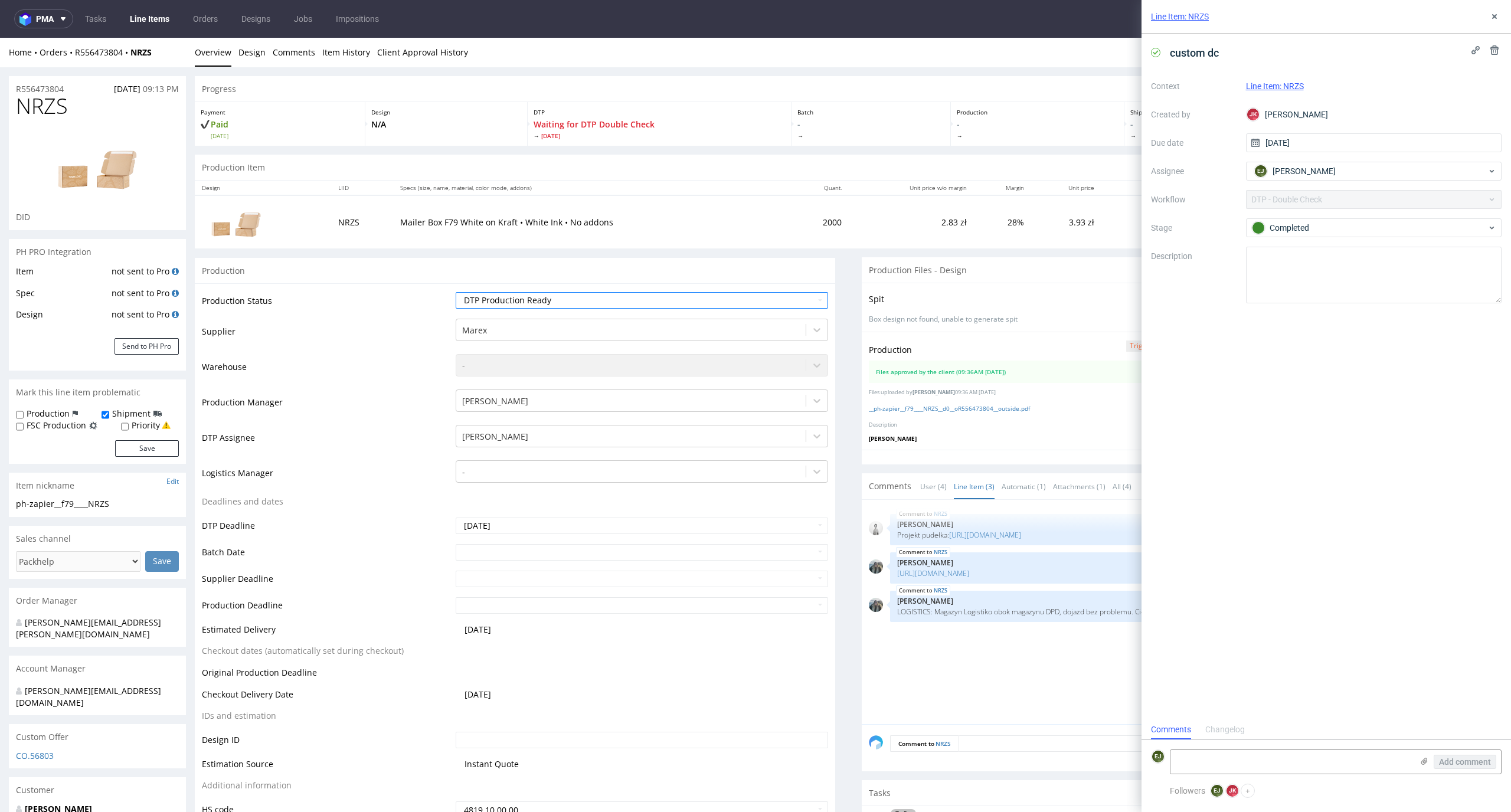
scroll to position [99, 0]
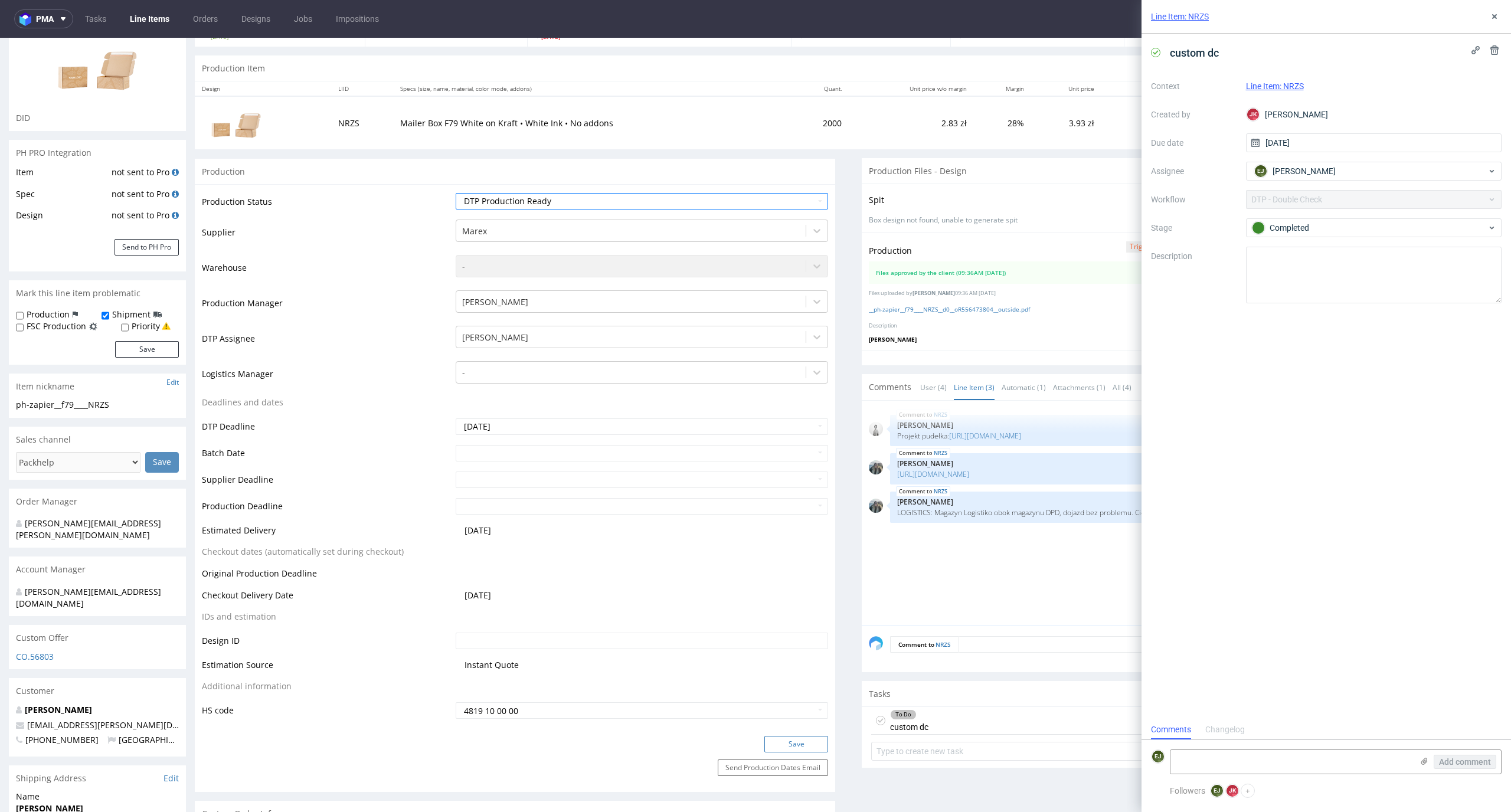
click at [799, 748] on button "Save" at bounding box center [796, 744] width 64 height 16
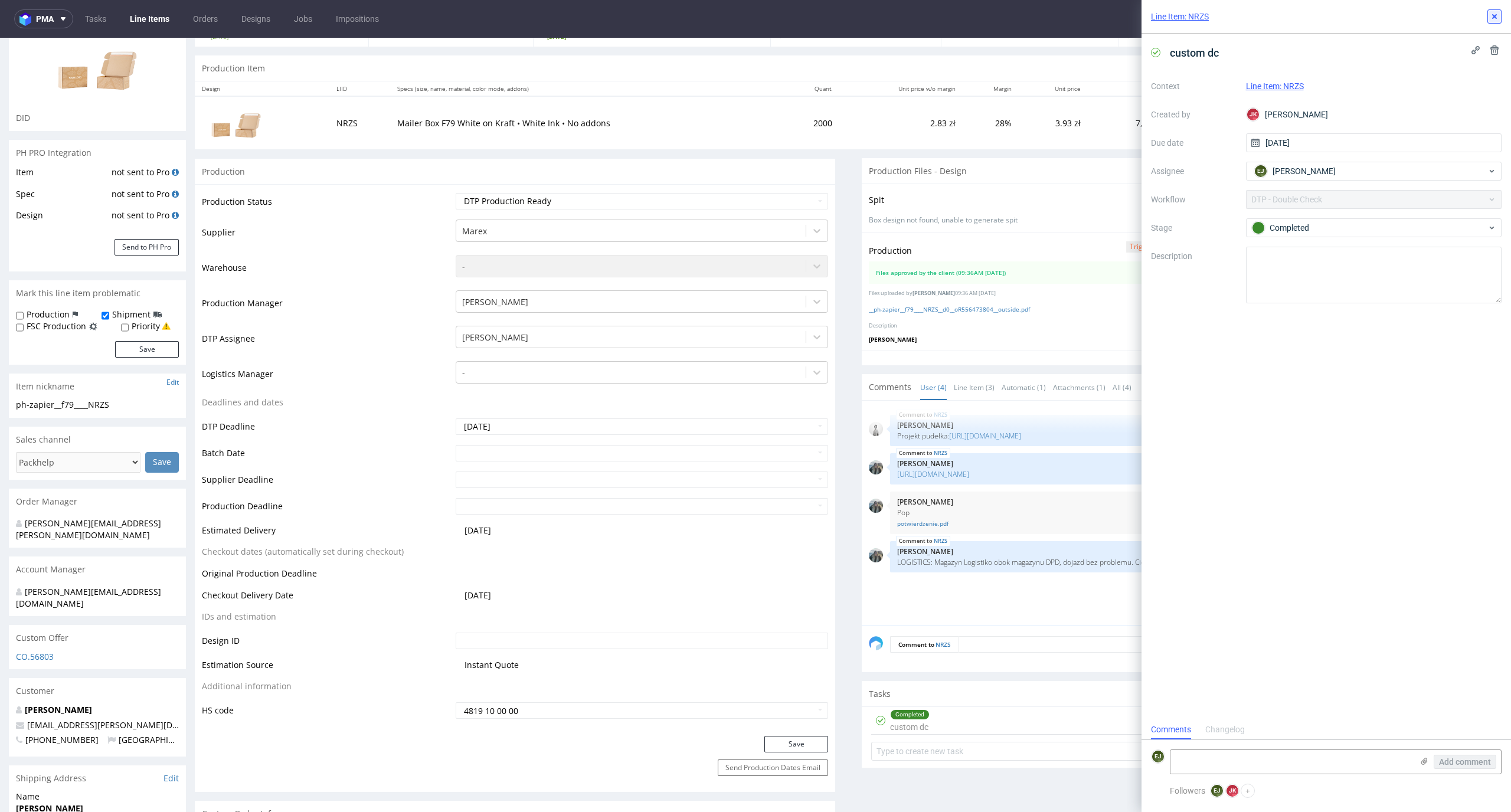
click at [1495, 16] on use at bounding box center [1494, 16] width 5 height 5
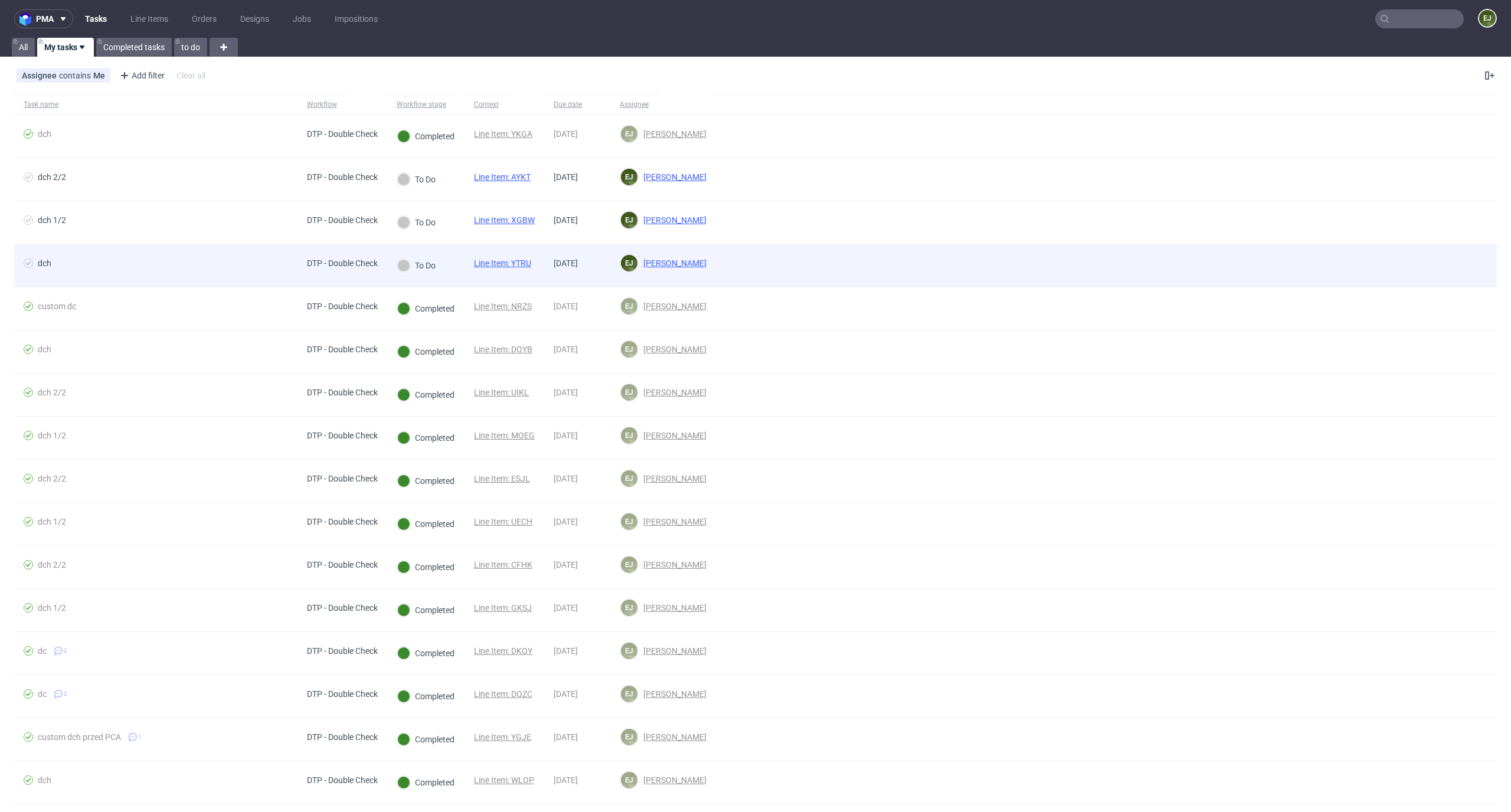
click at [520, 260] on link "Line Item: YTRU" at bounding box center [503, 263] width 57 height 10
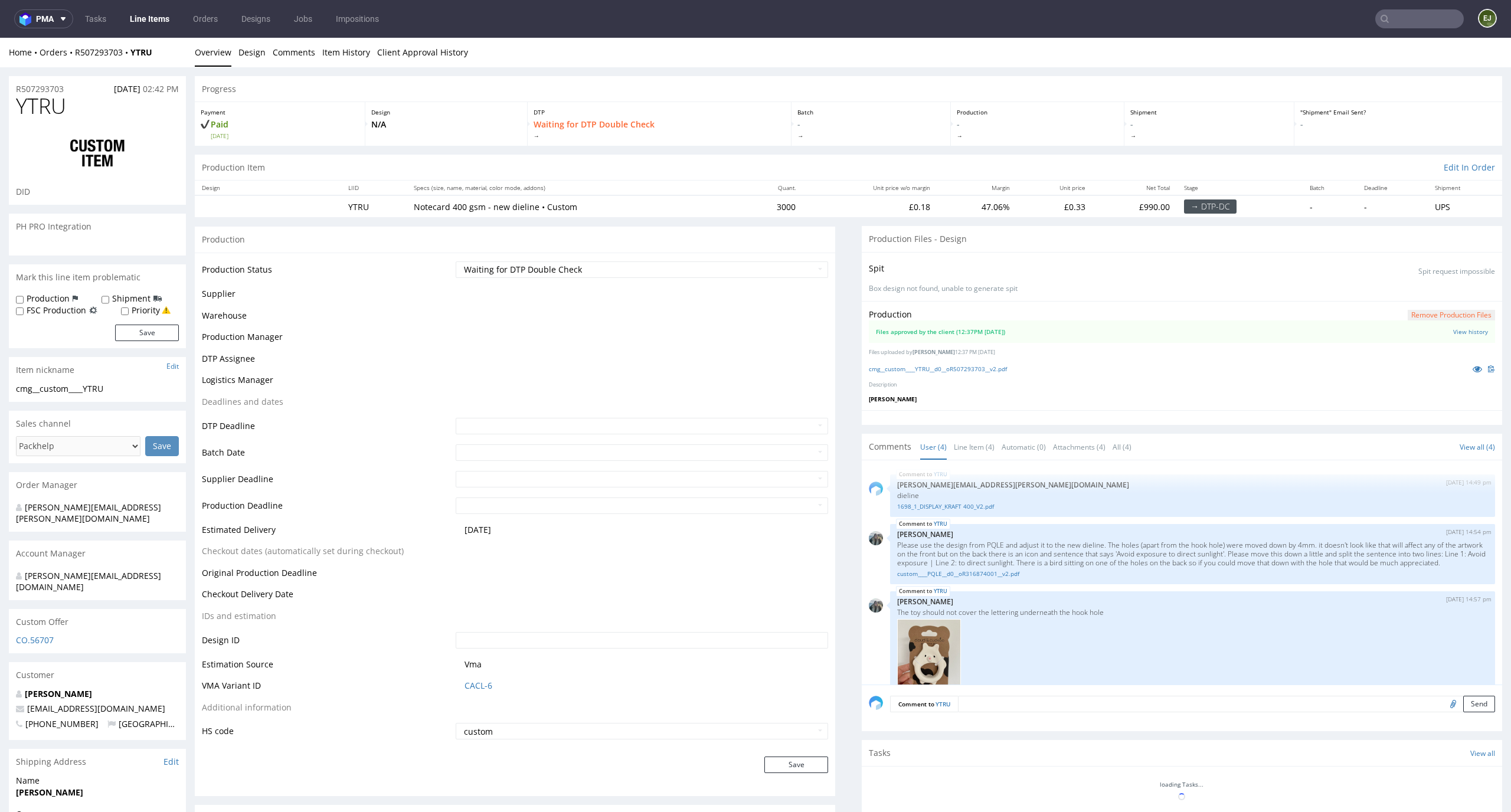
scroll to position [16, 0]
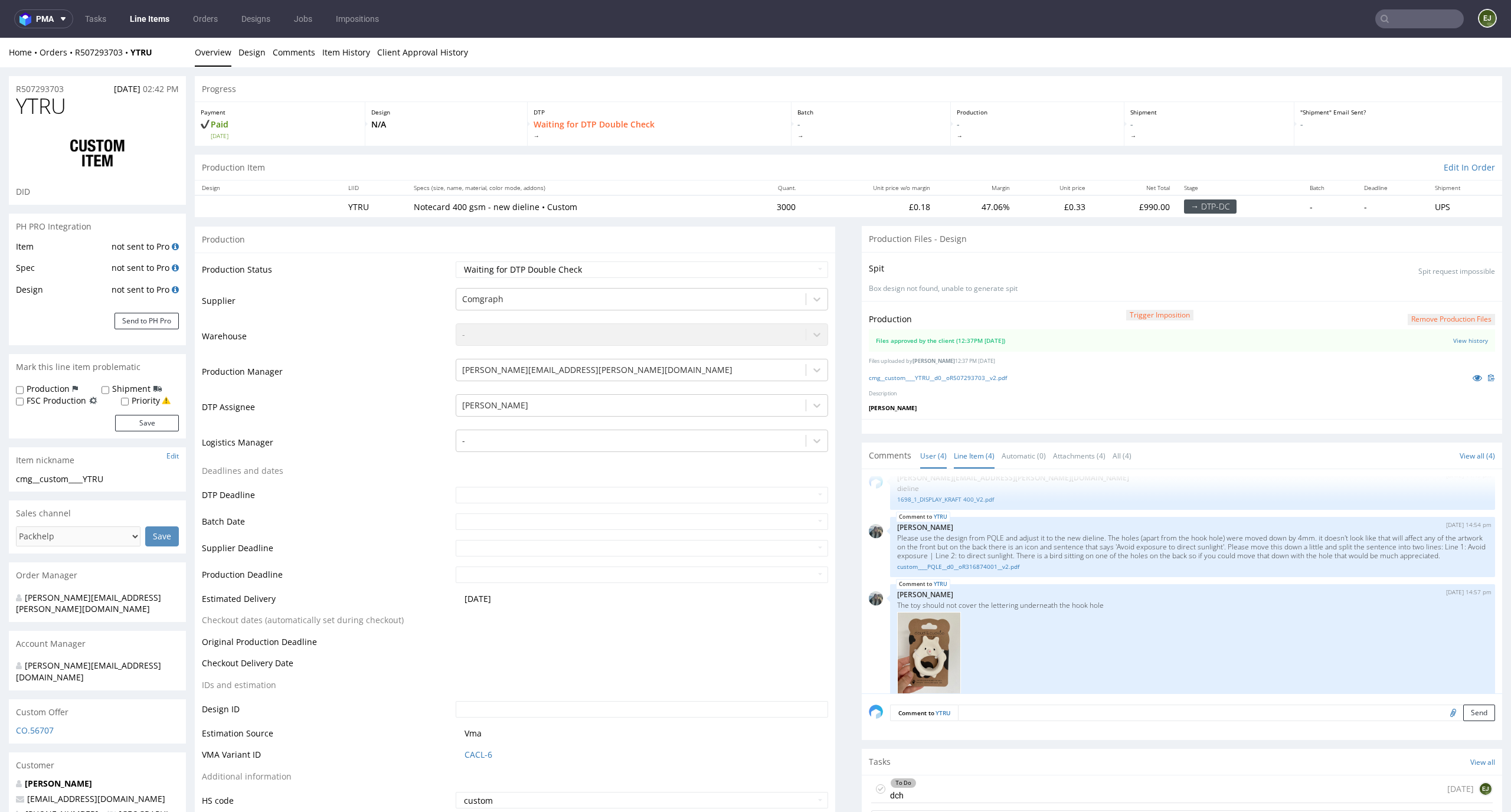
click at [954, 456] on link "Line Item (4)" at bounding box center [974, 455] width 41 height 25
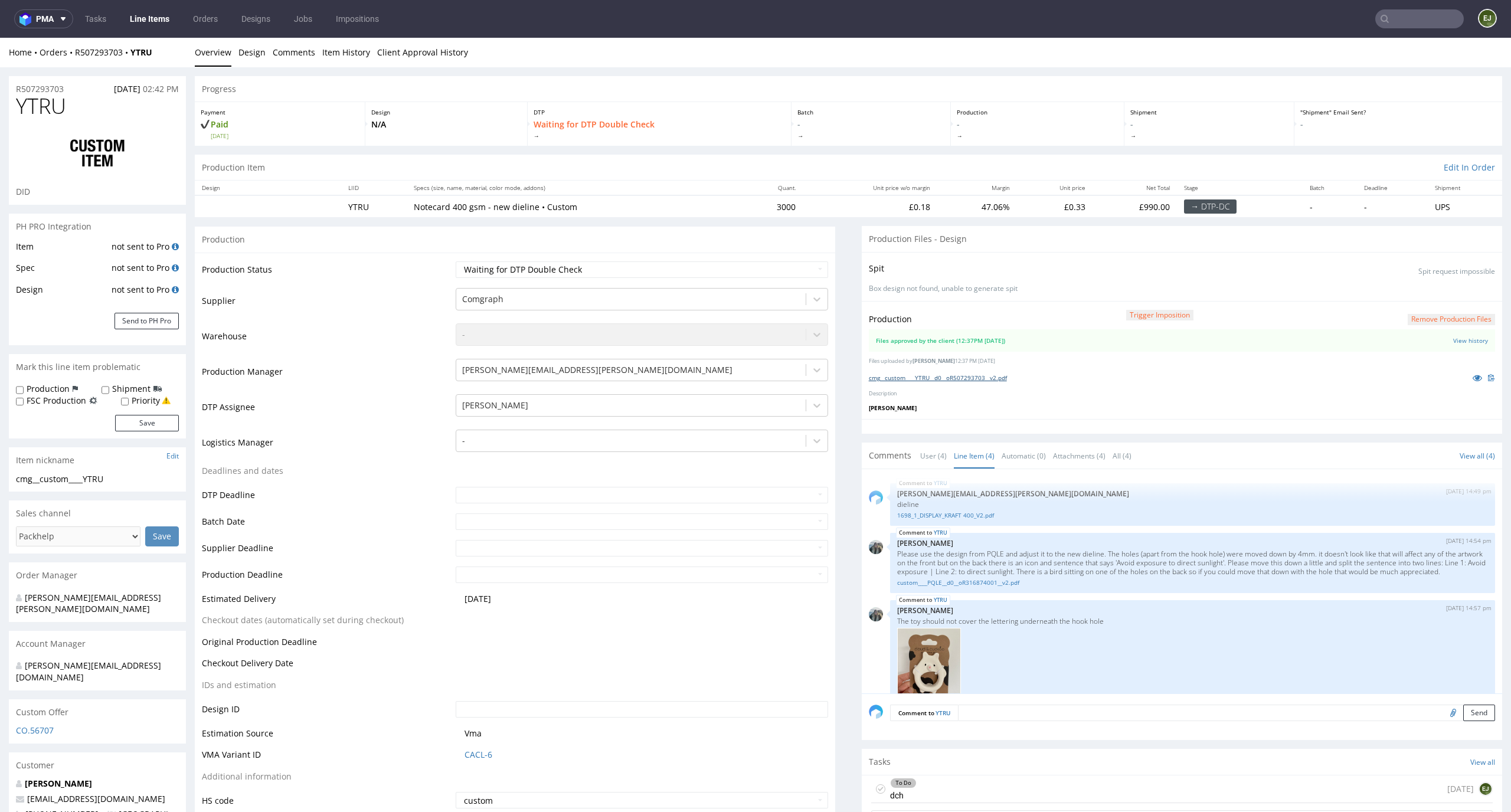
click at [943, 376] on link "cmg__custom____YTRU__d0__oR507293703__v2.pdf" at bounding box center [937, 377] width 138 height 8
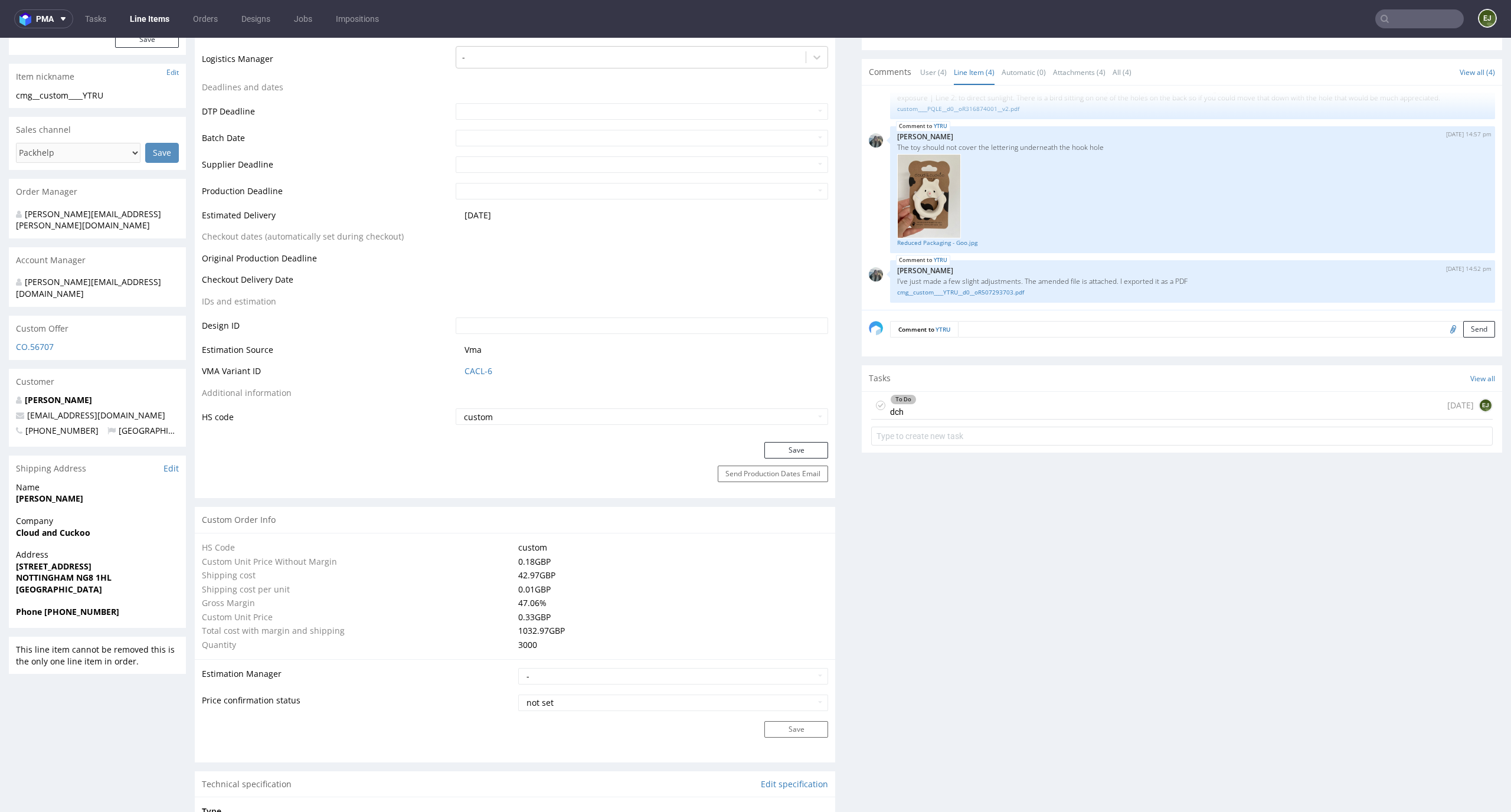
scroll to position [3, 0]
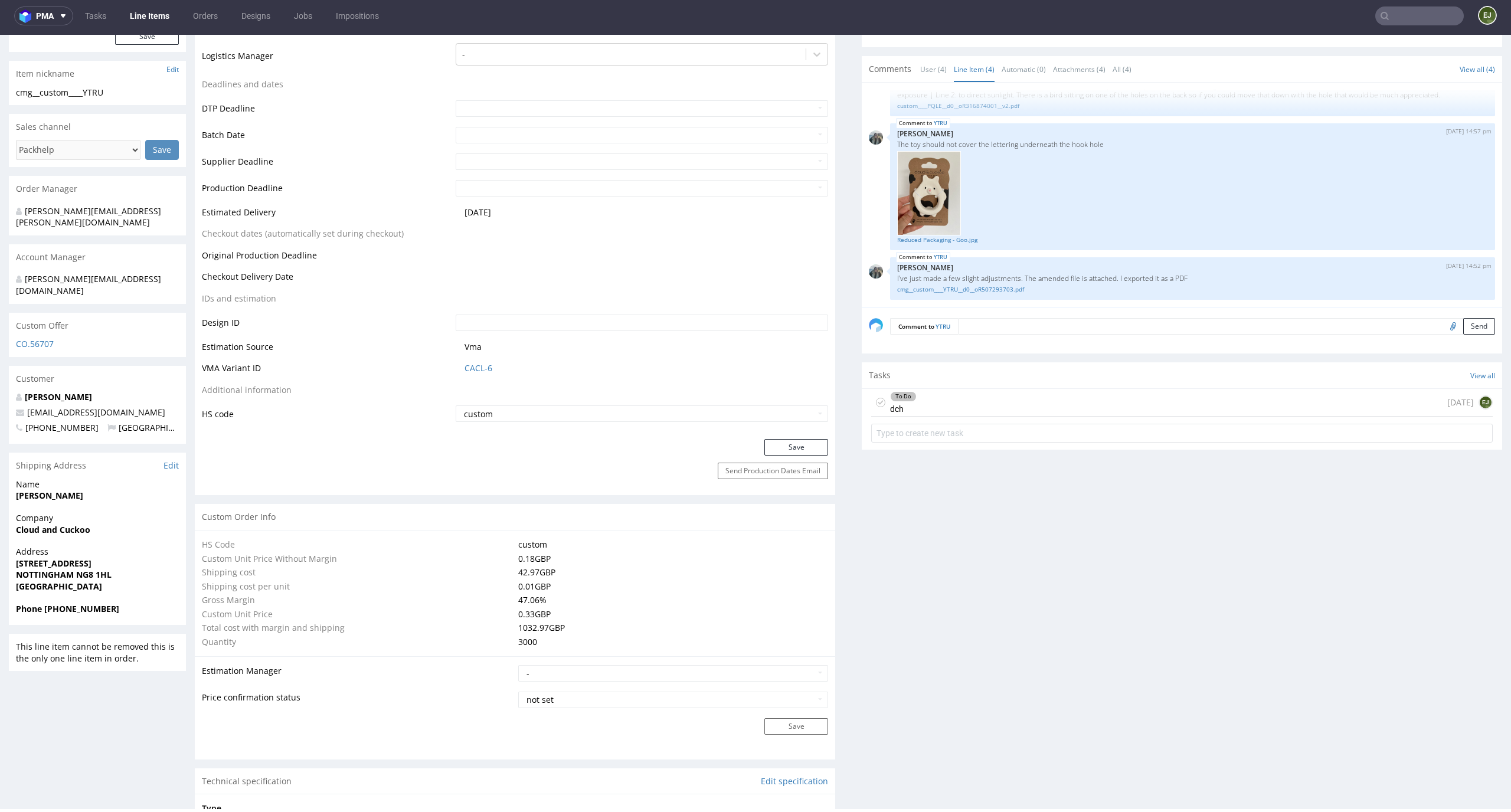
click at [929, 399] on div "To Do dch [DATE] EJ" at bounding box center [1181, 403] width 621 height 28
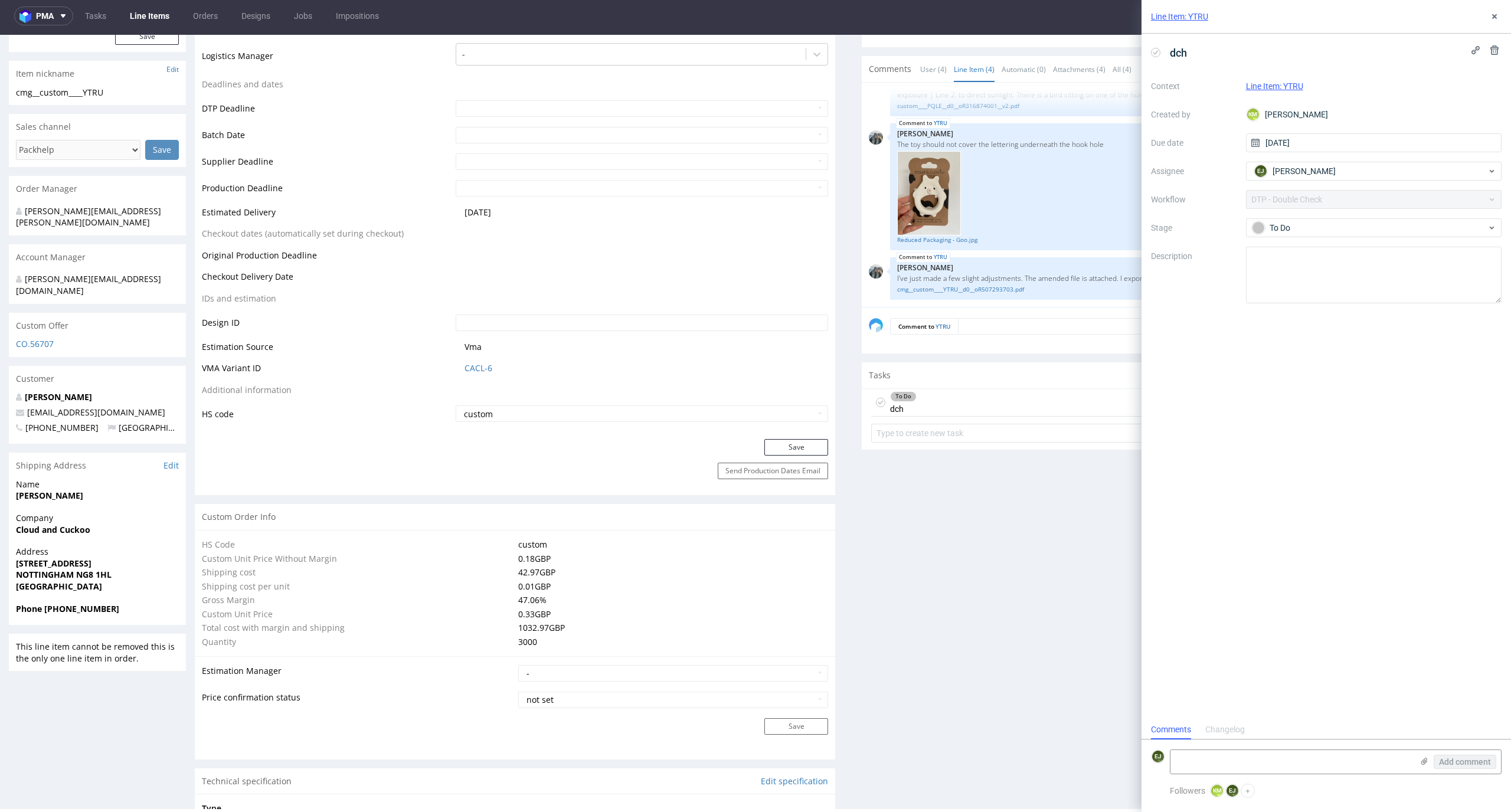
scroll to position [10, 0]
click at [1500, 14] on button at bounding box center [1494, 16] width 14 height 14
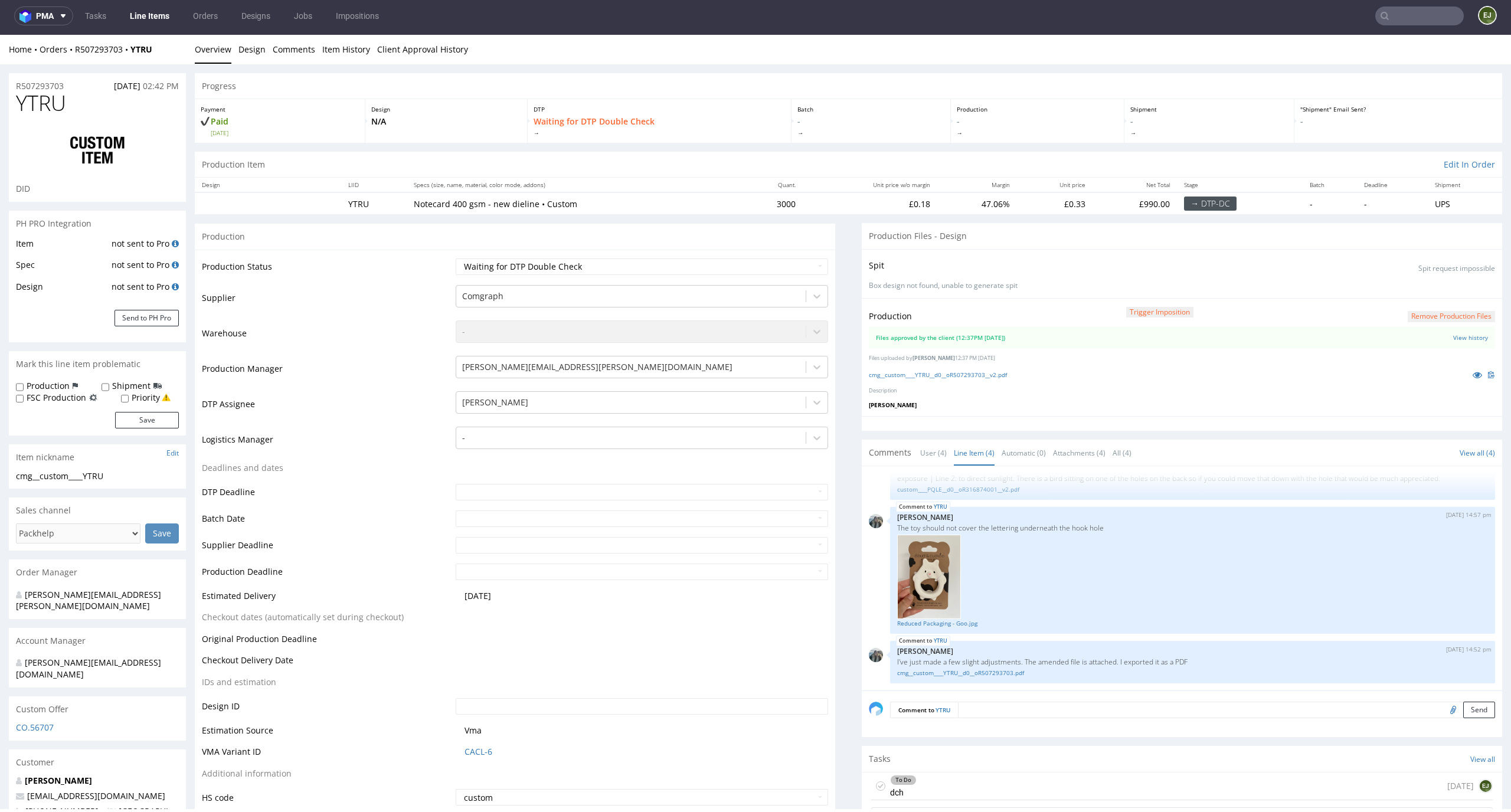
click at [965, 369] on div "cmg__custom____YTRU__d0__oR507293703__v2.pdf" at bounding box center [1182, 374] width 626 height 13
click at [960, 372] on link "cmg__custom____YTRU__d0__oR507293703__v2.pdf" at bounding box center [937, 375] width 138 height 8
click at [1446, 90] on div "Progress" at bounding box center [848, 86] width 1307 height 26
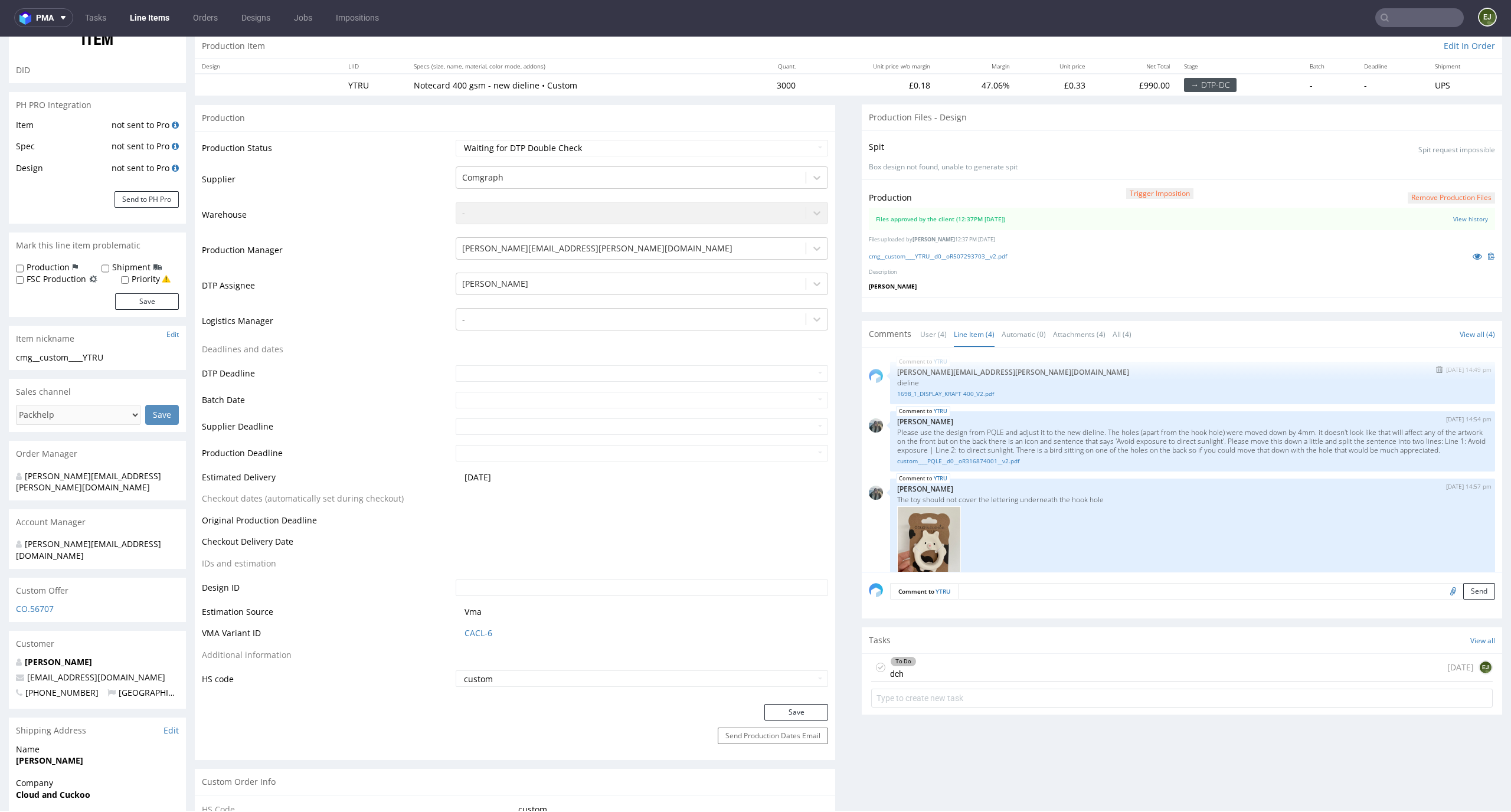
click at [936, 384] on p "dieline" at bounding box center [1193, 382] width 591 height 9
click at [936, 395] on link "1698_1_DISPLAY_KRAFT 400_V2.pdf" at bounding box center [1193, 394] width 591 height 9
click at [964, 674] on div "To Do dch 1 day ago EJ" at bounding box center [1181, 667] width 621 height 28
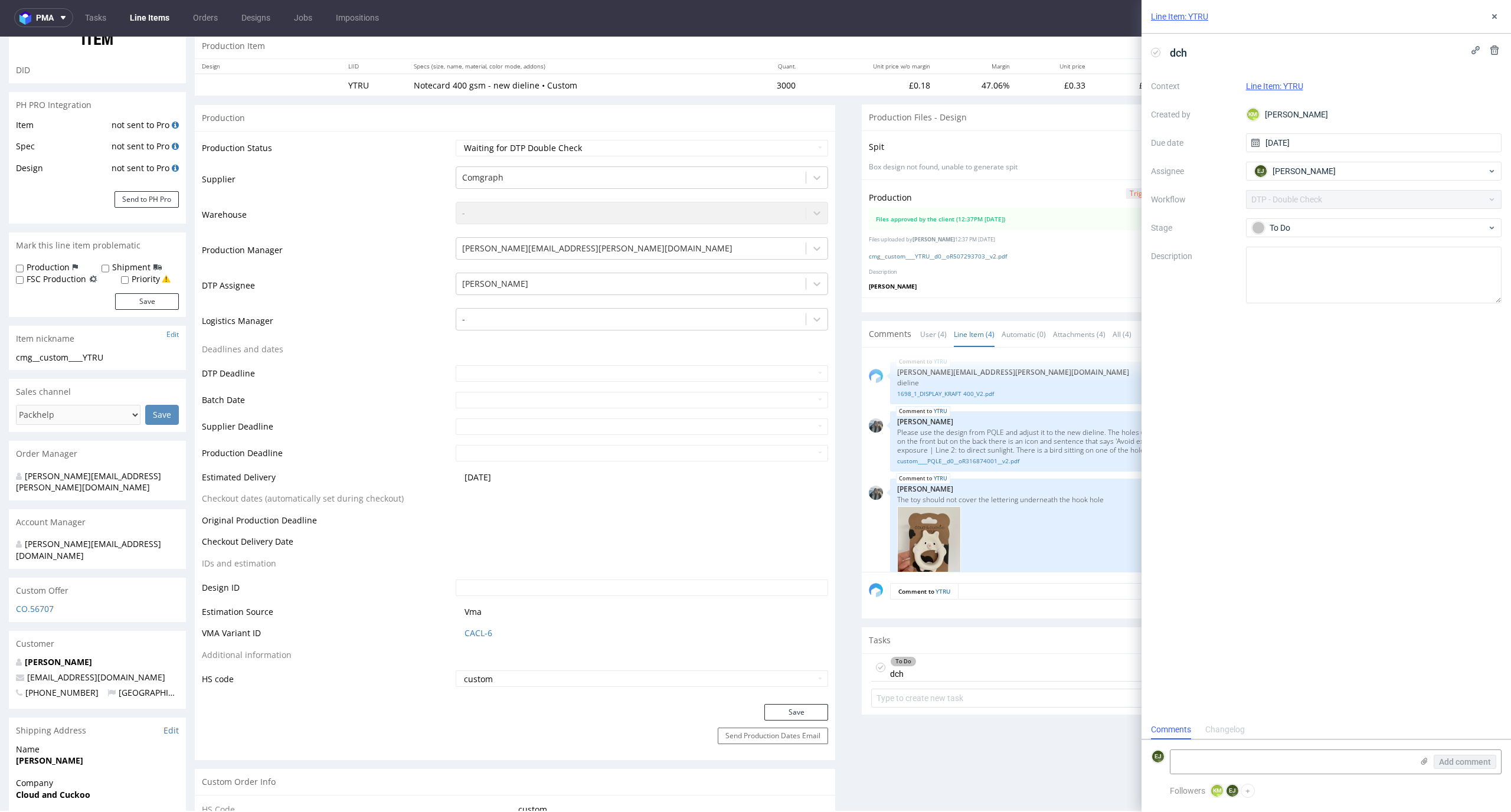
scroll to position [10, 0]
click at [1235, 755] on textarea at bounding box center [1291, 762] width 242 height 24
type textarea "Jakieś obrysy zostały"
click at [1465, 759] on span "Add comment" at bounding box center [1465, 762] width 52 height 8
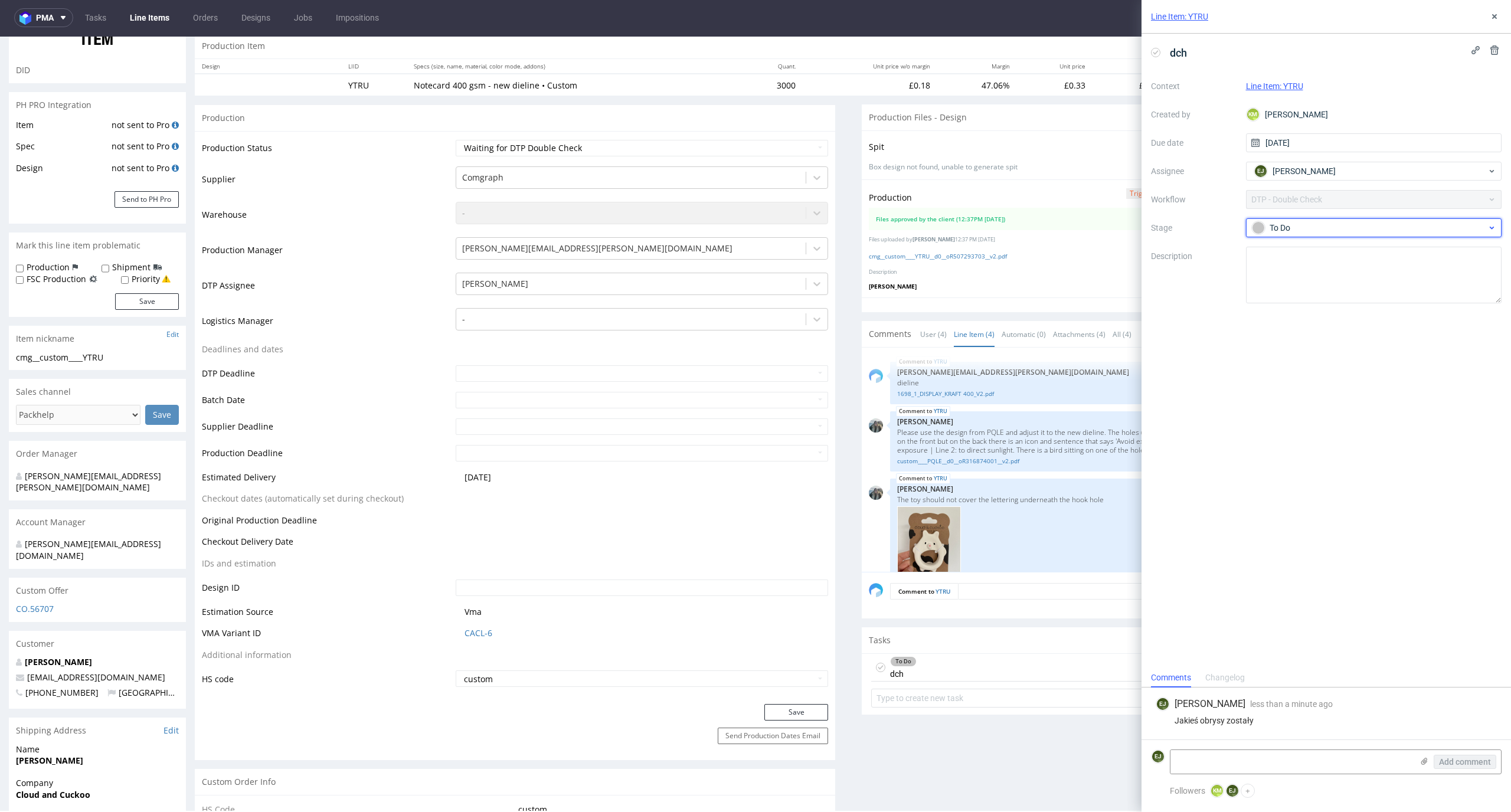
click at [1376, 224] on div "To Do" at bounding box center [1369, 227] width 235 height 13
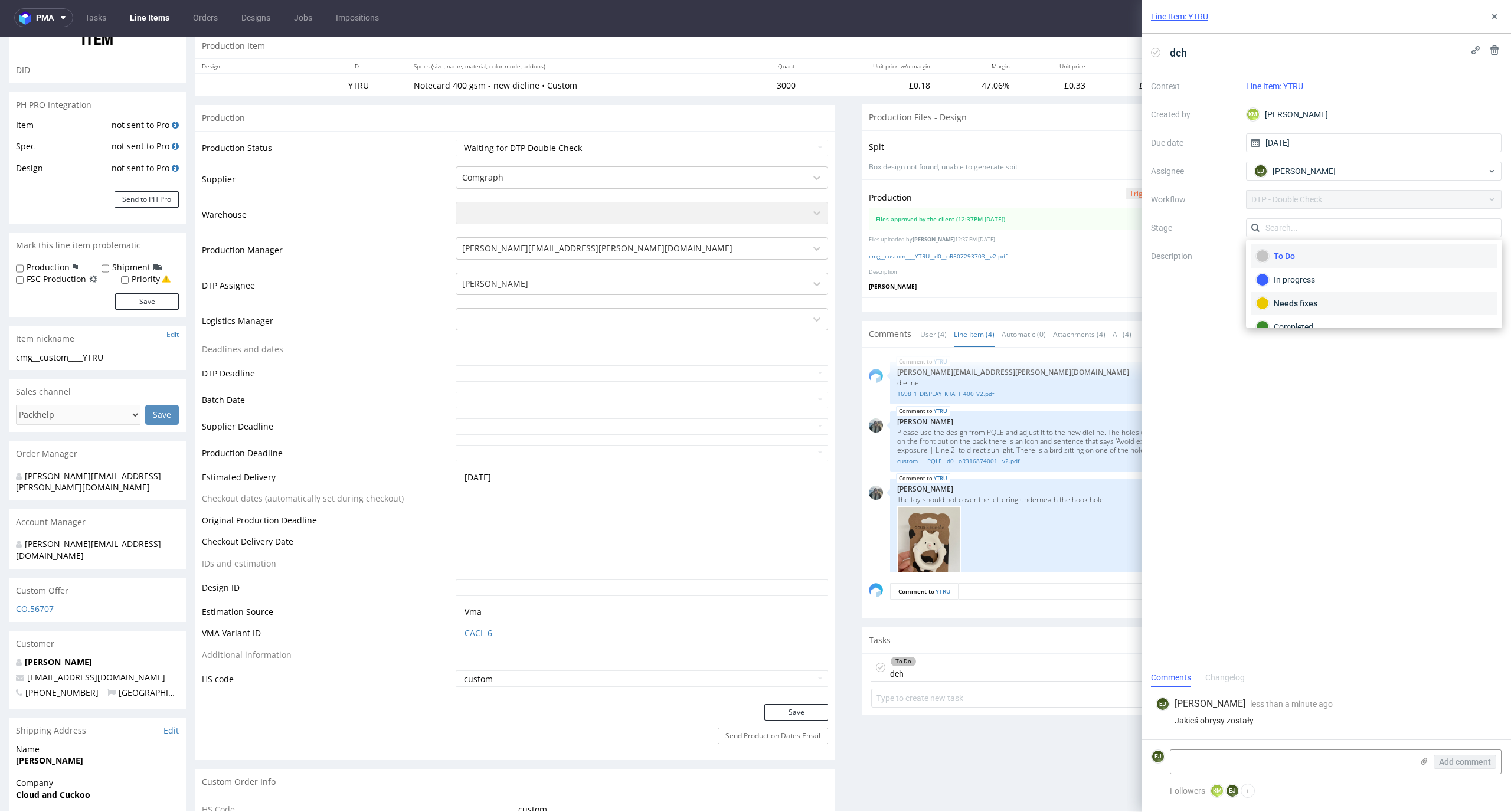
click at [1374, 301] on div "Needs fixes" at bounding box center [1374, 303] width 236 height 13
click at [801, 149] on select "Waiting for Artwork Waiting for Diecut Waiting for Mockup Waiting for DTP Waiti…" at bounding box center [642, 148] width 373 height 16
select select "dtp_dc_done"
click at [456, 140] on select "Waiting for Artwork Waiting for Diecut Waiting for Mockup Waiting for DTP Waiti…" at bounding box center [642, 148] width 373 height 16
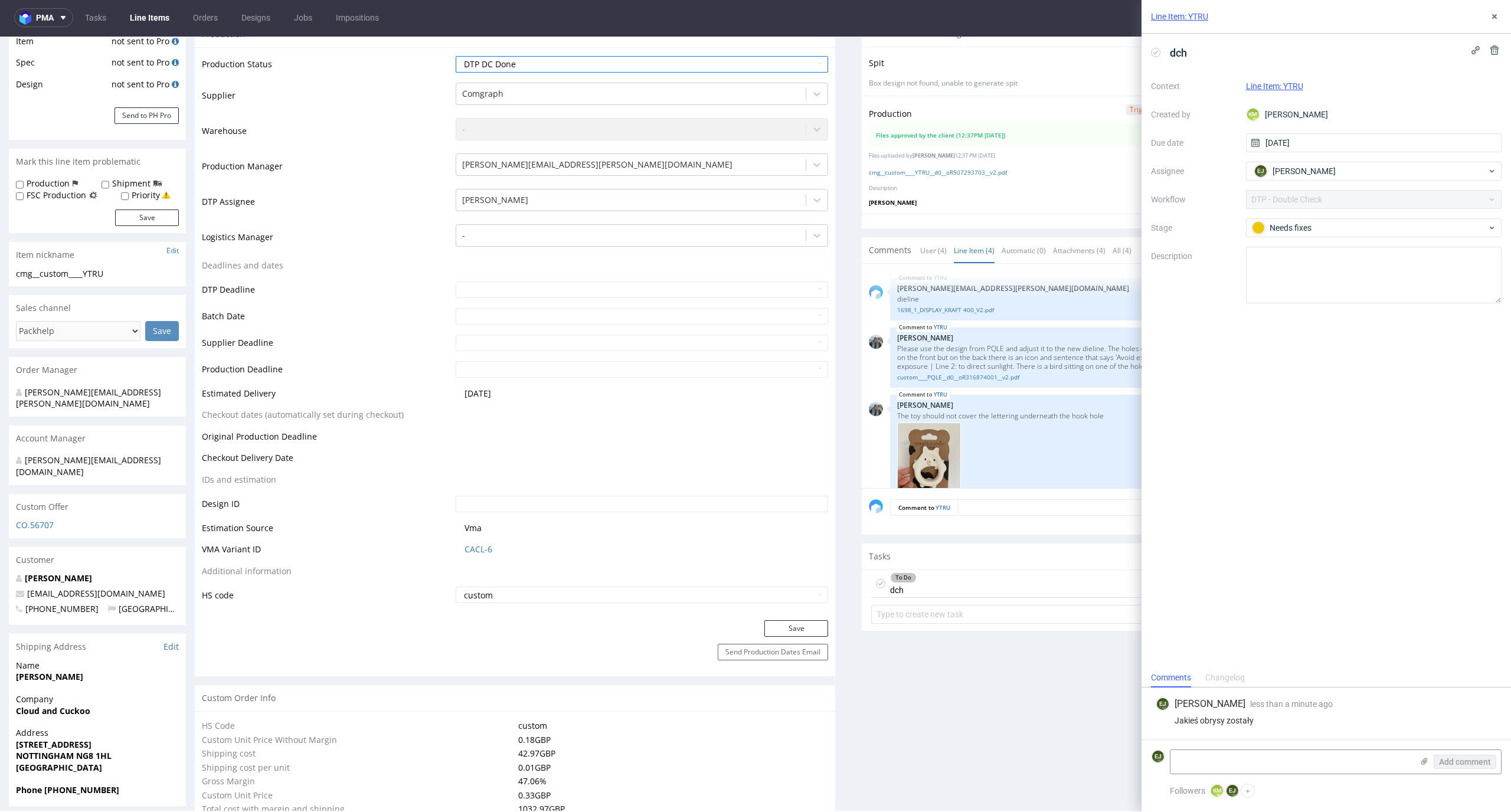
scroll to position [301, 0]
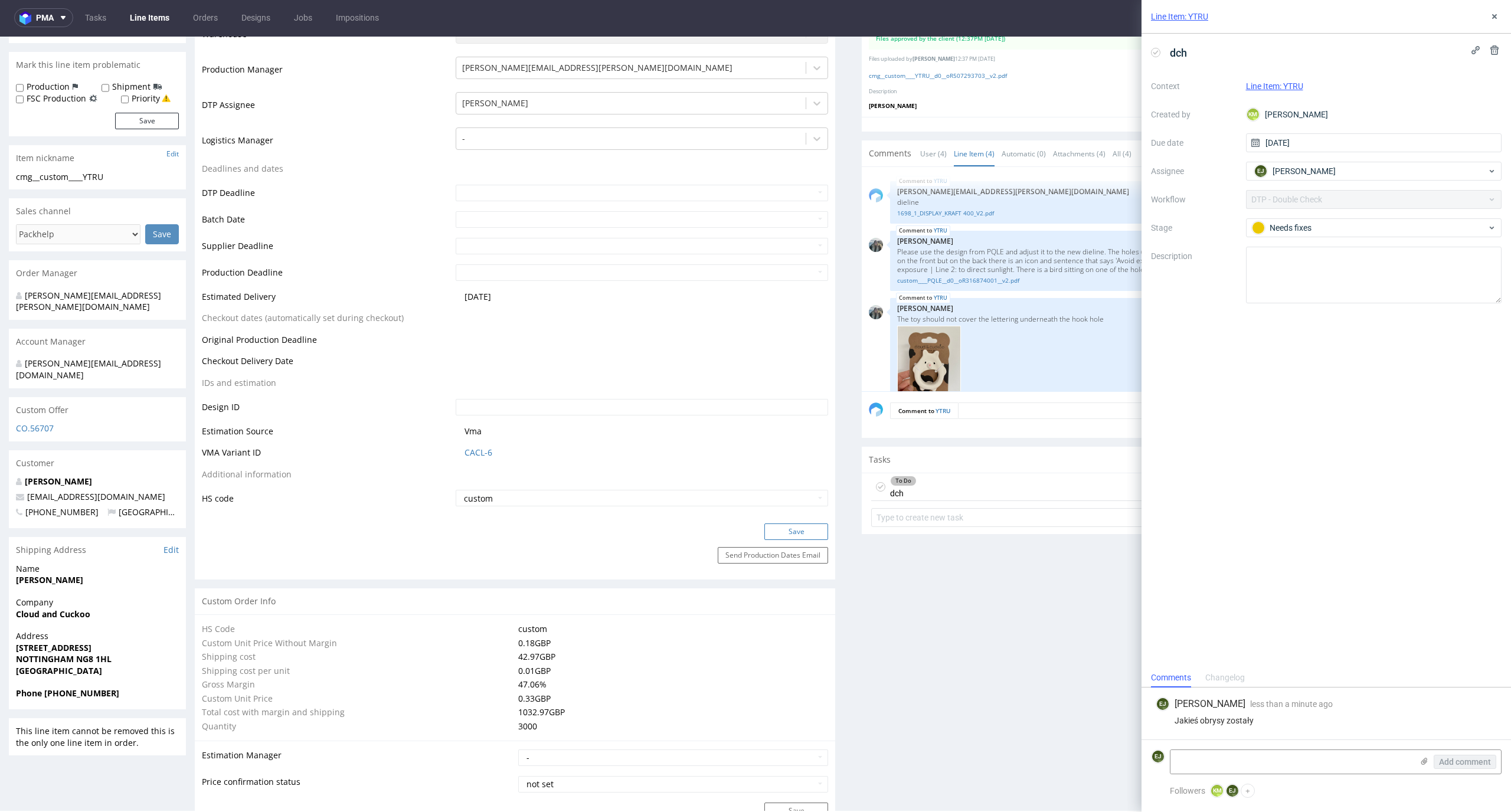
click at [809, 535] on button "Save" at bounding box center [796, 531] width 64 height 16
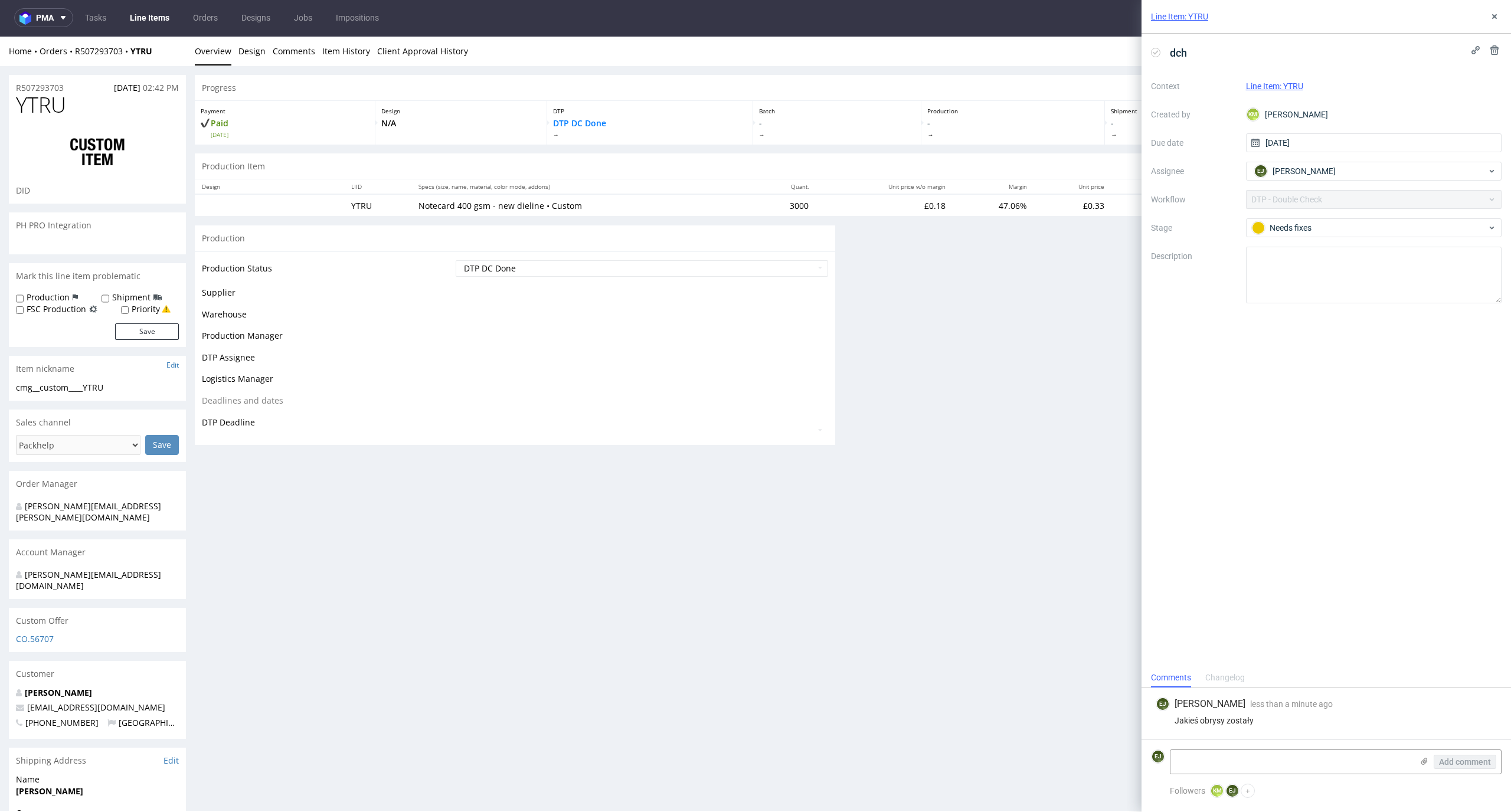
scroll to position [0, 0]
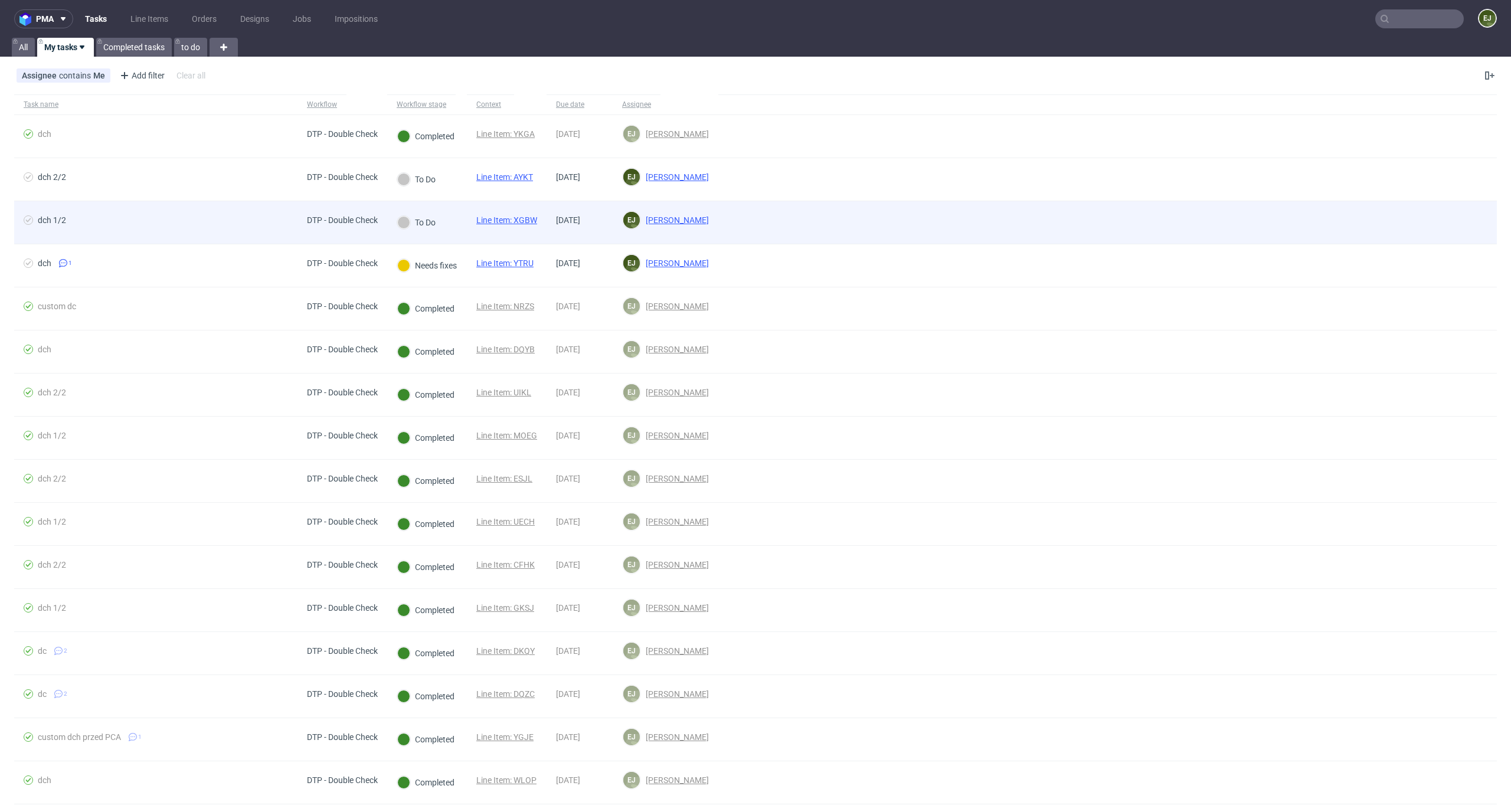
click at [525, 220] on link "Line Item: XGBW" at bounding box center [506, 220] width 61 height 10
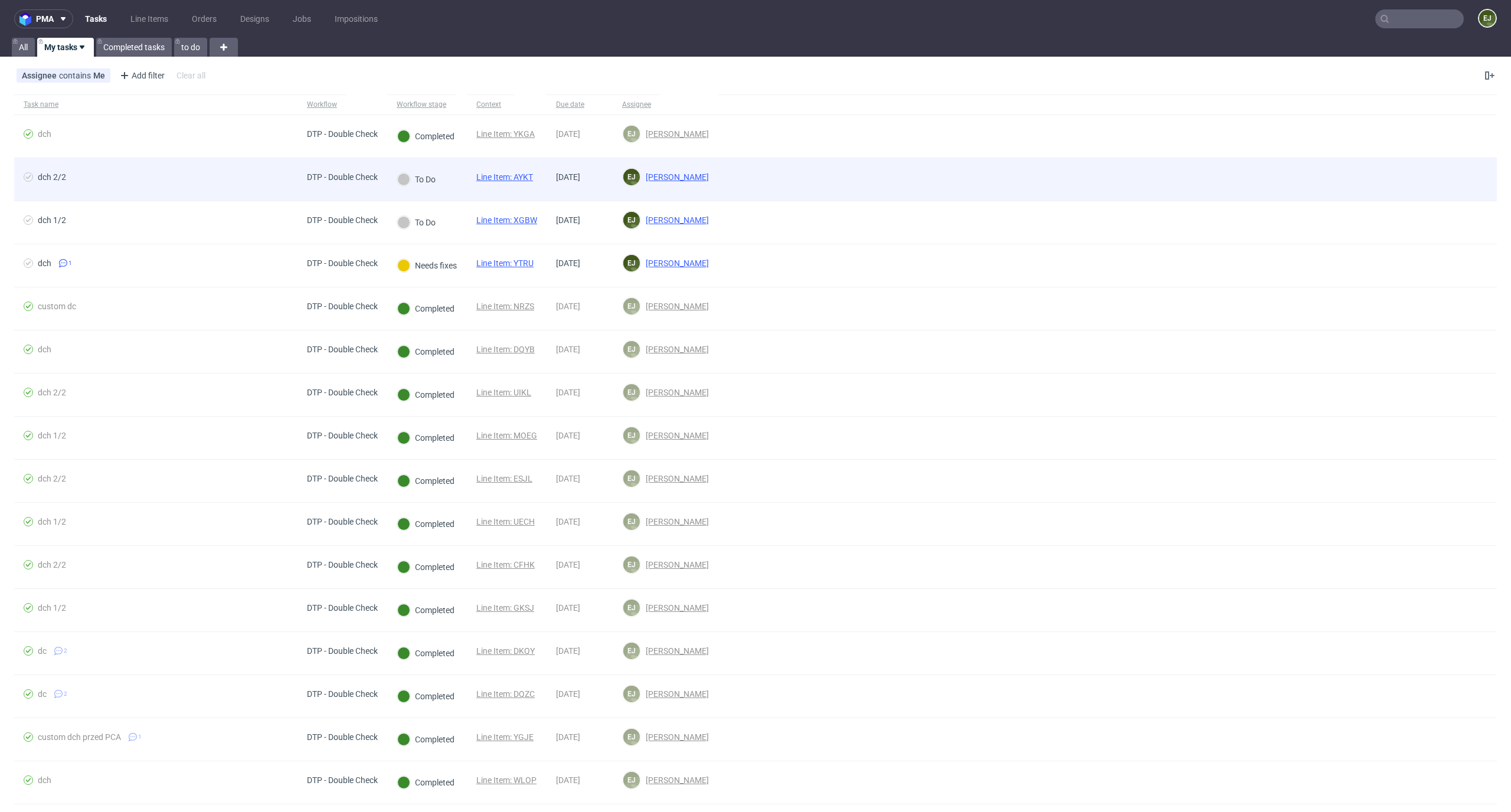
click at [529, 180] on link "Line Item: AYKT" at bounding box center [504, 177] width 56 height 10
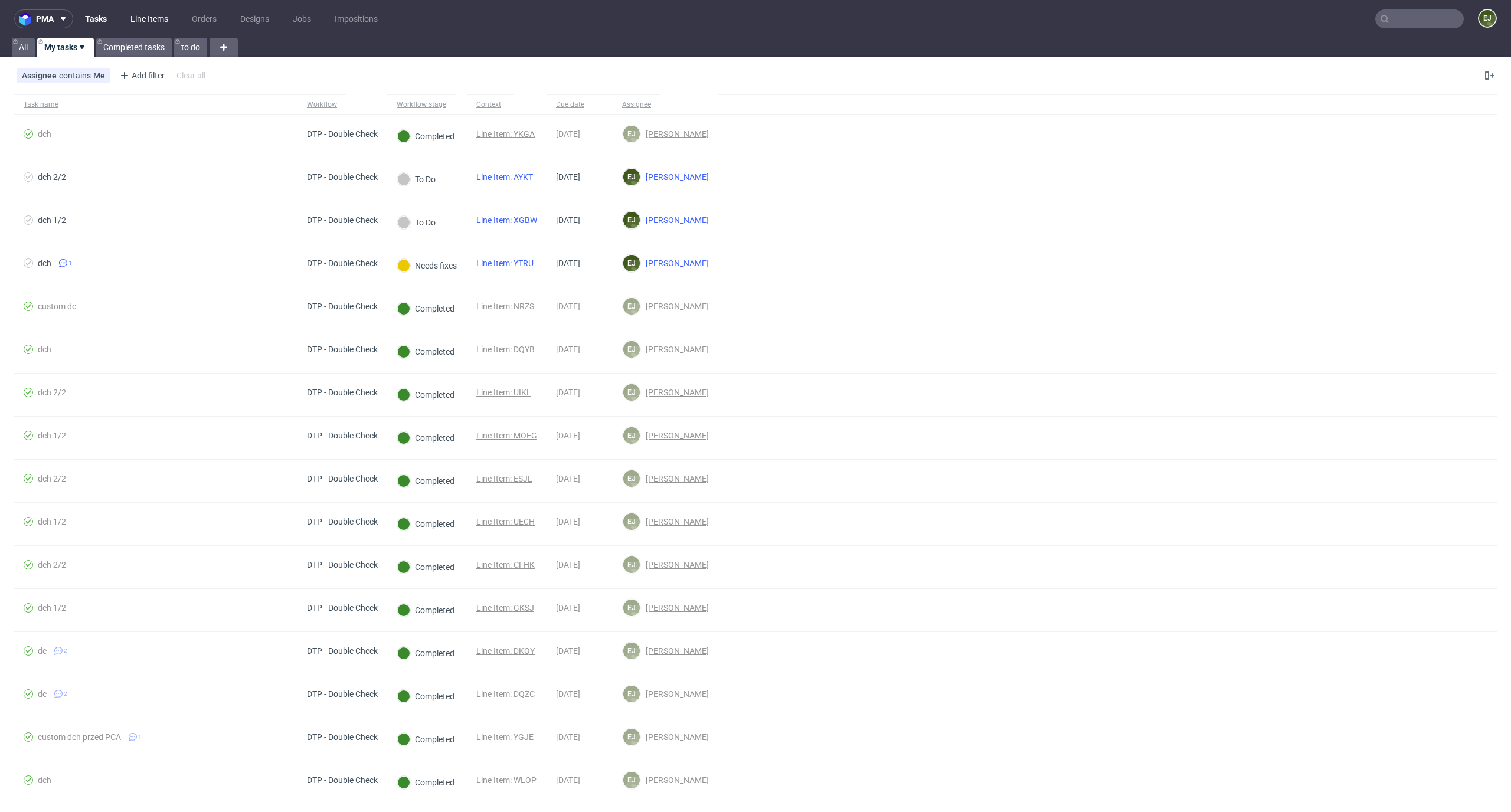
click at [156, 15] on link "Line Items" at bounding box center [149, 19] width 52 height 19
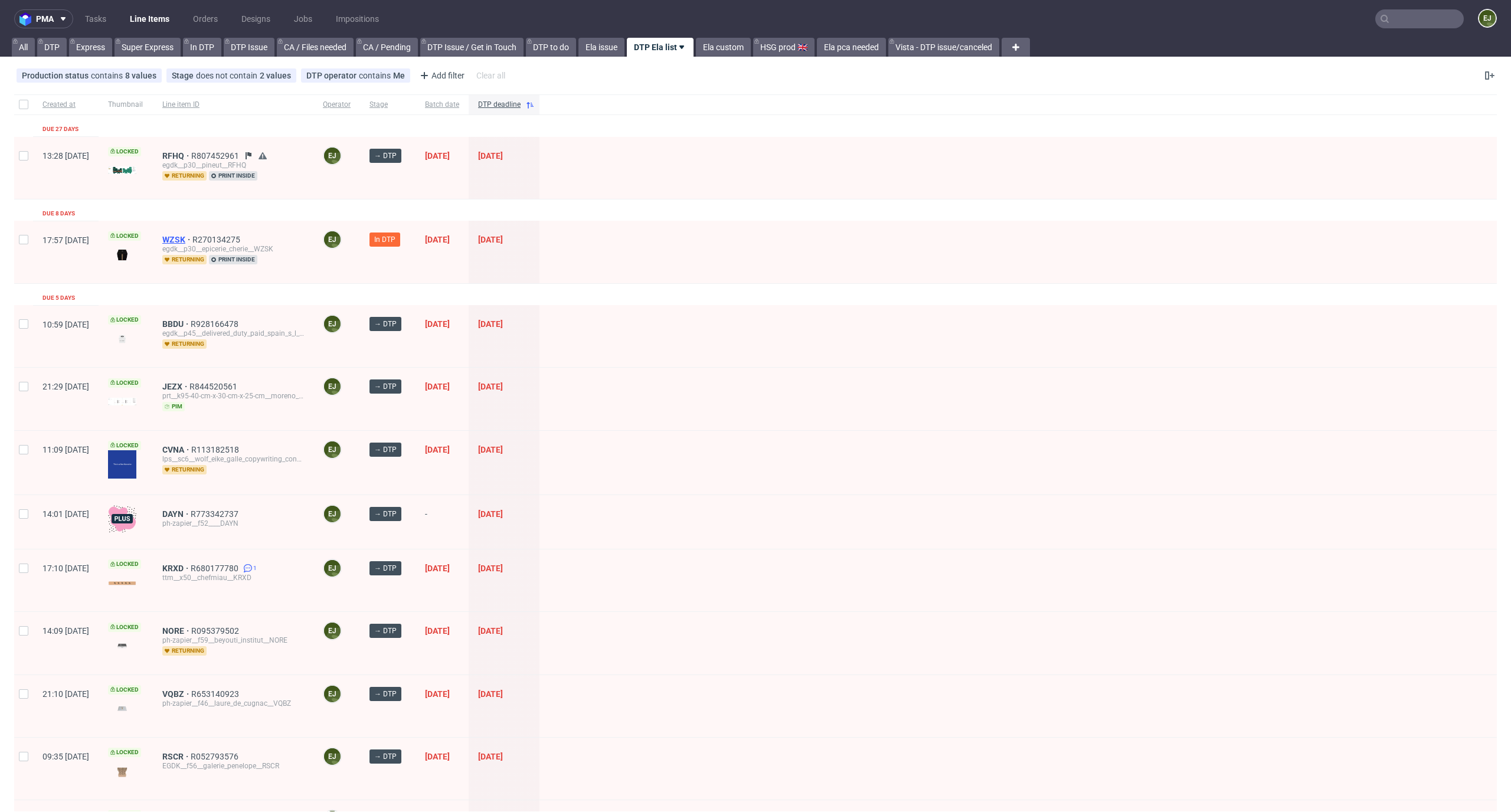
click at [193, 238] on span "WZSK" at bounding box center [178, 239] width 30 height 10
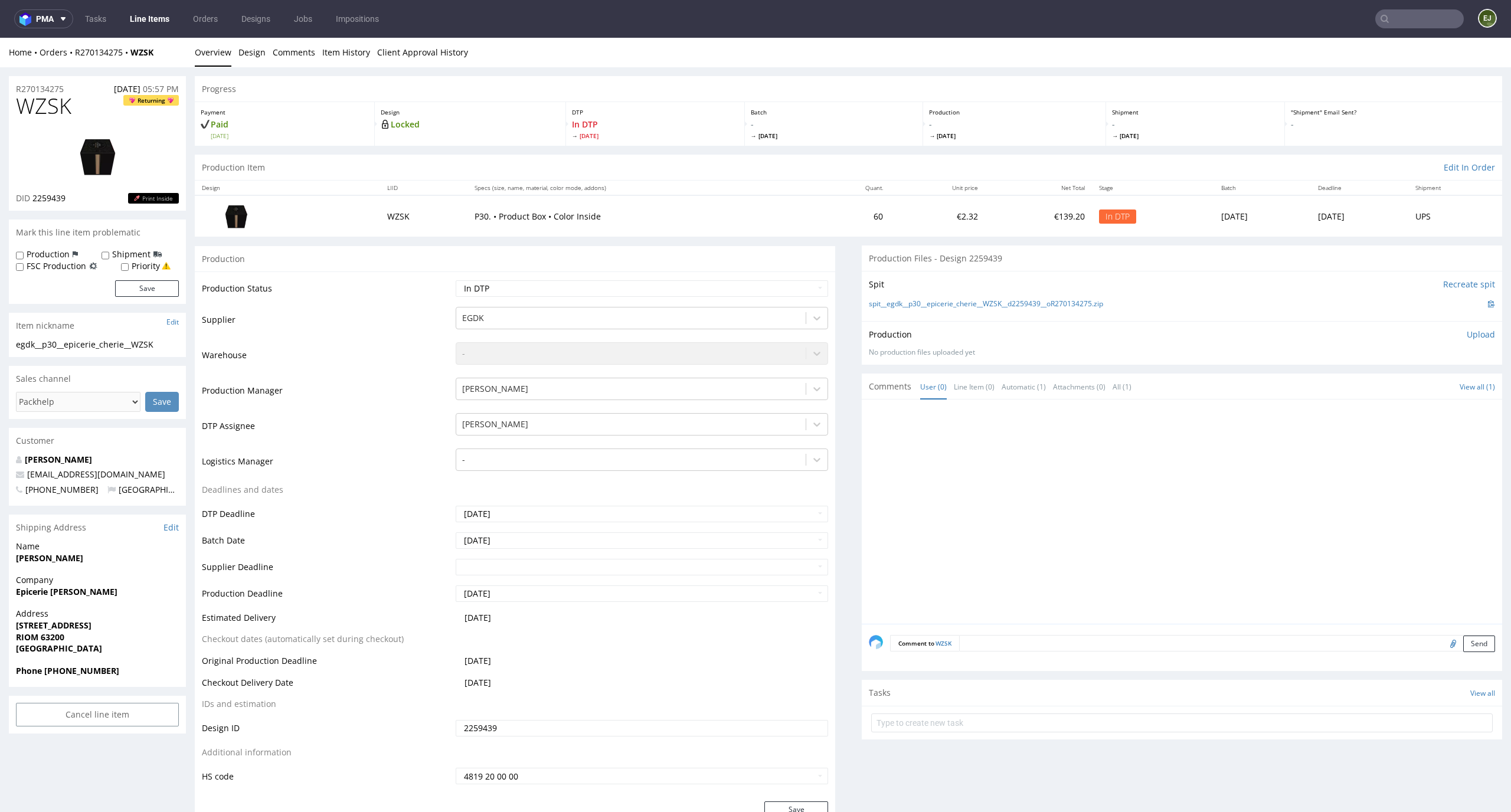
scroll to position [1381, 0]
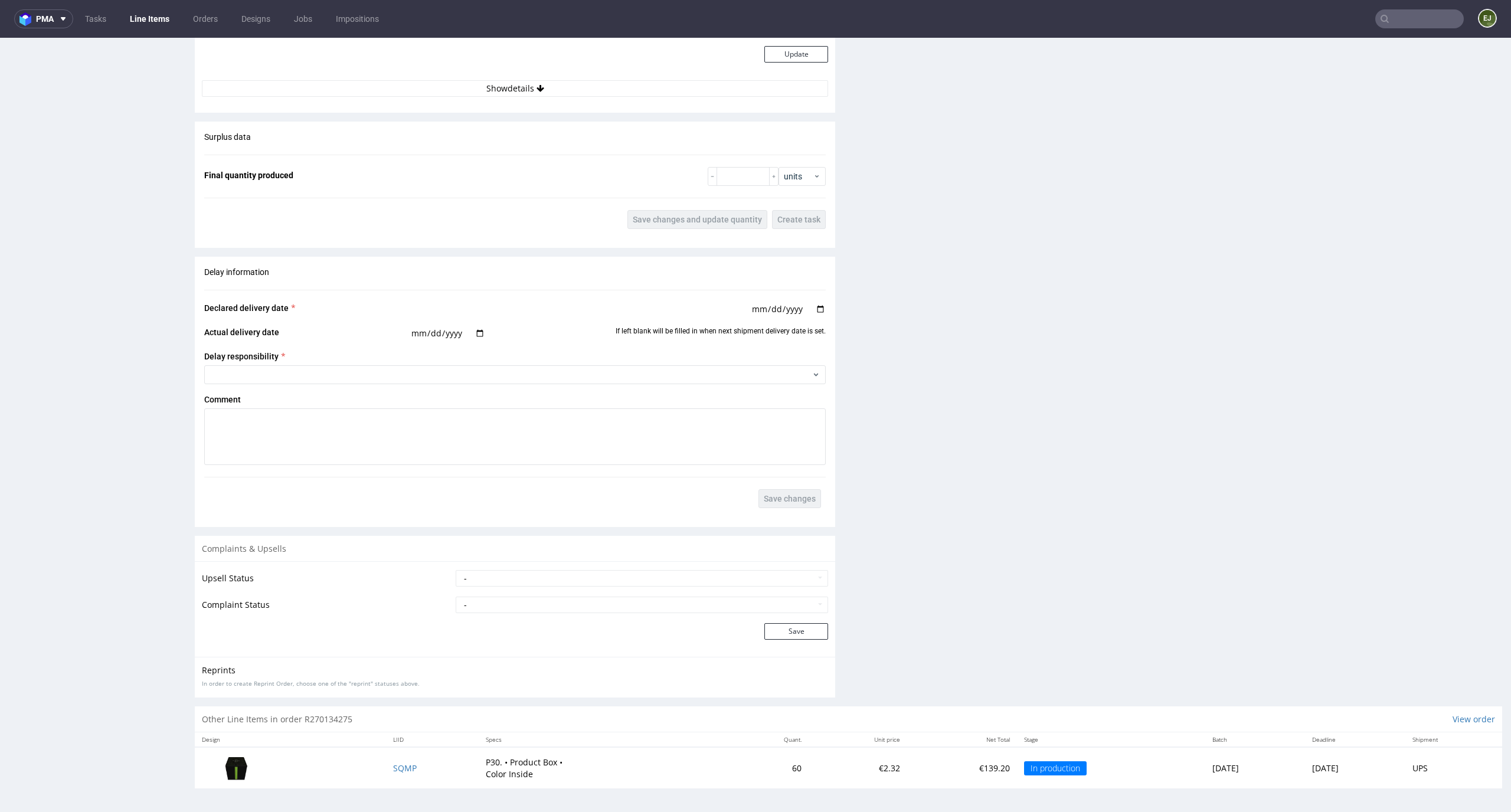
click at [391, 760] on td "SQMP" at bounding box center [432, 767] width 93 height 41
click at [393, 762] on span "SQMP" at bounding box center [405, 768] width 24 height 11
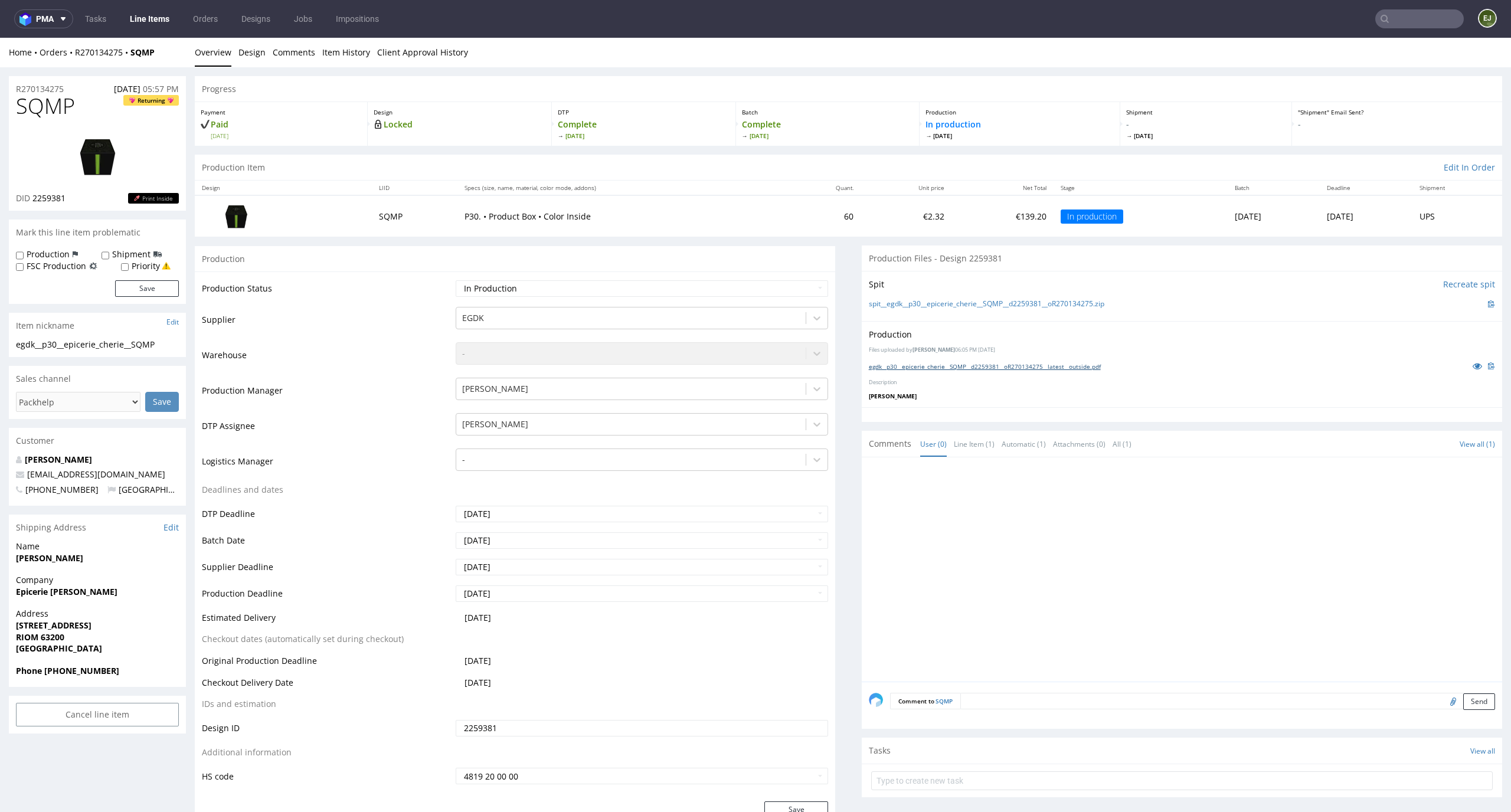
click at [991, 363] on link "egdk__p30__epicerie_cherie__SQMP__d2259381__oR270134275__latest__outside.pdf" at bounding box center [984, 367] width 232 height 8
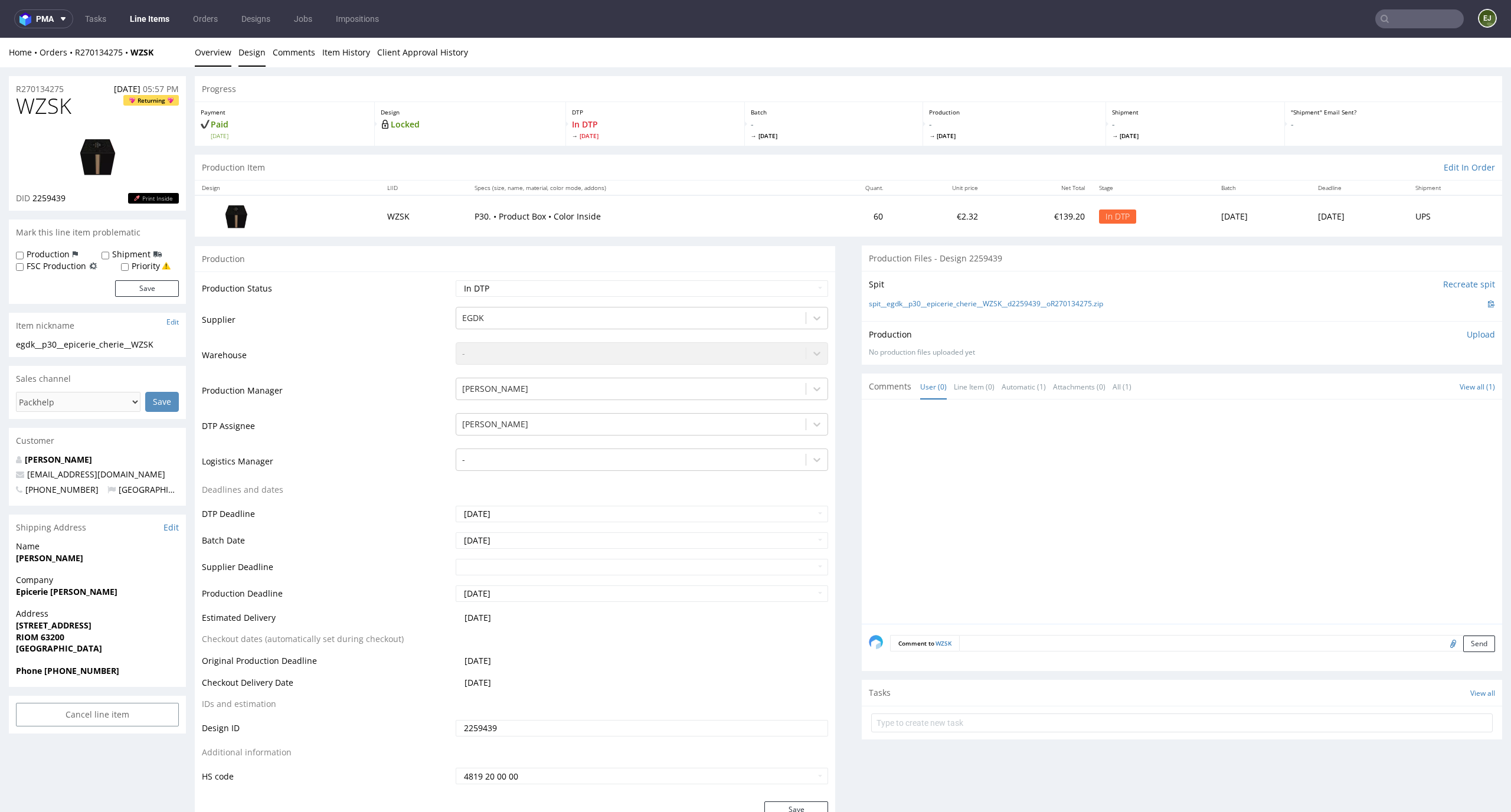
click at [247, 60] on link "Design" at bounding box center [252, 52] width 27 height 29
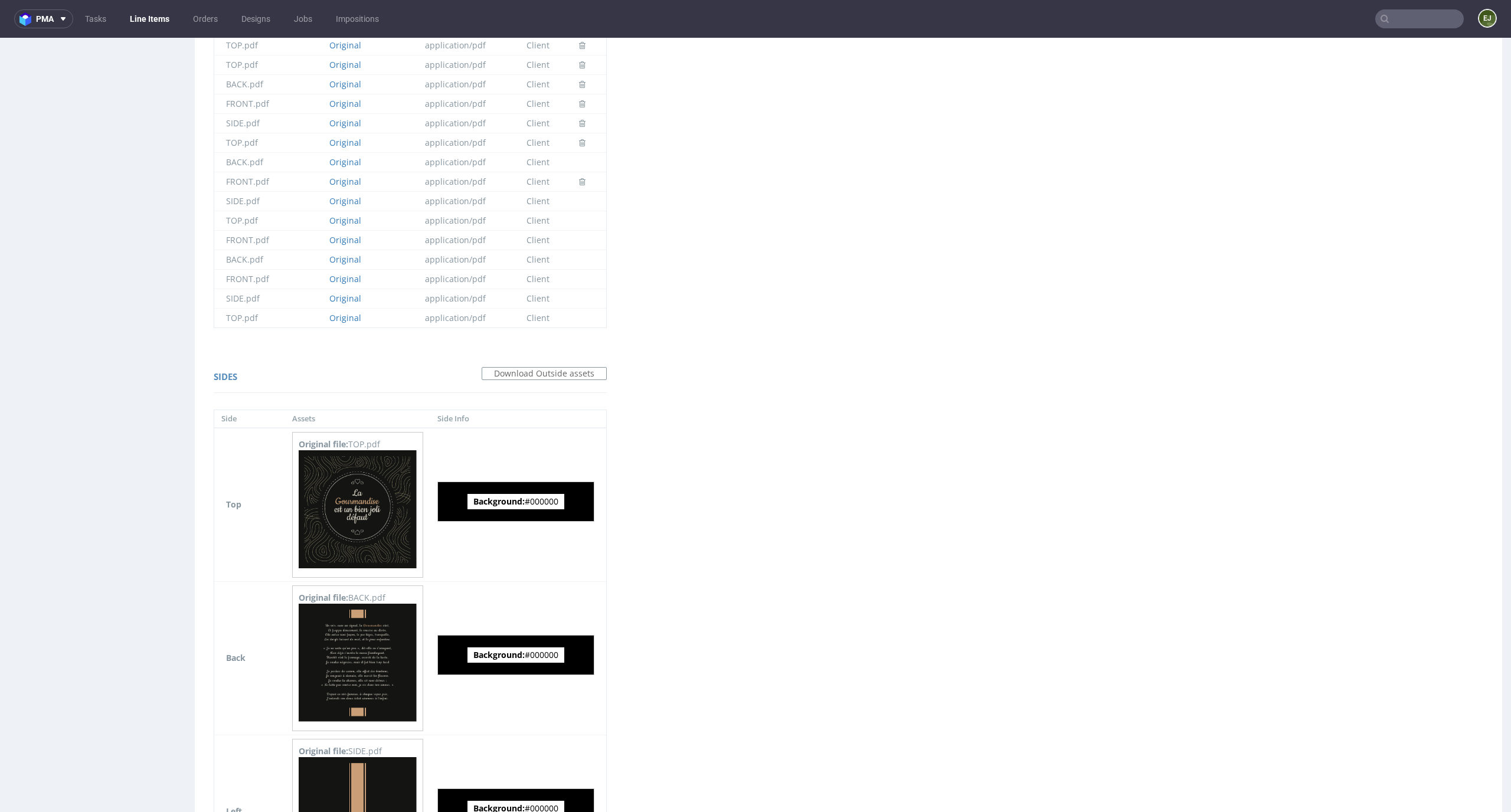
scroll to position [1461, 0]
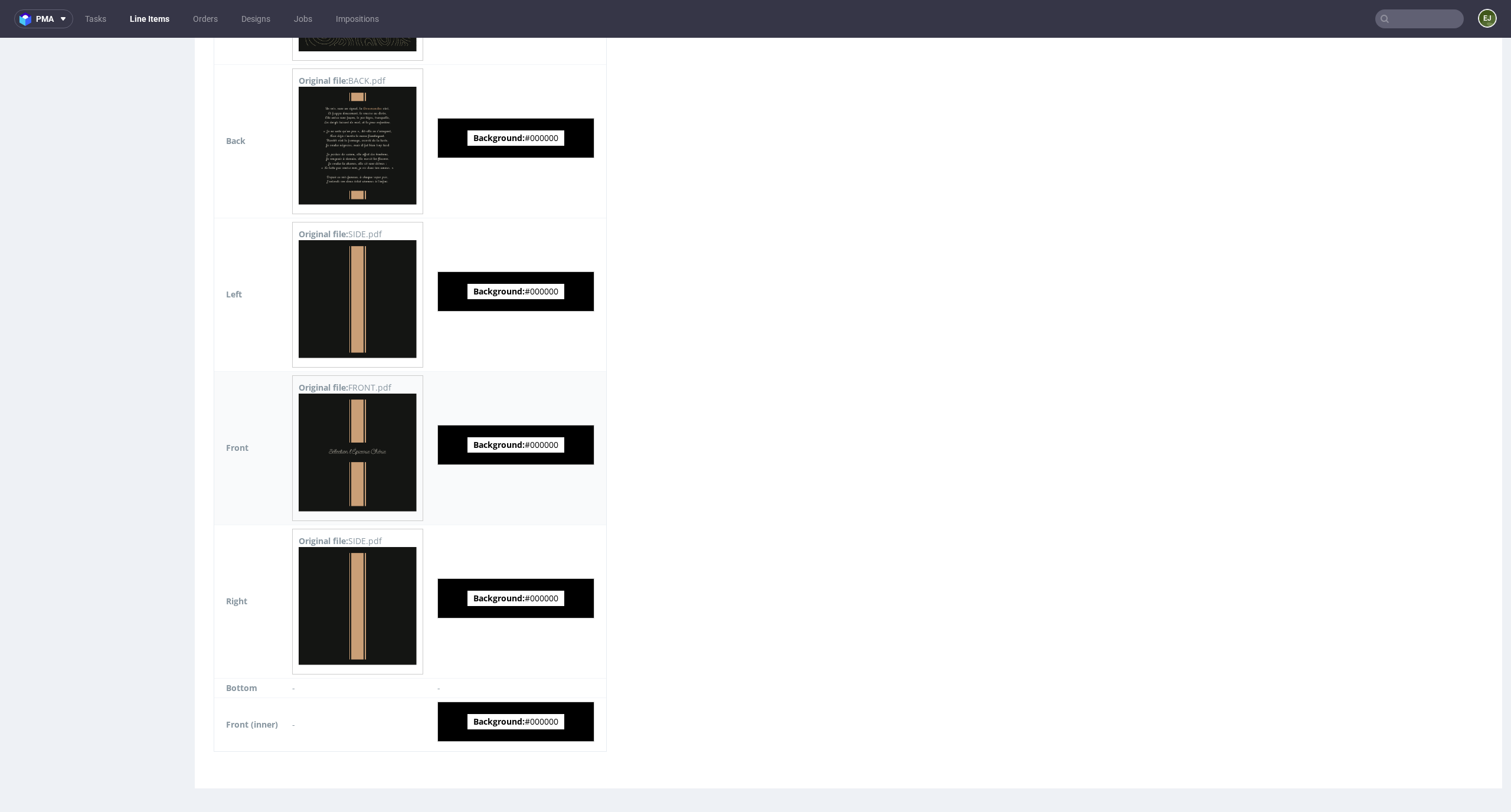
click at [377, 469] on img at bounding box center [357, 452] width 118 height 118
click at [361, 562] on img at bounding box center [357, 605] width 118 height 118
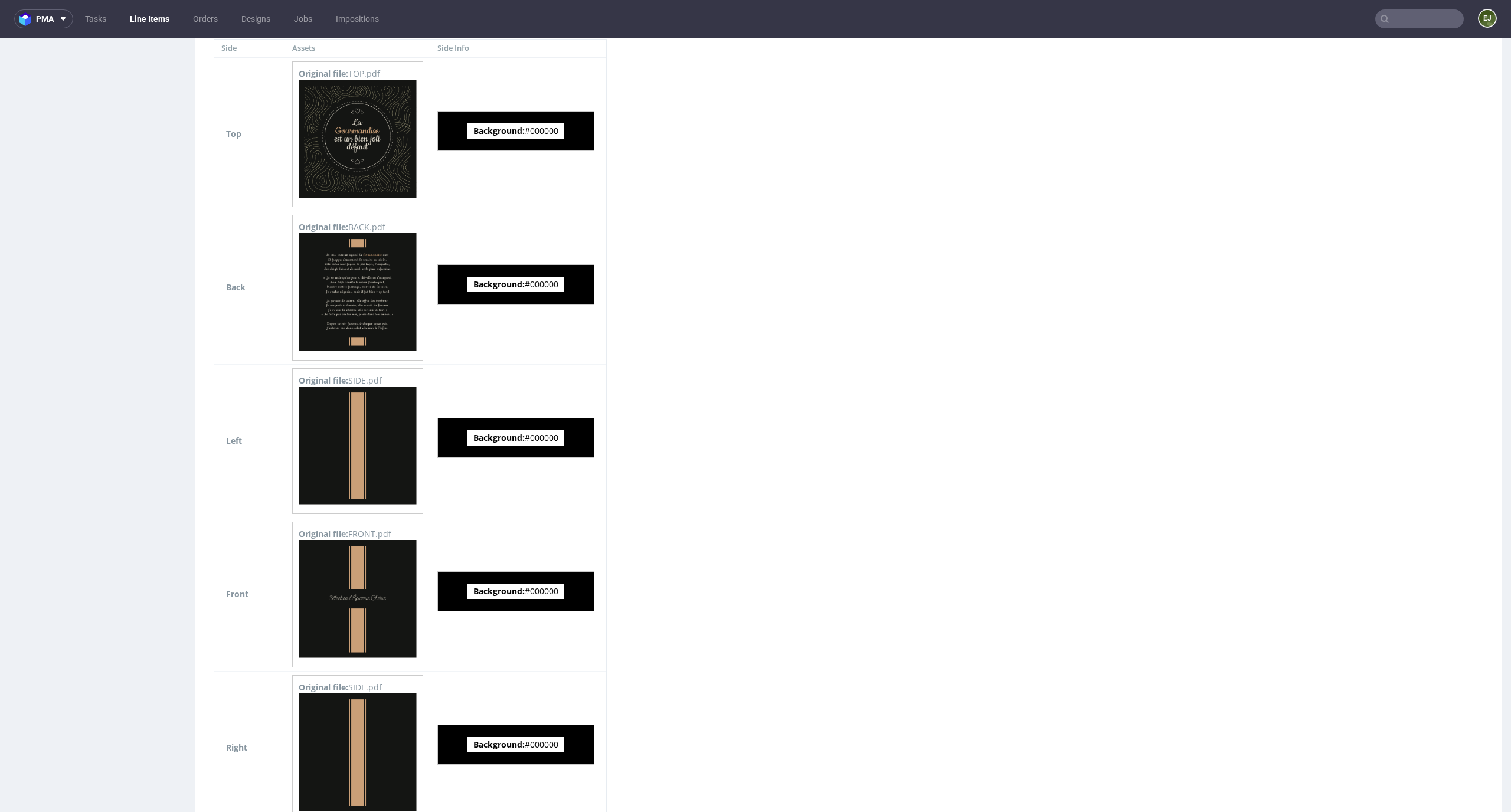
scroll to position [1215, 0]
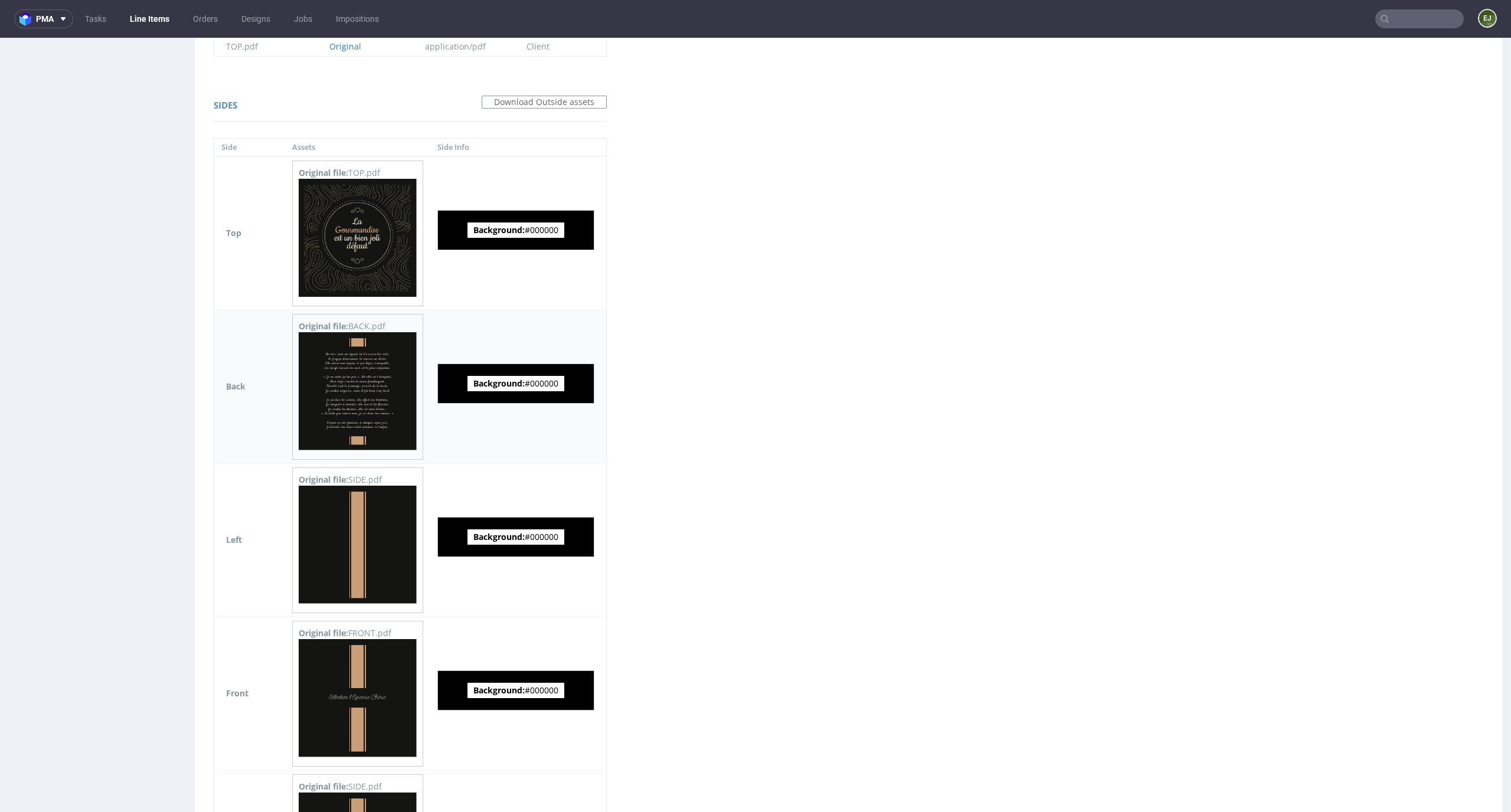
click at [334, 409] on img at bounding box center [357, 390] width 118 height 118
click at [385, 237] on img at bounding box center [357, 237] width 118 height 118
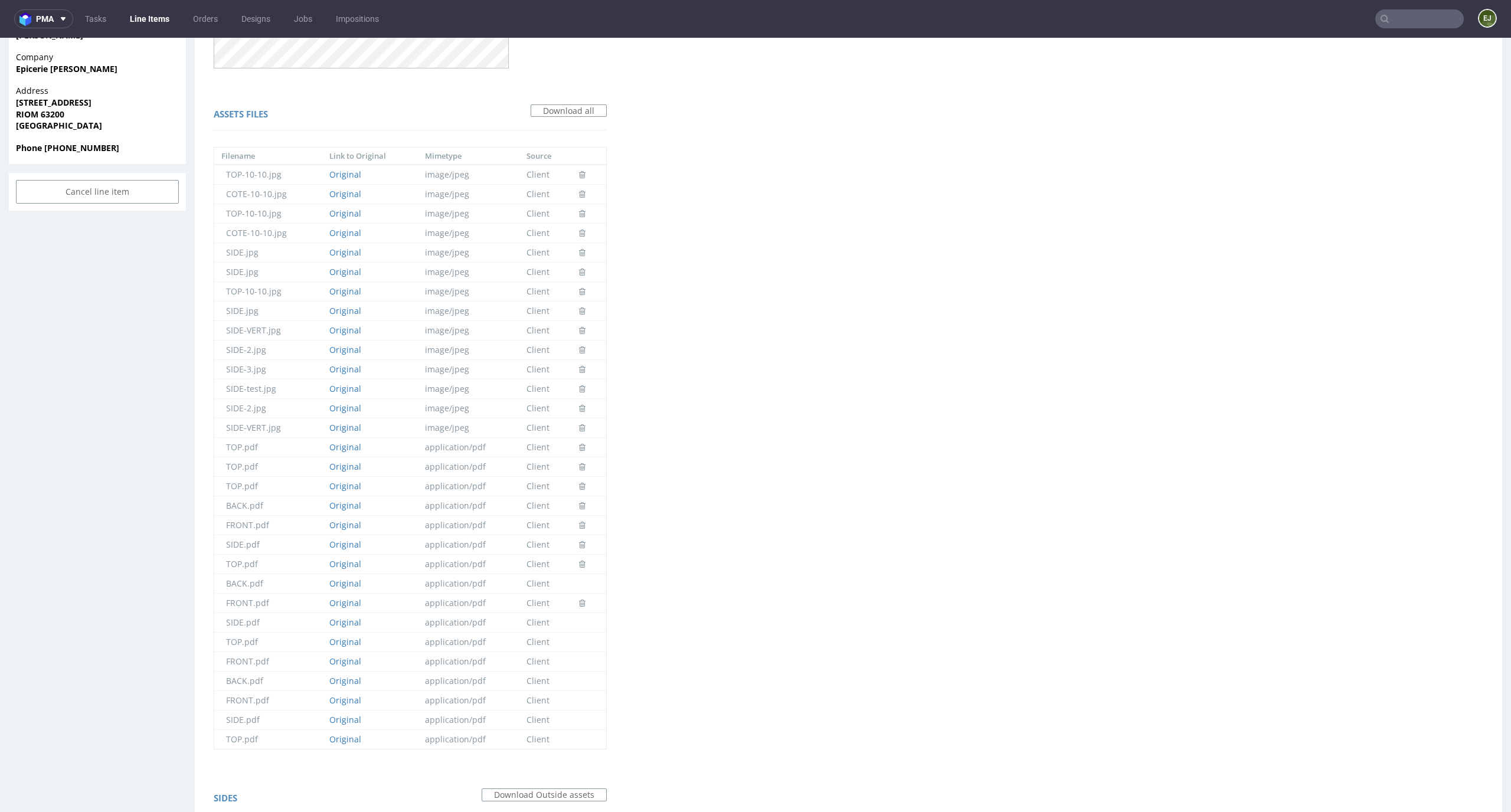
scroll to position [0, 0]
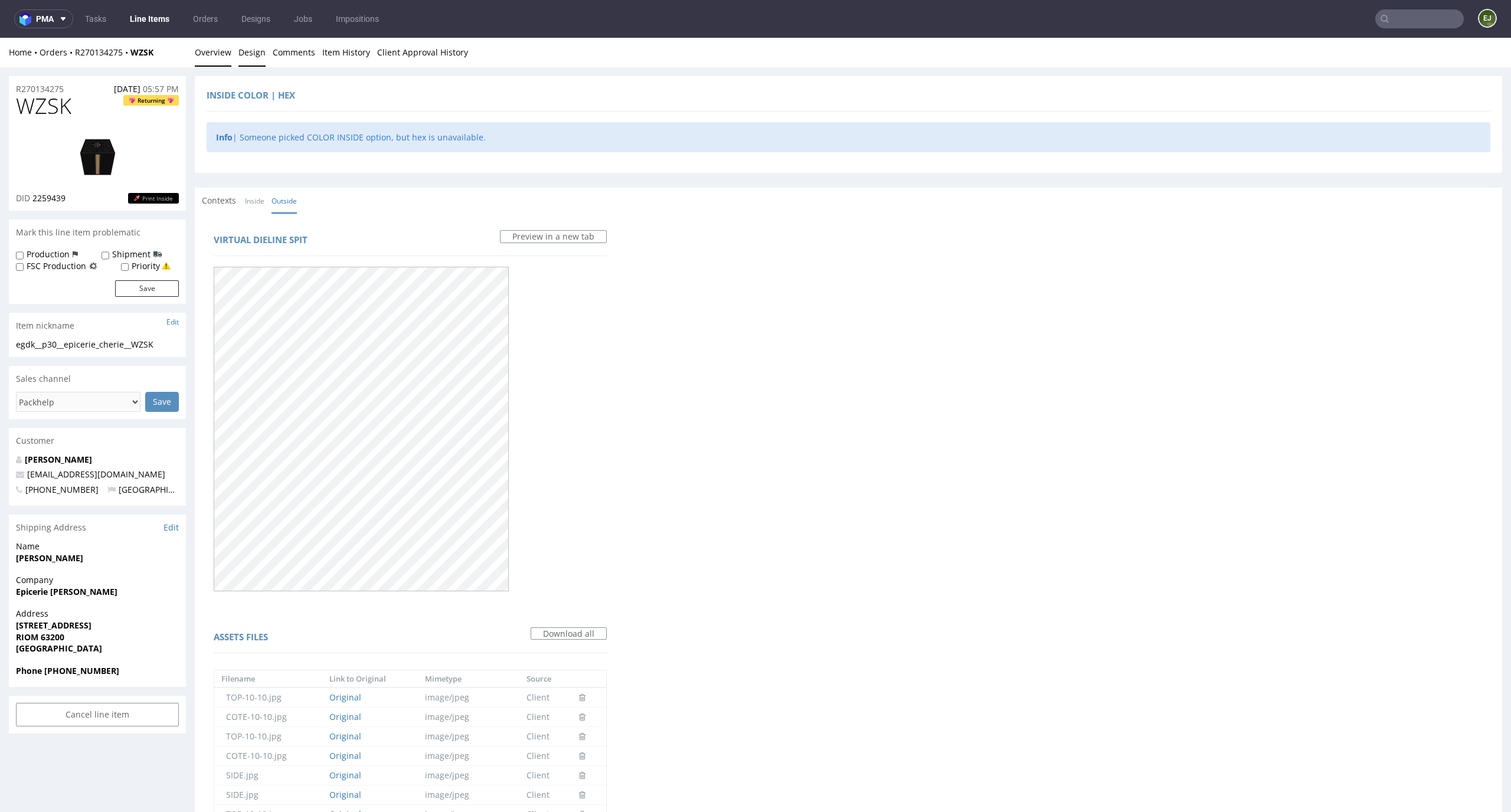
click at [215, 47] on link "Overview" at bounding box center [213, 52] width 37 height 29
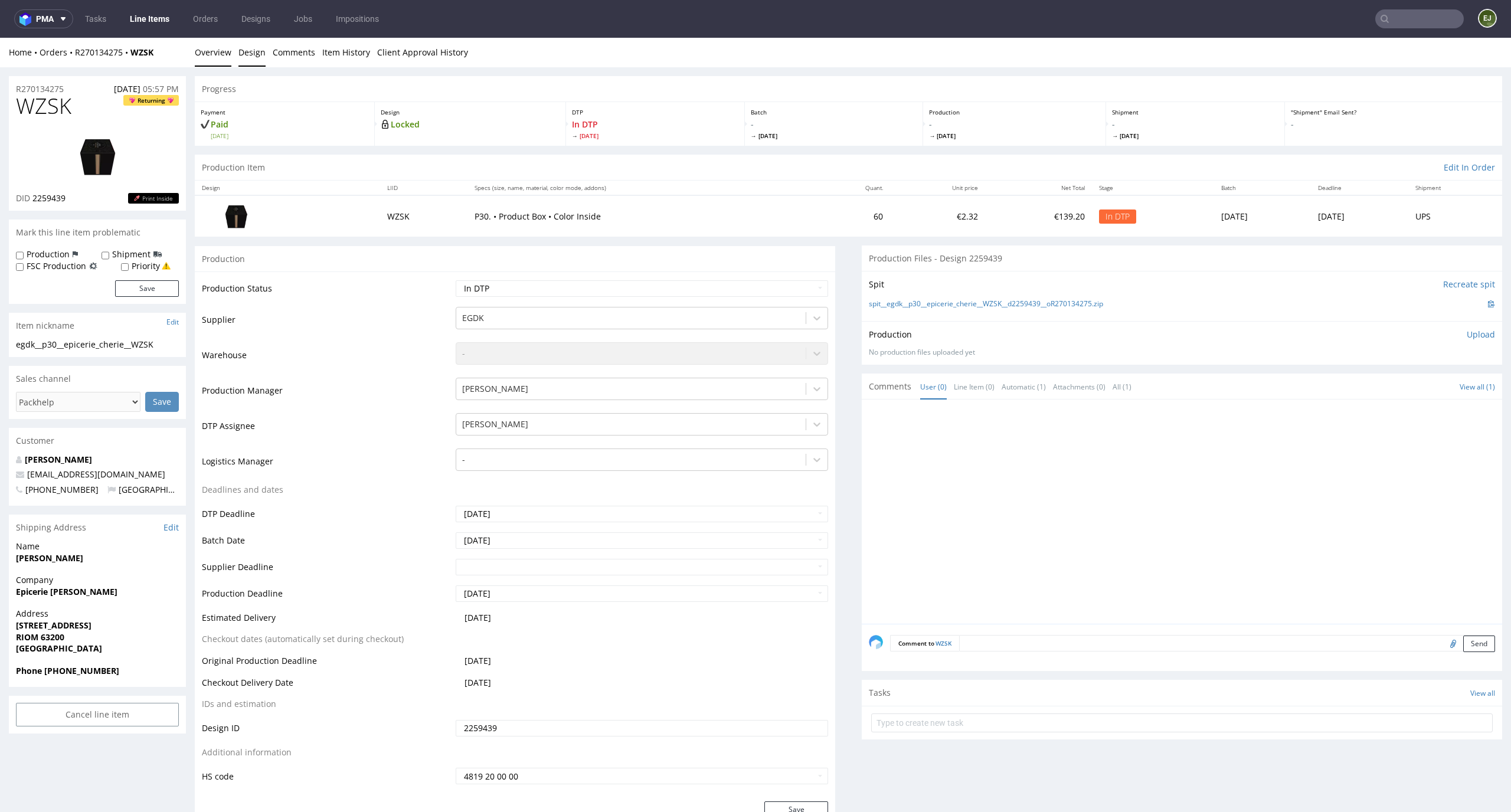
click at [244, 56] on link "Design" at bounding box center [252, 52] width 27 height 29
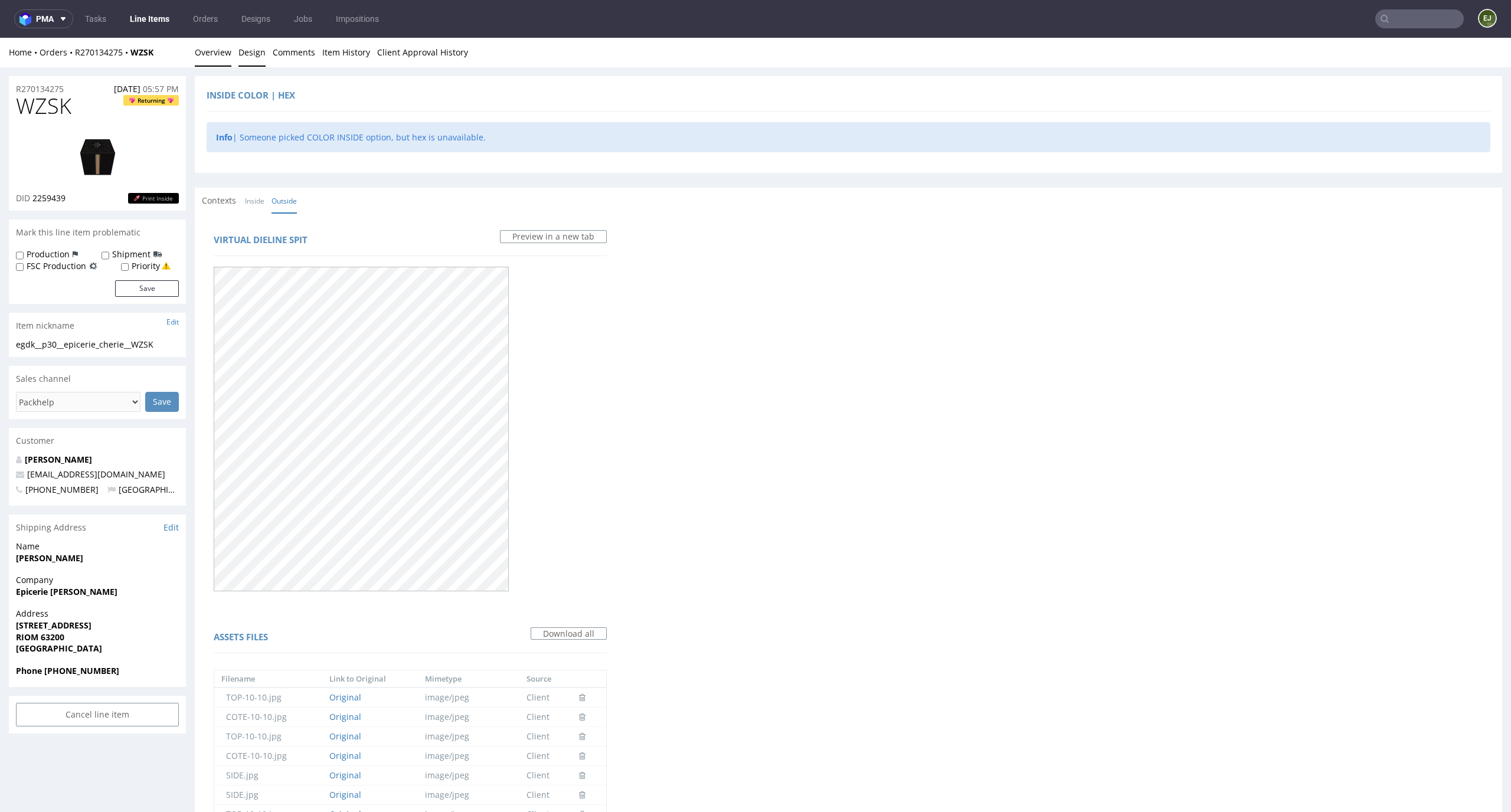
click at [206, 49] on link "Overview" at bounding box center [213, 52] width 37 height 29
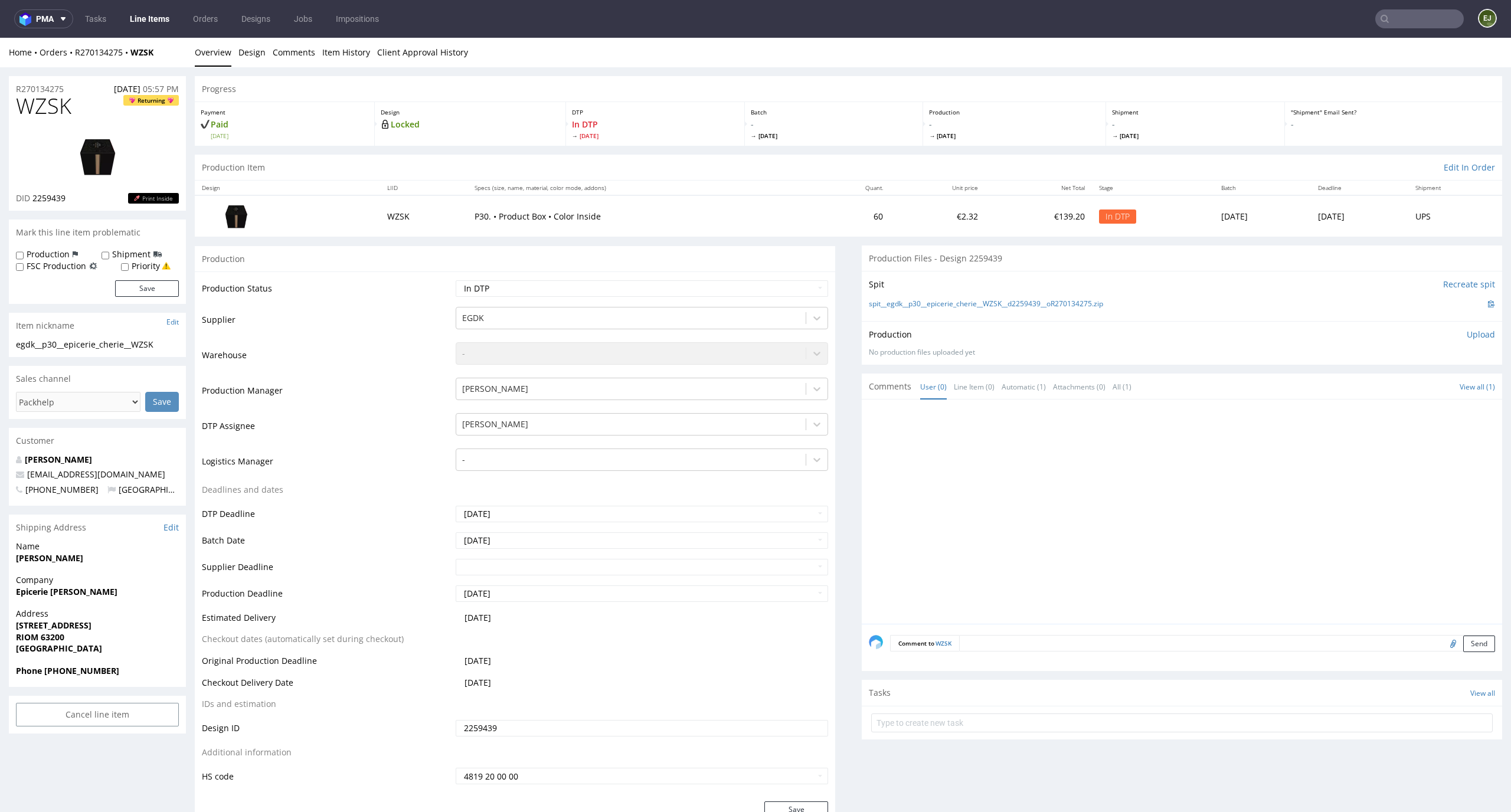
click at [111, 145] on img at bounding box center [97, 156] width 95 height 53
drag, startPoint x: 161, startPoint y: 341, endPoint x: 8, endPoint y: 343, distance: 153.0
click at [9, 343] on div "egdk__p30__epicerie_cherie__WZSK egdk__p30 __epicerie_cherie__WZSK Update" at bounding box center [97, 348] width 177 height 19
copy div "egdk__p30__epicerie_cherie__WZSK"
drag, startPoint x: 78, startPoint y: 197, endPoint x: 32, endPoint y: 197, distance: 46.0
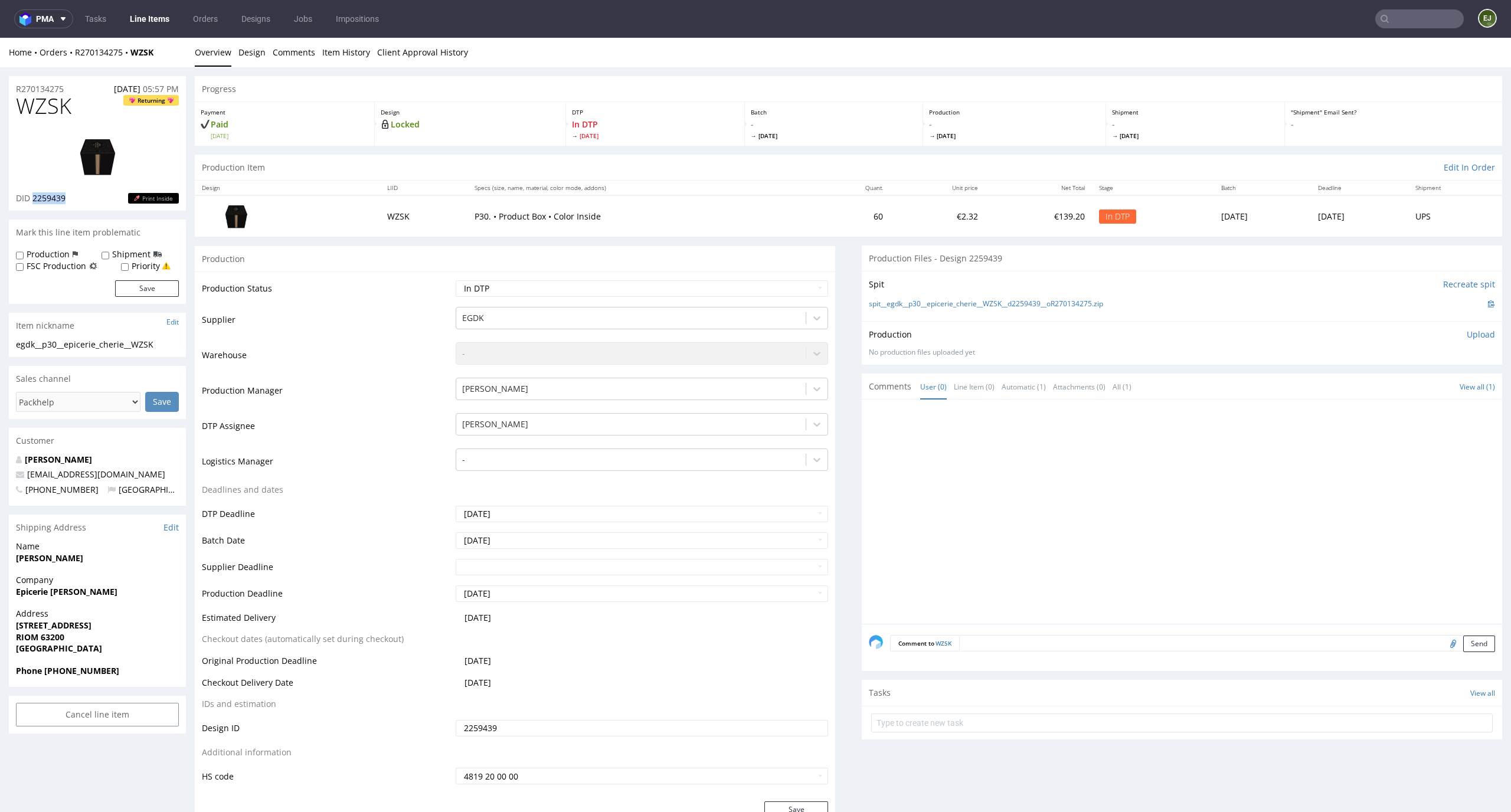
click at [32, 197] on div "DID 2259439 Print Inside" at bounding box center [97, 198] width 163 height 12
copy span "2259439"
drag, startPoint x: 71, startPoint y: 88, endPoint x: 0, endPoint y: 86, distance: 71.0
copy p "R270134275"
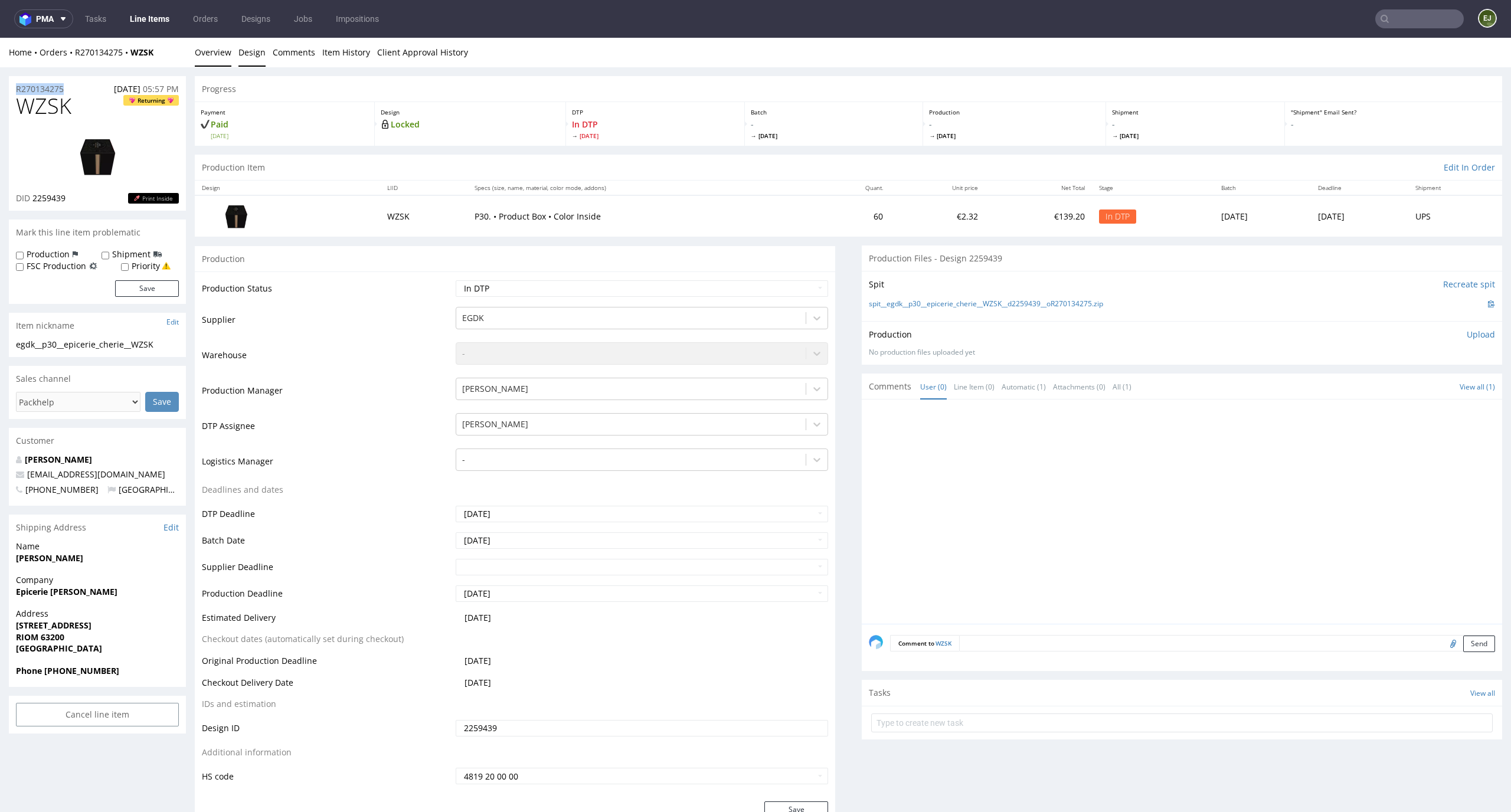
click at [238, 59] on link "Design" at bounding box center [252, 52] width 27 height 29
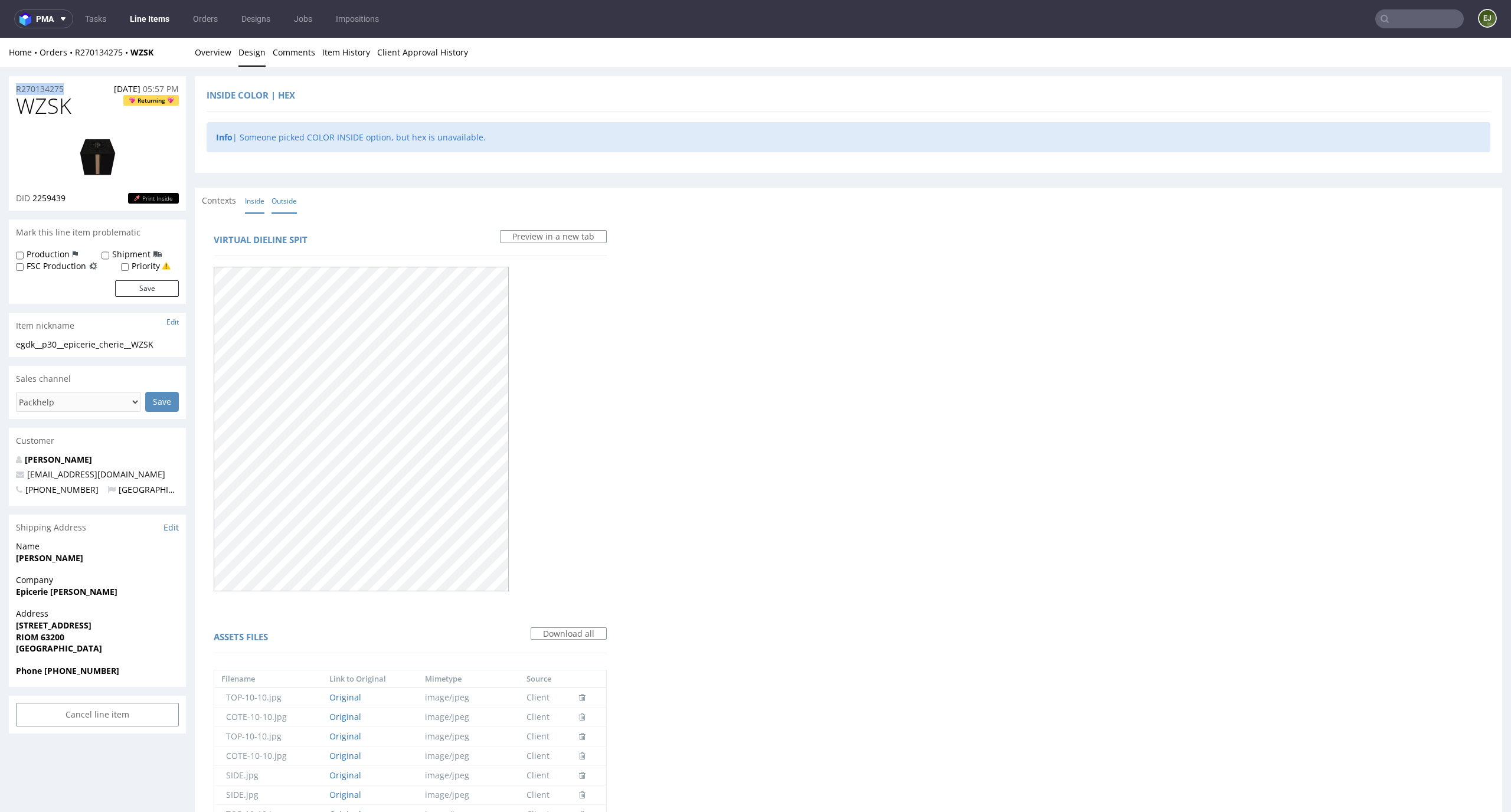
click at [259, 207] on link "Inside" at bounding box center [254, 201] width 20 height 25
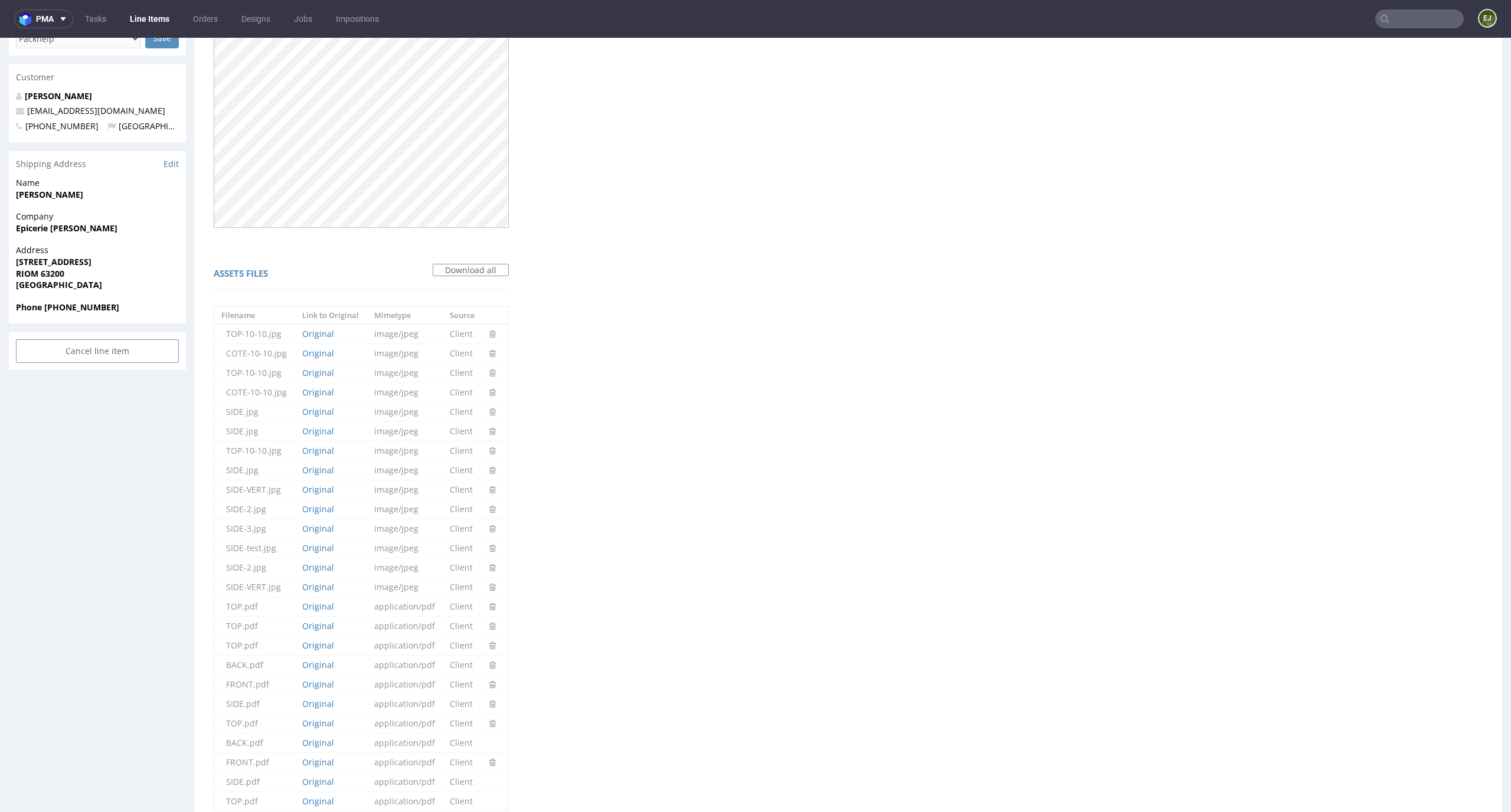
scroll to position [962, 0]
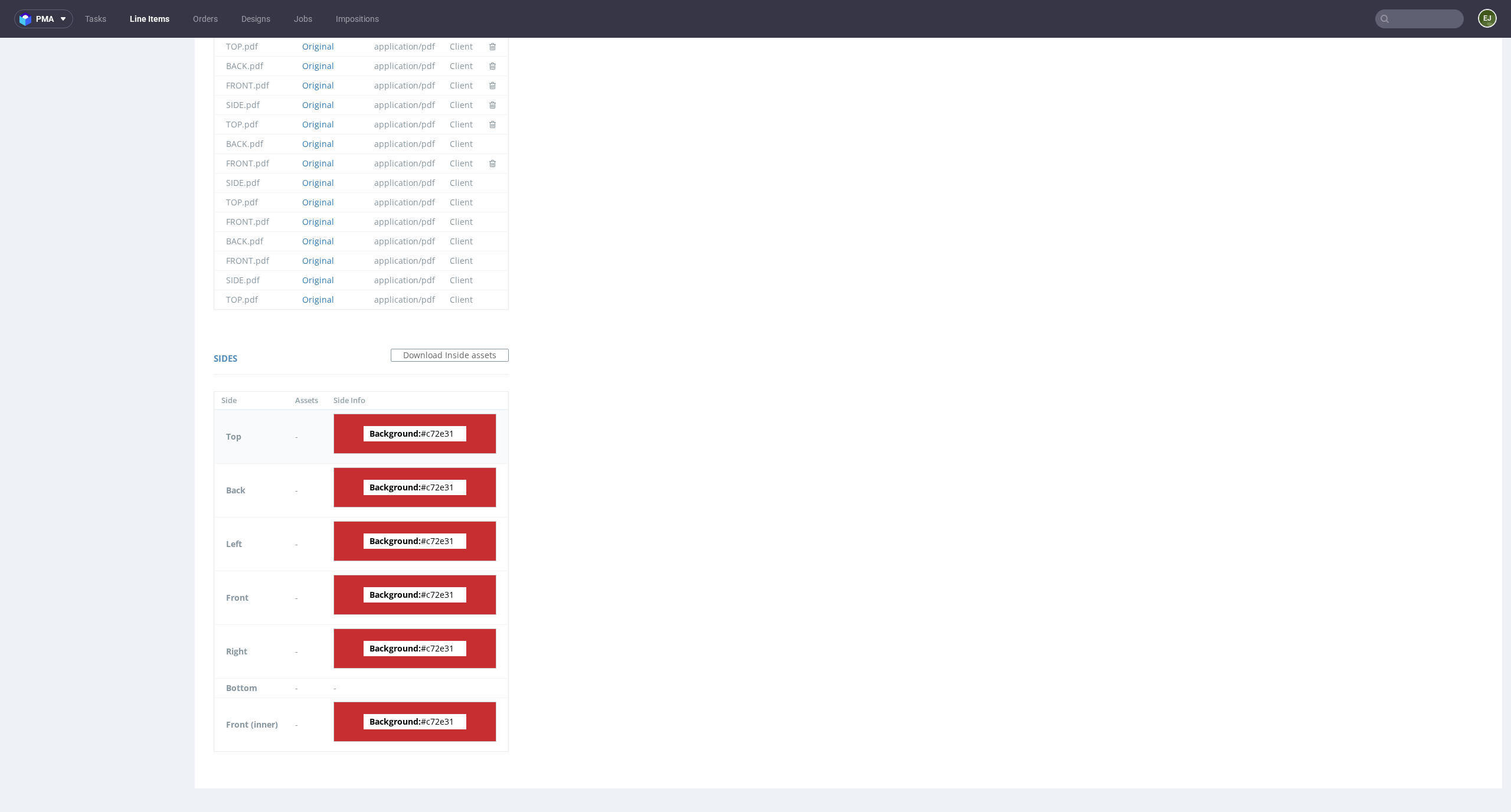
drag, startPoint x: 460, startPoint y: 435, endPoint x: 427, endPoint y: 435, distance: 33.0
click at [427, 435] on span "Background: #c72e31" at bounding box center [414, 433] width 103 height 16
copy span "c72e31"
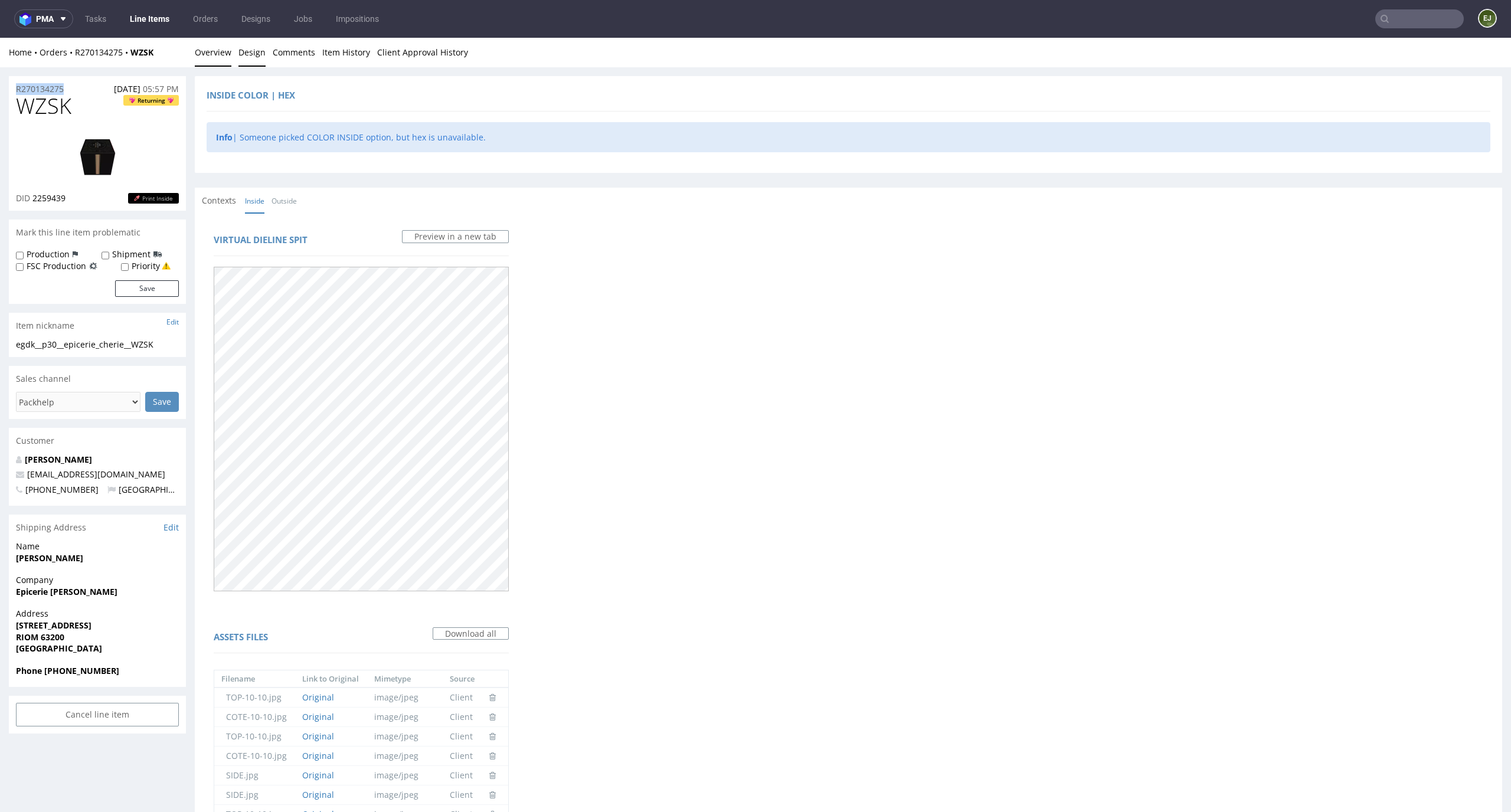
click at [195, 44] on link "Overview" at bounding box center [213, 52] width 37 height 29
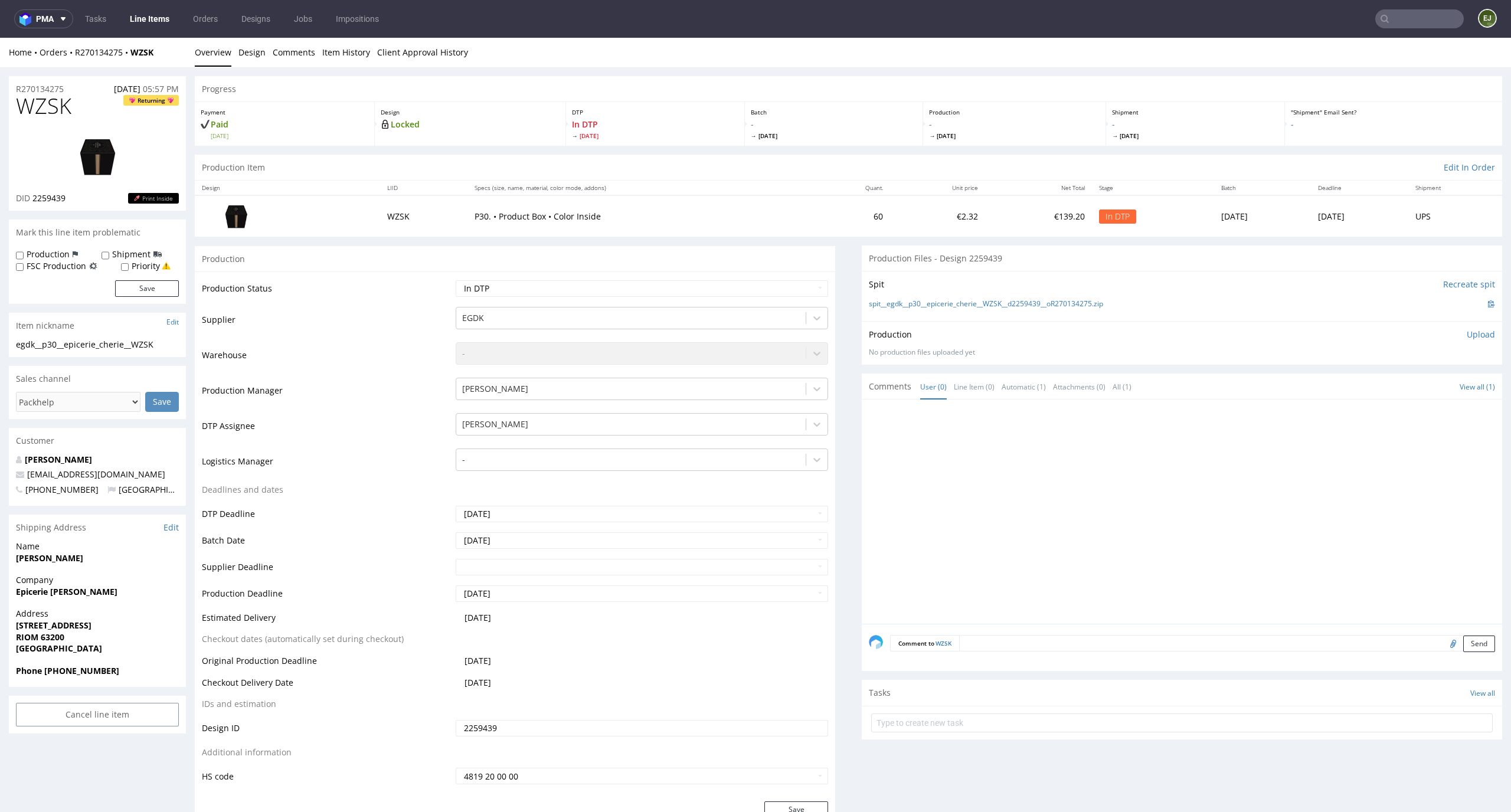
click at [86, 95] on h1 "WZSK Returning" at bounding box center [97, 106] width 163 height 24
drag, startPoint x: 79, startPoint y: 100, endPoint x: 0, endPoint y: 100, distance: 79.0
copy span "WZSK"
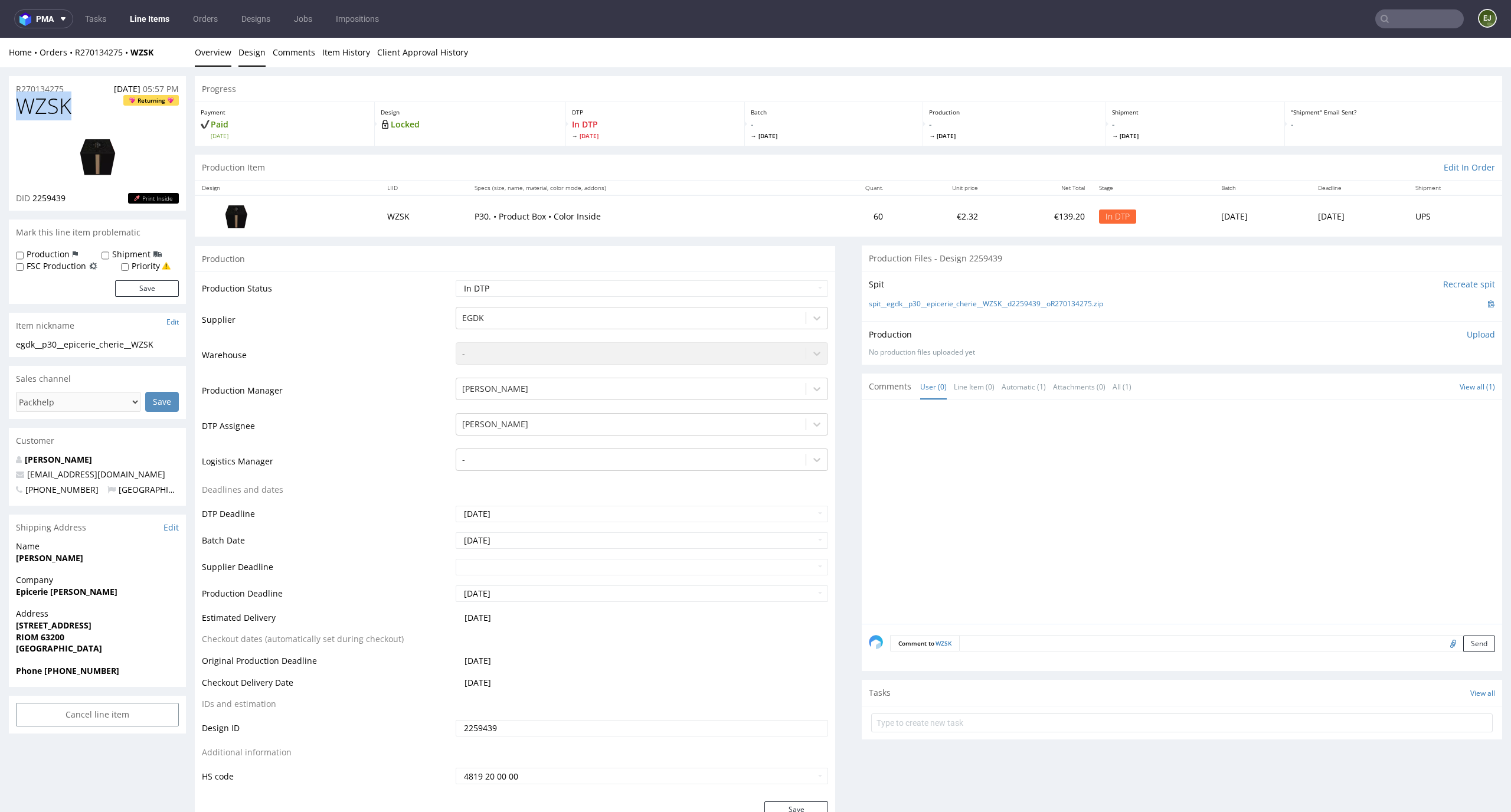
click at [250, 56] on link "Design" at bounding box center [252, 52] width 27 height 29
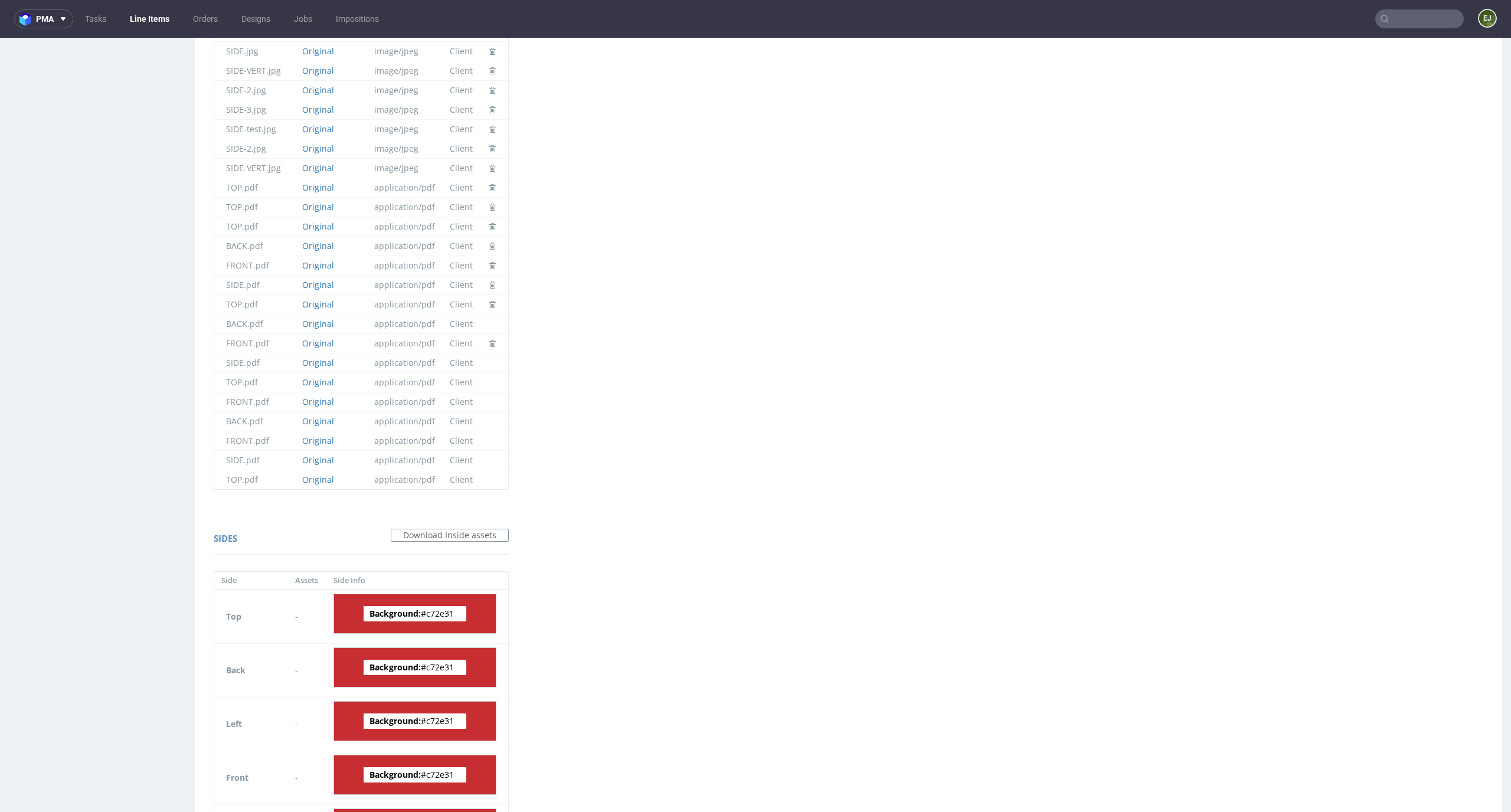
scroll to position [962, 0]
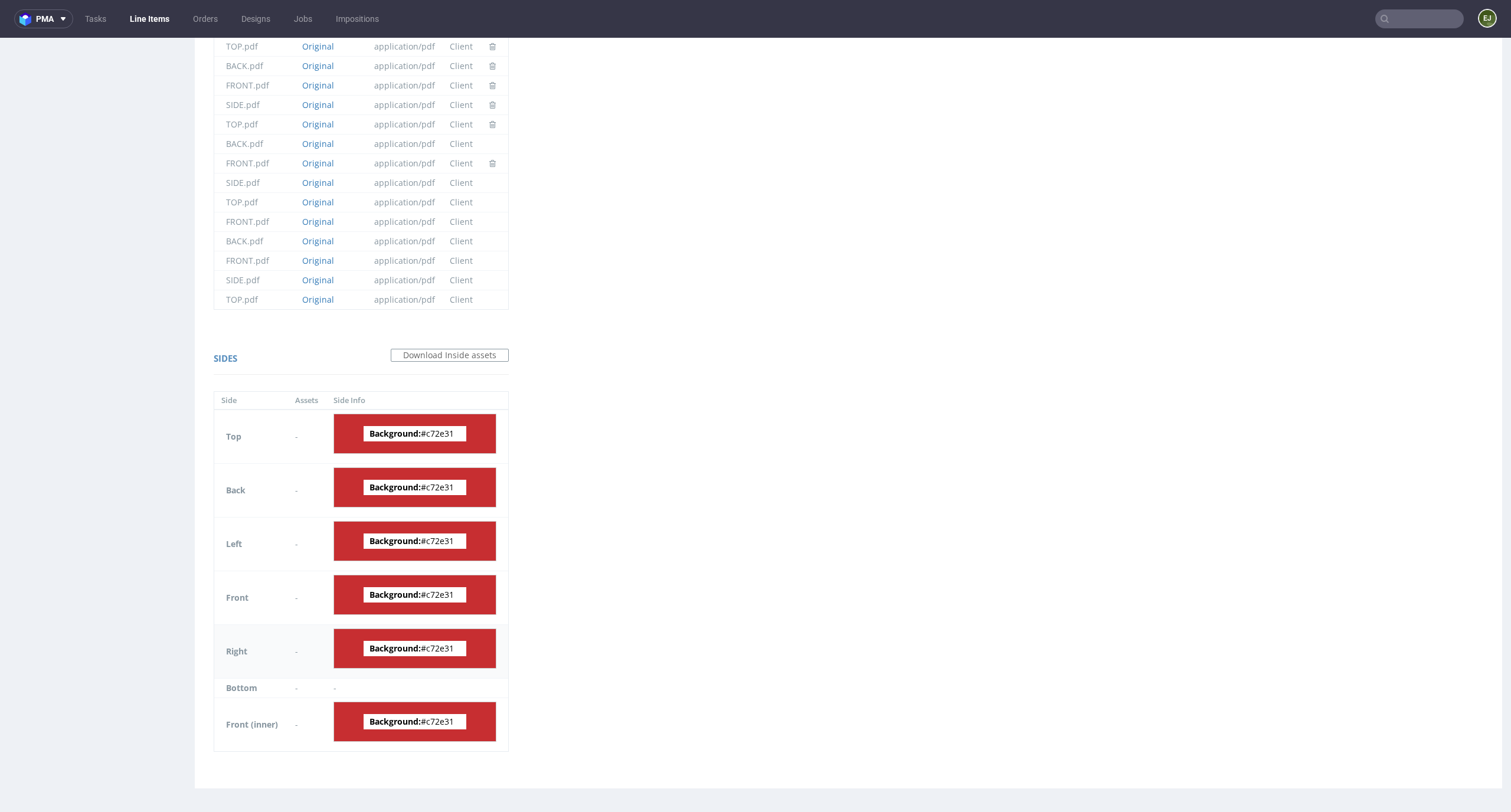
drag, startPoint x: 459, startPoint y: 649, endPoint x: 427, endPoint y: 649, distance: 32.0
click at [427, 649] on span "Background: #c72e31" at bounding box center [414, 648] width 103 height 16
copy span "c72e31"
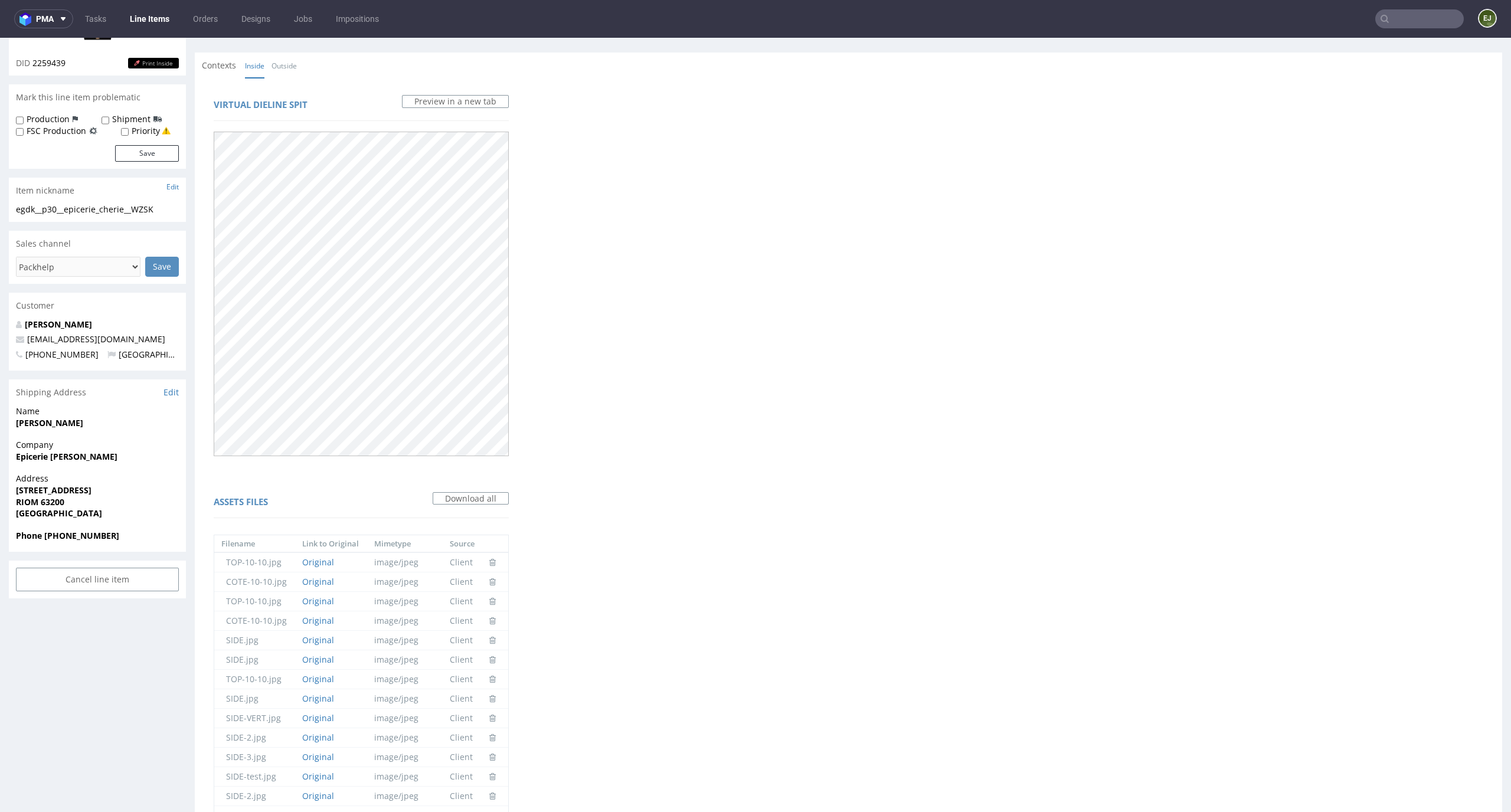
scroll to position [0, 0]
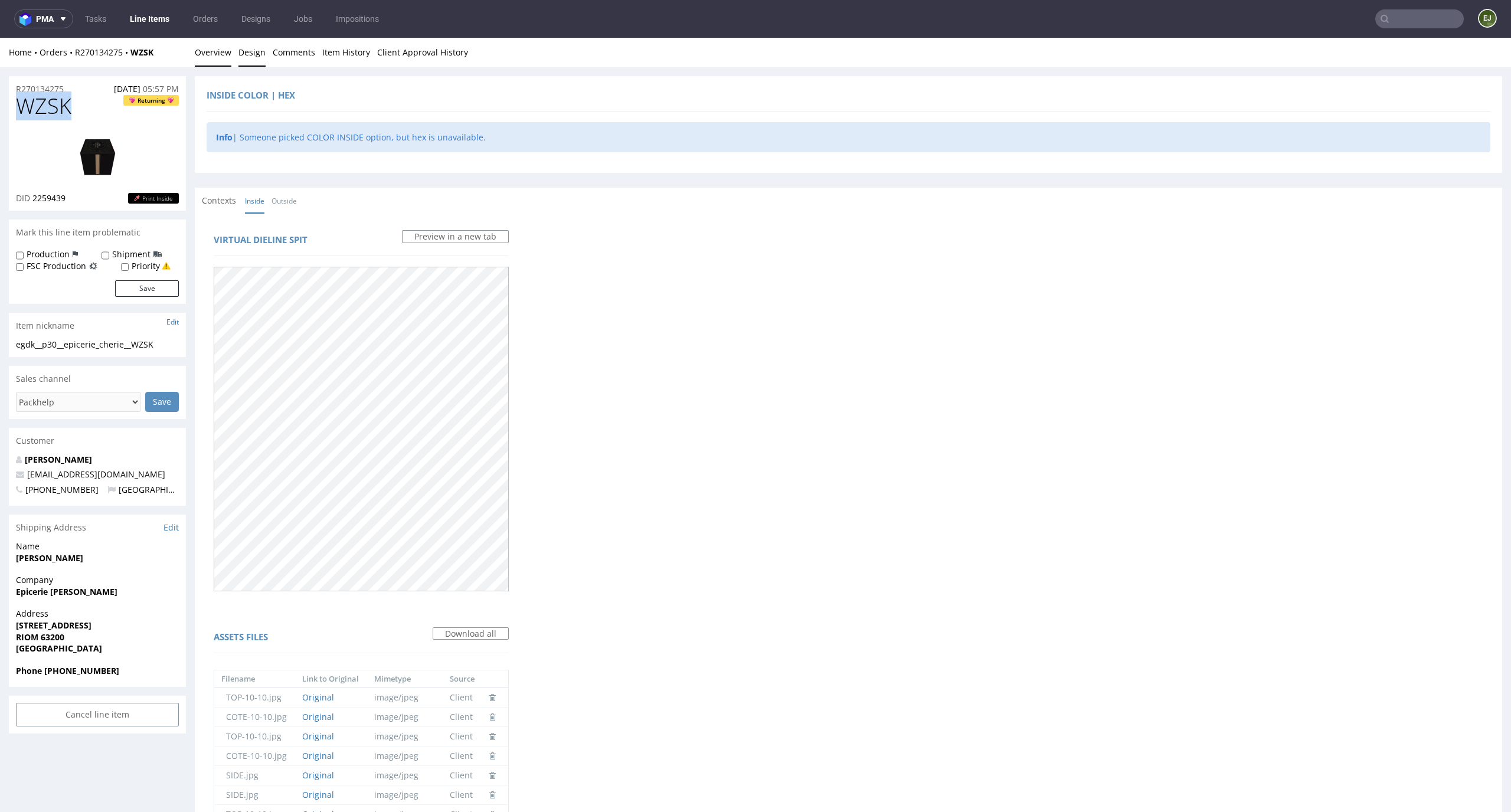
click at [212, 44] on link "Overview" at bounding box center [213, 52] width 37 height 29
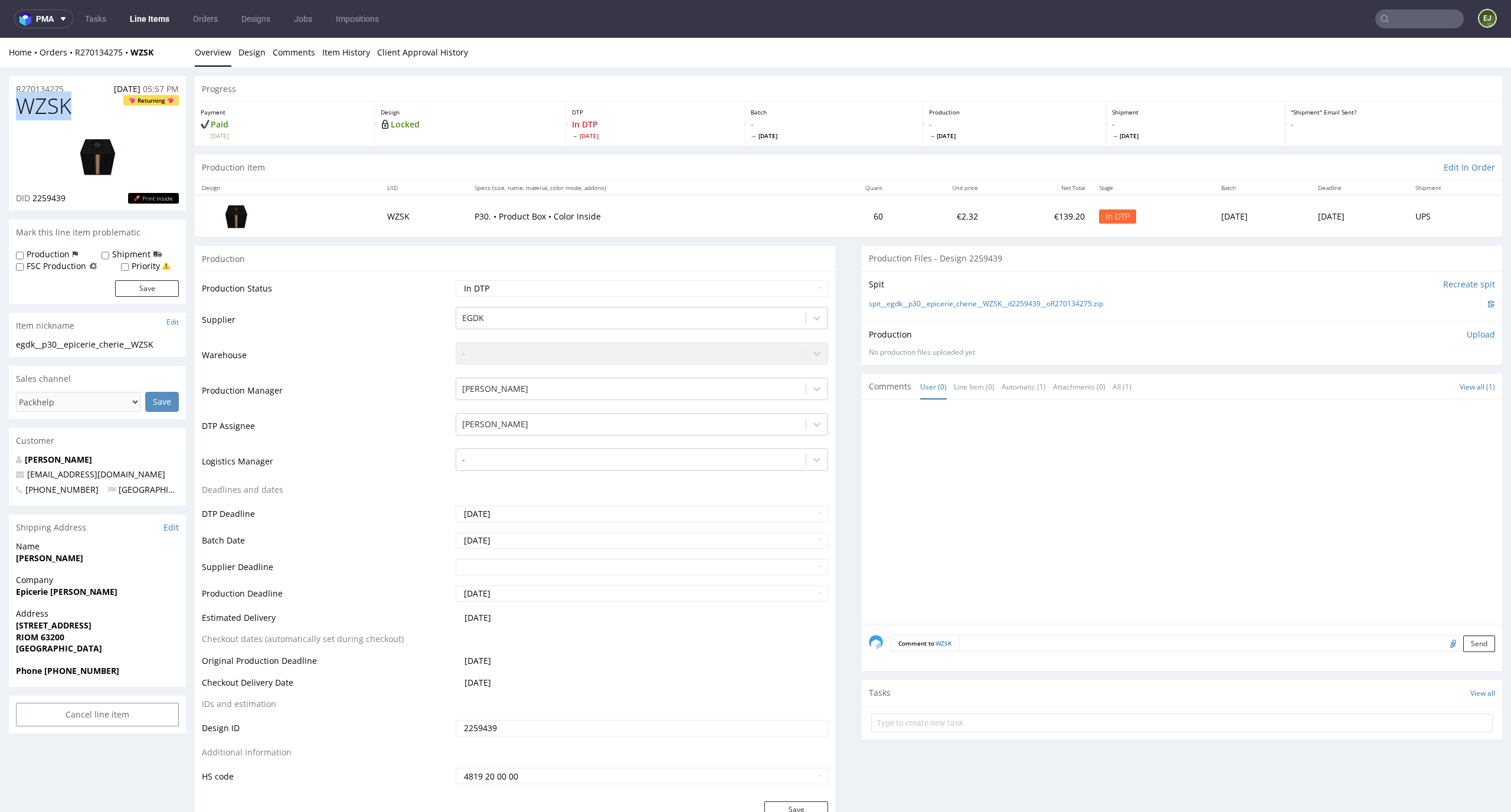
click at [94, 150] on img at bounding box center [97, 156] width 95 height 53
click at [359, 287] on td "Production Status" at bounding box center [327, 292] width 251 height 27
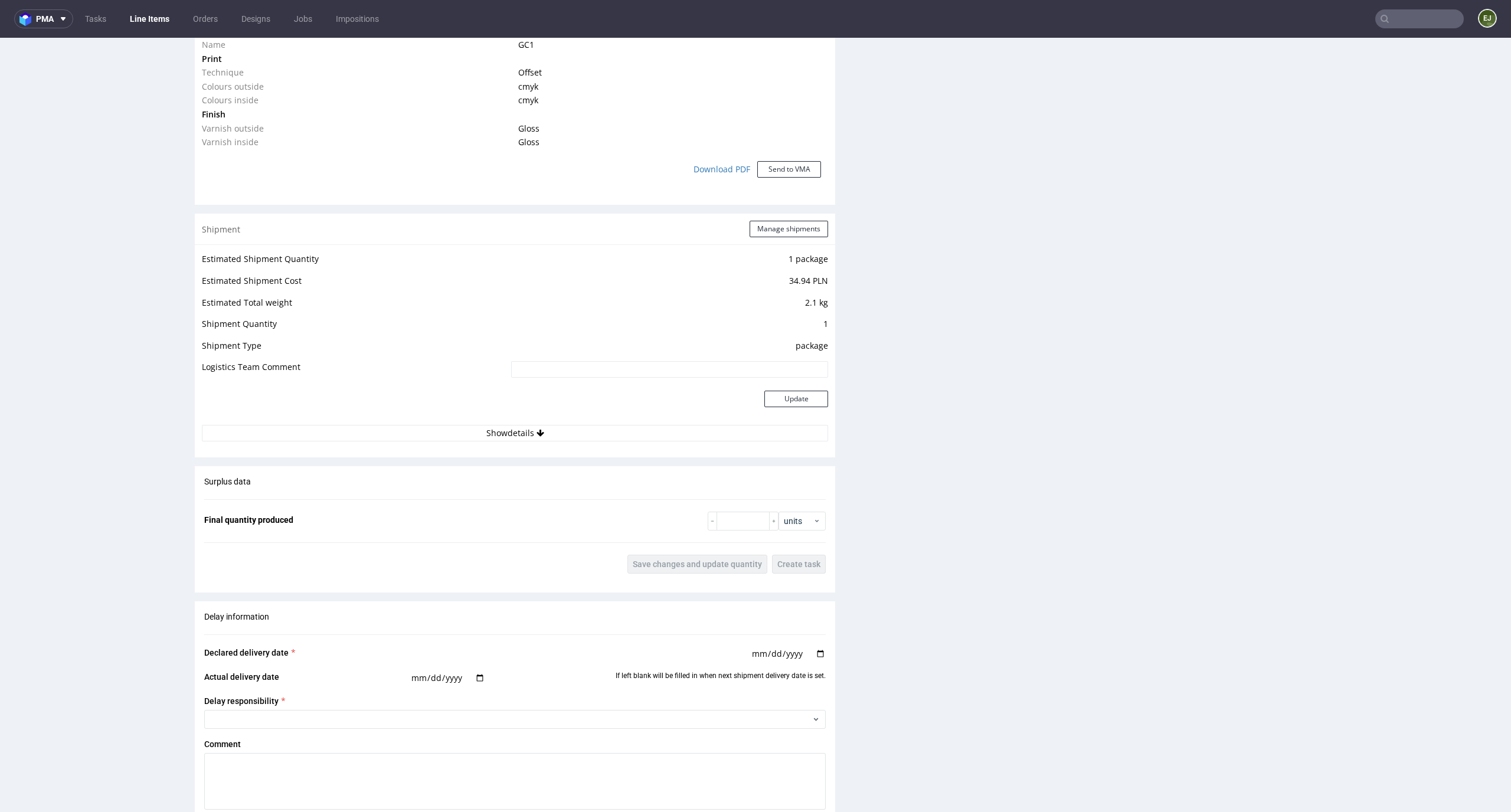
scroll to position [1381, 0]
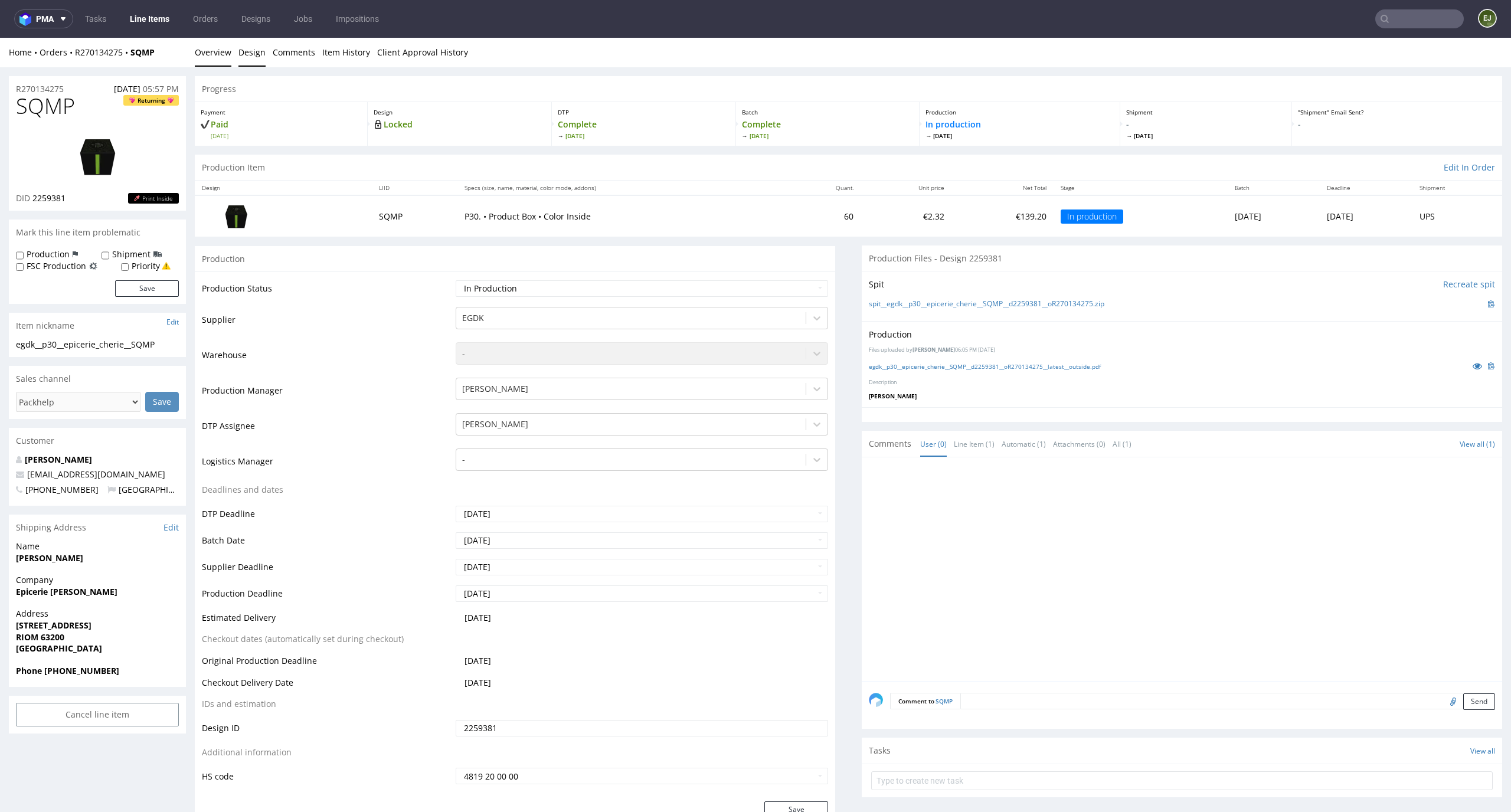
click at [256, 54] on link "Design" at bounding box center [252, 52] width 27 height 29
click at [947, 366] on link "egdk__p30__epicerie_cherie__SQMP__d2259381__oR270134275__latest__outside.pdf" at bounding box center [984, 367] width 232 height 8
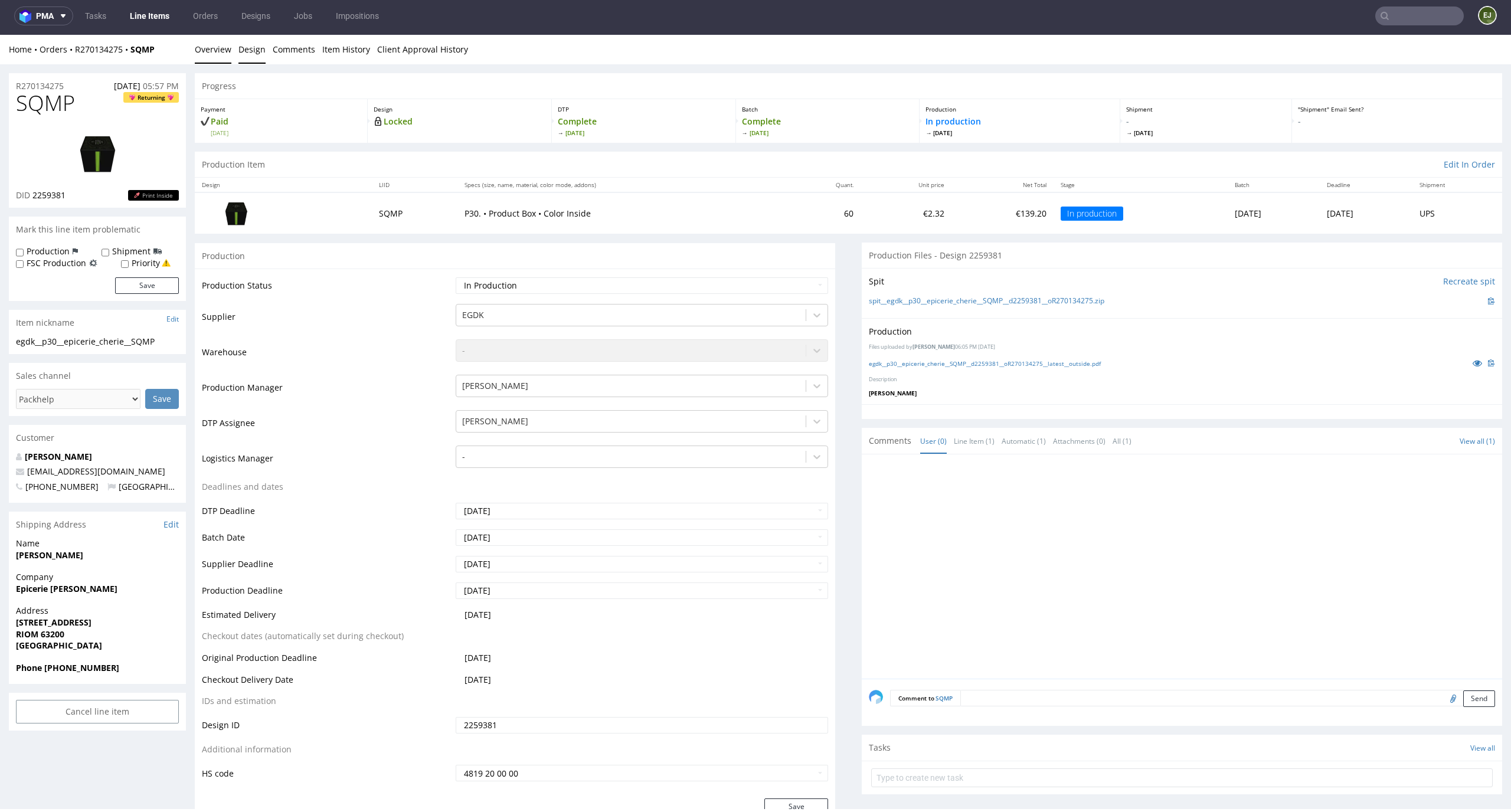
click at [246, 58] on link "Design" at bounding box center [252, 49] width 27 height 29
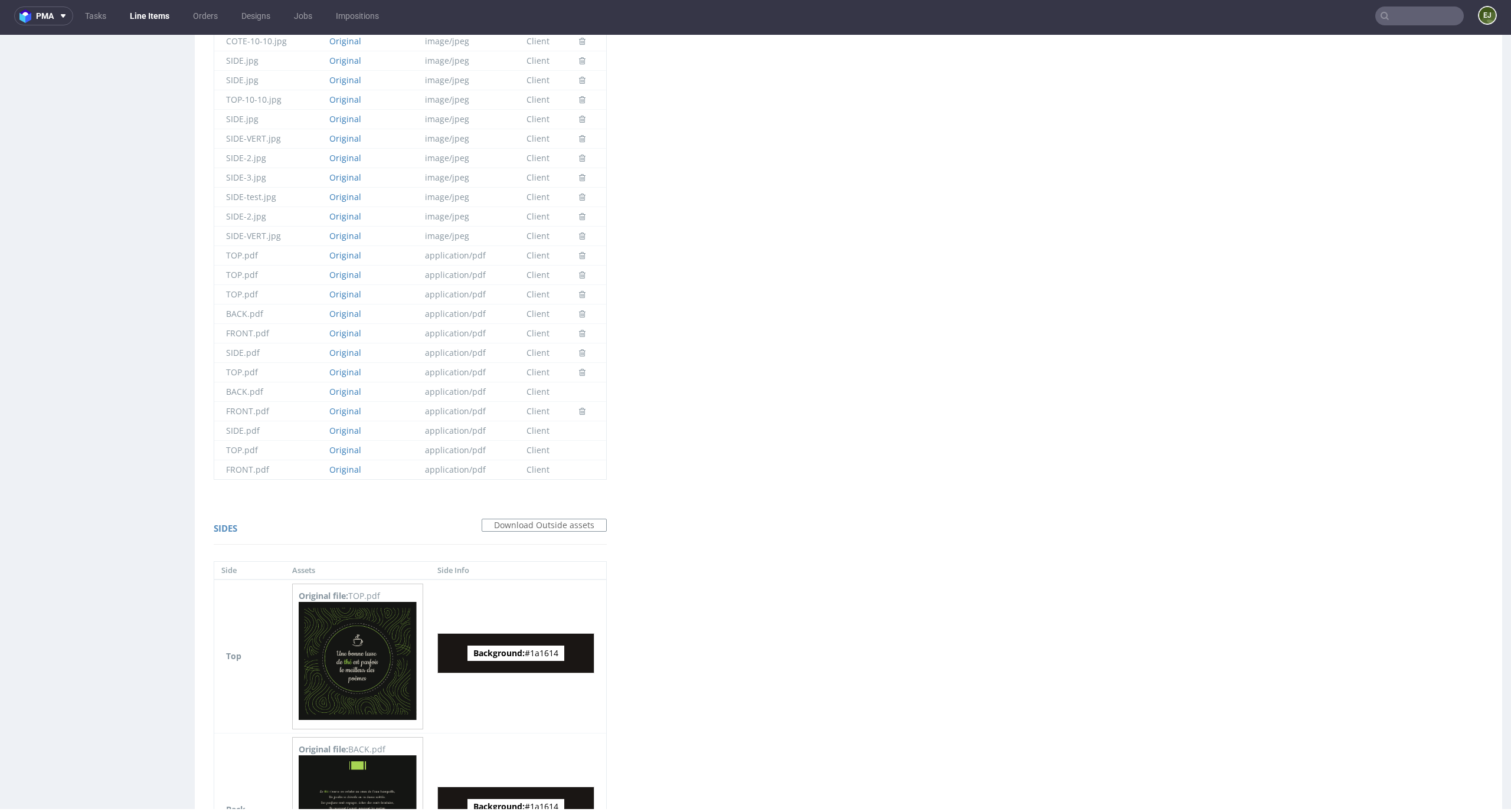
scroll to position [1529, 0]
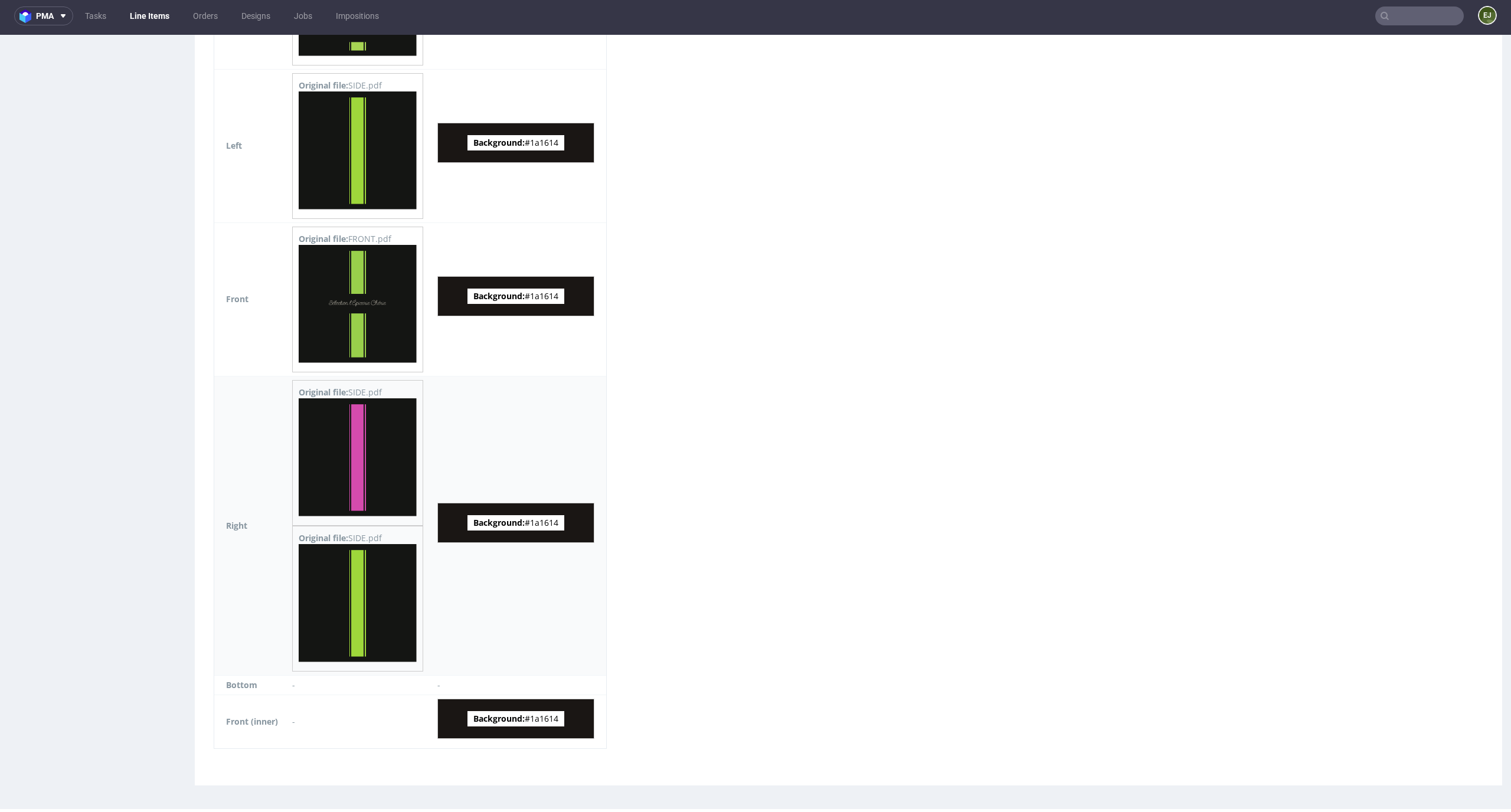
click at [400, 469] on img at bounding box center [357, 457] width 118 height 118
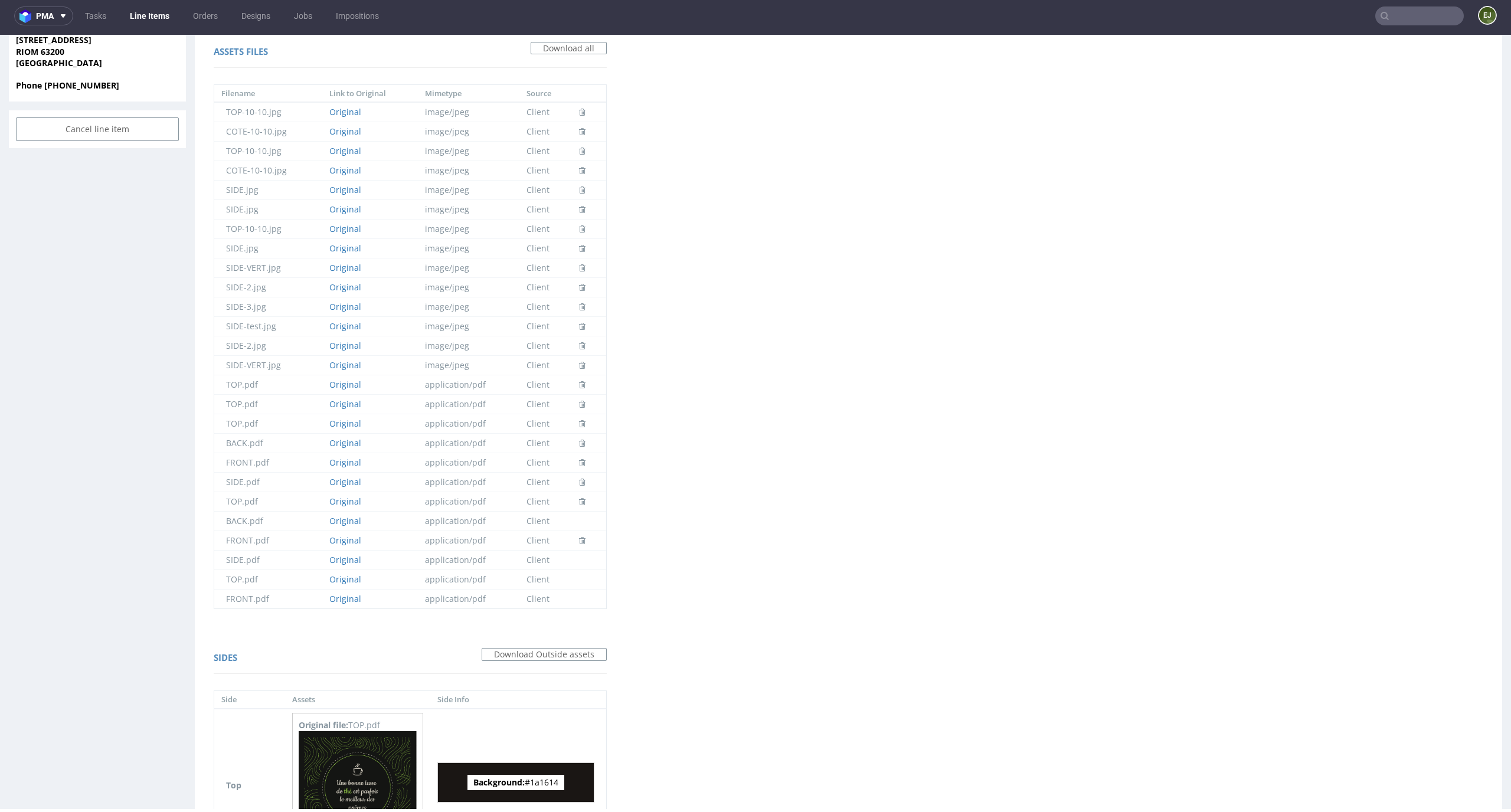
scroll to position [0, 0]
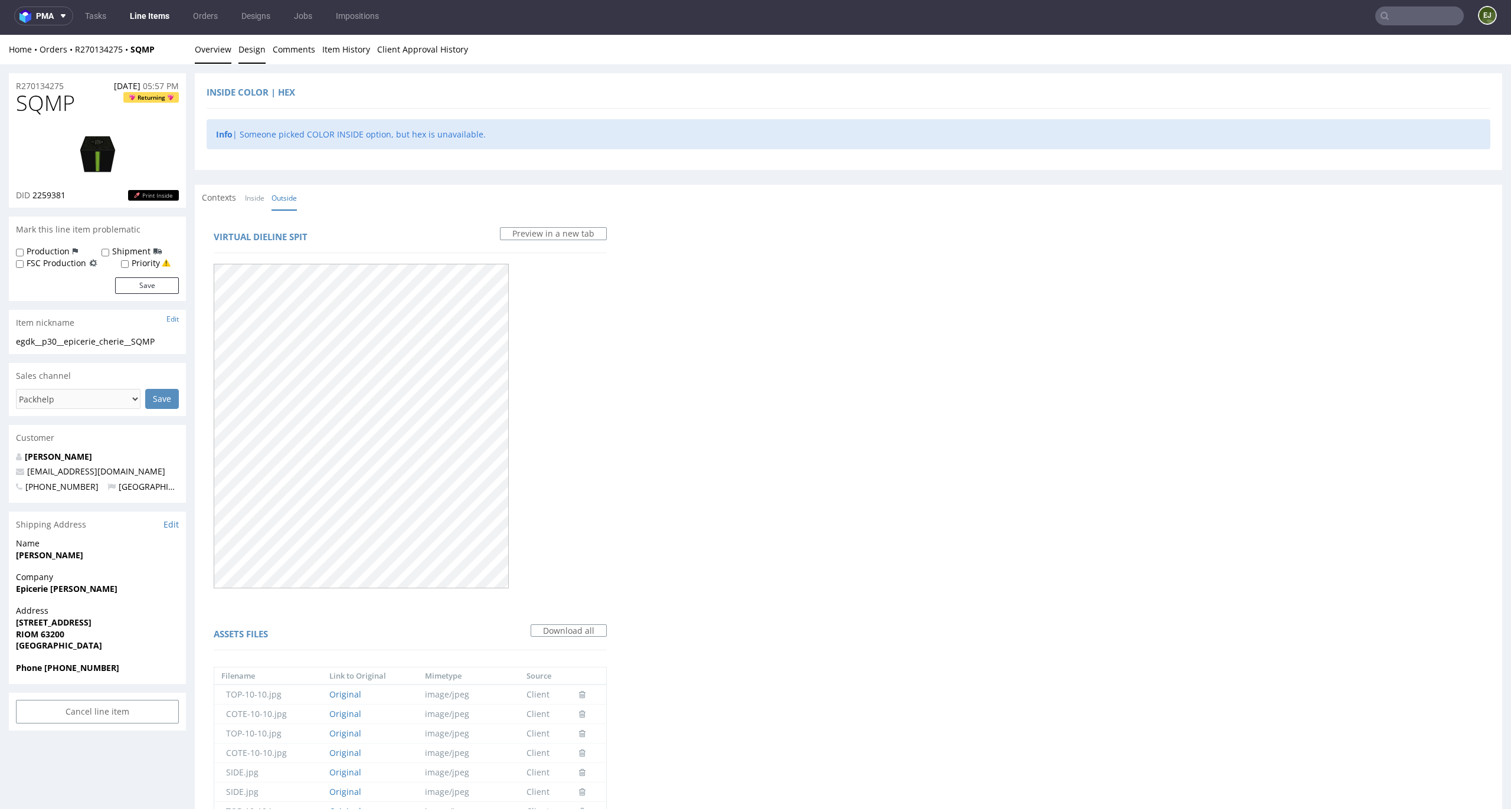
click at [214, 52] on link "Overview" at bounding box center [213, 49] width 37 height 29
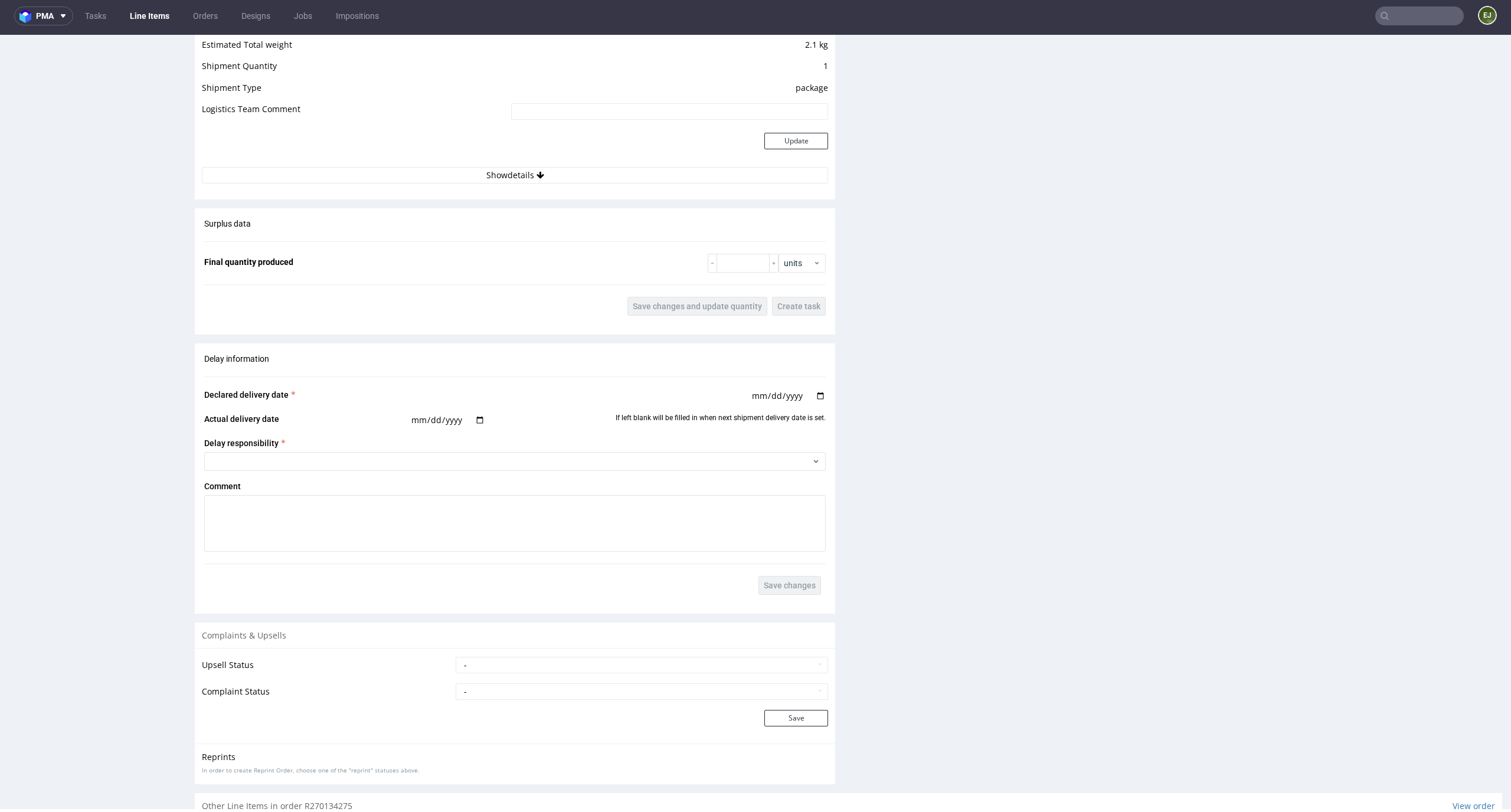
scroll to position [1381, 0]
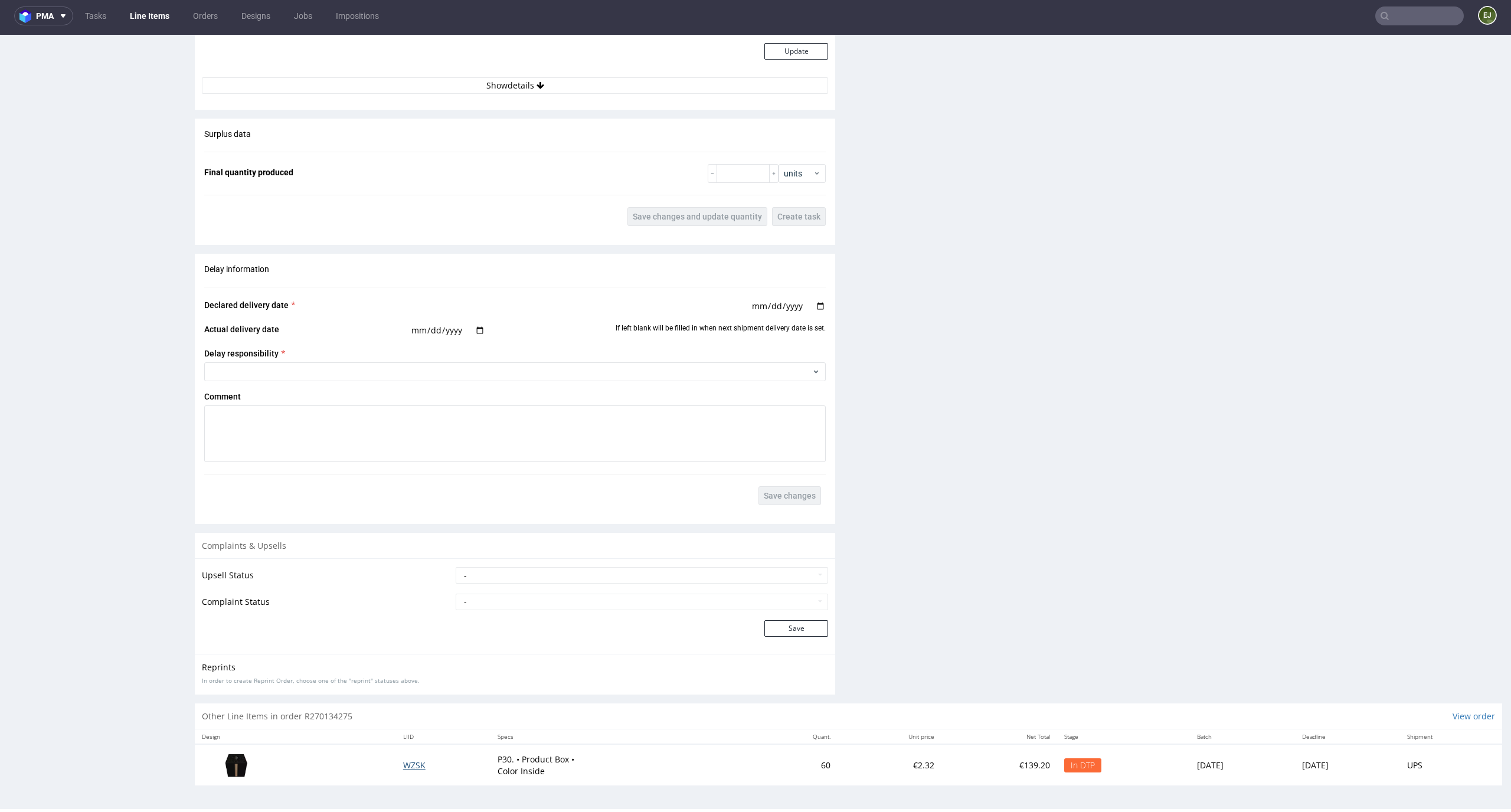
click at [403, 762] on span "WZSK" at bounding box center [414, 764] width 22 height 11
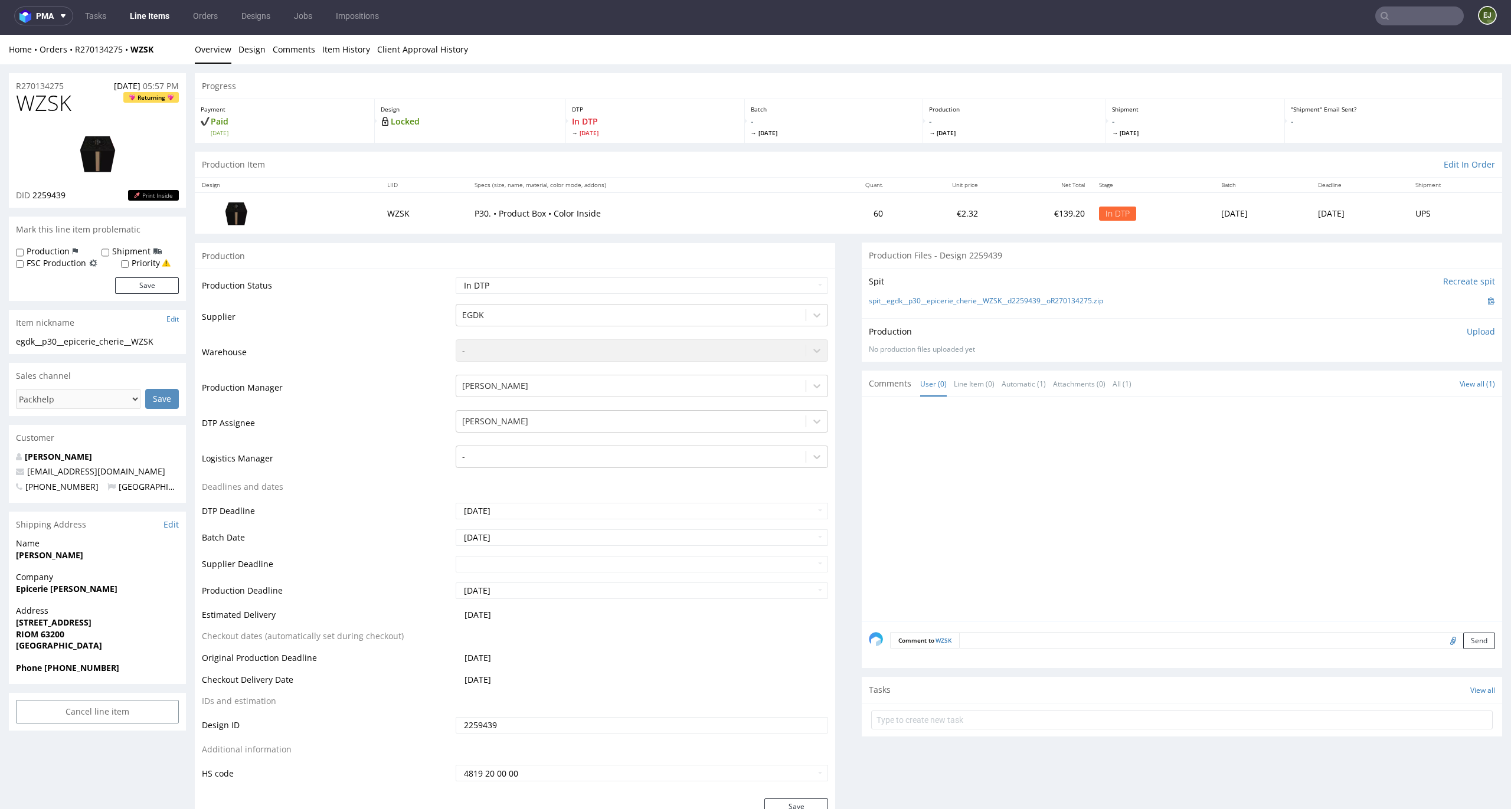
scroll to position [1381, 0]
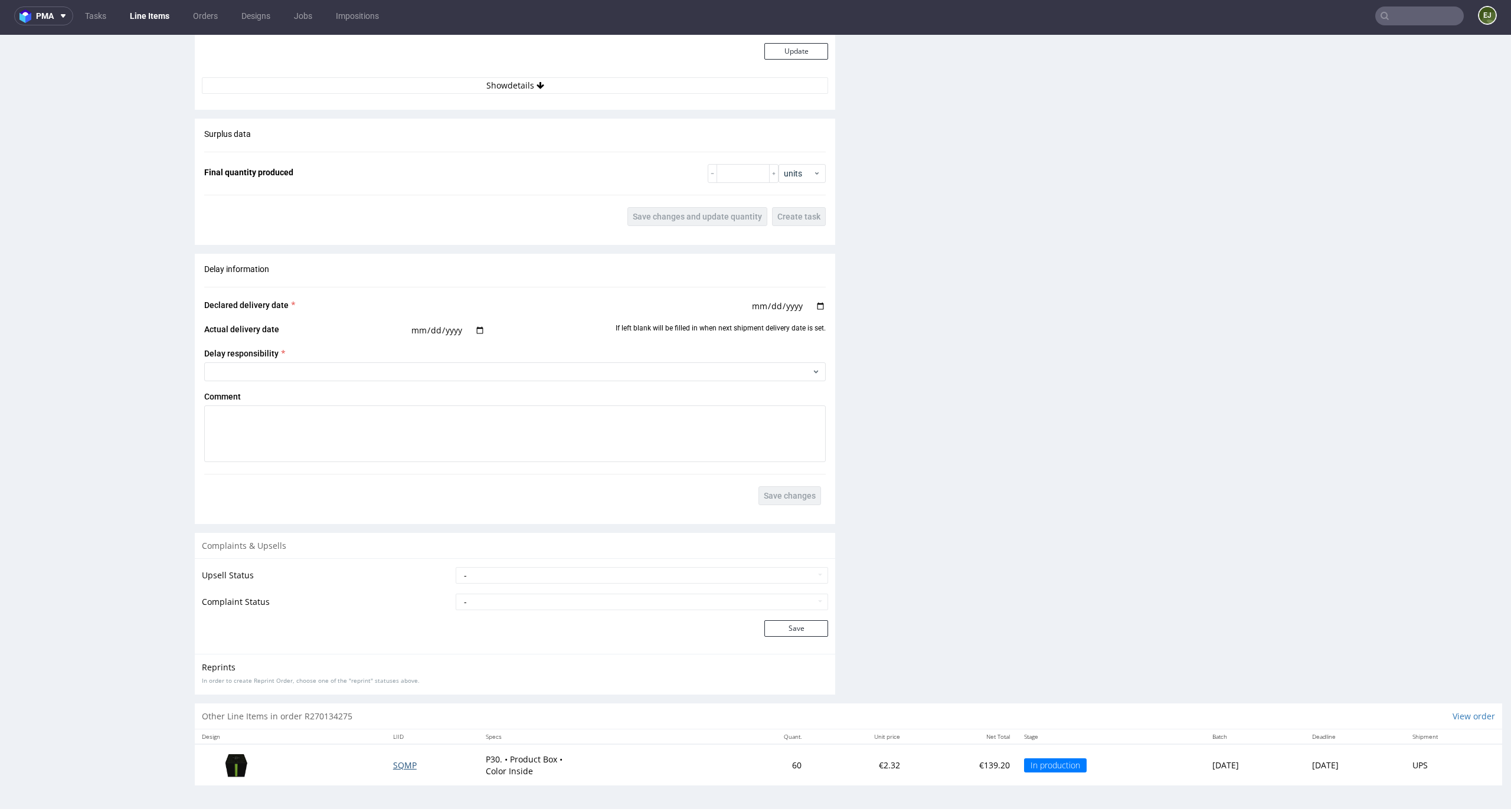
click at [395, 768] on span "SQMP" at bounding box center [405, 764] width 24 height 11
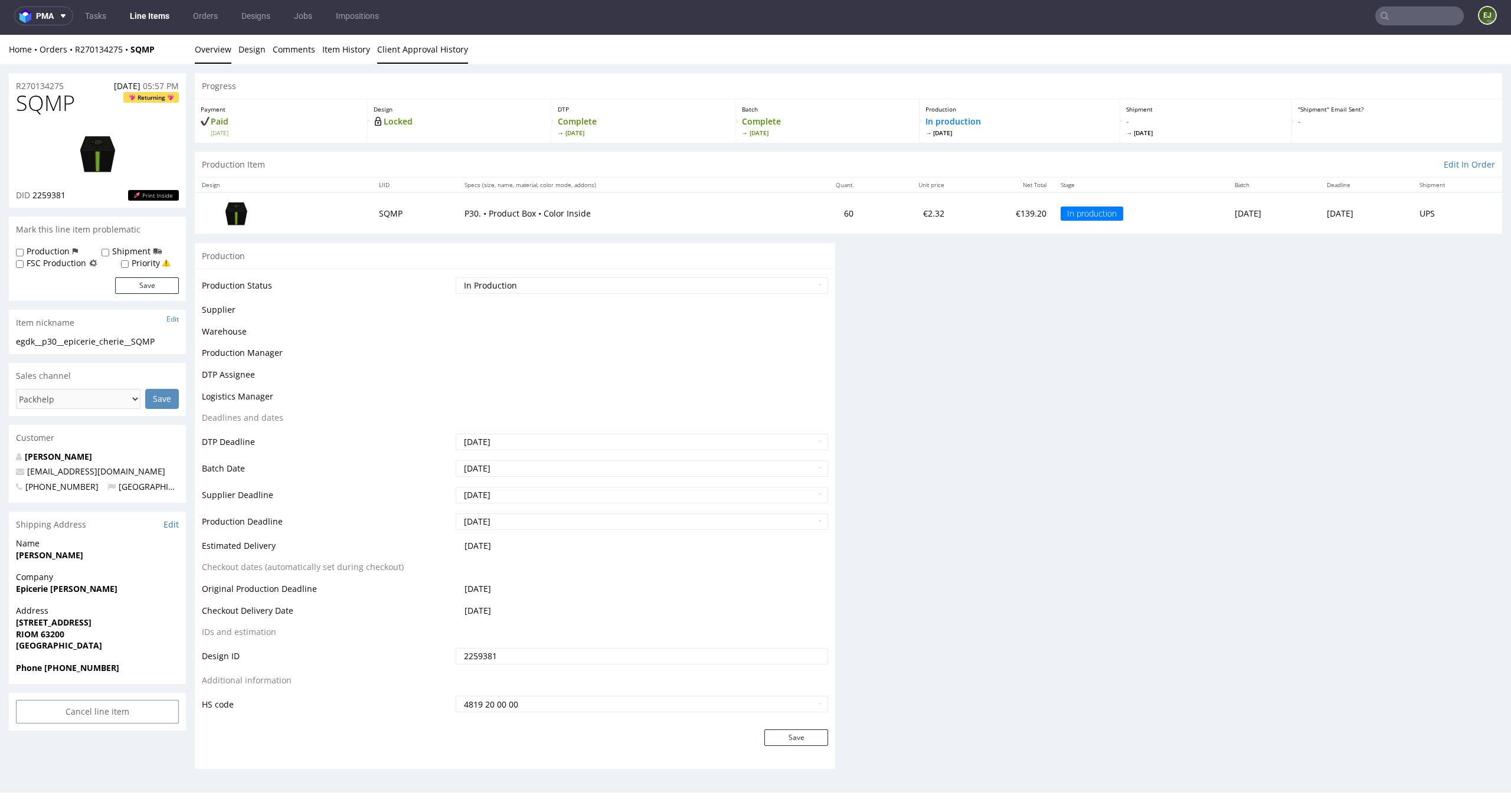
click at [414, 42] on link "Client Approval History" at bounding box center [422, 49] width 91 height 29
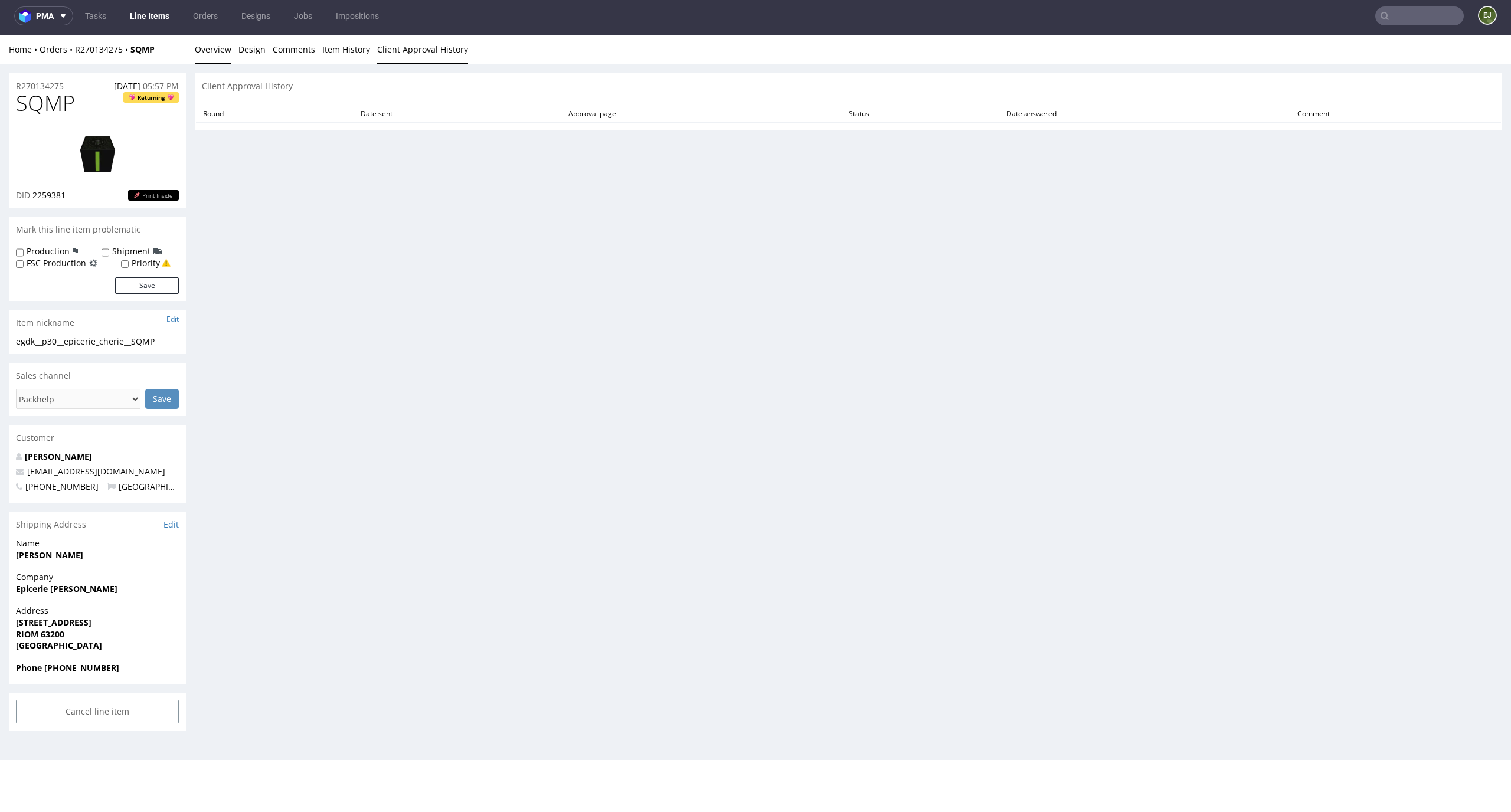
click at [225, 51] on link "Overview" at bounding box center [213, 49] width 37 height 29
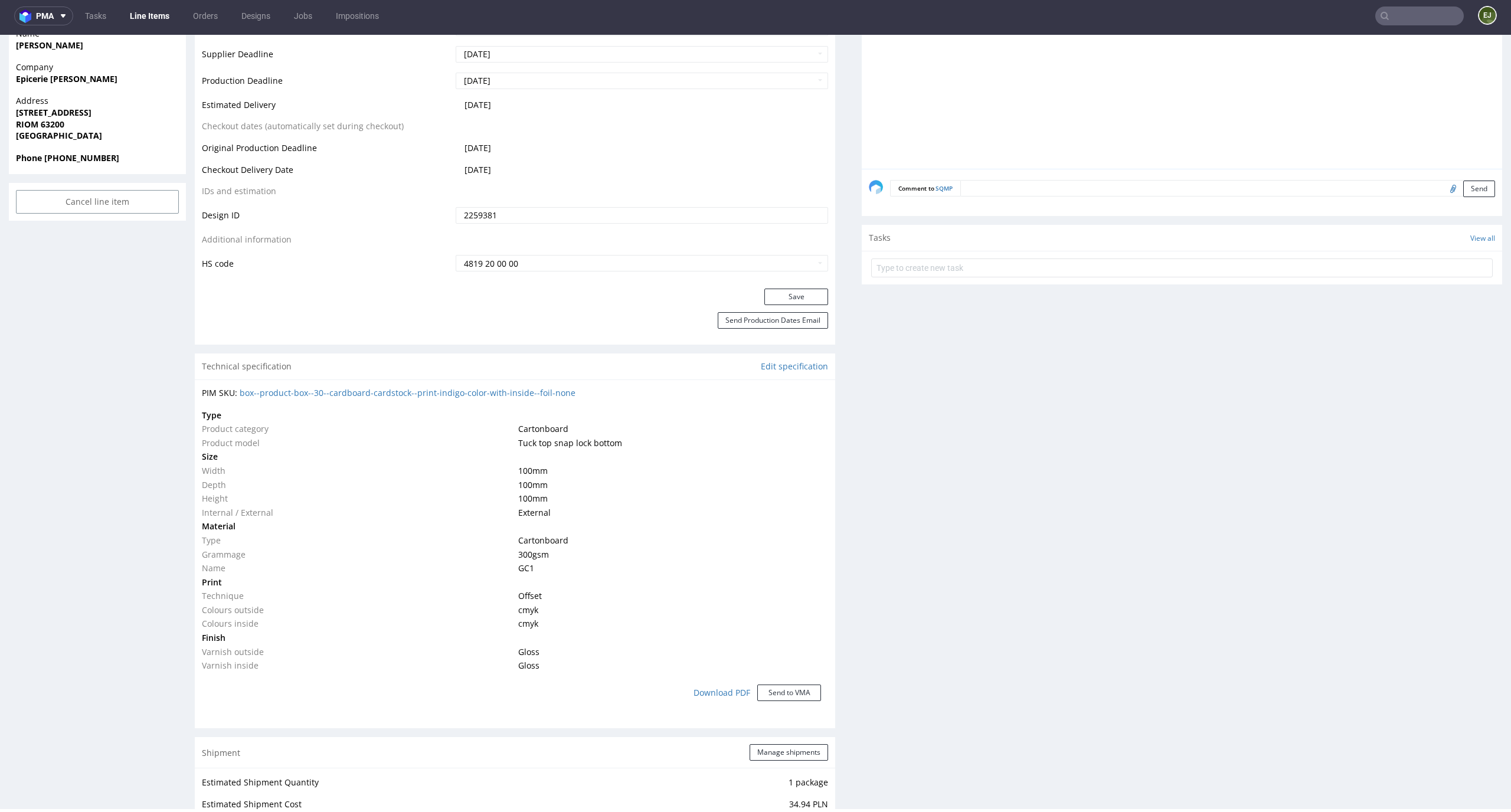
scroll to position [1381, 0]
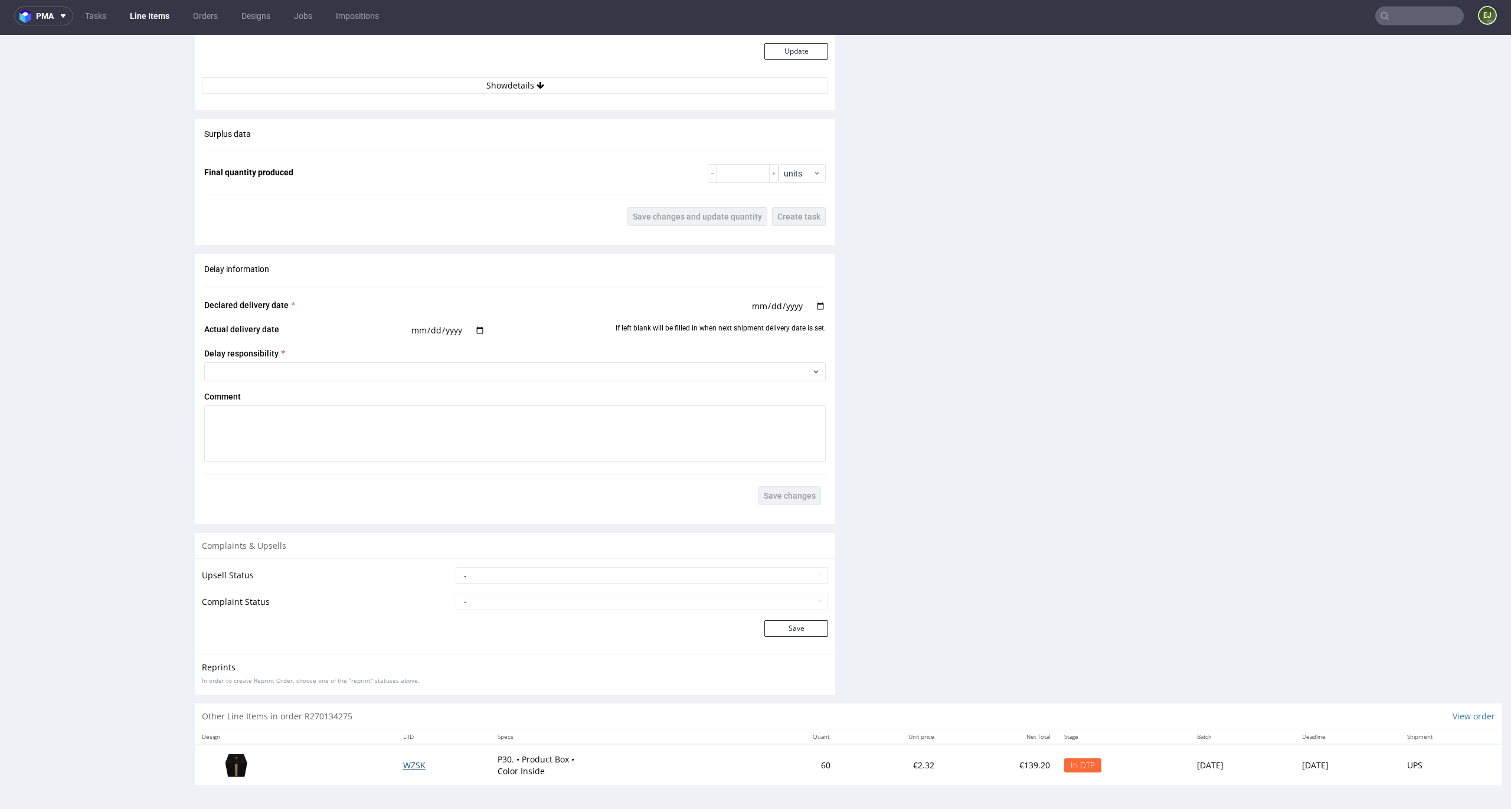
click at [403, 763] on span "WZSK" at bounding box center [414, 764] width 22 height 11
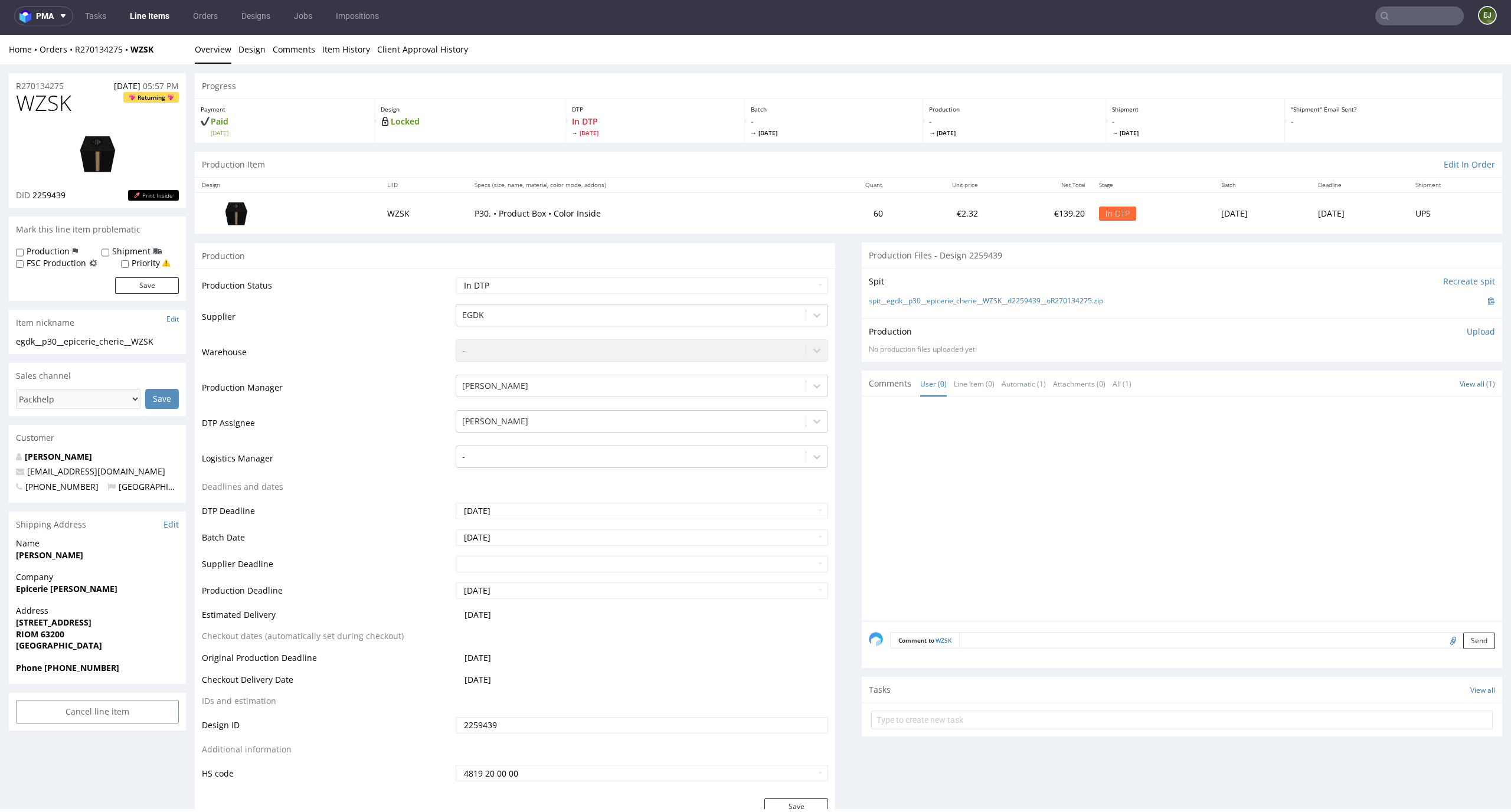
click at [1471, 341] on div "Production Upload No production files uploaded yet Description (optional) Add f…" at bounding box center [1182, 340] width 626 height 29
click at [1467, 335] on p "Upload" at bounding box center [1481, 331] width 29 height 12
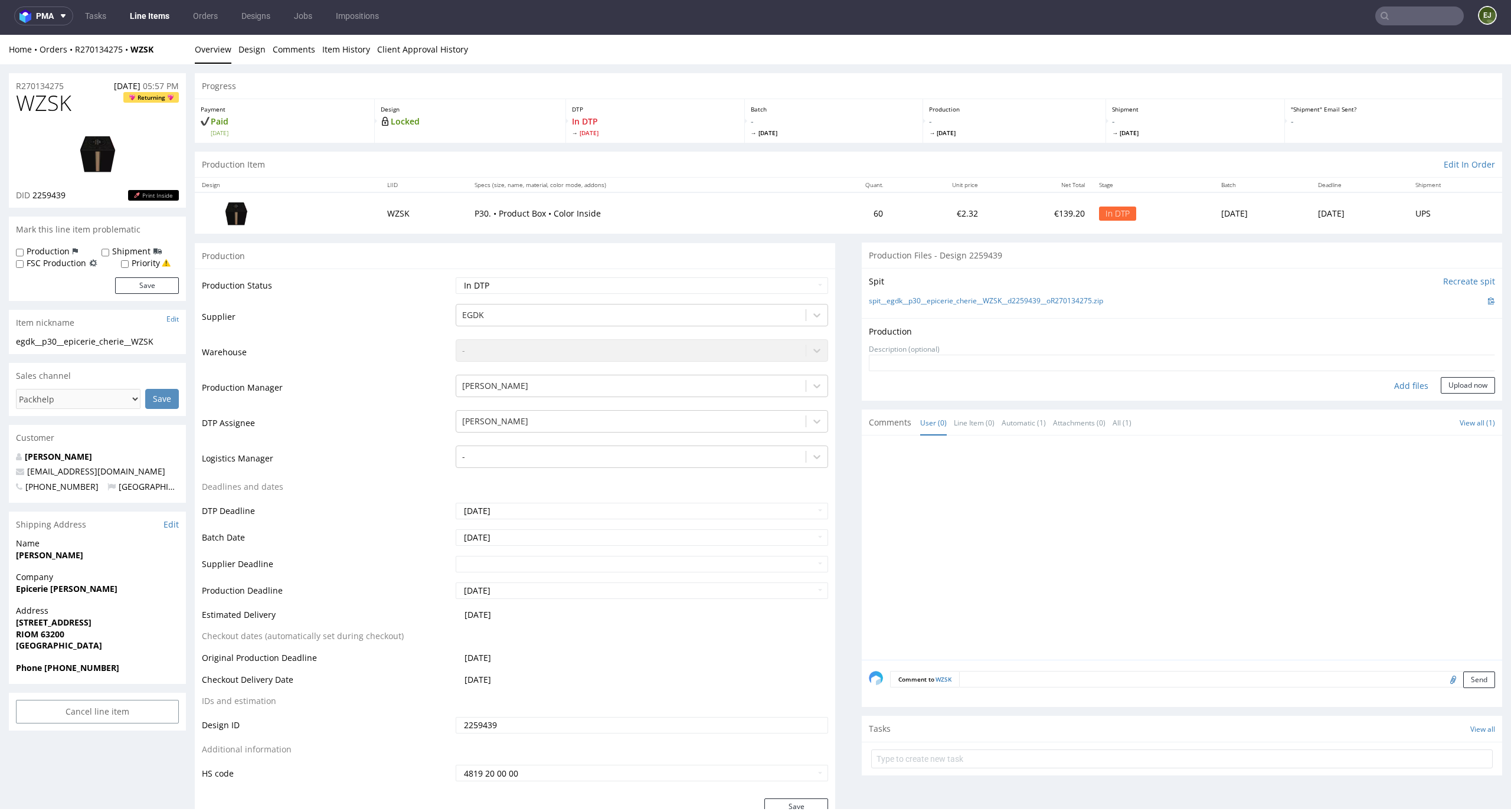
click at [1391, 393] on div "Add files" at bounding box center [1411, 386] width 59 height 18
type input "C:\fakepath\egdk__p30__epicerie_cherie__WZSK__d2259439__oR270134275__outside.pdf"
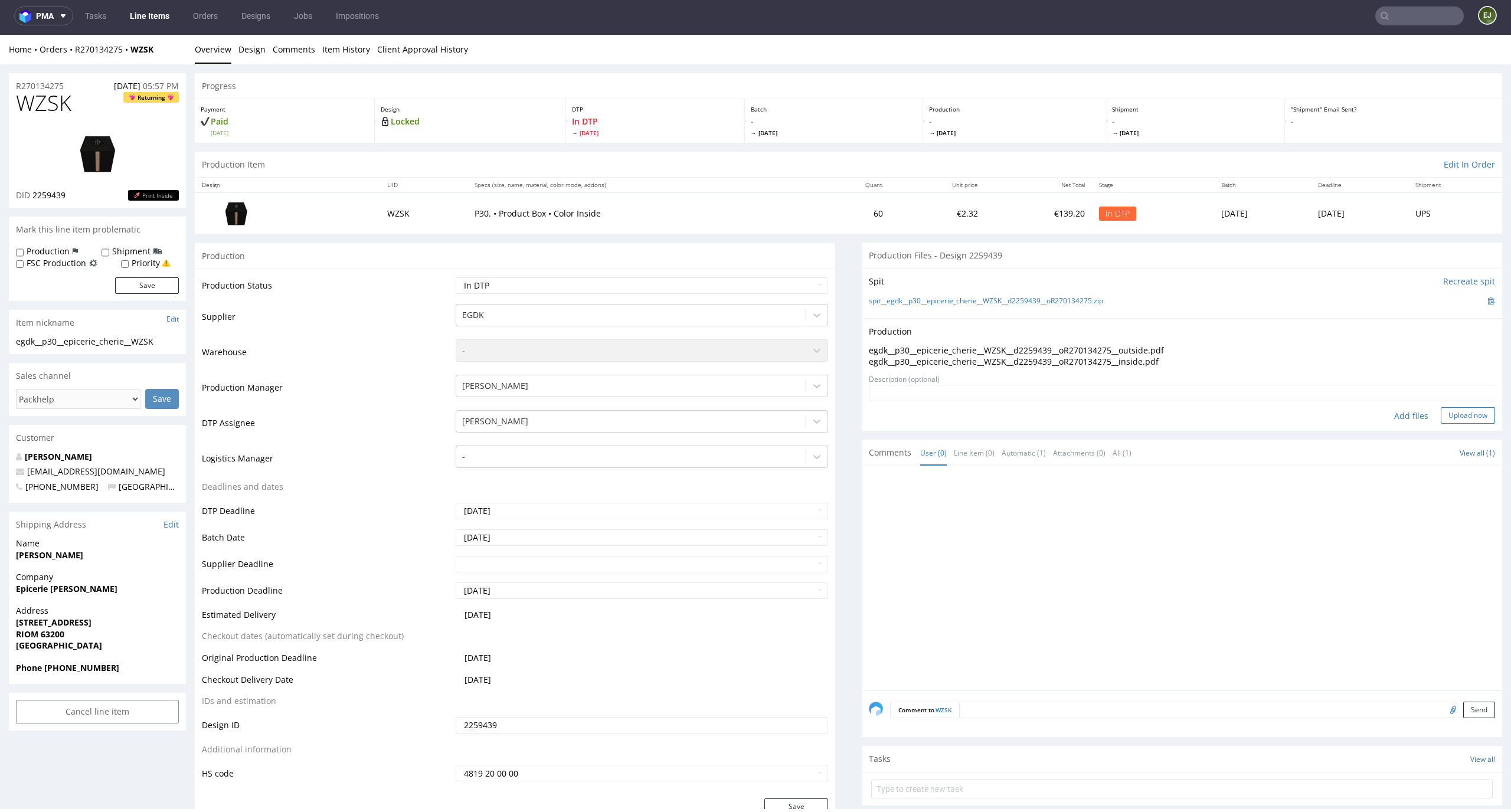
click at [1465, 409] on button "Upload now" at bounding box center [1468, 416] width 54 height 16
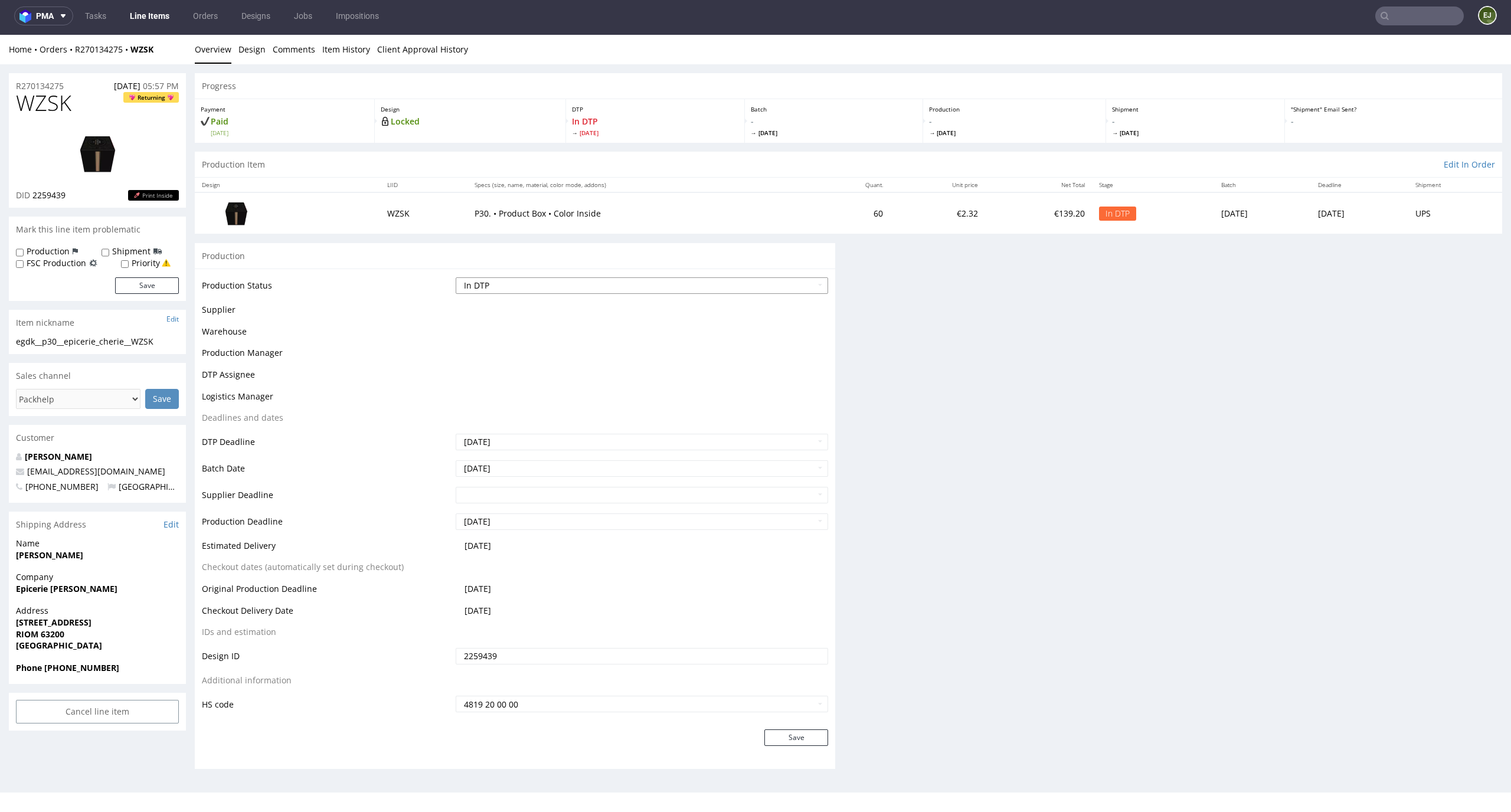
click at [764, 292] on select "Waiting for Artwork Waiting for Diecut Waiting for Mockup Waiting for DTP Waiti…" at bounding box center [642, 286] width 373 height 16
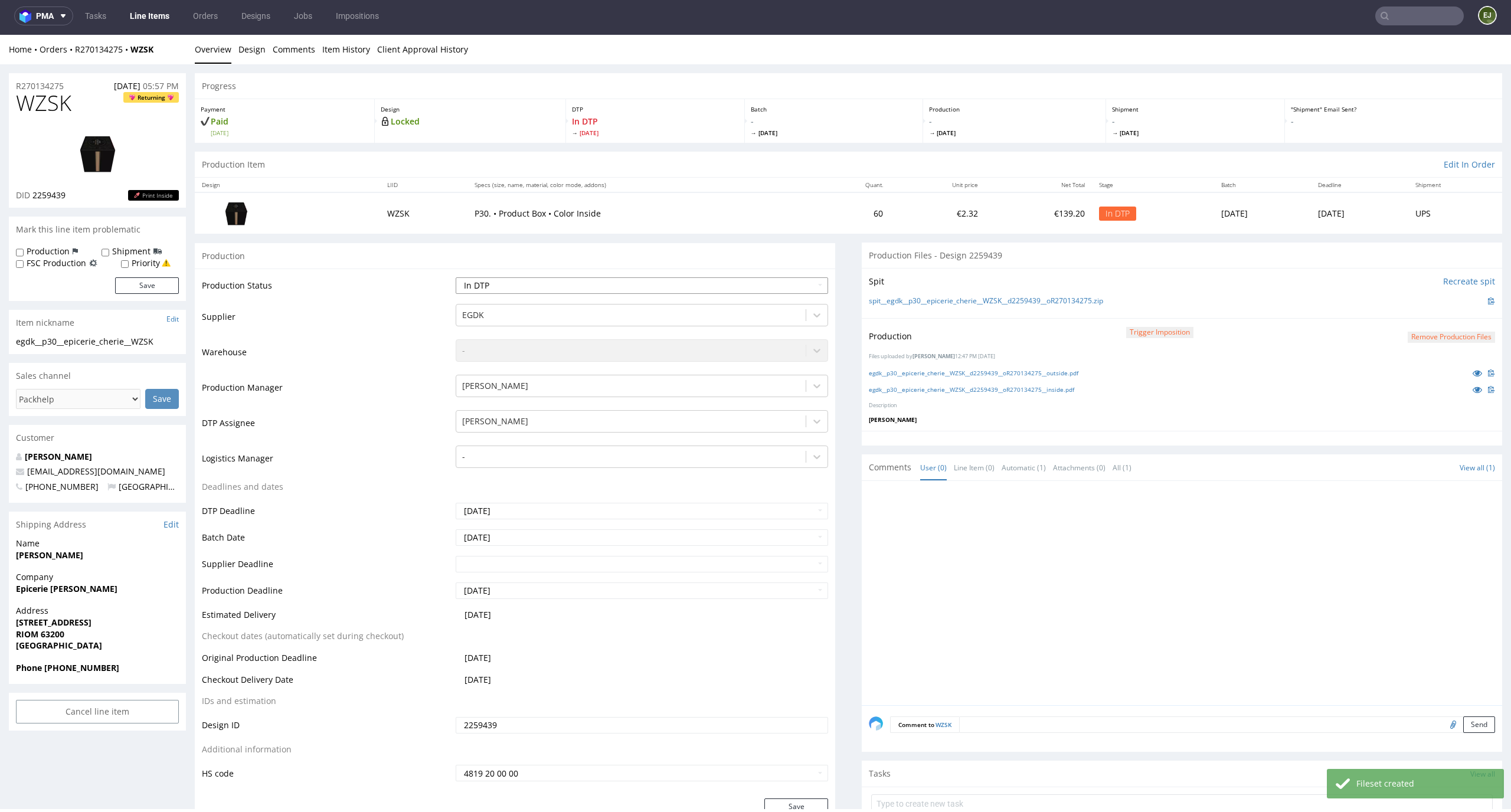
select select "dtp_production_ready"
click at [456, 277] on select "Waiting for Artwork Waiting for Diecut Waiting for Mockup Waiting for DTP Waiti…" at bounding box center [642, 286] width 373 height 16
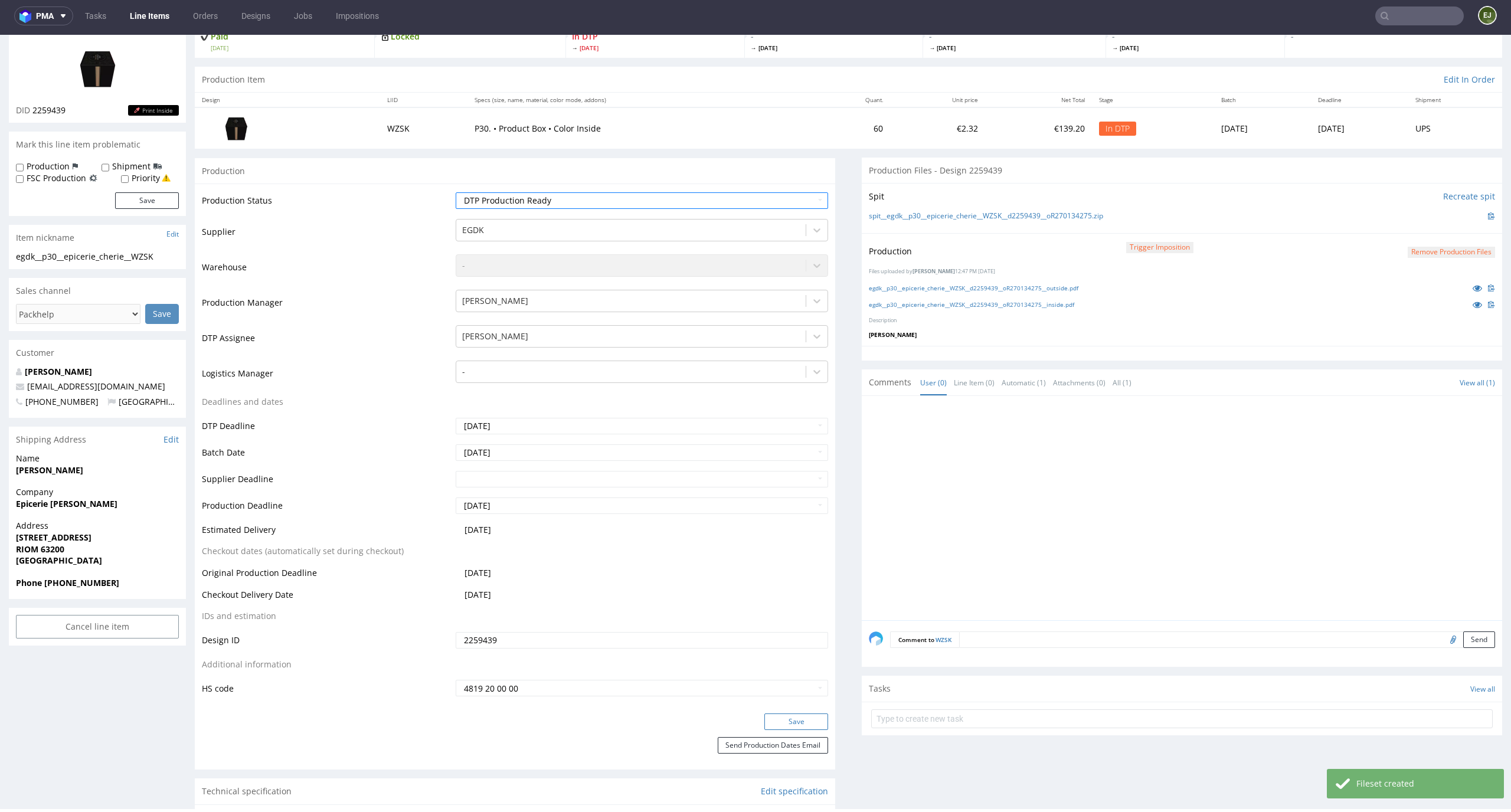
click at [799, 725] on button "Save" at bounding box center [796, 722] width 64 height 16
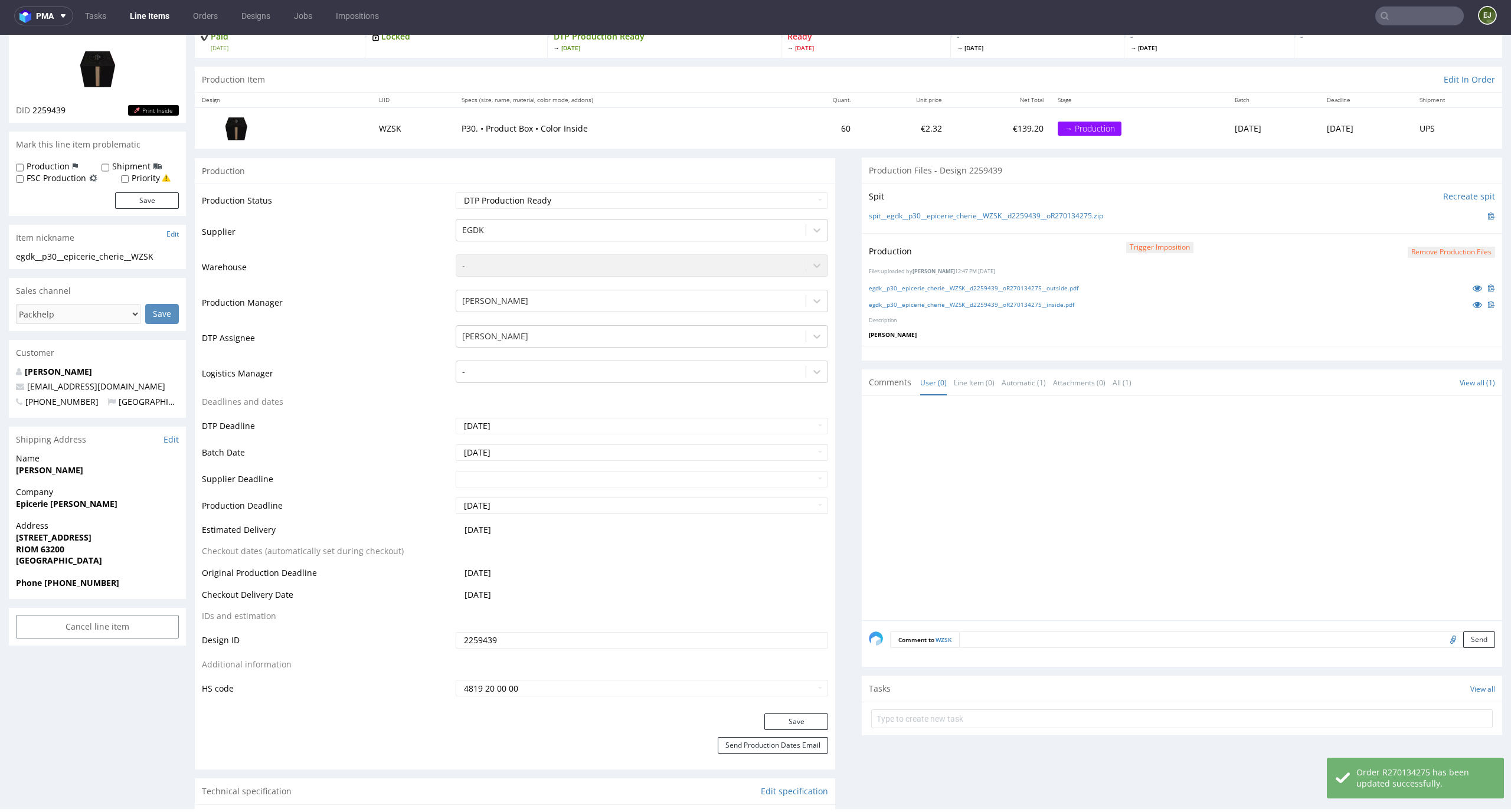
click at [142, 183] on label "Priority" at bounding box center [146, 177] width 29 height 12
click at [129, 183] on input "Priority" at bounding box center [124, 180] width 7 height 10
checkbox input "true"
click at [142, 198] on button "Save" at bounding box center [147, 201] width 64 height 16
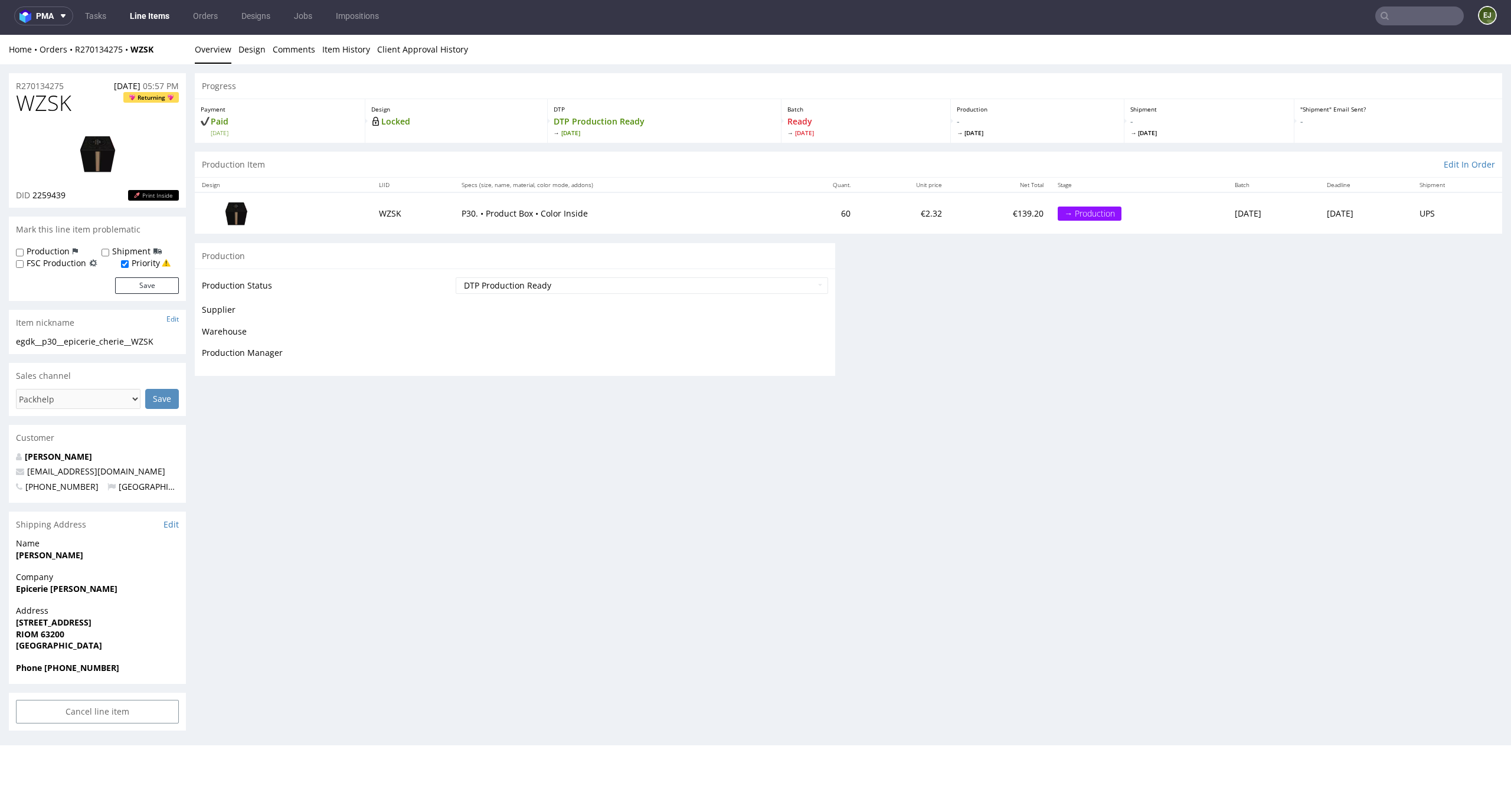
scroll to position [0, 0]
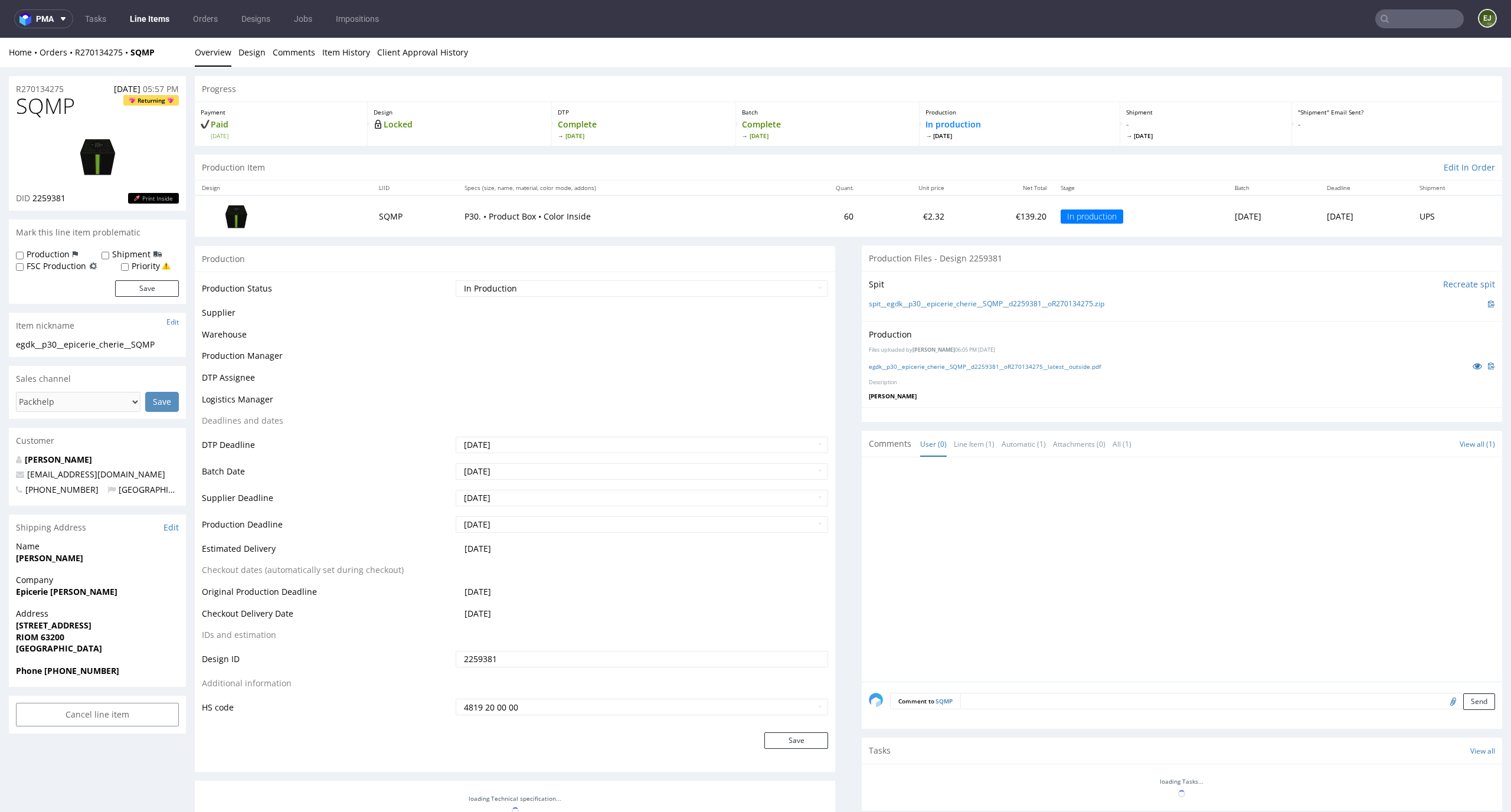
click at [141, 7] on nav "pma Tasks Line Items Orders Designs Jobs Impositions EJ" at bounding box center [755, 19] width 1511 height 38
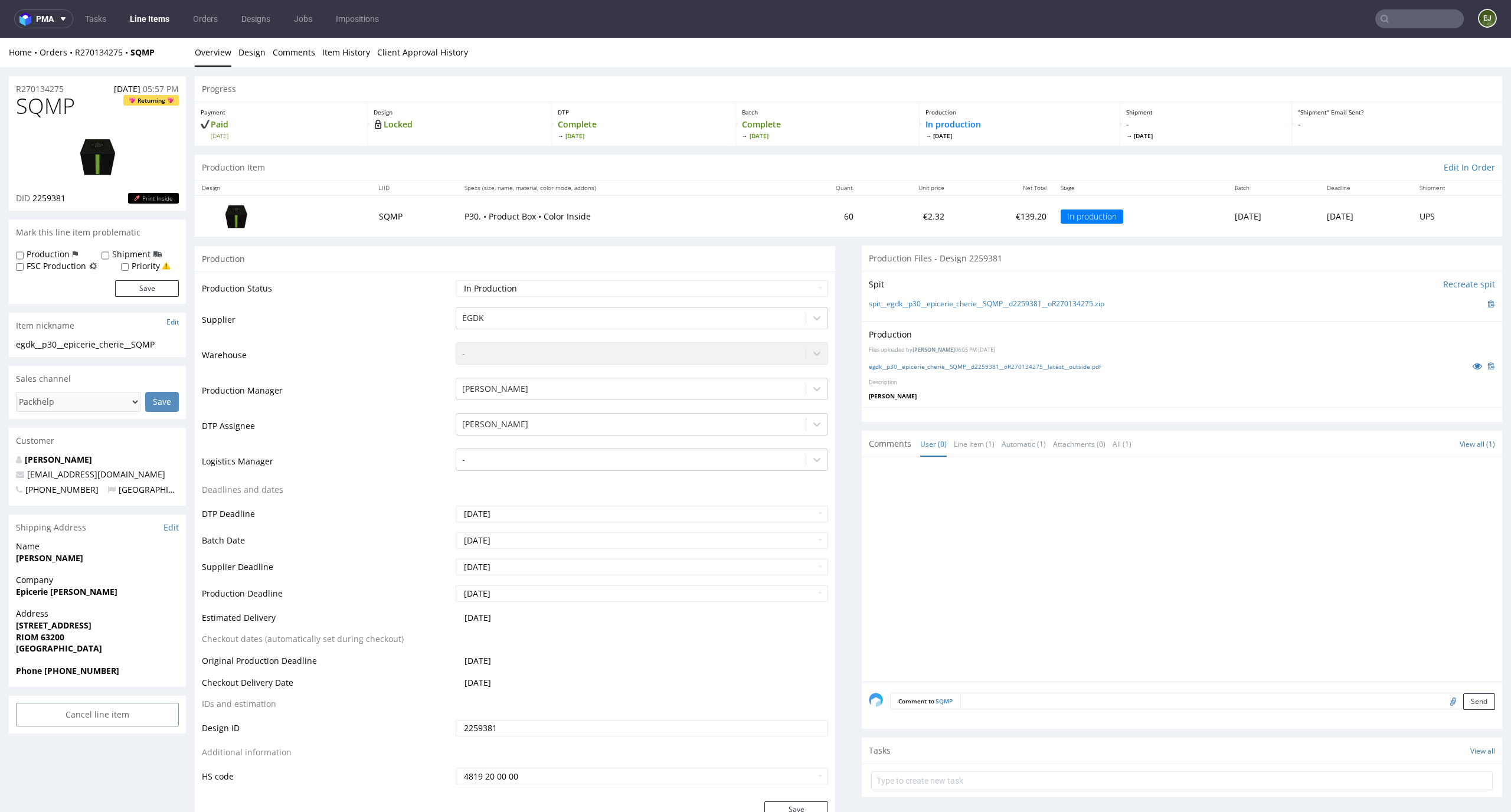
click at [146, 15] on link "Line Items" at bounding box center [149, 19] width 54 height 19
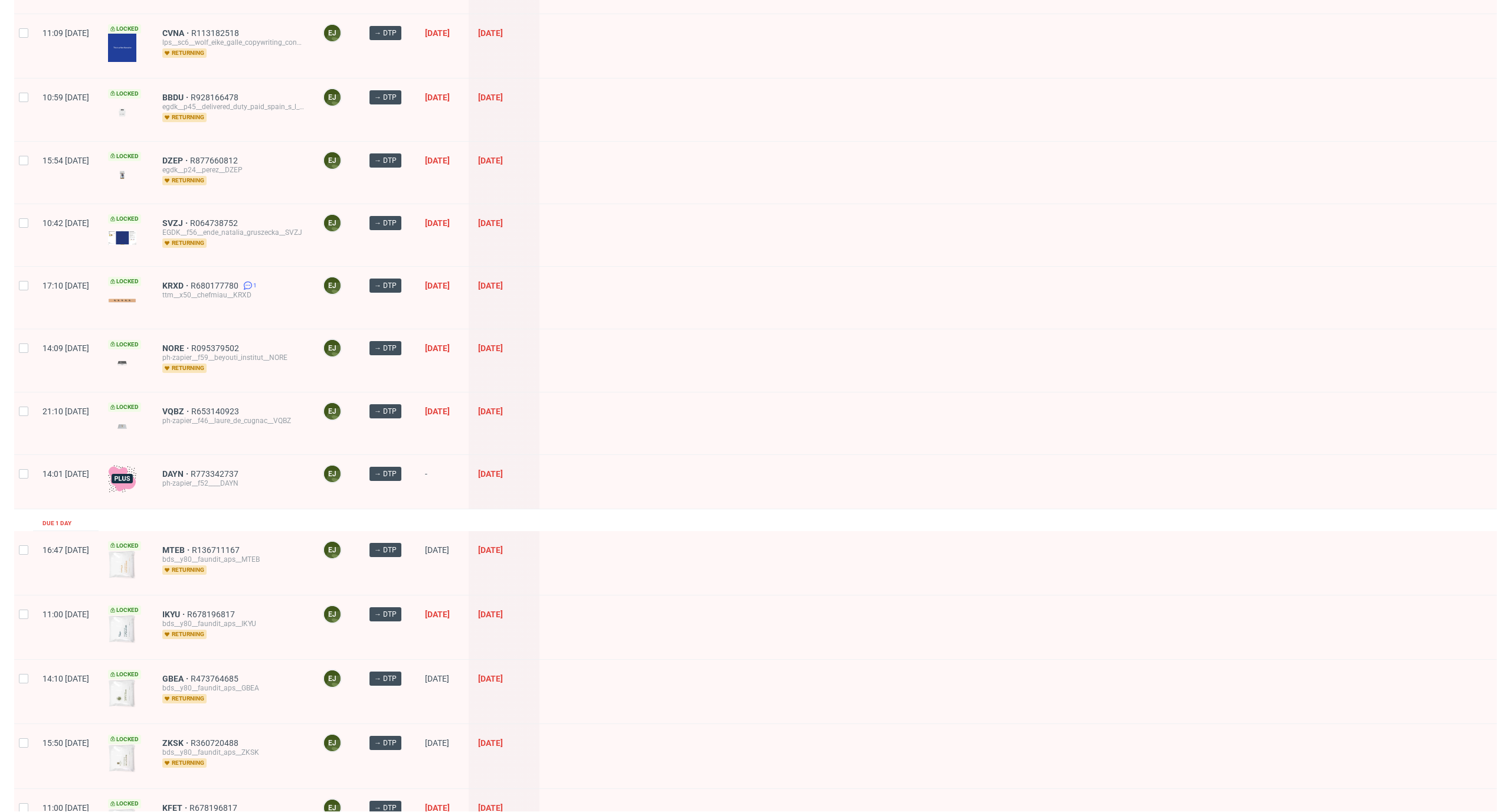
scroll to position [621, 0]
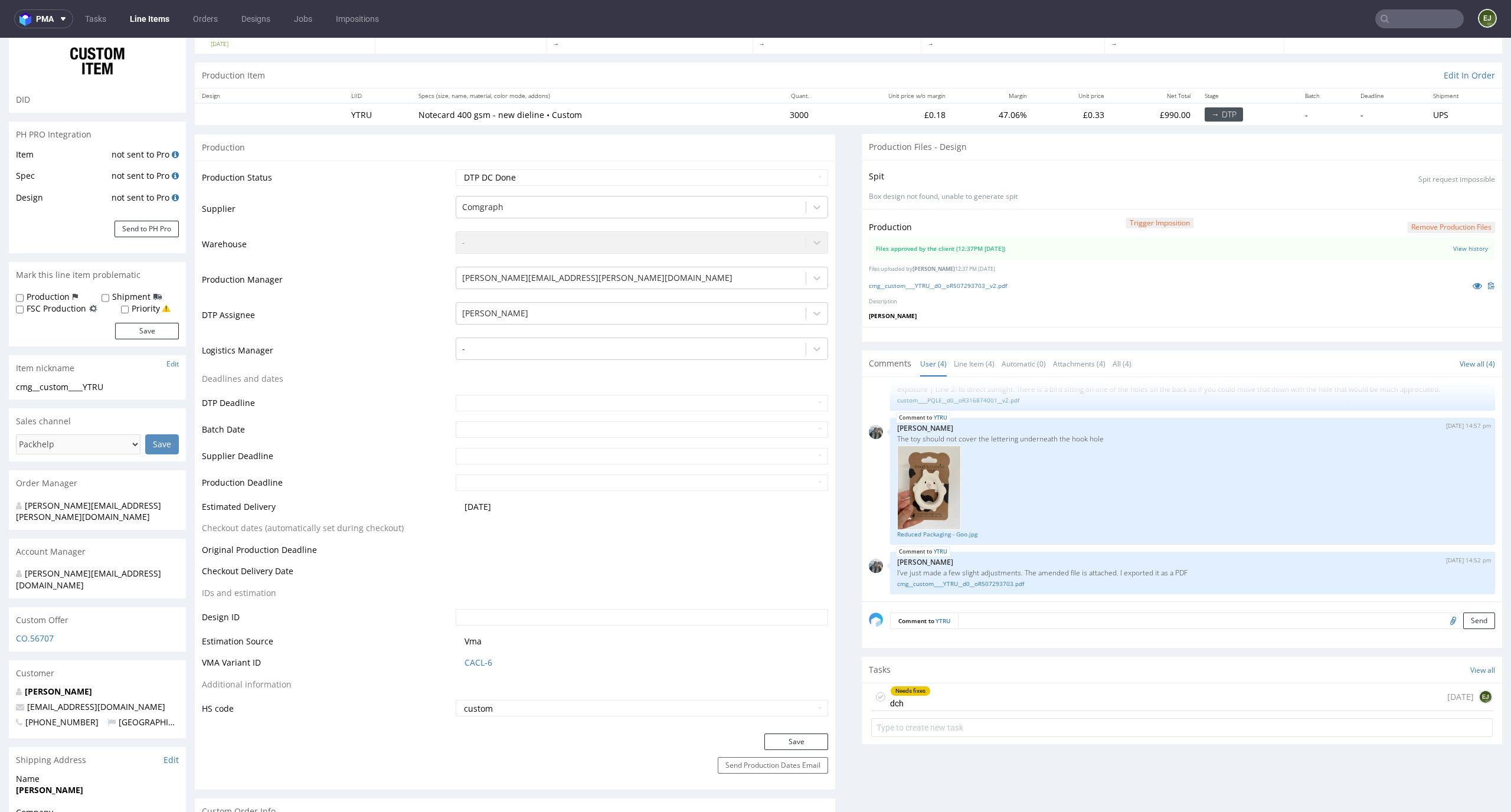
scroll to position [160, 0]
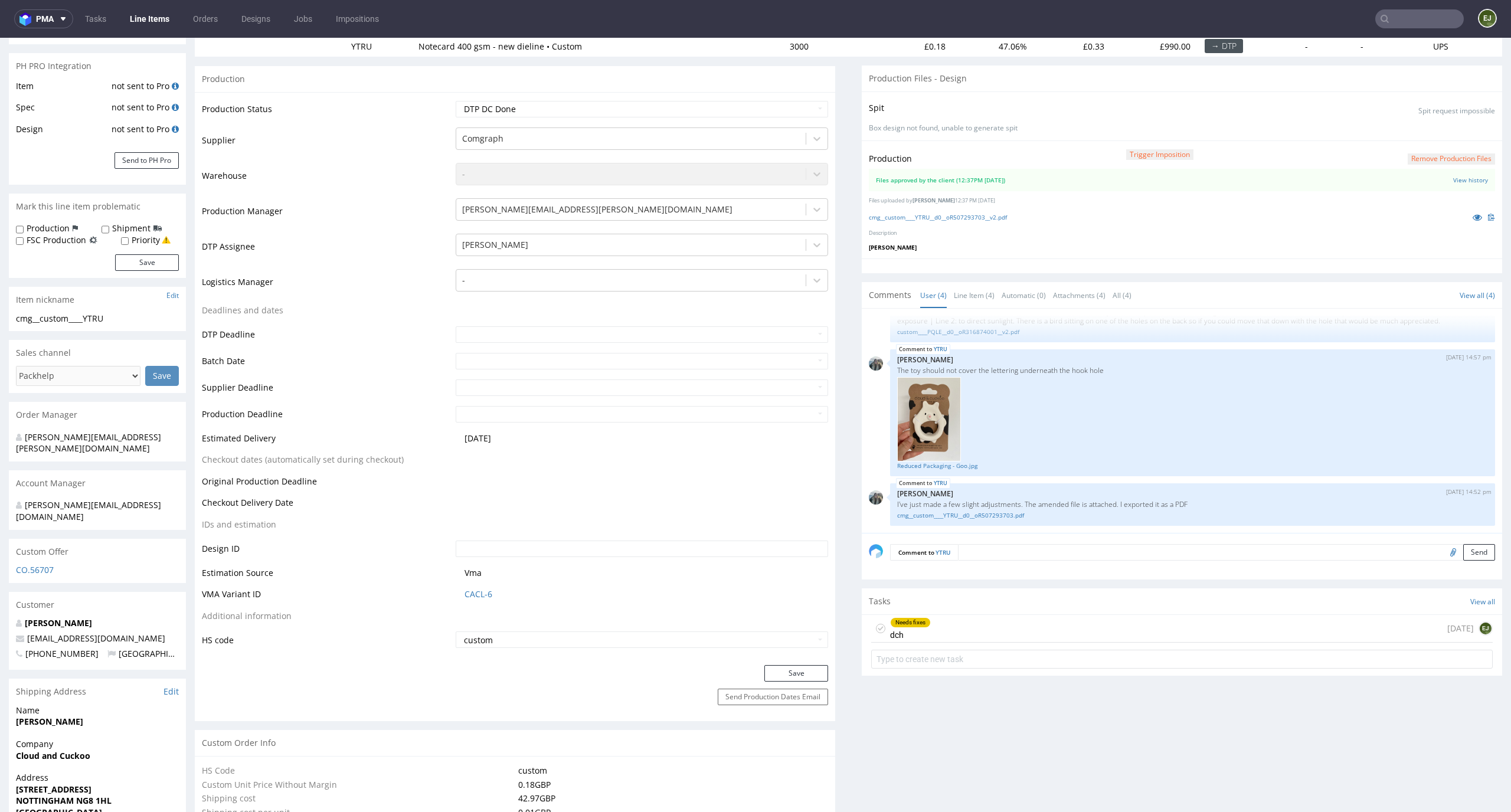
click at [946, 618] on div "Needs fixes dch [DATE] EJ" at bounding box center [1181, 628] width 621 height 28
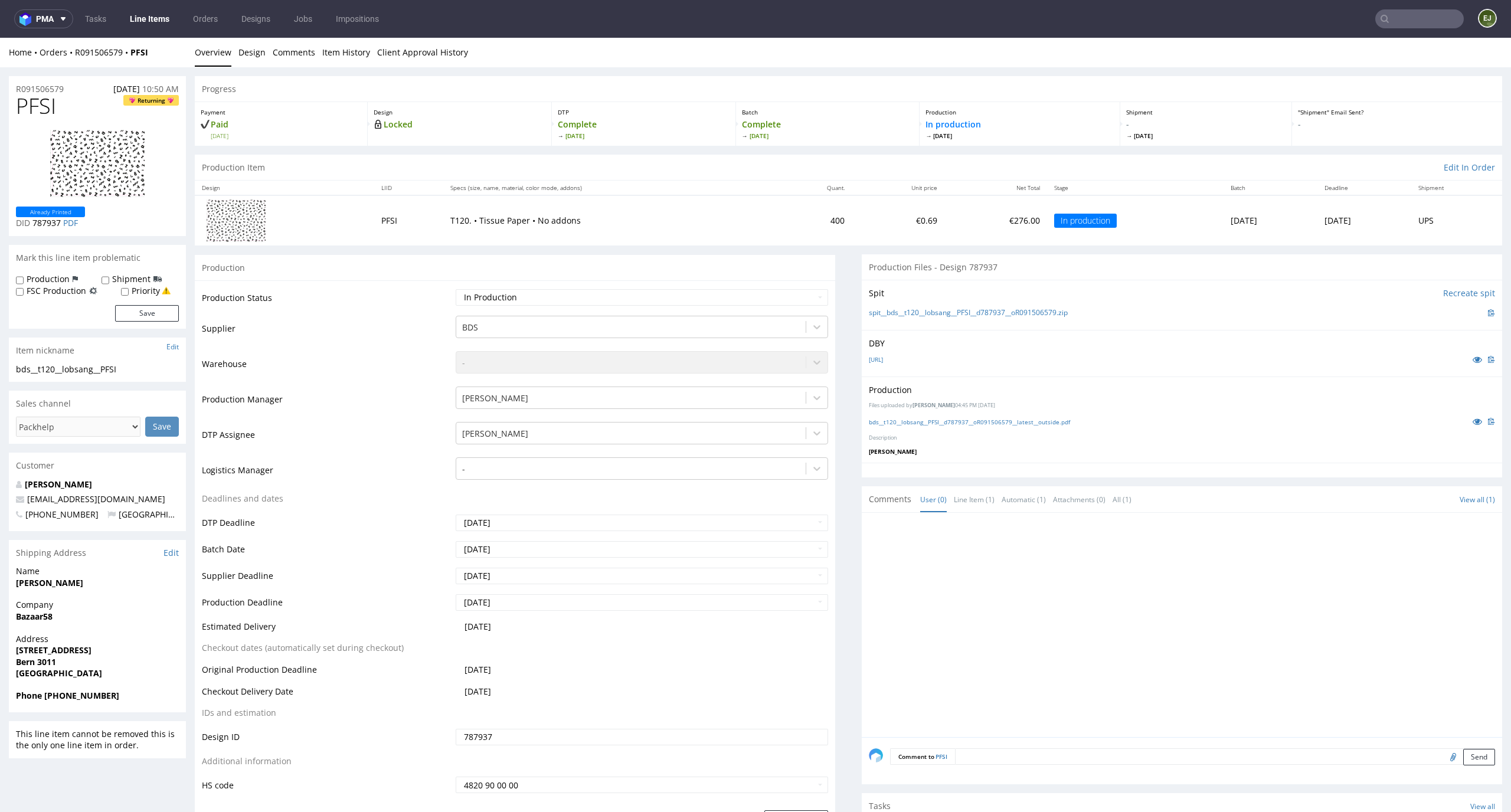
click at [246, 59] on link "Design" at bounding box center [252, 52] width 27 height 29
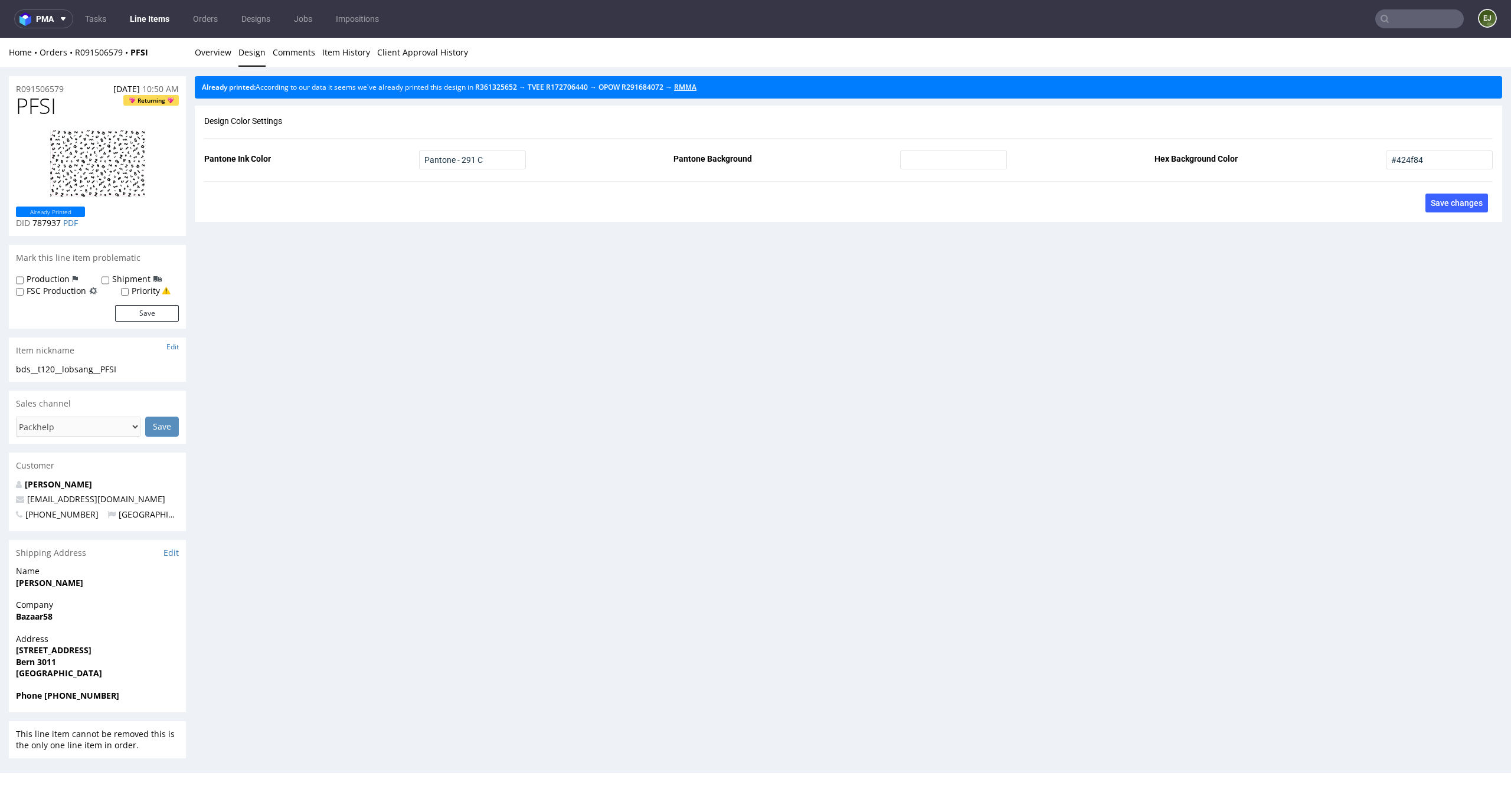
click at [697, 87] on link "RMMA" at bounding box center [685, 87] width 22 height 10
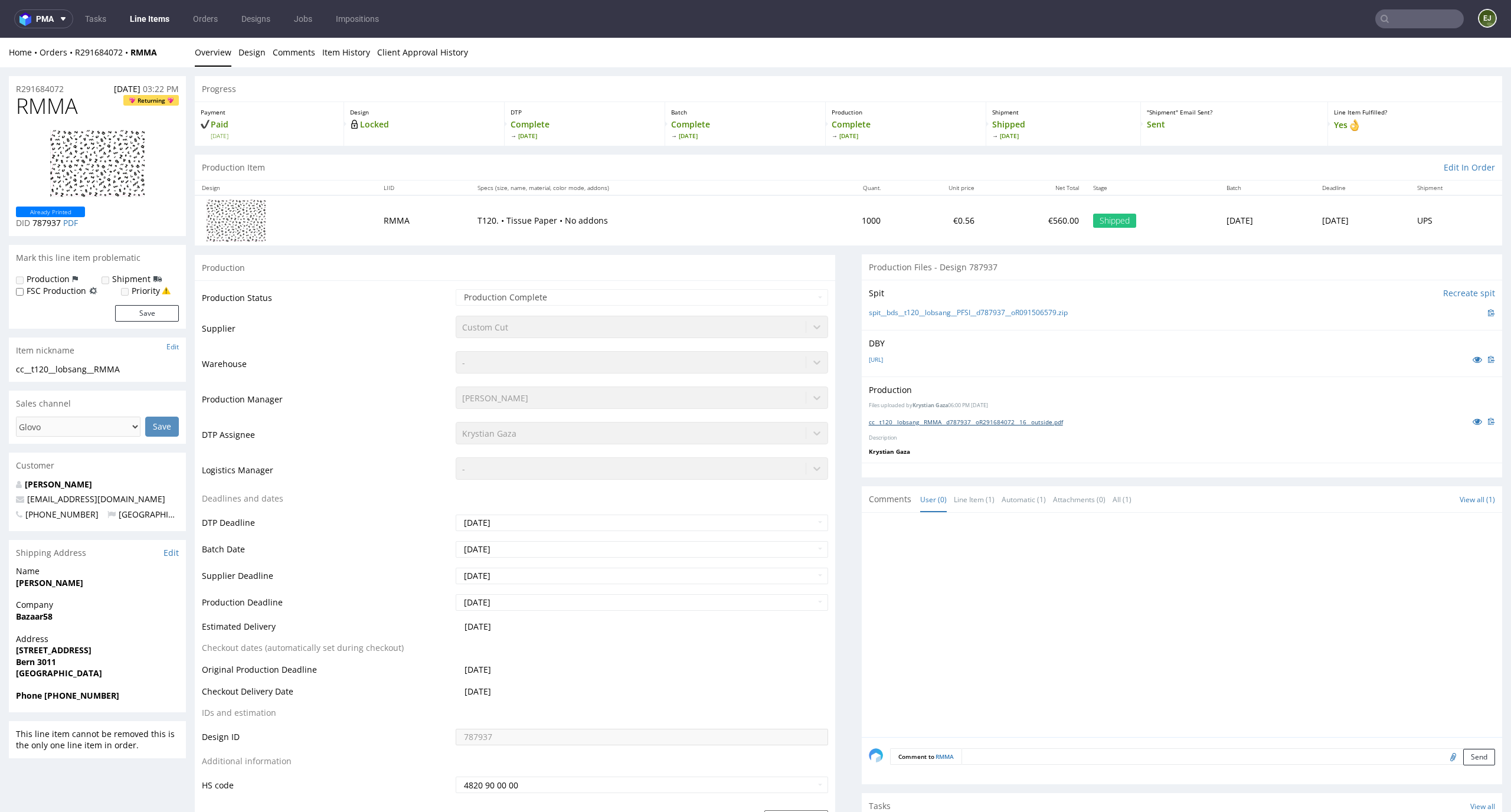
click at [1025, 420] on link "cc__t120__lobsang__RMMA__d787937__oR291684072__16__outside.pdf" at bounding box center [965, 422] width 194 height 8
click at [260, 54] on link "Design" at bounding box center [252, 52] width 27 height 29
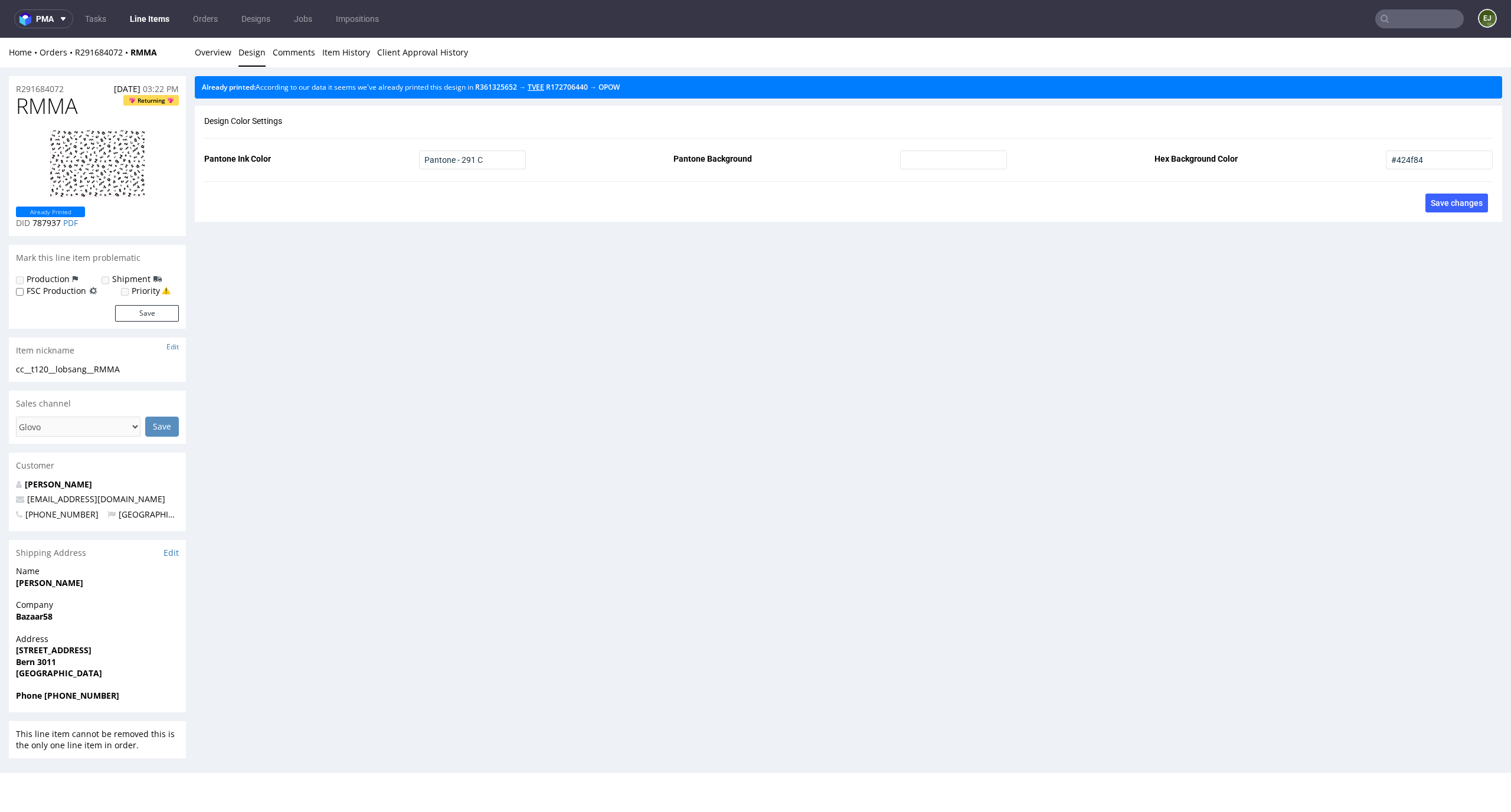
click at [544, 88] on link "TVEE" at bounding box center [536, 87] width 16 height 10
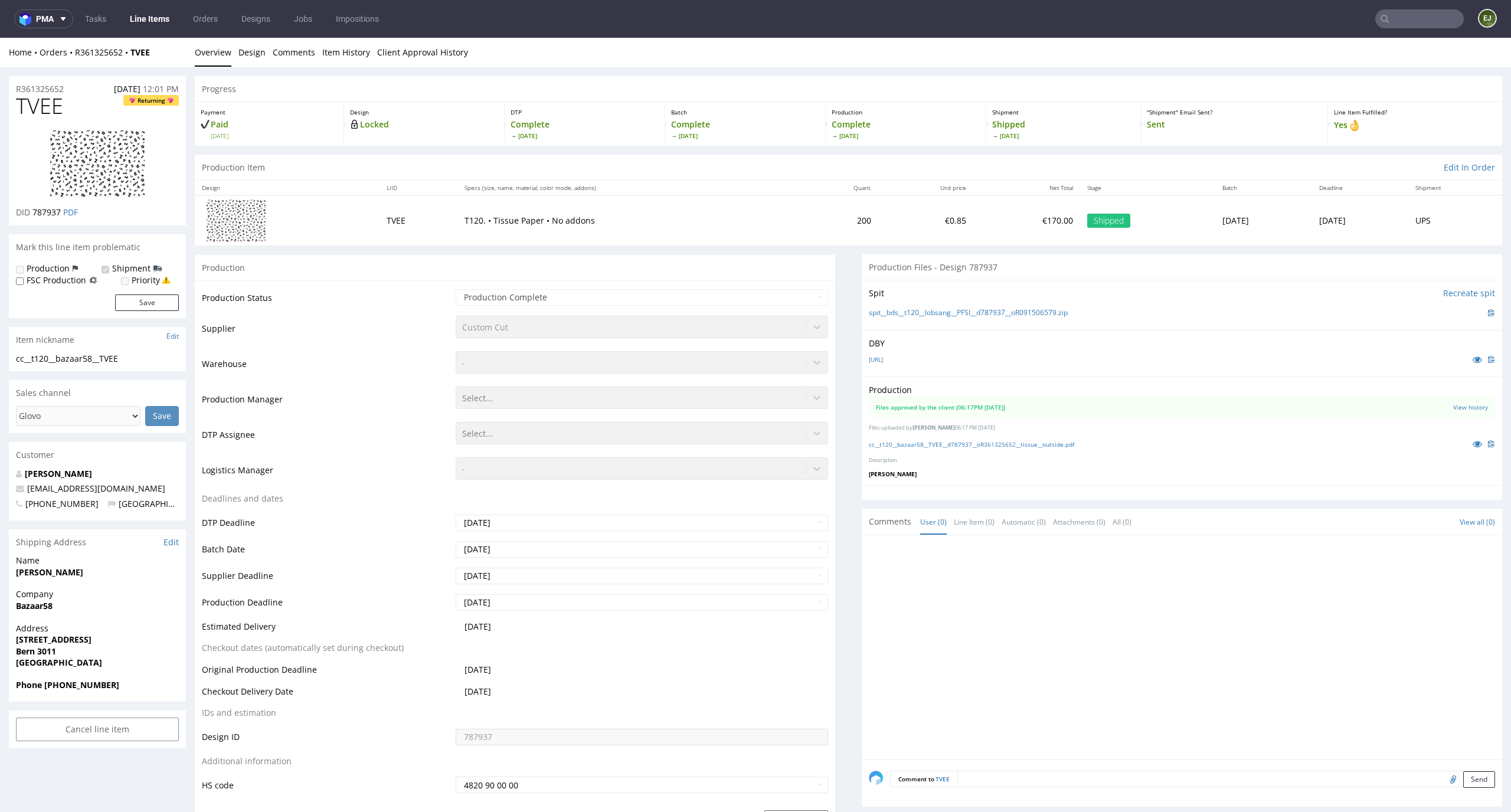
click at [889, 214] on td "€0.85" at bounding box center [926, 220] width 95 height 50
click at [933, 450] on div "cc__t120__bazaar58__TVEE__d787937__oR361325652__tissue__outside.pdf" at bounding box center [1182, 443] width 626 height 13
click at [940, 439] on div "cc__t120__bazaar58__TVEE__d787937__oR361325652__tissue__outside.pdf" at bounding box center [1182, 443] width 626 height 13
click at [940, 440] on link "cc__t120__bazaar58__TVEE__d787937__oR361325652__tissue__outside.pdf" at bounding box center [972, 444] width 205 height 8
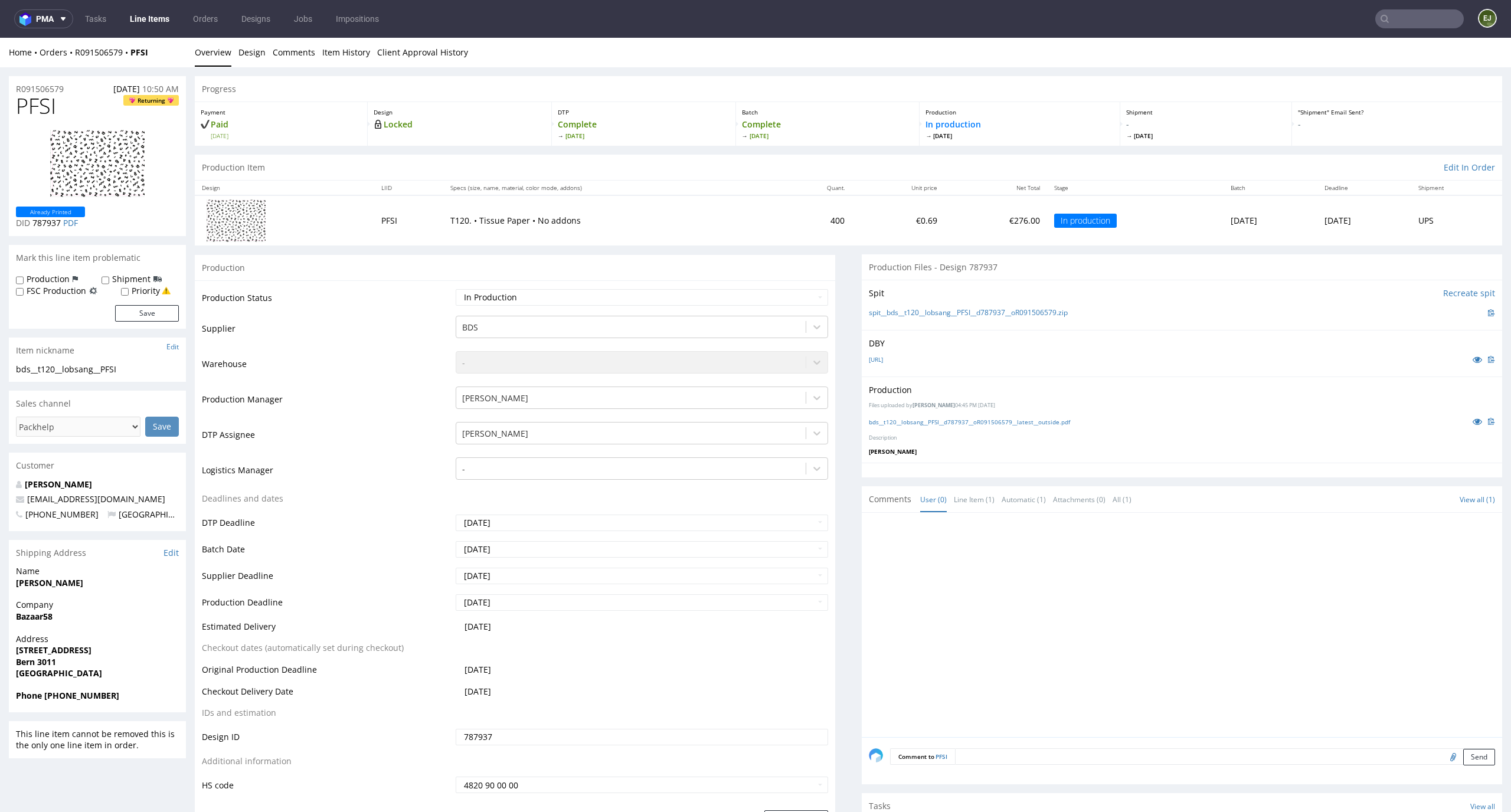
click at [868, 103] on div "Batch Complete [DATE]" at bounding box center [828, 124] width 184 height 44
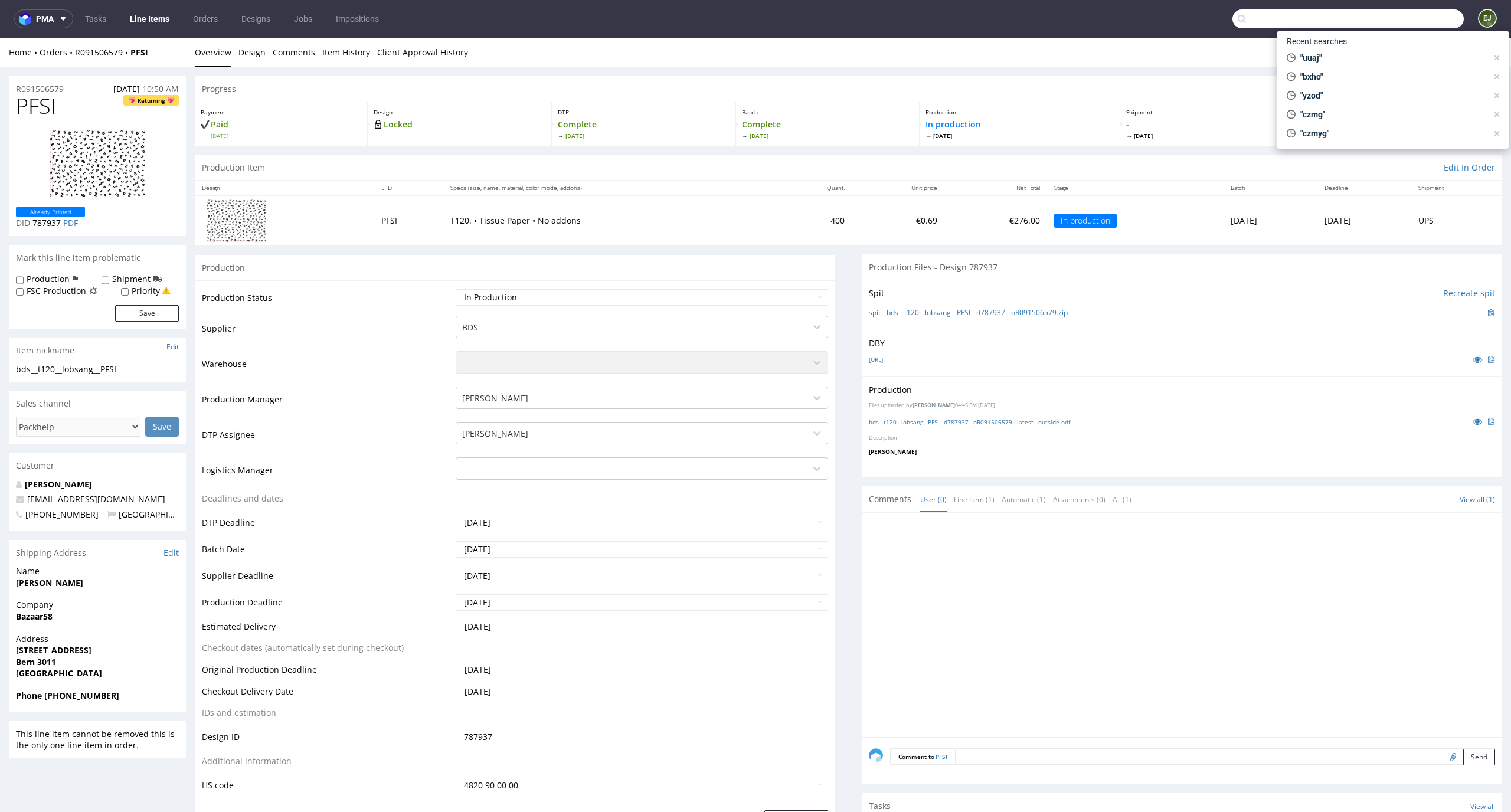
click at [1428, 16] on input "text" at bounding box center [1348, 19] width 231 height 19
type input "rmma"
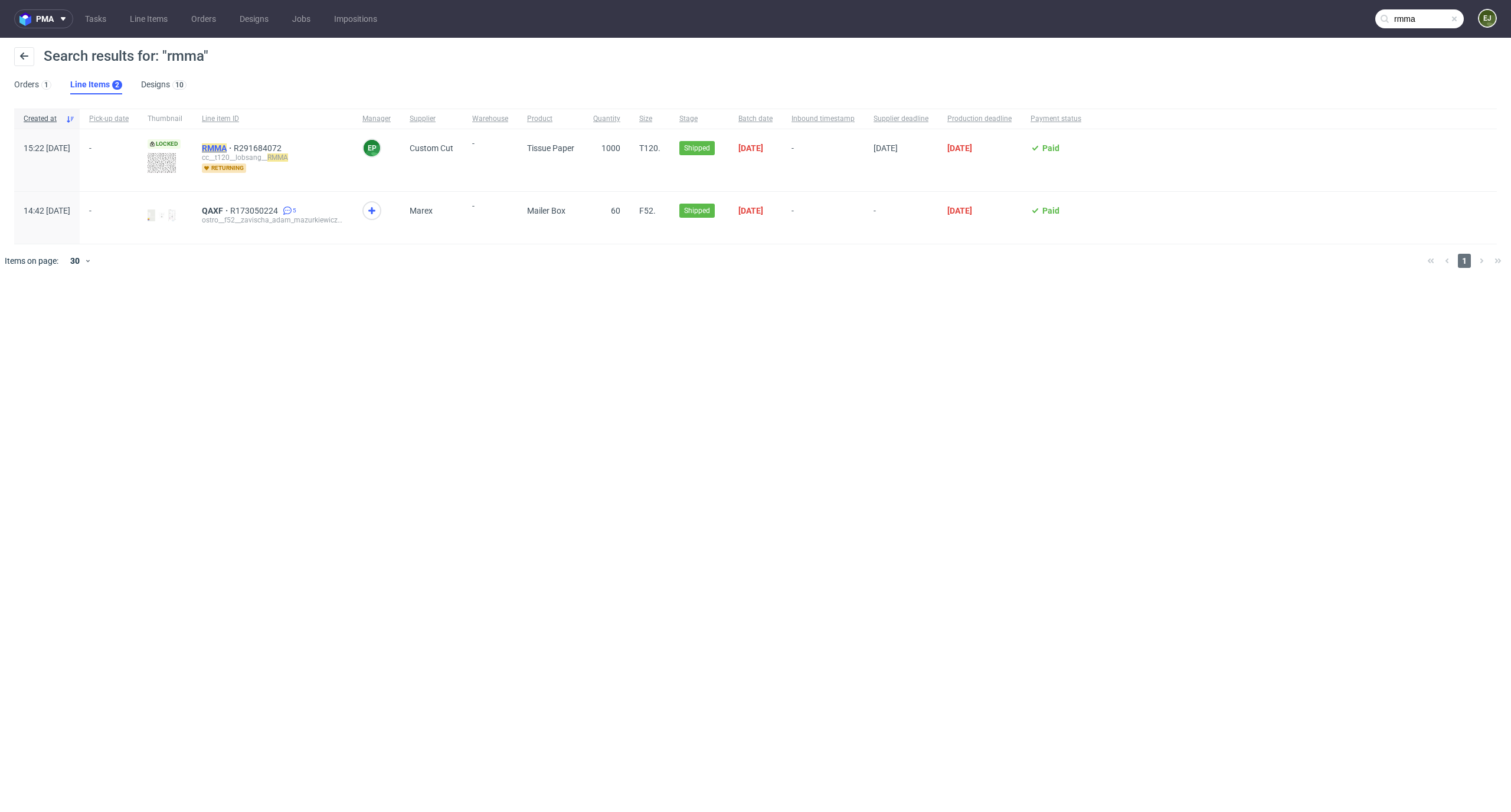
click at [227, 147] on mark "RMMA" at bounding box center [214, 148] width 24 height 10
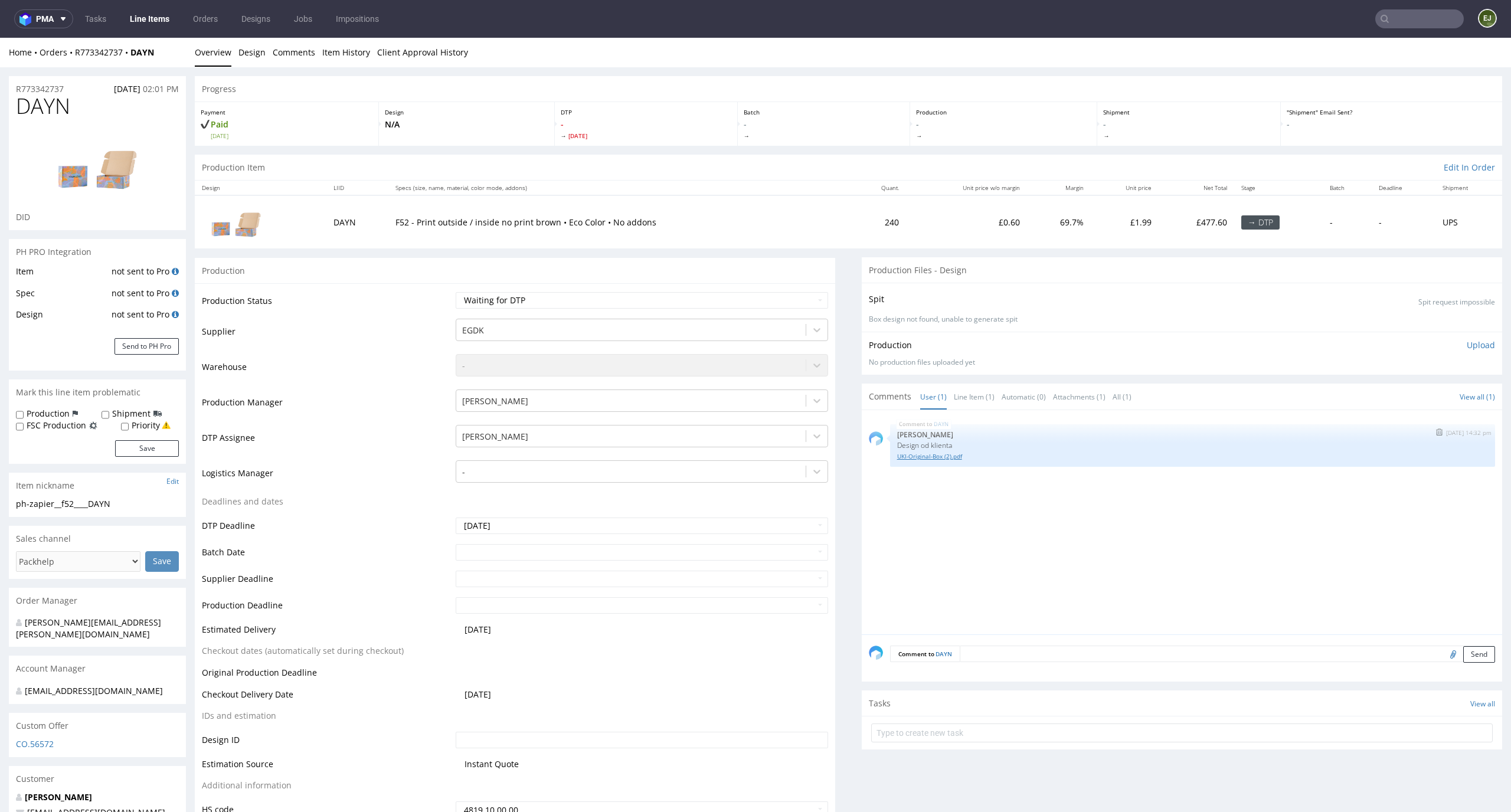
click at [914, 460] on link "UKI-Original-Box (2).pdf" at bounding box center [1193, 456] width 591 height 9
click at [430, 57] on link "Client Approval History" at bounding box center [422, 52] width 91 height 29
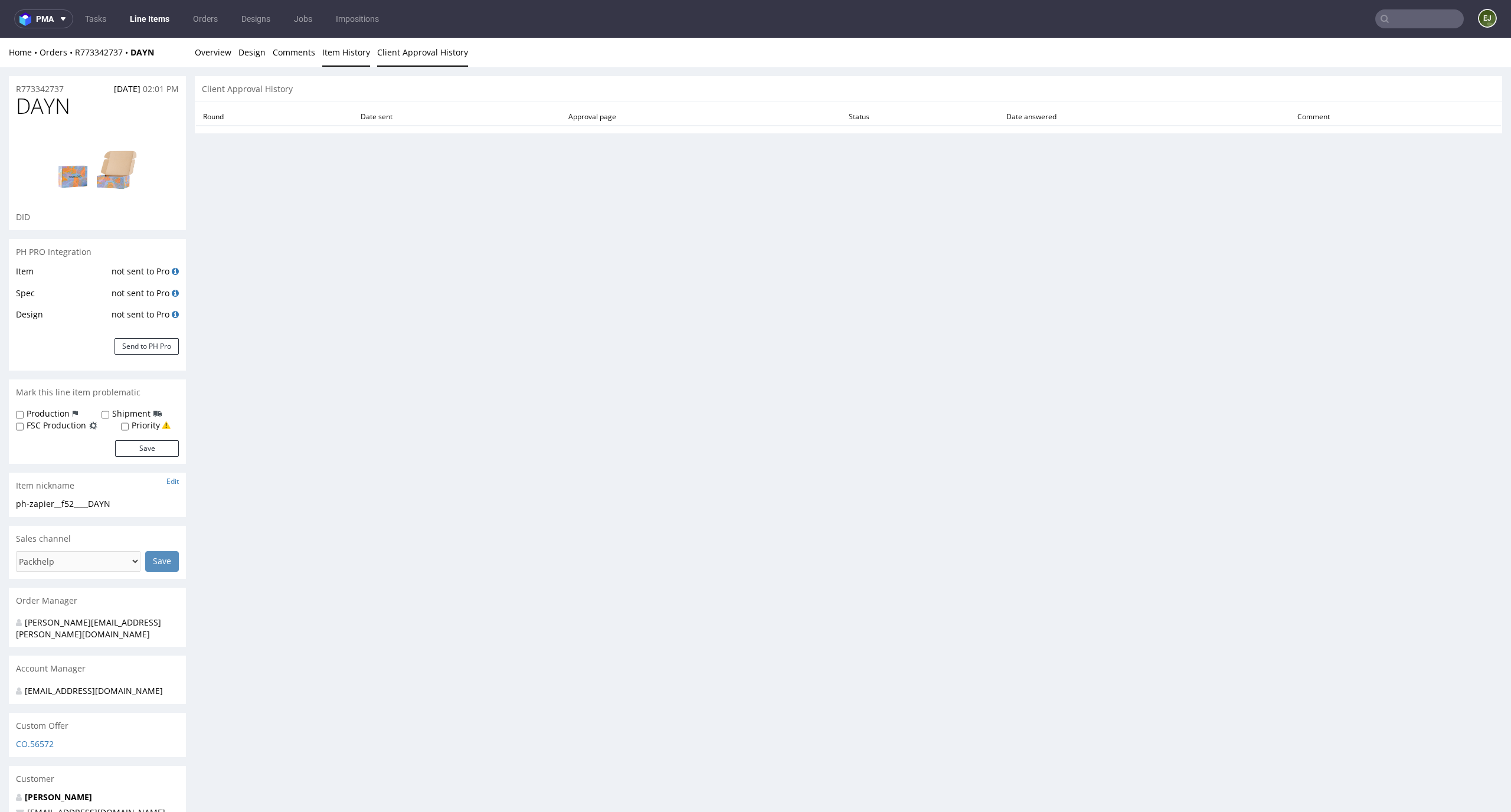
click at [333, 58] on link "Item History" at bounding box center [346, 52] width 48 height 29
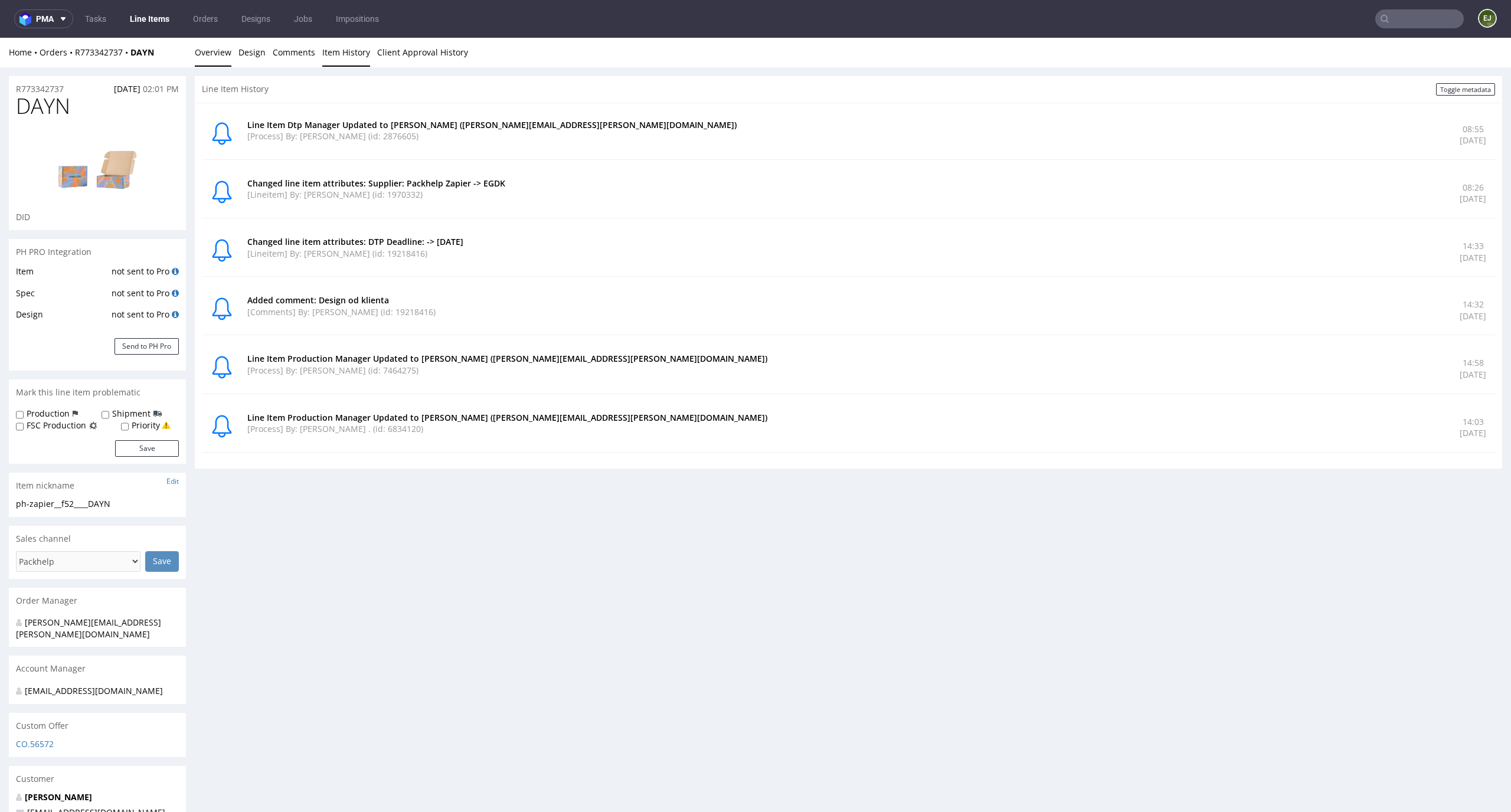
click at [205, 57] on link "Overview" at bounding box center [213, 52] width 37 height 29
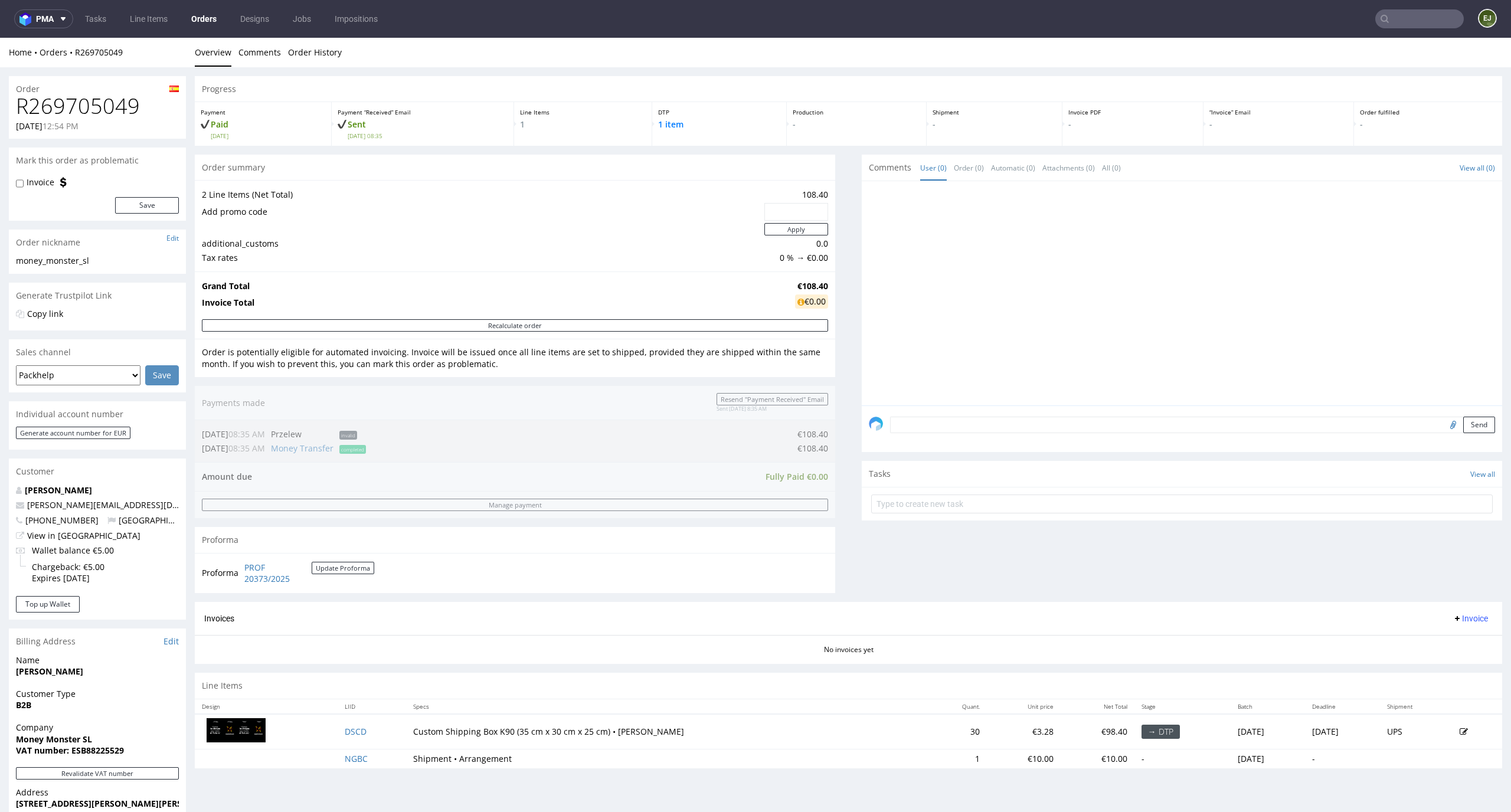
scroll to position [27, 0]
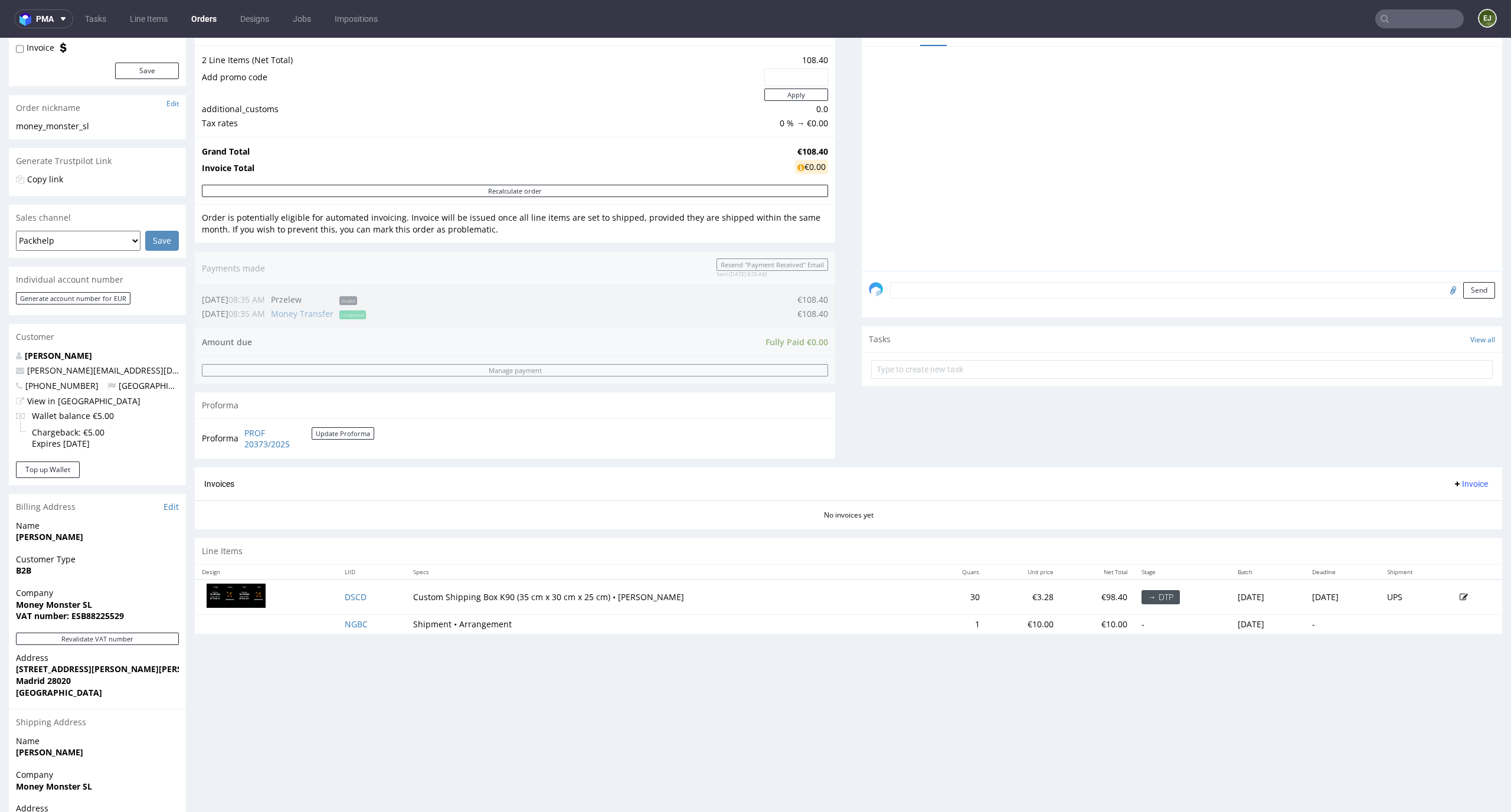
scroll to position [219, 0]
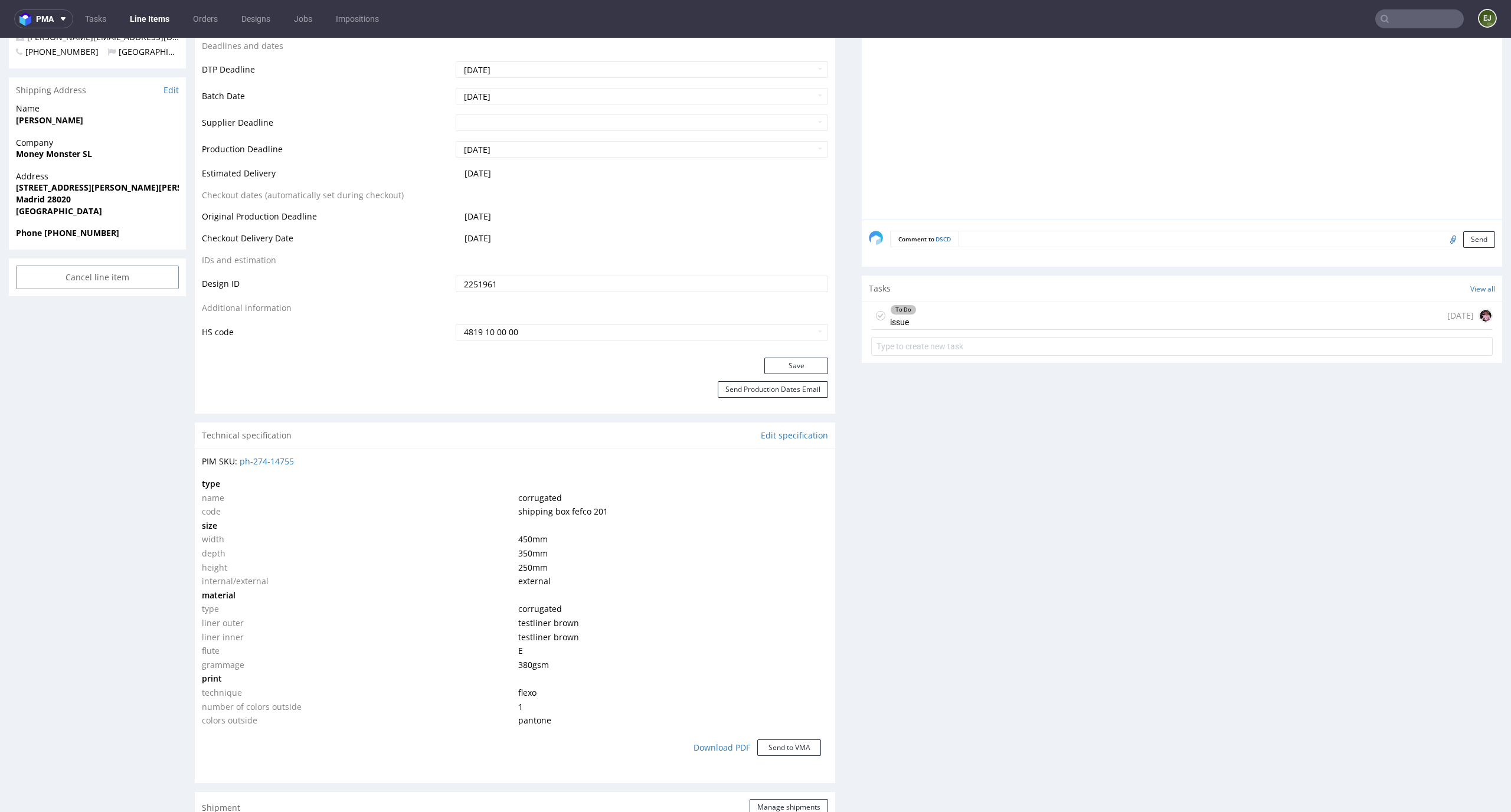
scroll to position [551, 0]
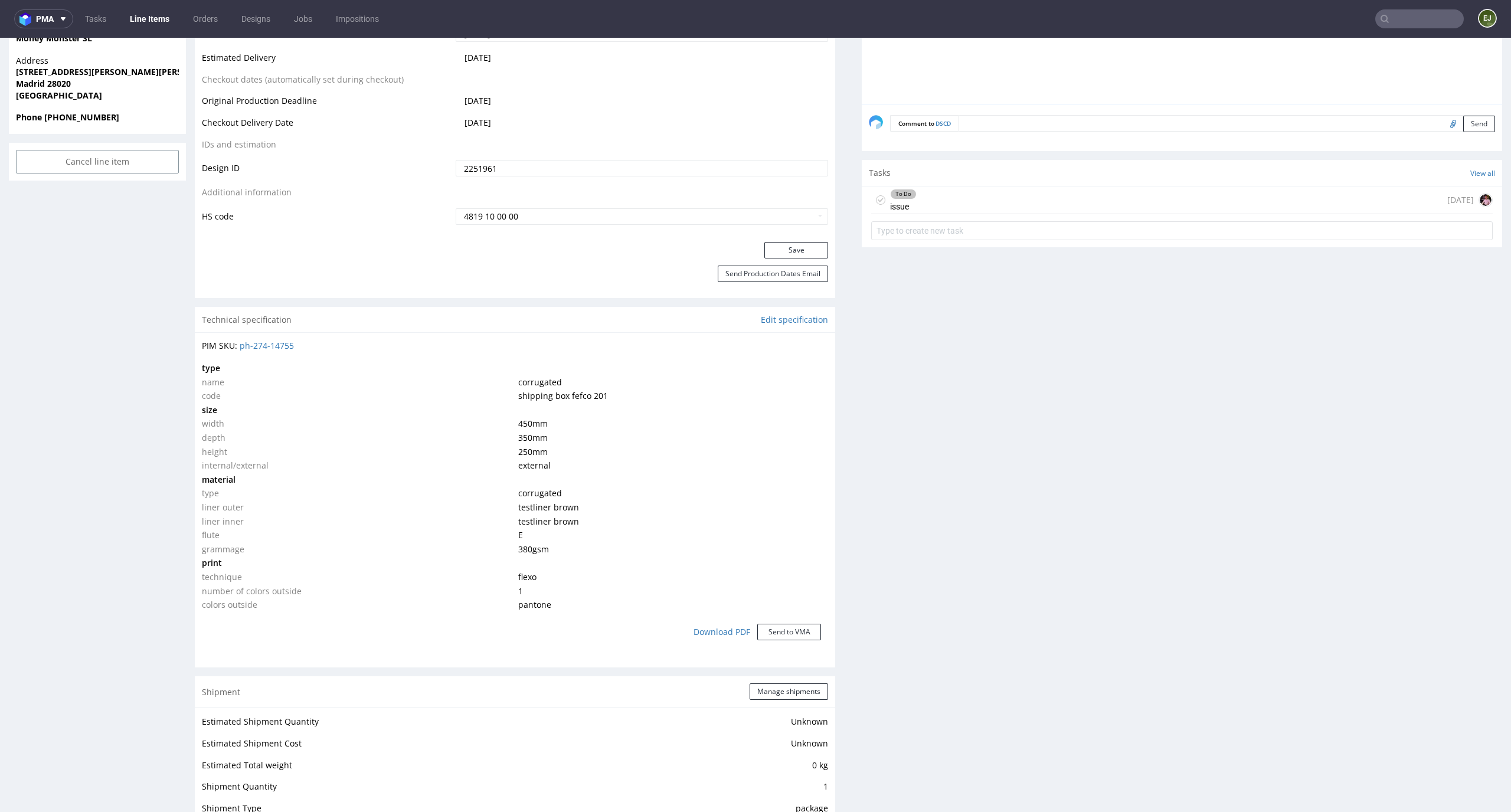
click at [792, 445] on td "250 mm" at bounding box center [671, 452] width 314 height 14
click at [912, 198] on div "To Do issue 26 days ago" at bounding box center [1181, 200] width 621 height 28
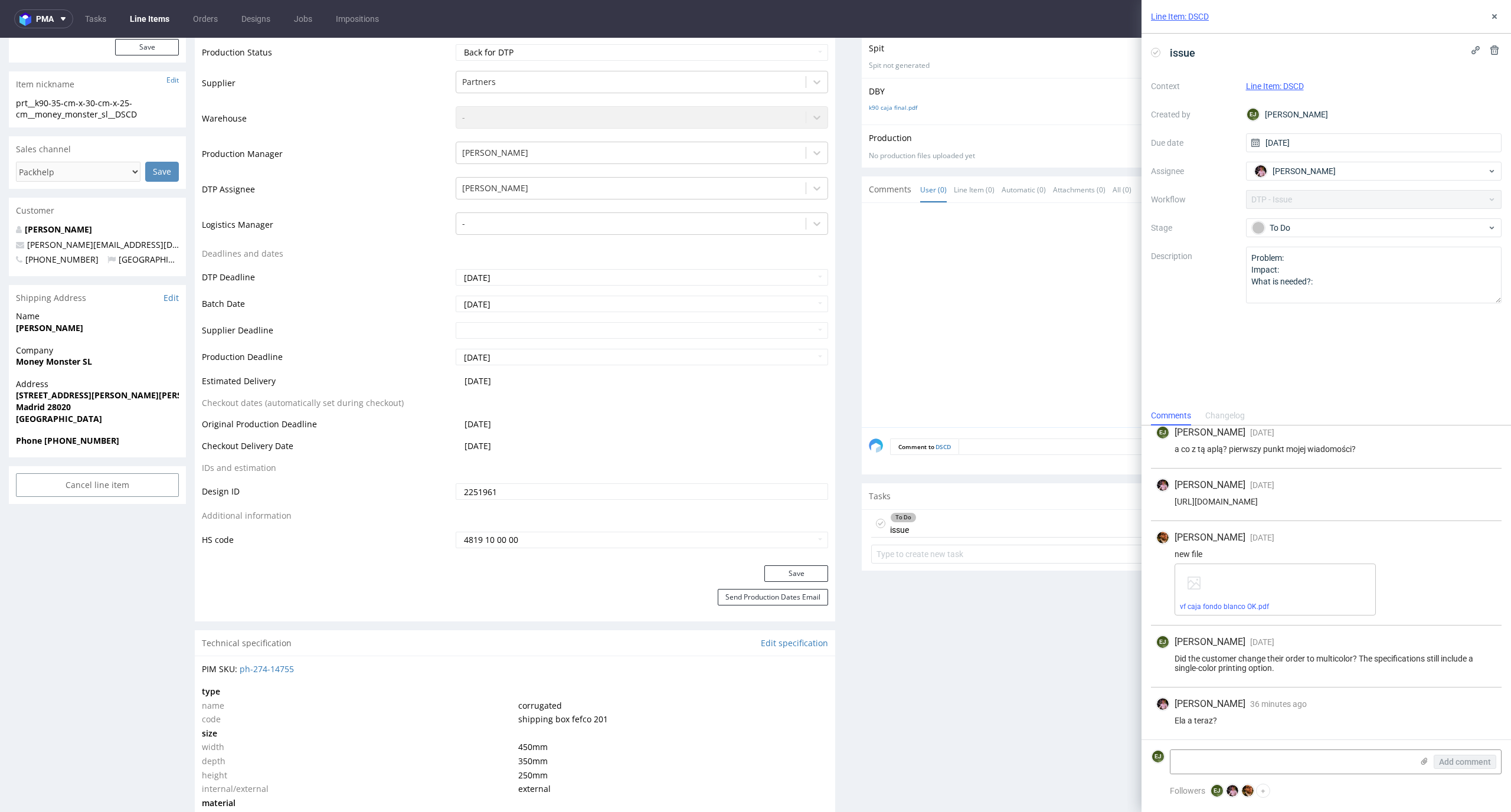
scroll to position [453, 0]
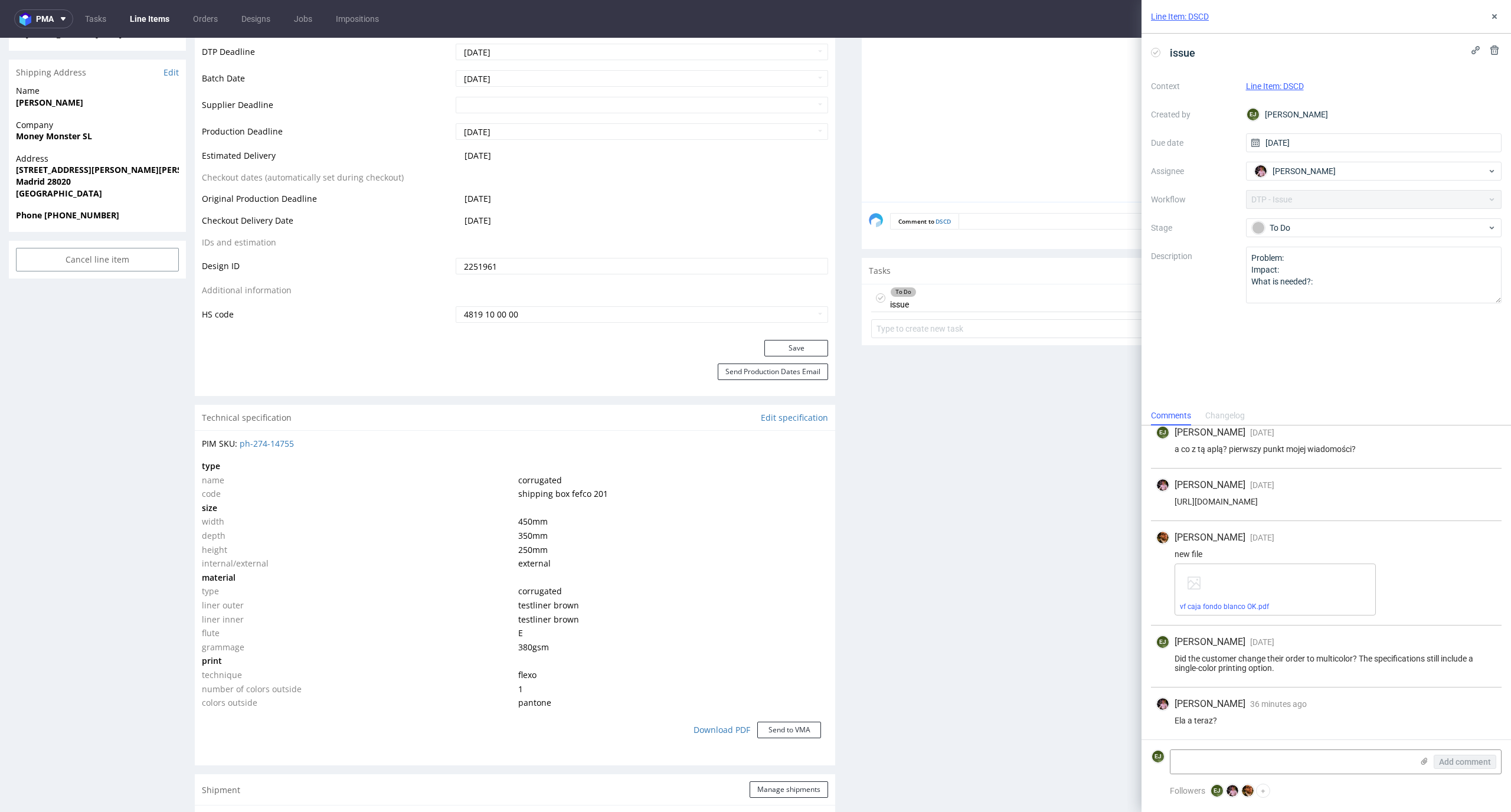
click at [976, 435] on div "Production Files - Design 2251961 Spit Request spit Spit not generated DBY k90 …" at bounding box center [1182, 697] width 640 height 1827
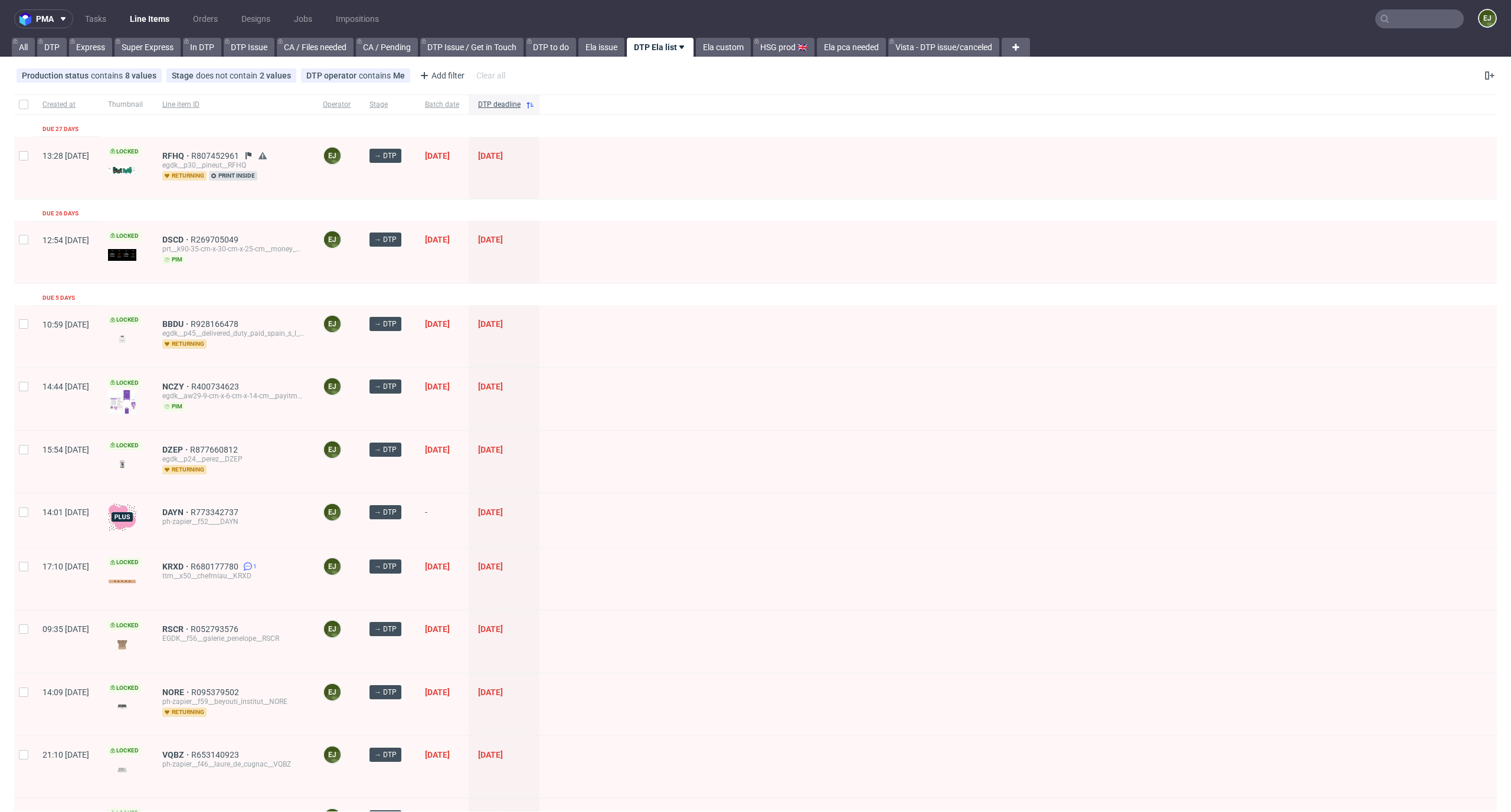
click at [1407, 16] on input "text" at bounding box center [1419, 19] width 88 height 19
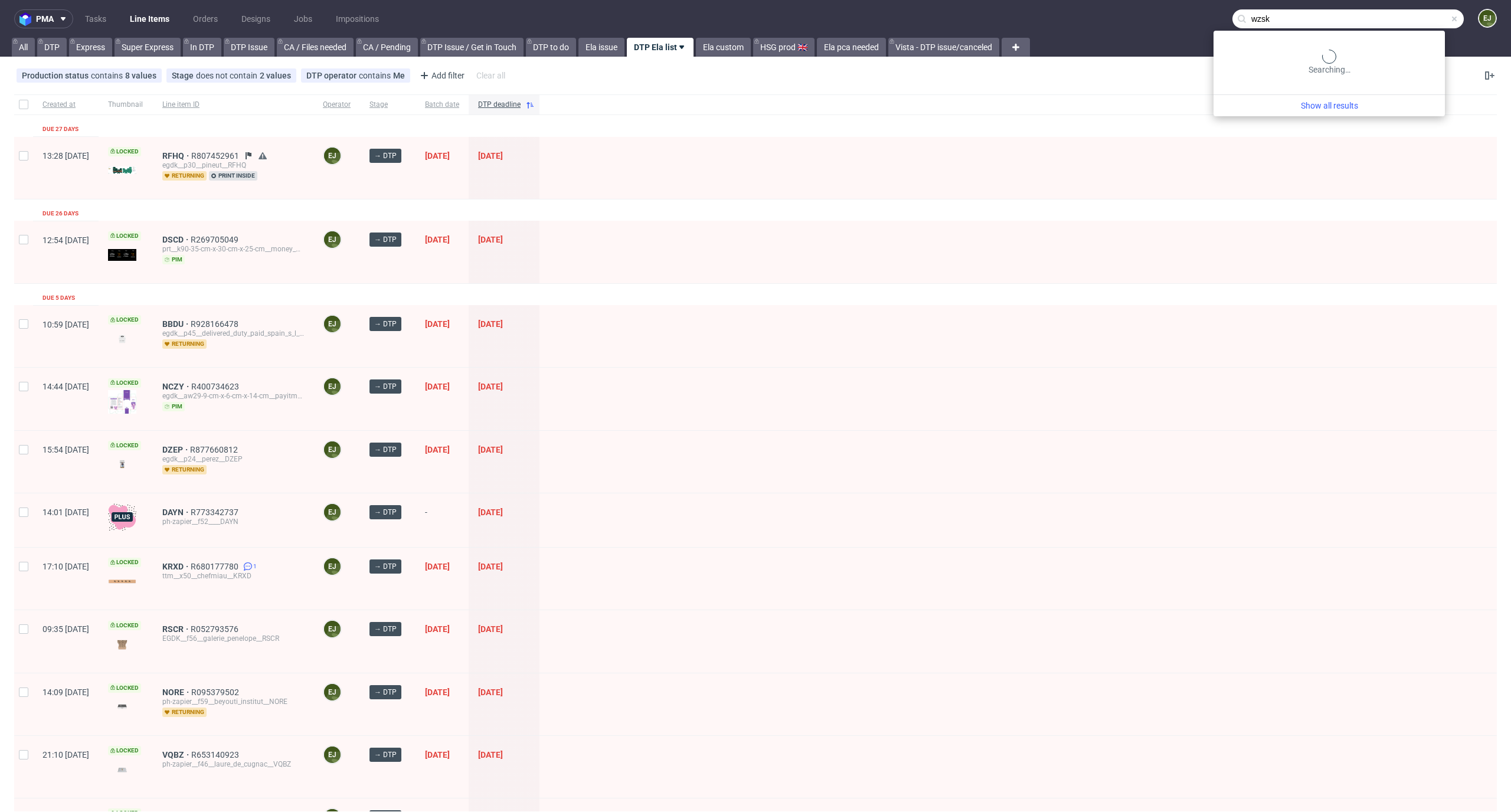
type input "wzsk"
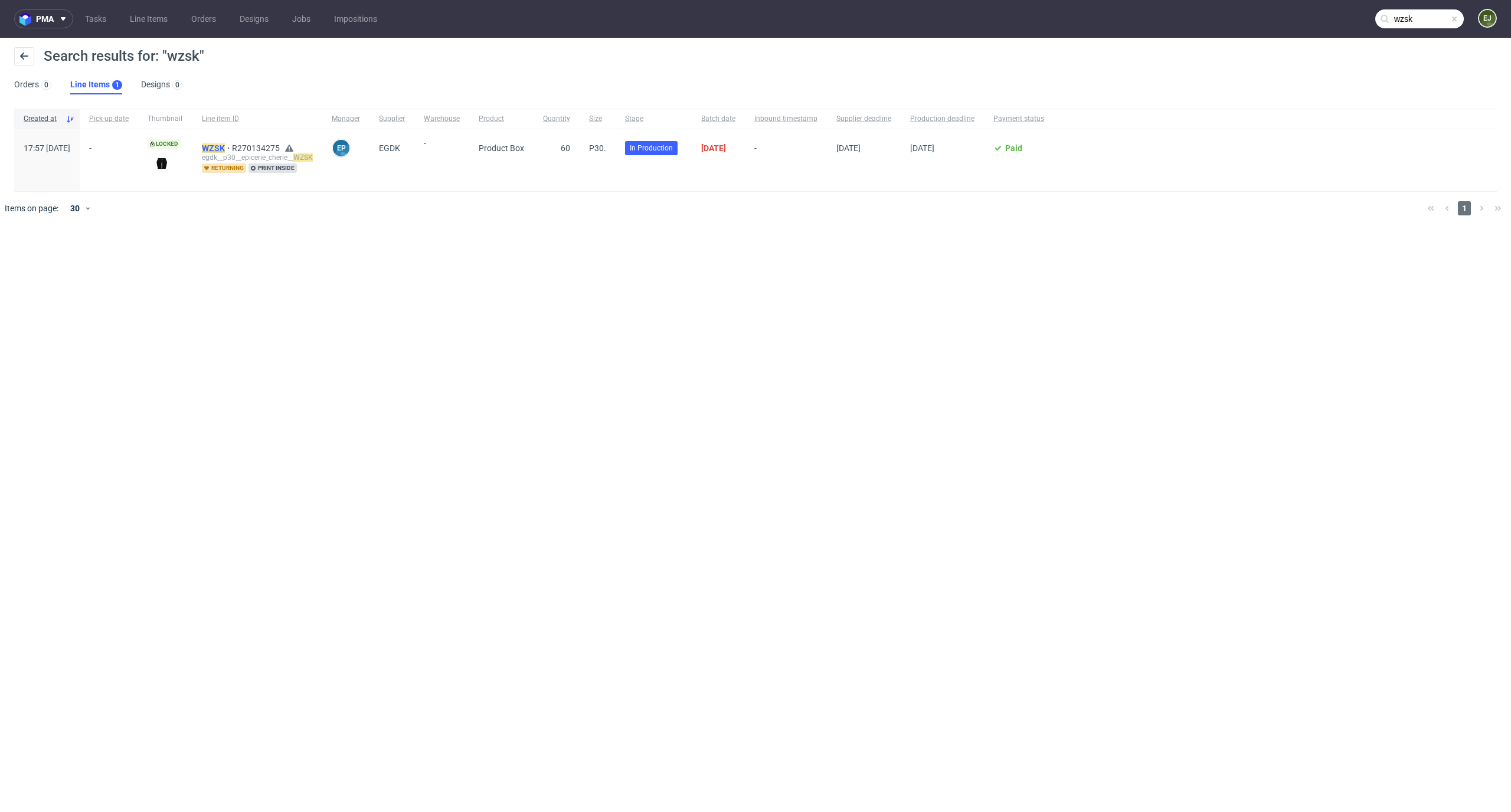
click at [225, 151] on mark "WZSK" at bounding box center [214, 148] width 23 height 10
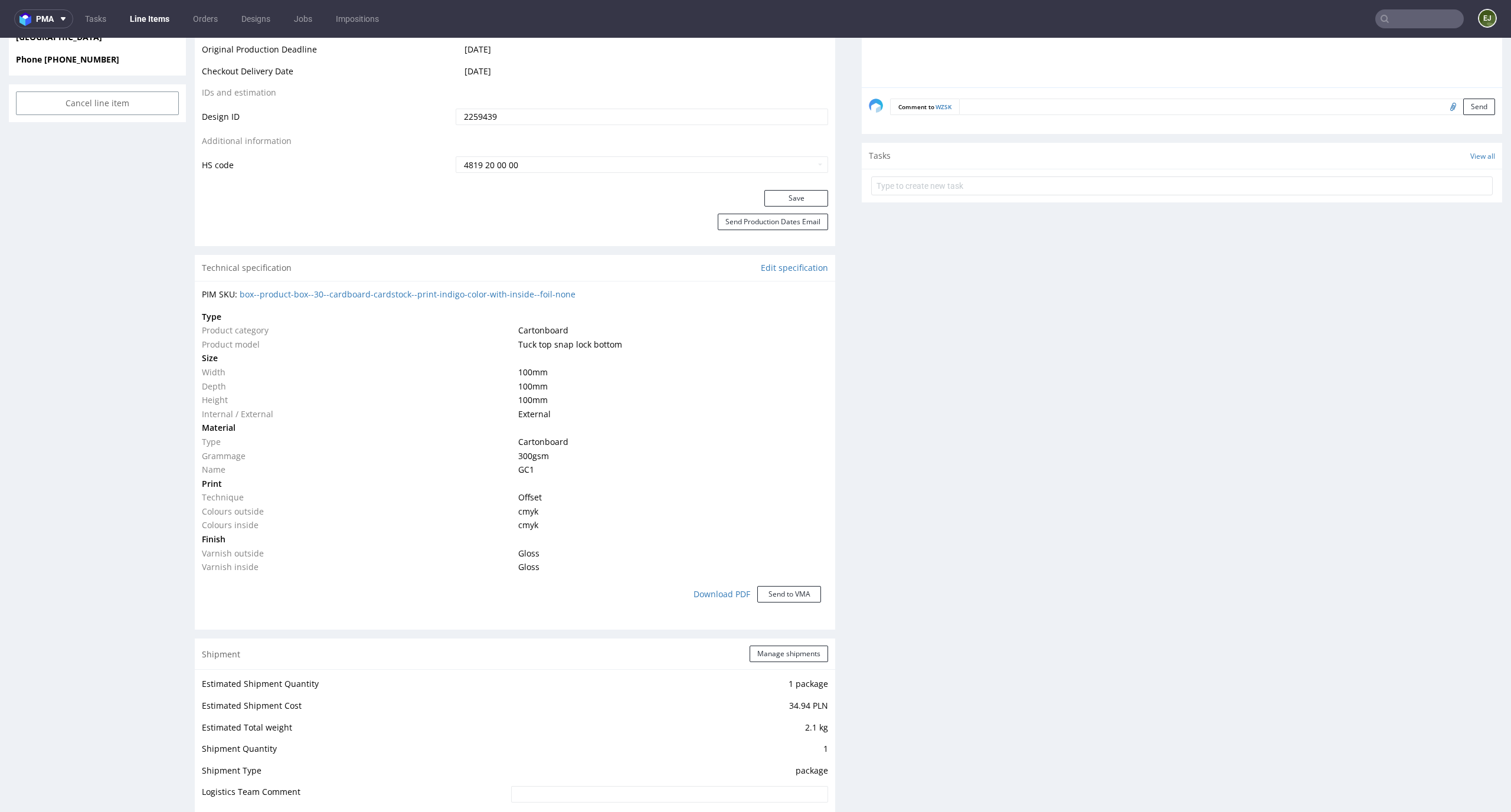
scroll to position [1381, 0]
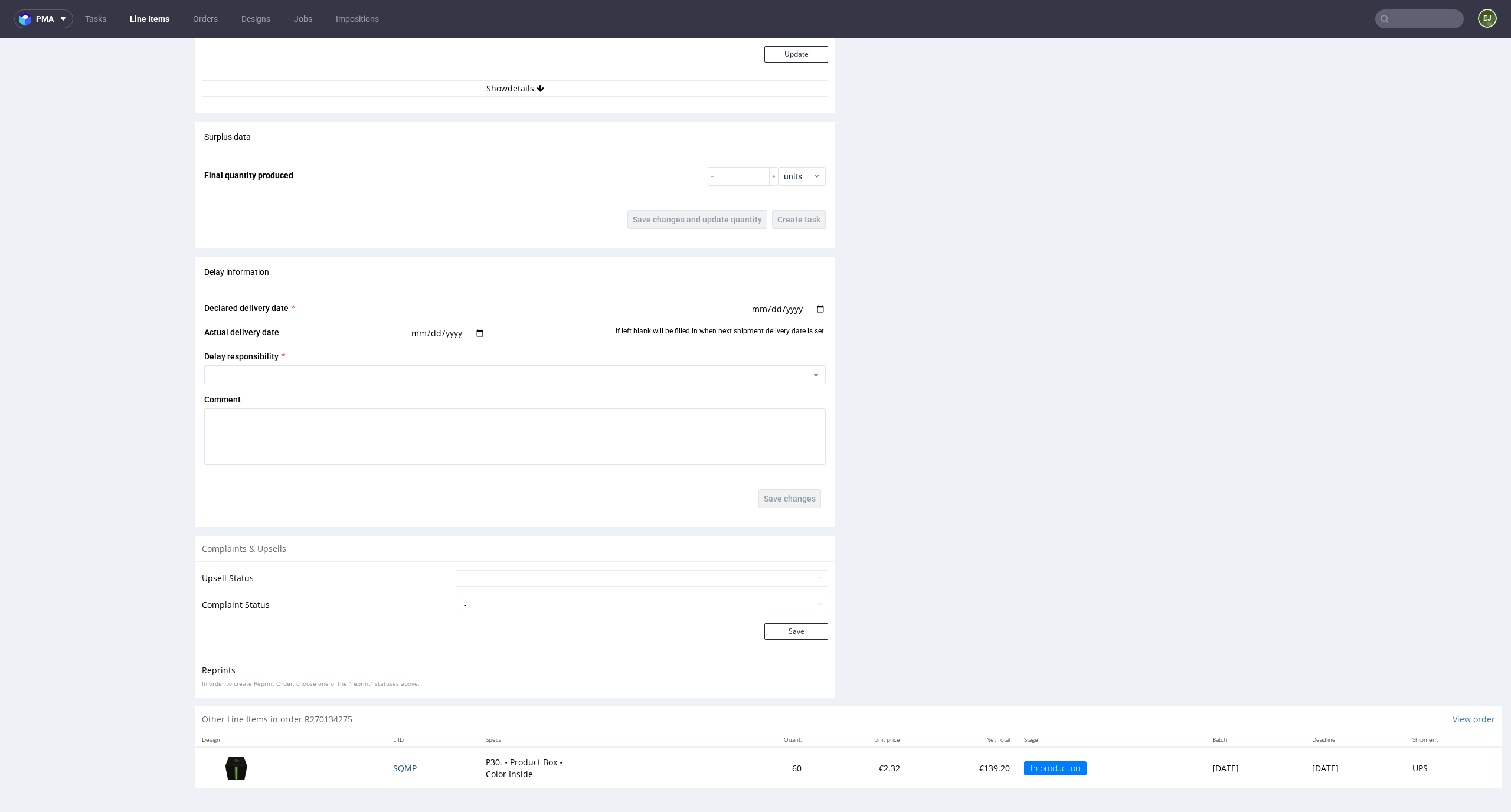
click at [398, 768] on span "SQMP" at bounding box center [405, 768] width 24 height 11
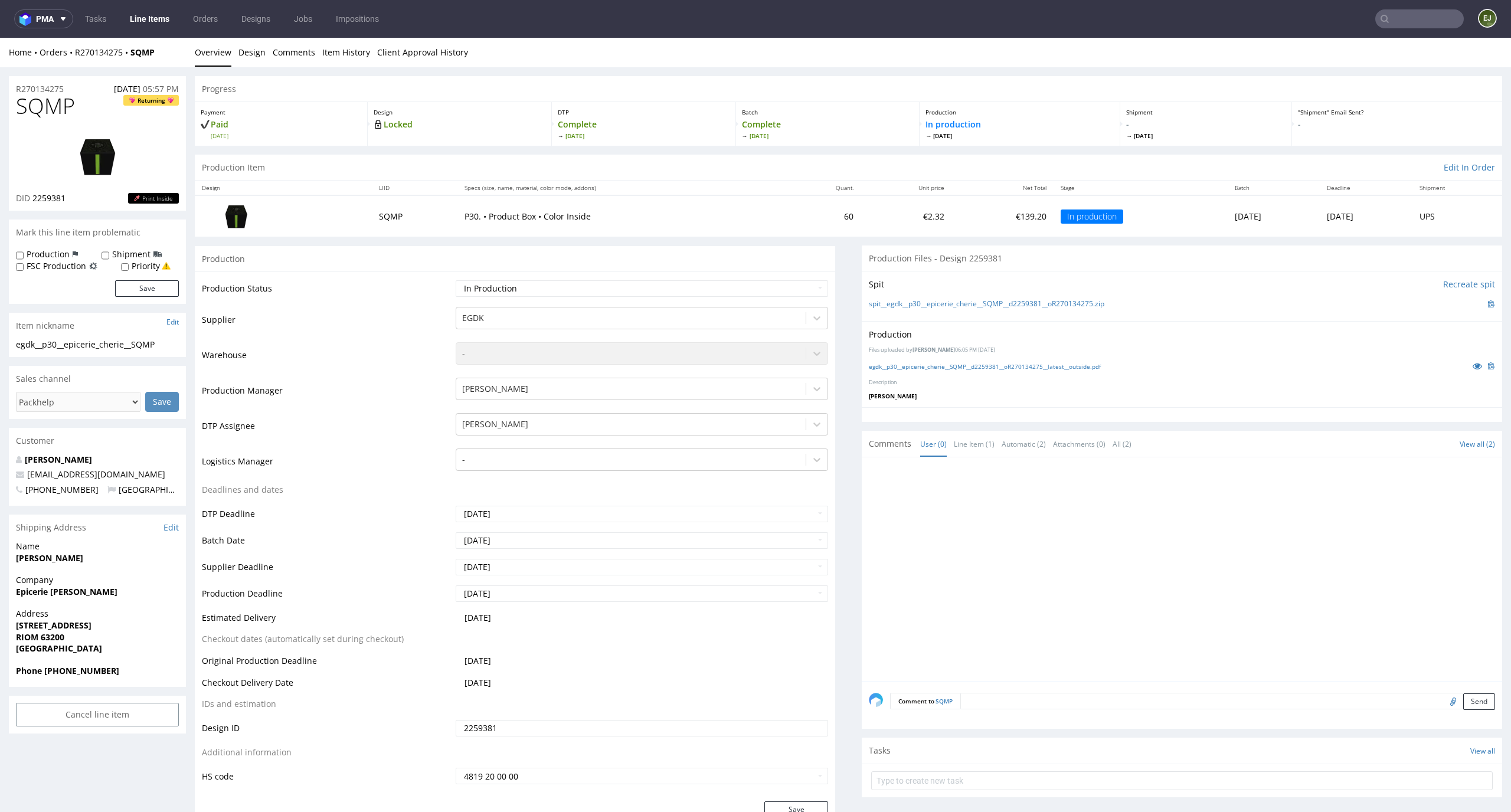
click at [991, 360] on div "egdk__p30__epicerie_cherie__SQMP__d2259381__oR270134275__latest__outside.pdf" at bounding box center [1182, 365] width 626 height 13
click at [988, 362] on link "egdk__p30__epicerie_cherie__SQMP__d2259381__oR270134275__latest__outside.pdf" at bounding box center [984, 367] width 232 height 8
click at [244, 50] on link "Design" at bounding box center [252, 52] width 27 height 29
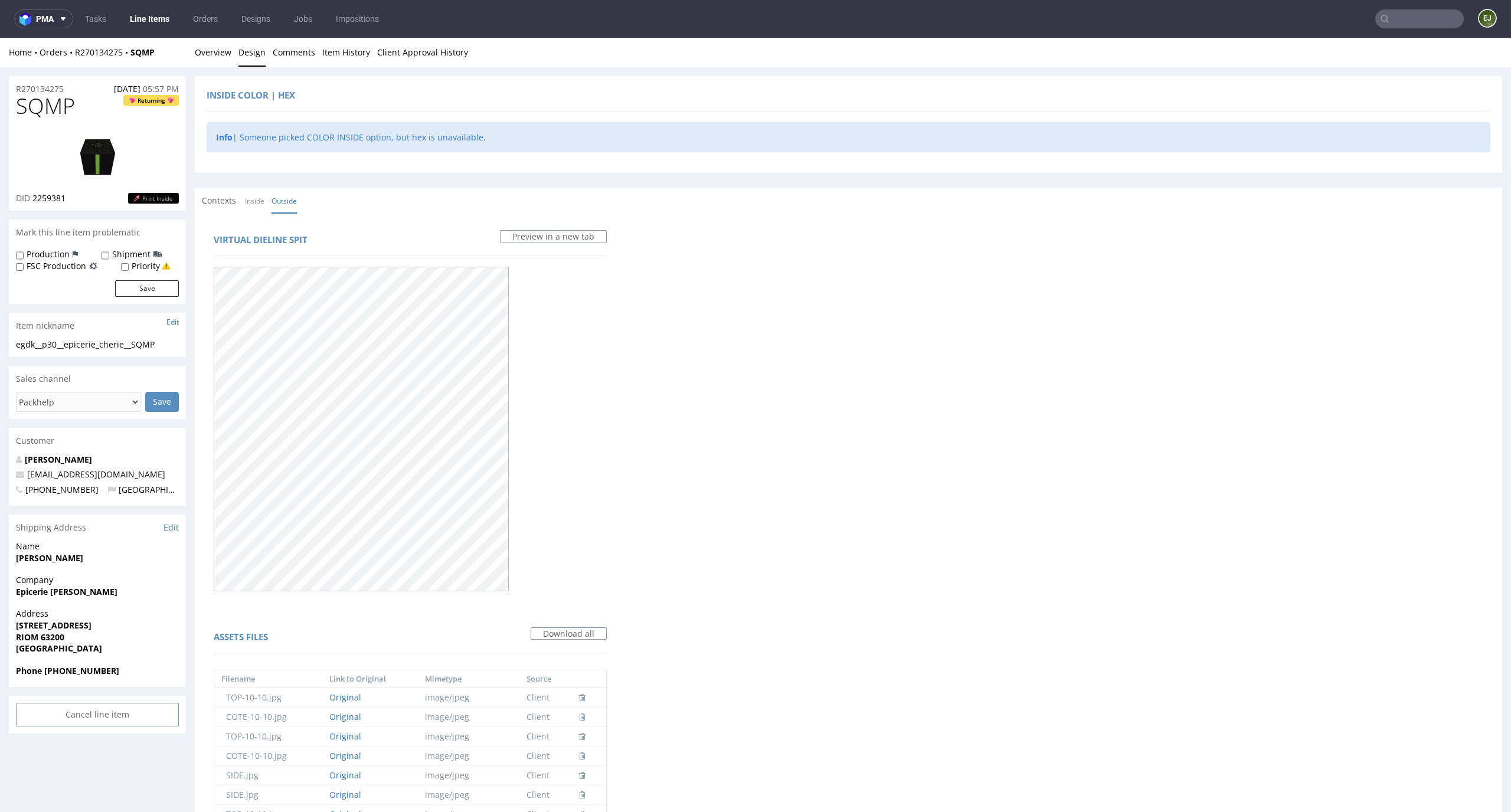
click at [252, 192] on link "Inside" at bounding box center [254, 201] width 20 height 25
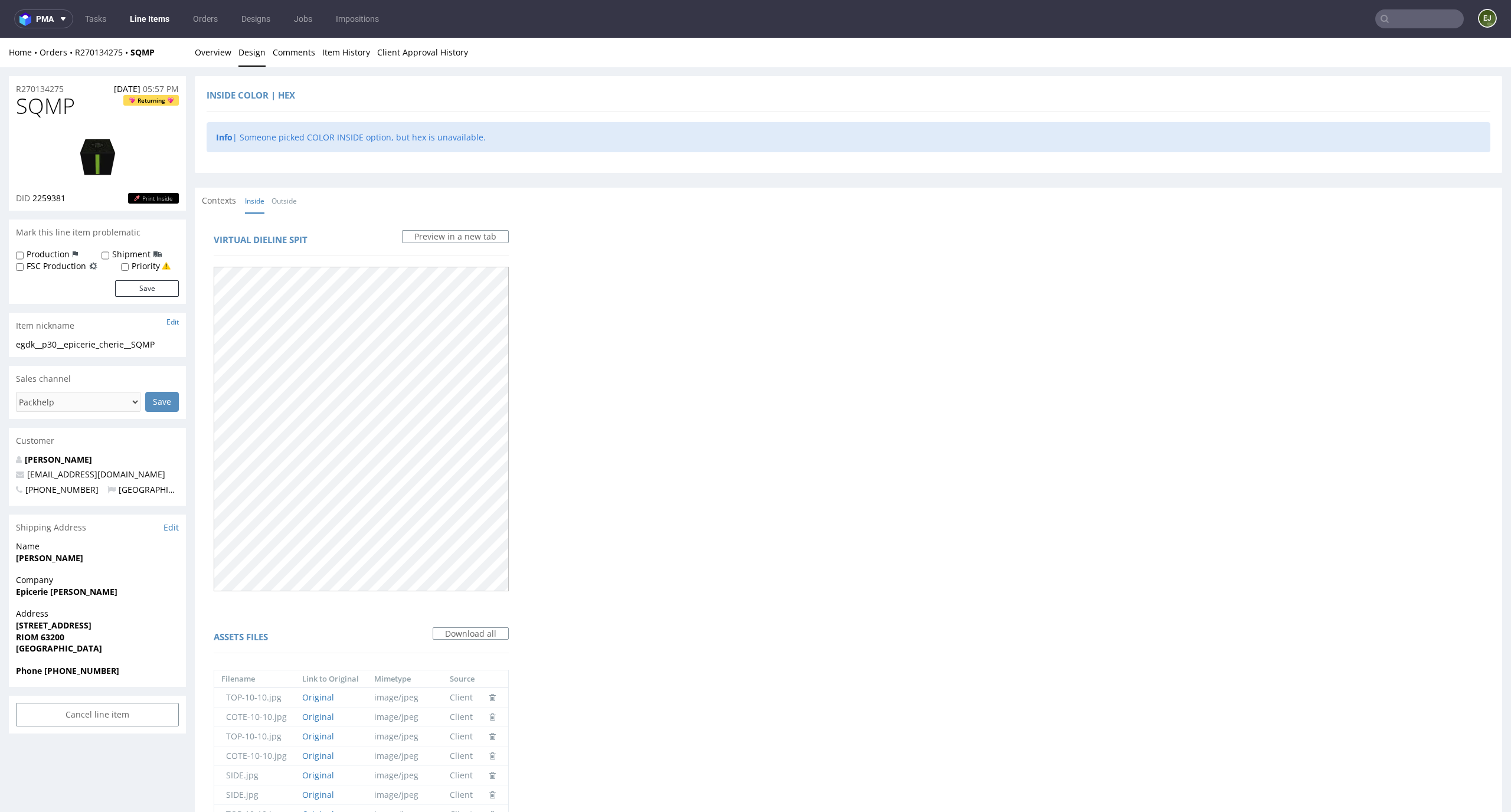
scroll to position [884, 0]
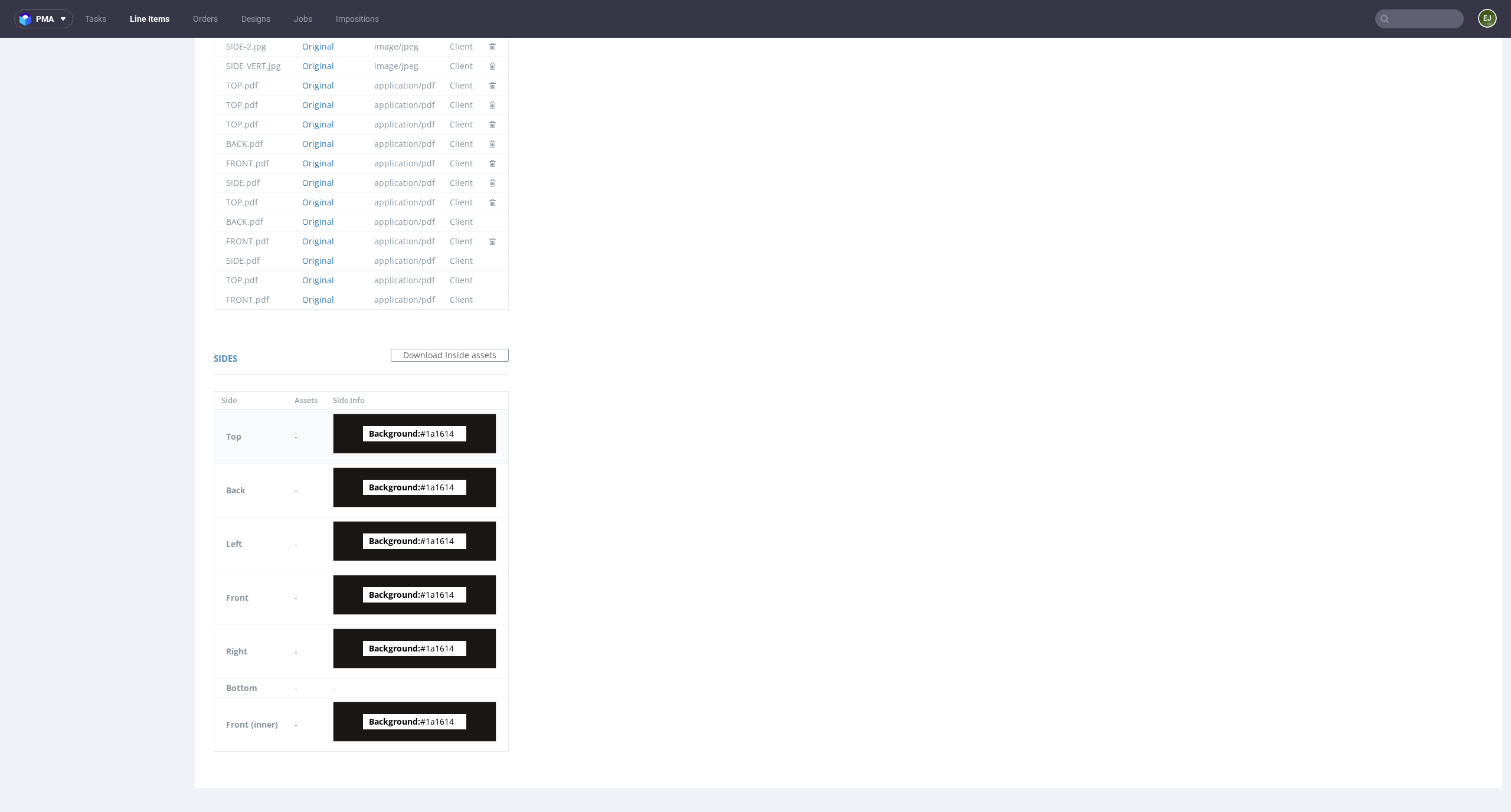
drag, startPoint x: 456, startPoint y: 435, endPoint x: 428, endPoint y: 435, distance: 28.0
click at [428, 435] on span "Background: #1a1614" at bounding box center [415, 433] width 103 height 16
copy span "1a1614"
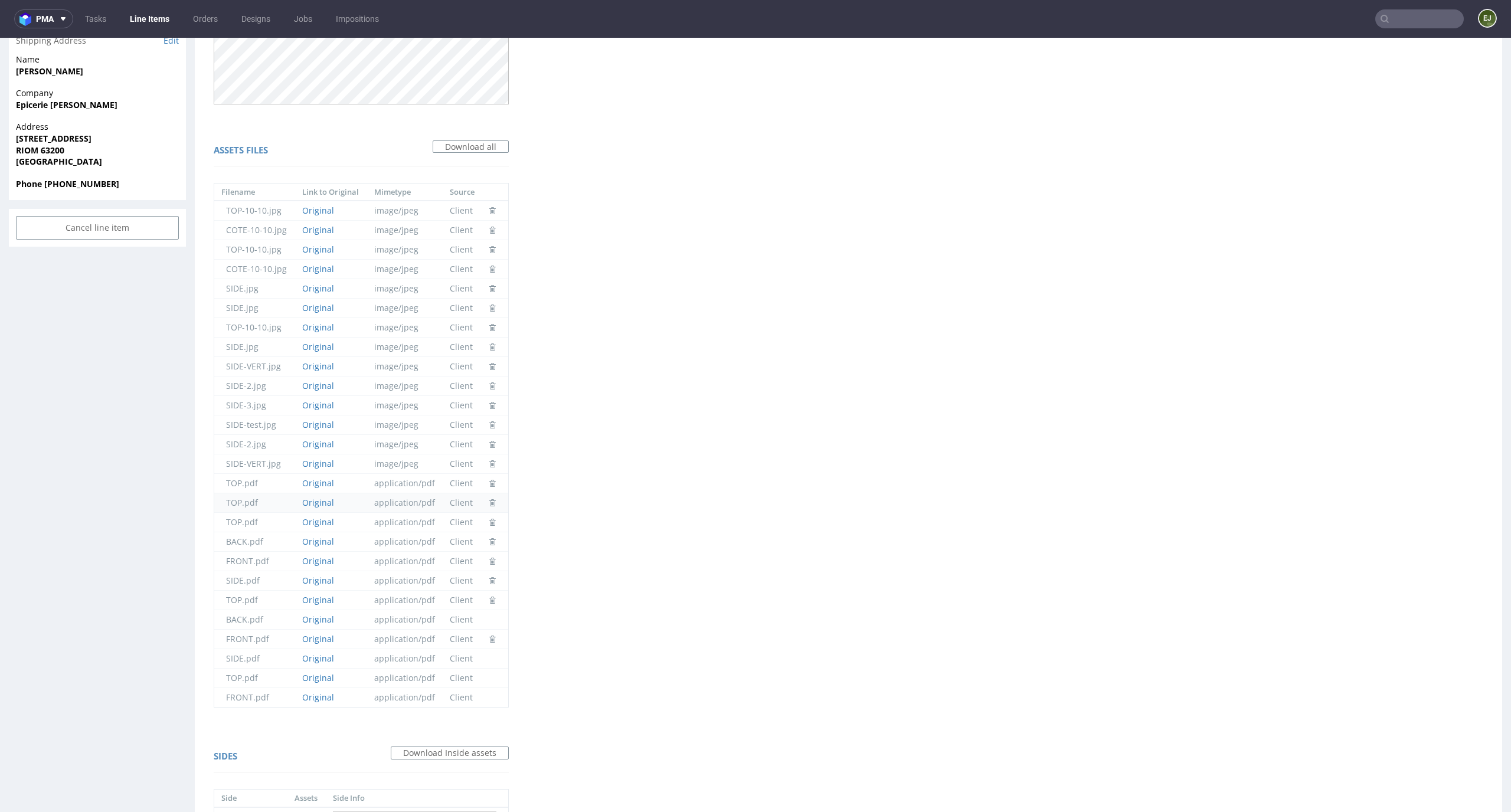
scroll to position [0, 0]
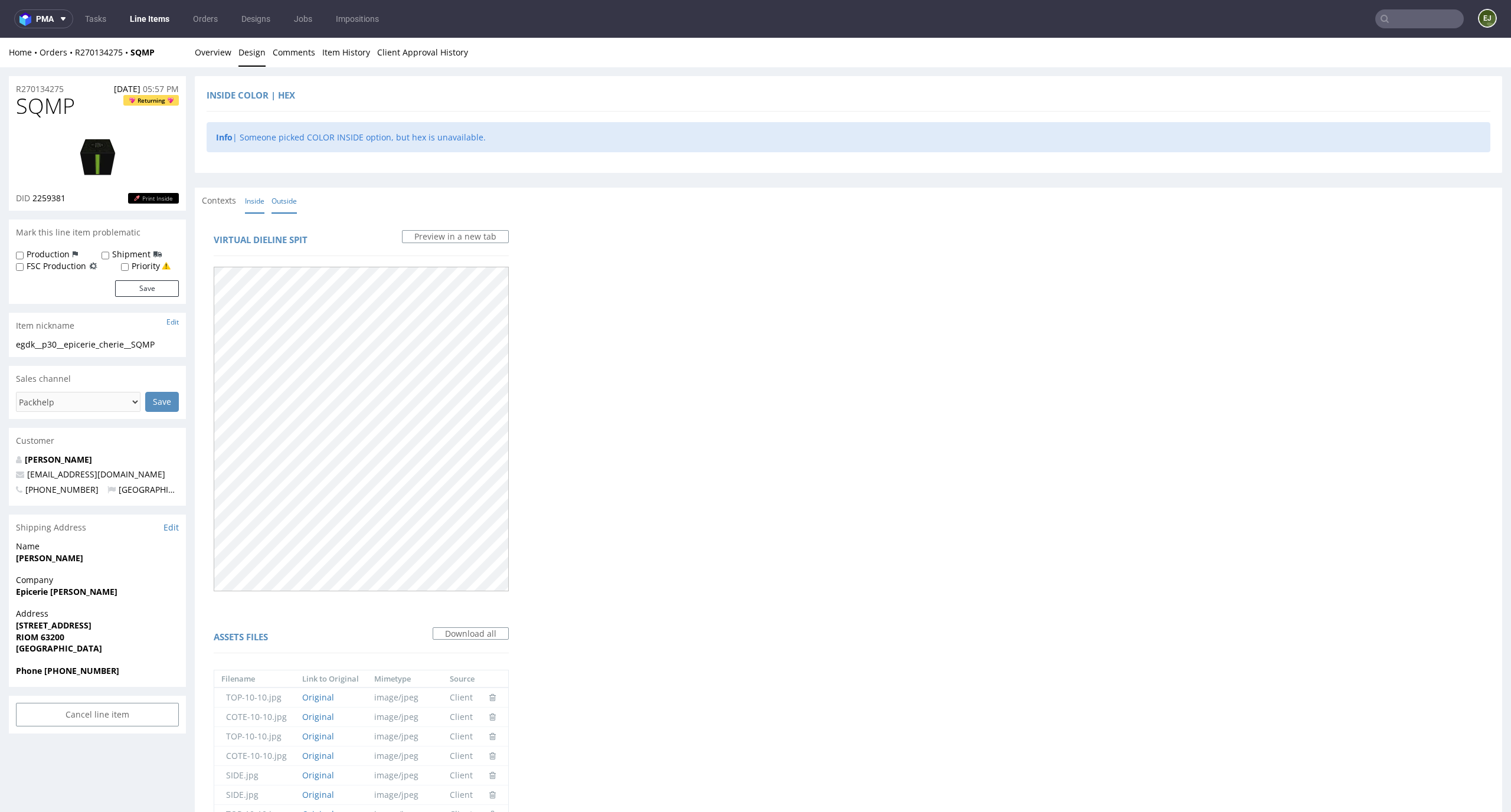
click at [277, 209] on link "Outside" at bounding box center [284, 201] width 25 height 25
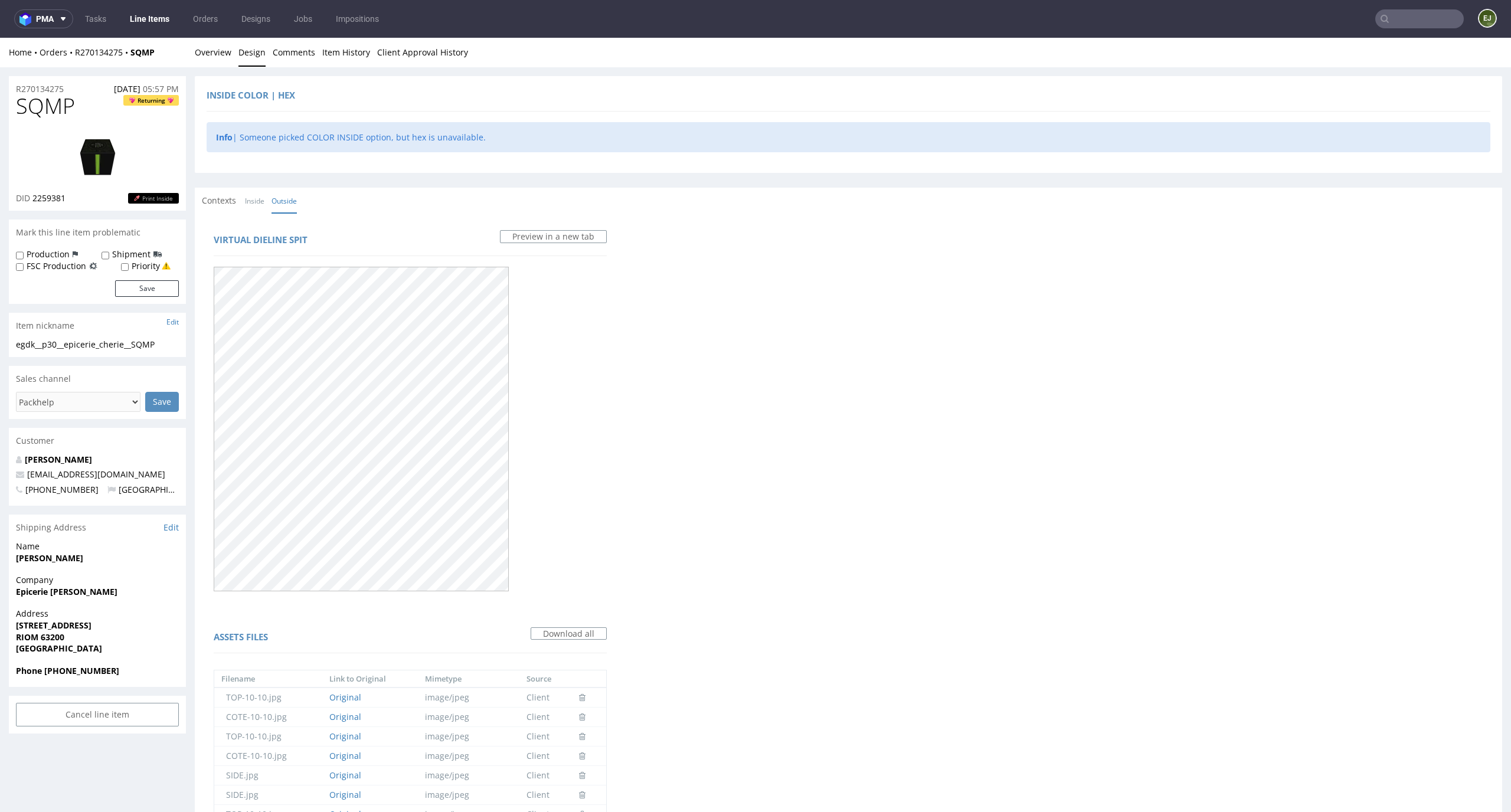
click at [267, 209] on div "Contexts Inside Outside" at bounding box center [848, 201] width 1307 height 26
click at [256, 205] on link "Inside" at bounding box center [254, 201] width 20 height 25
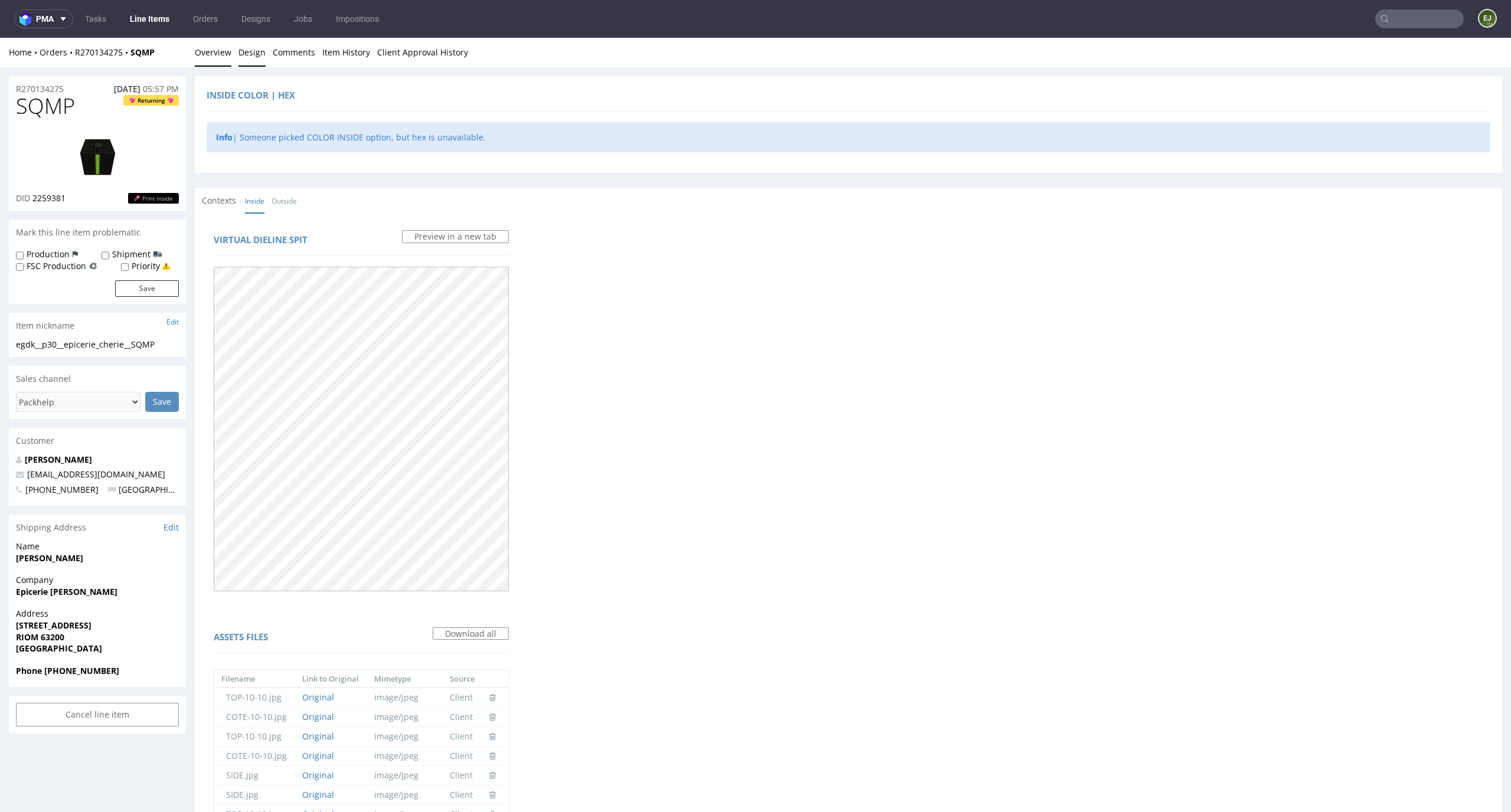
click at [220, 57] on link "Overview" at bounding box center [213, 52] width 37 height 29
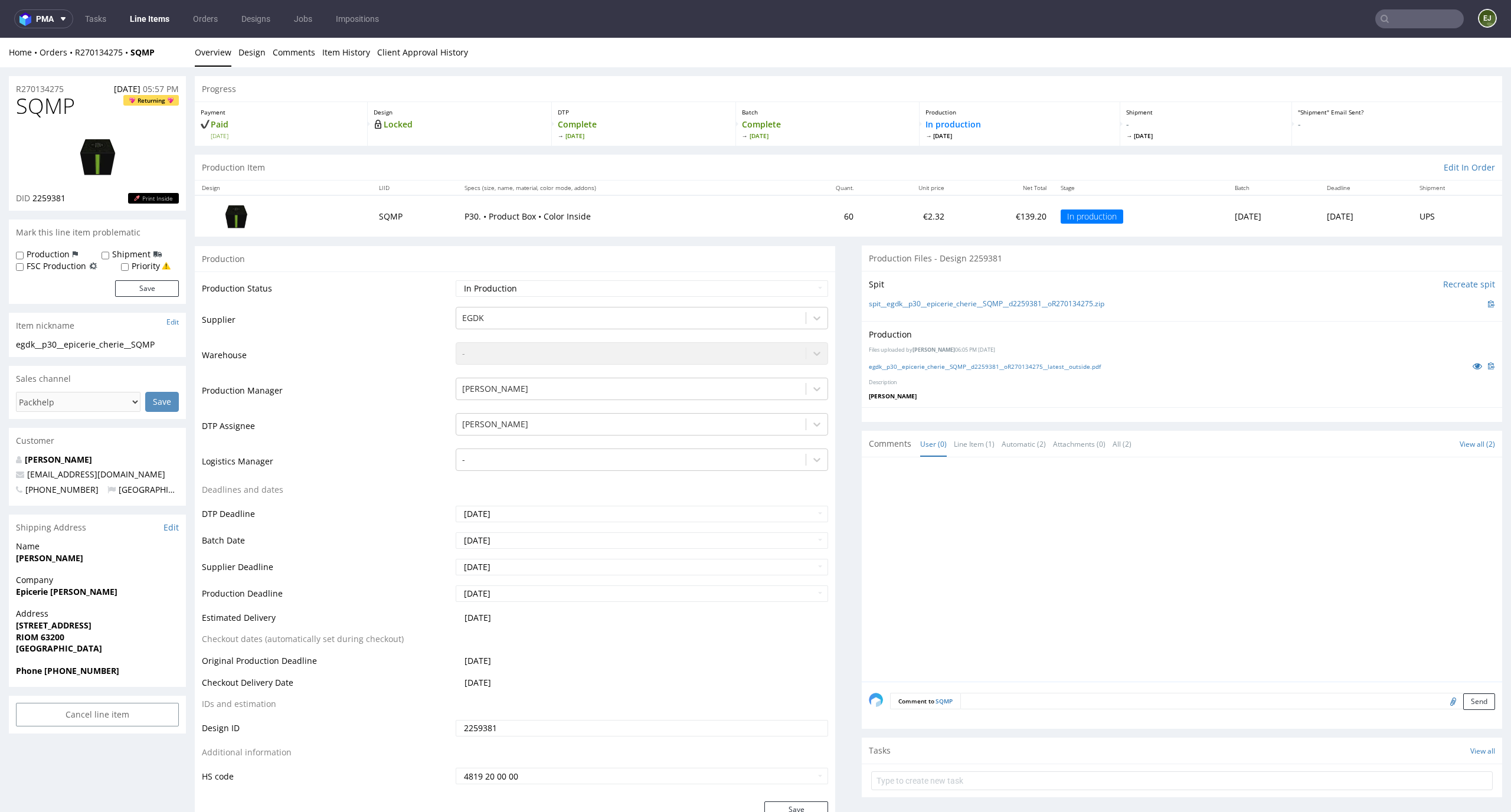
click at [1443, 706] on input "file" at bounding box center [1451, 700] width 16 height 16
type input "C:\fakepath\egdk__p30__epicerie_cherie__SQMP__d2259381__oR270134275__latest__in…"
click at [1463, 706] on button "Send" at bounding box center [1478, 701] width 32 height 16
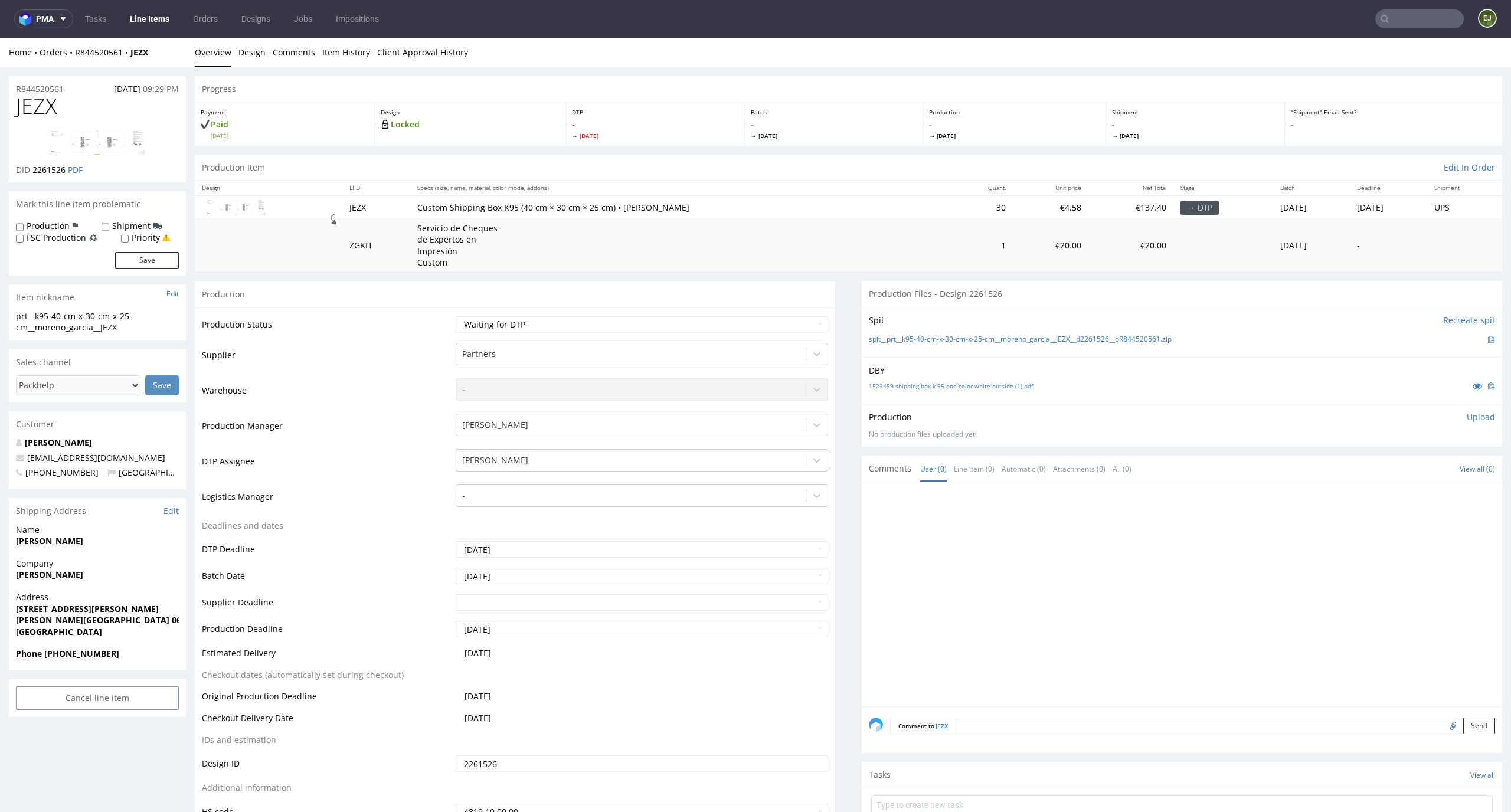
click at [778, 199] on td "Custom Shipping Box K95 (40 cm × 30 cm × 25 cm) • [PERSON_NAME]" at bounding box center [681, 207] width 542 height 23
click at [750, 332] on select "Waiting for Artwork Waiting for Diecut Waiting for Mockup Waiting for DTP Waiti…" at bounding box center [642, 324] width 373 height 16
select select "dtp_in_process"
click at [456, 316] on select "Waiting for Artwork Waiting for Diecut Waiting for Mockup Waiting for DTP Waiti…" at bounding box center [642, 324] width 373 height 16
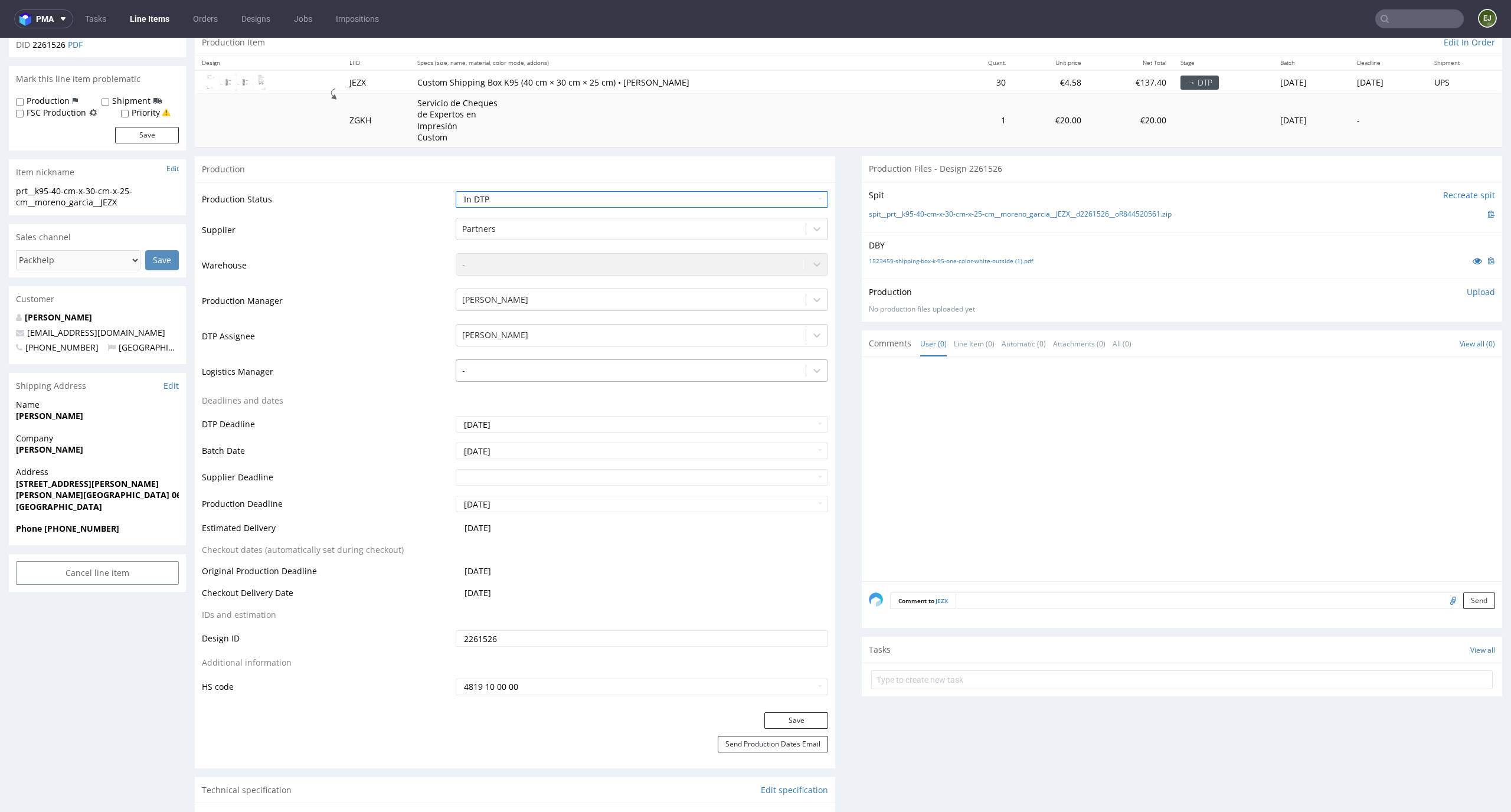
scroll to position [236, 0]
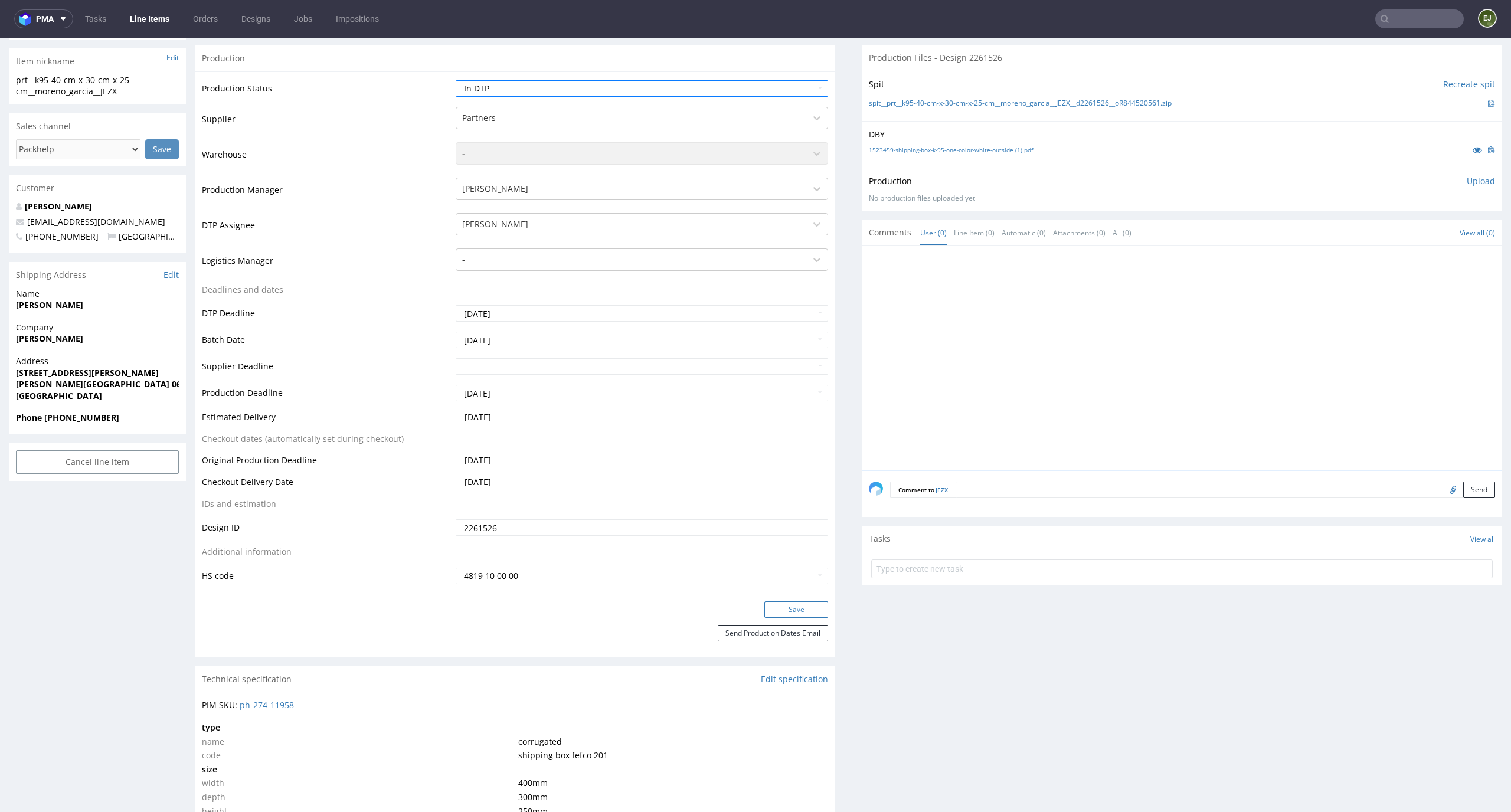
click at [783, 605] on button "Save" at bounding box center [796, 609] width 64 height 16
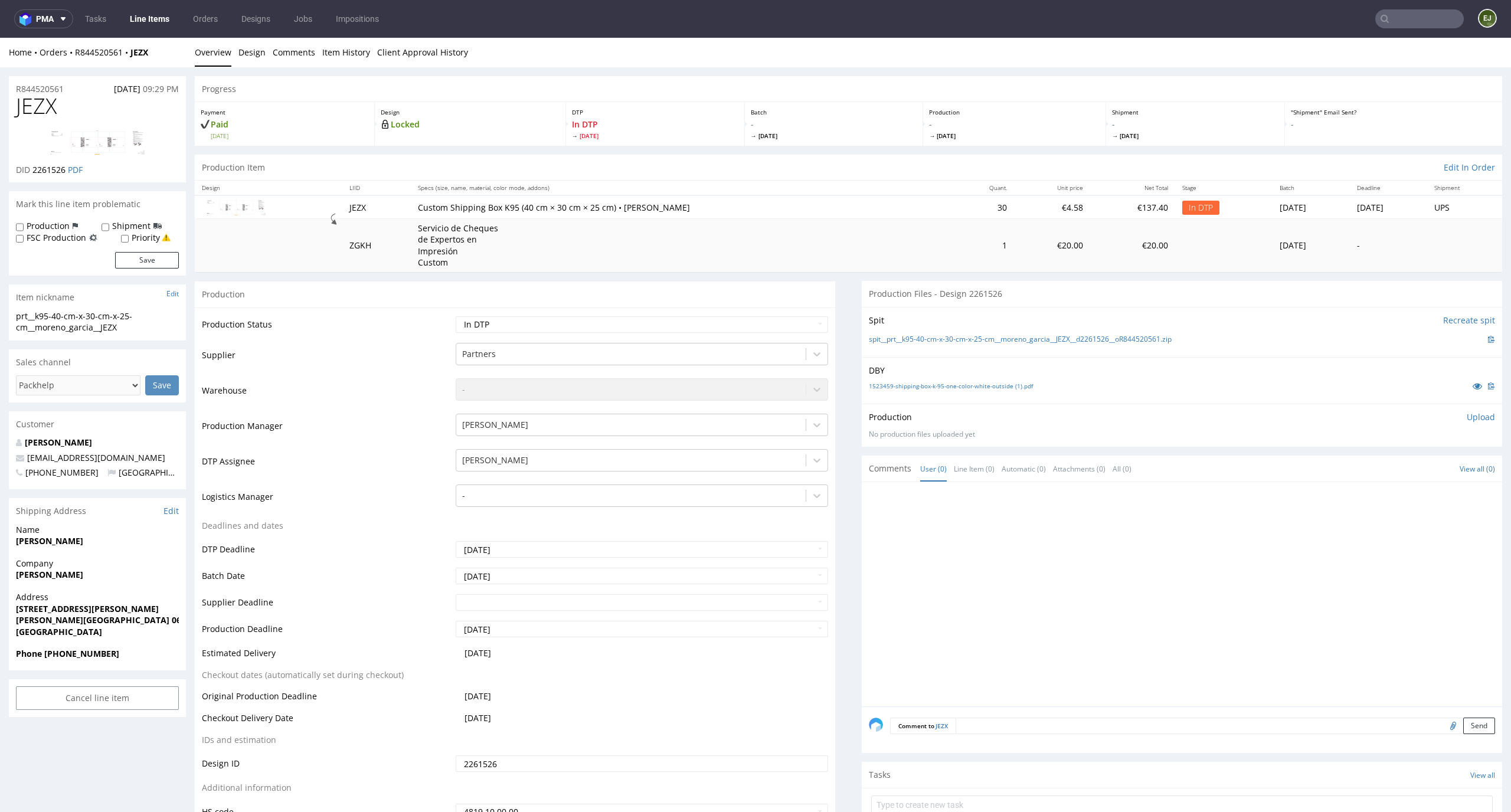
click at [650, 177] on div "Production Item Edit In Order" at bounding box center [848, 167] width 1307 height 26
click at [919, 382] on link "1523459-shipping-box-k-95-one-color-white-outside (1).pdf" at bounding box center [950, 386] width 164 height 8
click at [920, 343] on link "spit__prt__k95-40-cm-x-30-cm-x-25-cm__moreno_garcia__JEZX__d2261526__oR84452056…" at bounding box center [1020, 339] width 303 height 10
click at [819, 62] on div "Home Orders R844520561 JEZX Overview Design Comments Item History Client Approv…" at bounding box center [755, 52] width 1511 height 29
